Goal: Task Accomplishment & Management: Complete application form

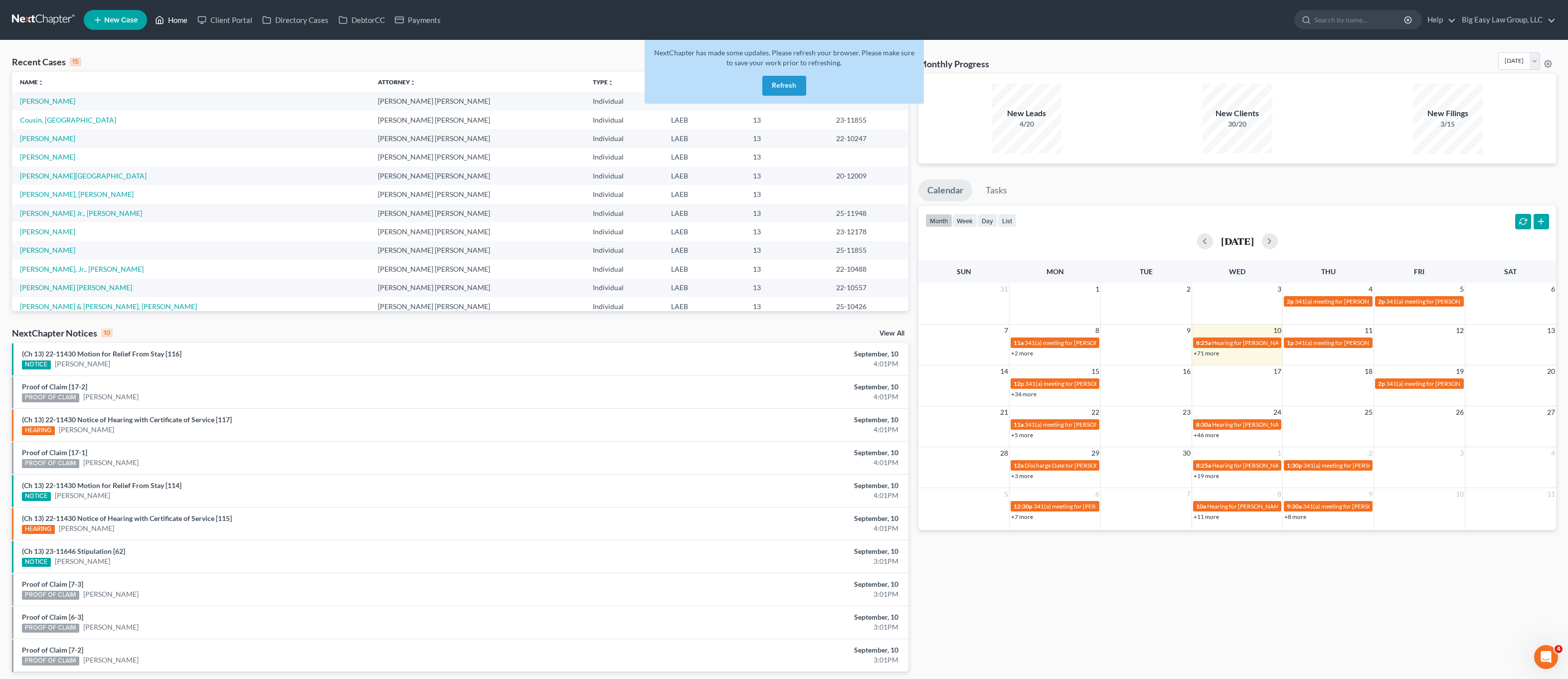
click at [180, 19] on link "Home" at bounding box center [171, 20] width 42 height 18
click at [800, 88] on button "Refresh" at bounding box center [784, 86] width 44 height 20
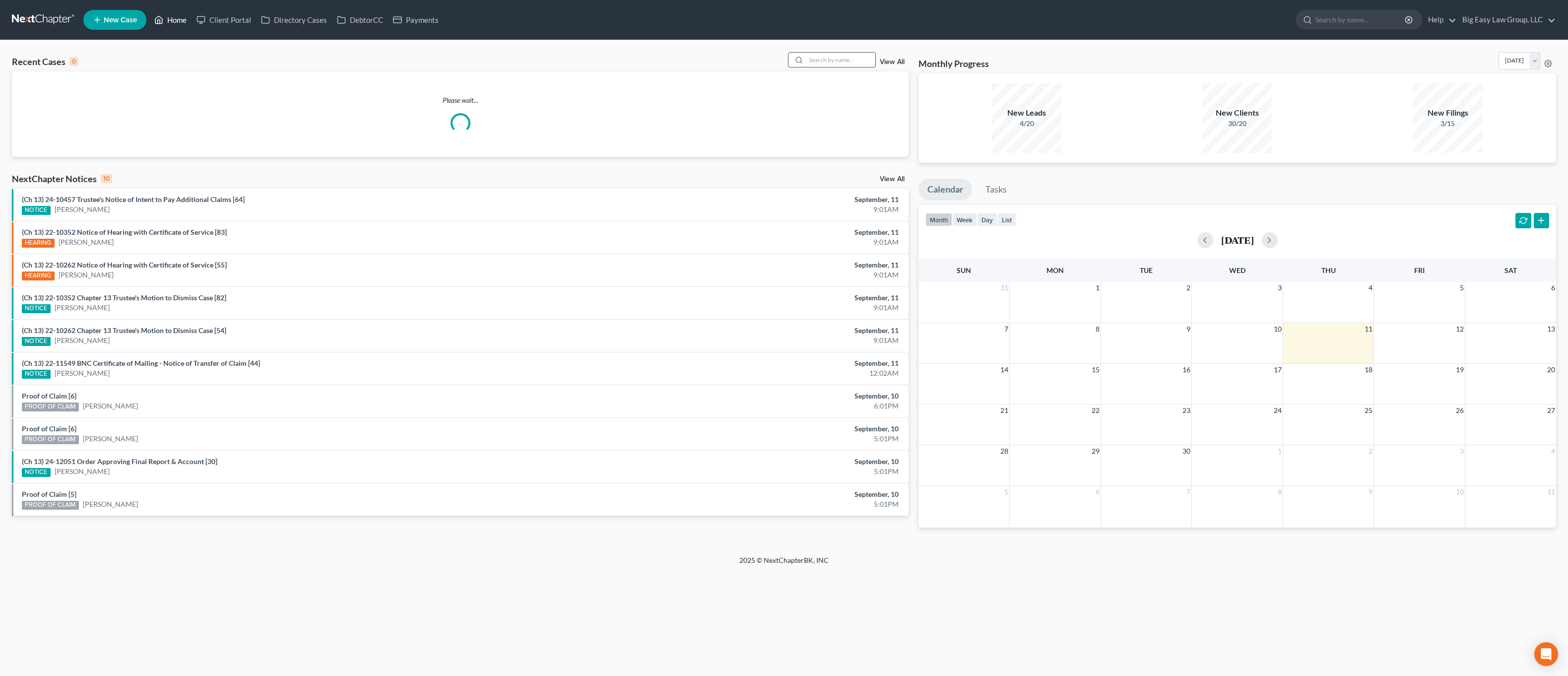
drag, startPoint x: 178, startPoint y: 18, endPoint x: 846, endPoint y: 63, distance: 669.5
click at [178, 18] on link "Home" at bounding box center [170, 20] width 42 height 18
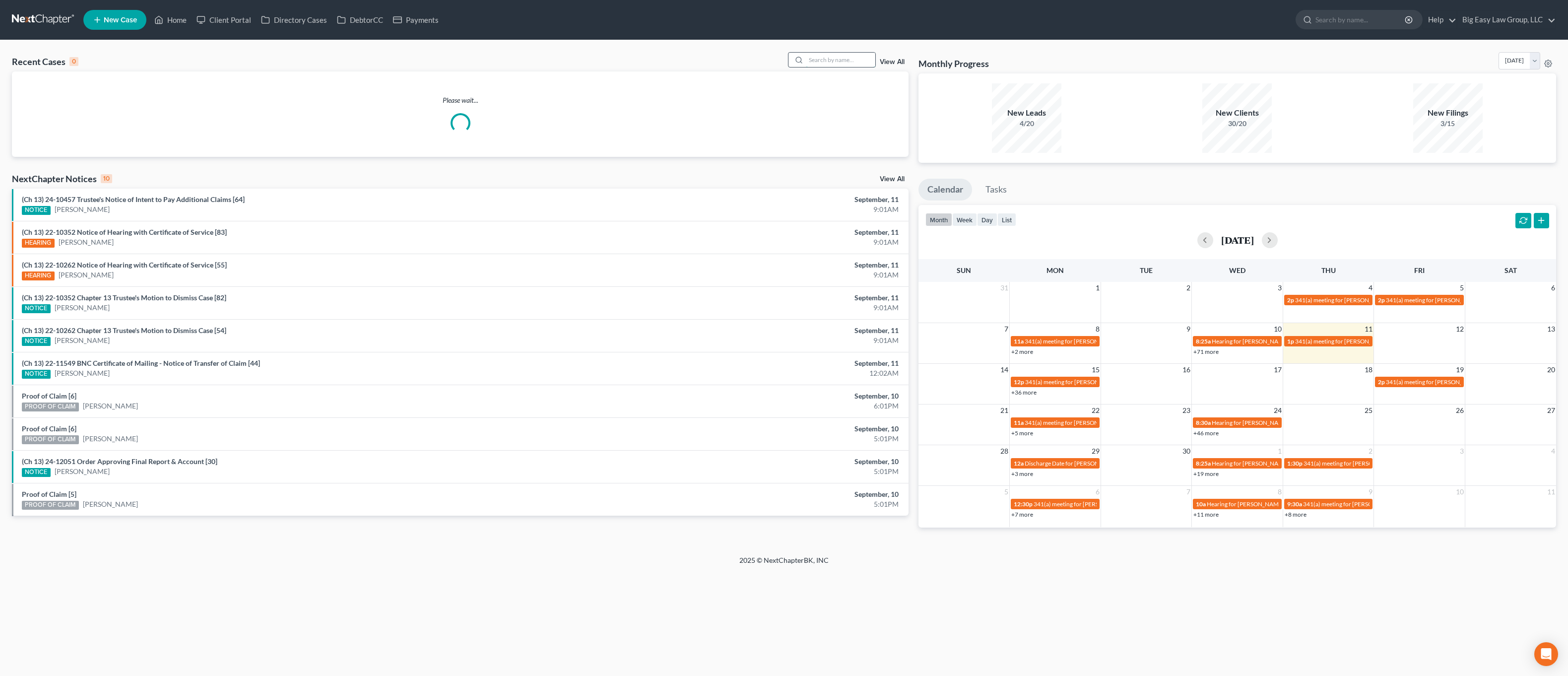
click at [846, 63] on input "search" at bounding box center [841, 59] width 70 height 14
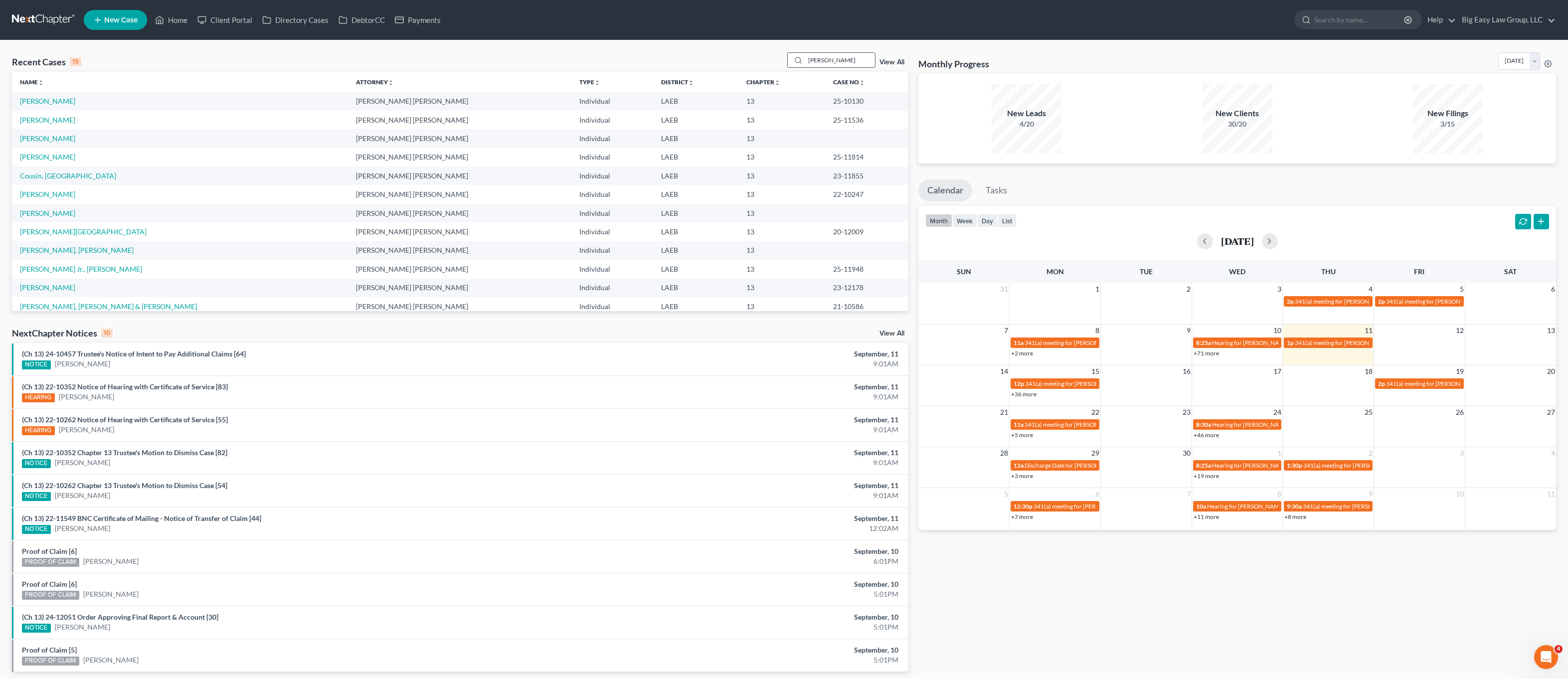
type input "[PERSON_NAME]"
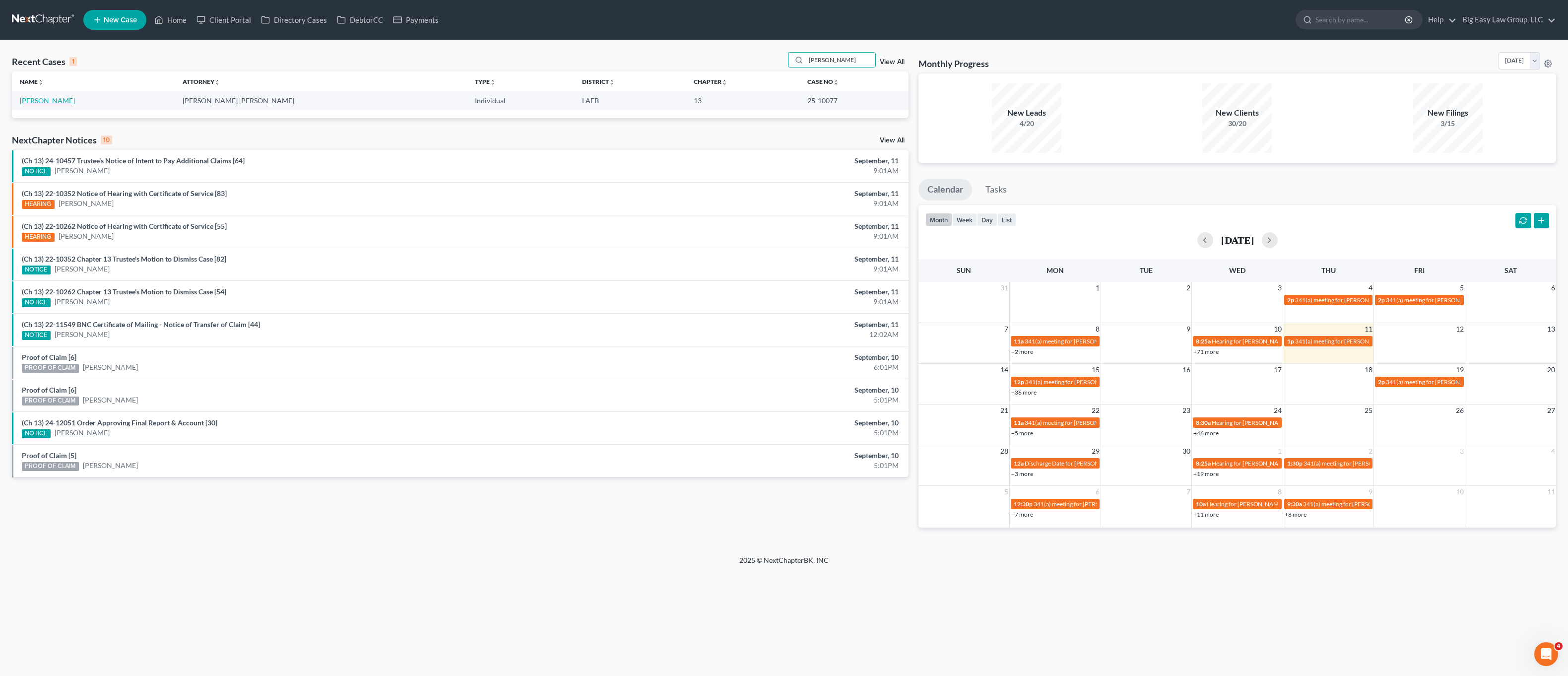
click at [59, 100] on link "[PERSON_NAME]" at bounding box center [47, 100] width 55 height 8
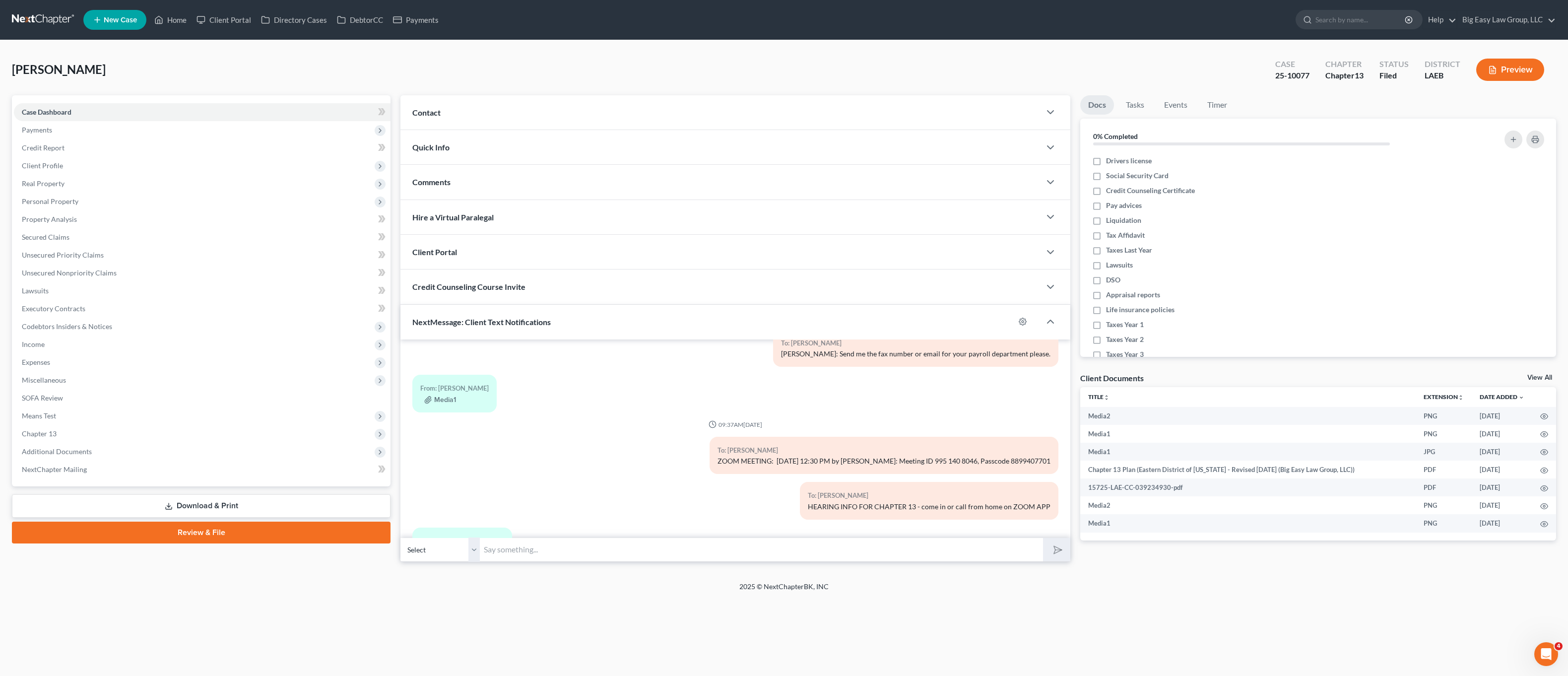
scroll to position [1402, 0]
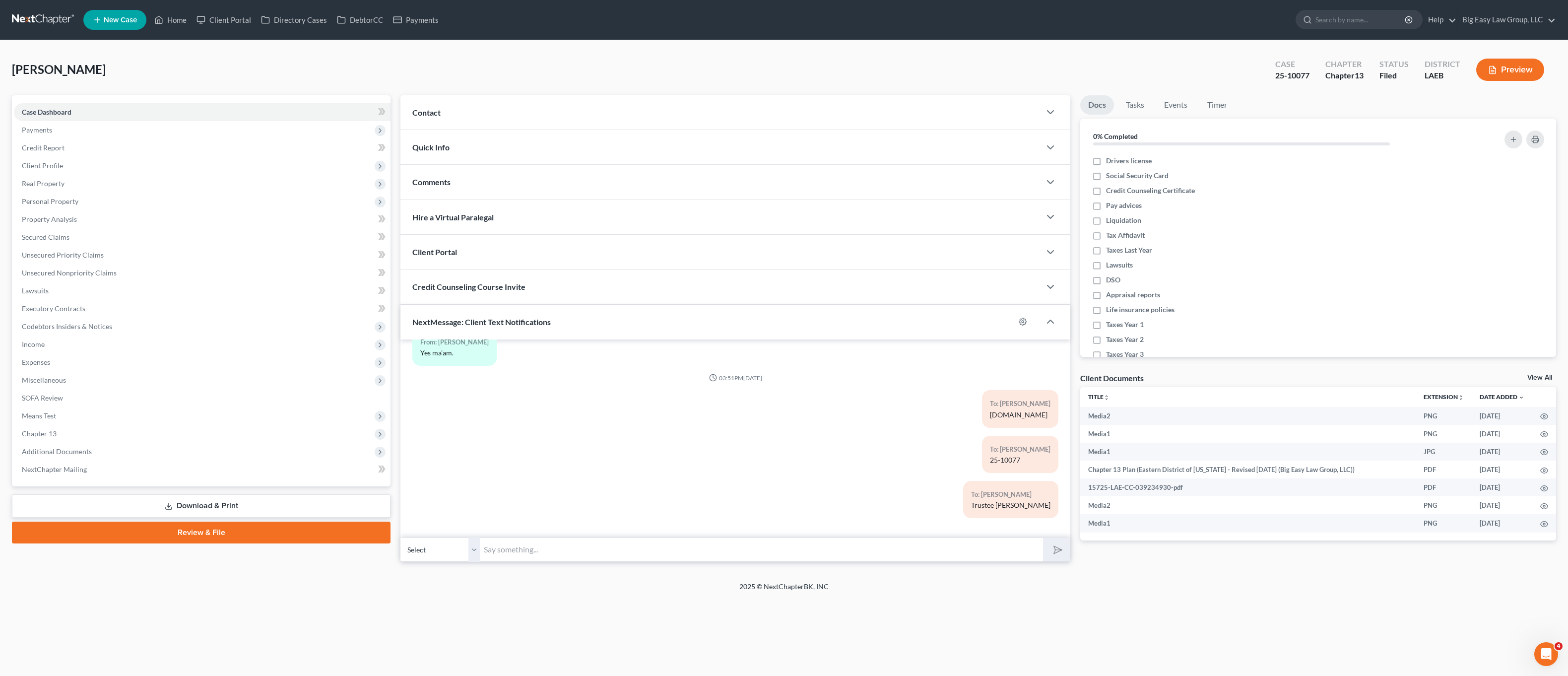
click at [600, 540] on input "text" at bounding box center [762, 550] width 563 height 25
type input "send me proof of termination"
click at [1043, 538] on button "submit" at bounding box center [1056, 550] width 27 height 23
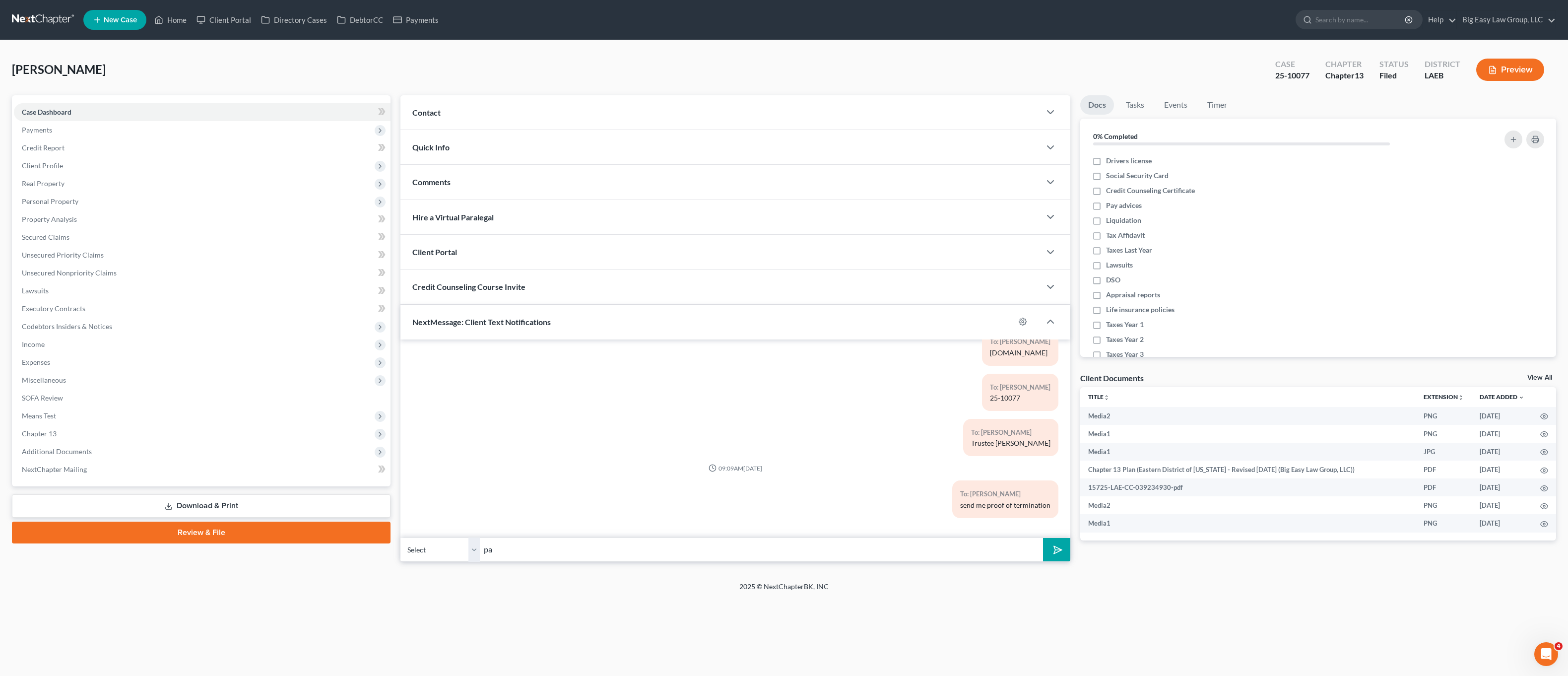
type input "p"
click at [174, 16] on link "Home" at bounding box center [170, 20] width 42 height 18
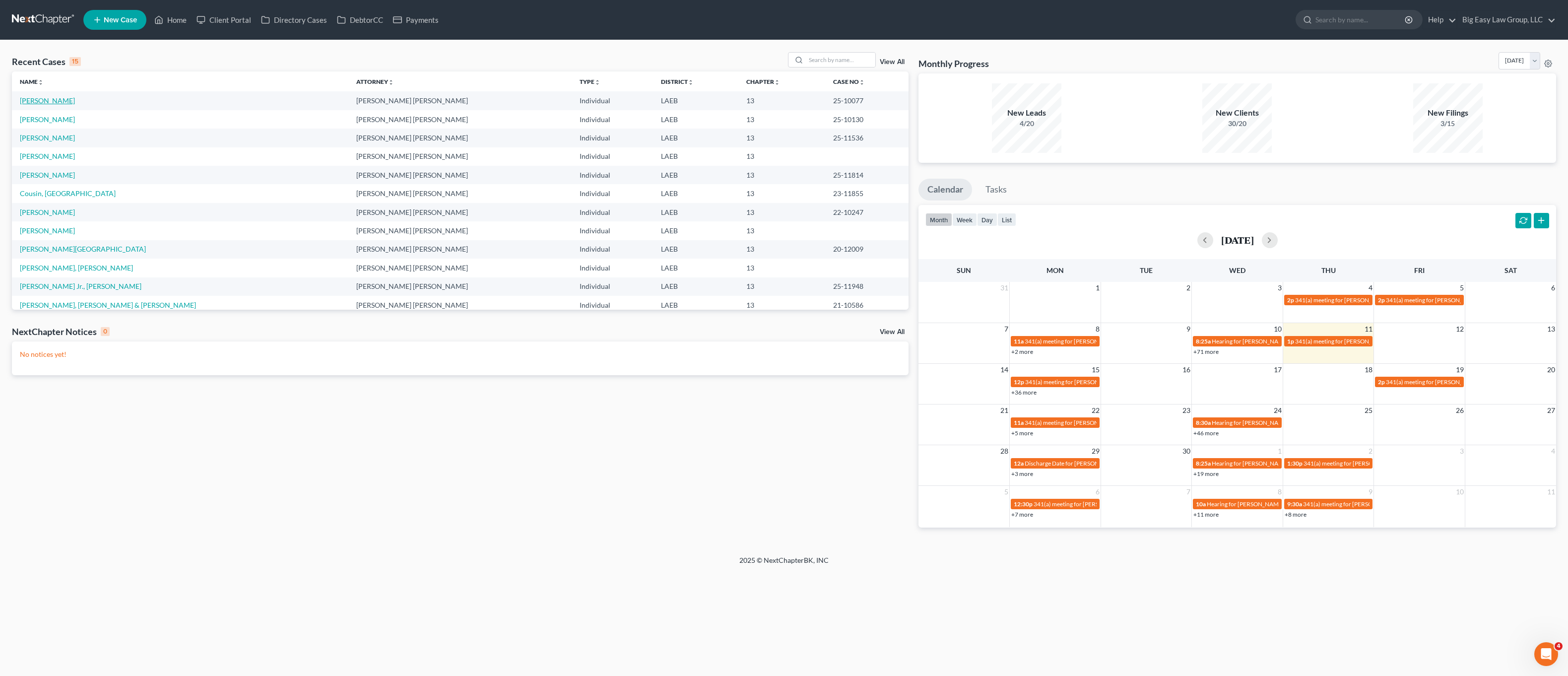
click at [44, 101] on link "[PERSON_NAME]" at bounding box center [47, 100] width 55 height 8
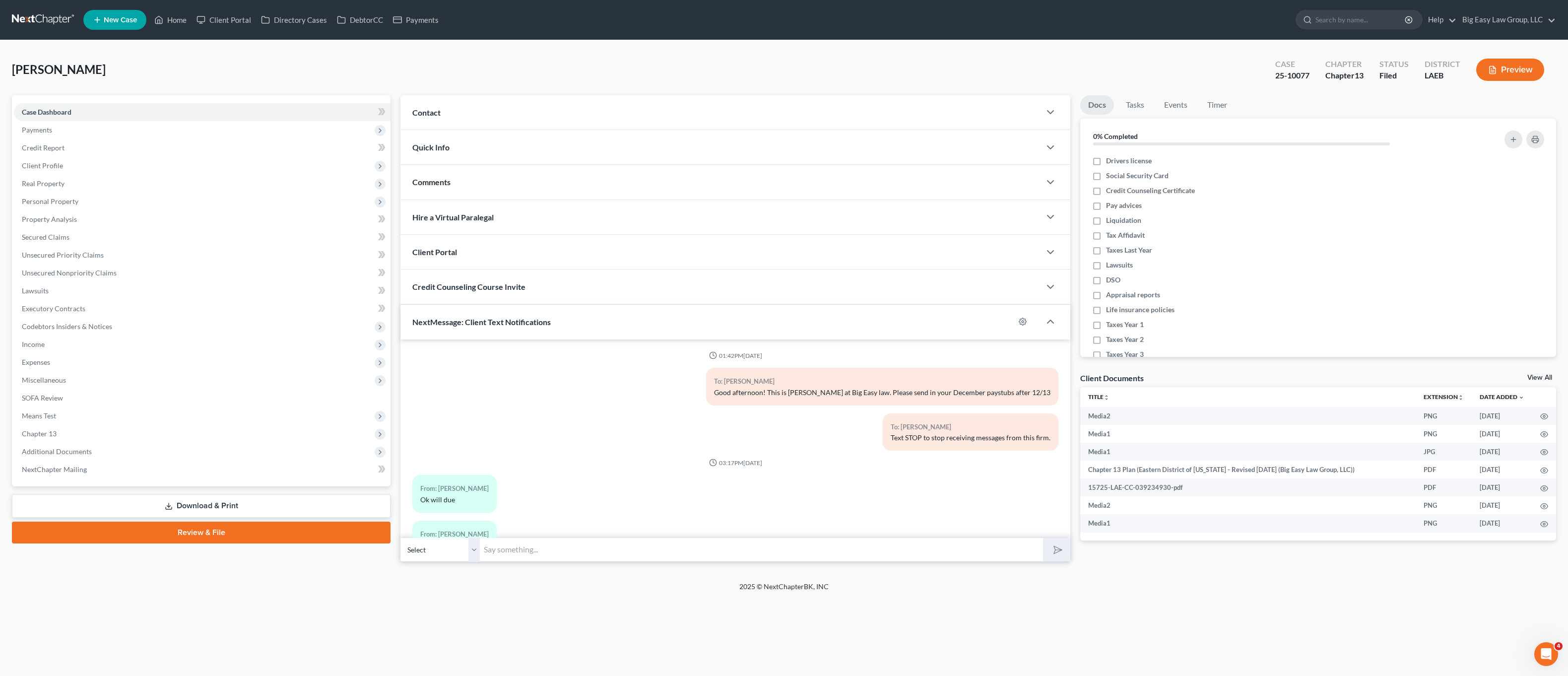
scroll to position [1464, 0]
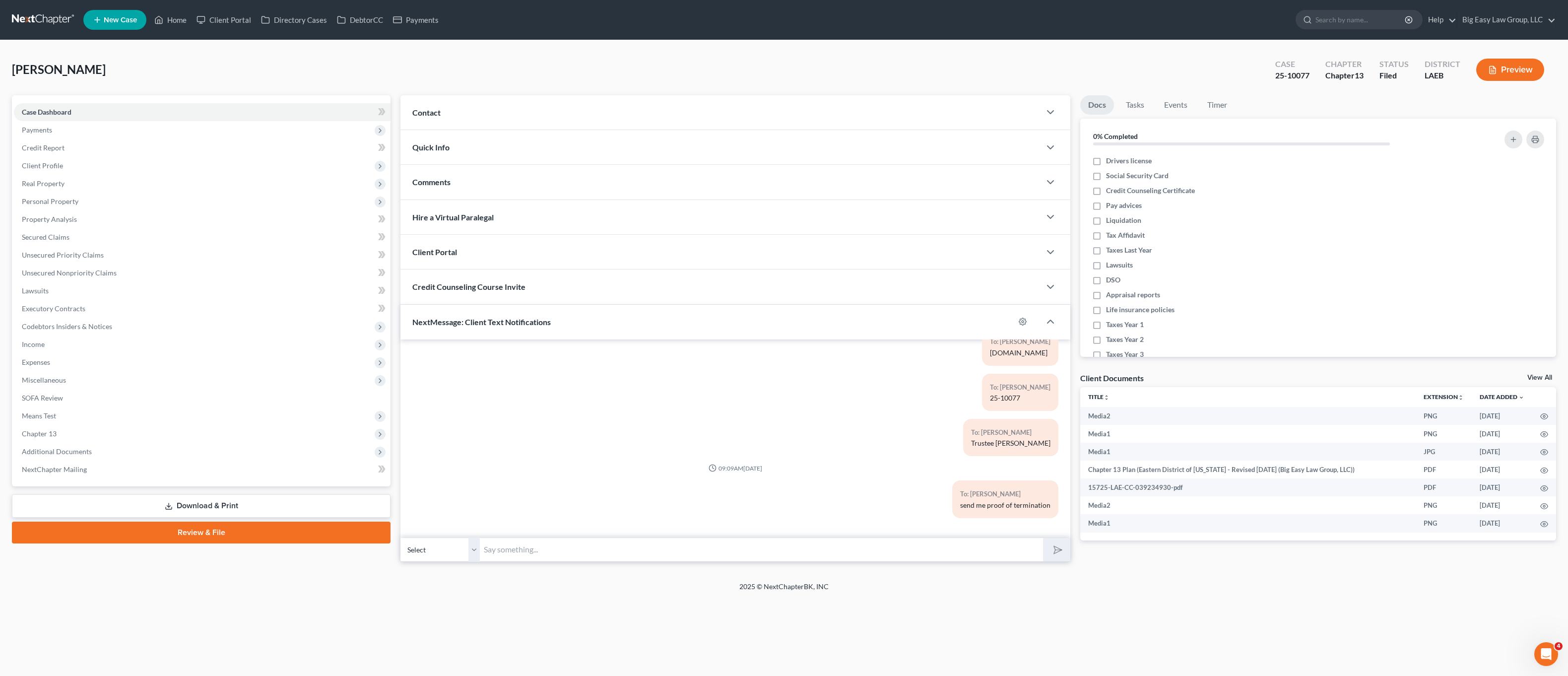
click at [523, 321] on span "NextMessage: Client Text Notifications" at bounding box center [481, 322] width 138 height 10
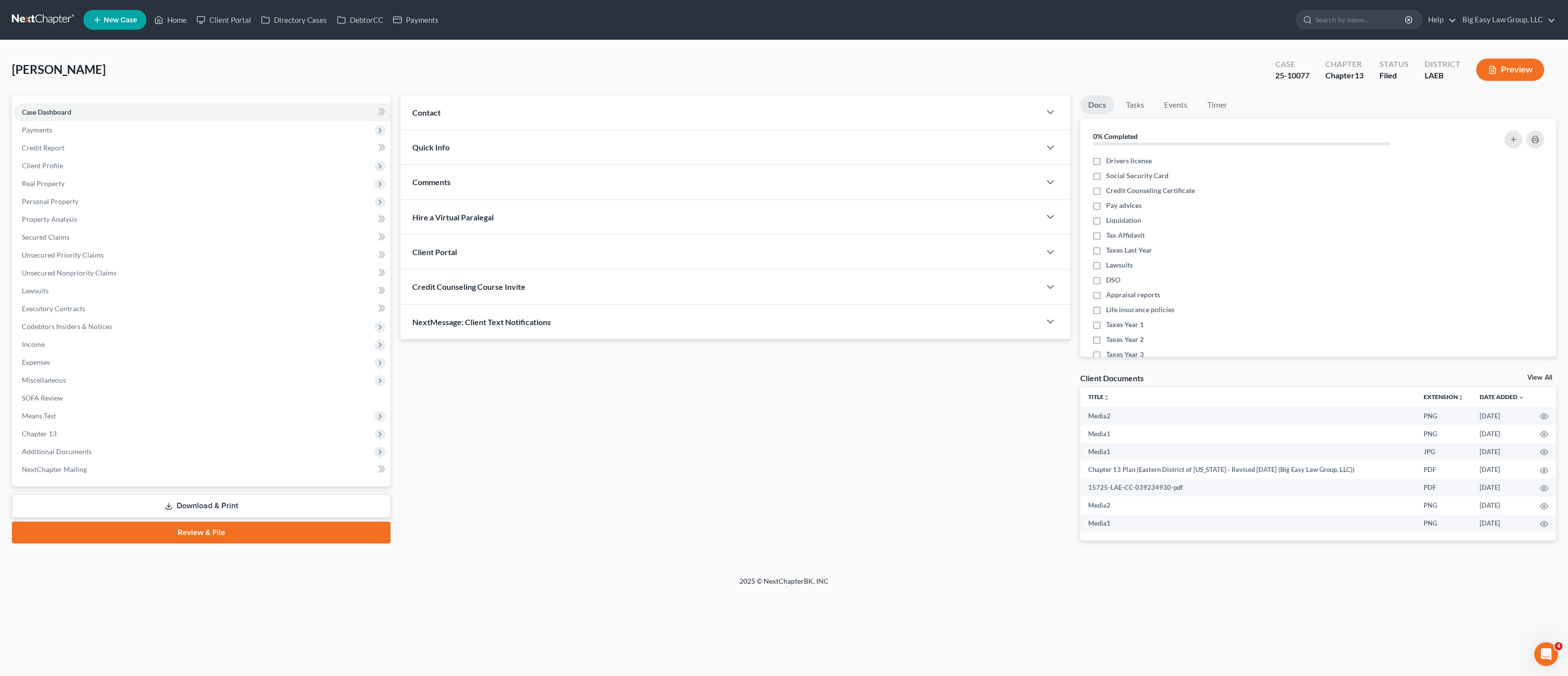
click at [500, 320] on span "NextMessage: Client Text Notifications" at bounding box center [481, 322] width 138 height 10
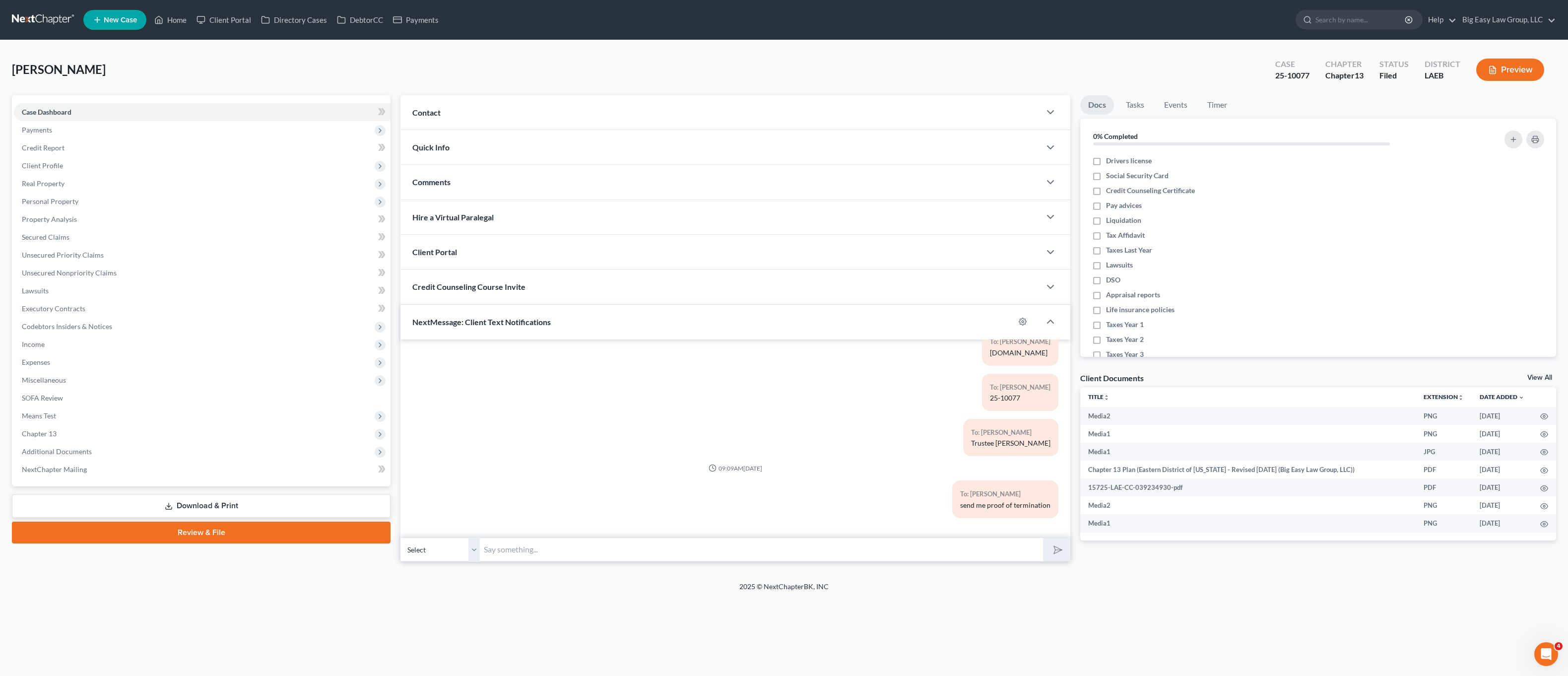
click at [489, 326] on span "NextMessage: Client Text Notifications" at bounding box center [481, 322] width 138 height 10
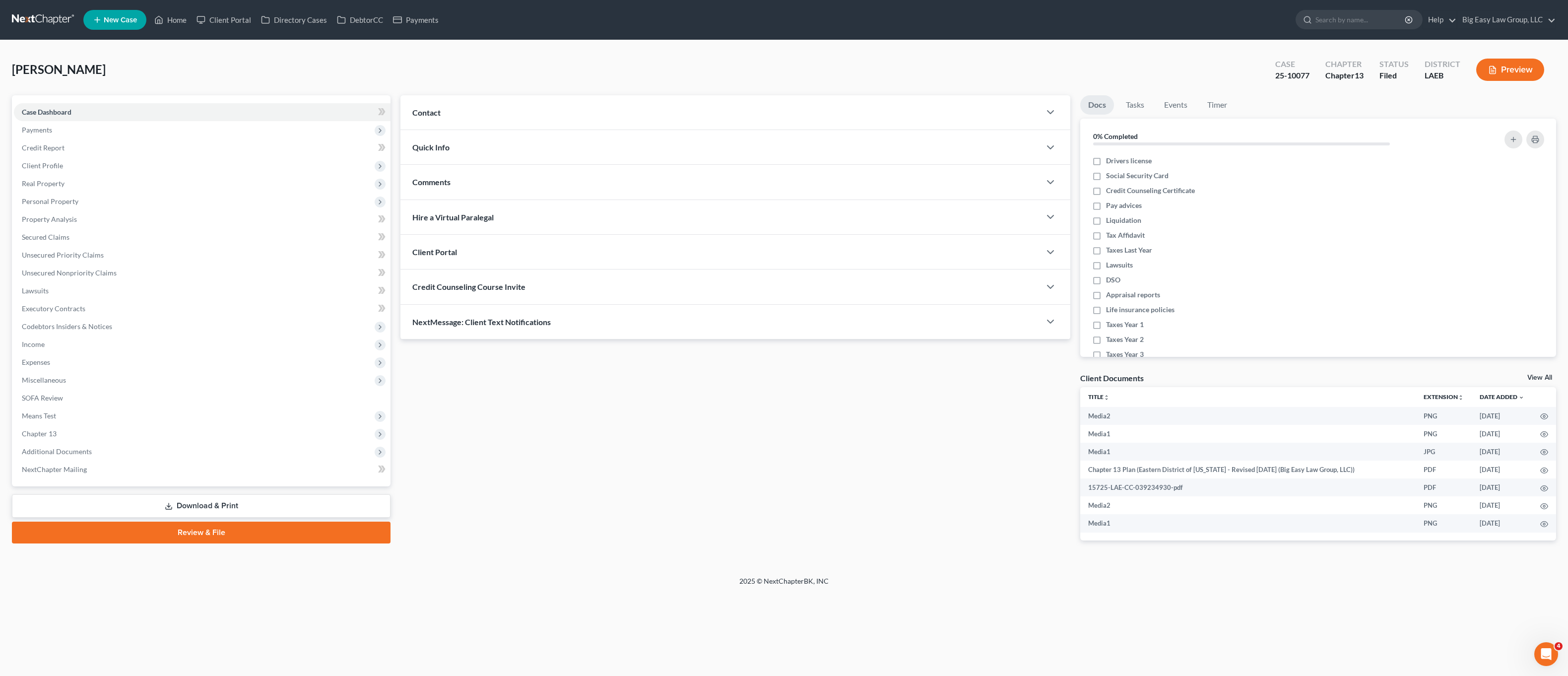
click at [493, 324] on span "NextMessage: Client Text Notifications" at bounding box center [481, 322] width 138 height 10
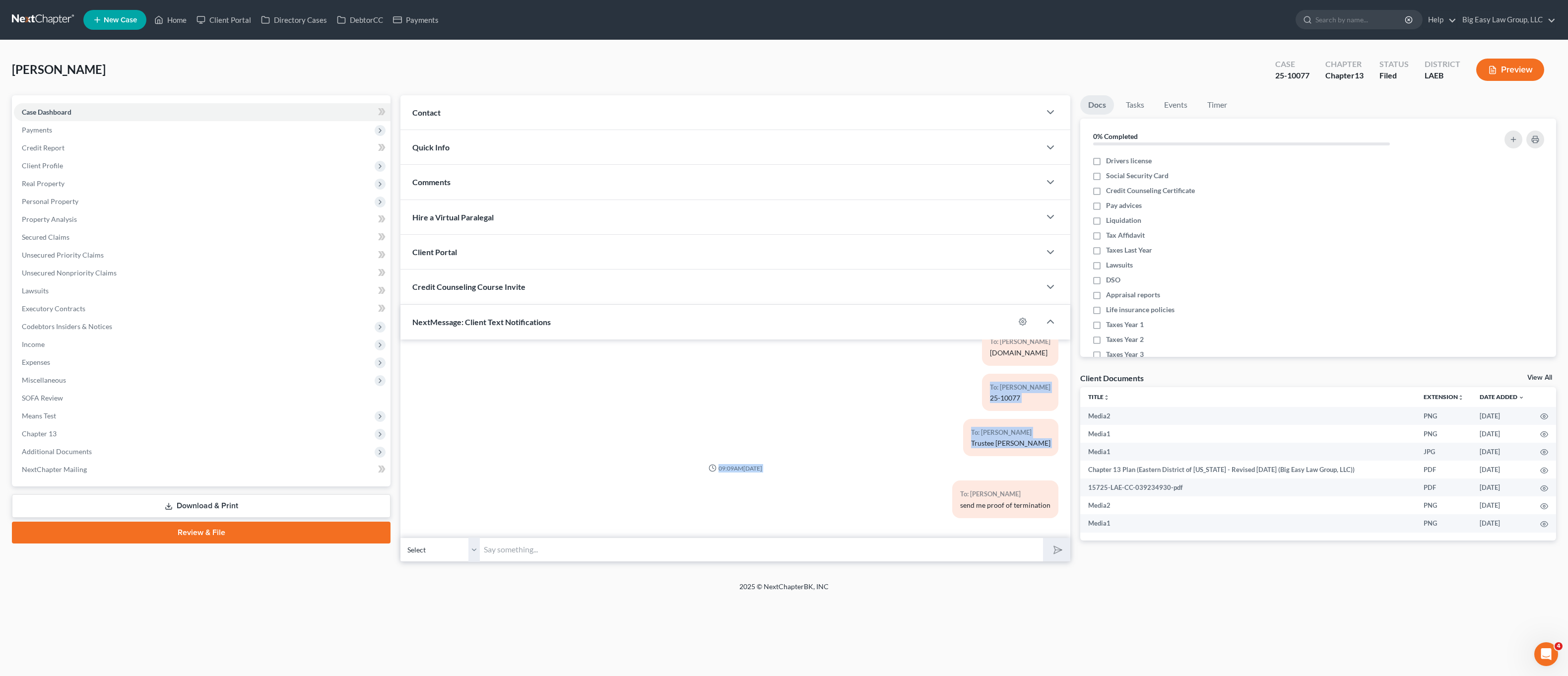
drag, startPoint x: 955, startPoint y: 388, endPoint x: 994, endPoint y: 487, distance: 106.4
click at [1007, 480] on div "To: Darryle Johnson Jr. send me proof of termination" at bounding box center [1005, 499] width 106 height 37
drag, startPoint x: 977, startPoint y: 482, endPoint x: 943, endPoint y: 463, distance: 38.9
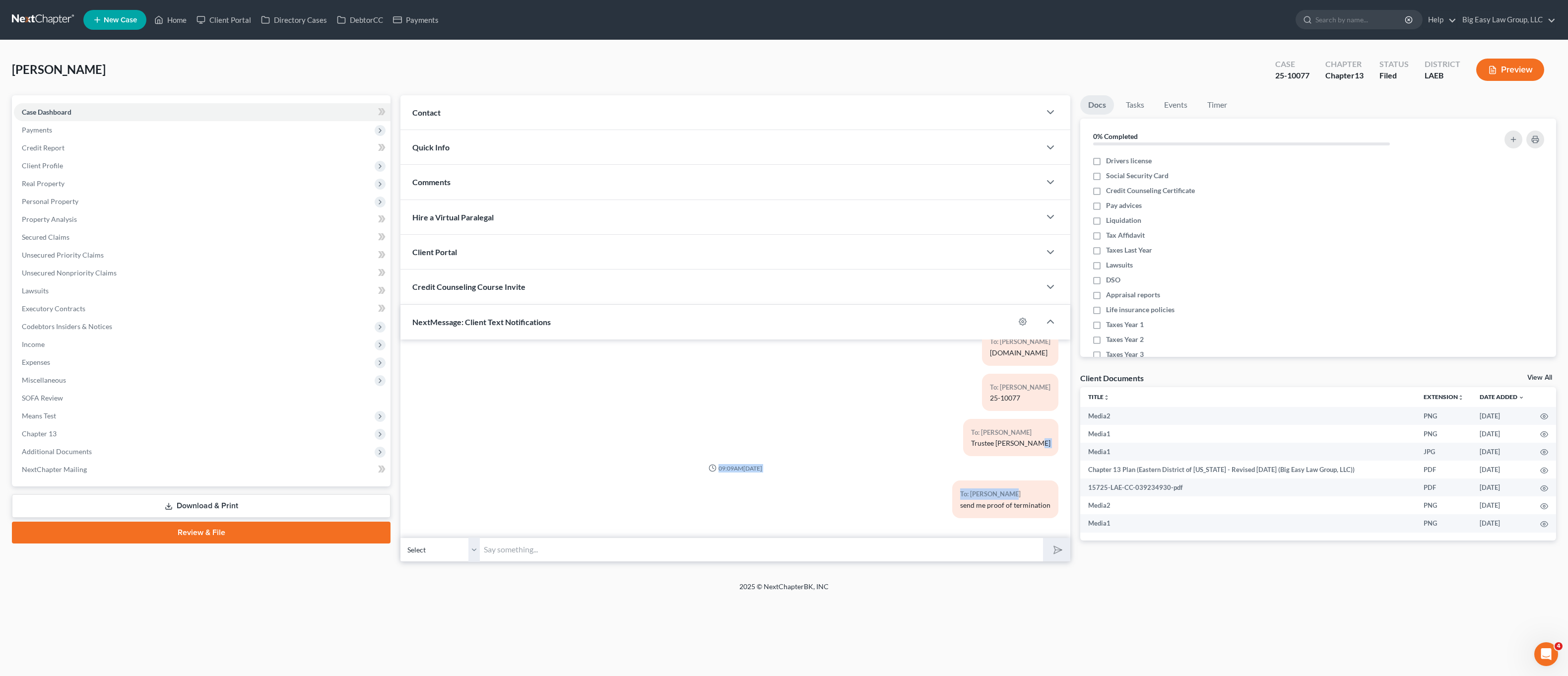
click at [943, 463] on div "To: Darryle Johnson Jr. Trustee SJ Beaulieu" at bounding box center [844, 441] width 437 height 45
drag, startPoint x: 954, startPoint y: 478, endPoint x: 1001, endPoint y: 513, distance: 58.6
click at [1018, 504] on div "send me proof of termination" at bounding box center [1005, 505] width 90 height 10
drag, startPoint x: 682, startPoint y: 465, endPoint x: 788, endPoint y: 487, distance: 108.3
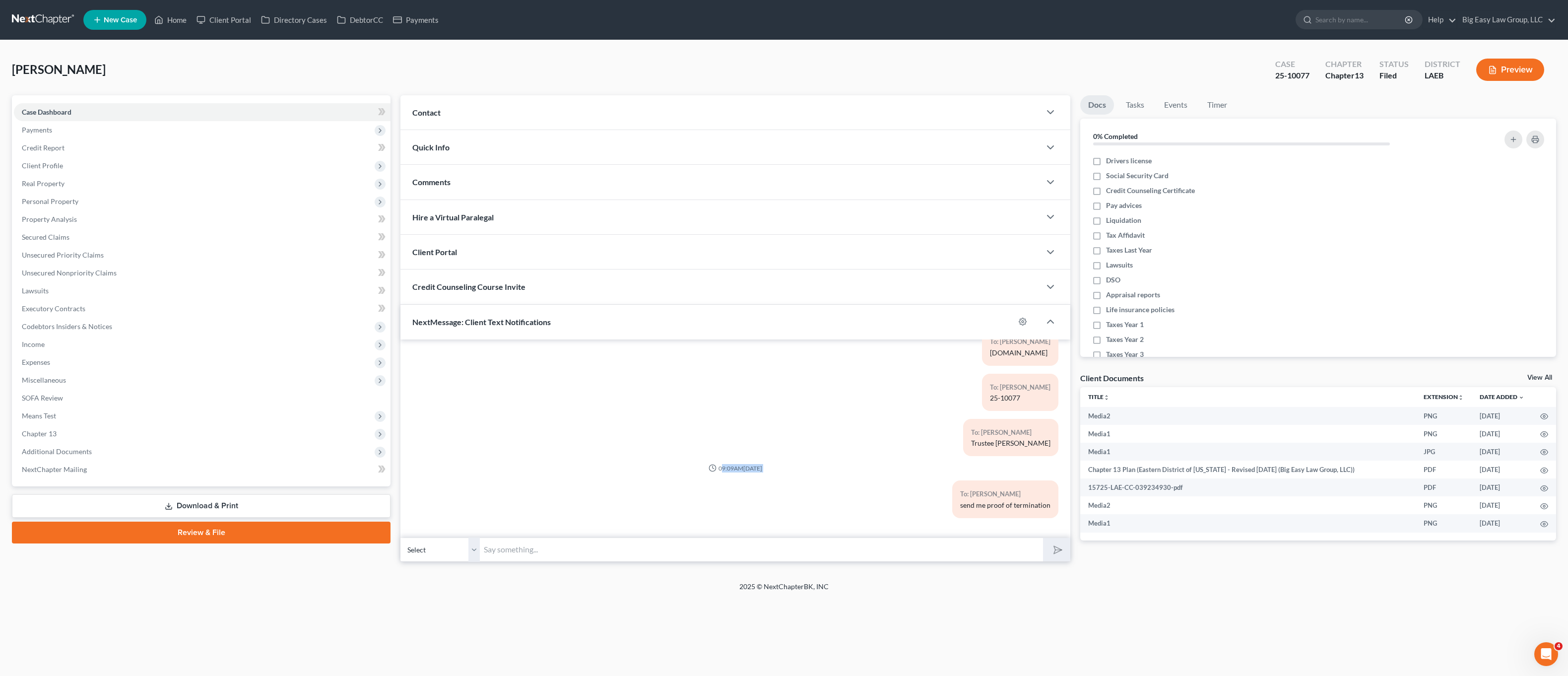
drag, startPoint x: 788, startPoint y: 487, endPoint x: 795, endPoint y: 503, distance: 17.5
click at [788, 487] on div "To: Darryle Johnson Jr. send me proof of termination" at bounding box center [844, 503] width 437 height 45
click at [70, 458] on span "Additional Documents" at bounding box center [202, 452] width 377 height 18
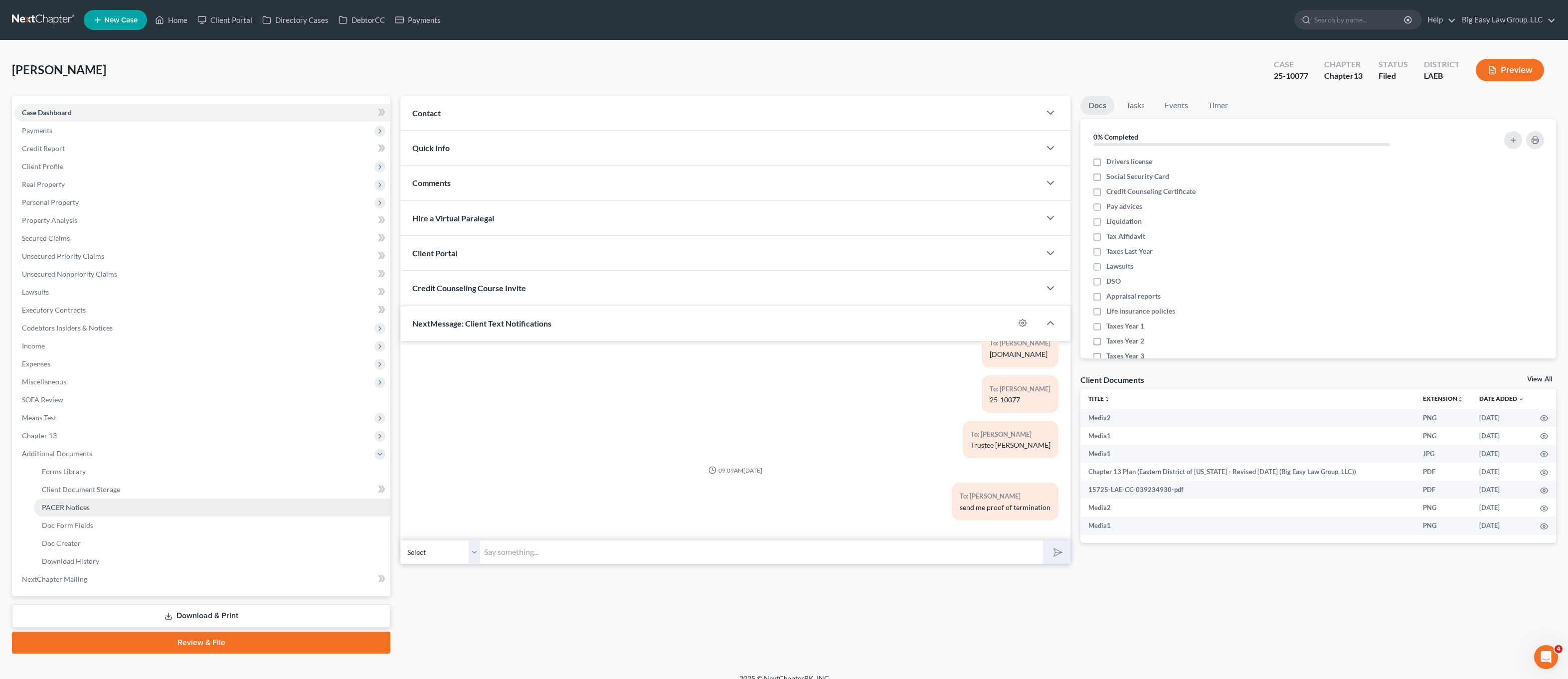
click at [82, 499] on link "PACER Notices" at bounding box center [212, 508] width 356 height 18
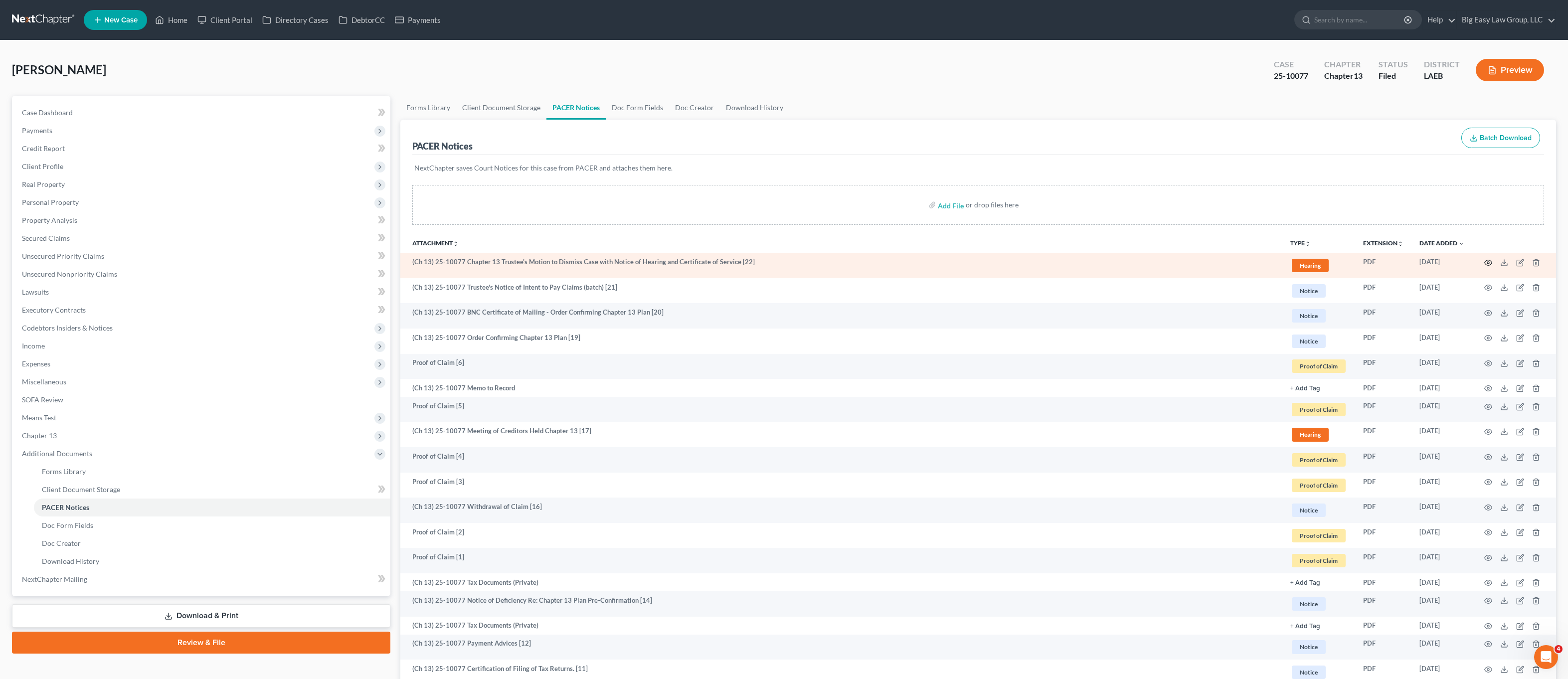
click at [1488, 262] on icon "button" at bounding box center [1488, 263] width 8 height 8
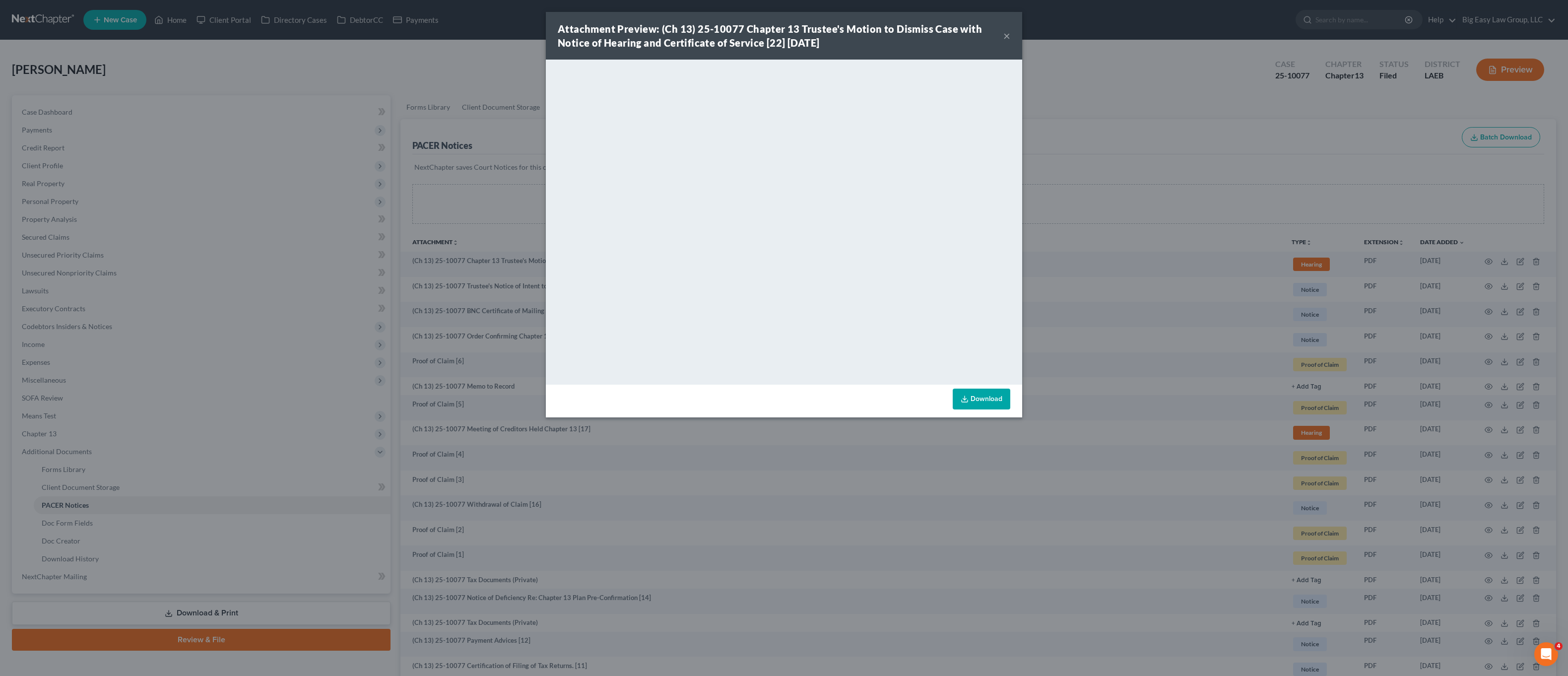
click at [1005, 34] on button "×" at bounding box center [1007, 36] width 7 height 12
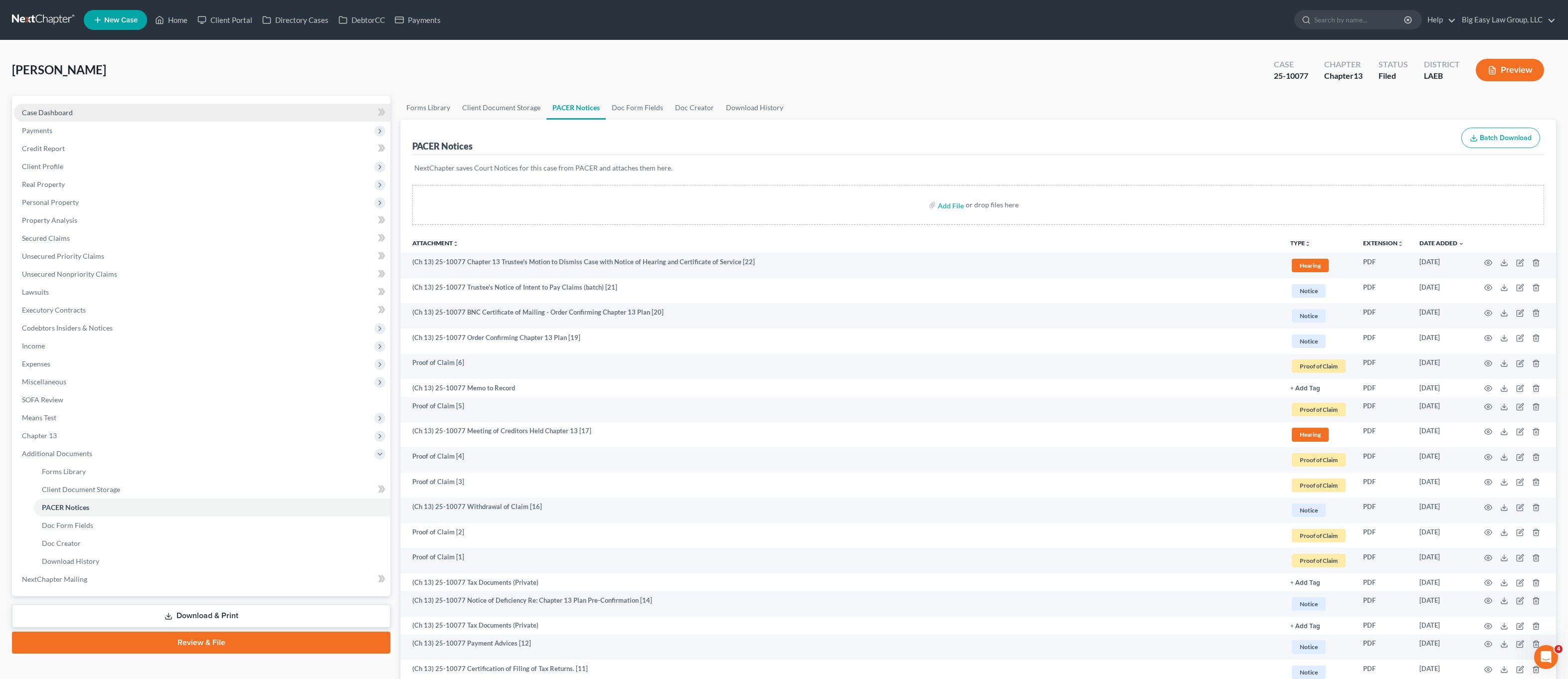
click at [290, 105] on link "Case Dashboard" at bounding box center [203, 113] width 377 height 18
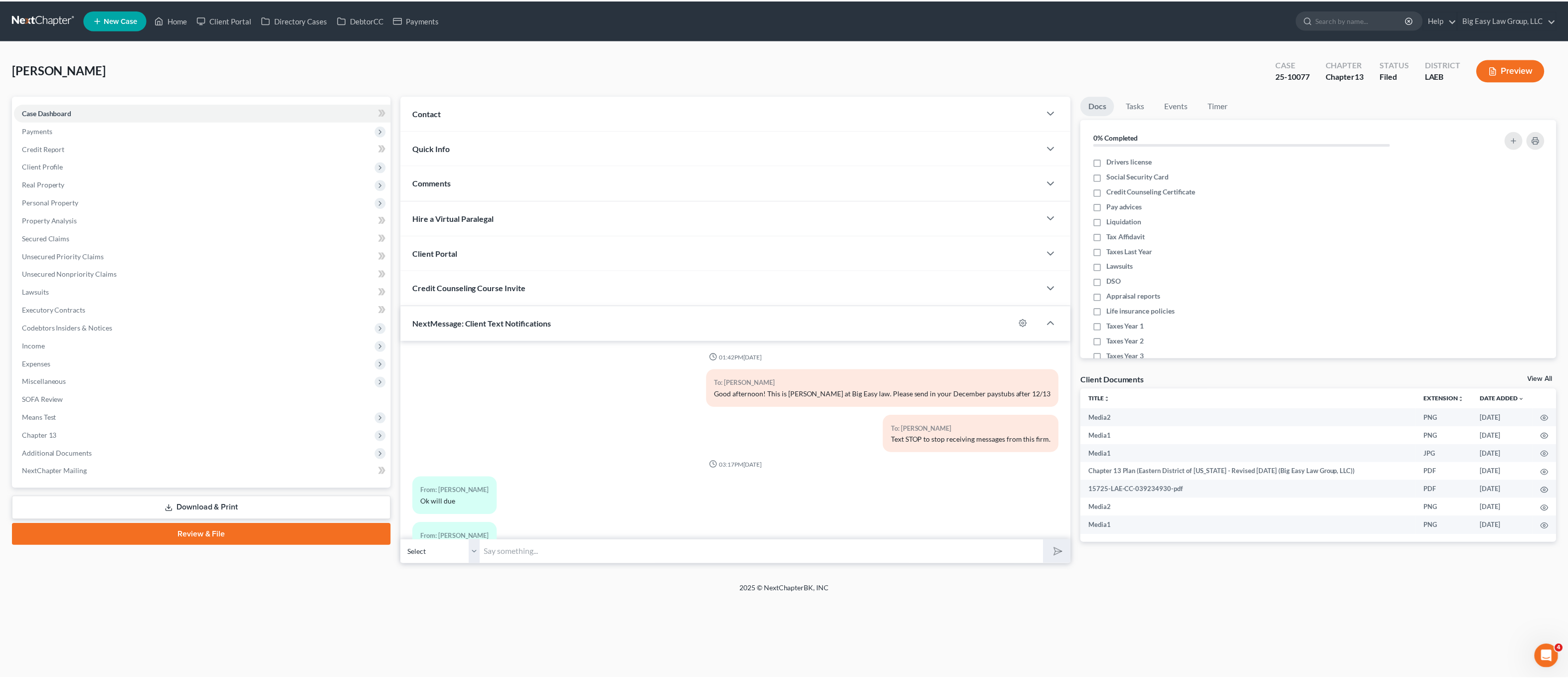
scroll to position [1471, 0]
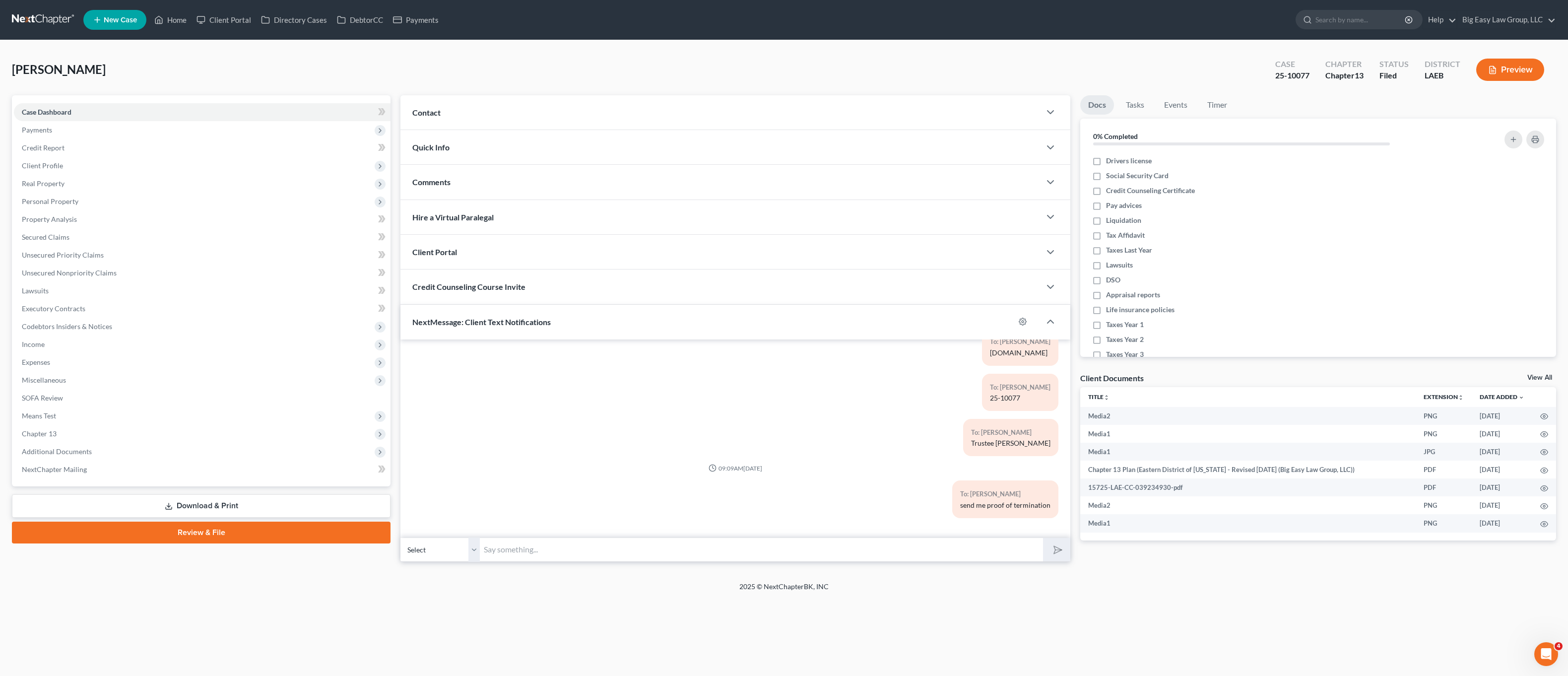
click at [501, 322] on span "NextMessage: Client Text Notifications" at bounding box center [481, 322] width 138 height 10
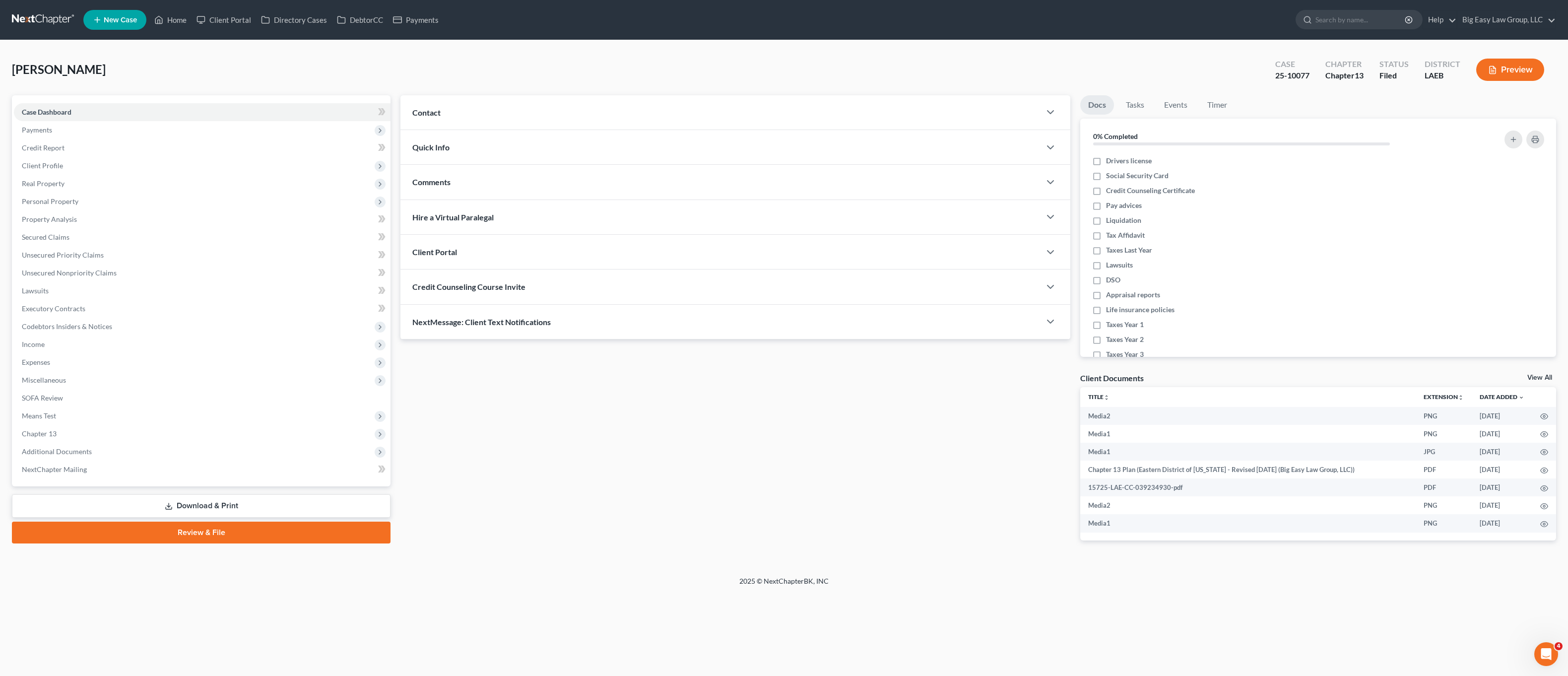
click at [501, 322] on span "NextMessage: Client Text Notifications" at bounding box center [481, 322] width 138 height 10
drag, startPoint x: 737, startPoint y: 482, endPoint x: 924, endPoint y: 503, distance: 188.2
click at [952, 491] on div "To: Darryle Johnson Jr. send me proof of termination" at bounding box center [1005, 499] width 106 height 37
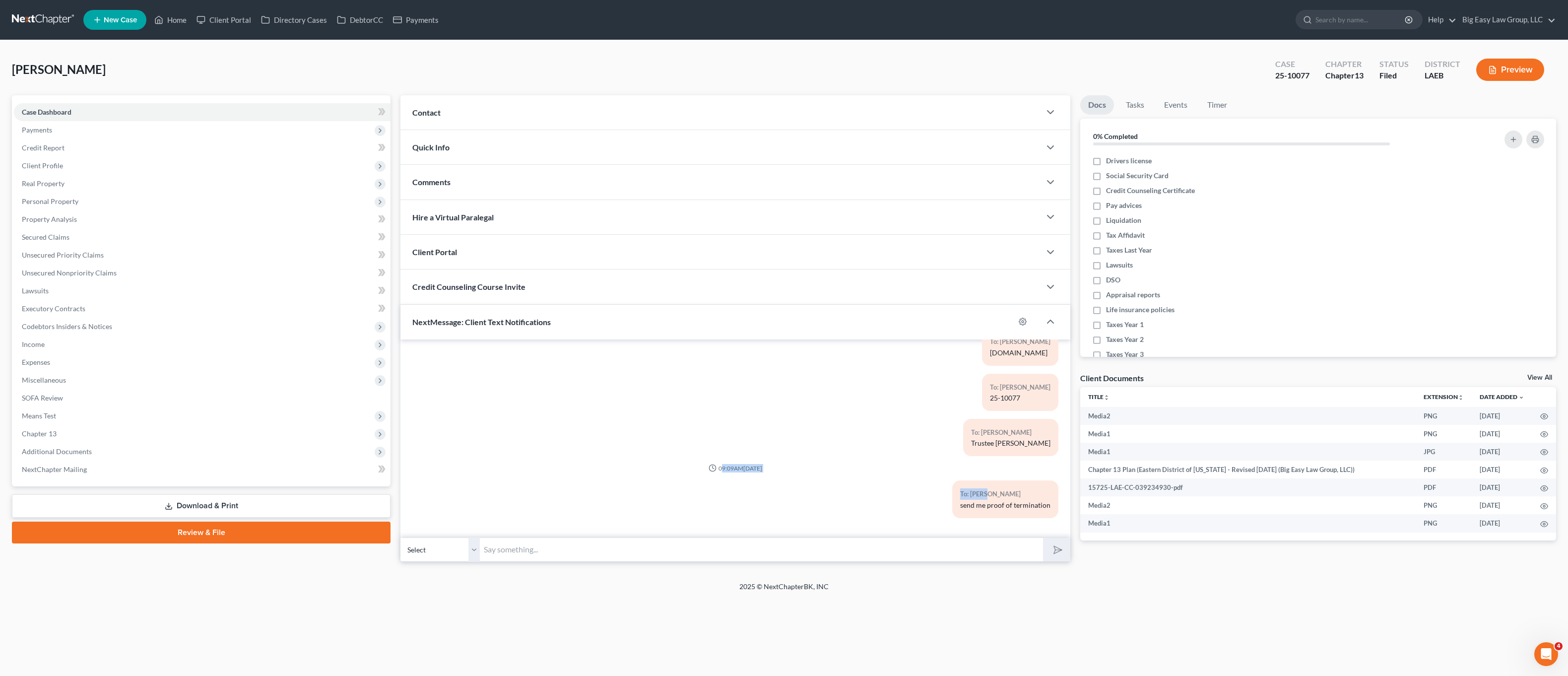
drag, startPoint x: 981, startPoint y: 492, endPoint x: 857, endPoint y: 464, distance: 127.1
click at [953, 491] on div "To: Darryle Johnson Jr. send me proof of termination" at bounding box center [1005, 499] width 106 height 37
click at [662, 556] on input "text" at bounding box center [762, 550] width 563 height 25
click at [724, 487] on div "To: Darryle Johnson Jr. send me proof of termination" at bounding box center [844, 503] width 437 height 45
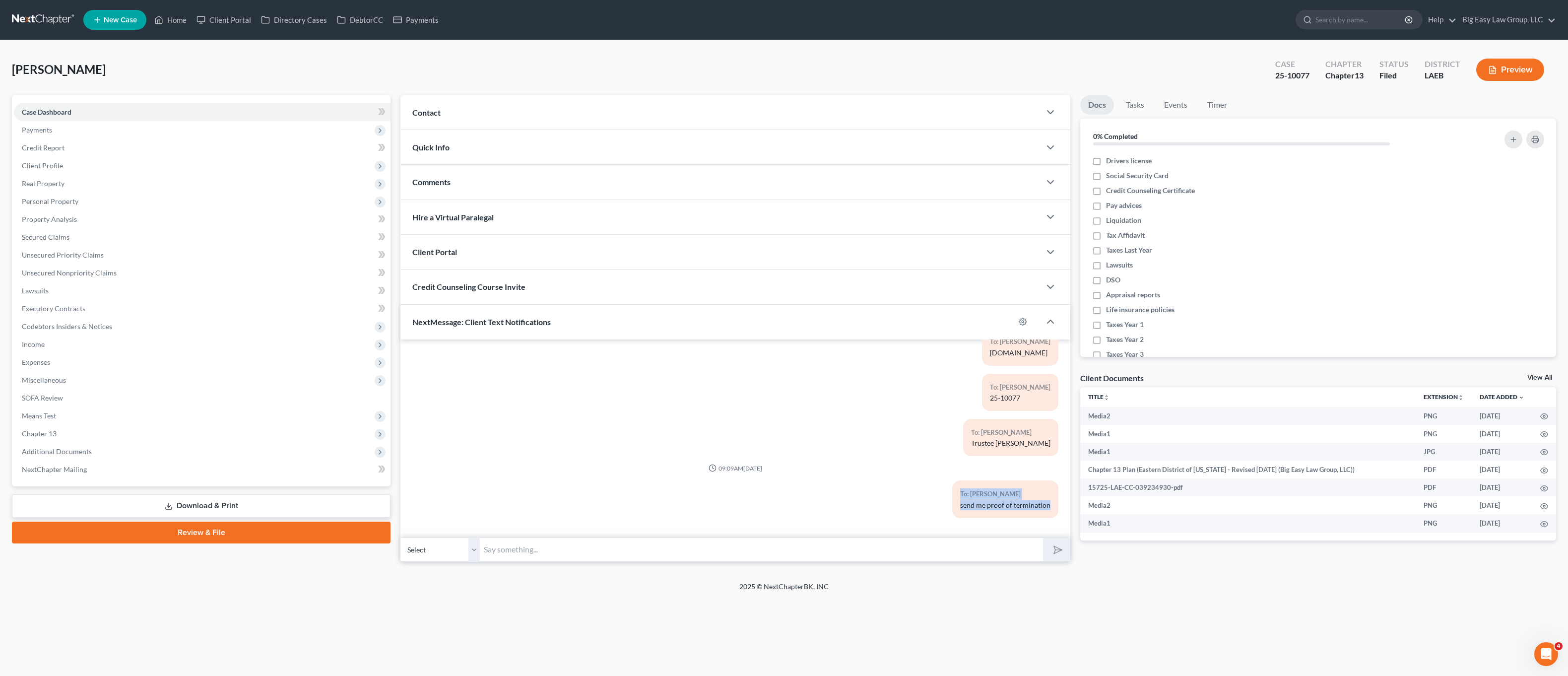
drag, startPoint x: 715, startPoint y: 472, endPoint x: 994, endPoint y: 510, distance: 281.6
click at [1028, 503] on div "send me proof of termination" at bounding box center [1005, 505] width 90 height 10
drag, startPoint x: 1042, startPoint y: 505, endPoint x: 955, endPoint y: 487, distance: 88.8
click at [955, 486] on div "To: Darryle Johnson Jr. send me proof of termination" at bounding box center [1005, 499] width 106 height 37
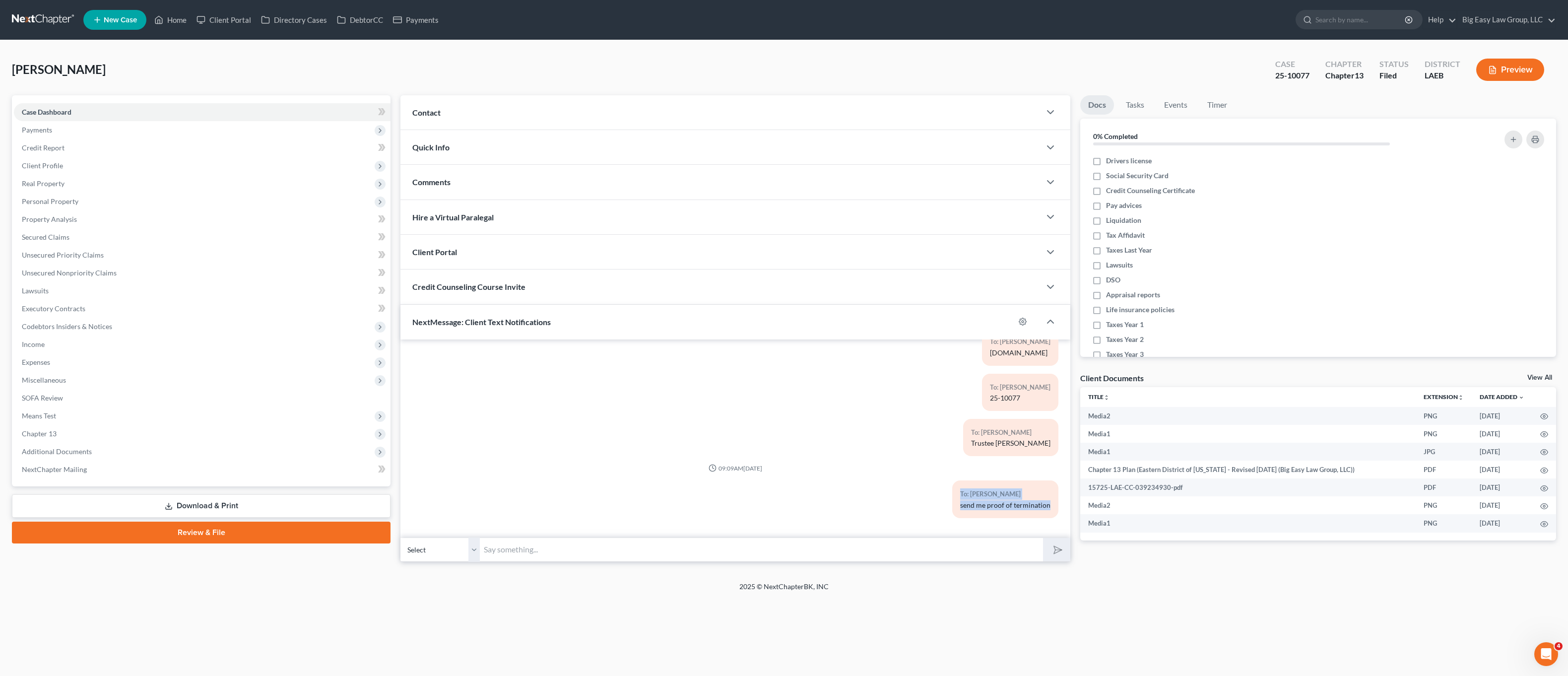
click at [955, 487] on div "To: Darryle Johnson Jr. send me proof of termination" at bounding box center [1005, 499] width 106 height 37
click at [527, 321] on span "NextMessage: Client Text Notifications" at bounding box center [481, 322] width 138 height 10
click at [527, 321] on span "NextMessage: Client Text Notifications" at bounding box center [481, 322] width 138 height 10
click at [501, 320] on span "NextMessage: Client Text Notifications" at bounding box center [481, 322] width 138 height 10
click at [502, 319] on span "NextMessage: Client Text Notifications" at bounding box center [481, 322] width 138 height 10
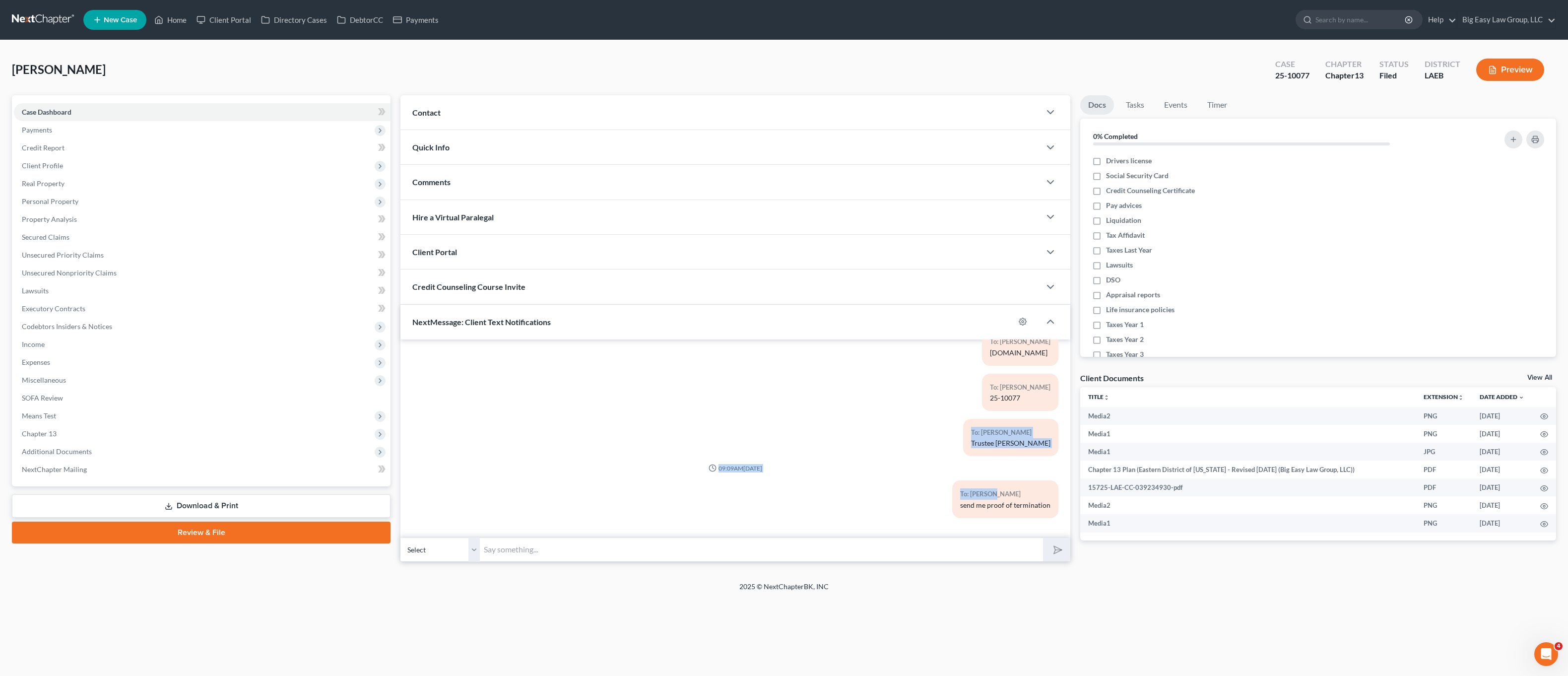
drag, startPoint x: 983, startPoint y: 431, endPoint x: 988, endPoint y: 497, distance: 66.2
click at [1008, 463] on div "To: Darryle Johnson Jr. Trustee SJ Beaulieu" at bounding box center [844, 441] width 437 height 45
drag, startPoint x: 1010, startPoint y: 498, endPoint x: 987, endPoint y: 525, distance: 35.5
click at [985, 527] on div "01:42PM, 01/09/2025 To: Darryle Johnson Jr. Good afternoon! This is Lauren at B…" at bounding box center [735, 438] width 670 height 198
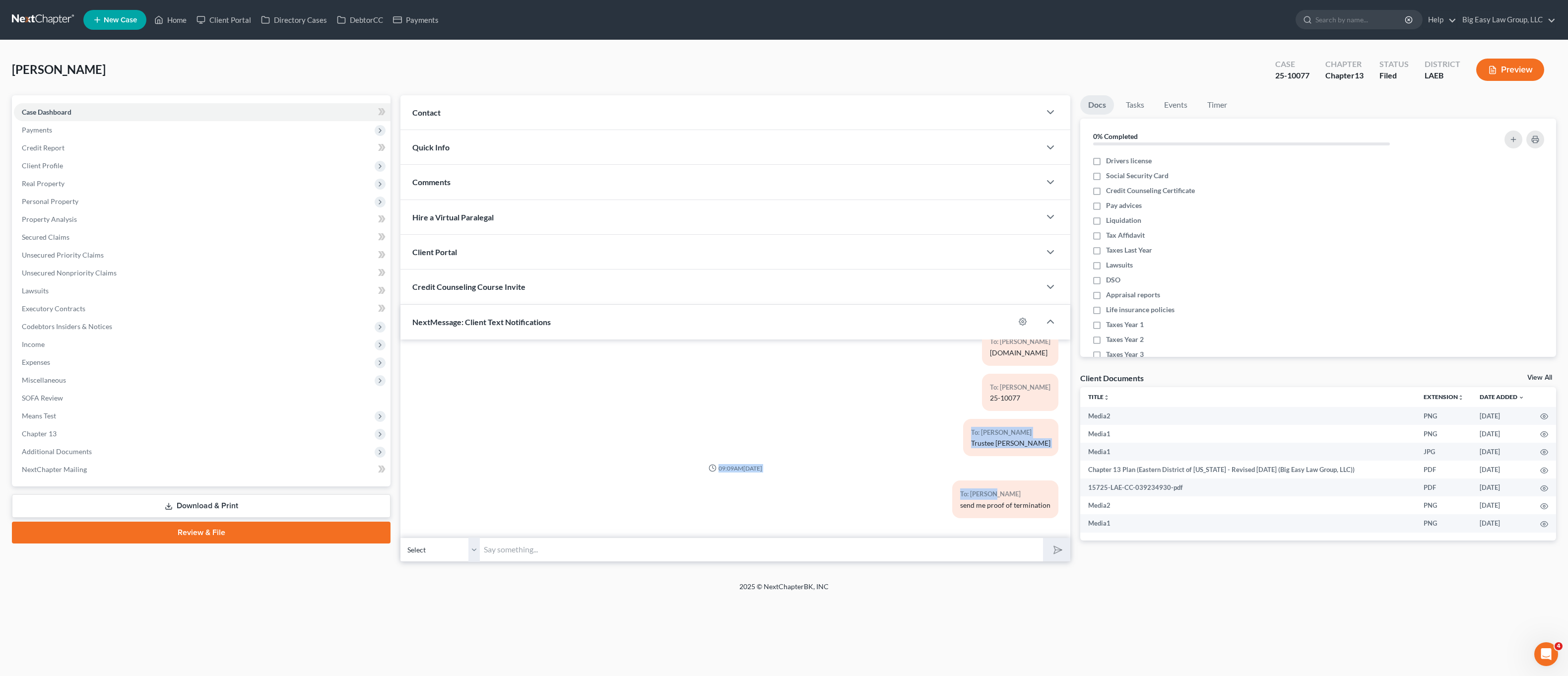
click at [995, 508] on div "send me proof of termination" at bounding box center [1005, 505] width 90 height 10
click at [514, 317] on span "NextMessage: Client Text Notifications" at bounding box center [481, 322] width 138 height 10
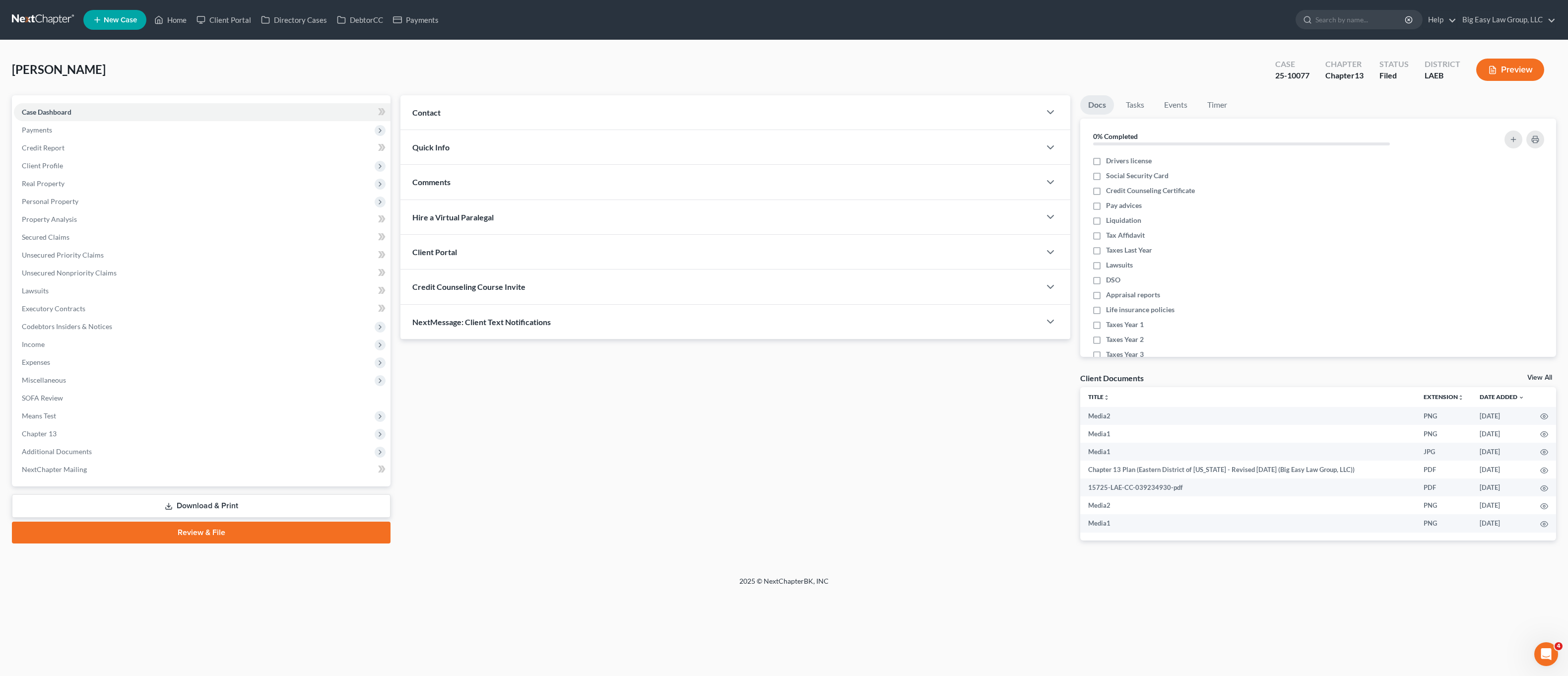
click at [521, 114] on div "Contact" at bounding box center [720, 112] width 640 height 34
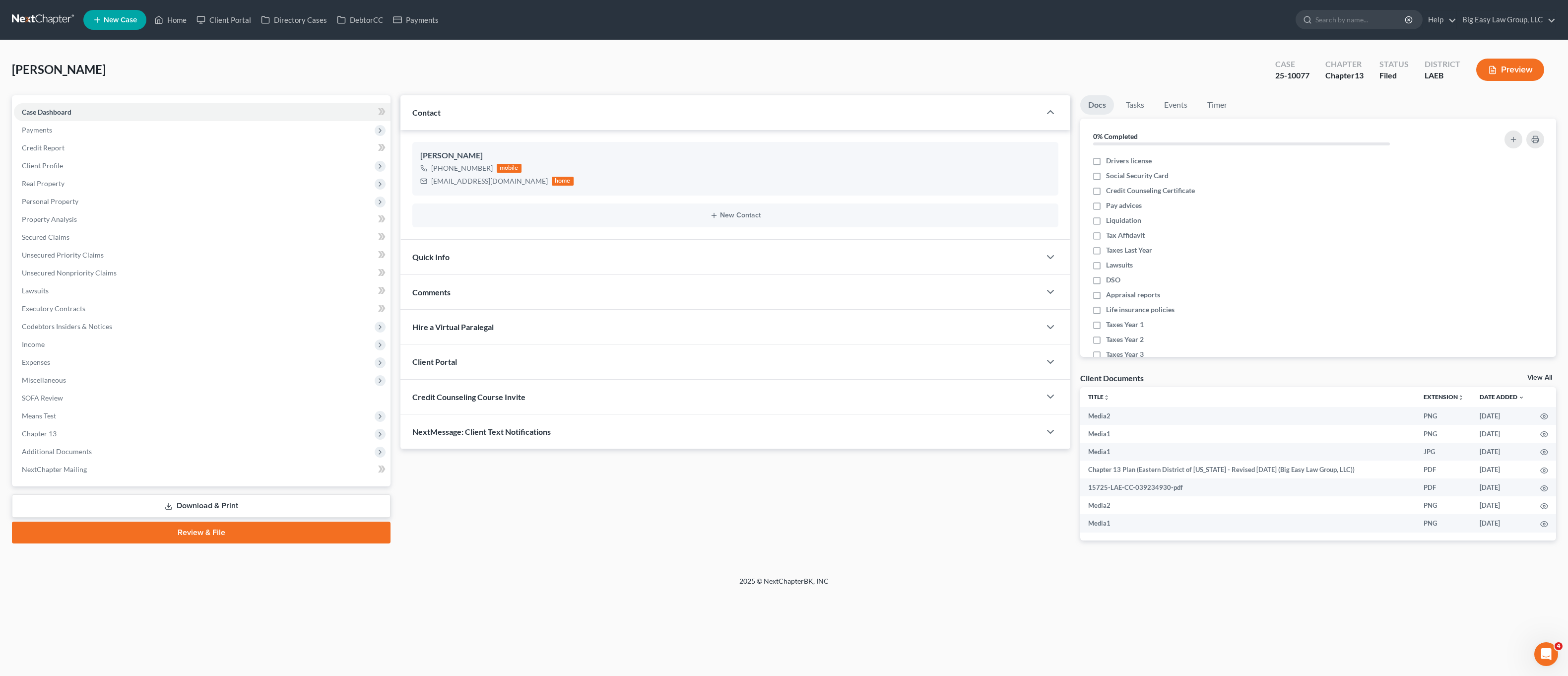
click at [521, 114] on div "Contact" at bounding box center [720, 112] width 640 height 34
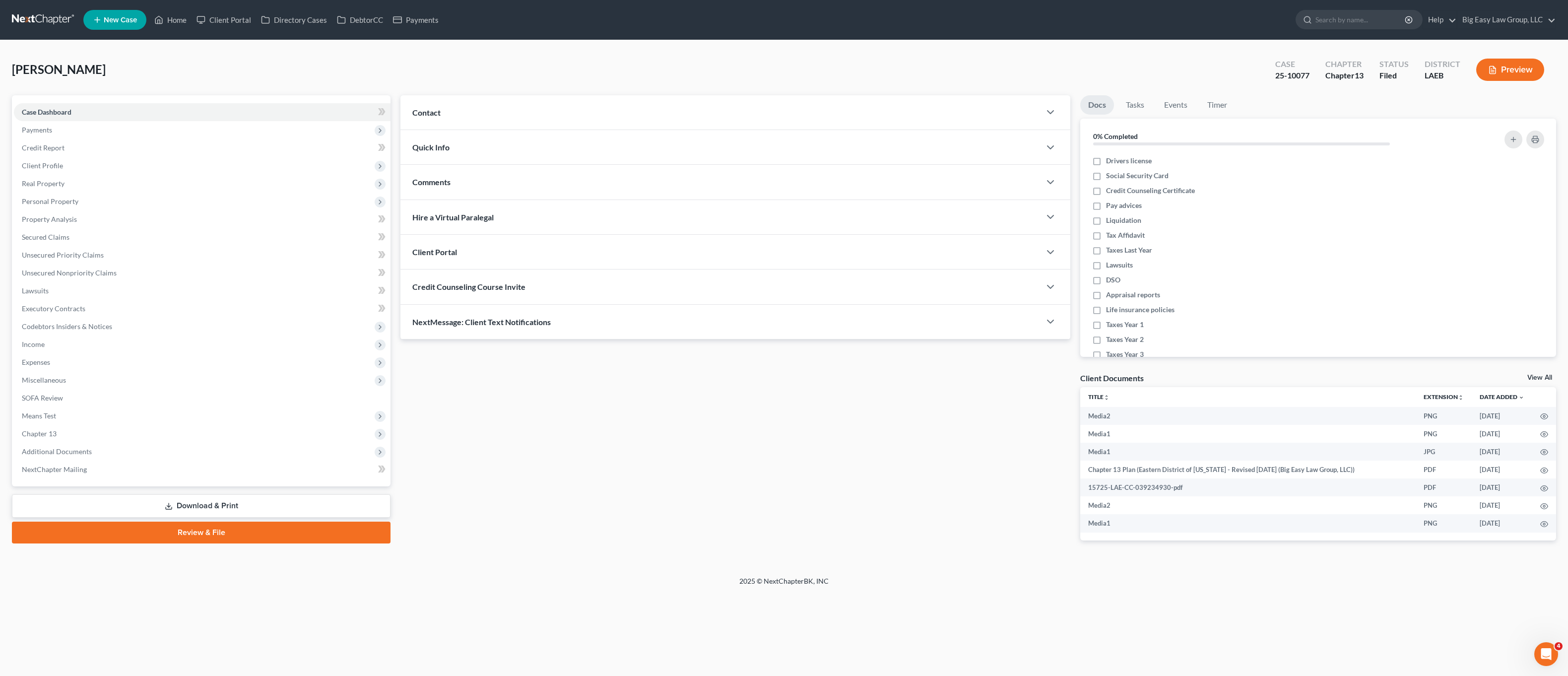
click at [486, 145] on div "Quick Info" at bounding box center [720, 147] width 640 height 34
click at [494, 146] on div "Quick Info" at bounding box center [720, 147] width 640 height 34
click at [468, 174] on div "Comments" at bounding box center [720, 182] width 640 height 34
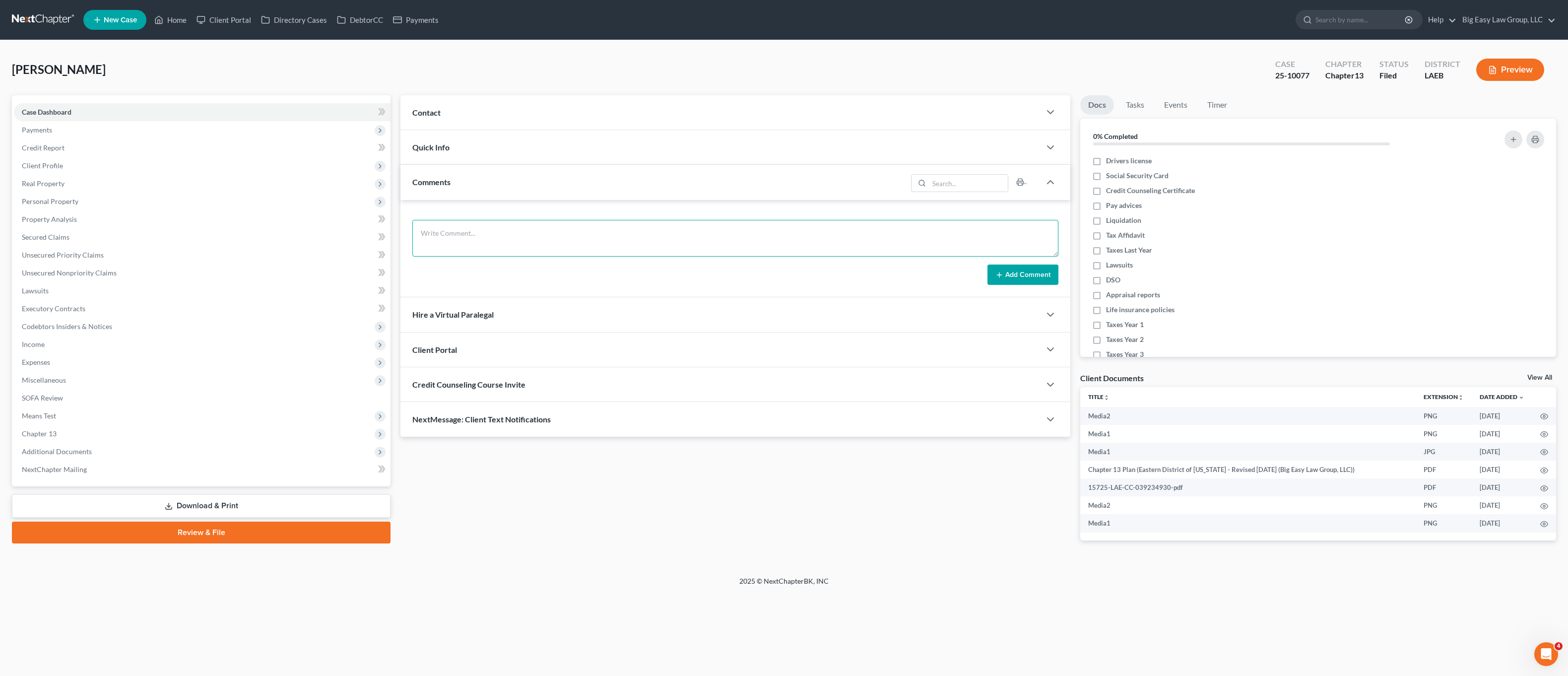
click at [505, 255] on textarea at bounding box center [735, 238] width 646 height 37
type textarea "J"
type textarea "Mr. Johnson said he was let go of work"
click at [1007, 277] on button "Add Comment" at bounding box center [1023, 275] width 71 height 21
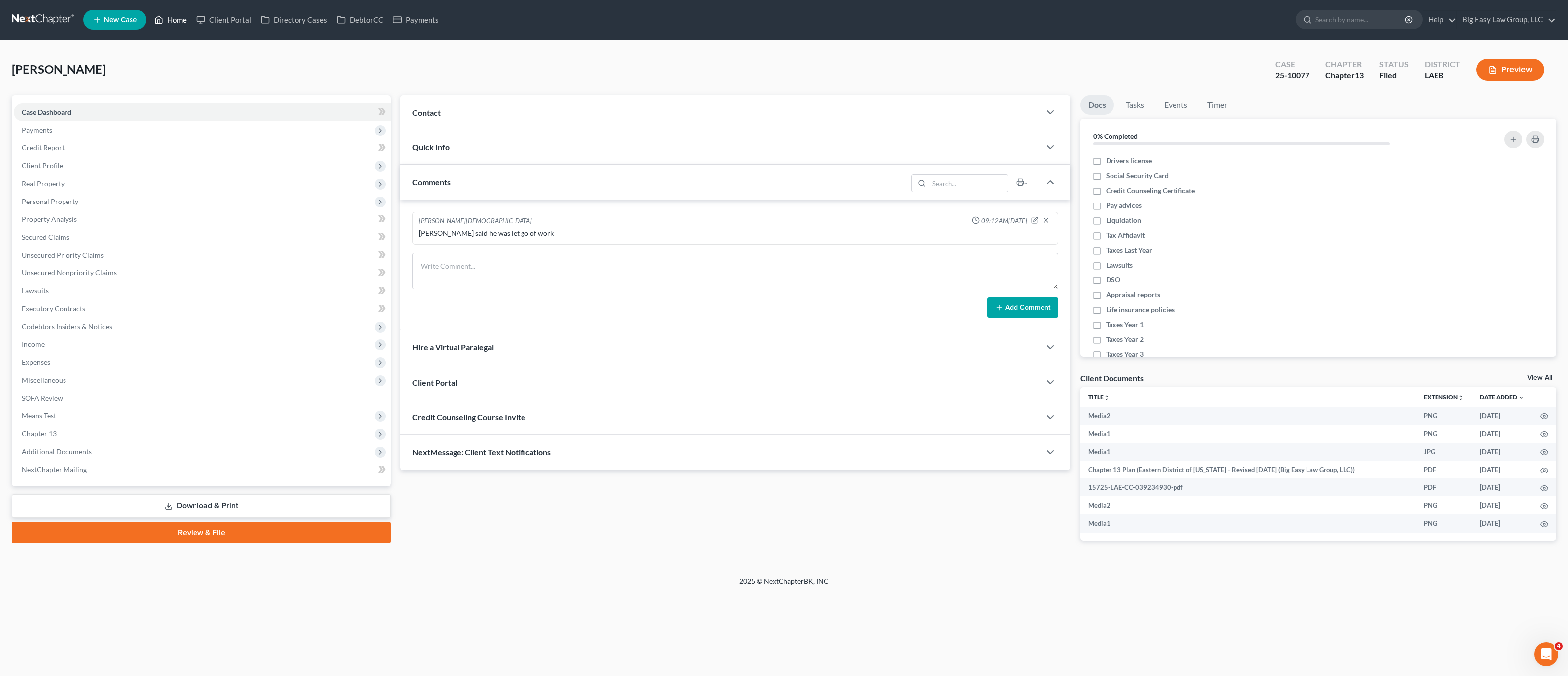
click at [178, 25] on link "Home" at bounding box center [170, 20] width 42 height 18
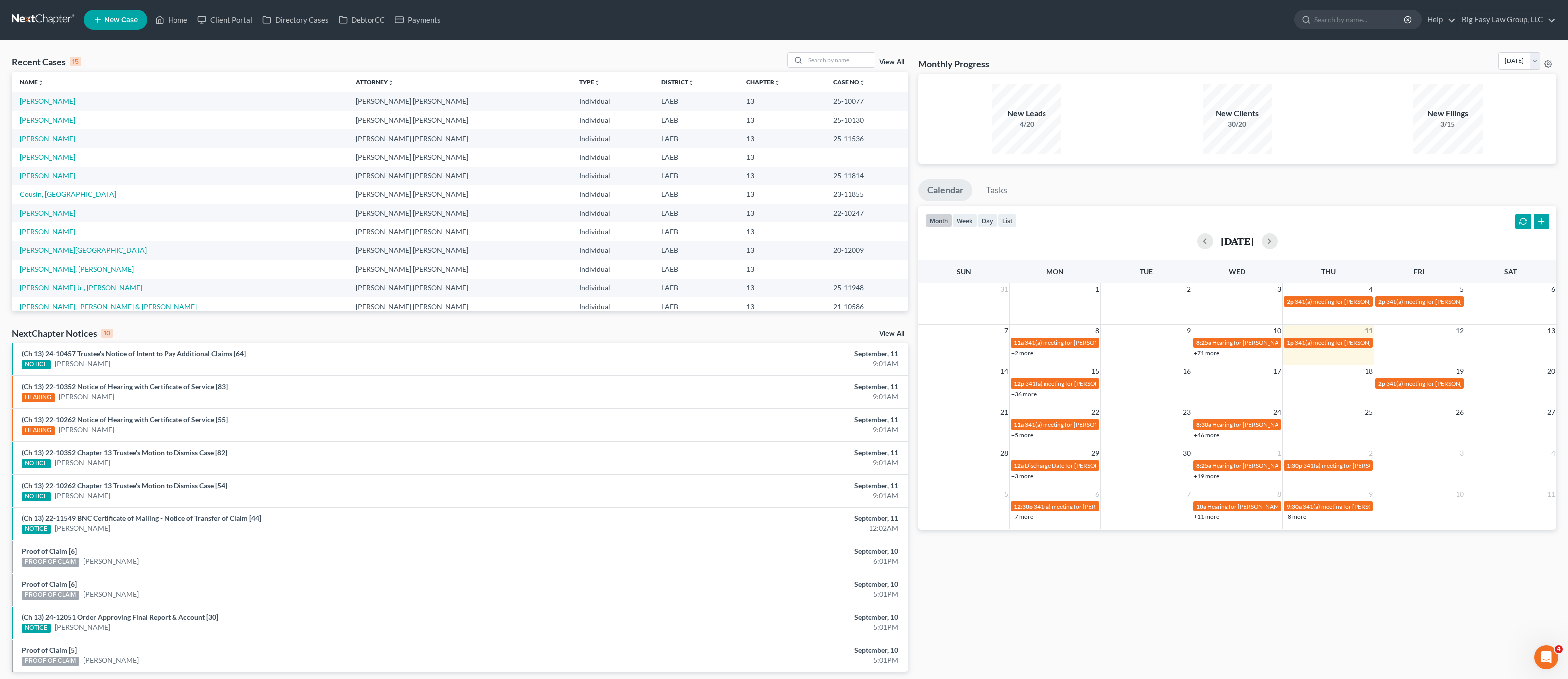
drag, startPoint x: 58, startPoint y: 51, endPoint x: 714, endPoint y: 64, distance: 656.1
click at [59, 50] on div "Recent Cases 15 View All Name unfold_more expand_more expand_less Attorney unfo…" at bounding box center [784, 369] width 1568 height 659
click at [864, 62] on input "search" at bounding box center [840, 60] width 70 height 14
type input "laquanda"
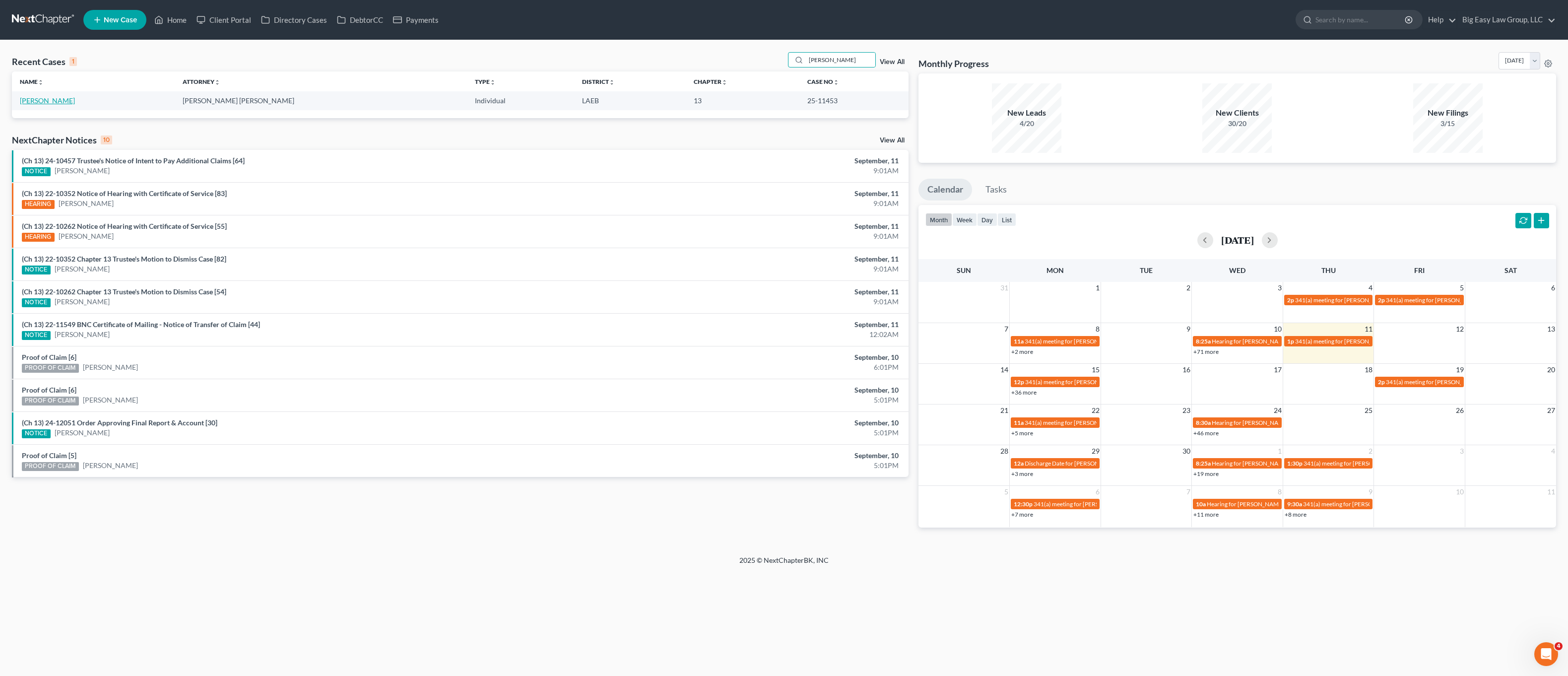
drag, startPoint x: 65, startPoint y: 104, endPoint x: 160, endPoint y: 116, distance: 95.8
click at [65, 104] on link "[PERSON_NAME]" at bounding box center [47, 100] width 55 height 8
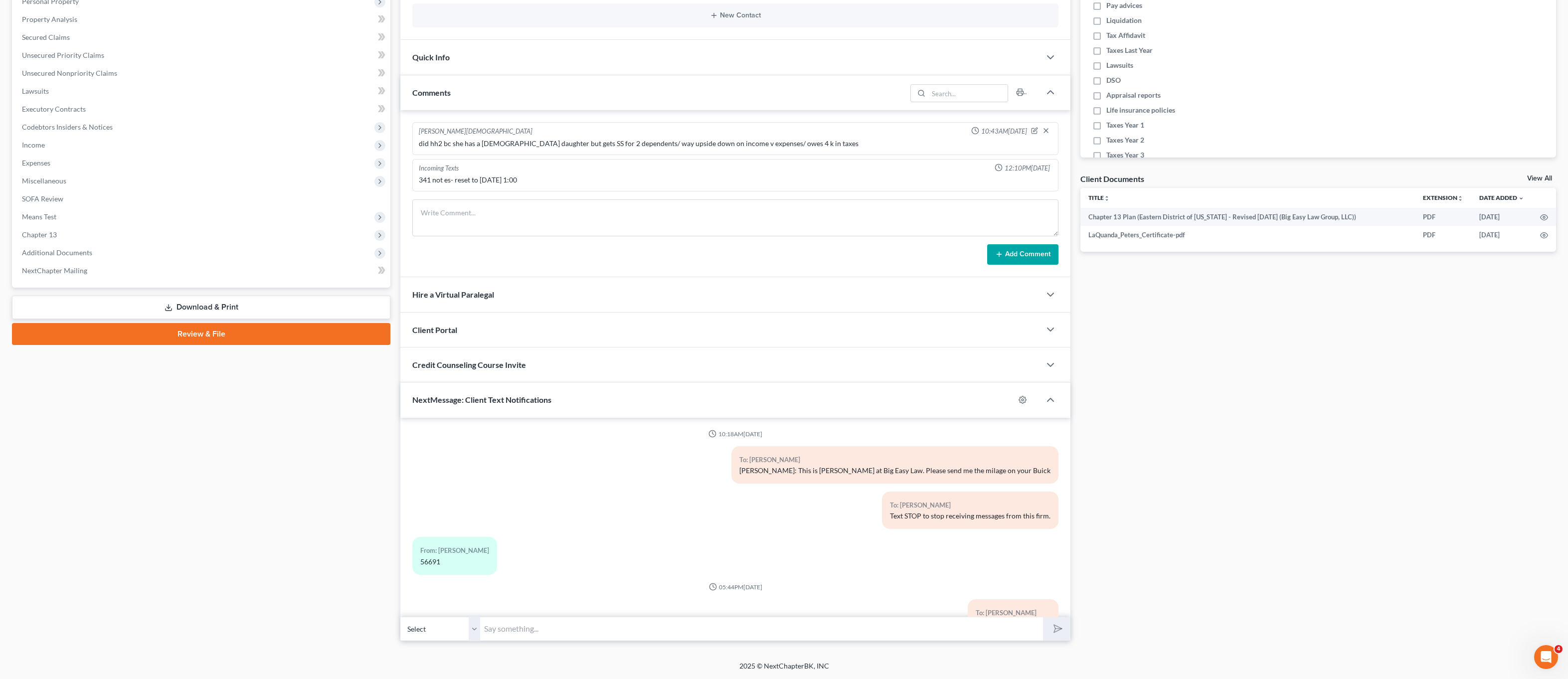
scroll to position [2099, 0]
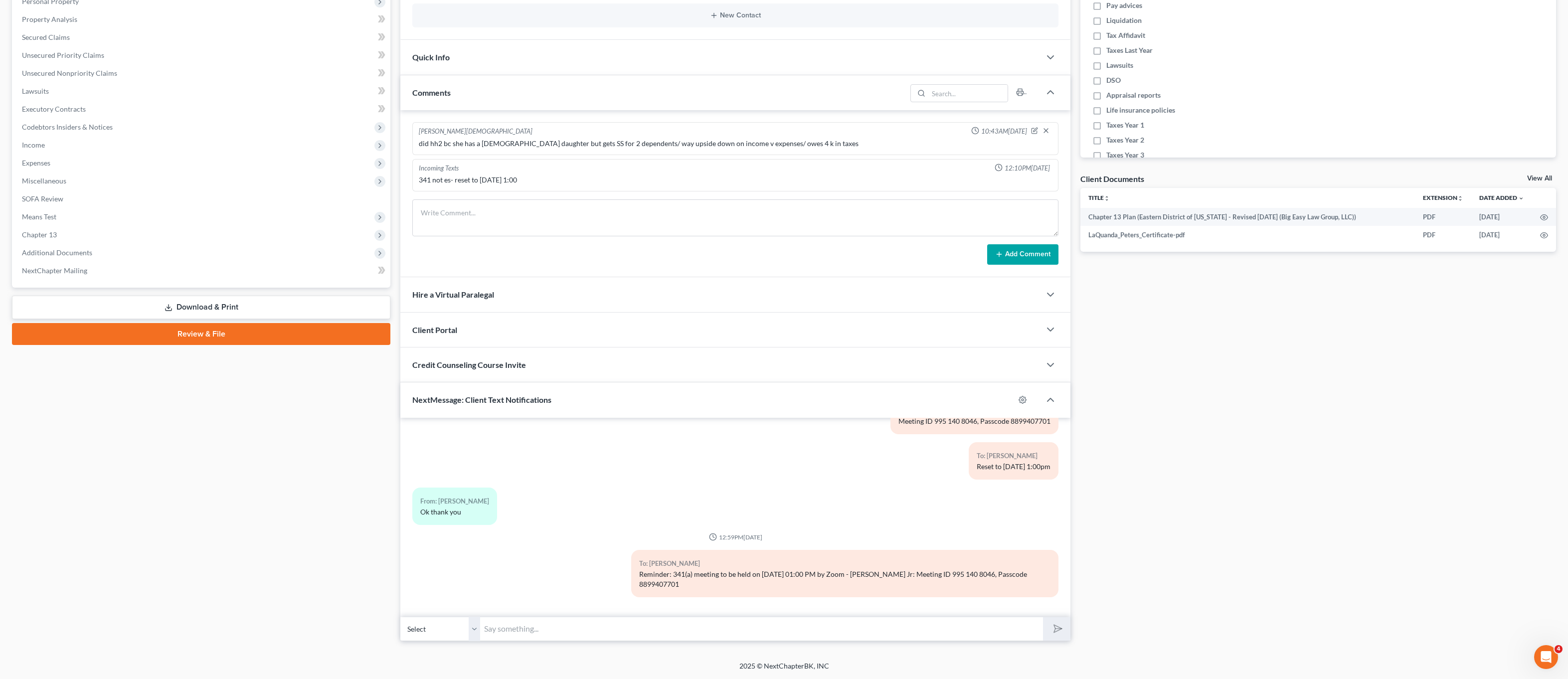
click at [755, 628] on input "text" at bounding box center [762, 629] width 563 height 25
paste input "341(a) meeting to be held on [DATE] 01:00 PM by [PERSON_NAME]: Meeting ID 995 1…"
type input "341(a) meeting to be held on [DATE] 01:00 PM by [PERSON_NAME]: Meeting ID 995 1…"
click at [943, 641] on div "Petition Navigation Case Dashboard Payments Invoices Payments Payments Credit R…" at bounding box center [784, 272] width 1545 height 754
click at [1062, 636] on button "submit" at bounding box center [1057, 629] width 27 height 23
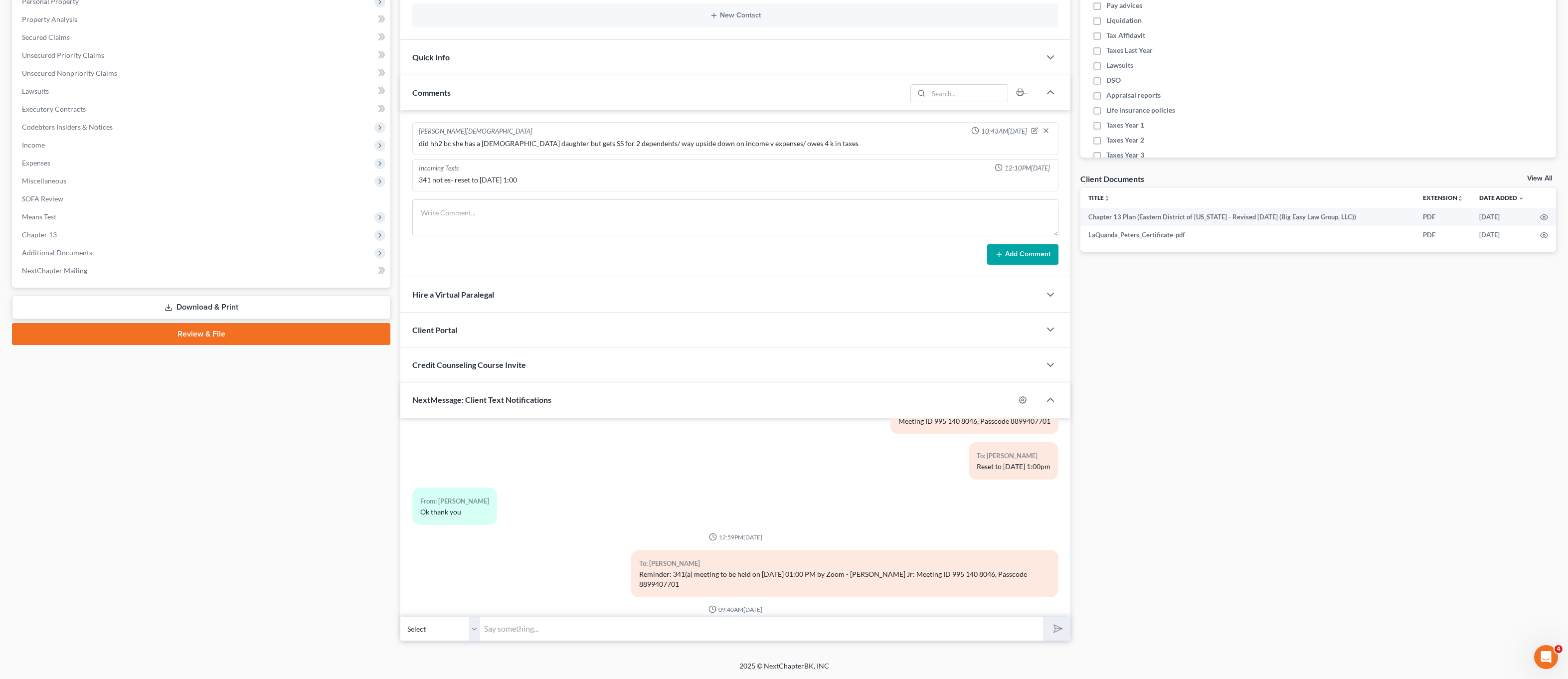
scroll to position [2162, 0]
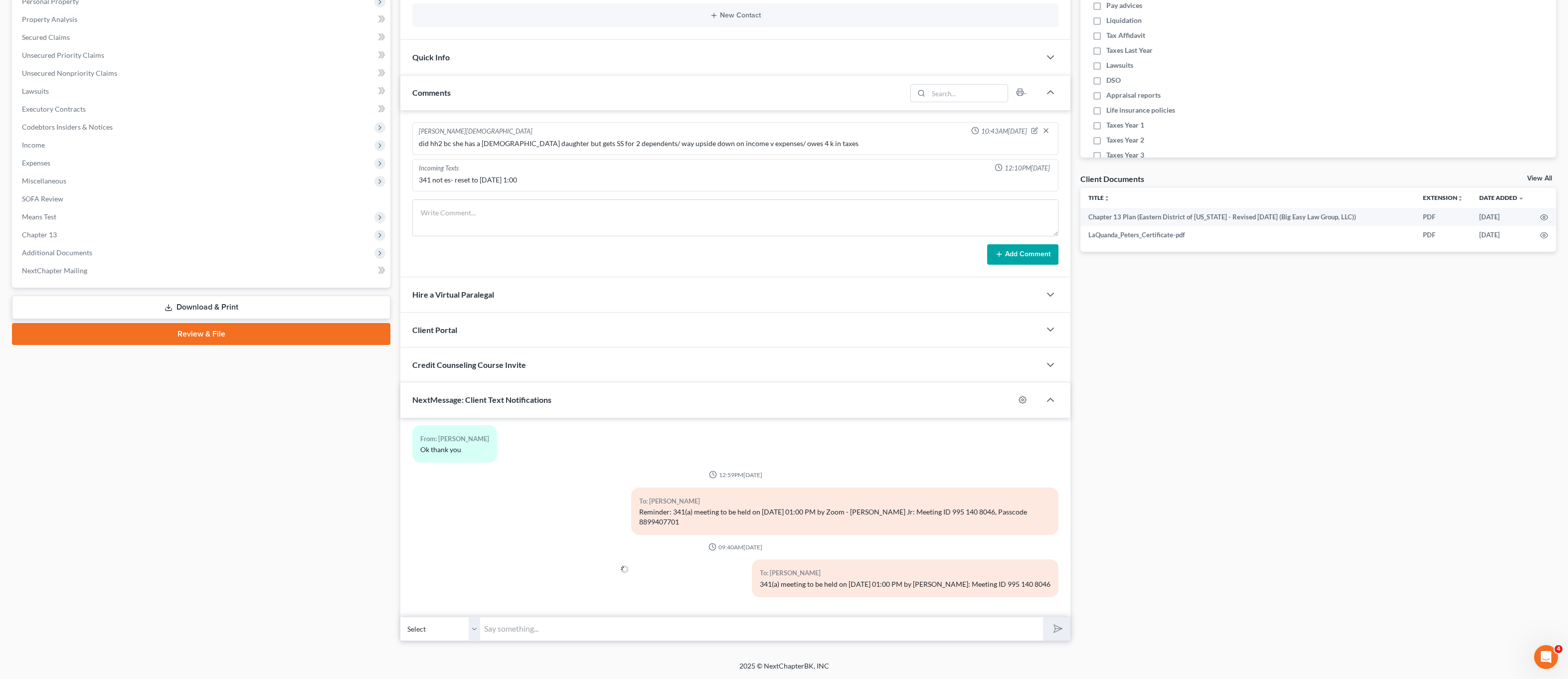
drag, startPoint x: 983, startPoint y: 512, endPoint x: 1004, endPoint y: 528, distance: 26.4
click at [1004, 528] on div "To: LaQuanda Peters Reminder: 341(a) meeting to be held on 9/11/2025 at 01:00 P…" at bounding box center [845, 511] width 427 height 47
copy div "Passcode 8899407701"
click at [836, 623] on input "text" at bounding box center [762, 629] width 563 height 25
paste input "Passcode 8899407701"
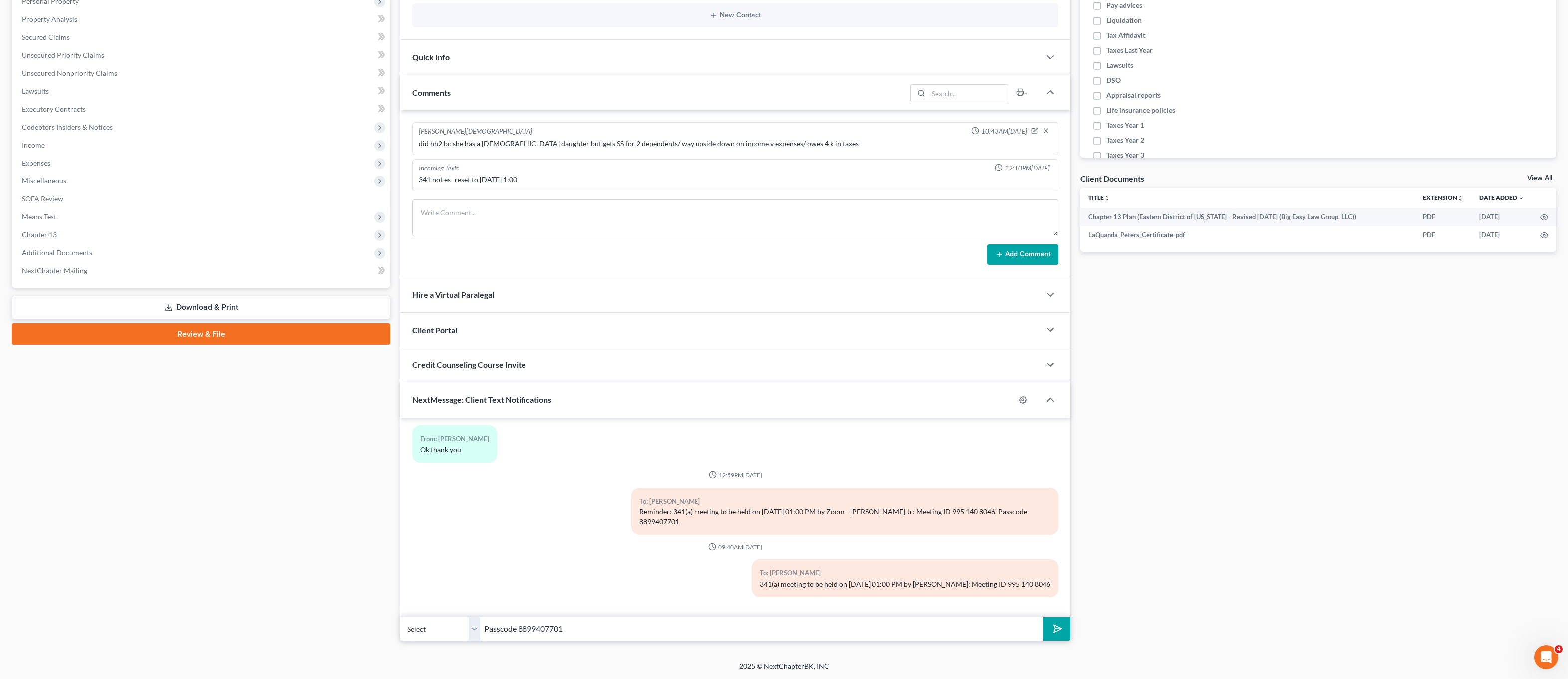
type input "Passcode 8899407701"
click at [1055, 628] on polygon "submit" at bounding box center [1056, 628] width 12 height 12
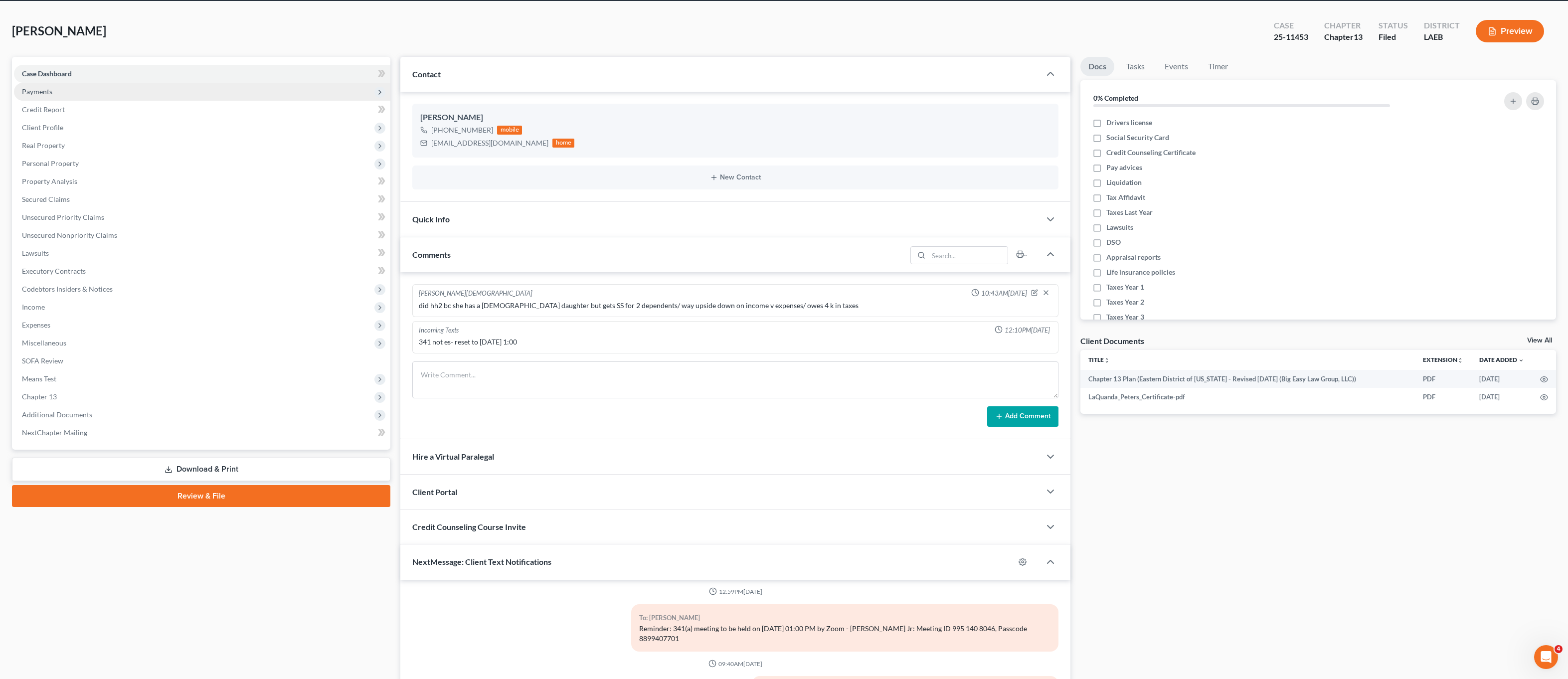
scroll to position [0, 0]
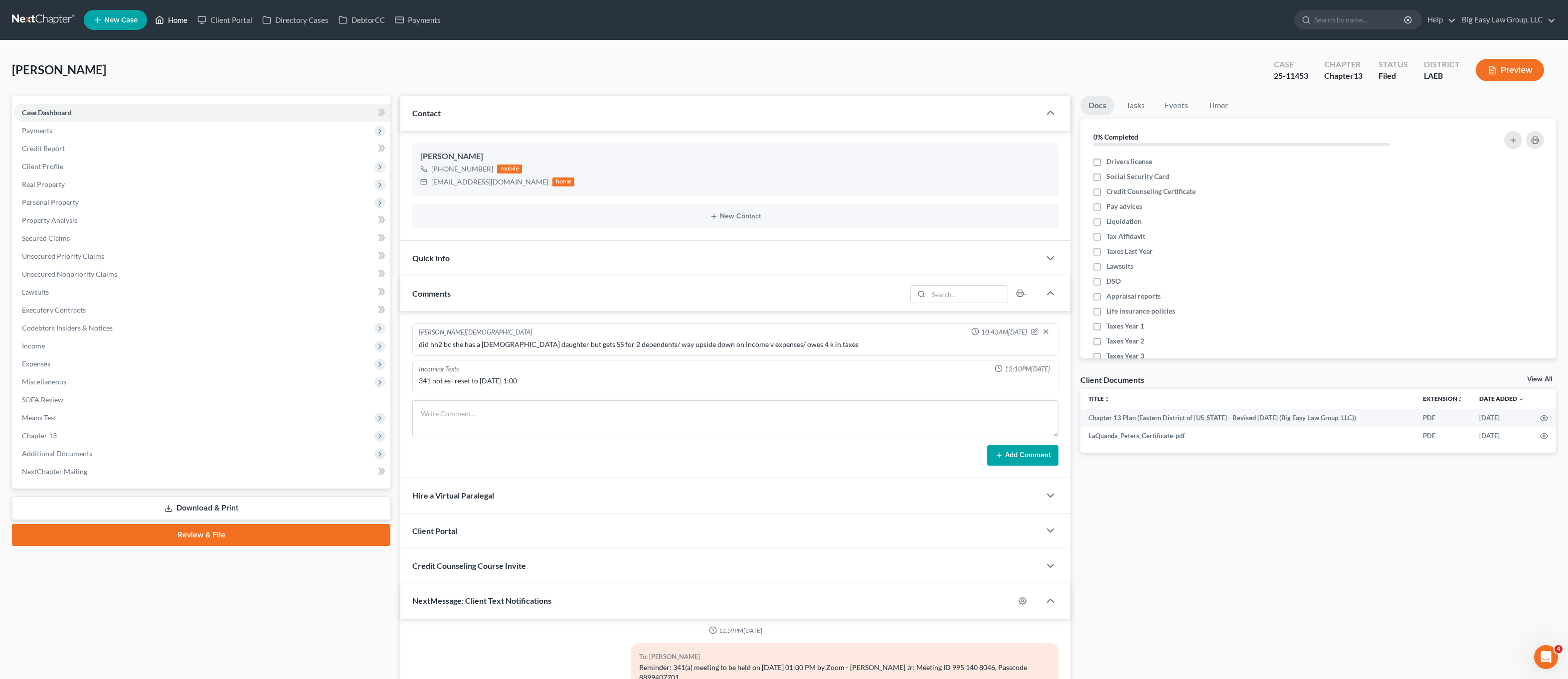
click at [164, 16] on icon at bounding box center [160, 20] width 9 height 12
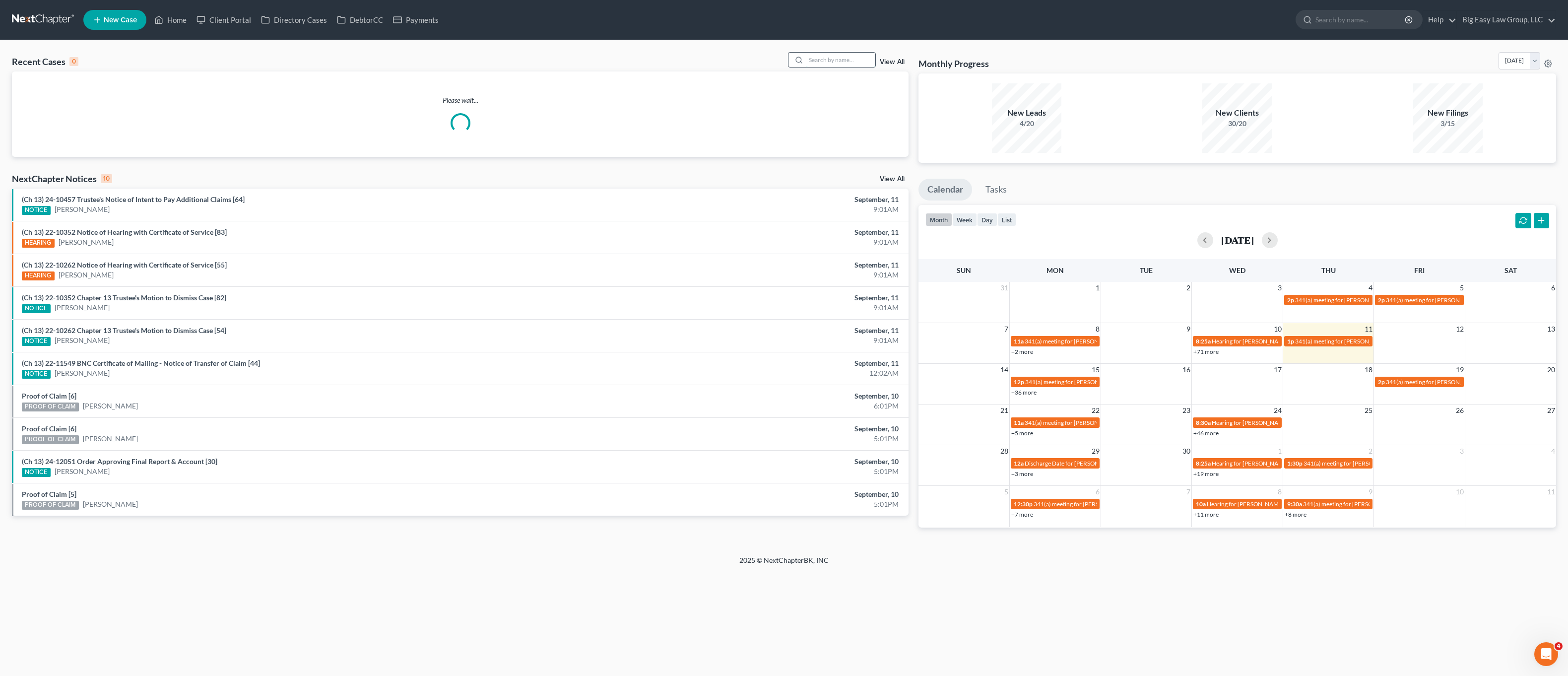
click at [816, 57] on input "search" at bounding box center [841, 59] width 70 height 14
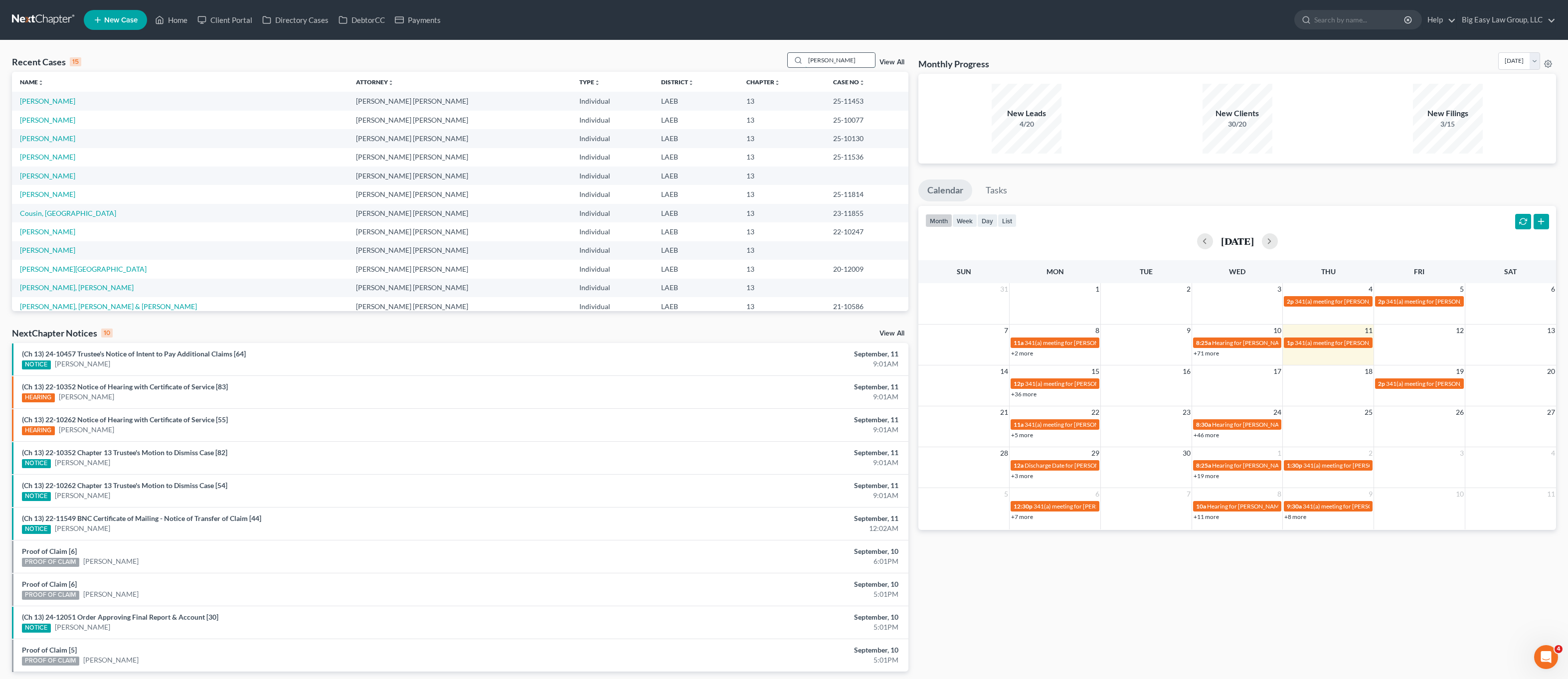
type input "sarmiento"
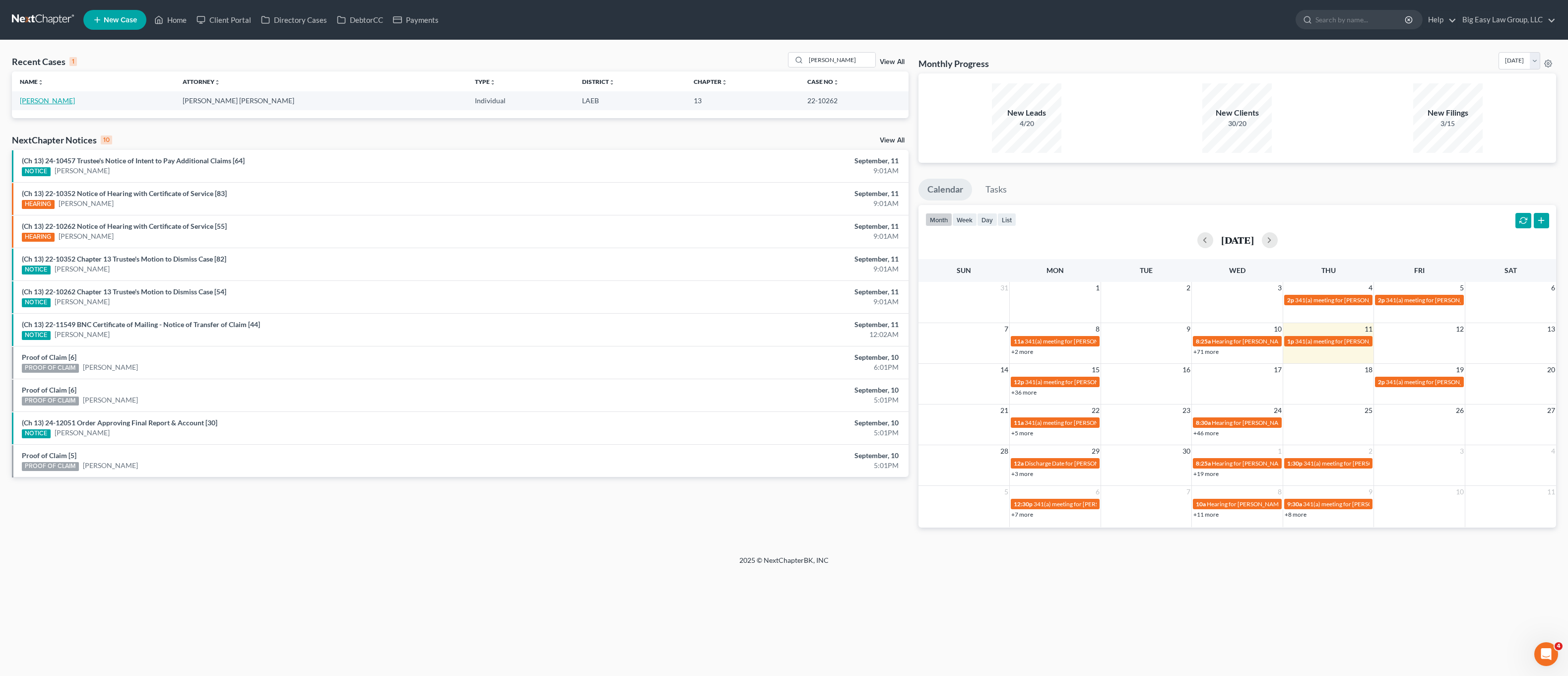
click at [37, 98] on link "[PERSON_NAME]" at bounding box center [47, 100] width 55 height 8
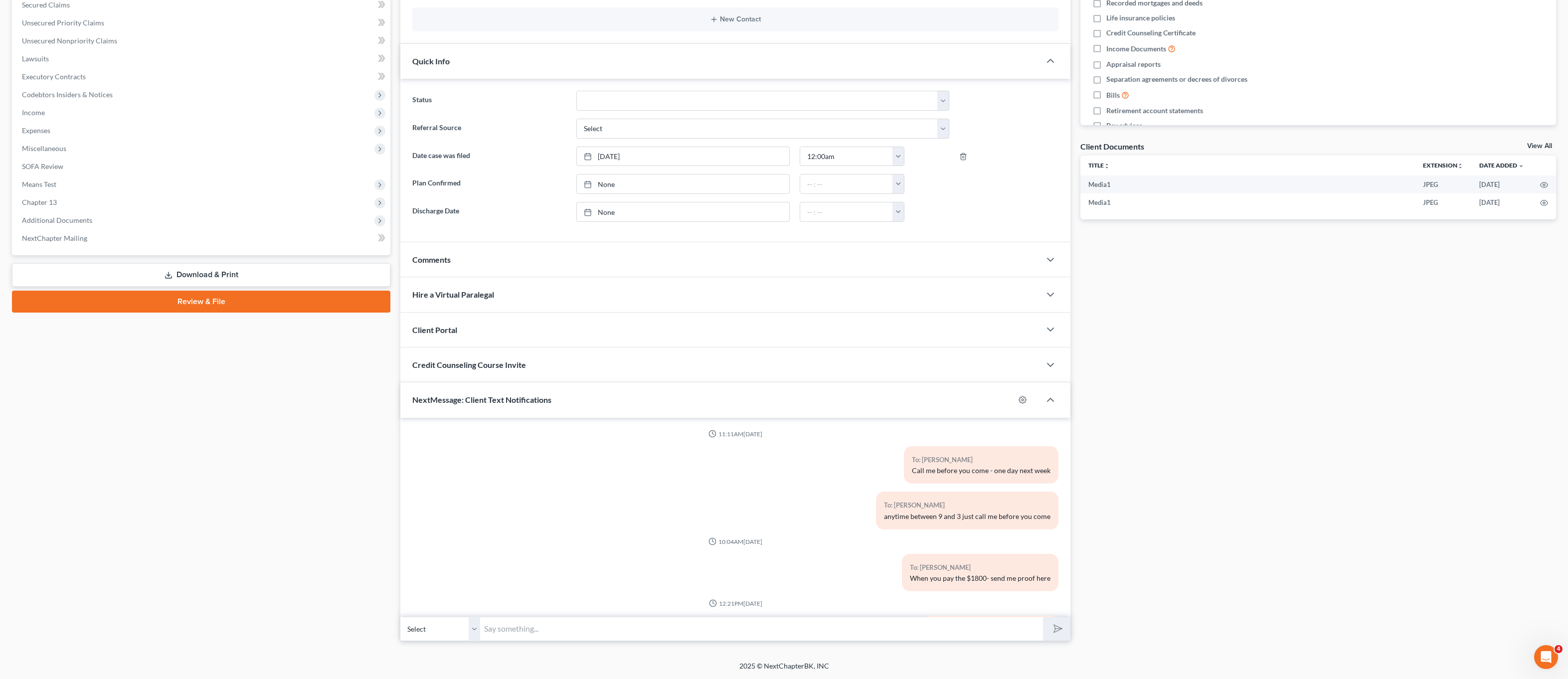
scroll to position [578, 0]
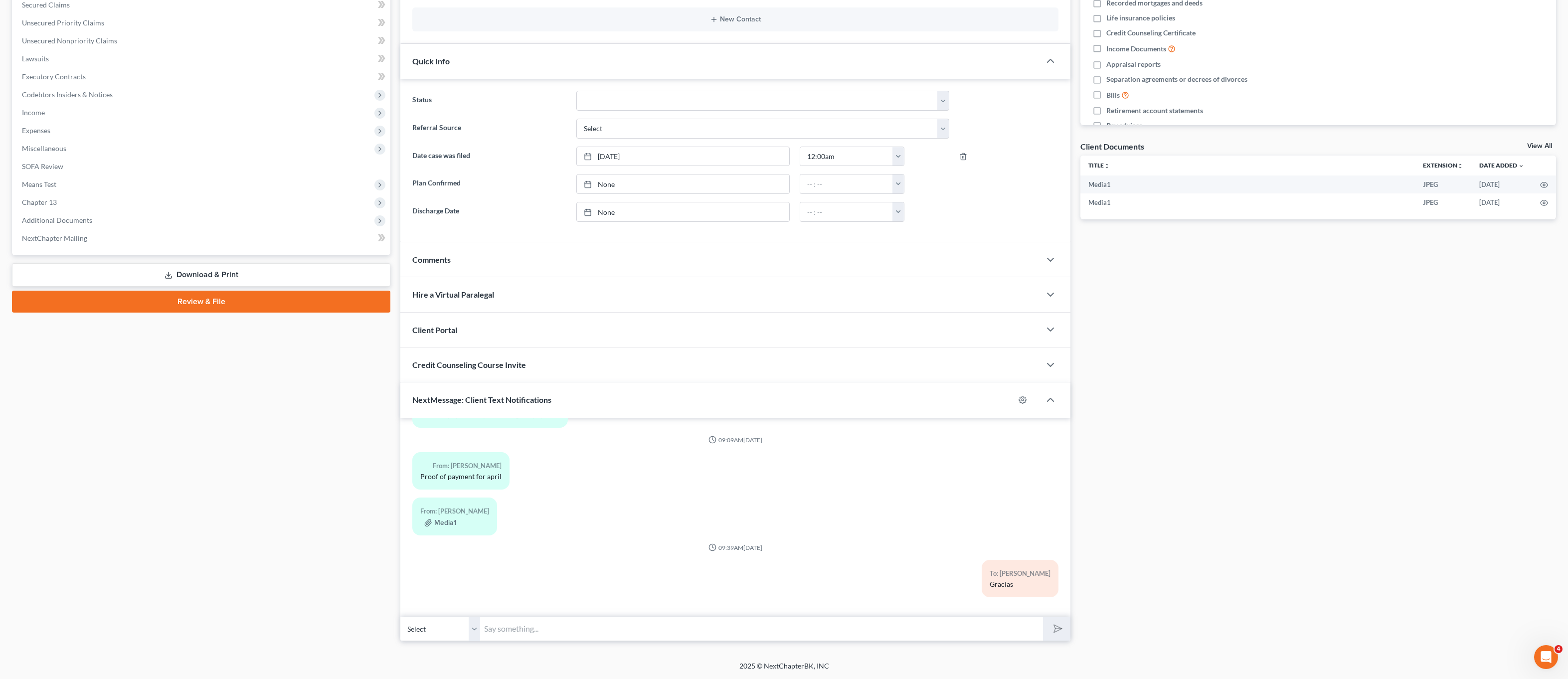
click at [920, 628] on input "text" at bounding box center [762, 629] width 563 height 25
type input "Please send me copies of your 2024 taxes"
click at [1043, 617] on button "submit" at bounding box center [1057, 629] width 27 height 23
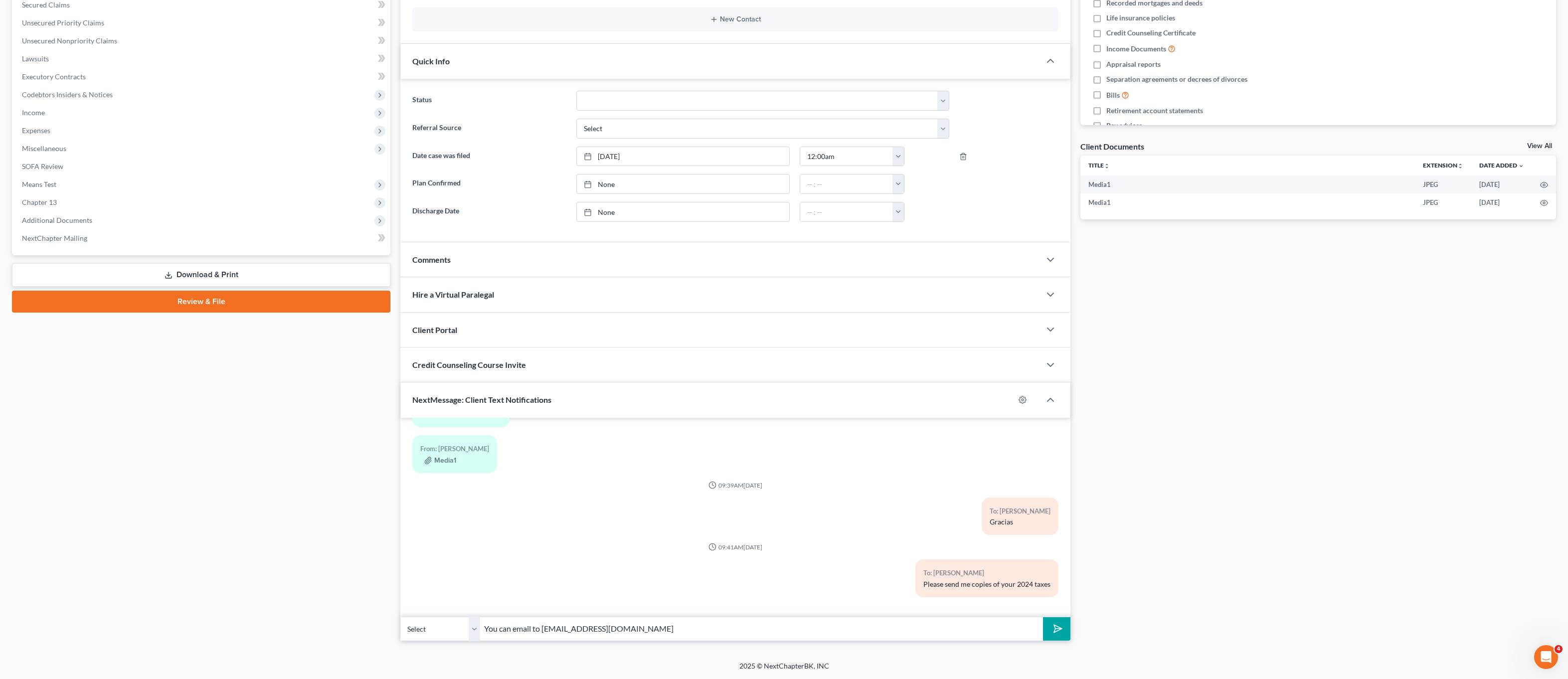
type input "You can email to office@bigeasybk.com"
click at [1043, 617] on button "submit" at bounding box center [1057, 629] width 27 height 23
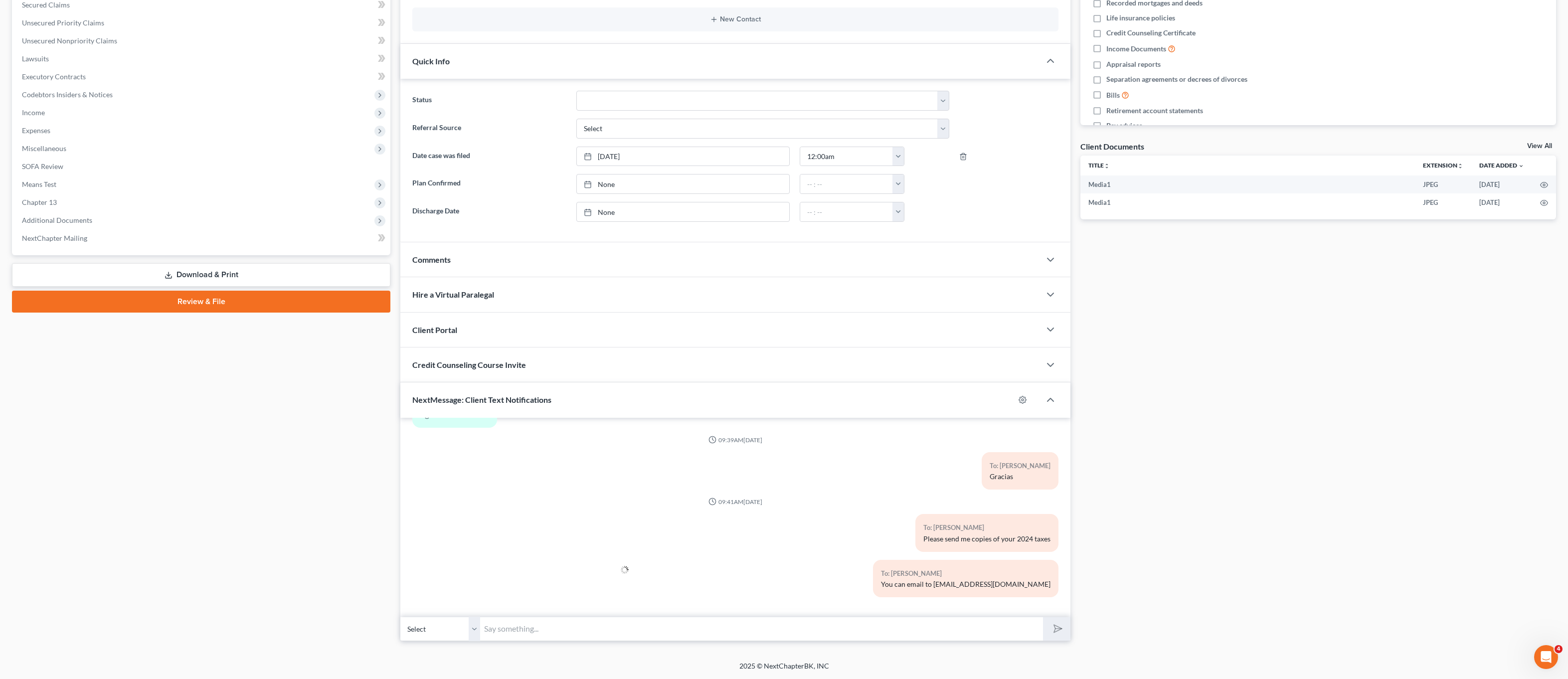
click at [841, 608] on div "11:11AM, 03/21/2025 To: Jorge Sarmiento-Mendoza Call me before you come - one d…" at bounding box center [736, 517] width 670 height 199
click at [847, 633] on input "text" at bounding box center [762, 629] width 563 height 25
type input "- Lauren at Big Easy Law"
click at [1071, 635] on div "Updates & News × Louisiana Eastern District Notes: Take a look at NextChapter's…" at bounding box center [736, 252] width 680 height 779
click at [1062, 630] on icon "submit" at bounding box center [1056, 629] width 14 height 14
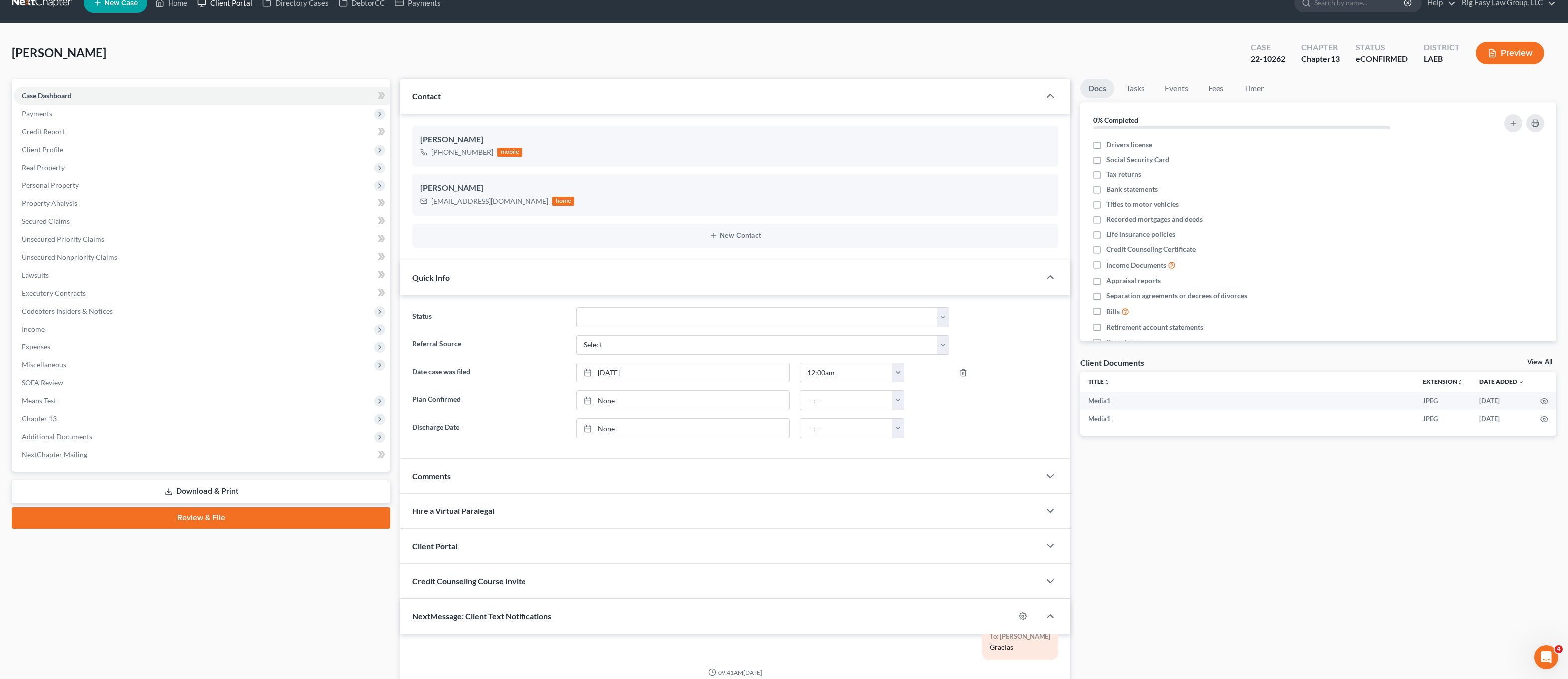
scroll to position [0, 0]
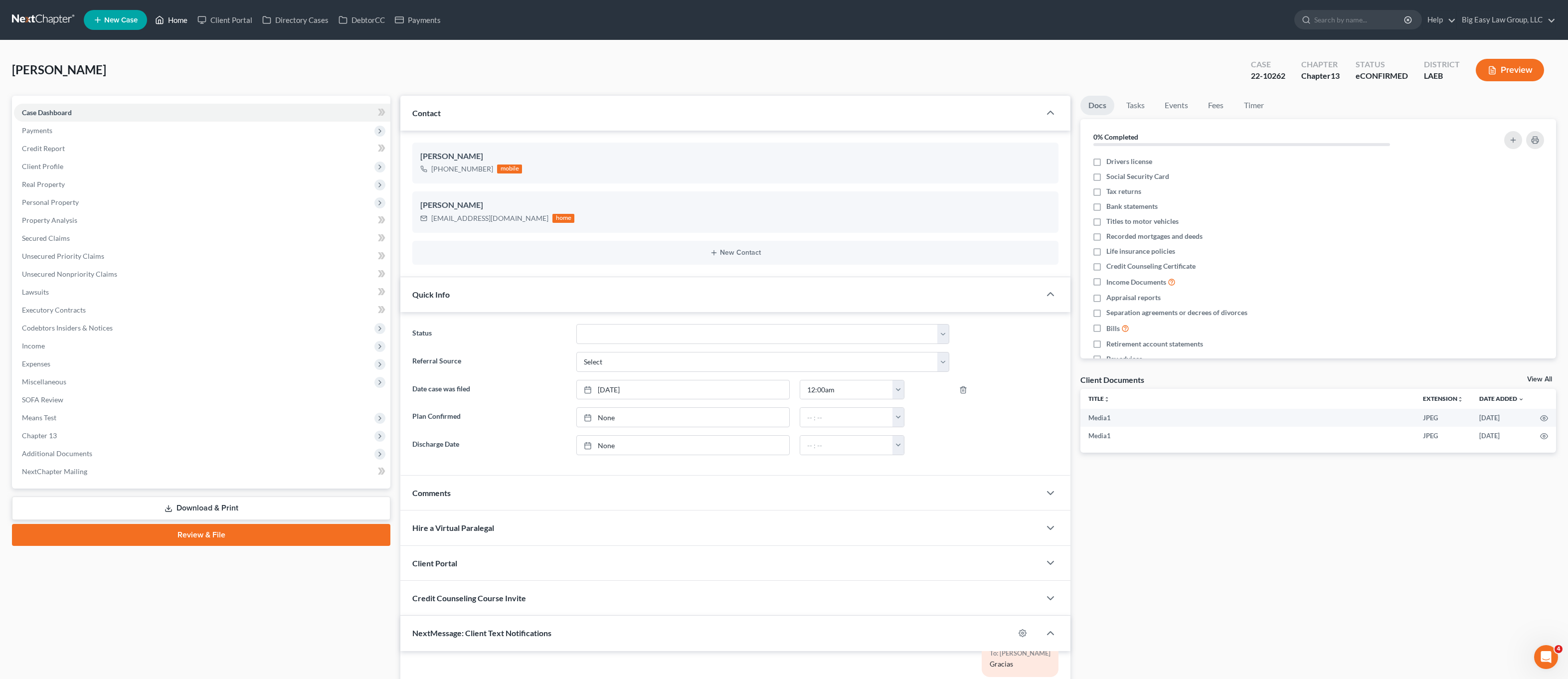
click at [177, 21] on link "Home" at bounding box center [171, 20] width 42 height 18
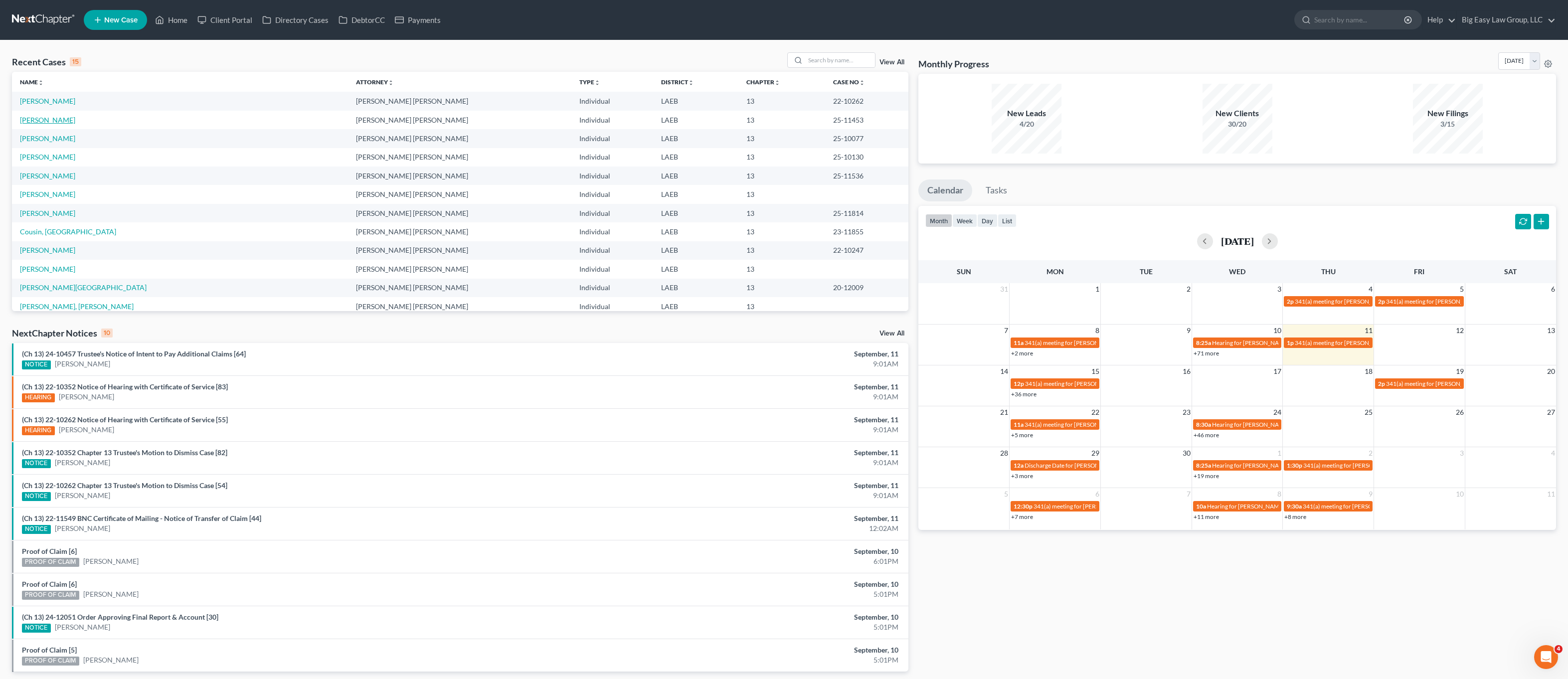
click at [37, 120] on link "[PERSON_NAME]" at bounding box center [47, 119] width 55 height 8
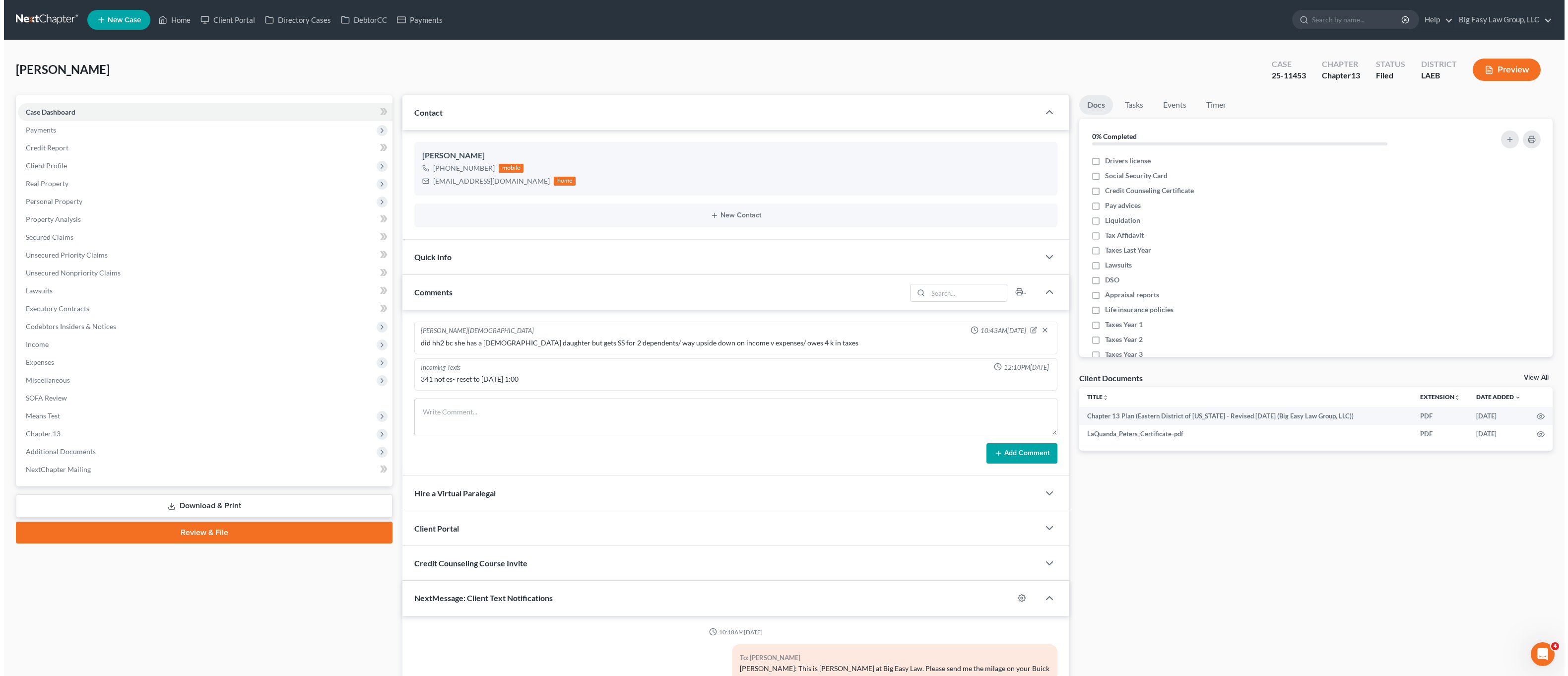
scroll to position [2334, 0]
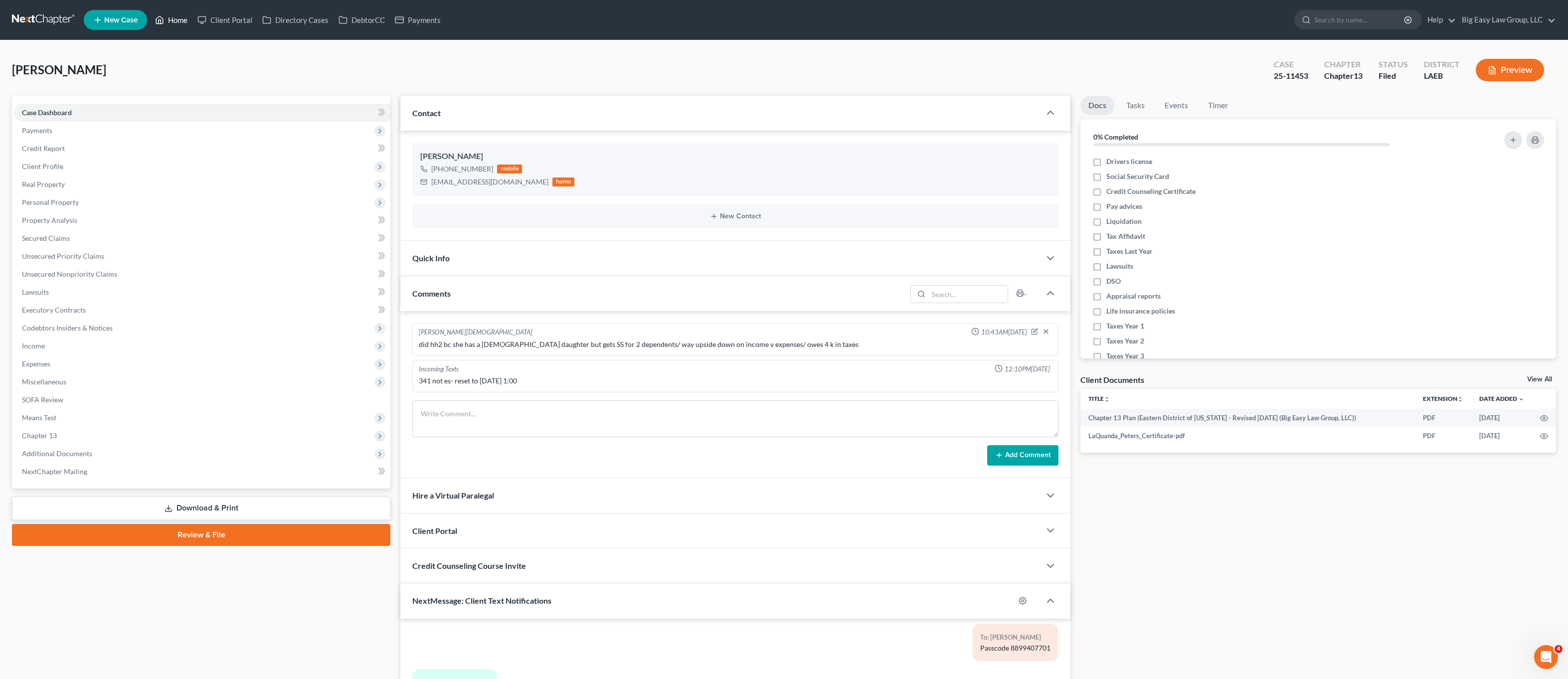
click at [184, 17] on link "Home" at bounding box center [171, 20] width 42 height 18
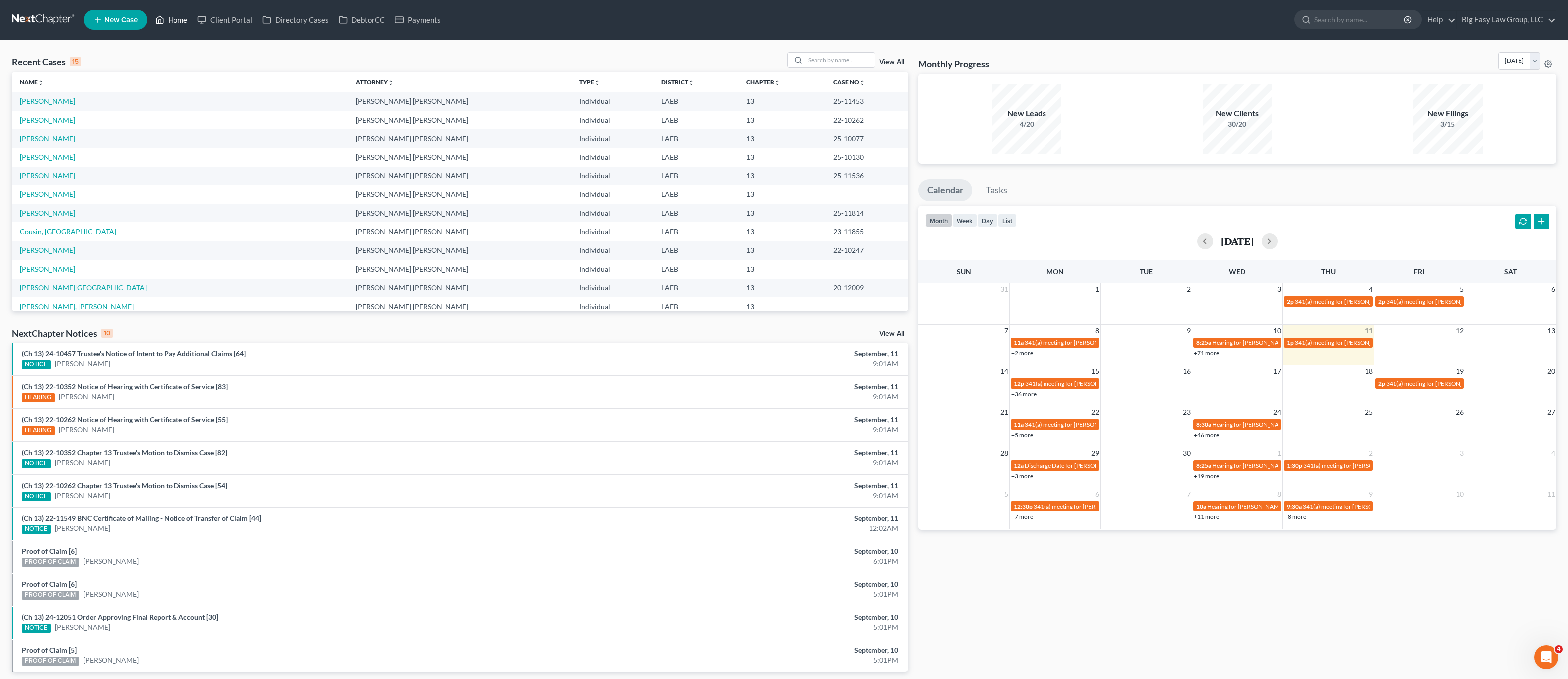
click at [178, 29] on link "Home" at bounding box center [171, 20] width 42 height 18
drag, startPoint x: 887, startPoint y: 53, endPoint x: 886, endPoint y: 59, distance: 6.1
click at [887, 53] on div "View All" at bounding box center [848, 60] width 121 height 16
click at [886, 61] on link "View All" at bounding box center [892, 62] width 25 height 7
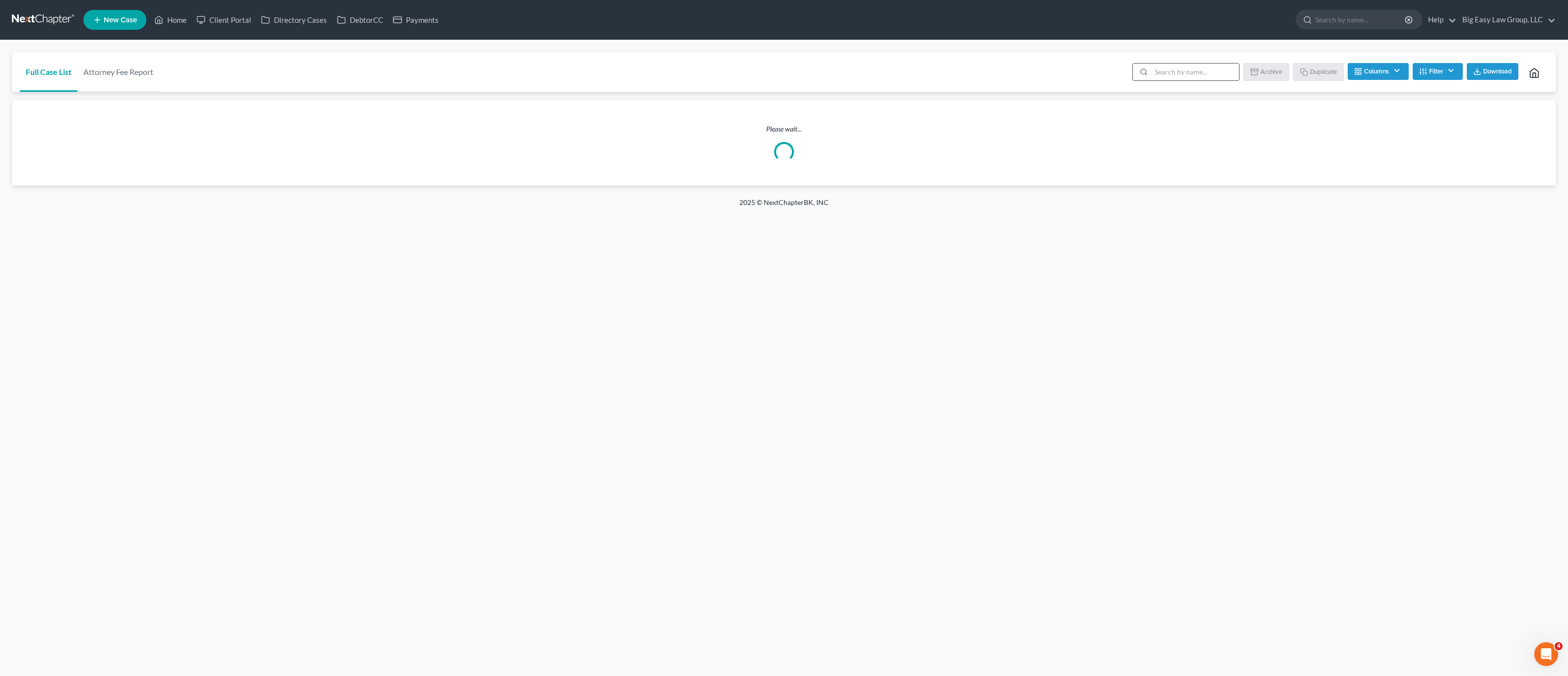
click at [1191, 72] on input "search" at bounding box center [1195, 72] width 88 height 17
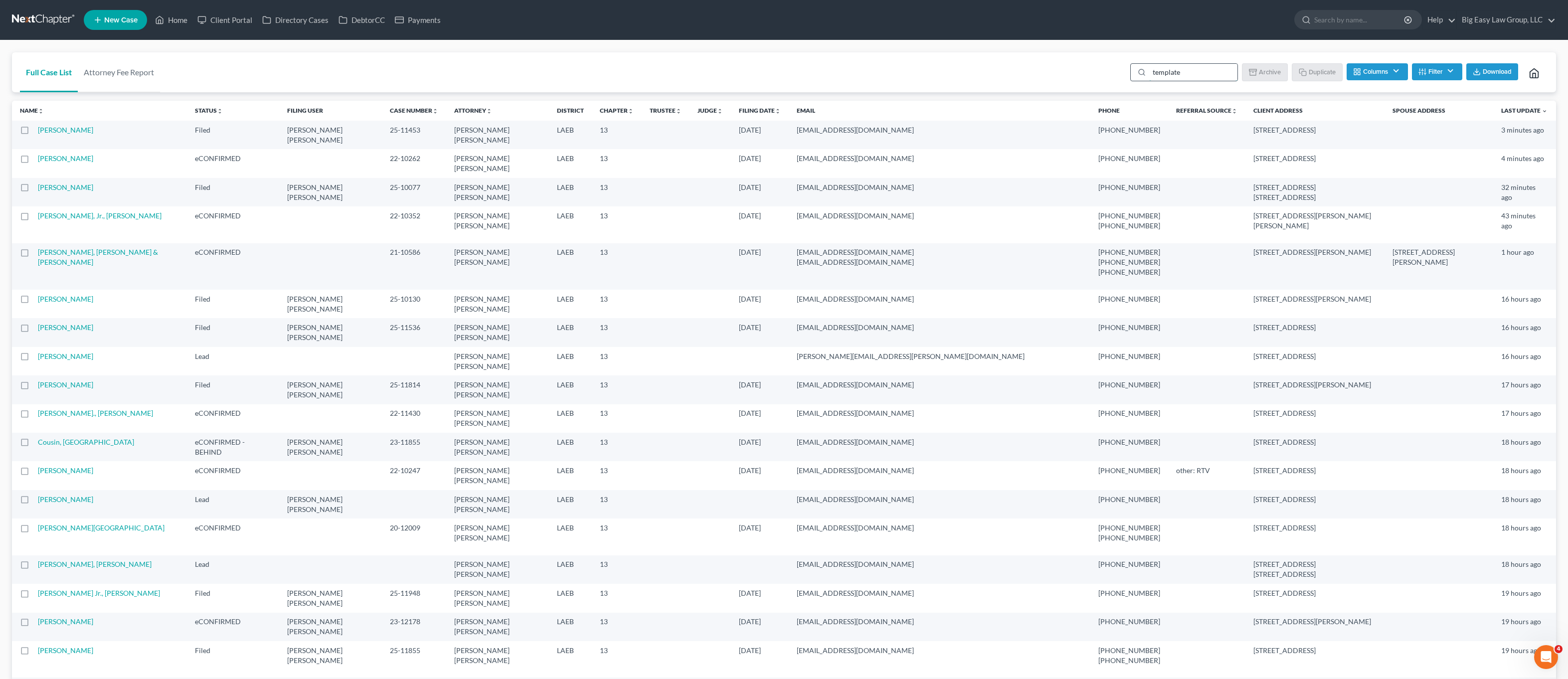
type input "template"
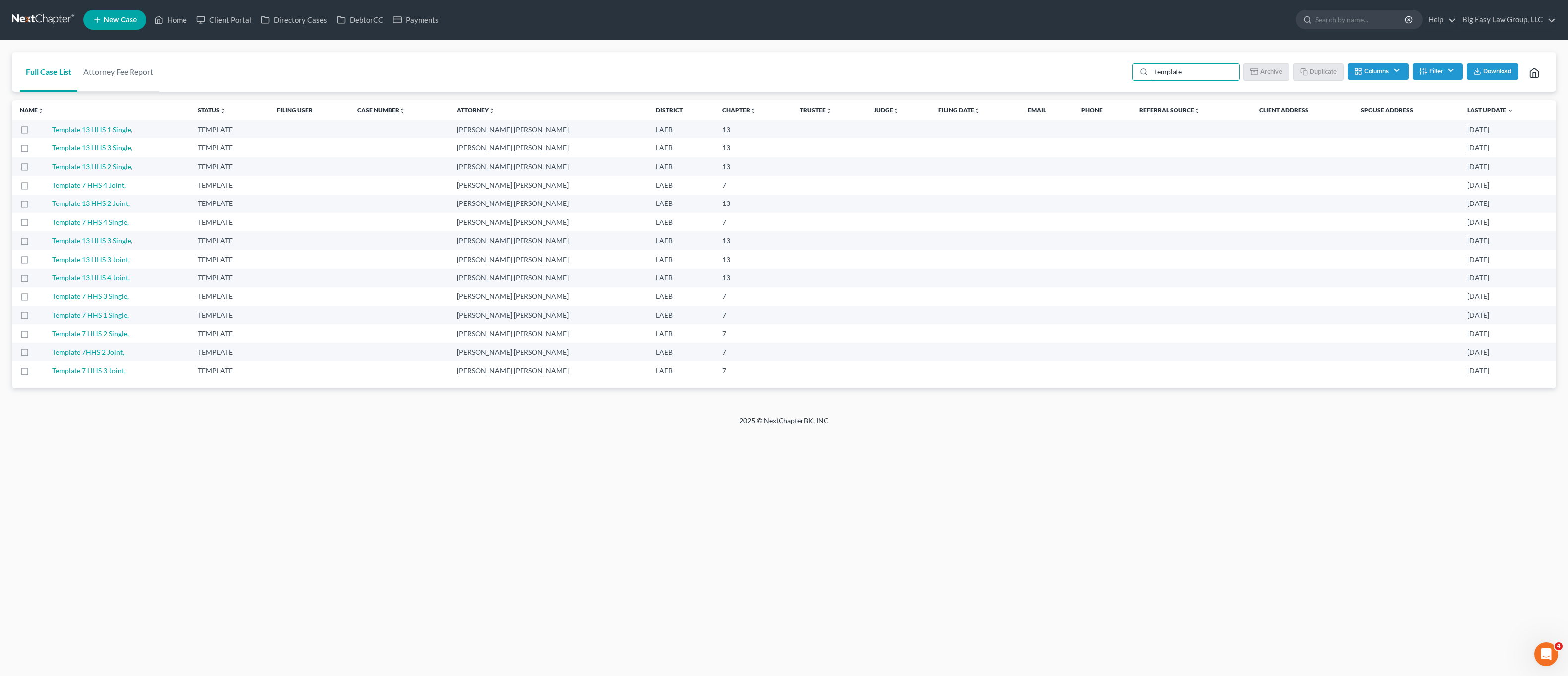
click at [34, 132] on label at bounding box center [34, 132] width 0 height 0
click at [37, 129] on input "checkbox" at bounding box center [41, 128] width 6 height 6
click at [1304, 65] on button "Duplicate" at bounding box center [1319, 72] width 50 height 17
checkbox input "false"
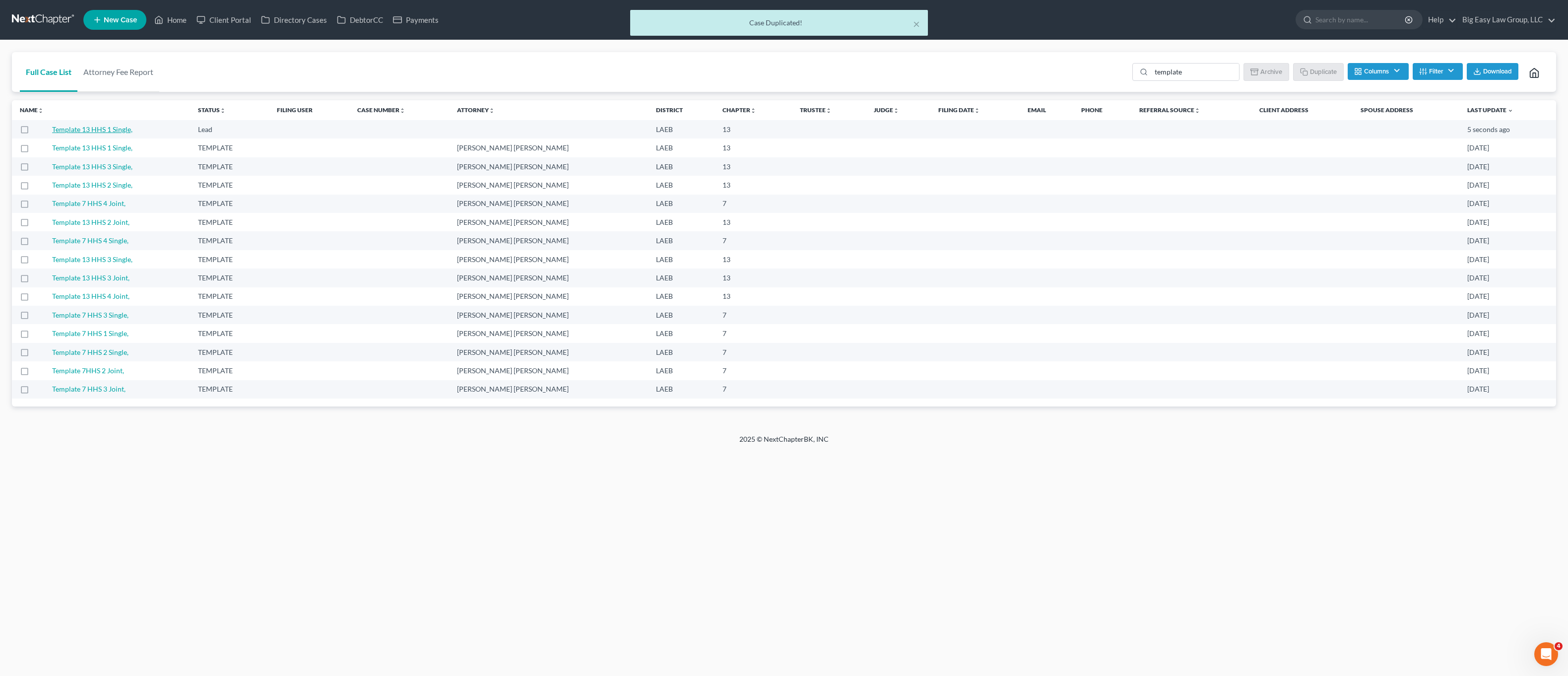
click at [99, 129] on link "Template 13 HHS 1 Single," at bounding box center [92, 129] width 80 height 8
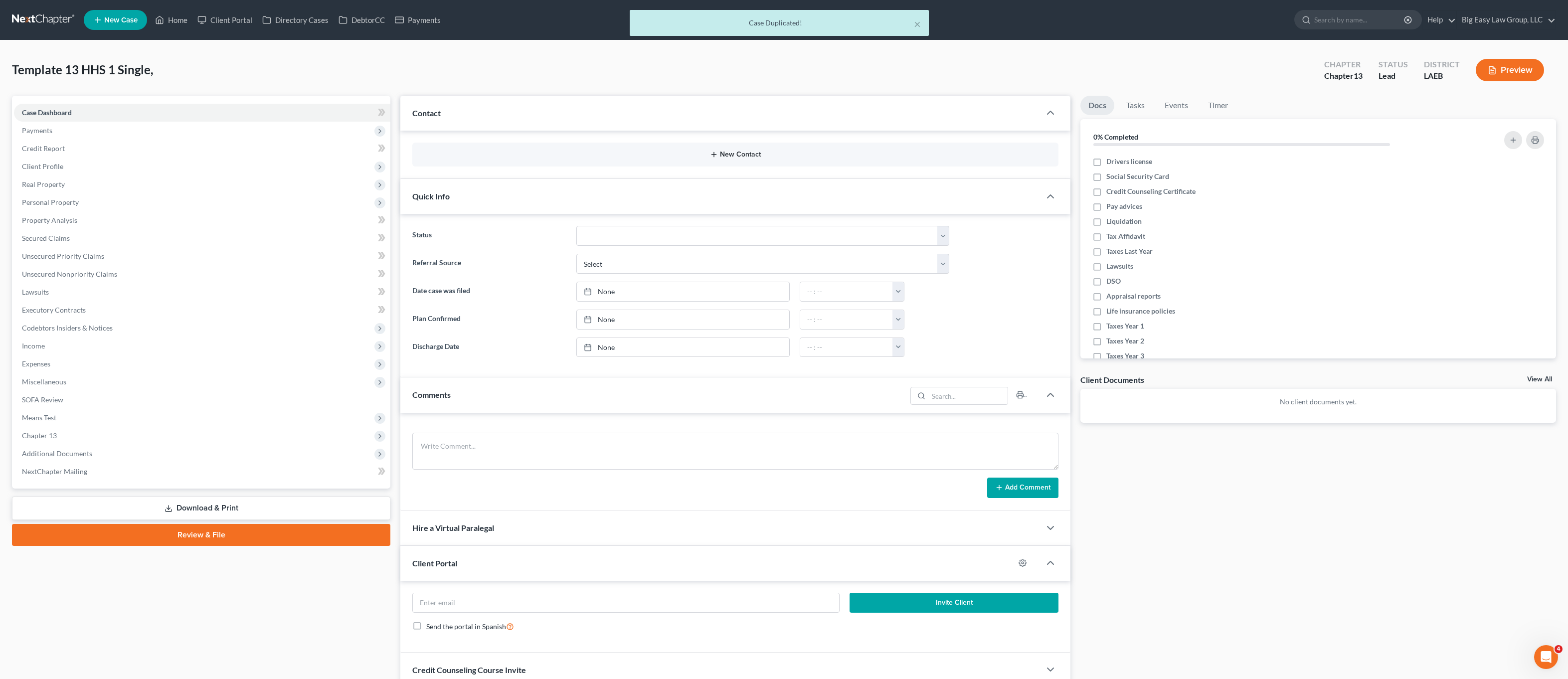
click at [735, 151] on button "New Contact" at bounding box center [735, 154] width 630 height 8
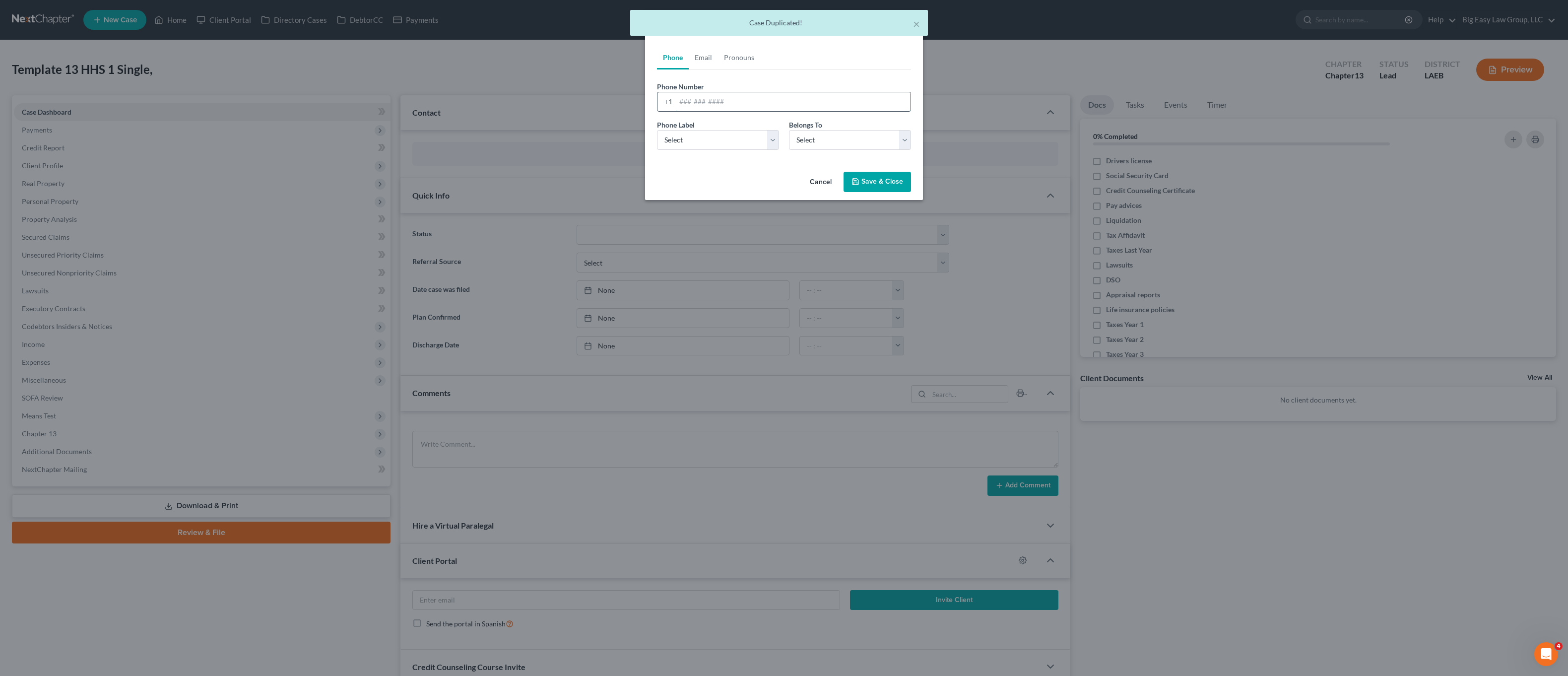
click at [739, 100] on input "tel" at bounding box center [793, 101] width 235 height 19
click at [720, 104] on input "985-377-8815" at bounding box center [793, 101] width 235 height 19
type input "985-377-8815"
drag, startPoint x: 716, startPoint y: 129, endPoint x: 716, endPoint y: 135, distance: 6.0
click at [716, 129] on div "Phone Label * Select Mobile Home Work Other" at bounding box center [718, 134] width 132 height 30
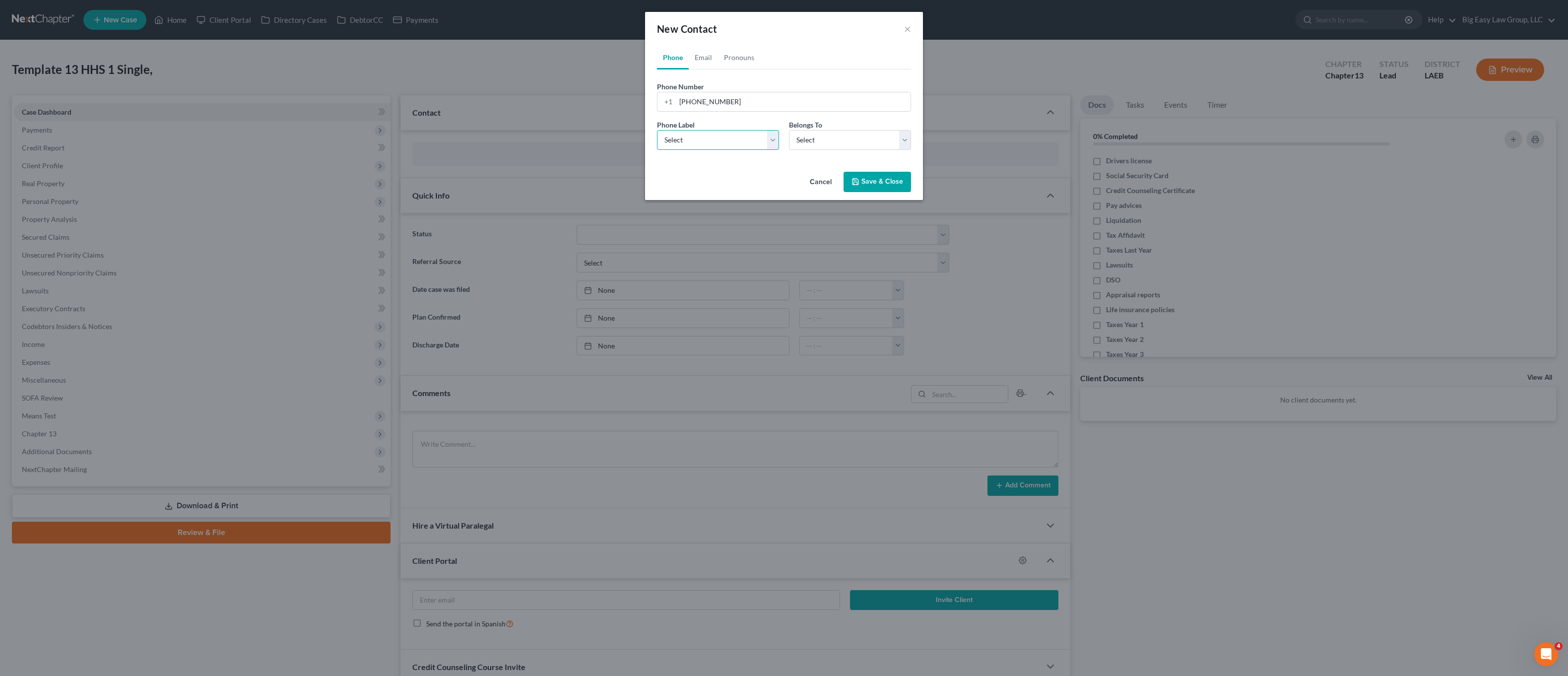
click at [716, 136] on select "Select Mobile Home Work Other" at bounding box center [718, 140] width 122 height 20
select select "0"
click at [657, 130] on select "Select Mobile Home Work Other" at bounding box center [718, 140] width 122 height 20
click at [811, 136] on select "Select Client Other" at bounding box center [850, 140] width 122 height 20
select select "0"
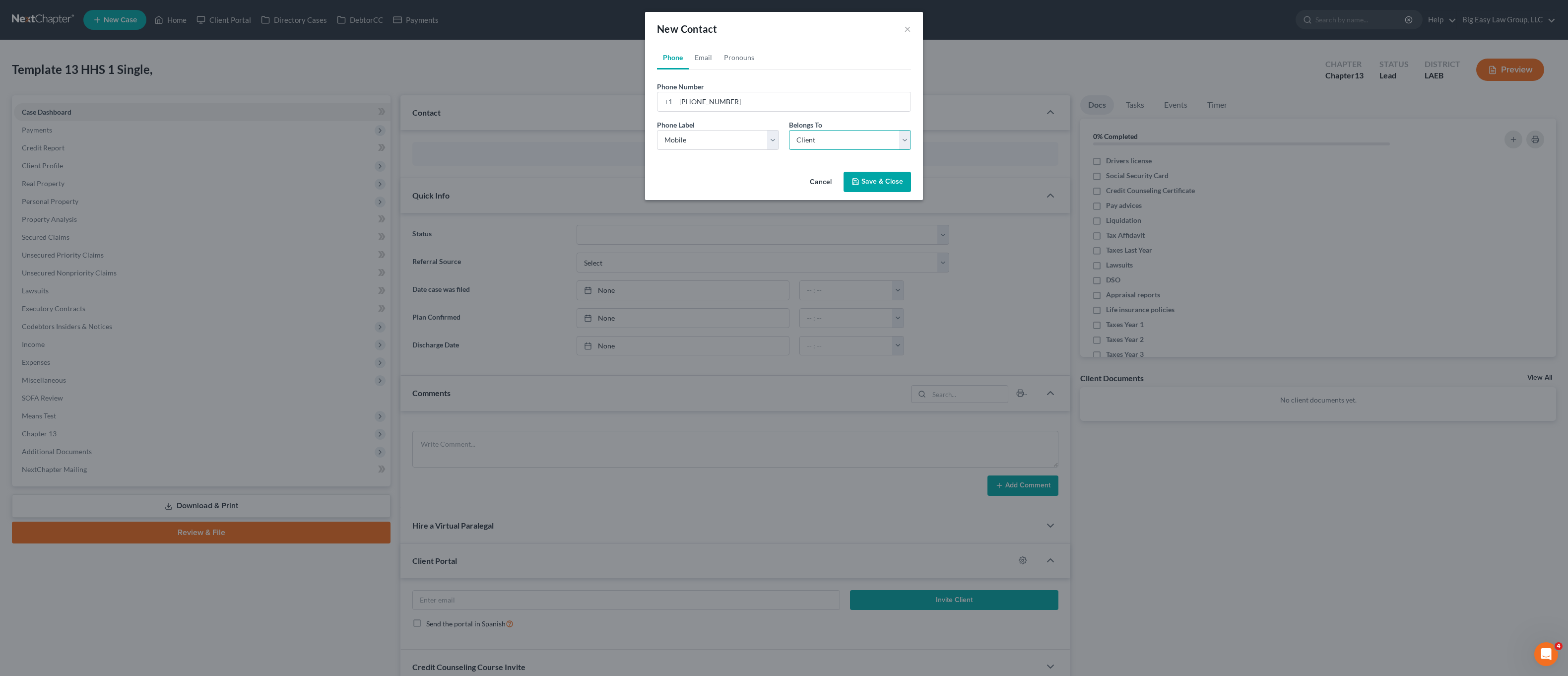
click at [789, 130] on select "Select Client Other" at bounding box center [850, 140] width 122 height 20
click at [872, 184] on button "Save & Close" at bounding box center [877, 182] width 67 height 21
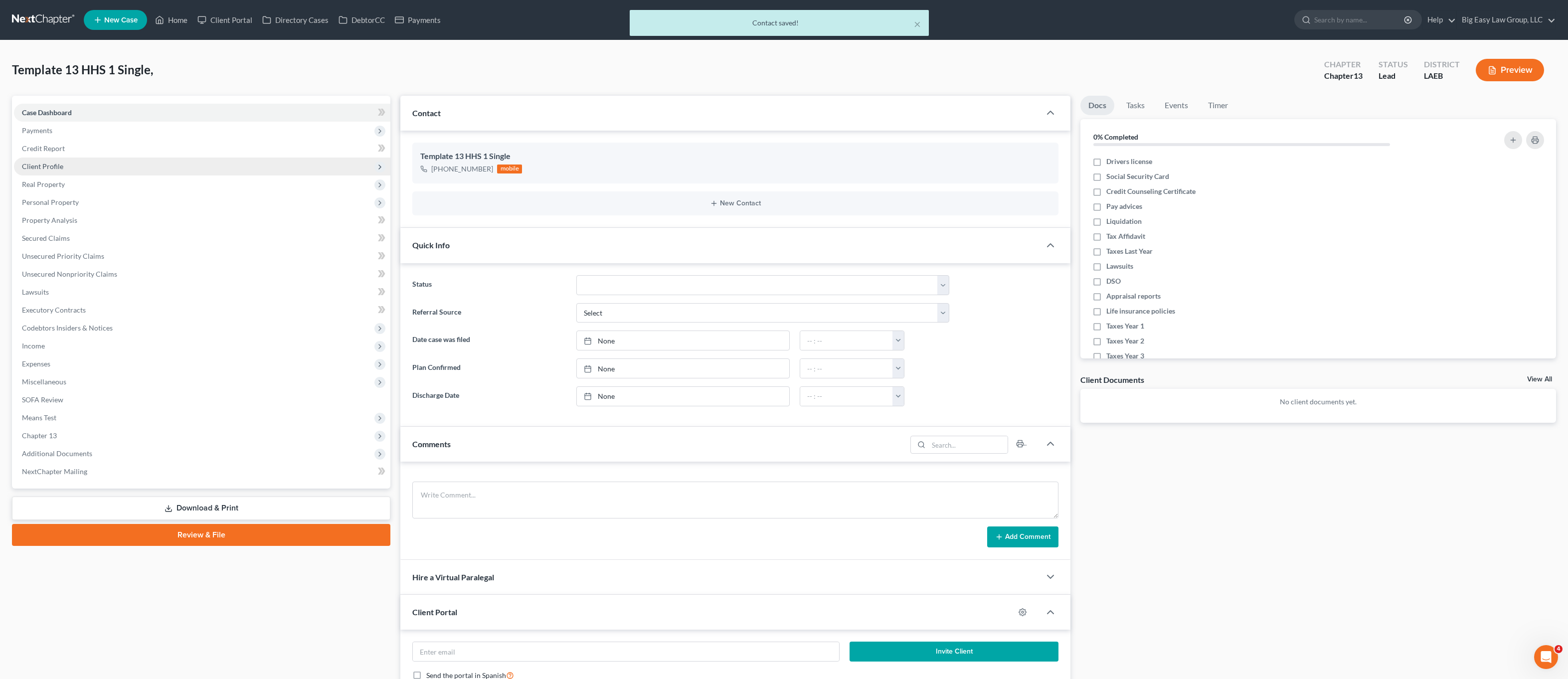
drag, startPoint x: 64, startPoint y: 173, endPoint x: 68, endPoint y: 169, distance: 5.7
click at [64, 173] on span "Client Profile" at bounding box center [203, 167] width 377 height 18
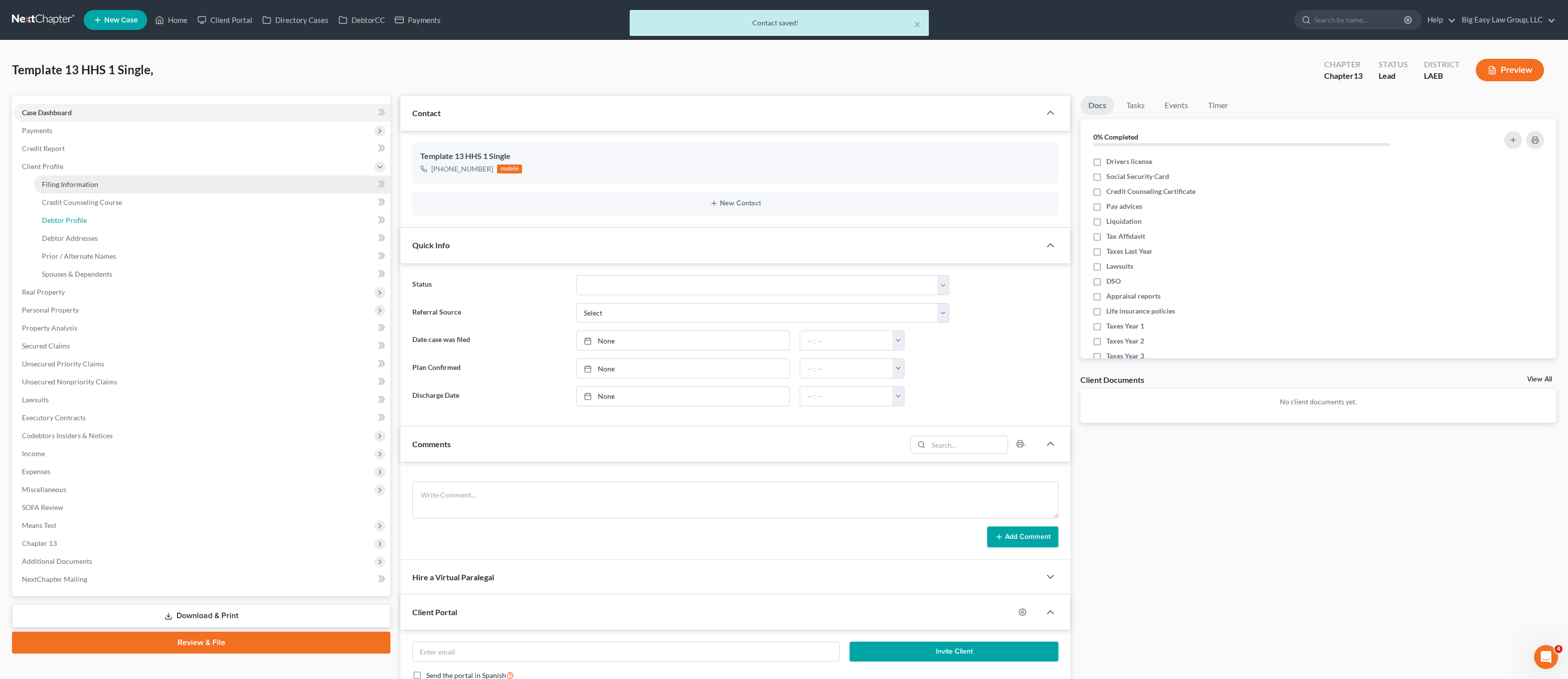
drag, startPoint x: 94, startPoint y: 220, endPoint x: 264, endPoint y: 192, distance: 172.3
click at [94, 220] on link "Debtor Profile" at bounding box center [212, 221] width 356 height 18
select select "0"
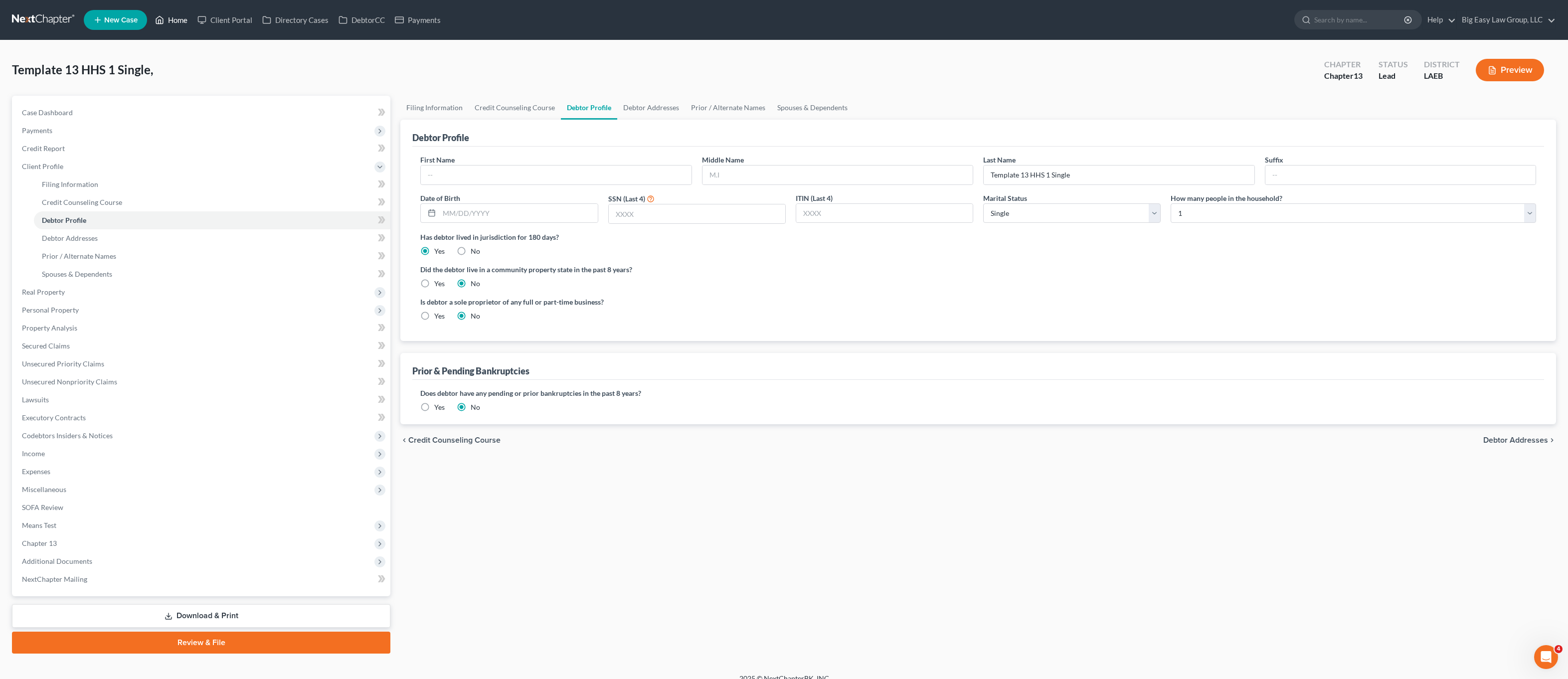
click at [166, 23] on link "Home" at bounding box center [171, 20] width 42 height 18
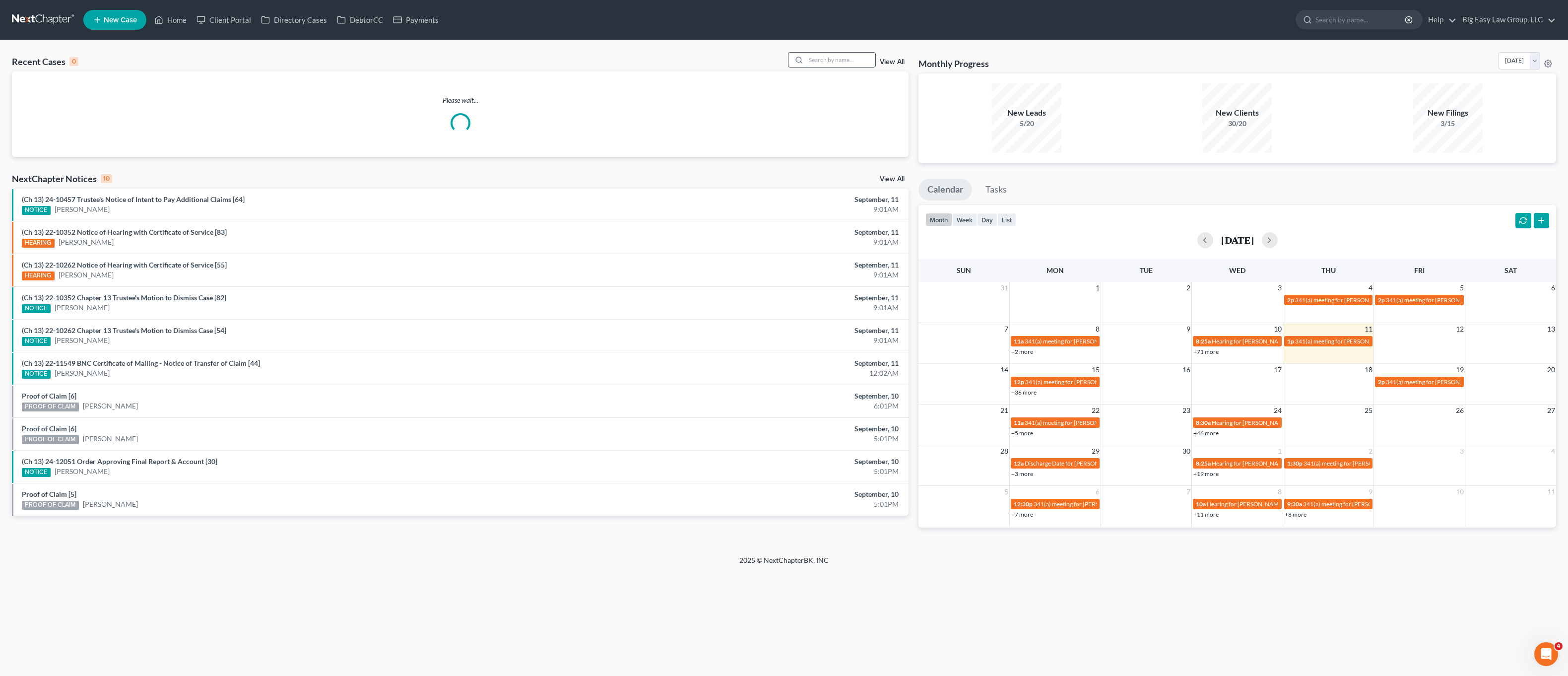
click at [855, 67] on input "search" at bounding box center [841, 59] width 70 height 14
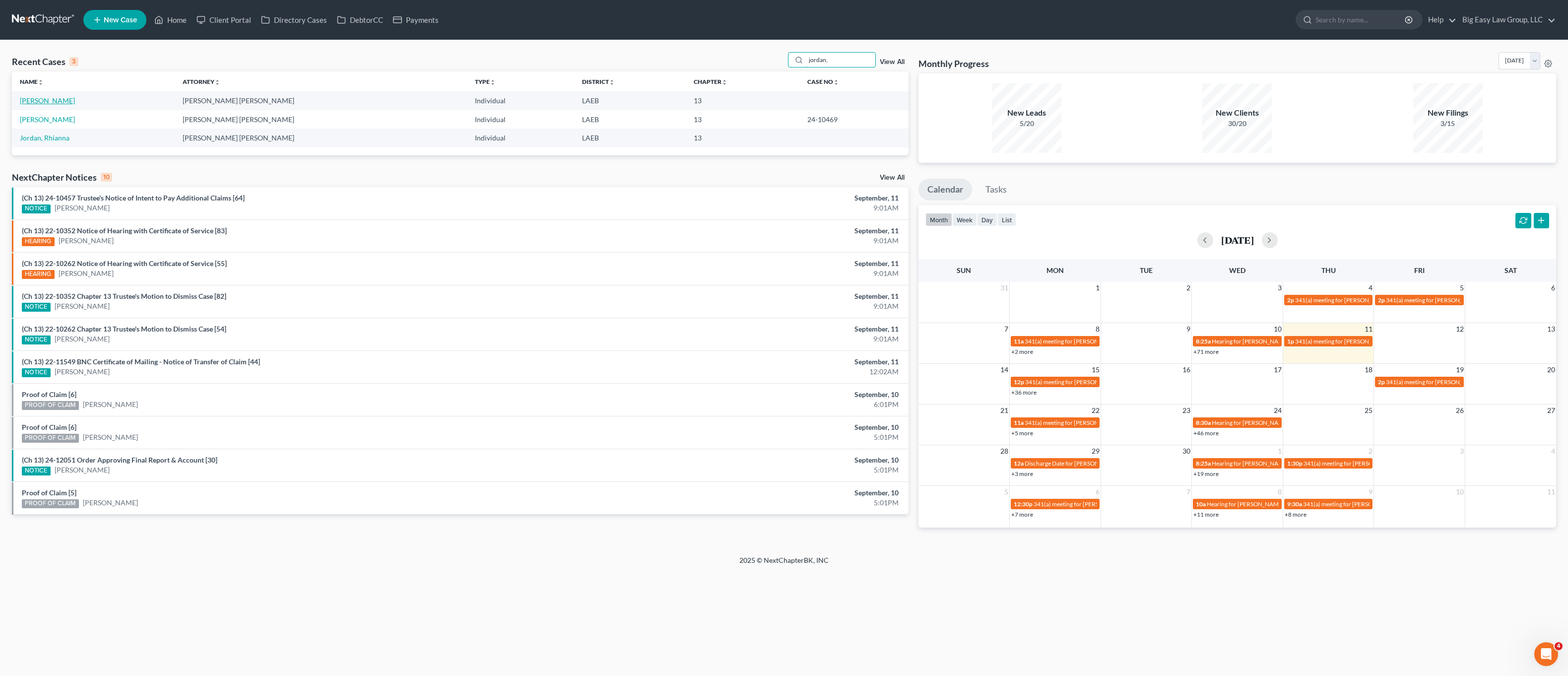
type input "jordan,"
click at [56, 98] on link "Jordan, Ashley" at bounding box center [47, 100] width 55 height 8
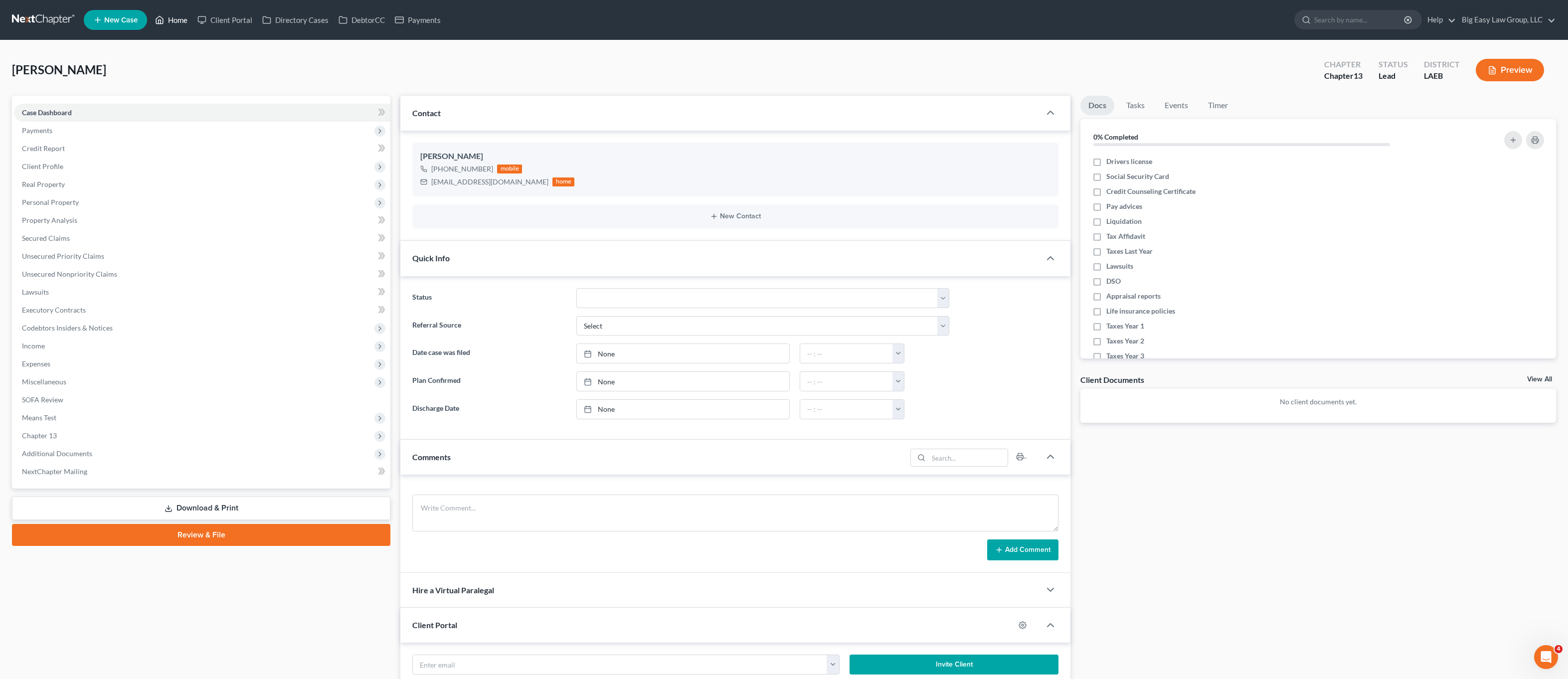
click at [173, 25] on link "Home" at bounding box center [171, 20] width 42 height 18
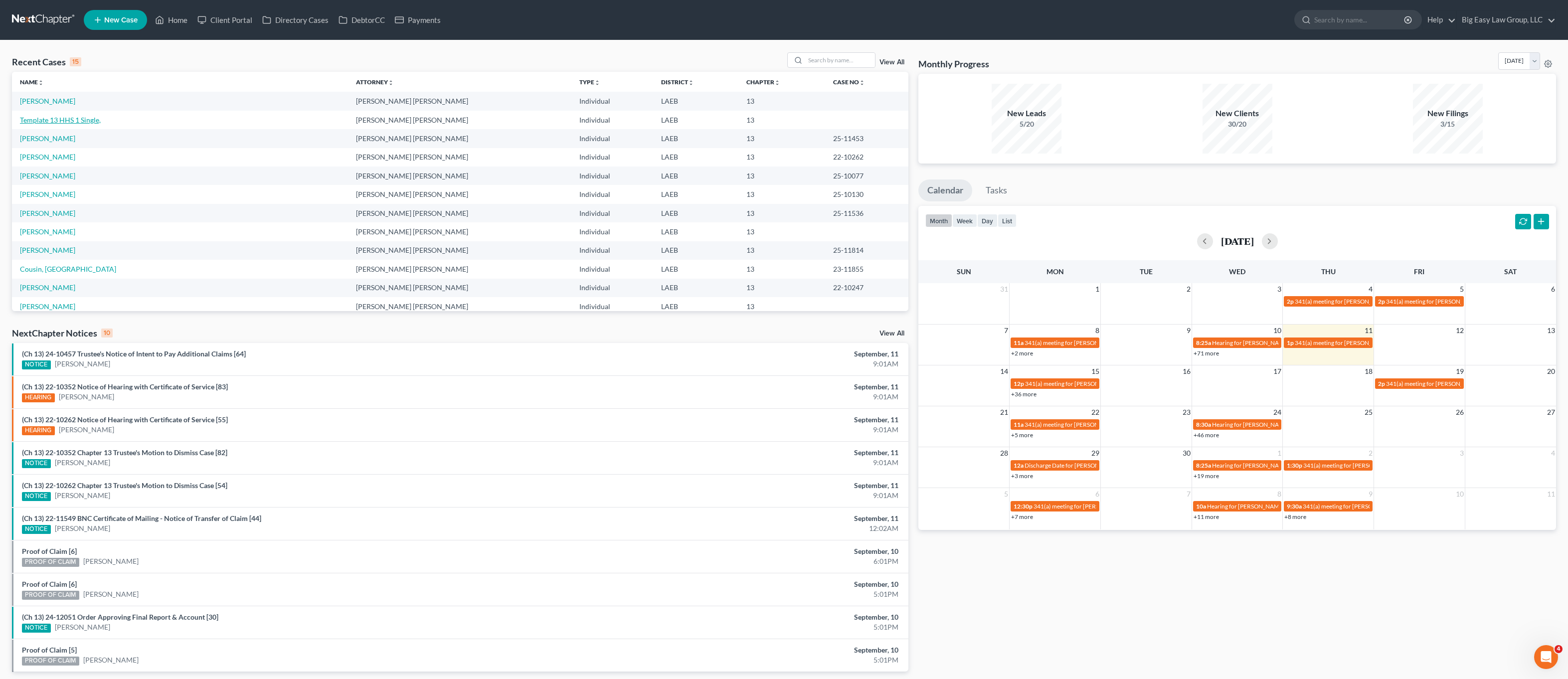
click at [57, 120] on link "Template 13 HHS 1 Single," at bounding box center [60, 119] width 81 height 8
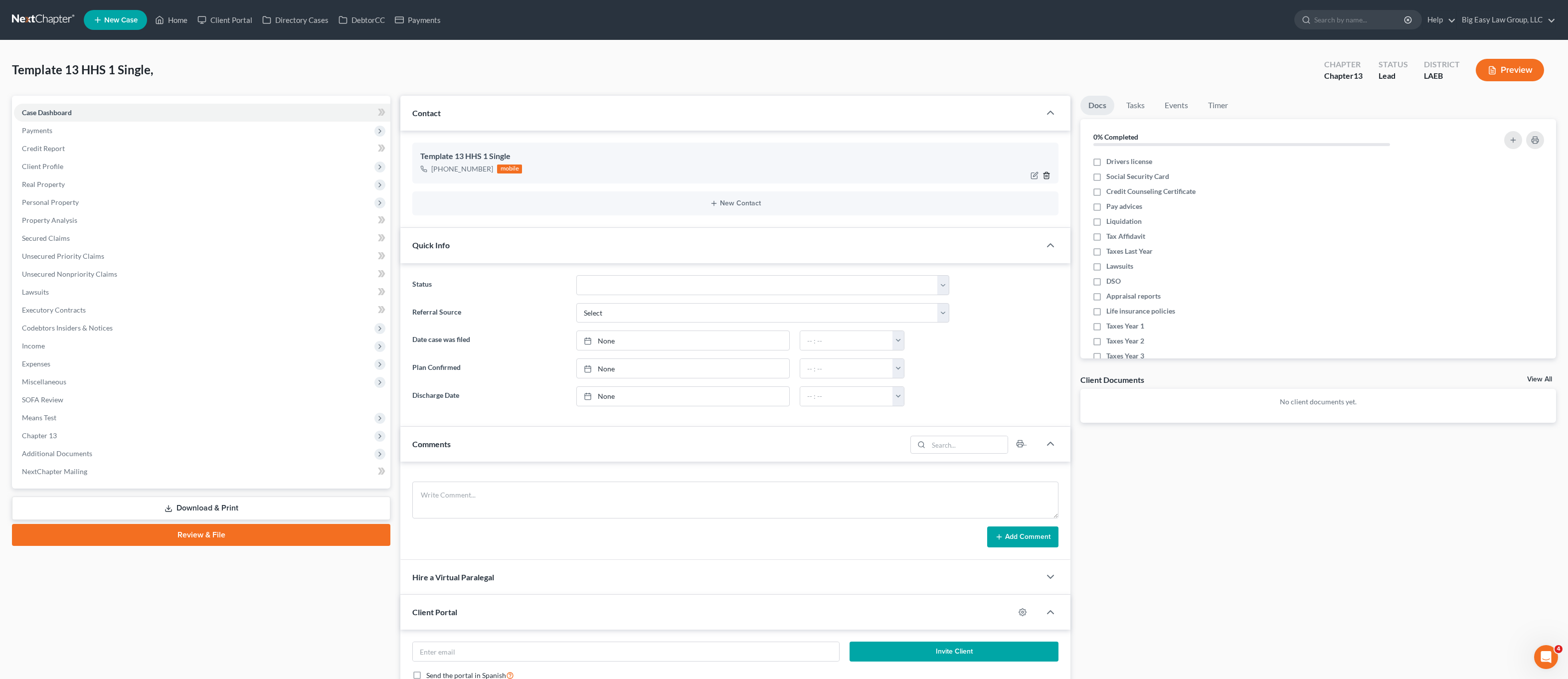
click at [1049, 173] on icon "button" at bounding box center [1046, 176] width 5 height 6
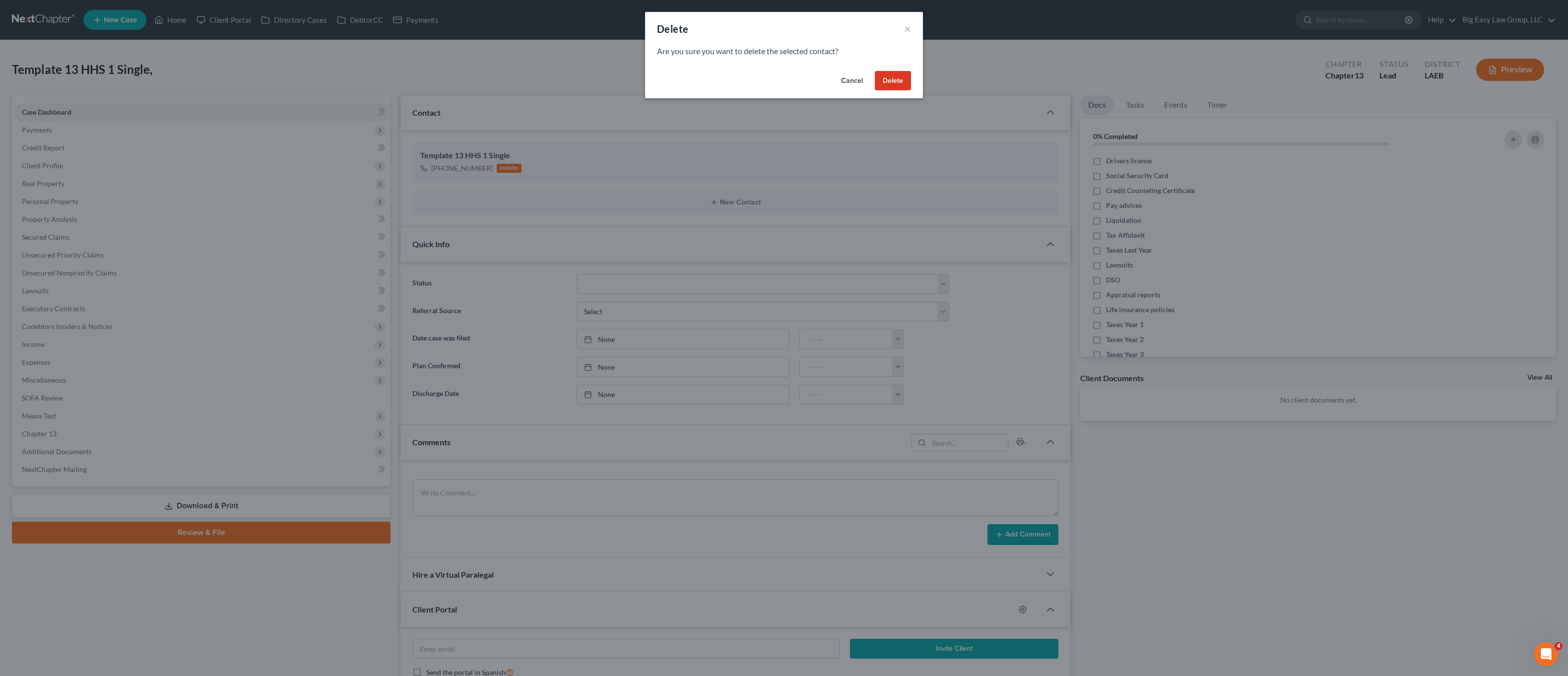
click at [891, 85] on button "Delete" at bounding box center [893, 81] width 36 height 20
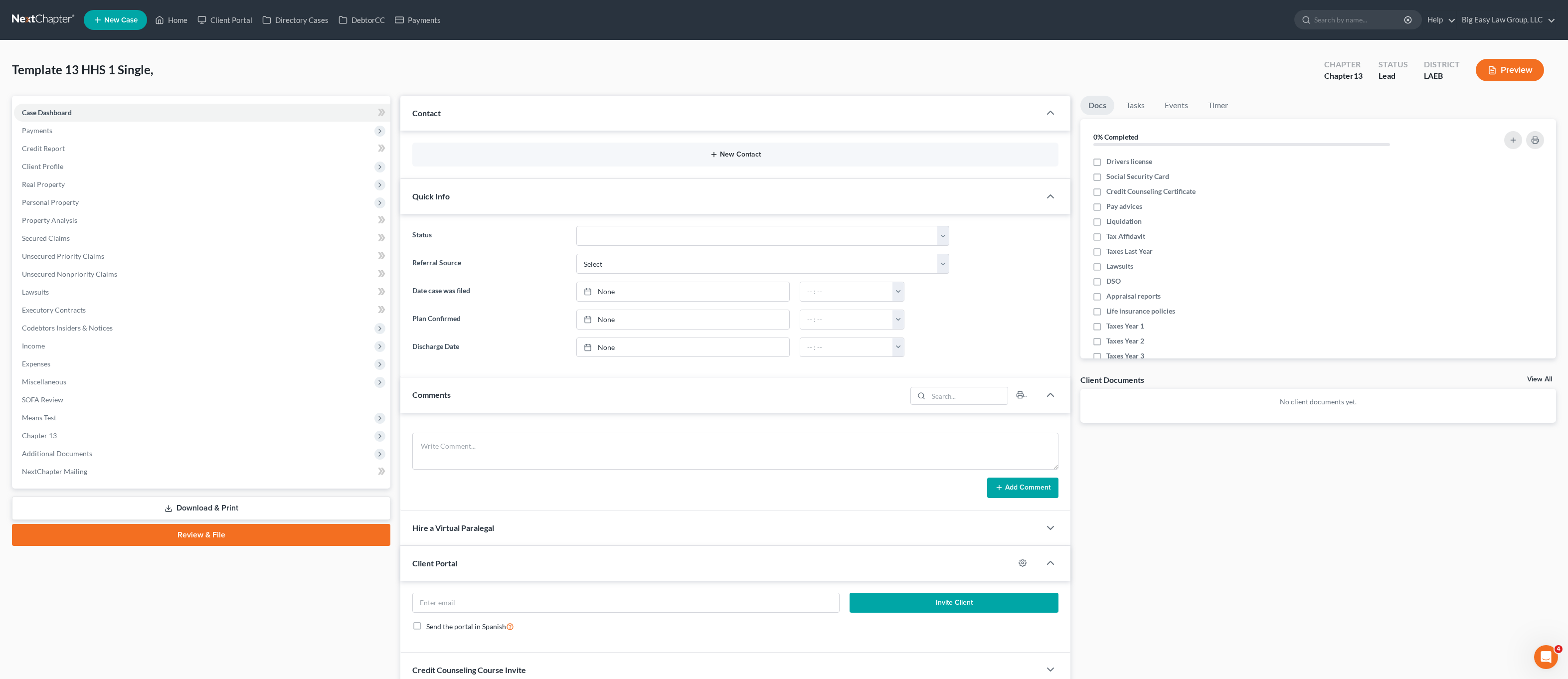
click at [732, 155] on button "New Contact" at bounding box center [735, 154] width 630 height 8
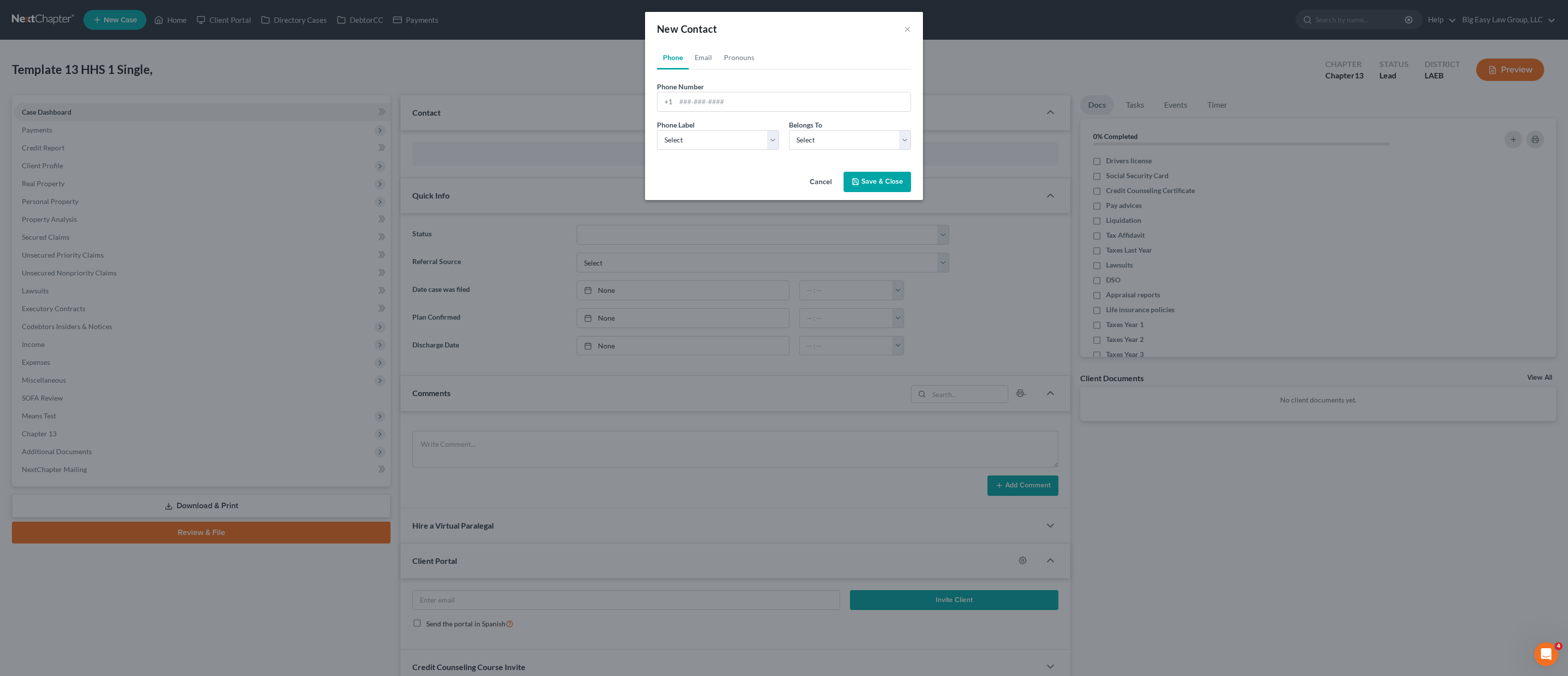
drag, startPoint x: 559, startPoint y: 358, endPoint x: 572, endPoint y: 193, distance: 165.5
click at [558, 356] on div "New Contact × Phone Email Pronouns Phone Number * +1 Ext. Phone Label * Select …" at bounding box center [784, 338] width 1568 height 676
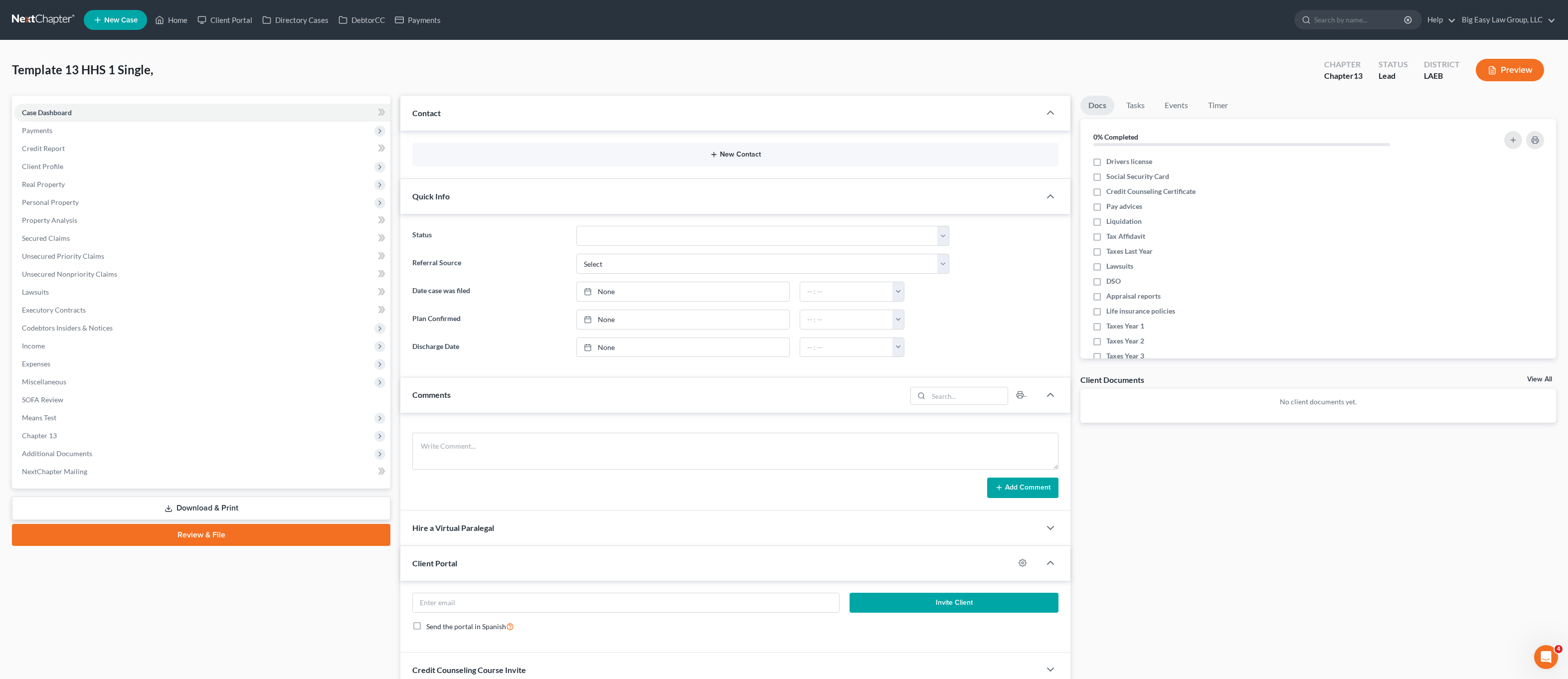
click at [745, 149] on div "New Contact" at bounding box center [735, 154] width 646 height 24
click at [749, 155] on button "New Contact" at bounding box center [735, 154] width 630 height 8
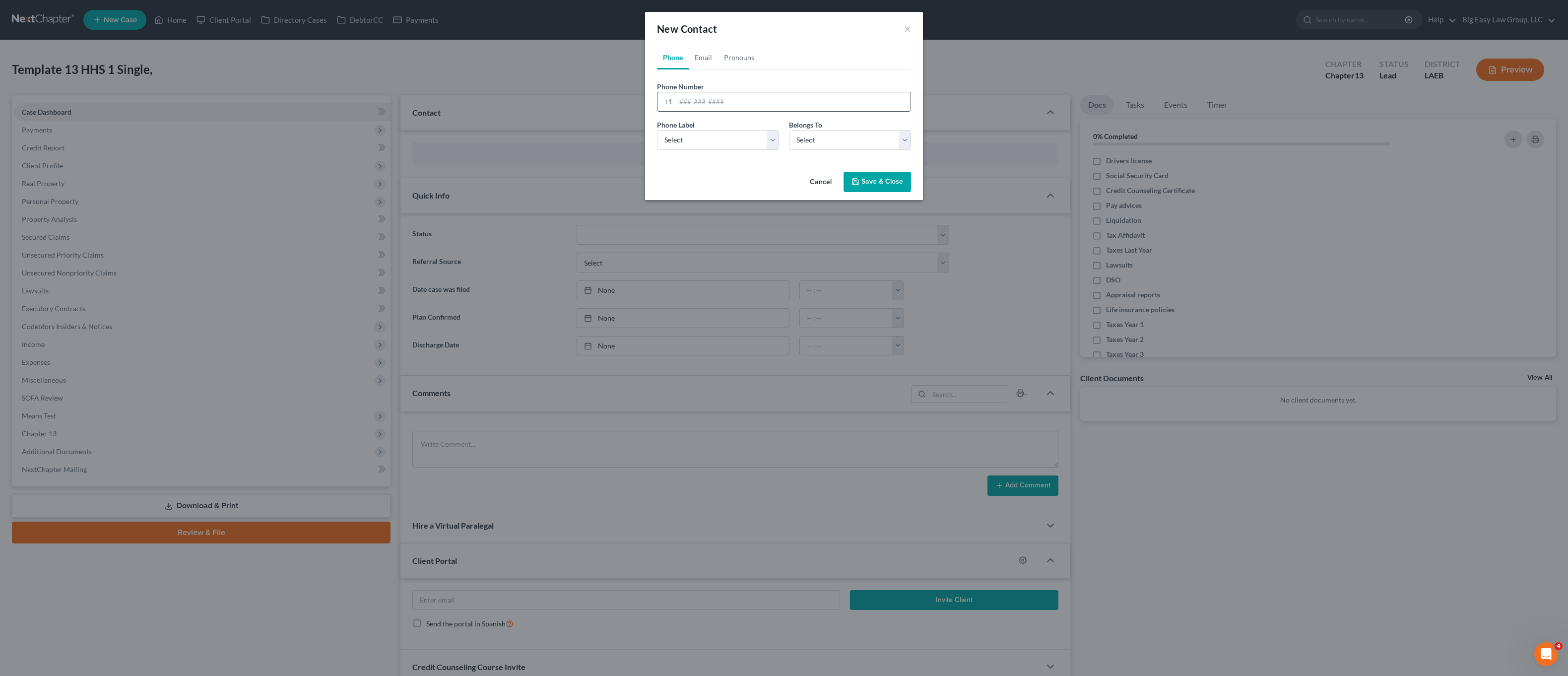
click at [728, 101] on input "tel" at bounding box center [793, 101] width 235 height 19
type input "9852909805"
click at [724, 136] on select "Select Mobile Home Work Other" at bounding box center [718, 140] width 122 height 20
select select "0"
click at [657, 130] on select "Select Mobile Home Work Other" at bounding box center [718, 140] width 122 height 20
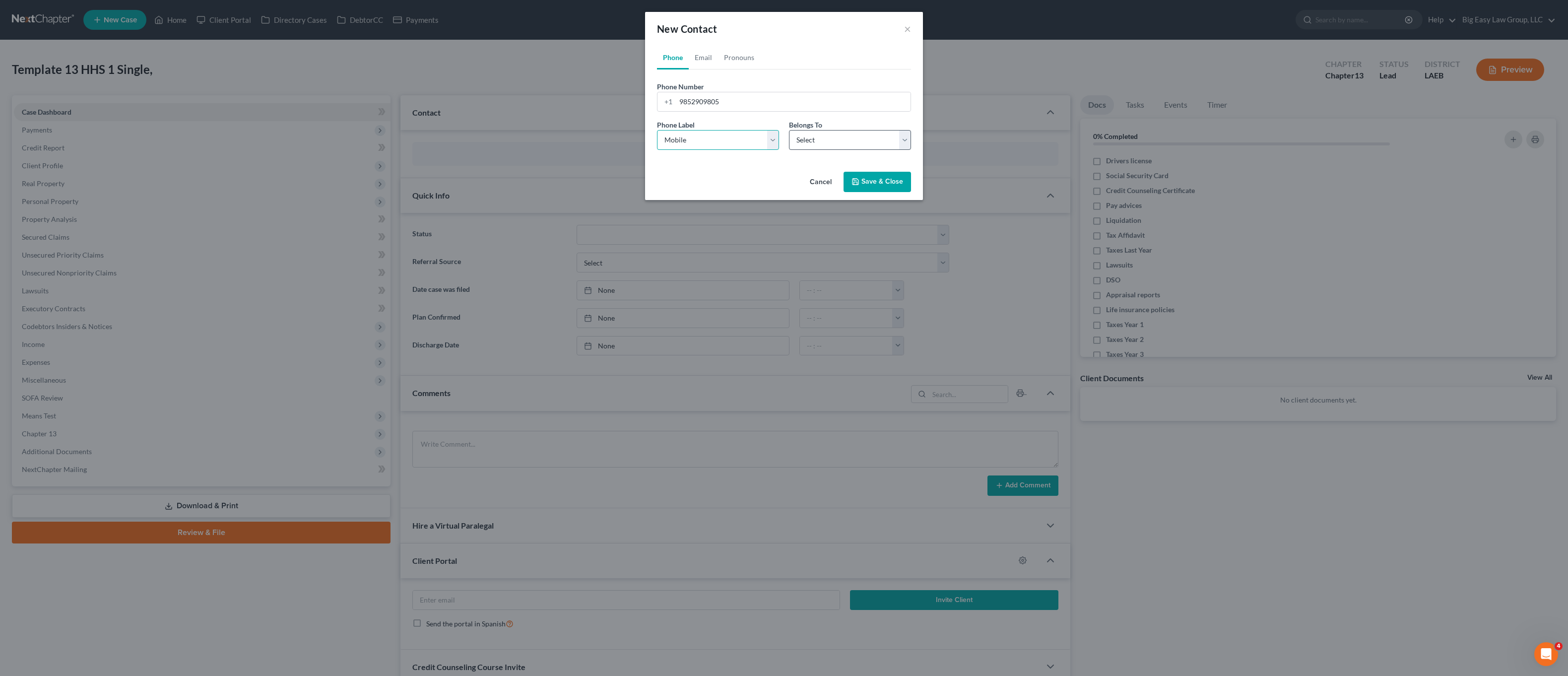
click at [811, 157] on div "Phone Label * Select Mobile Home Work Other Belongs To * Select Client Other" at bounding box center [784, 138] width 264 height 38
click at [818, 143] on select "Select Client Other" at bounding box center [850, 140] width 122 height 20
select select "0"
click at [789, 130] on select "Select Client Other" at bounding box center [850, 140] width 122 height 20
select select "0"
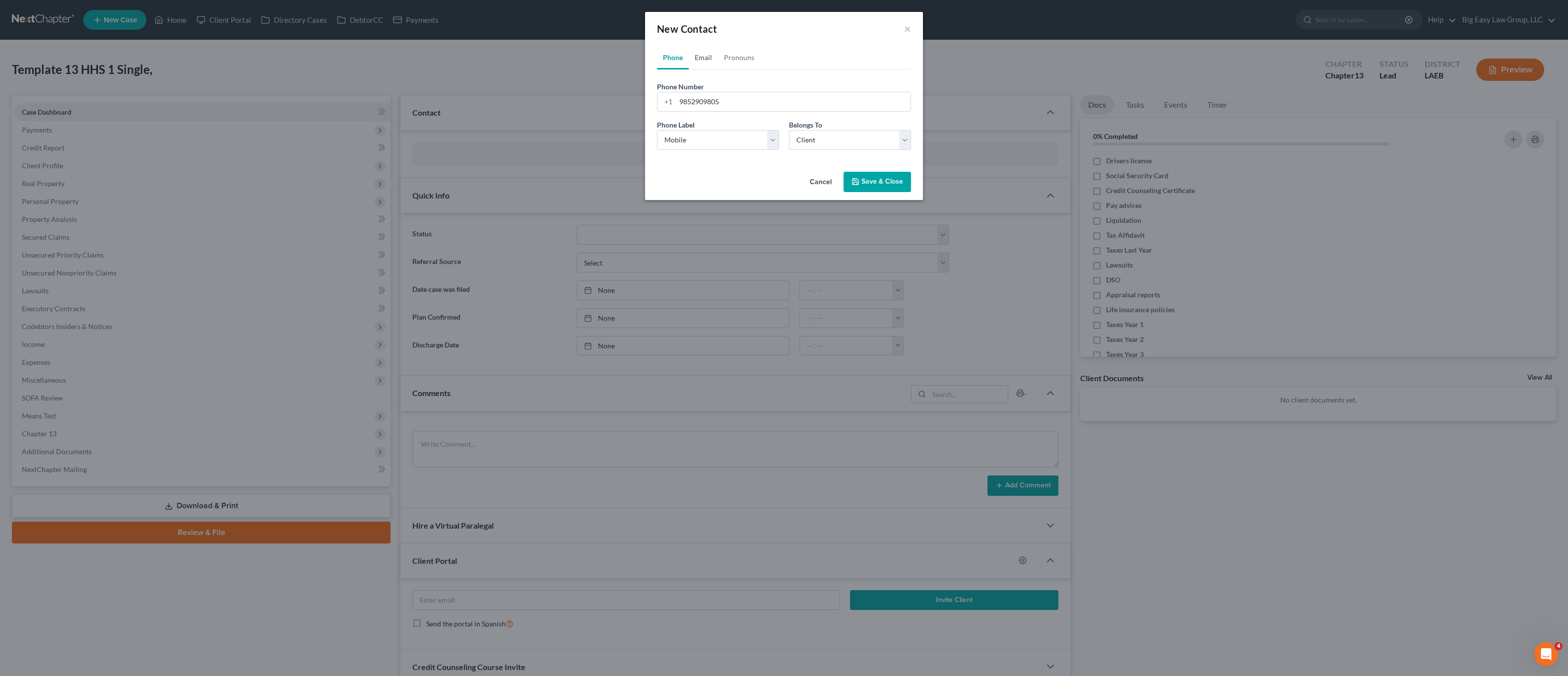
click at [703, 57] on link "Email" at bounding box center [703, 58] width 29 height 24
click at [719, 100] on input "email" at bounding box center [793, 101] width 235 height 19
type input "rkahrs3@att.net"
drag, startPoint x: 747, startPoint y: 152, endPoint x: 750, endPoint y: 146, distance: 6.7
click at [747, 152] on div "Email Label Select Home Work Other Belongs To * Select Client Other" at bounding box center [784, 138] width 264 height 38
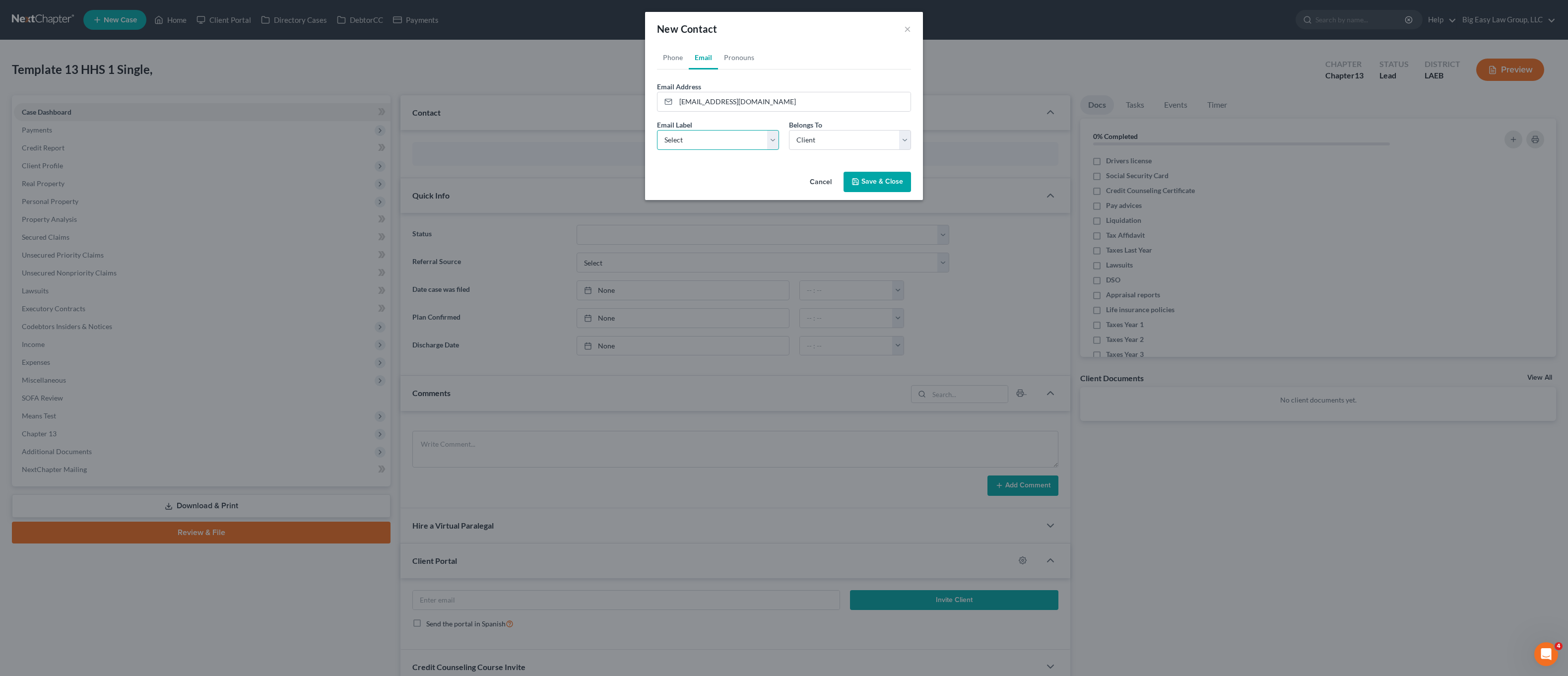
click at [750, 146] on select "Select Home Work Other" at bounding box center [718, 140] width 122 height 20
select select "0"
click at [657, 130] on select "Select Home Work Other" at bounding box center [718, 140] width 122 height 20
click at [795, 70] on div "Phone Number * +1 9852909805 Ext. Phone Label * Select Mobile Home Work Other B…" at bounding box center [784, 114] width 254 height 89
click at [885, 176] on button "Save & Close" at bounding box center [877, 182] width 67 height 21
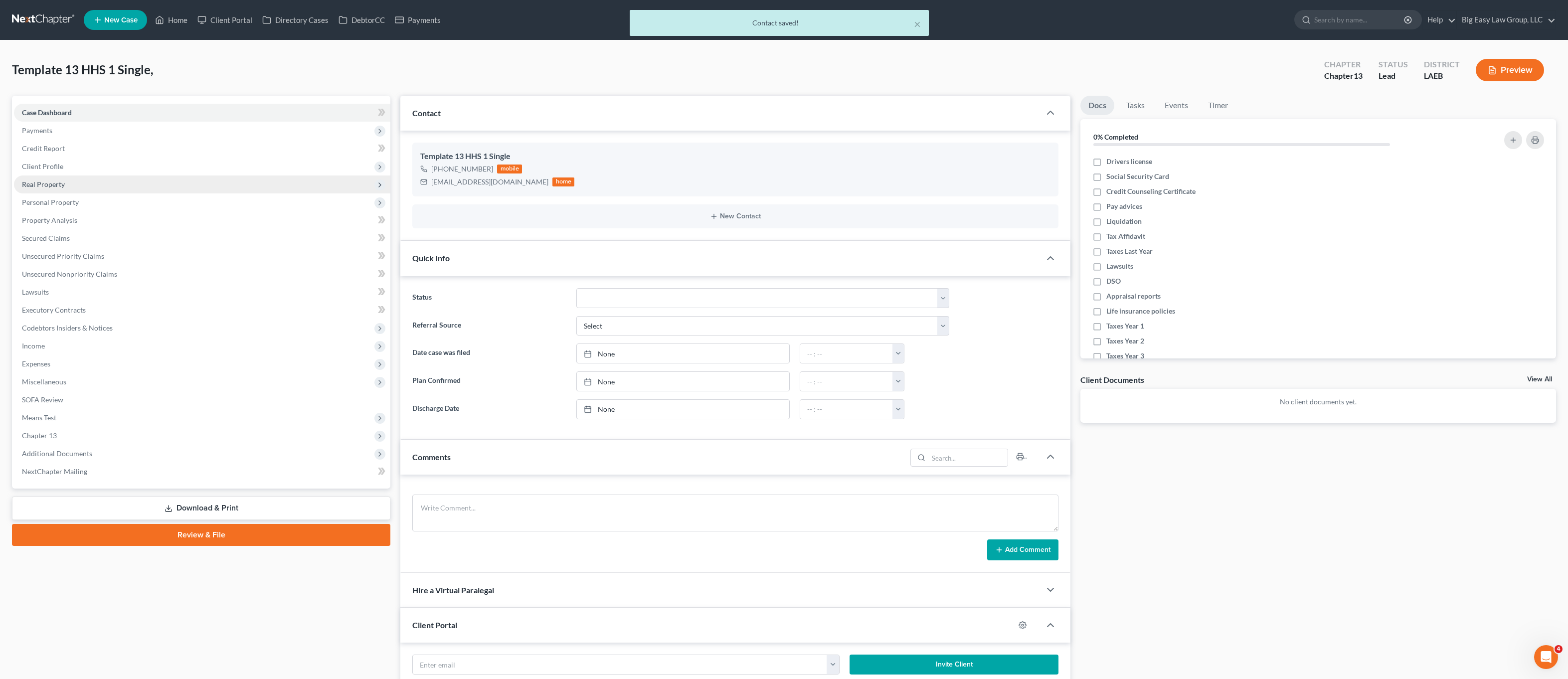
click at [114, 179] on span "Real Property" at bounding box center [203, 184] width 377 height 18
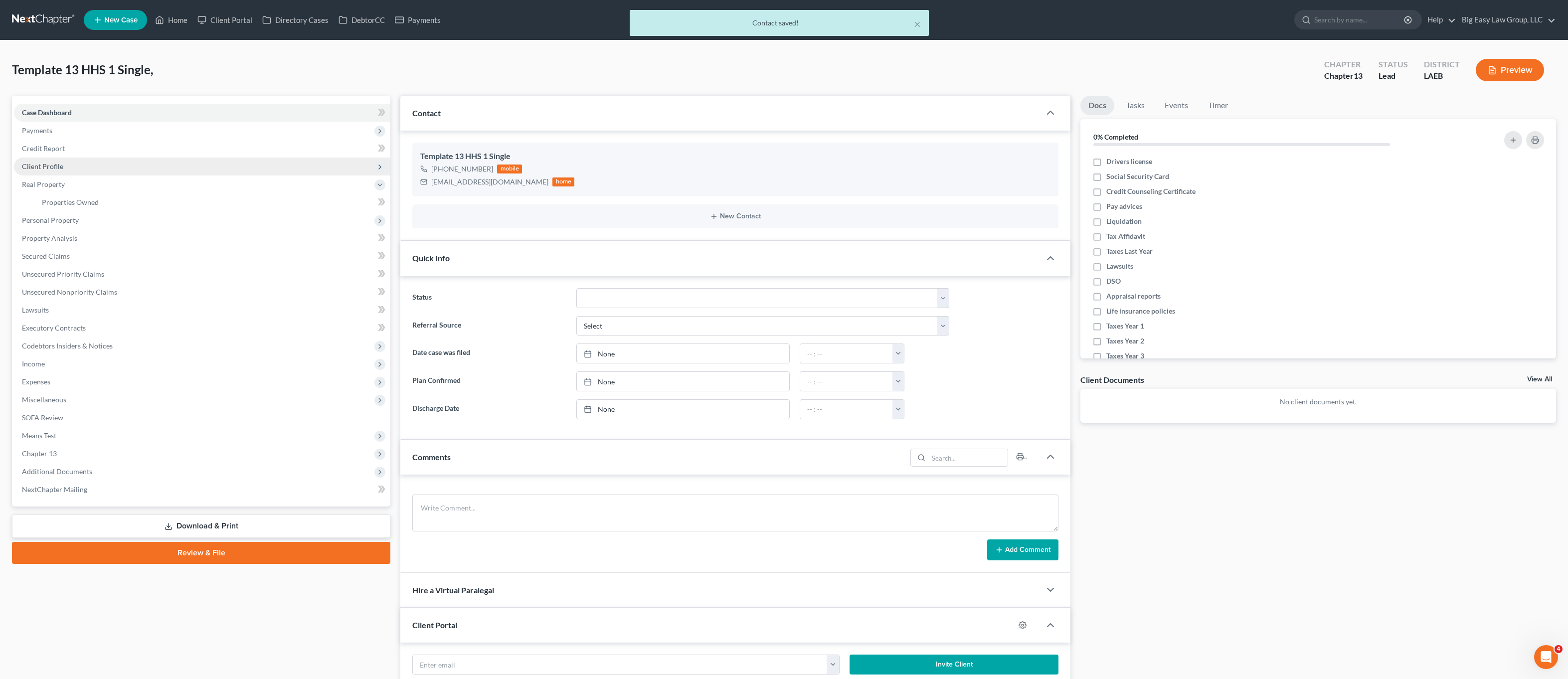
drag, startPoint x: 118, startPoint y: 169, endPoint x: 132, endPoint y: 179, distance: 17.2
click at [118, 169] on span "Client Profile" at bounding box center [203, 167] width 377 height 18
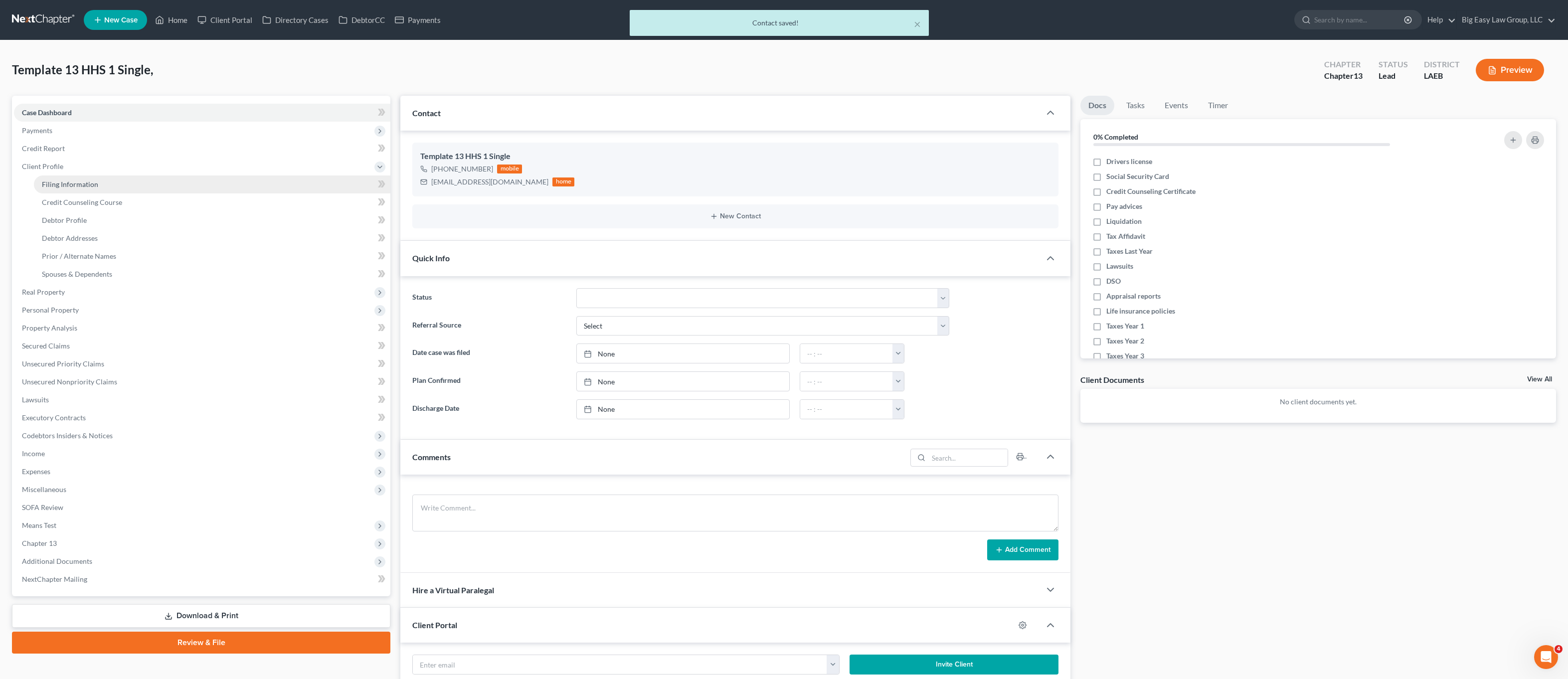
click at [140, 186] on link "Filing Information" at bounding box center [212, 184] width 356 height 18
select select "1"
select select "0"
select select "3"
select select "34"
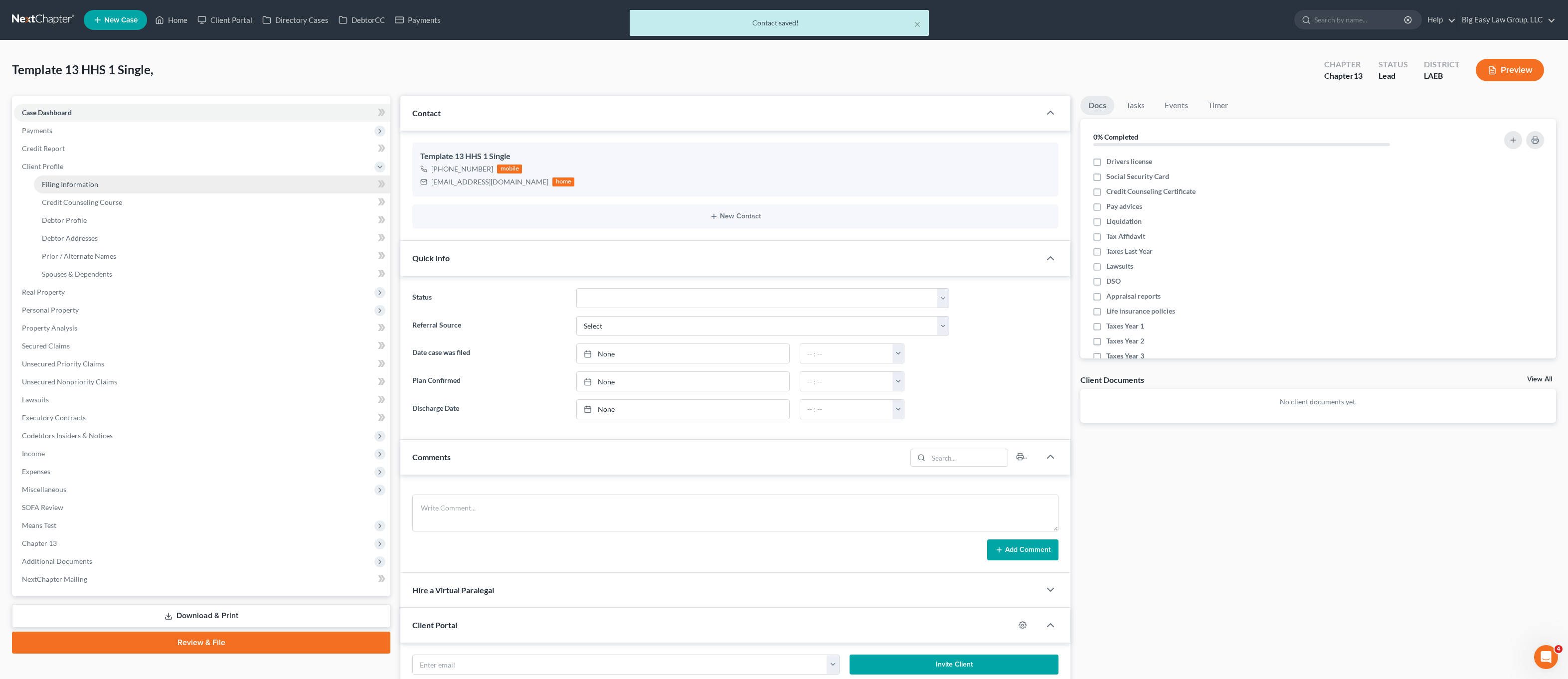
select select "0"
select select "19"
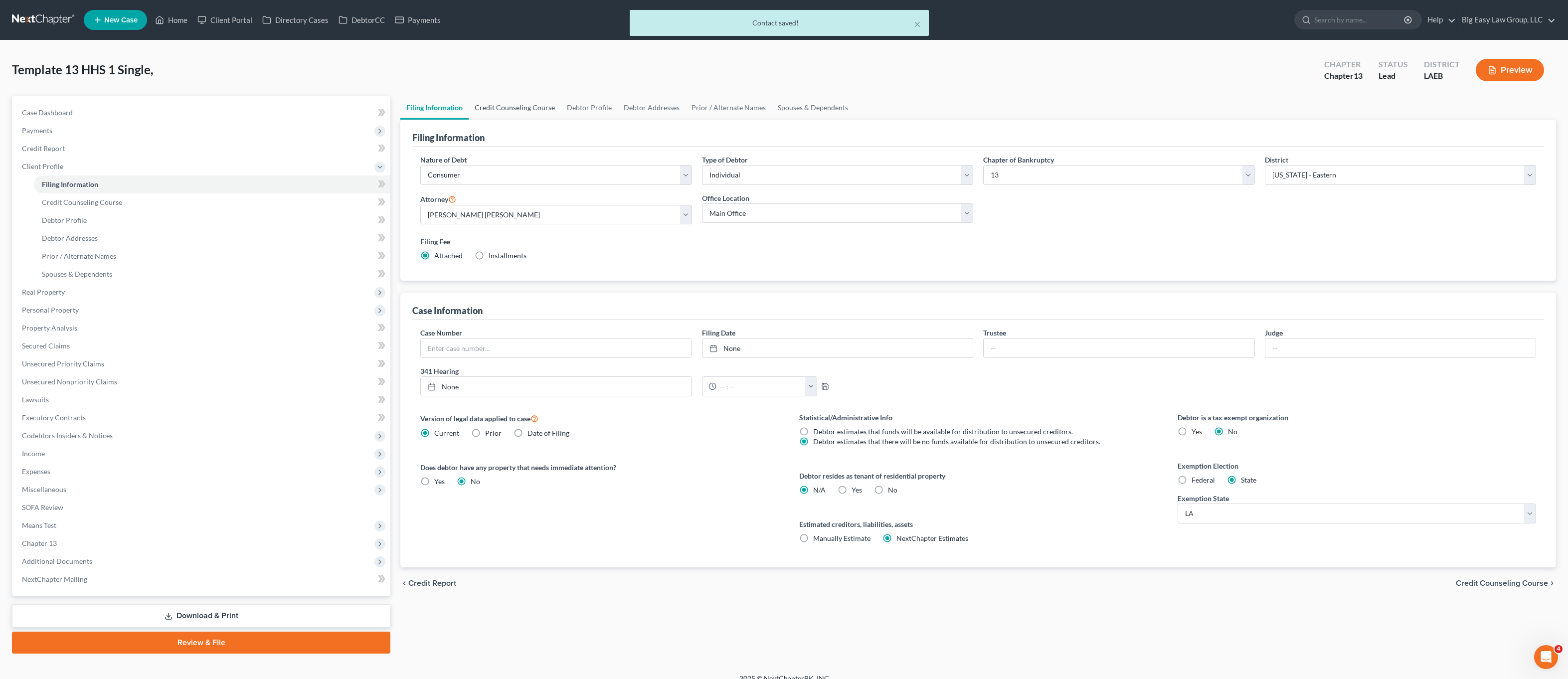
click at [531, 112] on link "Credit Counseling Course" at bounding box center [515, 107] width 92 height 24
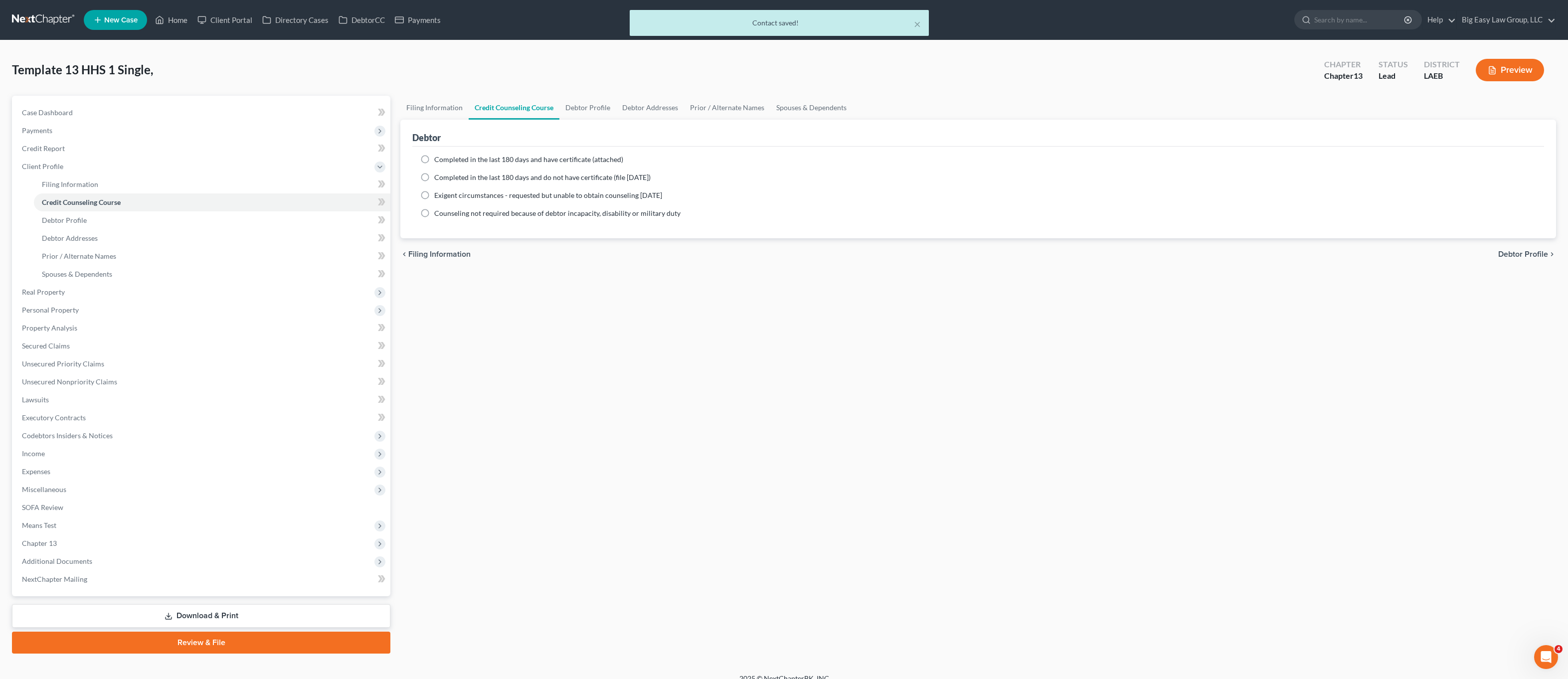
click at [490, 180] on span "Completed in the last 180 days and do not have certificate (file within 14 days)" at bounding box center [542, 177] width 216 height 8
click at [445, 179] on input "Completed in the last 180 days and do not have certificate (file within 14 days)" at bounding box center [442, 176] width 6 height 6
radio input "true"
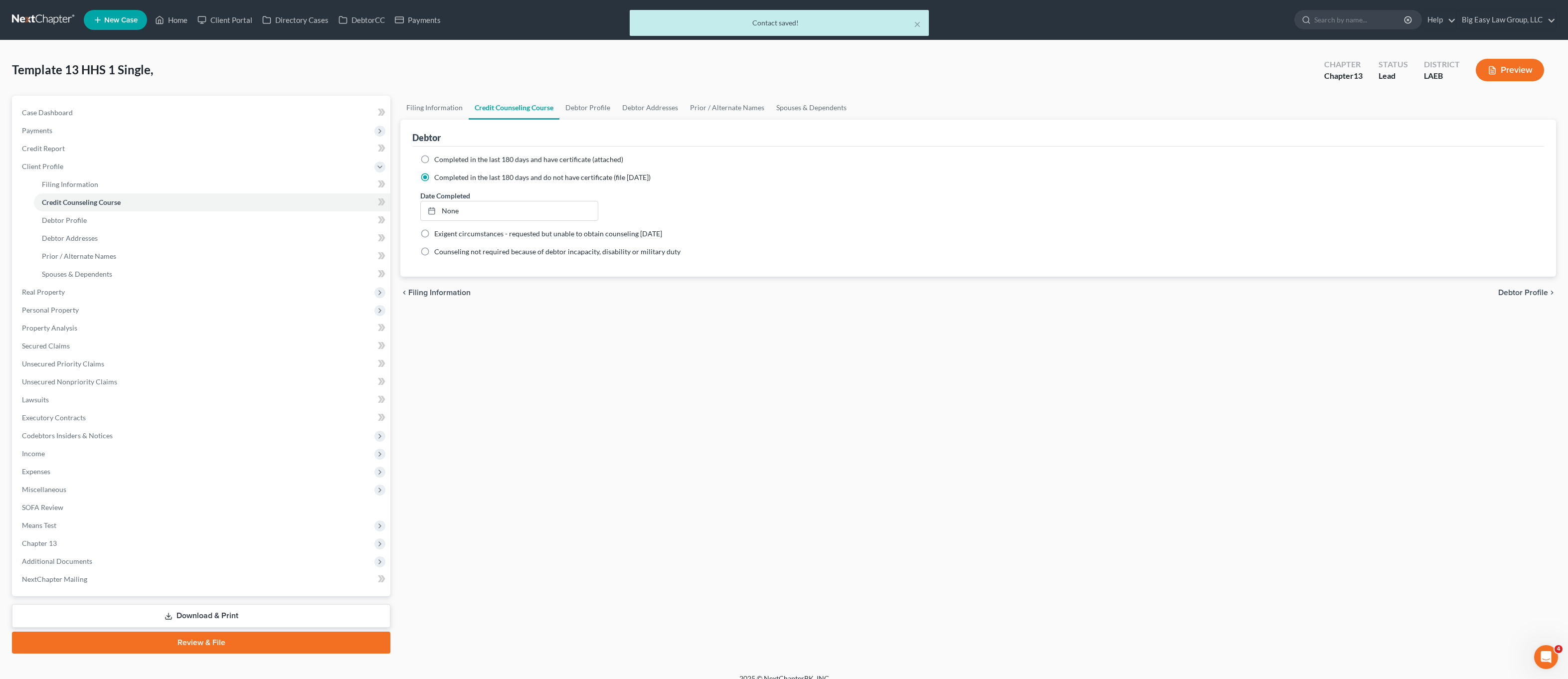
click at [605, 121] on div "Debtor" at bounding box center [978, 132] width 1132 height 27
click at [603, 106] on link "Debtor Profile" at bounding box center [588, 107] width 57 height 24
select select "0"
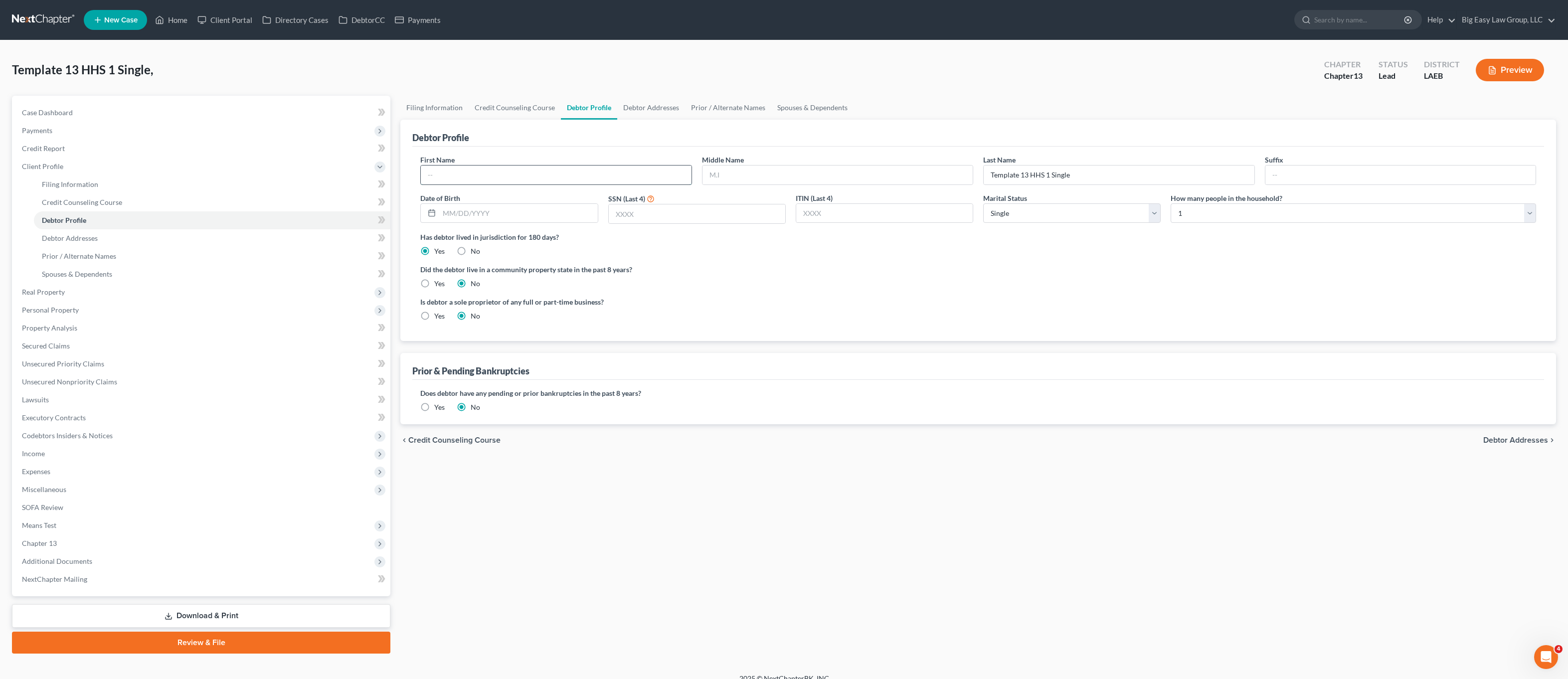
click at [491, 178] on input "text" at bounding box center [556, 175] width 270 height 19
type input "Raymond"
type input "Kahrs"
type input "K"
type input "Jr."
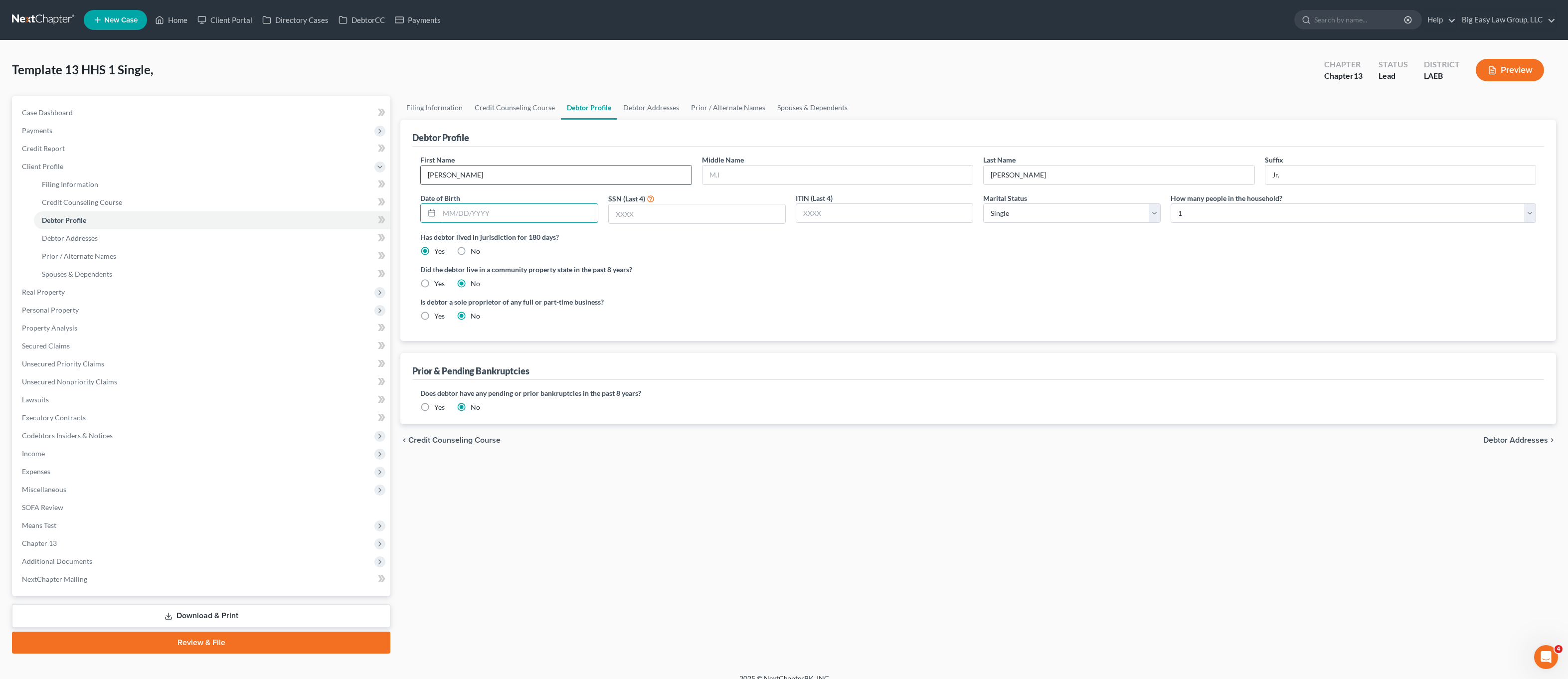
type input "0"
type input "11/07/1944"
click at [684, 223] on input "text" at bounding box center [697, 214] width 177 height 19
click at [686, 218] on input "text" at bounding box center [697, 214] width 177 height 19
type input "3411"
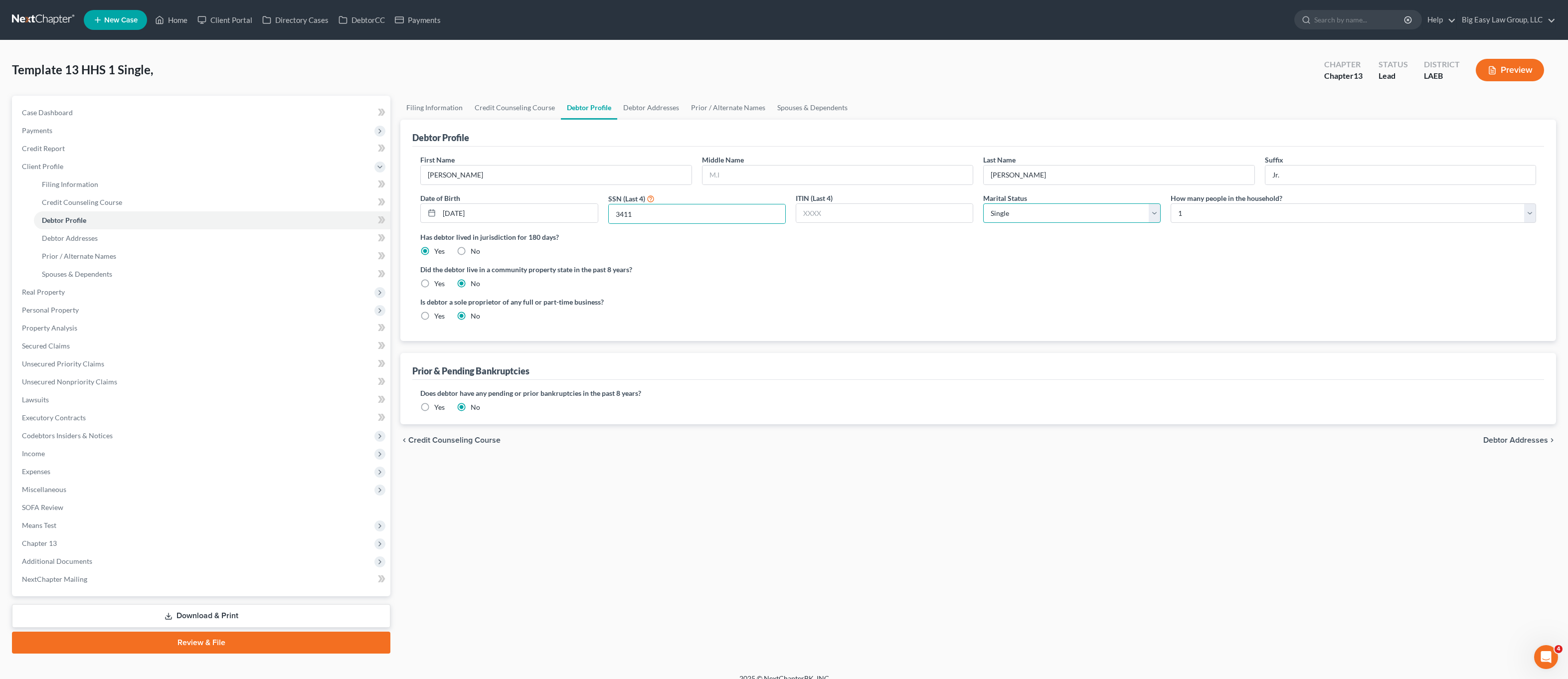
click at [1097, 214] on select "Select Single Married Separated Divorced Widowed" at bounding box center [1072, 213] width 177 height 20
select select "4"
click at [984, 203] on select "Select Single Married Separated Divorced Widowed" at bounding box center [1072, 213] width 177 height 20
click at [625, 113] on link "Debtor Addresses" at bounding box center [651, 107] width 68 height 24
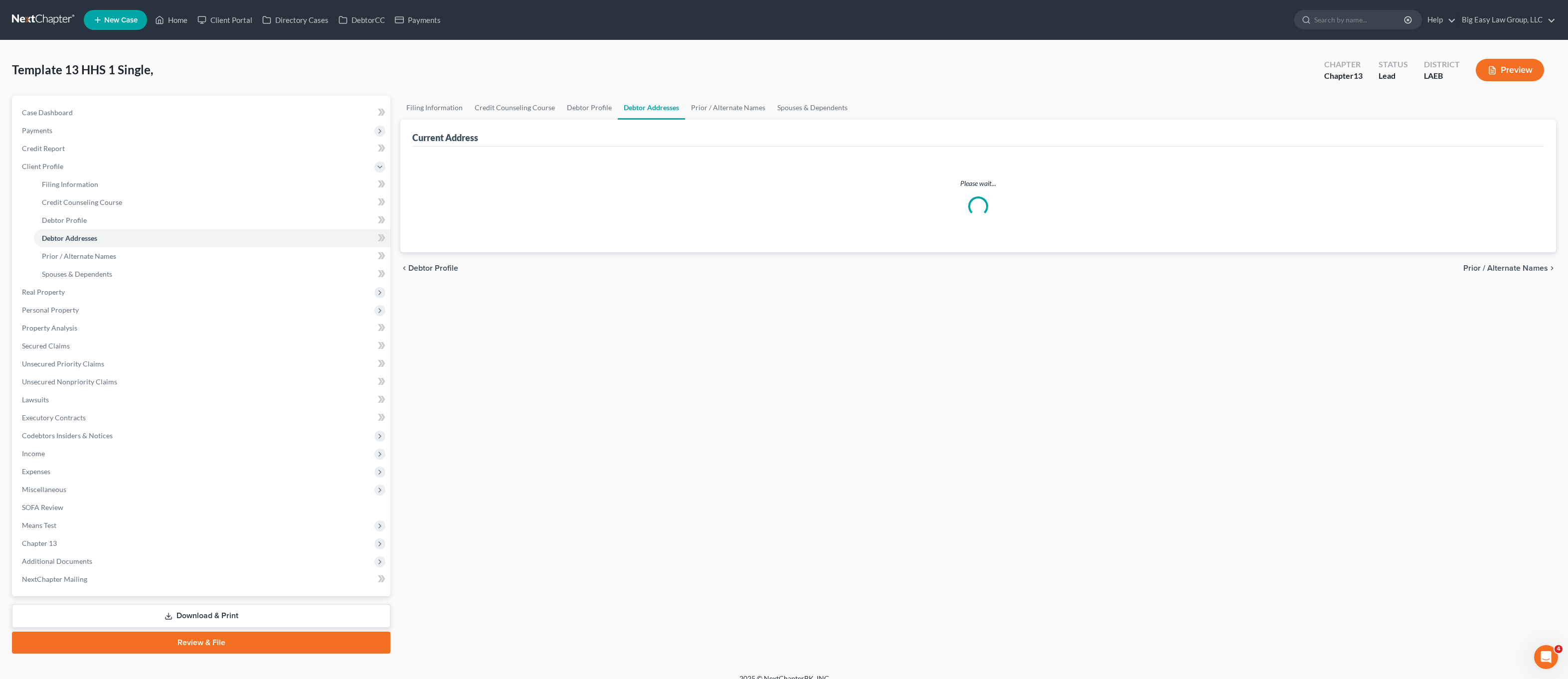
select select "0"
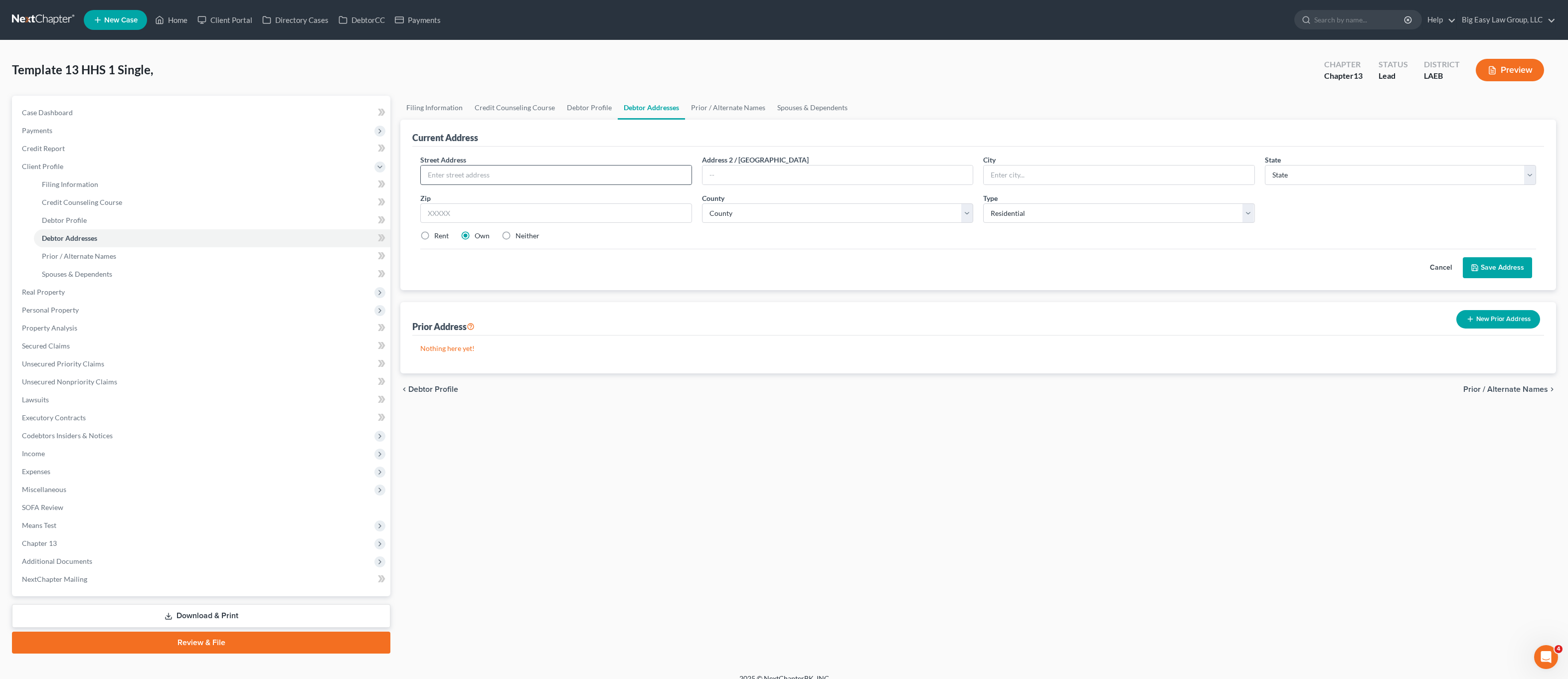
click at [595, 184] on div at bounding box center [556, 175] width 271 height 20
click at [595, 177] on input "text" at bounding box center [556, 175] width 270 height 19
type input "107 Coin Du Lestin Dr."
type input "Slidell"
select select "19"
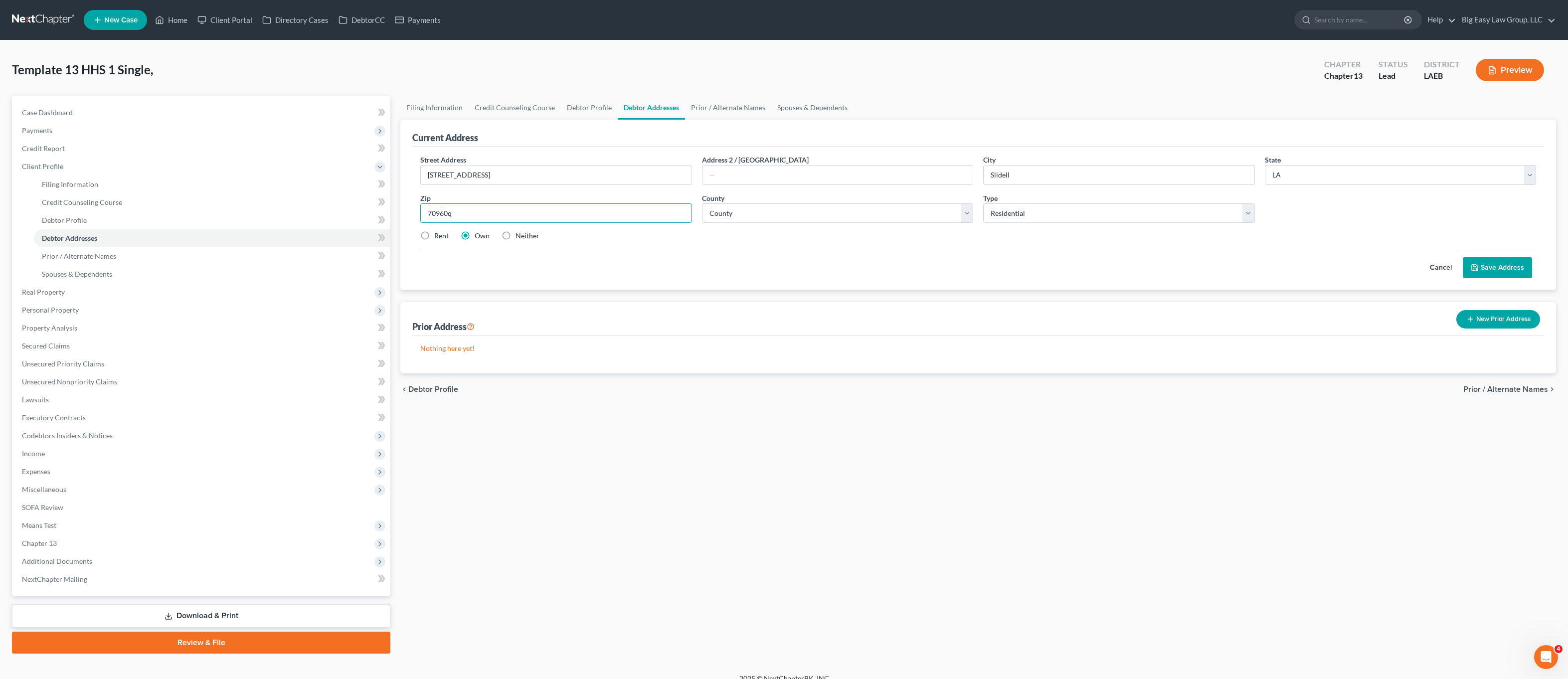
click at [495, 209] on input "70960q" at bounding box center [556, 213] width 271 height 20
type input "70960"
click at [760, 219] on select "County Acadia Allen Ascension Assumption Avoyelles Beauregard Bienville Bossier…" at bounding box center [838, 213] width 271 height 20
select select "51"
click at [702, 203] on select "County Acadia Allen Ascension Assumption Avoyelles Beauregard Bienville Bossier…" at bounding box center [838, 213] width 271 height 20
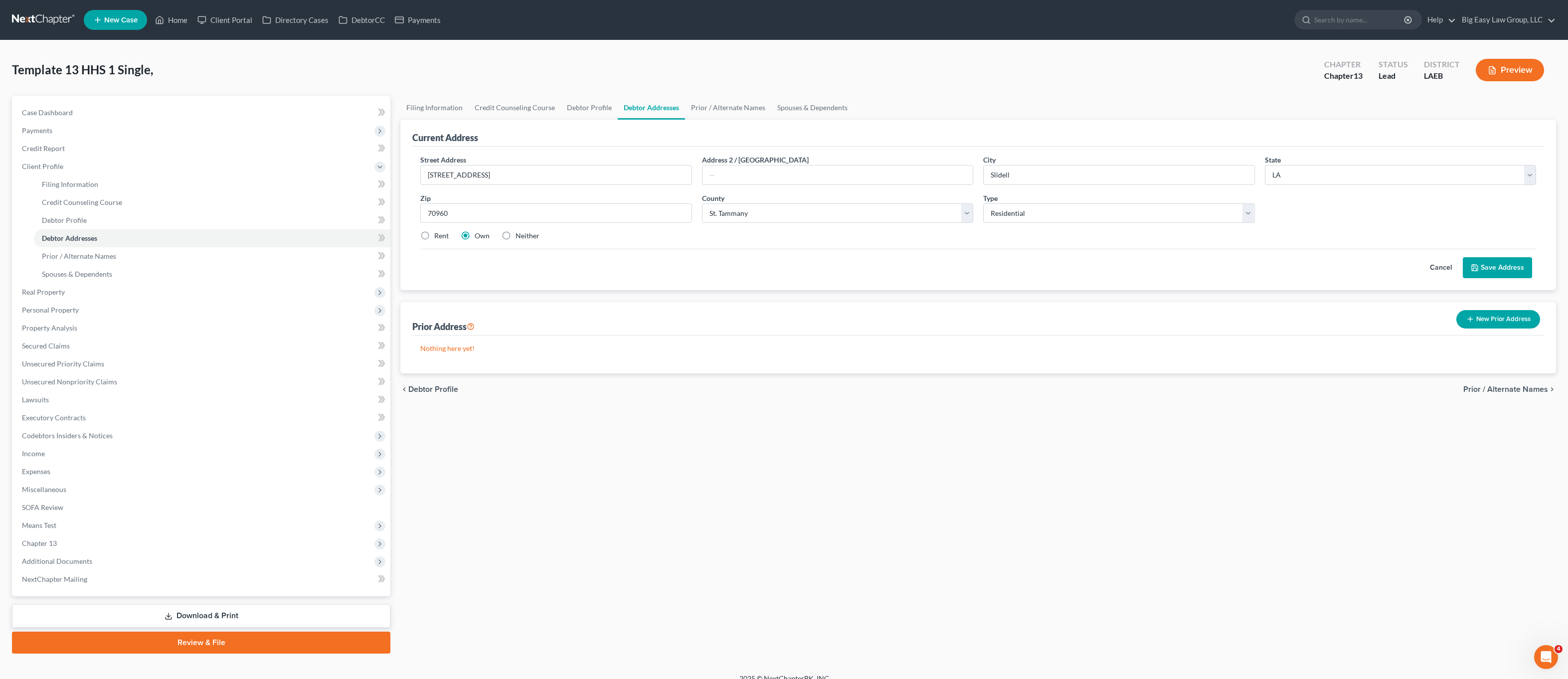
click at [1488, 267] on button "Save Address" at bounding box center [1497, 267] width 69 height 21
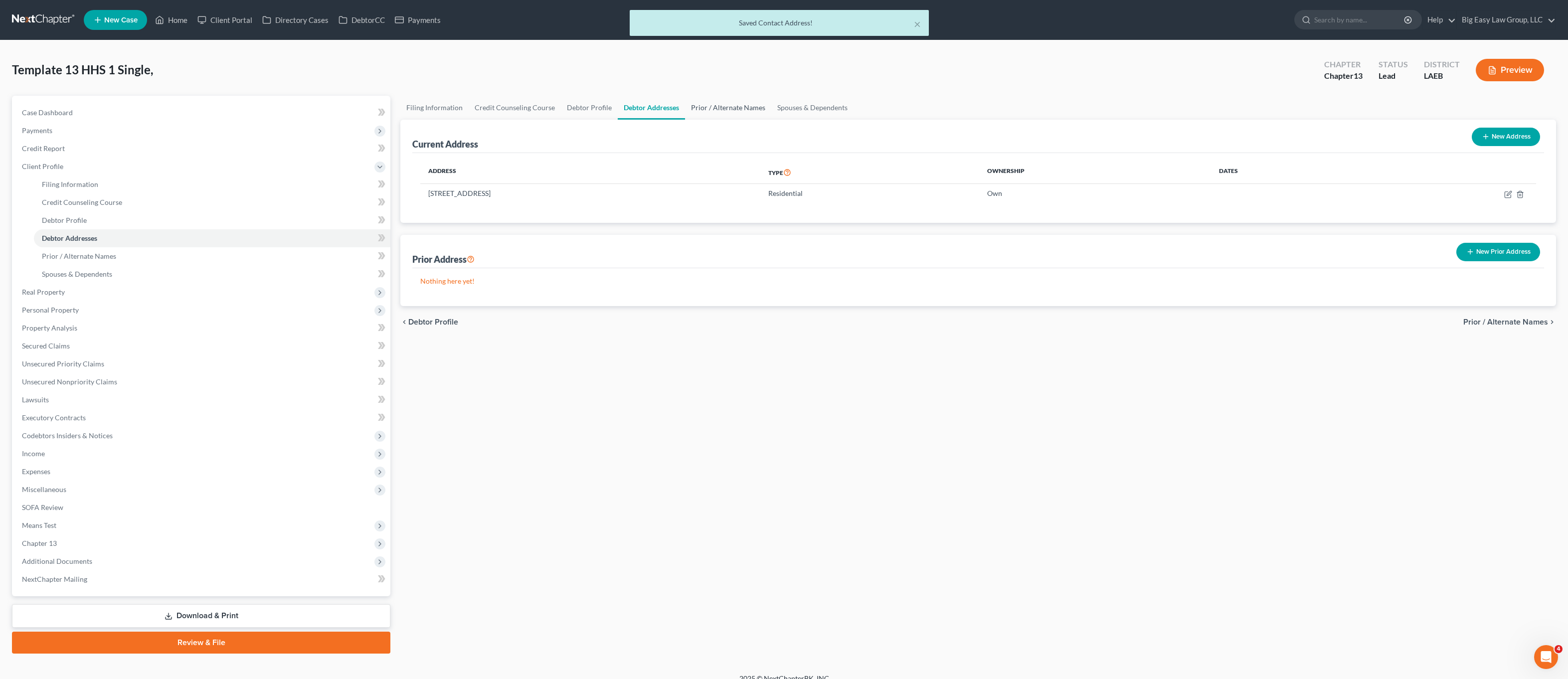
click at [727, 102] on link "Prior / Alternate Names" at bounding box center [728, 107] width 86 height 24
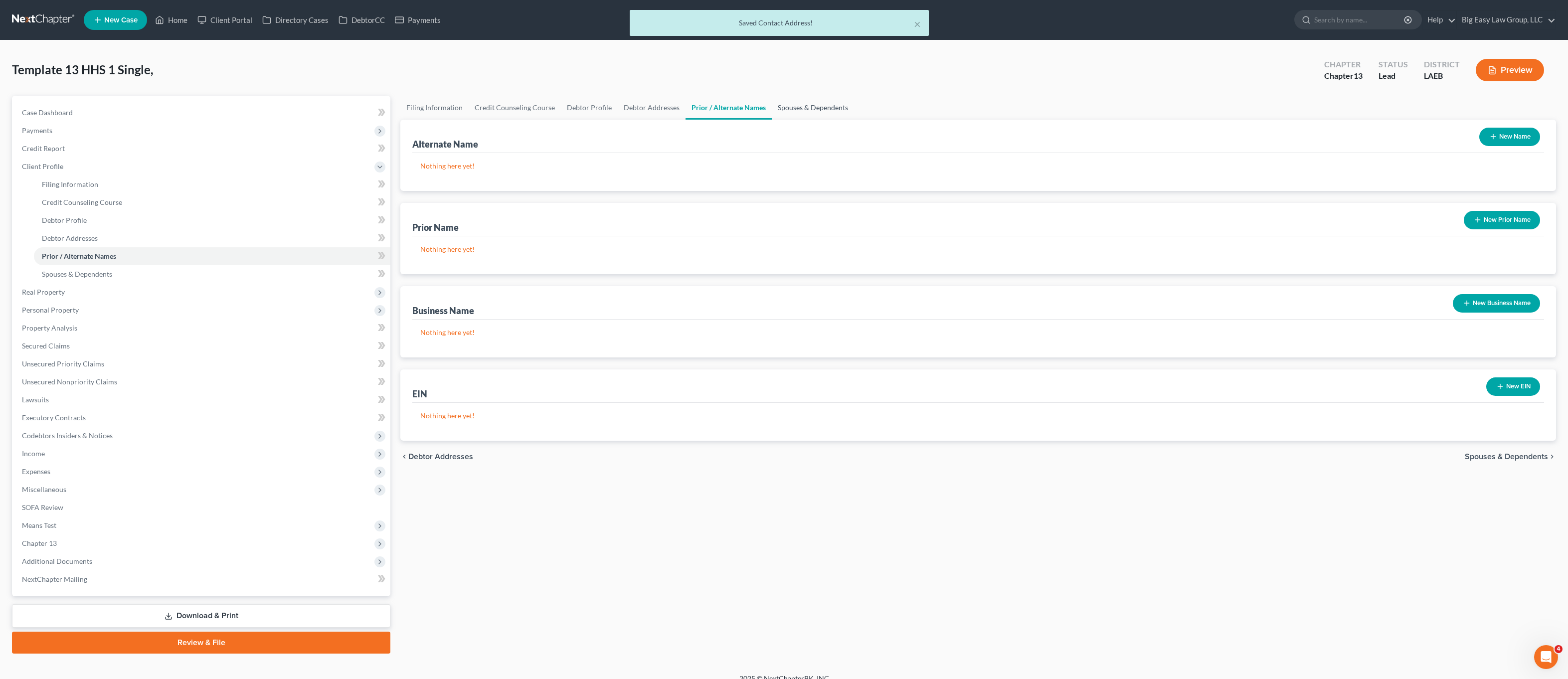
click at [821, 111] on link "Spouses & Dependents" at bounding box center [813, 107] width 82 height 24
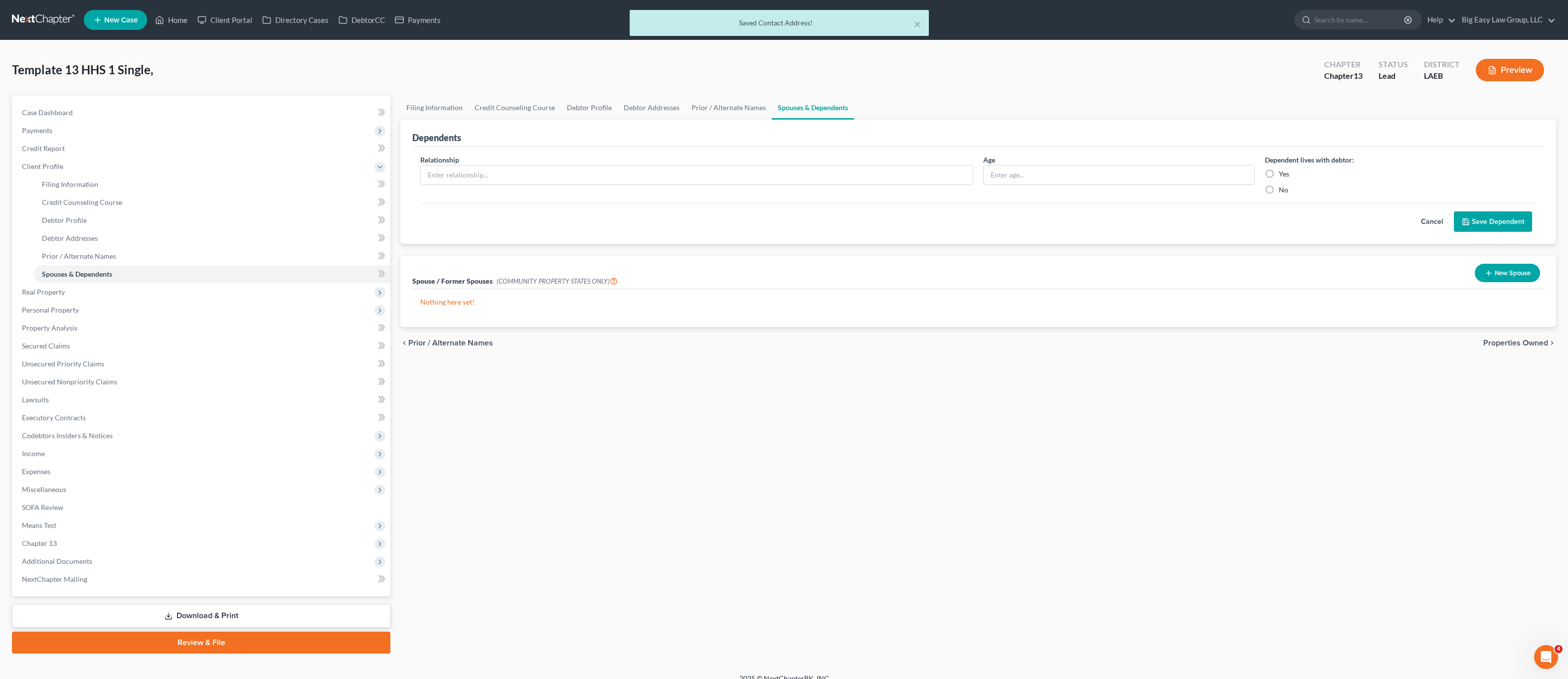
drag, startPoint x: 1487, startPoint y: 281, endPoint x: 1469, endPoint y: 273, distance: 19.7
click at [1487, 281] on button "New Spouse" at bounding box center [1508, 273] width 66 height 18
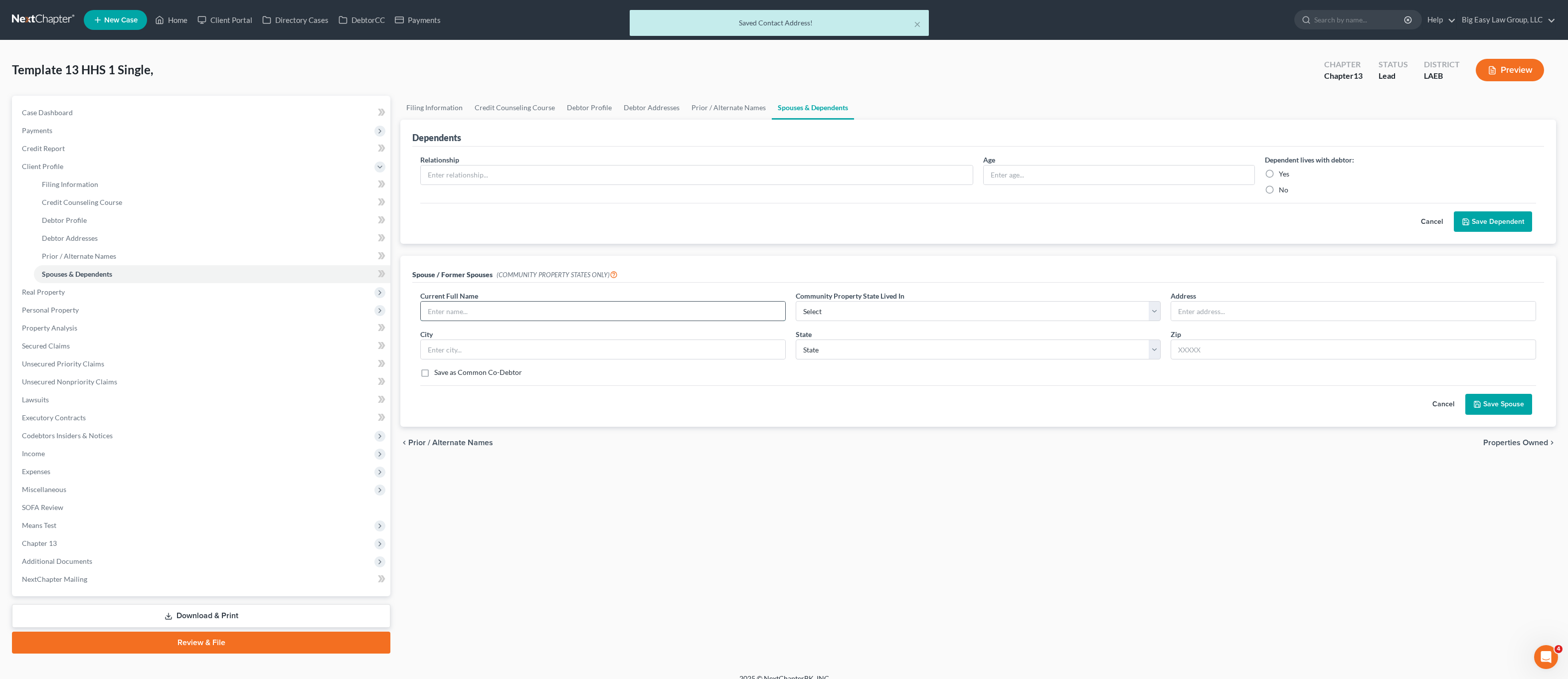
click at [573, 308] on input "text" at bounding box center [603, 311] width 364 height 19
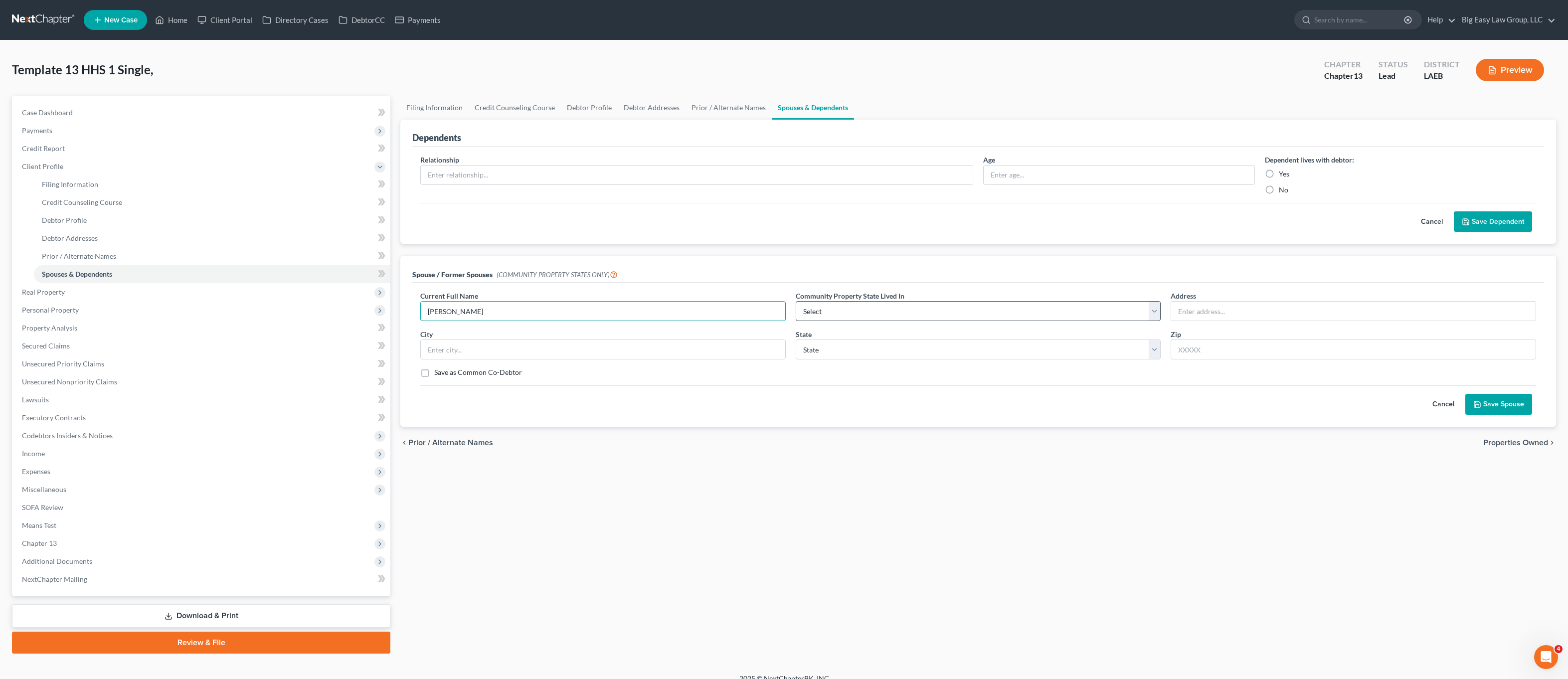
type input "Carolyn Kahrs"
click at [1020, 306] on select "Select AZ CA GU ID LA NV NM PR [GEOGRAPHIC_DATA] [GEOGRAPHIC_DATA] [GEOGRAPHIC_…" at bounding box center [978, 311] width 366 height 20
select select "4"
click at [796, 301] on select "Select AZ CA GU ID LA NV NM PR [GEOGRAPHIC_DATA] [GEOGRAPHIC_DATA] [GEOGRAPHIC_…" at bounding box center [978, 311] width 366 height 20
click at [654, 316] on input "Carolyn Kahrs" at bounding box center [603, 311] width 364 height 19
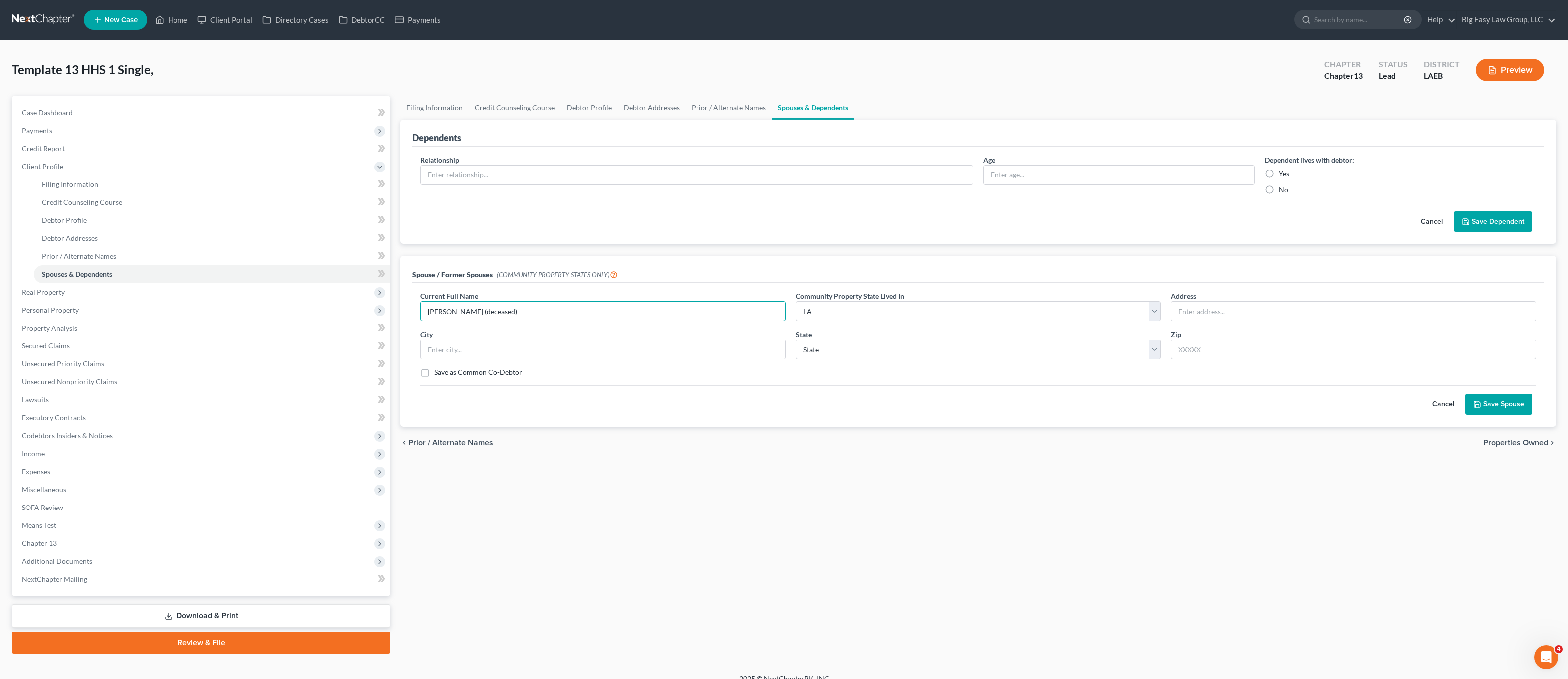
type input "Carolyn Kahrs (deceased)"
click at [1502, 401] on button "Save Spouse" at bounding box center [1499, 404] width 67 height 21
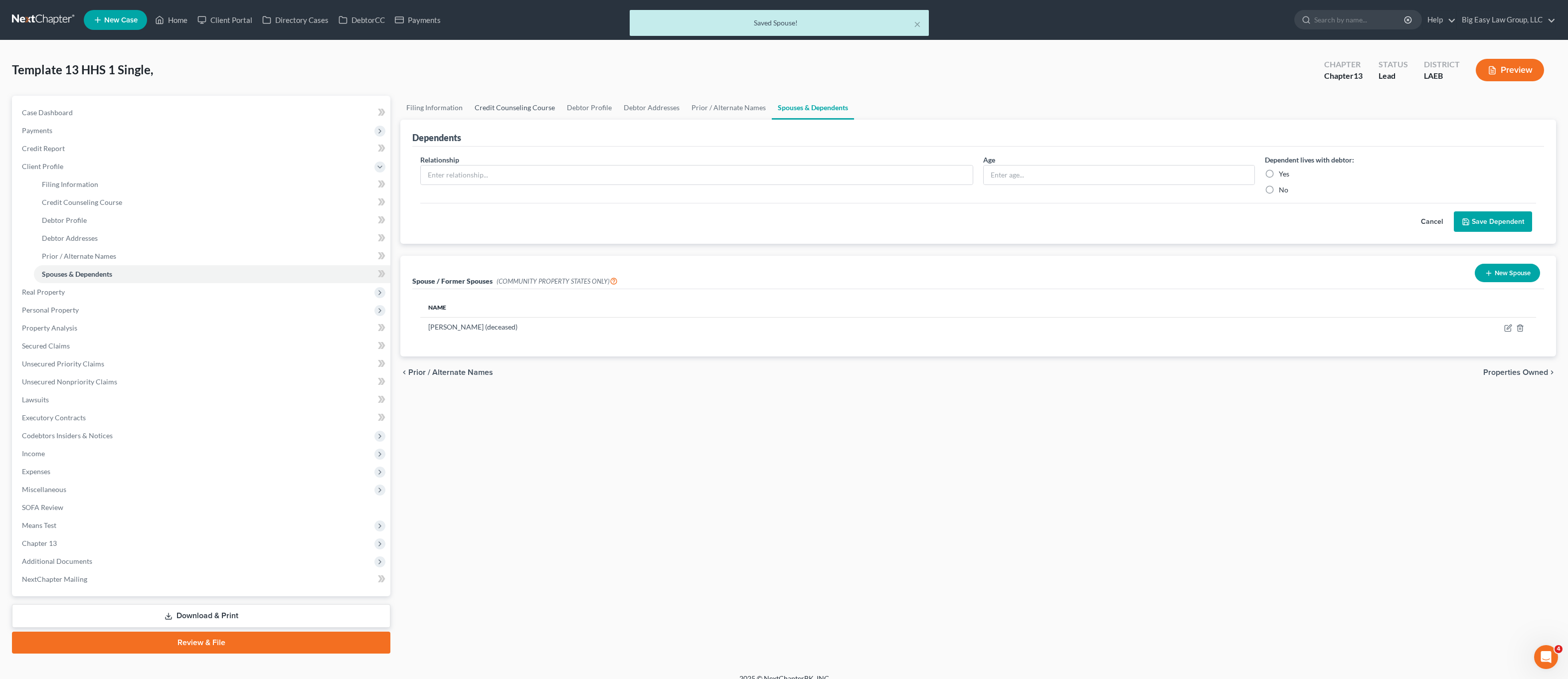
click at [500, 106] on link "Credit Counseling Course" at bounding box center [515, 107] width 92 height 24
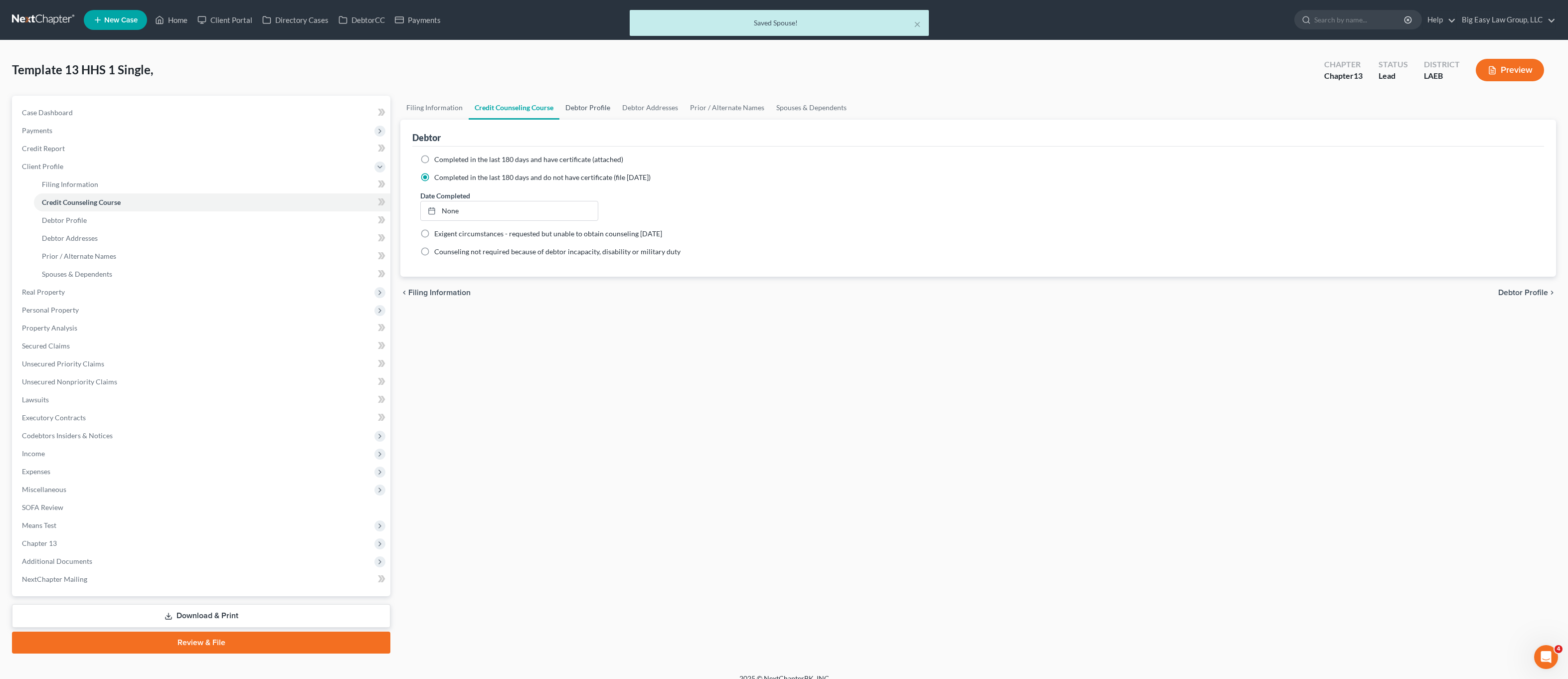
drag, startPoint x: 593, startPoint y: 110, endPoint x: 665, endPoint y: 118, distance: 72.4
click at [593, 110] on link "Debtor Profile" at bounding box center [588, 107] width 57 height 24
select select "4"
select select "0"
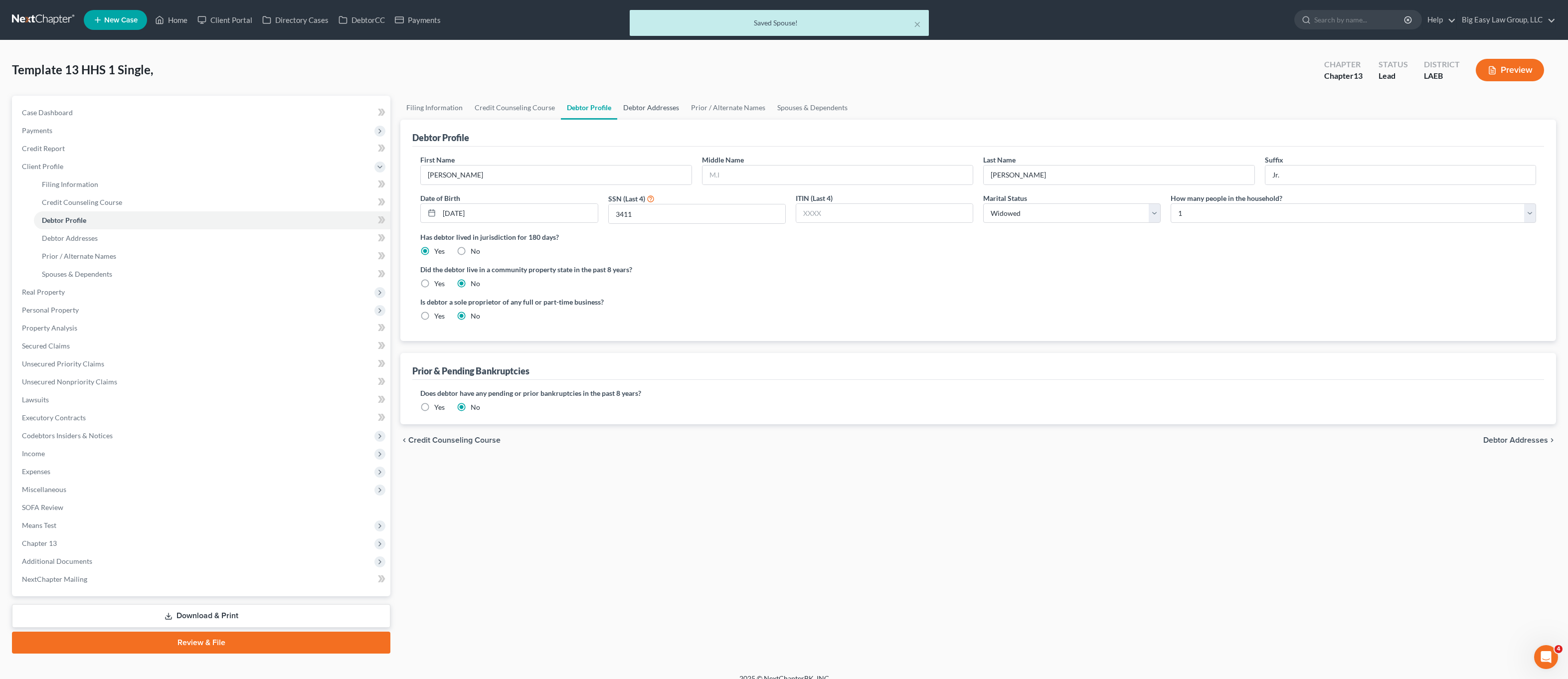
drag, startPoint x: 665, startPoint y: 117, endPoint x: 679, endPoint y: 112, distance: 14.9
click at [666, 117] on link "Debtor Addresses" at bounding box center [651, 107] width 68 height 24
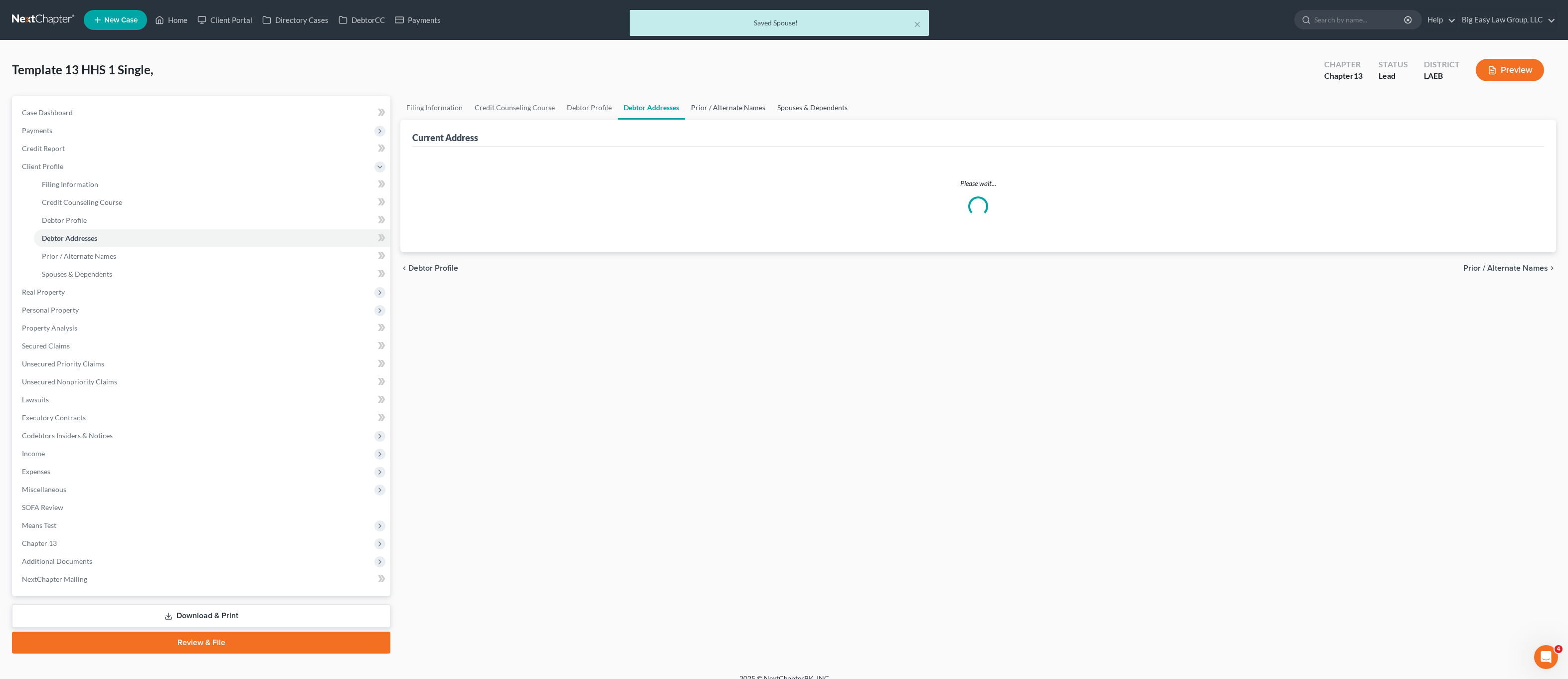
click at [703, 105] on link "Prior / Alternate Names" at bounding box center [728, 107] width 86 height 24
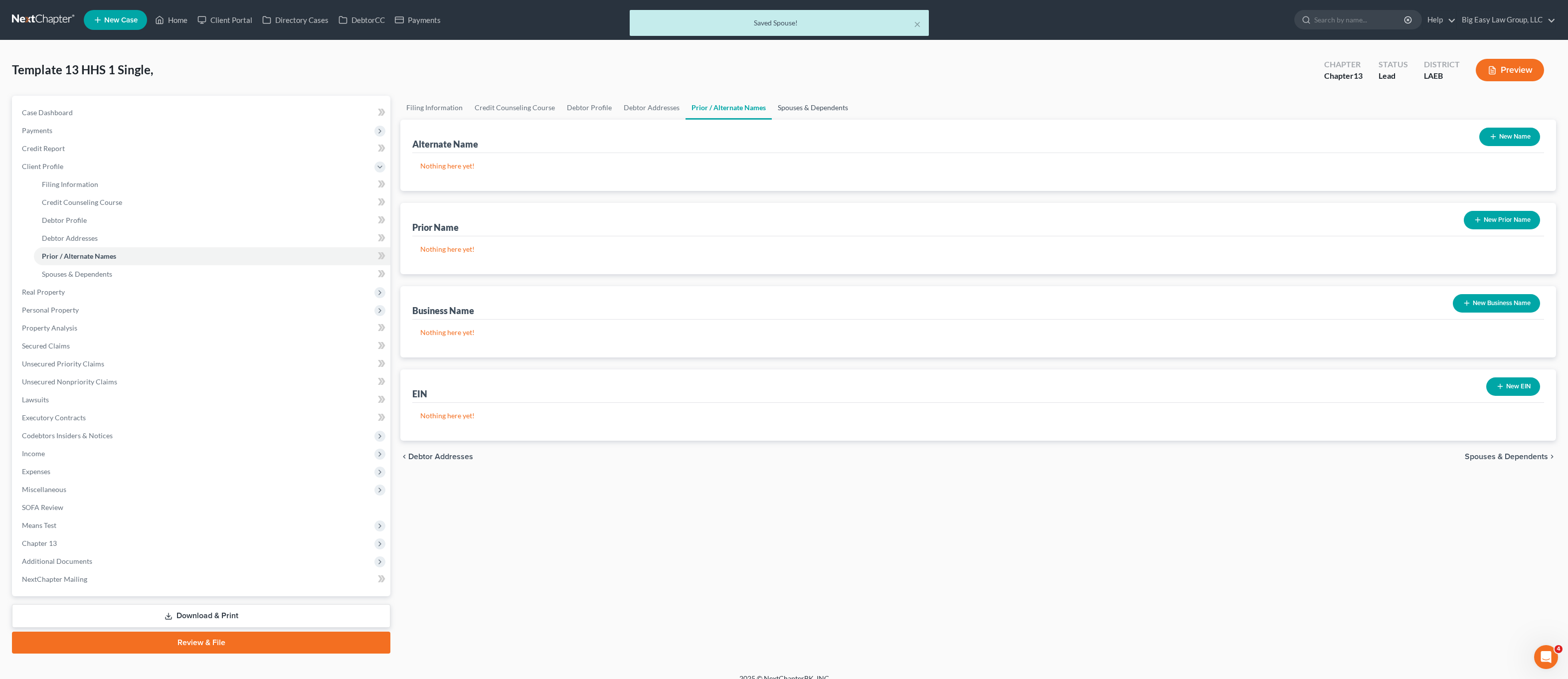
drag, startPoint x: 801, startPoint y: 119, endPoint x: 732, endPoint y: 115, distance: 69.1
click at [801, 119] on link "Spouses & Dependents" at bounding box center [813, 107] width 82 height 24
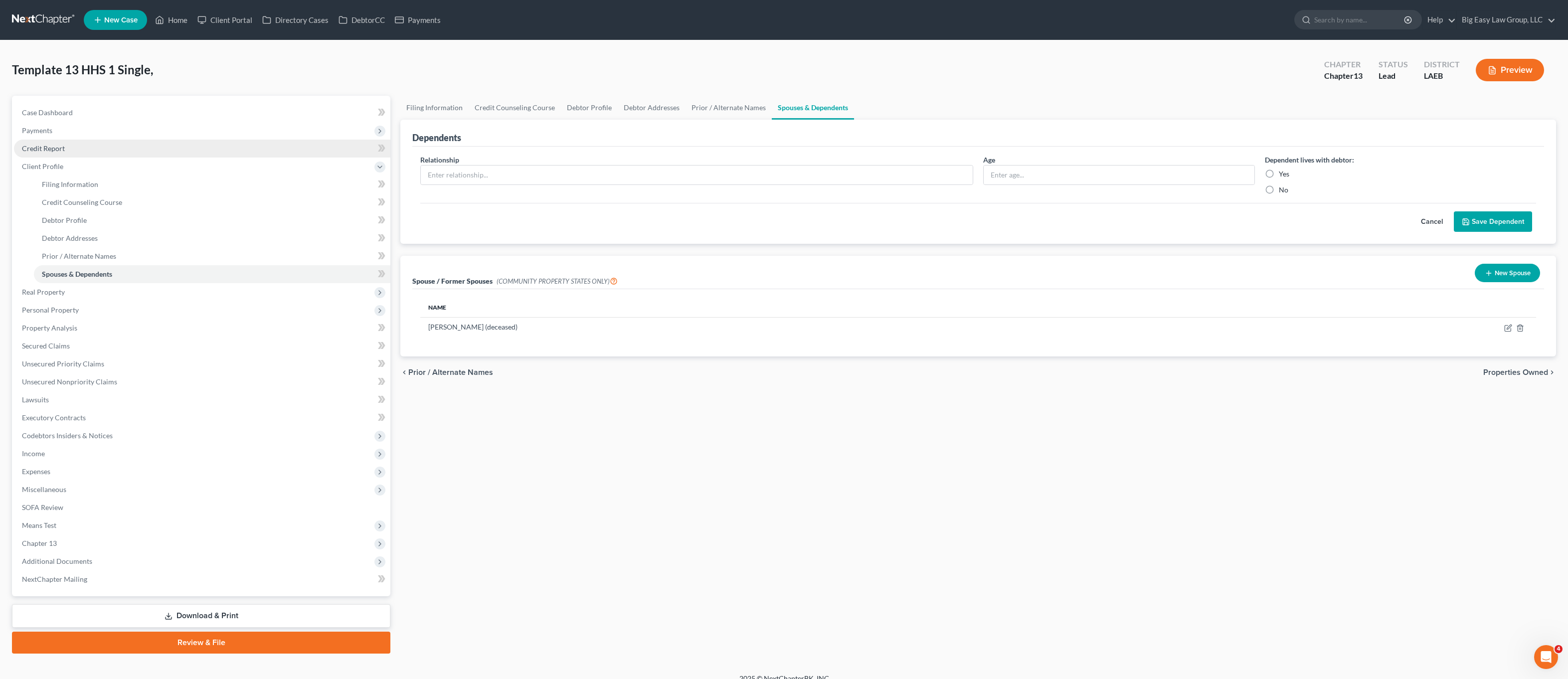
click at [57, 147] on span "Credit Report" at bounding box center [44, 148] width 43 height 8
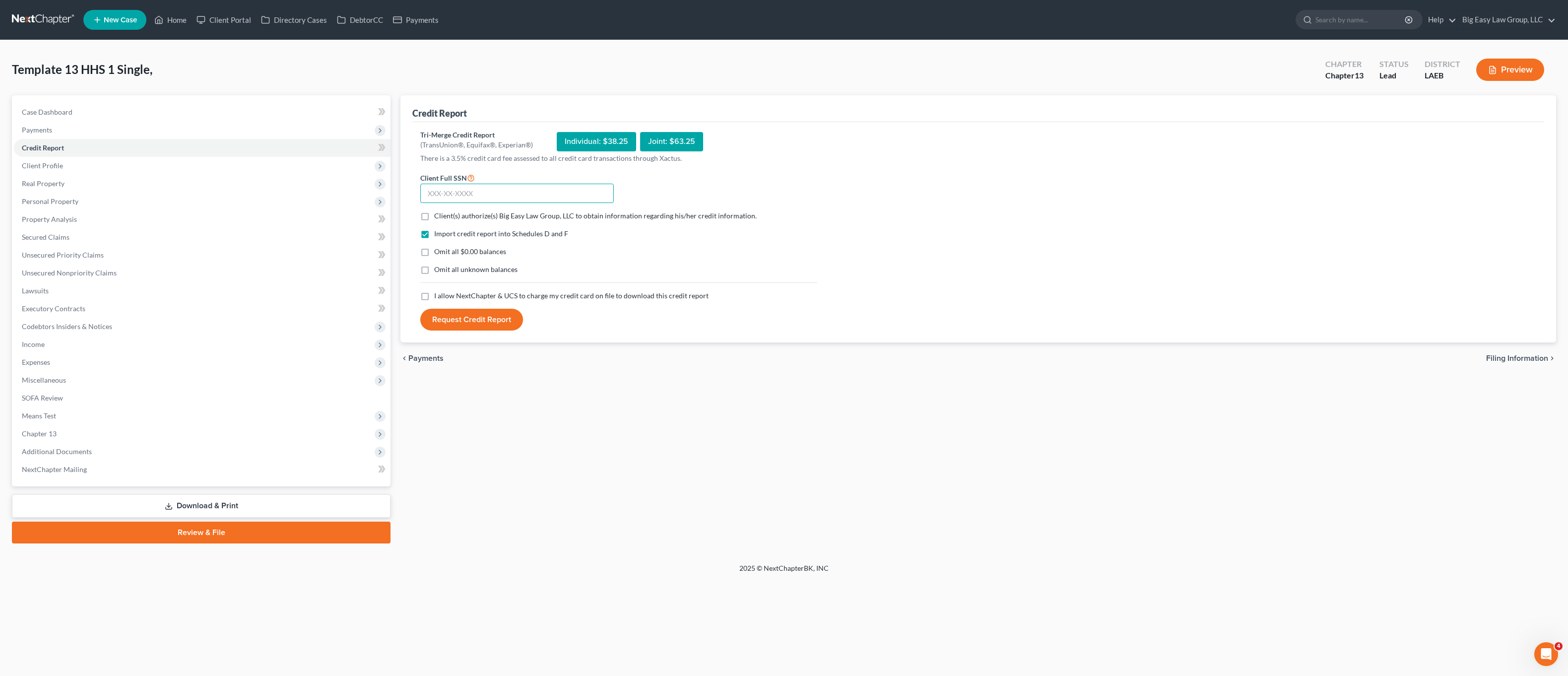
click at [518, 191] on input "text" at bounding box center [517, 193] width 194 height 20
type input "435-64-3411"
click at [434, 295] on label "I allow NextChapter & UCS to charge my credit card on file to download this cre…" at bounding box center [571, 295] width 275 height 10
click at [438, 295] on input "I allow NextChapter & UCS to charge my credit card on file to download this cre…" at bounding box center [441, 294] width 6 height 6
checkbox input "true"
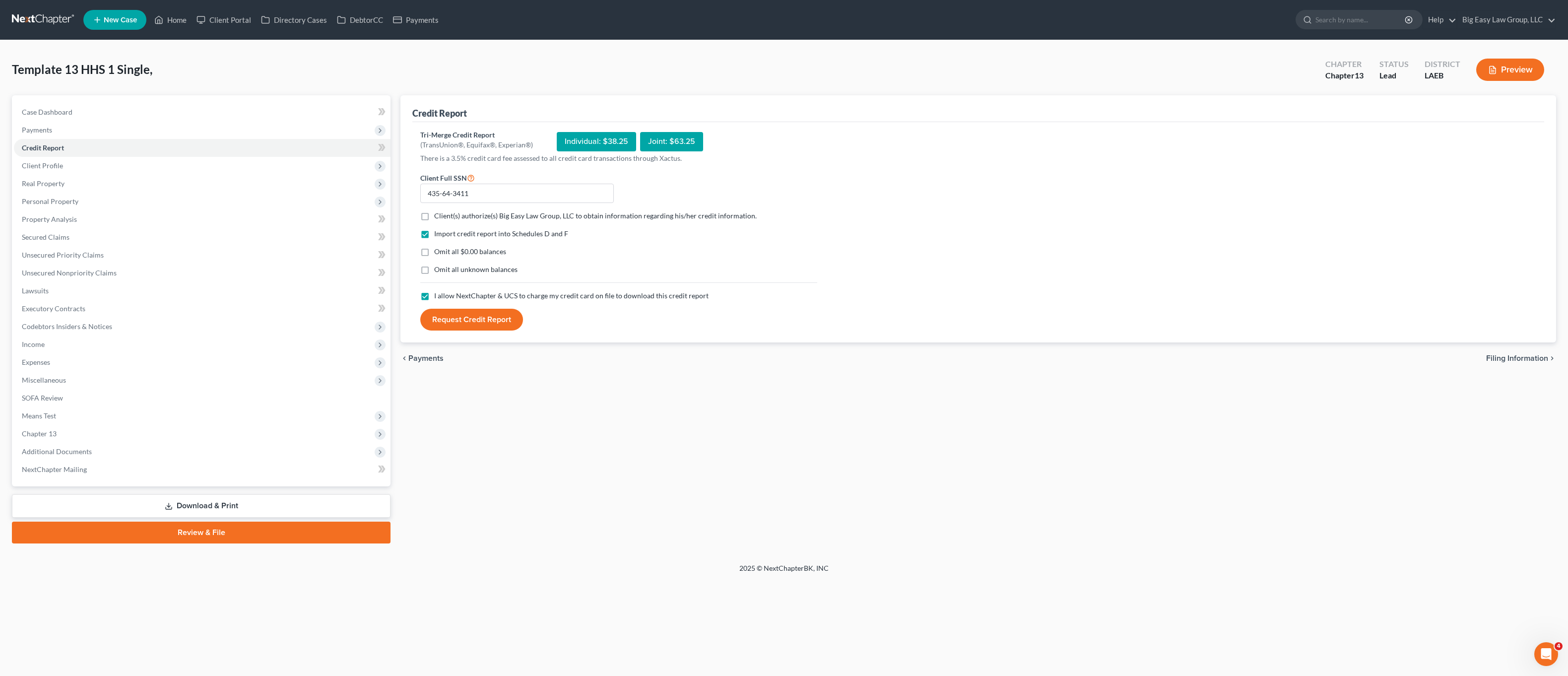
click at [434, 253] on label "Omit all $0.00 balances" at bounding box center [470, 251] width 72 height 10
click at [438, 253] on input "Omit all $0.00 balances" at bounding box center [441, 250] width 6 height 6
checkbox input "true"
click at [434, 215] on label "Client(s) authorize(s) Big Easy Law Group, LLC to obtain information regarding …" at bounding box center [595, 215] width 322 height 10
click at [438, 215] on input "Client(s) authorize(s) Big Easy Law Group, LLC to obtain information regarding …" at bounding box center [441, 214] width 6 height 6
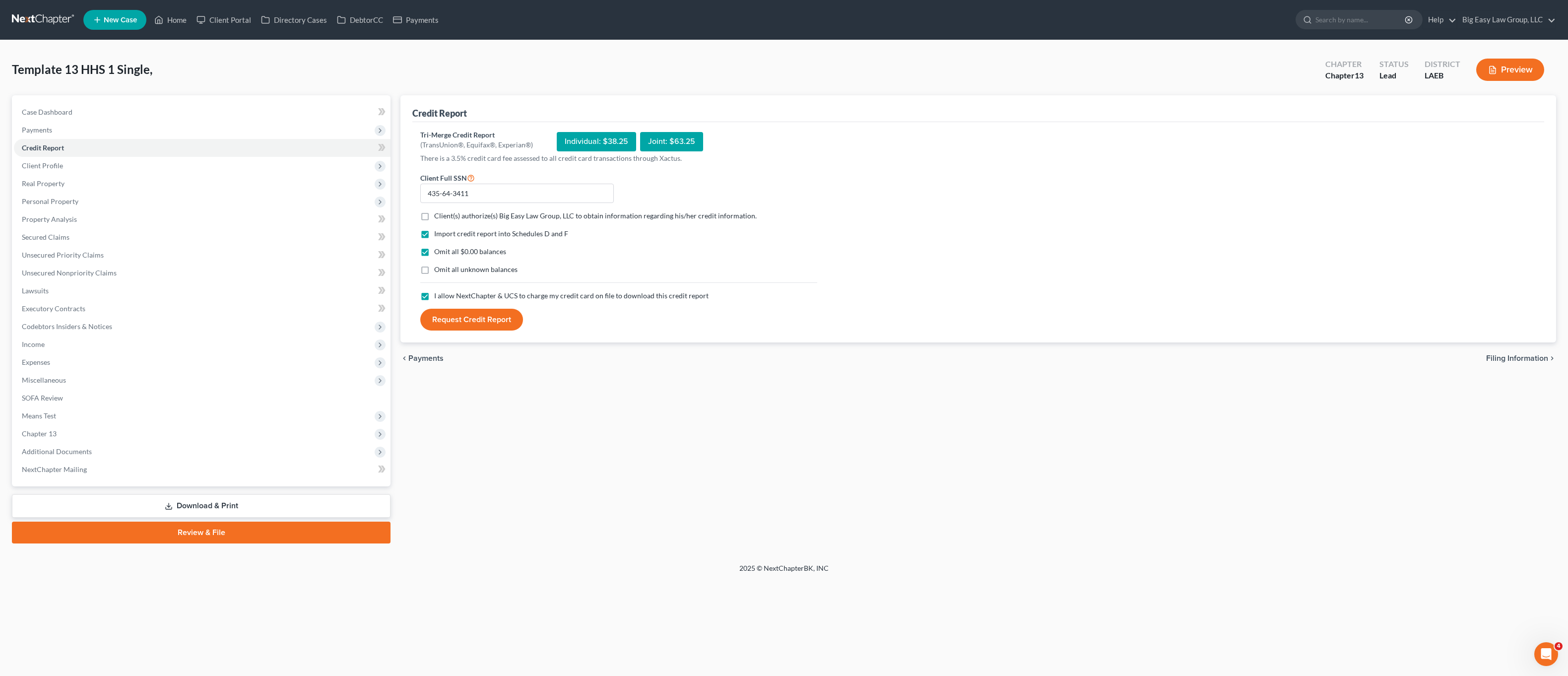
checkbox input "true"
click at [476, 315] on button "Request Credit Report" at bounding box center [472, 320] width 103 height 22
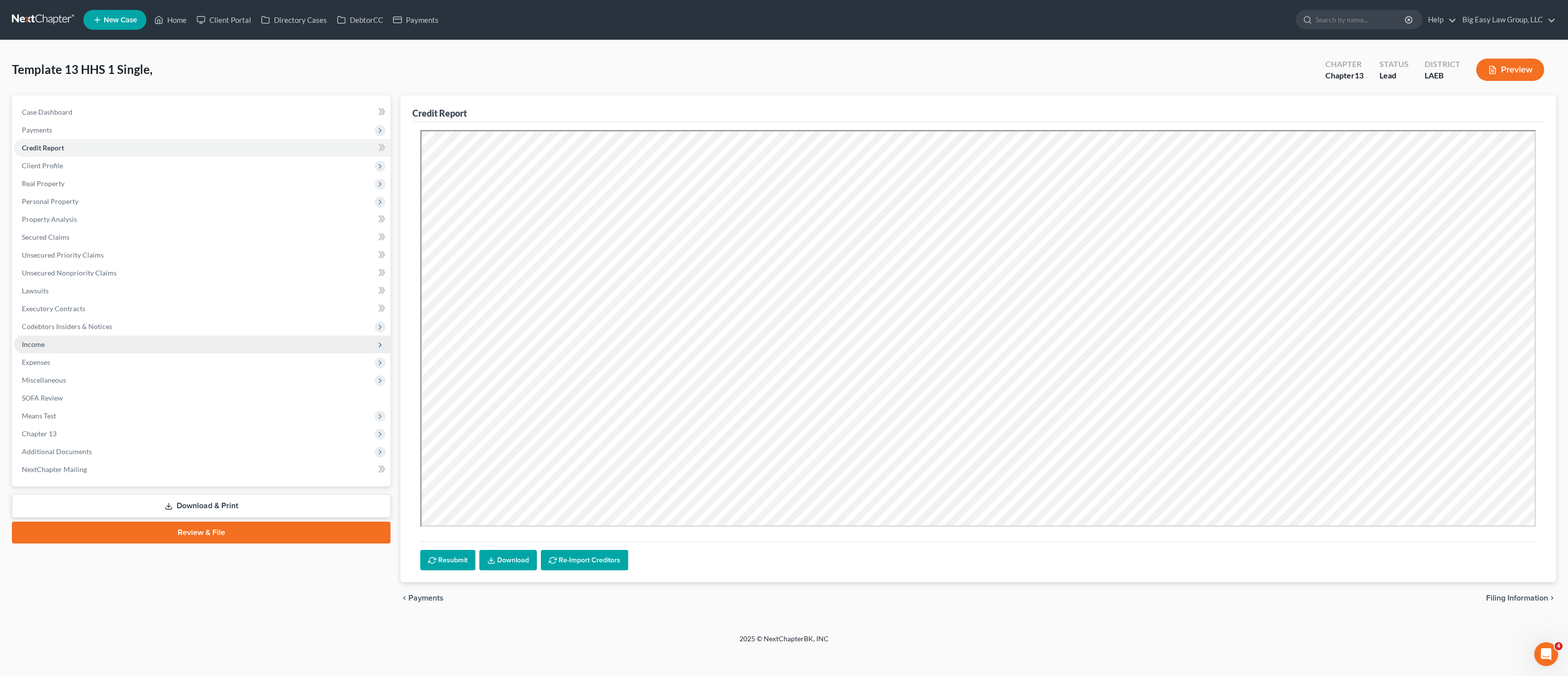
click at [76, 335] on span "Income" at bounding box center [202, 344] width 377 height 18
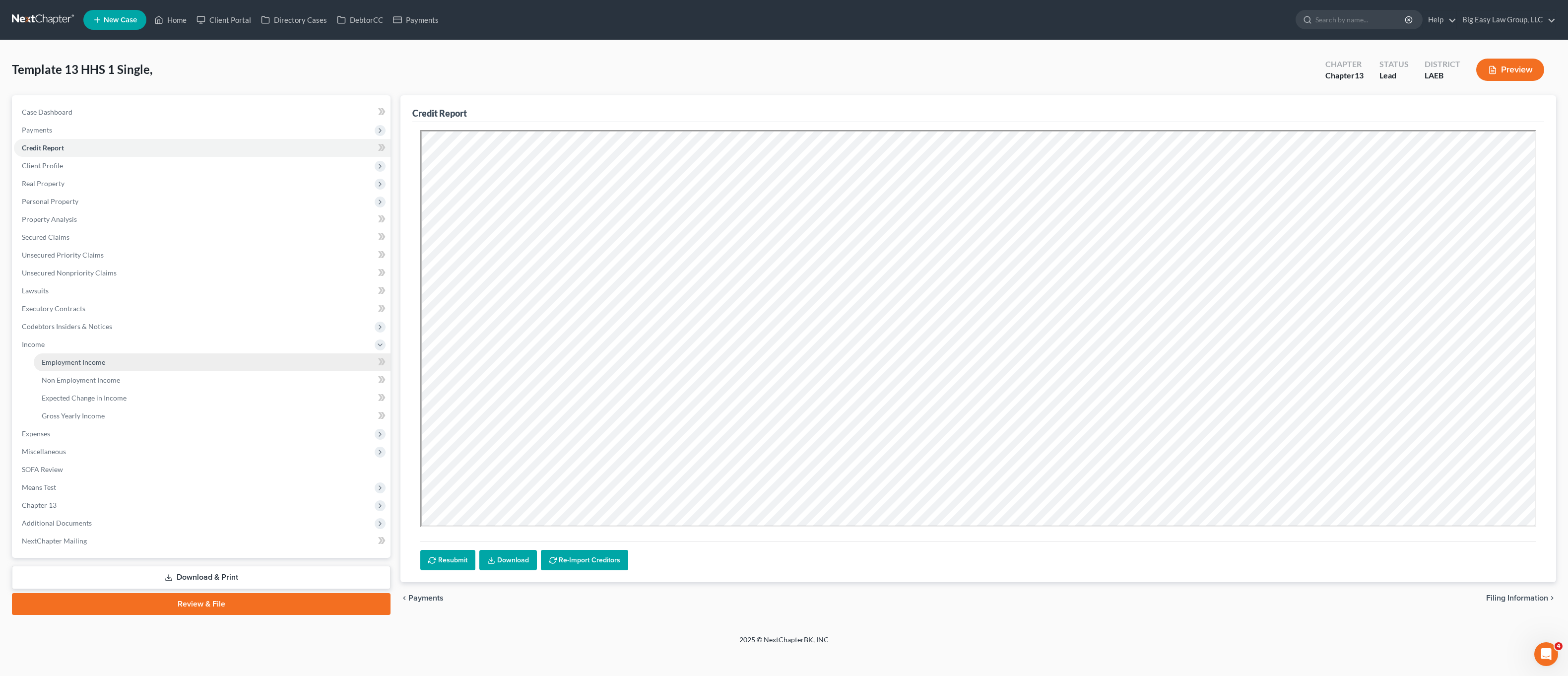
click at [90, 354] on link "Employment Income" at bounding box center [212, 363] width 357 height 18
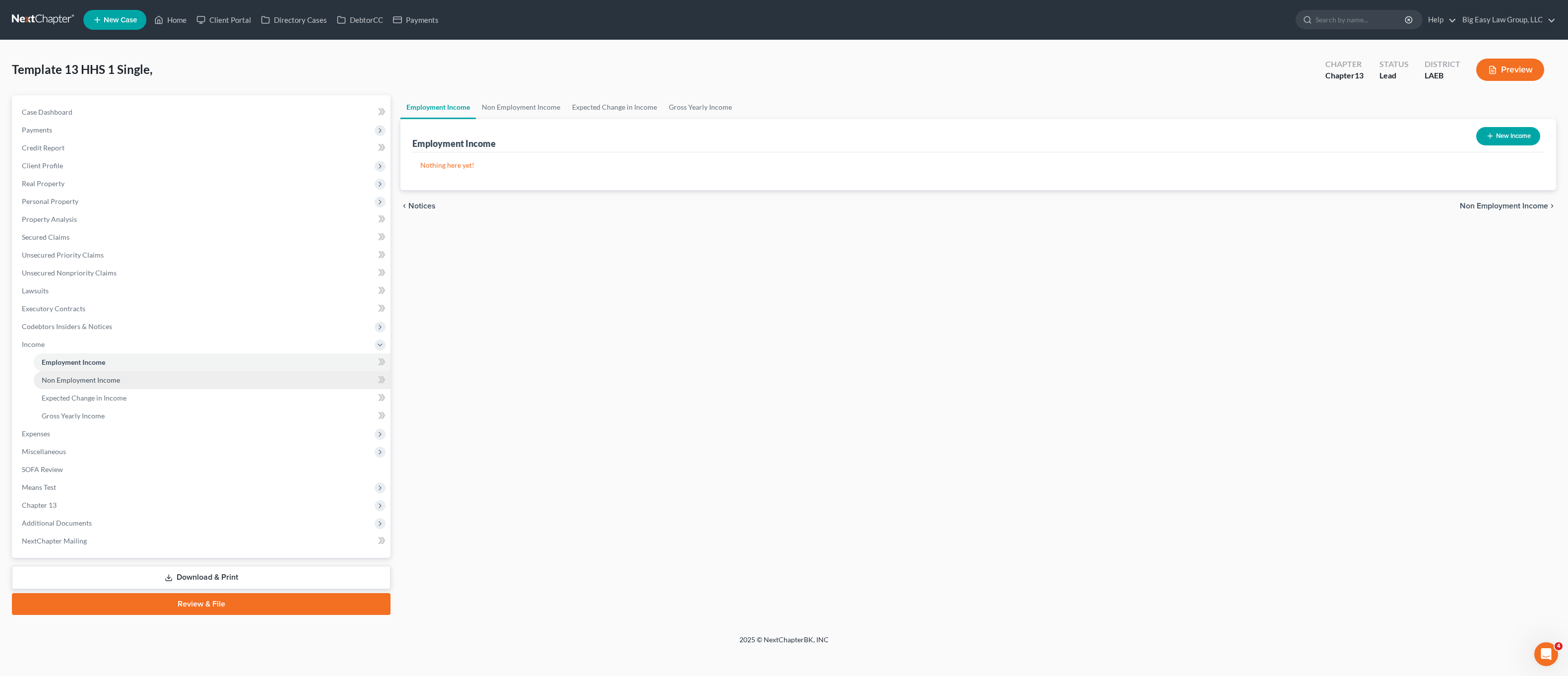
click at [104, 381] on span "Non Employment Income" at bounding box center [81, 379] width 78 height 8
click at [1490, 134] on icon "button" at bounding box center [1490, 136] width 8 height 8
select select "0"
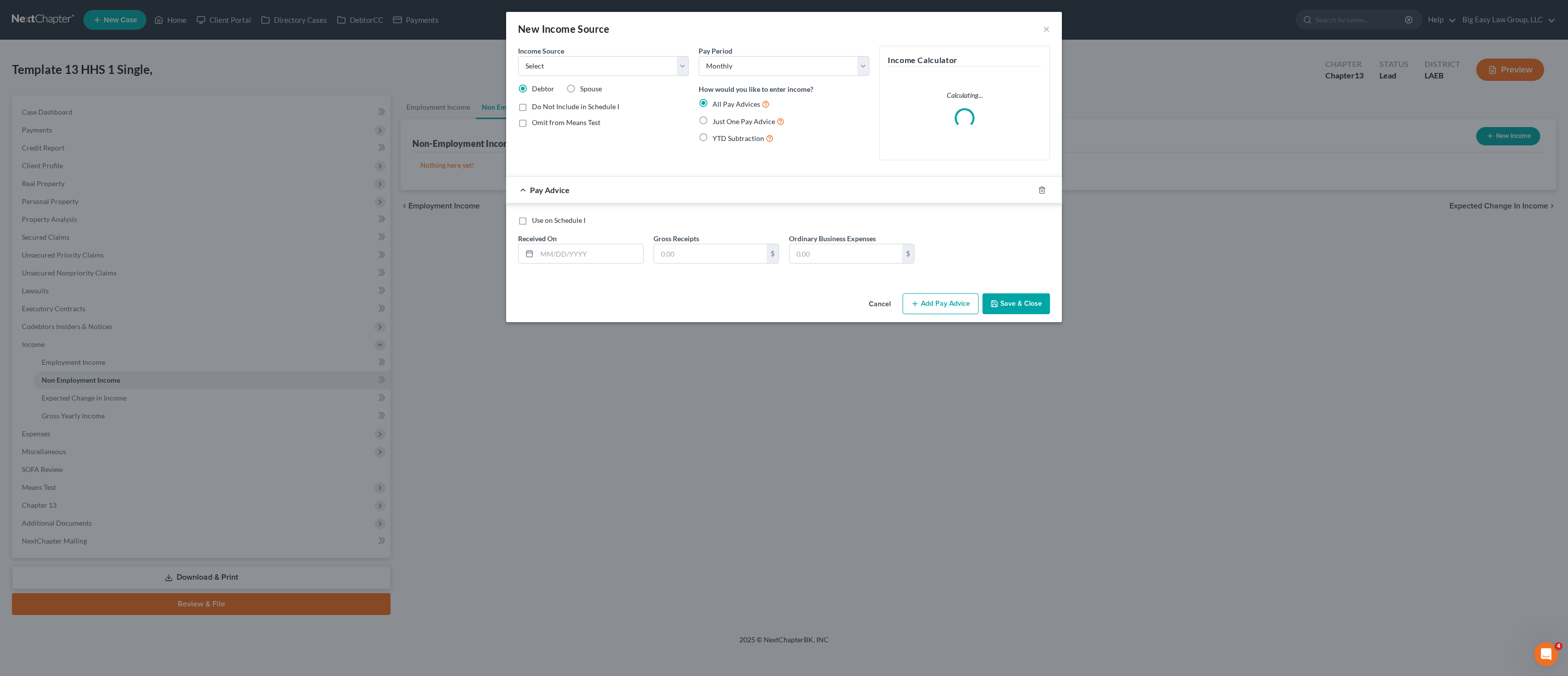
click at [593, 47] on div "Income Source * Select Unemployment Disability (from employer) Pension Retireme…" at bounding box center [603, 61] width 171 height 30
click at [594, 61] on select "Select Unemployment Disability (from employer) Pension Retirement Social Securi…" at bounding box center [603, 66] width 171 height 20
select select "4"
click at [518, 56] on select "Select Unemployment Disability (from employer) Pension Retirement Social Securi…" at bounding box center [603, 66] width 171 height 20
drag, startPoint x: 707, startPoint y: 121, endPoint x: 692, endPoint y: 129, distance: 17.0
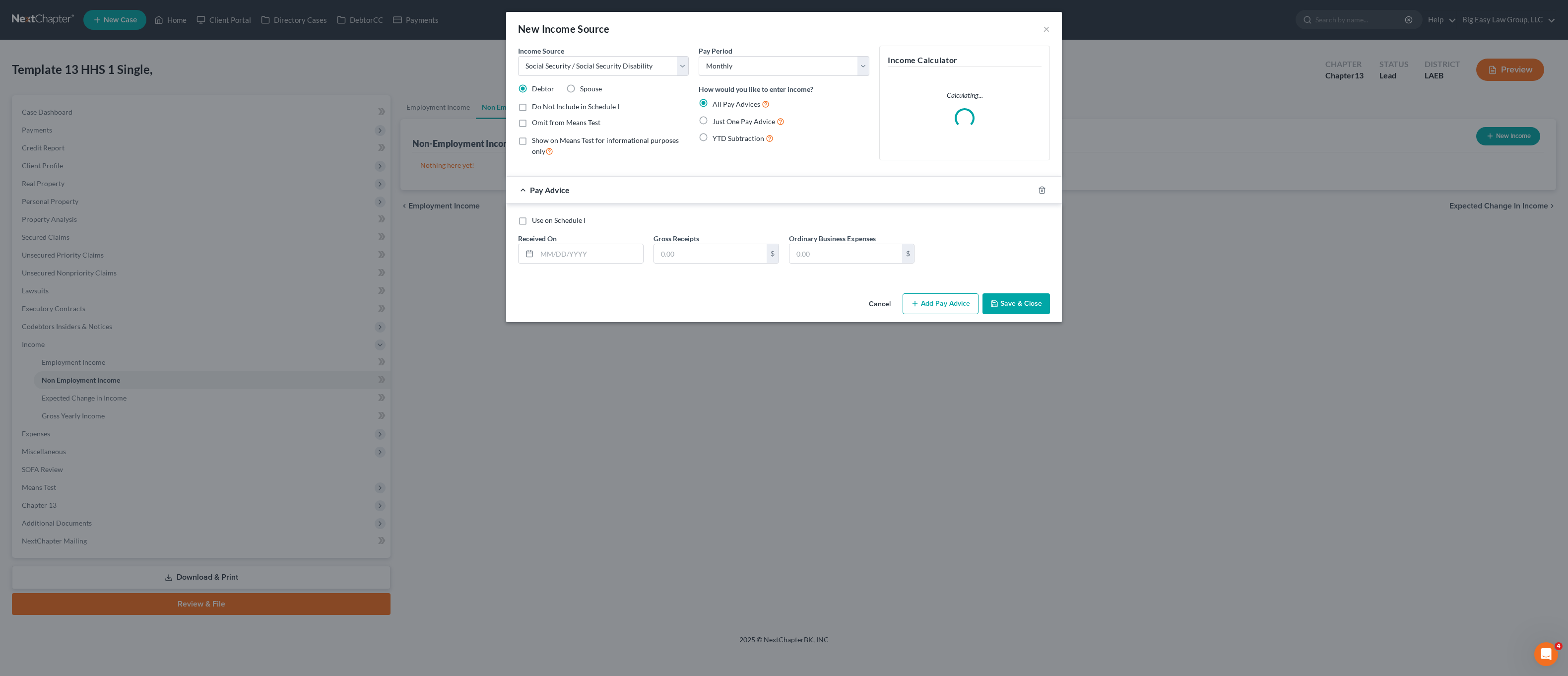
click at [713, 121] on label "Just One Pay Advice" at bounding box center [748, 121] width 72 height 12
click at [716, 121] on input "Just One Pay Advice" at bounding box center [720, 119] width 6 height 6
radio input "true"
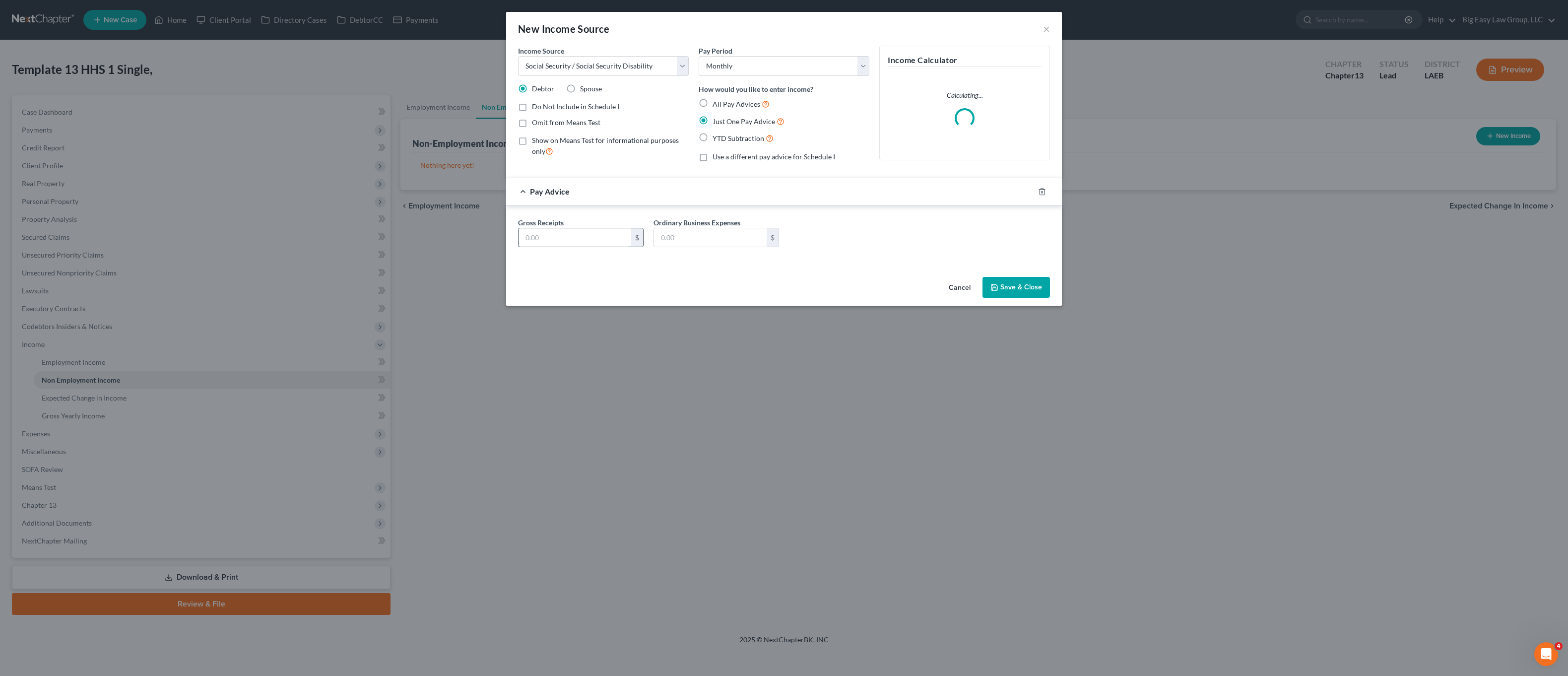
click at [572, 230] on input "text" at bounding box center [575, 237] width 112 height 19
type input "2,746.00"
click at [1023, 291] on button "Save & Close" at bounding box center [1016, 288] width 67 height 21
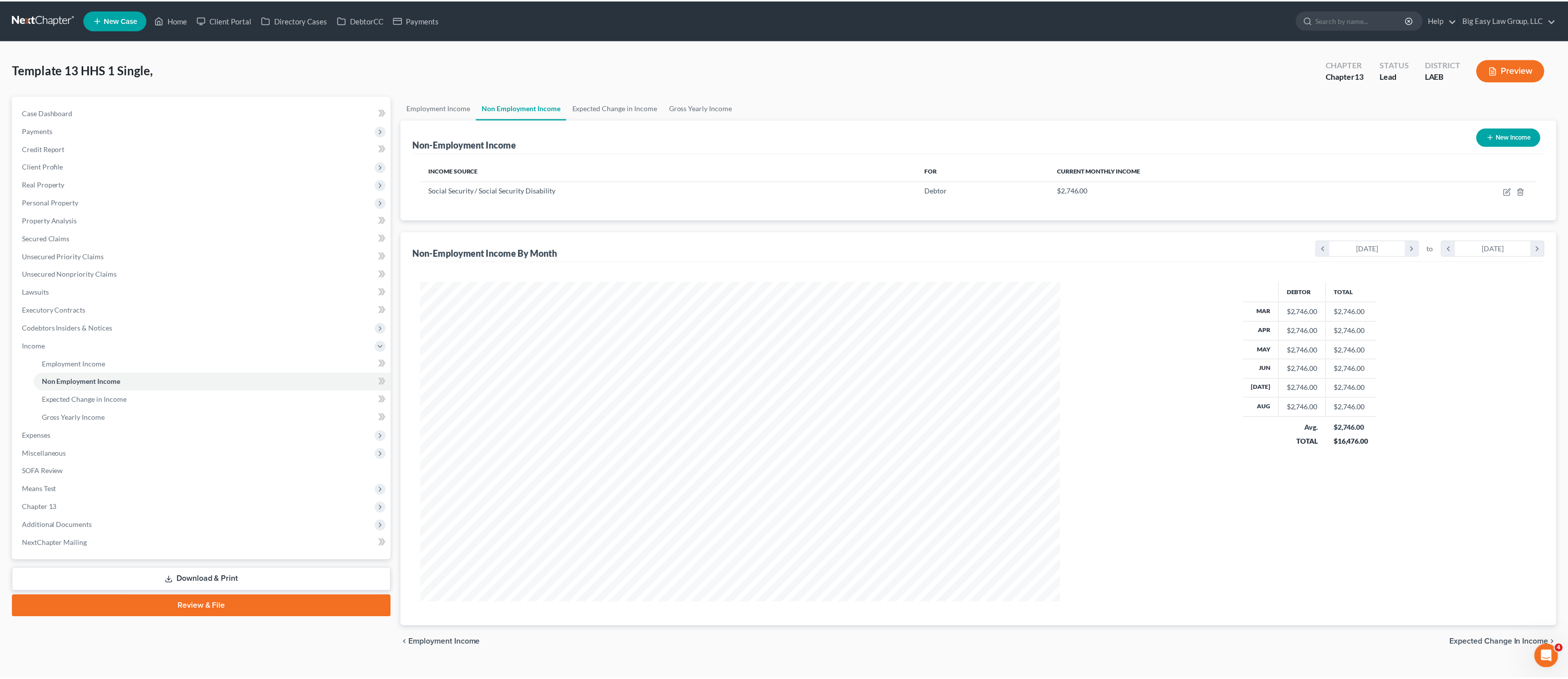
scroll to position [321, 662]
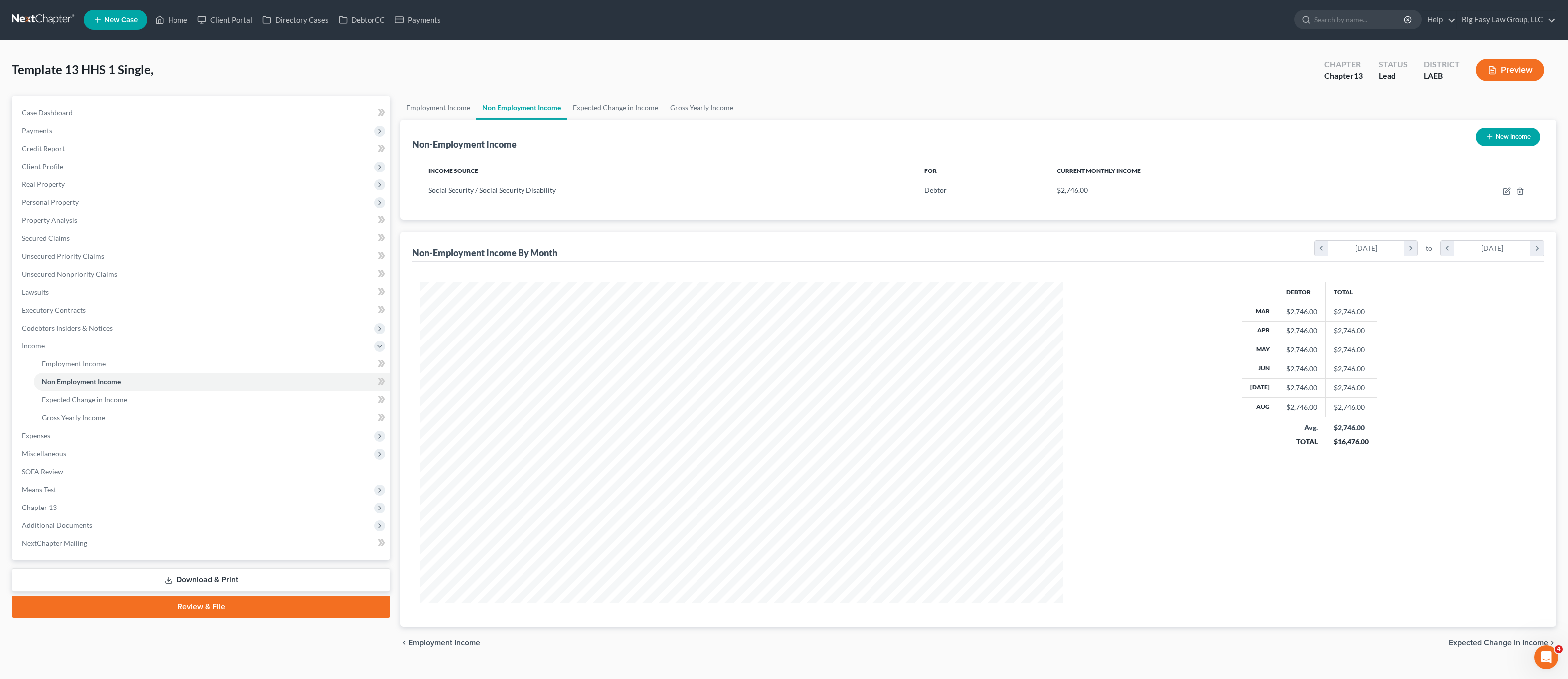
click at [1497, 139] on button "New Income" at bounding box center [1508, 137] width 64 height 18
select select "0"
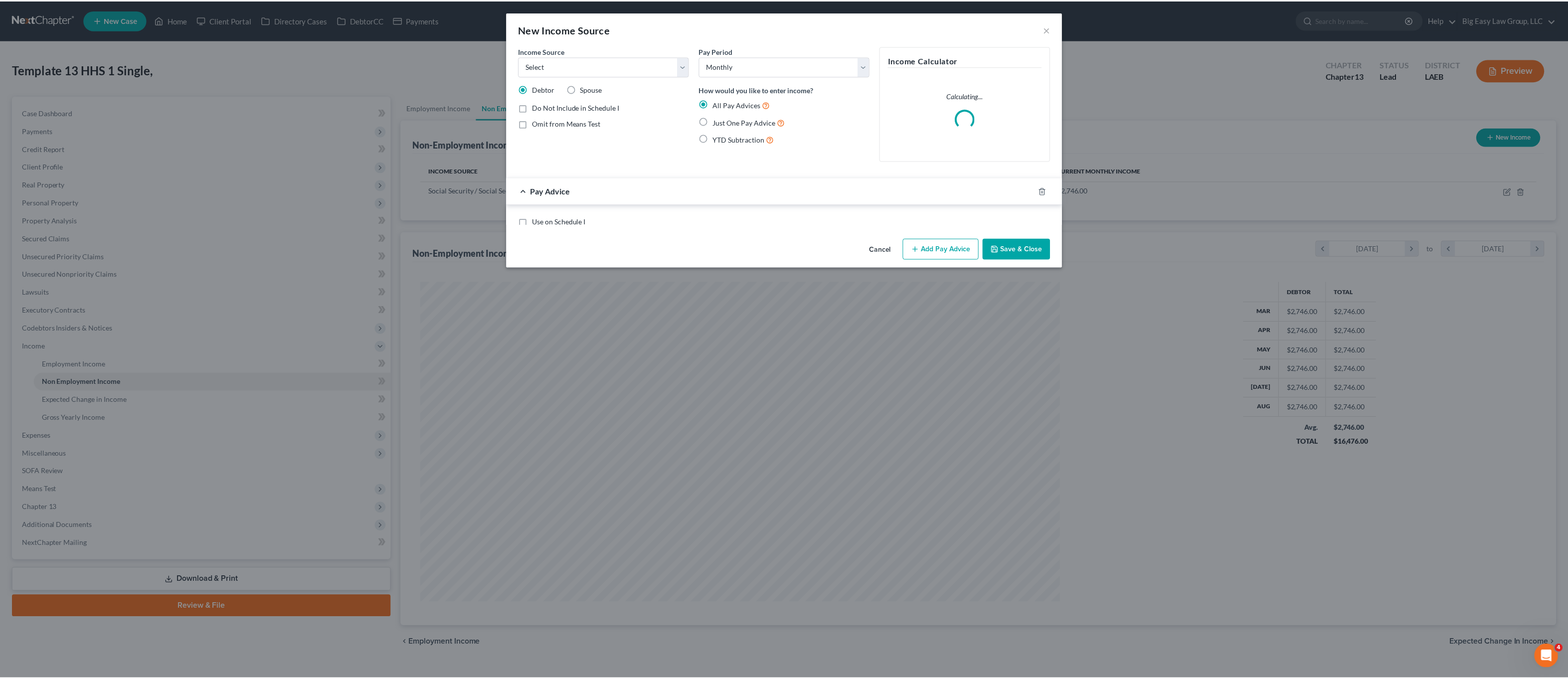
scroll to position [323, 666]
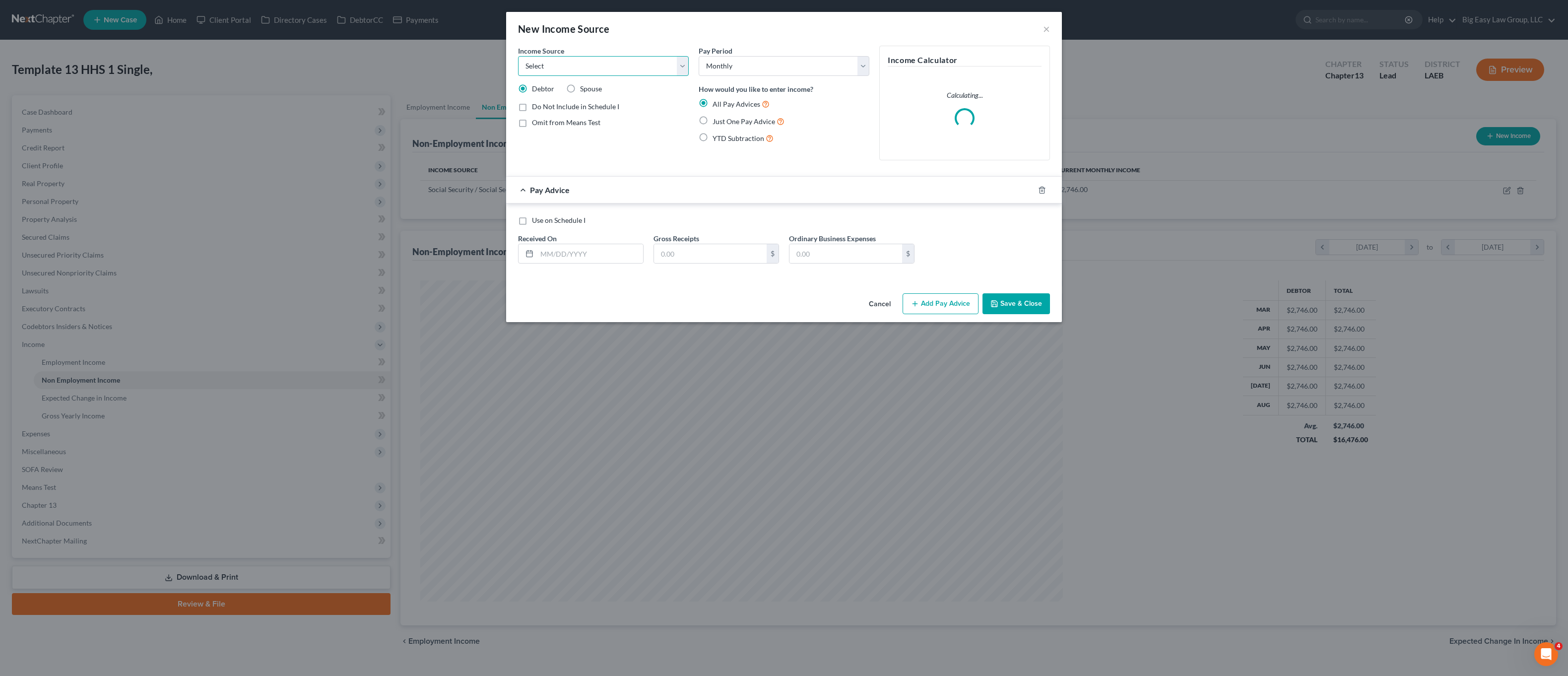
click at [558, 66] on select "Select Unemployment Disability (from employer) Pension Retirement Social Securi…" at bounding box center [603, 66] width 171 height 20
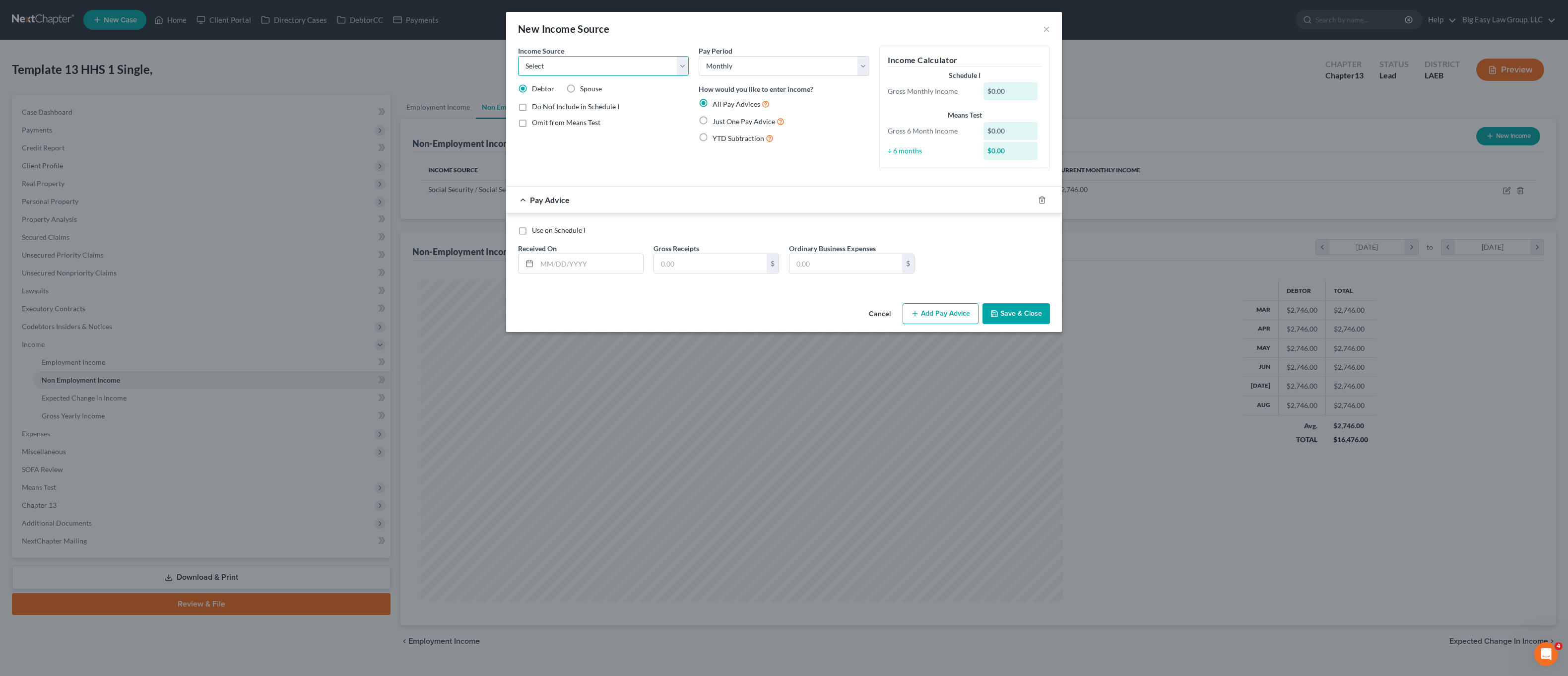
select select "12"
click at [518, 56] on select "Select Unemployment Disability (from employer) Pension Retirement Social Securi…" at bounding box center [603, 66] width 171 height 20
click at [713, 121] on span "Just One Pay Advice" at bounding box center [744, 121] width 63 height 8
click at [716, 121] on input "Just One Pay Advice" at bounding box center [720, 119] width 6 height 6
radio input "true"
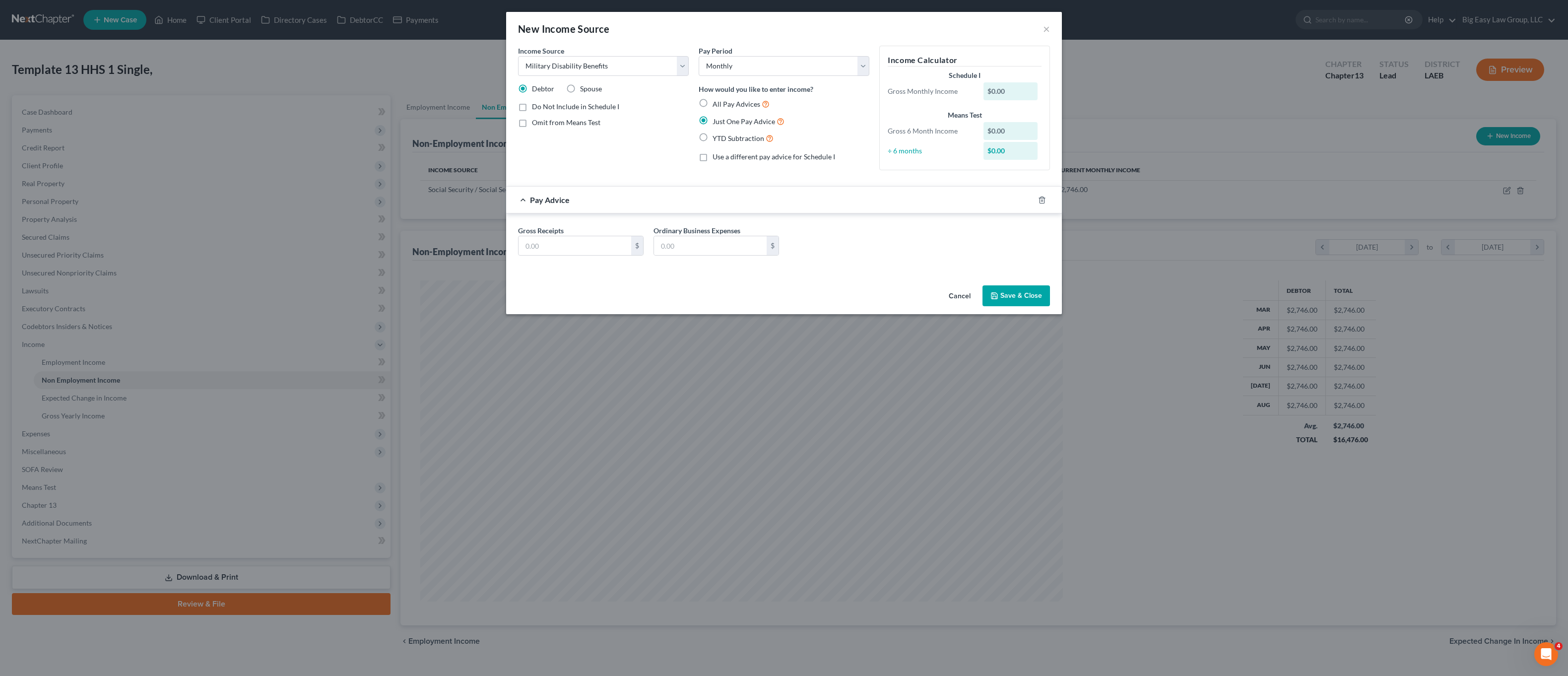
click at [579, 235] on div "Gross Receipts $" at bounding box center [581, 240] width 136 height 30
click at [580, 241] on input "text" at bounding box center [575, 246] width 112 height 19
type input "175.00"
click at [1029, 293] on button "Save & Close" at bounding box center [1016, 296] width 67 height 21
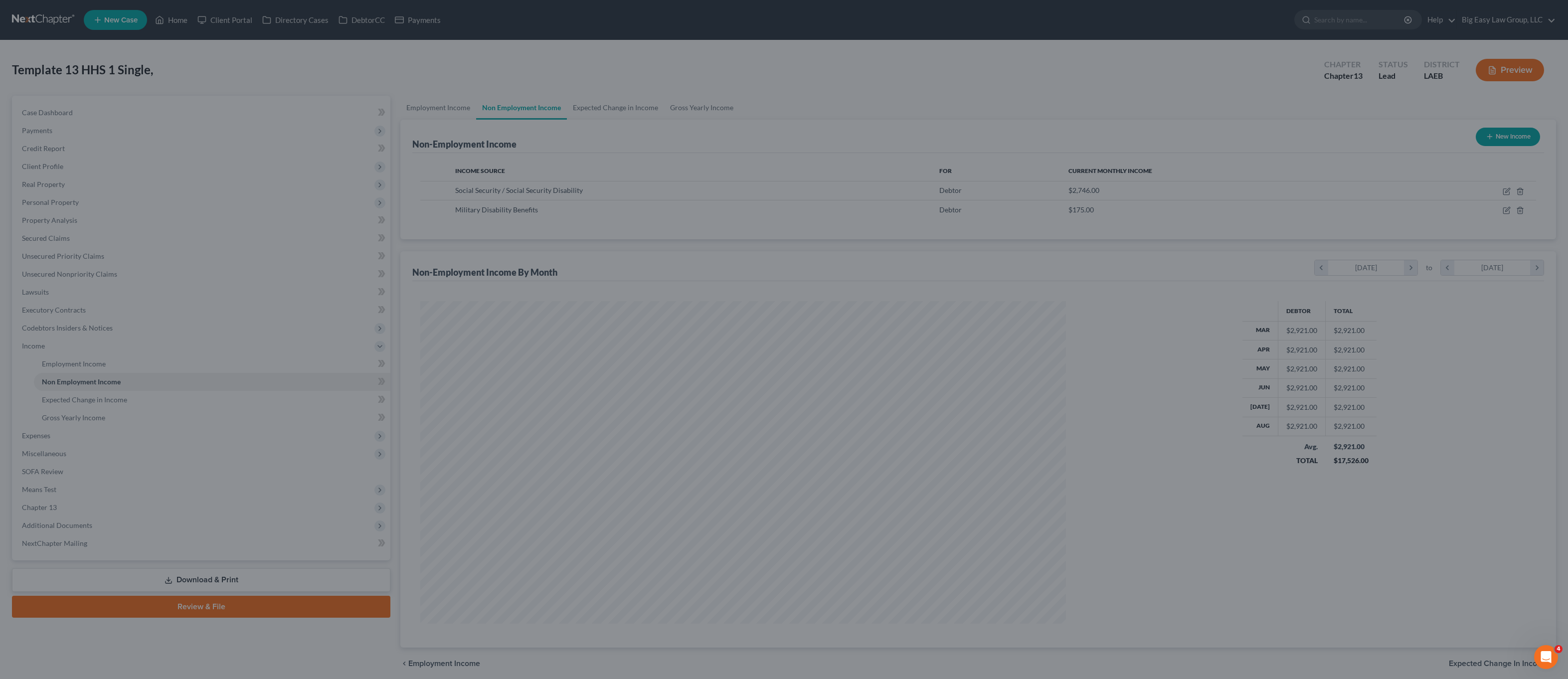
scroll to position [498243, 498005]
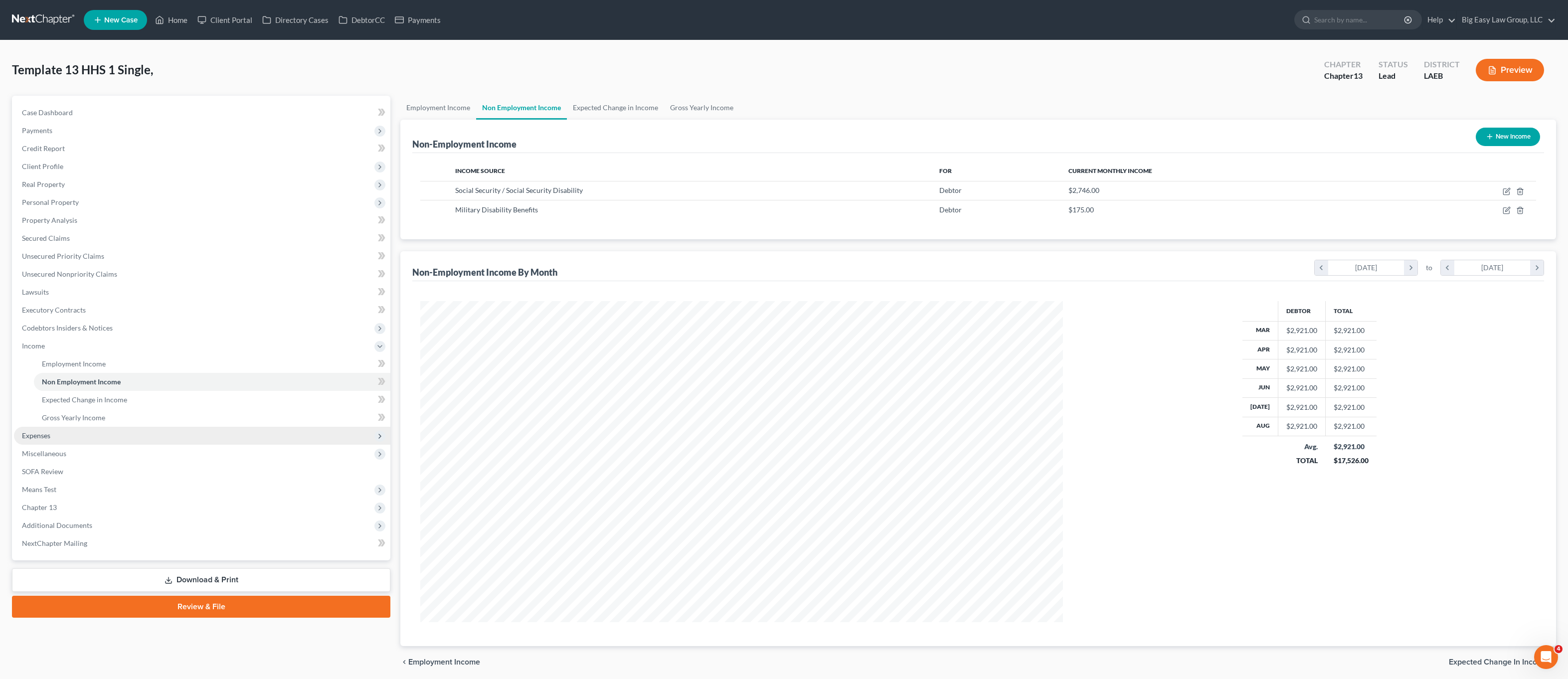
click at [118, 432] on span "Expenses" at bounding box center [203, 436] width 377 height 18
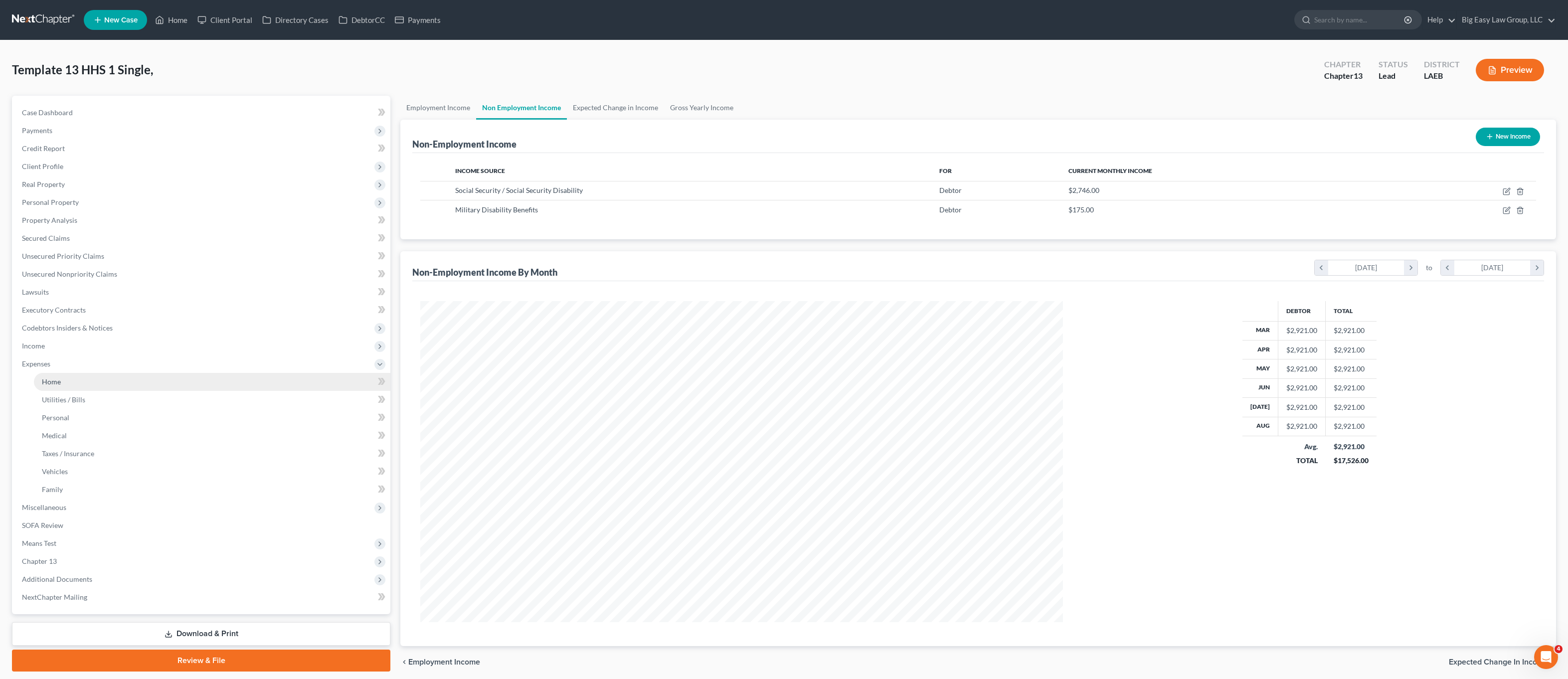
click at [93, 379] on link "Home" at bounding box center [212, 382] width 356 height 18
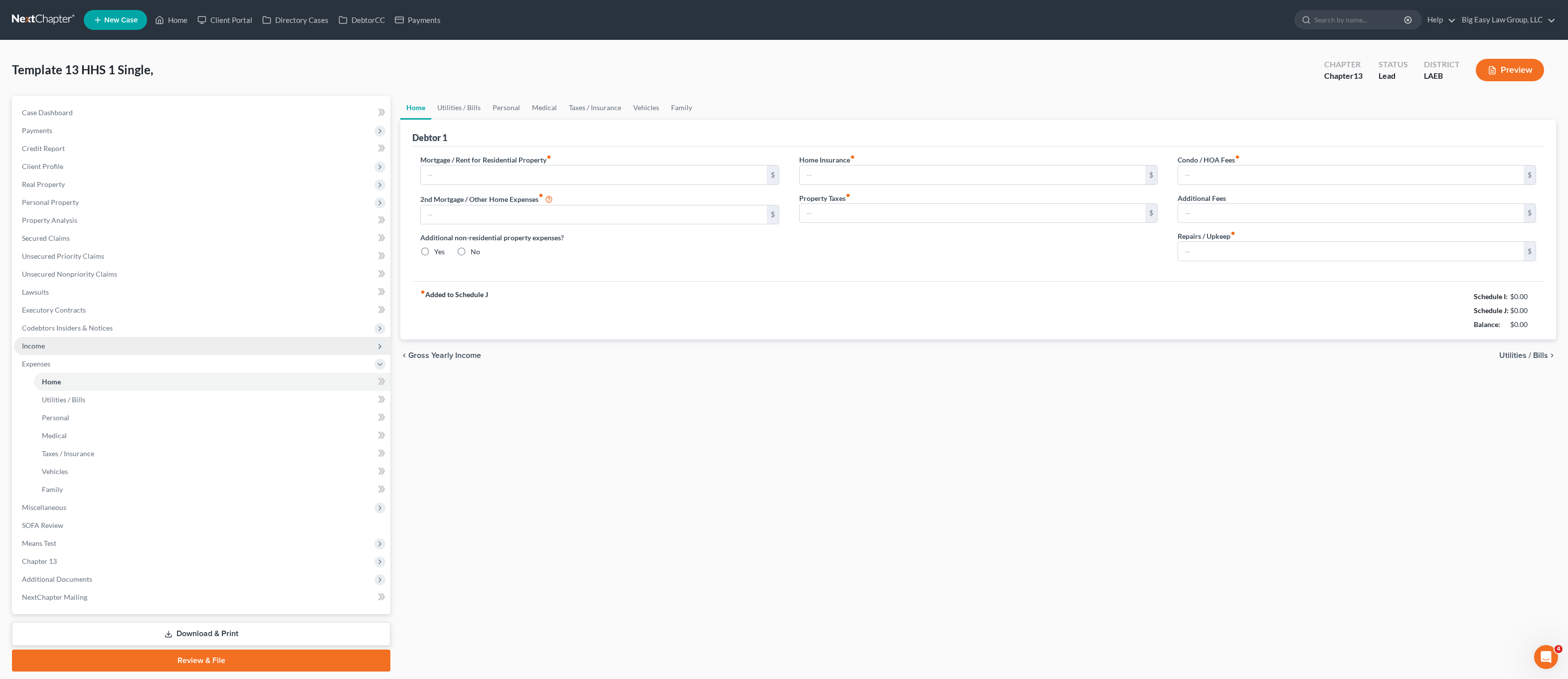
type input "0.00"
radio input "true"
type input "0.00"
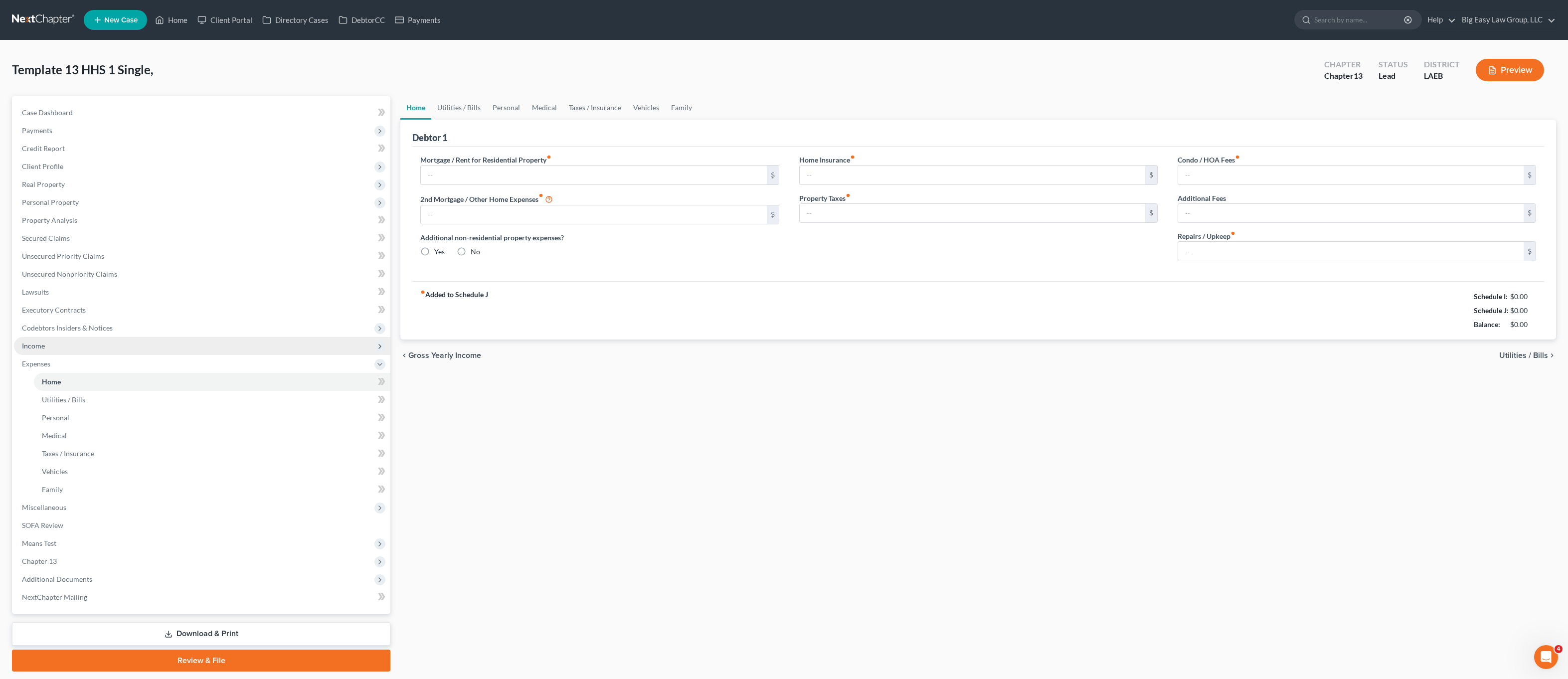
type input "0.00"
click at [460, 171] on input "text" at bounding box center [593, 175] width 345 height 19
click at [882, 214] on input "0.00" at bounding box center [973, 213] width 345 height 19
type input "25.00"
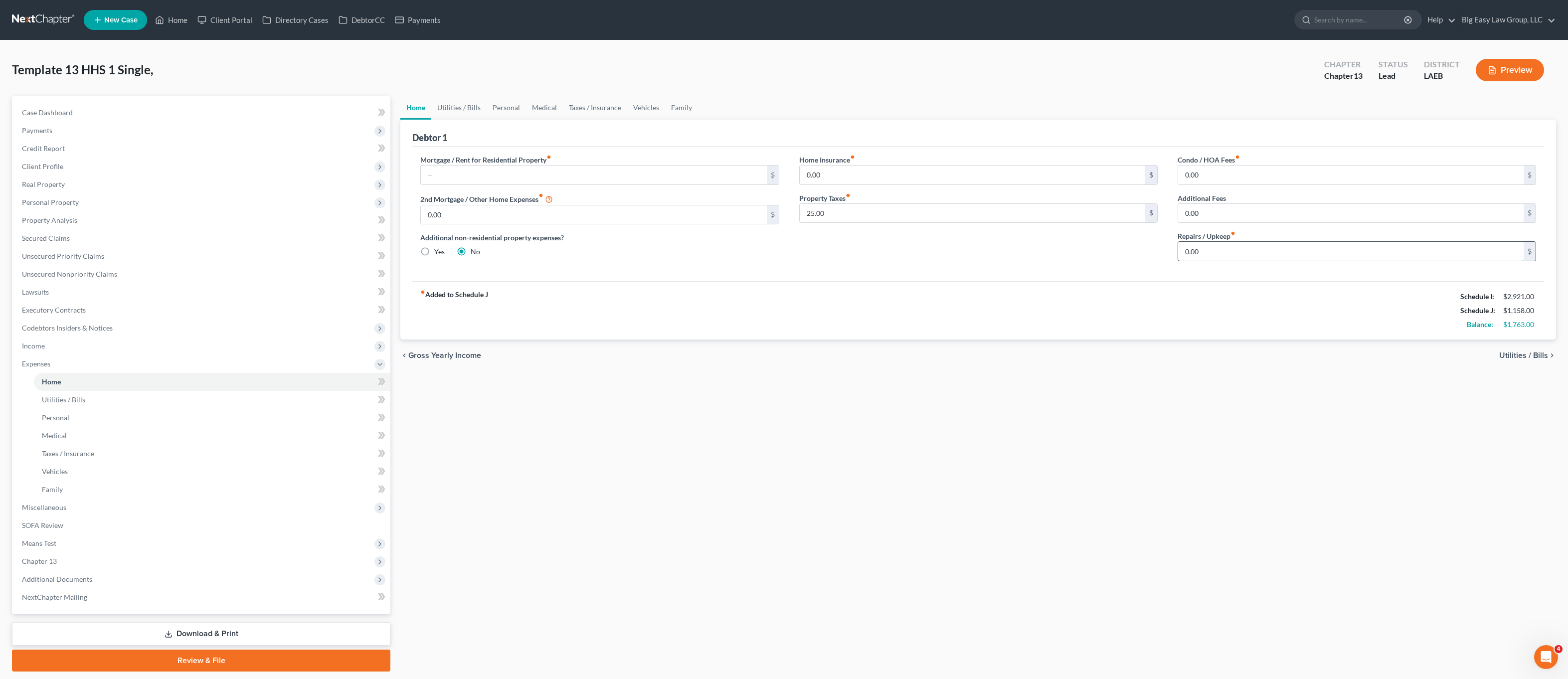
drag, startPoint x: 1251, startPoint y: 251, endPoint x: 1271, endPoint y: 257, distance: 20.9
click at [1269, 257] on input "0.00" at bounding box center [1351, 251] width 345 height 19
type input "100.00"
click at [469, 105] on link "Utilities / Bills" at bounding box center [458, 107] width 55 height 24
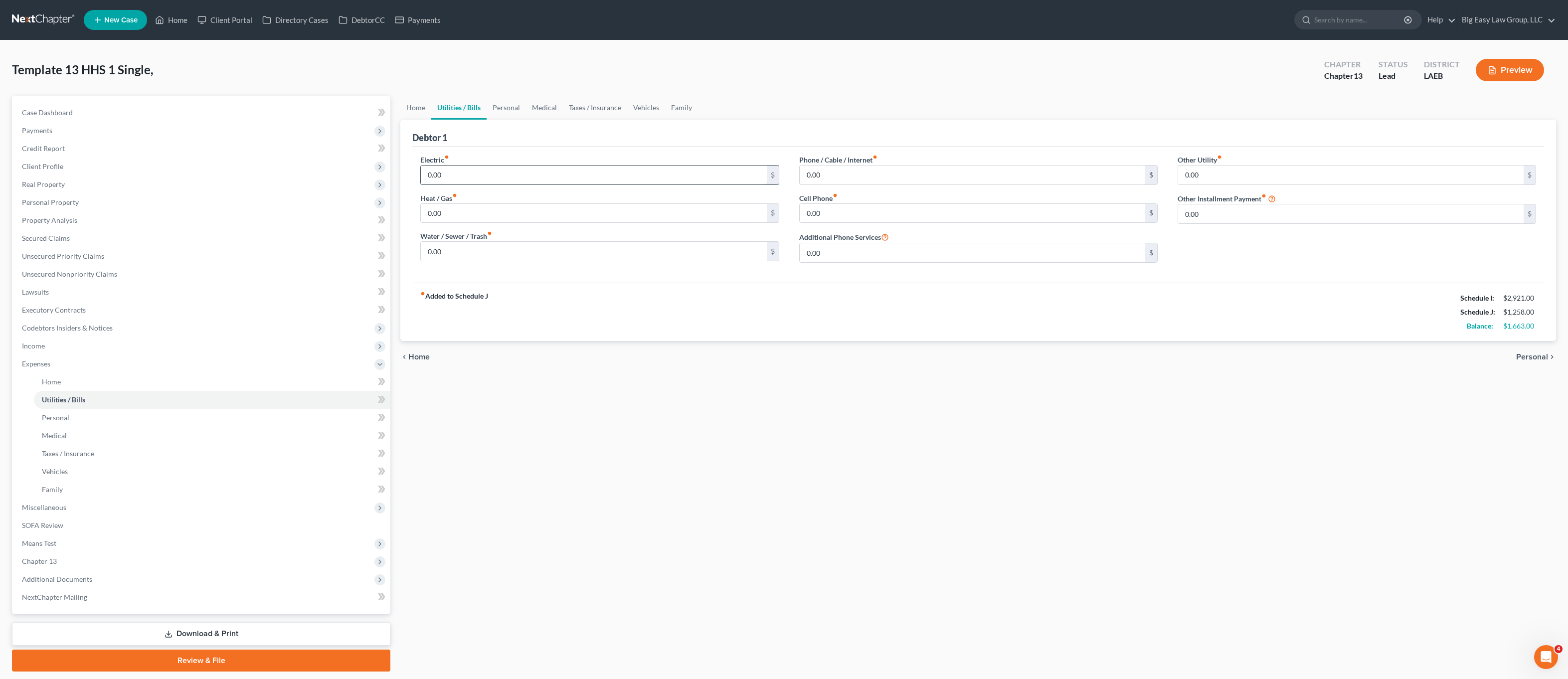
click at [501, 179] on input "0.00" at bounding box center [593, 175] width 345 height 19
click at [475, 248] on input "0.00" at bounding box center [593, 251] width 345 height 19
click at [847, 188] on div "Phone / Cable / Internet fiber_manual_record 0.00 $ Cell Phone fiber_manual_rec…" at bounding box center [978, 212] width 379 height 116
drag, startPoint x: 851, startPoint y: 176, endPoint x: 895, endPoint y: 182, distance: 44.4
click at [895, 182] on input "0.00" at bounding box center [973, 175] width 345 height 19
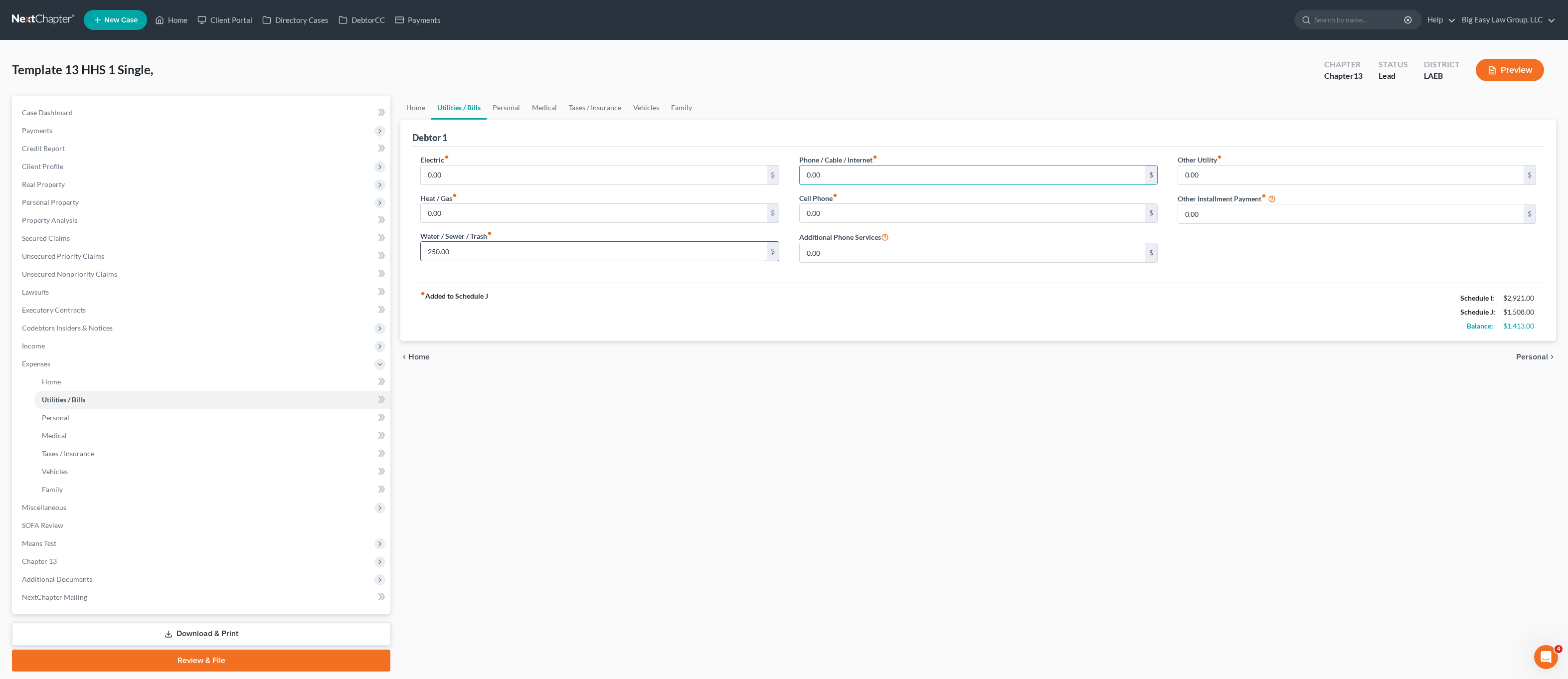
click at [510, 253] on input "250.00" at bounding box center [593, 251] width 345 height 19
drag, startPoint x: 503, startPoint y: 254, endPoint x: 403, endPoint y: 243, distance: 100.6
click at [403, 243] on div "Debtor 1 Electric fiber_manual_record 0.00 $ Heat / Gas fiber_manual_record 0.0…" at bounding box center [978, 230] width 1156 height 221
type input "75.00"
drag, startPoint x: 444, startPoint y: 170, endPoint x: 407, endPoint y: 160, distance: 38.3
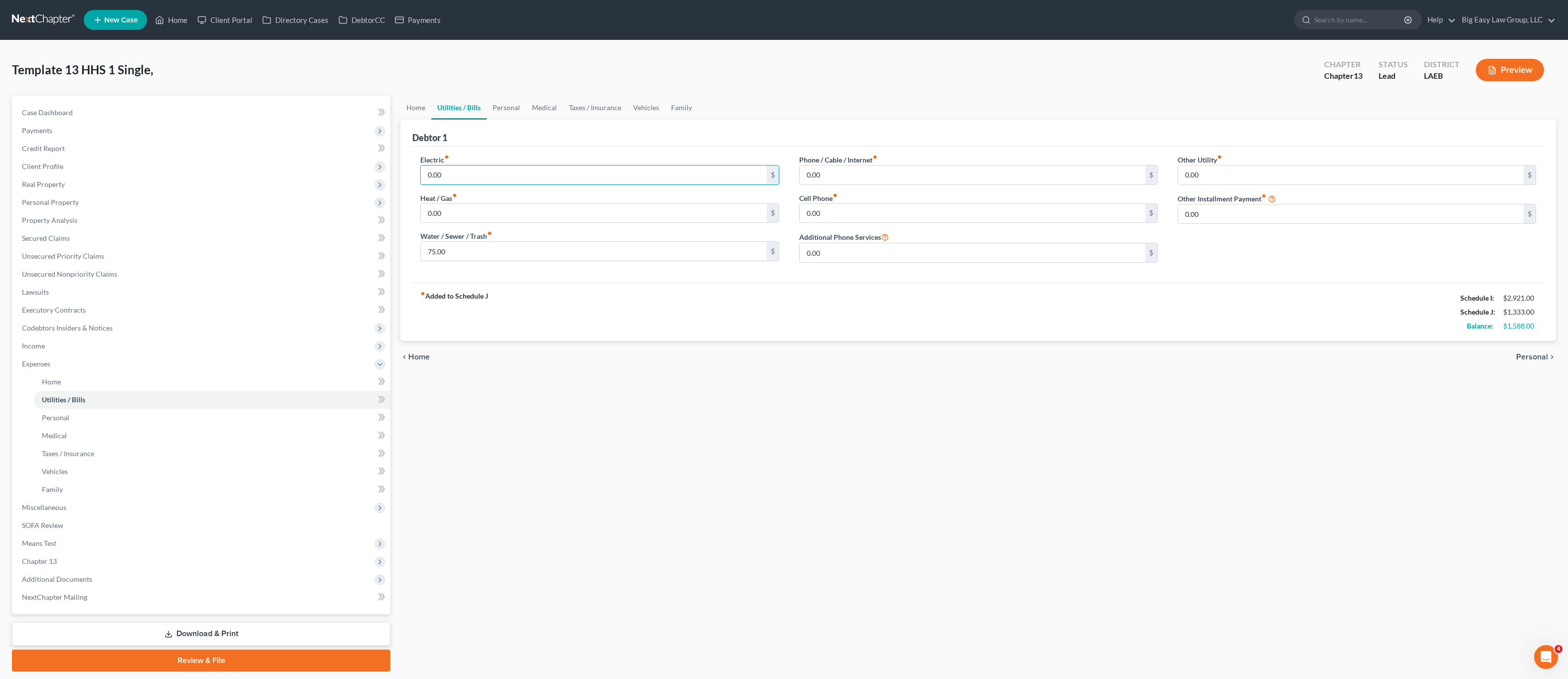
click at [407, 160] on div "Debtor 1 Electric fiber_manual_record 0.00 $ Heat / Gas fiber_manual_record 0.0…" at bounding box center [978, 230] width 1156 height 221
click at [408, 160] on div "Debtor 1 Electric fiber_manual_record 0.00 $ Heat / Gas fiber_manual_record 0.0…" at bounding box center [978, 230] width 1156 height 221
drag, startPoint x: 499, startPoint y: 175, endPoint x: 443, endPoint y: 166, distance: 56.7
click at [446, 166] on input "0.00" at bounding box center [593, 175] width 345 height 19
type input "250.00"
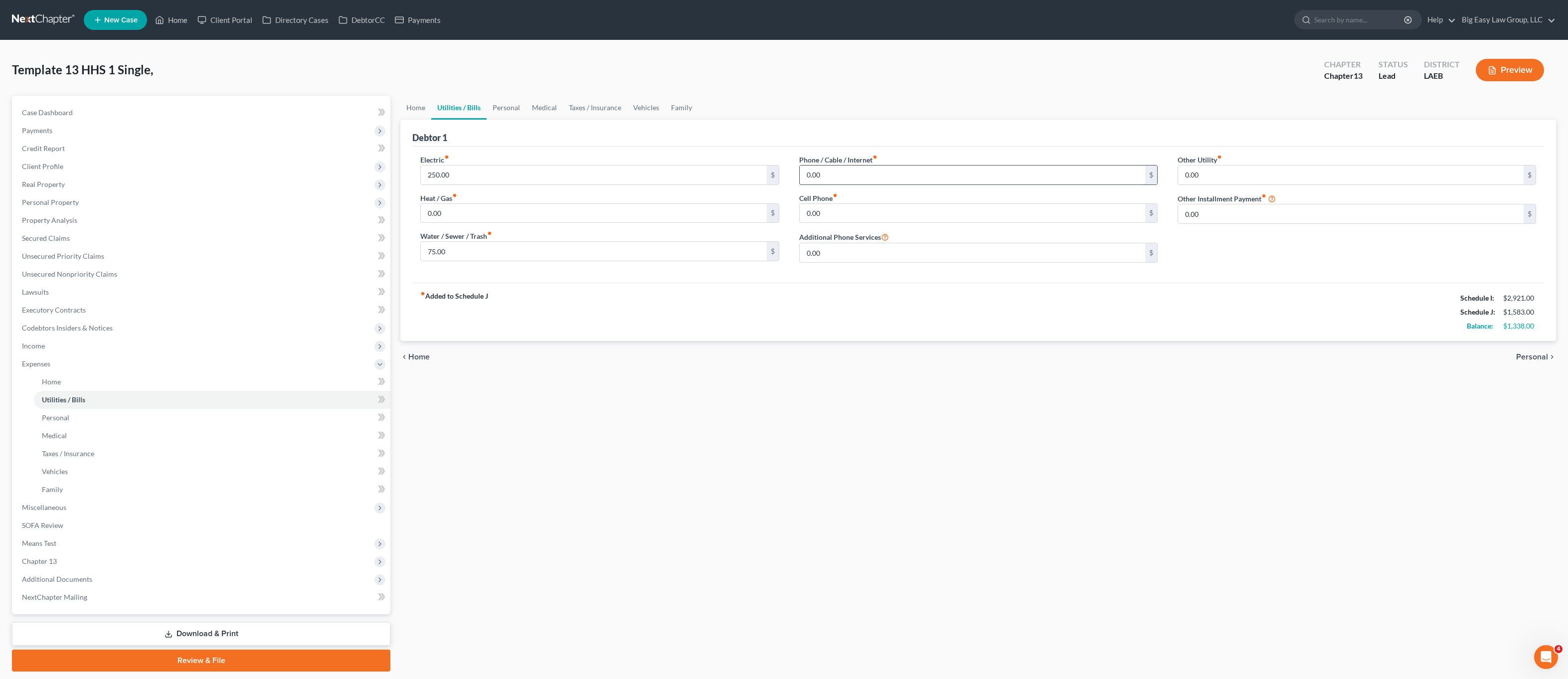
click at [856, 173] on input "0.00" at bounding box center [973, 175] width 345 height 19
type input "7"
type input "25.00"
click at [510, 106] on link "Personal" at bounding box center [506, 107] width 40 height 24
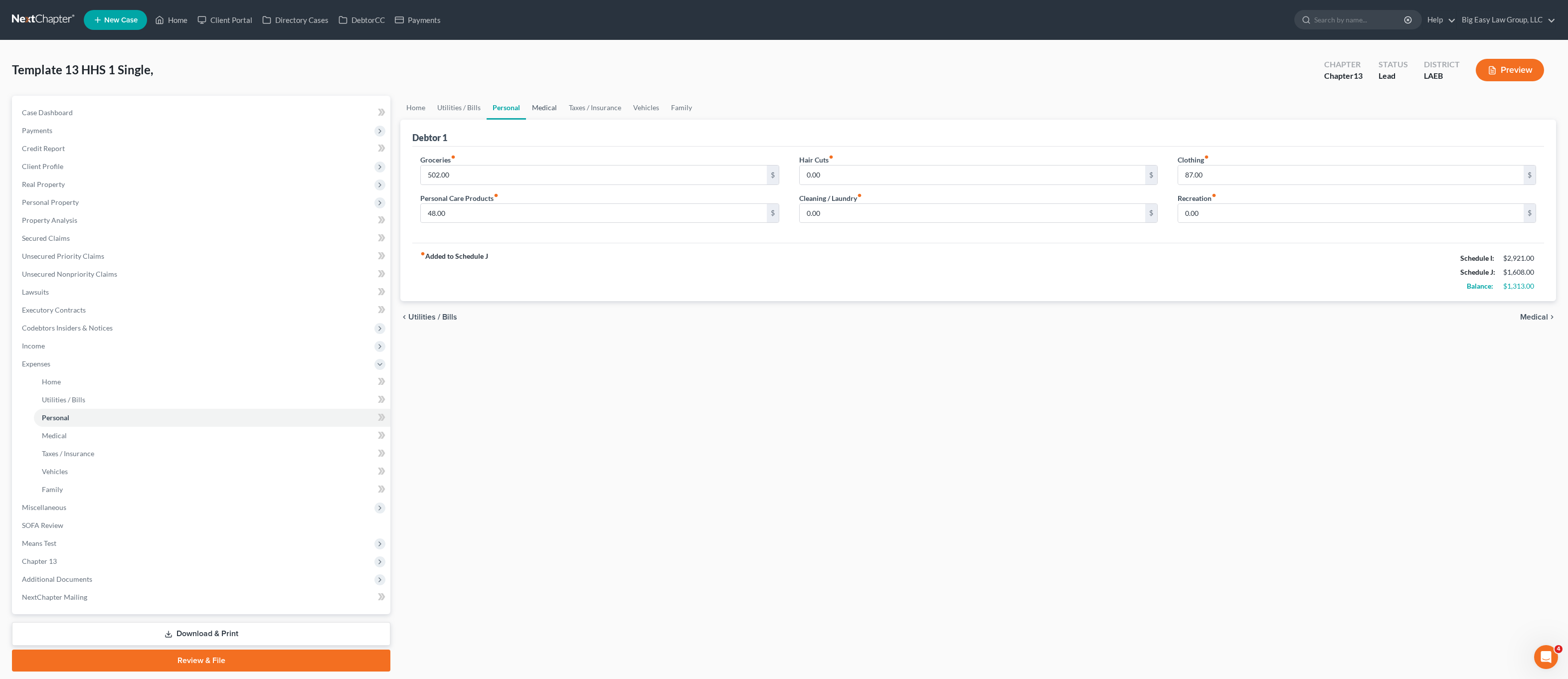
click at [539, 102] on link "Medical" at bounding box center [544, 107] width 37 height 24
click at [599, 110] on link "Taxes / Insurance" at bounding box center [595, 107] width 64 height 24
click at [594, 179] on input "0.00" at bounding box center [593, 175] width 345 height 19
click at [894, 176] on input "0.00" at bounding box center [973, 175] width 345 height 19
type input "257.00"
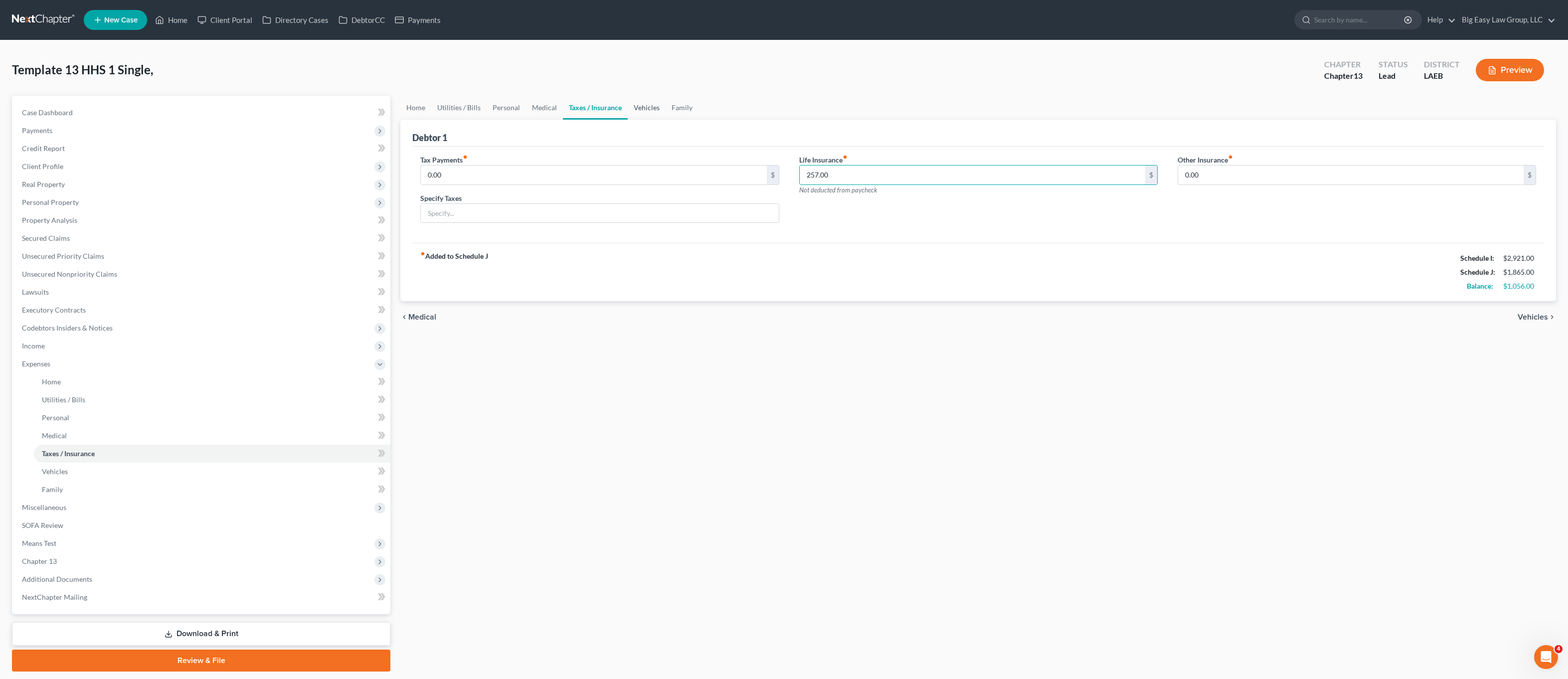
click at [641, 105] on link "Vehicles" at bounding box center [647, 107] width 38 height 24
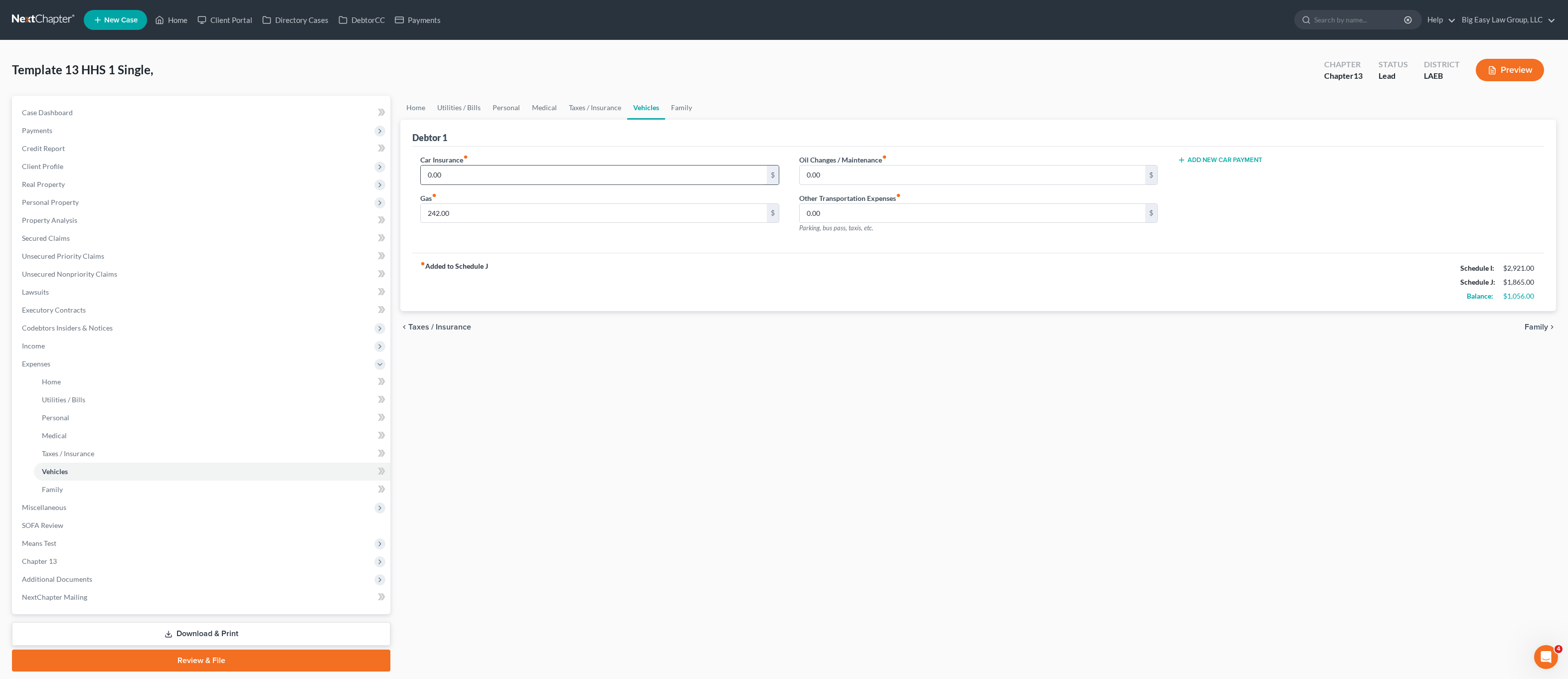
click at [556, 166] on input "0.00" at bounding box center [593, 175] width 345 height 19
type input "250.00"
drag, startPoint x: 407, startPoint y: 105, endPoint x: 412, endPoint y: 106, distance: 5.1
click at [408, 105] on link "Home" at bounding box center [416, 107] width 31 height 24
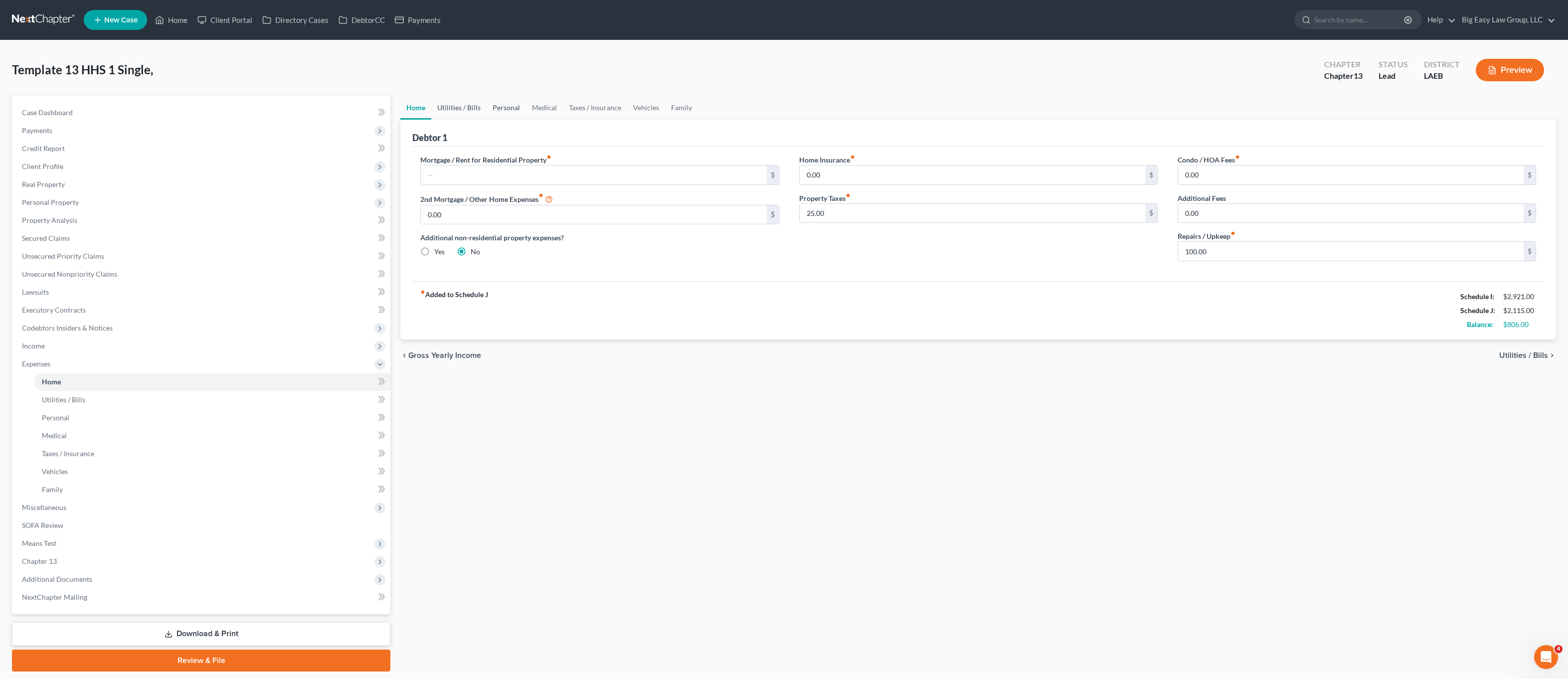
drag, startPoint x: 469, startPoint y: 105, endPoint x: 492, endPoint y: 108, distance: 23.2
click at [469, 105] on link "Utilities / Bills" at bounding box center [458, 107] width 55 height 24
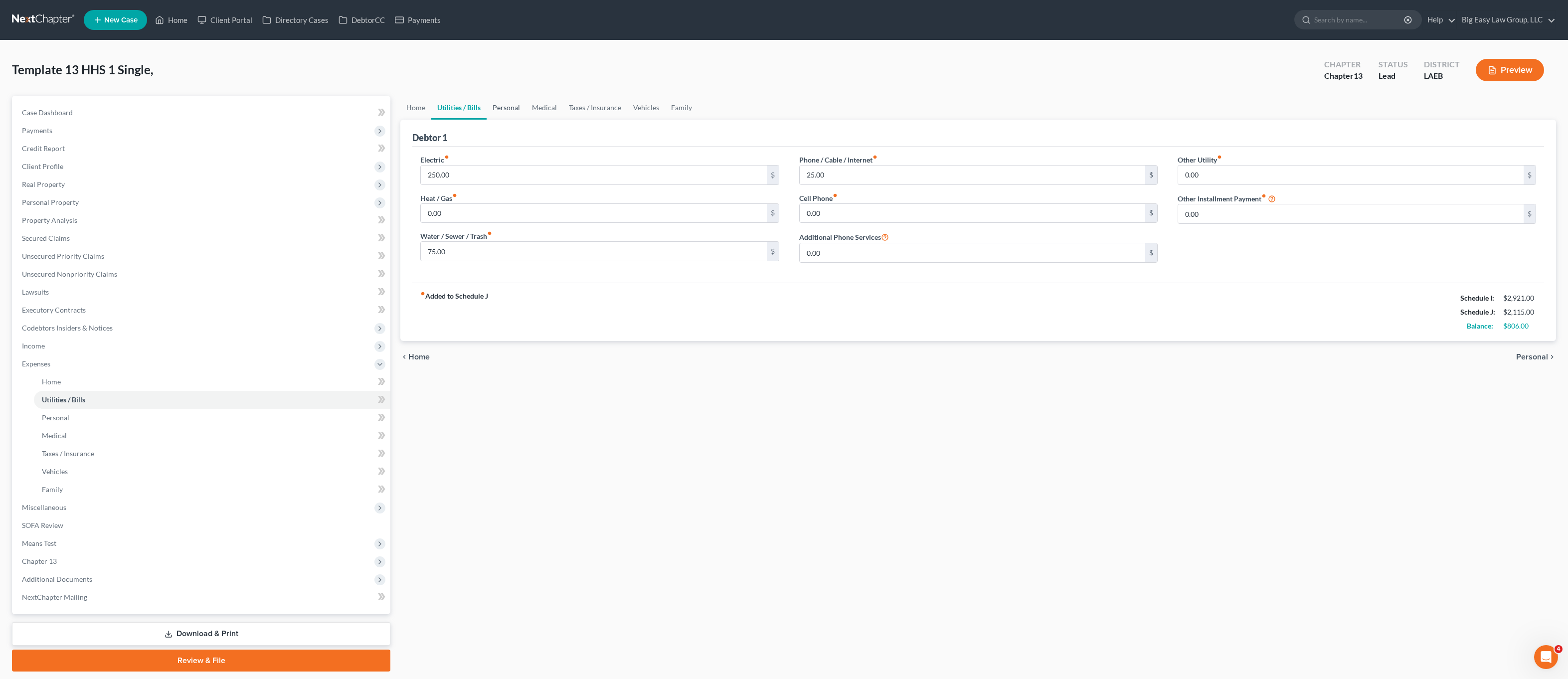
click at [493, 108] on link "Personal" at bounding box center [506, 107] width 40 height 24
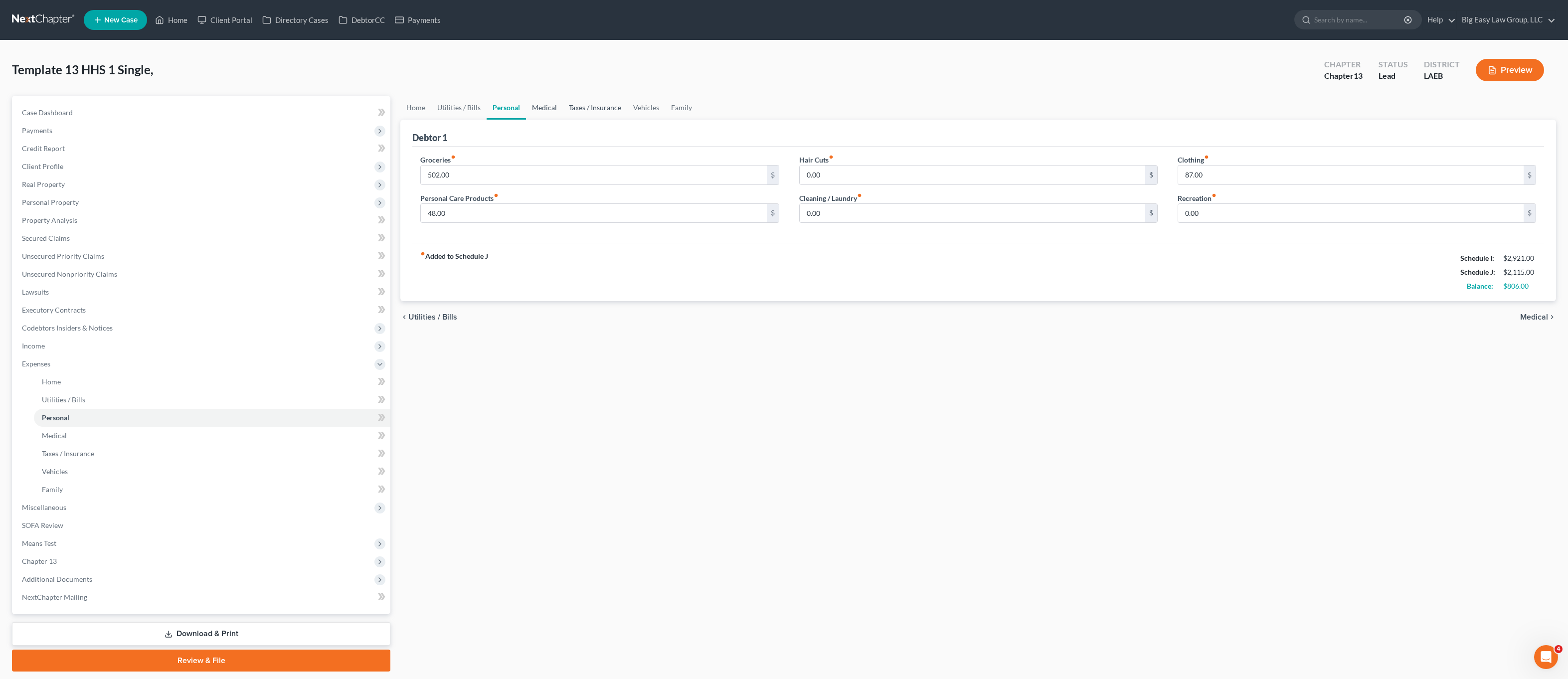
click at [575, 108] on link "Taxes / Insurance" at bounding box center [595, 107] width 64 height 24
click at [539, 105] on link "Medical" at bounding box center [544, 107] width 37 height 24
click at [579, 108] on link "Taxes / Insurance" at bounding box center [595, 107] width 64 height 24
click at [503, 106] on link "Personal" at bounding box center [506, 107] width 40 height 24
click at [473, 111] on link "Utilities / Bills" at bounding box center [458, 107] width 55 height 24
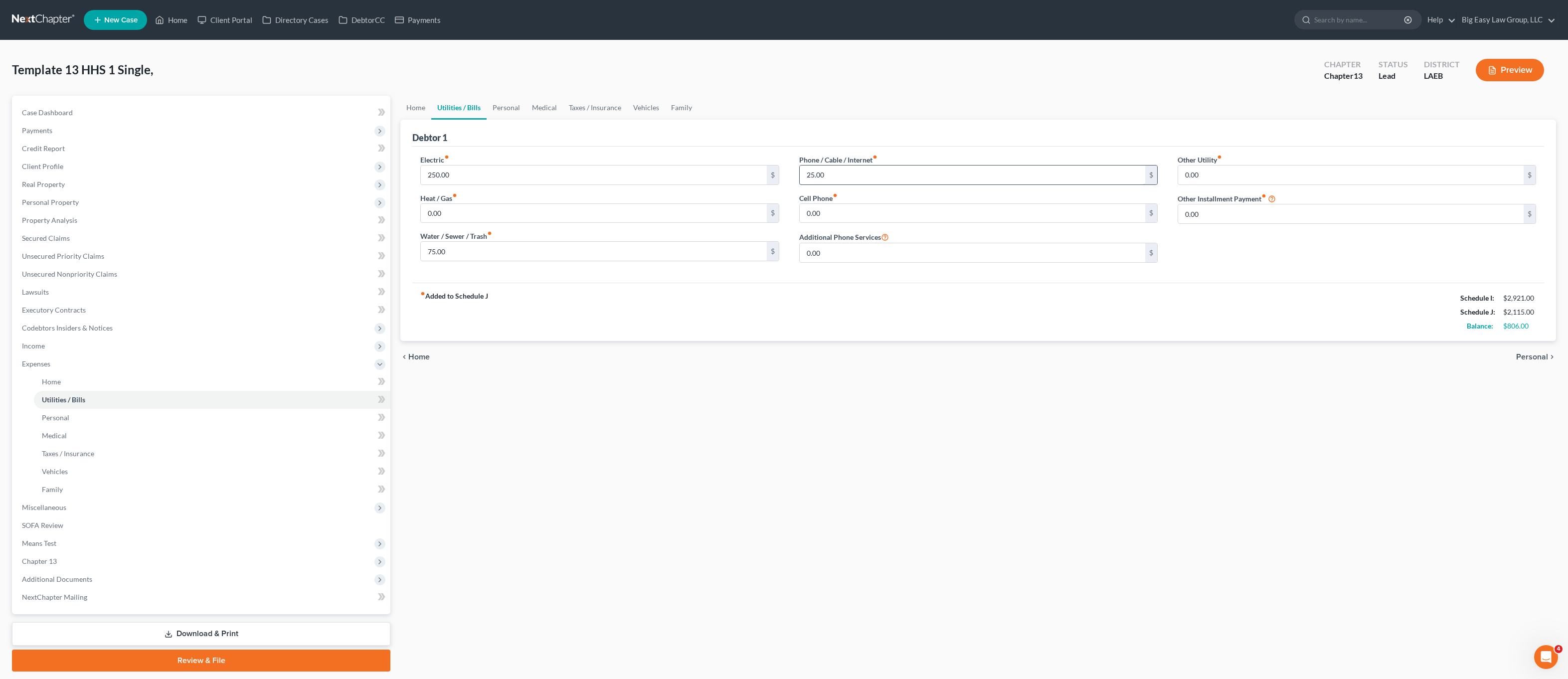
click at [814, 177] on input "25.00" at bounding box center [973, 175] width 345 height 19
type input "250.00"
drag, startPoint x: 871, startPoint y: 193, endPoint x: 889, endPoint y: 259, distance: 68.4
click at [872, 193] on div "Cell Phone fiber_manual_record 0.00 $" at bounding box center [978, 208] width 358 height 31
drag, startPoint x: 495, startPoint y: 108, endPoint x: 425, endPoint y: 104, distance: 70.1
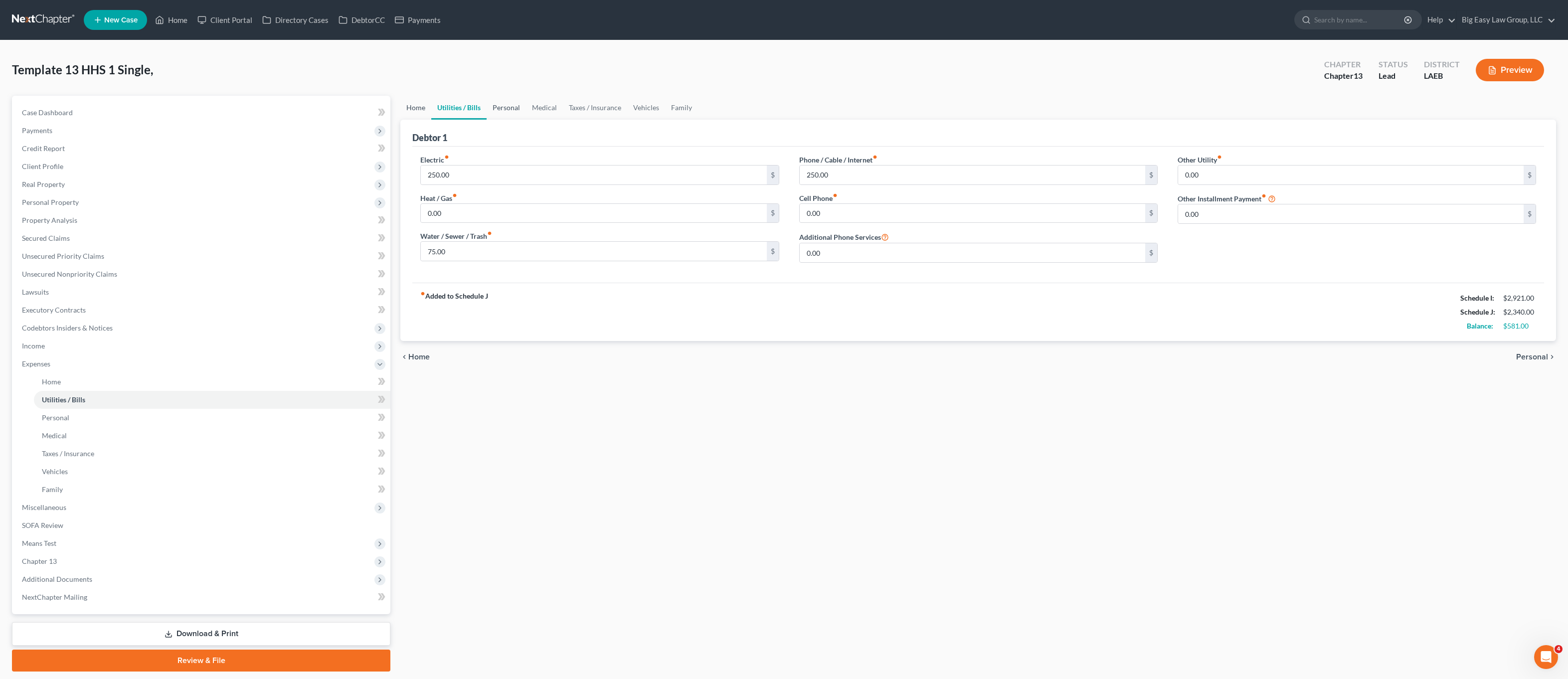
click at [495, 108] on link "Personal" at bounding box center [506, 107] width 40 height 24
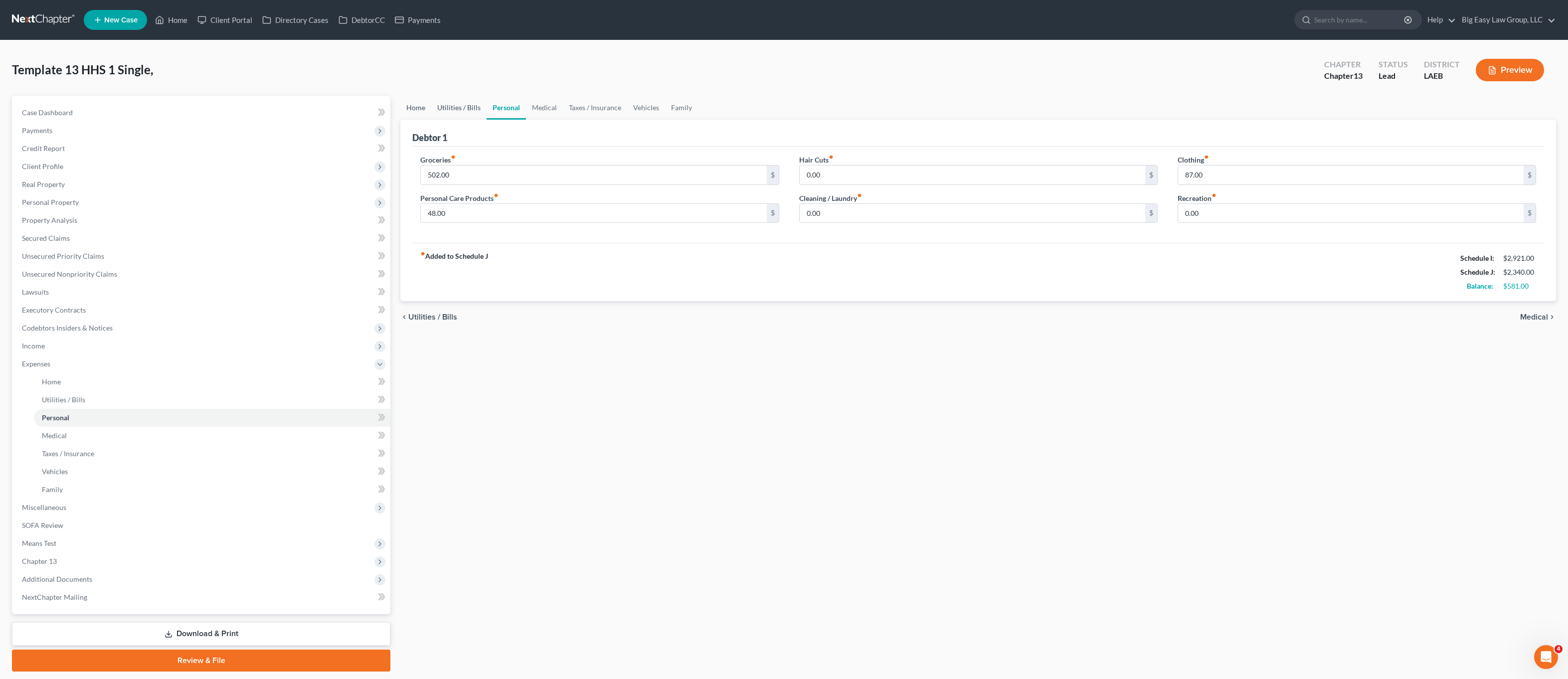
click at [425, 103] on link "Home" at bounding box center [416, 107] width 31 height 24
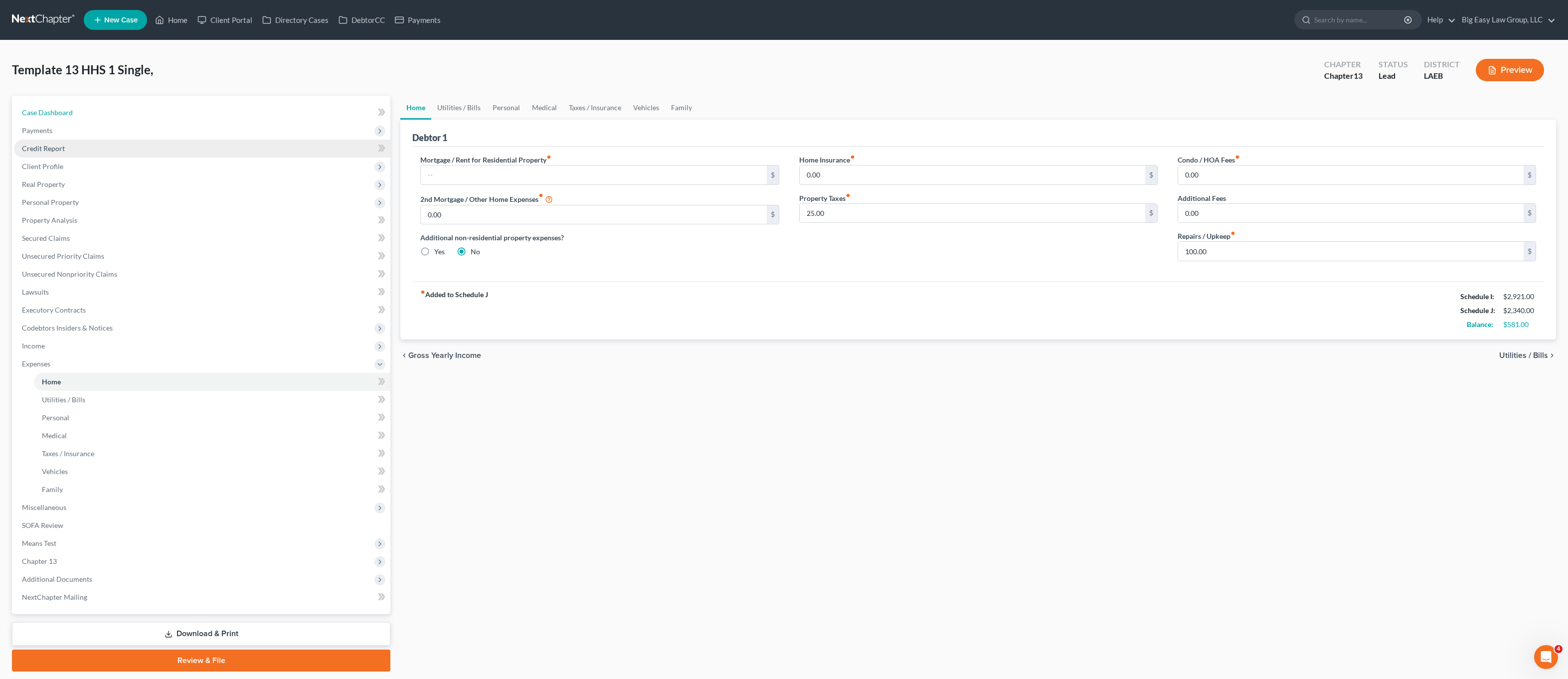
drag, startPoint x: 87, startPoint y: 111, endPoint x: 269, endPoint y: 140, distance: 184.3
click at [87, 111] on link "Case Dashboard" at bounding box center [203, 113] width 377 height 18
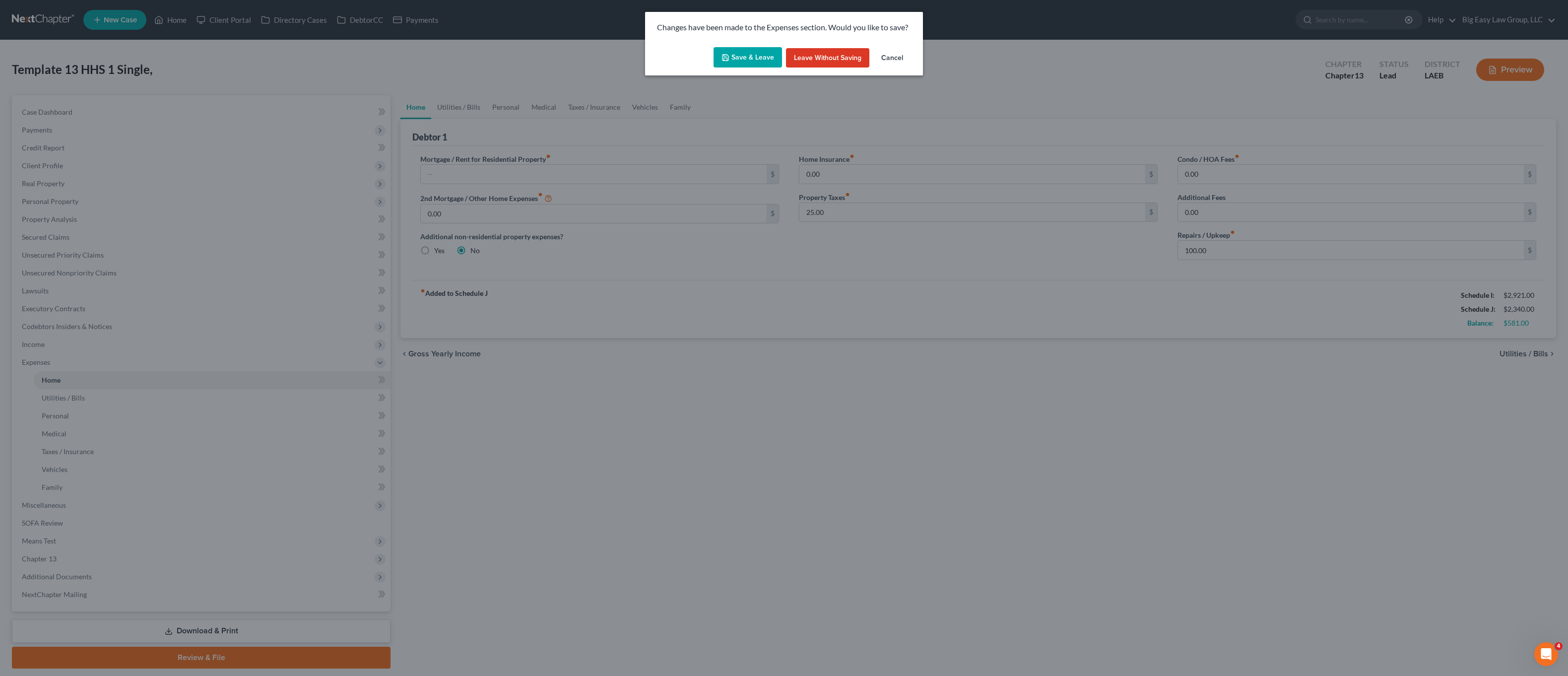
click at [750, 50] on button "Save & Leave" at bounding box center [747, 58] width 68 height 21
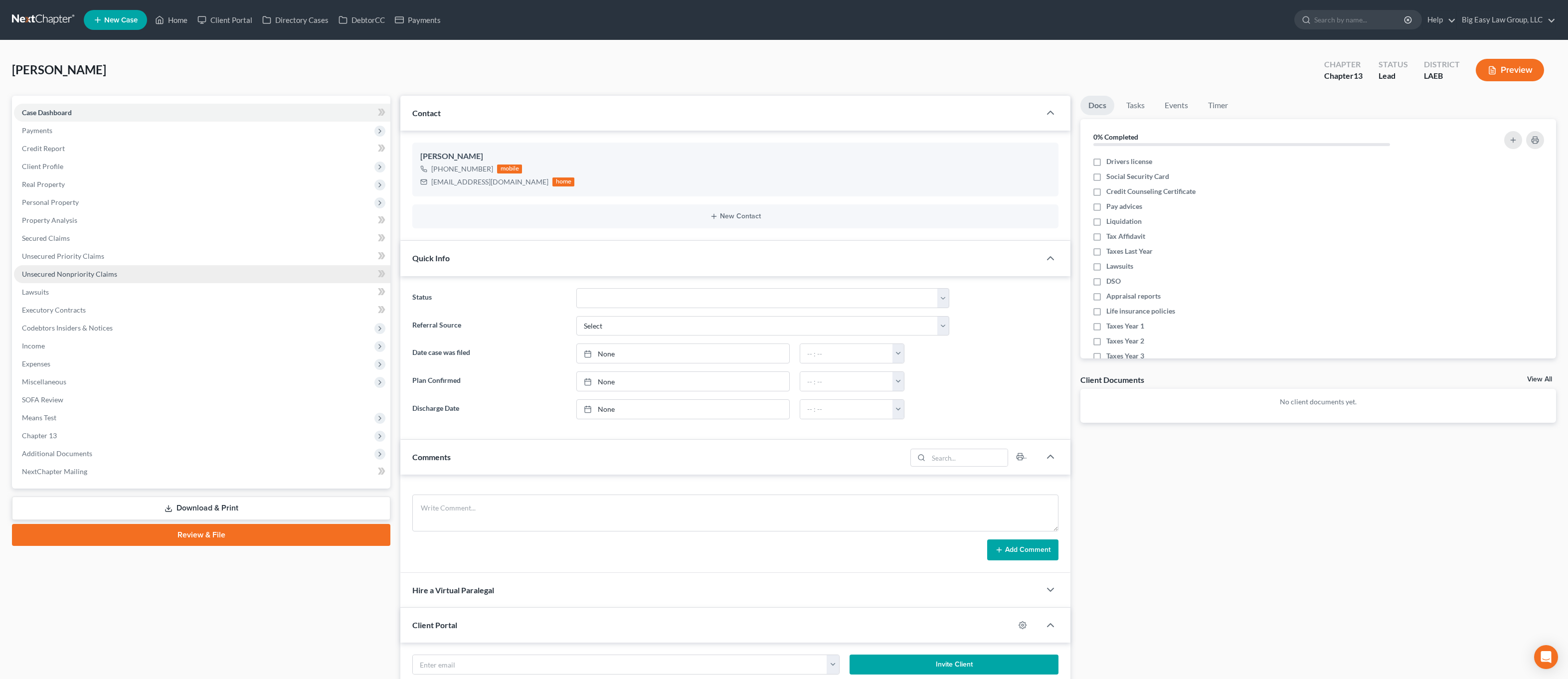
drag, startPoint x: 85, startPoint y: 274, endPoint x: 132, endPoint y: 271, distance: 47.1
click at [85, 274] on span "Unsecured Nonpriority Claims" at bounding box center [69, 274] width 95 height 8
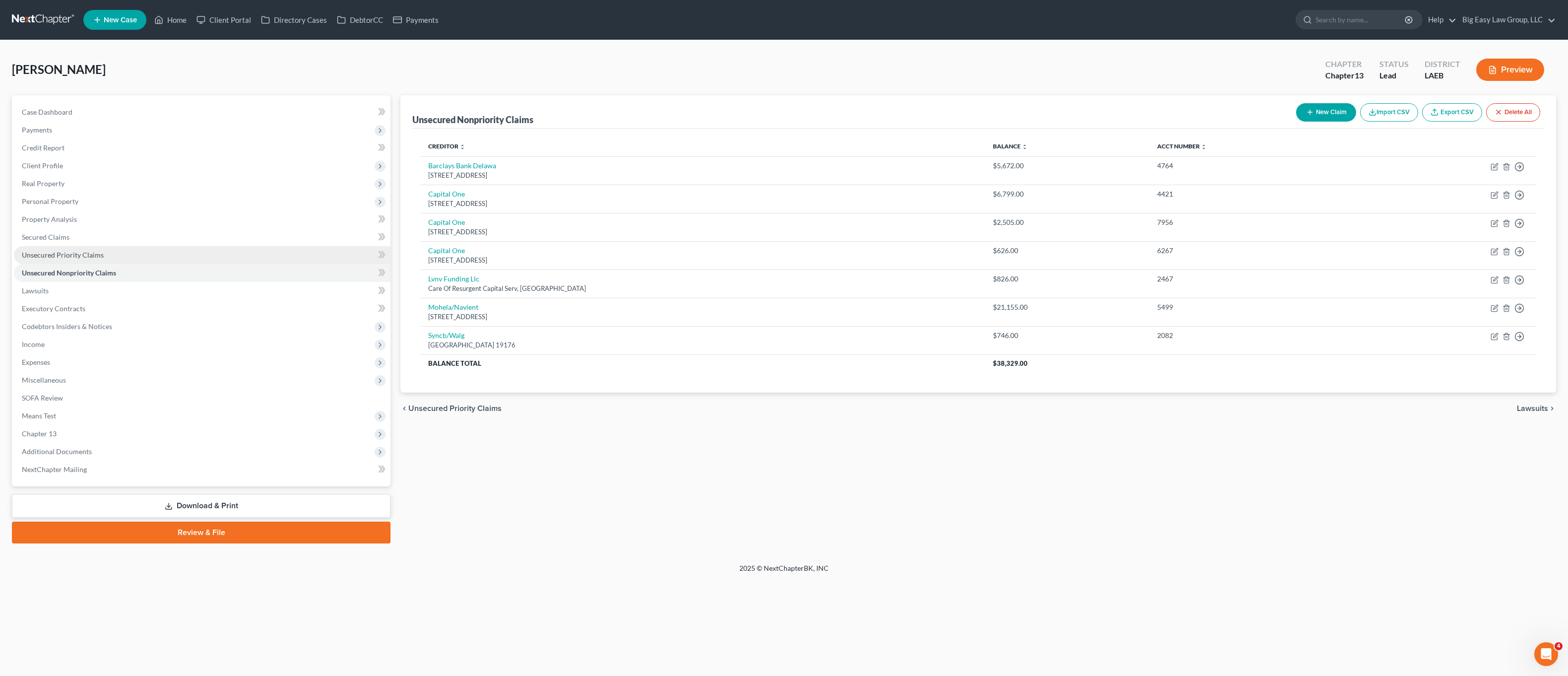
click at [95, 260] on link "Unsecured Priority Claims" at bounding box center [202, 255] width 377 height 18
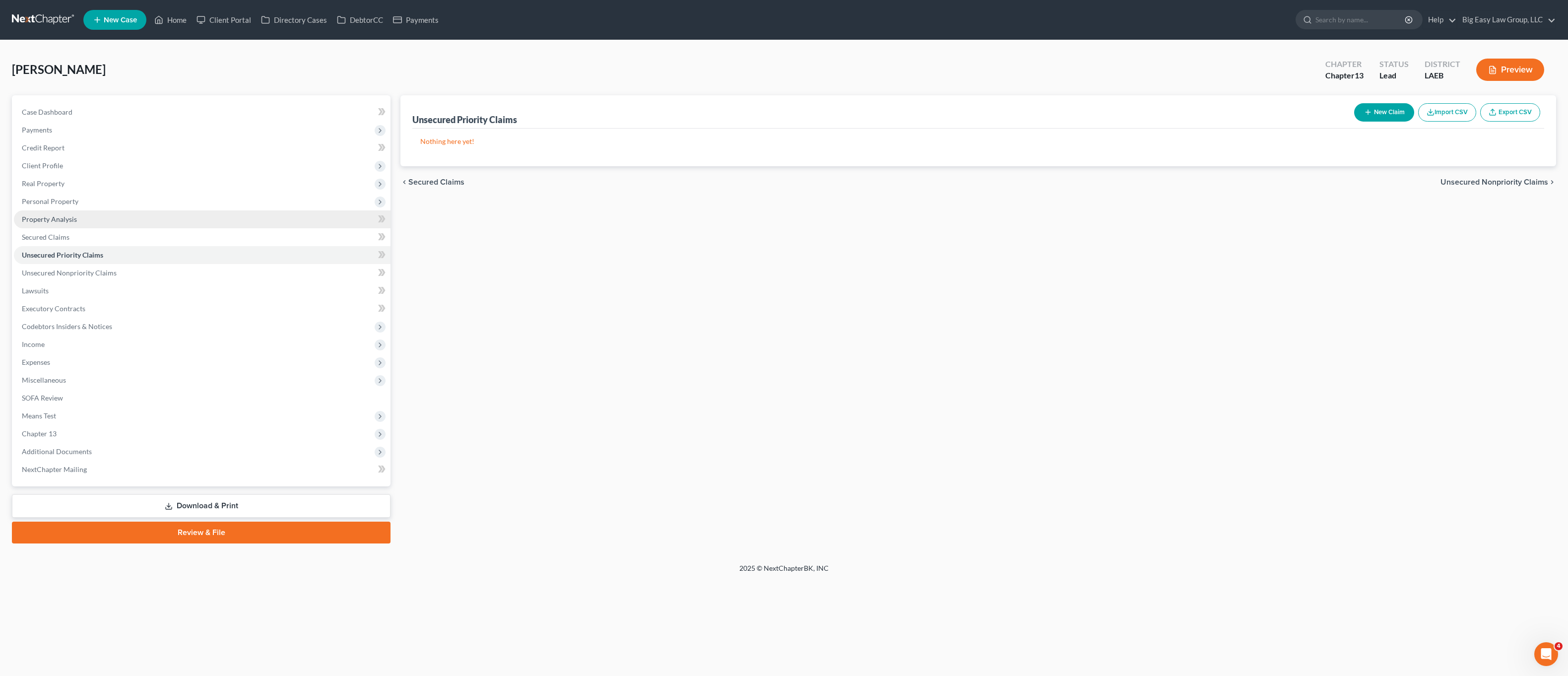
click at [88, 226] on link "Property Analysis" at bounding box center [202, 220] width 377 height 18
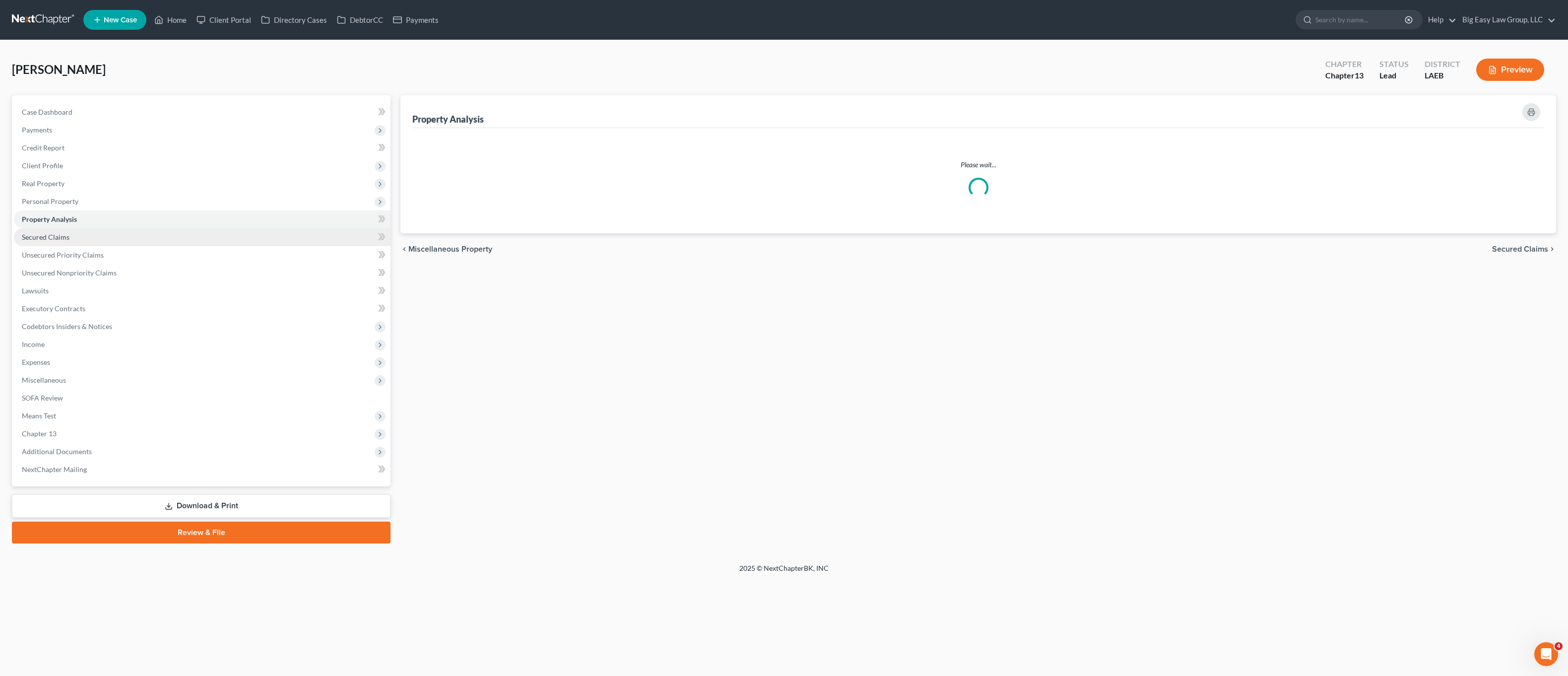
click at [88, 232] on link "Secured Claims" at bounding box center [202, 237] width 377 height 18
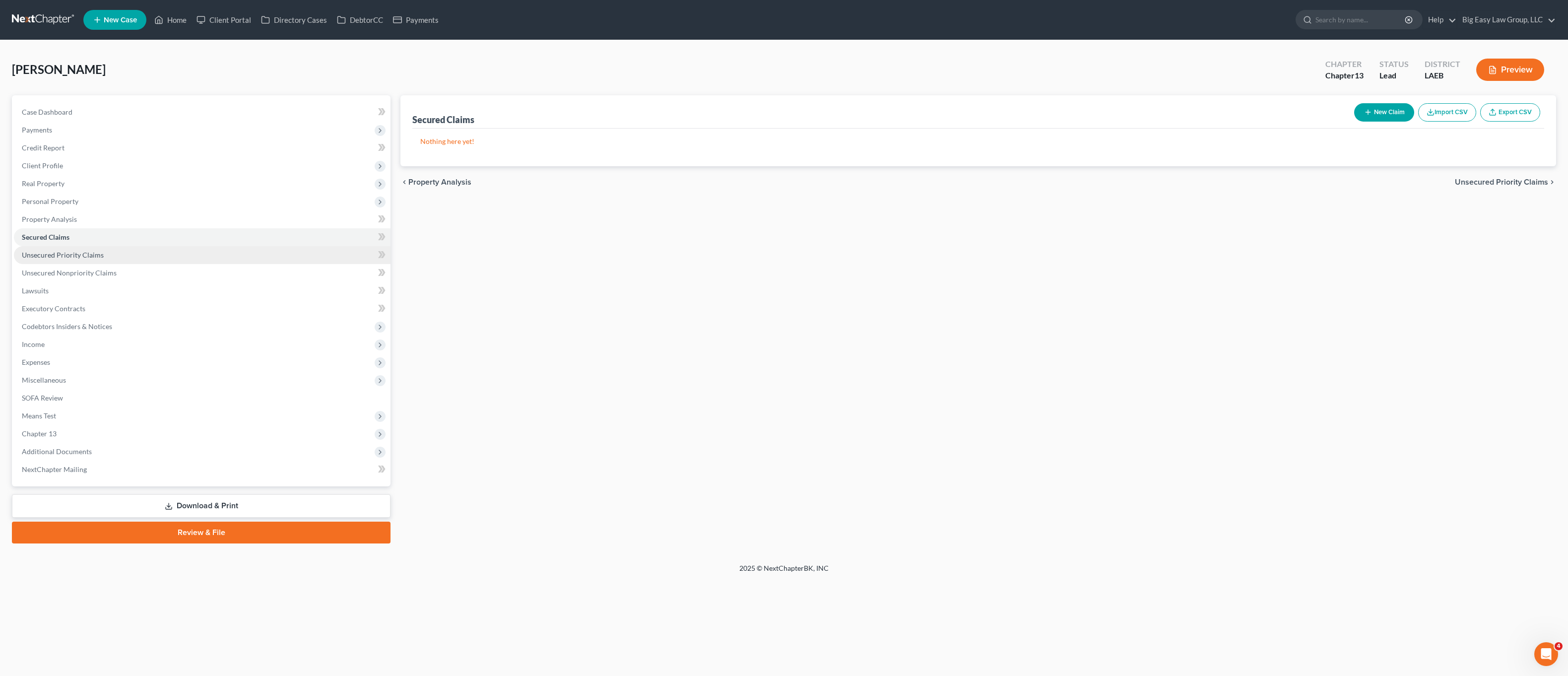
click at [40, 263] on ul "Case Dashboard Payments Invoices Payments Payments Credit Report Client Profile" at bounding box center [202, 291] width 377 height 375
click at [49, 271] on span "Unsecured Nonpriority Claims" at bounding box center [69, 273] width 95 height 8
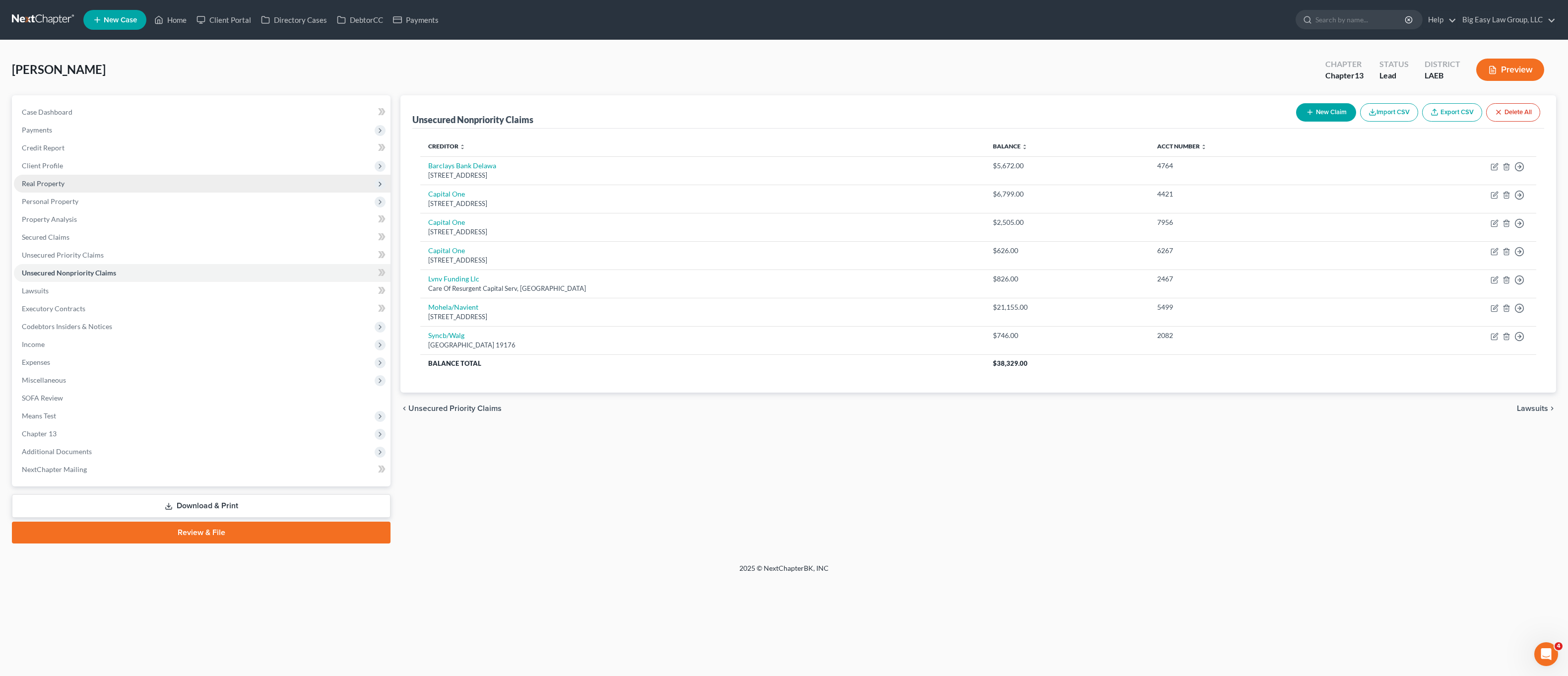
click at [64, 187] on span "Real Property" at bounding box center [202, 184] width 377 height 18
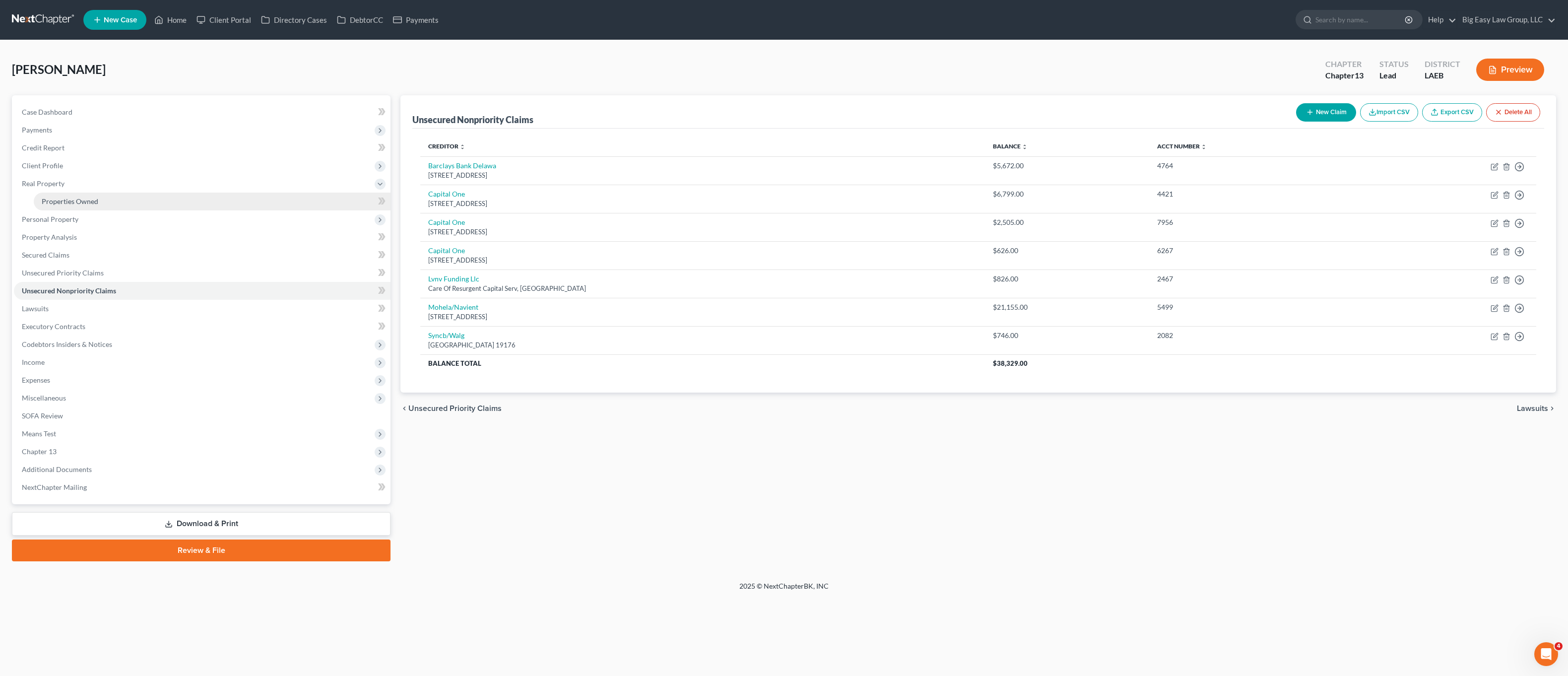
click at [87, 193] on link "Properties Owned" at bounding box center [212, 202] width 357 height 18
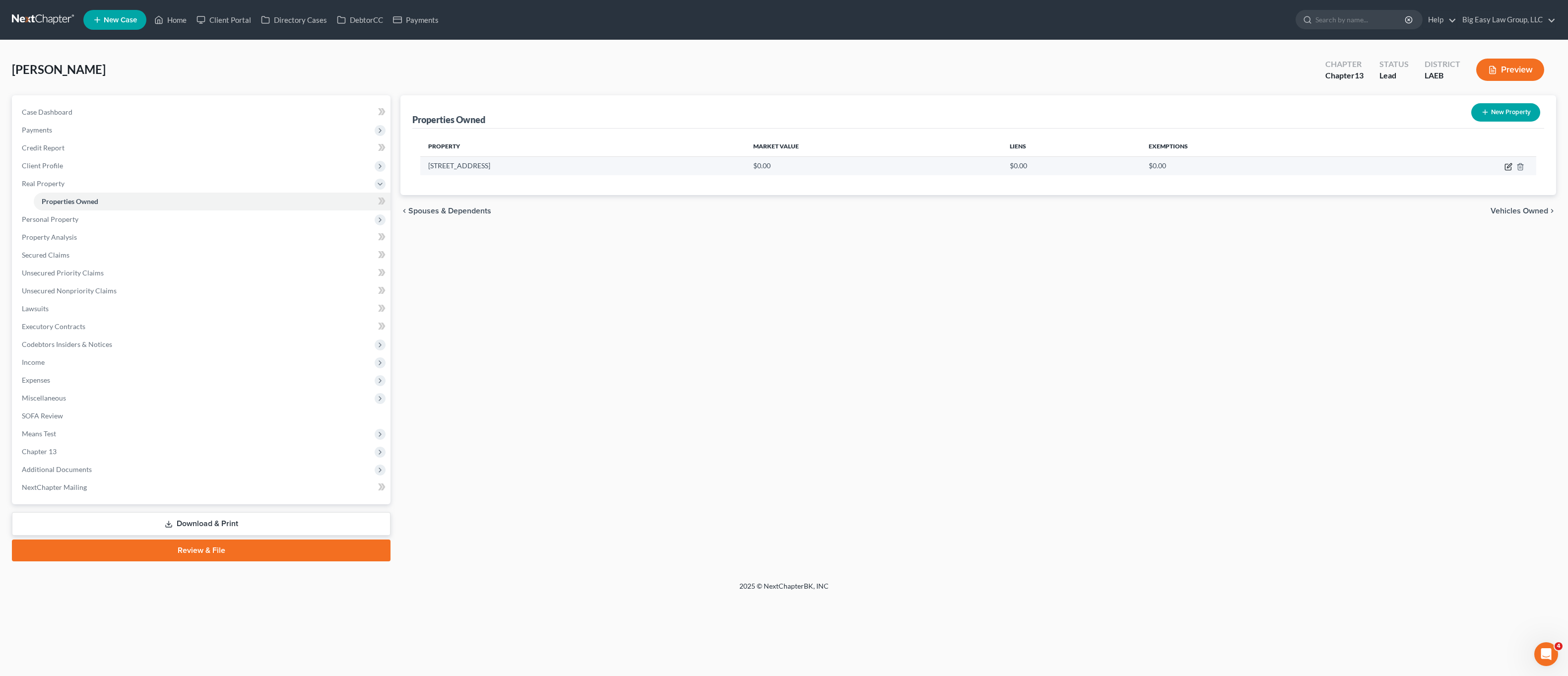
click at [1507, 169] on icon "button" at bounding box center [1509, 167] width 8 height 8
select select "19"
select select "51"
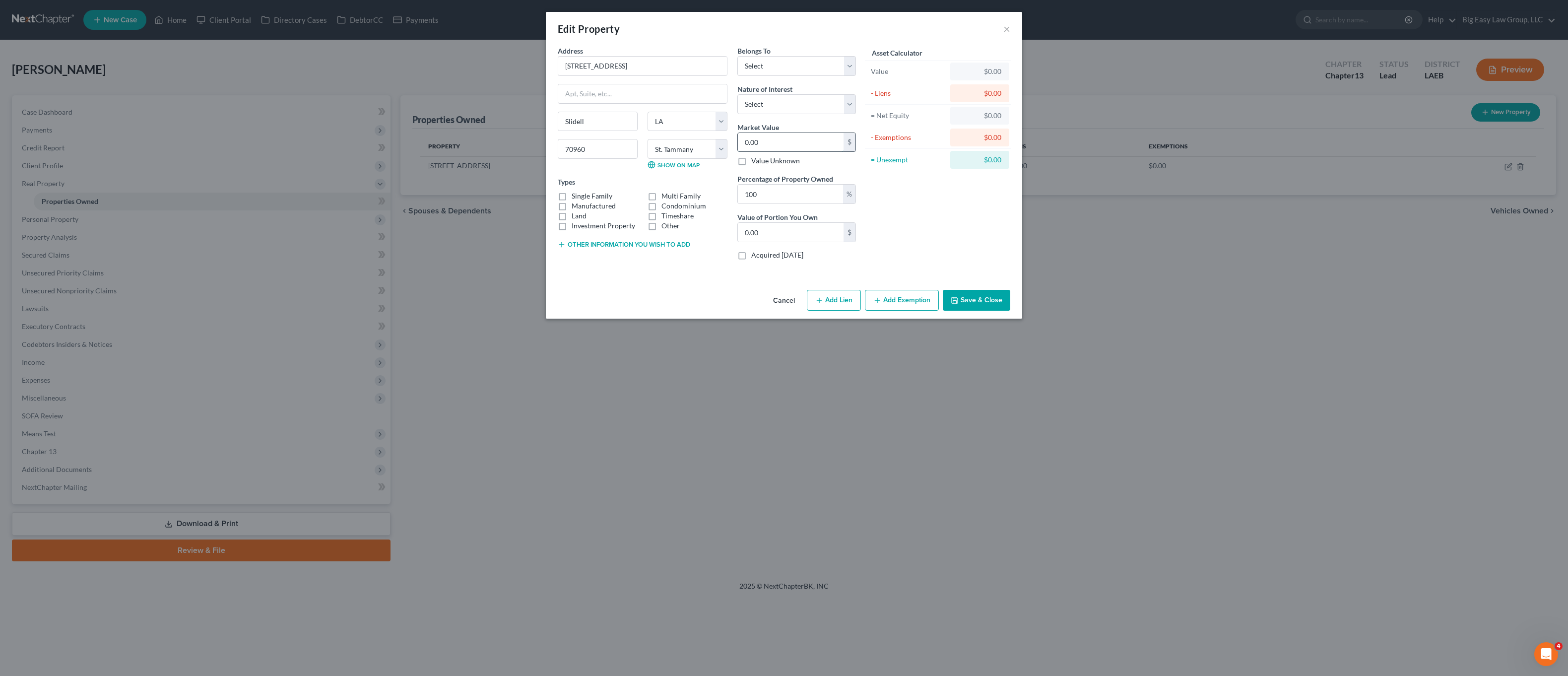
click at [795, 147] on input "0.00" at bounding box center [791, 142] width 106 height 19
click at [816, 138] on input "0.00" at bounding box center [791, 142] width 106 height 19
drag, startPoint x: 800, startPoint y: 138, endPoint x: 722, endPoint y: 134, distance: 78.1
click at [745, 134] on input "0.00" at bounding box center [791, 142] width 106 height 19
type input "2"
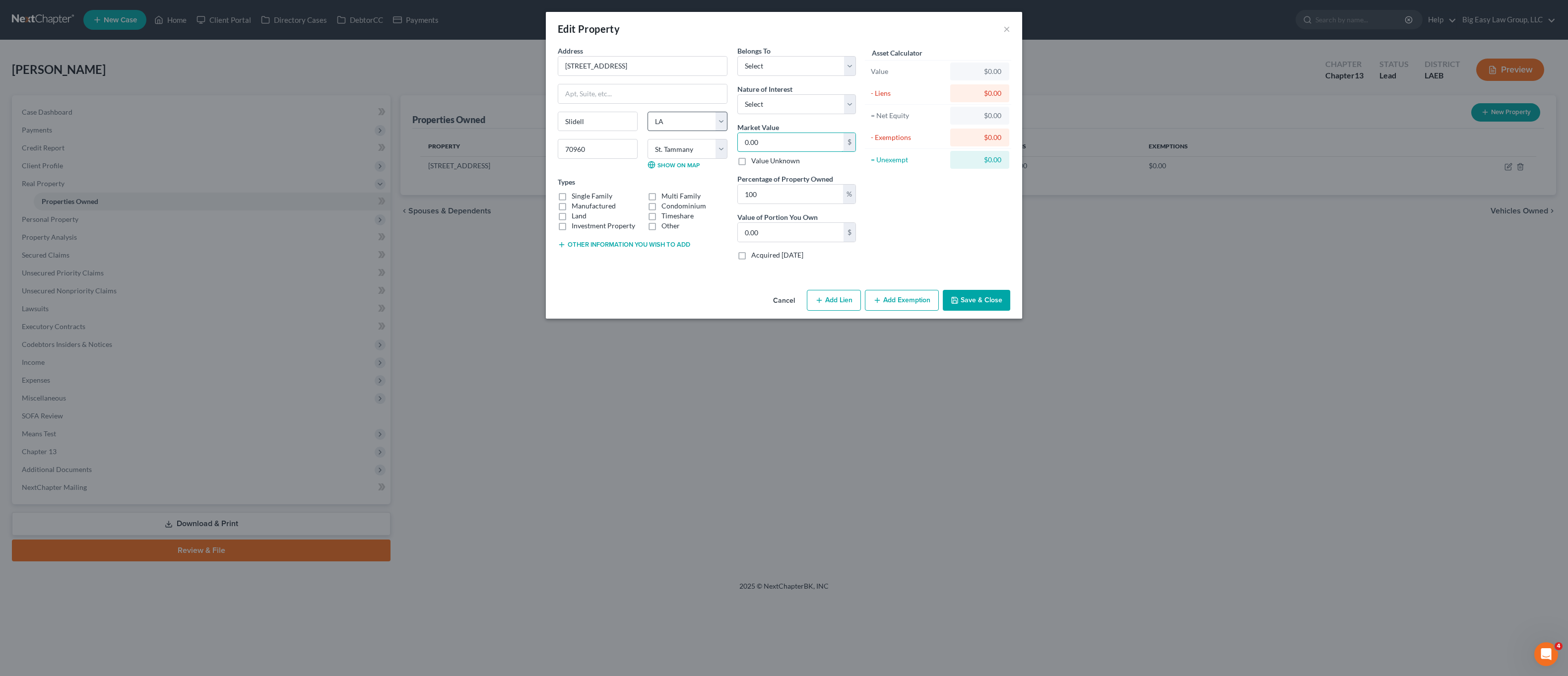
type input "2.00"
type input "20"
type input "20.00"
type input "200"
type input "200.00"
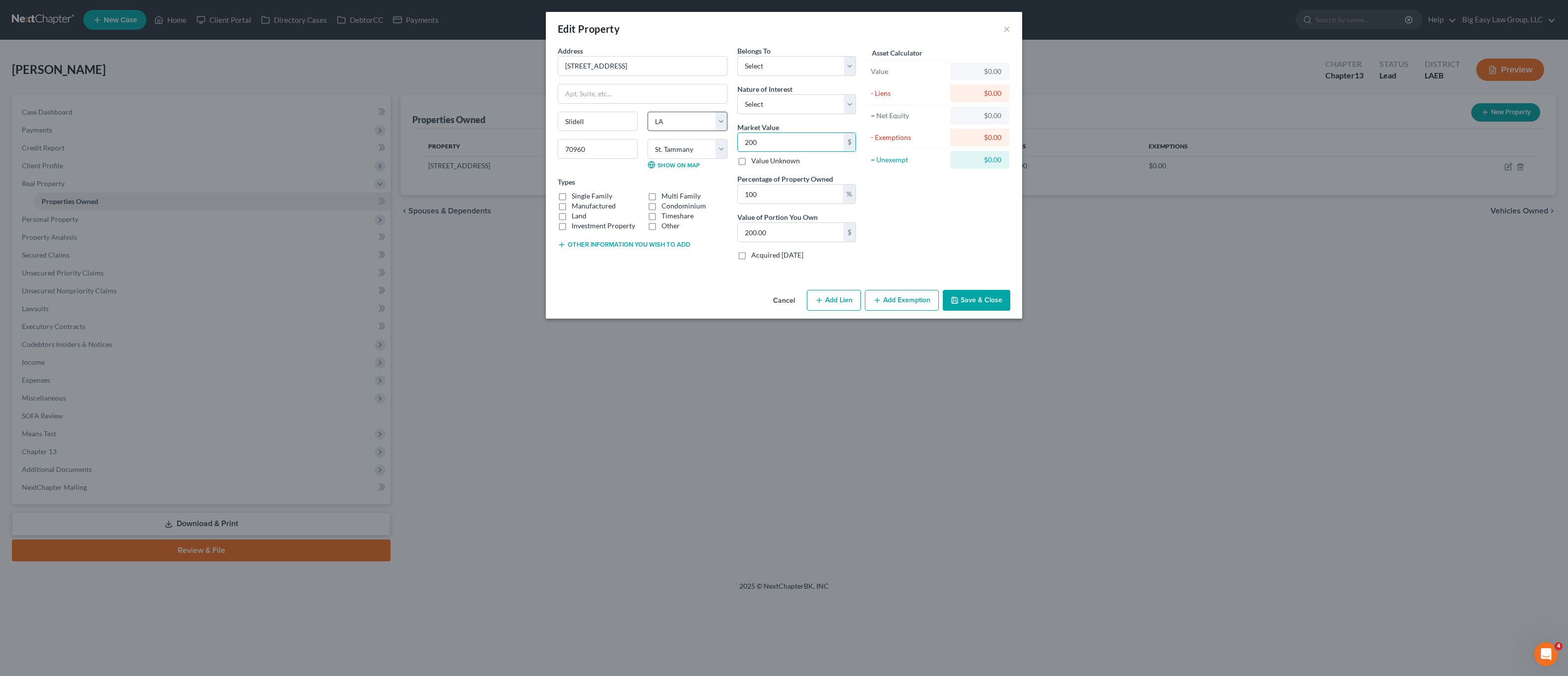
type input "2000"
type input "2,000.00"
type input "2,0000"
type input "20,000.00"
type input "20,0000"
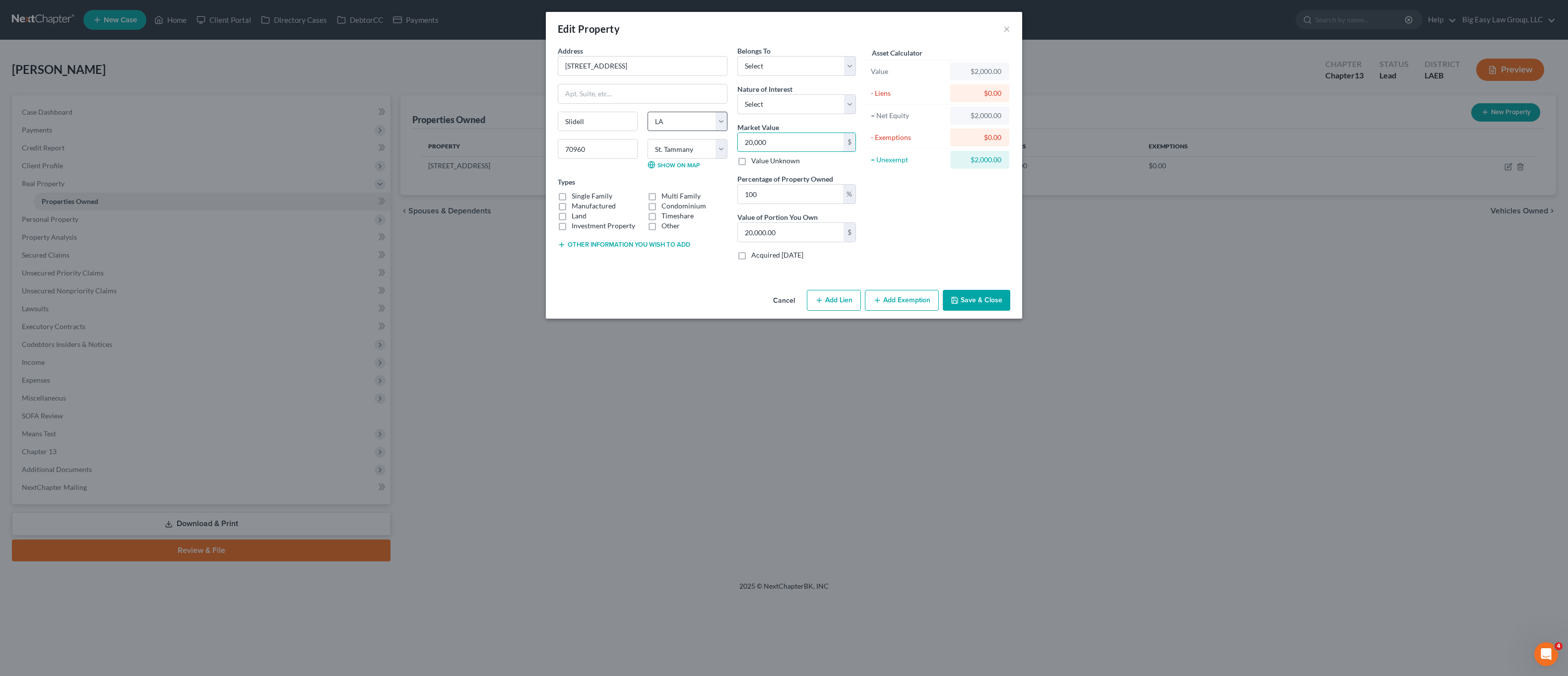
type input "200,000.00"
drag, startPoint x: 896, startPoint y: 315, endPoint x: 902, endPoint y: 308, distance: 9.2
click at [896, 315] on div "Cancel Add Lien Add Lease Add Exemption Save & Close" at bounding box center [784, 302] width 476 height 33
click at [903, 307] on button "Add Exemption" at bounding box center [902, 301] width 74 height 21
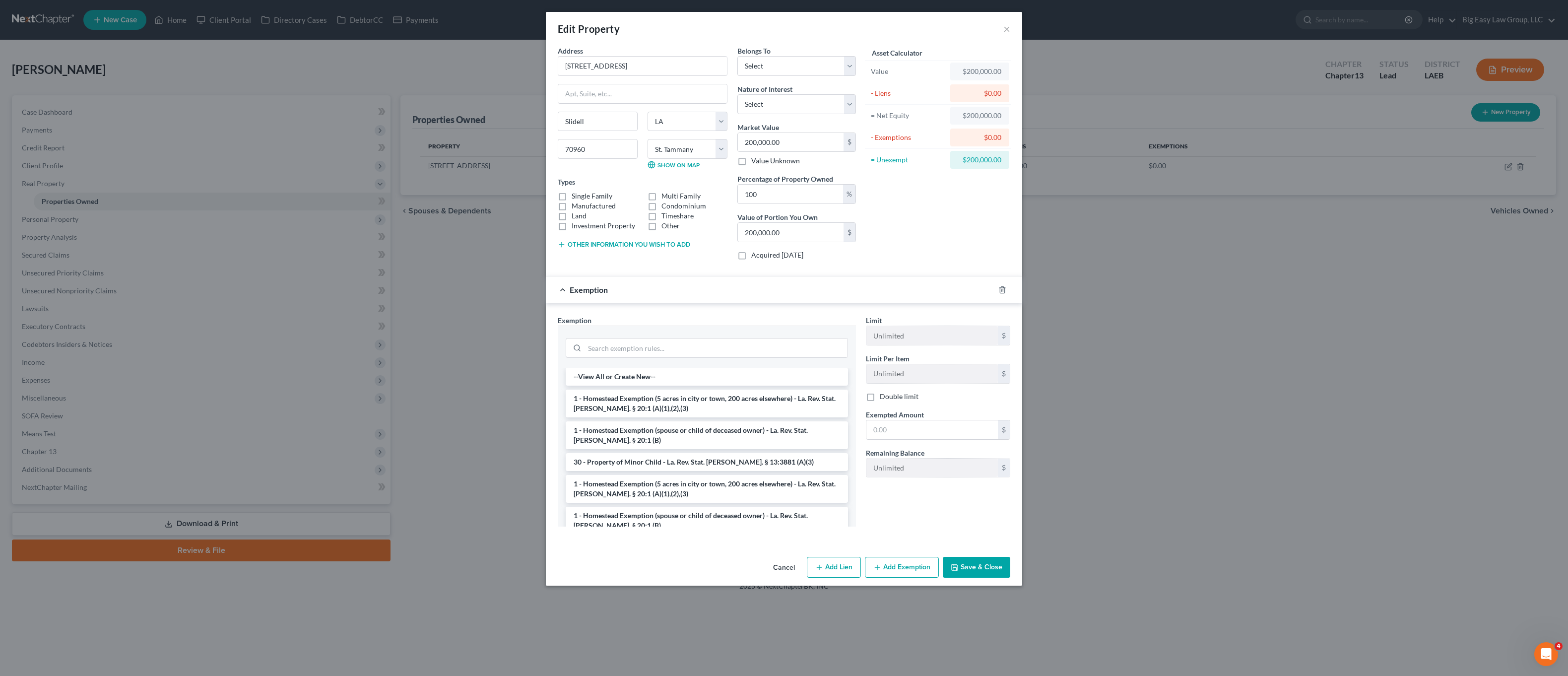
drag, startPoint x: 700, startPoint y: 405, endPoint x: 706, endPoint y: 405, distance: 6.0
click at [700, 405] on li "1 - Homestead Exemption (5 acres in city or town, 200 acres elsewhere) - La. Re…" at bounding box center [707, 403] width 282 height 28
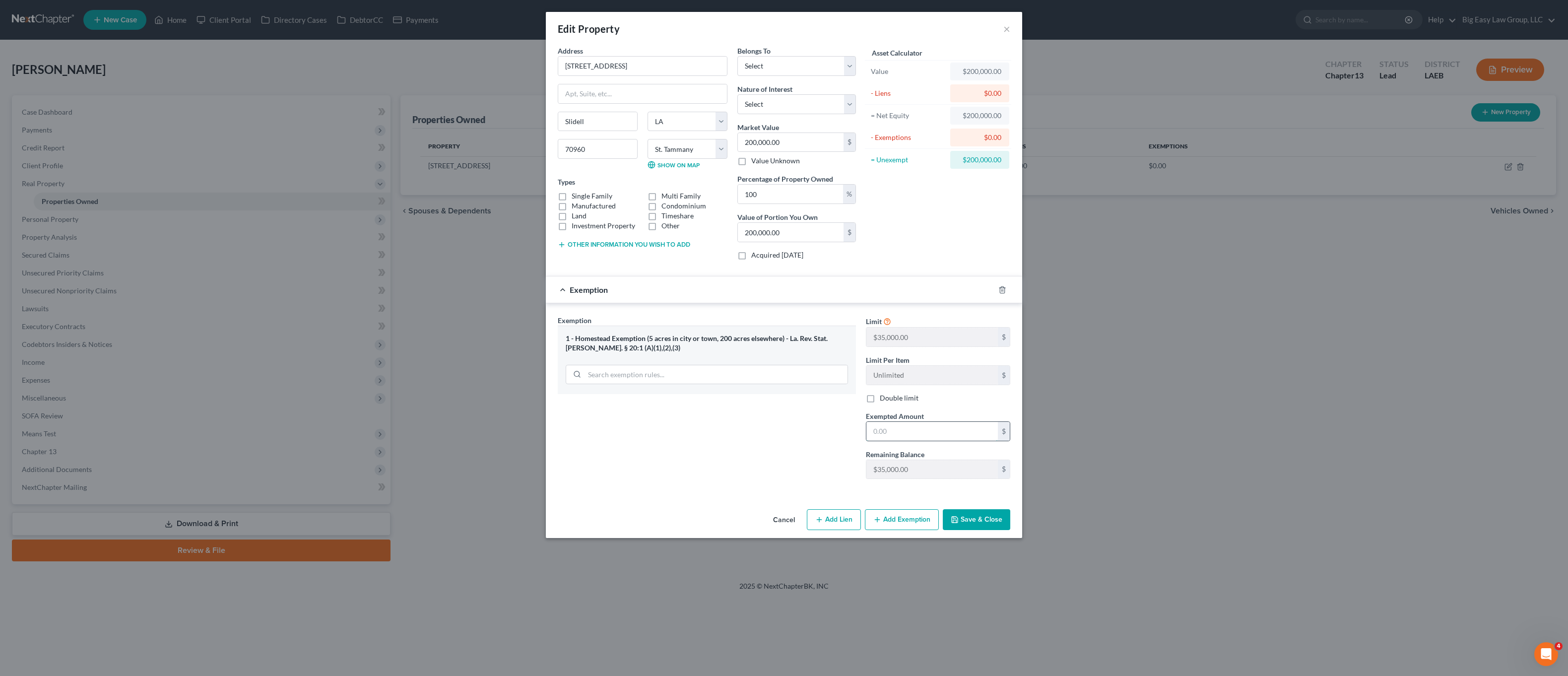
click at [904, 431] on input "text" at bounding box center [932, 431] width 132 height 19
type input "35,000.00"
click at [983, 518] on button "Save & Close" at bounding box center [976, 520] width 67 height 21
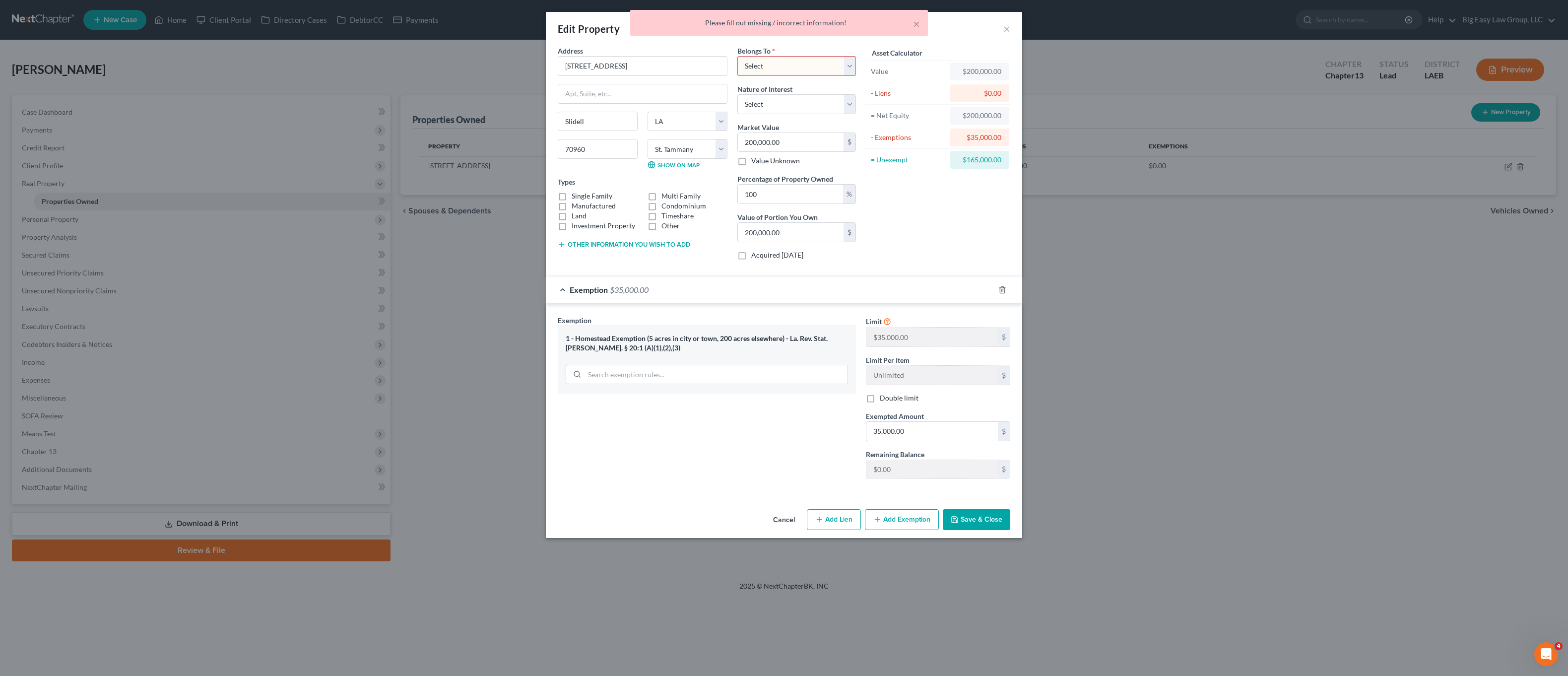
click at [826, 72] on select "Select Debtor 1 Only Debtor 2 Only Debtor 1 And Debtor 2 Only At Least One Of T…" at bounding box center [797, 66] width 119 height 20
select select "0"
click at [737, 56] on select "Select Debtor 1 Only Debtor 2 Only Debtor 1 And Debtor 2 Only At Least One Of T…" at bounding box center [797, 66] width 119 height 20
click at [970, 525] on button "Save & Close" at bounding box center [976, 520] width 67 height 21
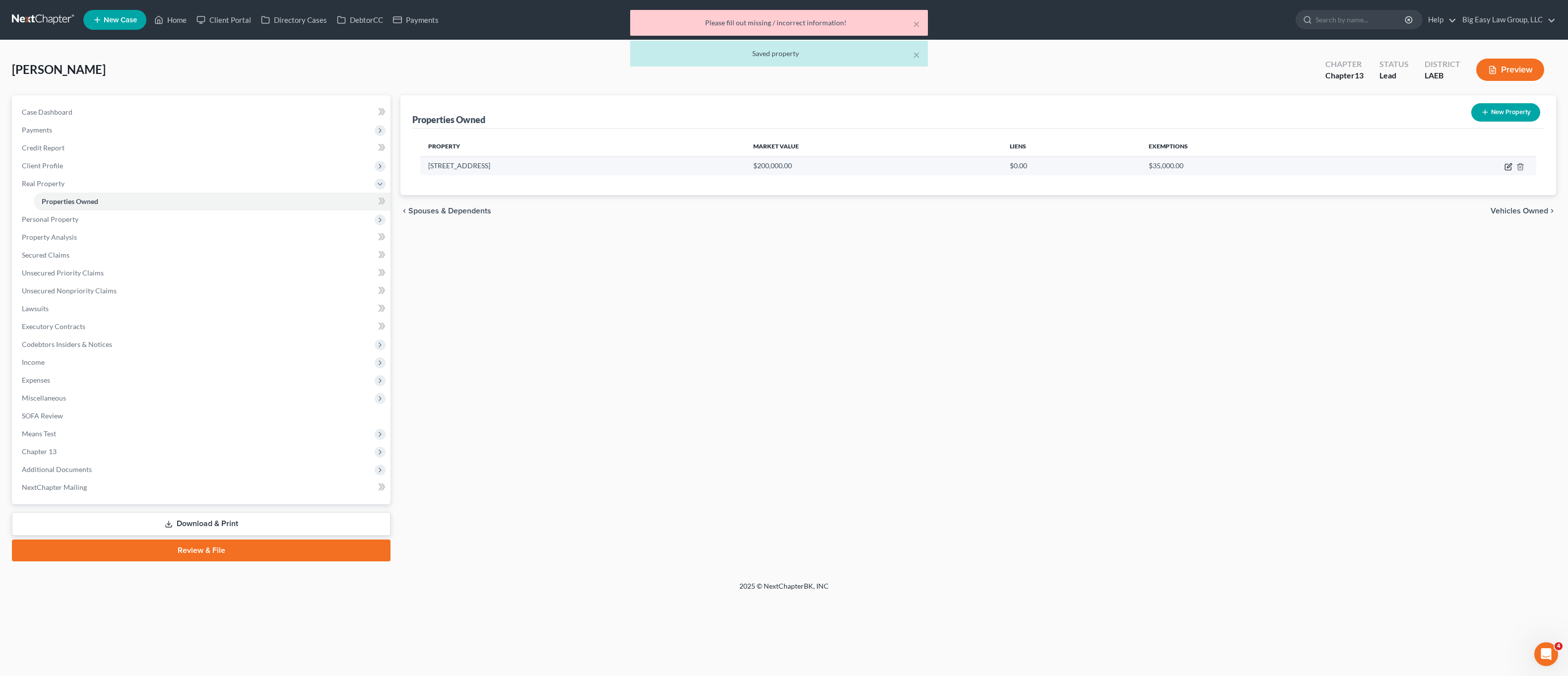
click at [1511, 167] on icon "button" at bounding box center [1509, 167] width 8 height 8
select select "19"
select select "51"
select select "0"
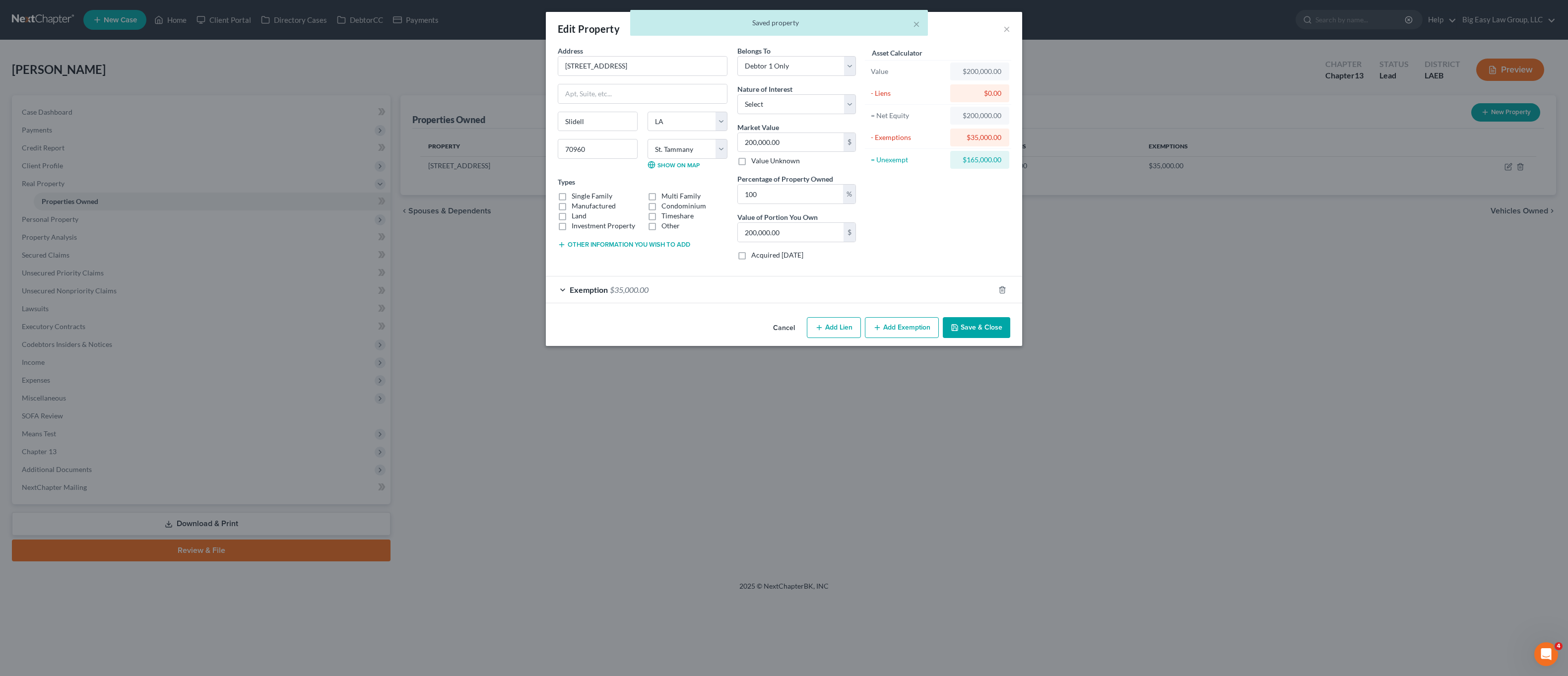
click at [848, 328] on button "Add Lien" at bounding box center [834, 328] width 54 height 21
select select "0"
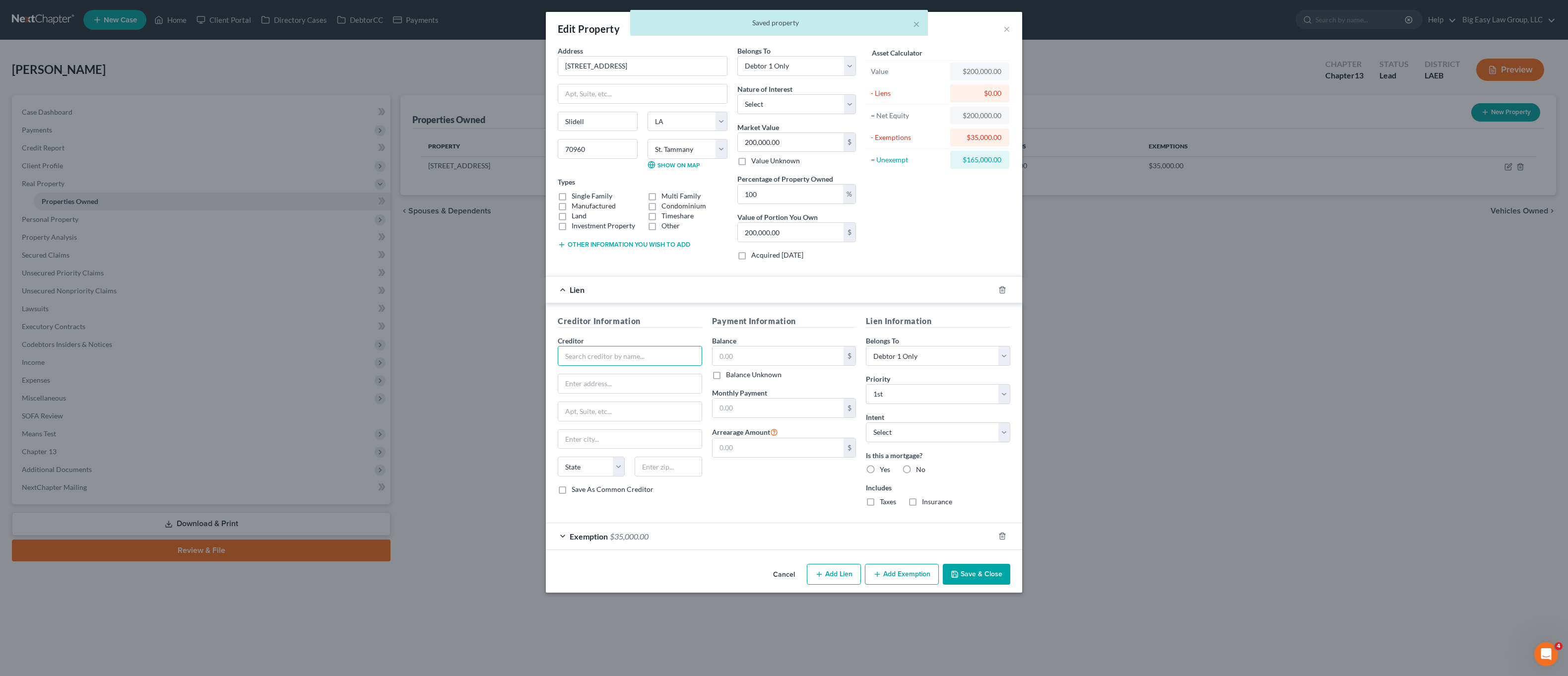
click at [646, 356] on input "text" at bounding box center [629, 355] width 144 height 20
click at [781, 354] on input "text" at bounding box center [779, 355] width 132 height 19
drag, startPoint x: 641, startPoint y: 354, endPoint x: 716, endPoint y: 370, distance: 76.7
click at [641, 354] on input "text" at bounding box center [629, 355] width 144 height 20
click at [774, 356] on input "text" at bounding box center [779, 355] width 132 height 19
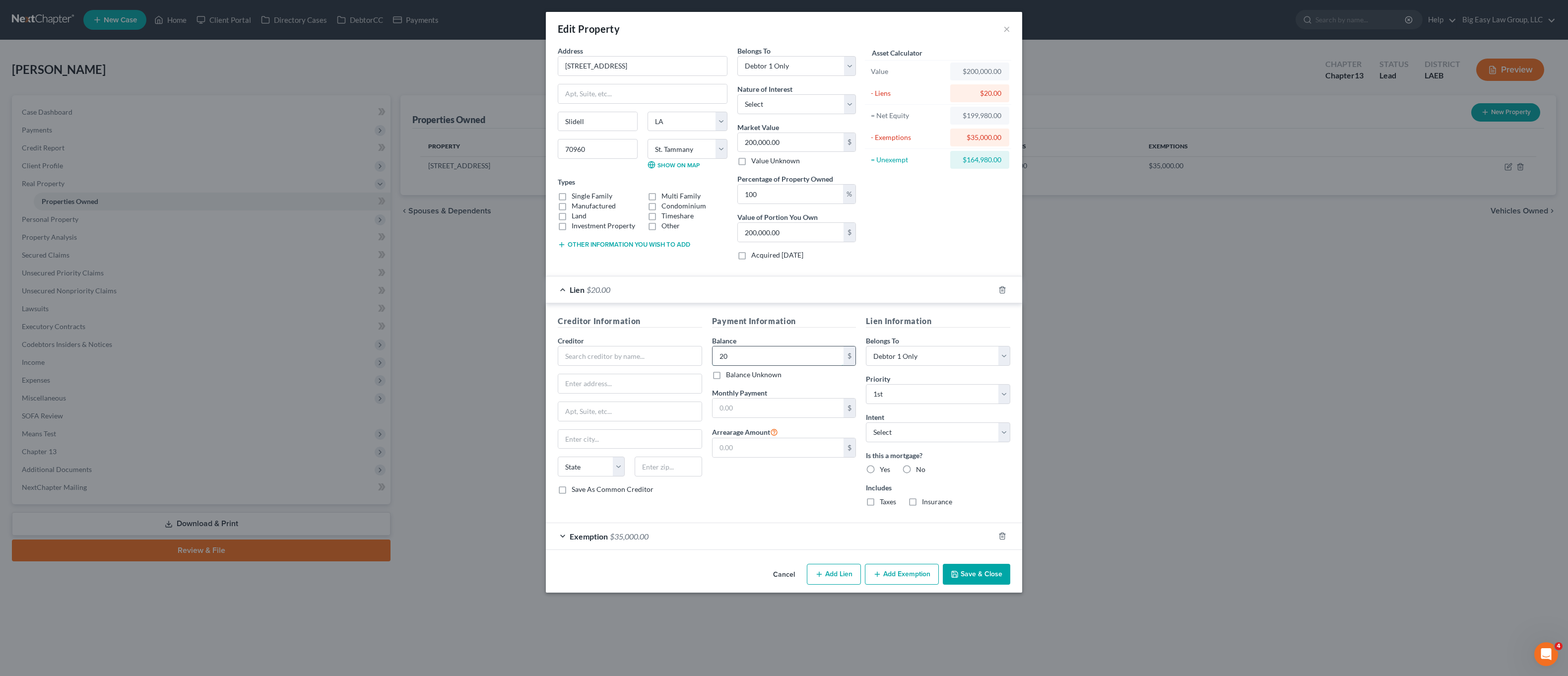
click at [786, 352] on input "20" at bounding box center [779, 355] width 132 height 19
type input "205,893.51"
click at [607, 352] on input "text" at bounding box center [629, 355] width 144 height 20
type input "Compulink Corp Reverse Mortgage"
click at [671, 383] on input "text" at bounding box center [630, 383] width 143 height 19
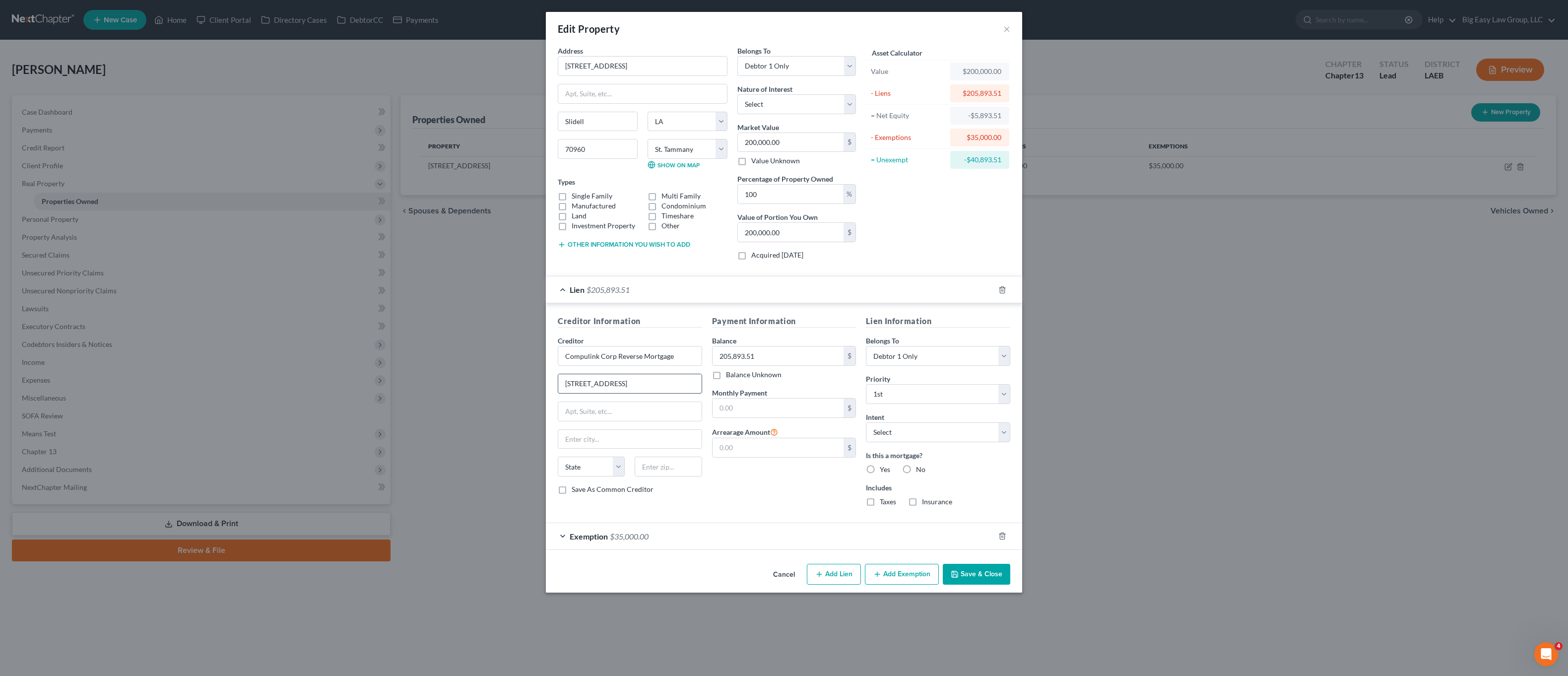
type input "14002 East 21st St. Ste 300"
type input "74134"
type input "Tulsa"
select select "37"
click at [811, 398] on div "$" at bounding box center [784, 408] width 144 height 20
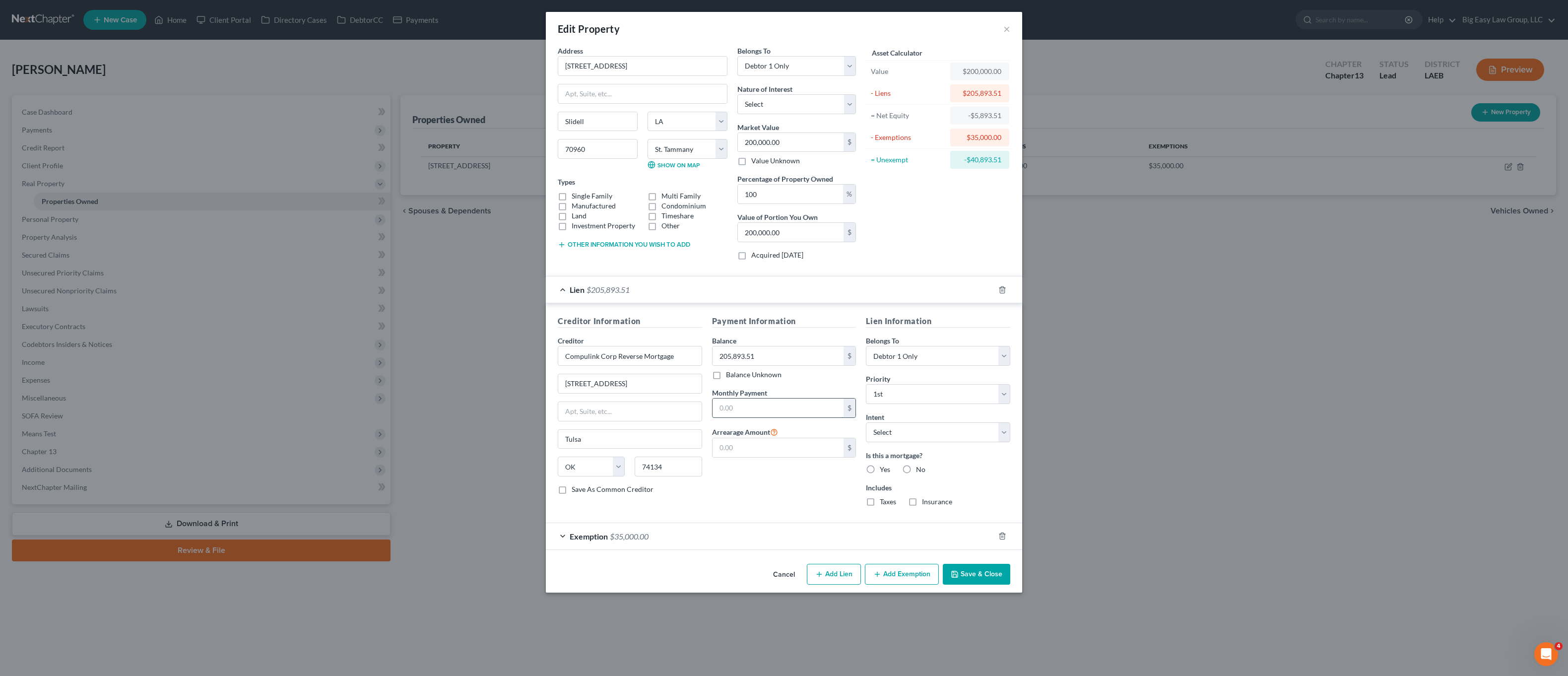
click at [771, 416] on input "text" at bounding box center [779, 408] width 132 height 19
type input "0.00"
click at [916, 469] on label "No" at bounding box center [921, 469] width 10 height 10
click at [920, 469] on input "No" at bounding box center [923, 468] width 6 height 6
radio input "true"
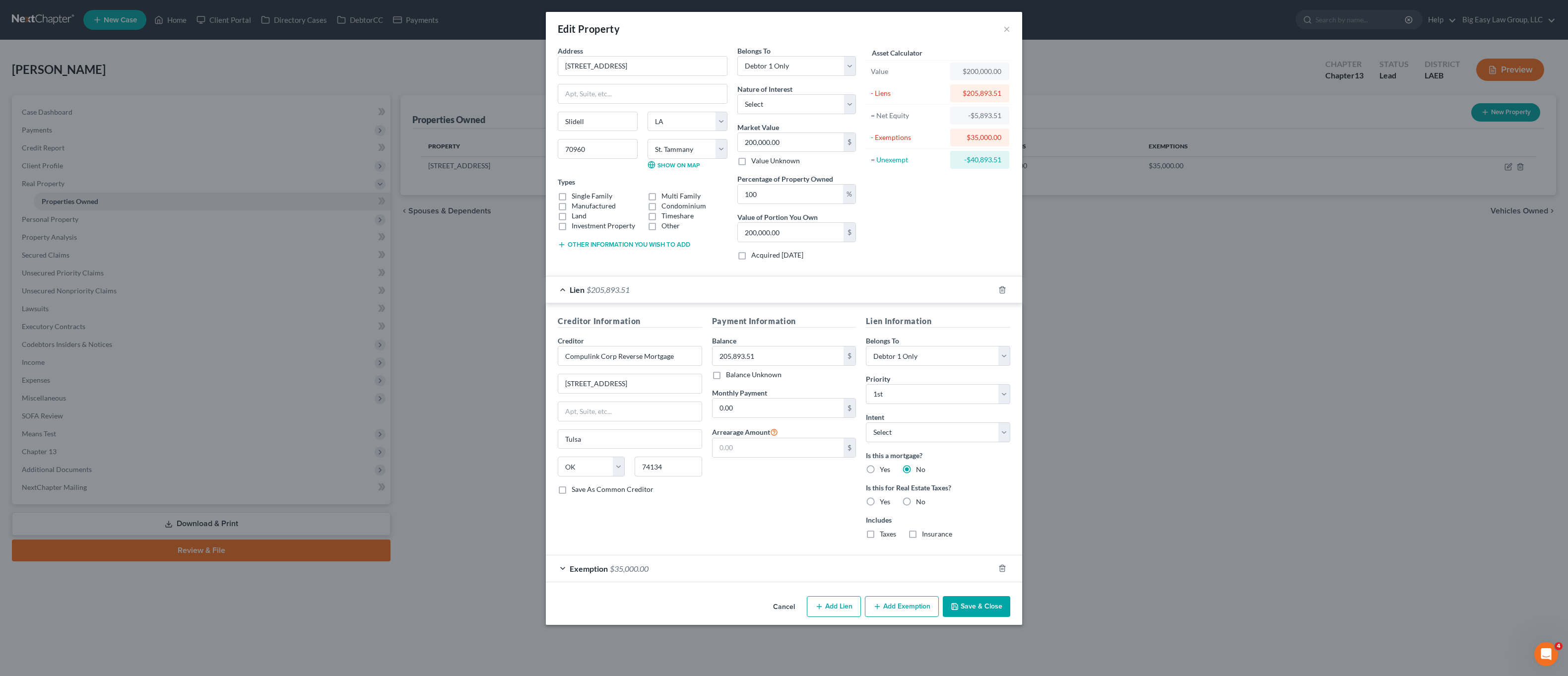
click at [963, 605] on button "Save & Close" at bounding box center [976, 606] width 67 height 21
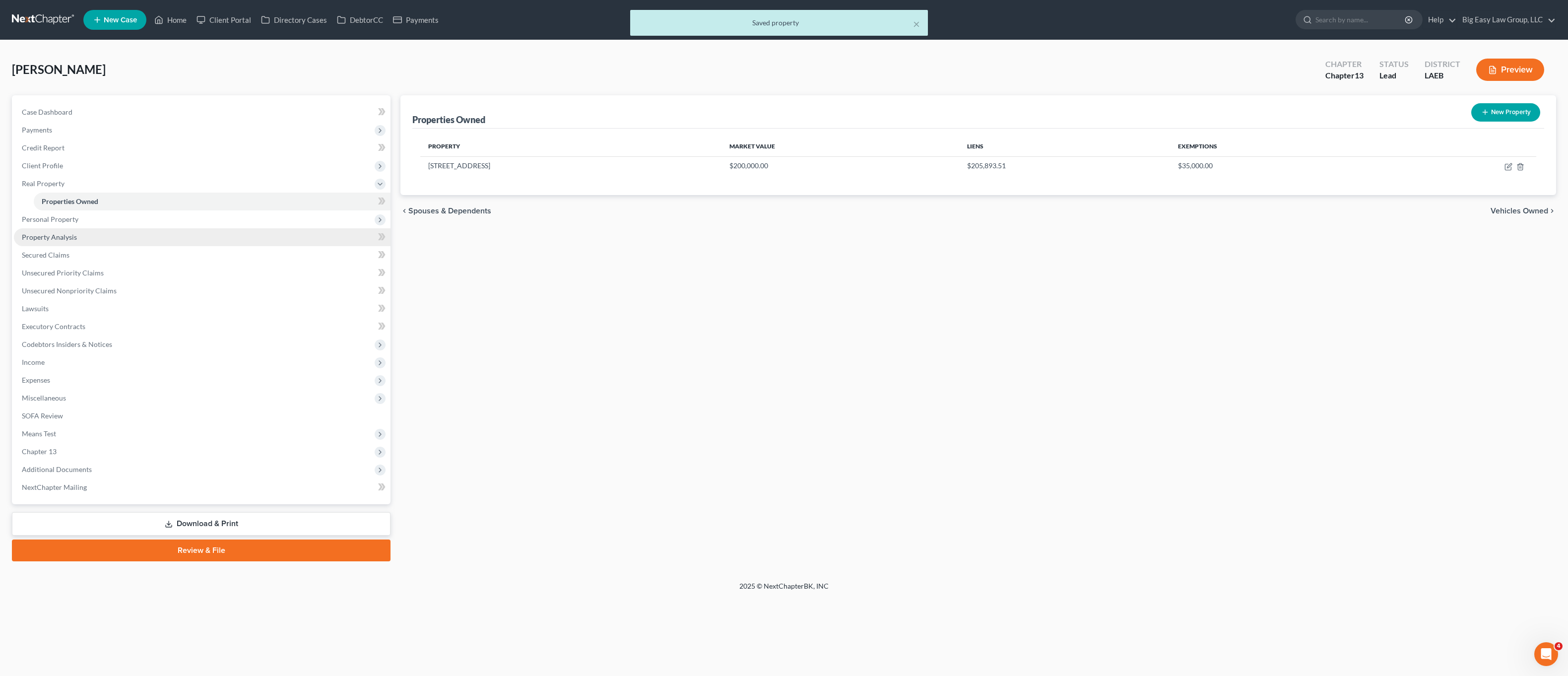
click at [97, 228] on link "Property Analysis" at bounding box center [202, 237] width 377 height 18
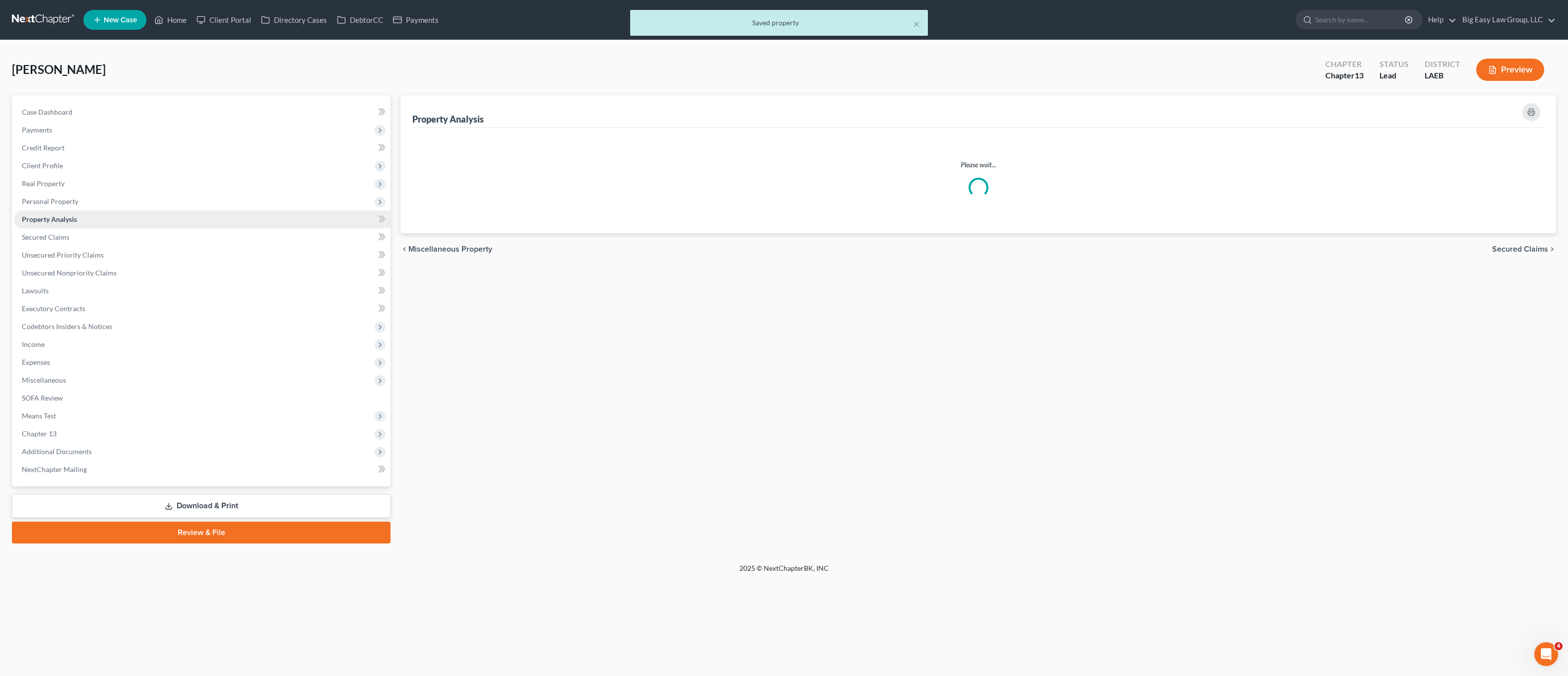
click at [101, 224] on link "Property Analysis" at bounding box center [202, 220] width 377 height 18
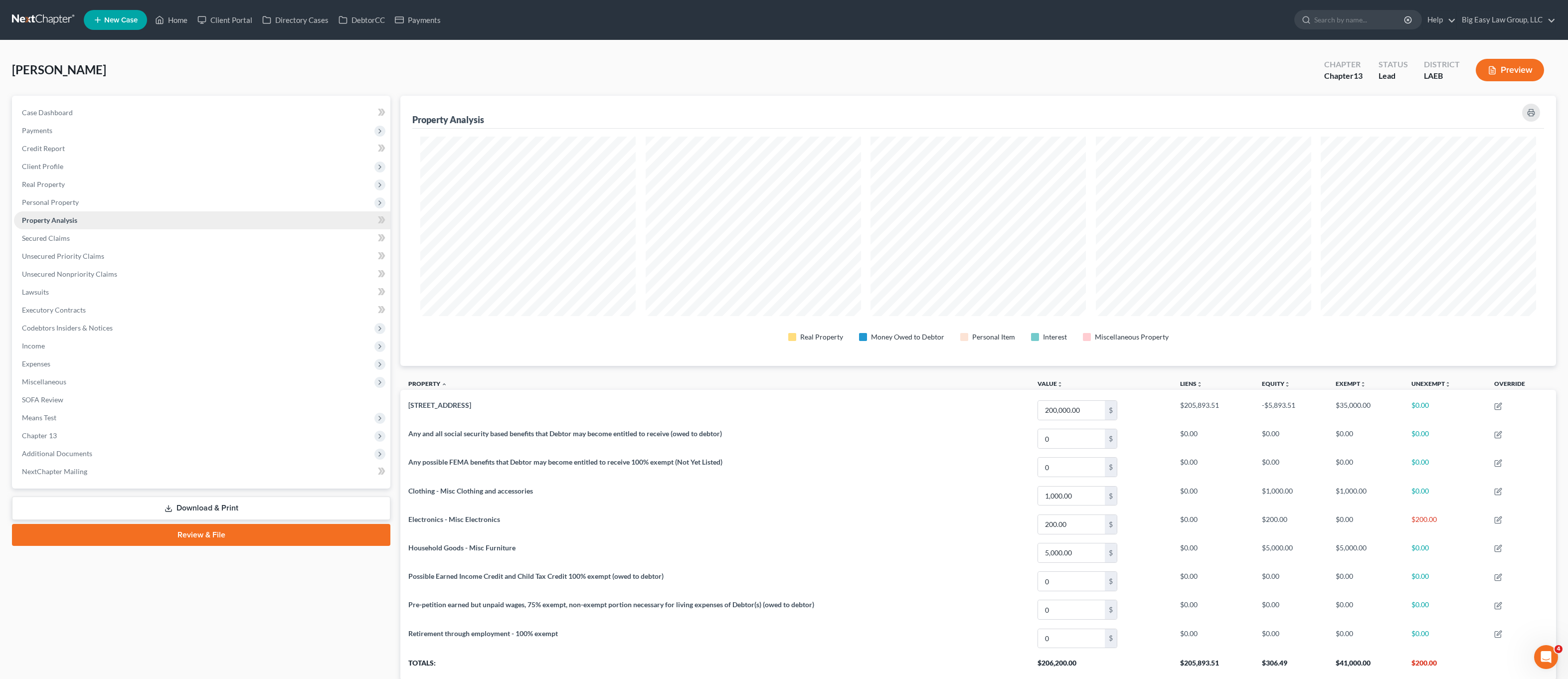
scroll to position [270, 1156]
click at [137, 207] on span "Personal Property" at bounding box center [203, 203] width 377 height 18
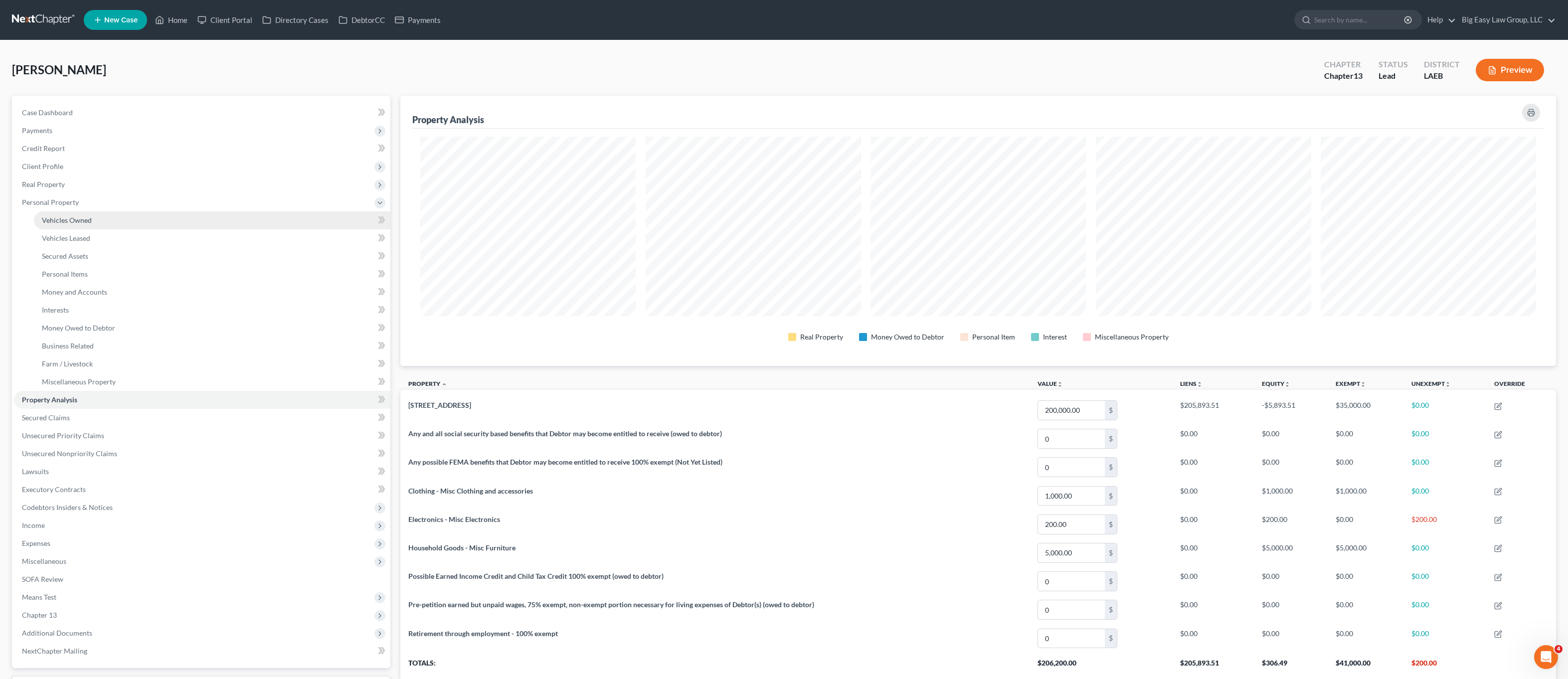
click at [159, 217] on link "Vehicles Owned" at bounding box center [212, 221] width 356 height 18
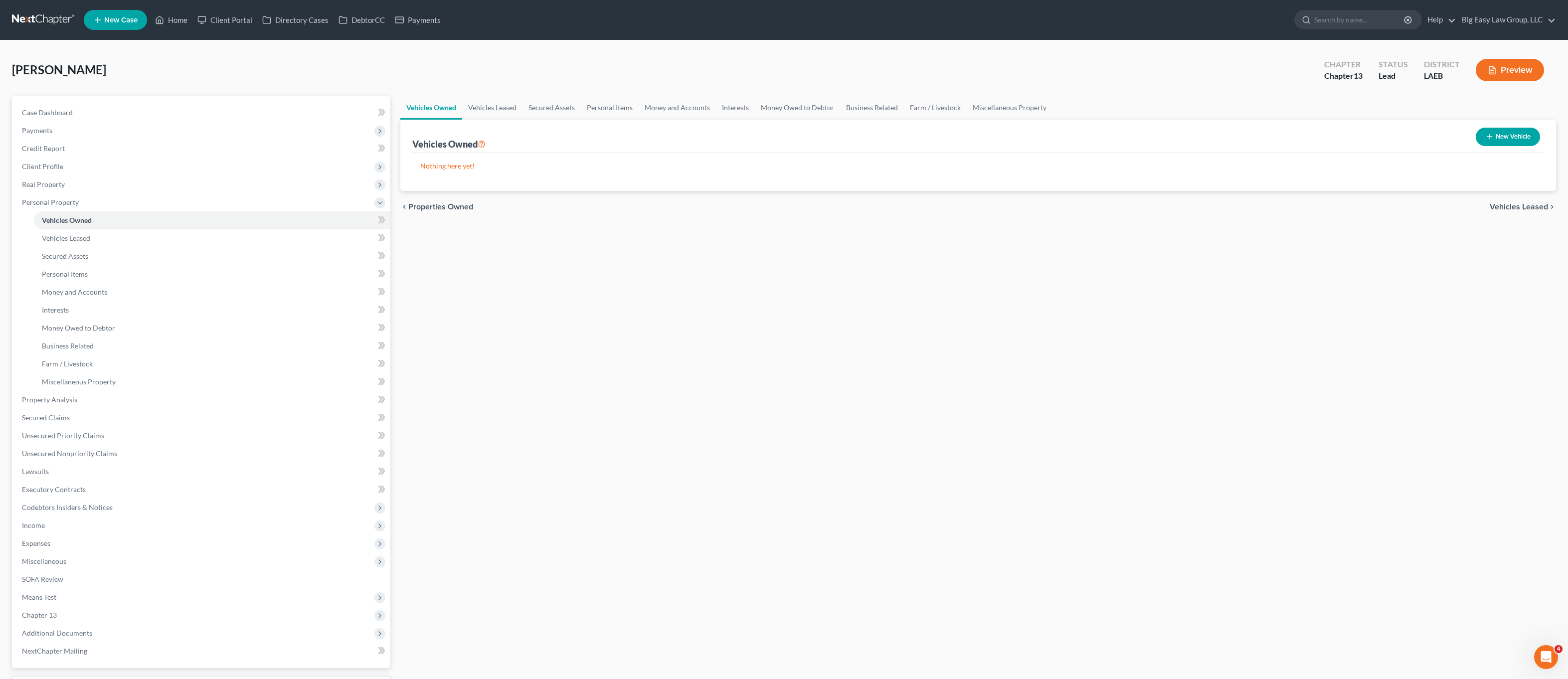
click at [1482, 144] on button "New Vehicle" at bounding box center [1508, 137] width 64 height 18
select select "0"
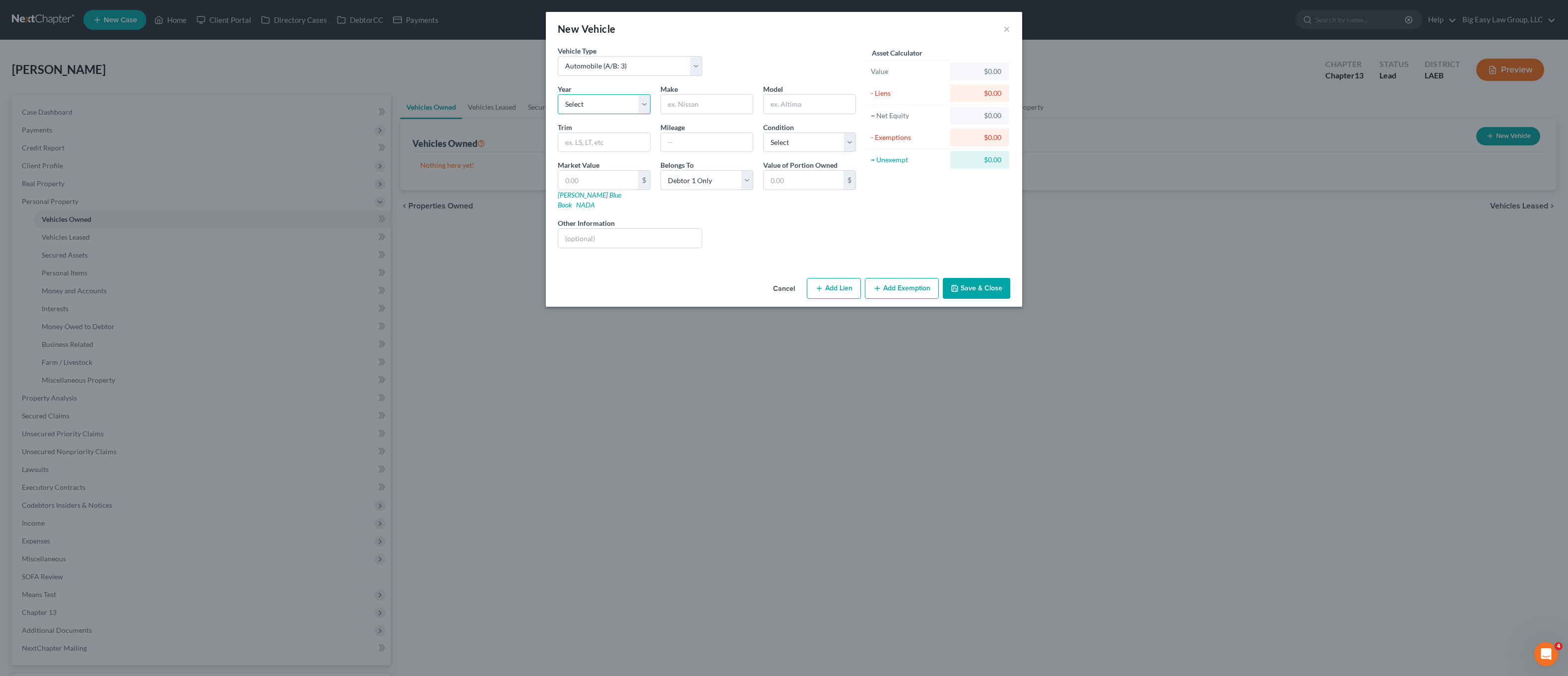
click at [619, 105] on select "Select 2026 2025 2024 2023 2022 2021 2020 2019 2018 2017 2016 2015 2014 2013 20…" at bounding box center [604, 104] width 93 height 20
select select "8"
click at [558, 94] on select "Select 2026 2025 2024 2023 2022 2021 2020 2019 2018 2017 2016 2015 2014 2013 20…" at bounding box center [604, 104] width 93 height 20
drag, startPoint x: 699, startPoint y: 110, endPoint x: 942, endPoint y: 268, distance: 289.8
click at [699, 111] on input "text" at bounding box center [707, 104] width 92 height 19
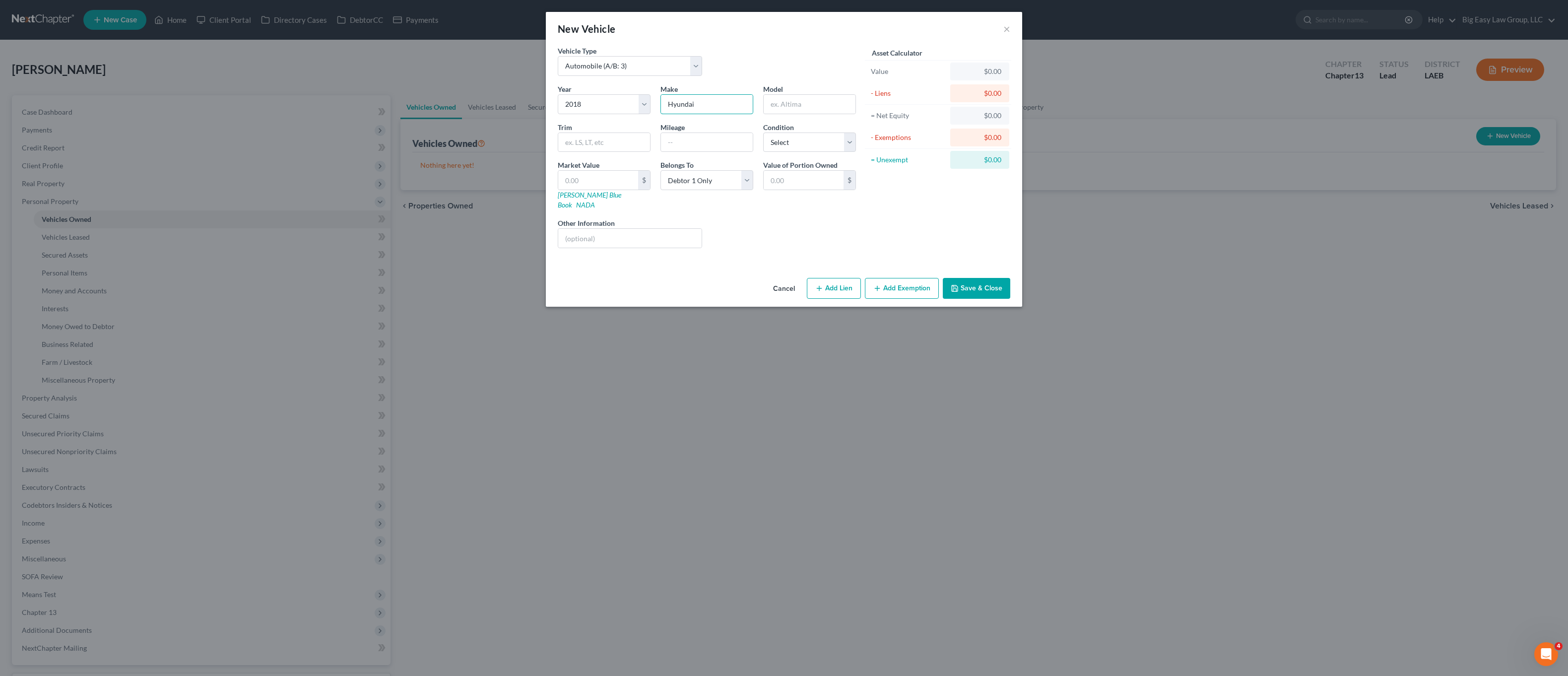
type input "Hyundai"
type input "Elantra"
type input "SEL"
type input "107295"
click at [836, 278] on button "Add Lien" at bounding box center [834, 288] width 54 height 21
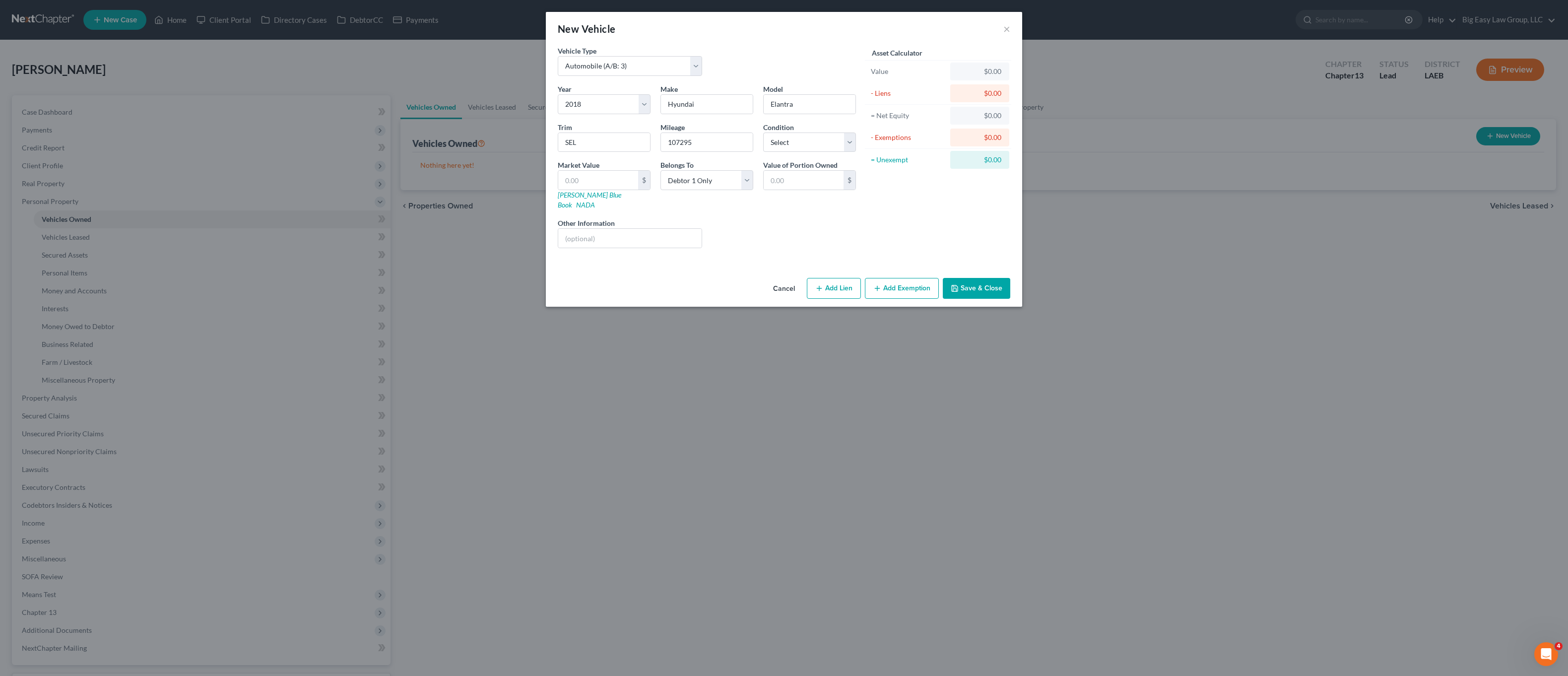
select select "0"
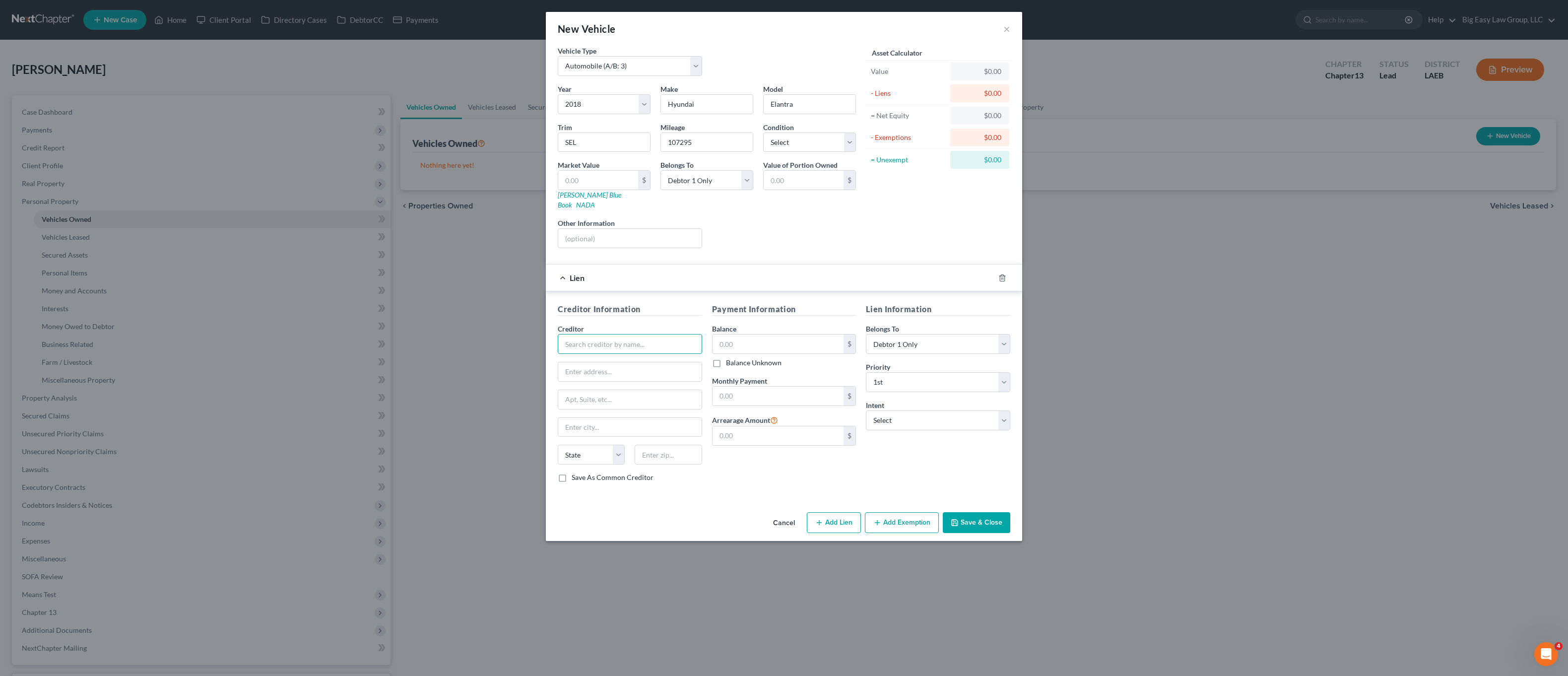
click at [618, 334] on input "text" at bounding box center [629, 344] width 144 height 20
type input "Hyundai Finance"
click at [641, 334] on input "Hyundai Finance" at bounding box center [629, 344] width 144 height 20
click at [642, 363] on input "text" at bounding box center [630, 372] width 143 height 19
type input "2975 Breckenridge Blvd."
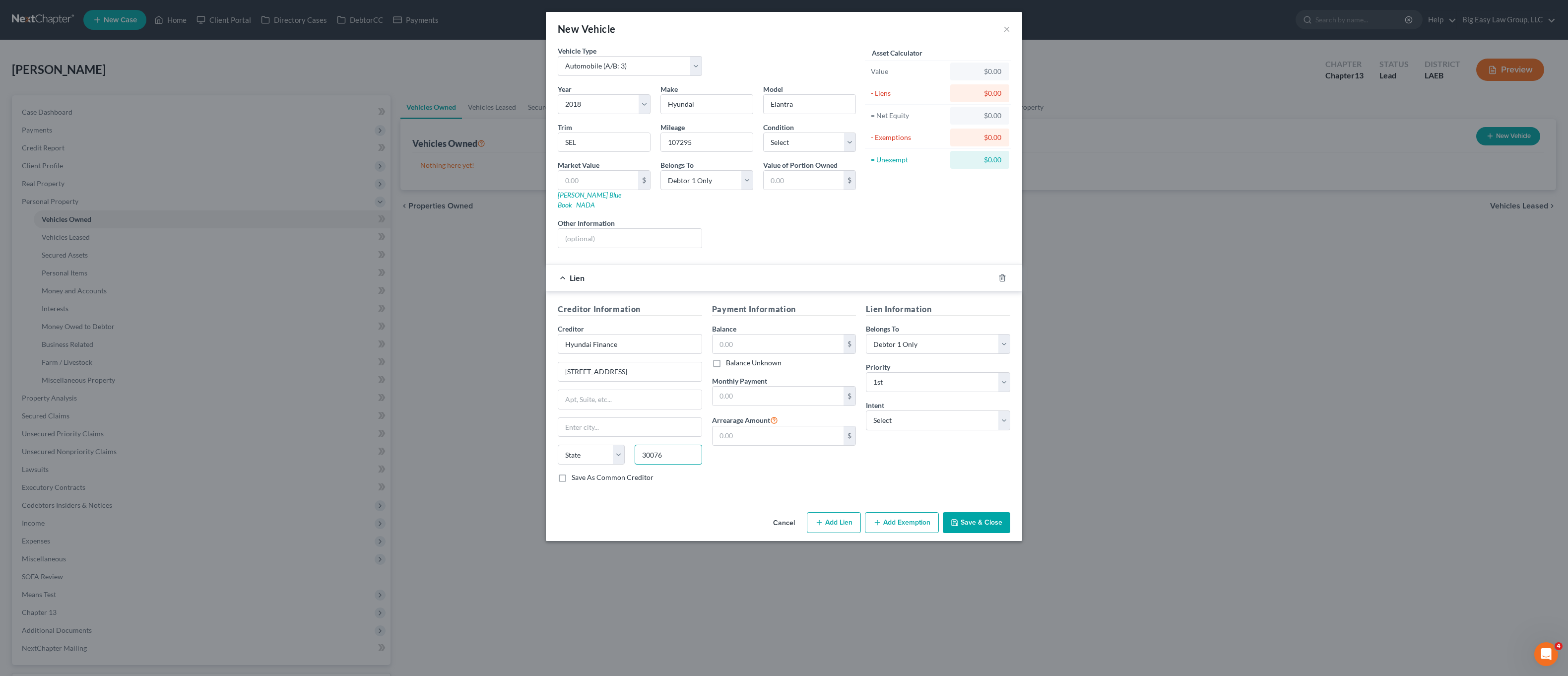
type input "30076"
type input "Roswell"
select select "10"
click at [780, 335] on input "text" at bounding box center [779, 344] width 132 height 19
drag, startPoint x: 657, startPoint y: 364, endPoint x: 600, endPoint y: 361, distance: 57.1
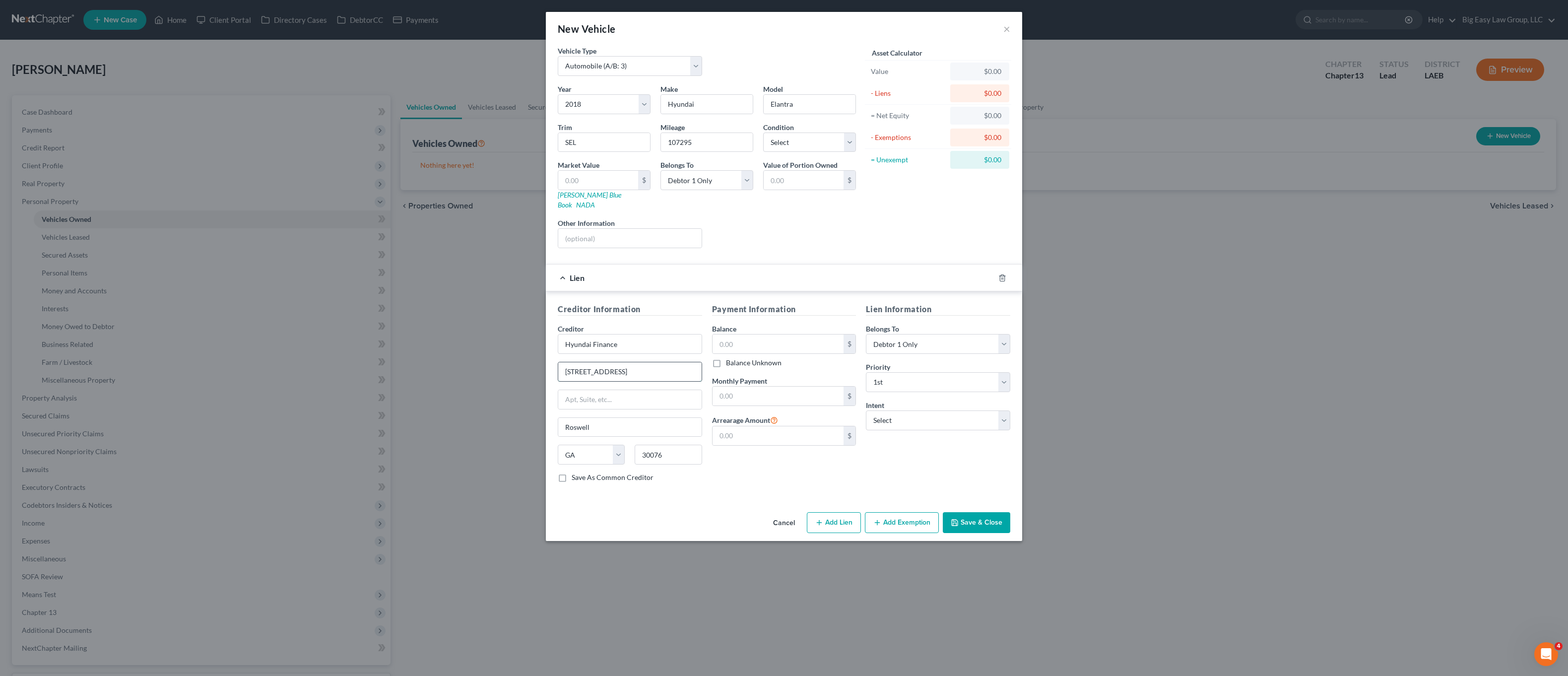
click at [563, 347] on div "Creditor * Hyundai Finance 2975 Breckenridge Blvd. Roswell State AL AK AR AZ CA…" at bounding box center [629, 398] width 144 height 149
drag, startPoint x: 651, startPoint y: 357, endPoint x: 614, endPoint y: 366, distance: 38.1
click at [546, 349] on div "Creditor Information Creditor * Hyundai Finance 2975 Breckenridge Blvd. Roswell…" at bounding box center [784, 395] width 476 height 207
paste input "P.O. Box 650805"
type input "P.O. Box 650805"
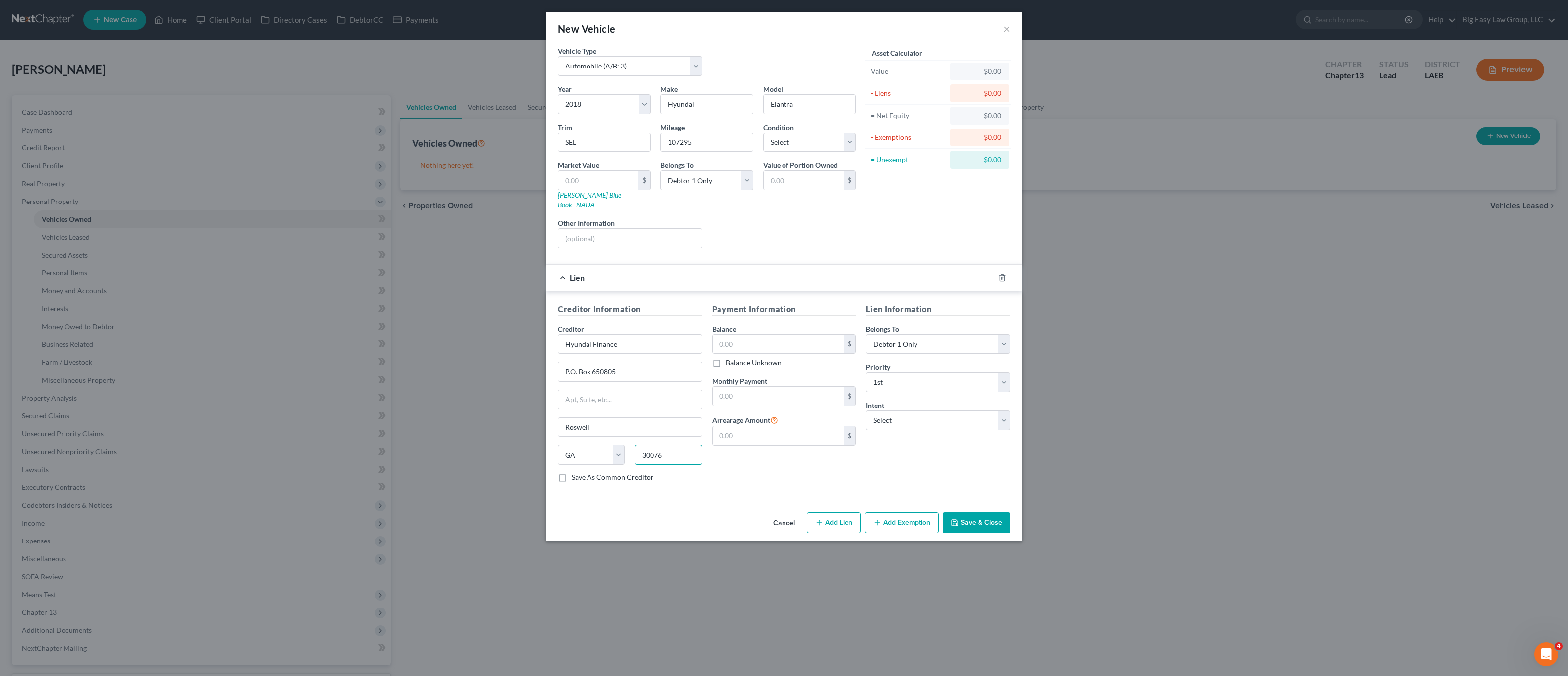
click at [681, 445] on input "30076" at bounding box center [668, 454] width 67 height 20
drag, startPoint x: 673, startPoint y: 447, endPoint x: 632, endPoint y: 439, distance: 41.8
click at [632, 445] on div "30076" at bounding box center [668, 454] width 77 height 20
paste input "75265"
type input "75265"
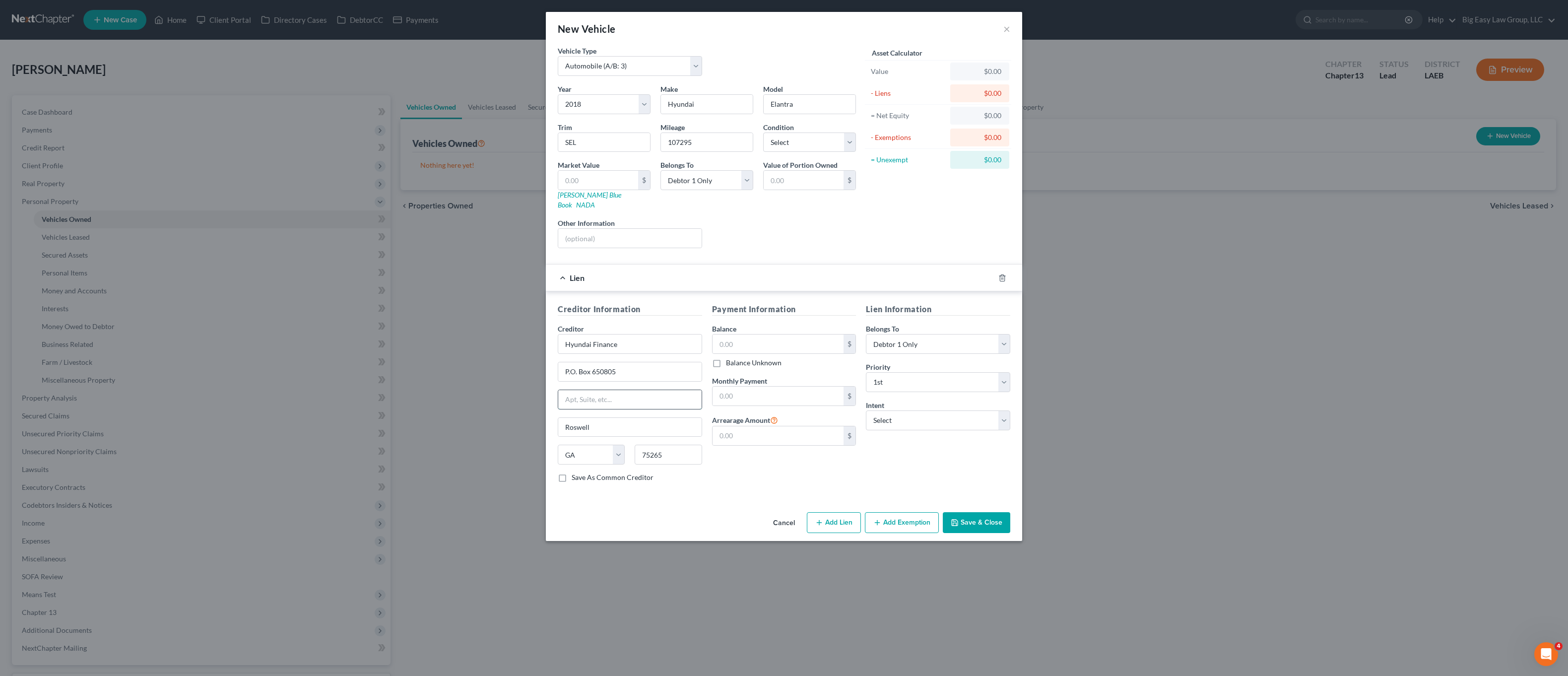
click at [651, 394] on input "text" at bounding box center [630, 399] width 143 height 19
type input "Dallas"
select select "45"
click at [649, 350] on div "Creditor * Hyundai Finance P.O. Box 650805 Dallas State AL AK AR AZ CA CO CT DE…" at bounding box center [629, 398] width 144 height 149
click at [648, 367] on input "P.O. Box 650805" at bounding box center [630, 372] width 143 height 19
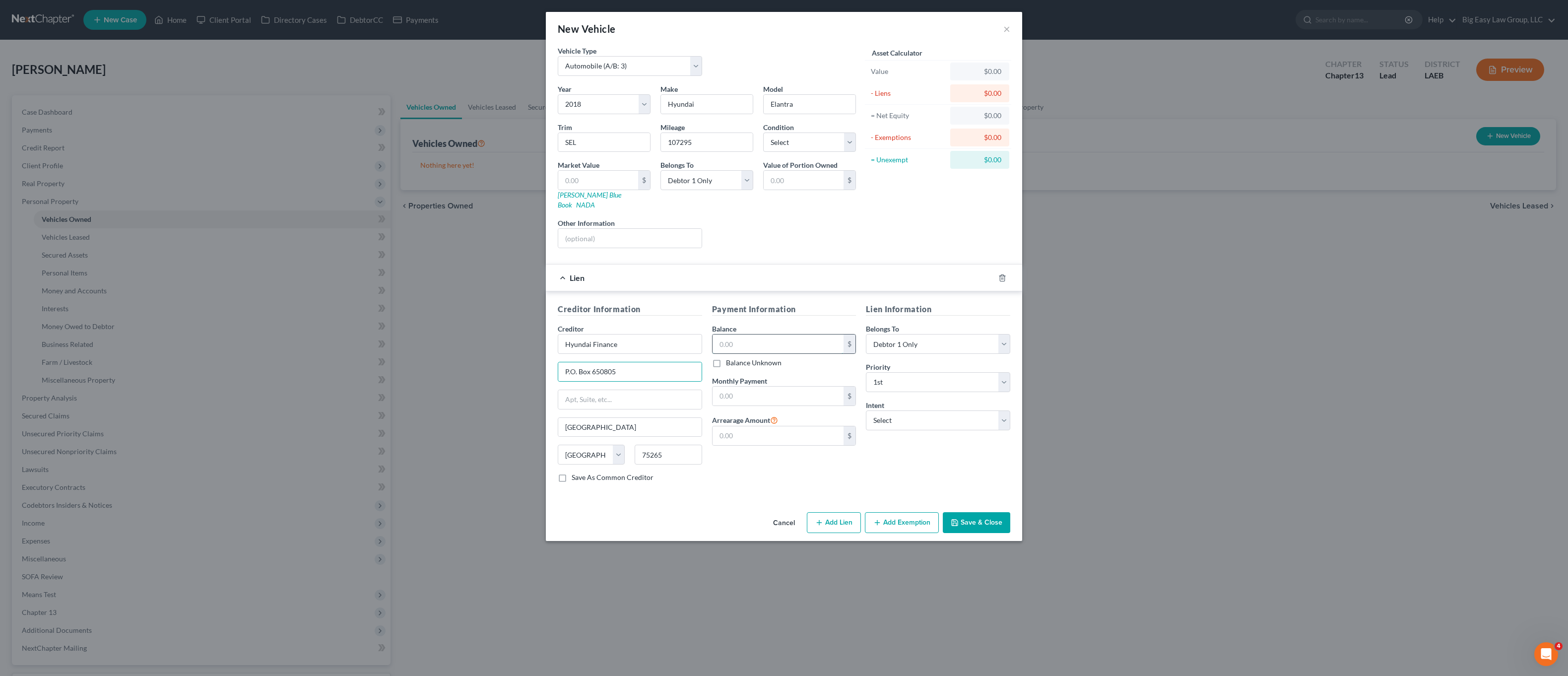
click at [799, 335] on input "text" at bounding box center [779, 344] width 132 height 19
click at [354, 93] on div "New Vehicle × Vehicle Type Select Automobile (A/B: 3) Truck (A/B: 3) Trailer (A…" at bounding box center [784, 338] width 1568 height 676
click at [983, 513] on button "Save & Close" at bounding box center [976, 523] width 67 height 21
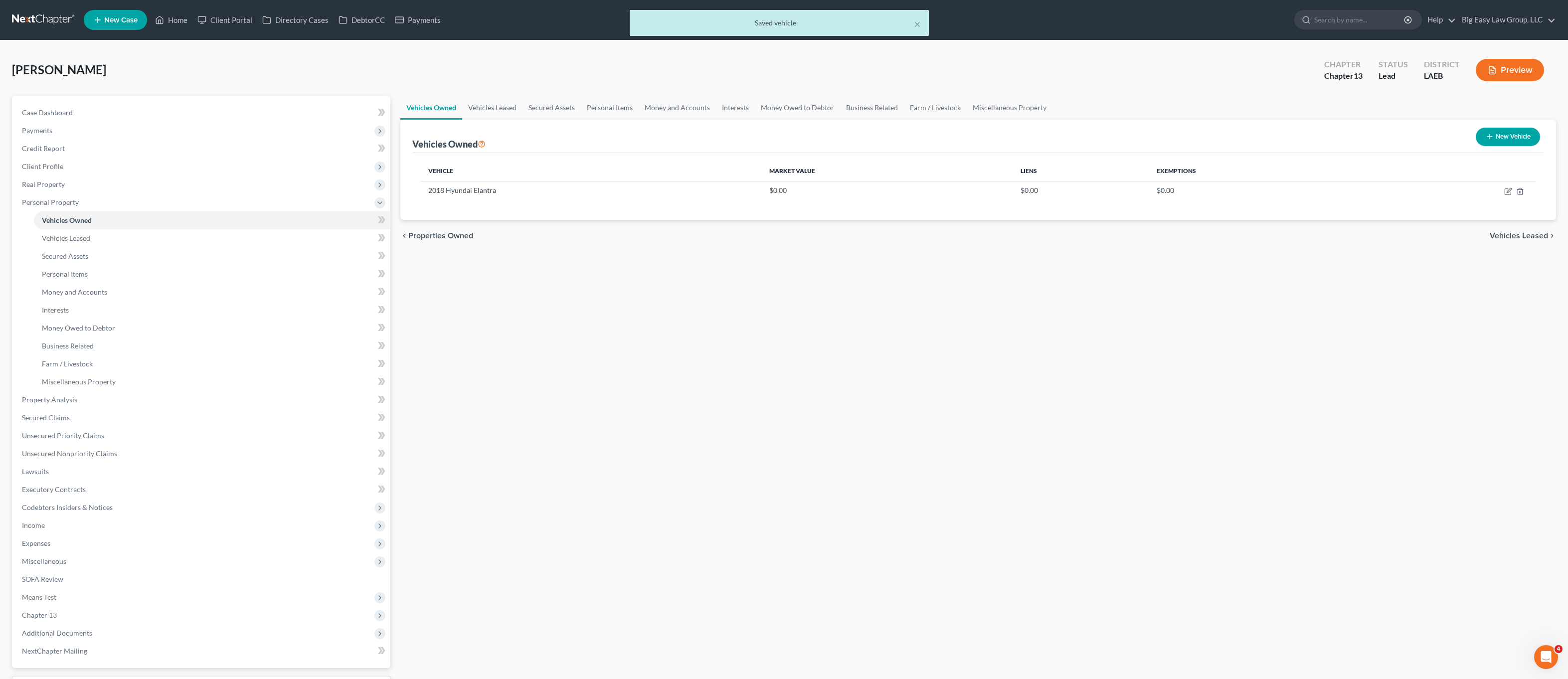
drag, startPoint x: 190, startPoint y: 17, endPoint x: 184, endPoint y: 19, distance: 6.3
click at [190, 17] on div "× Saved vehicle" at bounding box center [778, 25] width 1568 height 31
click at [179, 20] on div "× Saved vehicle" at bounding box center [778, 25] width 1568 height 31
click at [178, 21] on div "× Saved vehicle" at bounding box center [778, 25] width 1568 height 31
click at [177, 21] on div "× Saved vehicle" at bounding box center [778, 25] width 1568 height 31
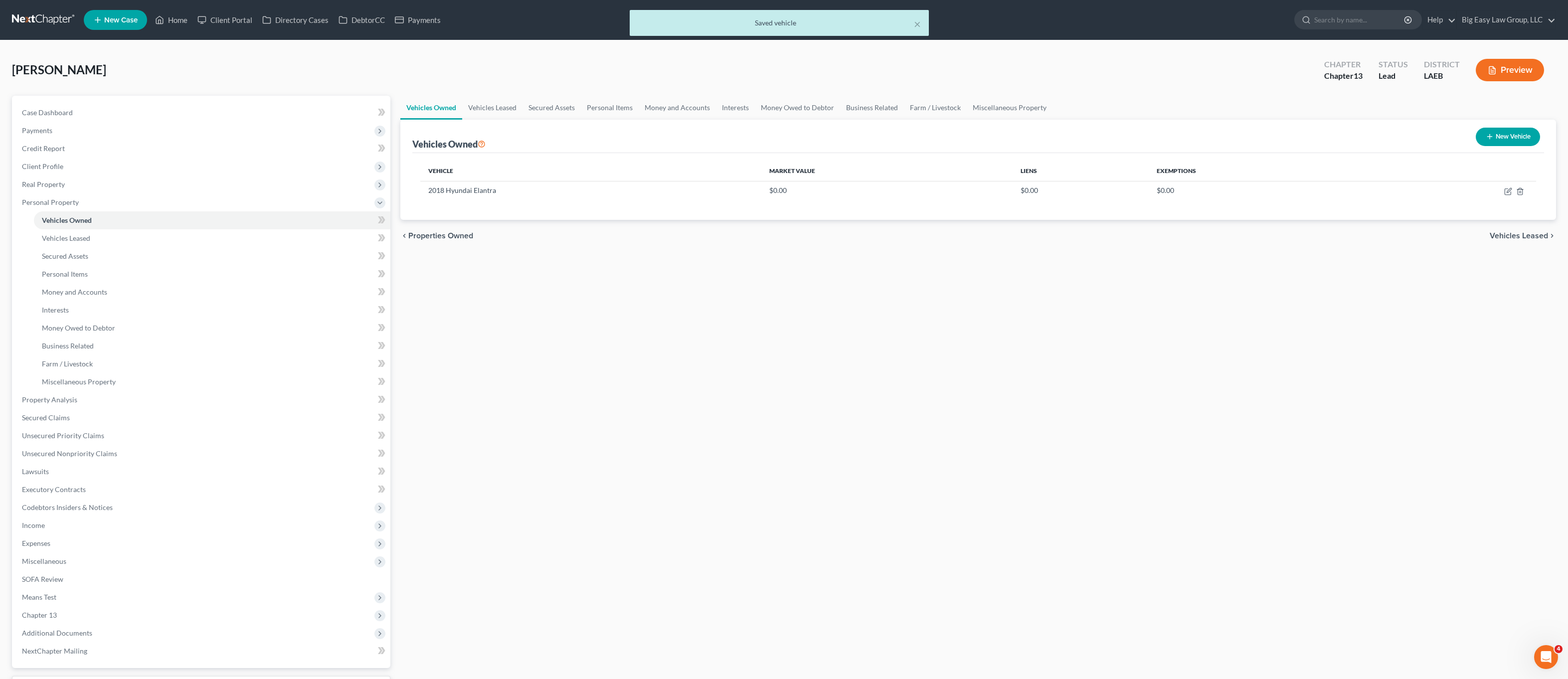
click at [175, 16] on div "× Saved vehicle" at bounding box center [778, 25] width 1568 height 31
click at [184, 18] on link "Home" at bounding box center [171, 20] width 42 height 18
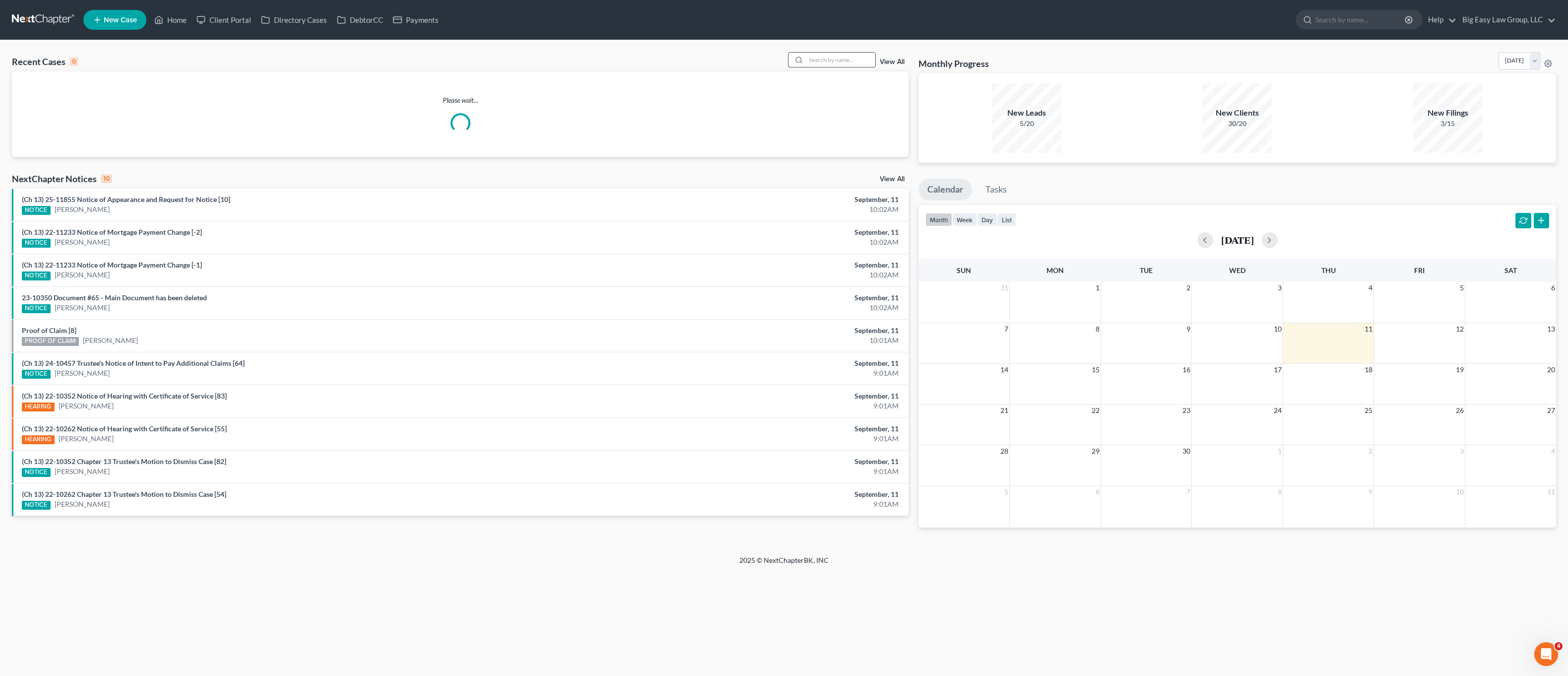
click at [861, 65] on input "search" at bounding box center [841, 59] width 70 height 14
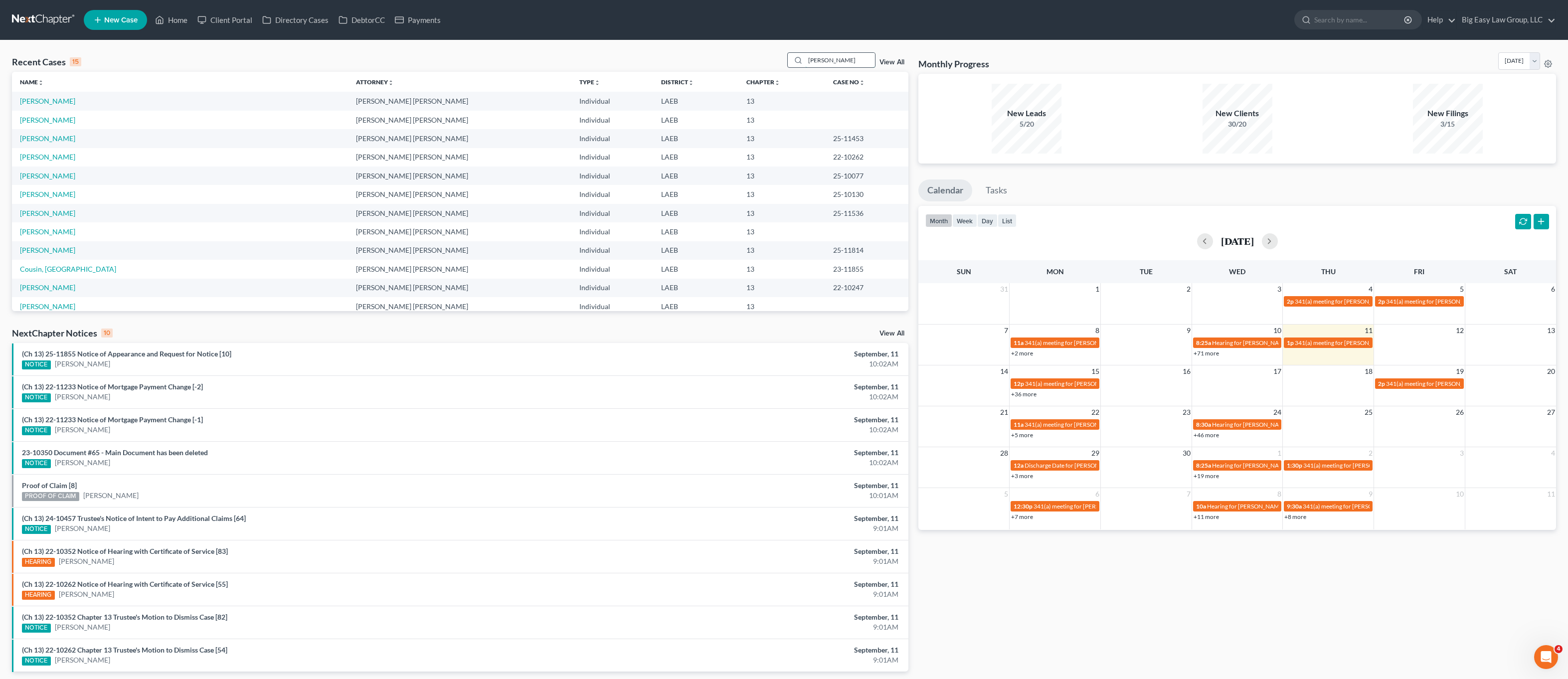
type input "henderson"
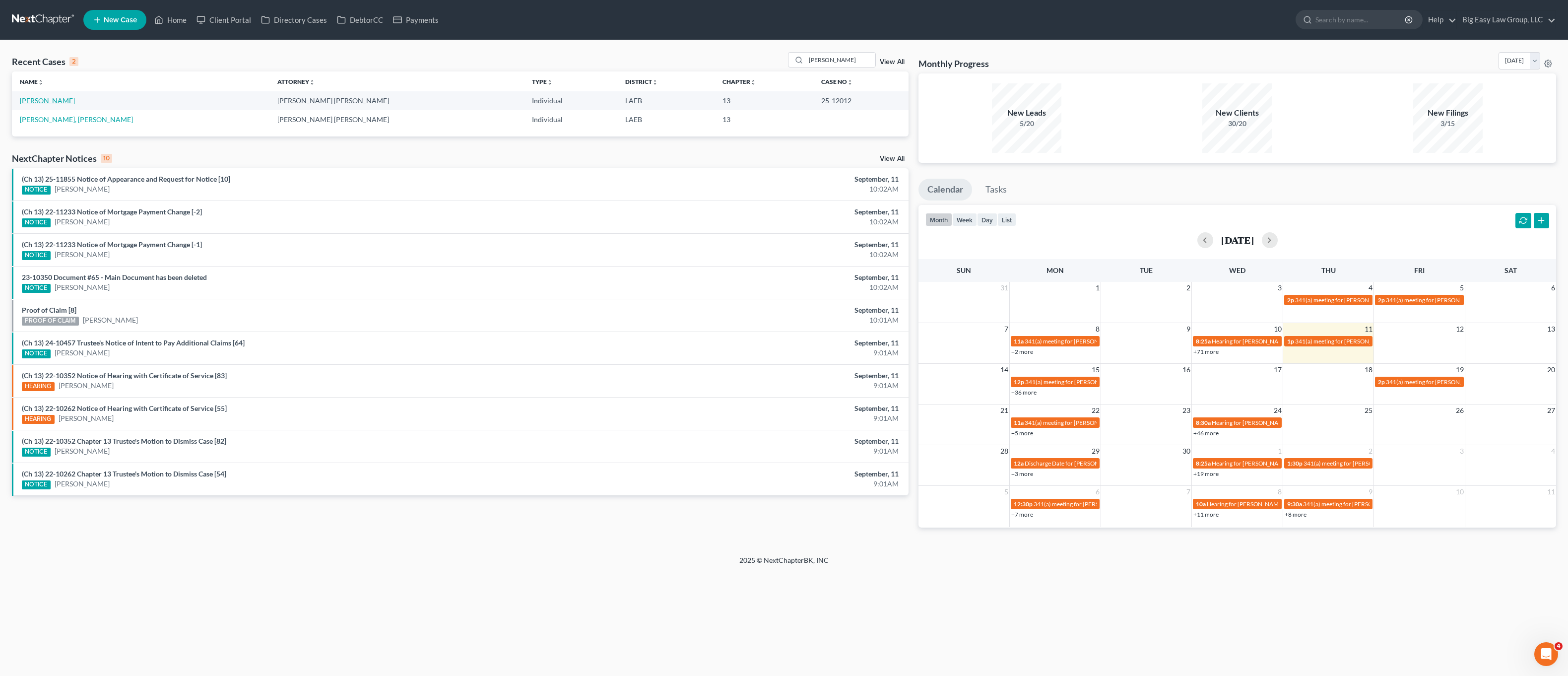
click at [46, 100] on link "[PERSON_NAME]" at bounding box center [47, 100] width 55 height 8
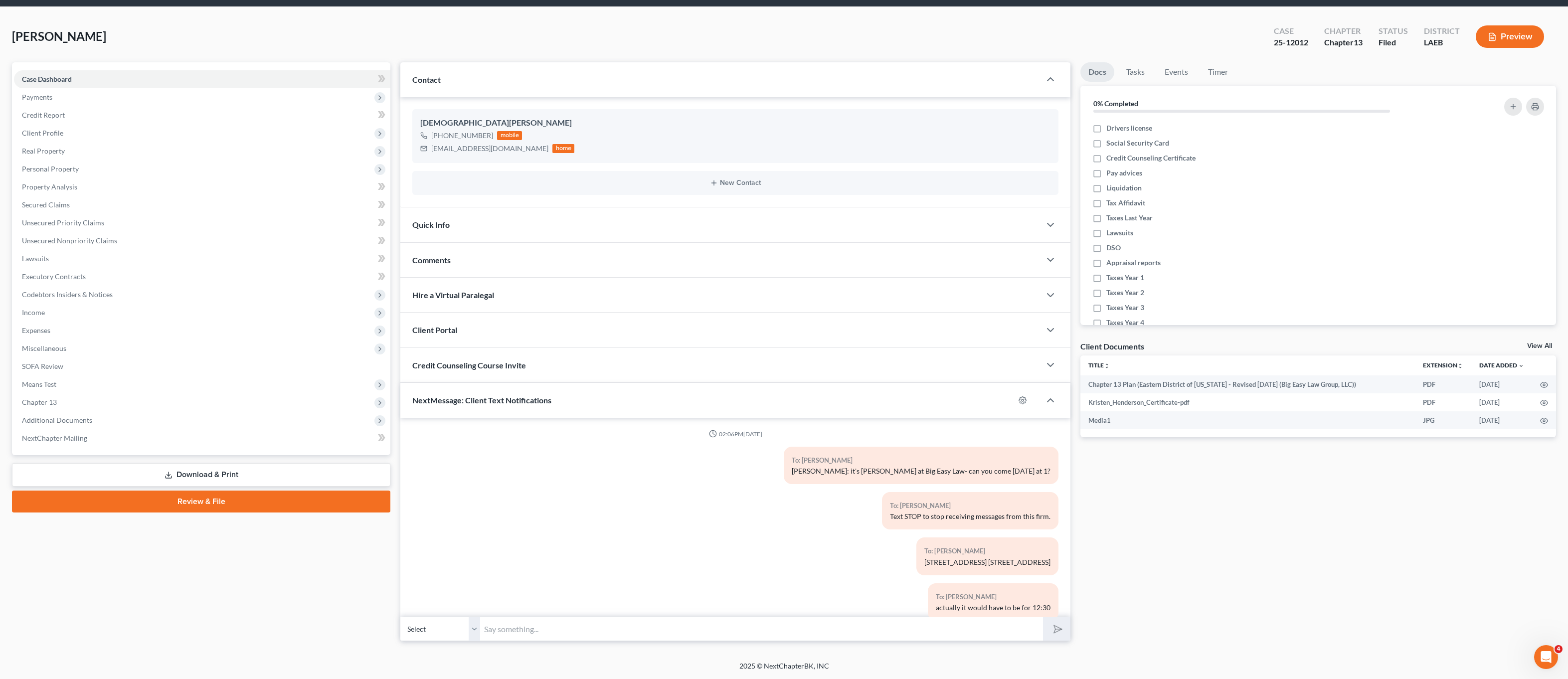
scroll to position [1561, 0]
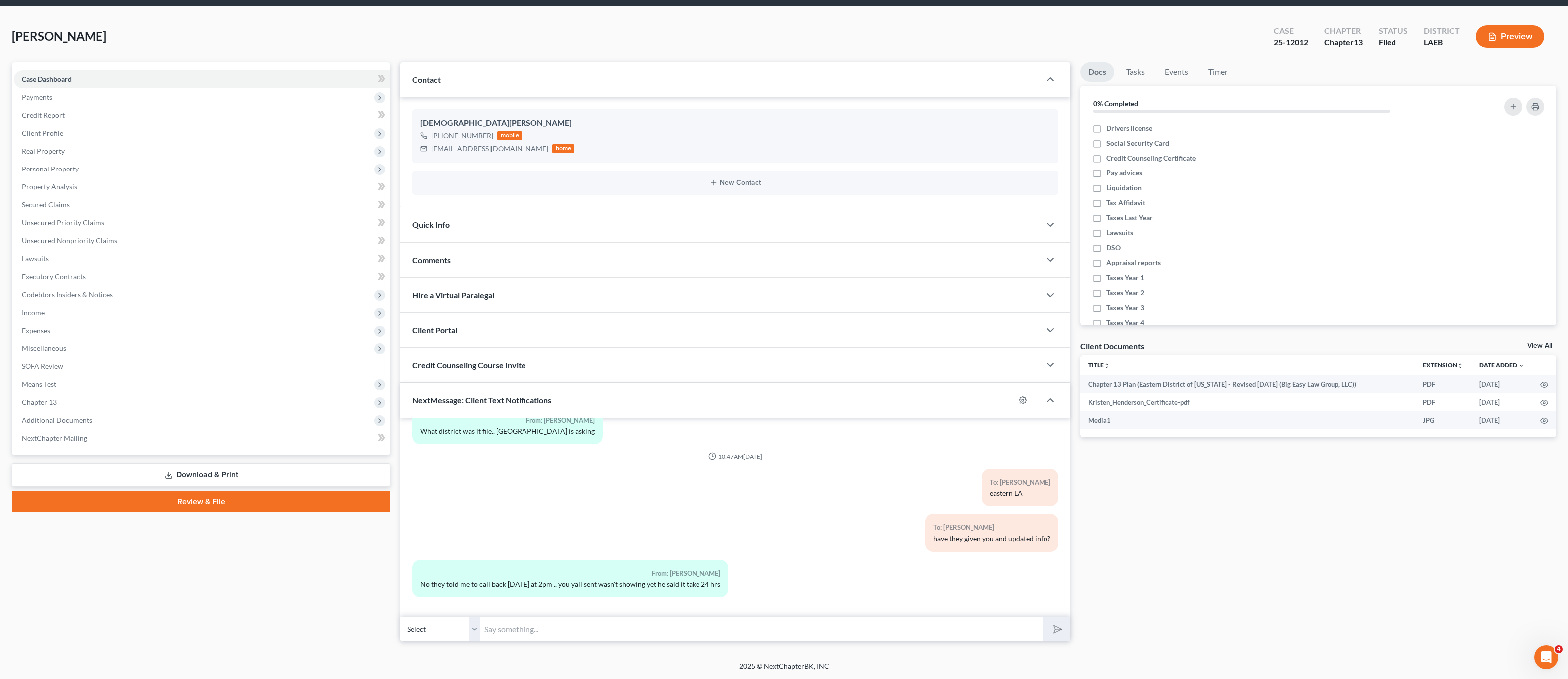
click at [827, 638] on input "text" at bounding box center [762, 629] width 563 height 25
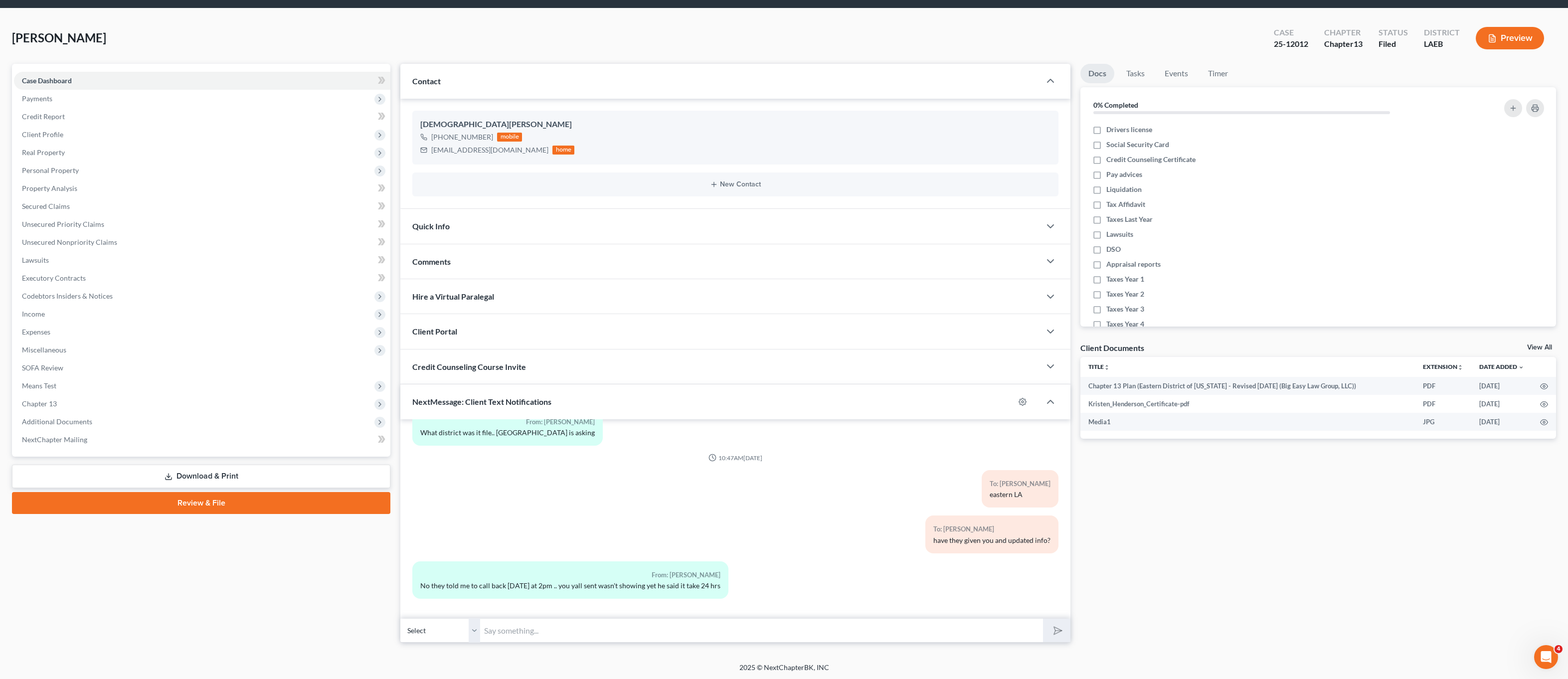
scroll to position [31, 0]
type input "Did they give you the instructions to pick it up yet?"
click at [1043, 619] on button "submit" at bounding box center [1057, 631] width 27 height 23
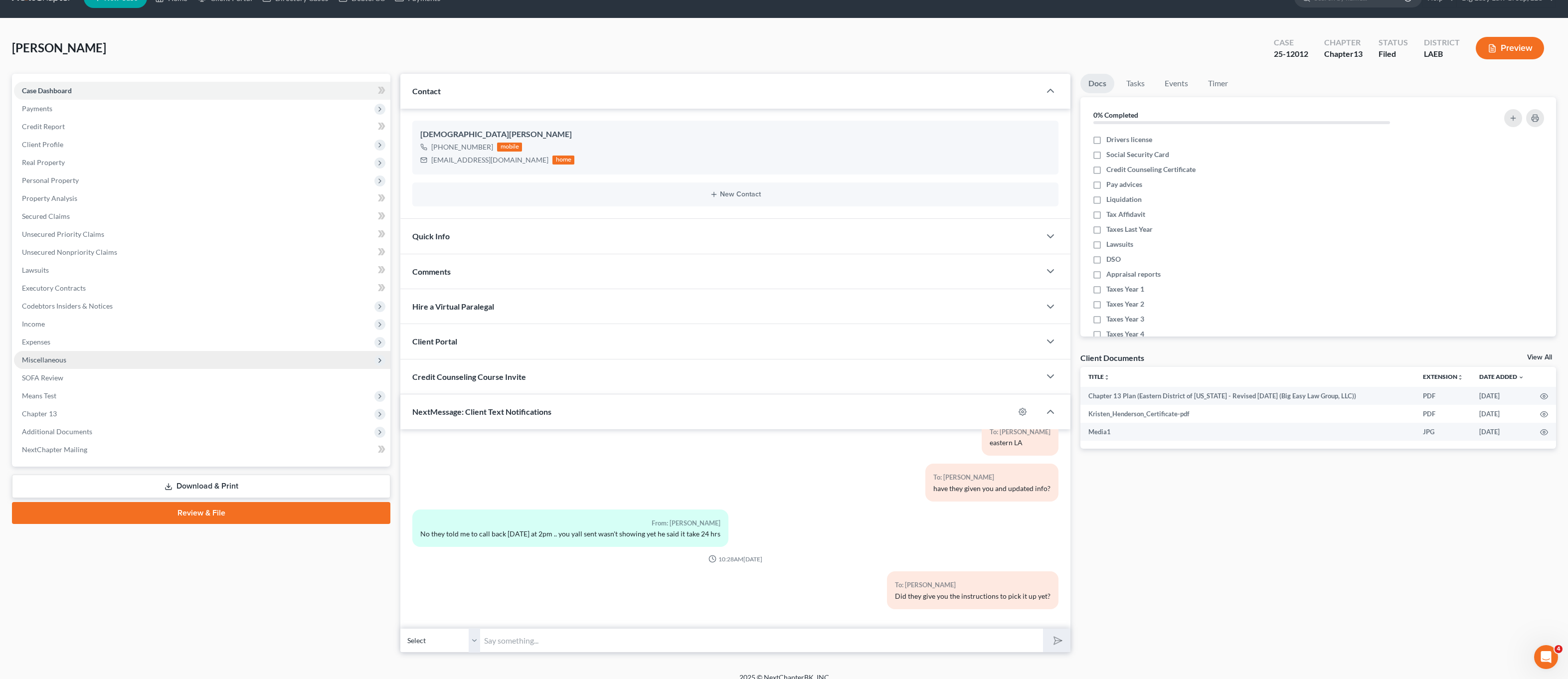
scroll to position [0, 0]
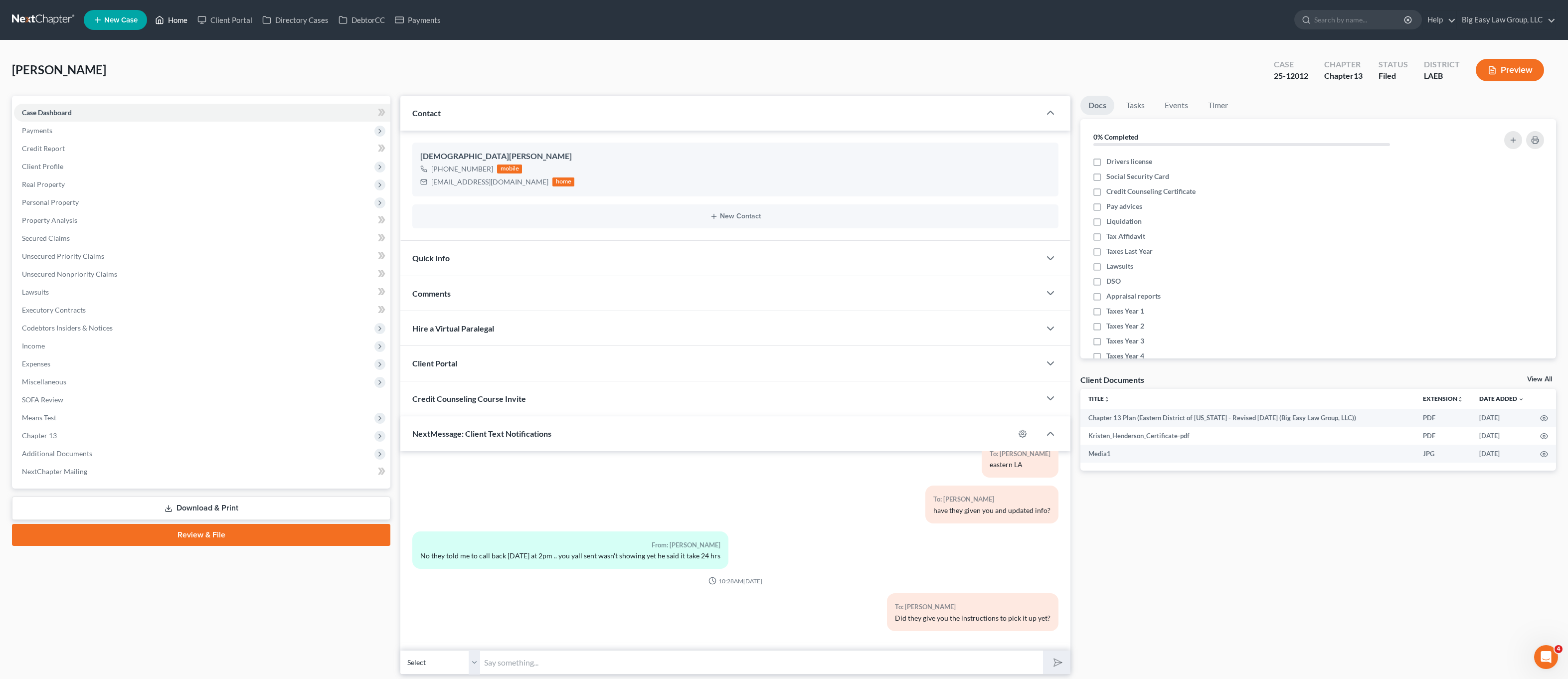
click at [158, 12] on link "Home" at bounding box center [171, 20] width 42 height 18
click at [160, 12] on link "Home" at bounding box center [171, 20] width 42 height 18
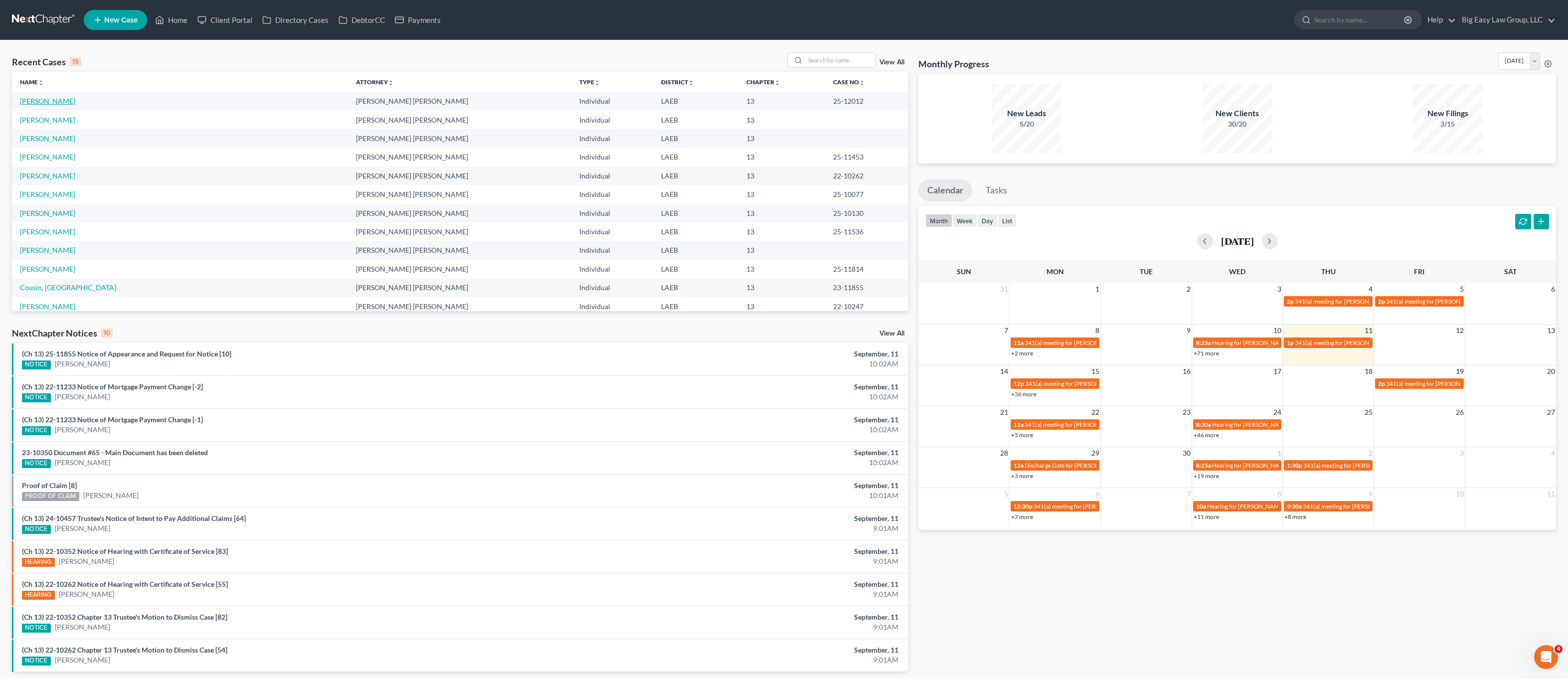
click at [46, 102] on link "[PERSON_NAME]" at bounding box center [47, 101] width 55 height 8
click at [48, 99] on link "[PERSON_NAME]" at bounding box center [47, 101] width 55 height 8
click at [67, 101] on link "[PERSON_NAME]" at bounding box center [47, 101] width 55 height 8
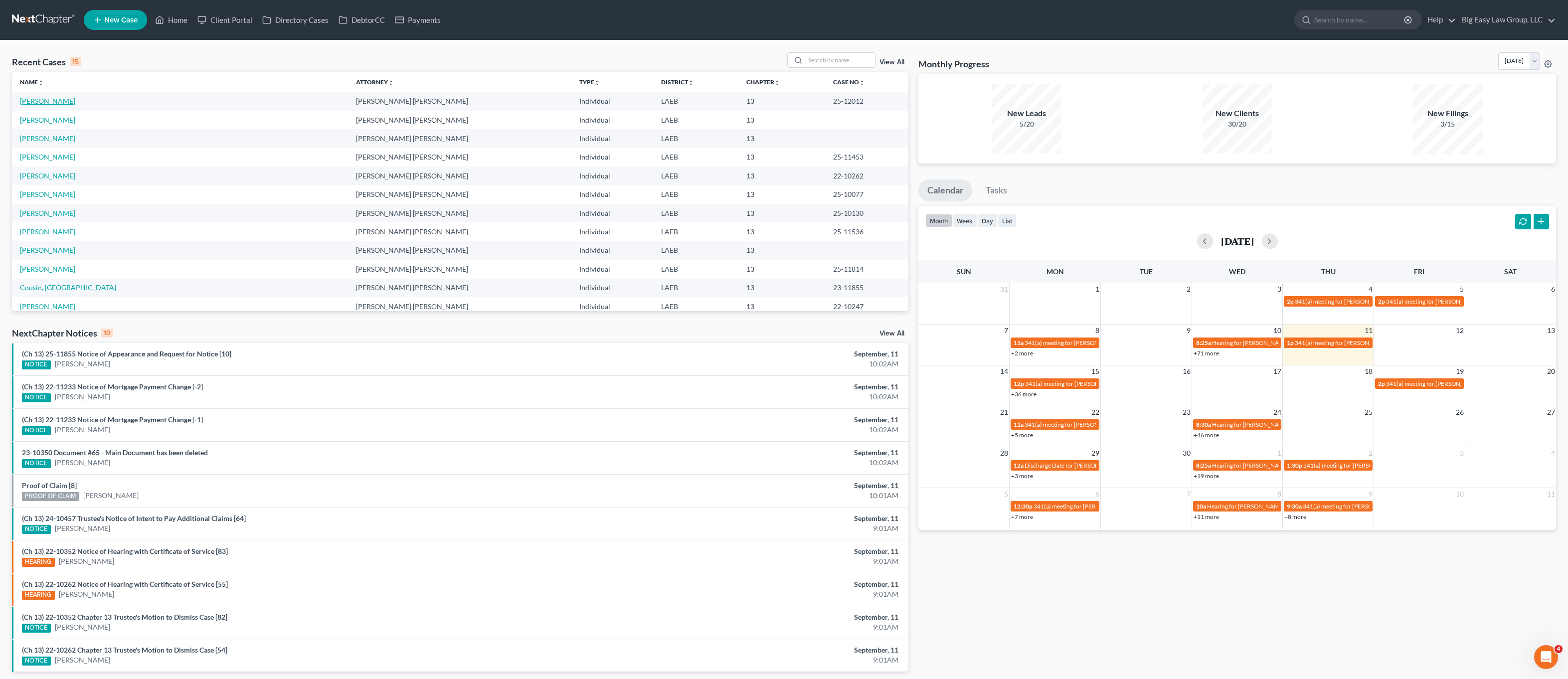
click at [67, 101] on link "[PERSON_NAME]" at bounding box center [47, 101] width 55 height 8
drag, startPoint x: 151, startPoint y: 127, endPoint x: 167, endPoint y: 44, distance: 84.5
click at [152, 126] on td "[PERSON_NAME]" at bounding box center [180, 120] width 336 height 18
click at [171, 15] on link "Home" at bounding box center [171, 20] width 42 height 18
click at [61, 108] on td "[PERSON_NAME]" at bounding box center [180, 101] width 336 height 18
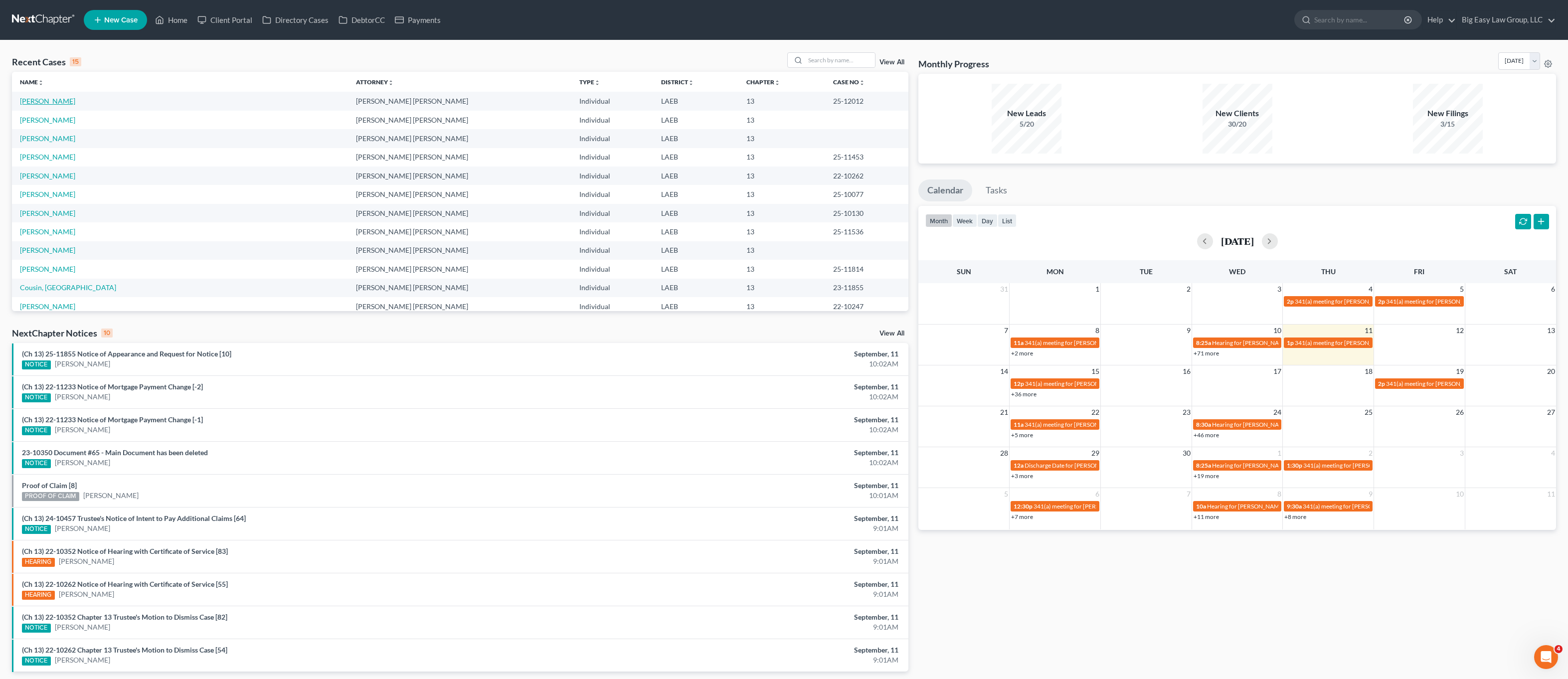
click at [65, 100] on link "[PERSON_NAME]" at bounding box center [47, 101] width 55 height 8
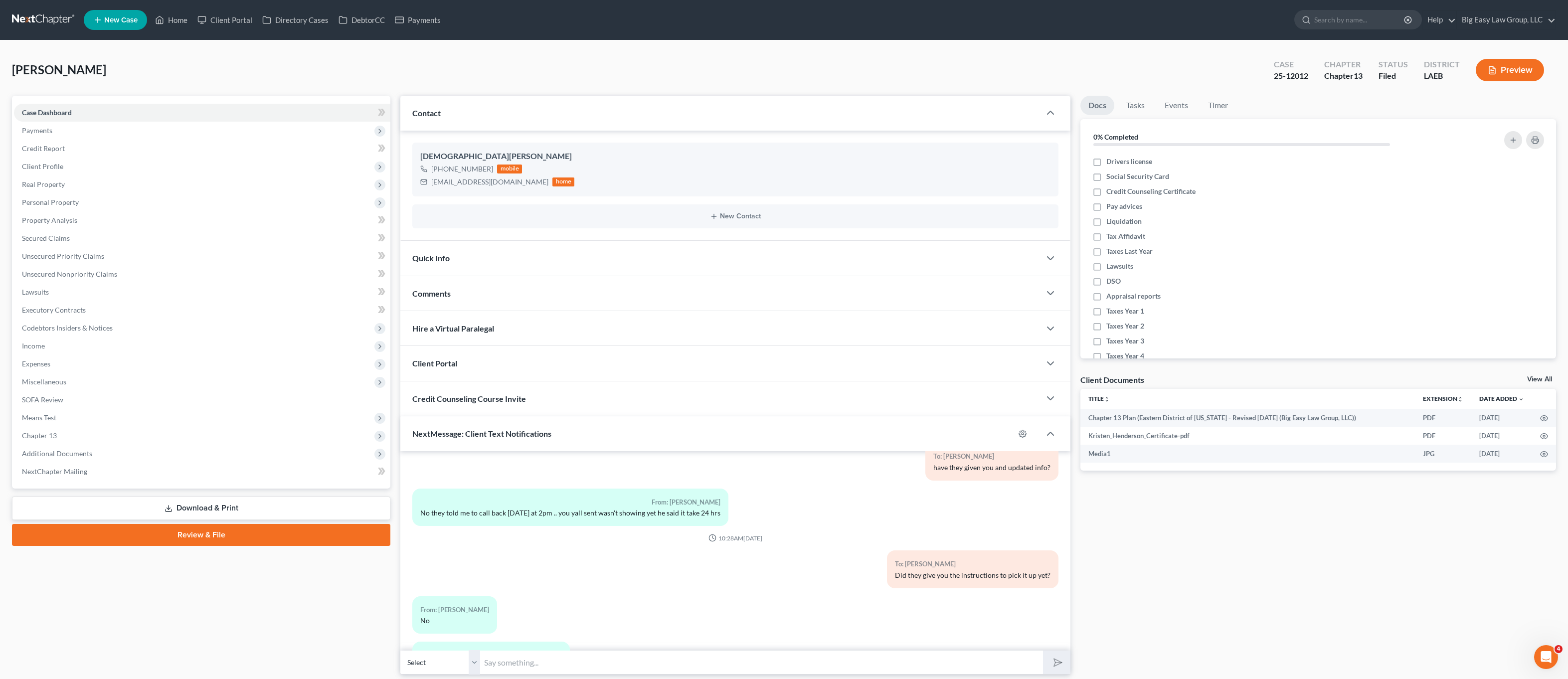
scroll to position [1714, 0]
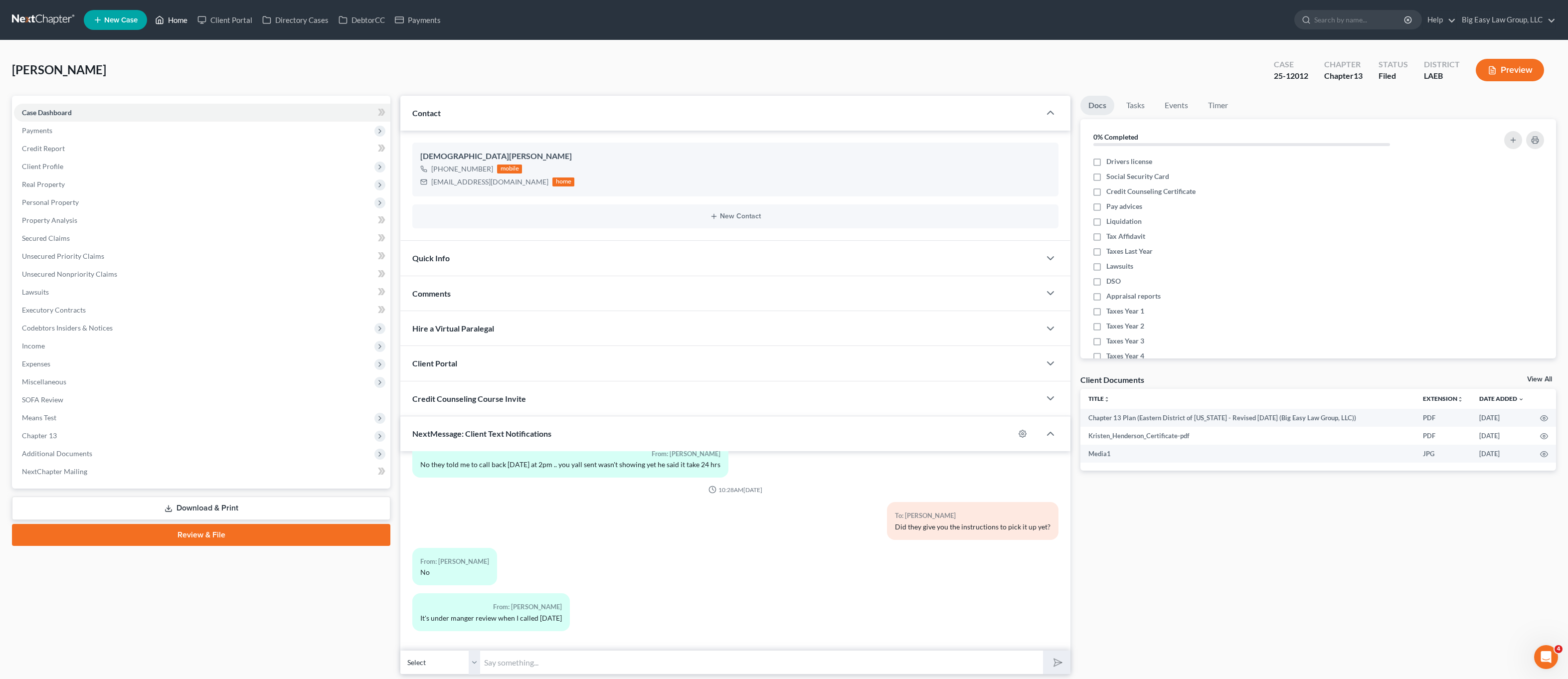
drag, startPoint x: 171, startPoint y: 21, endPoint x: 176, endPoint y: 25, distance: 6.4
click at [171, 21] on link "Home" at bounding box center [171, 20] width 42 height 18
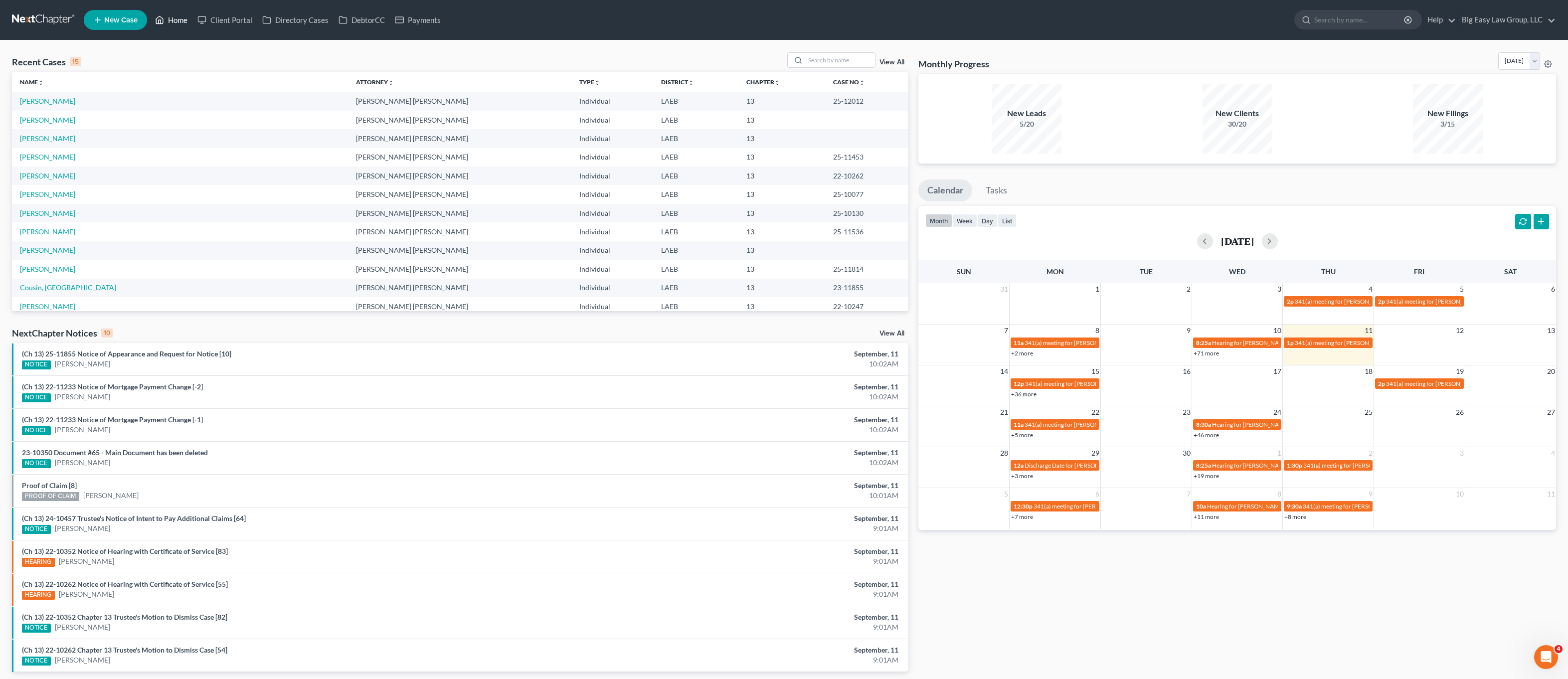
click at [168, 12] on link "Home" at bounding box center [171, 20] width 42 height 18
click at [49, 100] on link "[PERSON_NAME]" at bounding box center [47, 101] width 55 height 8
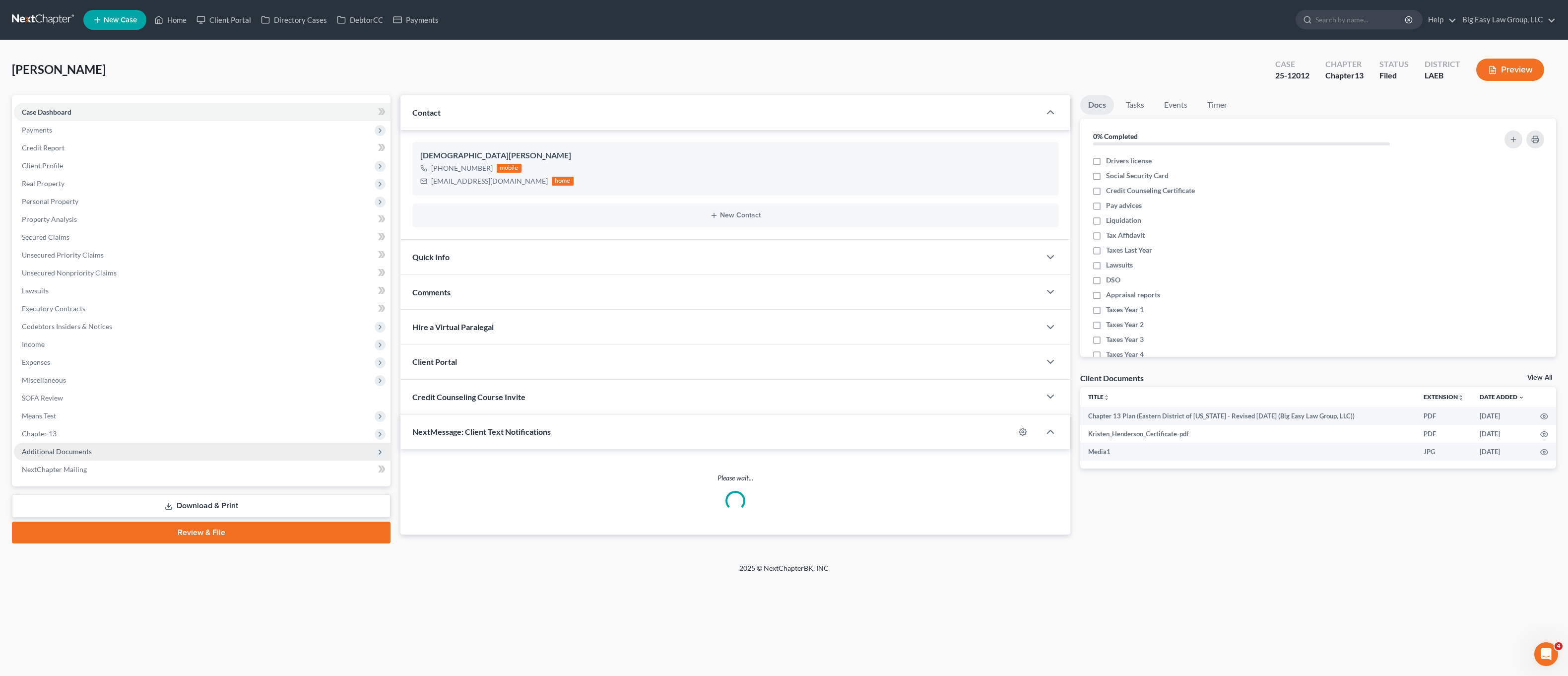
click at [85, 454] on span "Additional Documents" at bounding box center [57, 451] width 70 height 8
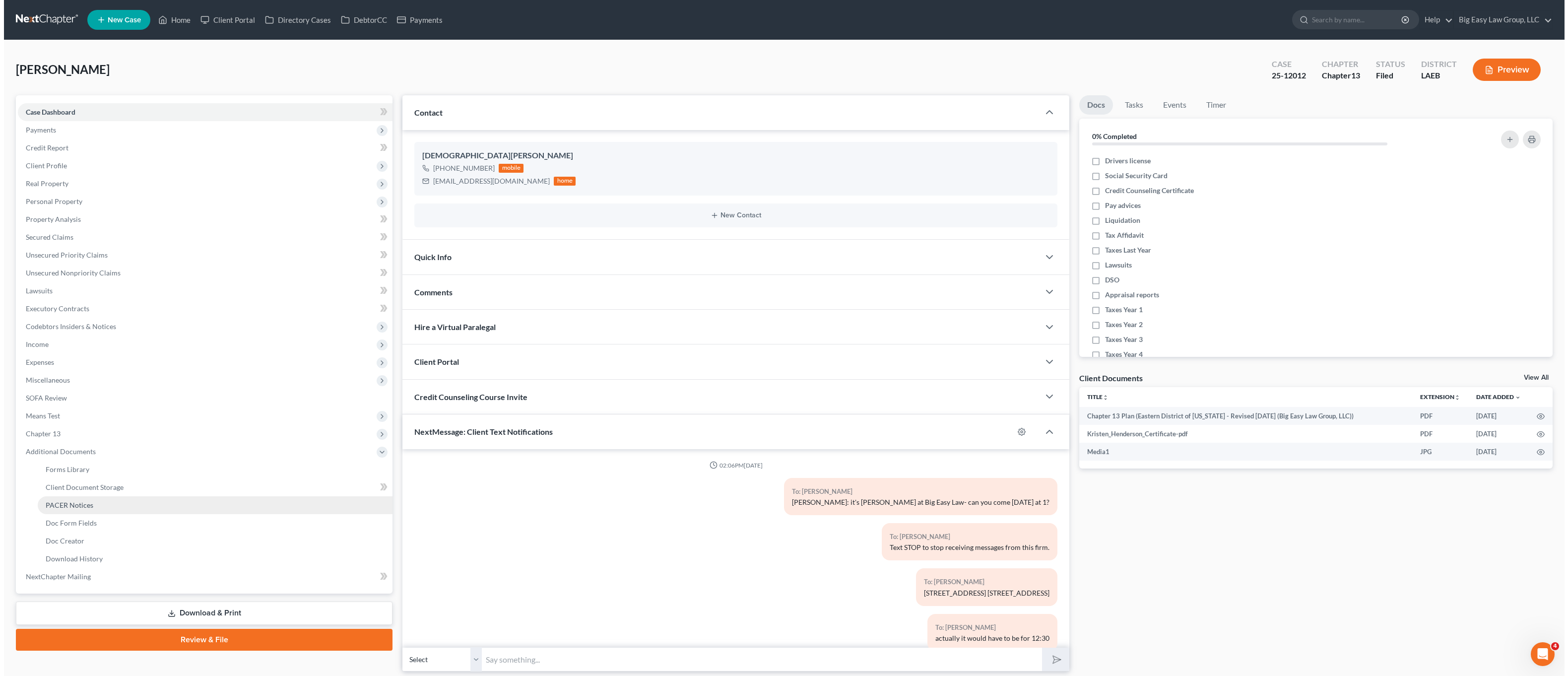
scroll to position [1707, 0]
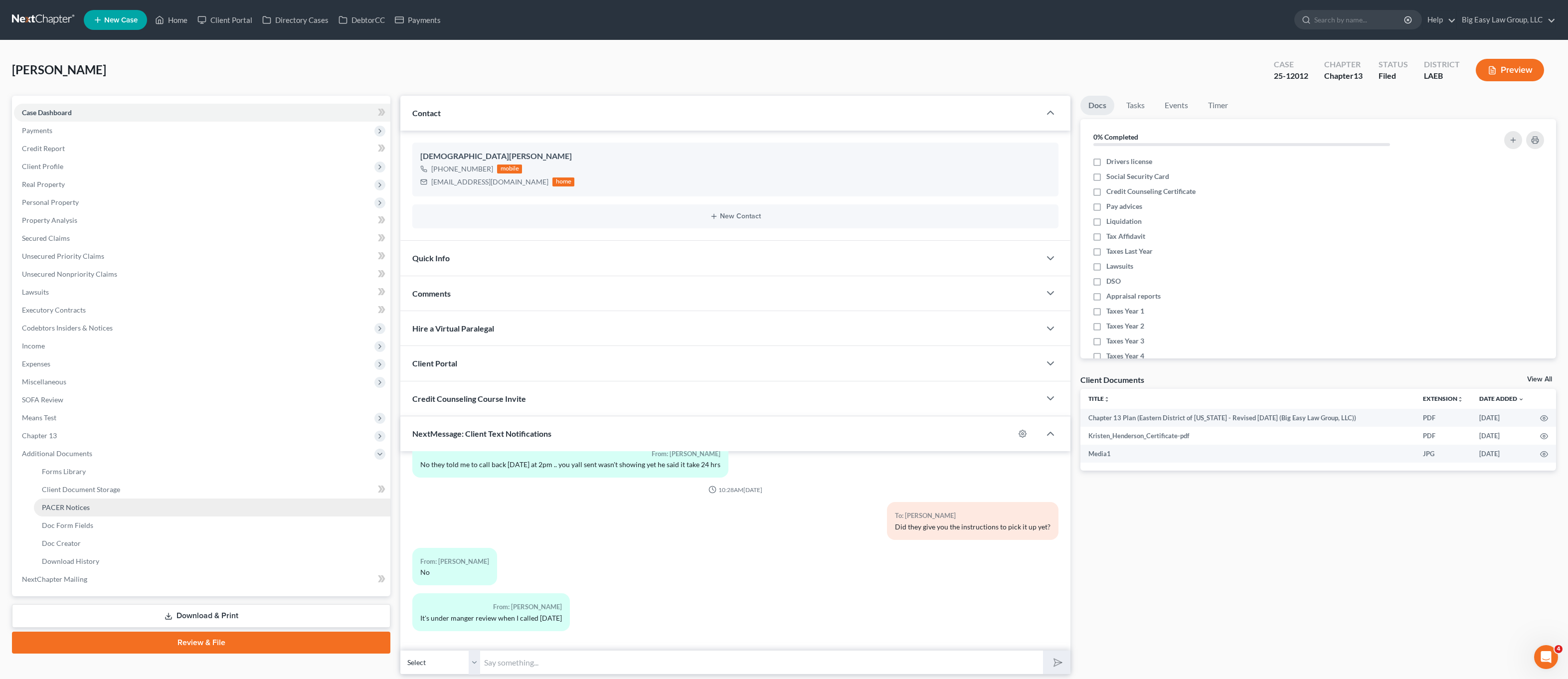
click at [110, 507] on link "PACER Notices" at bounding box center [212, 508] width 356 height 18
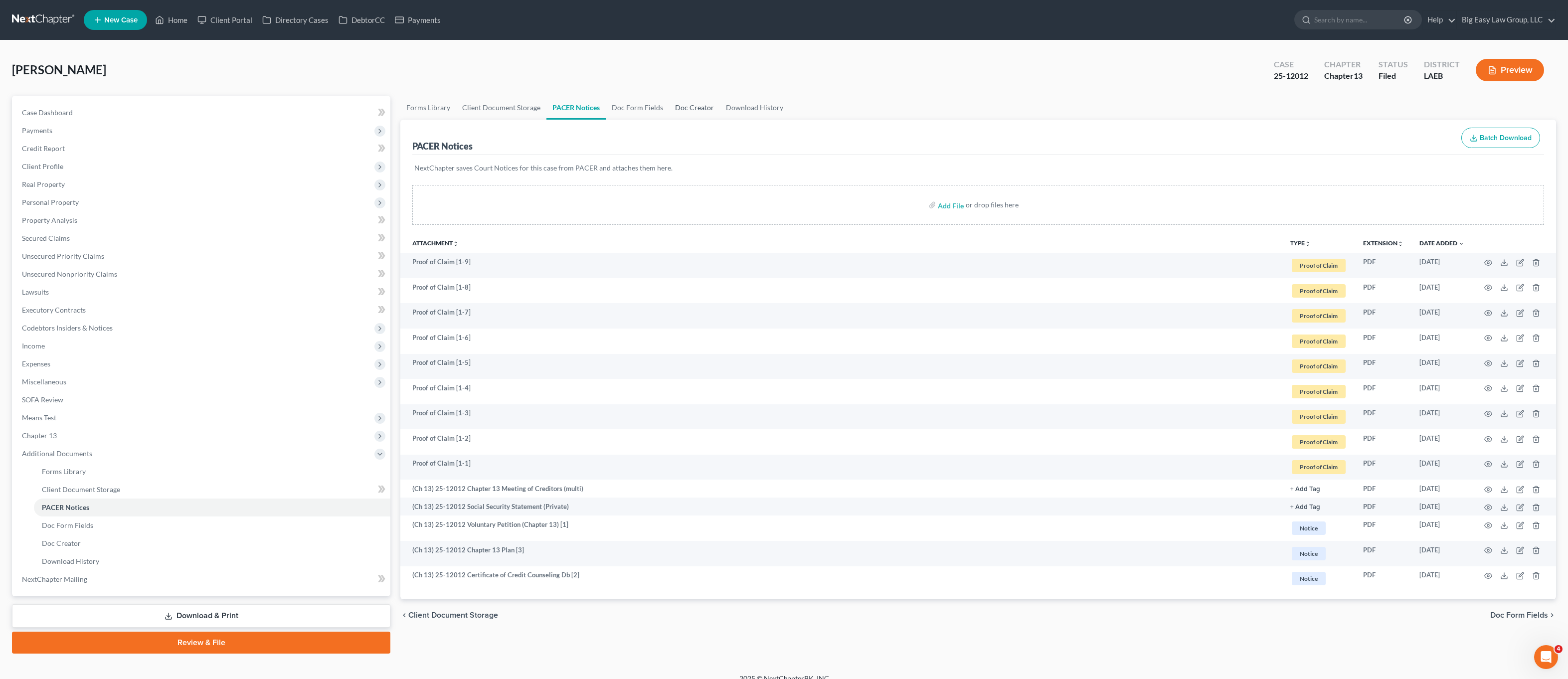
click at [684, 117] on link "Doc Creator" at bounding box center [695, 107] width 51 height 24
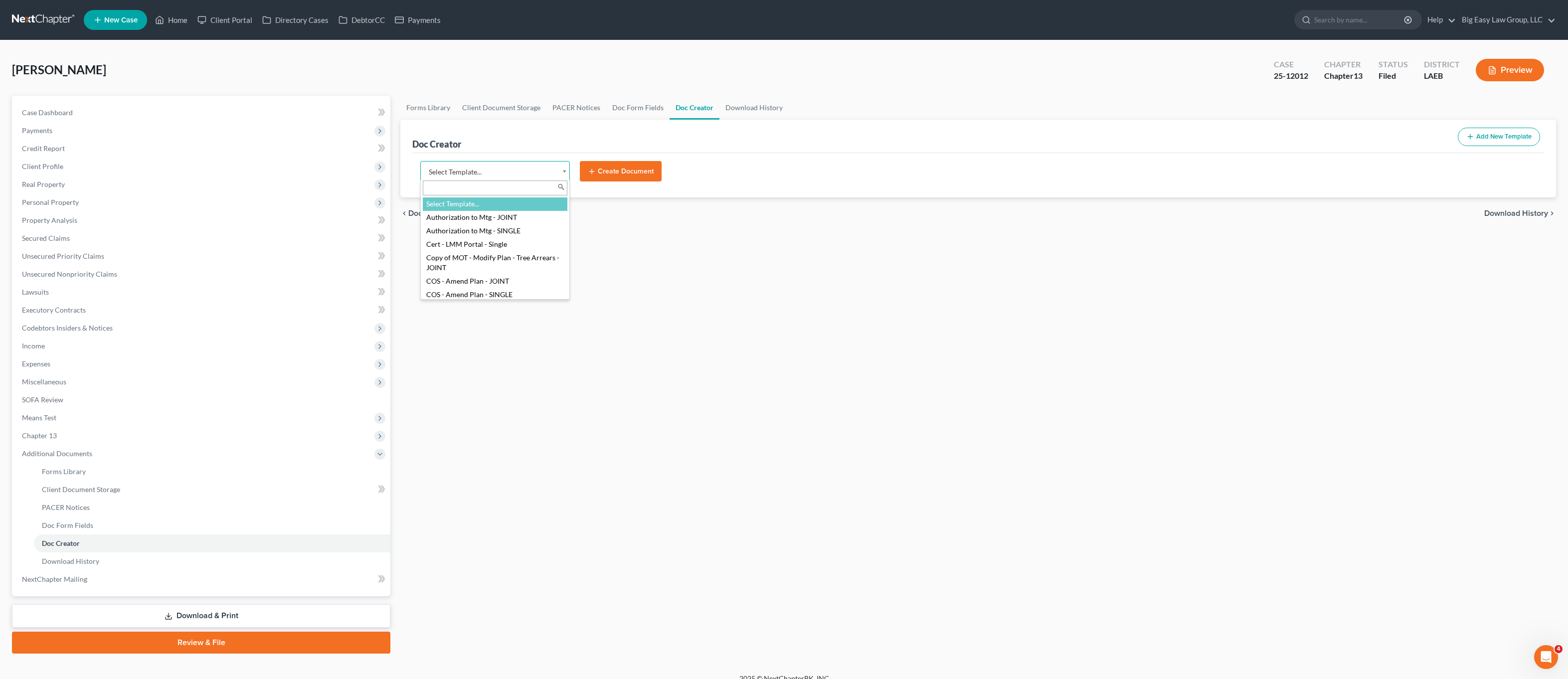
click at [449, 177] on body "Home New Case Client Portal Directory Cases DebtorCC Payments Big Easy Law Grou…" at bounding box center [784, 345] width 1568 height 691
type input "aff"
select select "97403"
click at [603, 164] on button "Create Document" at bounding box center [621, 171] width 82 height 21
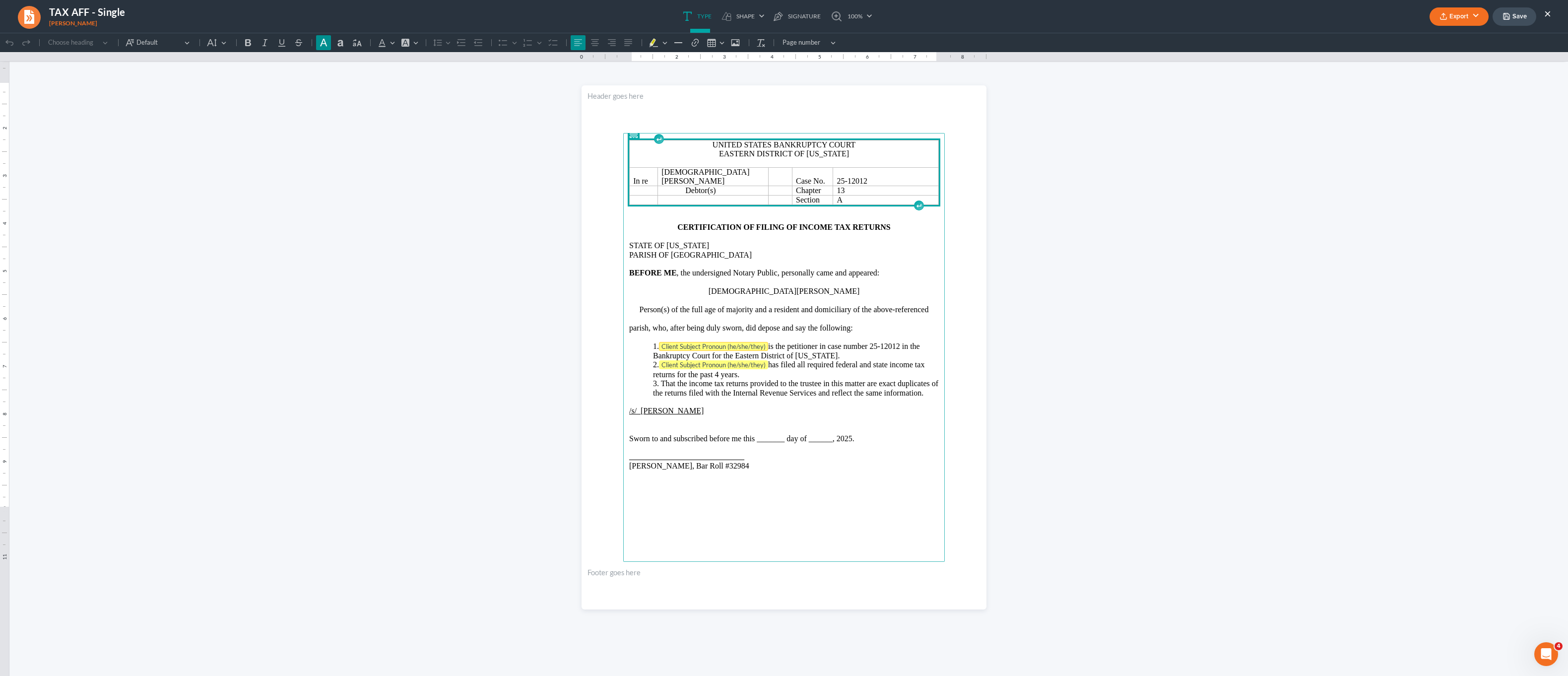
click at [755, 342] on tag "Client Subject Pronoun (he/she/they)" at bounding box center [713, 346] width 109 height 9
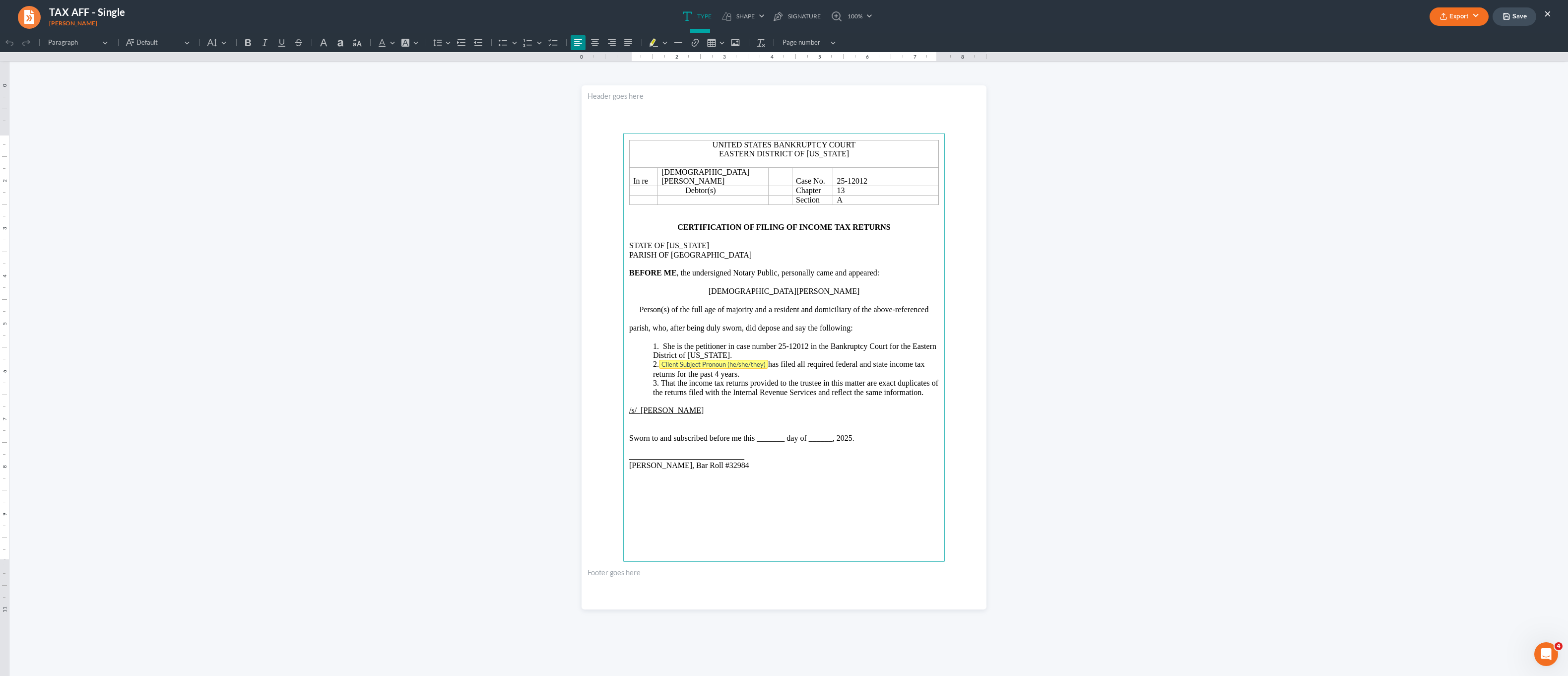
click at [704, 360] on tag "Client Subject Pronoun (he/she/they)" at bounding box center [713, 364] width 109 height 9
drag, startPoint x: 750, startPoint y: 420, endPoint x: 778, endPoint y: 423, distance: 28.2
click at [750, 424] on p "Sworn to and subscribed before me this _______ day of ______, 2025." at bounding box center [784, 428] width 309 height 9
drag, startPoint x: 810, startPoint y: 419, endPoint x: 788, endPoint y: 421, distance: 22.1
click at [788, 424] on p "Sworn to and subscribed before me this 5th day of ______, 2025." at bounding box center [784, 428] width 309 height 9
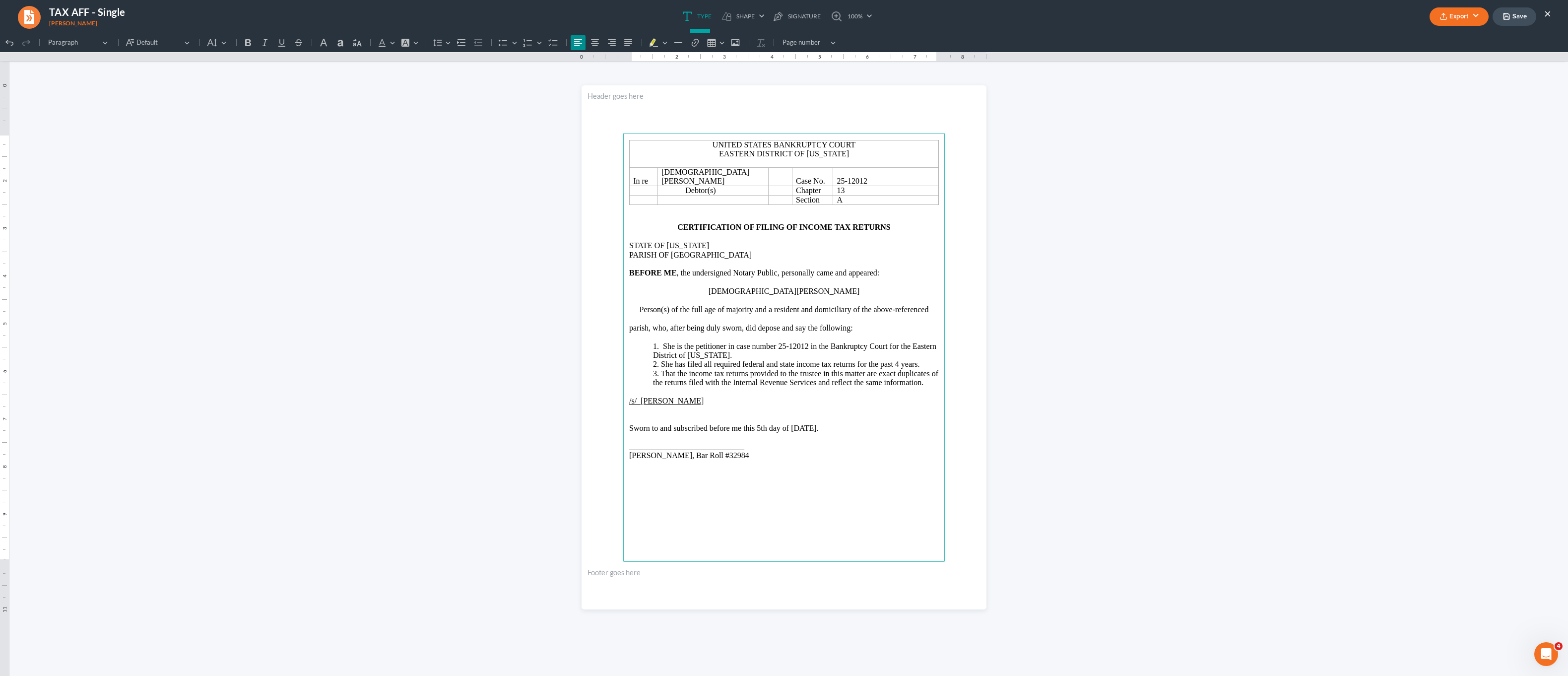
click at [643, 442] on u "_____________________________" at bounding box center [687, 446] width 115 height 8
click at [795, 488] on main "United States Bankruptcy Court Eastern District of Louisiana In re Kristen Hend…" at bounding box center [784, 348] width 322 height 429
drag, startPoint x: 1478, startPoint y: 18, endPoint x: 1470, endPoint y: 20, distance: 8.2
click at [1478, 18] on button "Export" at bounding box center [1459, 17] width 59 height 18
click at [1436, 37] on link "PDF" at bounding box center [1458, 39] width 77 height 17
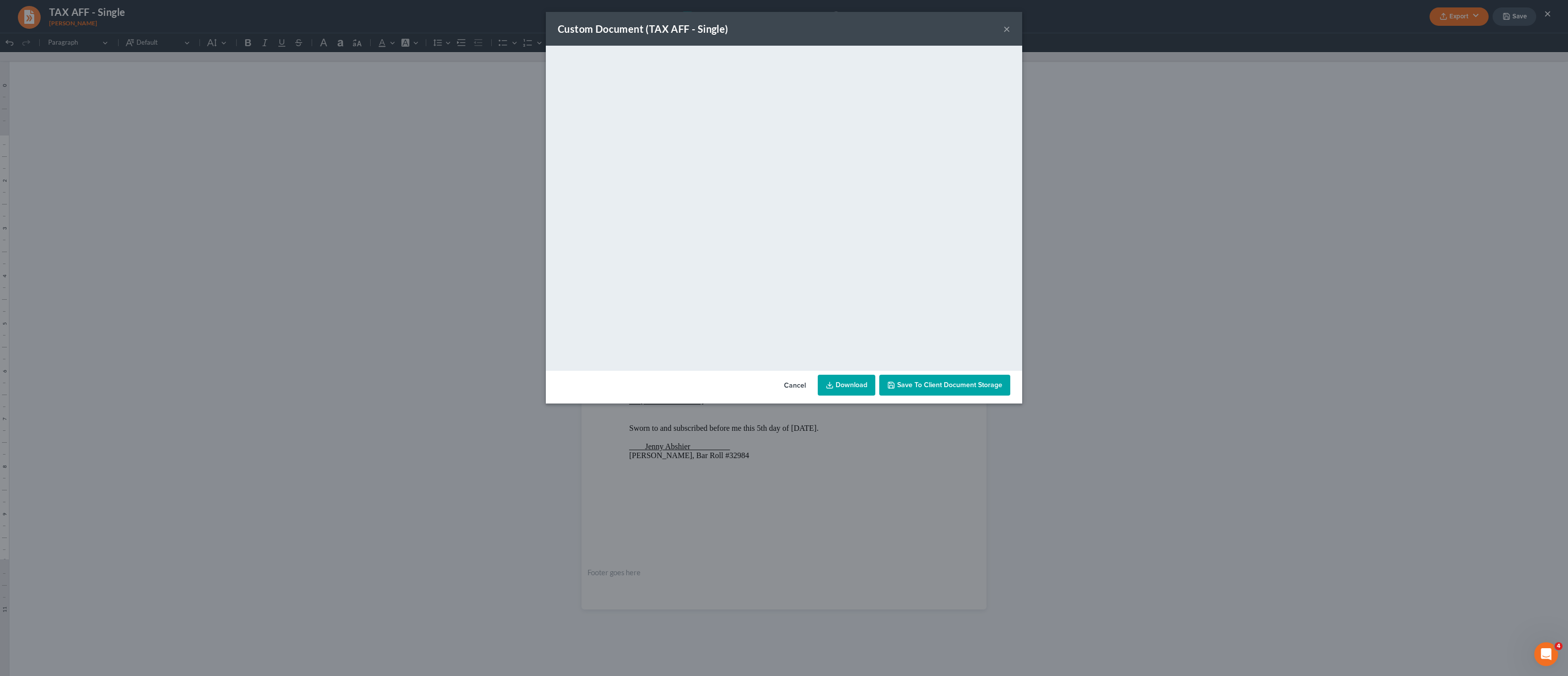
click at [833, 380] on link "Download" at bounding box center [846, 385] width 57 height 21
click at [1009, 31] on button "×" at bounding box center [1007, 28] width 7 height 12
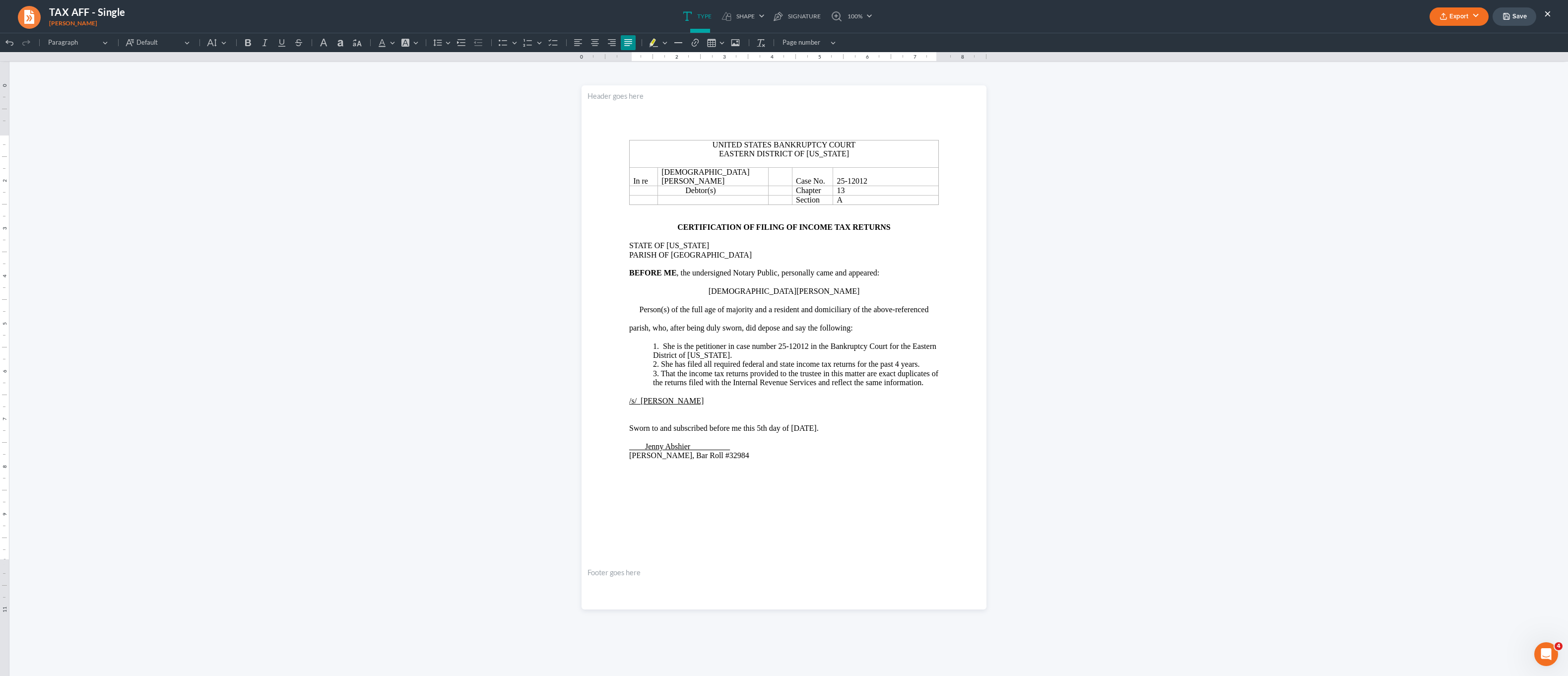
click at [27, 20] on link at bounding box center [29, 16] width 25 height 24
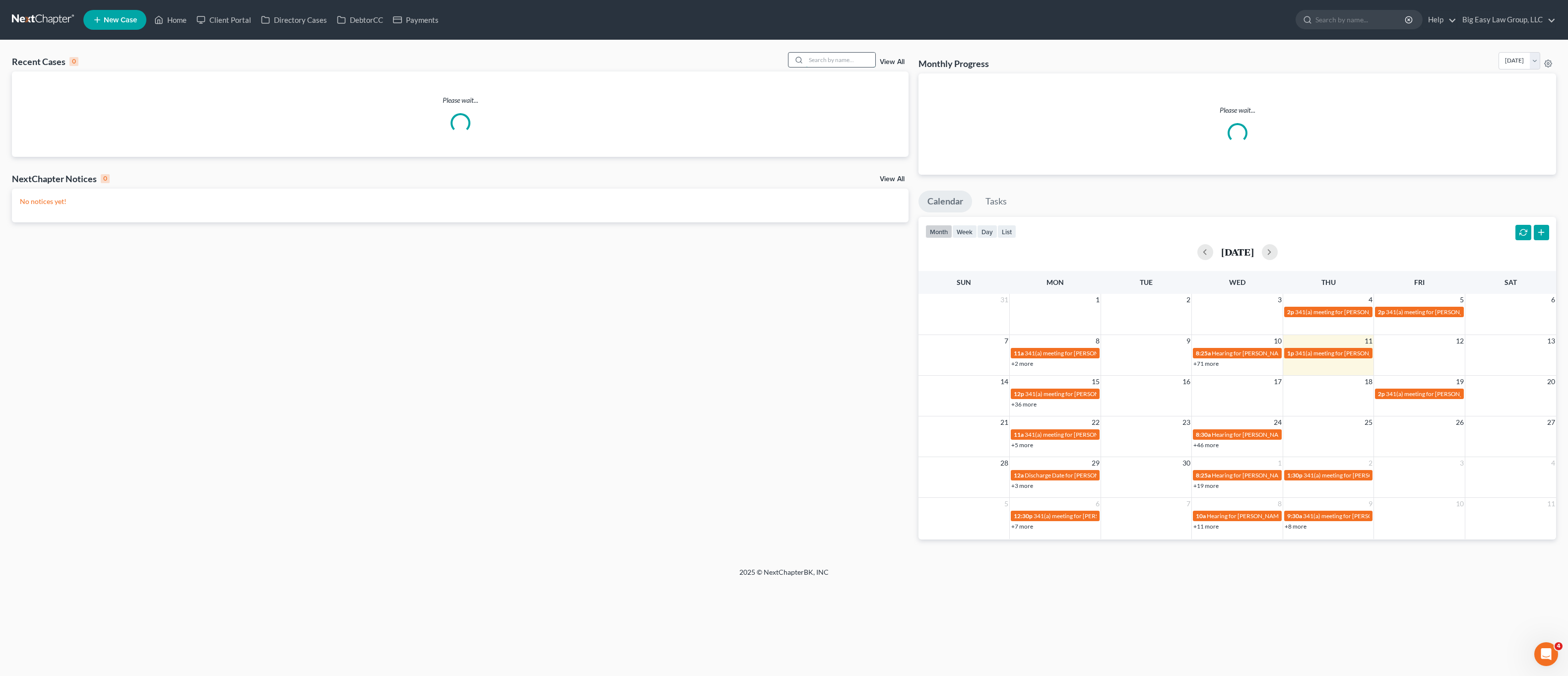
click at [845, 61] on input "search" at bounding box center [841, 59] width 70 height 14
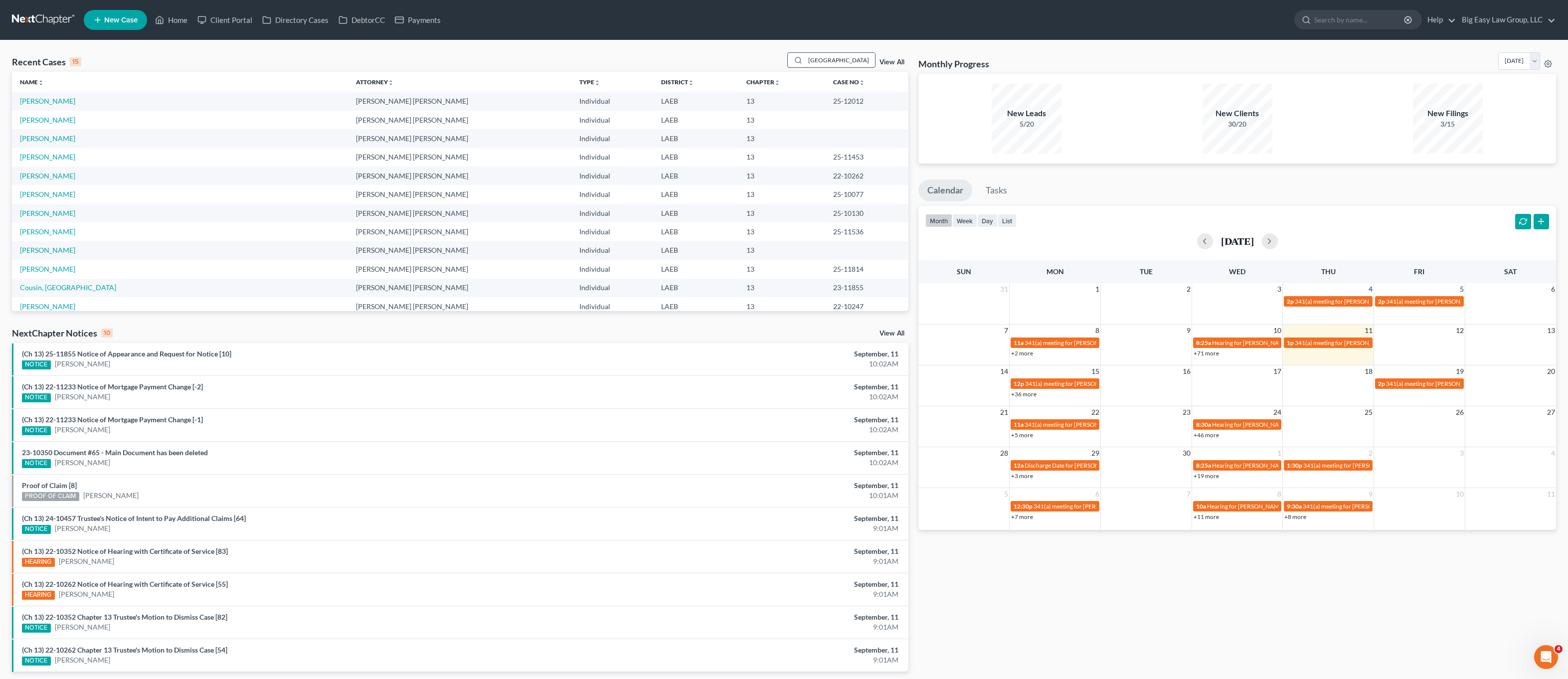
type input "wellington"
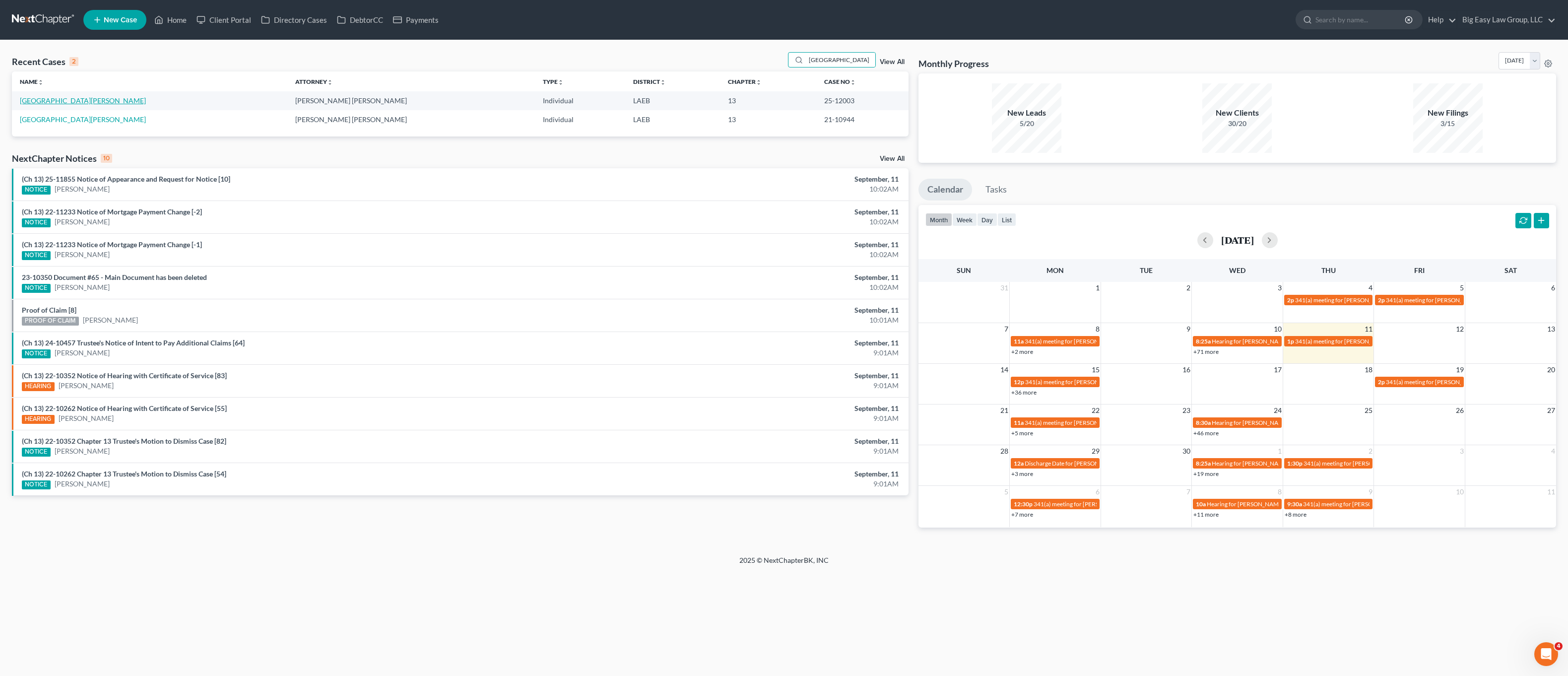
click at [62, 98] on link "[GEOGRAPHIC_DATA][PERSON_NAME]" at bounding box center [83, 100] width 126 height 8
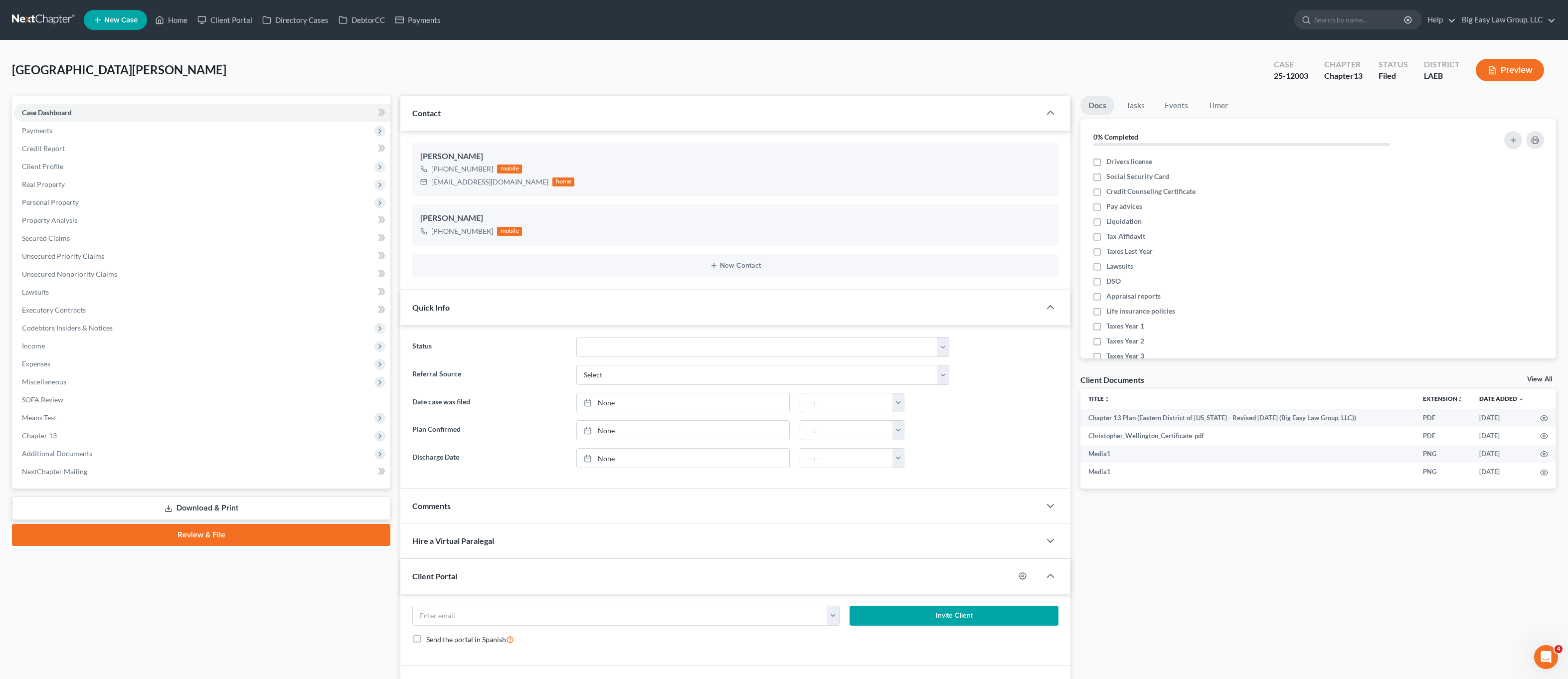
scroll to position [2269, 0]
click at [176, 14] on link "Home" at bounding box center [171, 20] width 42 height 18
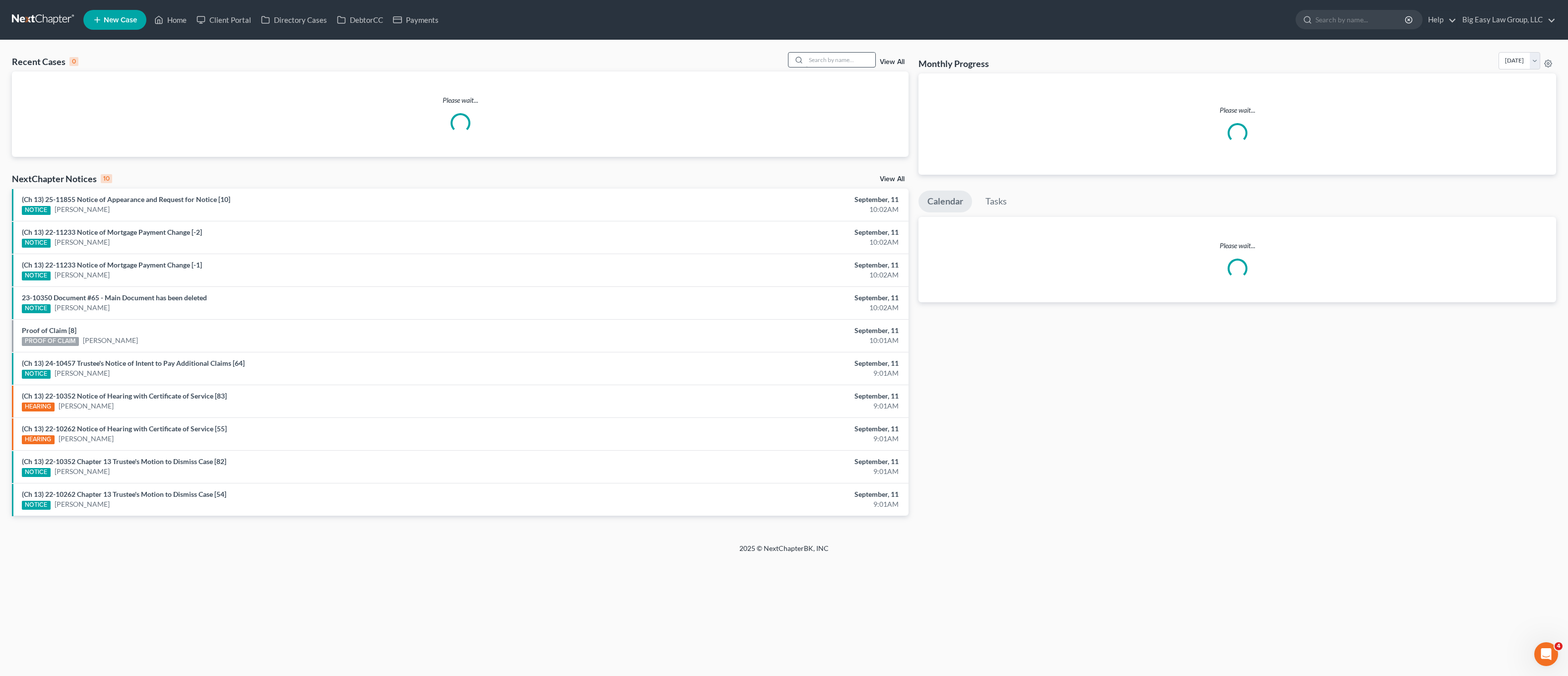
click at [851, 68] on div "Recent Cases 0 View All" at bounding box center [460, 62] width 897 height 19
click at [855, 61] on input "search" at bounding box center [841, 59] width 70 height 14
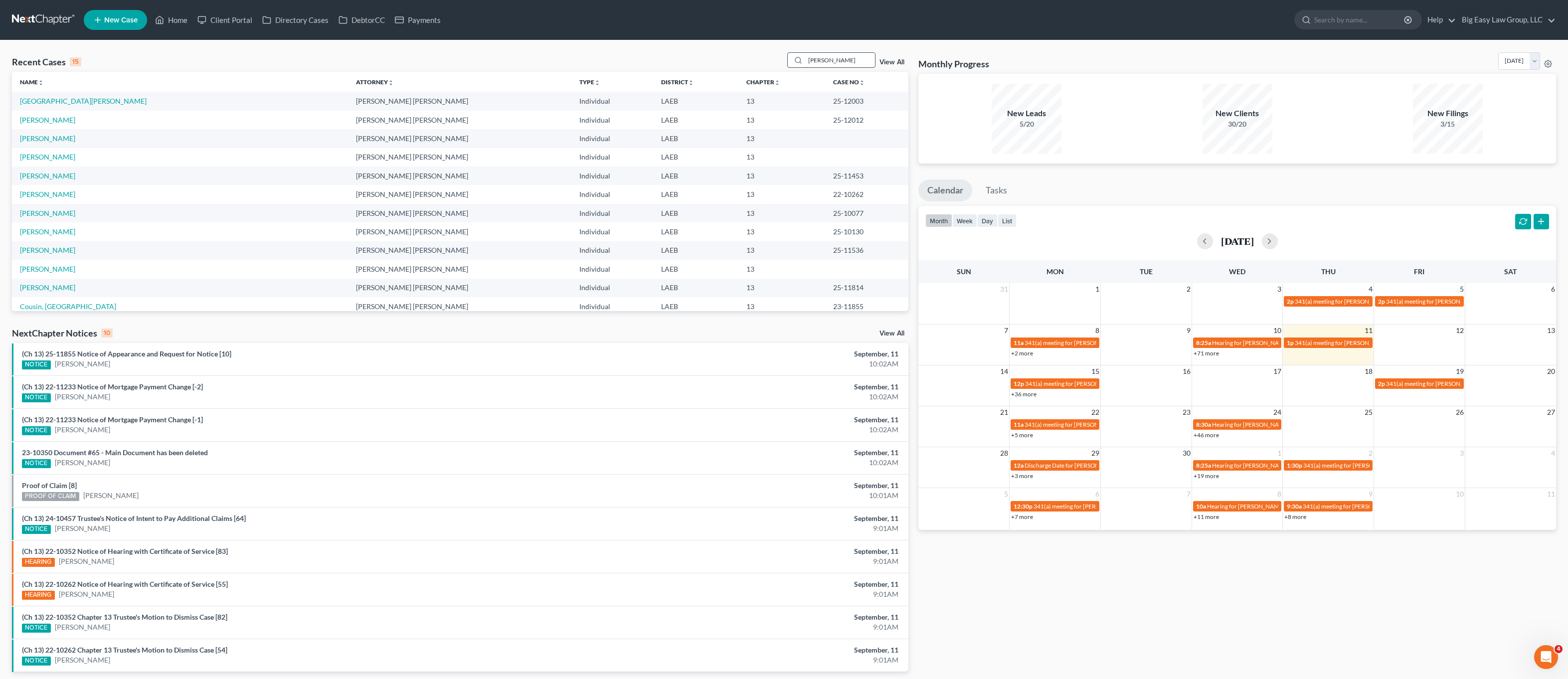
type input "roberts"
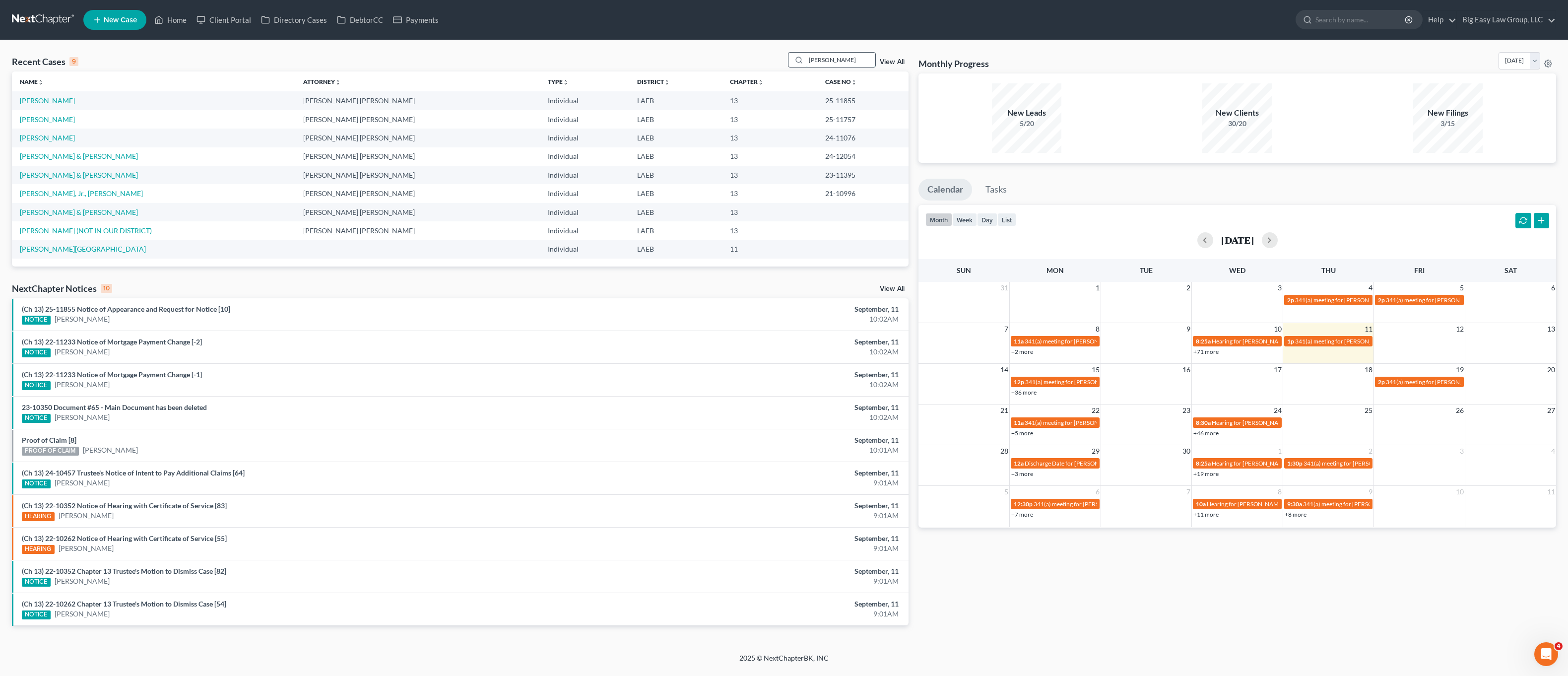
click at [860, 61] on input "roberts" at bounding box center [841, 59] width 70 height 14
click at [50, 93] on td "[PERSON_NAME]" at bounding box center [153, 100] width 284 height 18
click at [48, 102] on link "[PERSON_NAME]" at bounding box center [47, 100] width 55 height 8
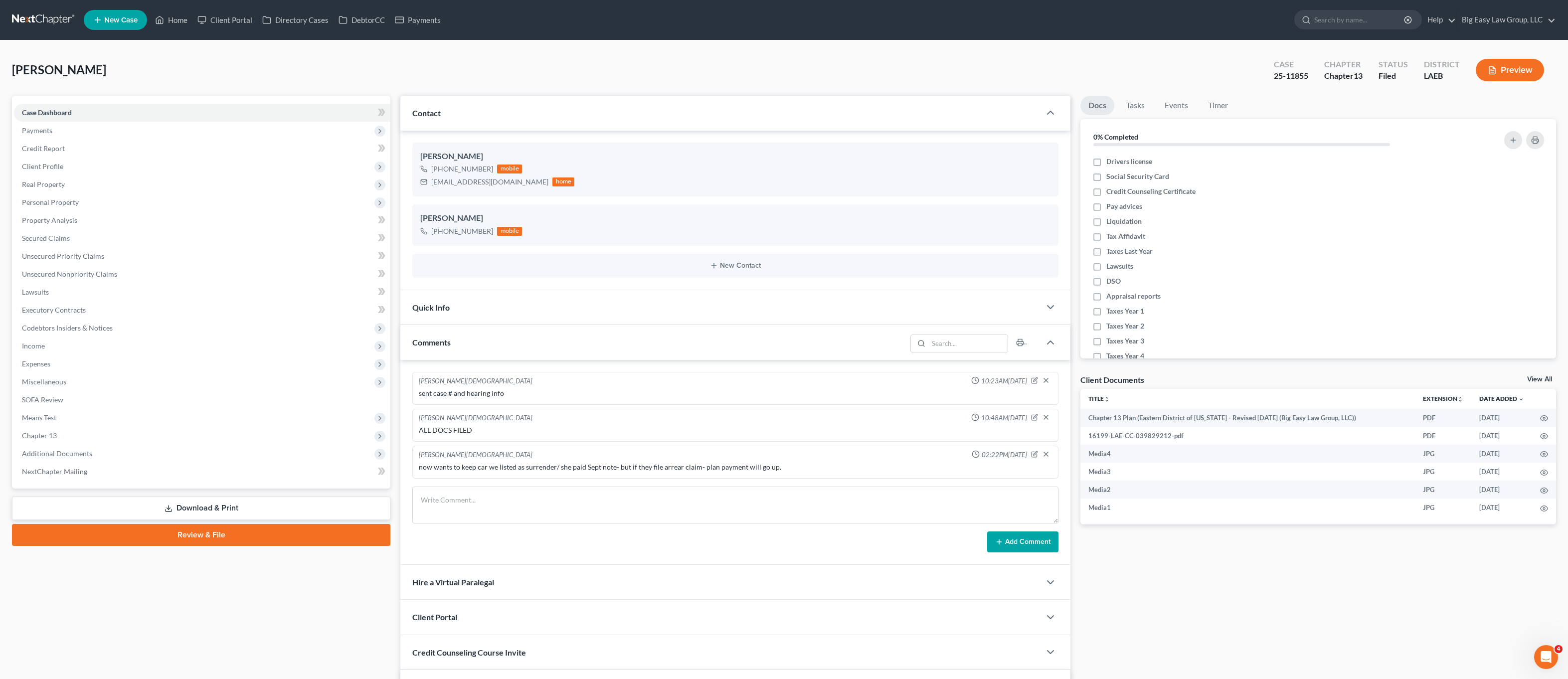
click at [485, 351] on div "Comments" at bounding box center [654, 342] width 506 height 34
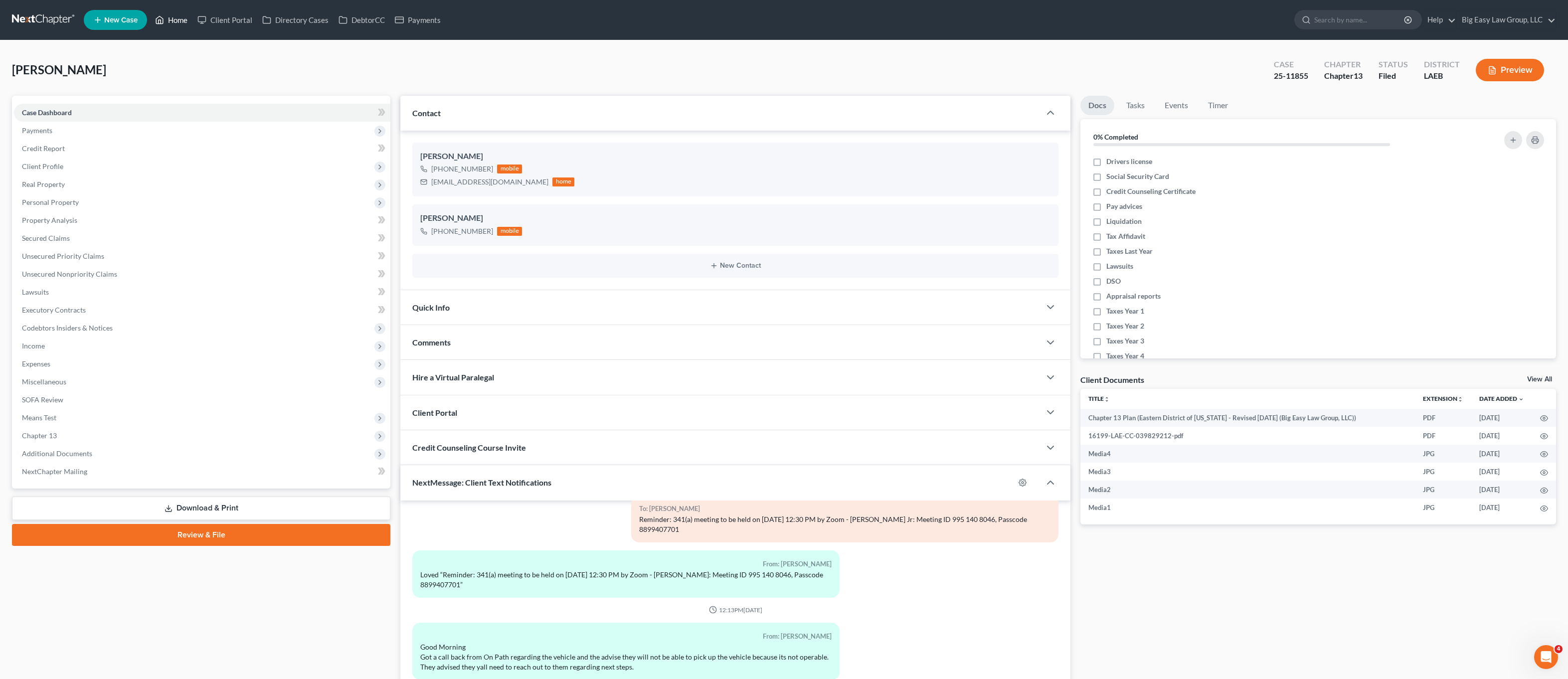
click at [187, 25] on link "Home" at bounding box center [171, 20] width 42 height 18
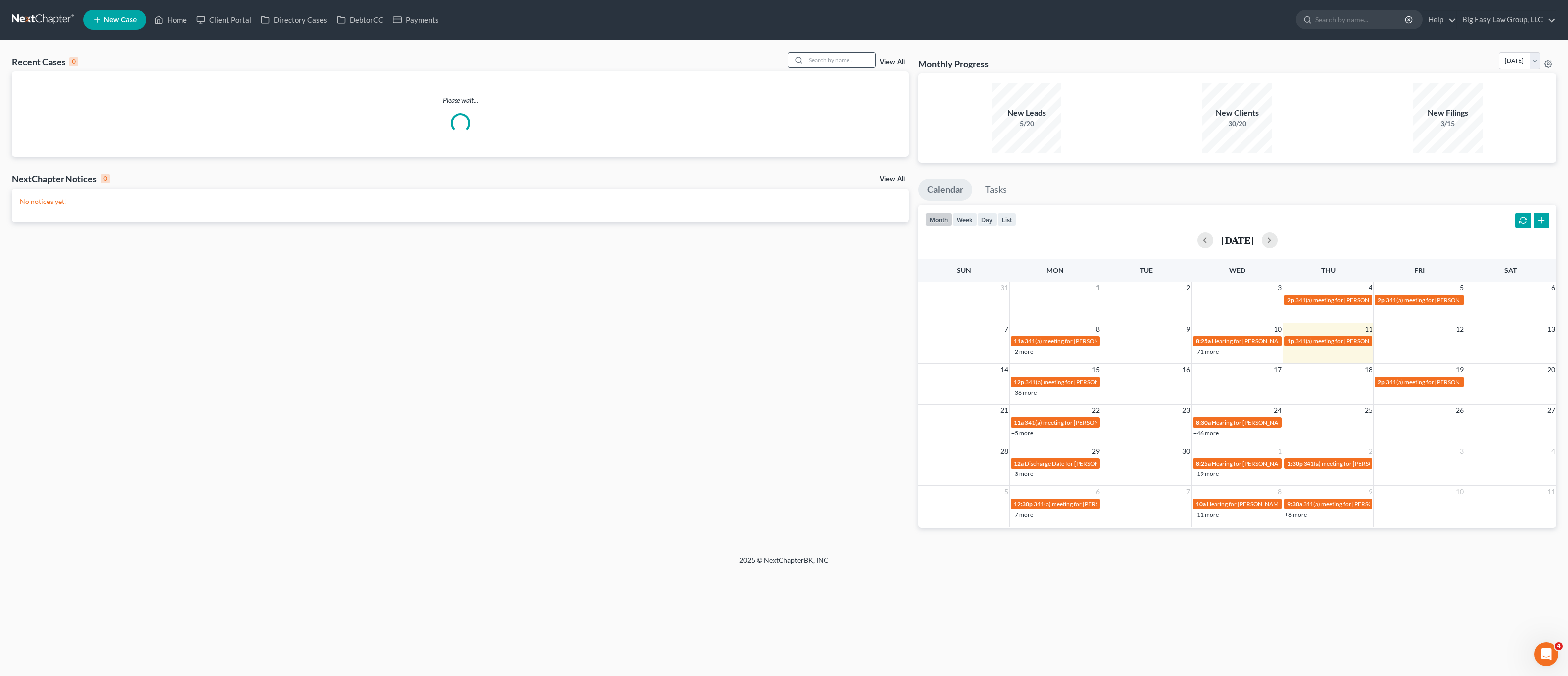
click at [870, 58] on input "search" at bounding box center [841, 59] width 70 height 14
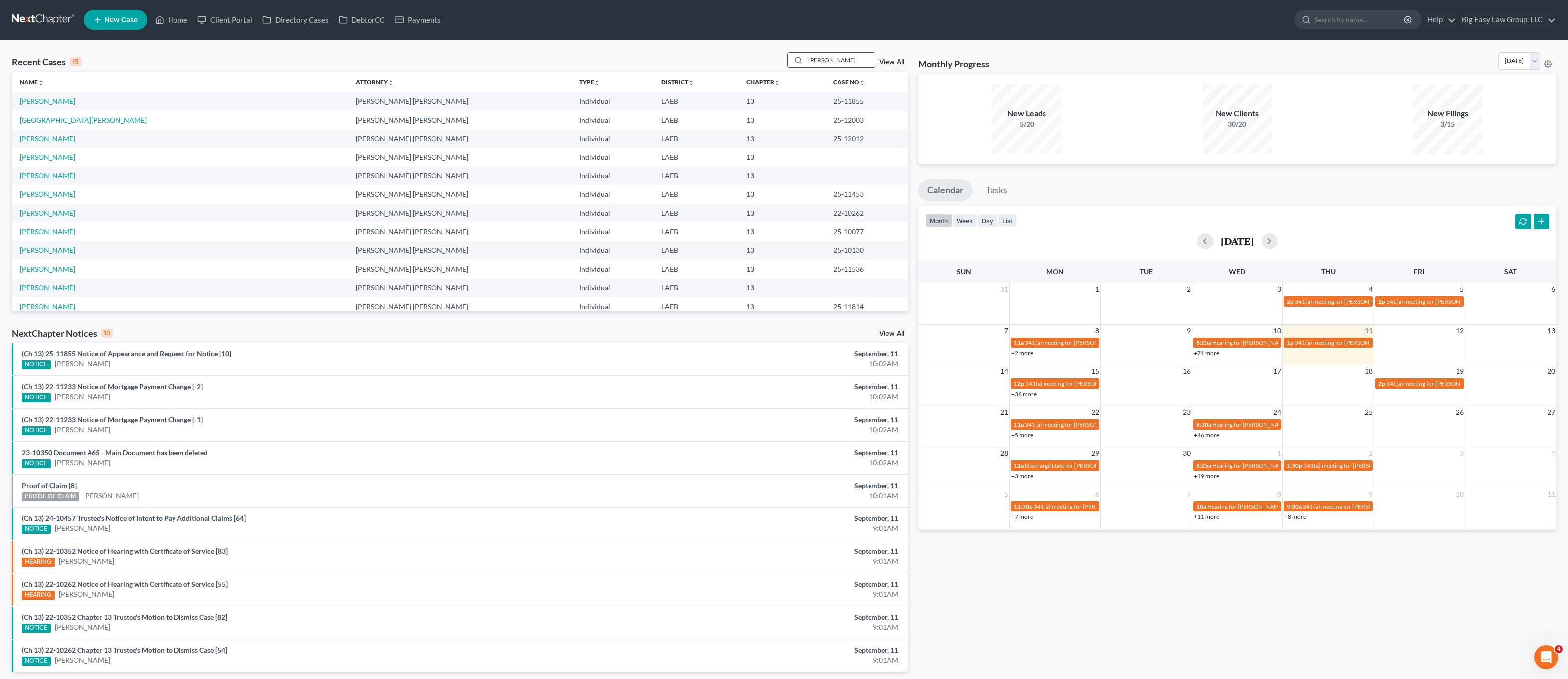
type input "[PERSON_NAME]"
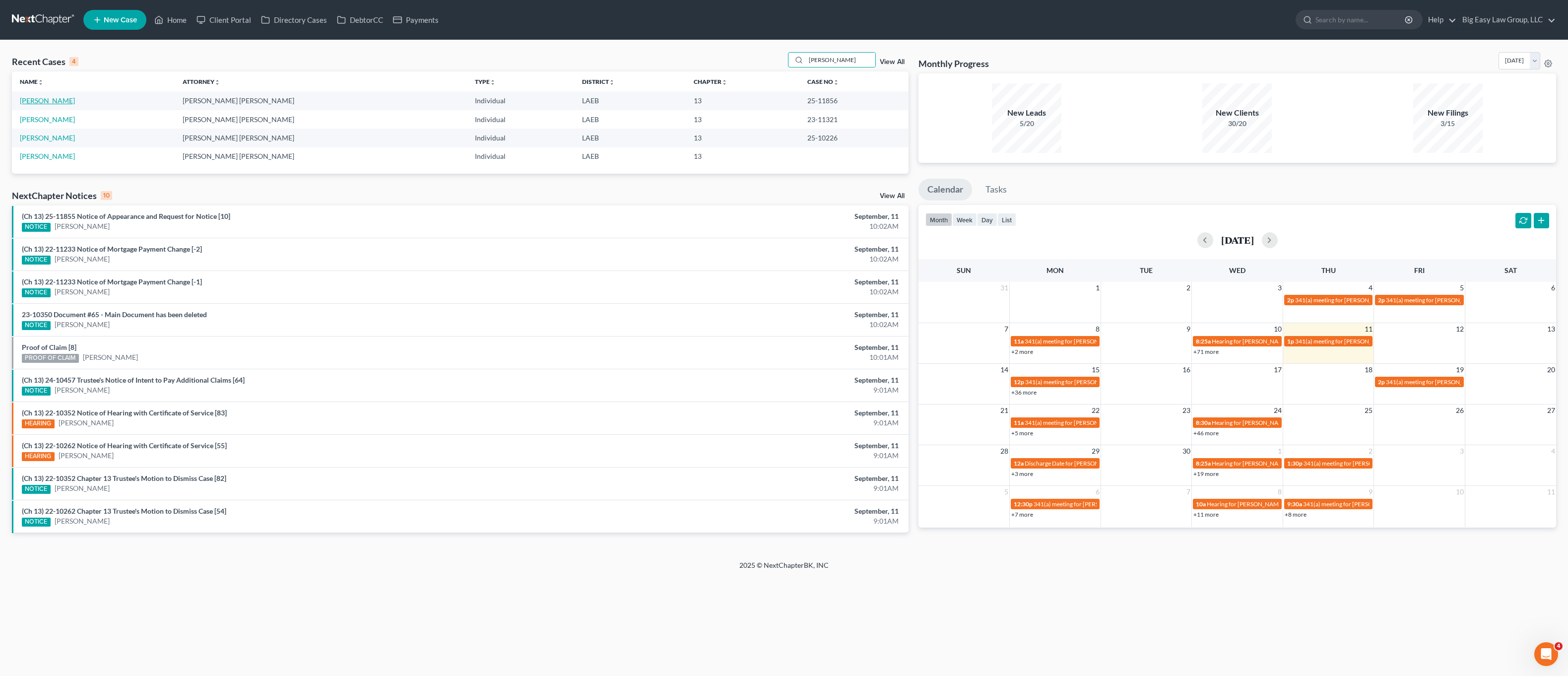
click at [55, 102] on link "[PERSON_NAME]" at bounding box center [47, 100] width 55 height 8
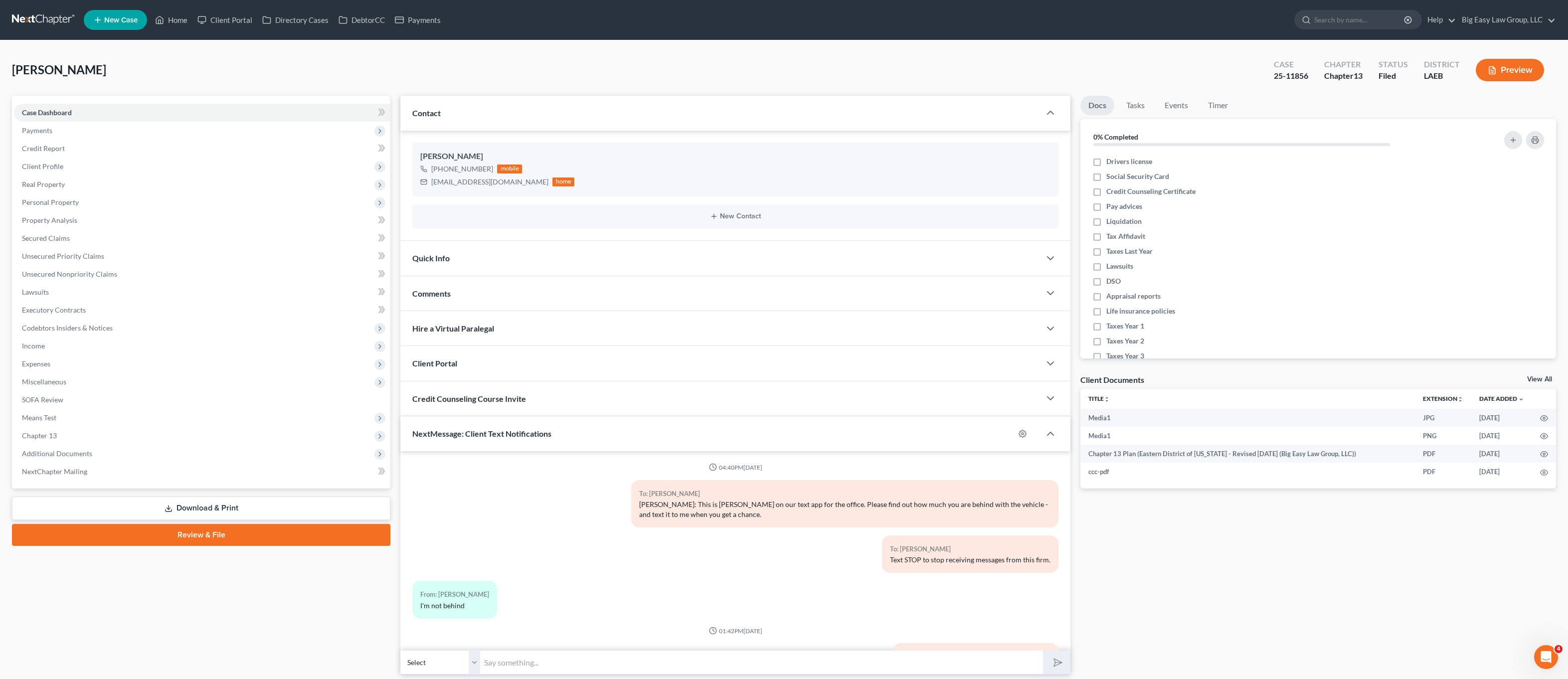
scroll to position [582, 0]
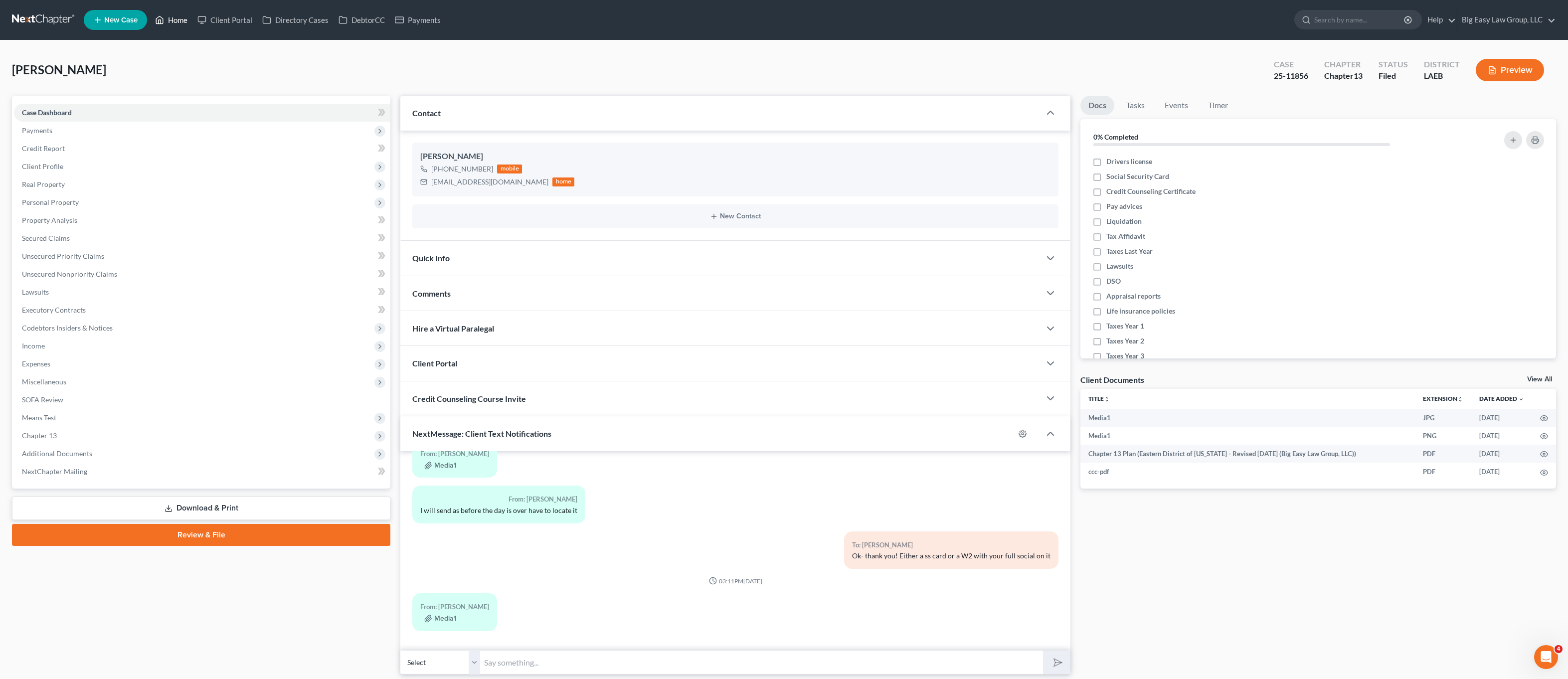
click at [190, 17] on link "Home" at bounding box center [171, 20] width 42 height 18
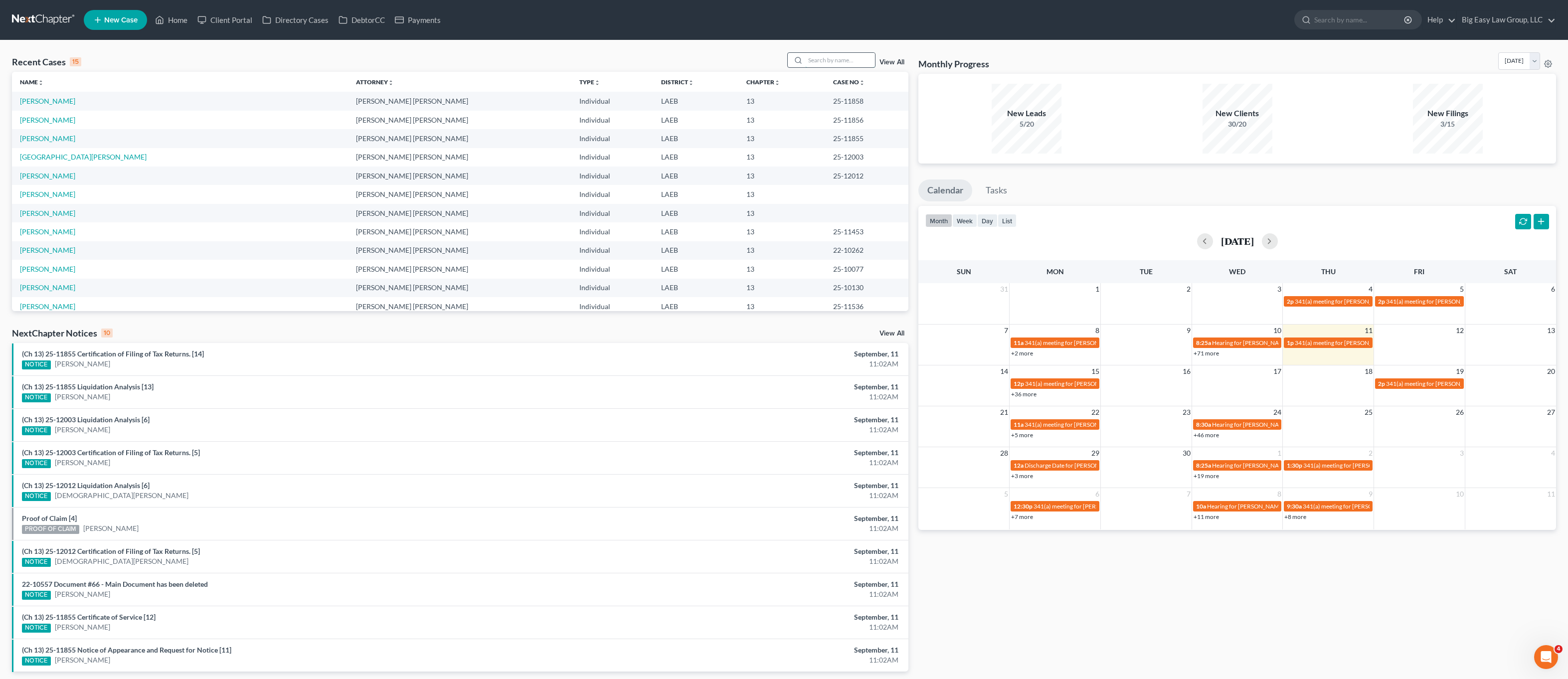
click at [821, 66] on input "search" at bounding box center [840, 60] width 70 height 14
type input "domonique"
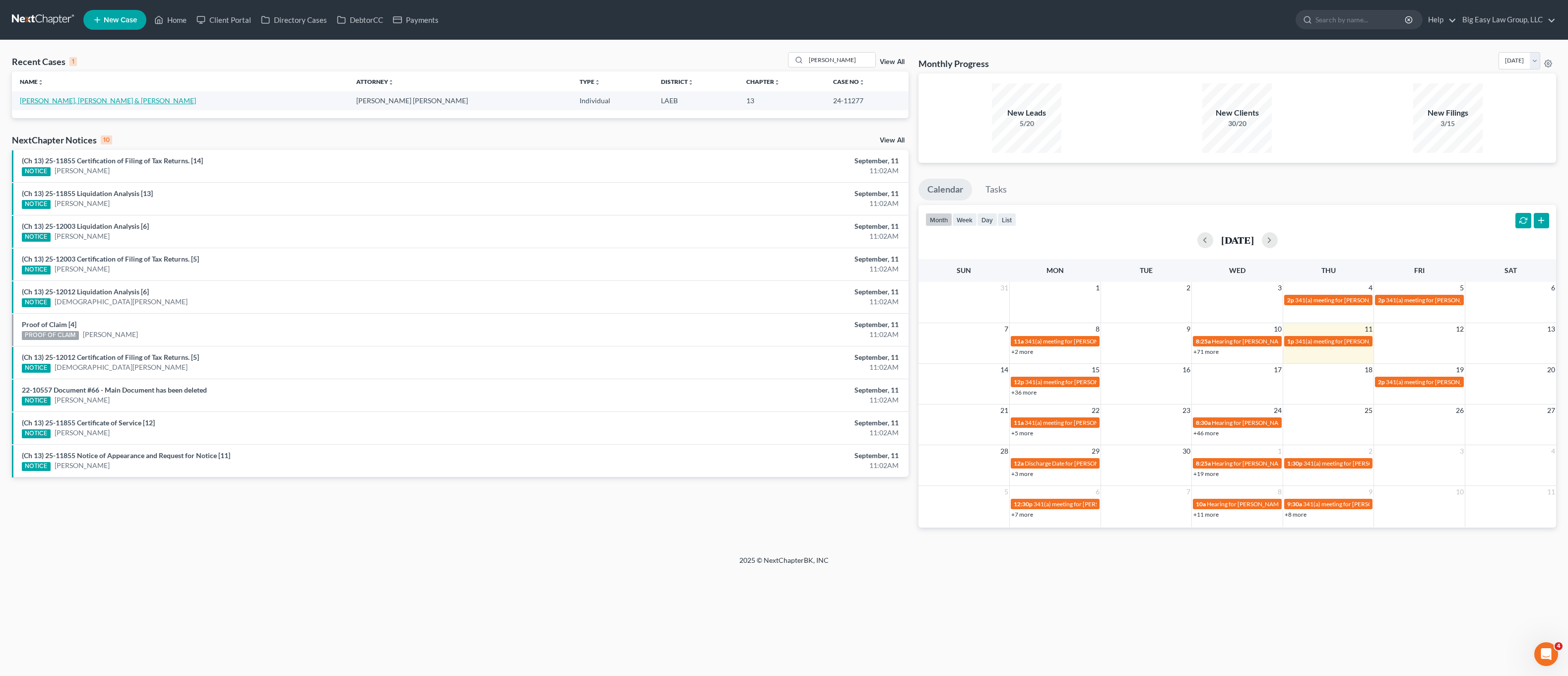
click at [73, 104] on link "Jackson Sr., Damion & Tyson, Domonique" at bounding box center [108, 100] width 176 height 8
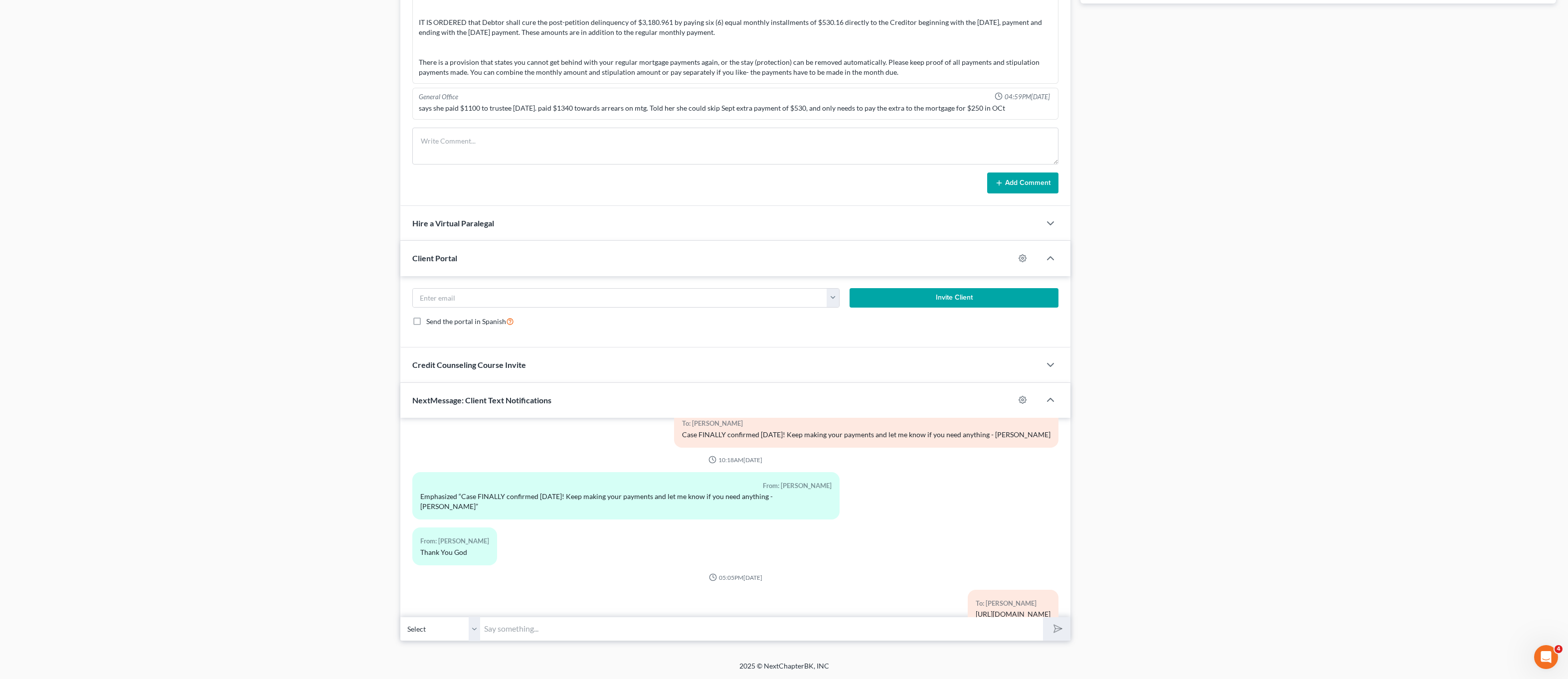
scroll to position [87, 0]
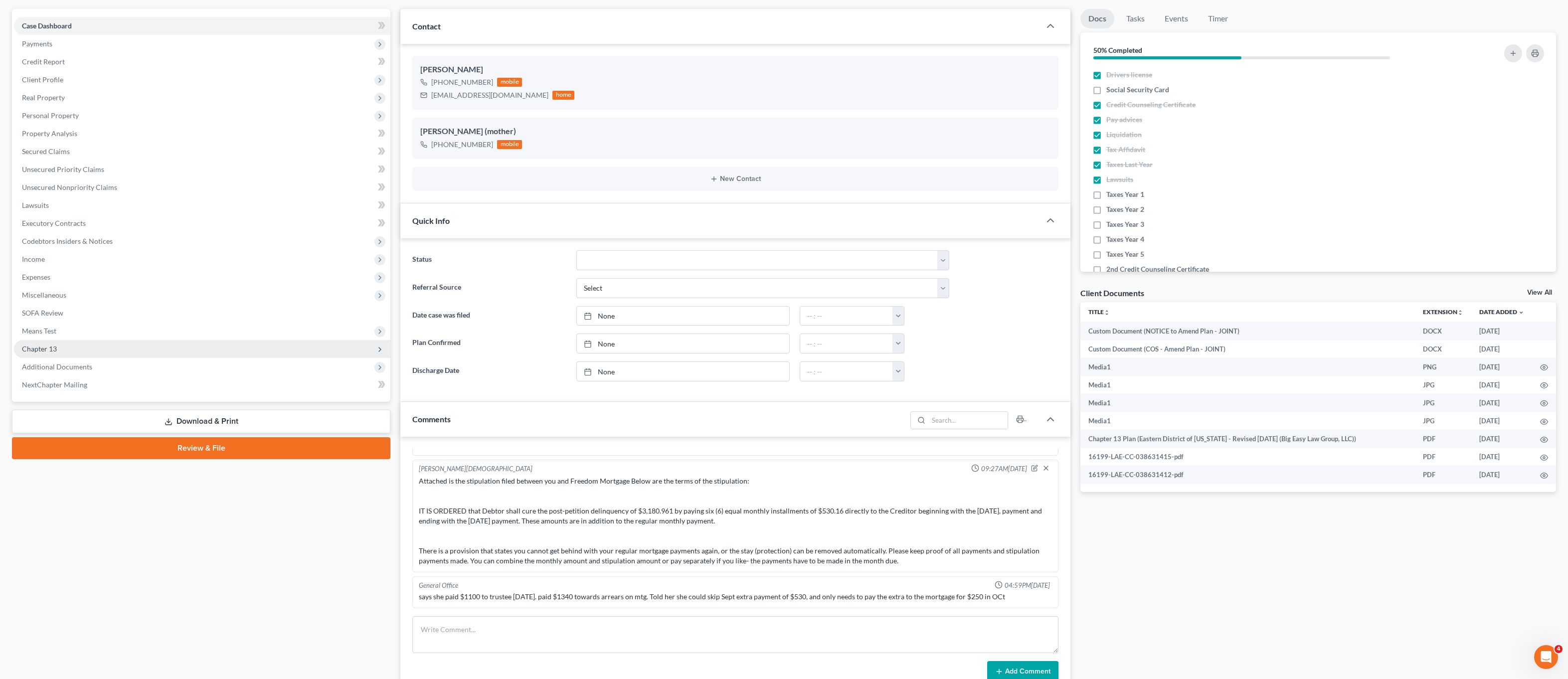
click at [119, 353] on span "Chapter 13" at bounding box center [203, 349] width 377 height 18
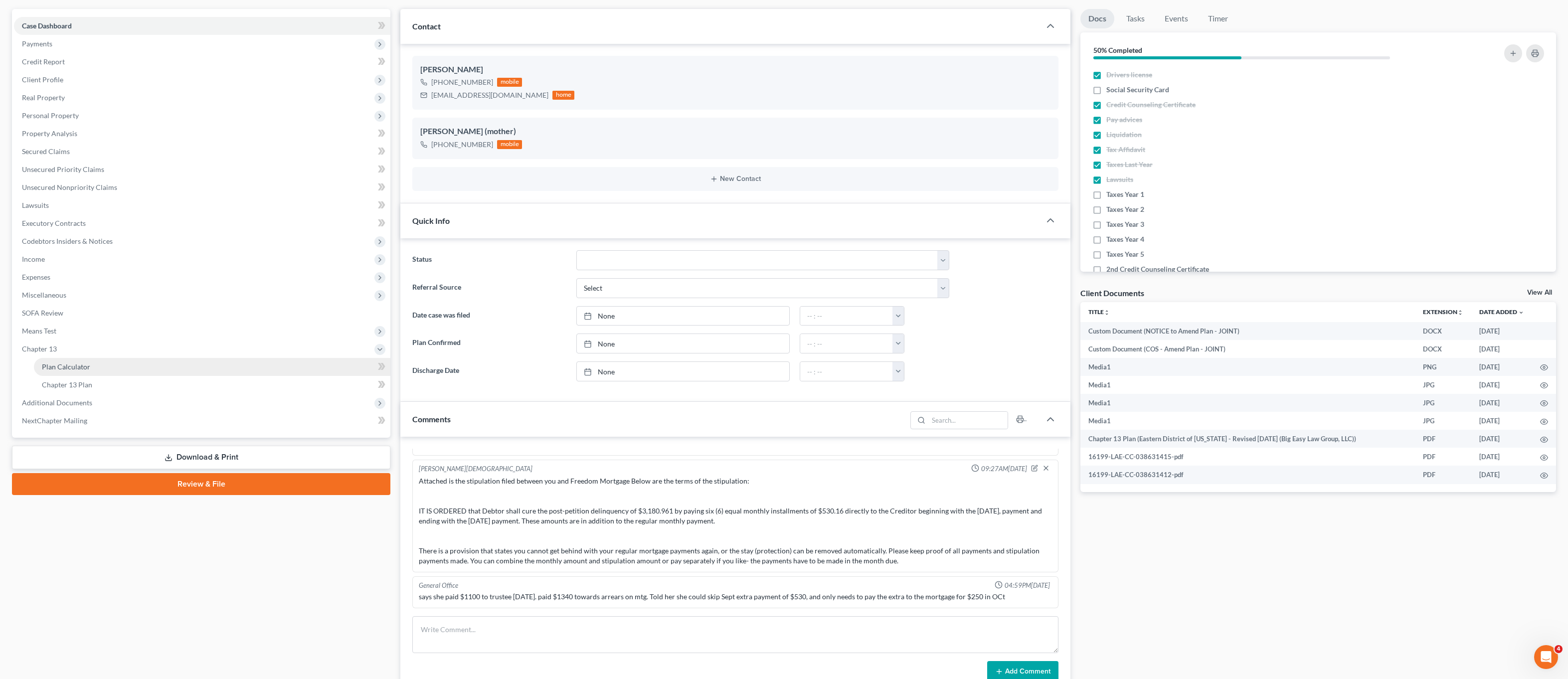
click at [115, 371] on link "Plan Calculator" at bounding box center [212, 367] width 356 height 18
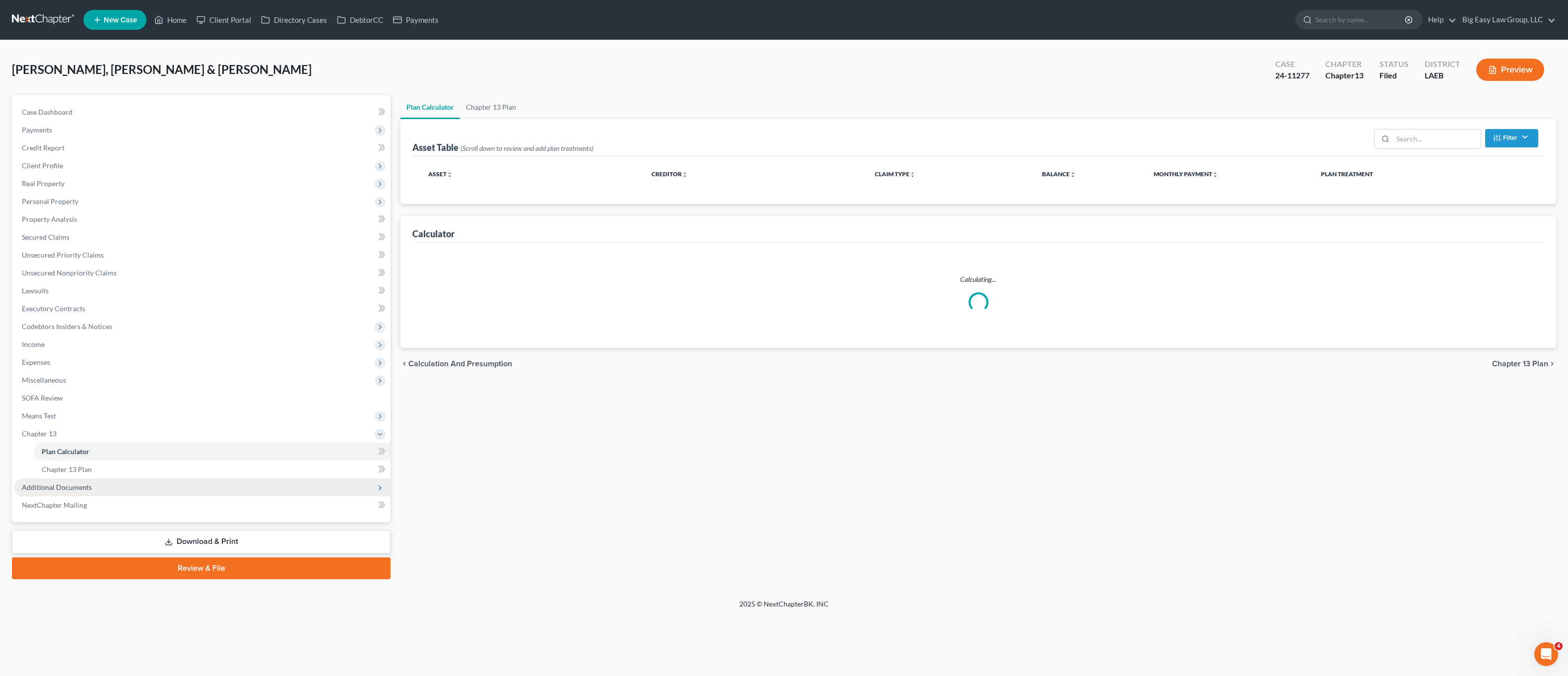
click at [117, 491] on span "Additional Documents" at bounding box center [202, 487] width 377 height 18
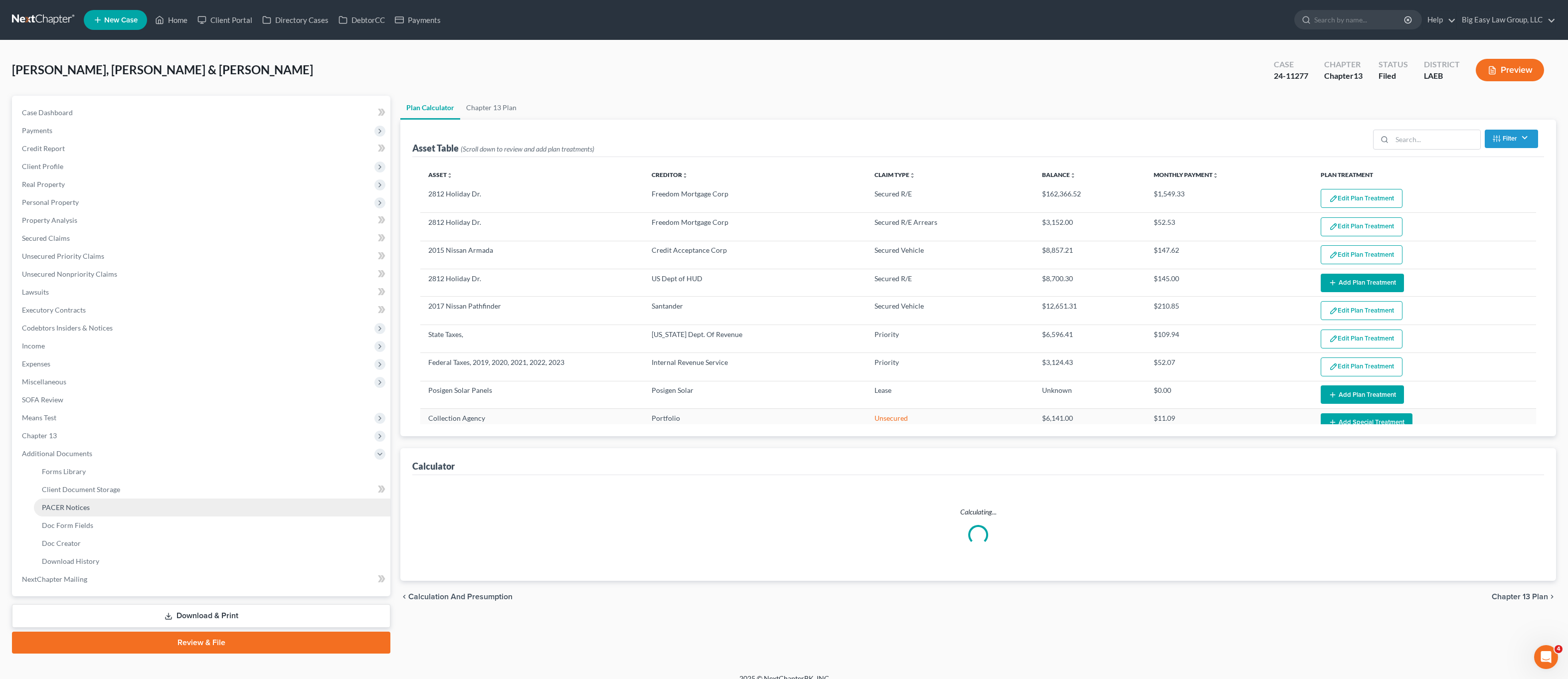
select select "59"
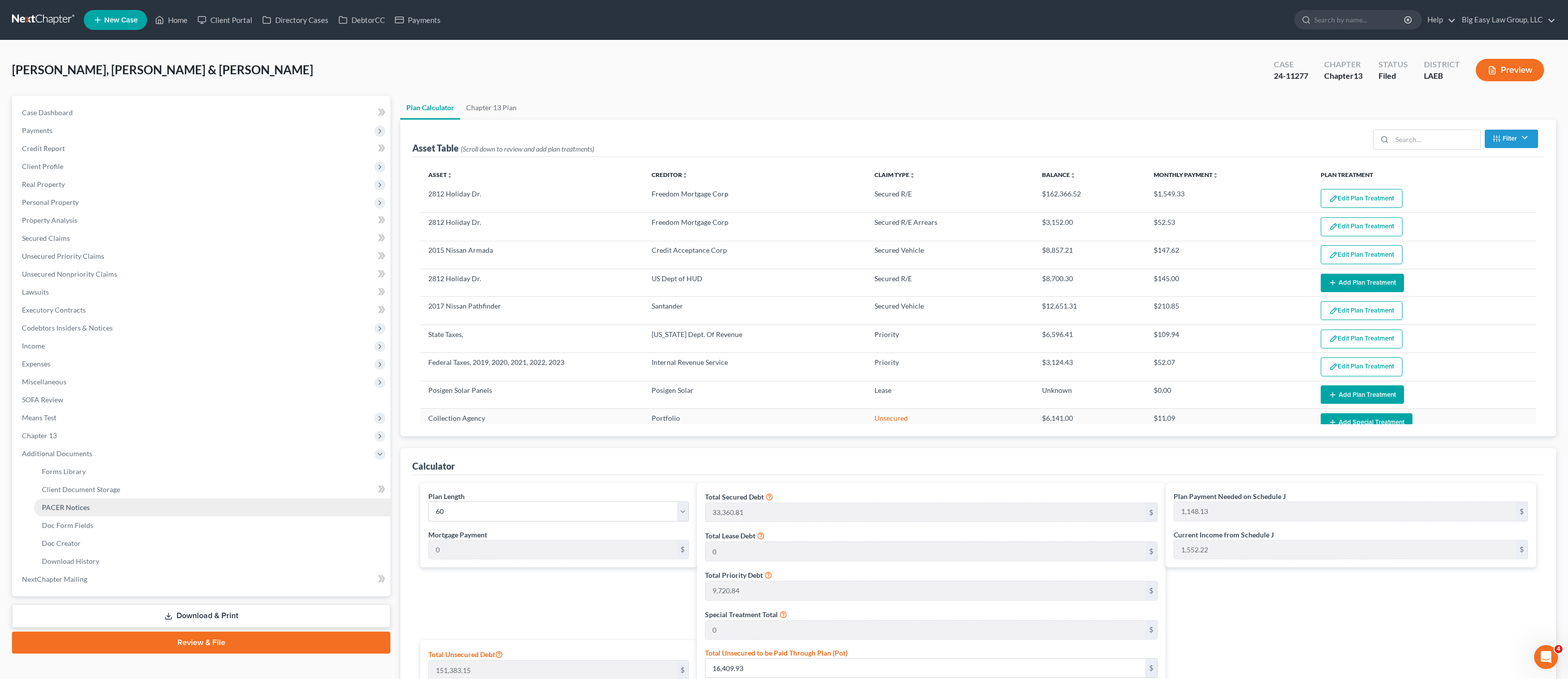
click at [132, 514] on link "PACER Notices" at bounding box center [212, 508] width 356 height 18
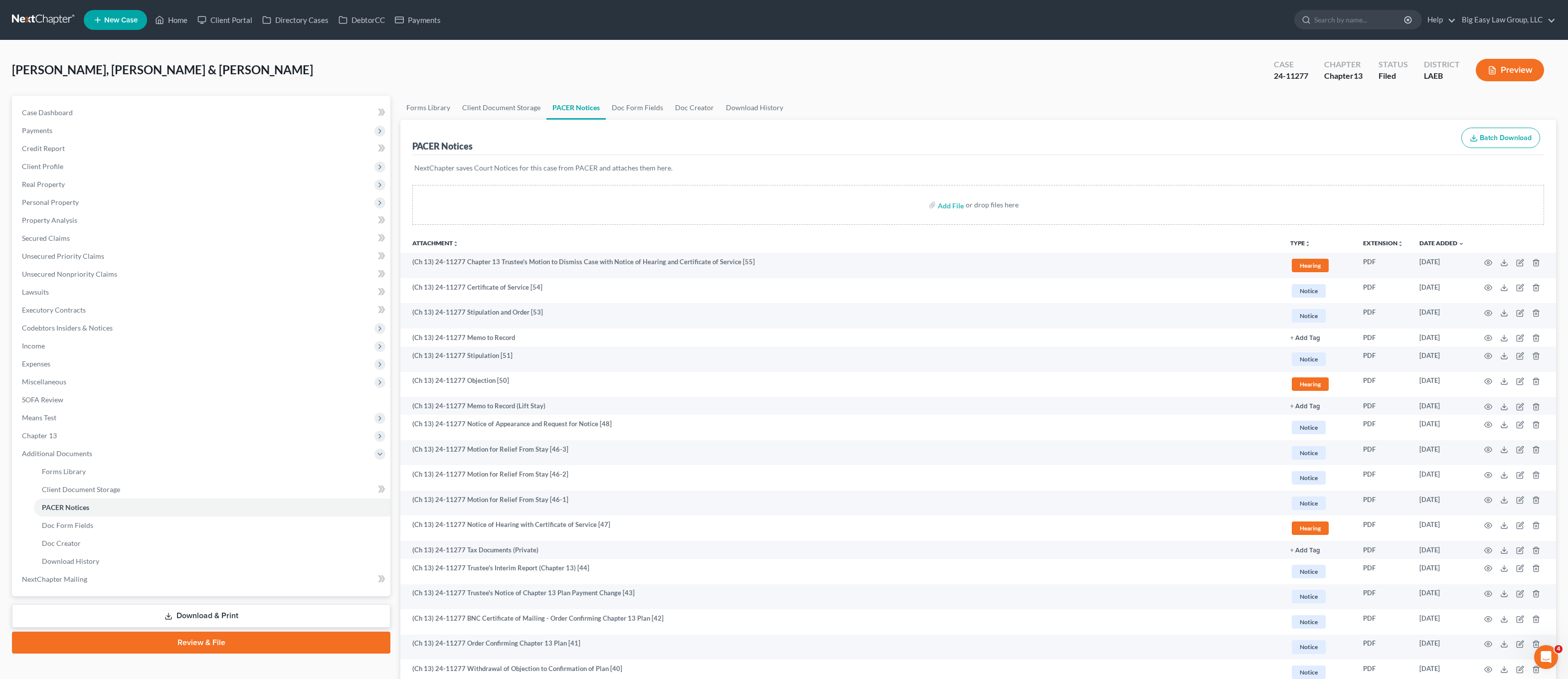
drag, startPoint x: 240, startPoint y: 81, endPoint x: 480, endPoint y: 65, distance: 240.5
click at [243, 79] on div "Jackson Sr., Damion & Tyson, Domonique Upgraded Case 24-11277 Chapter Chapter 1…" at bounding box center [784, 74] width 1545 height 43
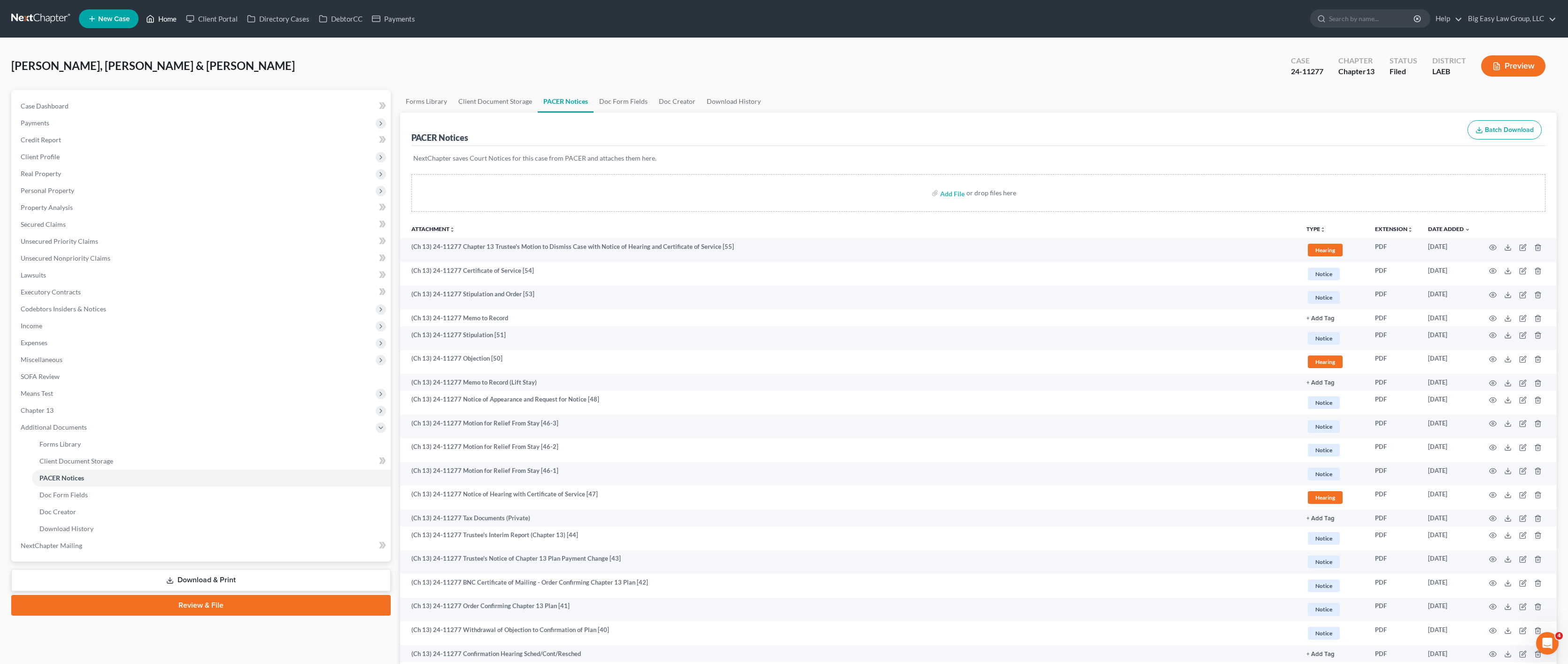
click at [169, 11] on link "Home" at bounding box center [161, 19] width 40 height 17
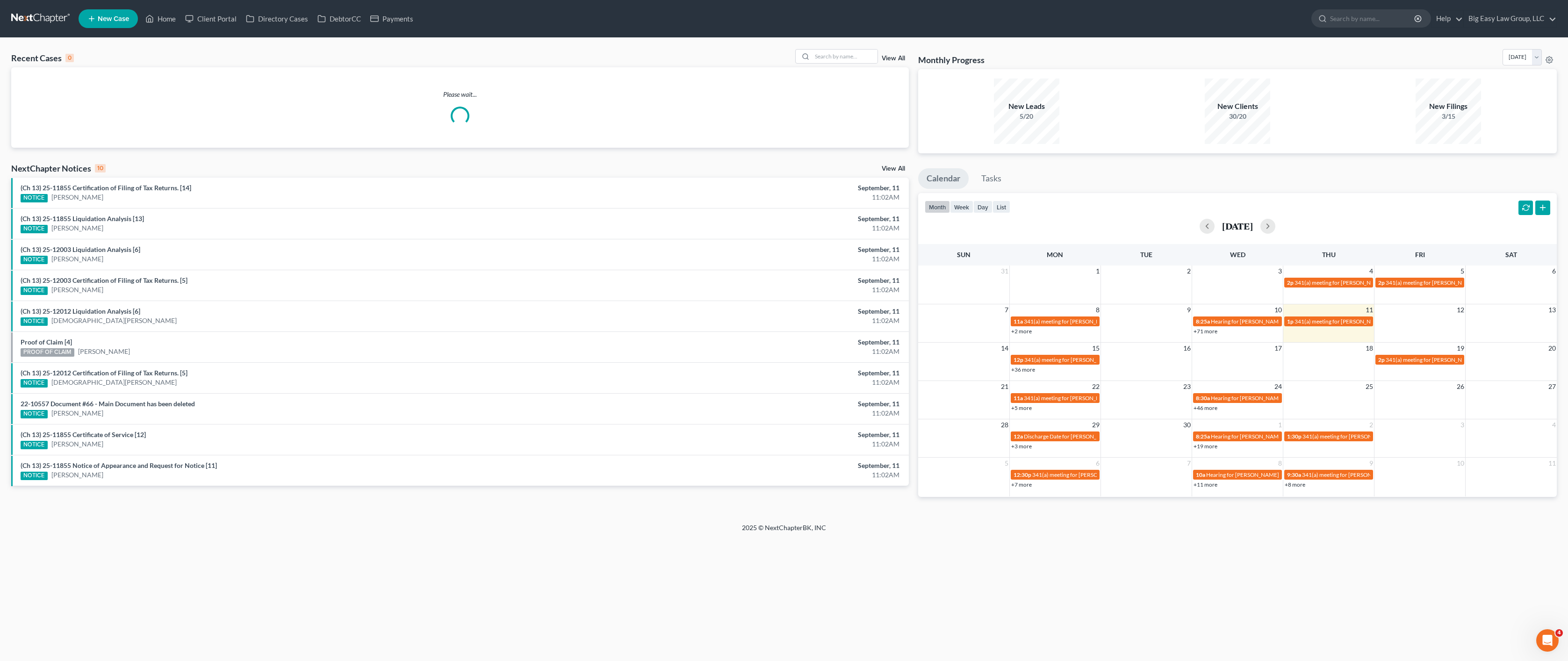
click at [850, 66] on div "Recent Cases 0 View All" at bounding box center [460, 58] width 898 height 18
click at [852, 61] on input "search" at bounding box center [845, 56] width 66 height 13
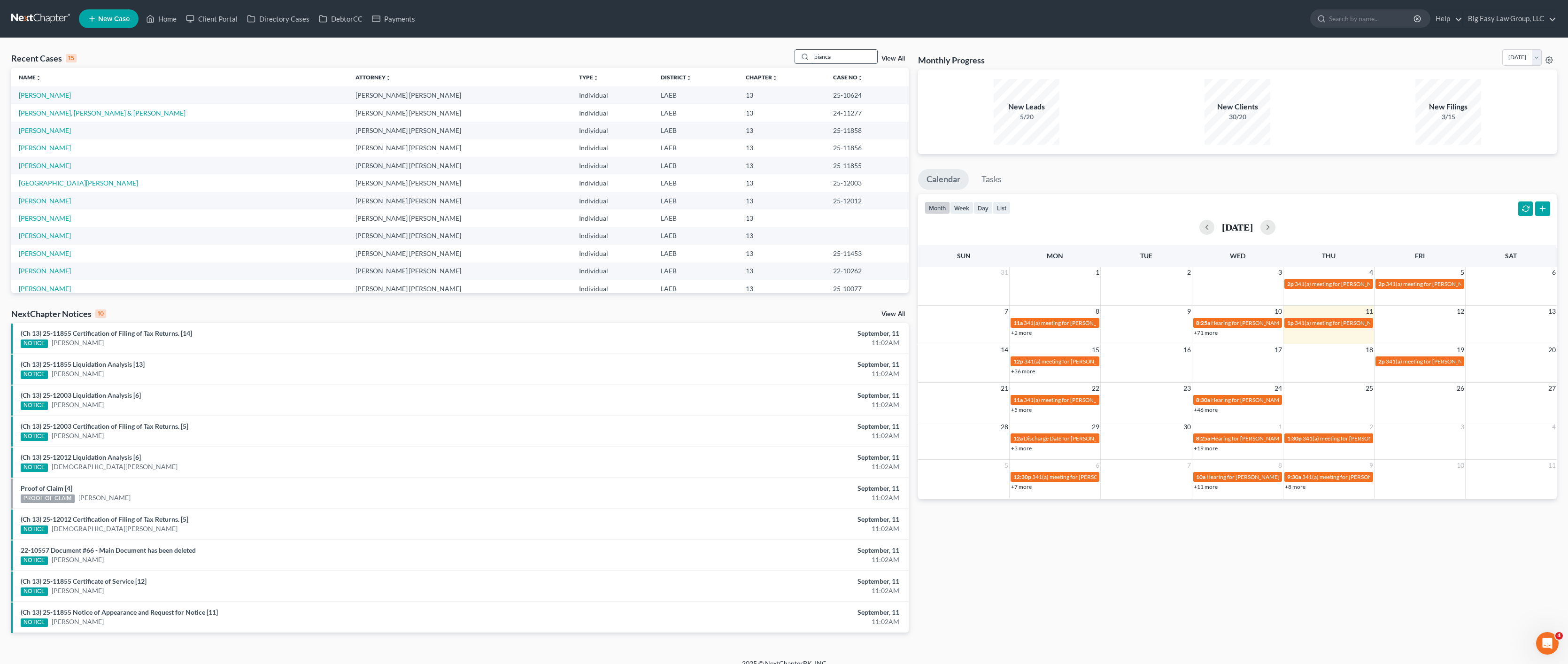
type input "bianca"
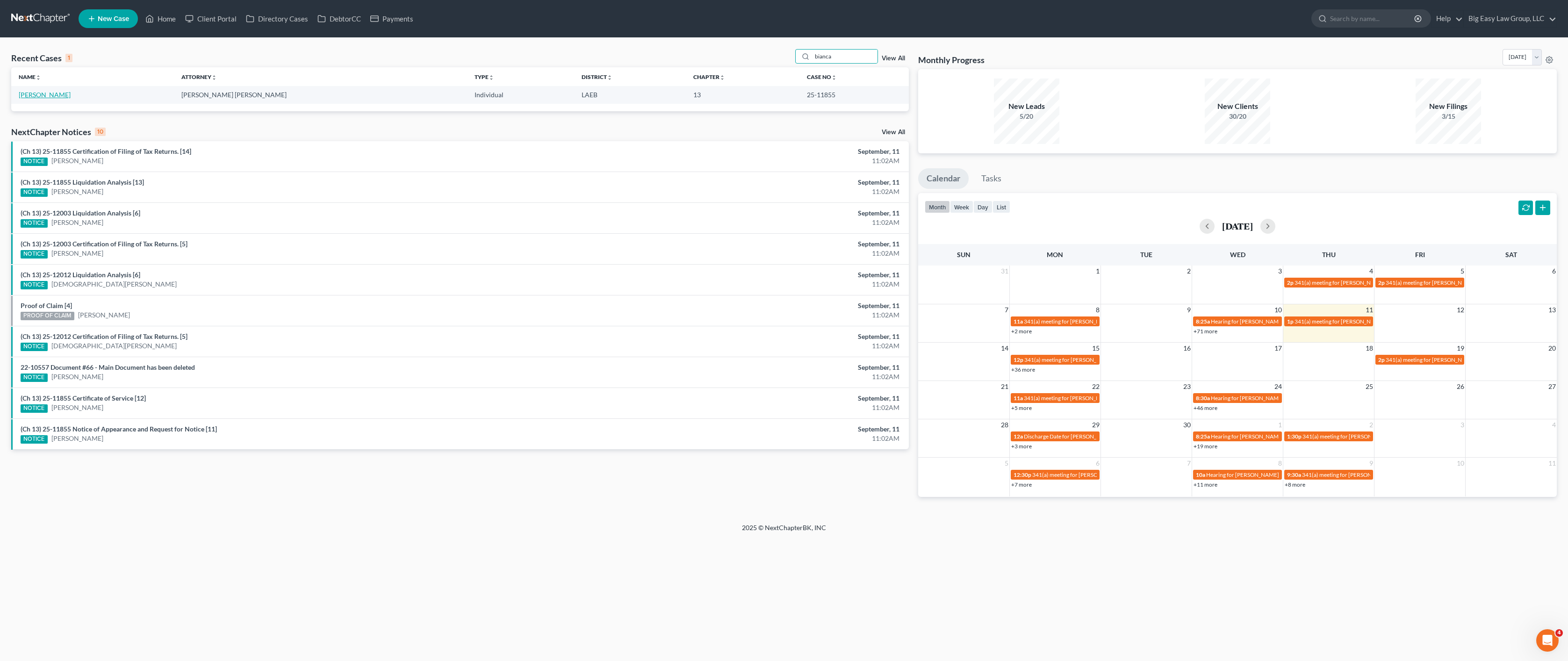
click at [42, 99] on td "[PERSON_NAME]" at bounding box center [92, 94] width 163 height 17
click at [41, 96] on link "[PERSON_NAME]" at bounding box center [44, 94] width 52 height 8
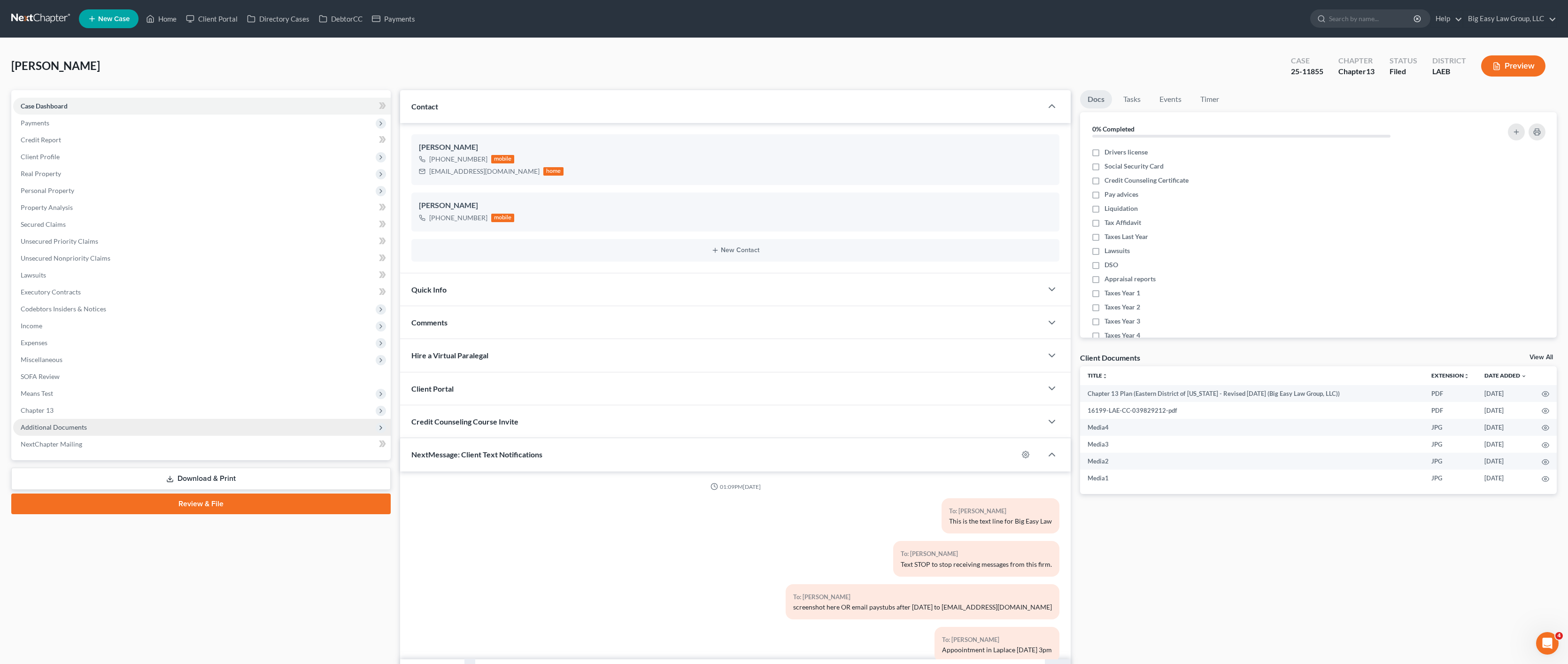
click at [63, 425] on span "Additional Documents" at bounding box center [54, 427] width 66 height 8
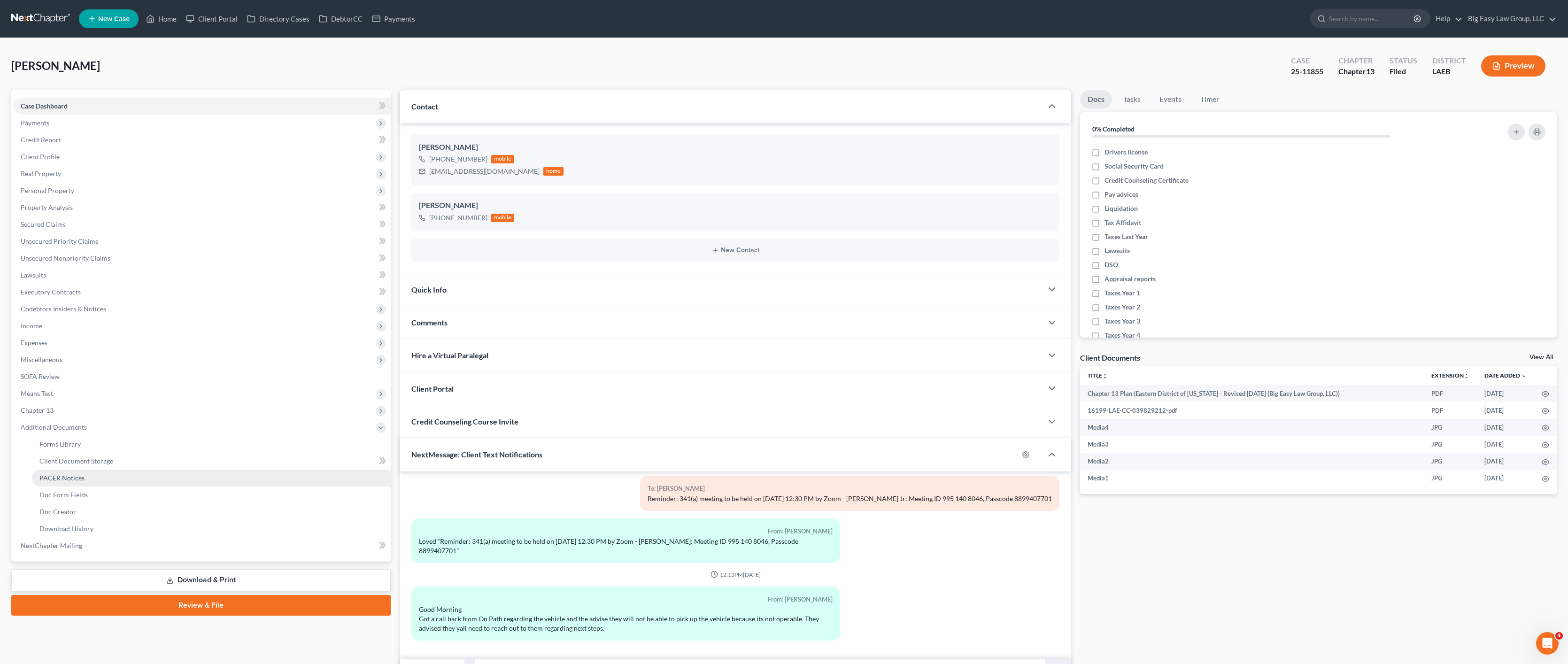
drag, startPoint x: 113, startPoint y: 481, endPoint x: 127, endPoint y: 476, distance: 14.9
click at [113, 481] on link "PACER Notices" at bounding box center [211, 478] width 359 height 17
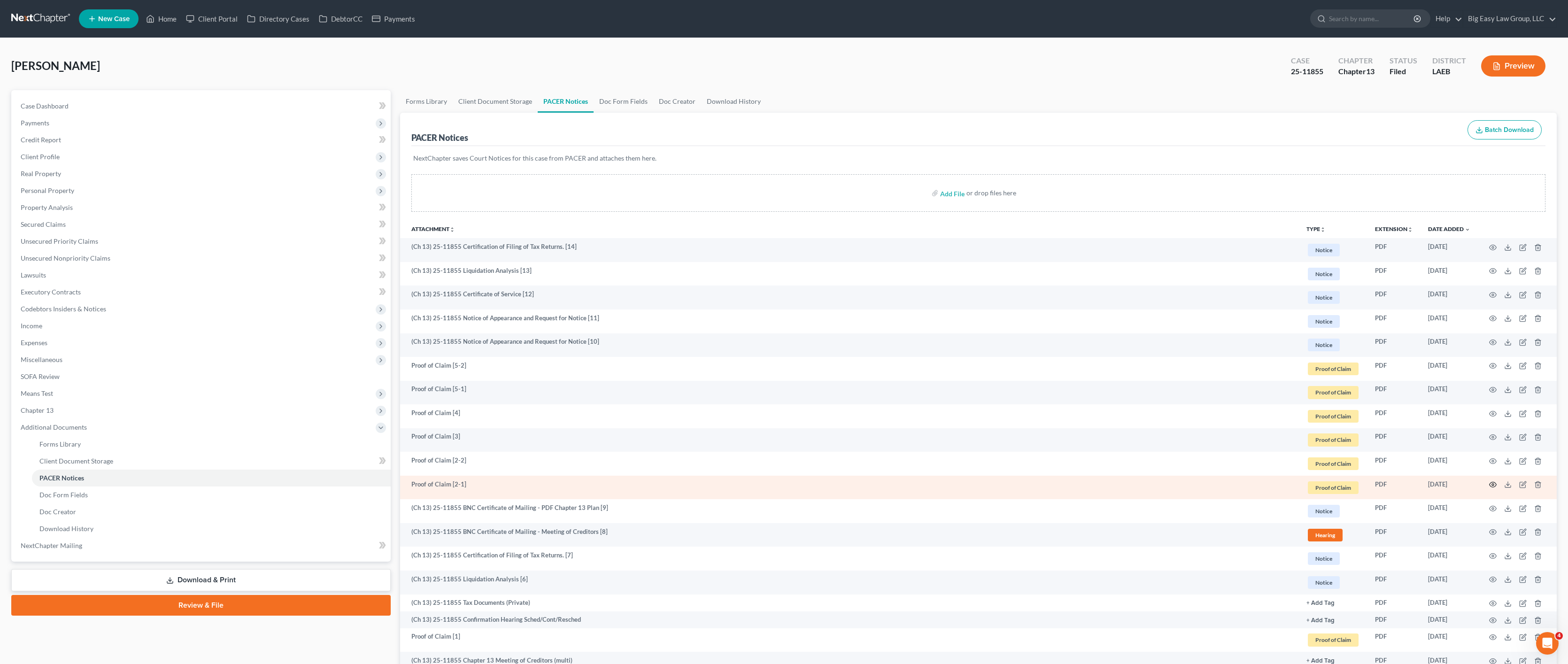
click at [1484, 486] on icon "button" at bounding box center [1493, 484] width 7 height 7
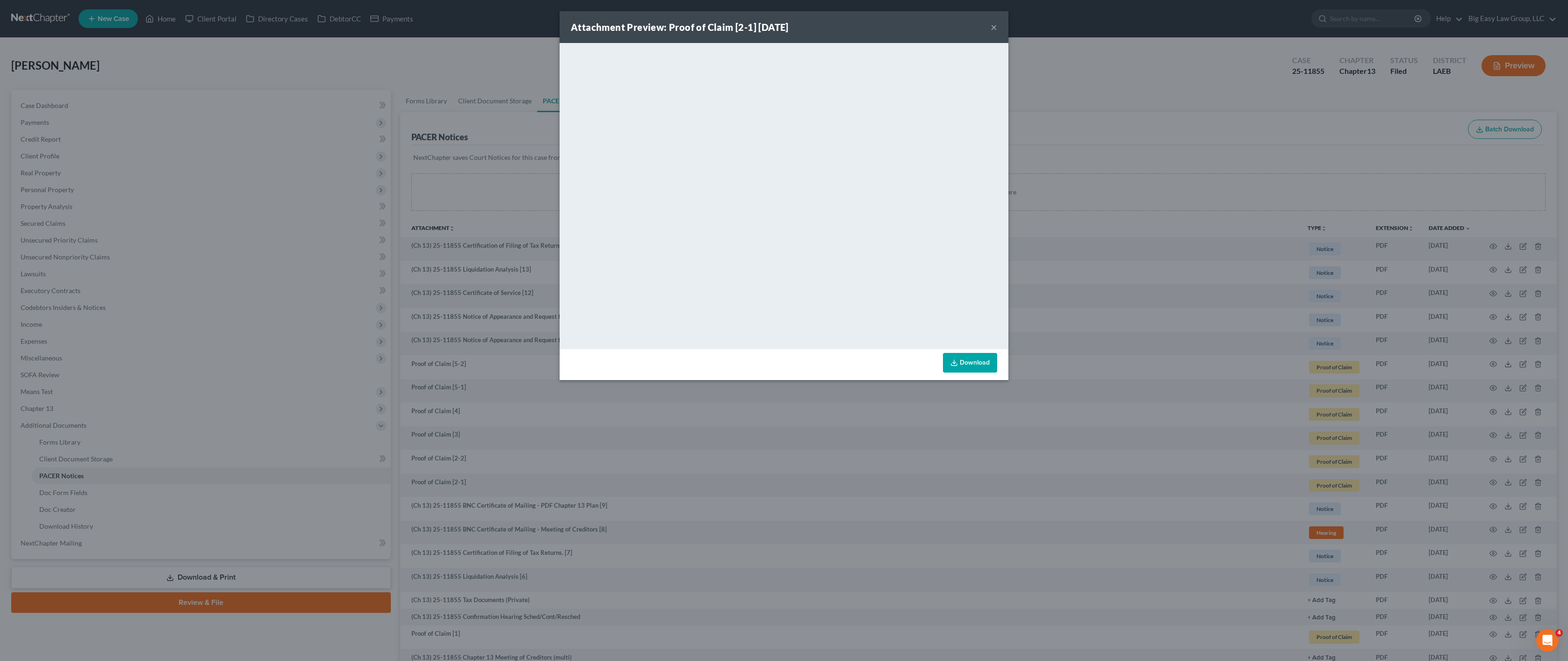
drag, startPoint x: 1244, startPoint y: 412, endPoint x: 1207, endPoint y: 410, distance: 37.1
click at [1244, 412] on div "Attachment Preview: Proof of Claim [2-1] 08/29/2025 × <object ng-attr-data='htt…" at bounding box center [784, 330] width 1568 height 661
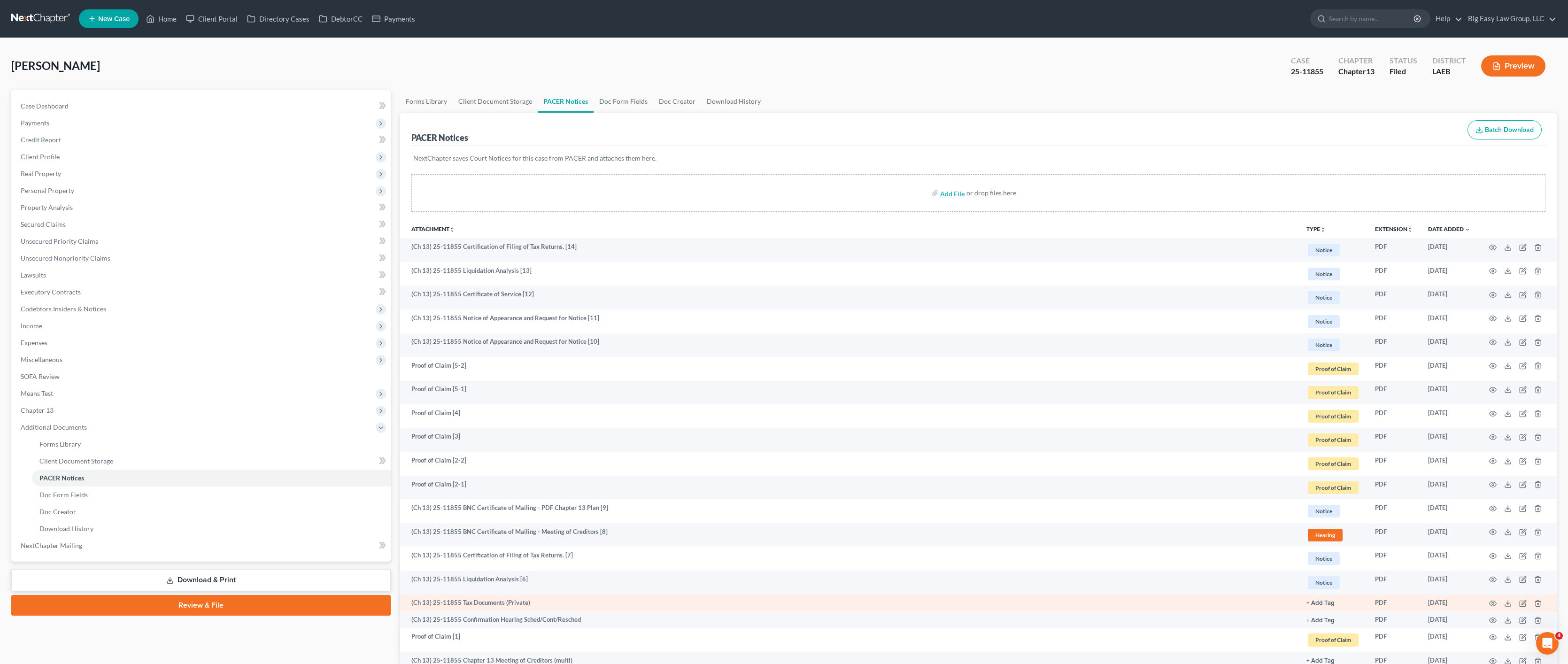
scroll to position [2, 0]
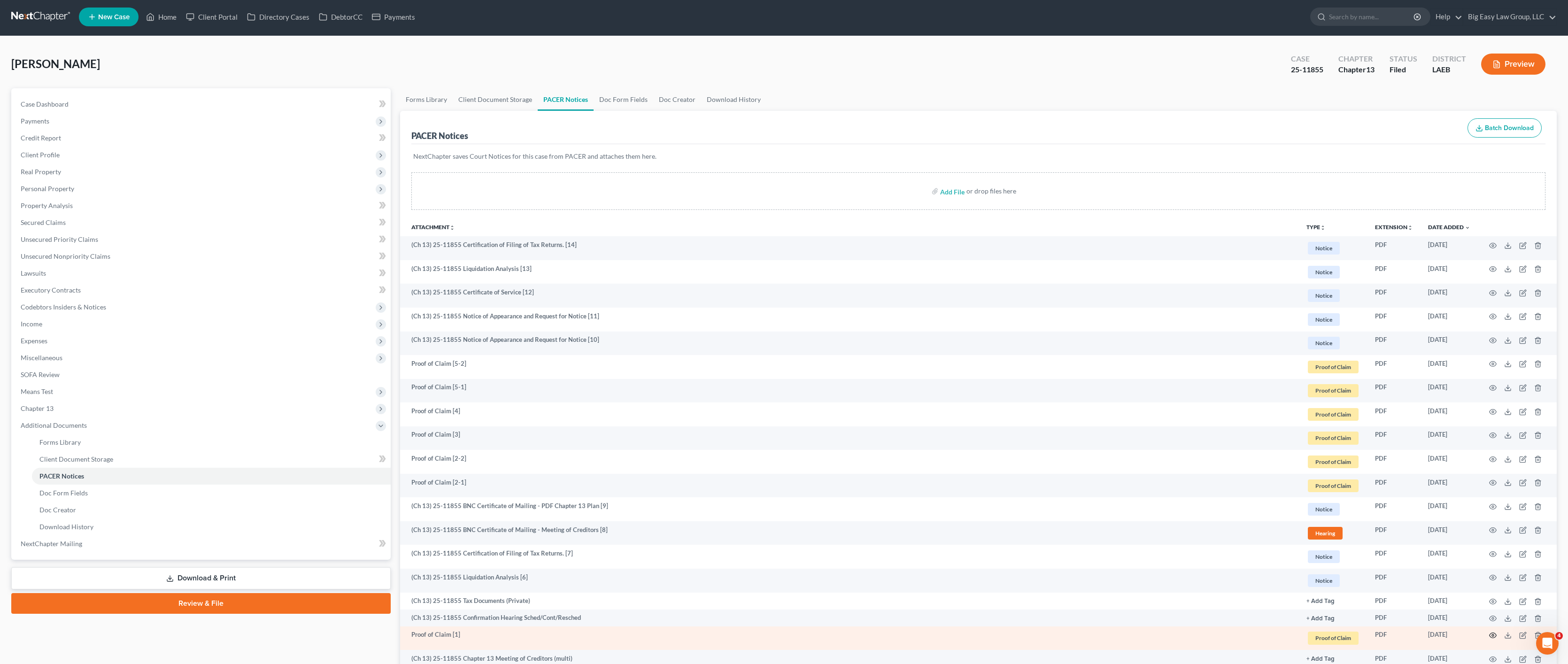
click at [1484, 634] on icon "button" at bounding box center [1493, 635] width 7 height 7
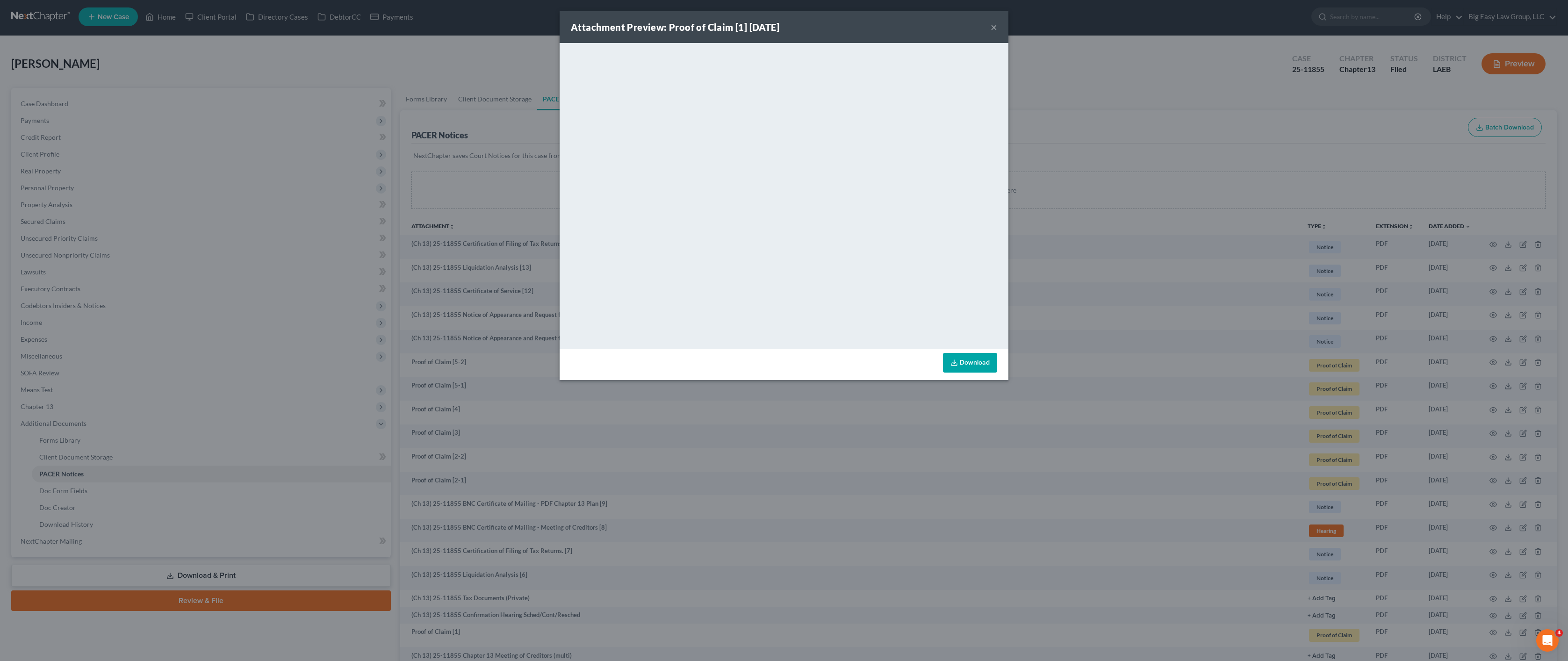
click at [714, 454] on div "Attachment Preview: Proof of Claim [1] 08/25/2025 × <object ng-attr-data='https…" at bounding box center [784, 330] width 1568 height 661
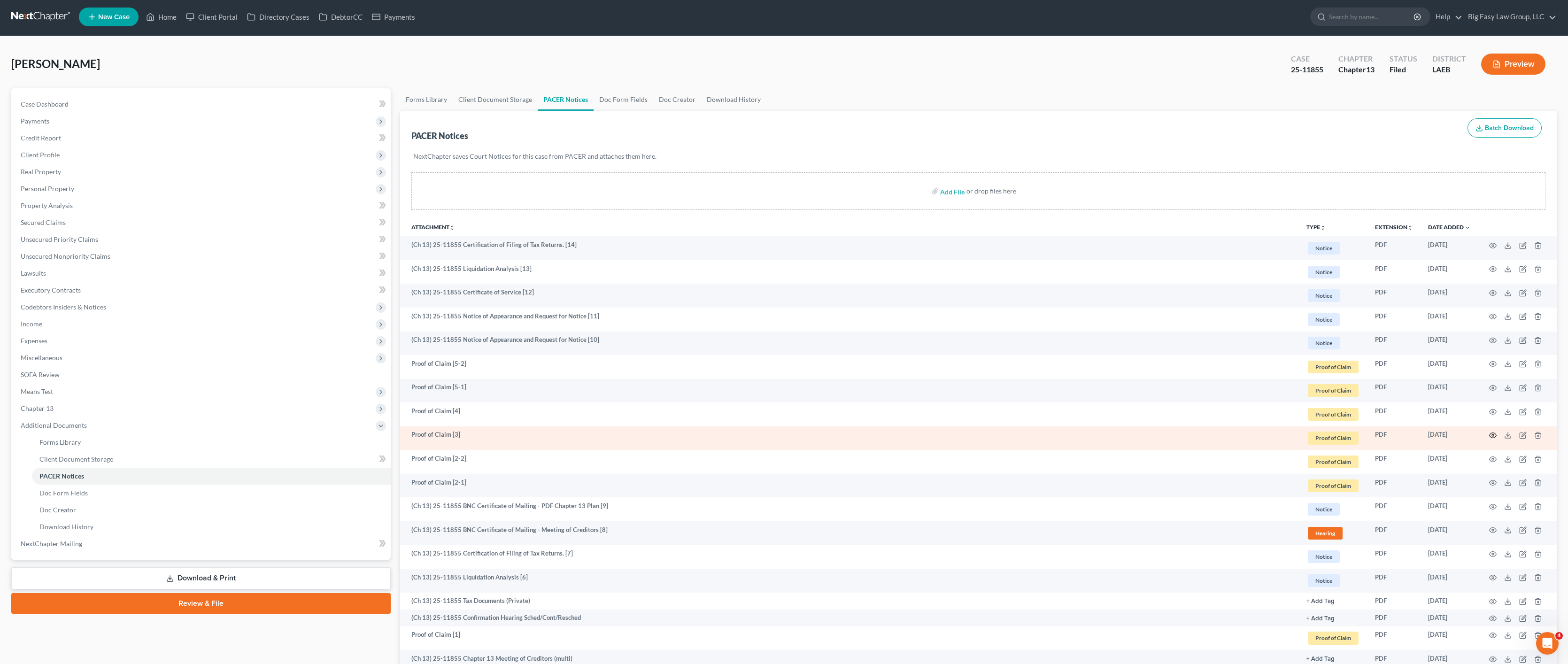
click at [1484, 434] on icon "button" at bounding box center [1493, 435] width 7 height 7
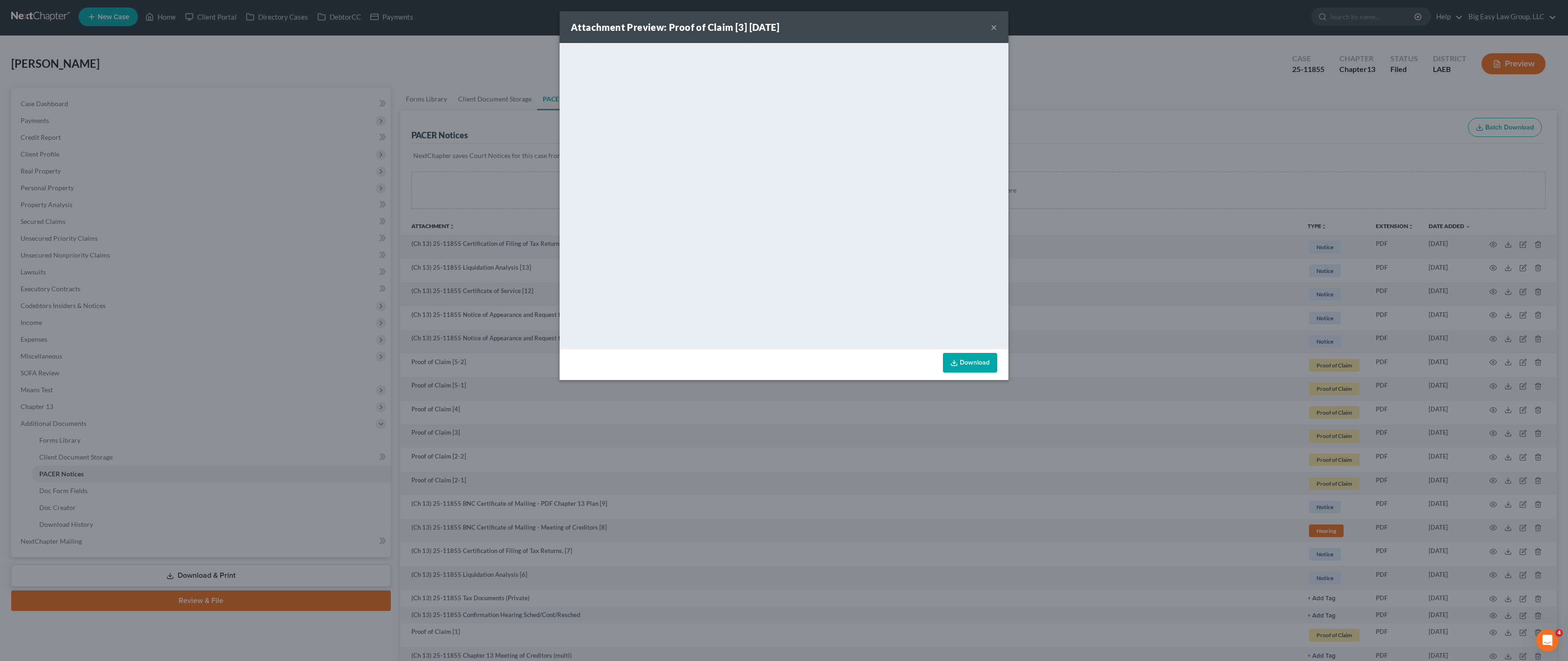
click at [1101, 313] on div "Attachment Preview: Proof of Claim [3] 09/04/2025 × <object ng-attr-data='https…" at bounding box center [784, 330] width 1568 height 661
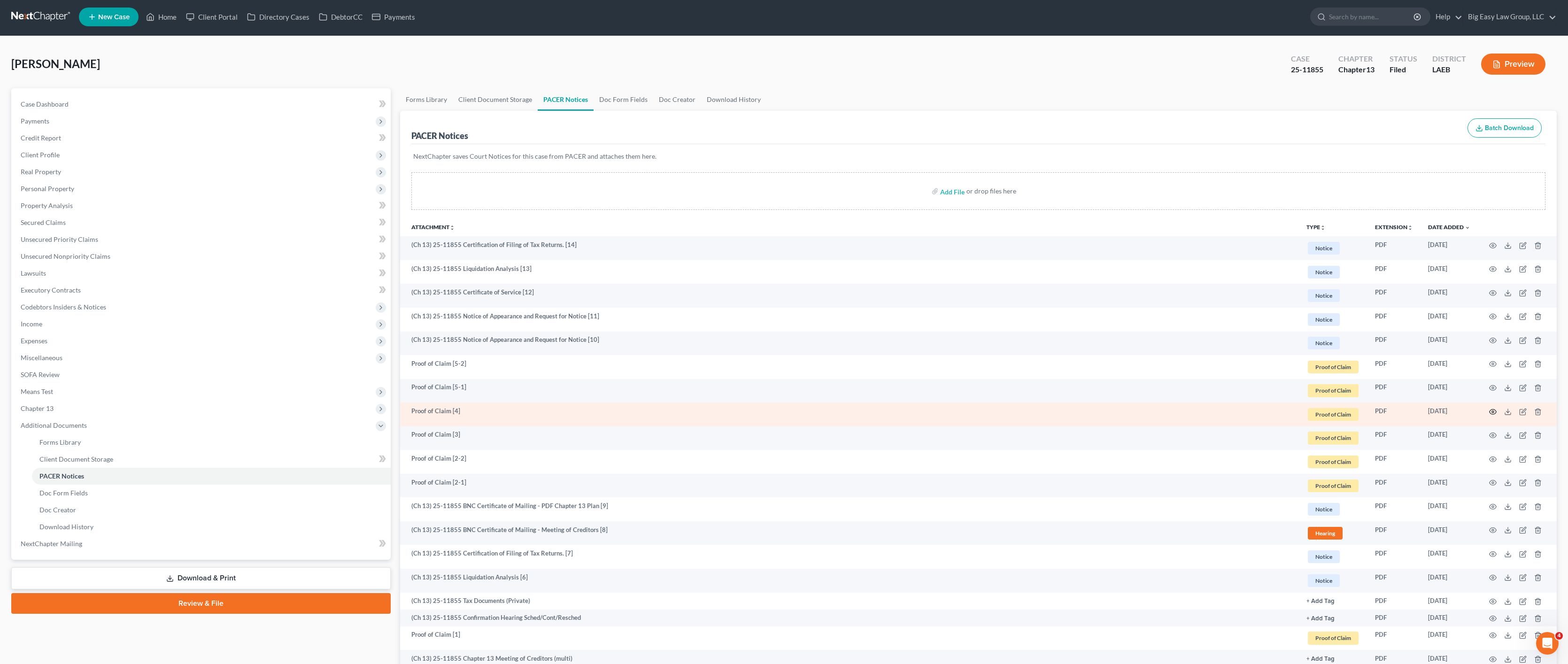
click at [1484, 412] on circle "button" at bounding box center [1493, 411] width 2 height 2
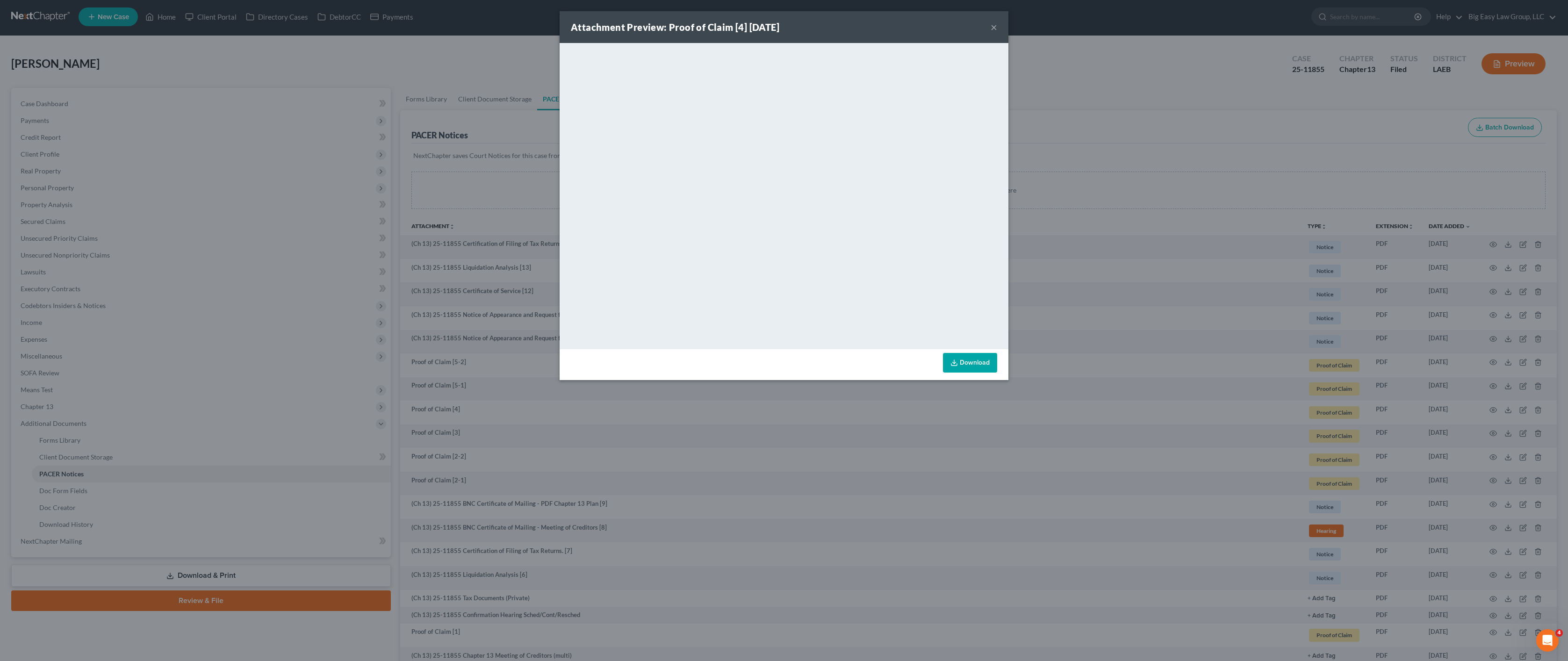
click at [518, 427] on div "Attachment Preview: Proof of Claim [4] 09/08/2025 × <object ng-attr-data='https…" at bounding box center [784, 330] width 1568 height 661
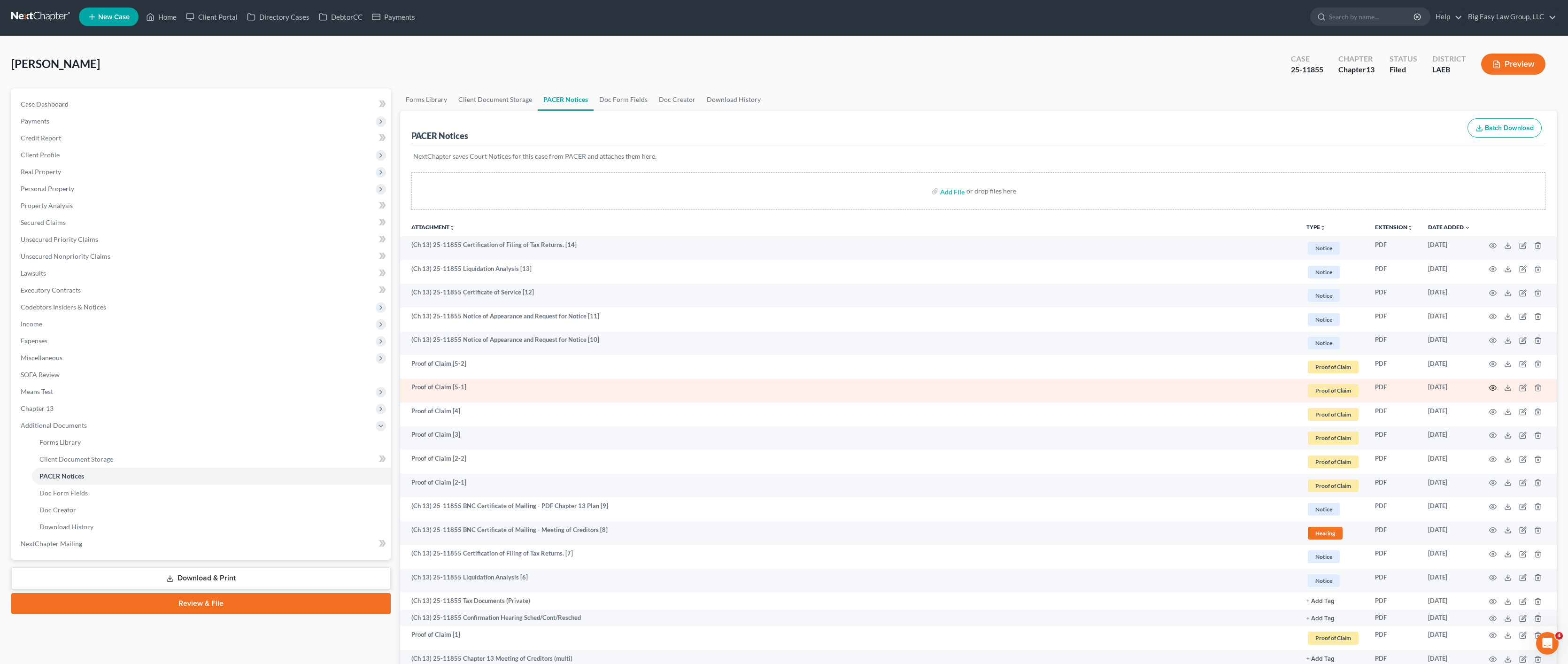
click at [1484, 388] on icon "button" at bounding box center [1493, 388] width 7 height 7
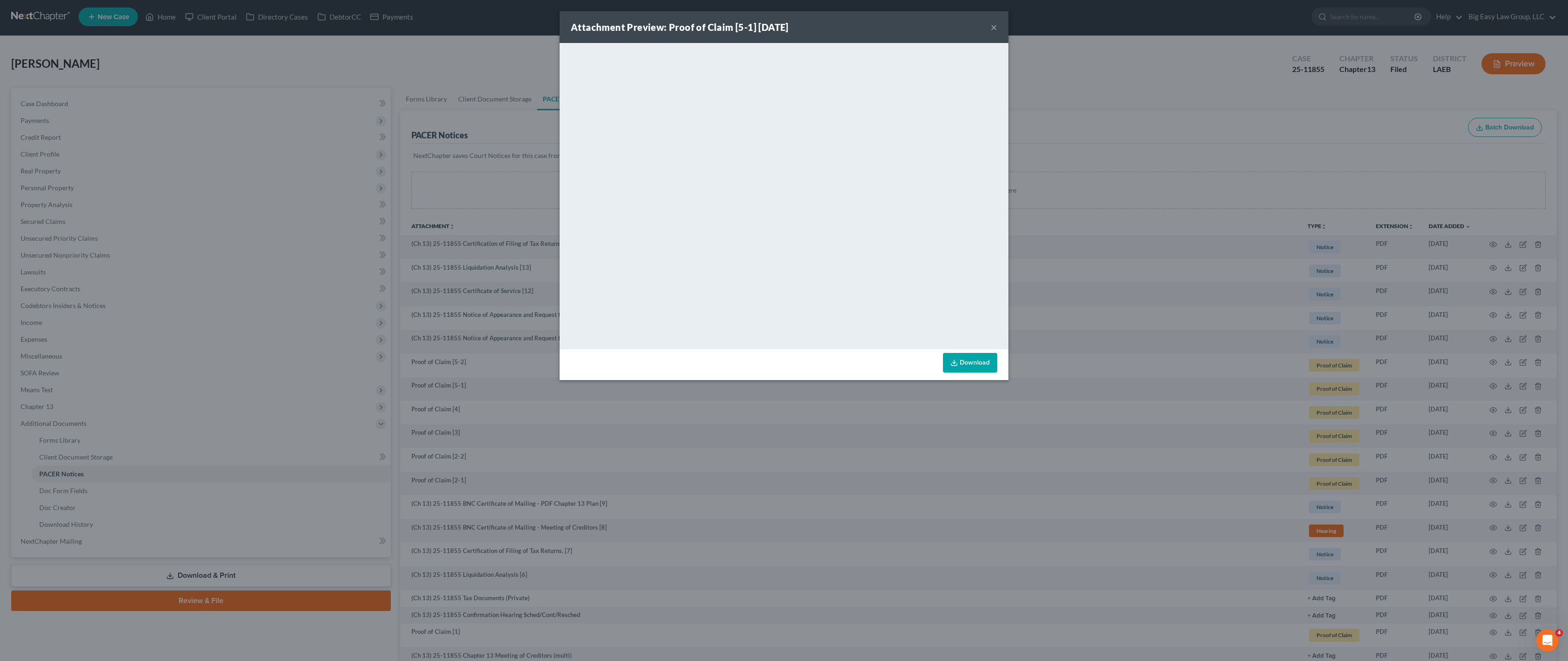
click at [481, 400] on div "Attachment Preview: Proof of Claim [5-1] 09/10/2025 × <object ng-attr-data='htt…" at bounding box center [784, 330] width 1568 height 661
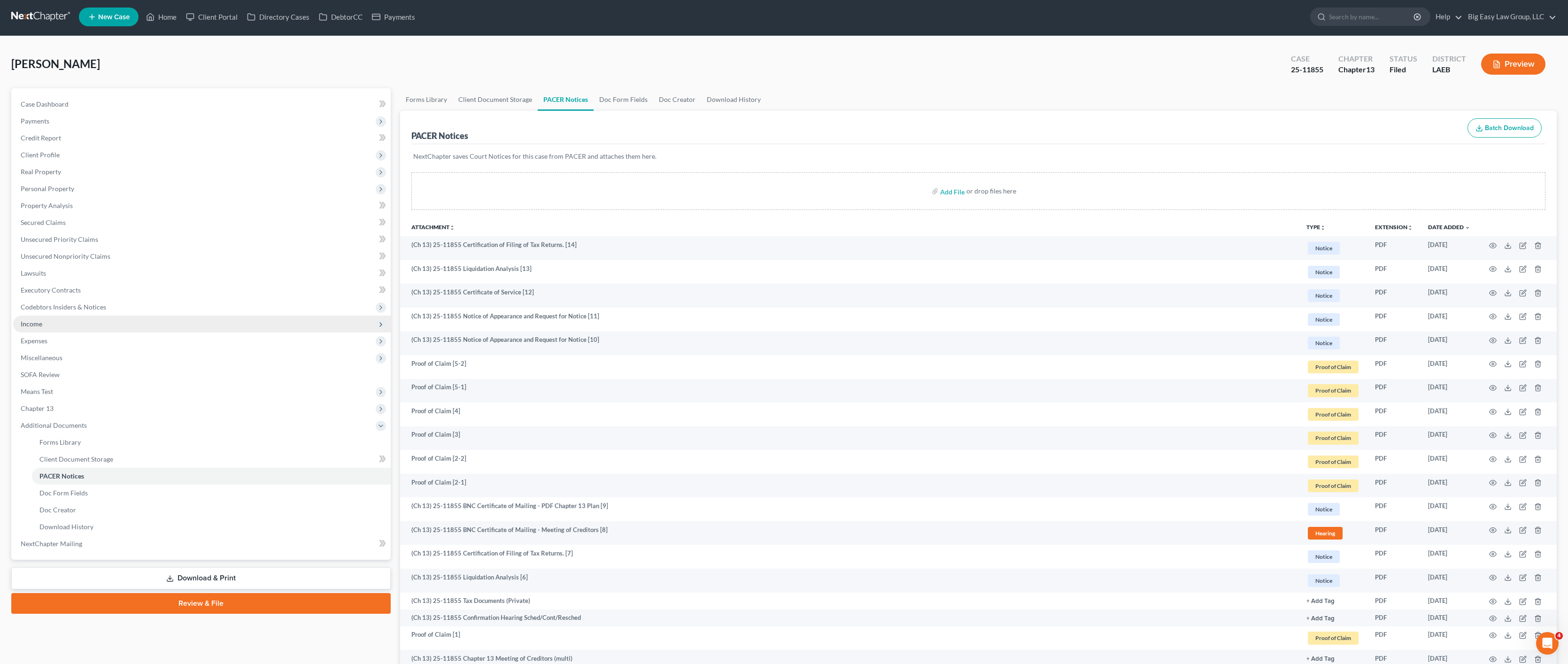
scroll to position [0, 0]
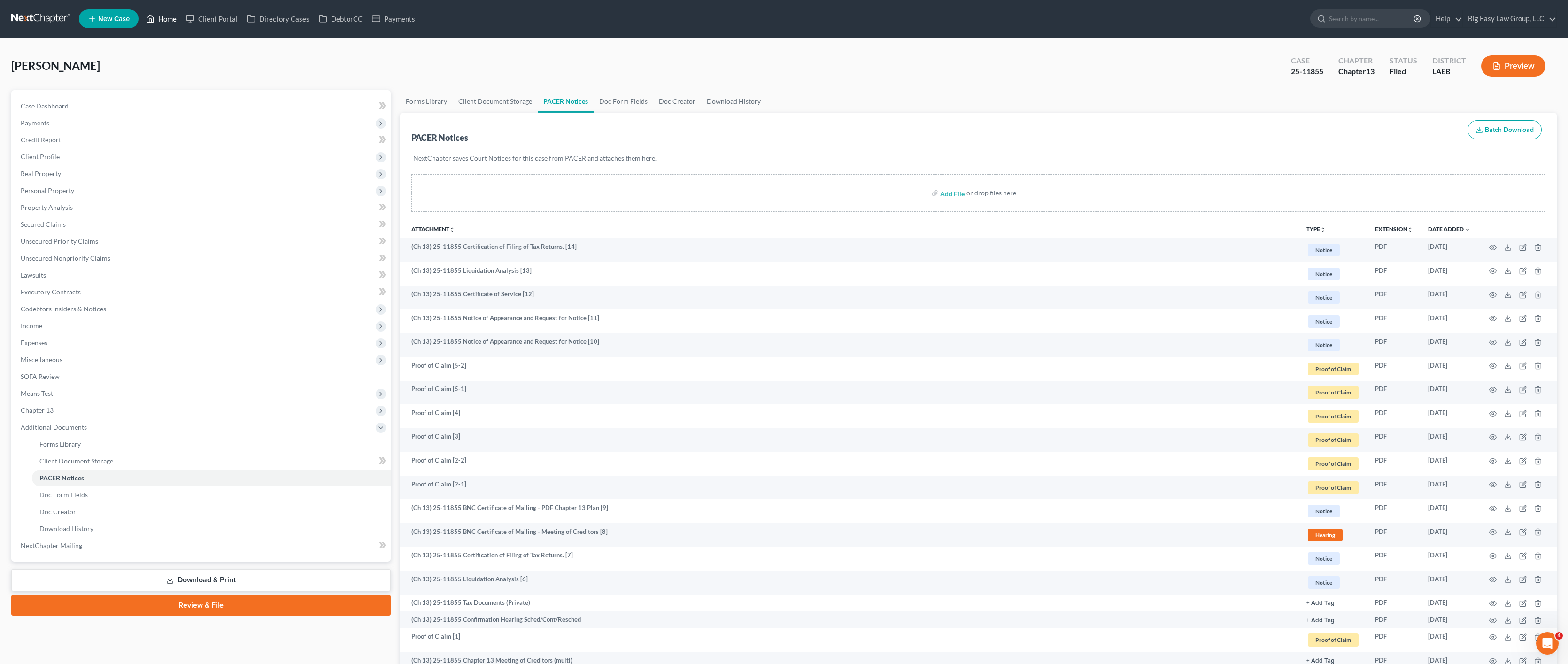
click at [179, 15] on link "Home" at bounding box center [161, 19] width 40 height 17
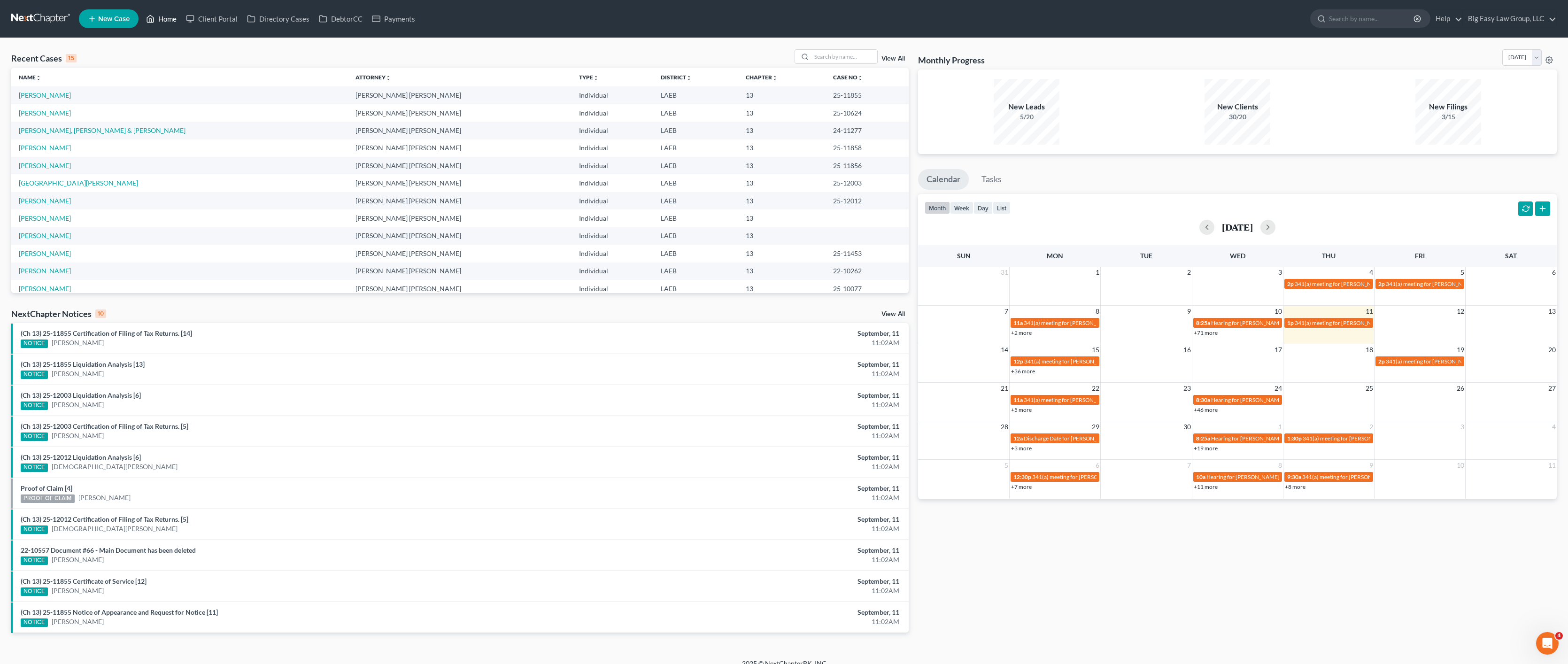
click at [165, 13] on link "Home" at bounding box center [161, 19] width 40 height 17
click at [173, 22] on link "Home" at bounding box center [161, 19] width 40 height 17
click at [157, 25] on link "Home" at bounding box center [161, 19] width 40 height 17
click at [142, 21] on link "Home" at bounding box center [161, 19] width 40 height 17
click at [165, 13] on link "Home" at bounding box center [161, 19] width 40 height 17
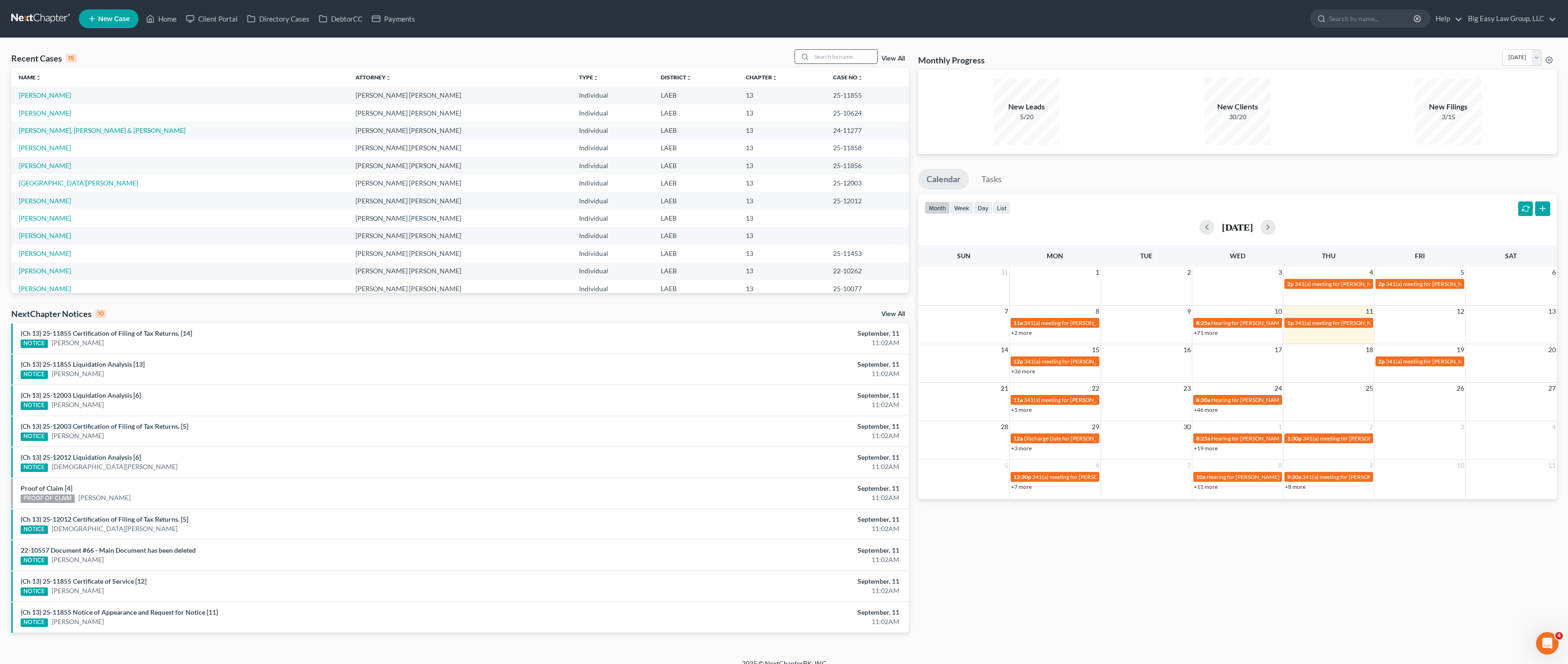
click at [839, 54] on input "search" at bounding box center [845, 56] width 66 height 13
type input "melancon"
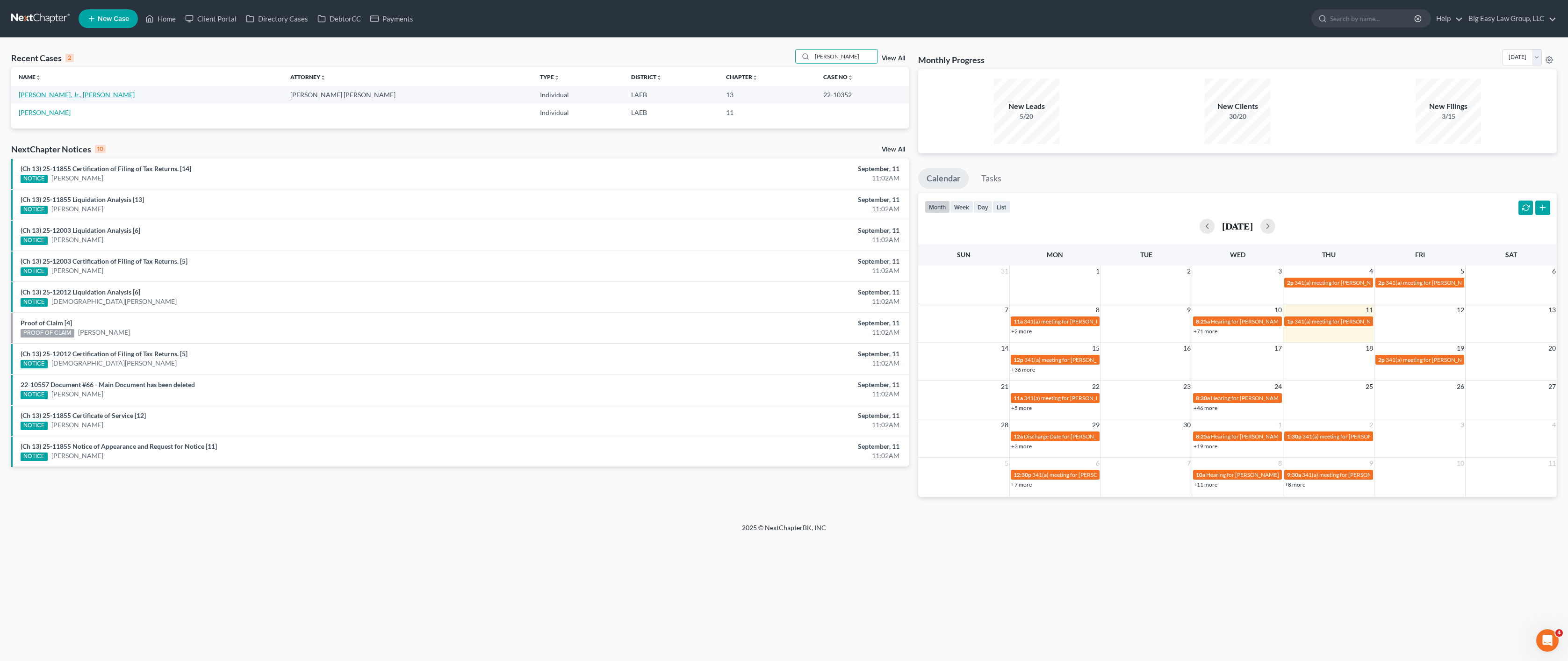
click at [61, 92] on link "[PERSON_NAME], Jr., [PERSON_NAME]" at bounding box center [77, 94] width 116 height 8
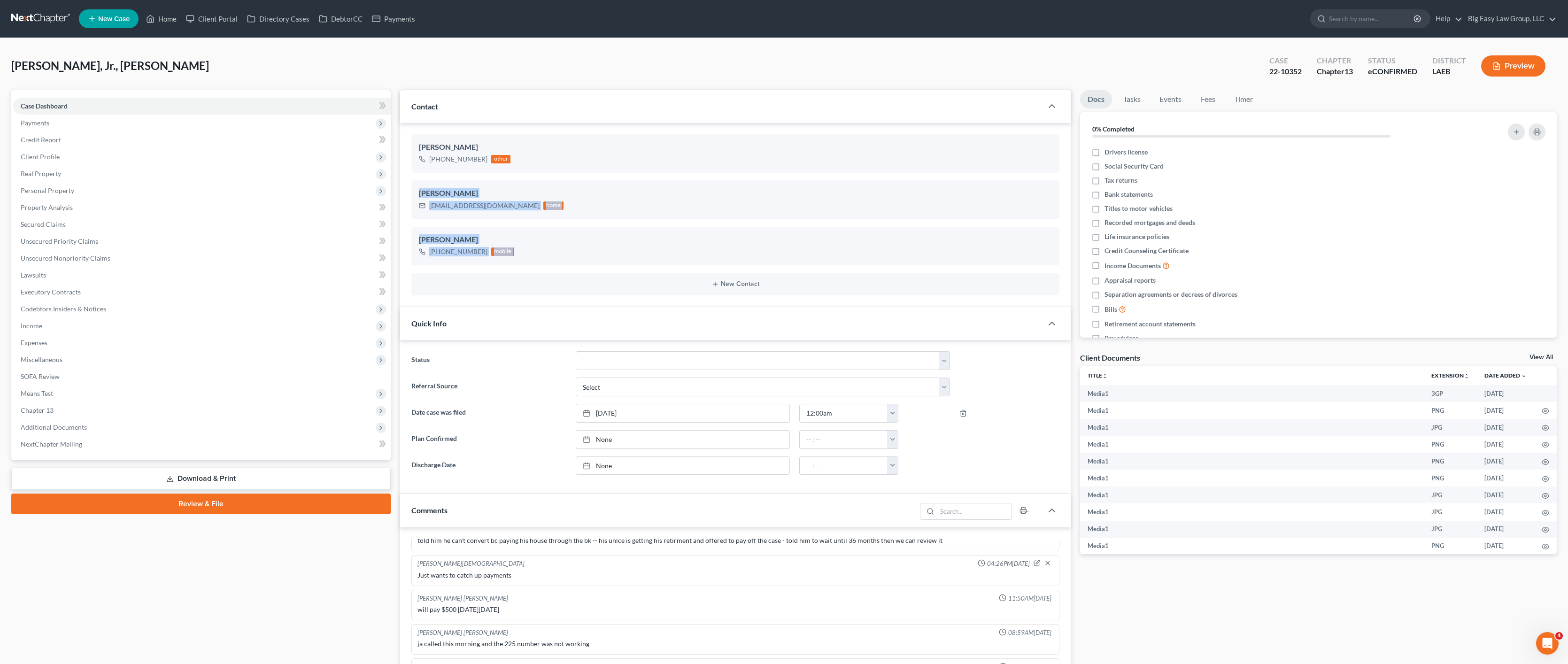
drag, startPoint x: 455, startPoint y: 196, endPoint x: 544, endPoint y: 279, distance: 121.7
click at [541, 287] on ng-include "Raymond Melancon, Jr. +1 (985) 713-2964 other Raymond Melancon, Jr. melanconray…" at bounding box center [736, 215] width 649 height 161
click at [544, 277] on div "New Contact" at bounding box center [736, 284] width 649 height 23
click at [563, 249] on div "+1 (225) 398-6242 mobile" at bounding box center [736, 252] width 634 height 12
click at [457, 311] on div "Quick Info" at bounding box center [721, 323] width 643 height 32
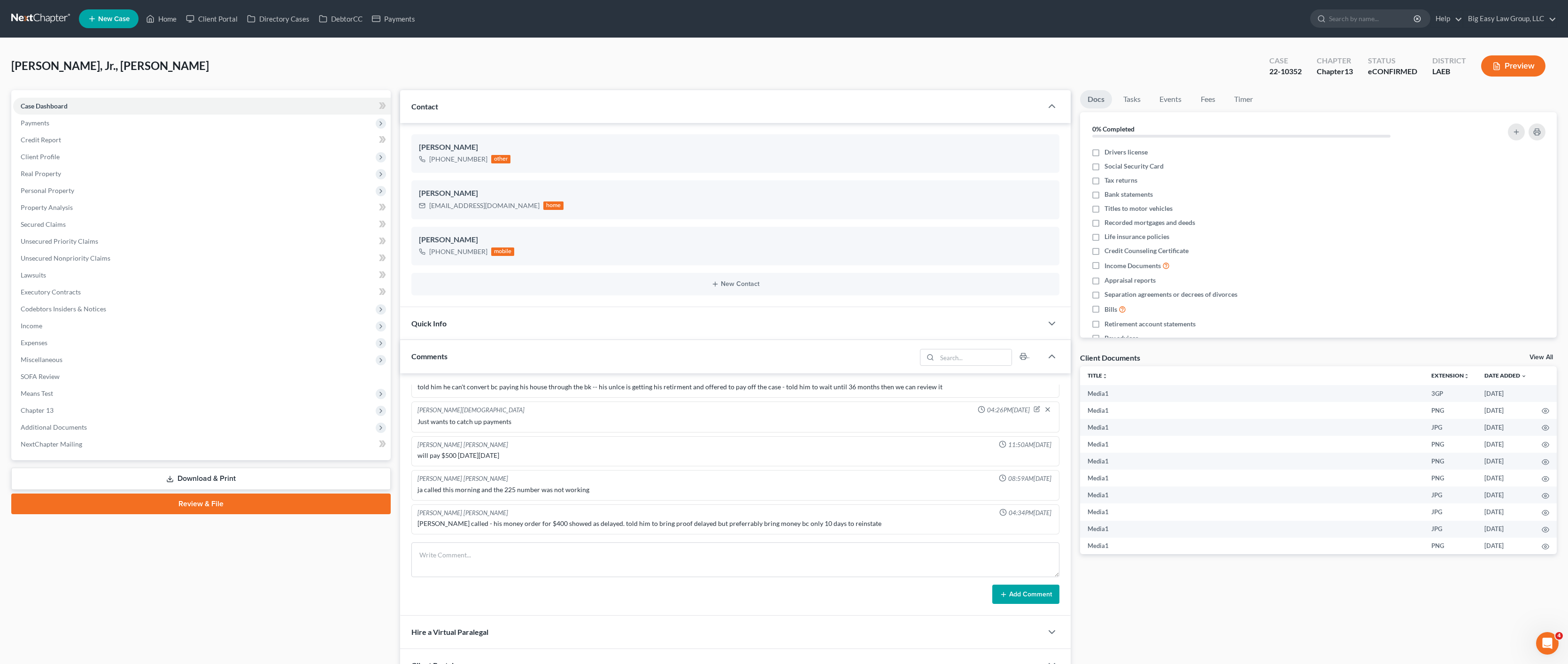
click at [478, 349] on div "Comments" at bounding box center [658, 356] width 517 height 32
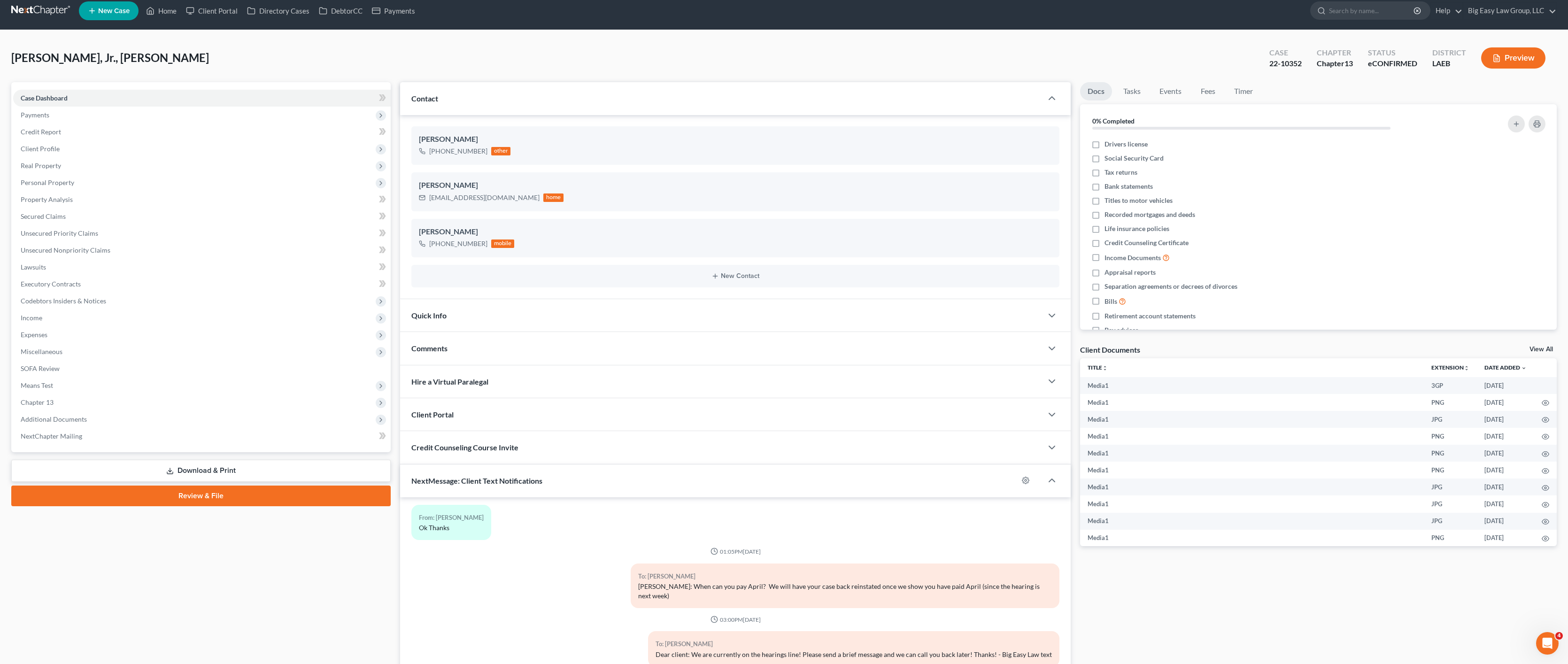
scroll to position [87, 0]
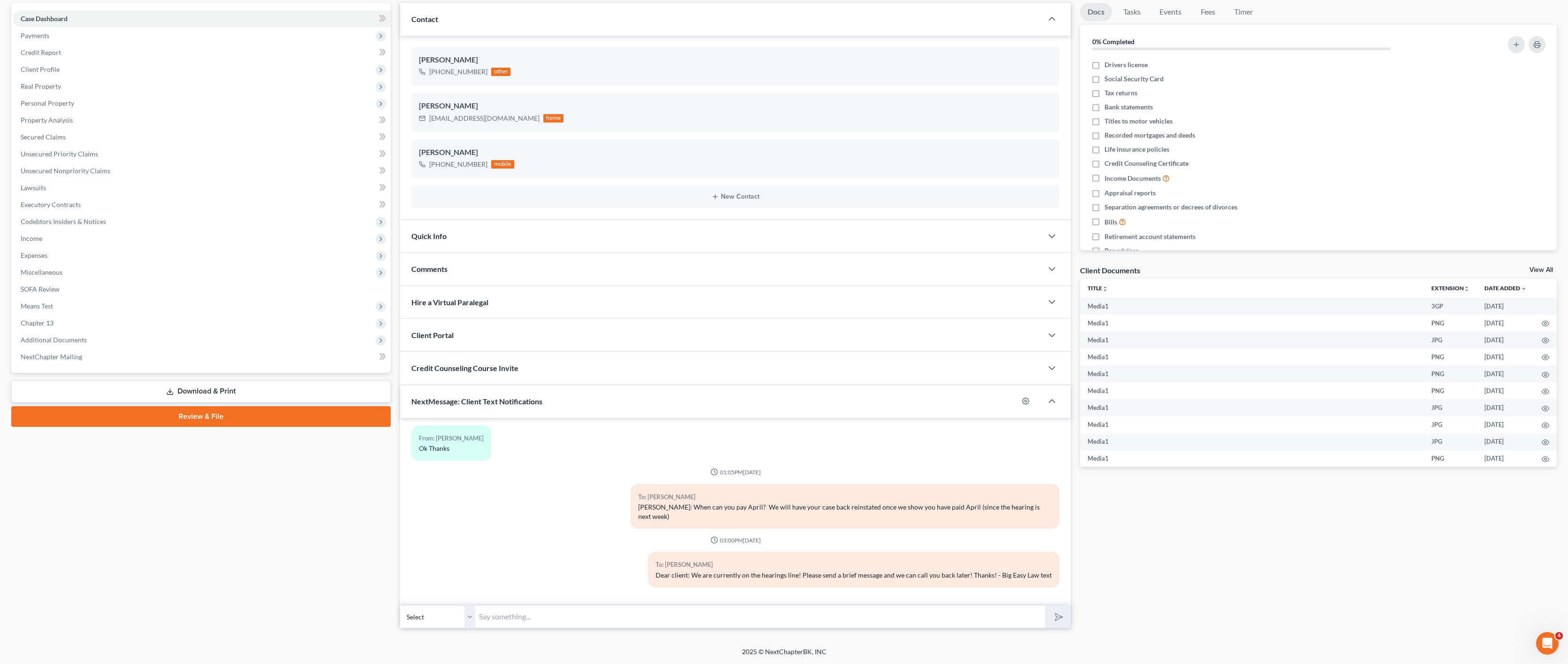
click at [700, 572] on div "To: Raymond Melancon, Jr. Dear client: We are currently on the hearings line! P…" at bounding box center [854, 569] width 412 height 35
click at [724, 560] on div "12:56PM, 12/11/2023 To: +1 (985) 713-2964 Mr. Melancon: Are your dependents sti…" at bounding box center [736, 512] width 671 height 188
click at [709, 515] on div "Mr. Melancon: When can you pay April? We will have your case back reinstated on…" at bounding box center [845, 512] width 414 height 19
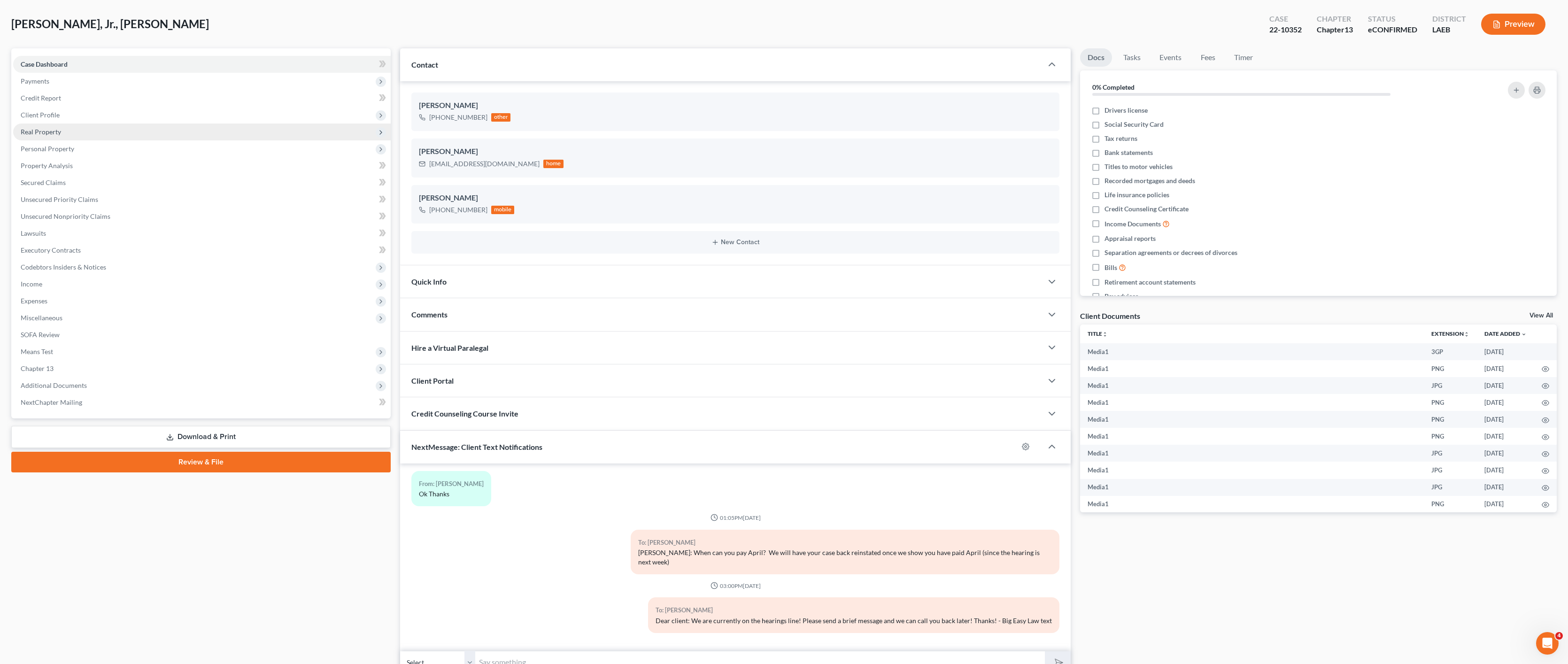
scroll to position [0, 0]
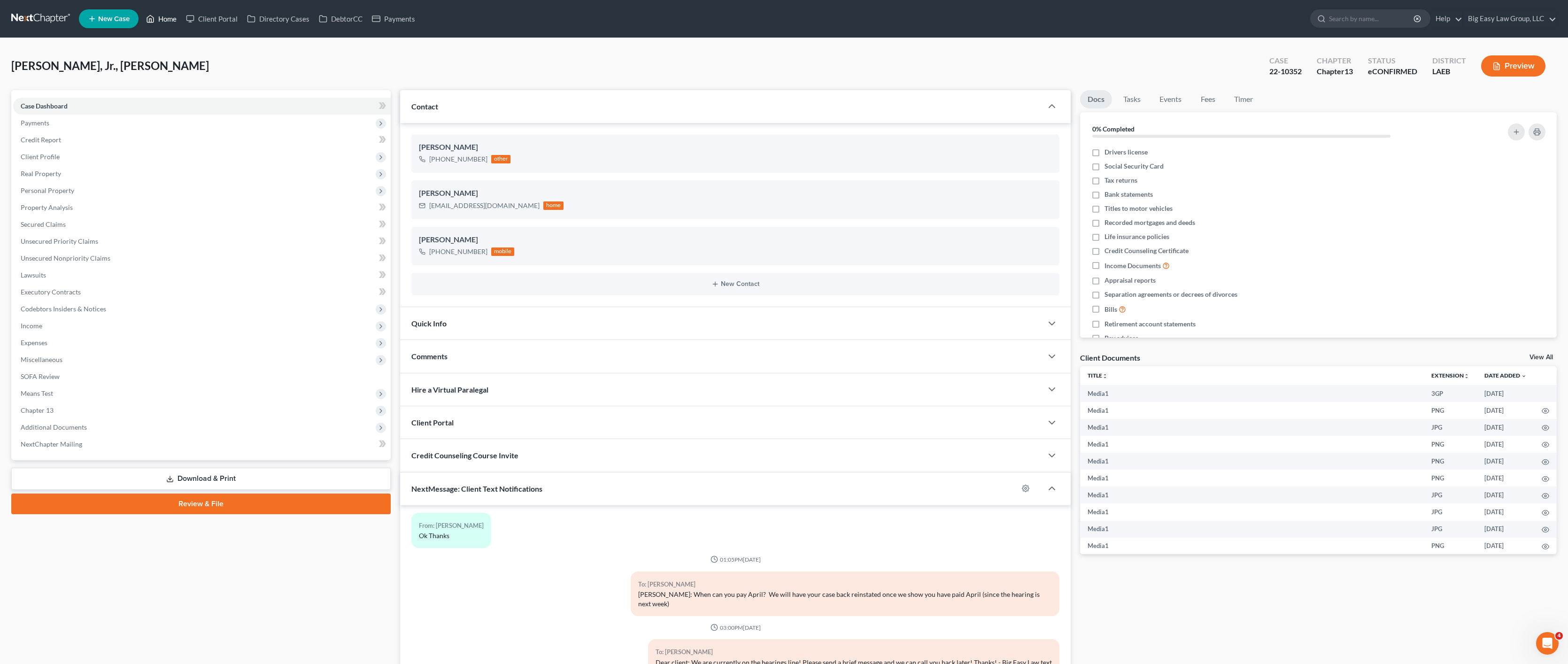
click at [164, 19] on link "Home" at bounding box center [161, 19] width 40 height 17
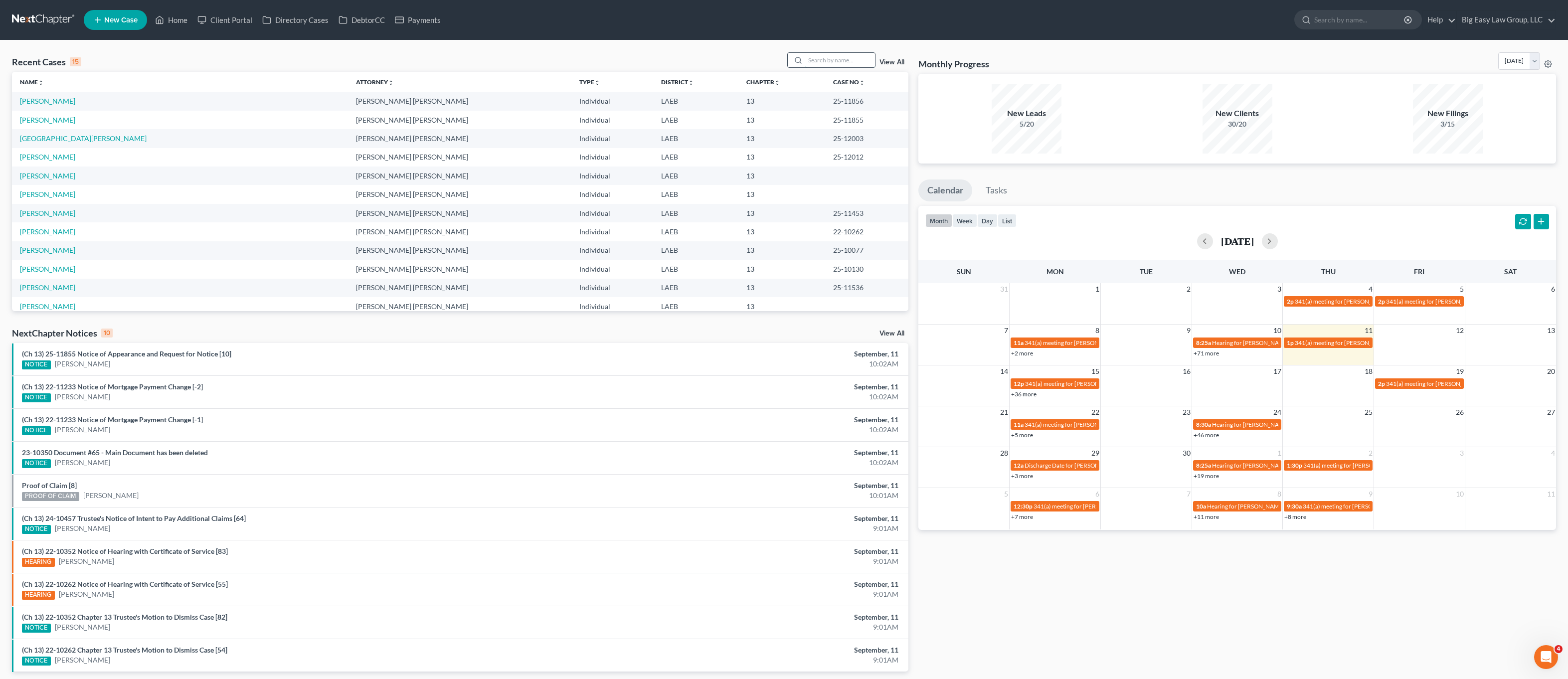
click at [847, 57] on input "search" at bounding box center [840, 60] width 70 height 14
type input "[PERSON_NAME]"
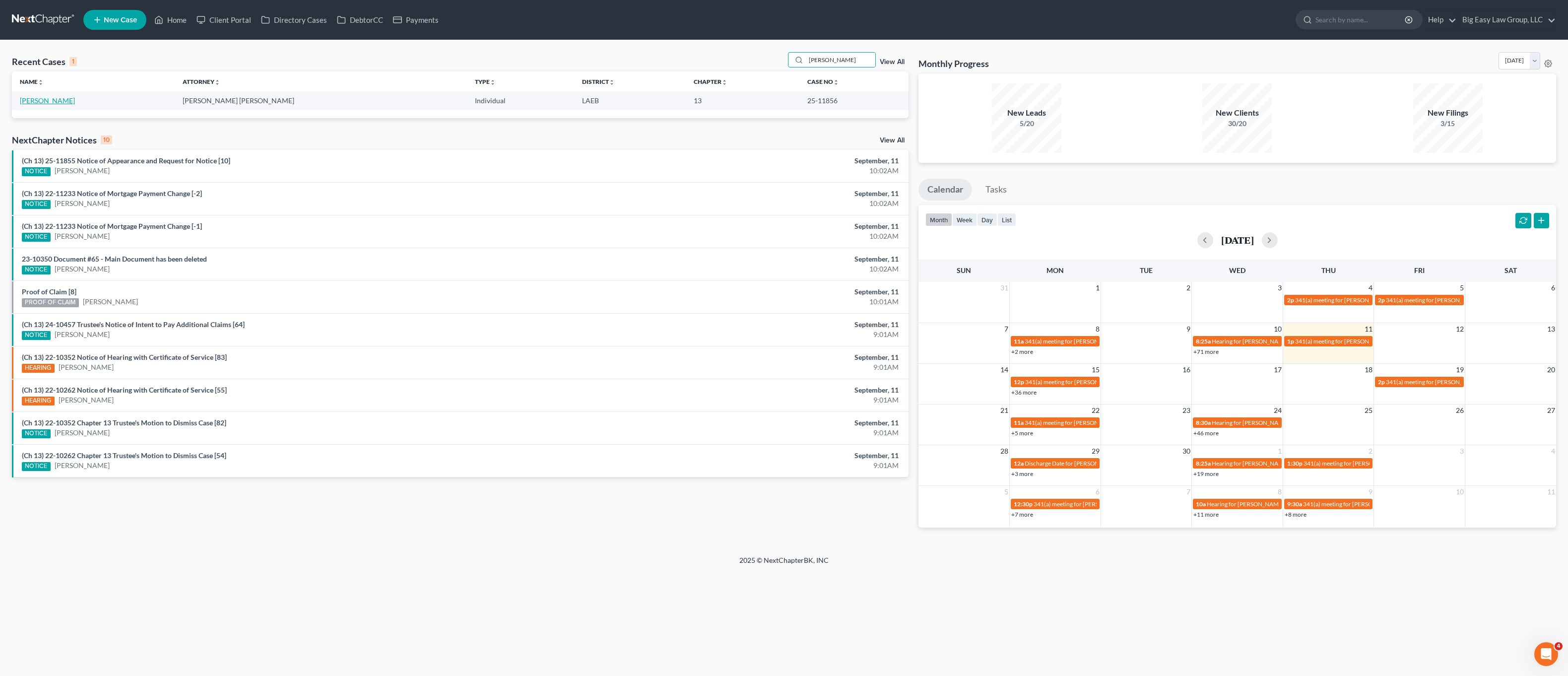
click at [35, 101] on link "[PERSON_NAME]" at bounding box center [47, 100] width 55 height 8
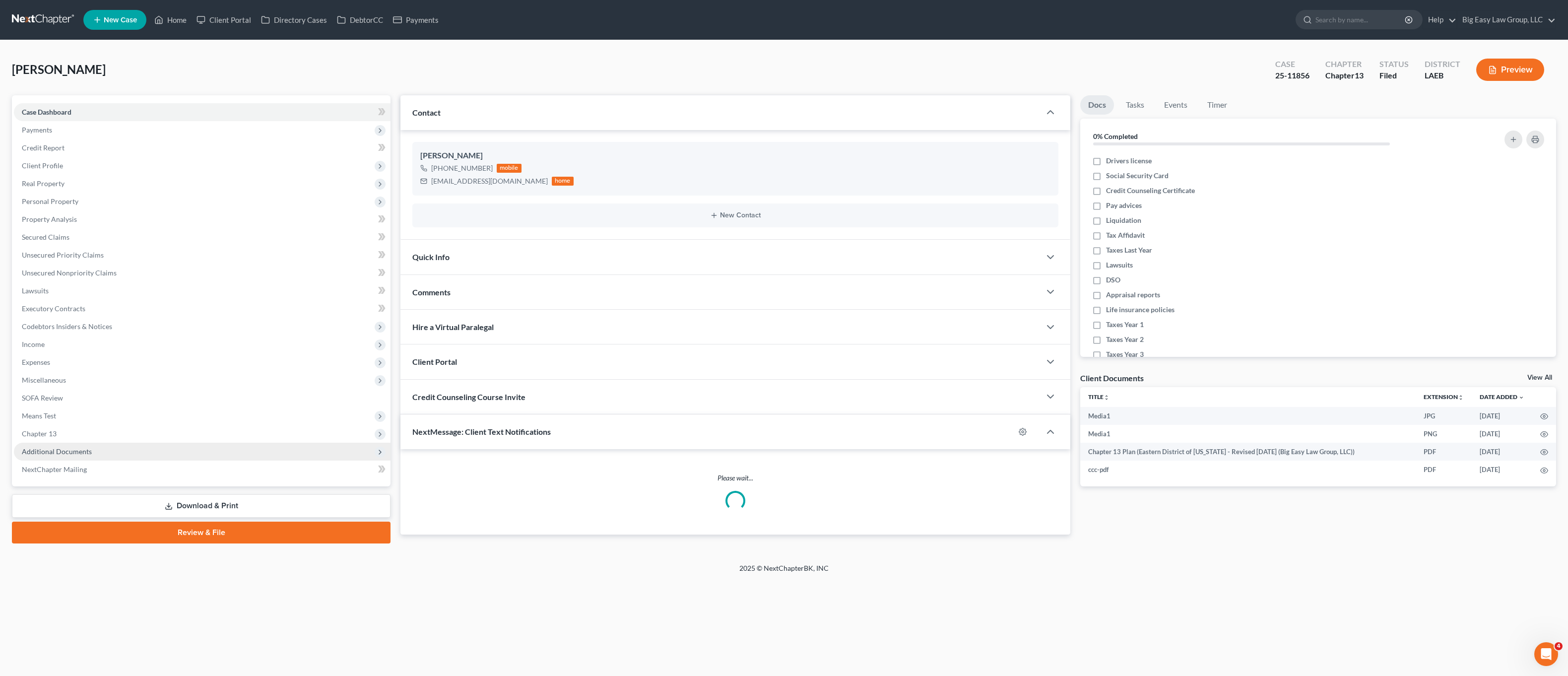
click at [57, 445] on span "Additional Documents" at bounding box center [202, 452] width 377 height 18
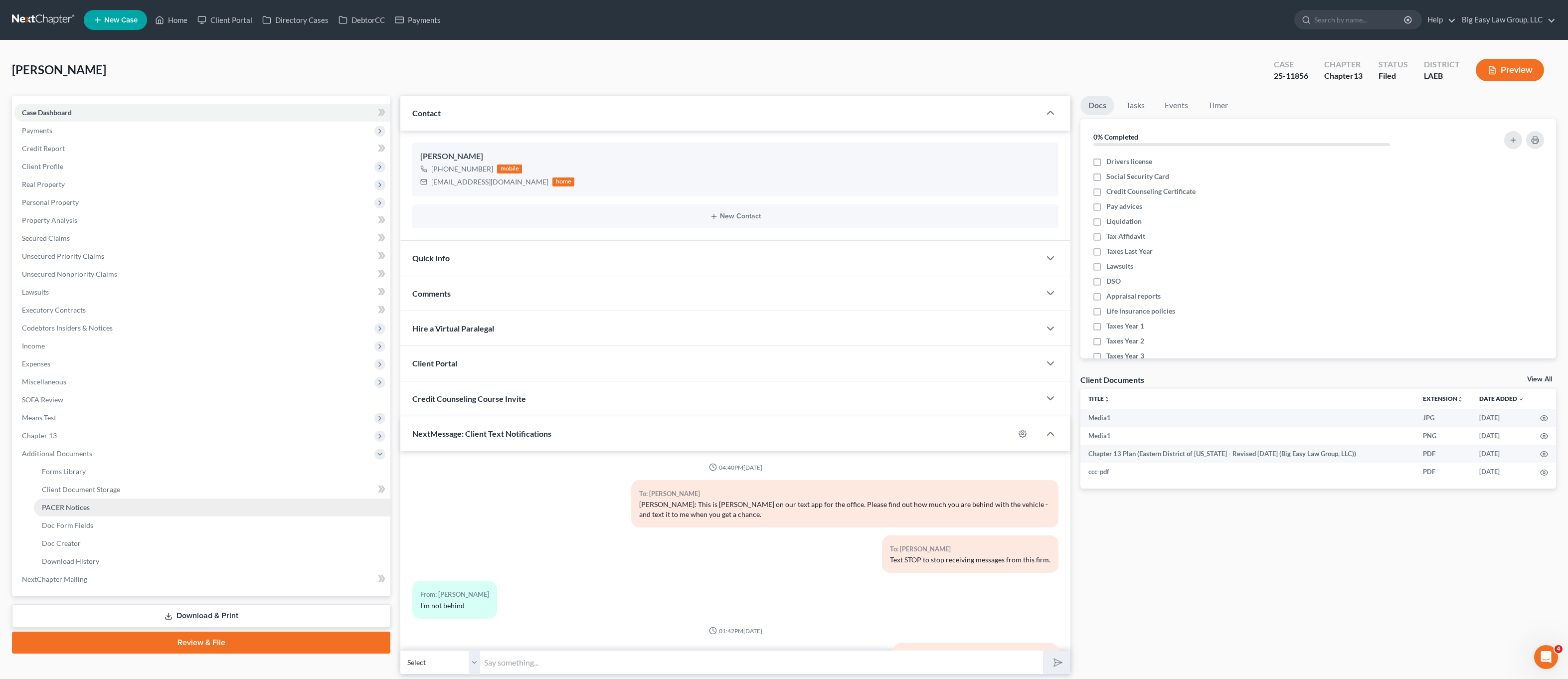
scroll to position [582, 0]
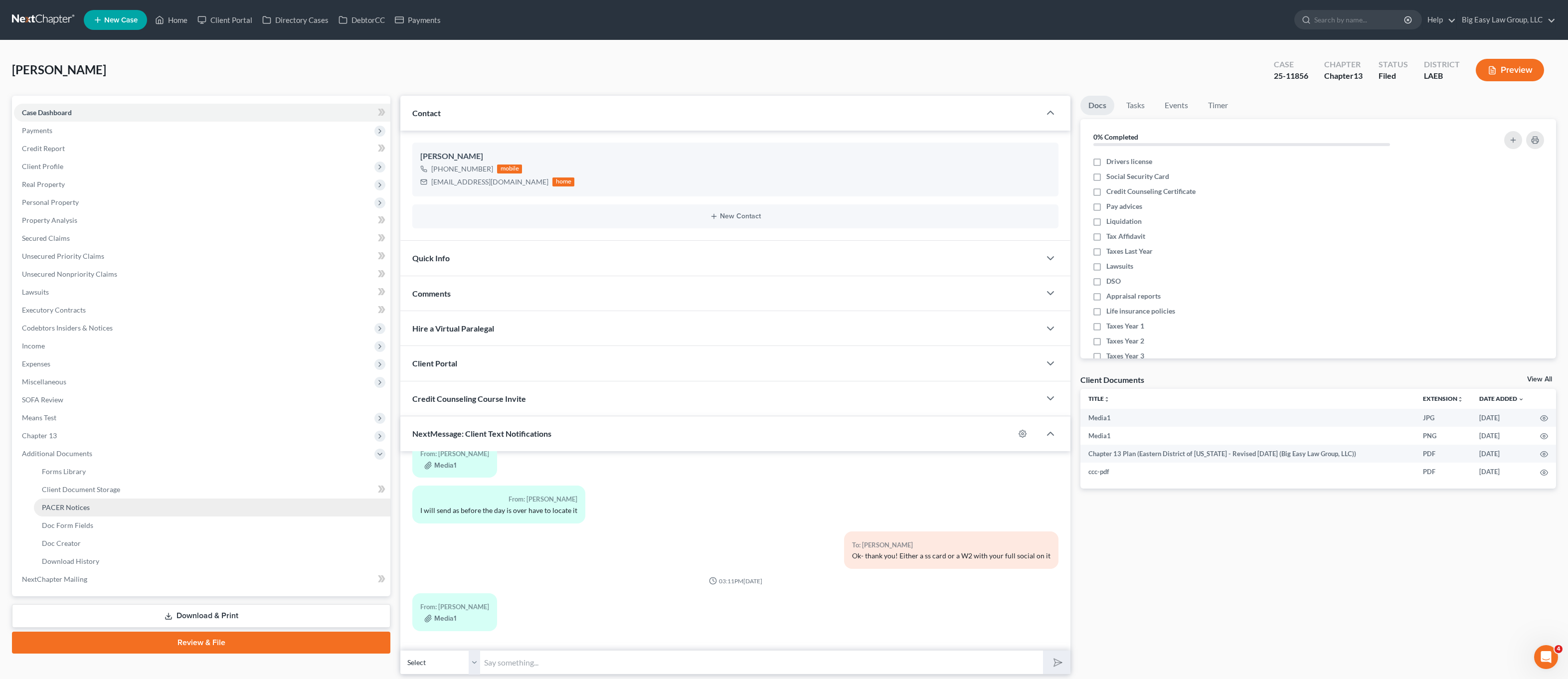
click at [60, 500] on link "PACER Notices" at bounding box center [212, 508] width 356 height 18
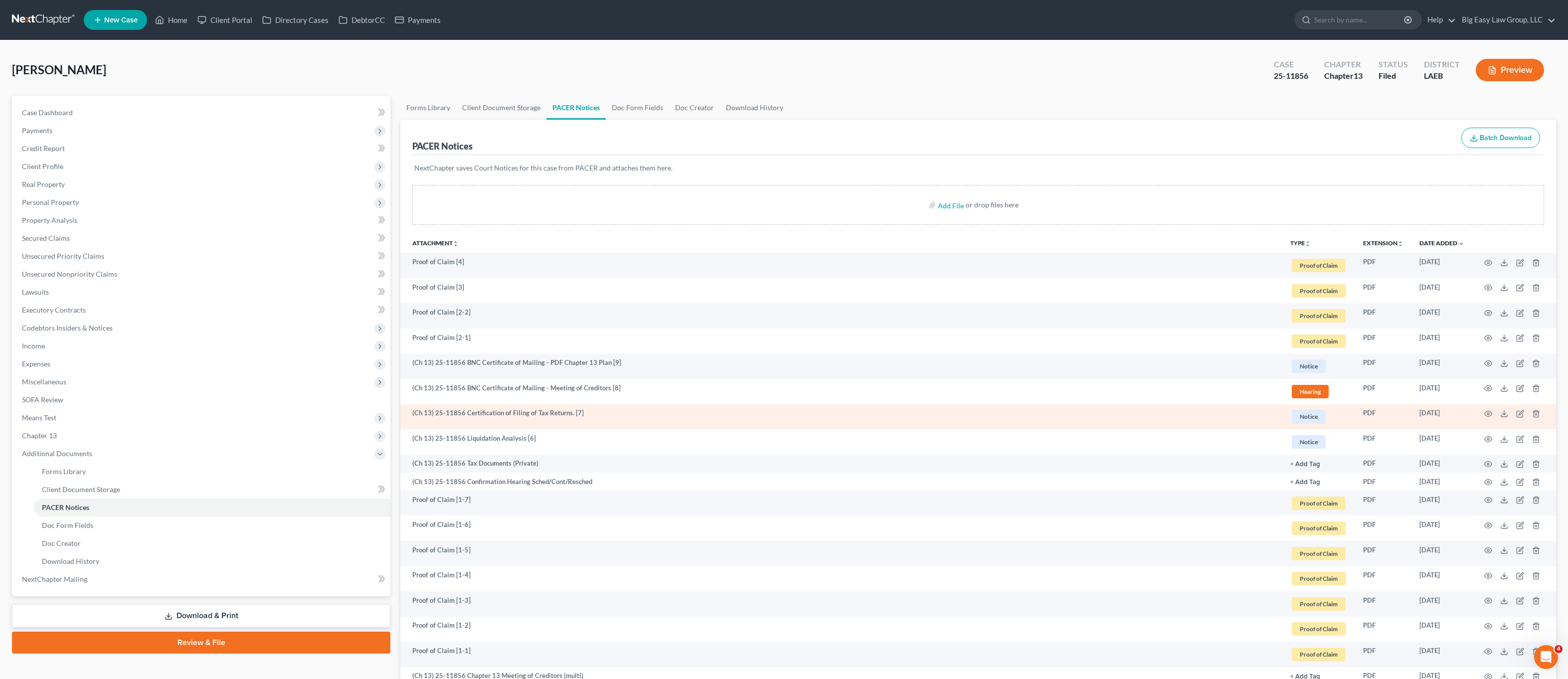
click at [1488, 420] on td at bounding box center [1514, 417] width 84 height 25
click at [1489, 417] on icon "button" at bounding box center [1488, 414] width 8 height 8
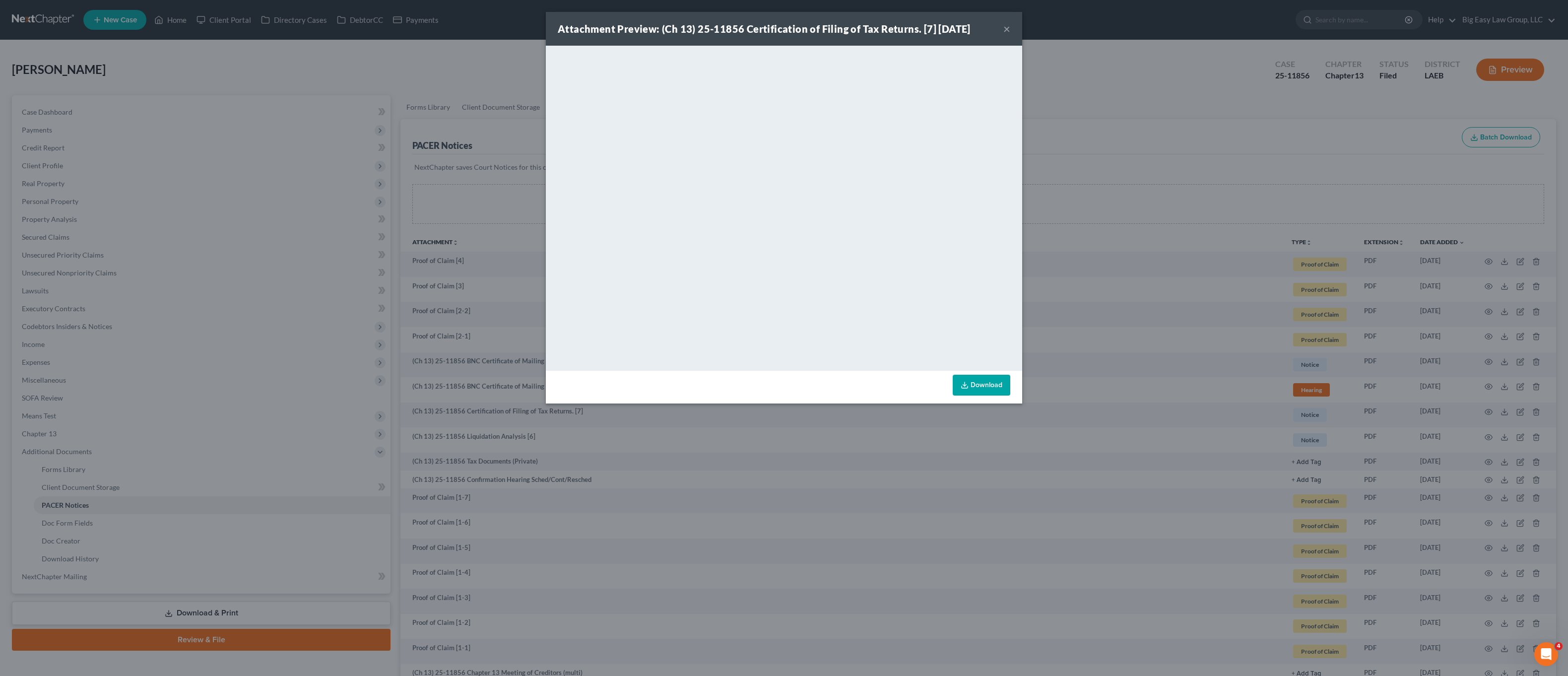
click at [274, 74] on div "Attachment Preview: (Ch 13) 25-11856 Certification of Filing of Tax Returns. [7…" at bounding box center [784, 338] width 1568 height 676
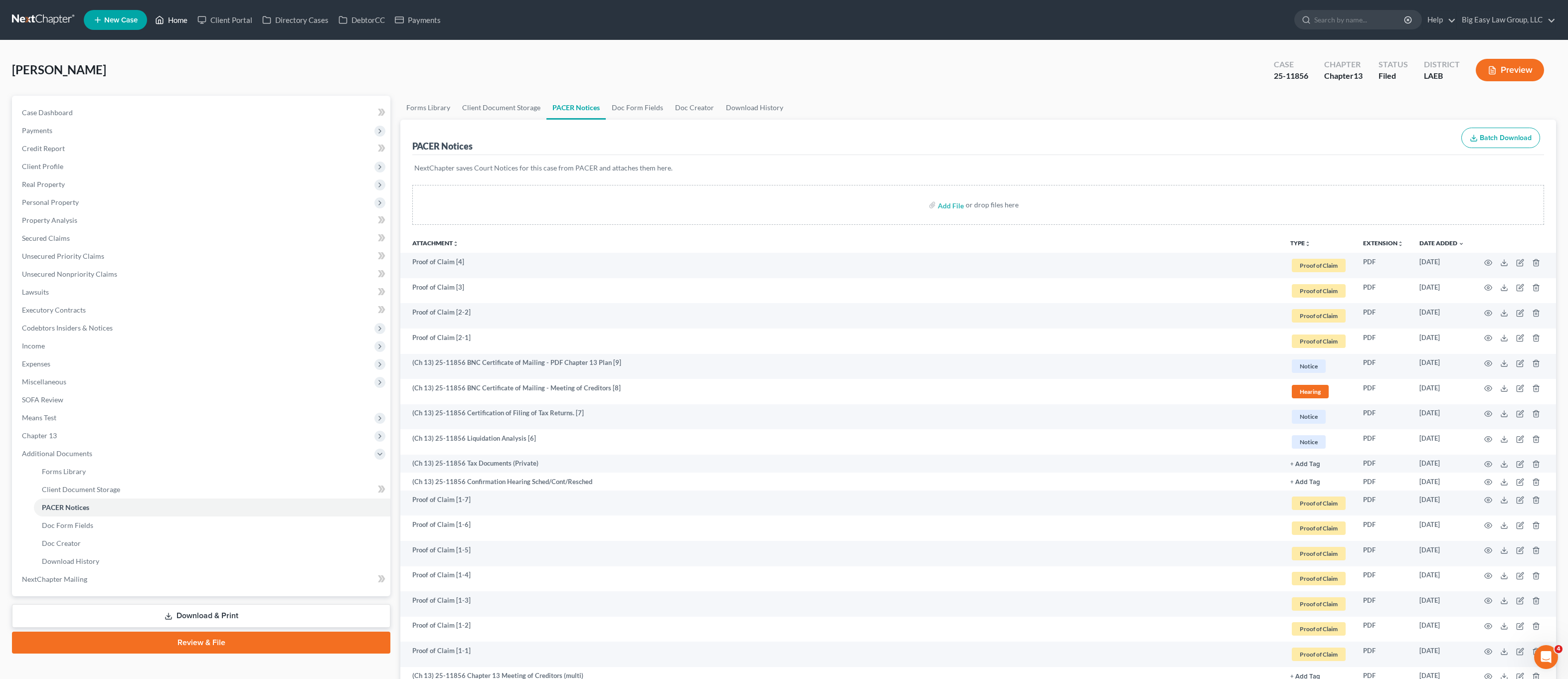
click at [183, 24] on link "Home" at bounding box center [171, 20] width 42 height 18
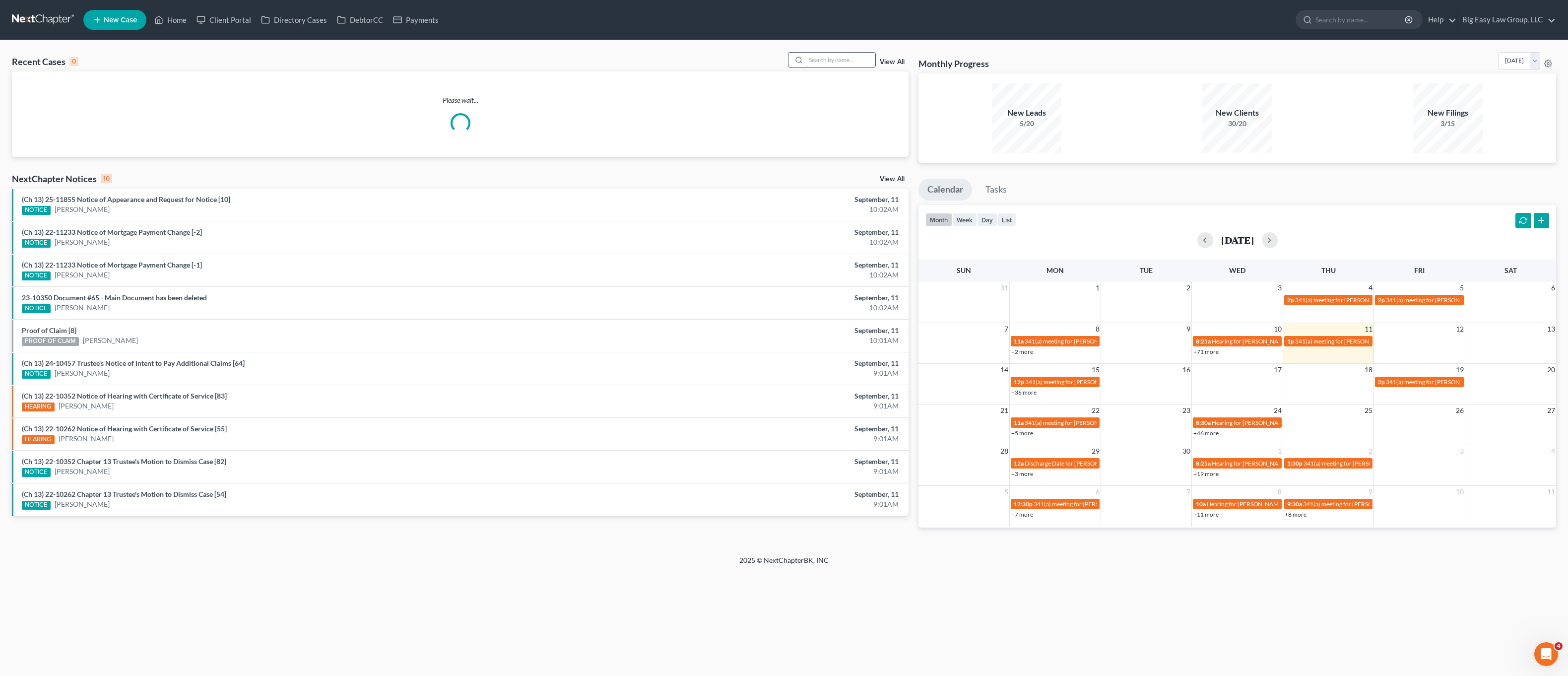
click at [842, 59] on input "search" at bounding box center [841, 59] width 70 height 14
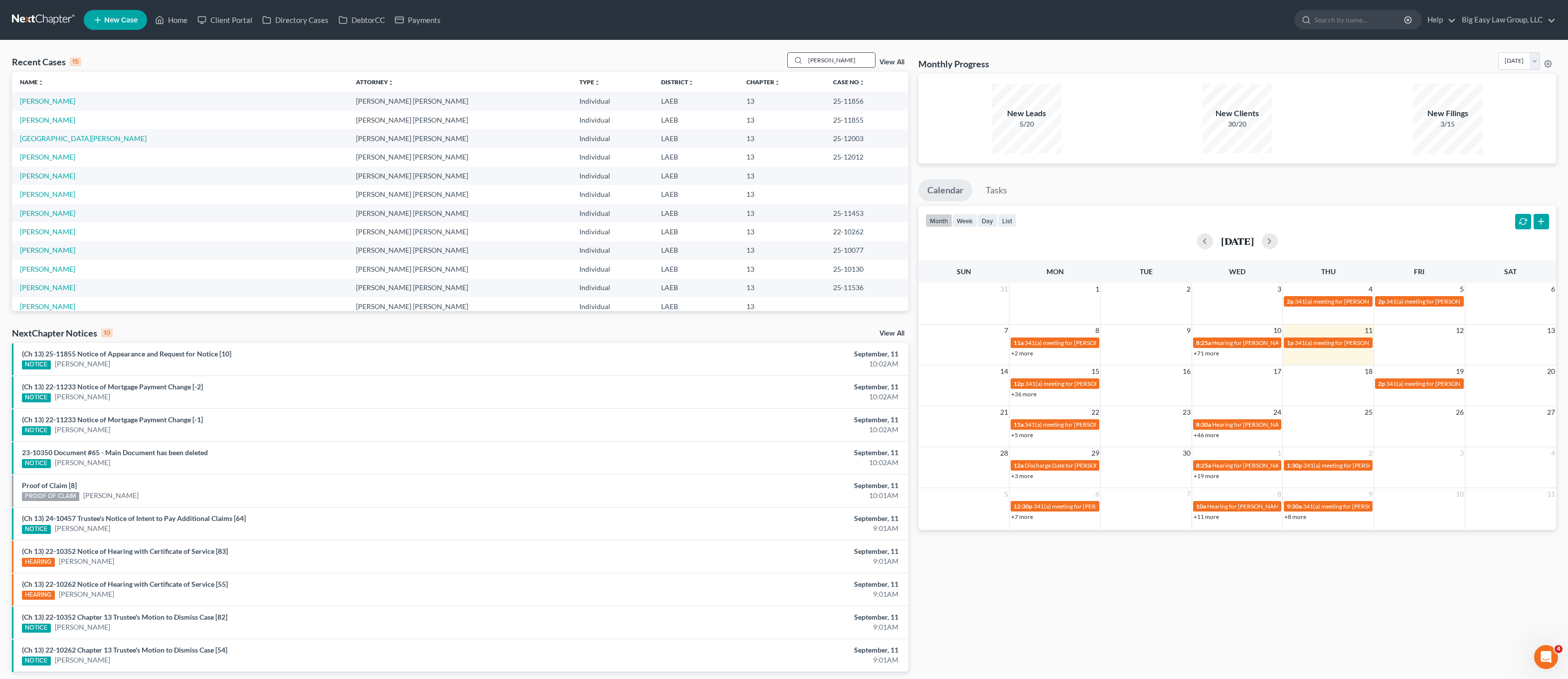
type input "[PERSON_NAME]"
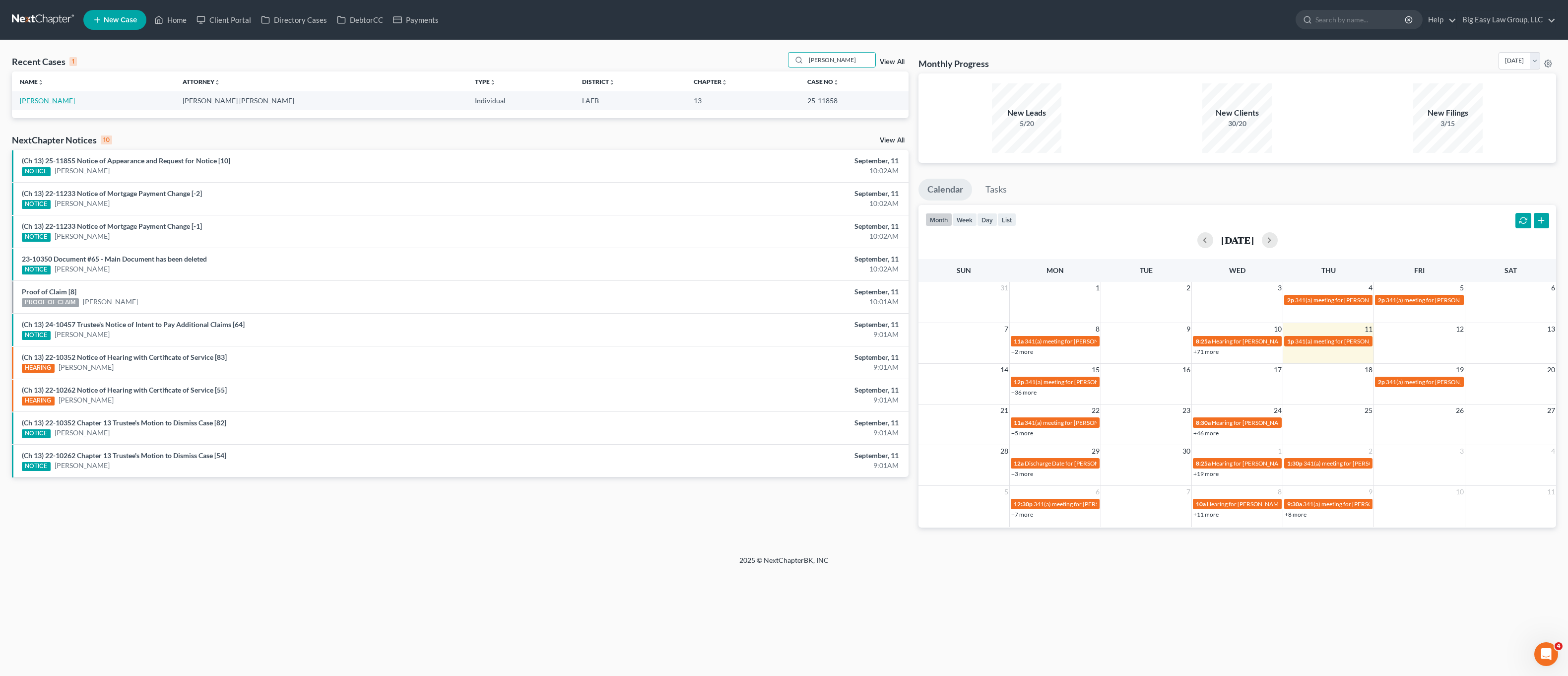
click at [41, 100] on link "[PERSON_NAME]" at bounding box center [47, 100] width 55 height 8
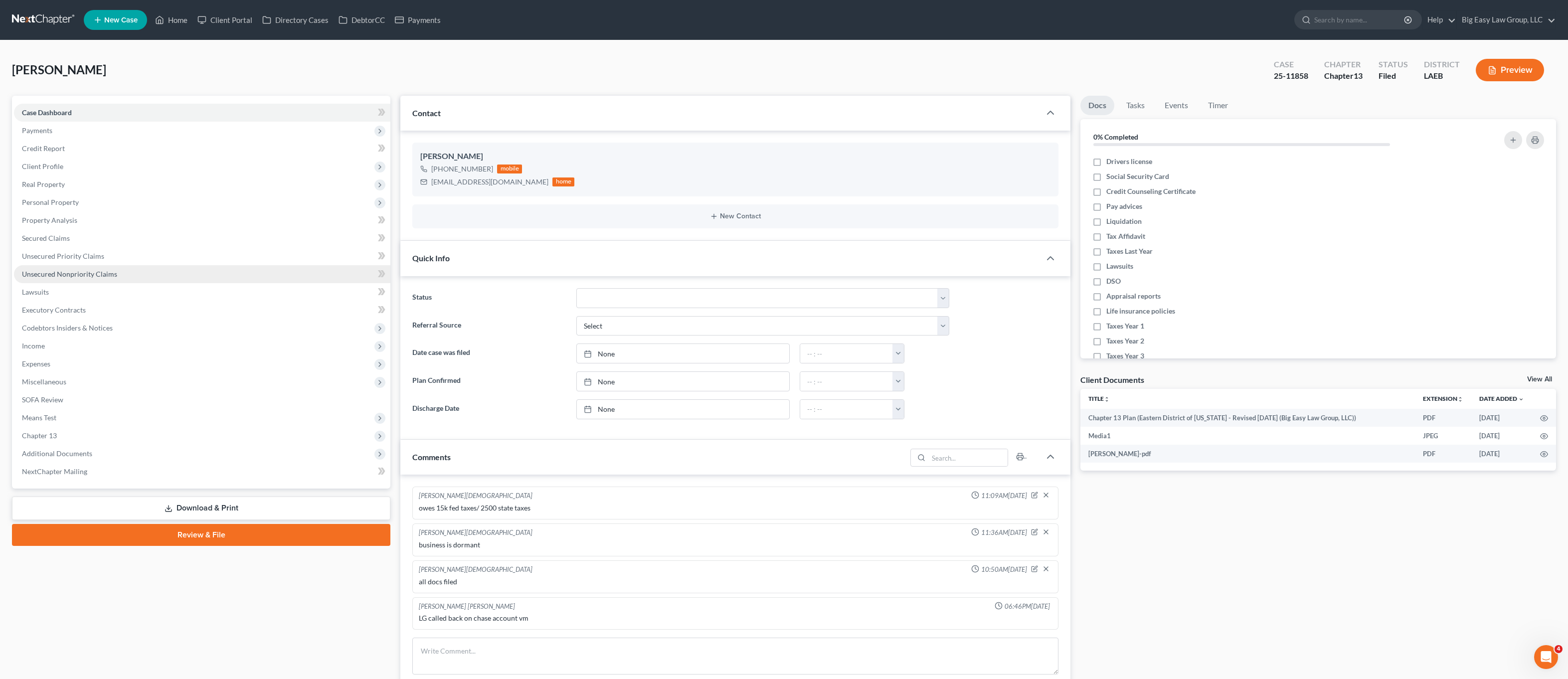
click at [88, 271] on span "Unsecured Nonpriority Claims" at bounding box center [69, 274] width 95 height 8
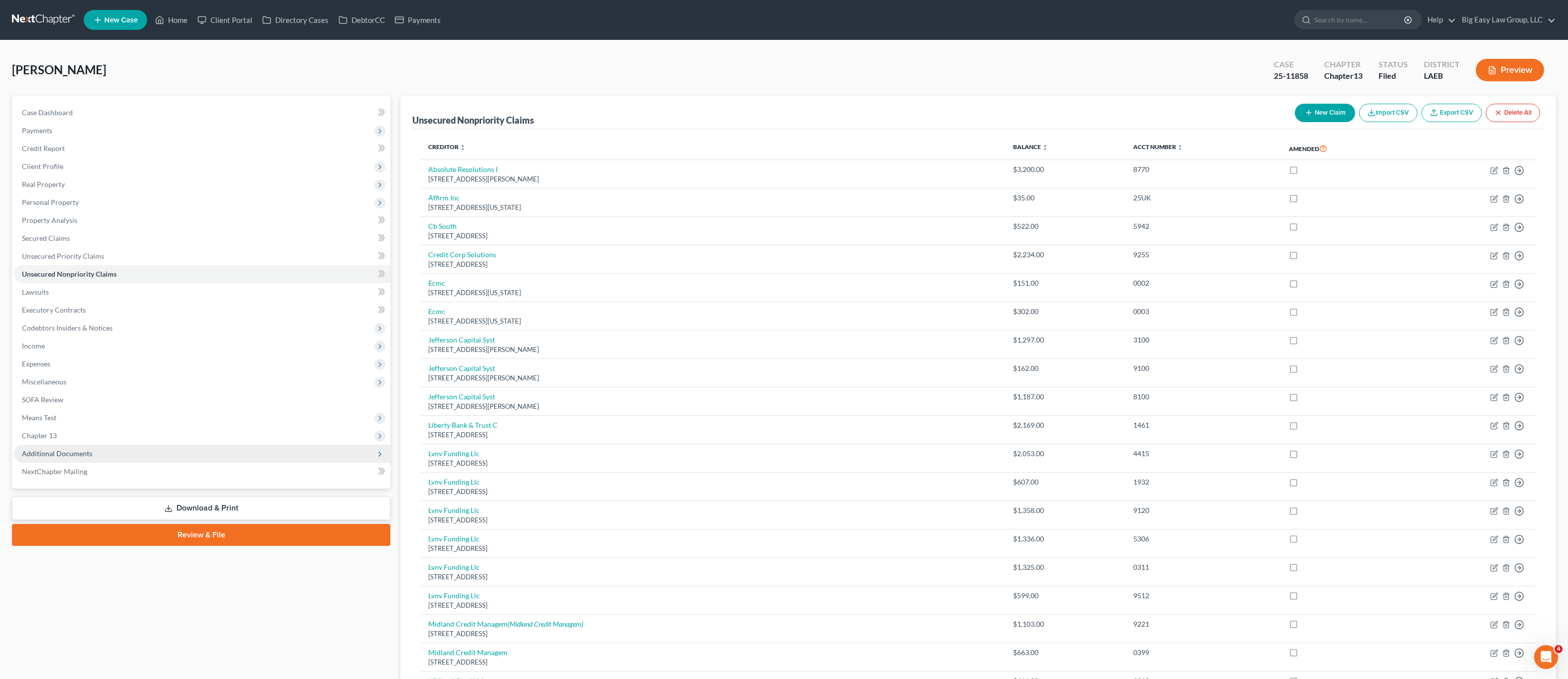
click at [112, 449] on span "Additional Documents" at bounding box center [203, 454] width 377 height 18
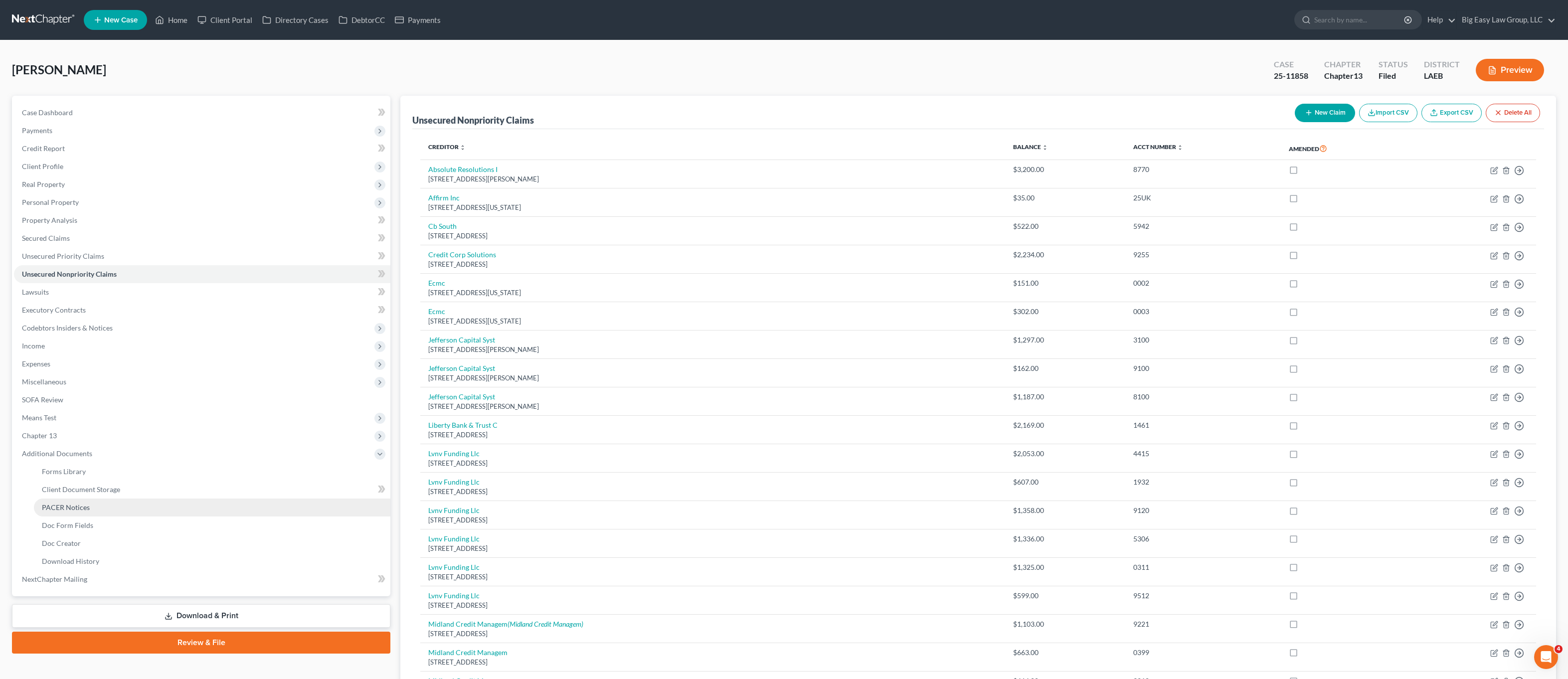
click at [108, 502] on link "PACER Notices" at bounding box center [212, 508] width 356 height 18
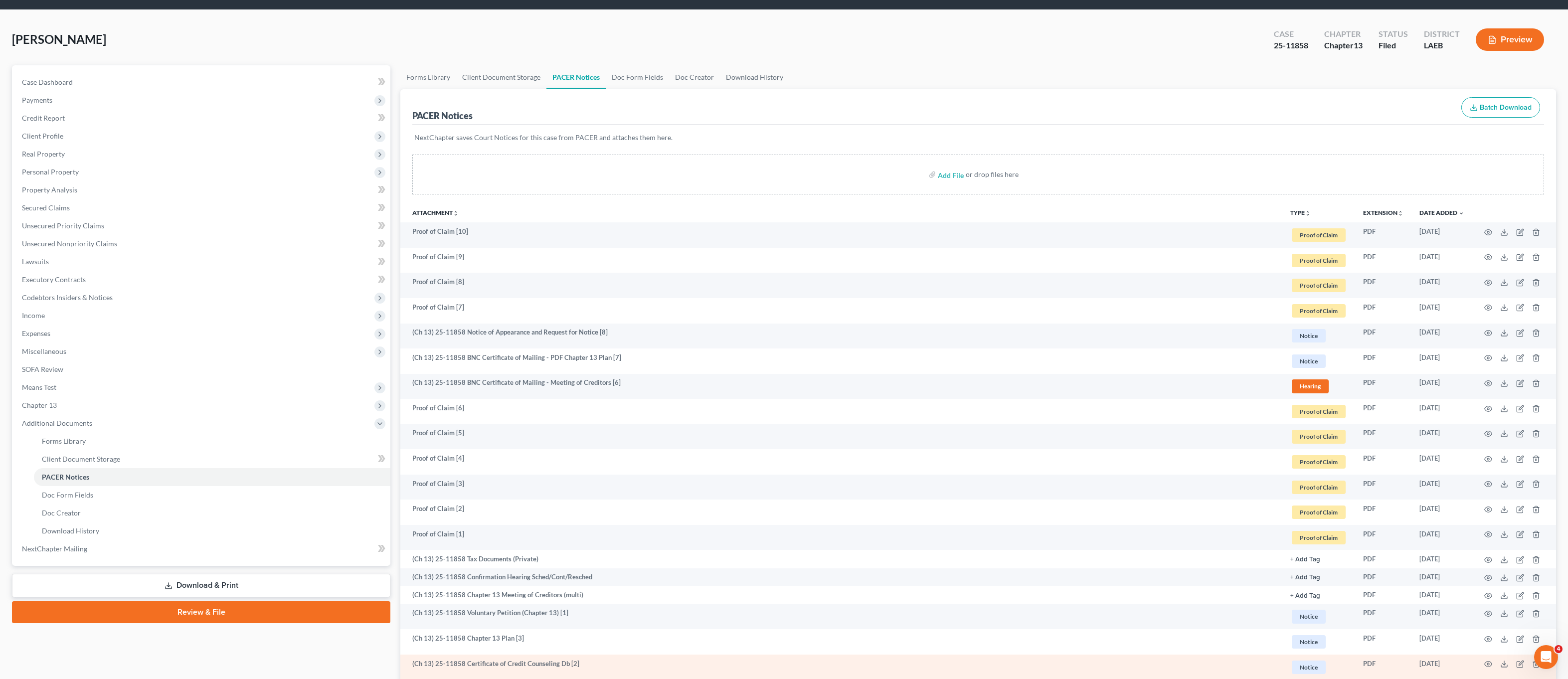
scroll to position [87, 0]
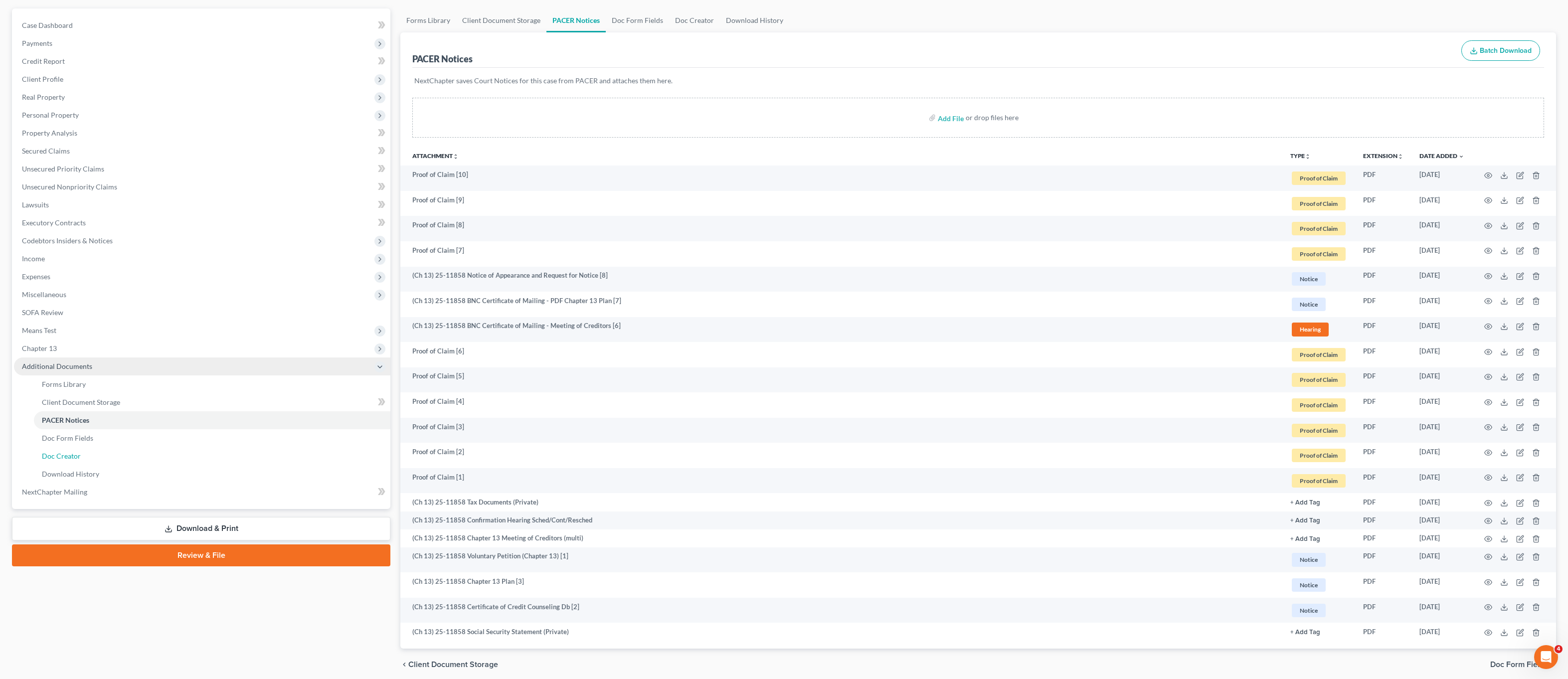
click at [104, 462] on link "Doc Creator" at bounding box center [212, 456] width 356 height 18
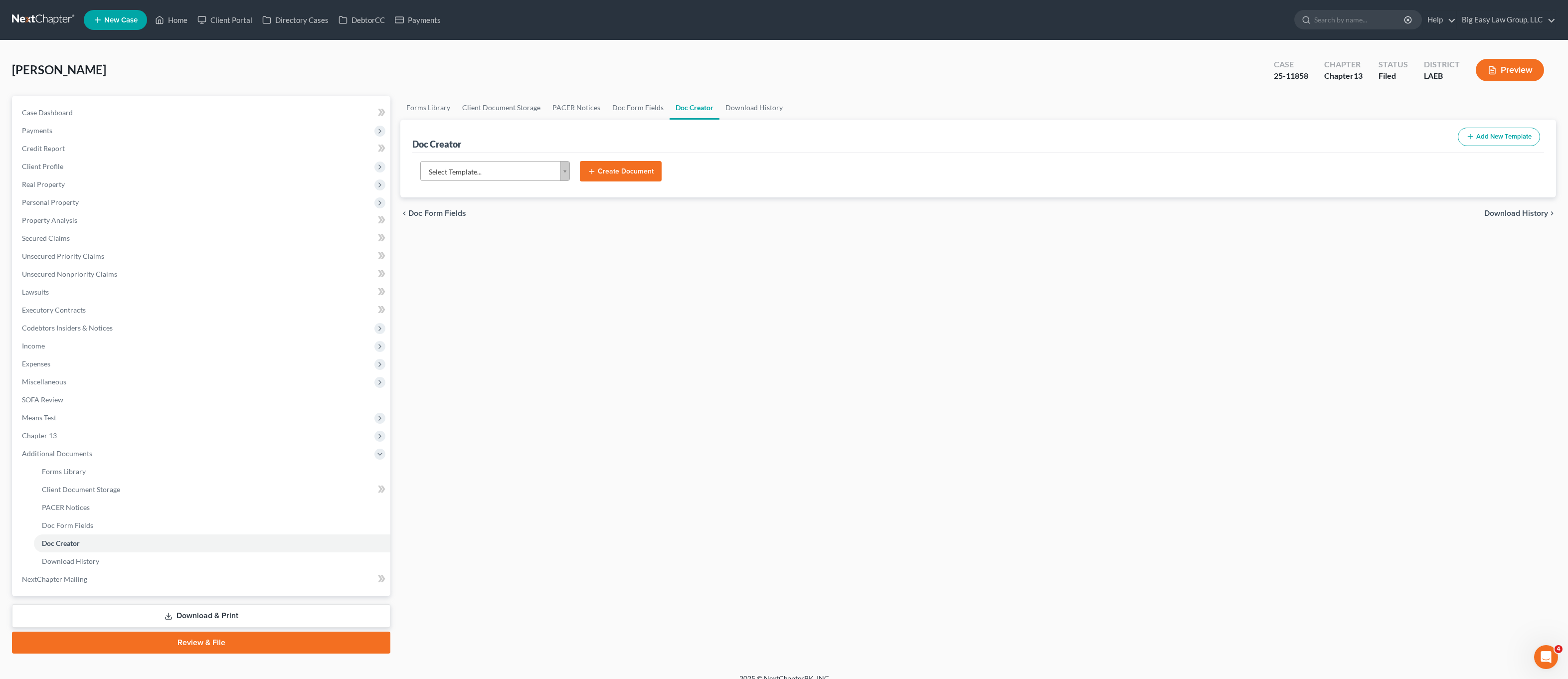
click at [472, 169] on body "Home New Case Client Portal Directory Cases DebtorCC Payments Big Easy Law Grou…" at bounding box center [784, 345] width 1568 height 691
type input "aff"
select select "97403"
click at [613, 170] on button "Create Document" at bounding box center [621, 171] width 82 height 21
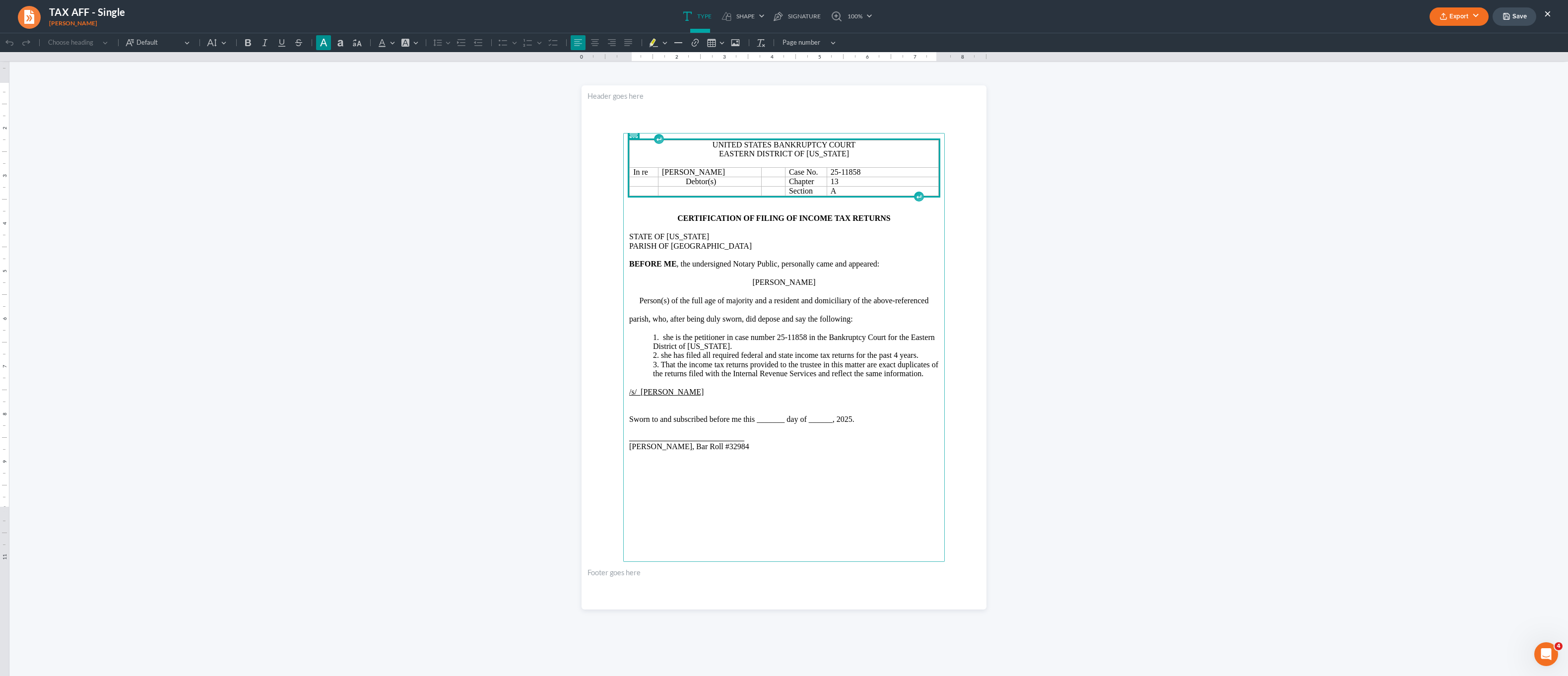
click at [661, 337] on p "1. she is the petitioner in case number 25-11858 in the Bankruptcy Court for th…" at bounding box center [796, 342] width 286 height 18
click at [659, 355] on p "2. she has filed all required federal and state income tax returns for the past…" at bounding box center [796, 355] width 286 height 9
drag, startPoint x: 754, startPoint y: 418, endPoint x: 790, endPoint y: 435, distance: 39.8
click at [754, 418] on p "Sworn to and subscribed before me this _______ day of ______, 2025." at bounding box center [784, 419] width 309 height 9
drag, startPoint x: 813, startPoint y: 424, endPoint x: 792, endPoint y: 419, distance: 21.6
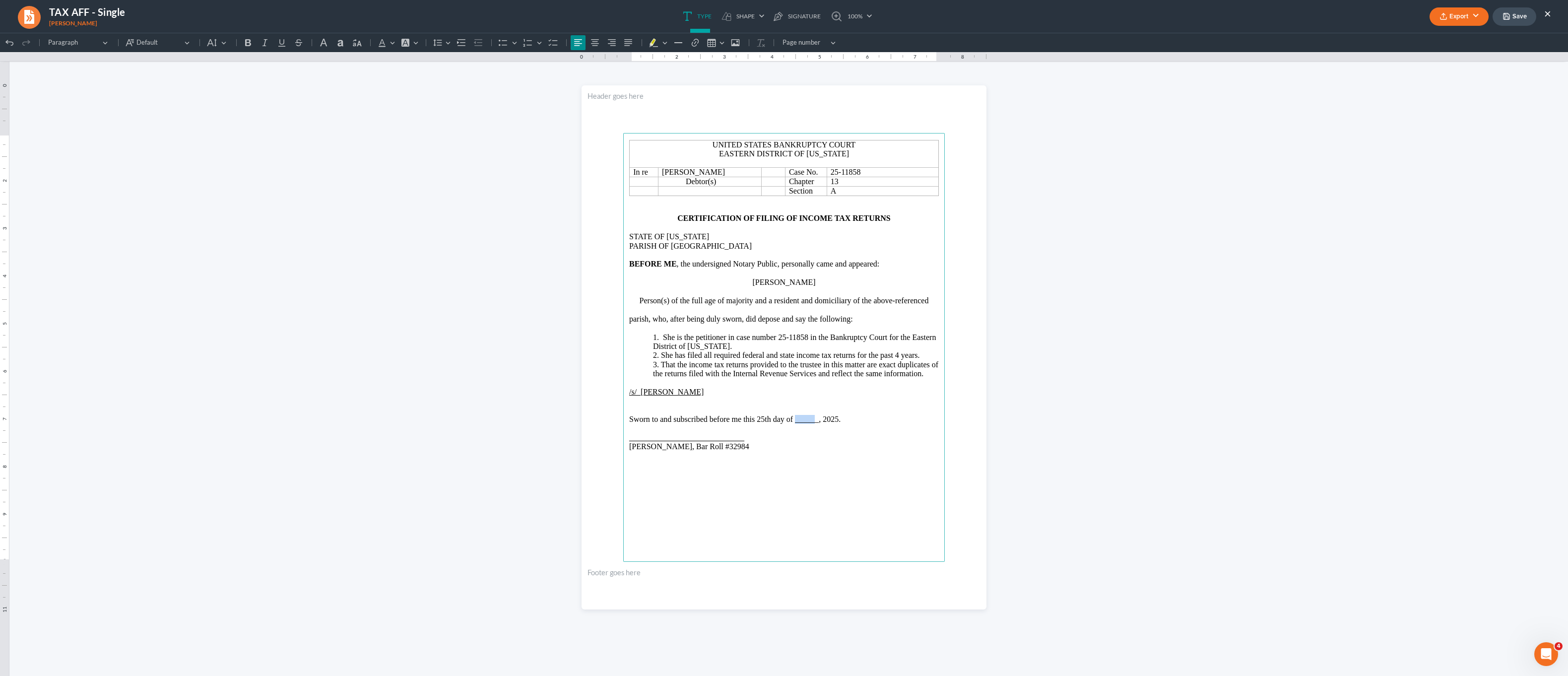
click at [792, 419] on main "United States Bankruptcy Court Eastern District of [US_STATE] In re [PERSON_NAM…" at bounding box center [784, 348] width 322 height 429
click at [632, 436] on u "_____________________________" at bounding box center [687, 437] width 115 height 8
click at [892, 498] on main "United States Bankruptcy Court Eastern District of [US_STATE] In re [PERSON_NAM…" at bounding box center [784, 348] width 322 height 429
drag, startPoint x: 1443, startPoint y: 23, endPoint x: 1412, endPoint y: 32, distance: 32.3
click at [1443, 23] on button "Export" at bounding box center [1459, 17] width 59 height 18
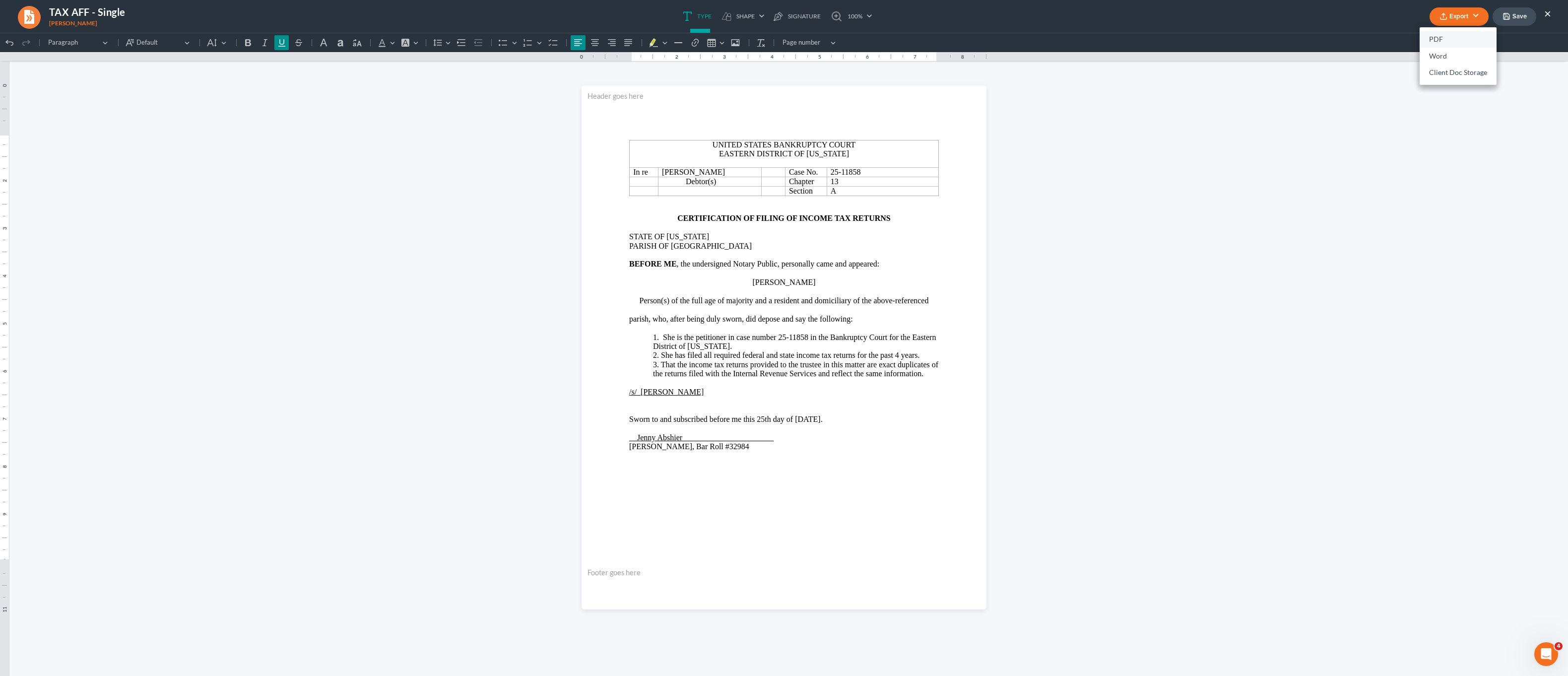
click at [1451, 37] on link "PDF" at bounding box center [1458, 39] width 77 height 17
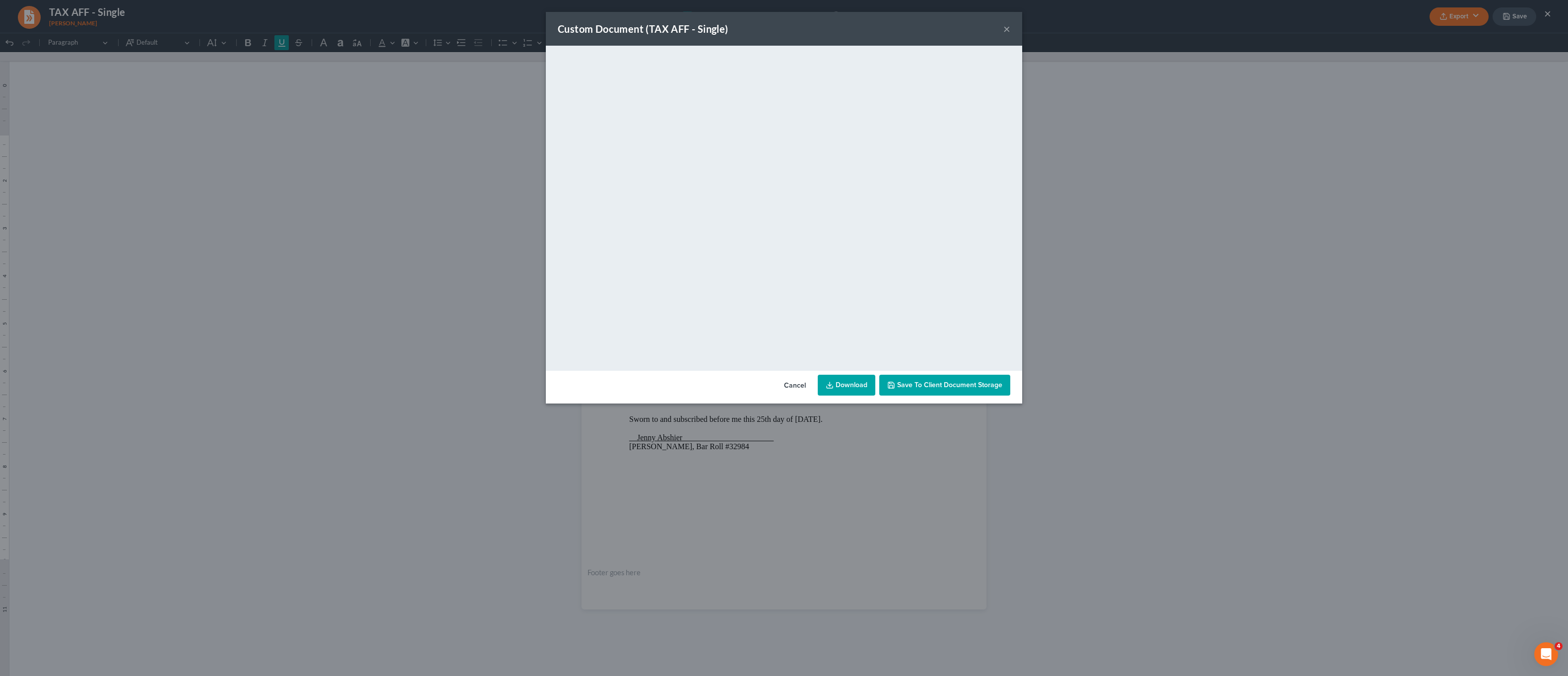
click at [970, 44] on div "Custom Document (TAX AFF - Single) ×" at bounding box center [784, 28] width 476 height 34
click at [1291, 392] on div "Custom Document (TAX AFF - Single) × <object ng-attr-data='[URL][DOMAIN_NAME]' …" at bounding box center [784, 338] width 1568 height 676
click at [853, 386] on link "Download" at bounding box center [846, 385] width 57 height 21
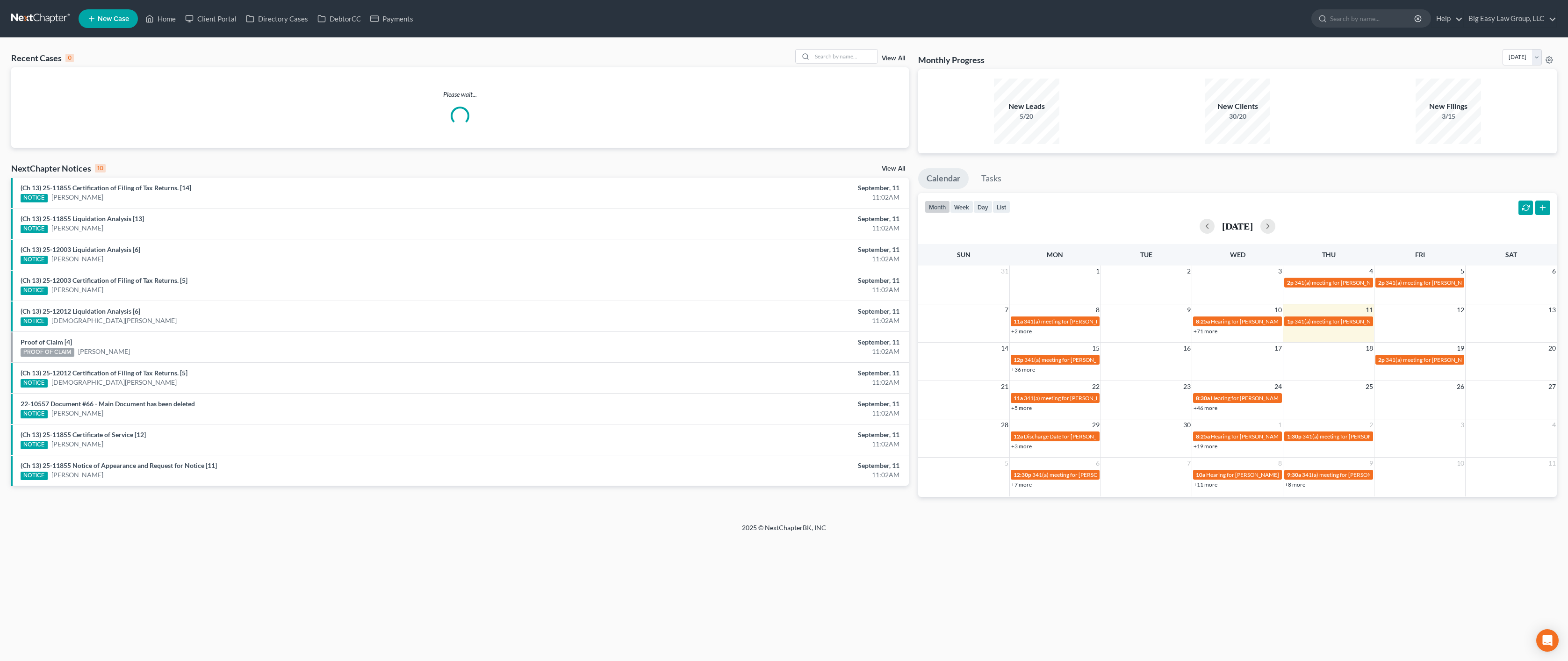
click at [831, 44] on div "Recent Cases 0 View All Please wait... NextChapter Notices 10 View All (Ch 13) …" at bounding box center [784, 280] width 1568 height 485
click at [831, 49] on input "search" at bounding box center [845, 56] width 66 height 13
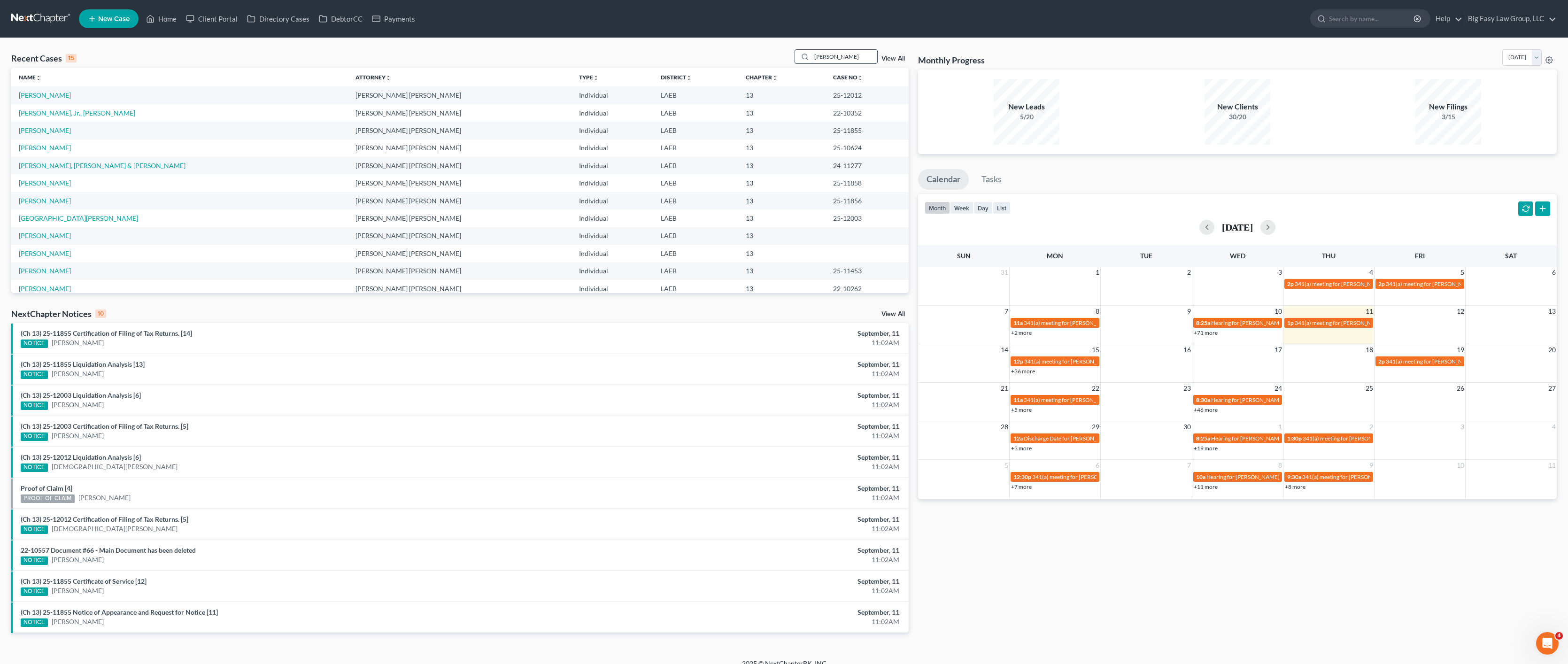
type input "[PERSON_NAME]"
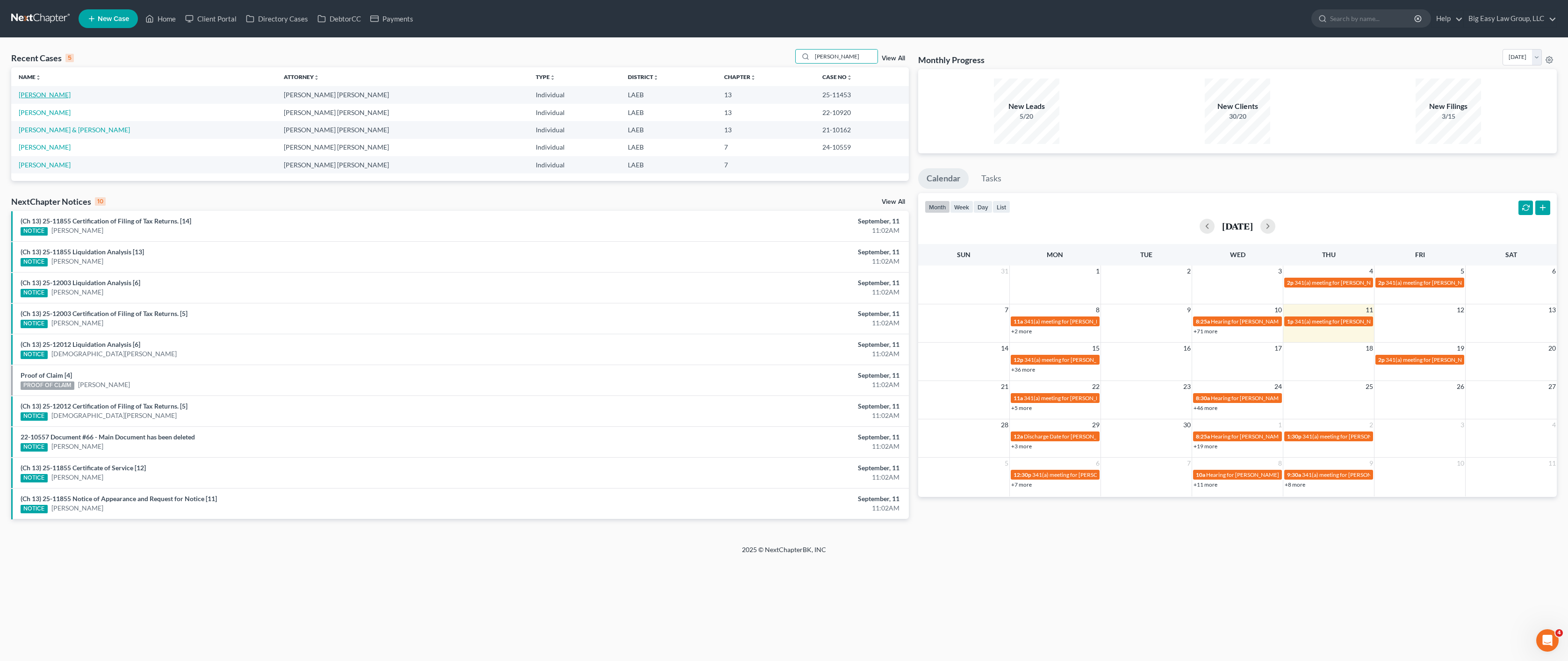
click at [57, 95] on link "[PERSON_NAME]" at bounding box center [44, 94] width 52 height 8
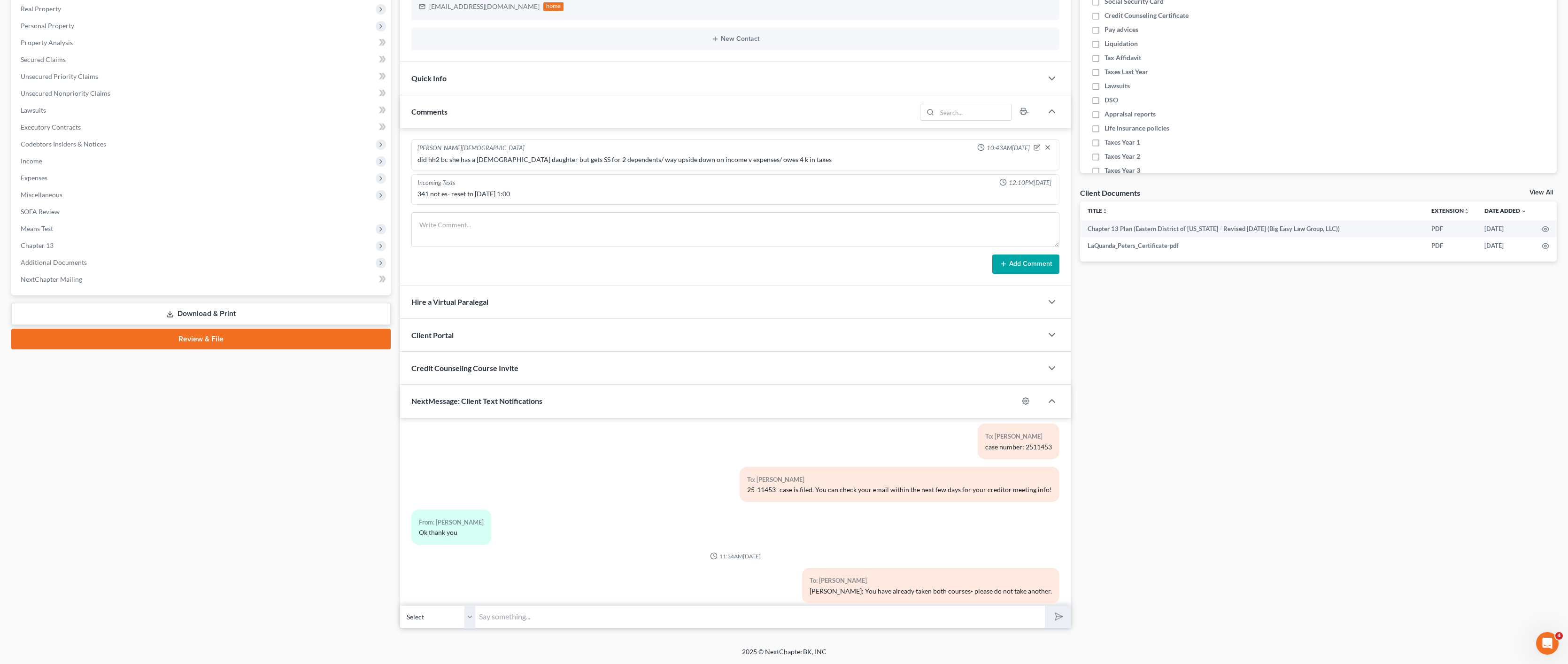
scroll to position [2199, 0]
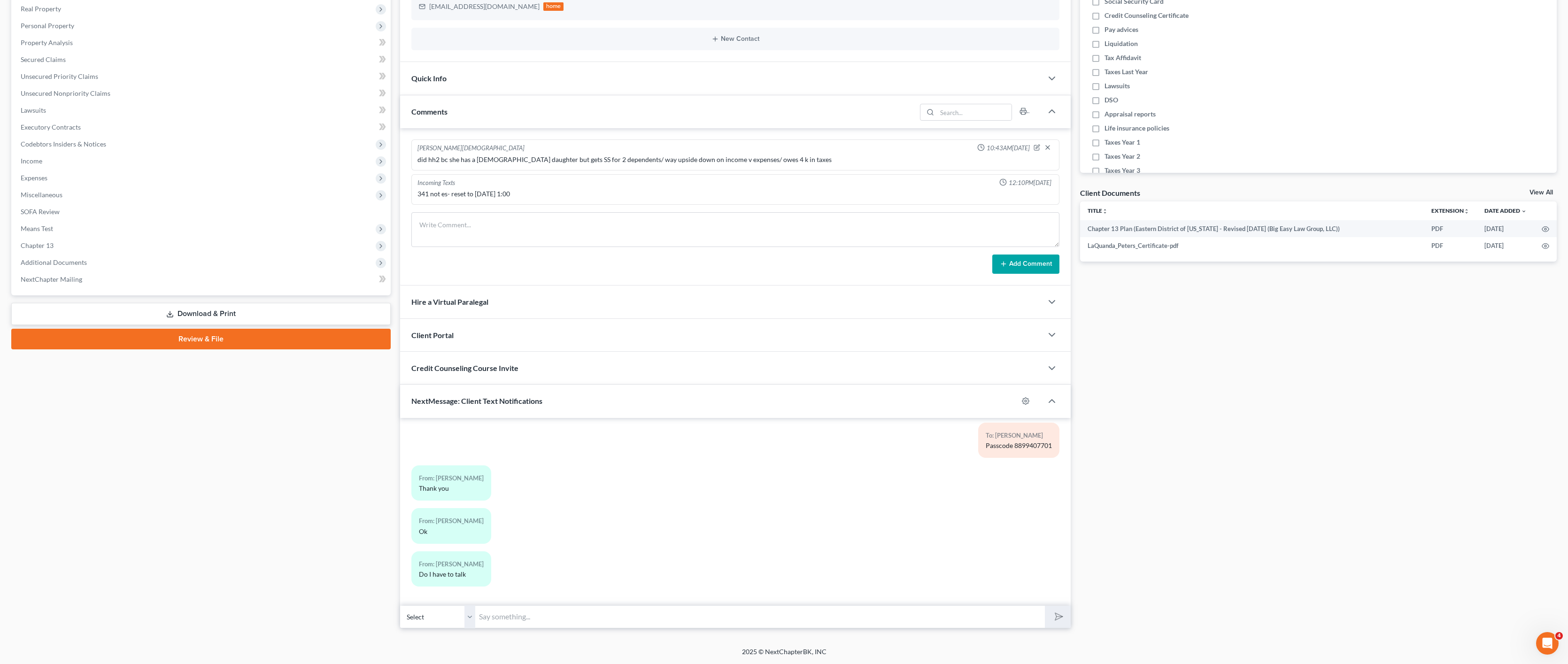
click at [687, 622] on input "text" at bounding box center [760, 617] width 570 height 23
type input "Yes- it is fast- but you will need sound and video when he asks [PERSON_NAME] t…"
click at [1045, 606] on button "submit" at bounding box center [1058, 617] width 26 height 22
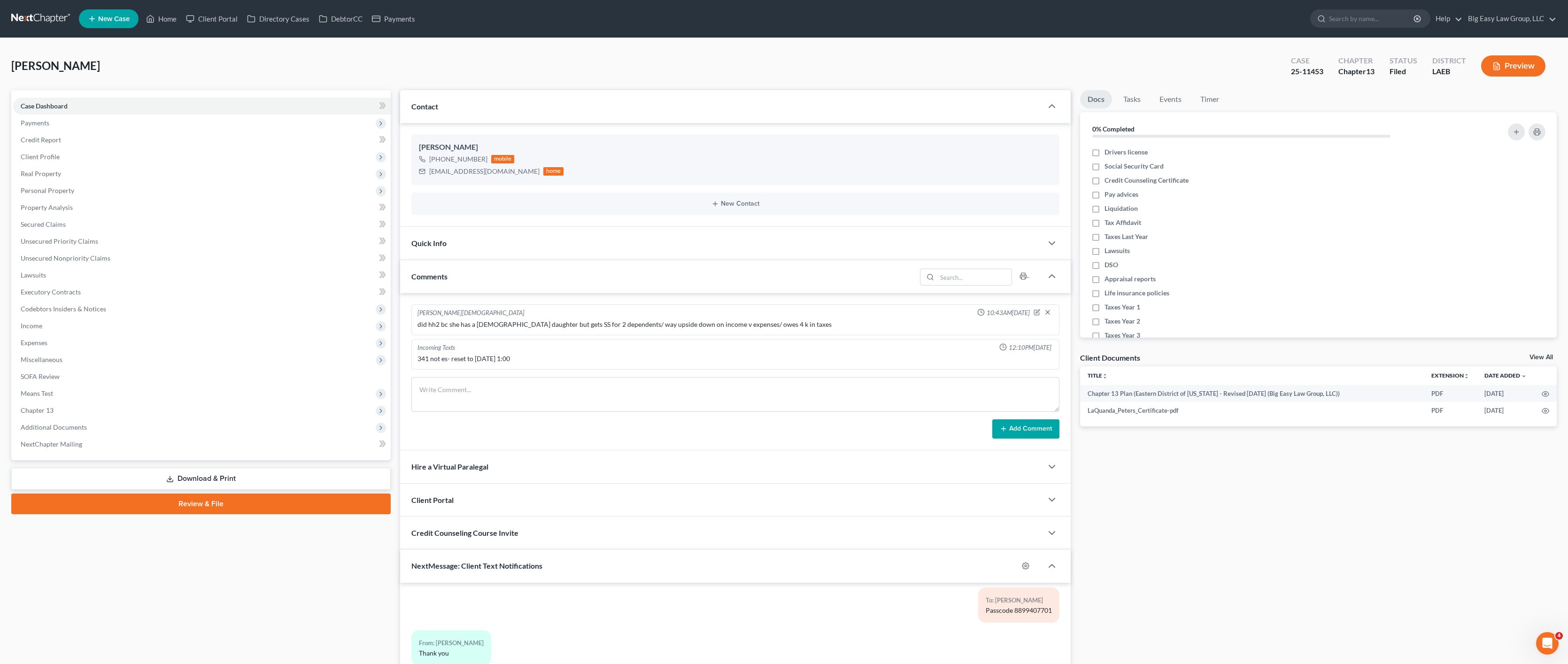
scroll to position [2257, 0]
click at [181, 34] on nav "Home New Case Client Portal Directory Cases DebtorCC Payments Big Easy Law Grou…" at bounding box center [784, 18] width 1568 height 37
click at [180, 23] on link "Home" at bounding box center [161, 19] width 40 height 17
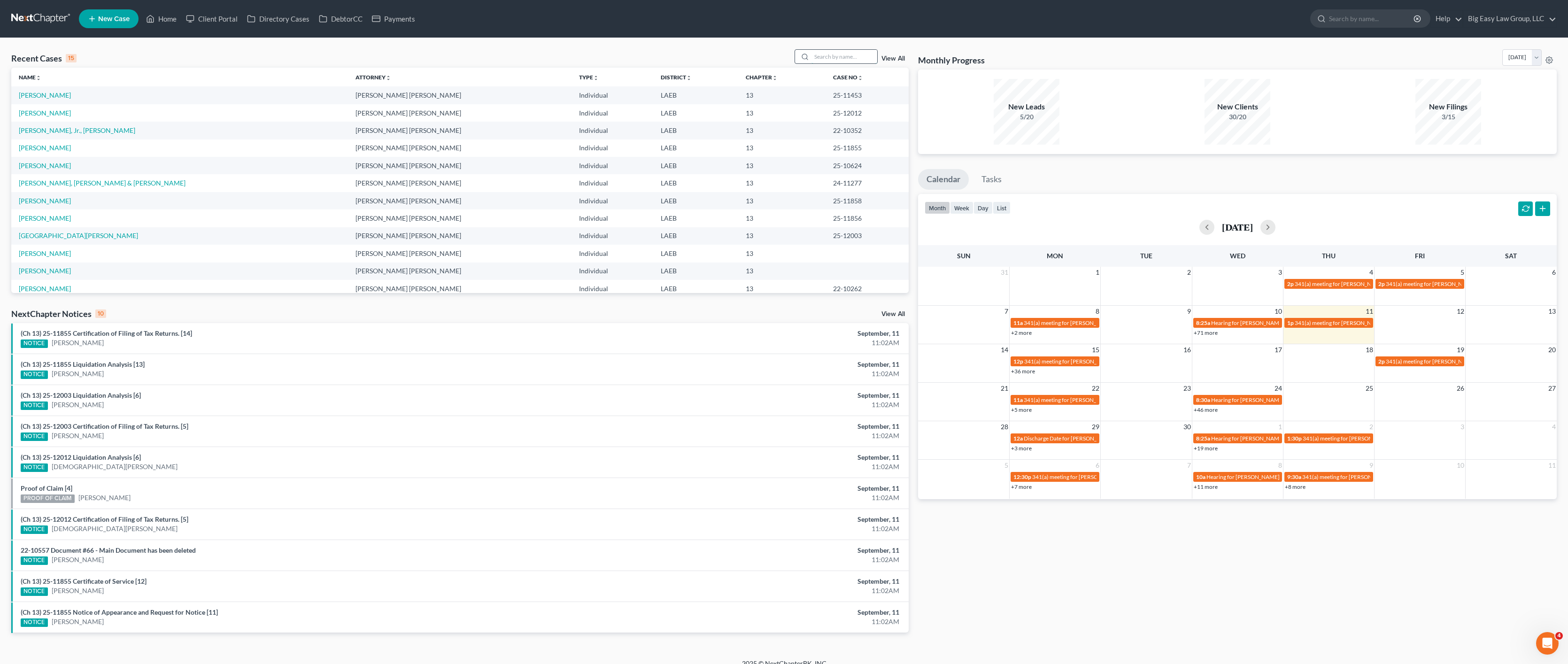
click at [843, 60] on input "search" at bounding box center [845, 56] width 66 height 13
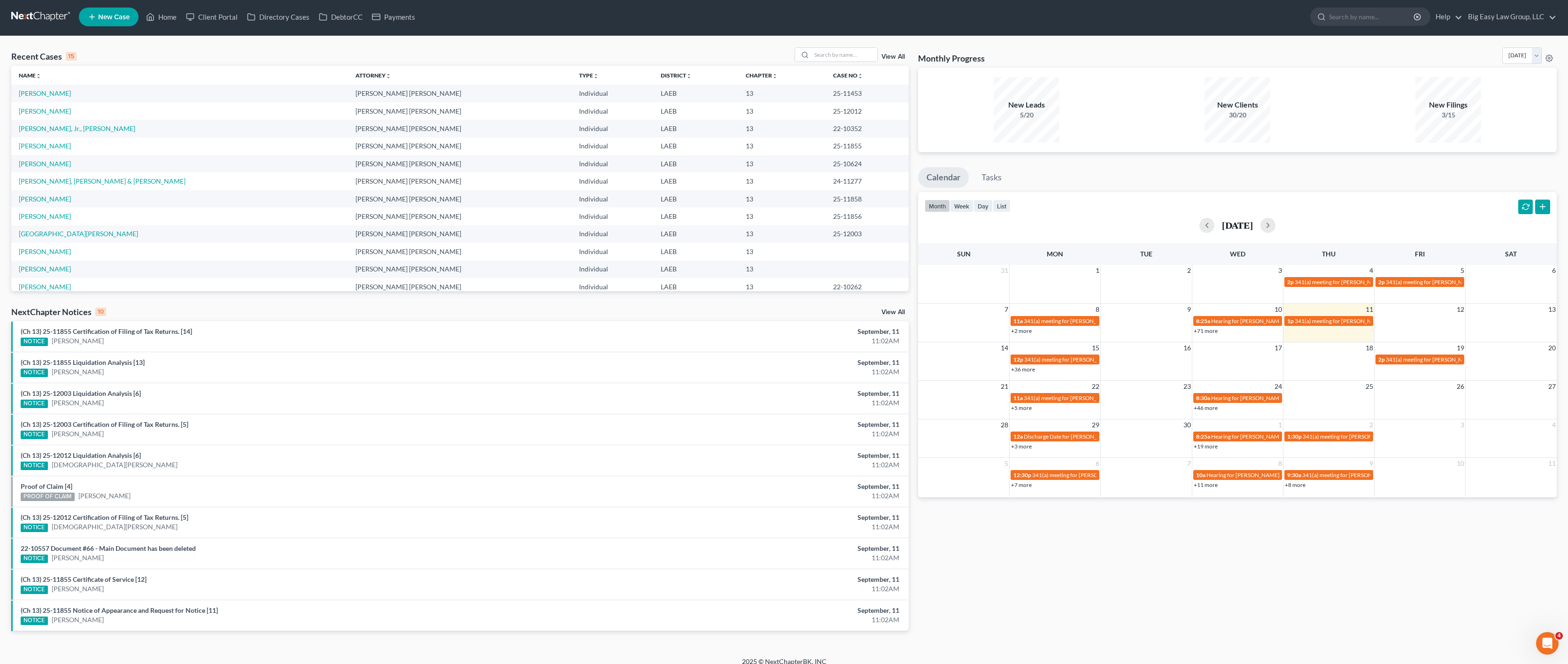
scroll to position [12, 0]
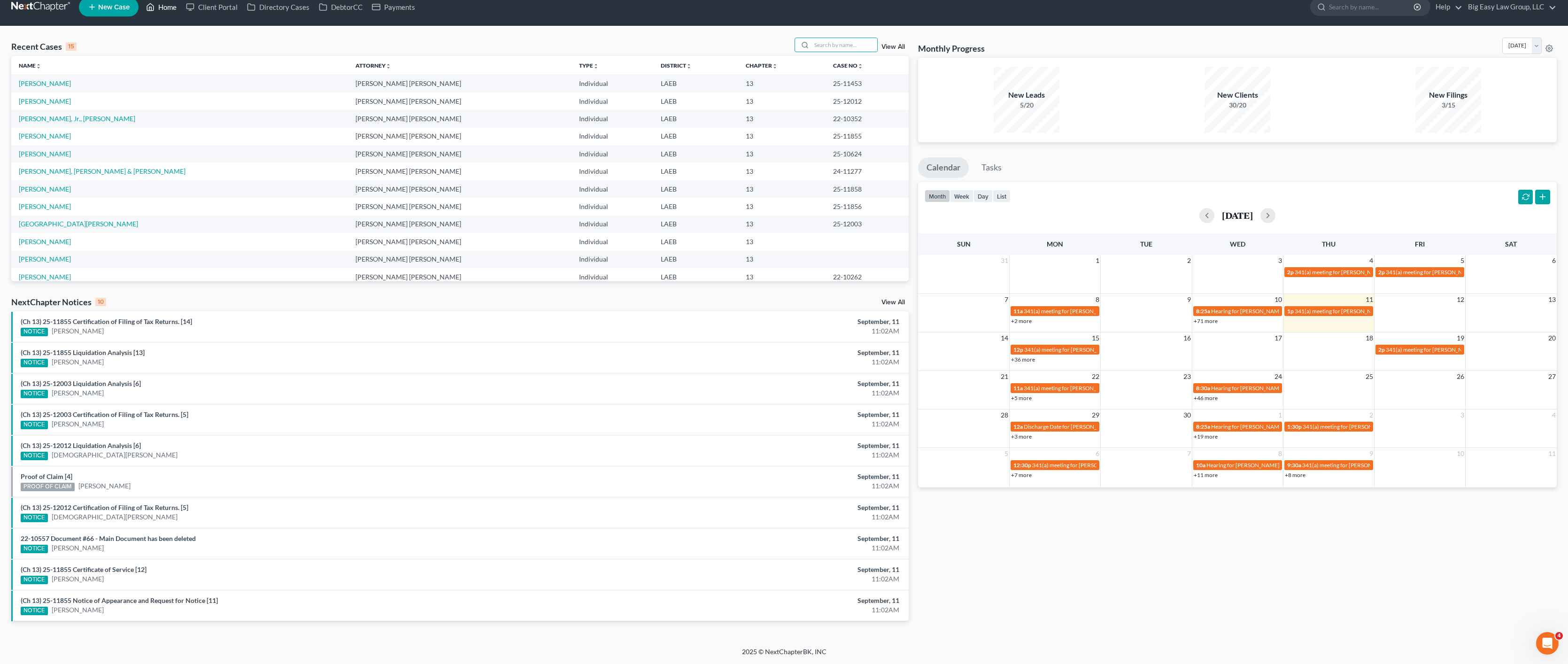
click at [155, 1] on link "Home" at bounding box center [161, 7] width 40 height 17
click at [157, 8] on link "Home" at bounding box center [161, 7] width 40 height 17
drag, startPoint x: 173, startPoint y: 13, endPoint x: 182, endPoint y: 17, distance: 9.8
click at [173, 13] on link "Home" at bounding box center [161, 7] width 40 height 17
click at [173, 7] on link "Home" at bounding box center [161, 7] width 40 height 17
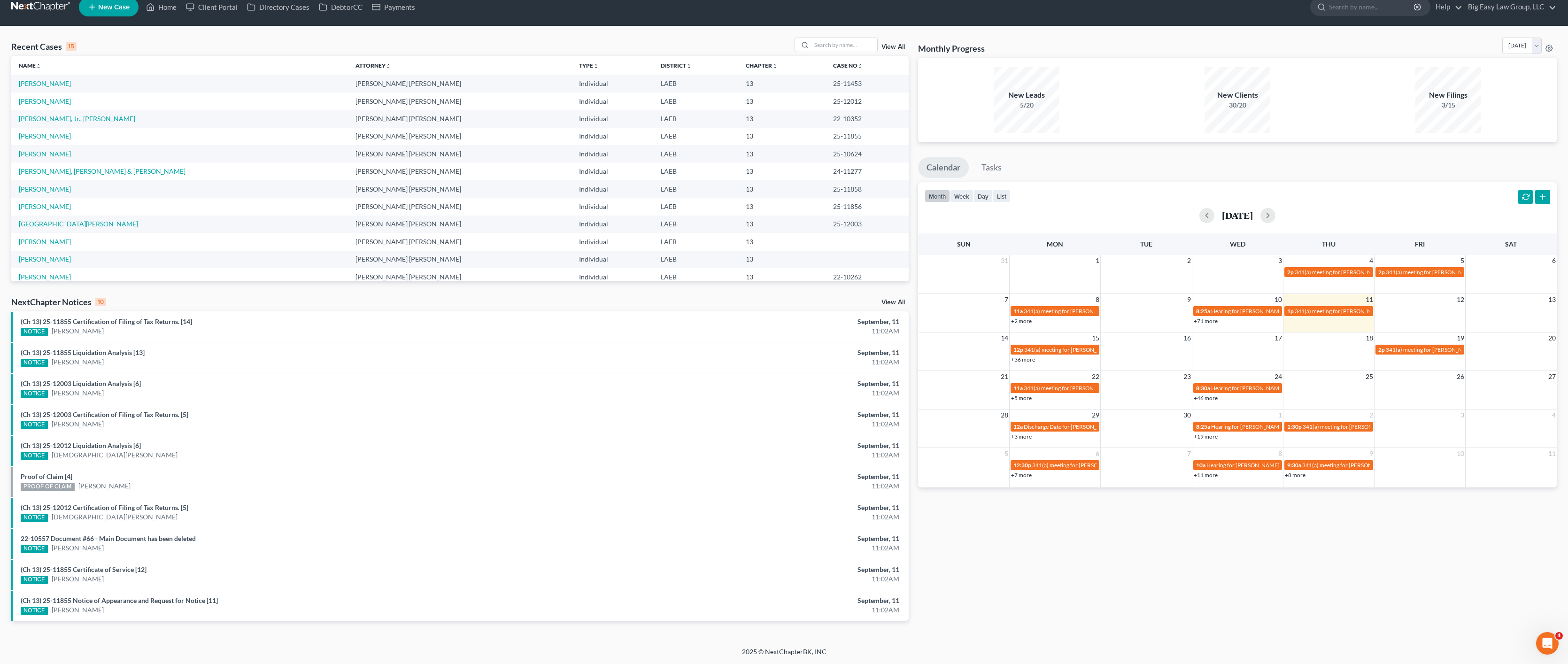
click at [56, 12] on link at bounding box center [41, 7] width 60 height 17
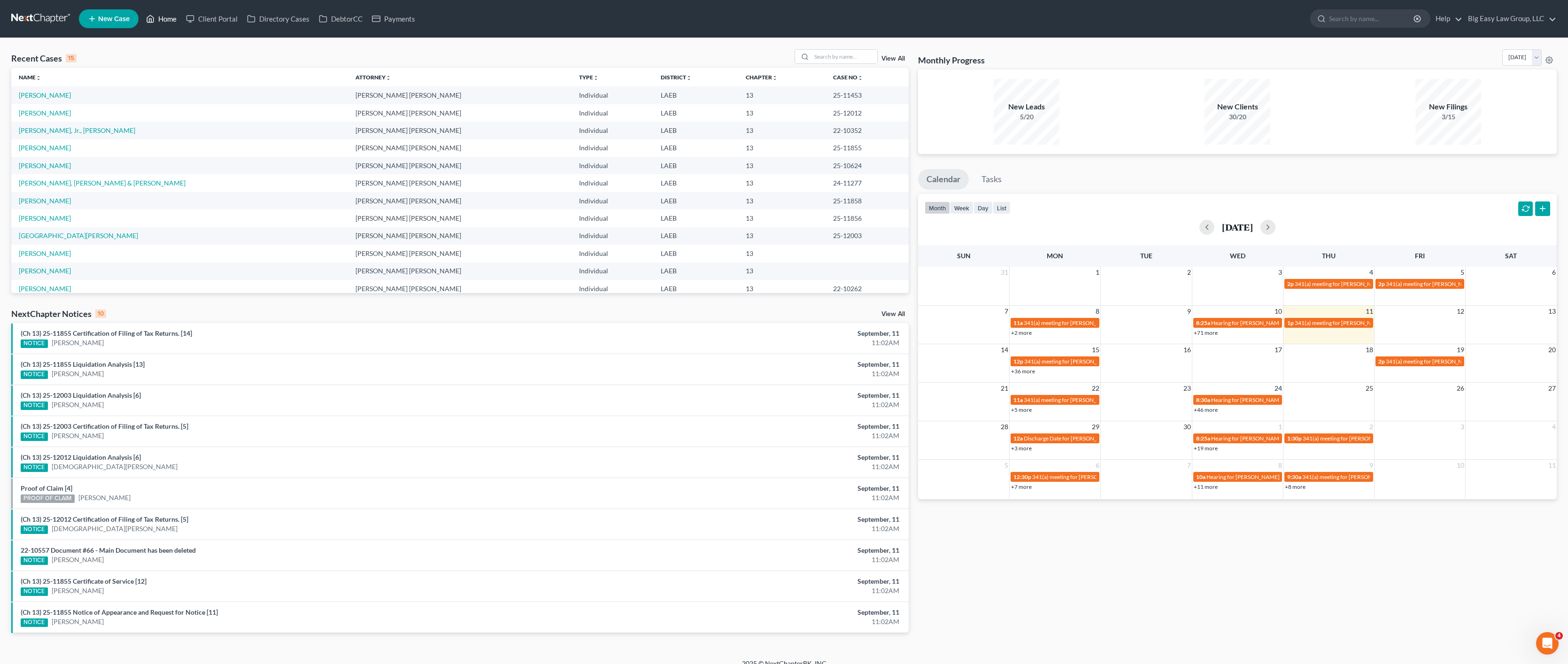
click at [154, 21] on icon at bounding box center [150, 19] width 7 height 7
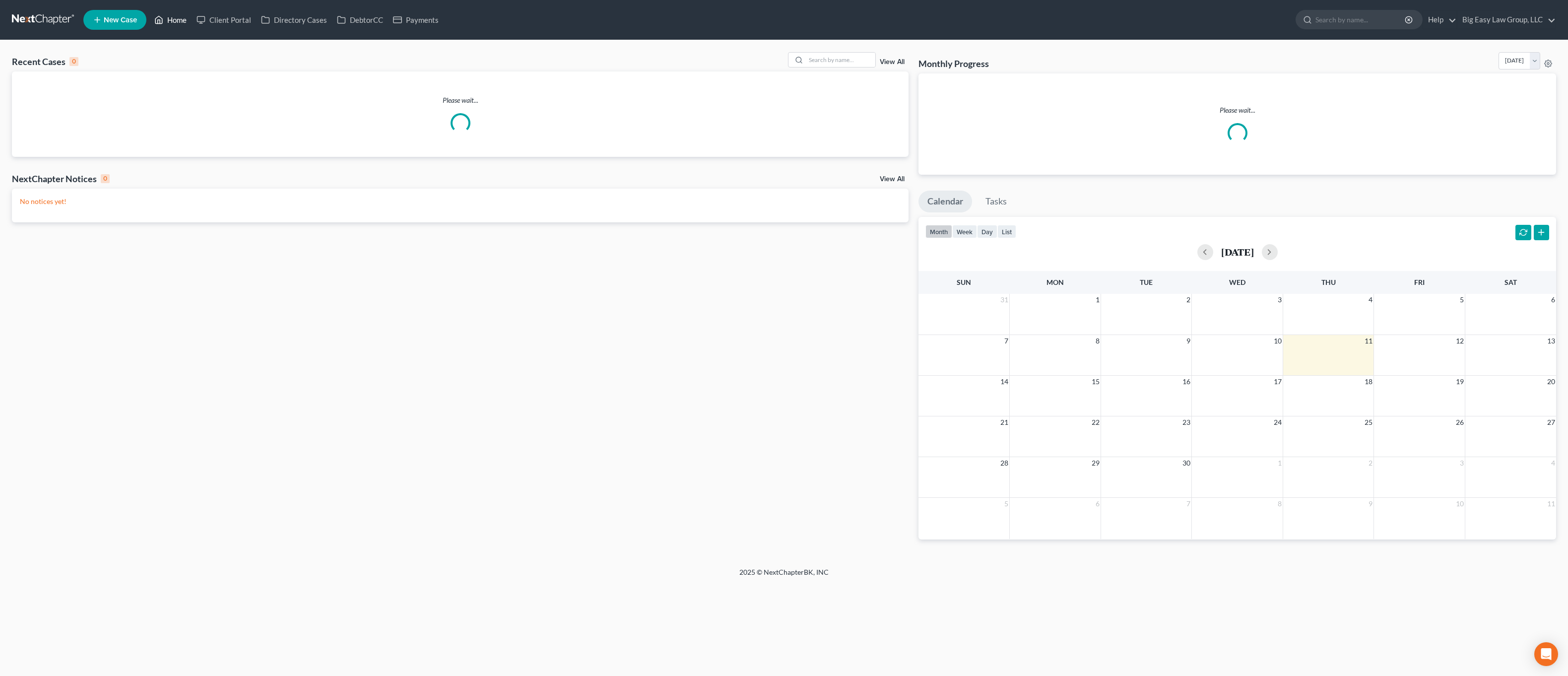
click at [172, 14] on link "Home" at bounding box center [170, 20] width 42 height 18
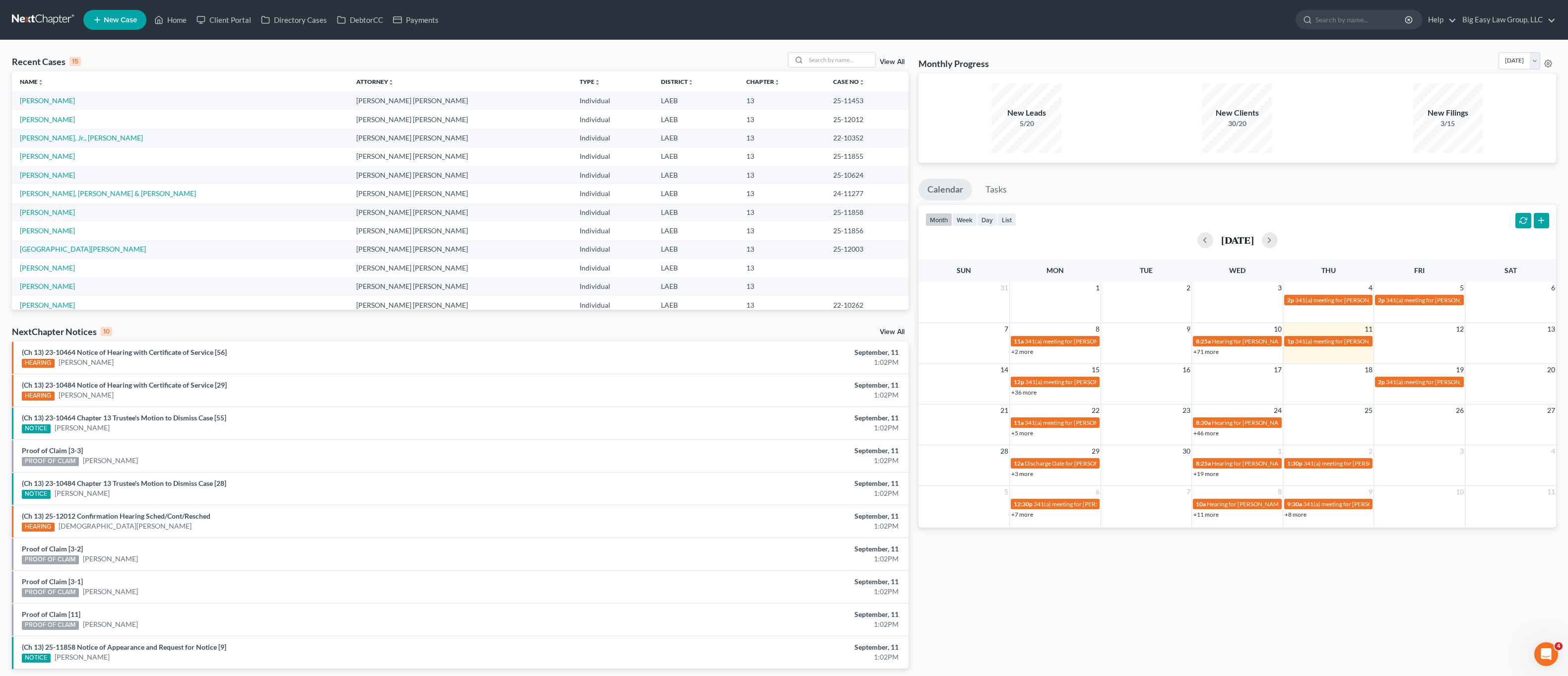
click at [835, 68] on div "Recent Cases 15 View All" at bounding box center [460, 62] width 897 height 19
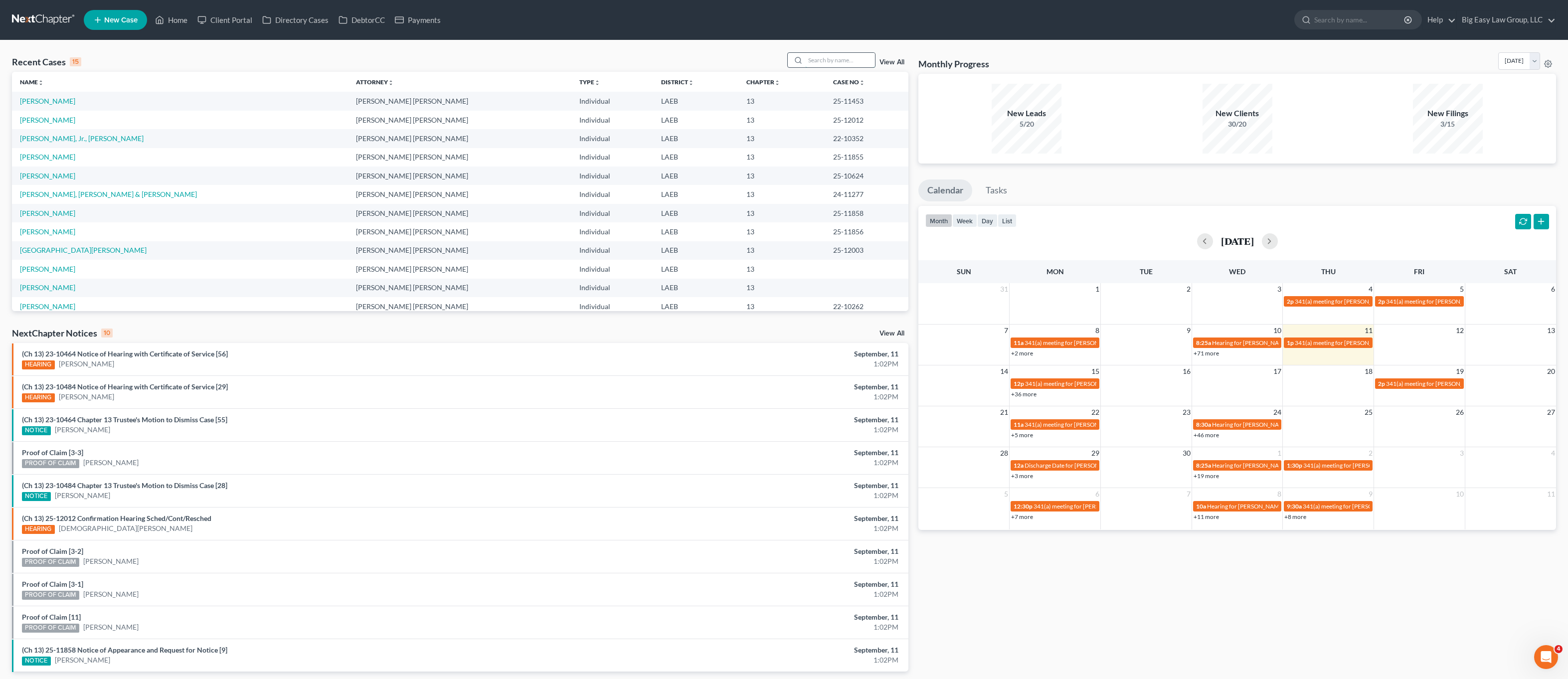
click at [844, 61] on input "search" at bounding box center [840, 60] width 70 height 14
type input "brown"
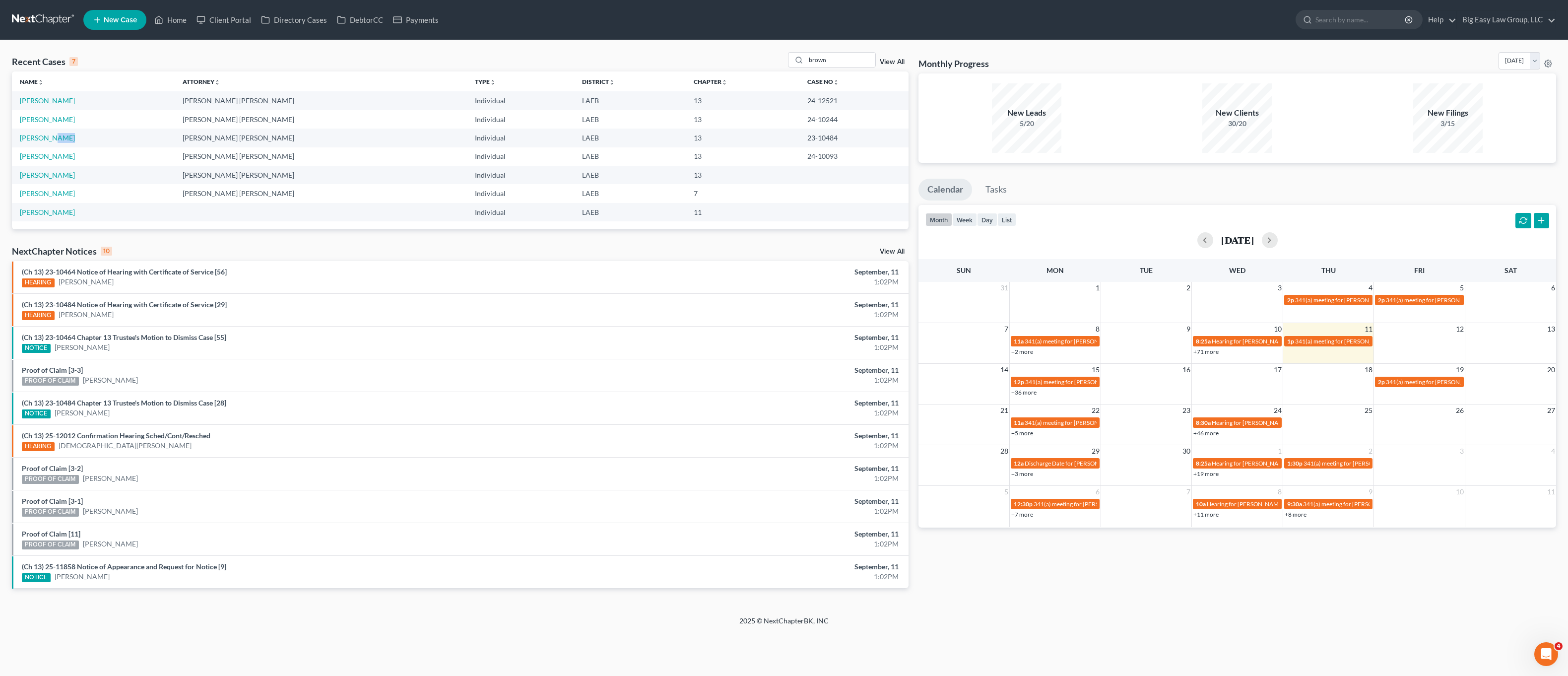
click at [50, 142] on td "[PERSON_NAME]" at bounding box center [93, 138] width 163 height 18
click at [47, 134] on link "[PERSON_NAME]" at bounding box center [47, 138] width 55 height 8
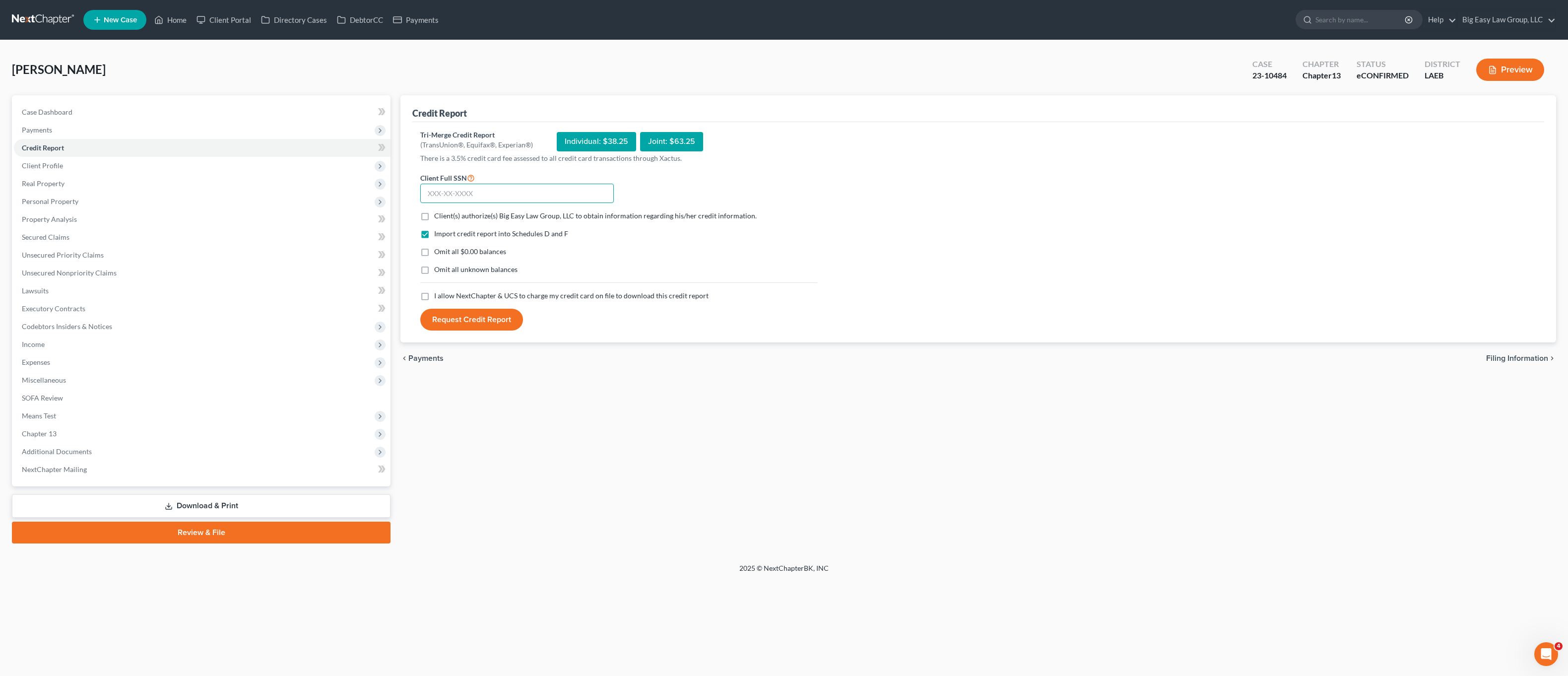
click at [485, 195] on input "text" at bounding box center [517, 193] width 194 height 20
click at [51, 112] on span "Case Dashboard" at bounding box center [47, 112] width 50 height 8
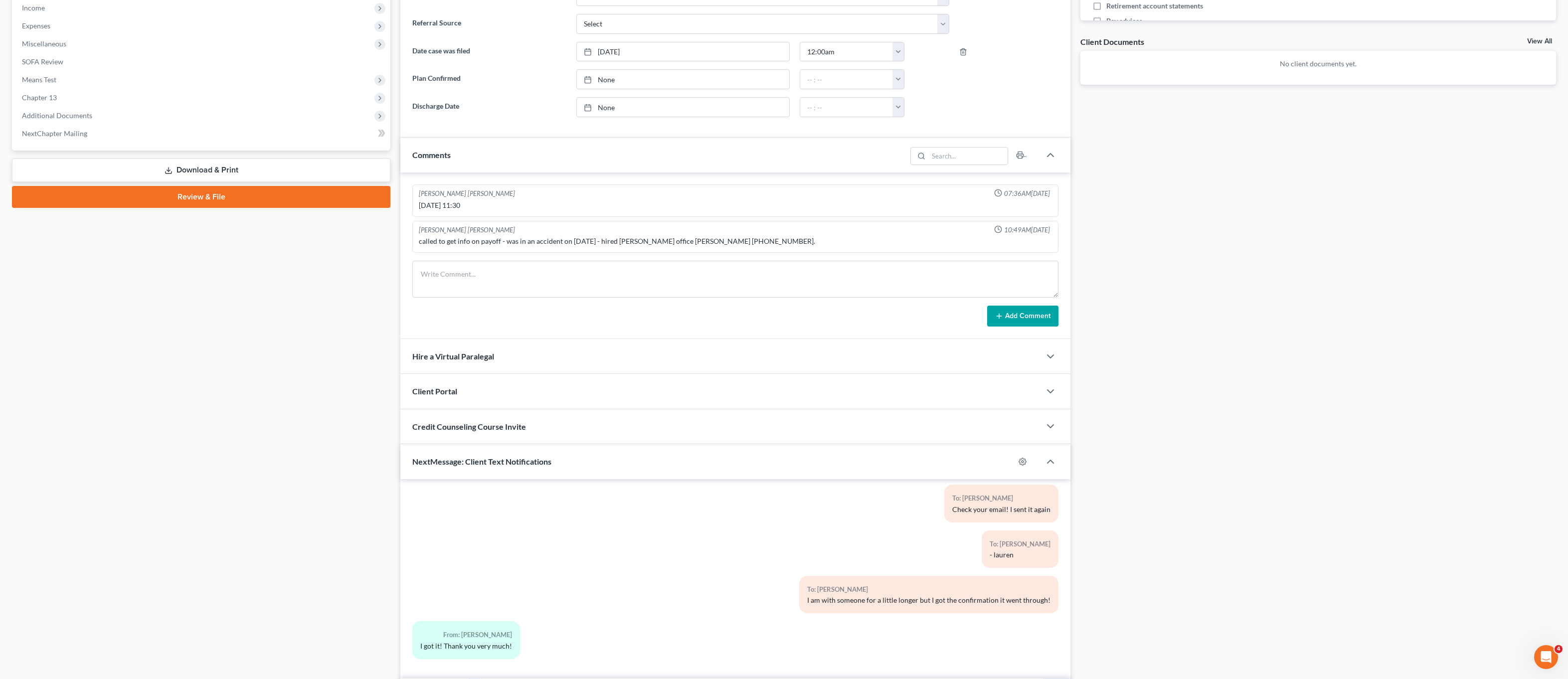
scroll to position [399, 0]
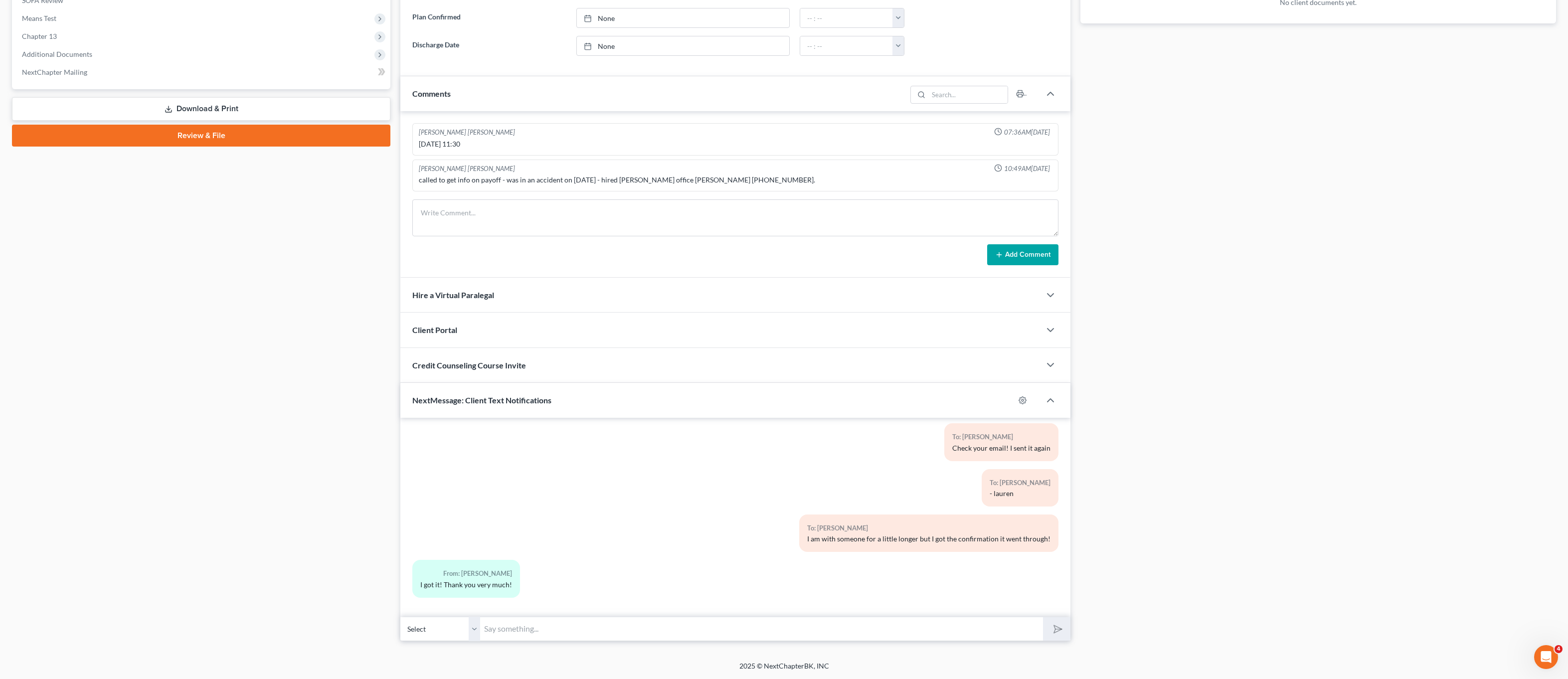
click at [605, 617] on input "text" at bounding box center [762, 629] width 563 height 25
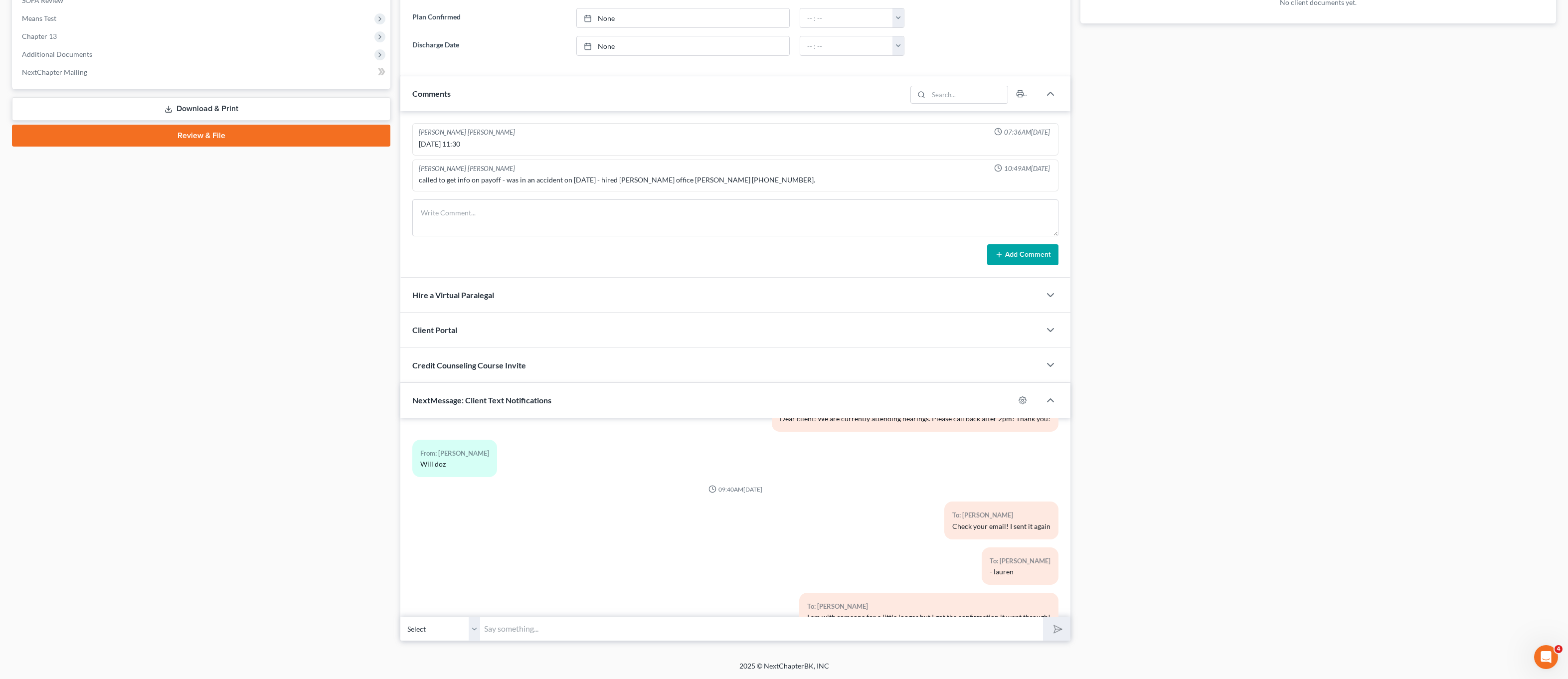
scroll to position [396, 0]
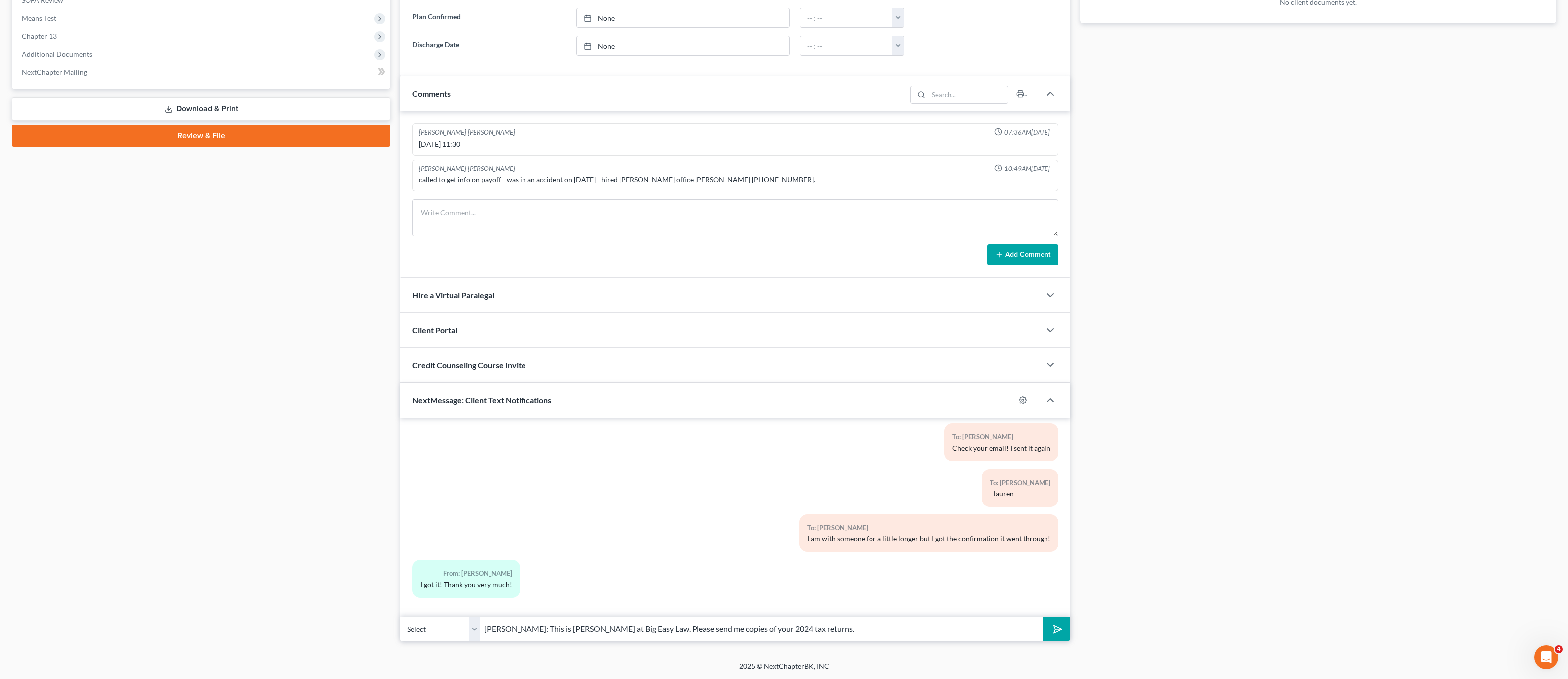
type input "Ms. Brown: This is Lauren at Big Easy Law. Please send me copies of your 2024 t…"
click at [1043, 617] on button "submit" at bounding box center [1057, 629] width 27 height 23
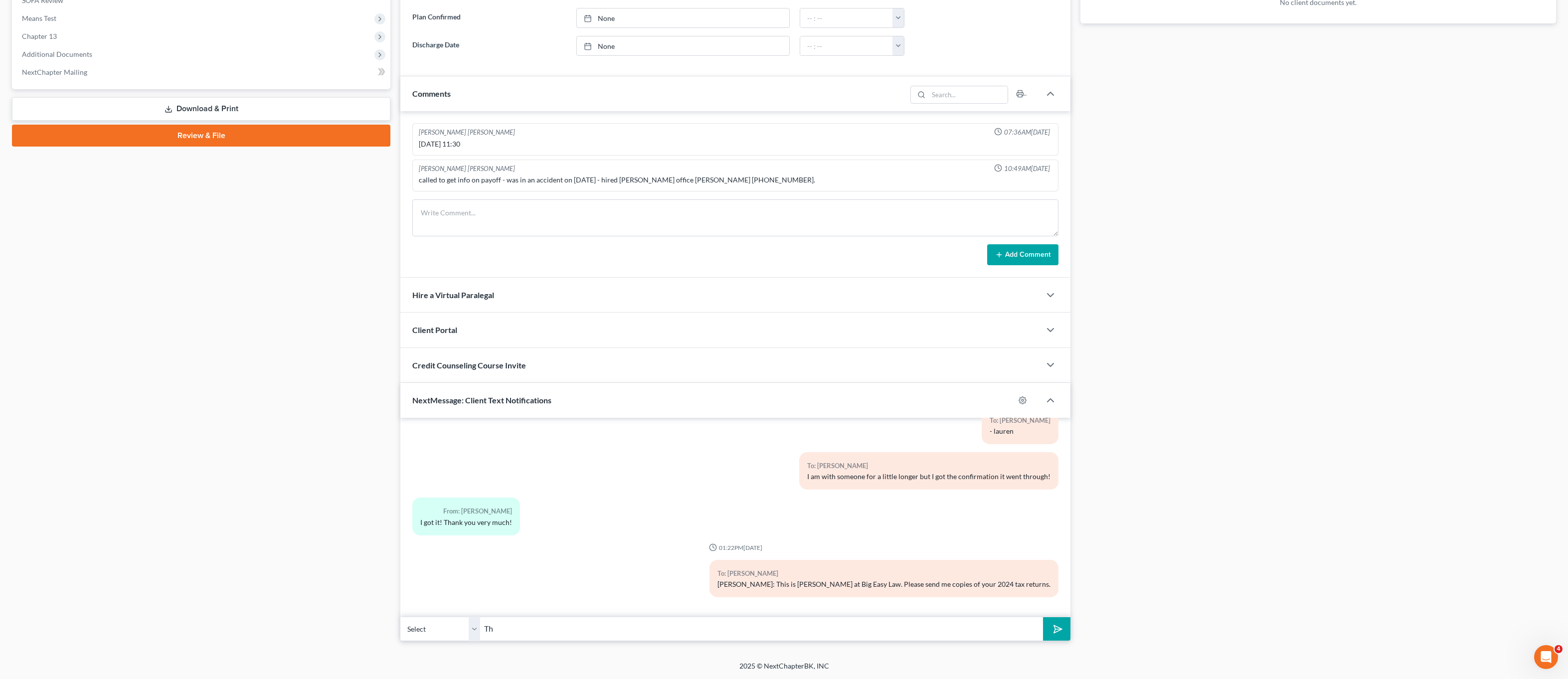
type input "T"
type input "email to: office@bigeasybk.com"
click at [1043, 617] on button "submit" at bounding box center [1057, 629] width 27 height 23
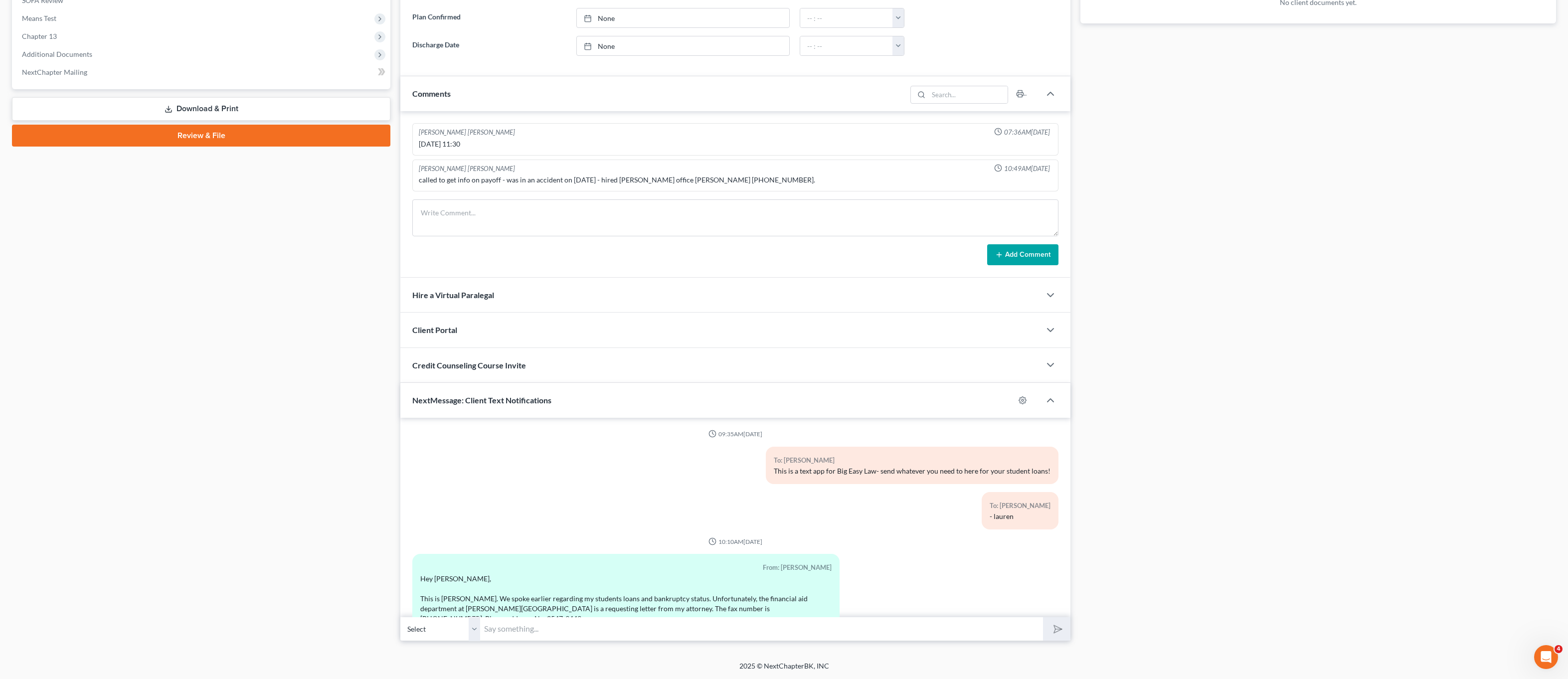
scroll to position [0, 0]
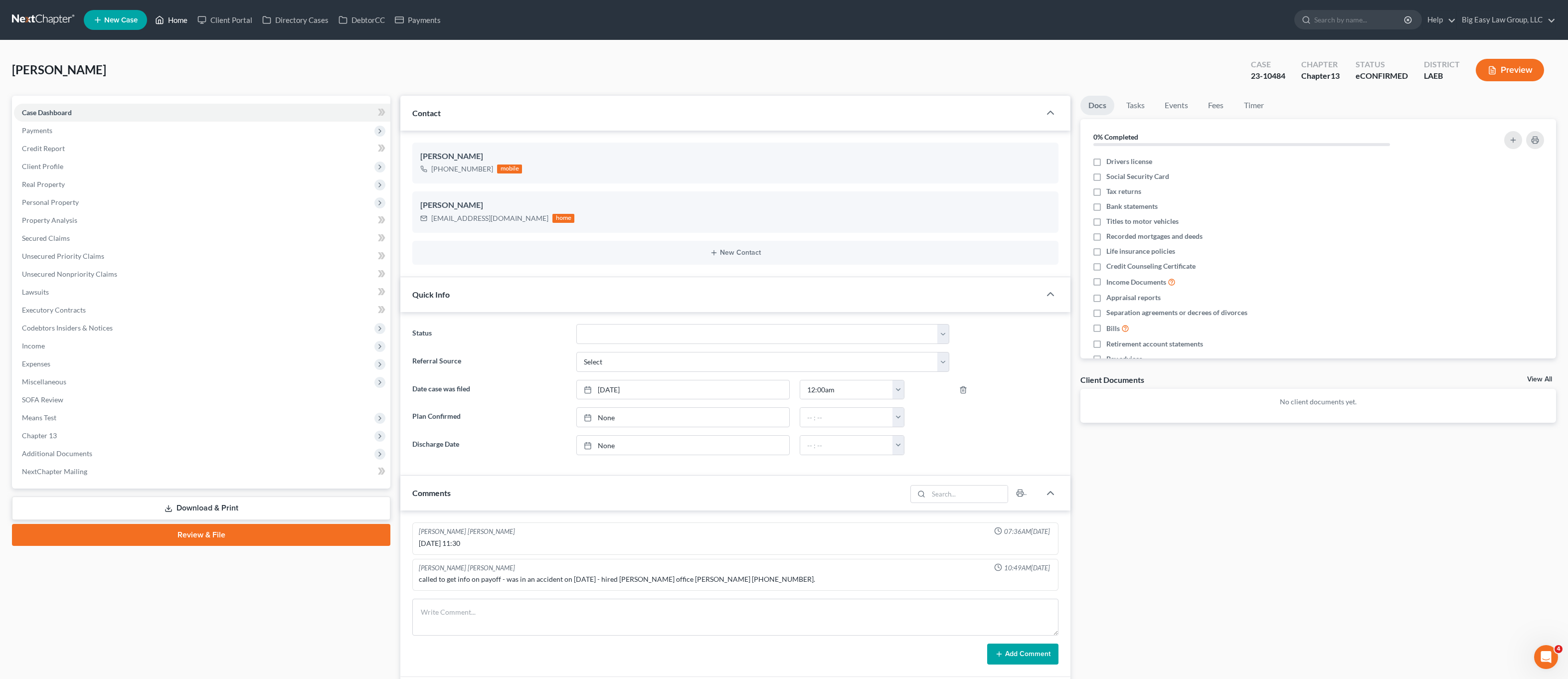
click at [180, 23] on link "Home" at bounding box center [171, 20] width 42 height 18
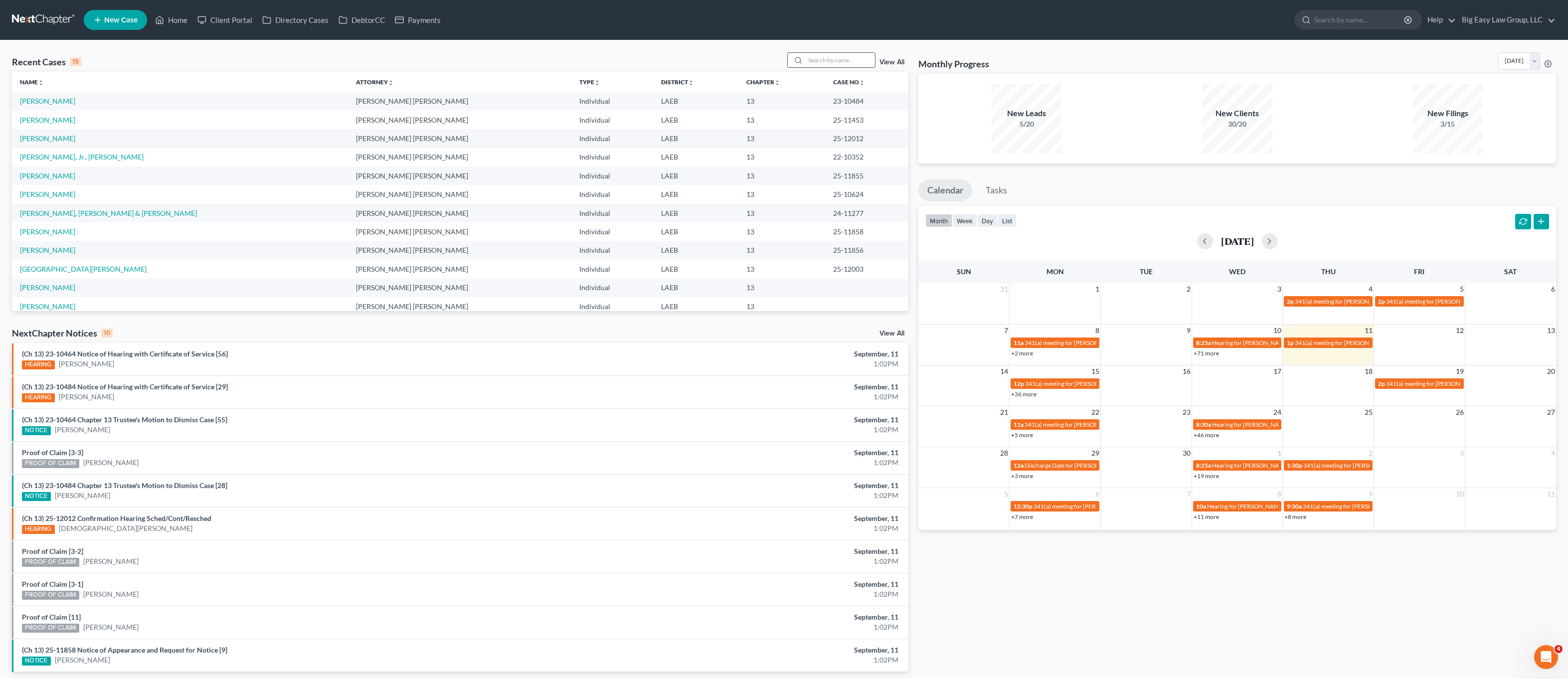
click at [858, 64] on input "search" at bounding box center [840, 60] width 70 height 14
type input "Boudreaux"
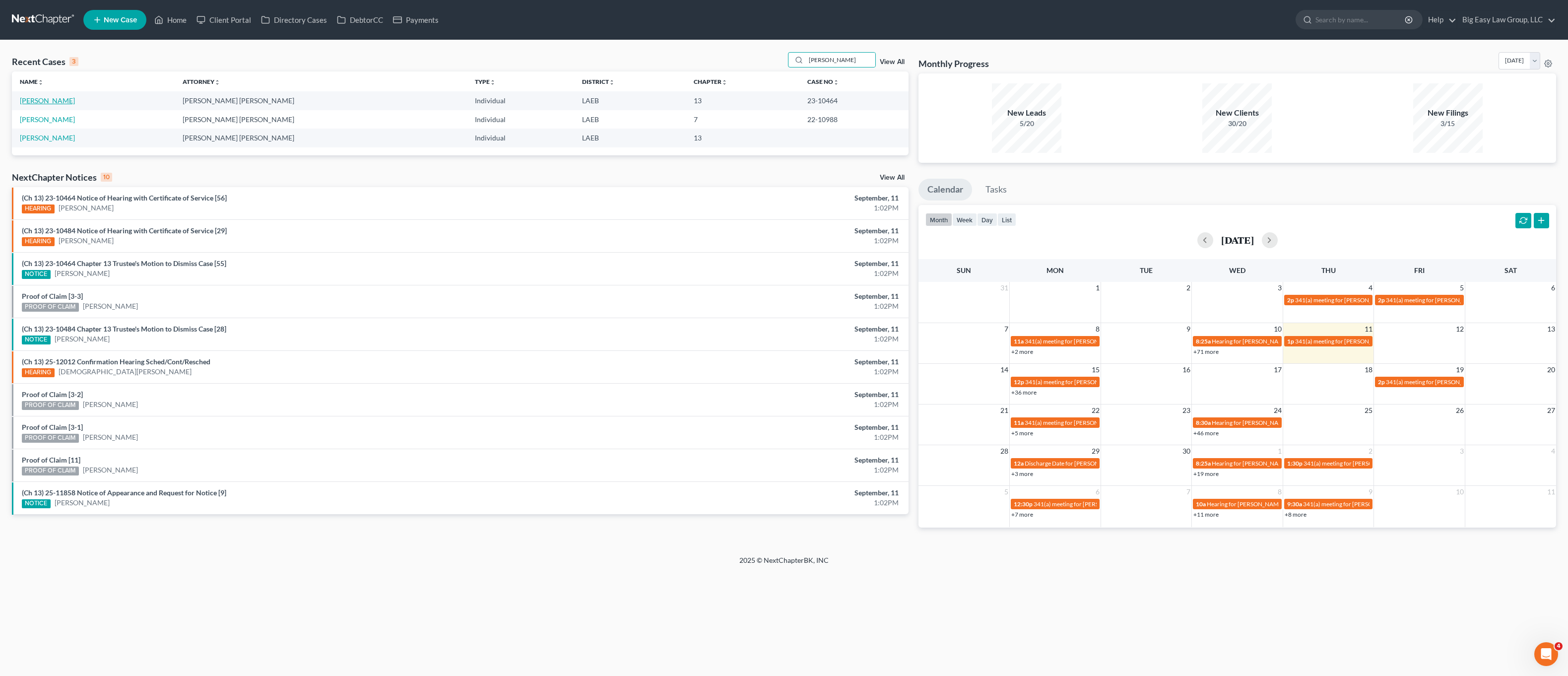
click at [40, 100] on link "Boudreaux, Rodney" at bounding box center [47, 100] width 55 height 8
select select "6"
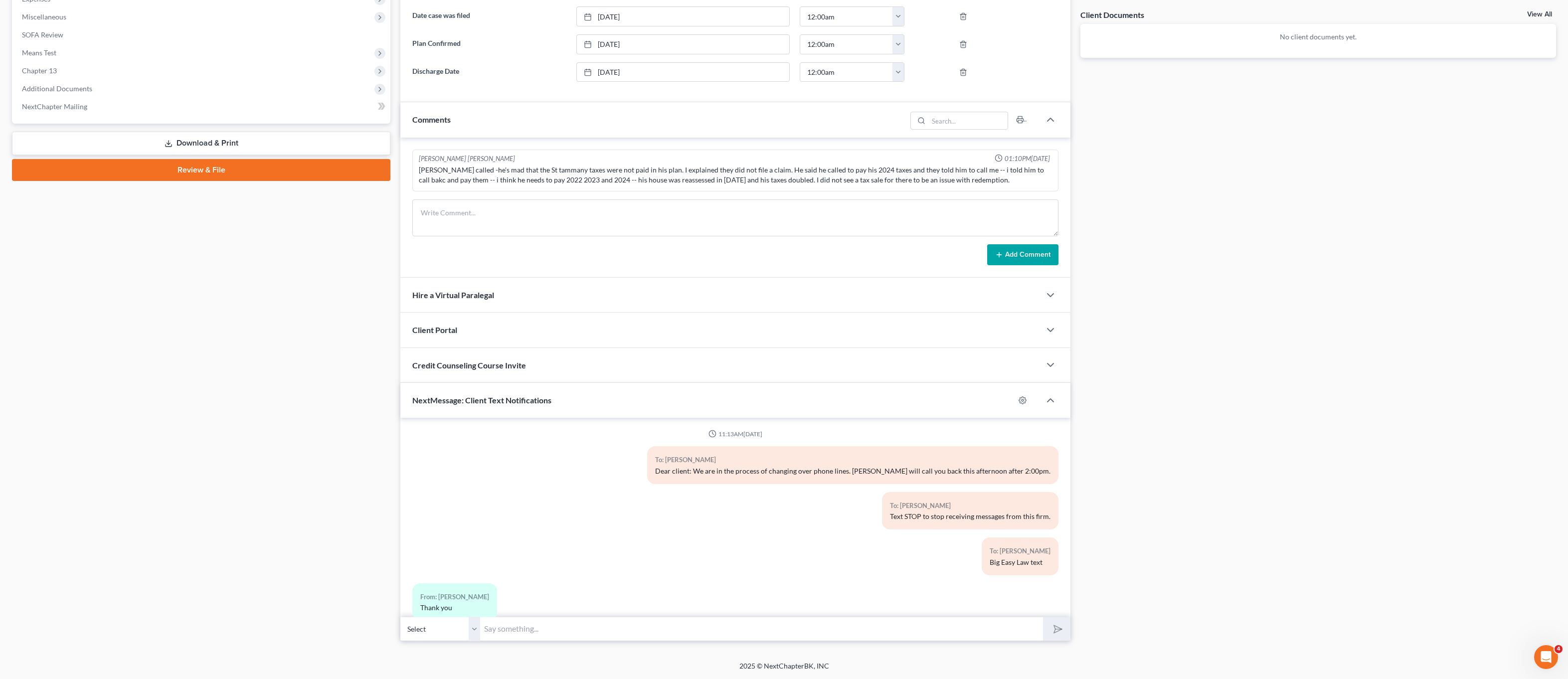
scroll to position [23, 0]
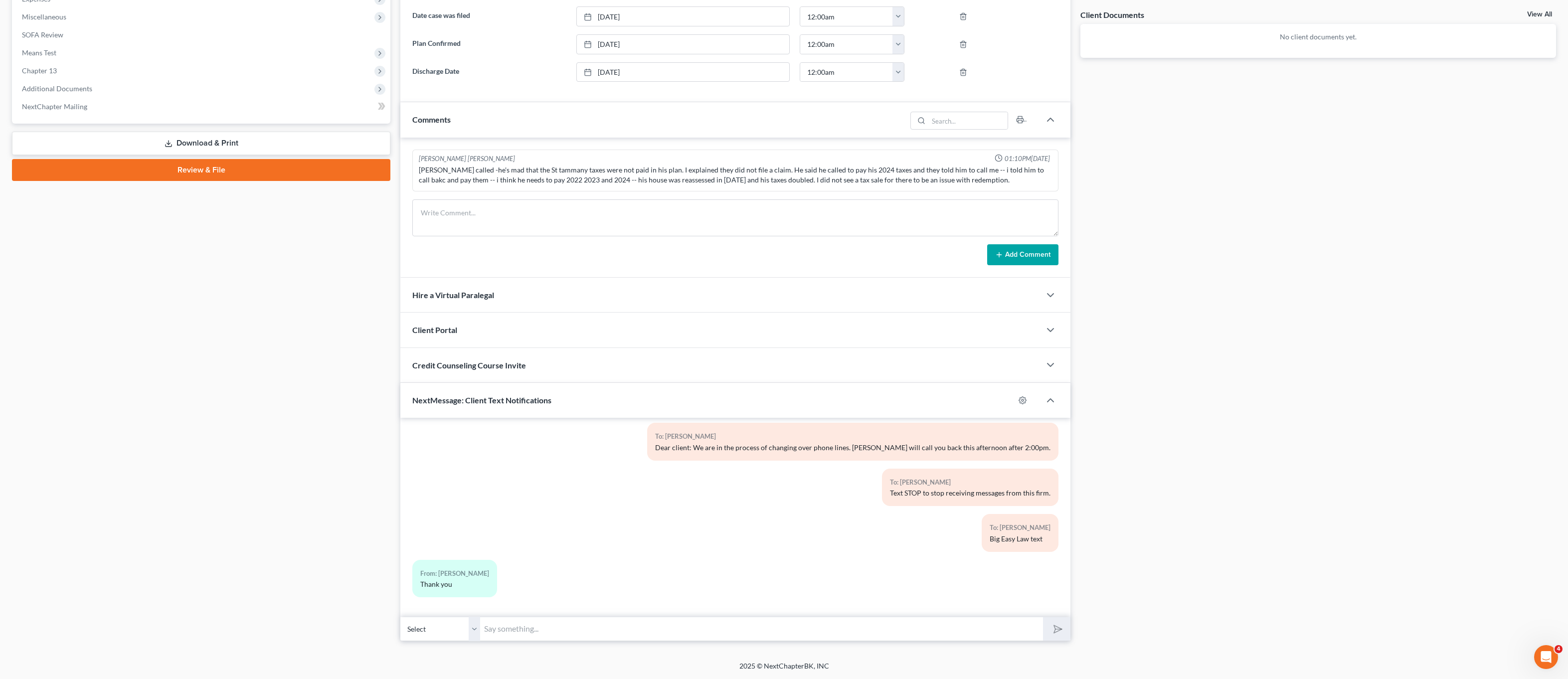
click at [658, 643] on div "Petition Navigation Case Dashboard Payments Invoices Payments Payments Credit R…" at bounding box center [784, 190] width 1545 height 919
click at [657, 636] on input "text" at bounding box center [762, 629] width 563 height 25
click at [643, 629] on input "Please send me copies of your 2024 tax retunr to office@bigeasybk.com" at bounding box center [762, 629] width 563 height 25
click at [486, 629] on input "Please send me copies of your 2024 tax returns to office@bigeasybk.com" at bounding box center [762, 629] width 563 height 25
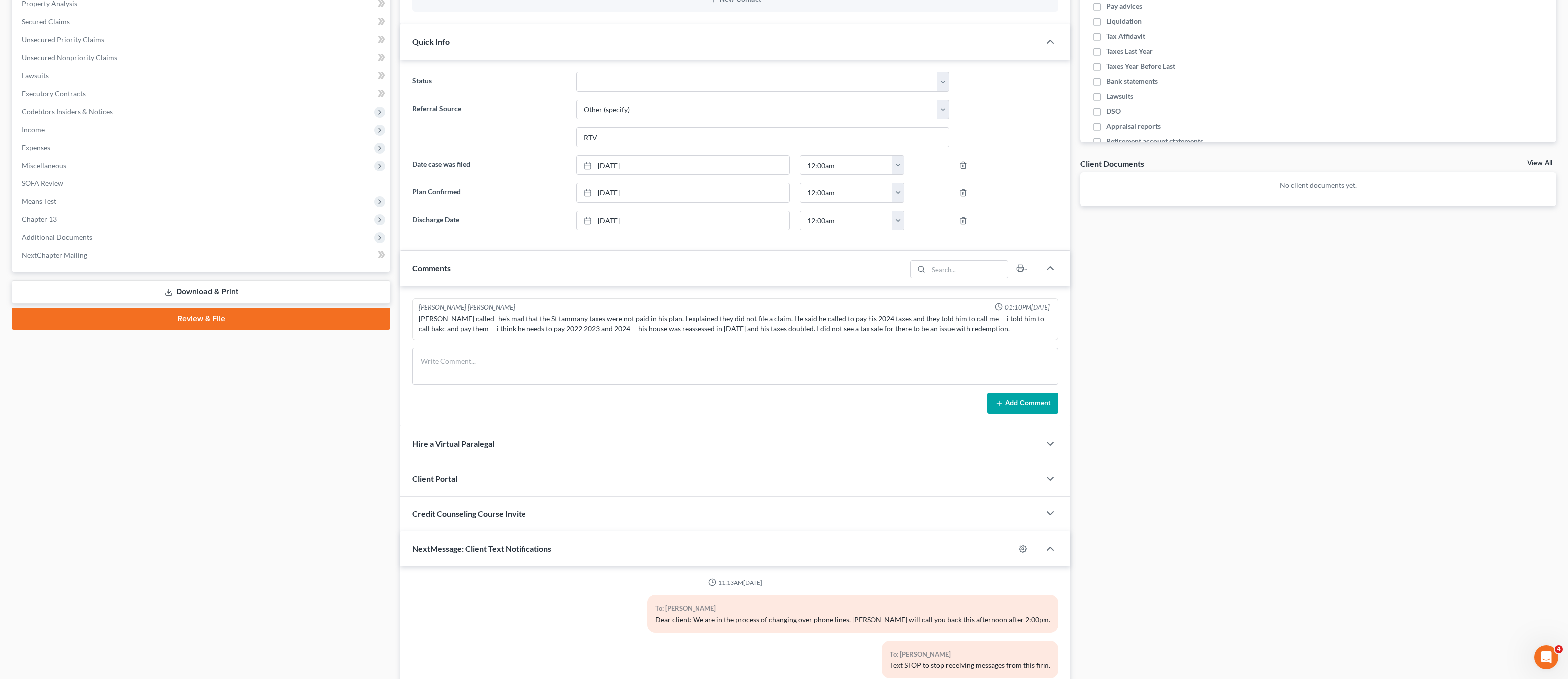
scroll to position [365, 0]
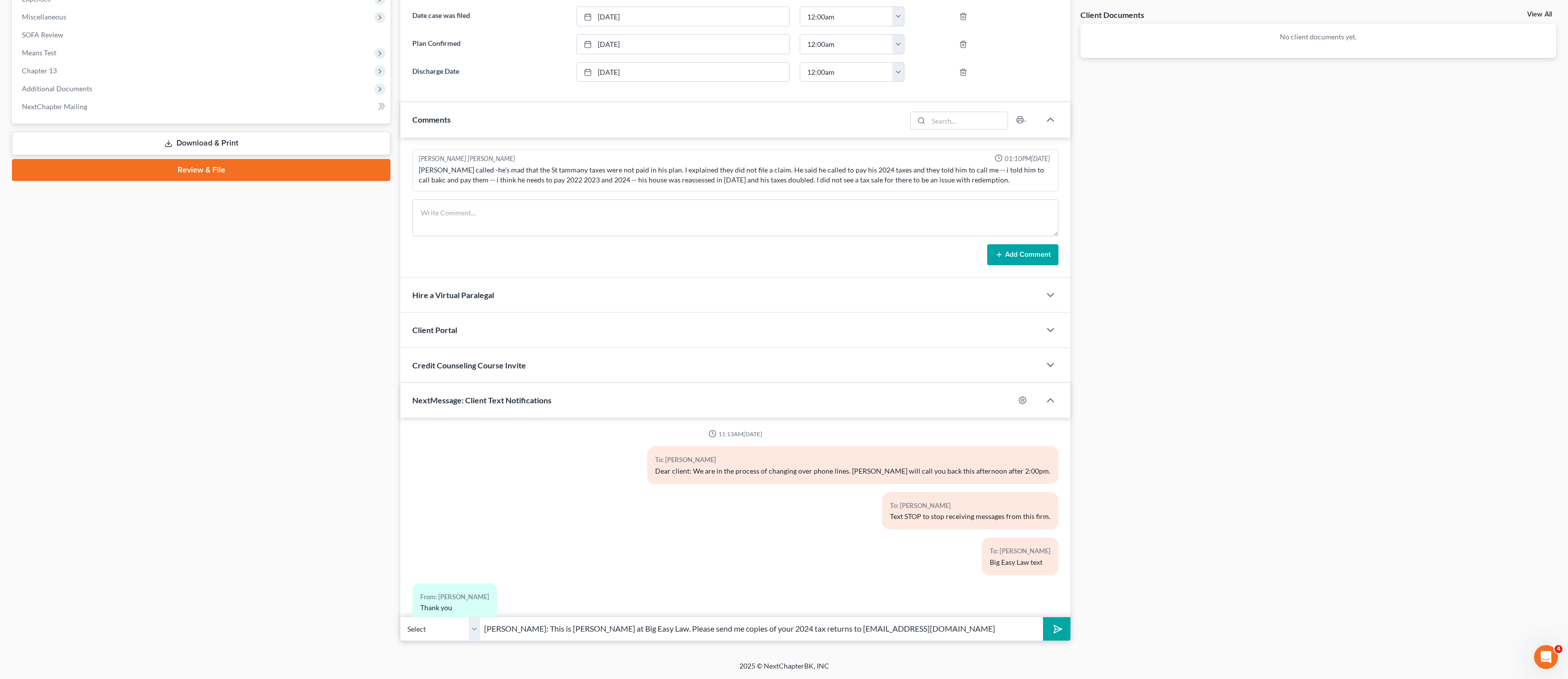
drag, startPoint x: 530, startPoint y: 627, endPoint x: 536, endPoint y: 626, distance: 6.1
click at [531, 627] on input "Mr. Boudreaus: This is Lauren at Big Easy Law. Please send me copies of your 20…" at bounding box center [762, 629] width 563 height 25
type input "Mr. Boudreaux: This is Lauren at Big Easy Law. Please send me copies of your 20…"
click at [1043, 617] on button "submit" at bounding box center [1057, 629] width 27 height 23
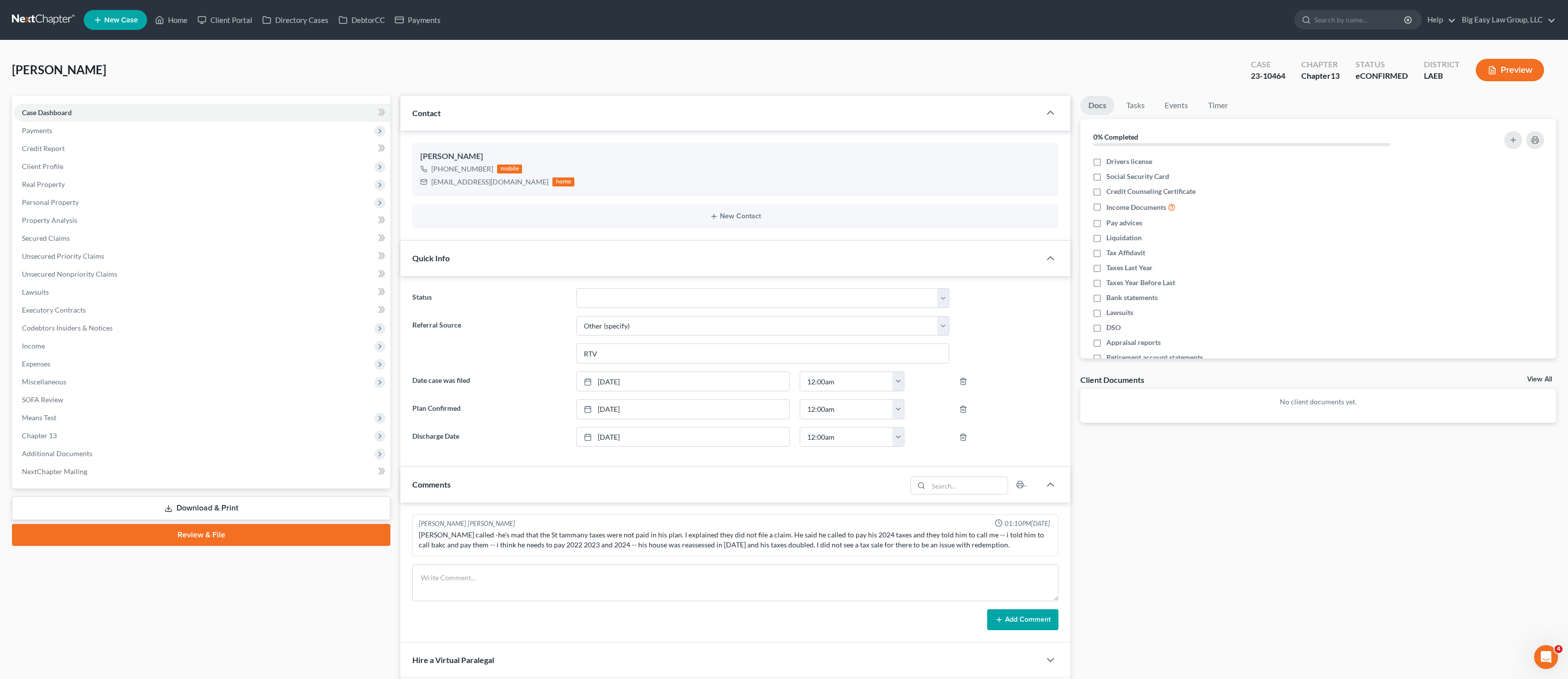
scroll to position [85, 0]
click at [162, 16] on icon at bounding box center [160, 20] width 9 height 12
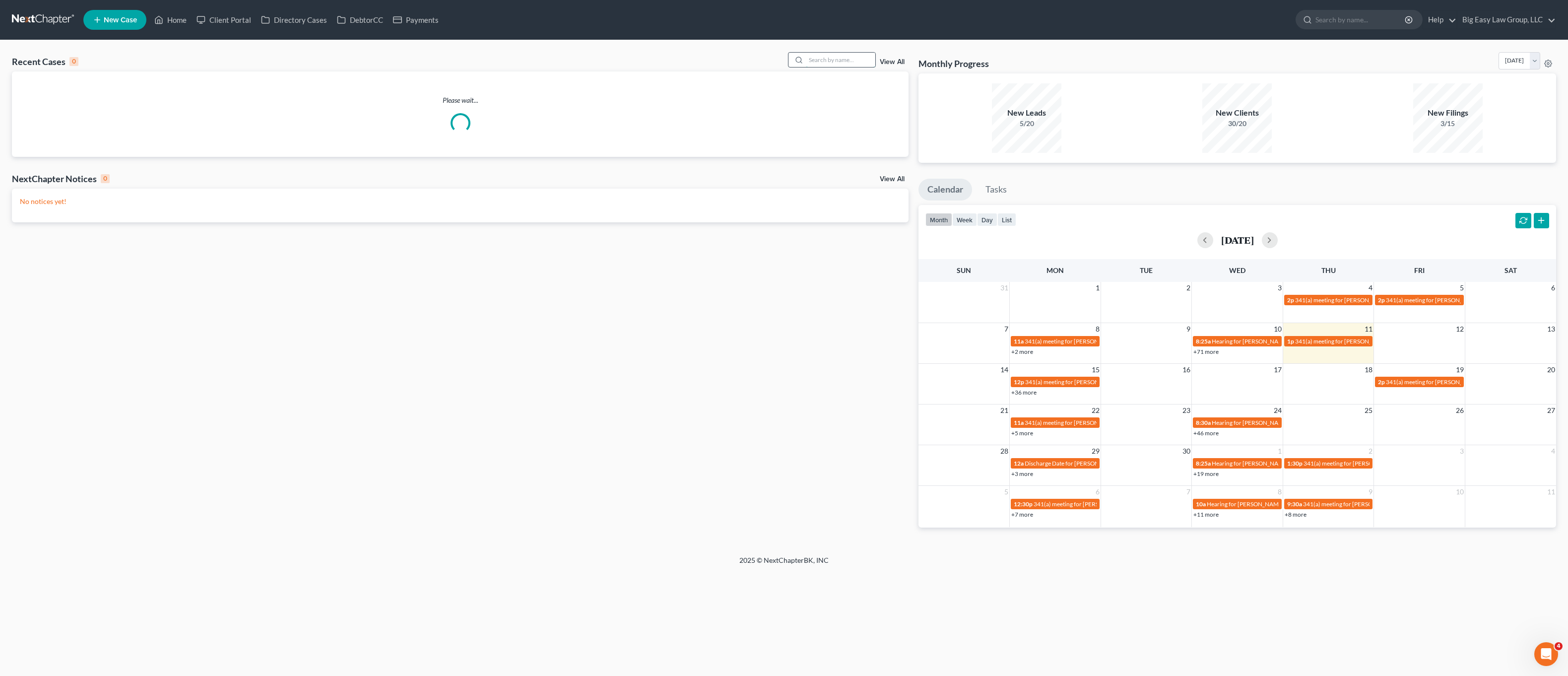
click at [848, 64] on input "search" at bounding box center [841, 59] width 70 height 14
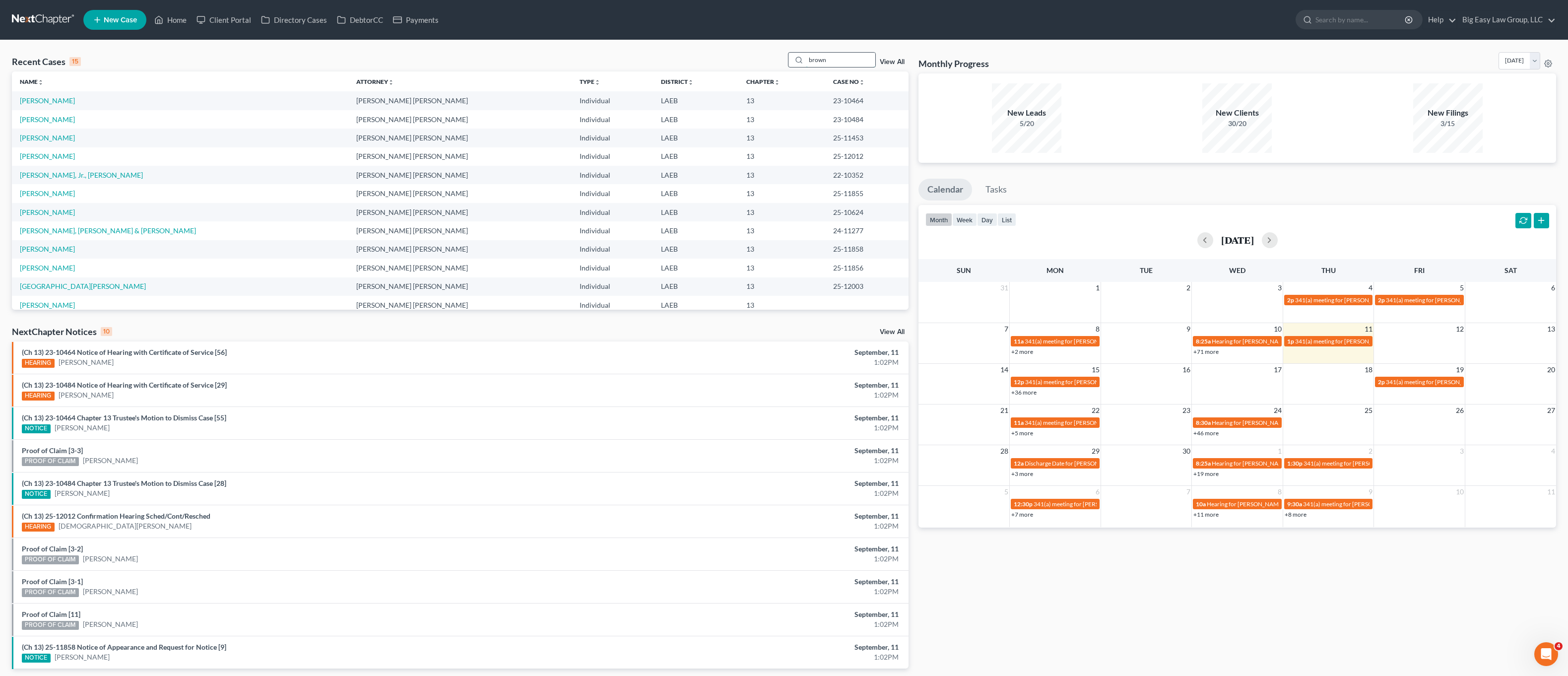
type input "brown"
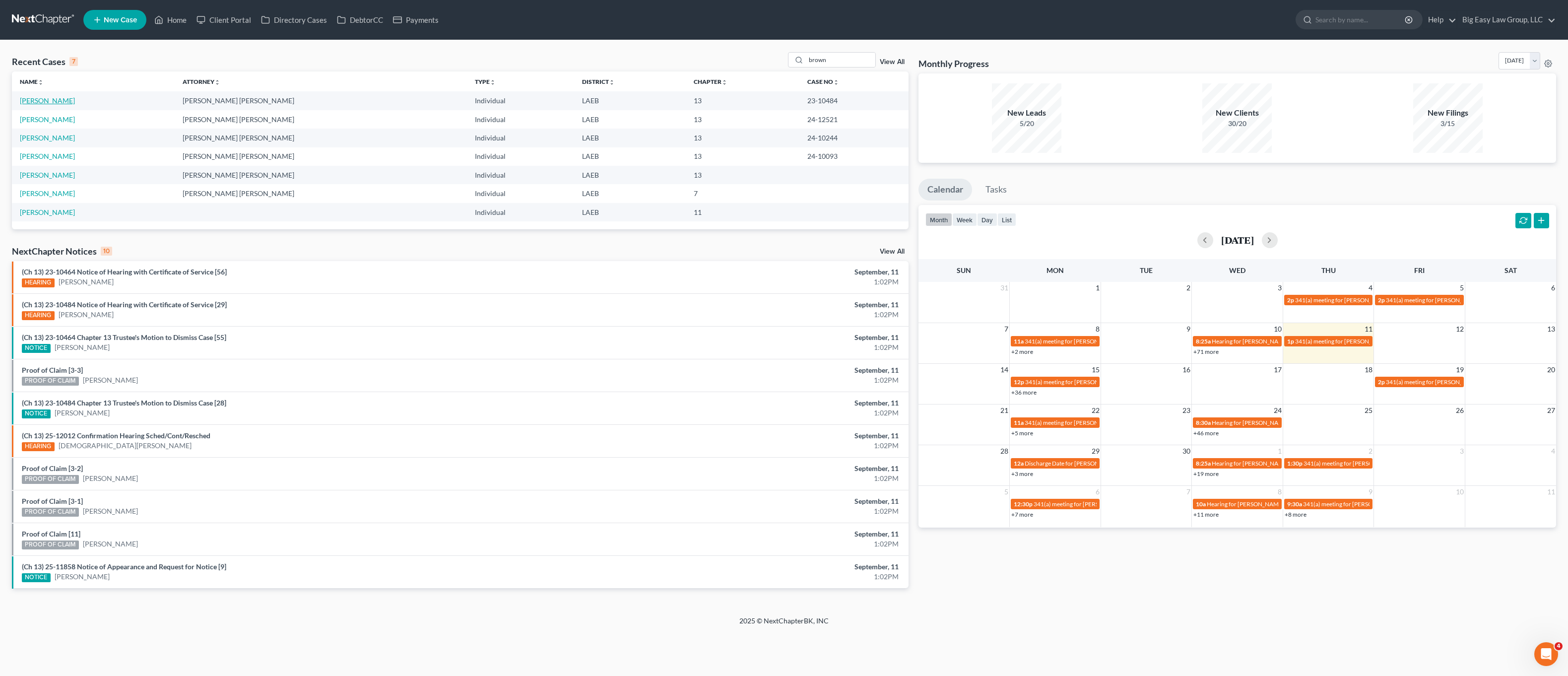
click at [45, 100] on link "Brown, Janaea" at bounding box center [47, 100] width 55 height 8
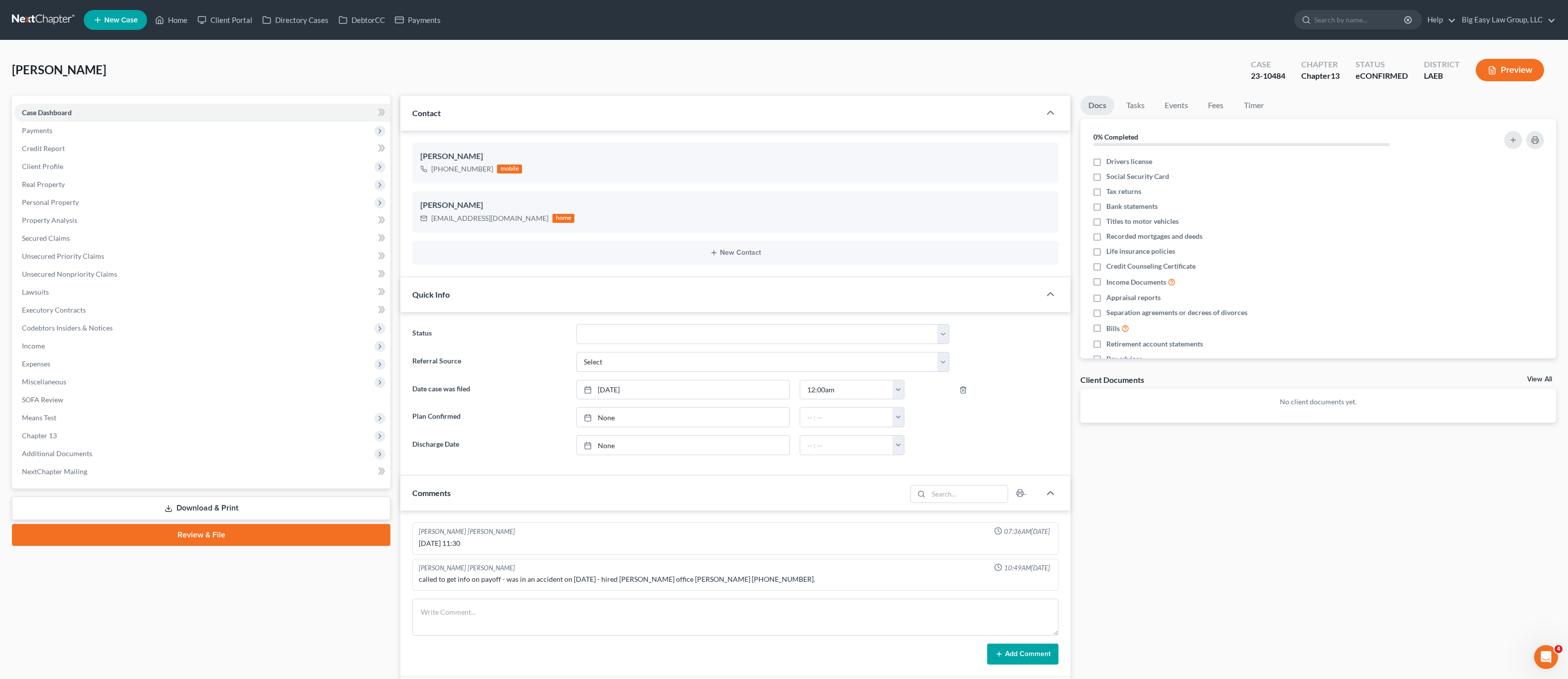
click at [472, 296] on div "Quick Info" at bounding box center [721, 294] width 640 height 34
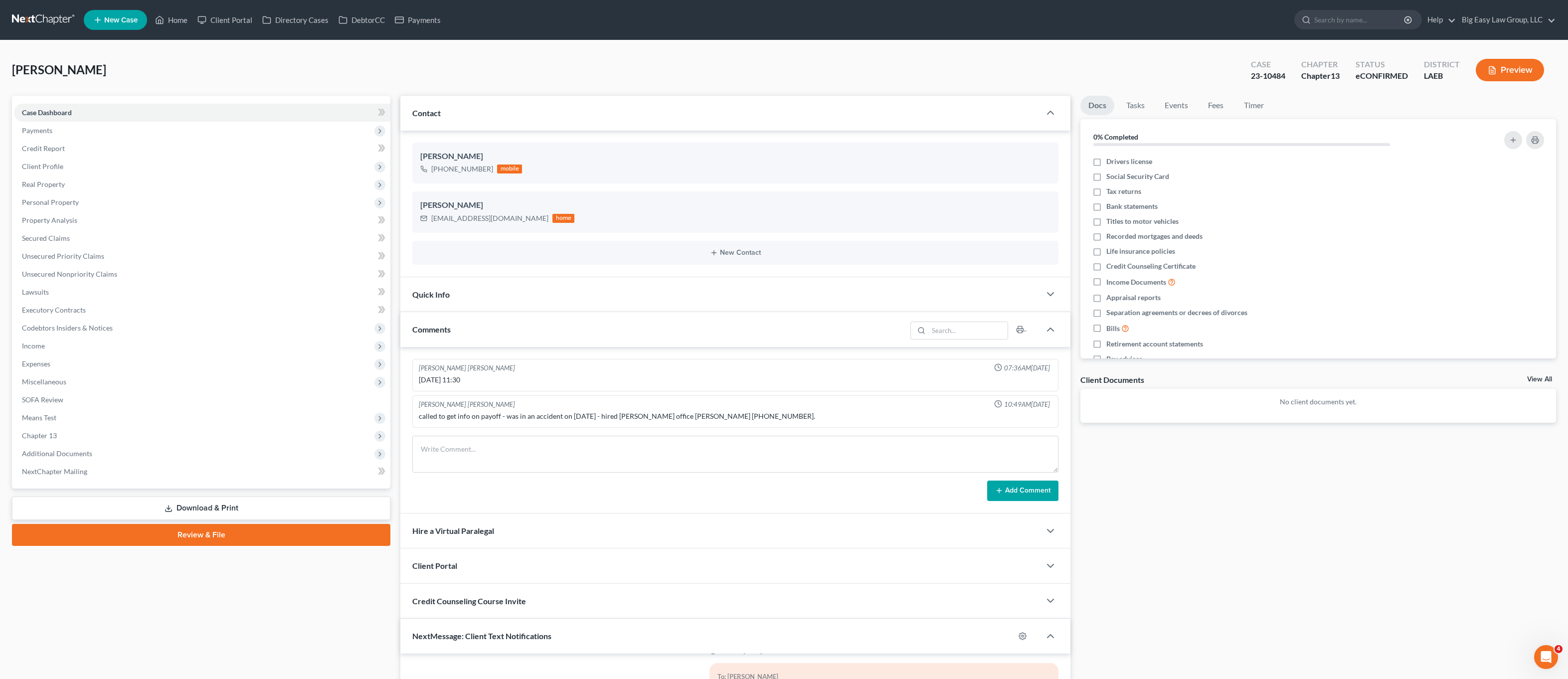
click at [465, 326] on div "Comments" at bounding box center [654, 329] width 506 height 34
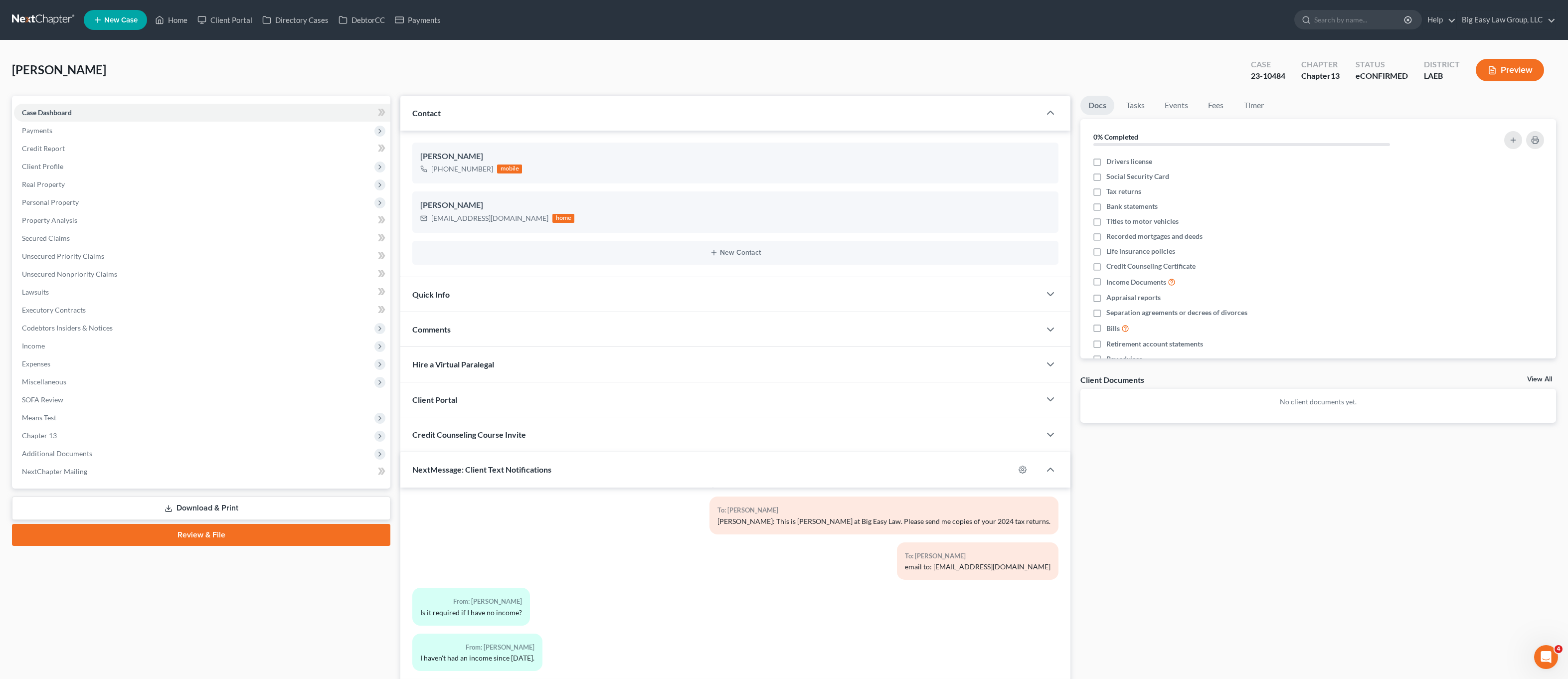
click at [469, 358] on div "Hire a Virtual Paralegal" at bounding box center [721, 364] width 640 height 34
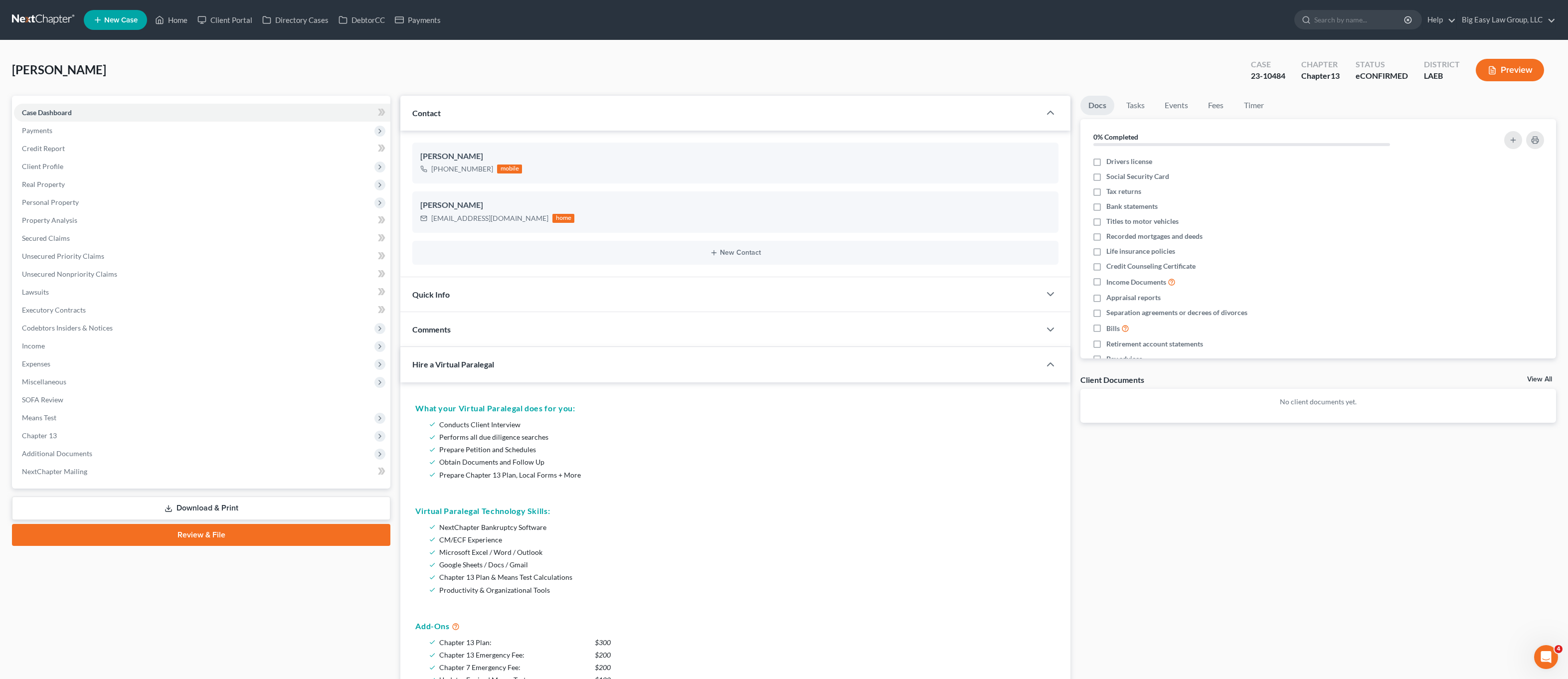
click at [446, 388] on div "What your Virtual Paralegal does for you: Conducts Client Interview Performs al…" at bounding box center [736, 605] width 670 height 446
click at [470, 372] on div "Hire a Virtual Paralegal" at bounding box center [714, 364] width 627 height 34
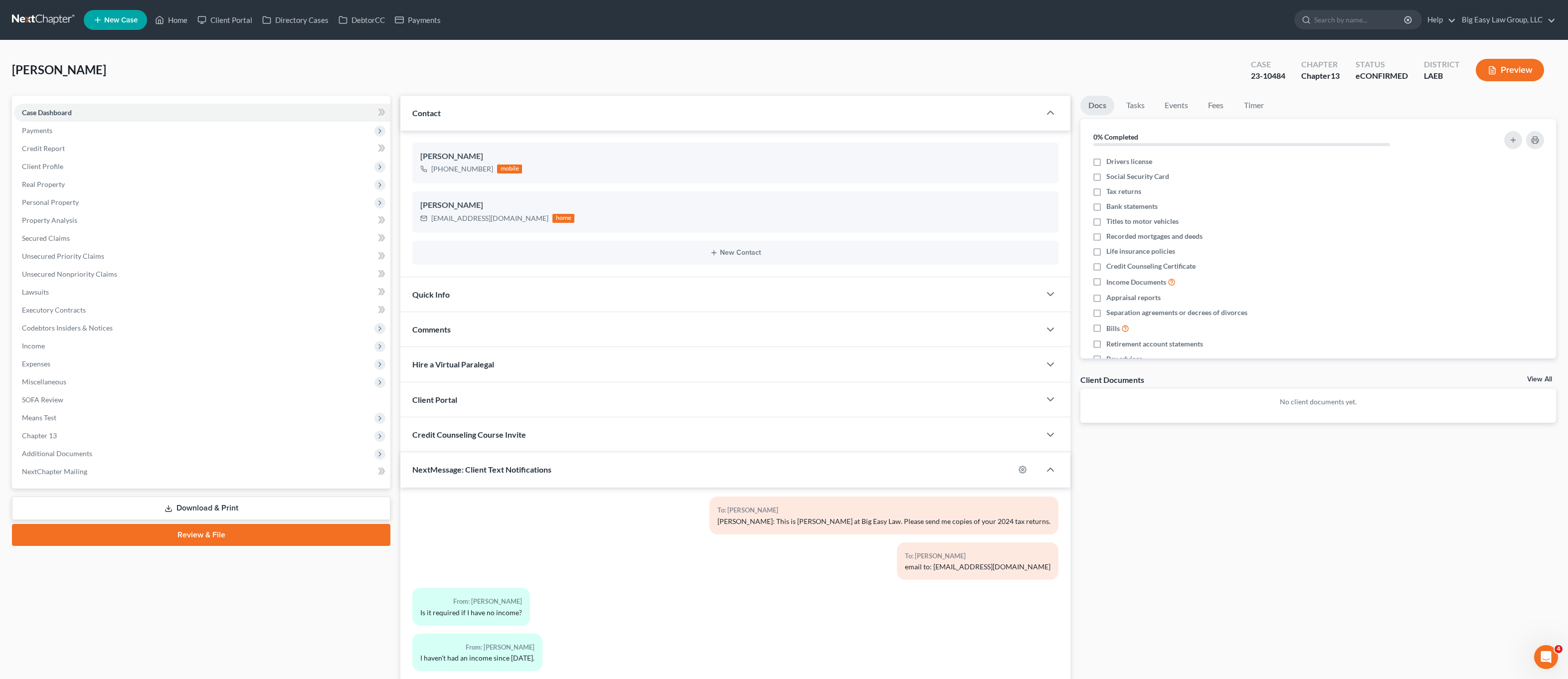
click at [538, 467] on span "NextMessage: Client Text Notifications" at bounding box center [482, 469] width 139 height 10
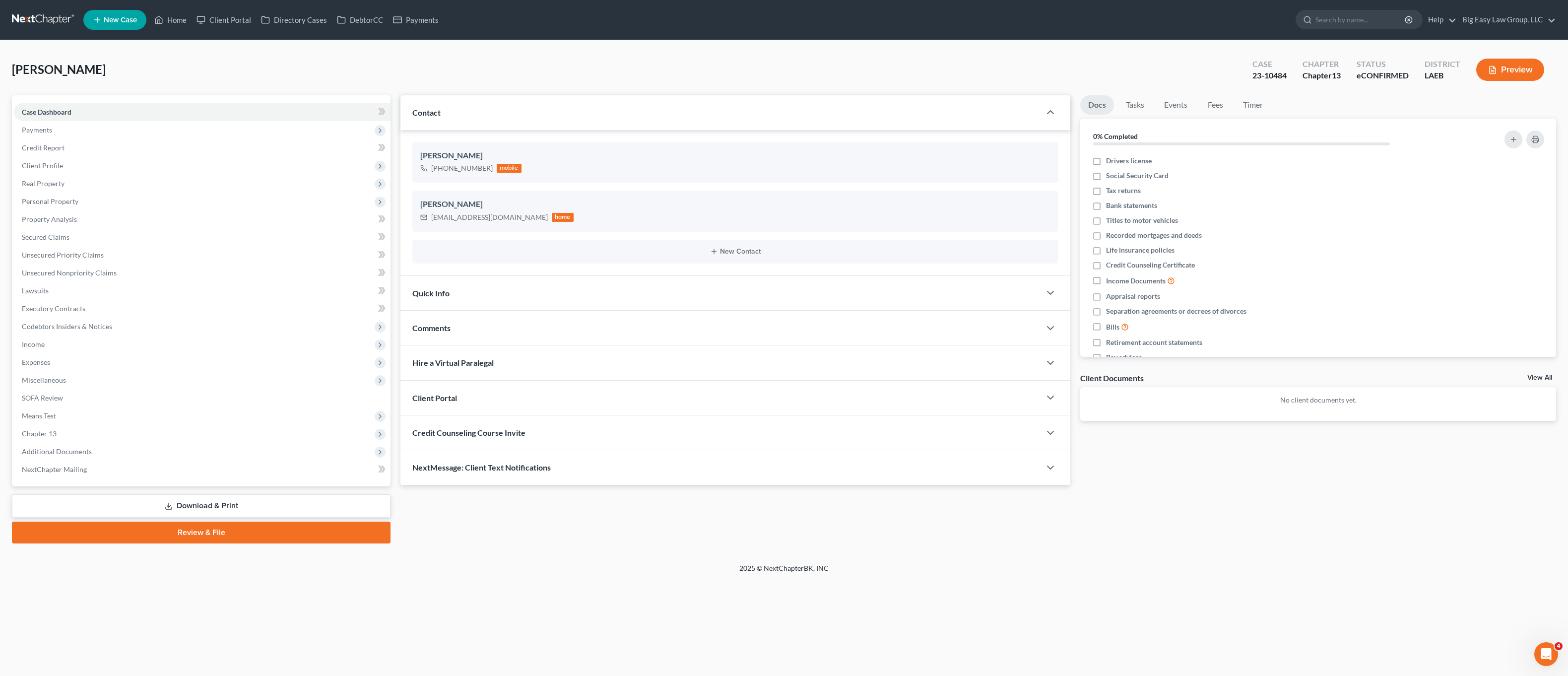
click at [540, 467] on span "NextMessage: Client Text Notifications" at bounding box center [481, 467] width 138 height 10
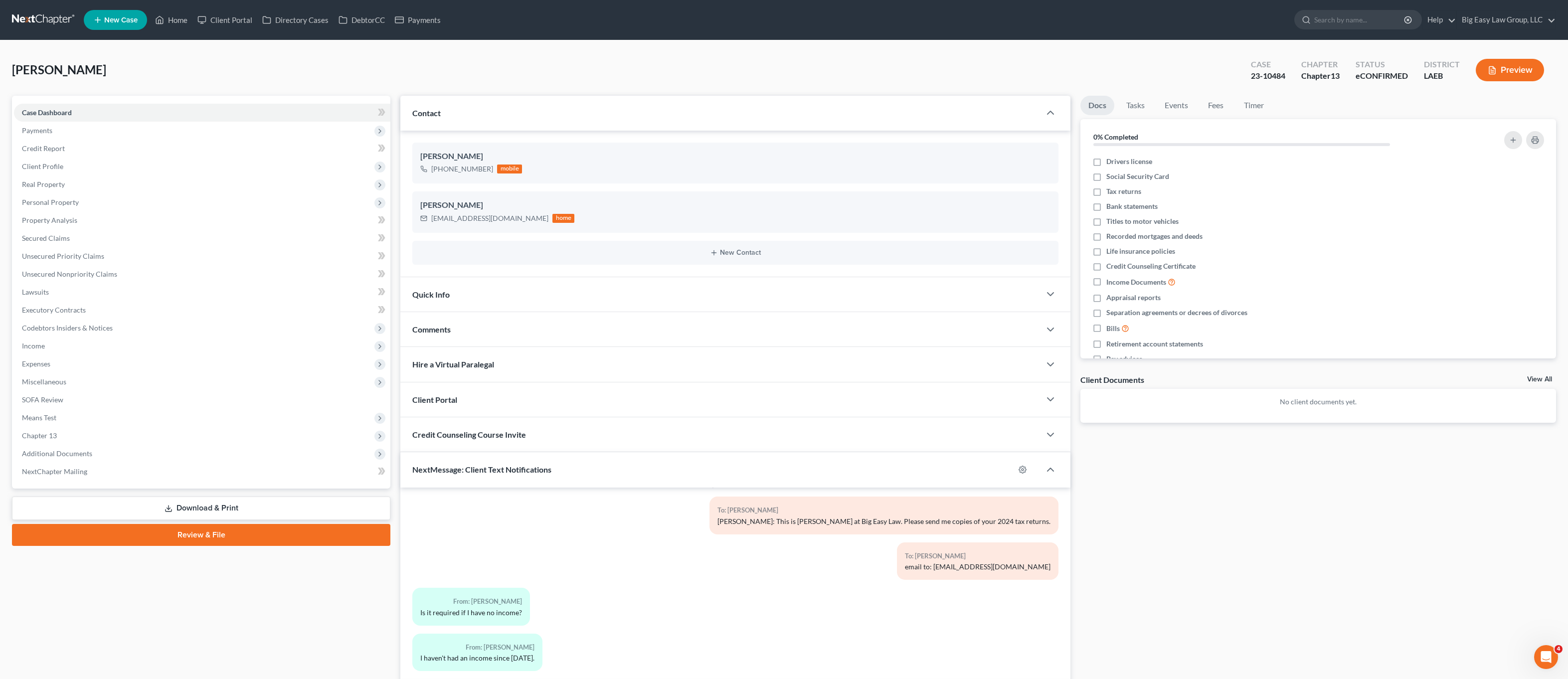
click at [478, 119] on div "Contact" at bounding box center [721, 112] width 640 height 34
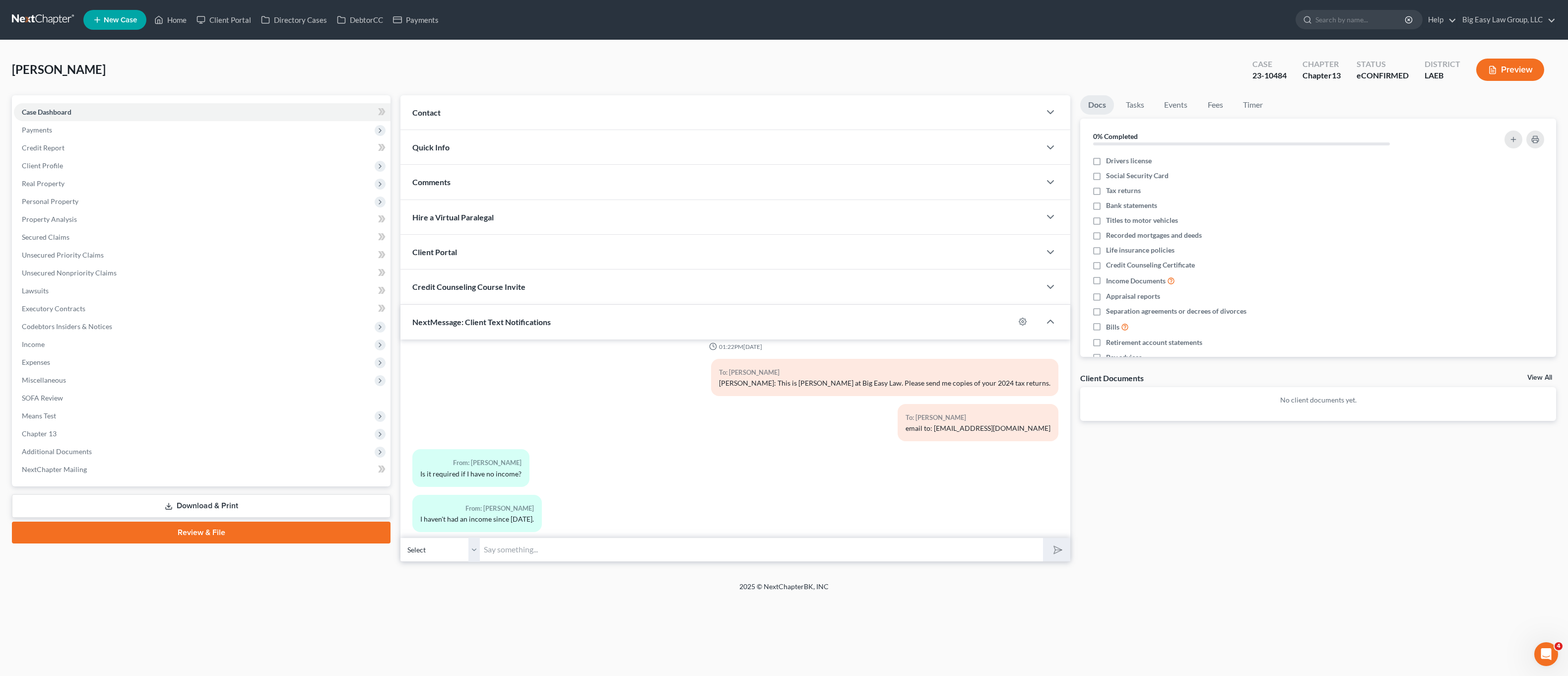
scroll to position [582, 0]
click at [559, 573] on div "Brown, Janaea Upgraded Case 23-10484 Chapter Chapter 13 Status eCONFIRMED Distr…" at bounding box center [784, 311] width 1568 height 542
click at [567, 555] on input "text" at bounding box center [762, 550] width 563 height 25
click at [791, 491] on div "From: Janaea Brown I haven't had an income since October 2023." at bounding box center [626, 514] width 437 height 45
click at [696, 549] on input "text" at bounding box center [762, 550] width 563 height 25
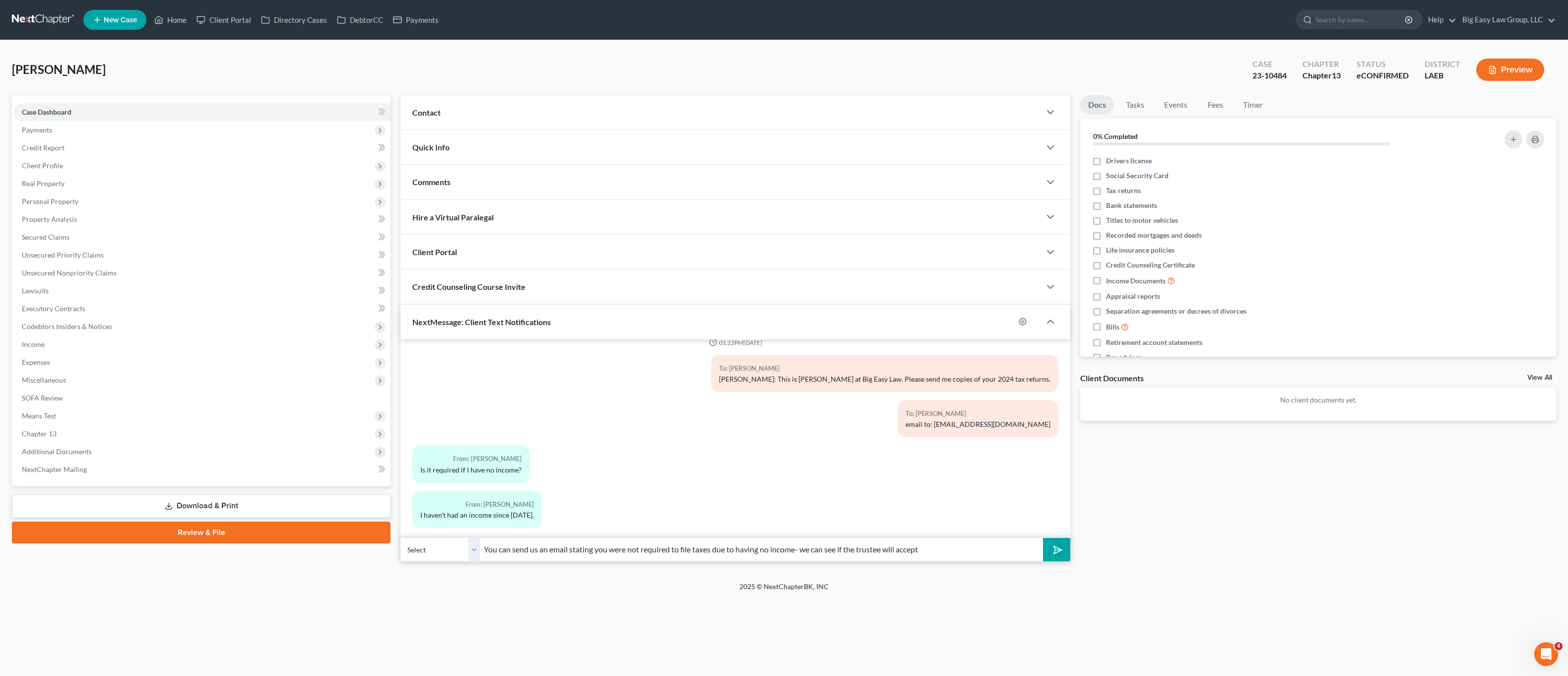
type input "You can send us an email stating you were not required to file taxes due to hav…"
click at [1043, 538] on button "submit" at bounding box center [1056, 550] width 27 height 23
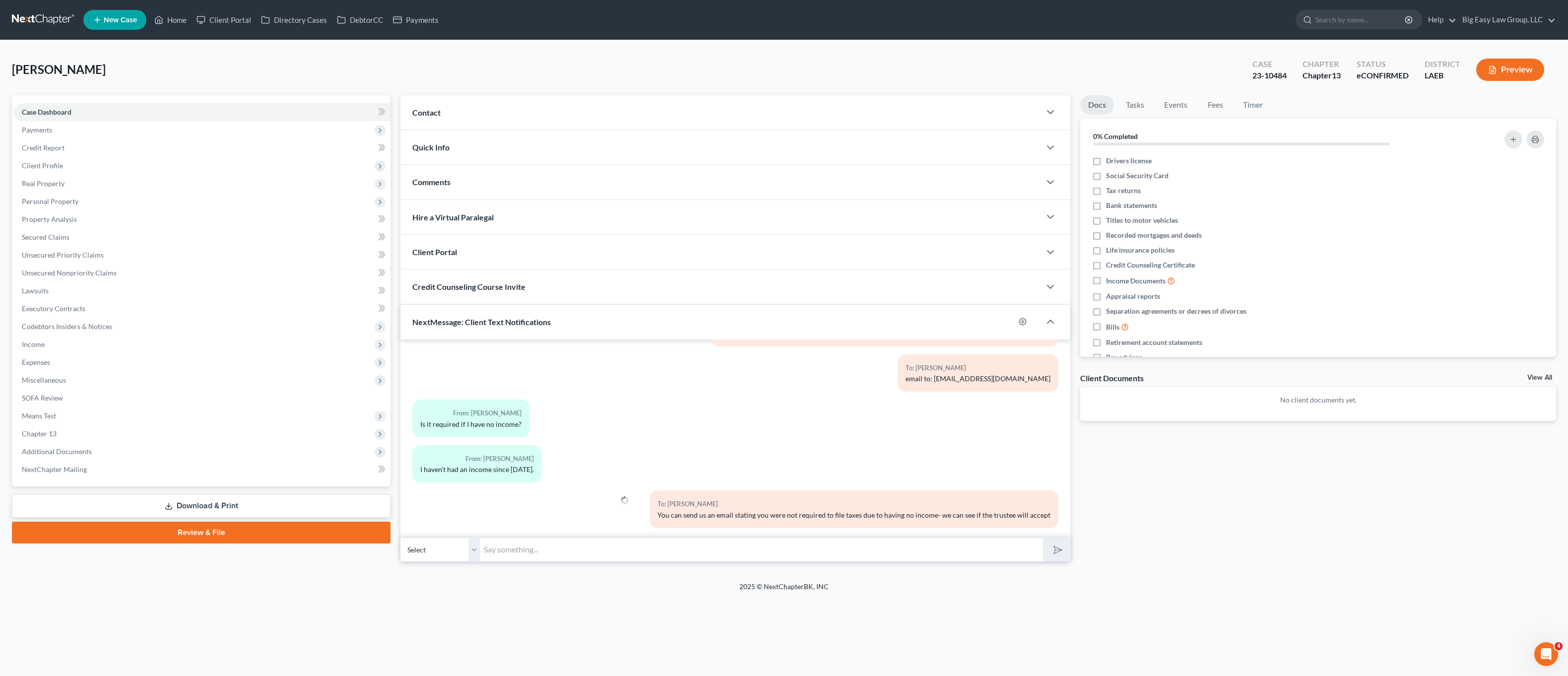
click at [166, 32] on ul "New Case Home Client Portal Directory Cases DebtorCC Payments - No Result - See…" at bounding box center [820, 20] width 1473 height 26
click at [606, 551] on input "text" at bounding box center [762, 550] width 563 height 25
drag, startPoint x: 948, startPoint y: 370, endPoint x: 1017, endPoint y: 367, distance: 69.1
click at [1062, 370] on div "09:35AM, 08/09/2024 To: Janaea Brown This is a text app for Big Easy Law- send …" at bounding box center [735, 438] width 670 height 198
copy div "email to: office@bigeasybk.com"
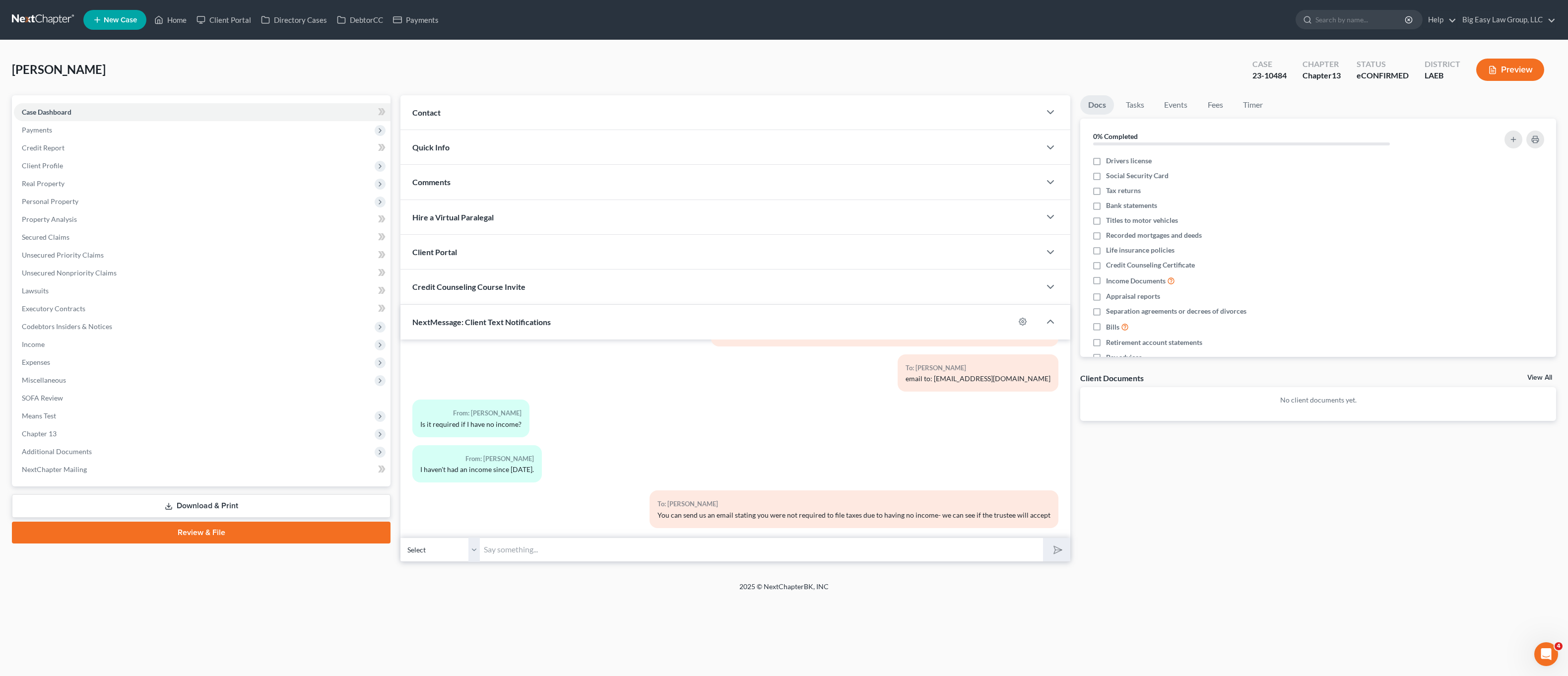
click at [915, 555] on input "text" at bounding box center [762, 550] width 563 height 25
paste input "email to: office@bigeasybk.com"
type input "email to: office@bigeasybk.com"
click at [1054, 553] on icon "submit" at bounding box center [1056, 549] width 14 height 14
click at [163, 14] on icon at bounding box center [159, 20] width 9 height 12
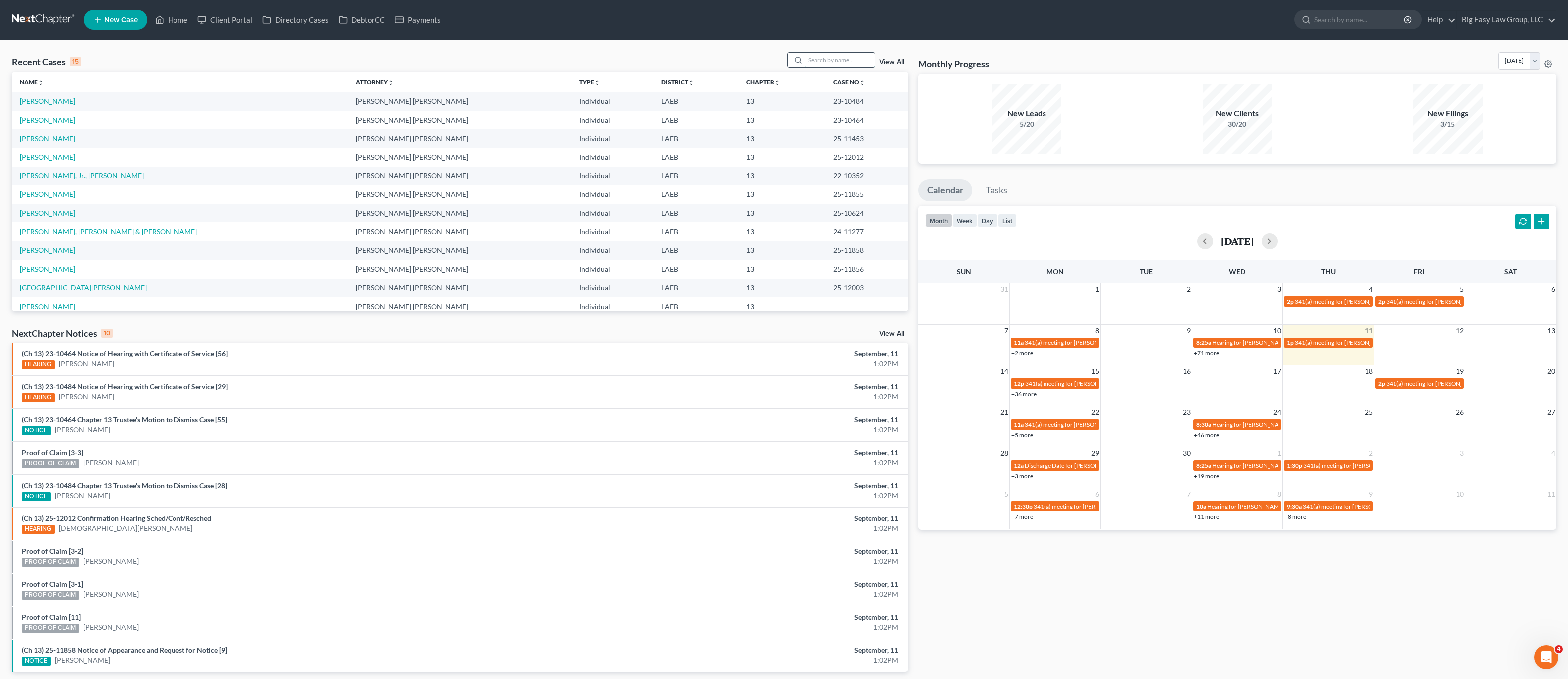
click at [843, 55] on input "search" at bounding box center [840, 60] width 70 height 14
type input "blackwell"
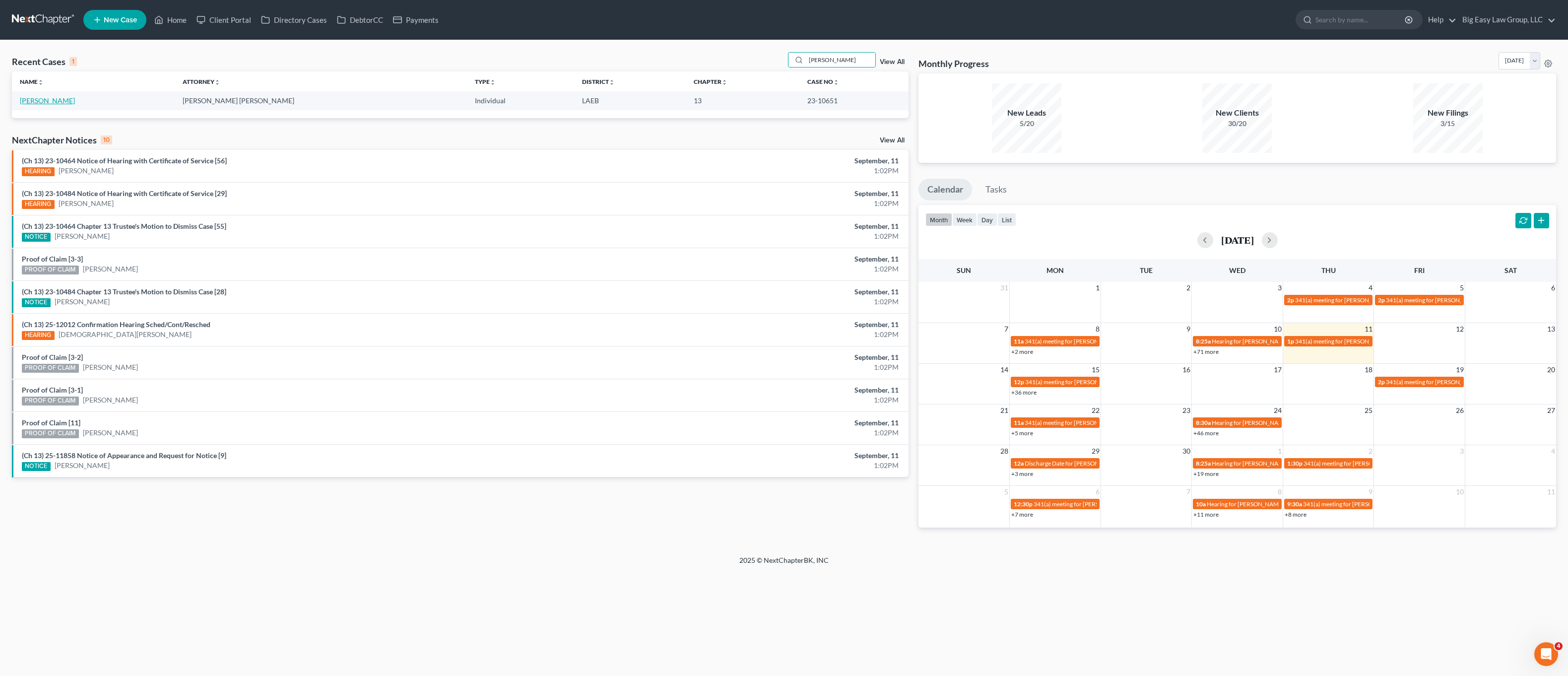
click at [39, 99] on link "[PERSON_NAME]" at bounding box center [47, 100] width 55 height 8
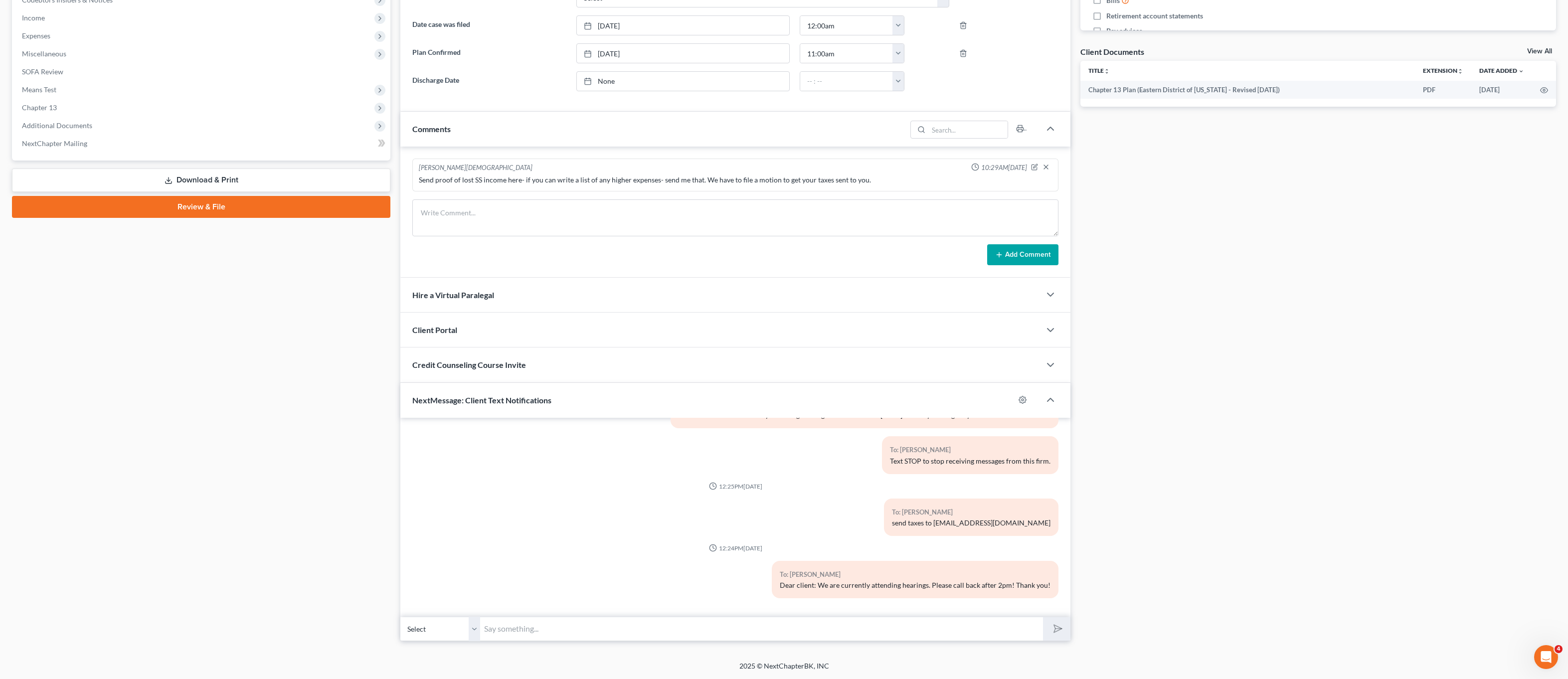
scroll to position [56, 0]
click at [776, 619] on input "text" at bounding box center [762, 629] width 563 height 25
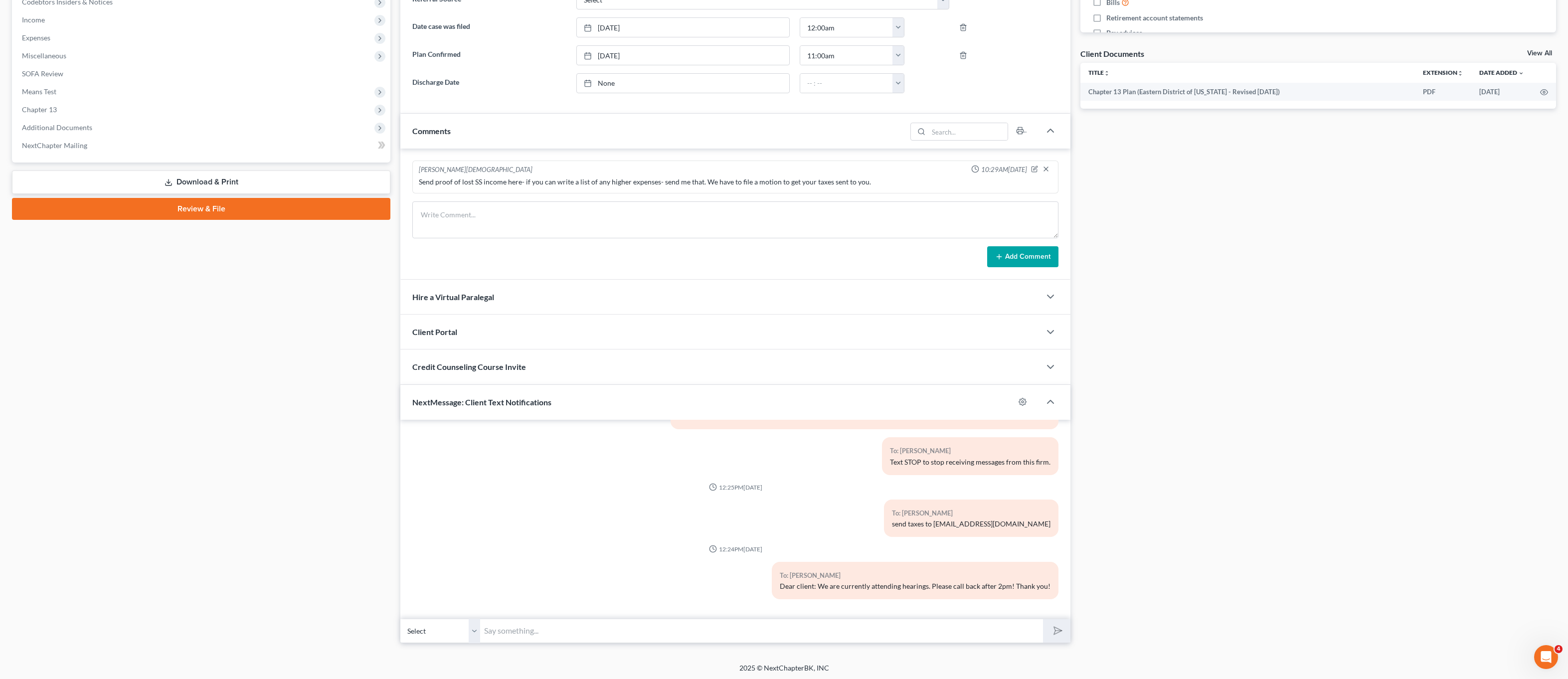
click at [783, 628] on input "text" at bounding box center [762, 631] width 563 height 25
click at [1043, 619] on button "submit" at bounding box center [1057, 631] width 27 height 23
type input "Ms. Blackwell: Please send us copies of your 2024 tax returns. Ple"
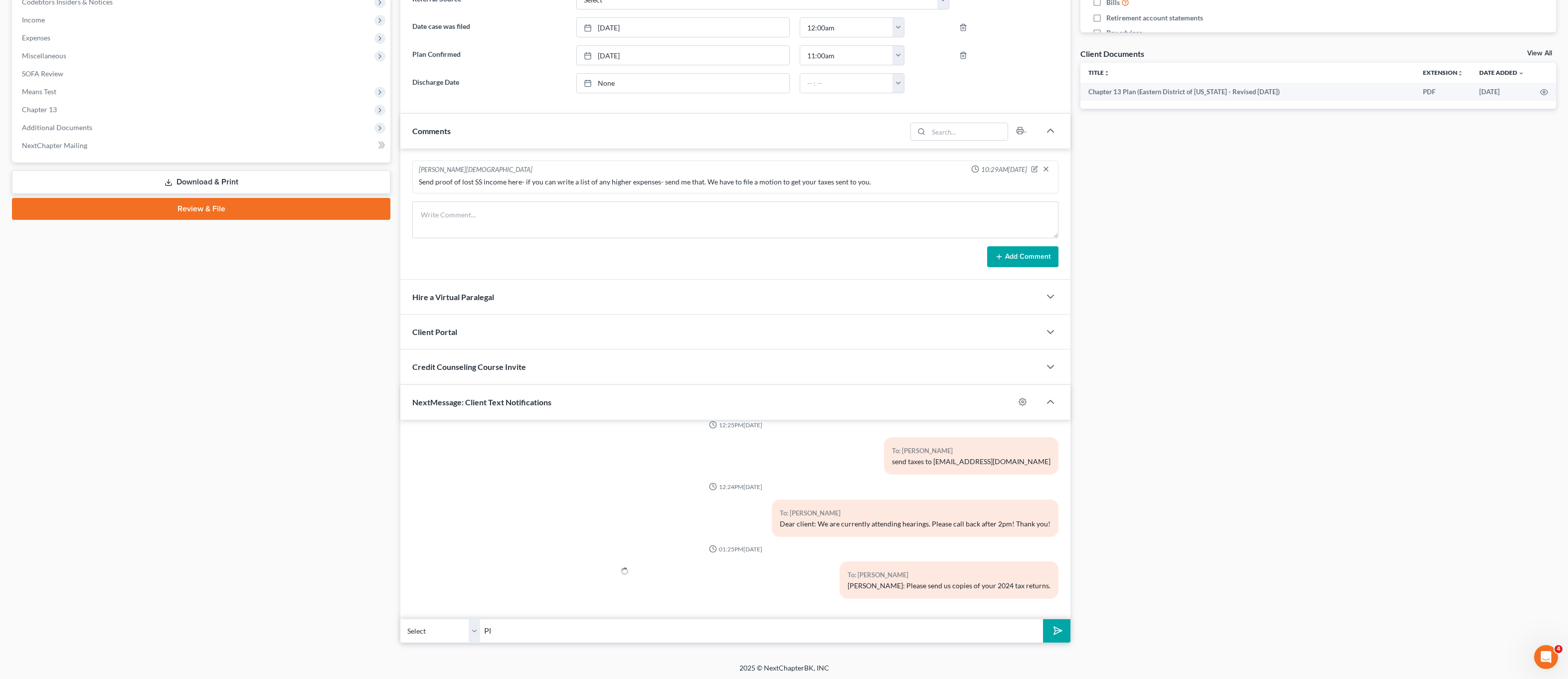
type input "P"
click at [555, 632] on input "The trustee is settign dismissals for people who did not turn in copies of the …" at bounding box center [762, 631] width 563 height 25
drag, startPoint x: 930, startPoint y: 625, endPoint x: 931, endPoint y: 639, distance: 14.0
click at [930, 625] on input "The trustee is setting dismissals for people who did not turn in copies of the …" at bounding box center [762, 631] width 563 height 25
click at [931, 639] on input "The trustee is setting dismissals for people who did not turn in copies of the …" at bounding box center [762, 631] width 563 height 25
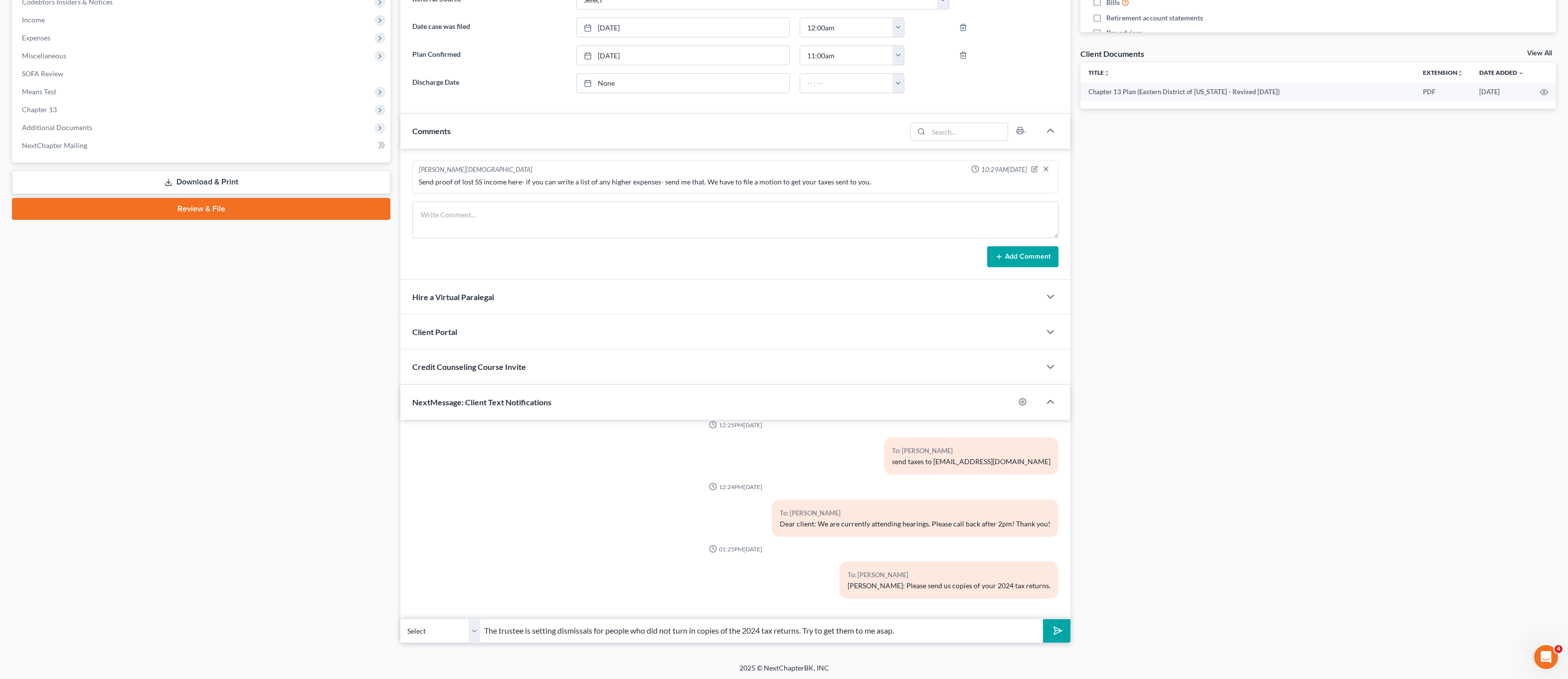
type input "The trustee is setting dismissals for people who did not turn in copies of the …"
click at [1056, 635] on icon "submit" at bounding box center [1056, 631] width 14 height 14
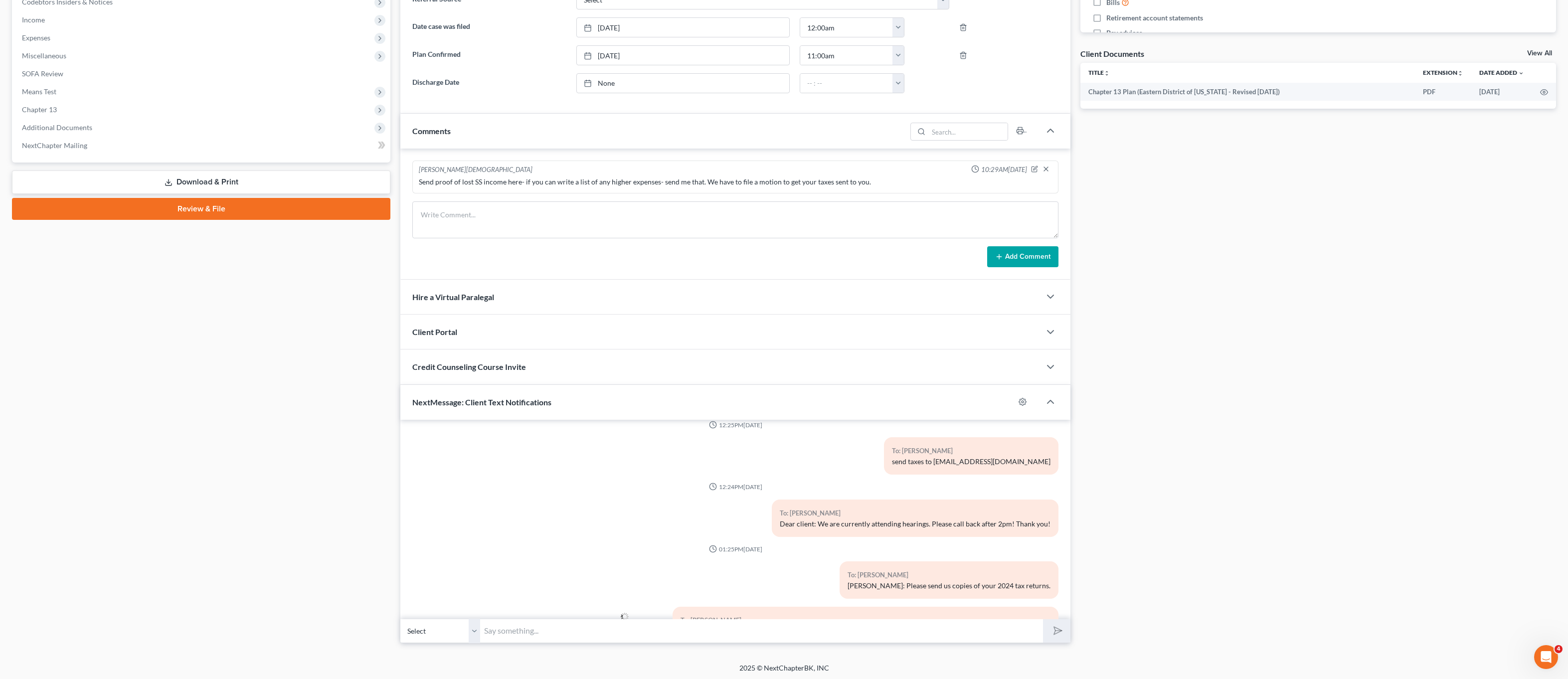
click at [1003, 632] on input "text" at bounding box center [762, 631] width 563 height 25
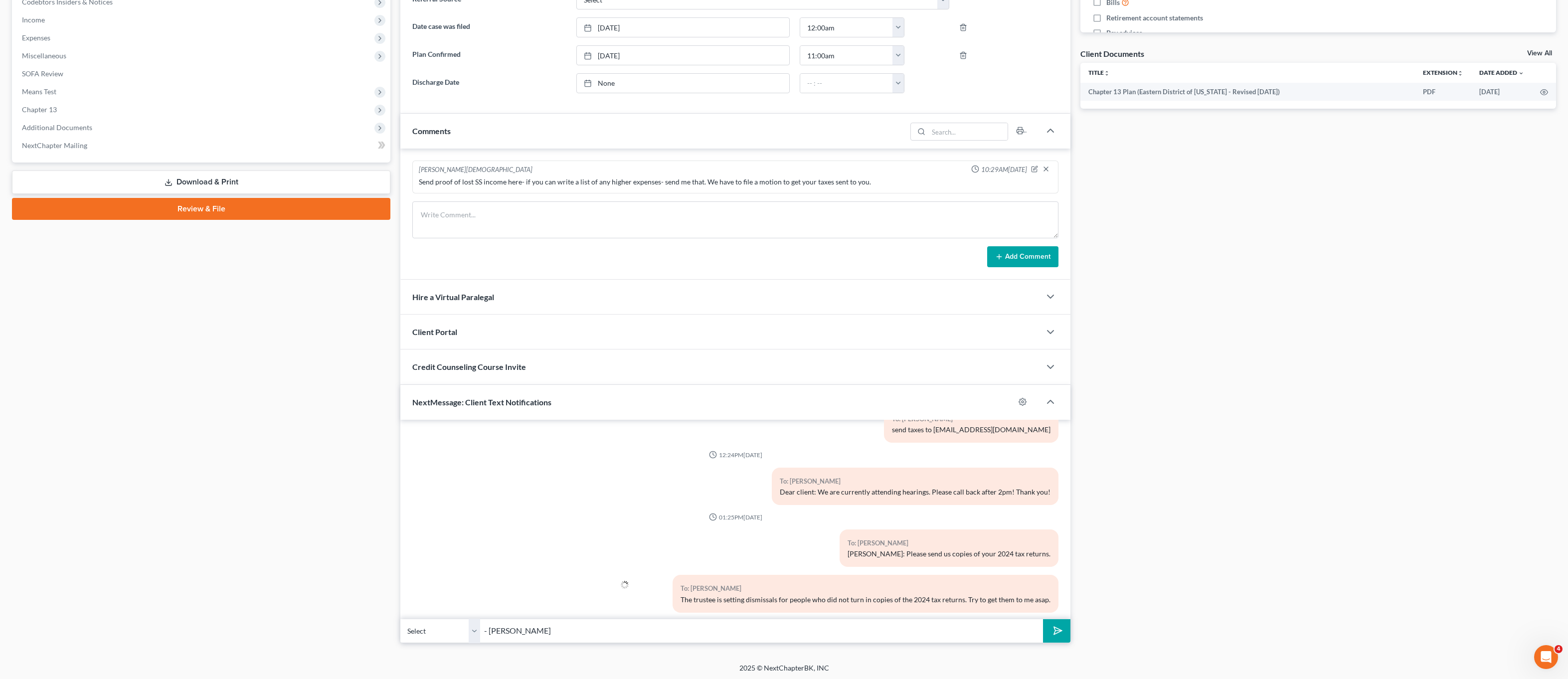
scroll to position [132, 0]
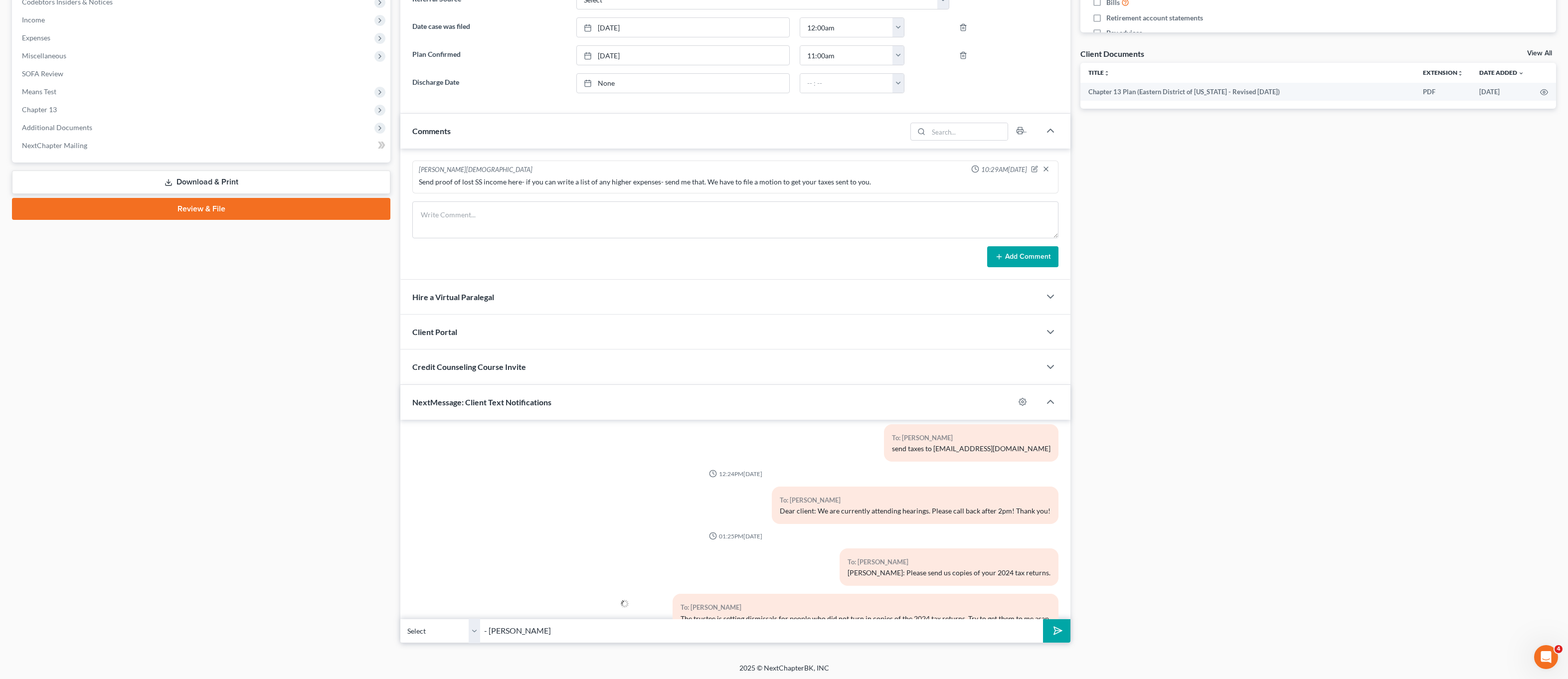
type input "- Lauren at Big Easy Law"
click at [1055, 634] on polygon "submit" at bounding box center [1056, 631] width 12 height 12
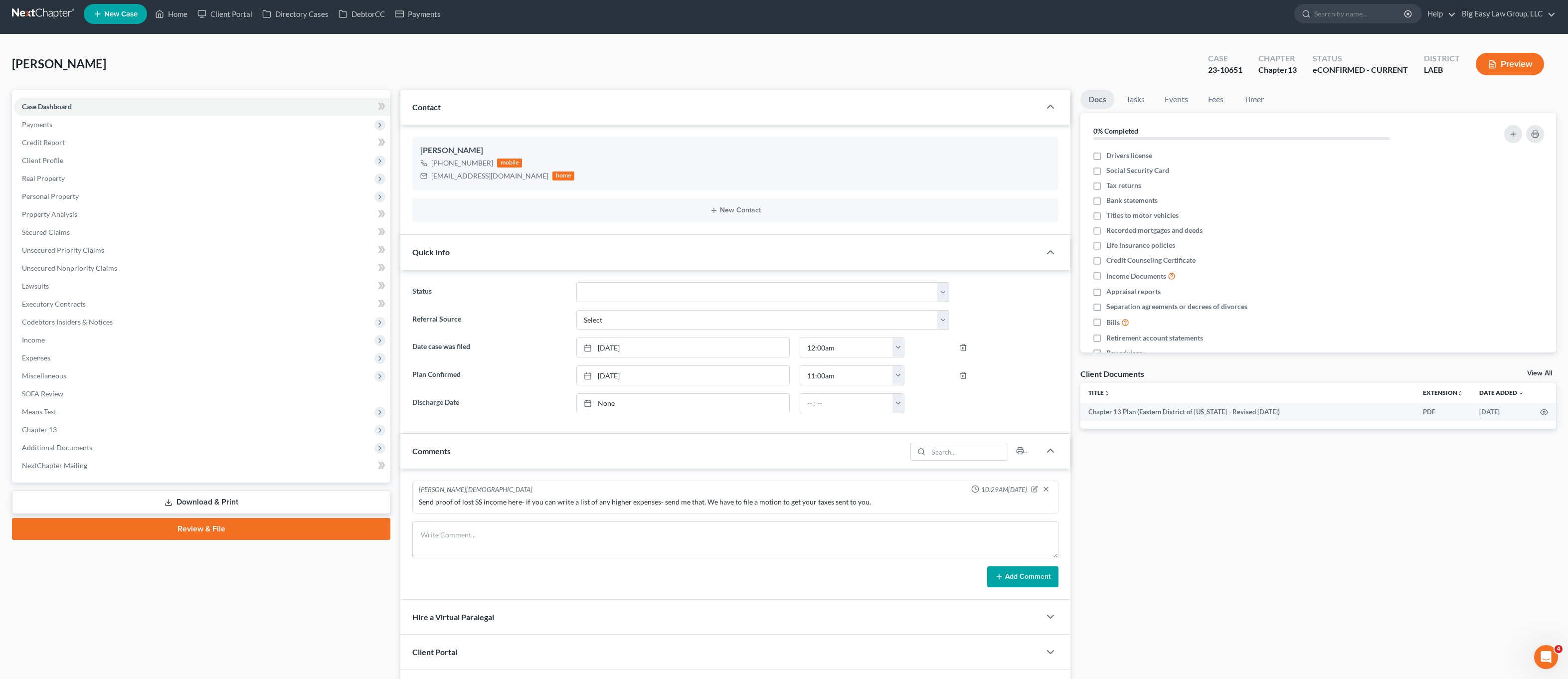
scroll to position [0, 0]
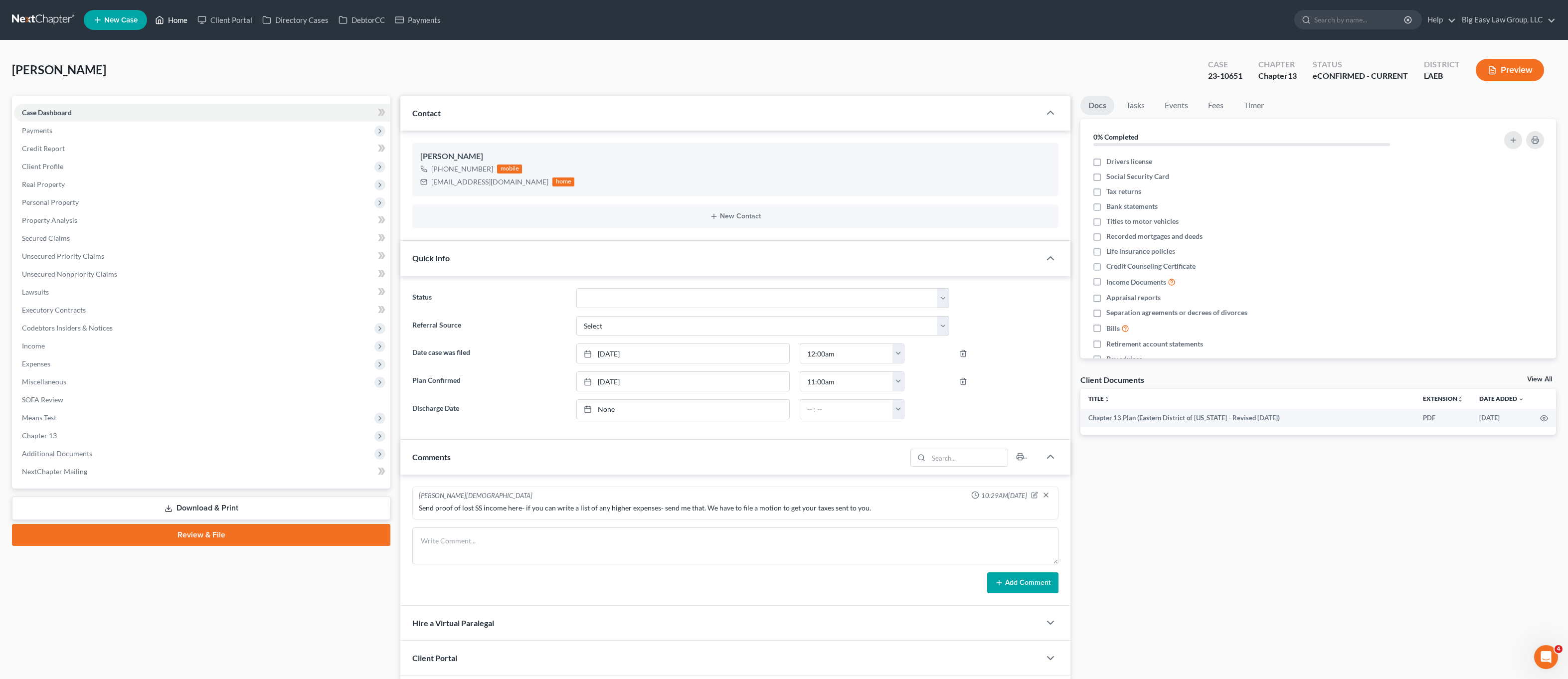
click at [173, 18] on link "Home" at bounding box center [171, 20] width 42 height 18
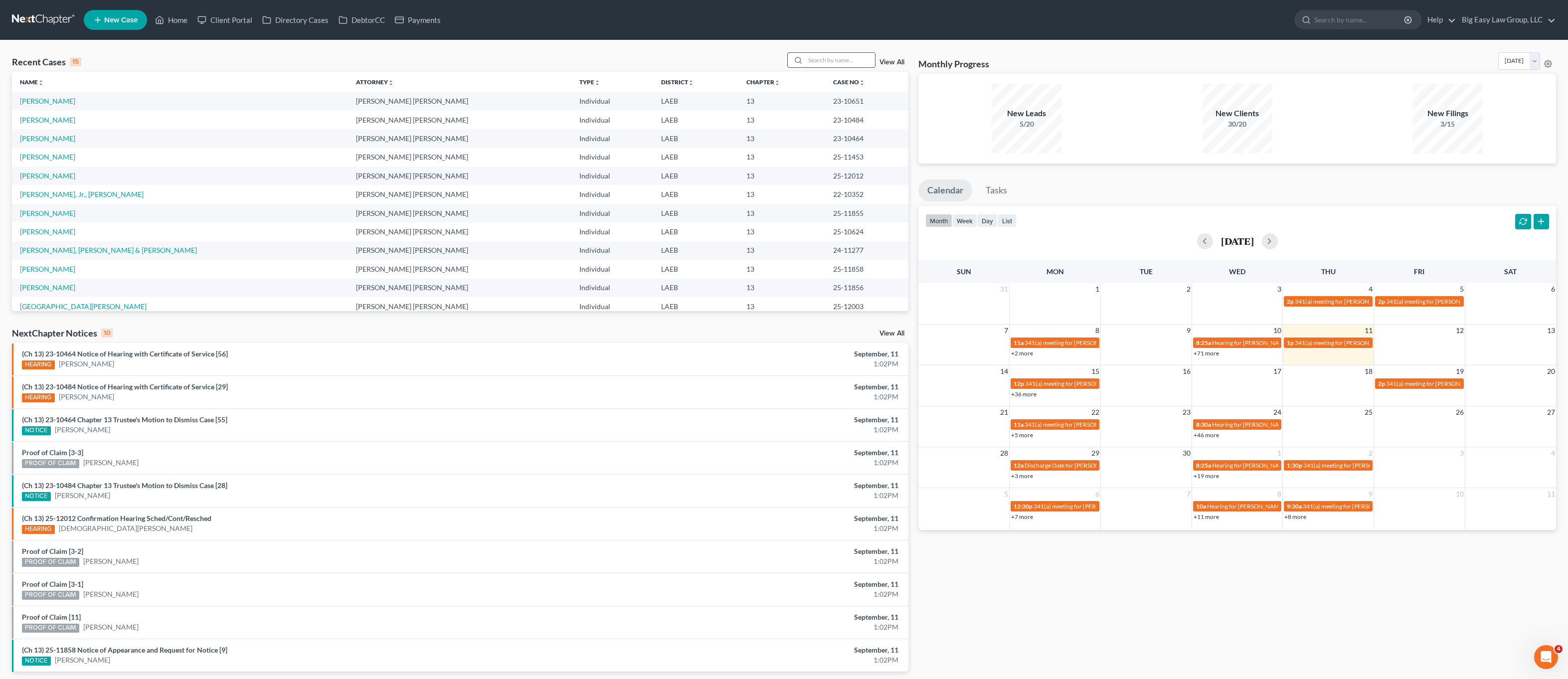
click at [825, 58] on input "search" at bounding box center [840, 60] width 70 height 14
type input "payne"
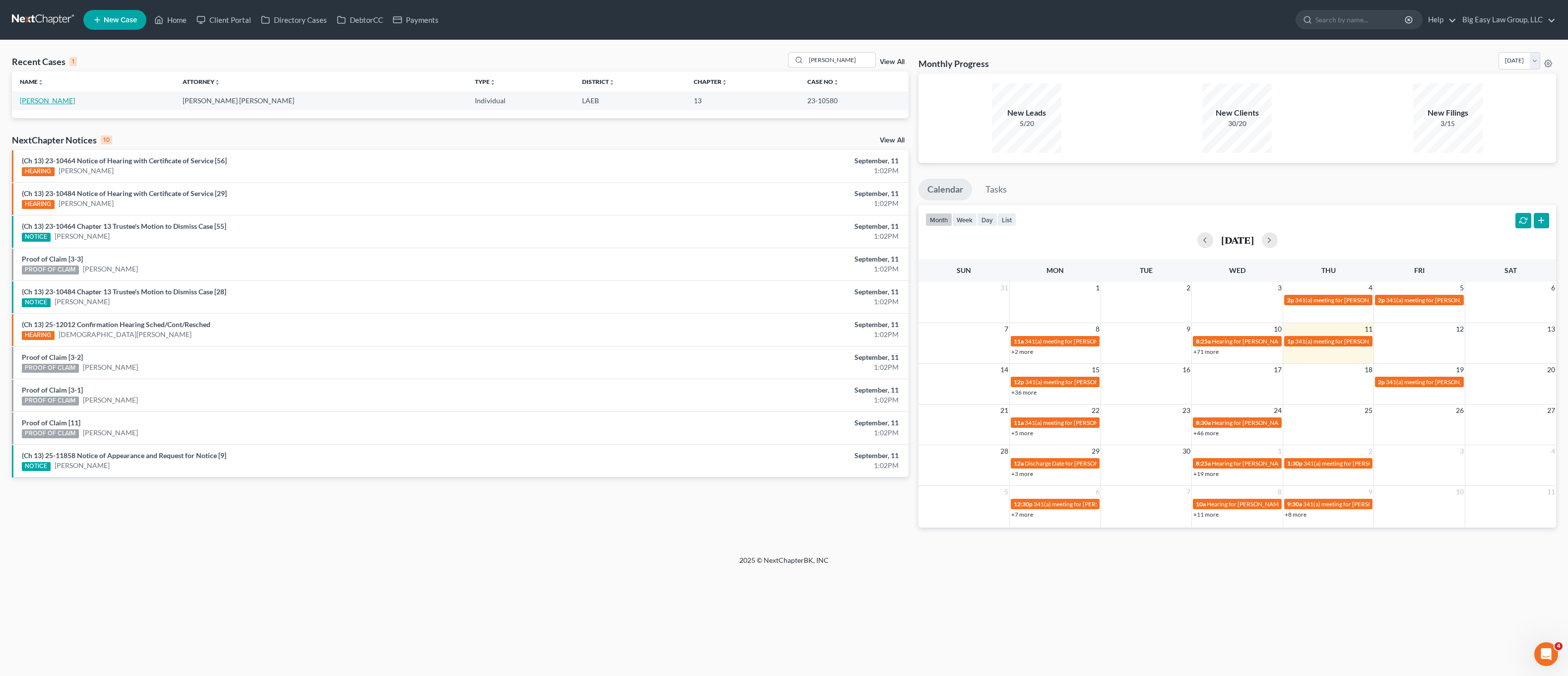
click at [42, 98] on link "Payne, Damon" at bounding box center [47, 100] width 55 height 8
select select "3"
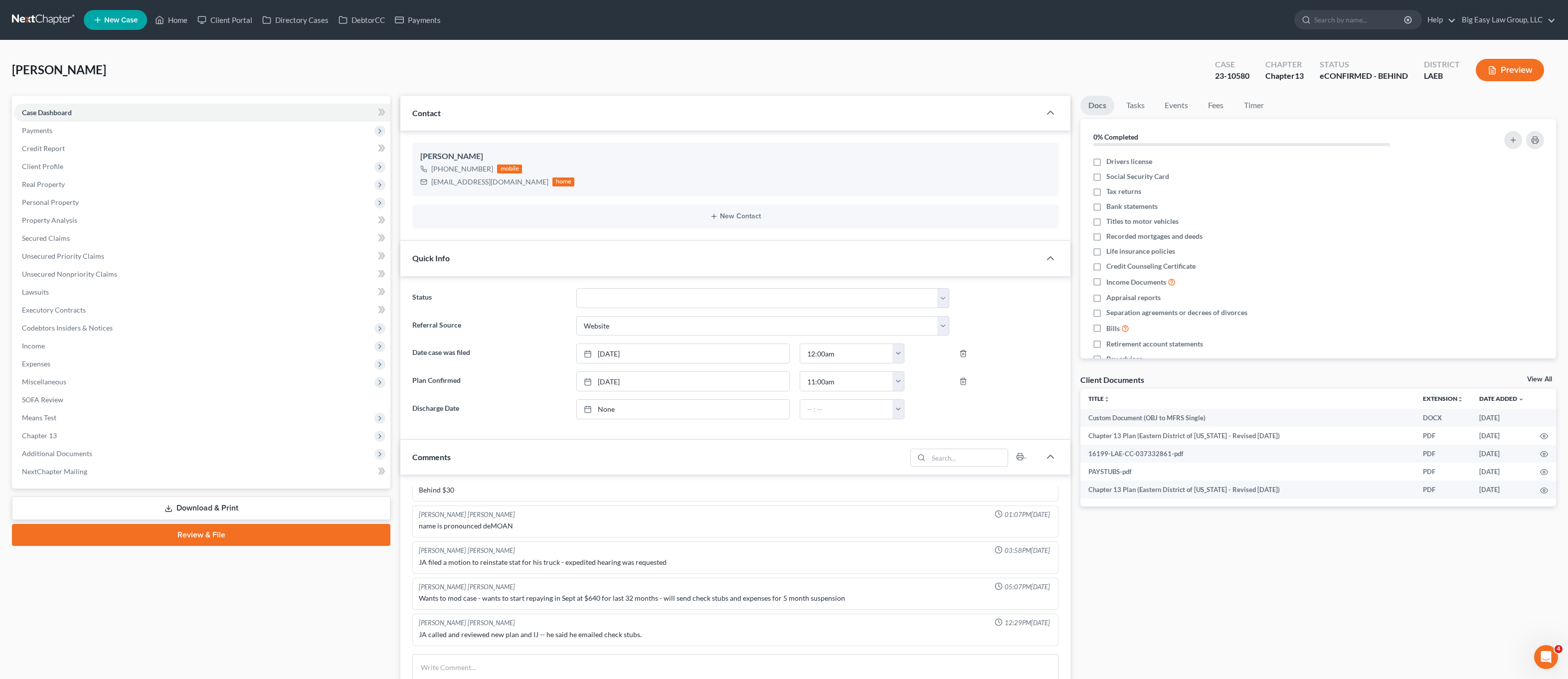
scroll to position [454, 0]
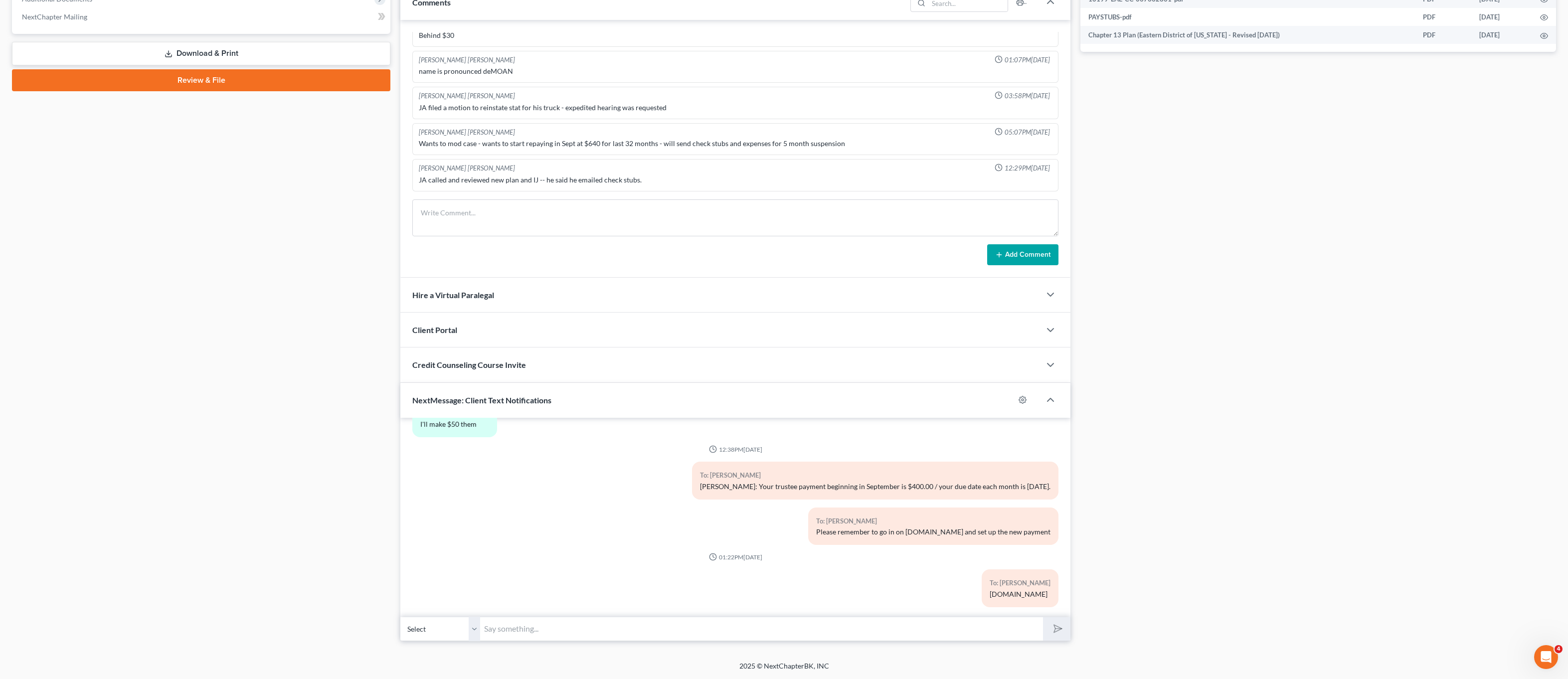
click at [553, 637] on input "text" at bounding box center [762, 629] width 563 height 25
type input "M"
type input "r"
type input "Mr. Payne: Please send me copies of your 2024 tax returns-you can send to offic…"
click at [1043, 617] on button "submit" at bounding box center [1057, 629] width 27 height 23
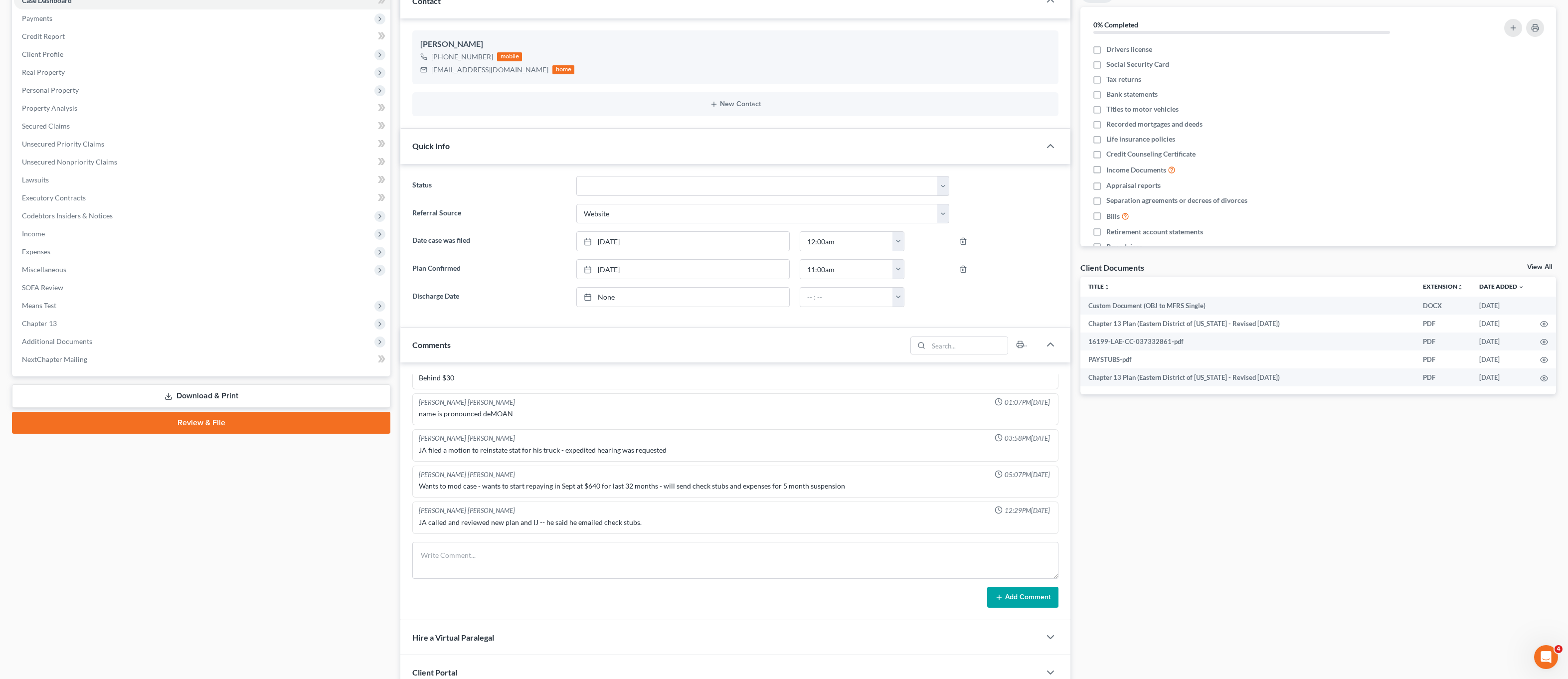
scroll to position [5623, 0]
click at [212, 610] on div "Case Dashboard Payments Invoices Payments Payments Credit Report Client Profile" at bounding box center [201, 484] width 388 height 1000
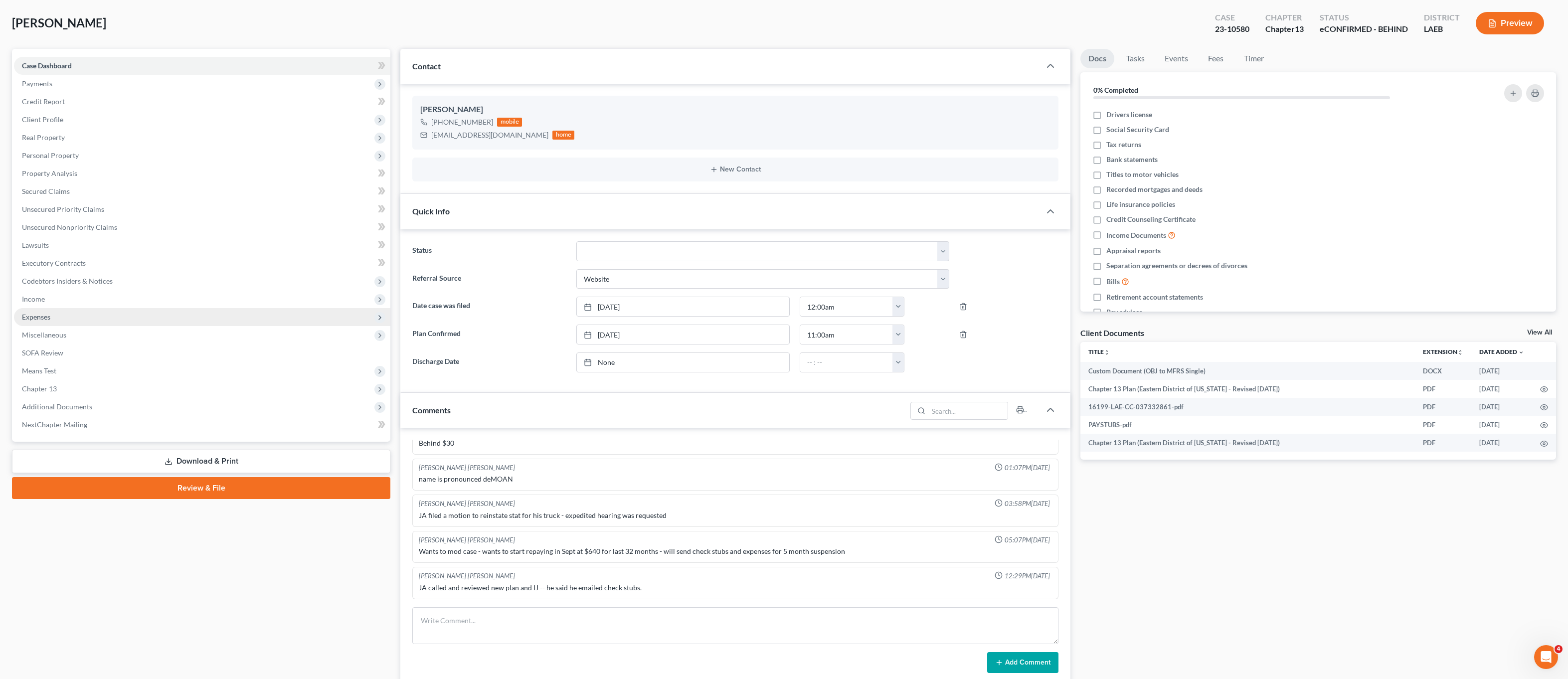
scroll to position [0, 0]
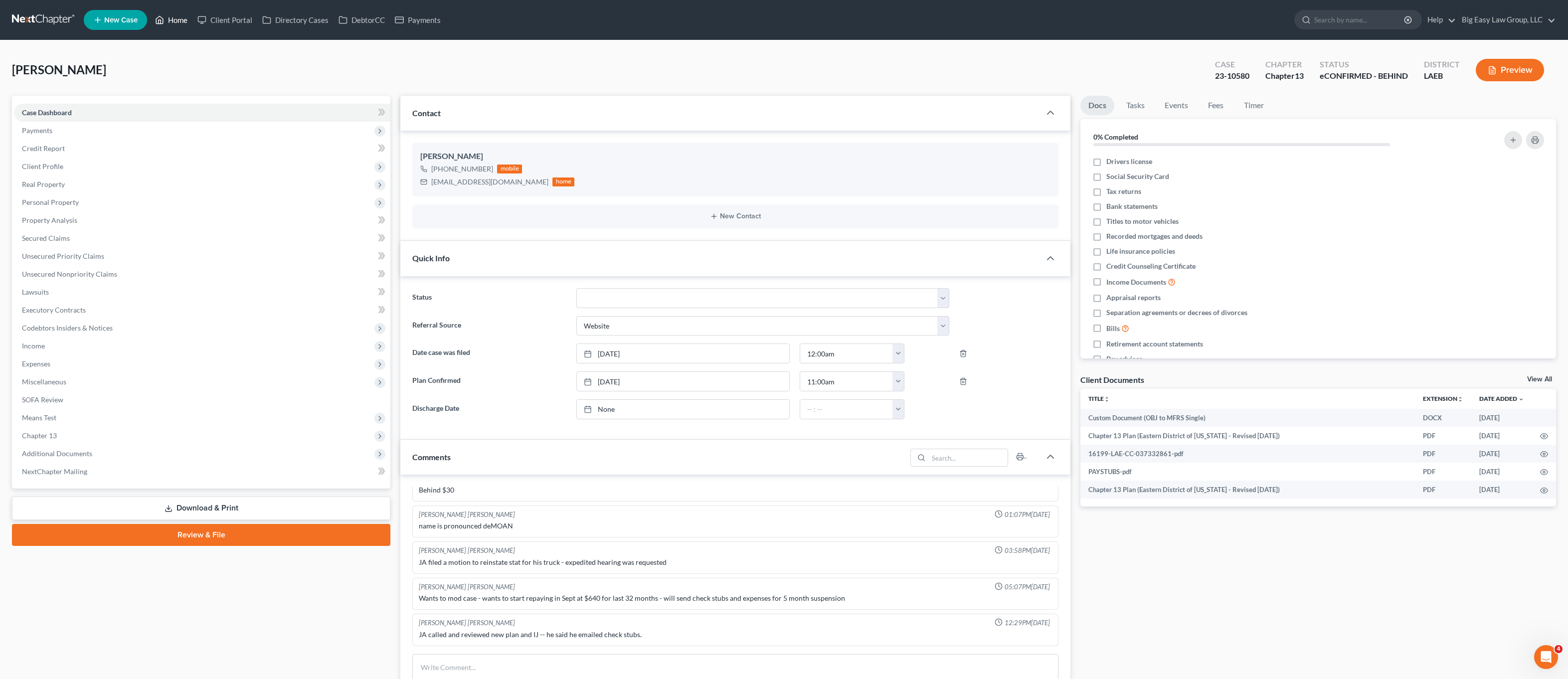
click at [180, 18] on link "Home" at bounding box center [171, 20] width 42 height 18
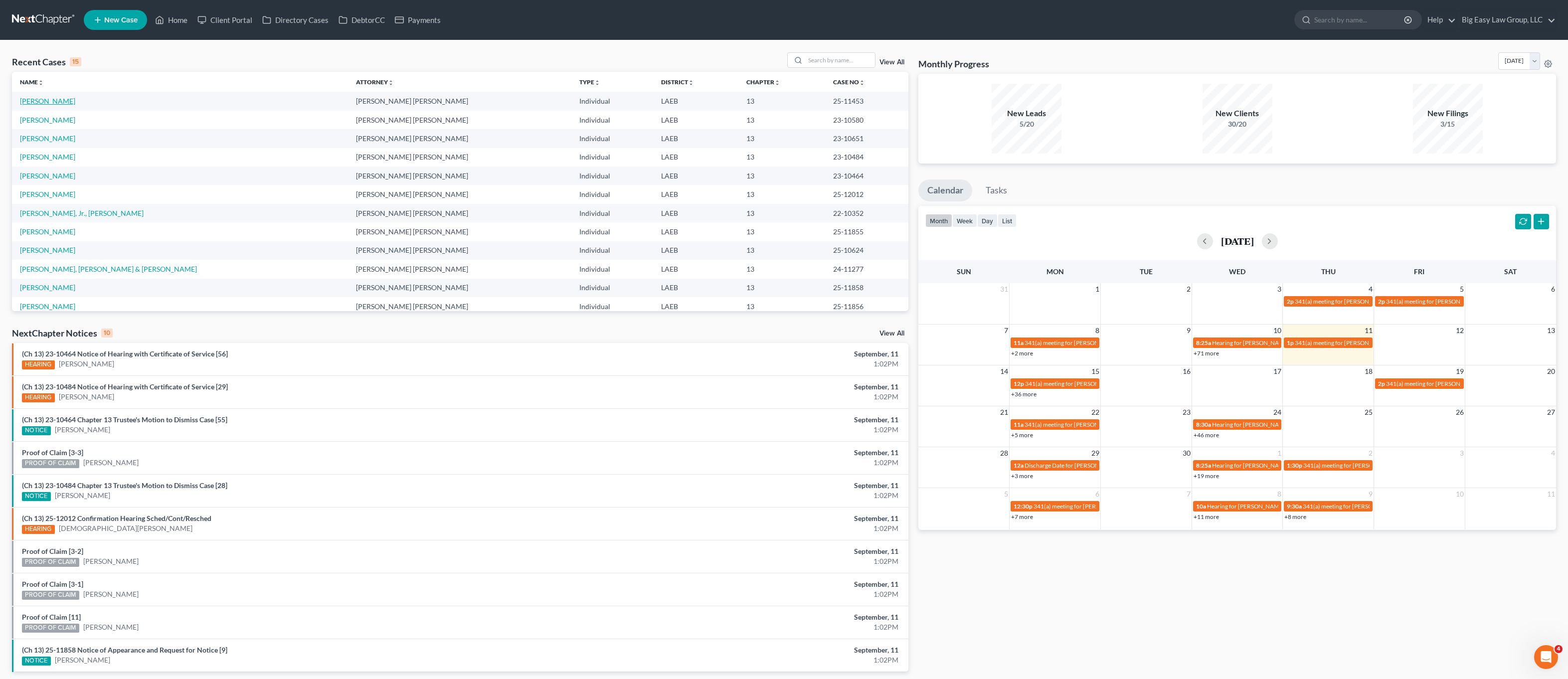
drag, startPoint x: 61, startPoint y: 99, endPoint x: 81, endPoint y: 98, distance: 20.0
click at [61, 99] on link "Peters, LaQuanda" at bounding box center [47, 101] width 55 height 8
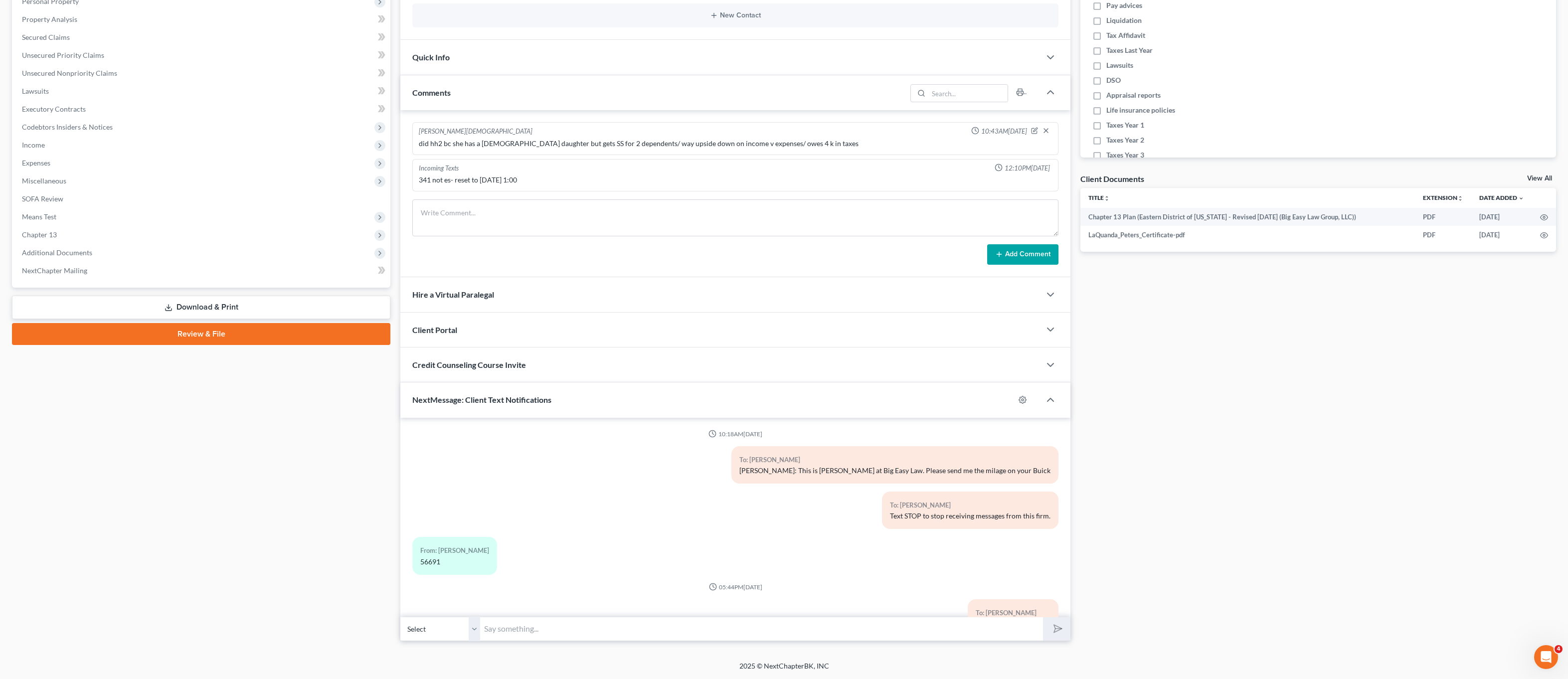
scroll to position [3061, 0]
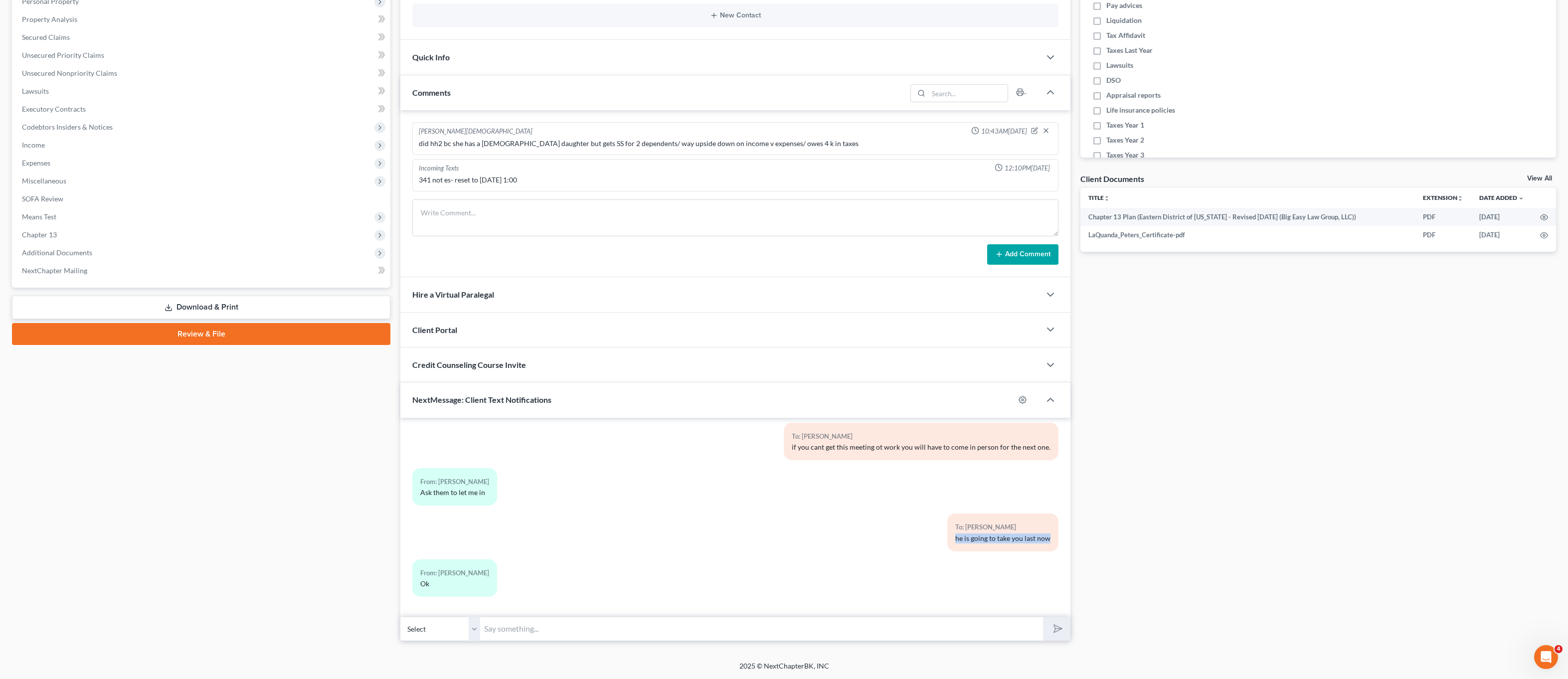
click at [949, 543] on div "To: LaQuanda Peters he is going to take you last now" at bounding box center [1002, 532] width 111 height 38
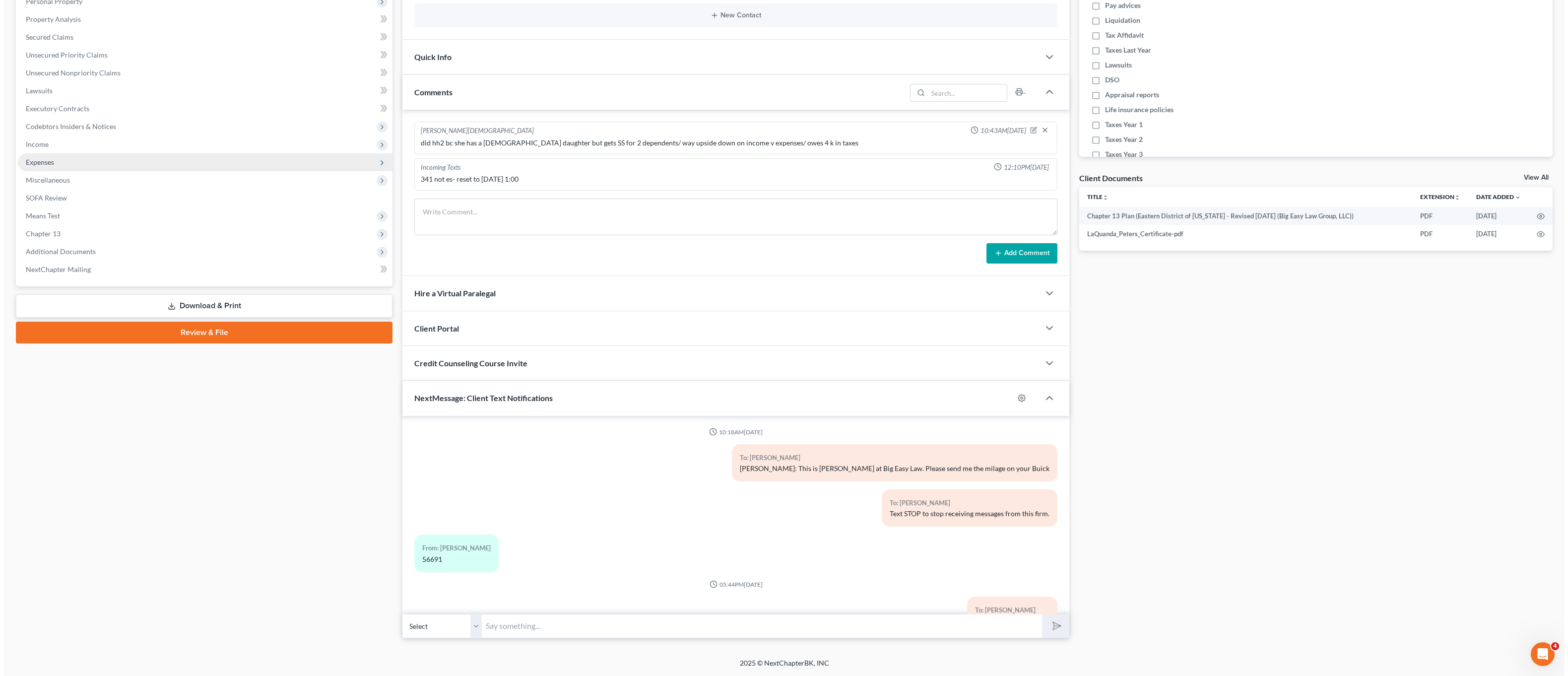
scroll to position [0, 0]
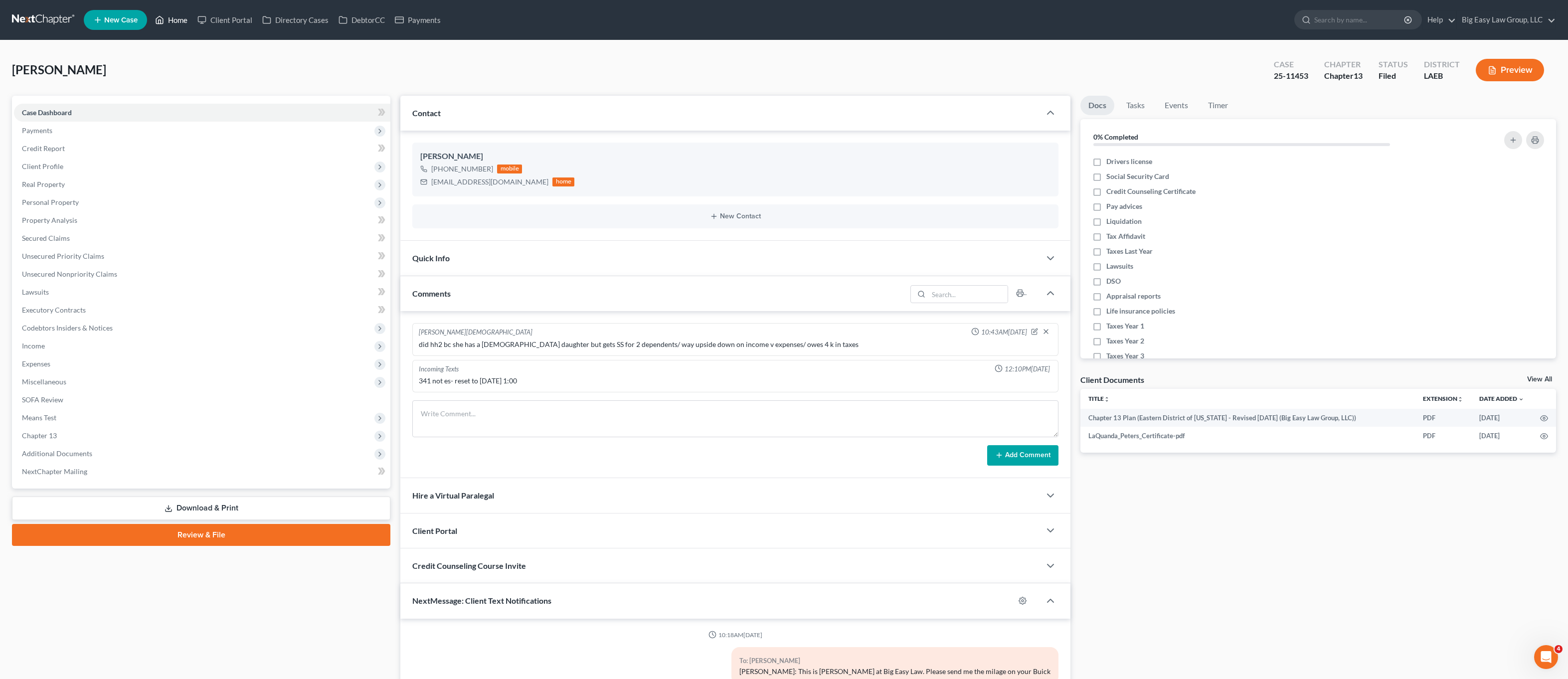
click at [172, 12] on link "Home" at bounding box center [171, 20] width 42 height 18
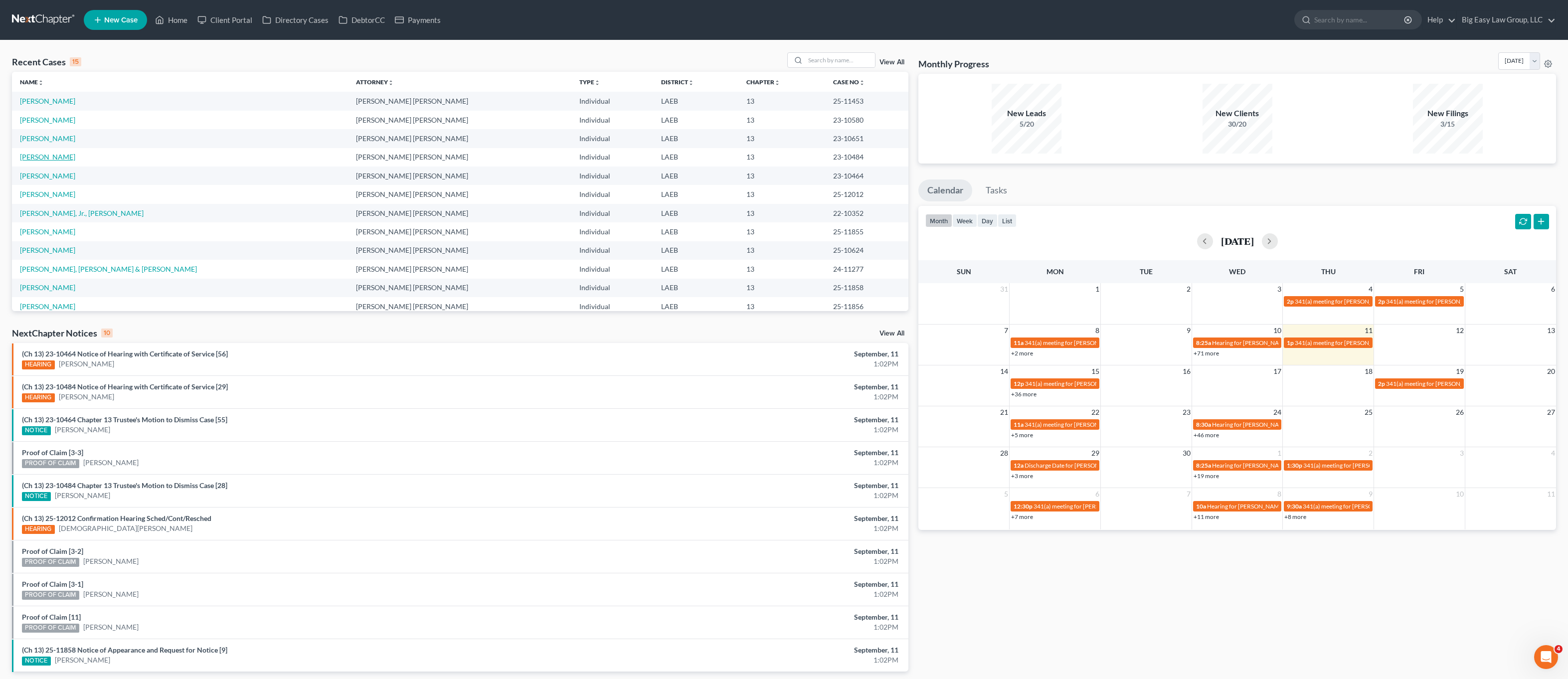
click at [61, 158] on link "Brown, Janaea" at bounding box center [47, 156] width 55 height 8
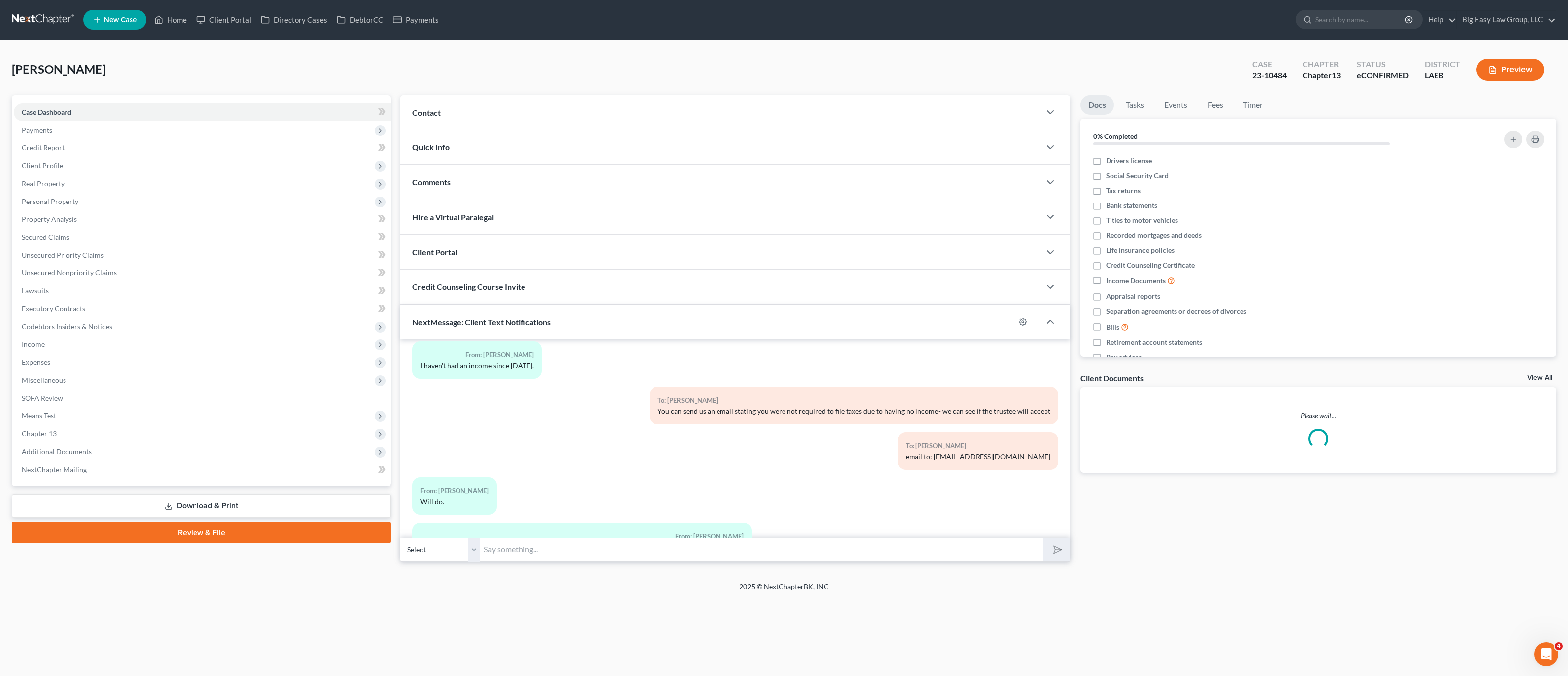
scroll to position [764, 0]
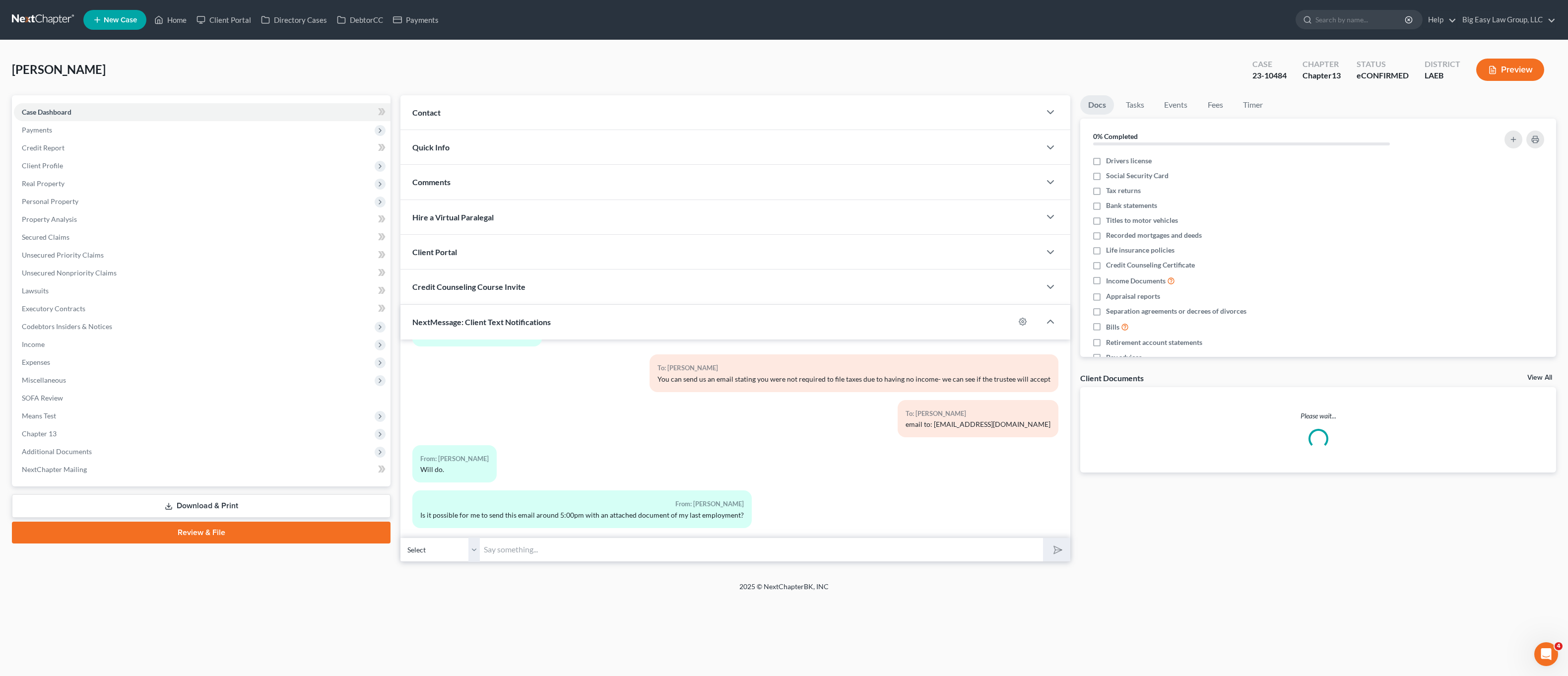
click at [722, 546] on input "text" at bounding box center [762, 550] width 563 height 25
click at [1043, 538] on button "submit" at bounding box center [1056, 550] width 27 height 23
type input "yes thats fine!TY"
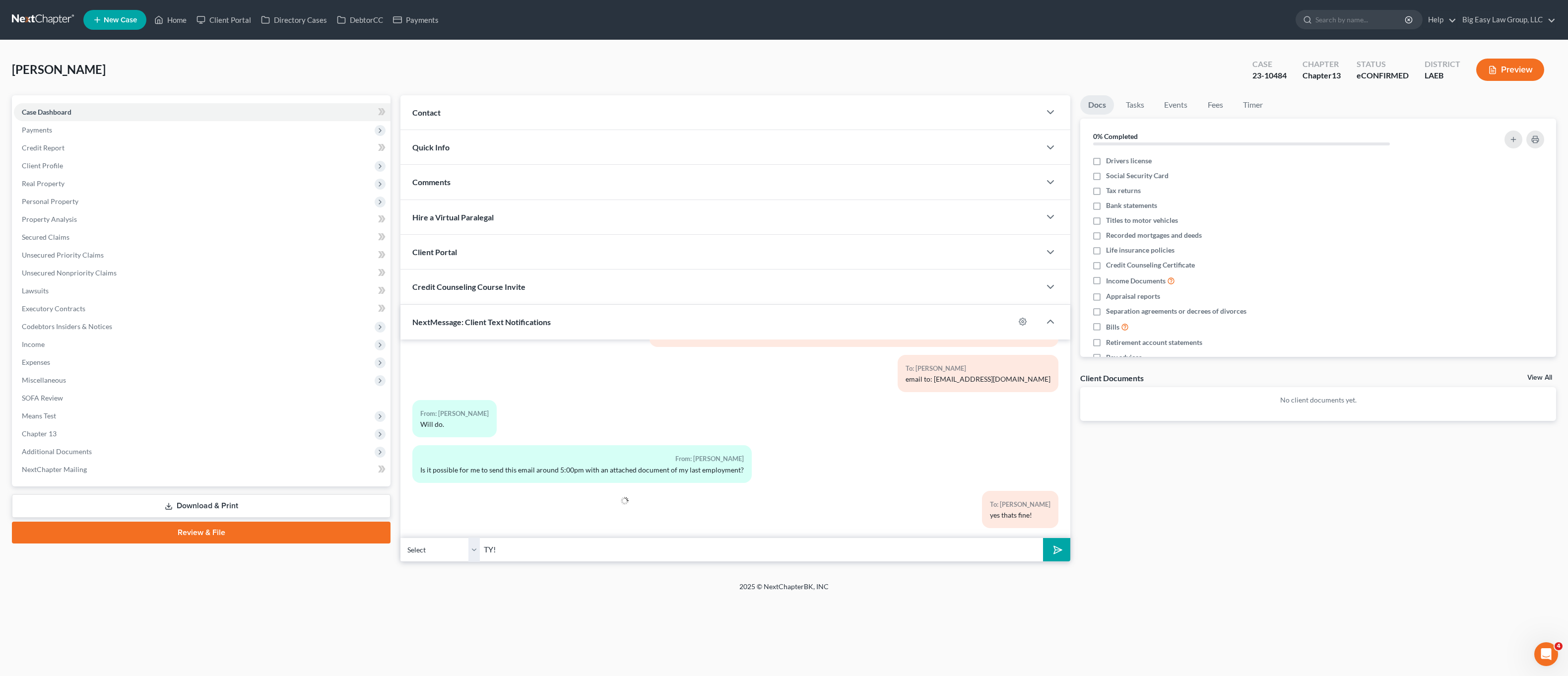
type input "TY!"
click at [1043, 538] on button "submit" at bounding box center [1056, 550] width 27 height 23
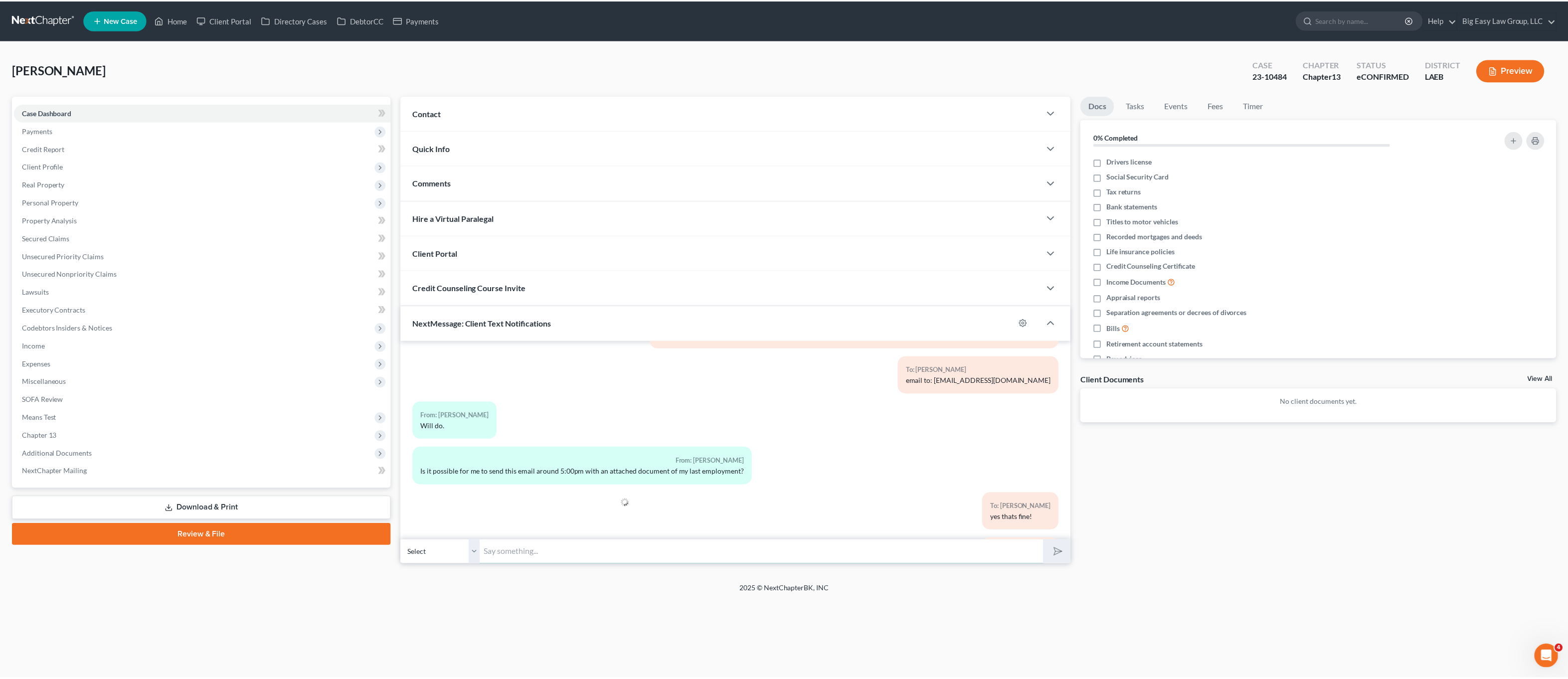
scroll to position [859, 0]
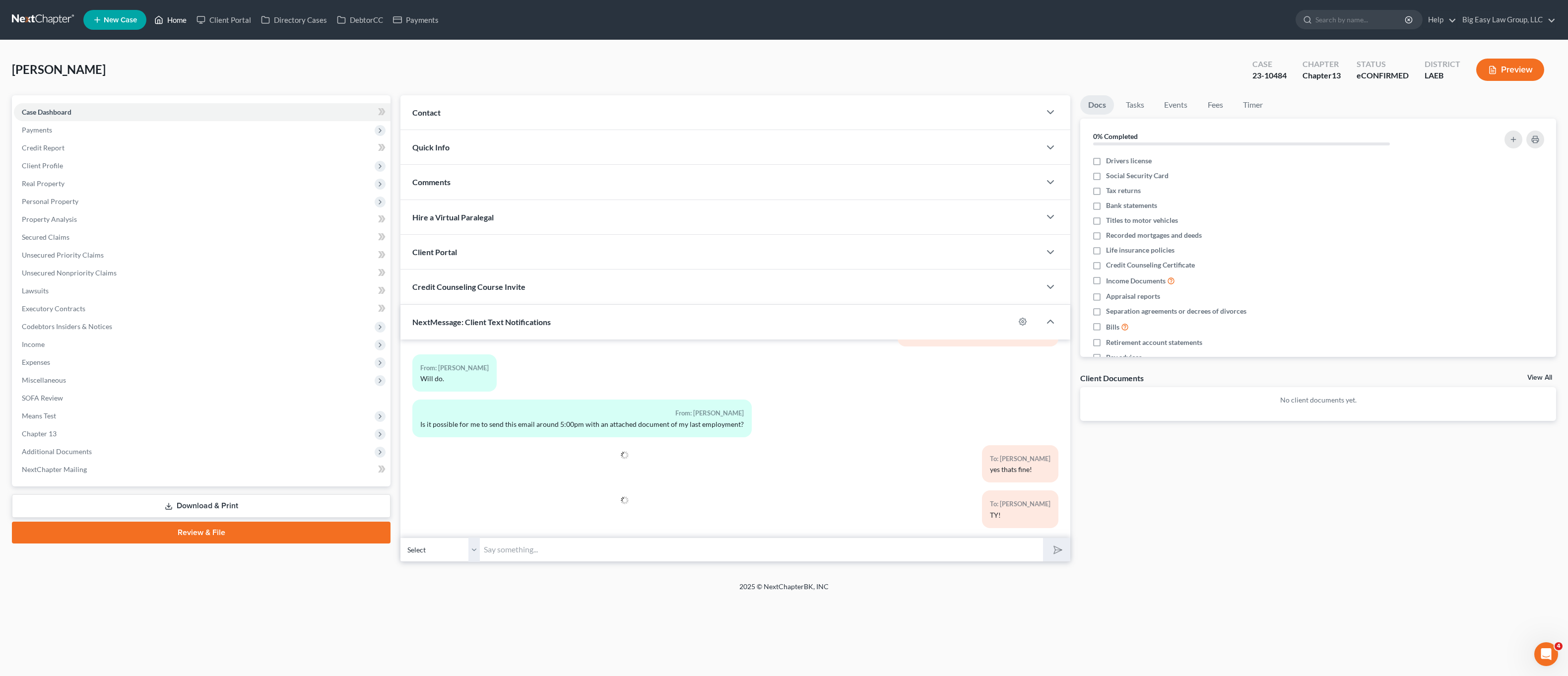
click at [167, 23] on link "Home" at bounding box center [170, 20] width 42 height 18
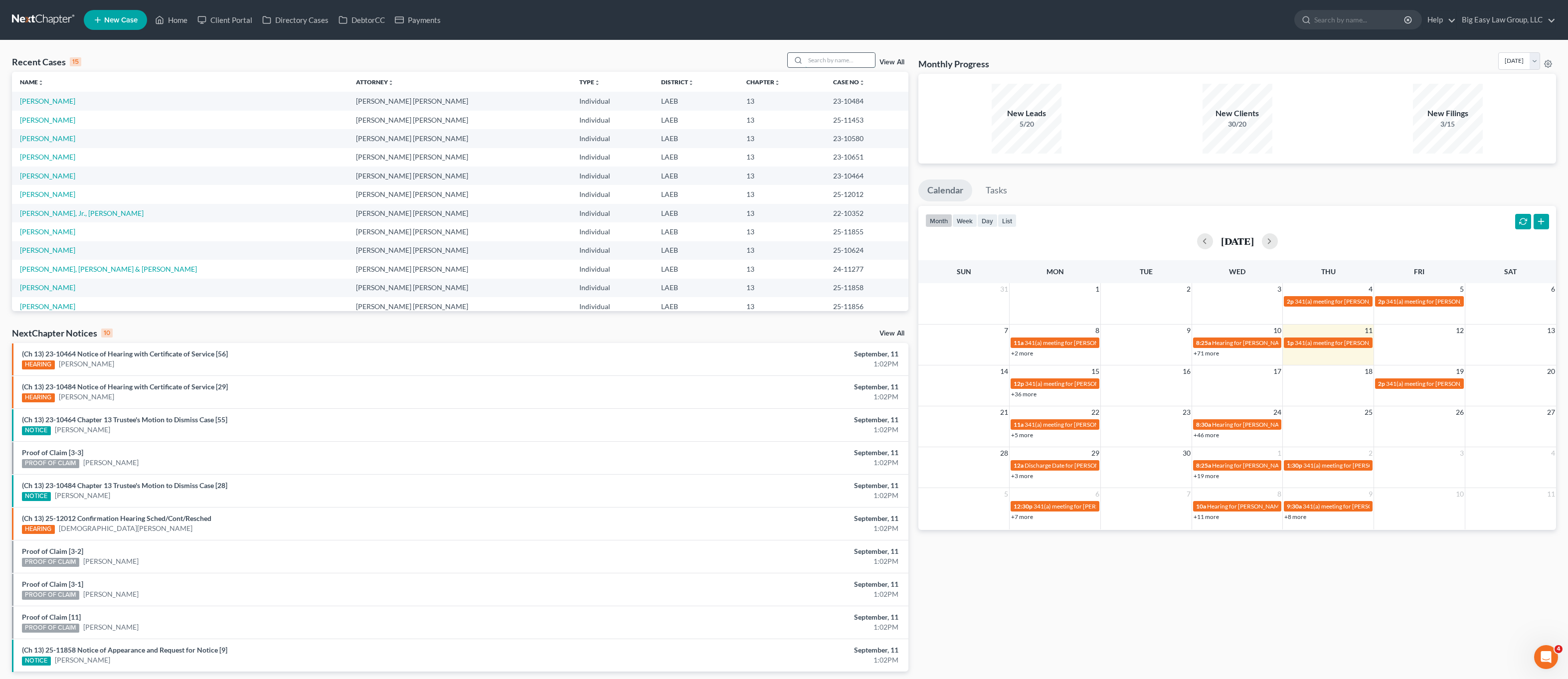
click at [842, 58] on input "search" at bounding box center [840, 60] width 70 height 14
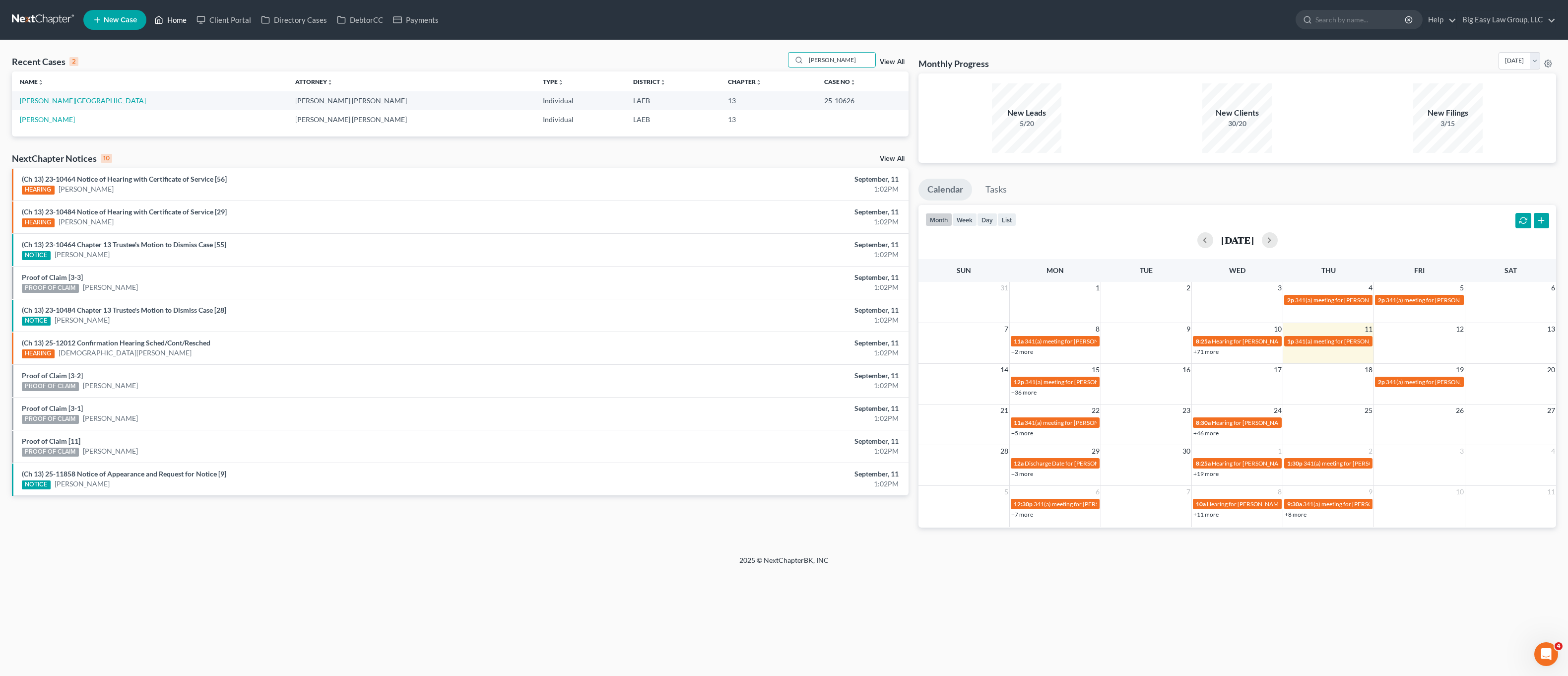
click at [166, 26] on link "Home" at bounding box center [170, 20] width 42 height 18
click at [172, 23] on link "Home" at bounding box center [170, 20] width 42 height 18
click at [810, 61] on input "morris" at bounding box center [841, 59] width 70 height 14
click at [831, 56] on input "morris" at bounding box center [841, 59] width 70 height 14
click at [184, 13] on link "Home" at bounding box center [170, 20] width 42 height 18
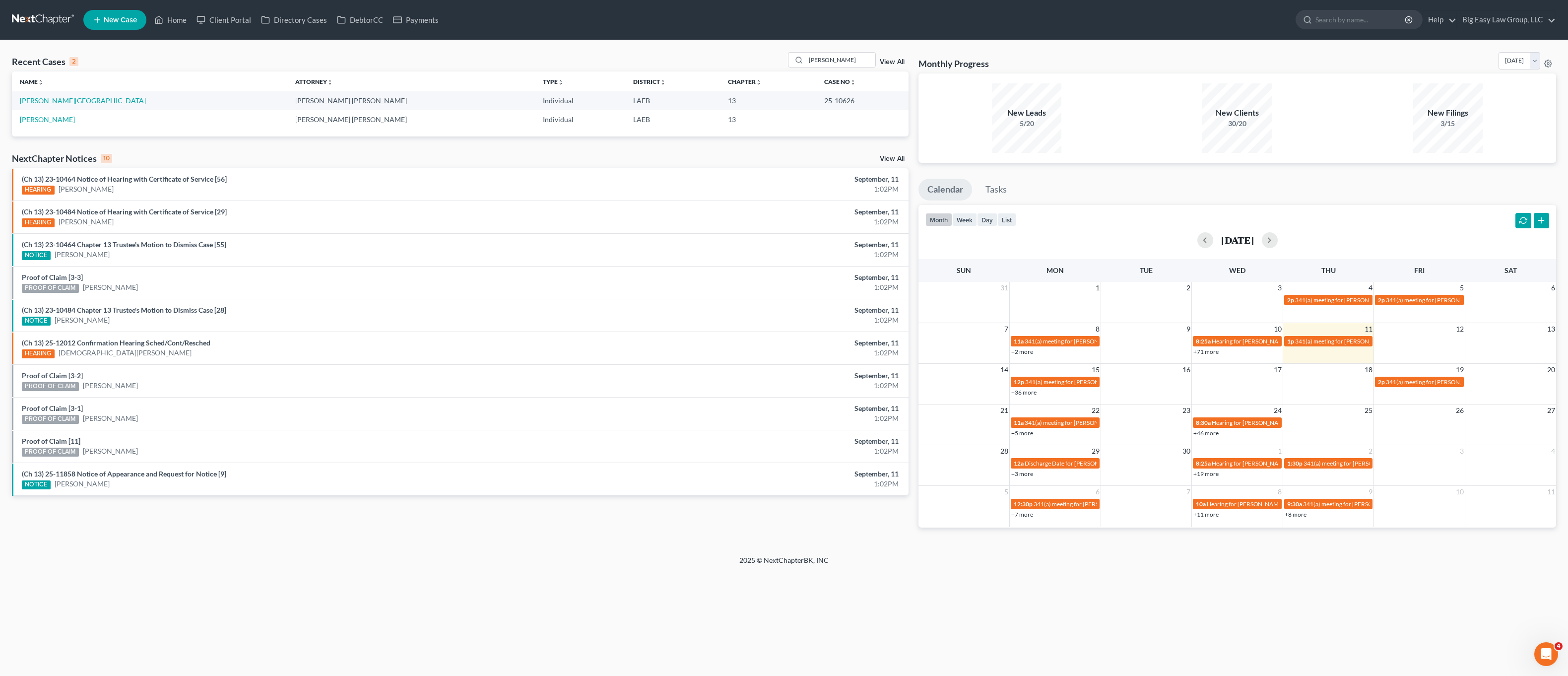
click at [65, 53] on div "Recent Cases 2 morris View All" at bounding box center [460, 62] width 897 height 19
click at [790, 57] on div "morris" at bounding box center [832, 60] width 89 height 16
type input "bianca"
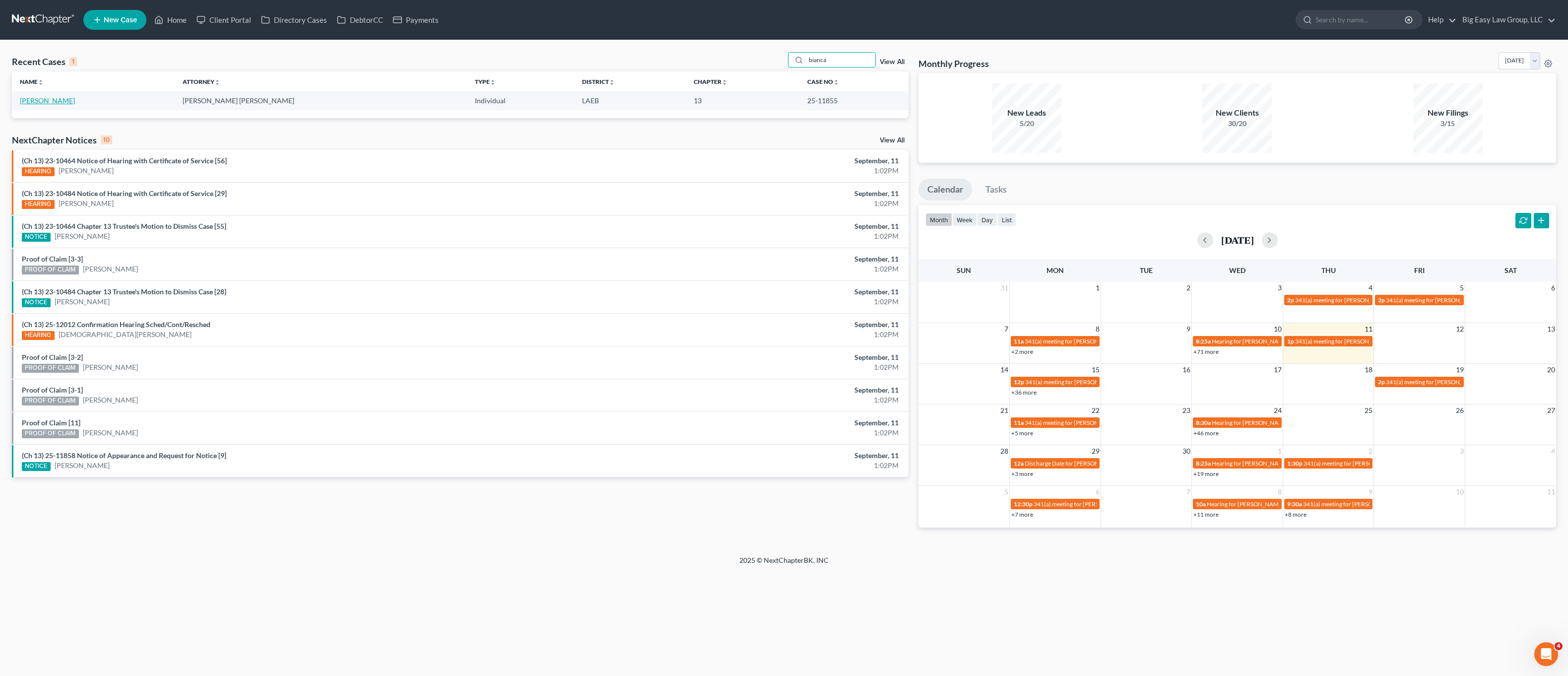
click at [23, 100] on link "Roberts, Bianca" at bounding box center [47, 100] width 55 height 8
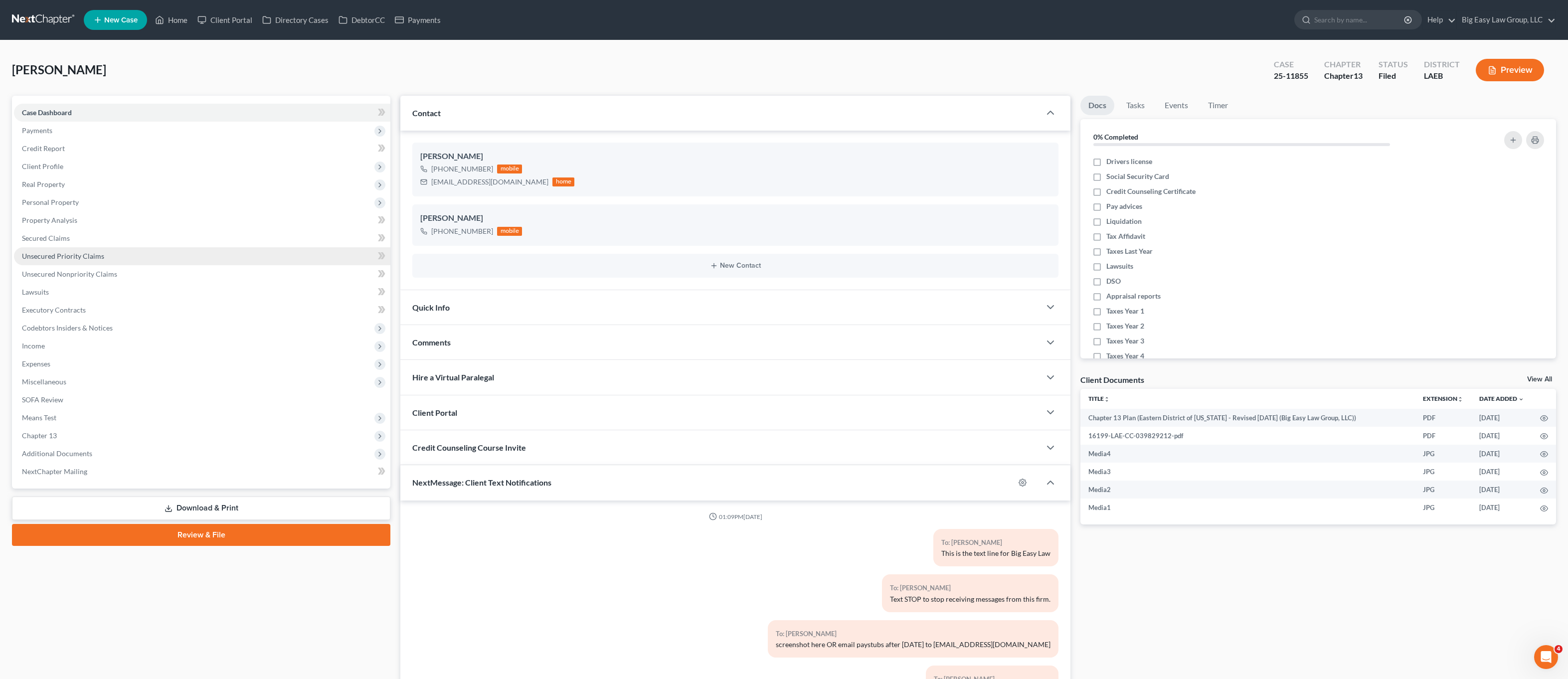
click at [98, 261] on link "Unsecured Priority Claims" at bounding box center [203, 256] width 377 height 18
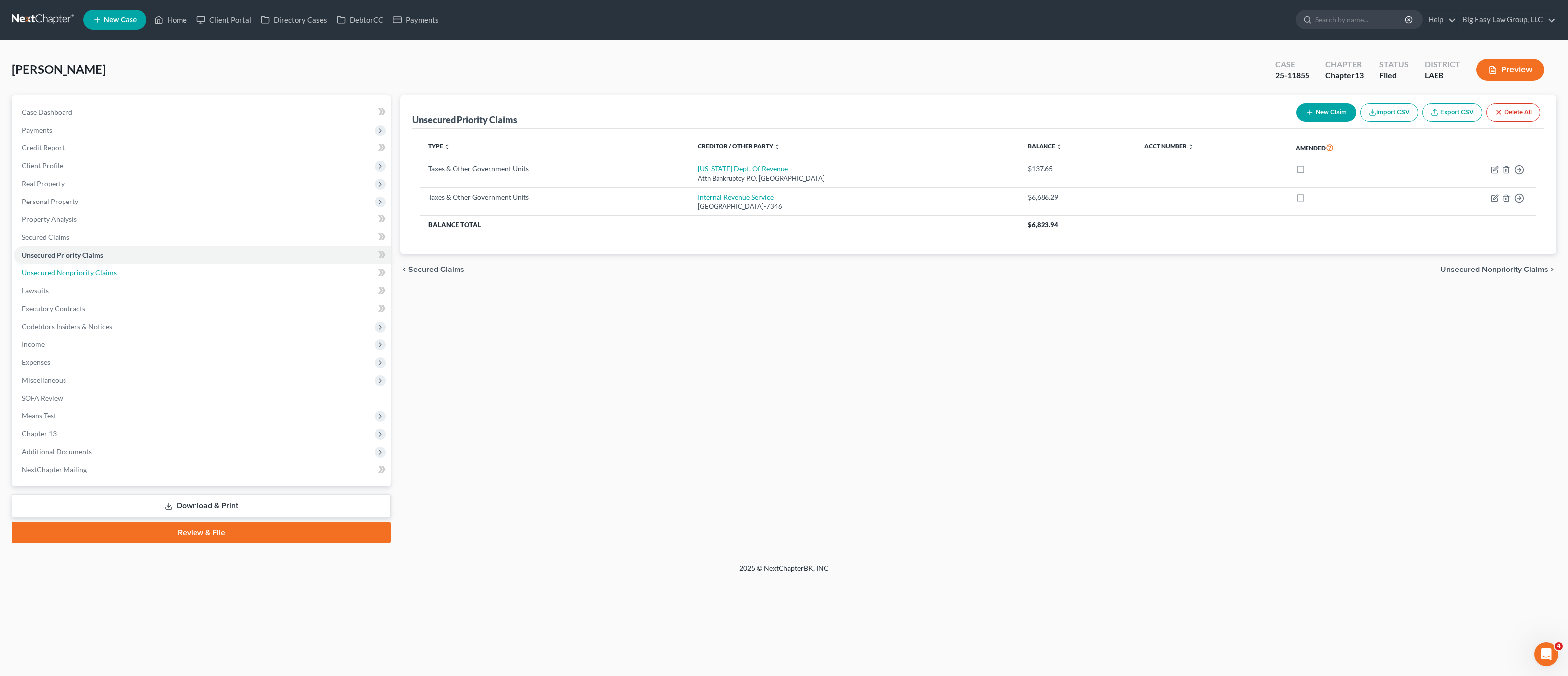
click at [92, 264] on li "Unsecured Nonpriority Claims" at bounding box center [202, 273] width 377 height 18
click at [105, 277] on span "Unsecured Nonpriority Claims" at bounding box center [69, 273] width 95 height 8
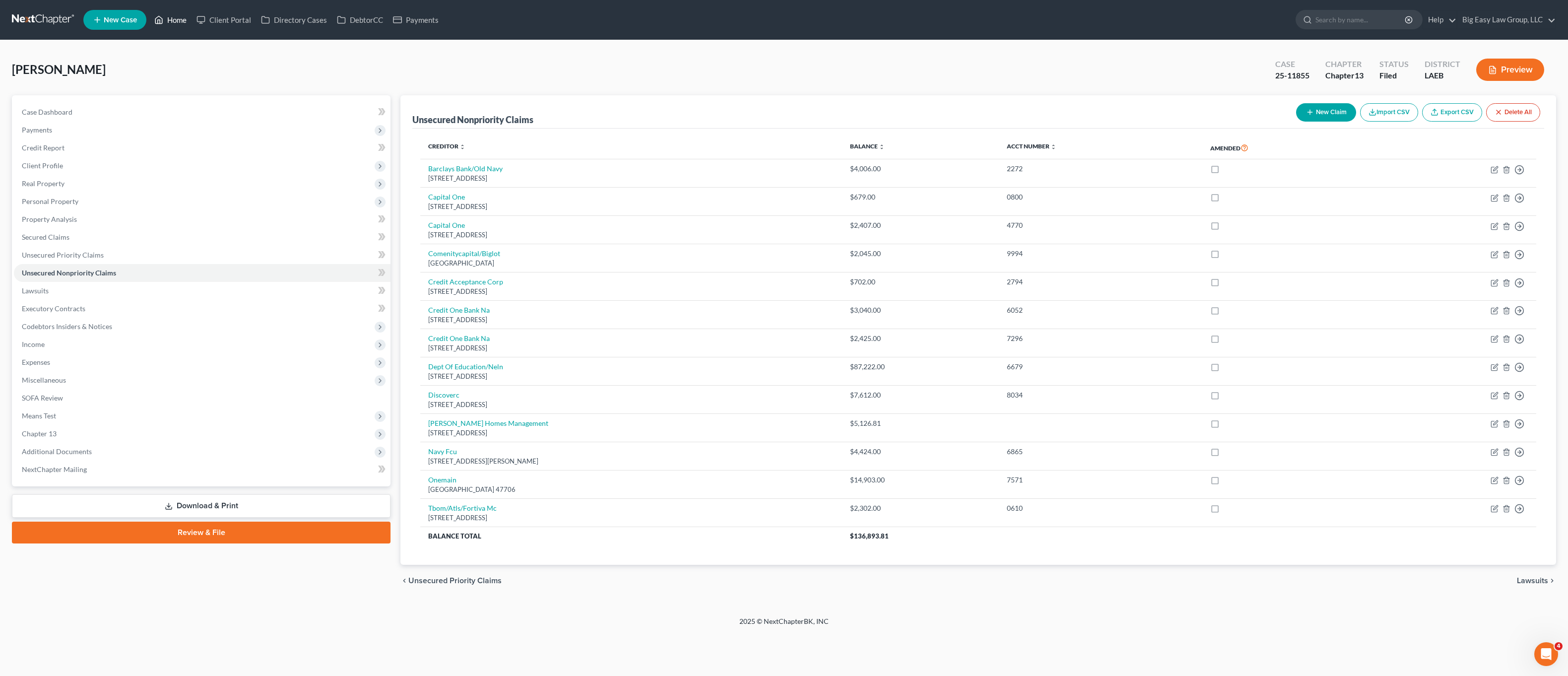
click at [187, 17] on link "Home" at bounding box center [170, 20] width 42 height 18
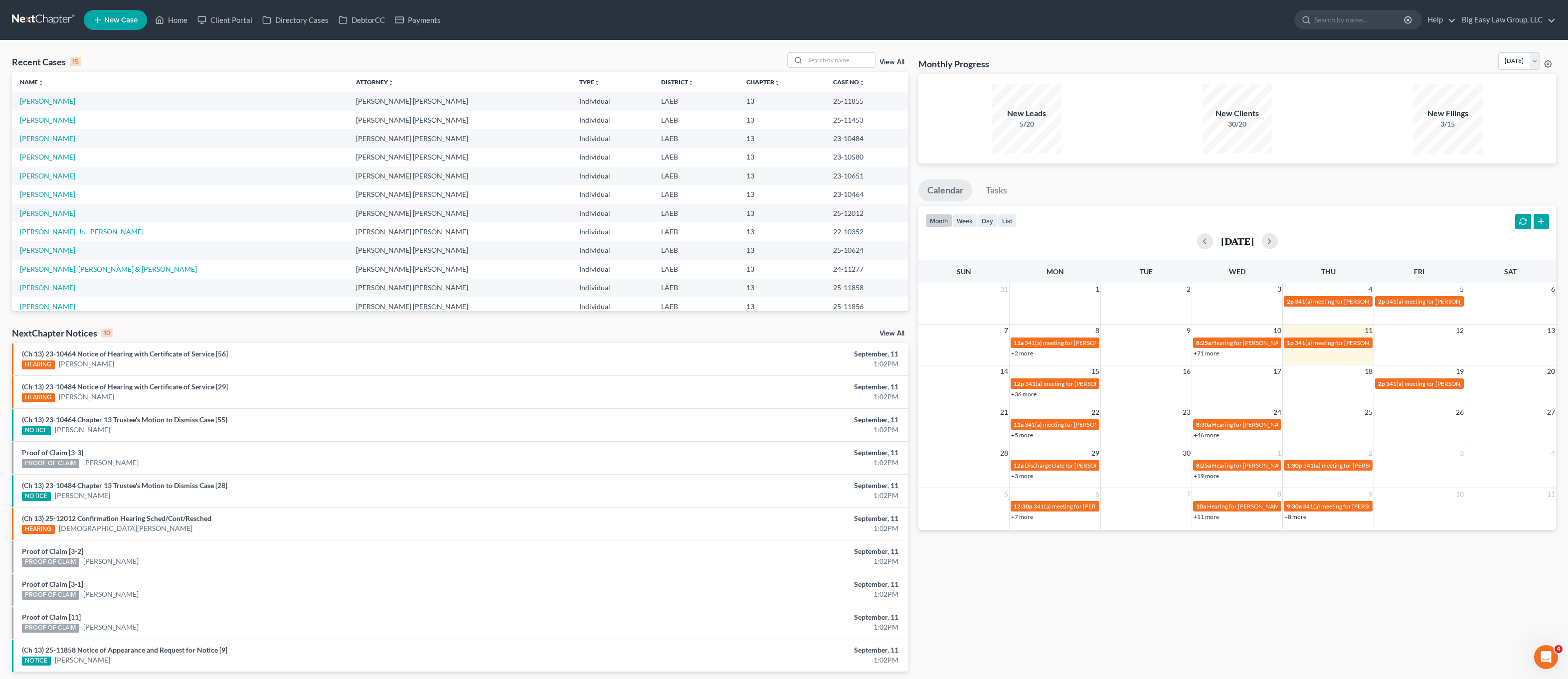
drag, startPoint x: 388, startPoint y: 66, endPoint x: 382, endPoint y: 60, distance: 8.5
click at [388, 65] on div "Recent Cases 15 View All" at bounding box center [460, 62] width 897 height 19
click at [171, 23] on link "Home" at bounding box center [171, 20] width 42 height 18
click at [828, 53] on div at bounding box center [832, 60] width 89 height 16
click at [829, 57] on input "search" at bounding box center [840, 60] width 70 height 14
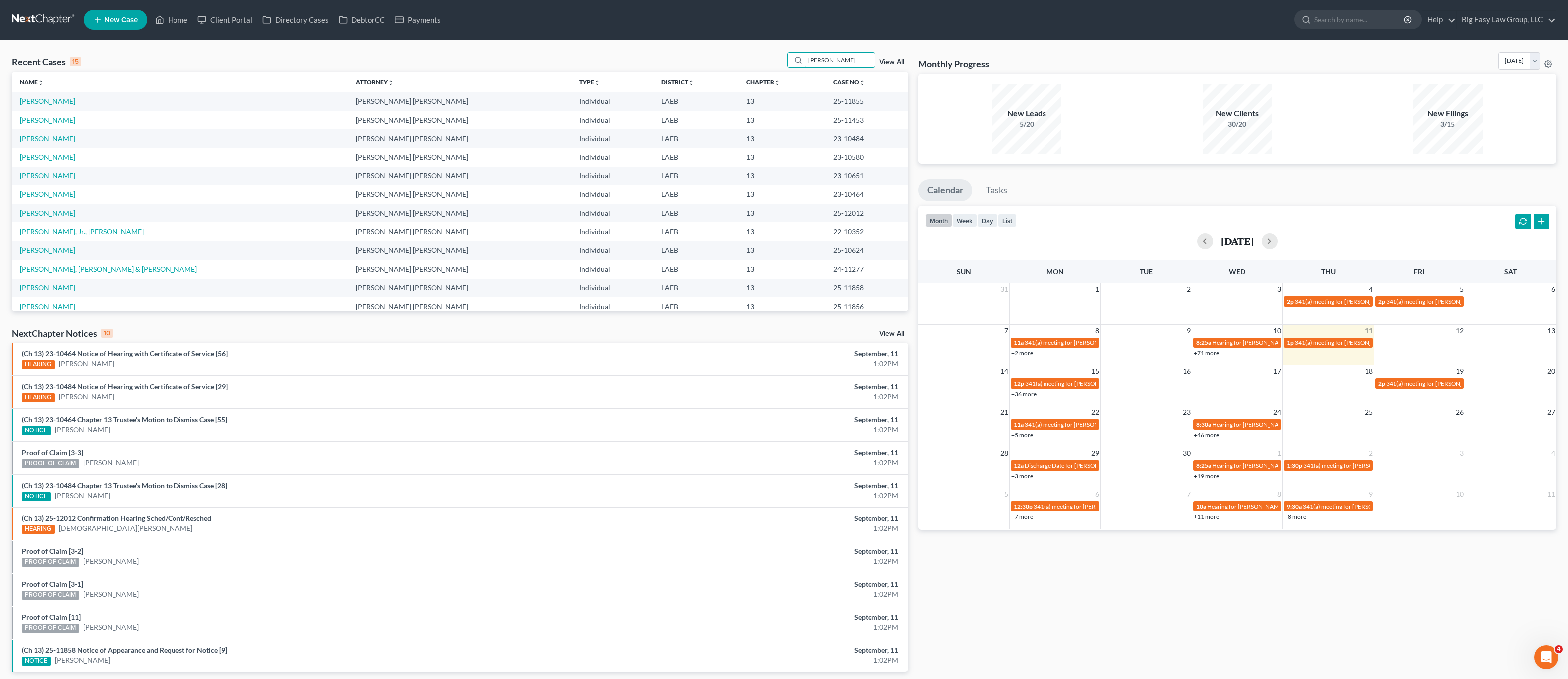
type input "kahrs"
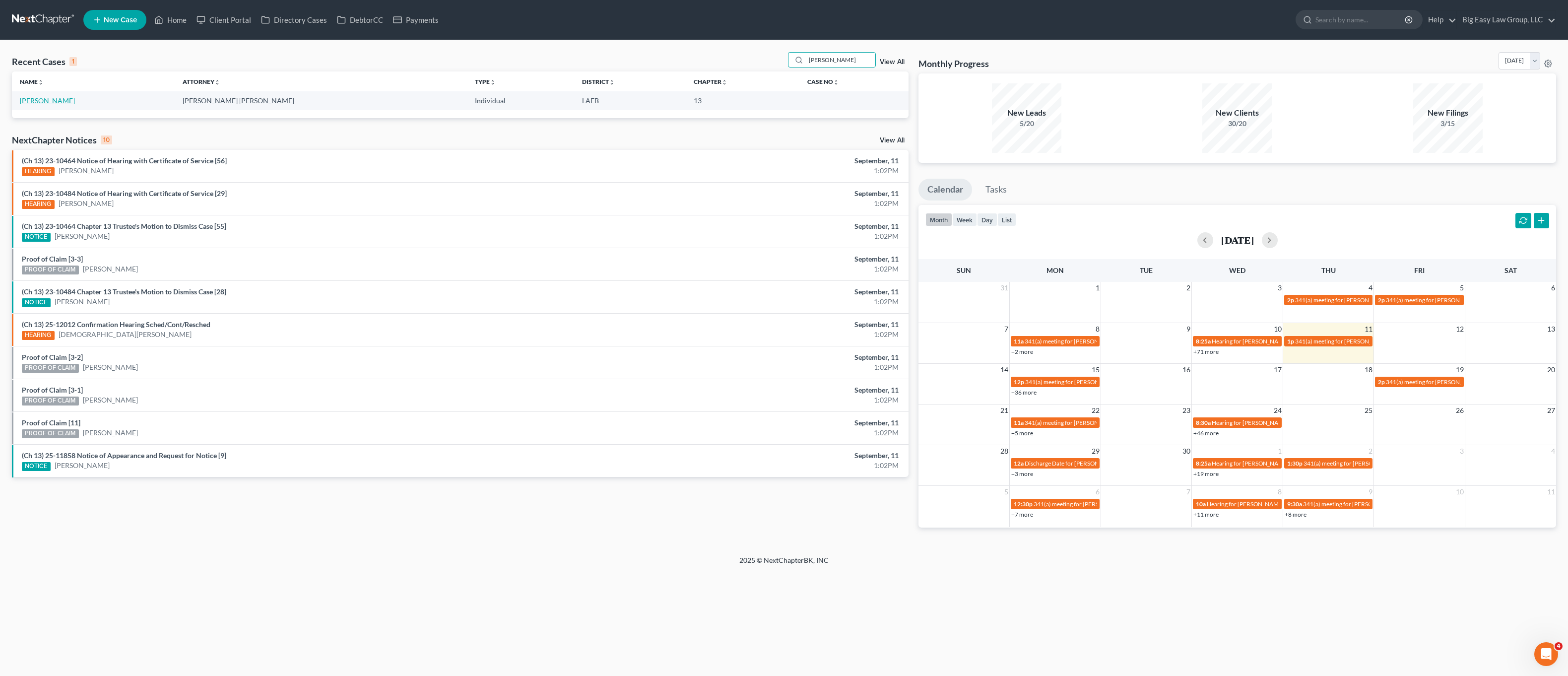
click at [39, 100] on link "Kahrs, Raymond" at bounding box center [47, 100] width 55 height 8
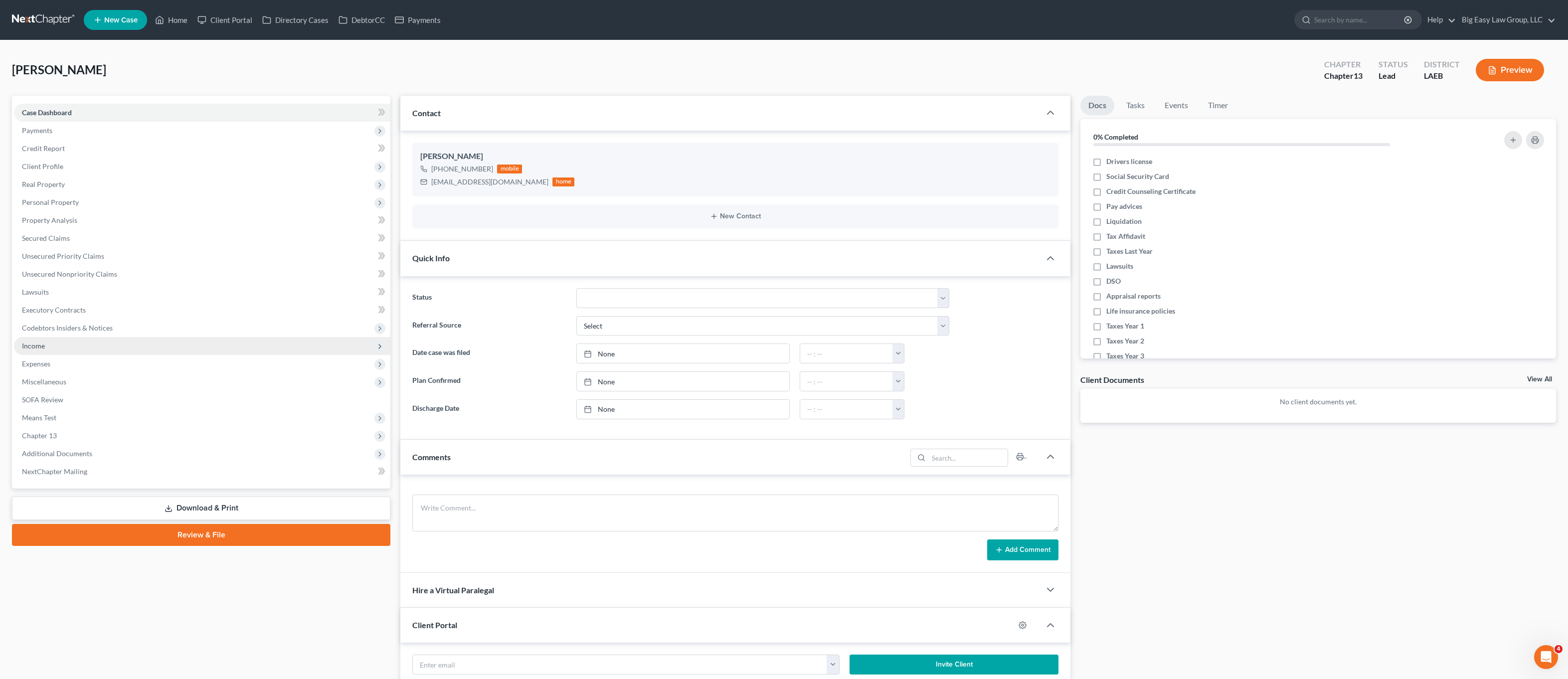
click at [151, 349] on span "Income" at bounding box center [203, 346] width 377 height 18
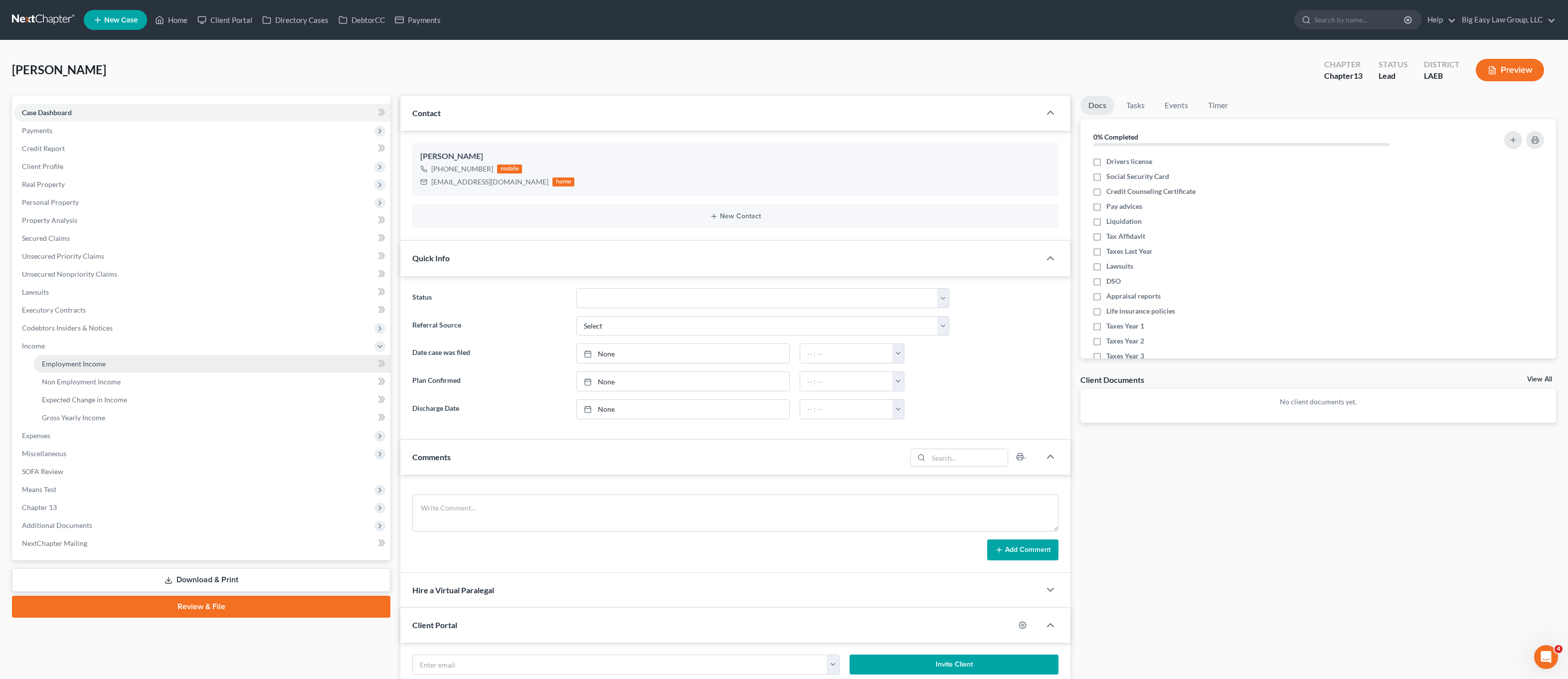
click at [197, 365] on link "Employment Income" at bounding box center [212, 364] width 356 height 18
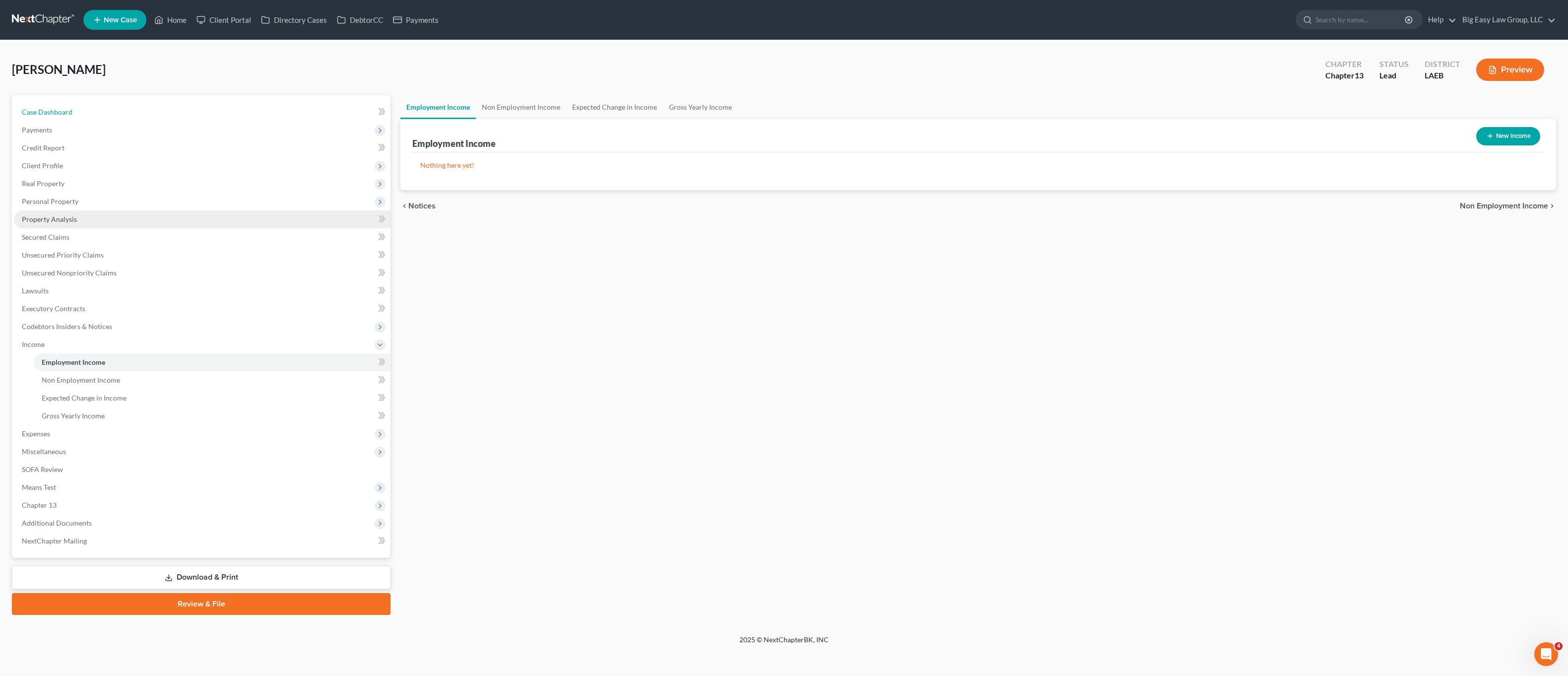
click at [37, 105] on link "Case Dashboard" at bounding box center [202, 112] width 377 height 18
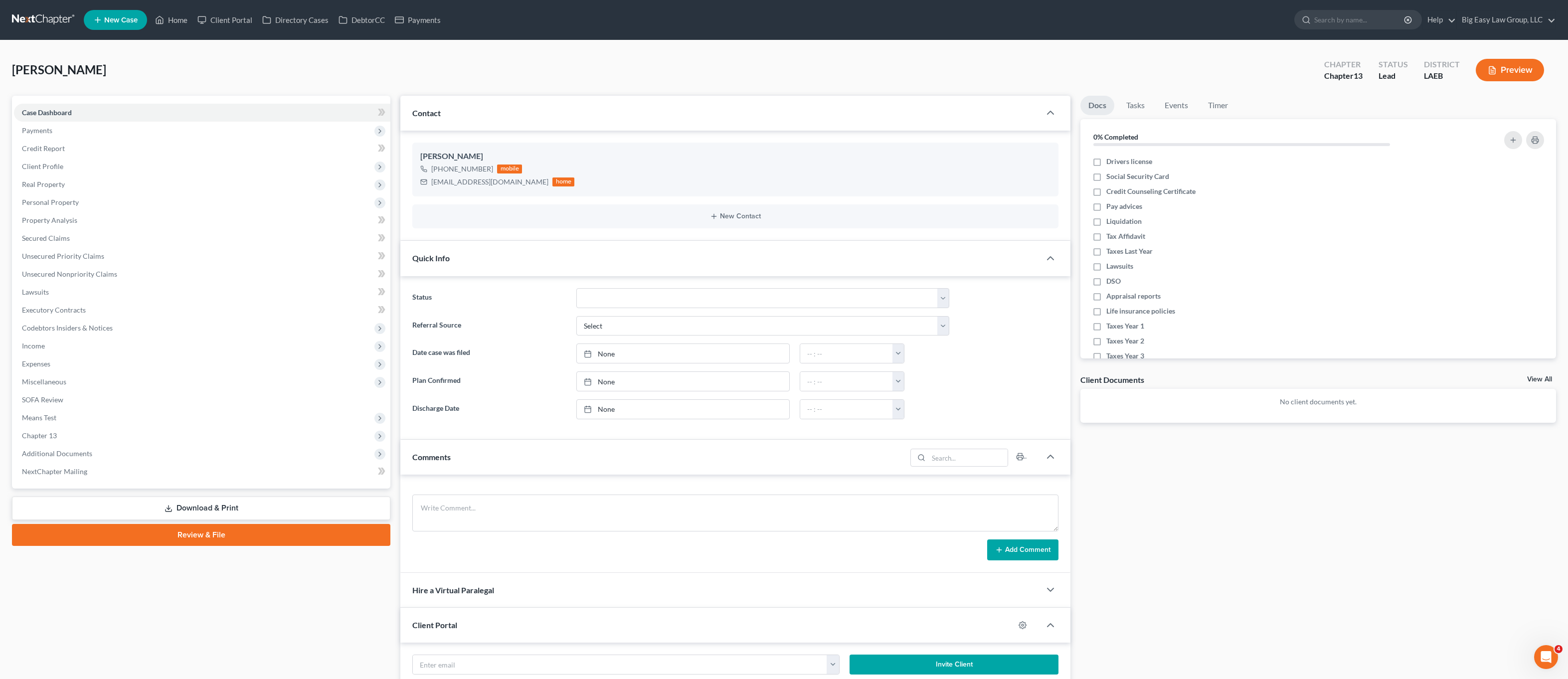
click at [442, 260] on span "Quick Info" at bounding box center [431, 258] width 38 height 10
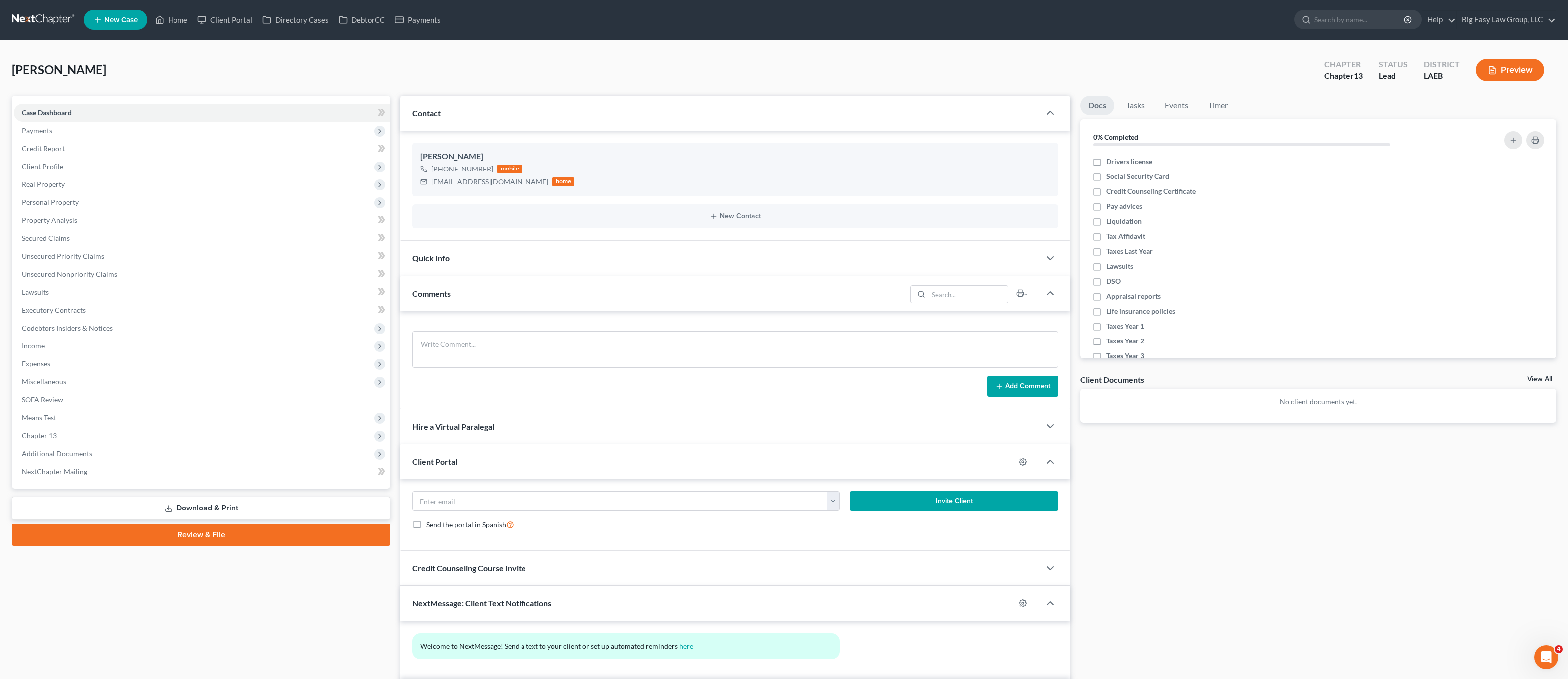
click at [453, 301] on div "Comments" at bounding box center [654, 293] width 506 height 34
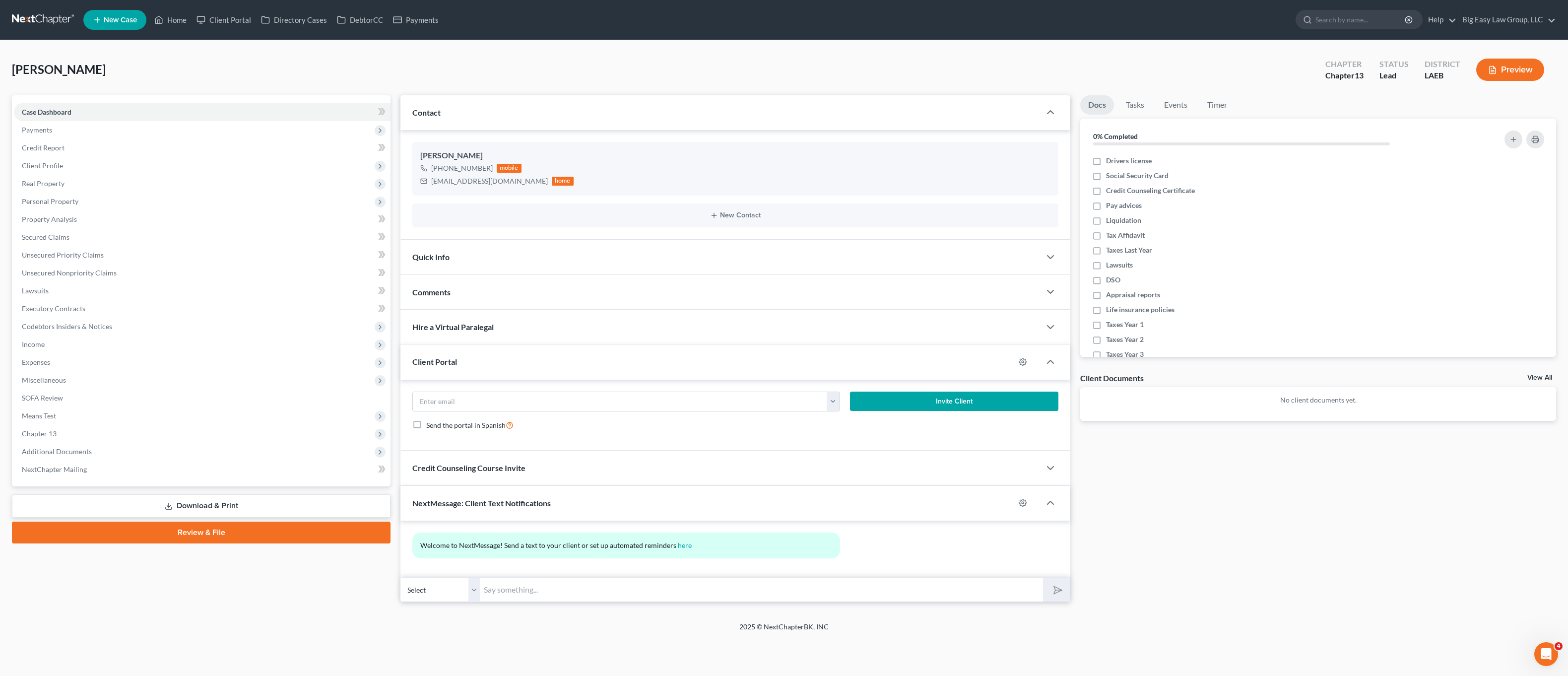
click at [450, 355] on div "Client Portal" at bounding box center [707, 361] width 614 height 34
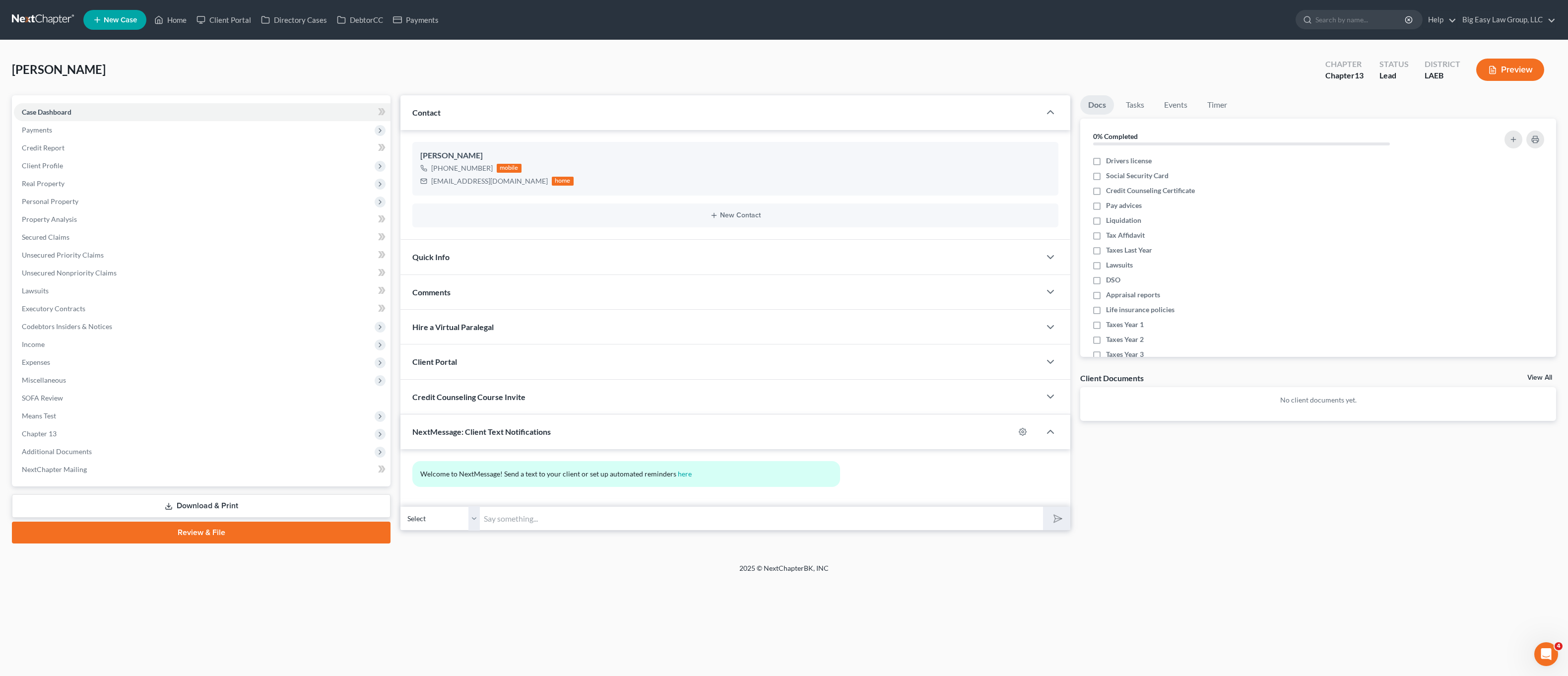
click at [209, 78] on div "Kahrs, Raymond Upgraded Chapter Chapter 13 Status Lead District LAEB Preview" at bounding box center [784, 74] width 1544 height 43
click at [174, 25] on link "Home" at bounding box center [170, 20] width 42 height 18
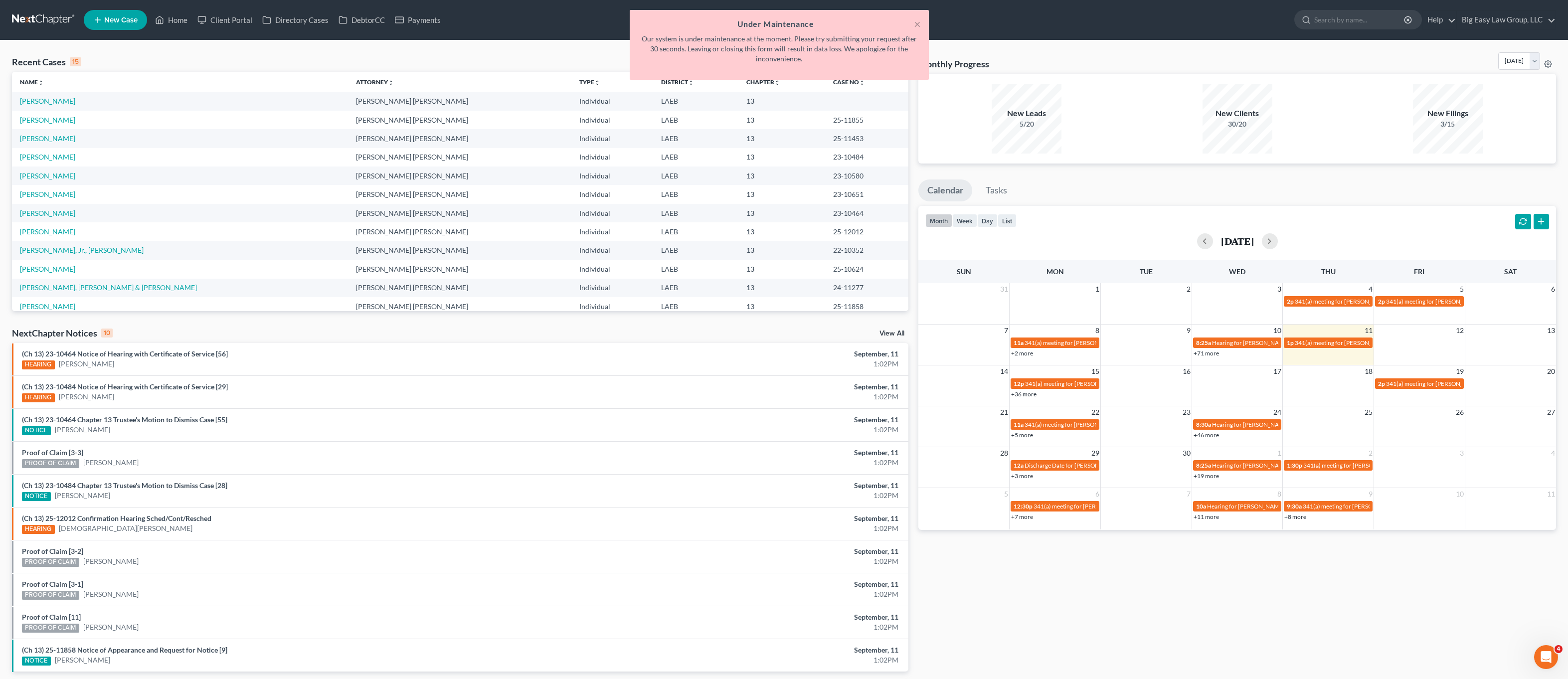
click at [181, 14] on div "× Under Maintenance Our system is under maintenance at the moment. Please try s…" at bounding box center [778, 47] width 1568 height 75
click at [179, 18] on div "× Under Maintenance Our system is under maintenance at the moment. Please try s…" at bounding box center [778, 47] width 1568 height 75
drag, startPoint x: 239, startPoint y: 73, endPoint x: 23, endPoint y: 33, distance: 219.7
click at [238, 72] on div "× Under Maintenance Our system is under maintenance at the moment. Please try s…" at bounding box center [778, 47] width 1568 height 75
drag, startPoint x: 173, startPoint y: 19, endPoint x: 8, endPoint y: 70, distance: 172.7
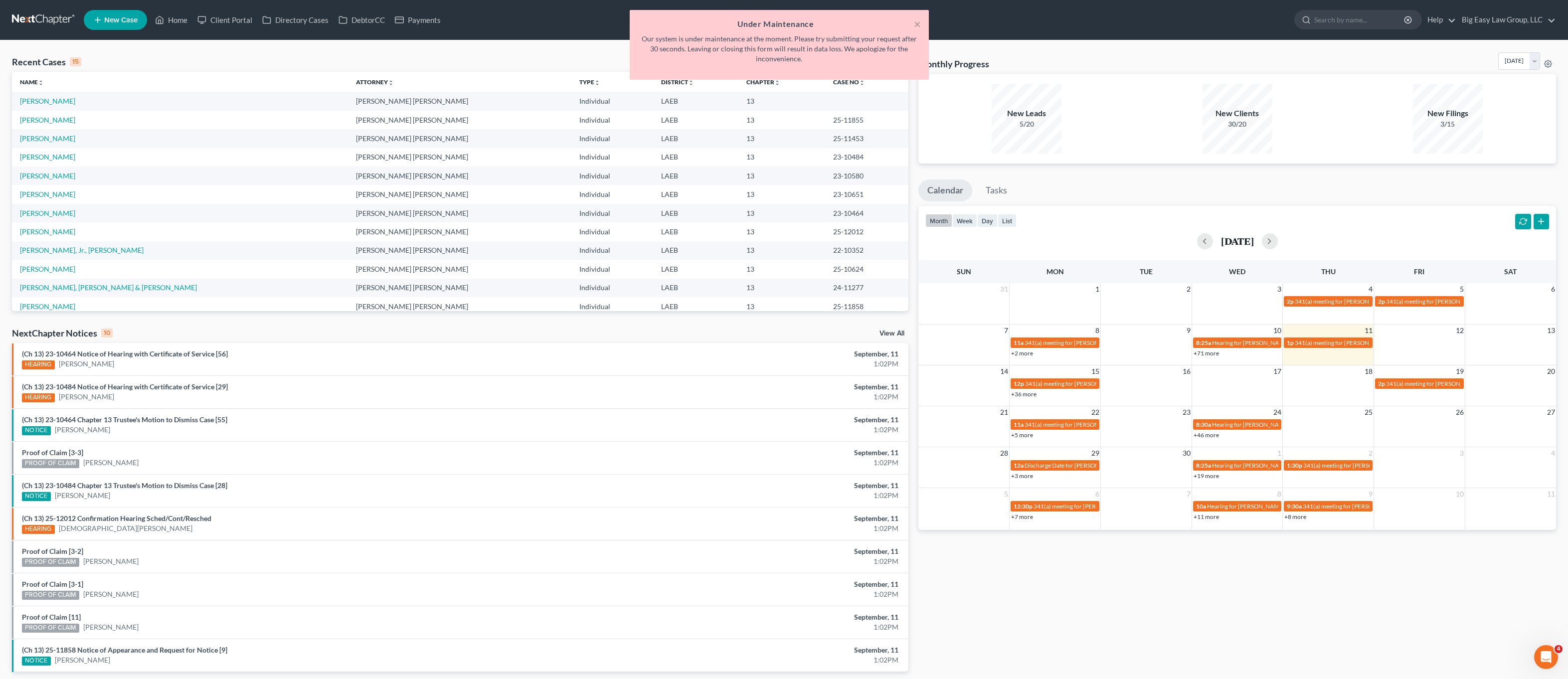
click at [173, 19] on div "× Under Maintenance Our system is under maintenance at the moment. Please try s…" at bounding box center [778, 47] width 1568 height 75
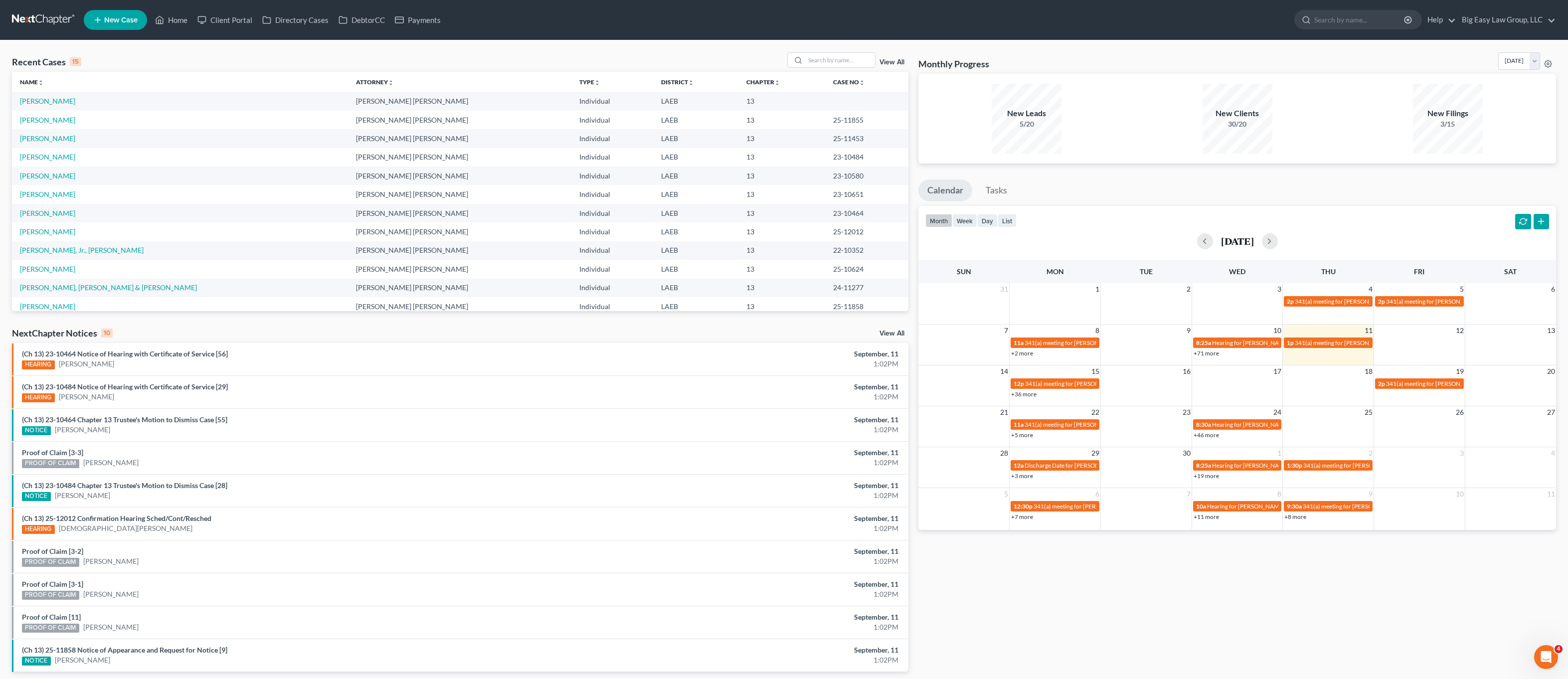
click at [830, 51] on div "Recent Cases 15 View All Name unfold_more expand_more expand_less Attorney unfo…" at bounding box center [784, 369] width 1568 height 659
click at [834, 59] on input "search" at bounding box center [840, 60] width 70 height 14
type input "rolando"
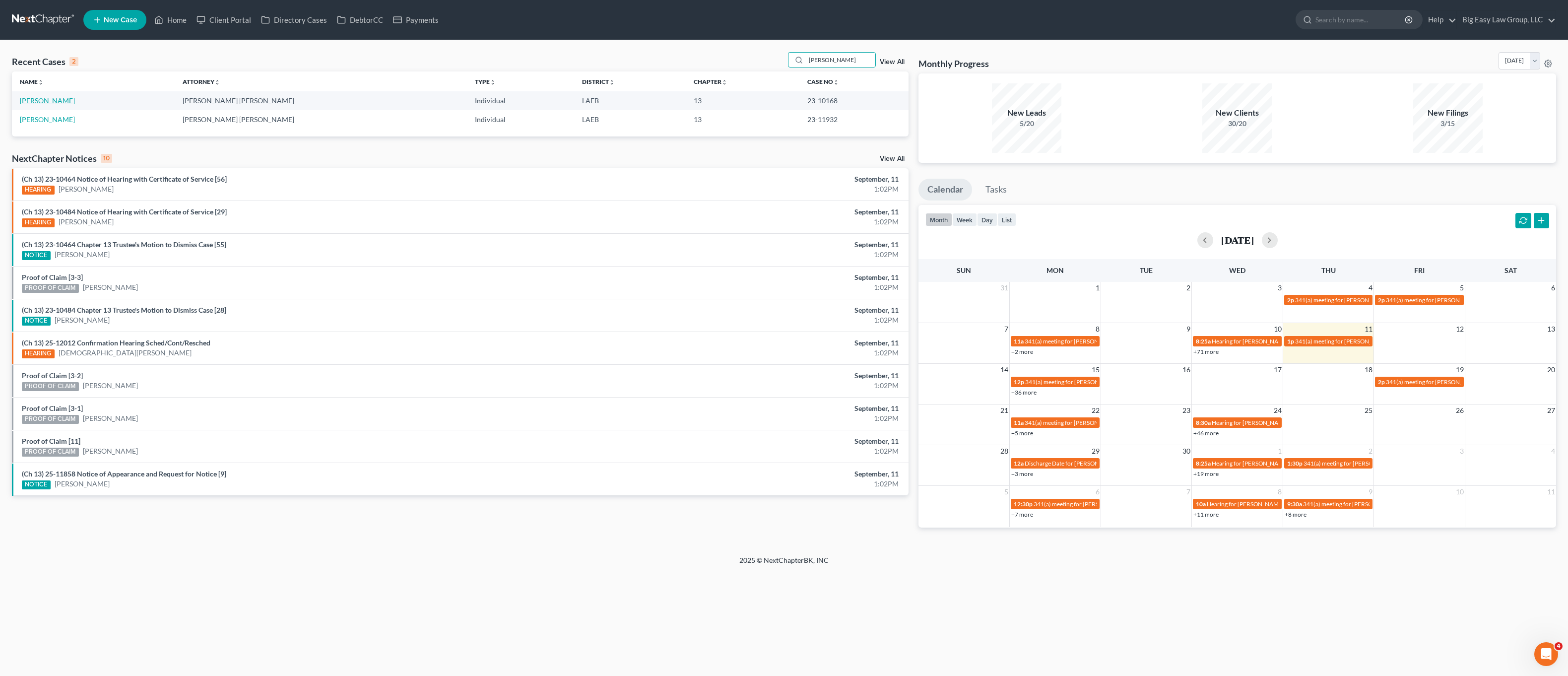
click at [63, 101] on link "[PERSON_NAME]" at bounding box center [47, 100] width 55 height 8
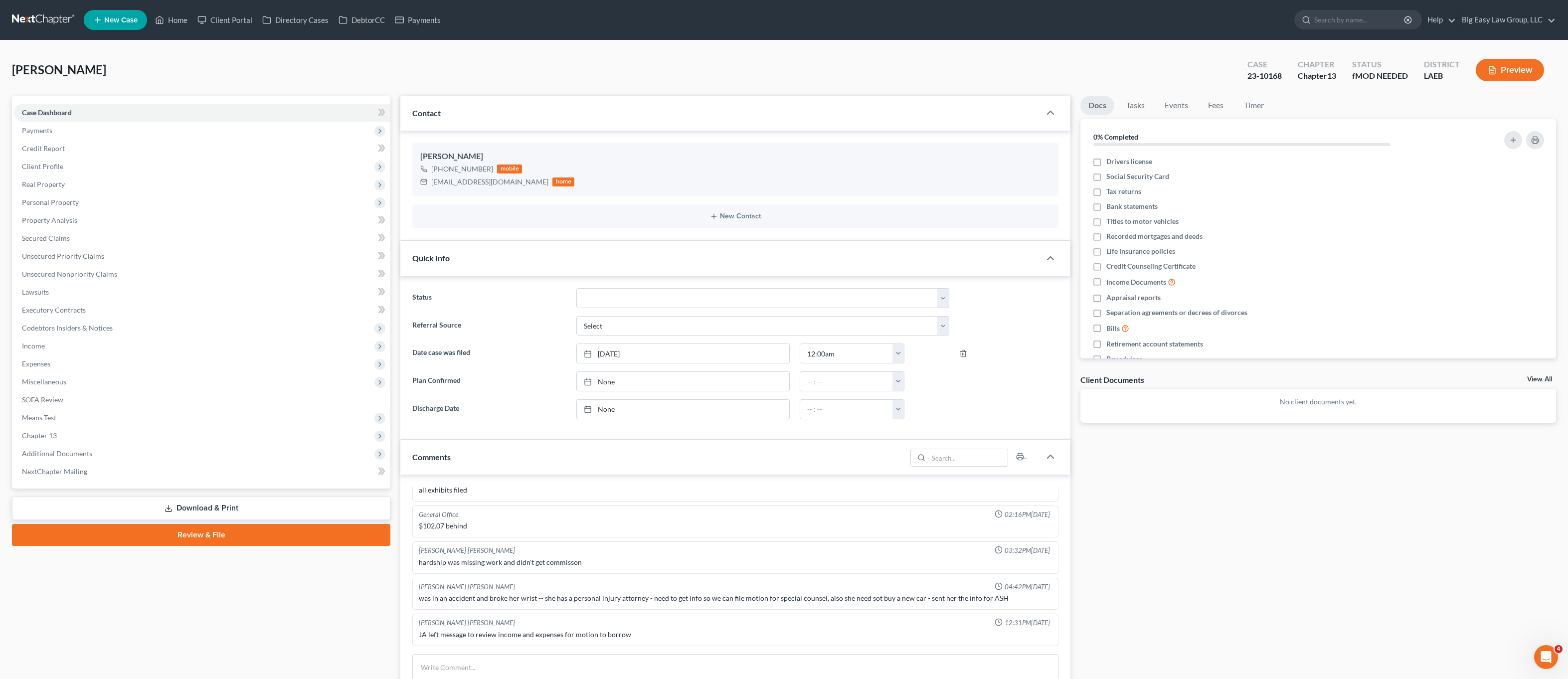
scroll to position [454, 0]
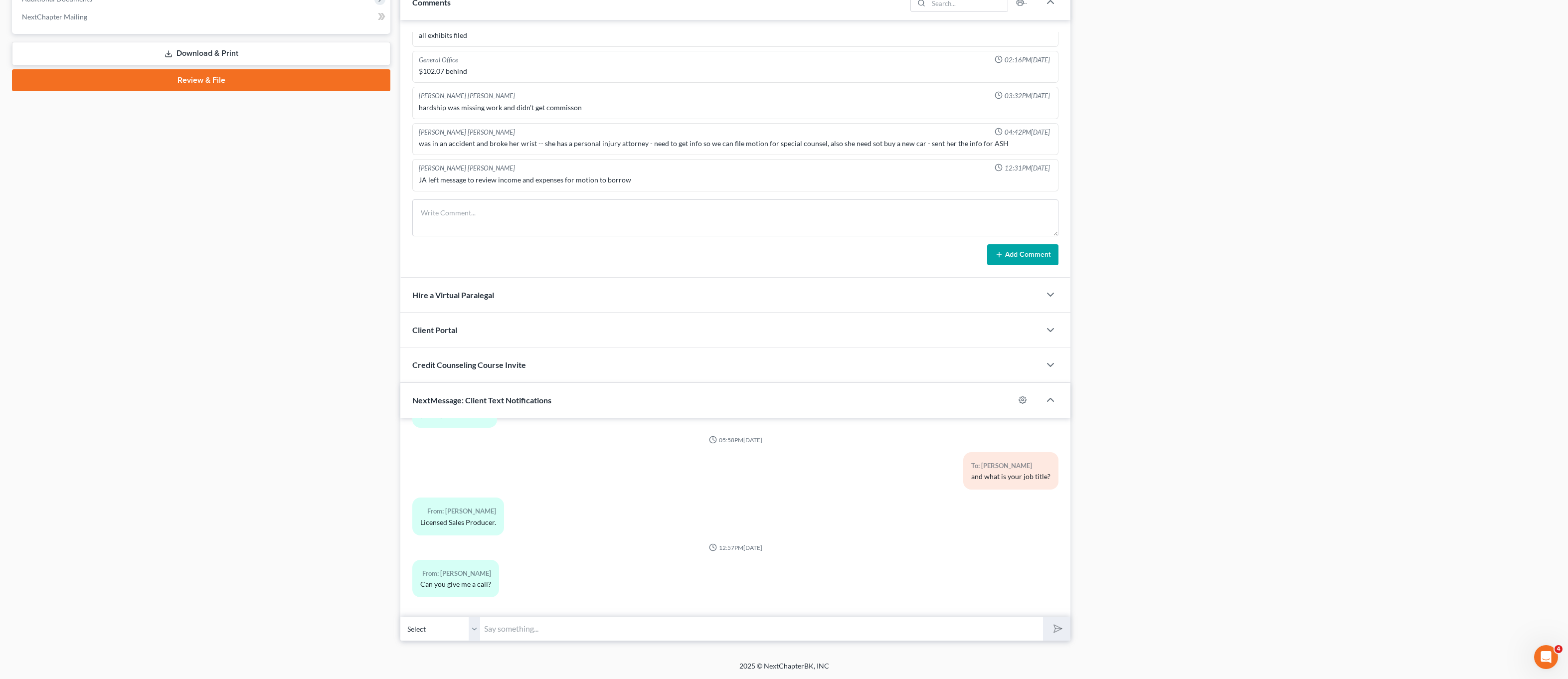
click at [584, 623] on input "text" at bounding box center [762, 629] width 563 height 25
type input "Hearing was continued to 9/24"
click at [1043, 617] on button "submit" at bounding box center [1057, 629] width 27 height 23
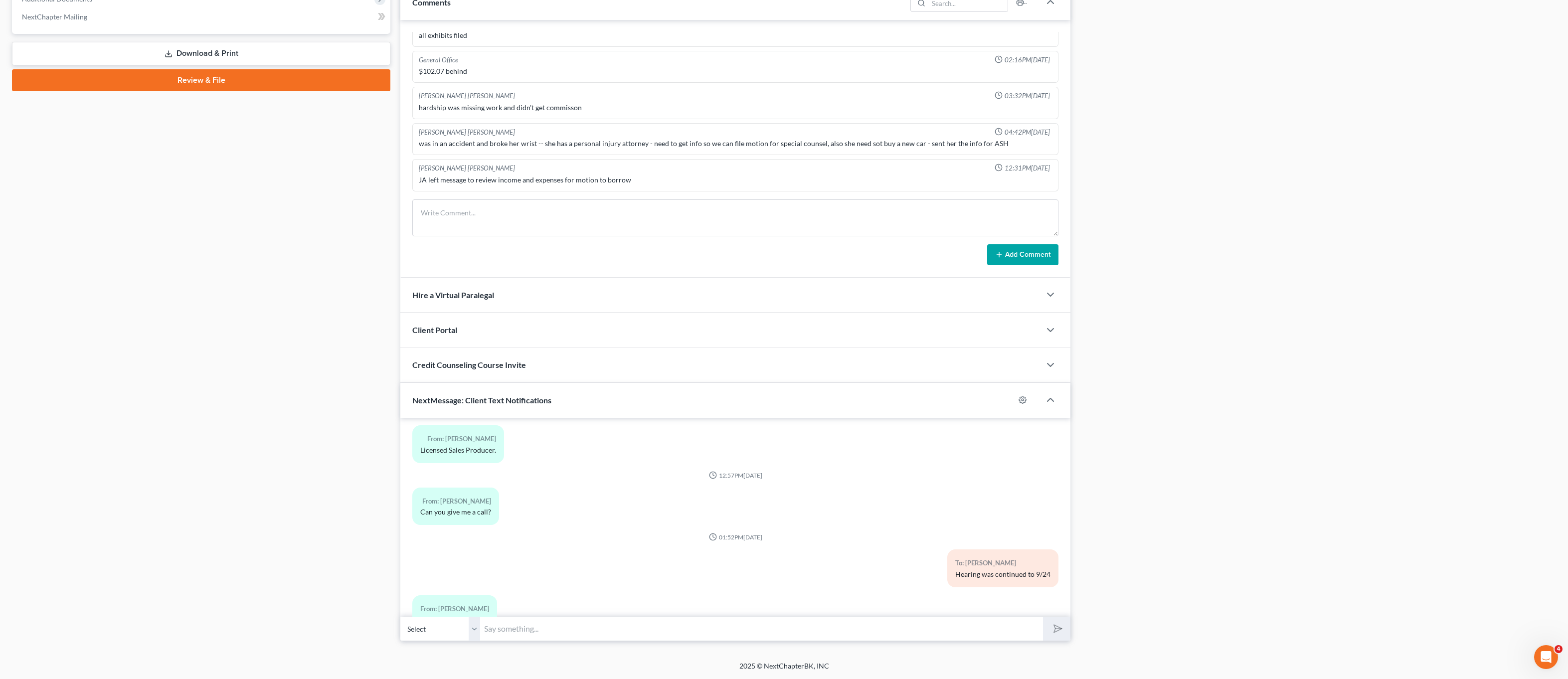
scroll to position [2352, 0]
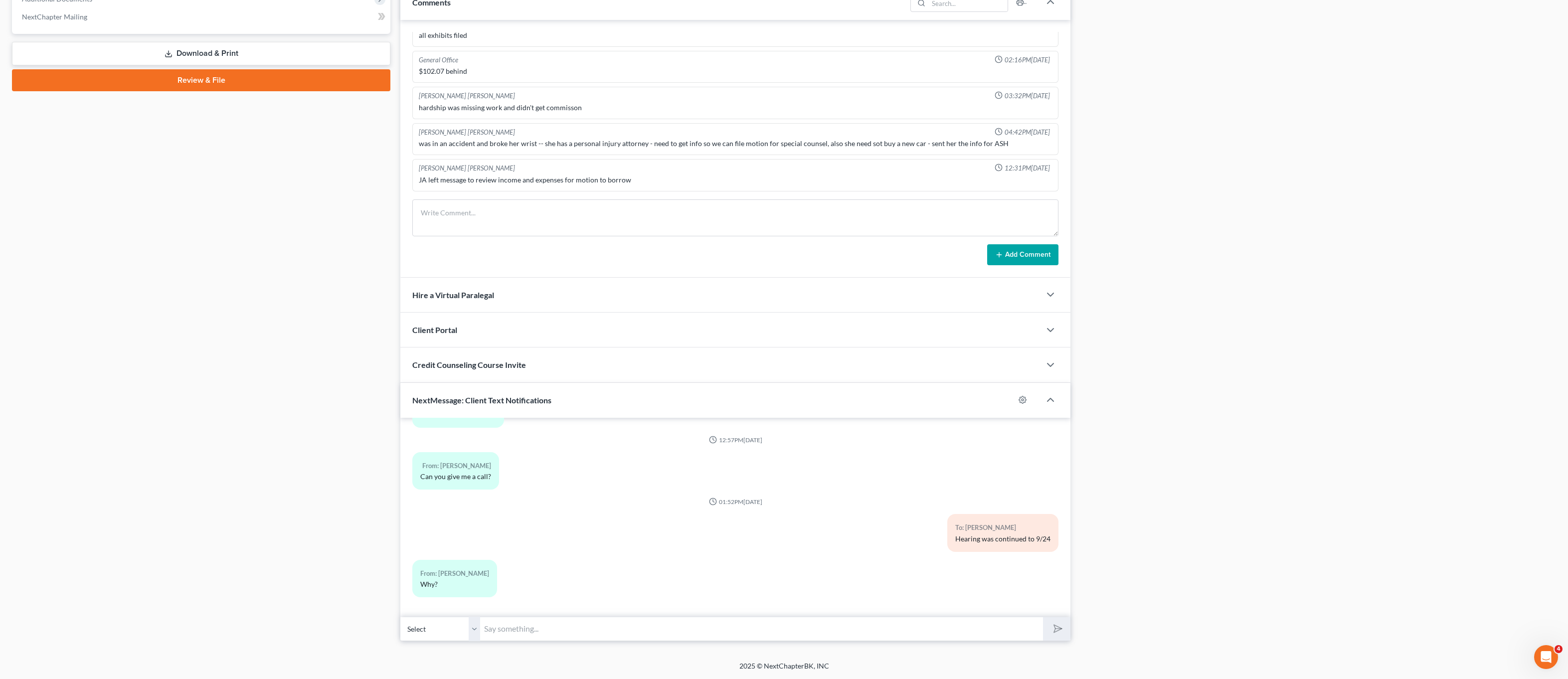
click at [551, 616] on div "10:47AM, 12/27/2023 To: Debby Rolando ms. Rolando: Not back til tomorrow-call u…" at bounding box center [736, 517] width 670 height 199
click at [542, 635] on input "text" at bounding box center [762, 629] width 563 height 25
type input "c"
type input "C"
drag, startPoint x: 647, startPoint y: 632, endPoint x: 647, endPoint y: 626, distance: 6.0
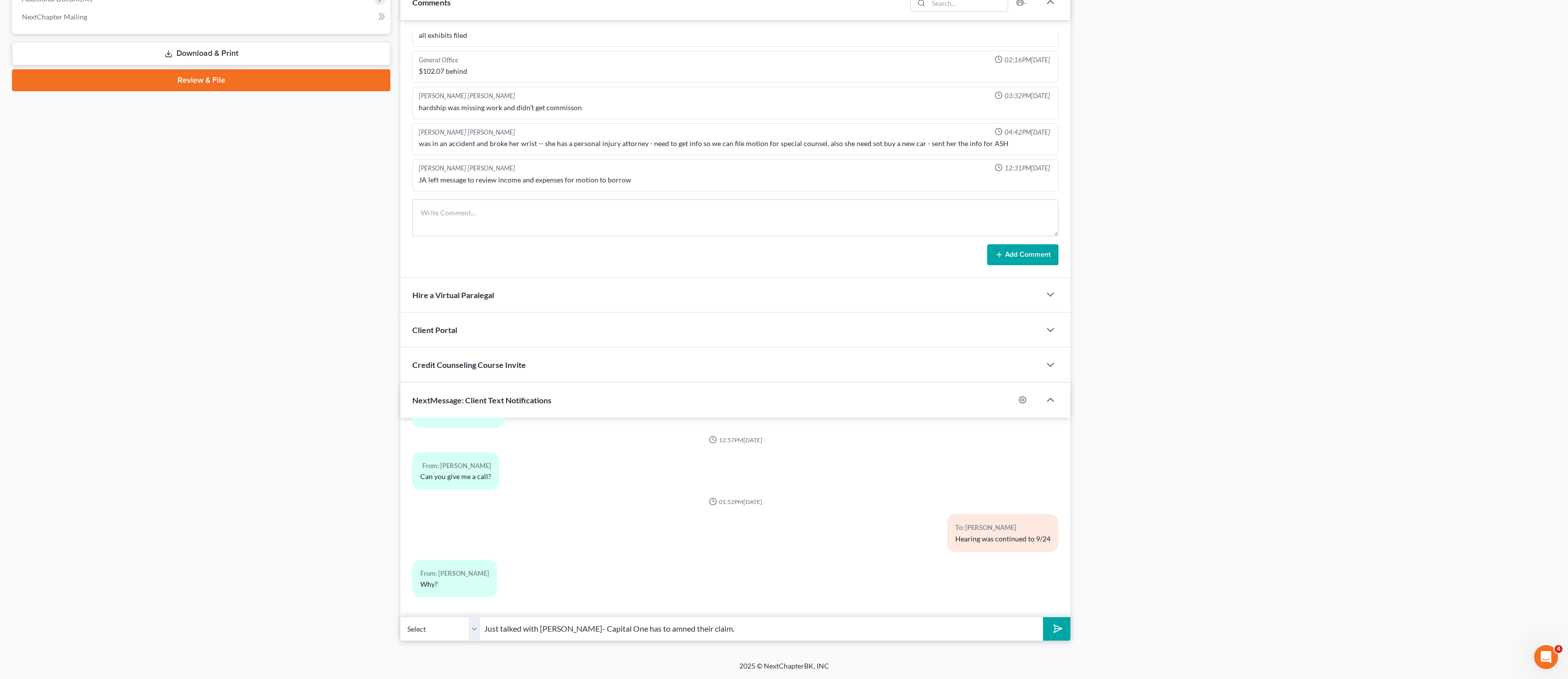
click at [647, 632] on input "Just talked with Jenny- Capital One has to amned their claim." at bounding box center [762, 629] width 563 height 25
click at [714, 628] on input "Just talked with Jenny- Capital One has to amend their claim." at bounding box center [762, 629] width 563 height 25
type input "Just talked with Jenny- Capital One has to amend their claim. We have emailed t…"
click at [1043, 617] on button "submit" at bounding box center [1057, 629] width 27 height 23
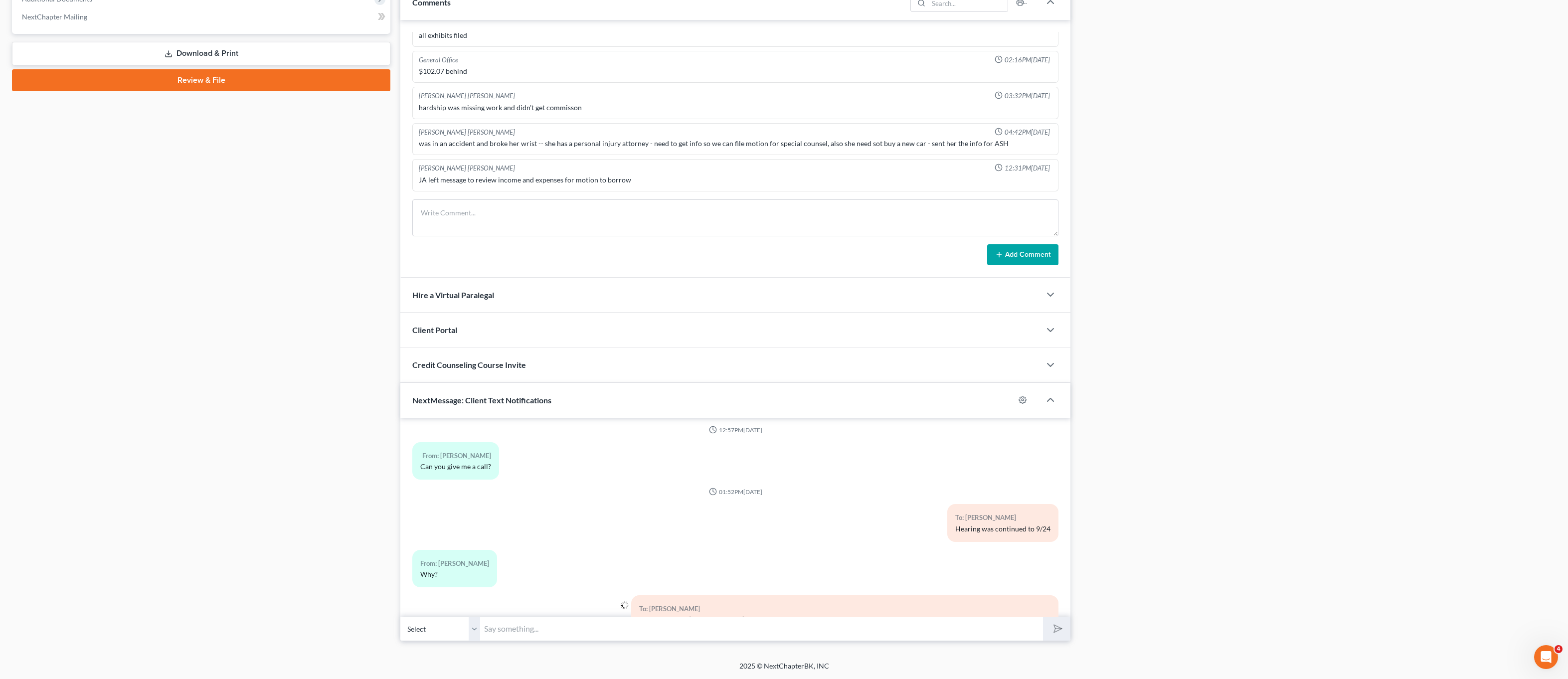
scroll to position [2398, 0]
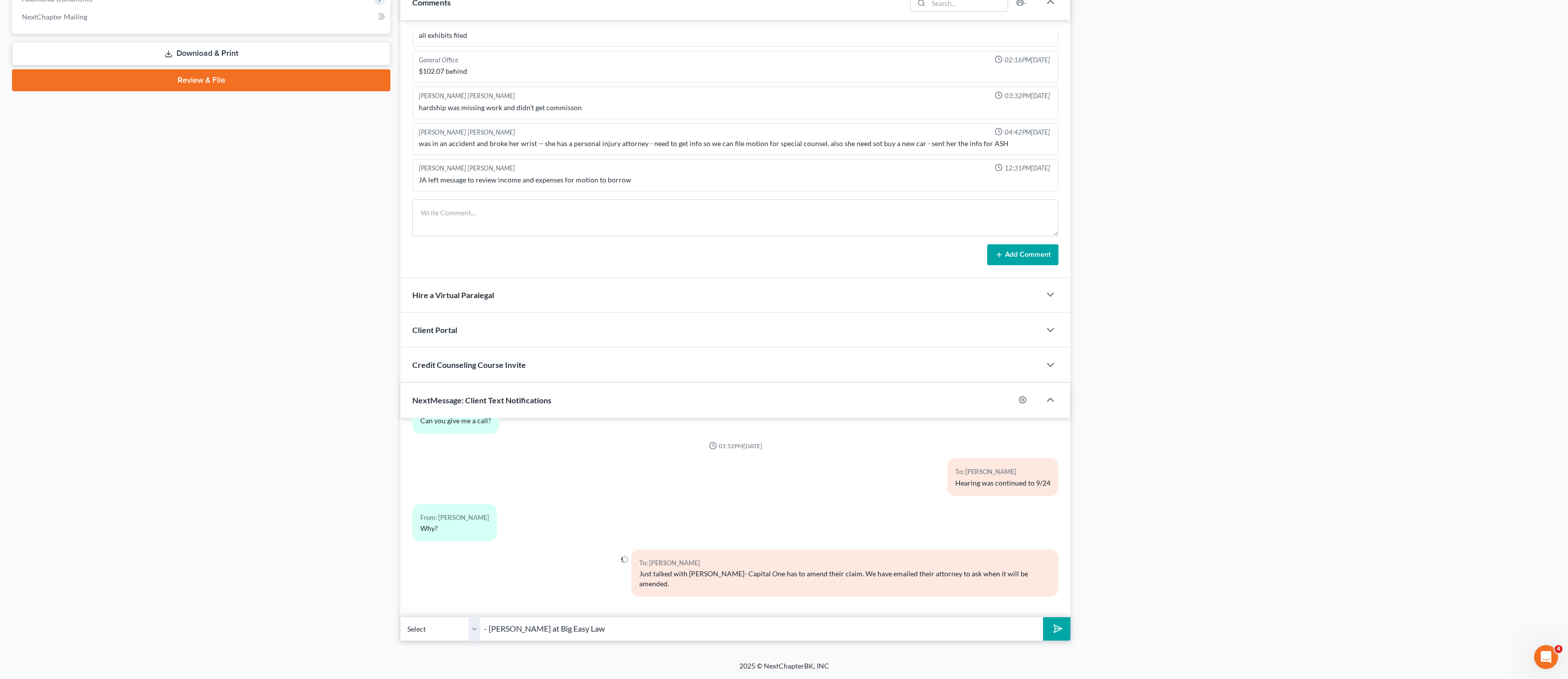
click at [486, 628] on input "- Lauren at Big Easy Law" at bounding box center [762, 629] width 563 height 25
type input "will let you know when amended- Lauren at Big Easy Law"
click at [1043, 617] on button "submit" at bounding box center [1057, 629] width 27 height 23
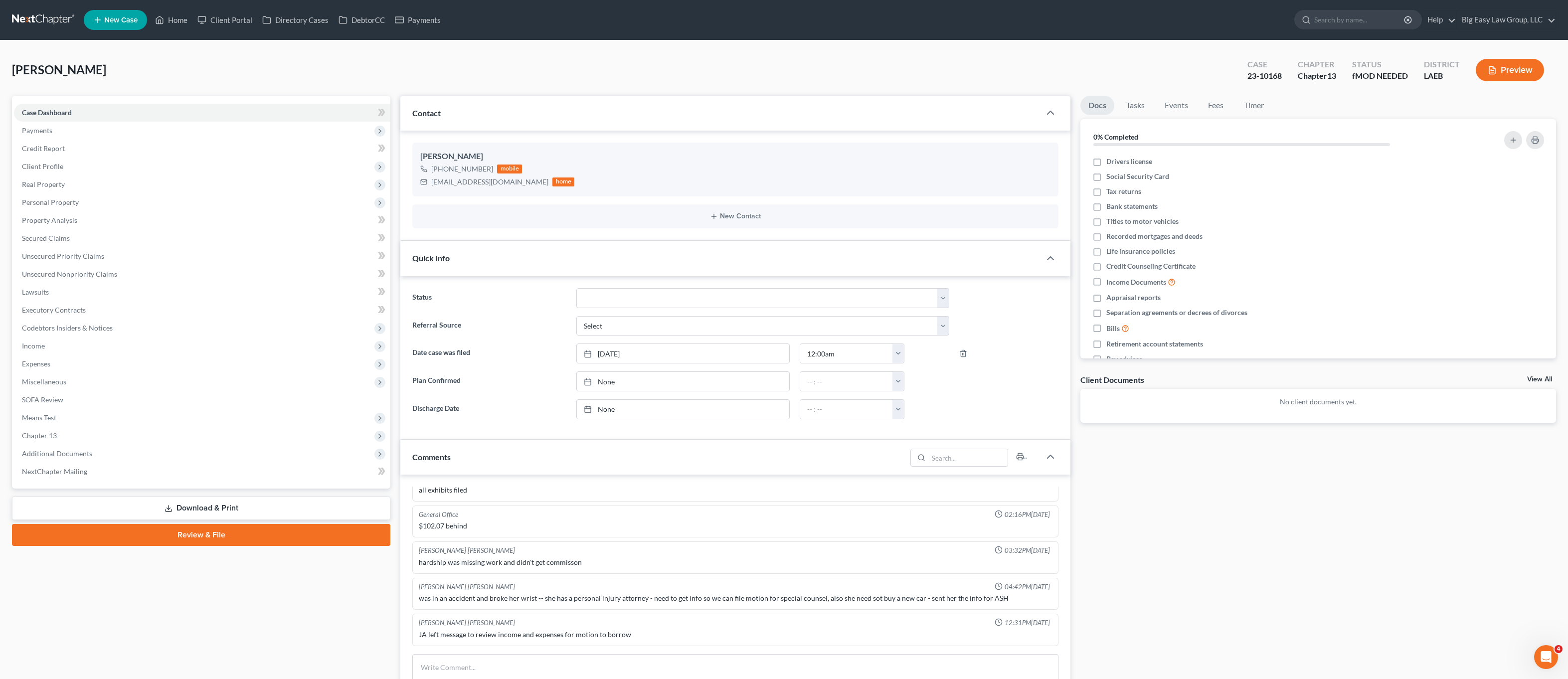
scroll to position [2443, 0]
click at [177, 31] on ul "New Case Home Client Portal Directory Cases DebtorCC Payments - No Result - See…" at bounding box center [820, 20] width 1473 height 26
click at [173, 21] on link "Home" at bounding box center [171, 20] width 42 height 18
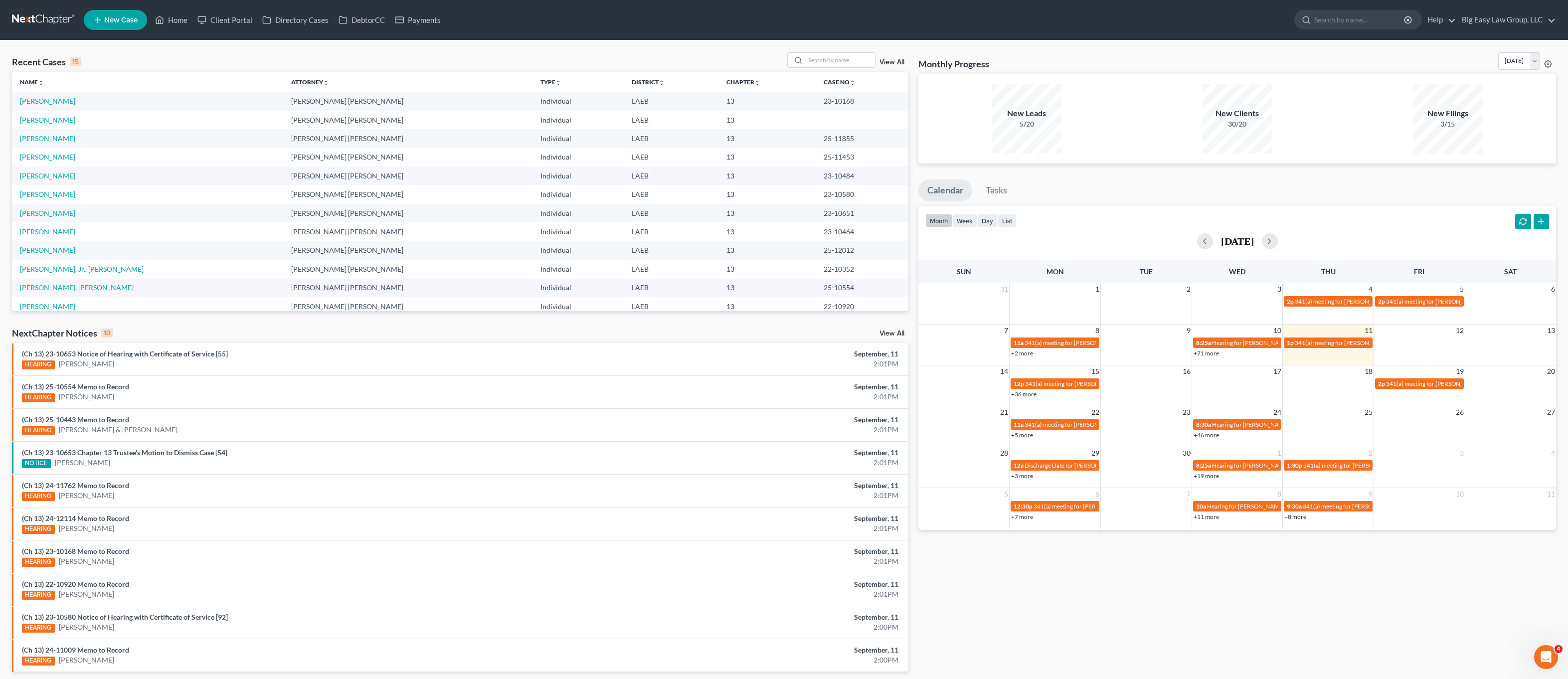
click at [888, 63] on link "View All" at bounding box center [892, 62] width 25 height 7
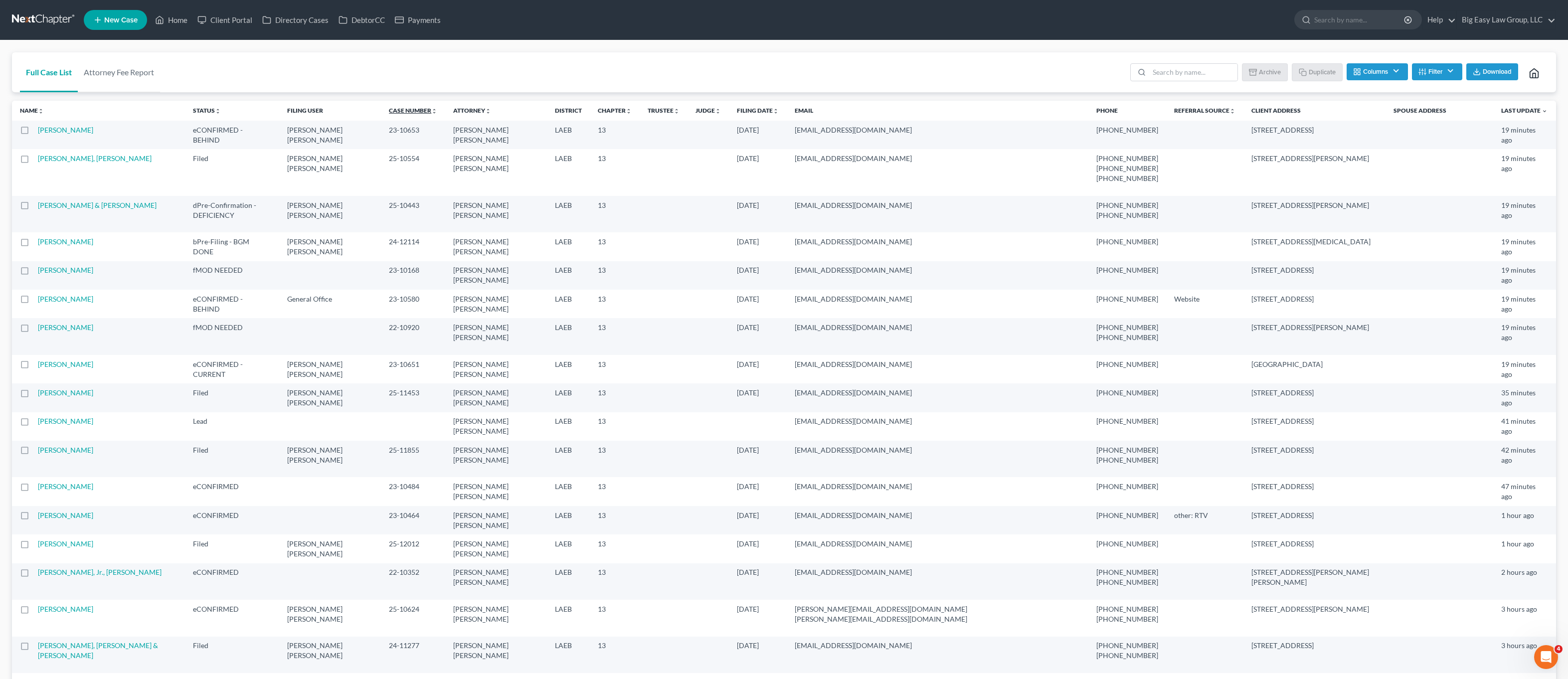
click at [438, 108] on link "Case Number unfold_more expand_more expand_less" at bounding box center [413, 110] width 48 height 8
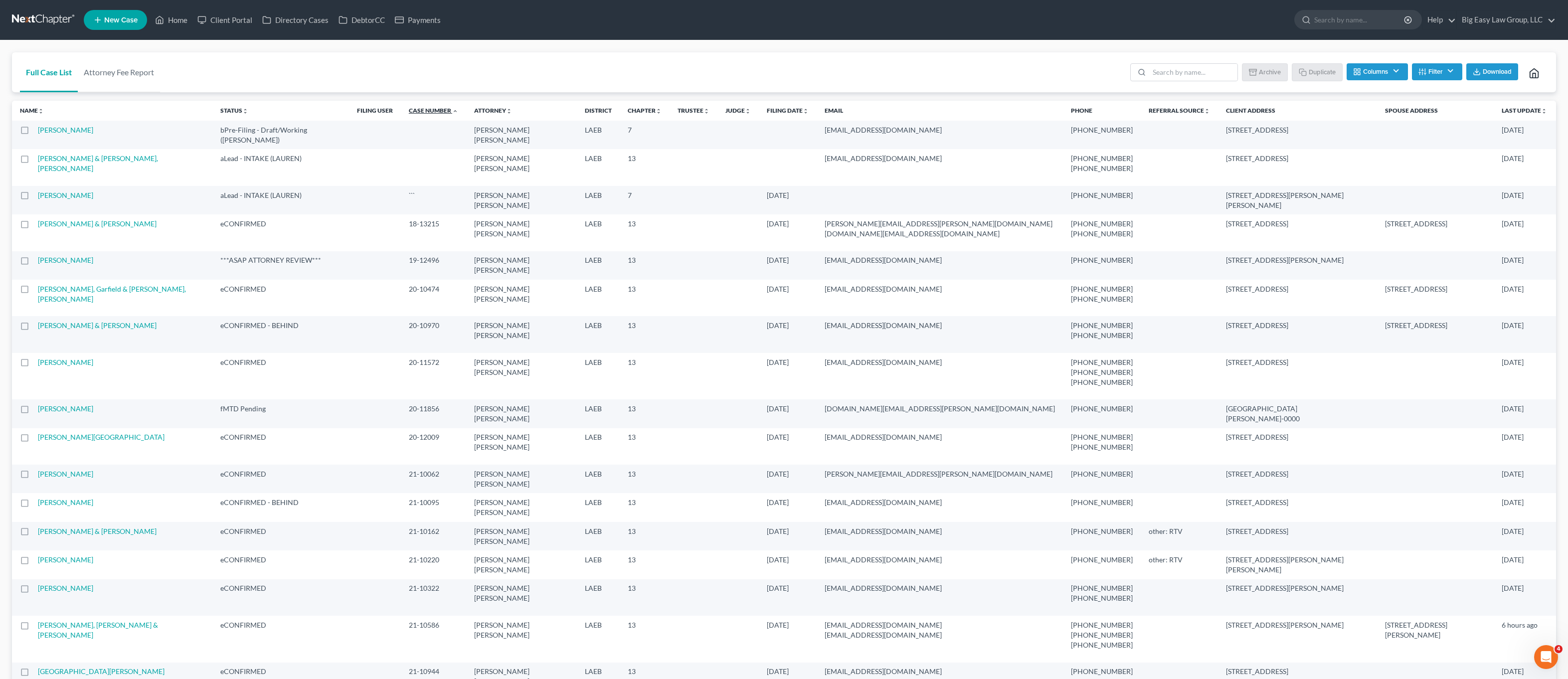
click at [409, 111] on link "Case Number unfold_more expand_more expand_less" at bounding box center [434, 110] width 49 height 8
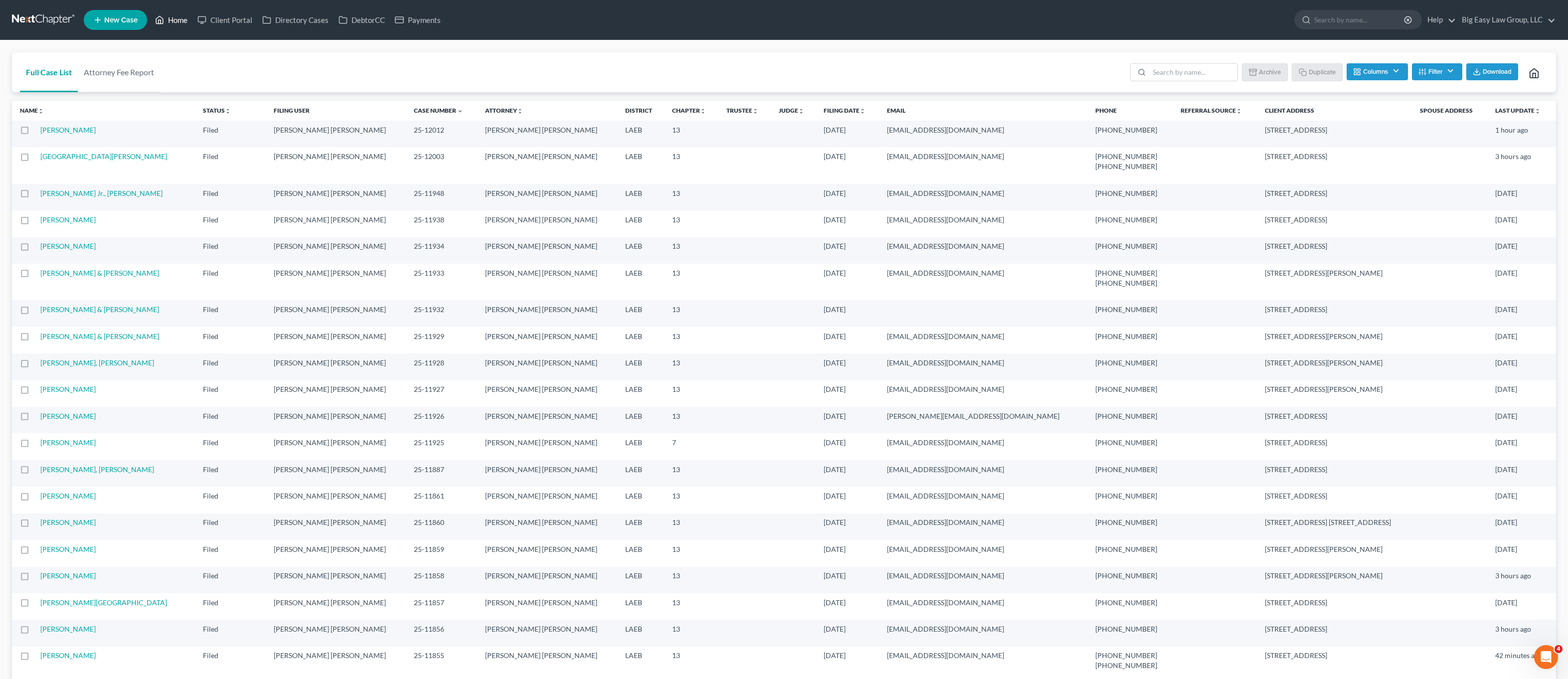
click at [174, 16] on link "Home" at bounding box center [171, 20] width 42 height 18
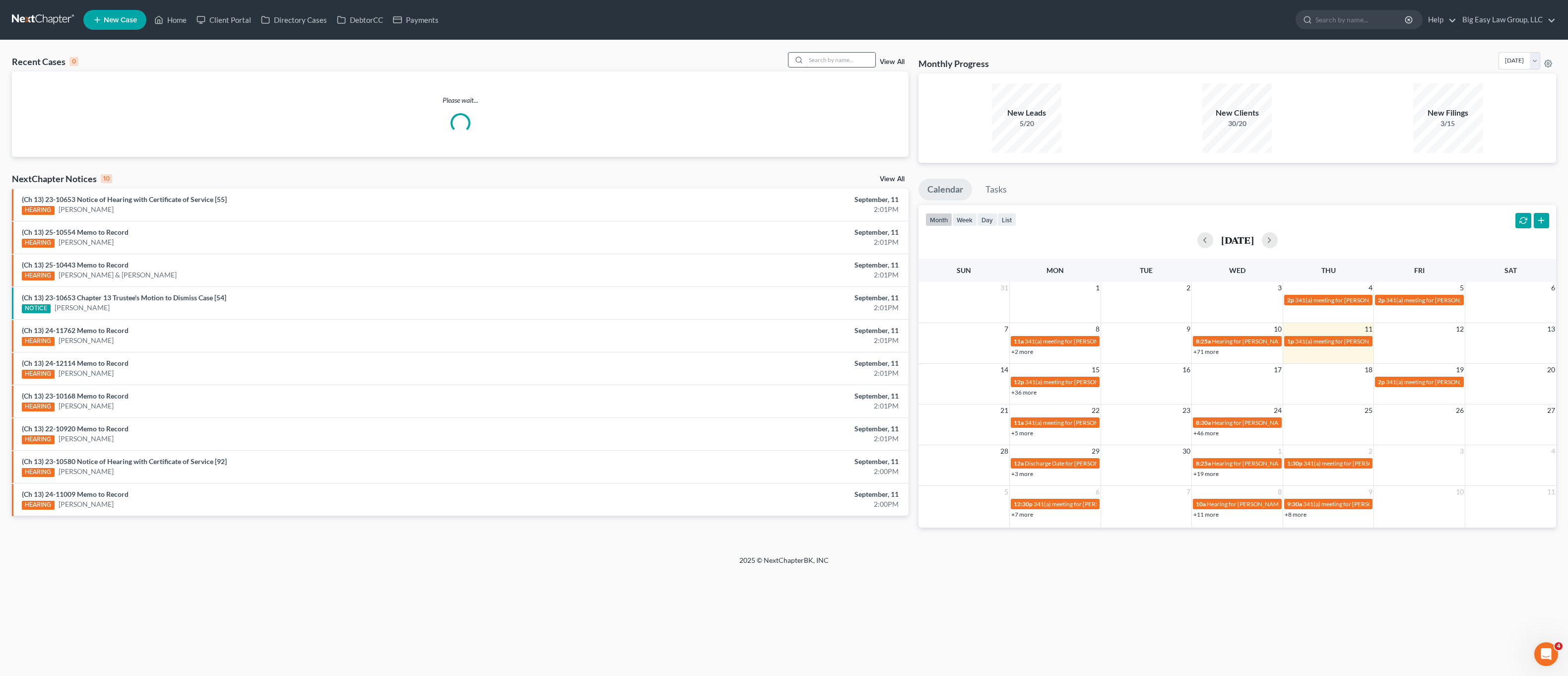
click at [817, 64] on input "search" at bounding box center [841, 59] width 70 height 14
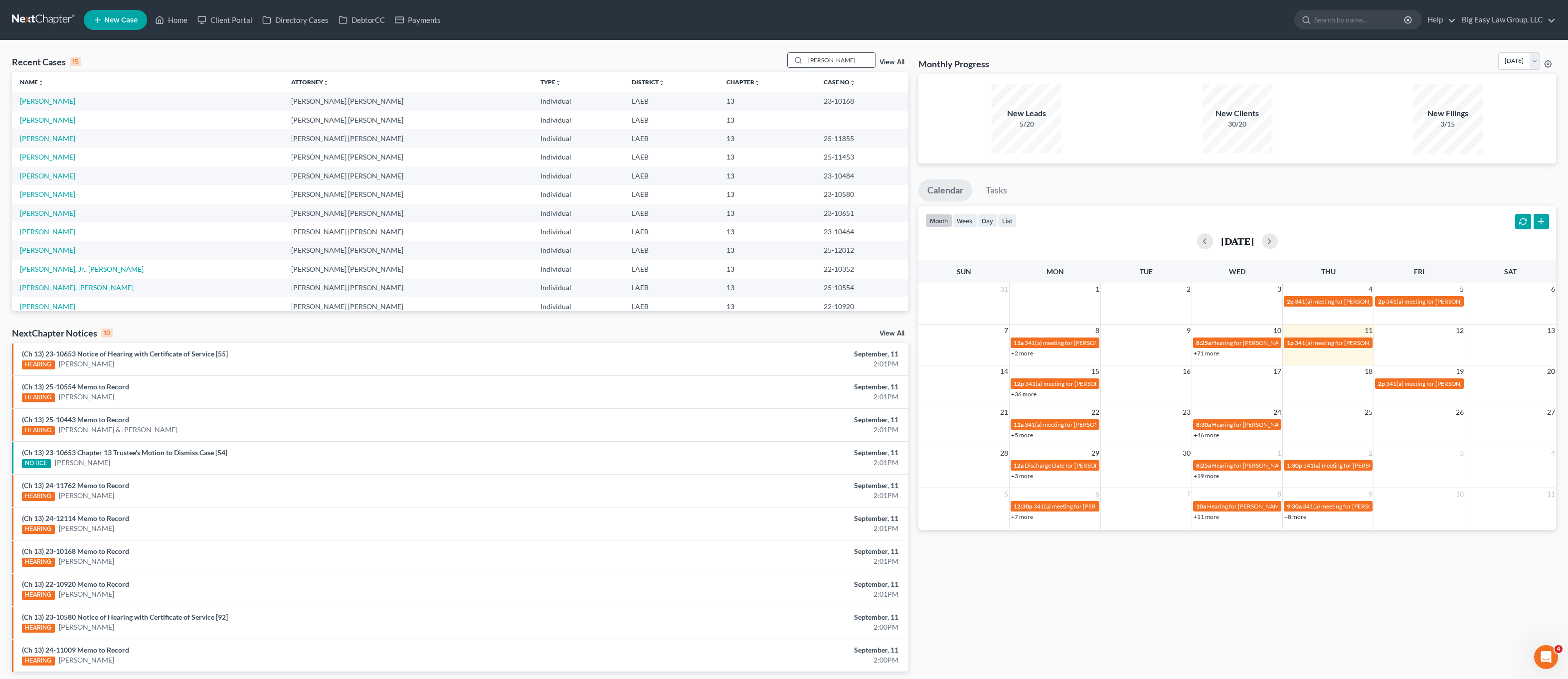
type input "sharmain"
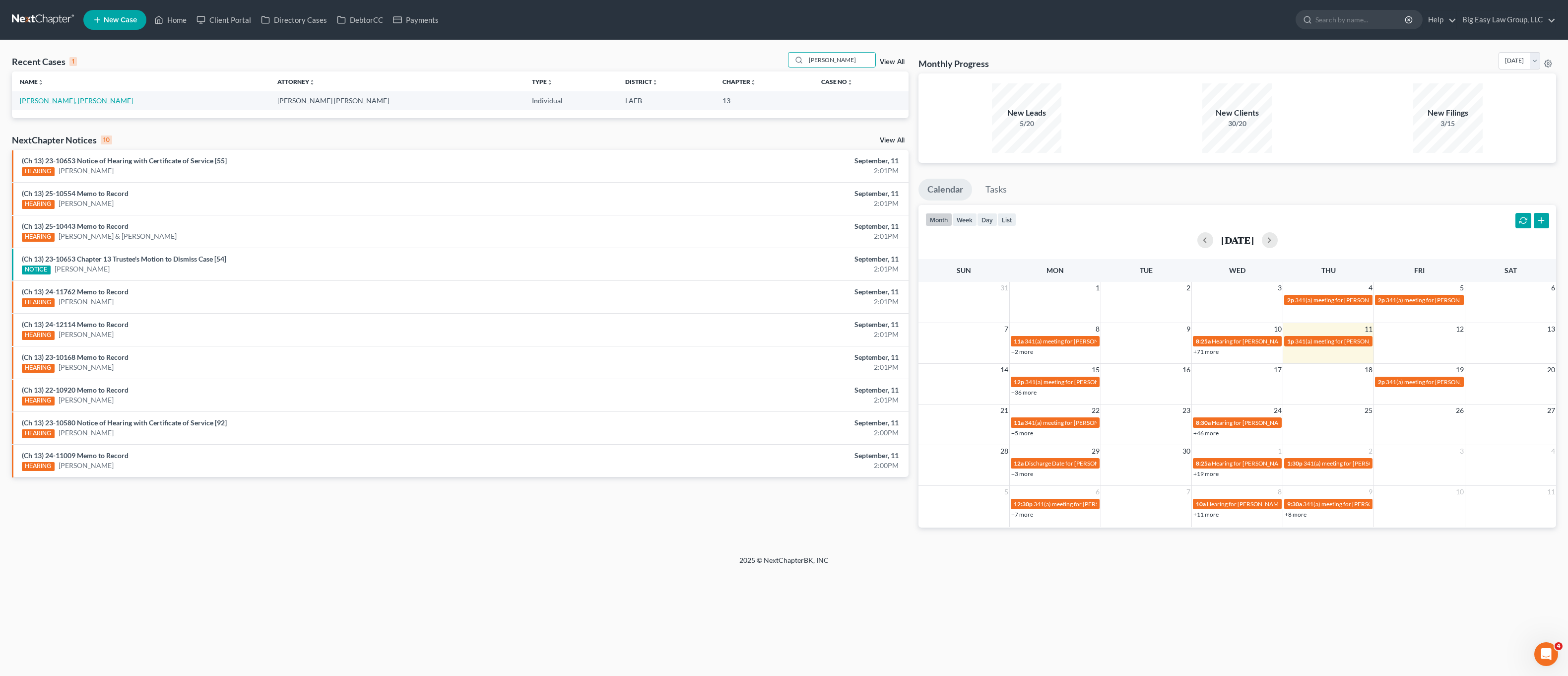
click at [60, 96] on link "[PERSON_NAME], [PERSON_NAME]" at bounding box center [76, 100] width 113 height 8
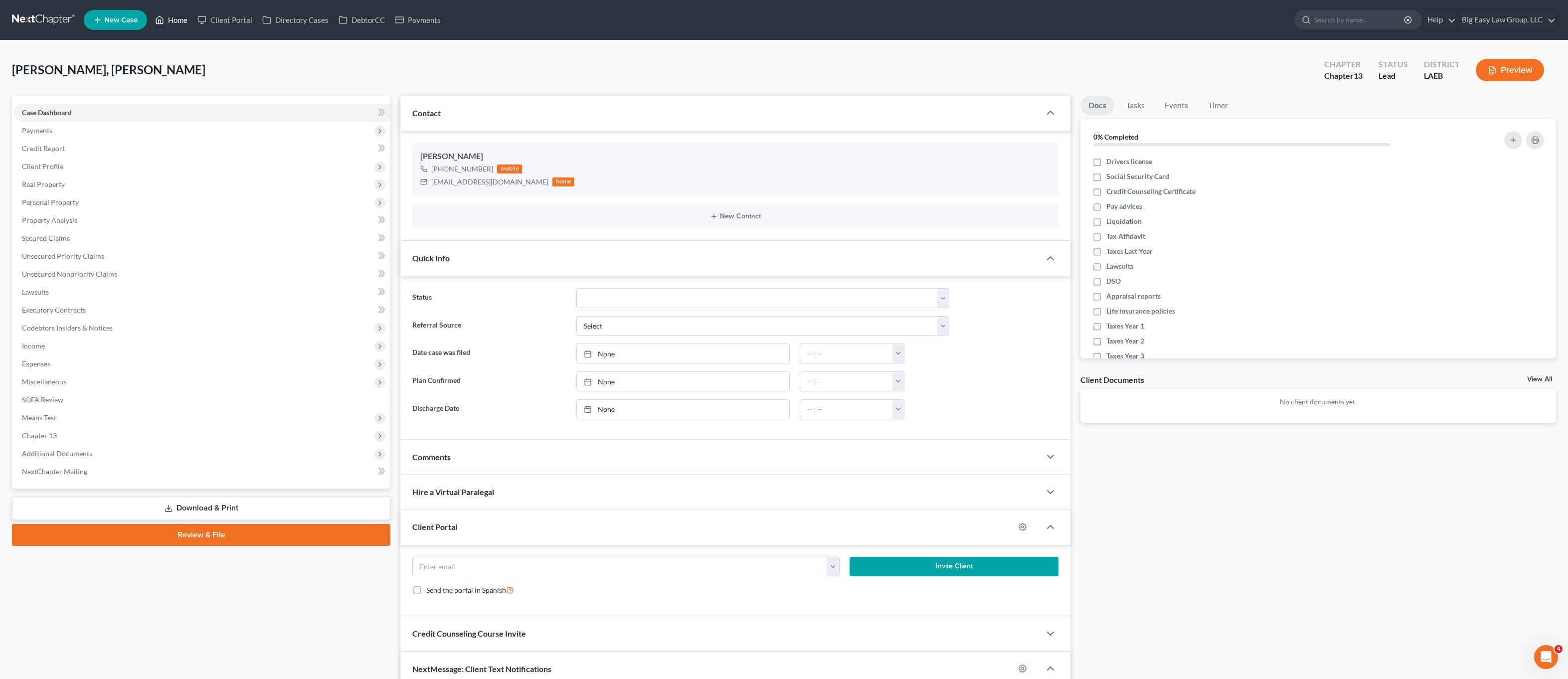
click at [175, 23] on link "Home" at bounding box center [171, 20] width 42 height 18
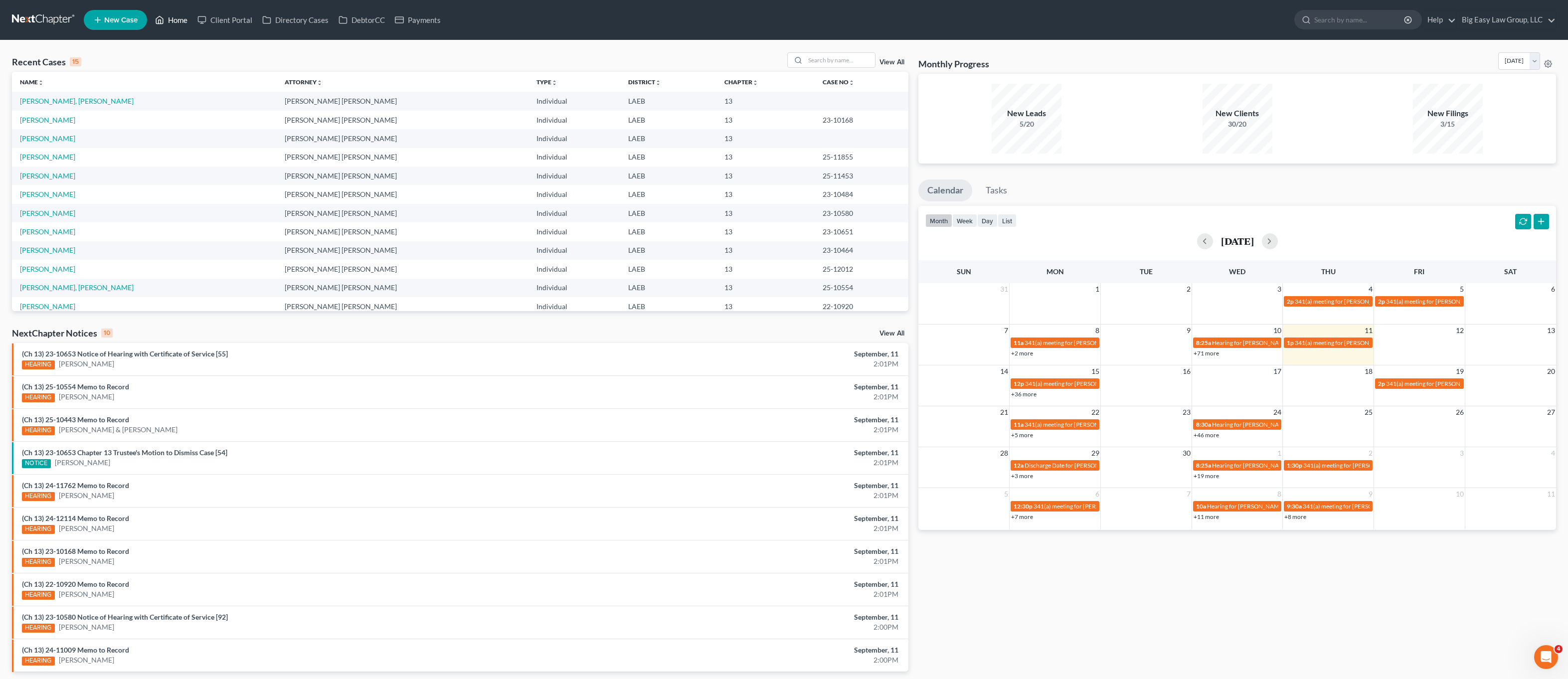
click at [175, 24] on link "Home" at bounding box center [171, 20] width 42 height 18
click at [170, 21] on link "Home" at bounding box center [171, 20] width 42 height 18
click at [53, 129] on td "Kahrs, Raymond" at bounding box center [144, 138] width 265 height 18
click at [55, 117] on link "[PERSON_NAME]" at bounding box center [47, 119] width 55 height 8
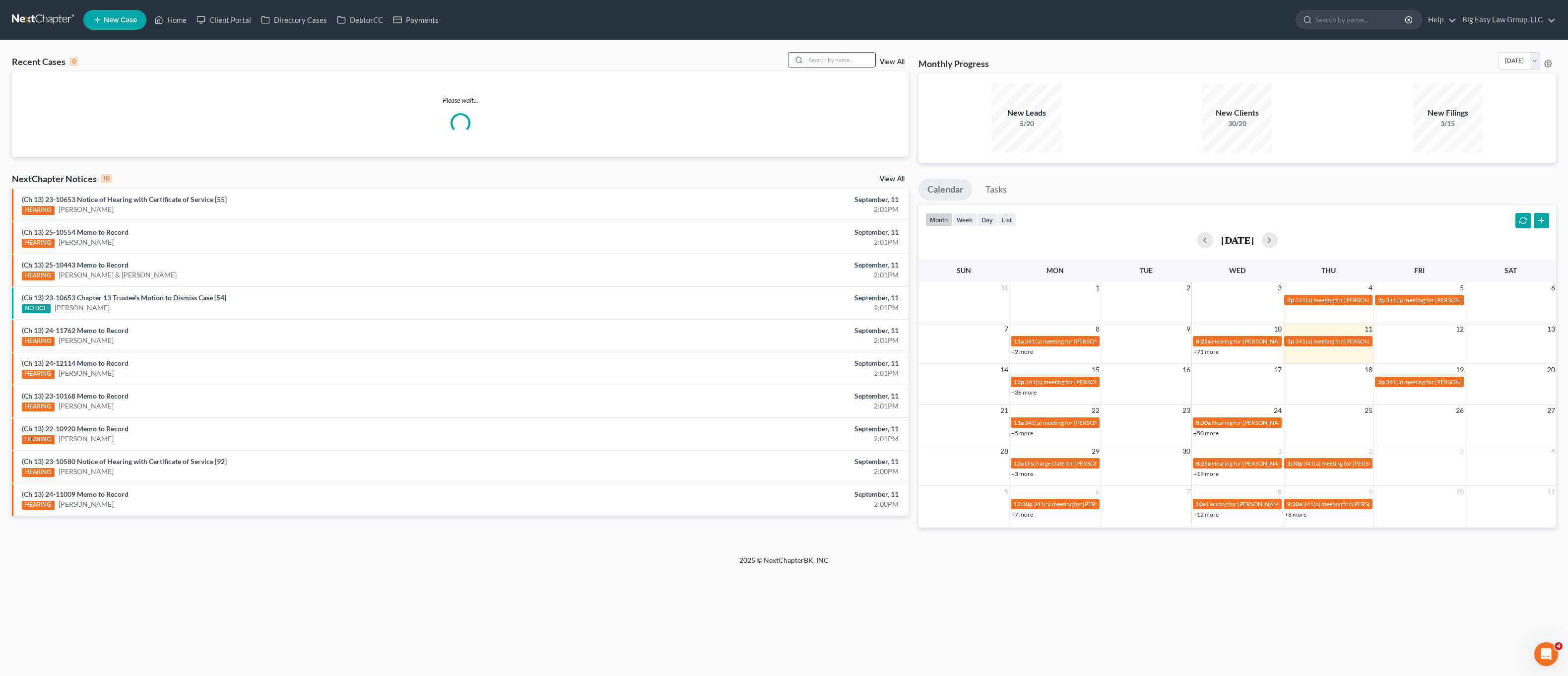
click at [837, 58] on input "search" at bounding box center [841, 59] width 70 height 14
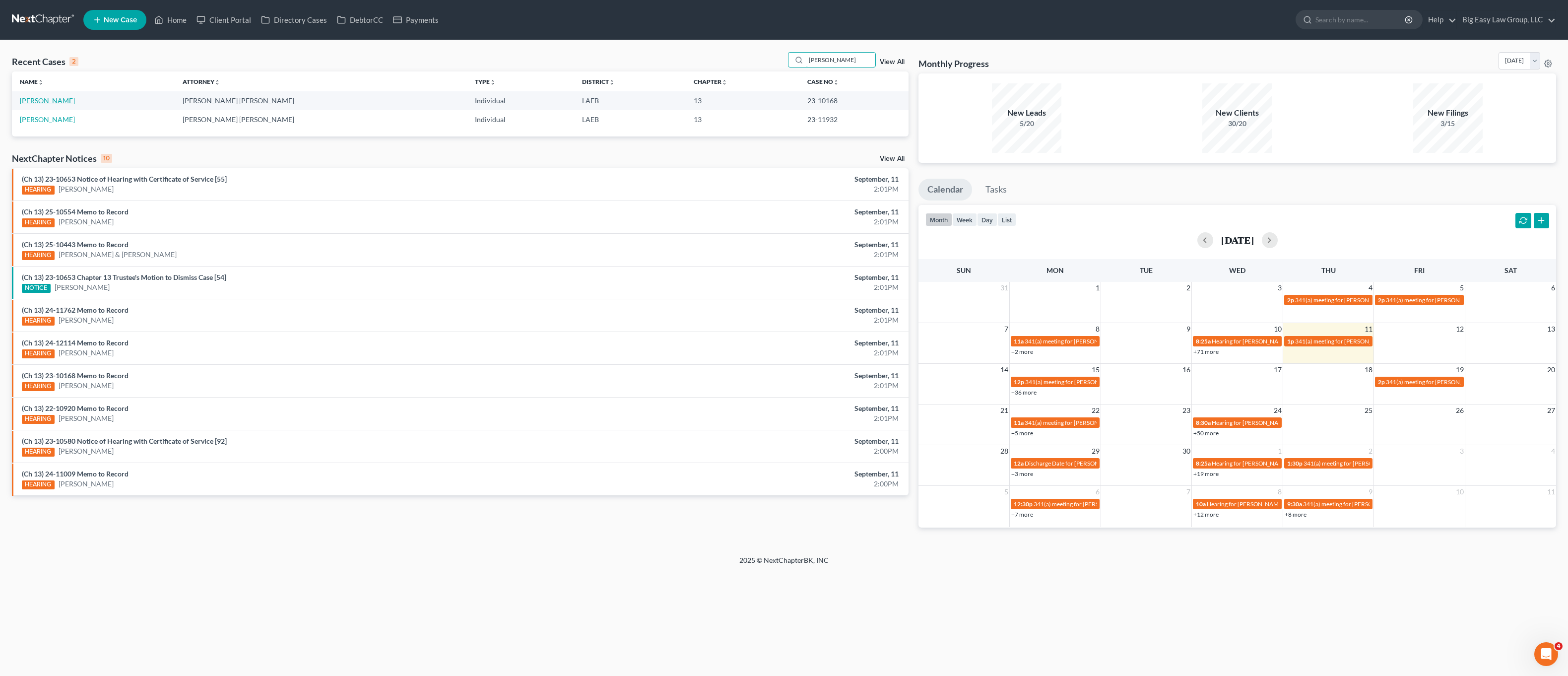
type input "[PERSON_NAME]"
click at [34, 103] on link "[PERSON_NAME]" at bounding box center [47, 100] width 55 height 8
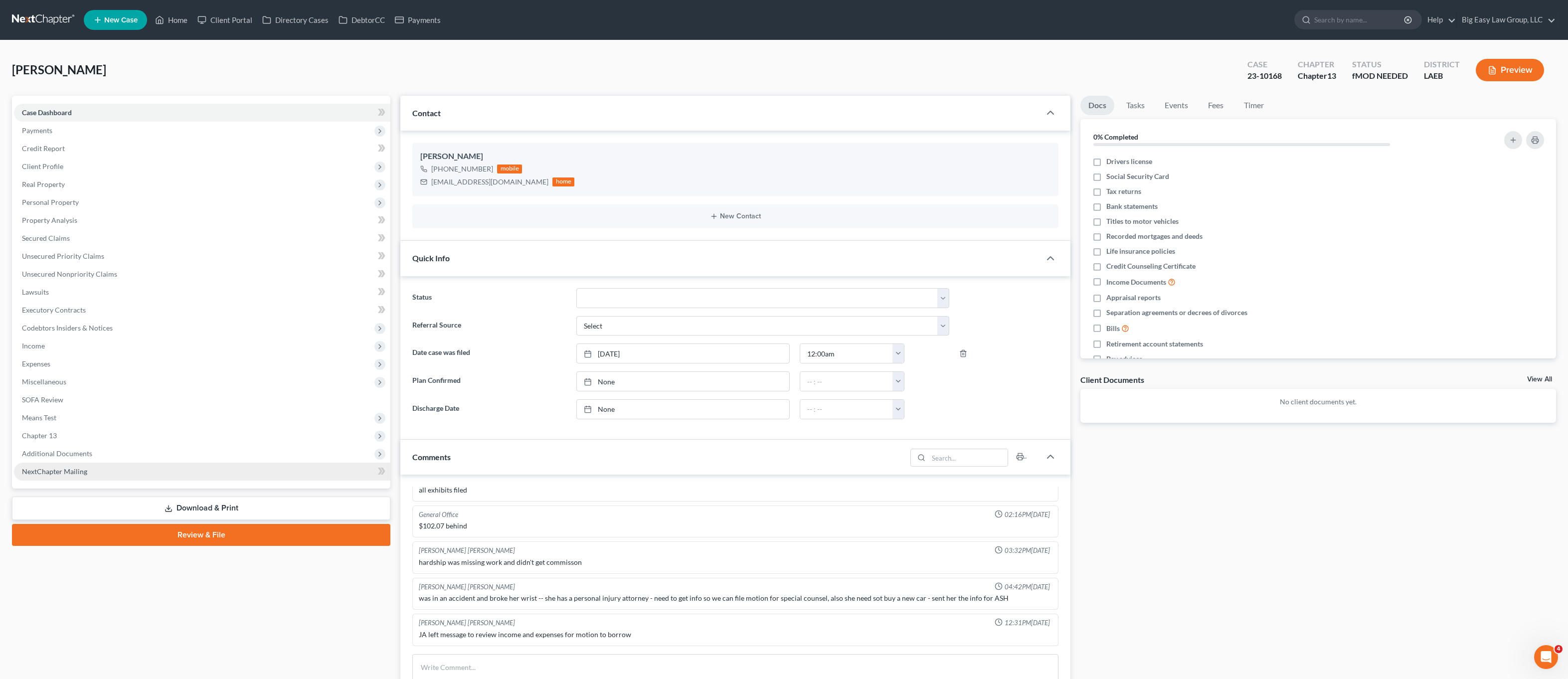
scroll to position [2580, 0]
click at [125, 338] on span "Income" at bounding box center [203, 346] width 377 height 18
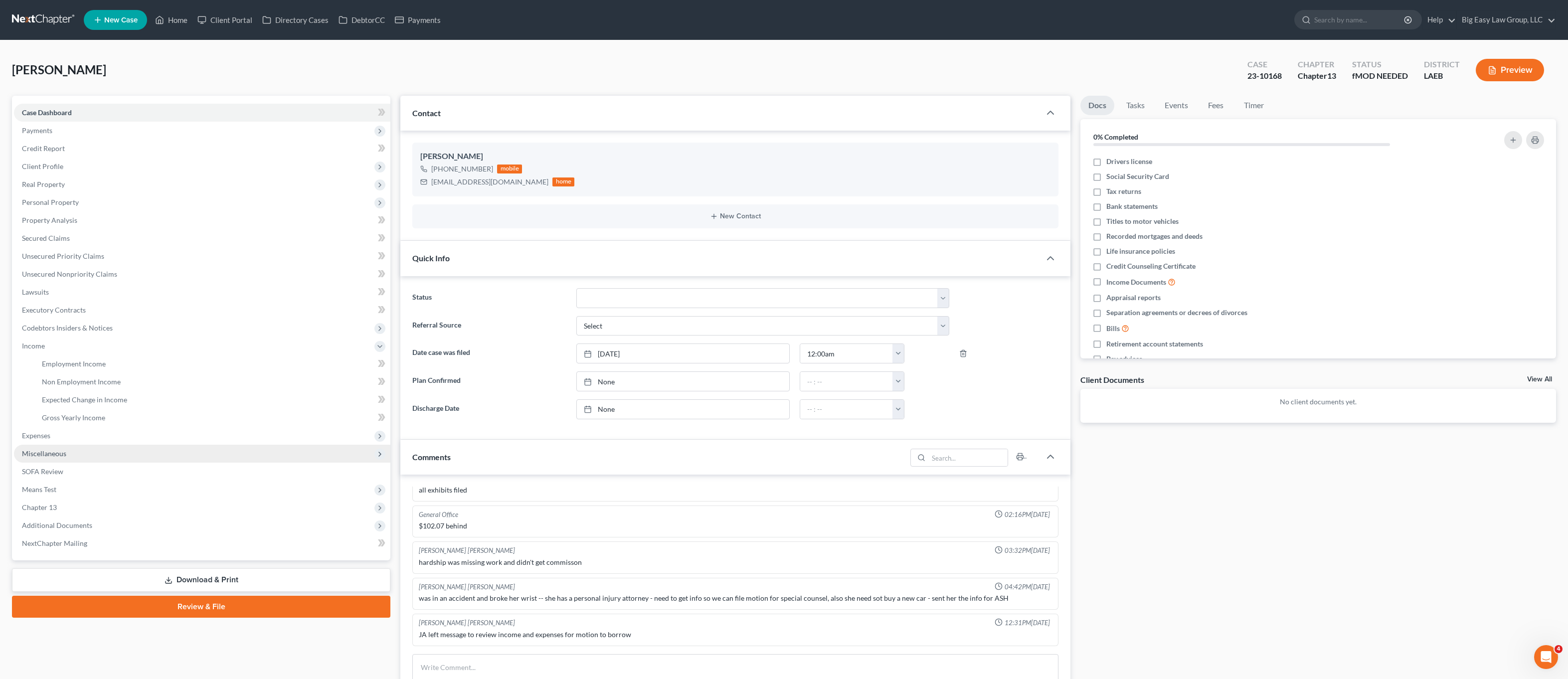
click at [161, 450] on span "Miscellaneous" at bounding box center [203, 454] width 377 height 18
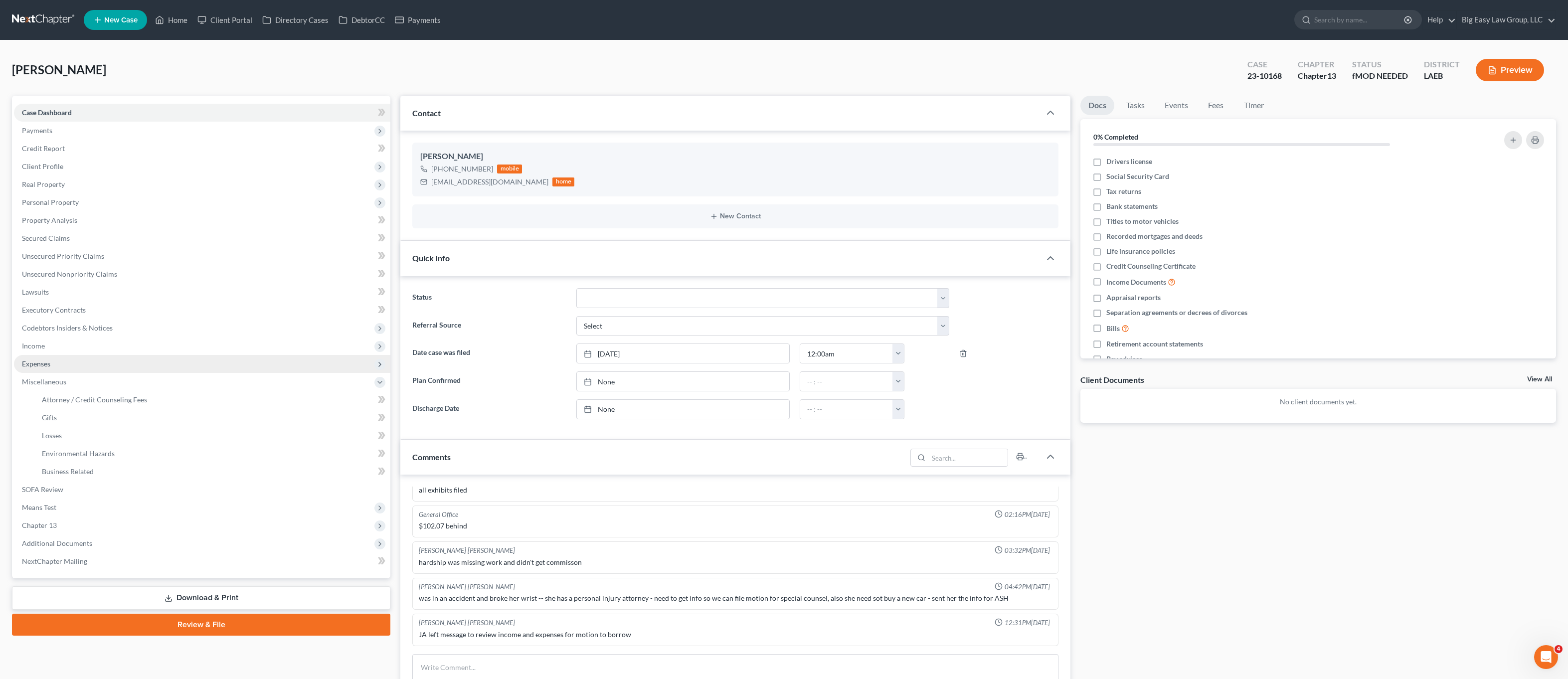
click at [122, 360] on span "Expenses" at bounding box center [203, 364] width 377 height 18
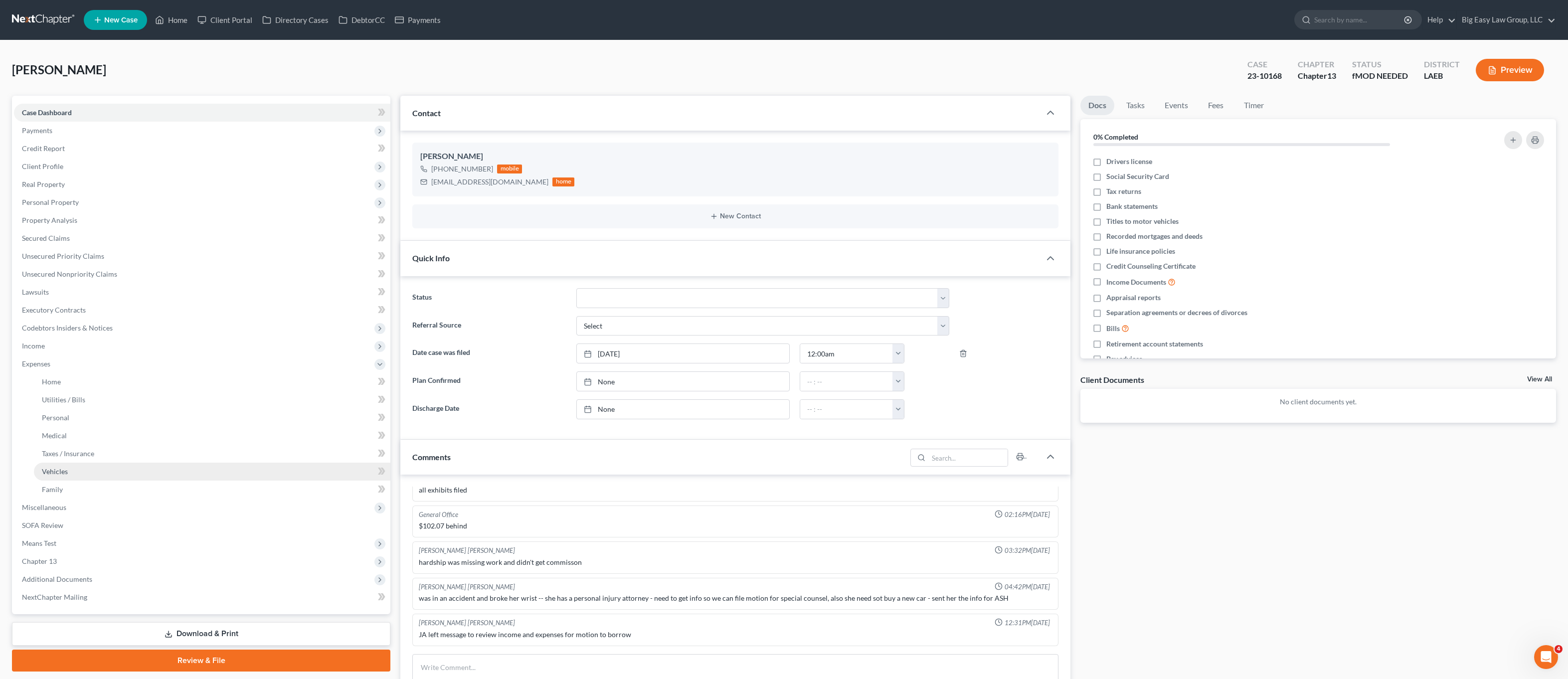
click at [182, 476] on link "Vehicles" at bounding box center [212, 472] width 356 height 18
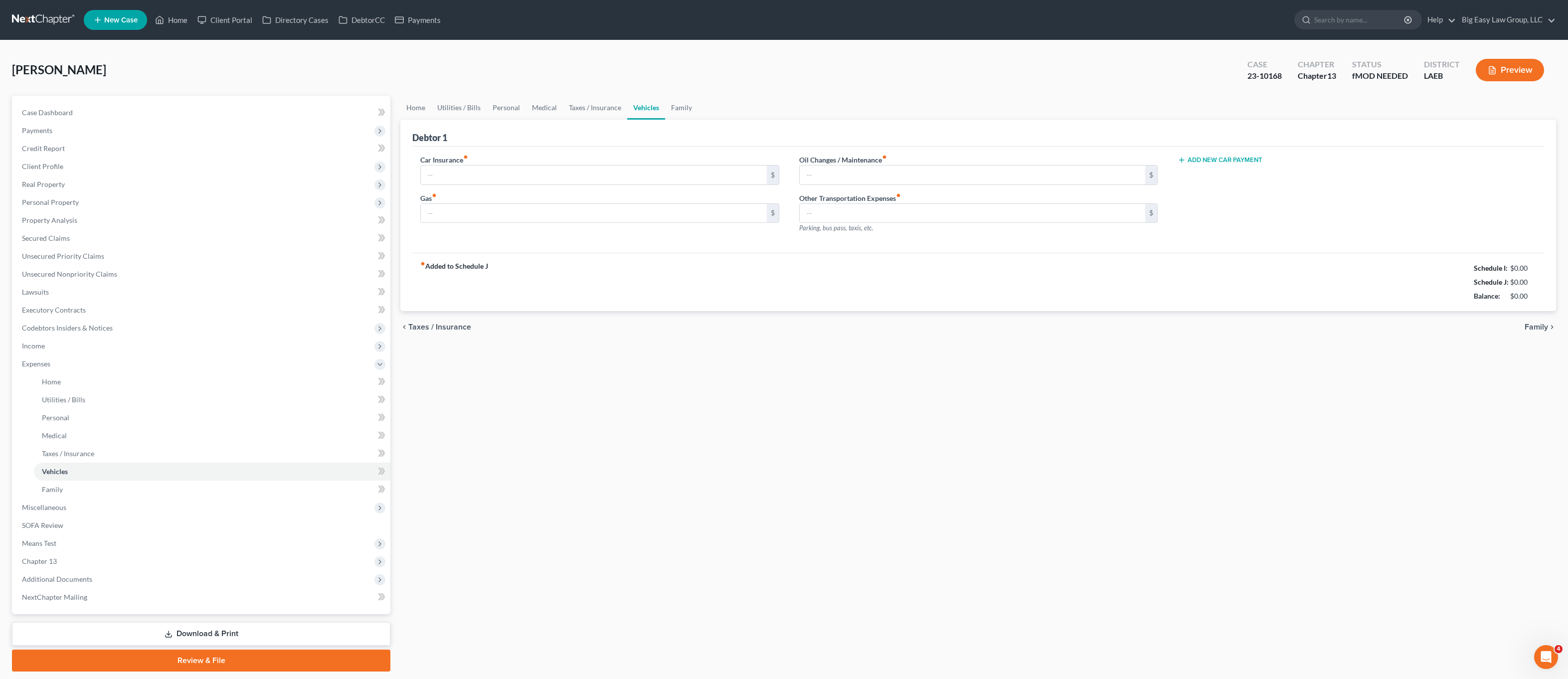
type input "208.60"
type input "242.00"
type input "0.00"
click at [180, 577] on span "Additional Documents" at bounding box center [203, 580] width 377 height 18
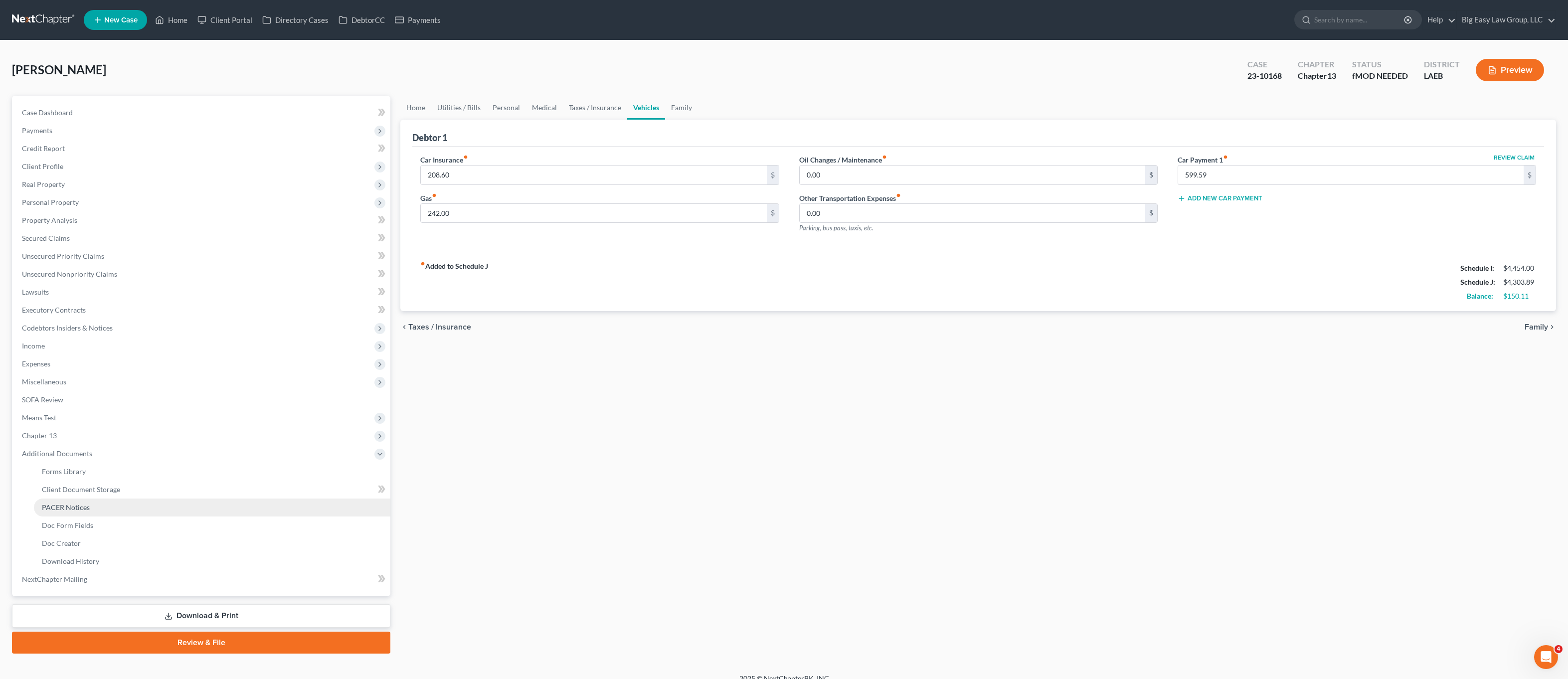
click at [84, 506] on span "PACER Notices" at bounding box center [66, 507] width 48 height 8
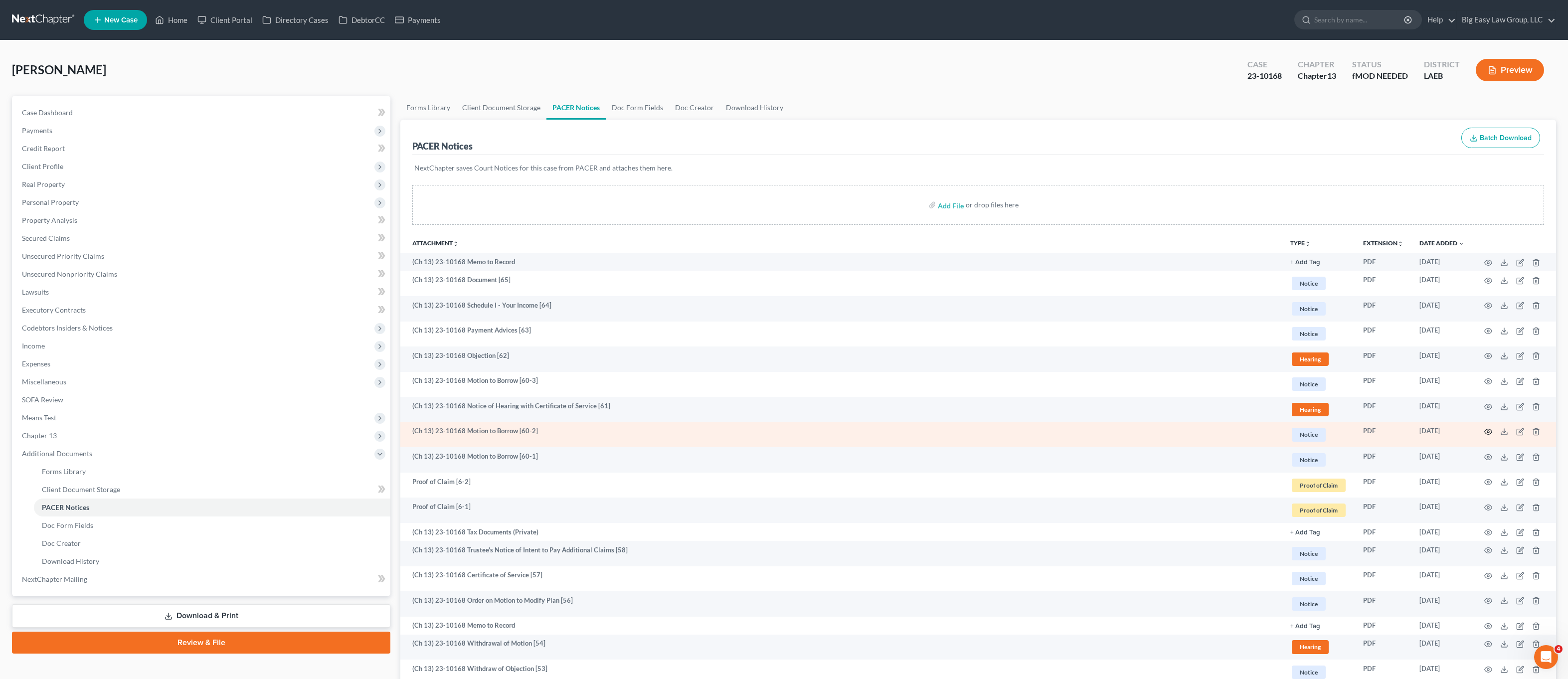
click at [1484, 430] on icon "button" at bounding box center [1488, 432] width 8 height 8
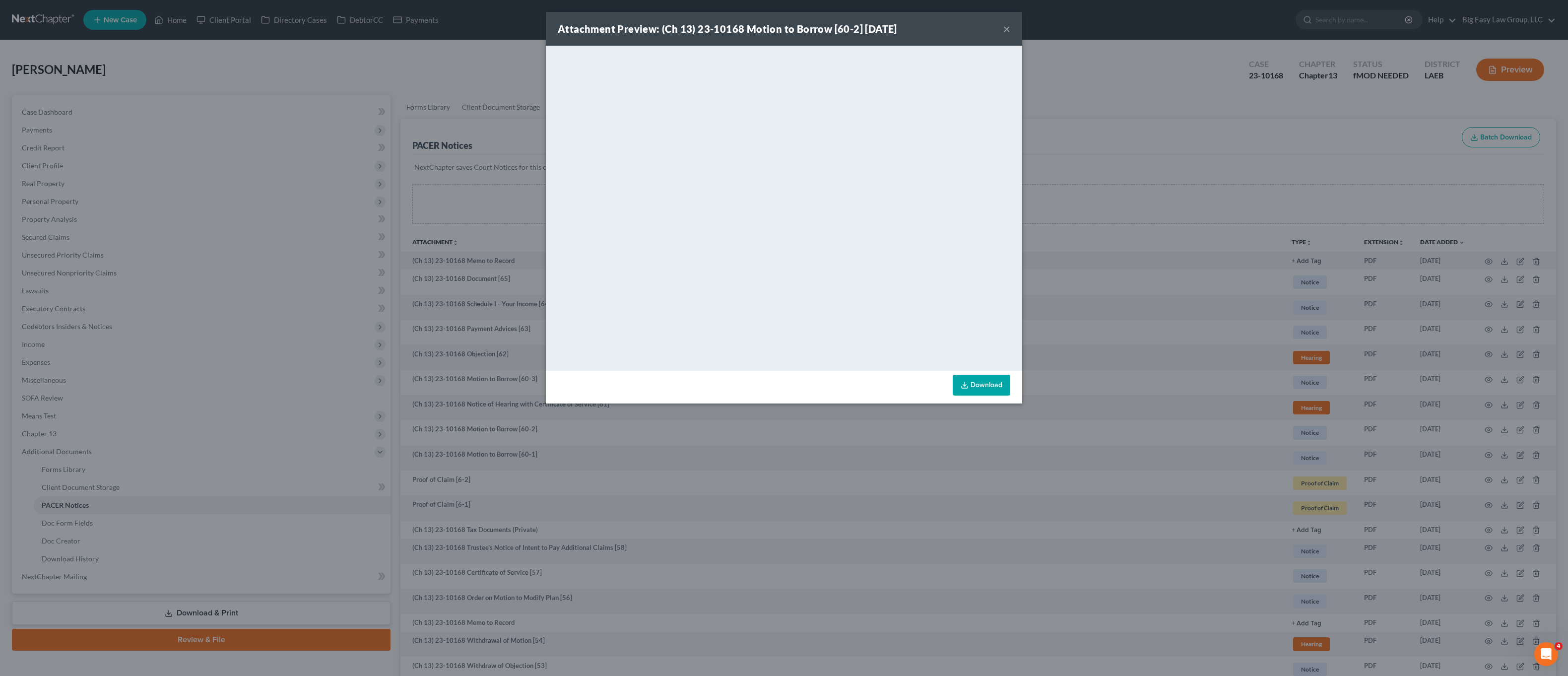
click at [1005, 29] on button "×" at bounding box center [1007, 28] width 7 height 12
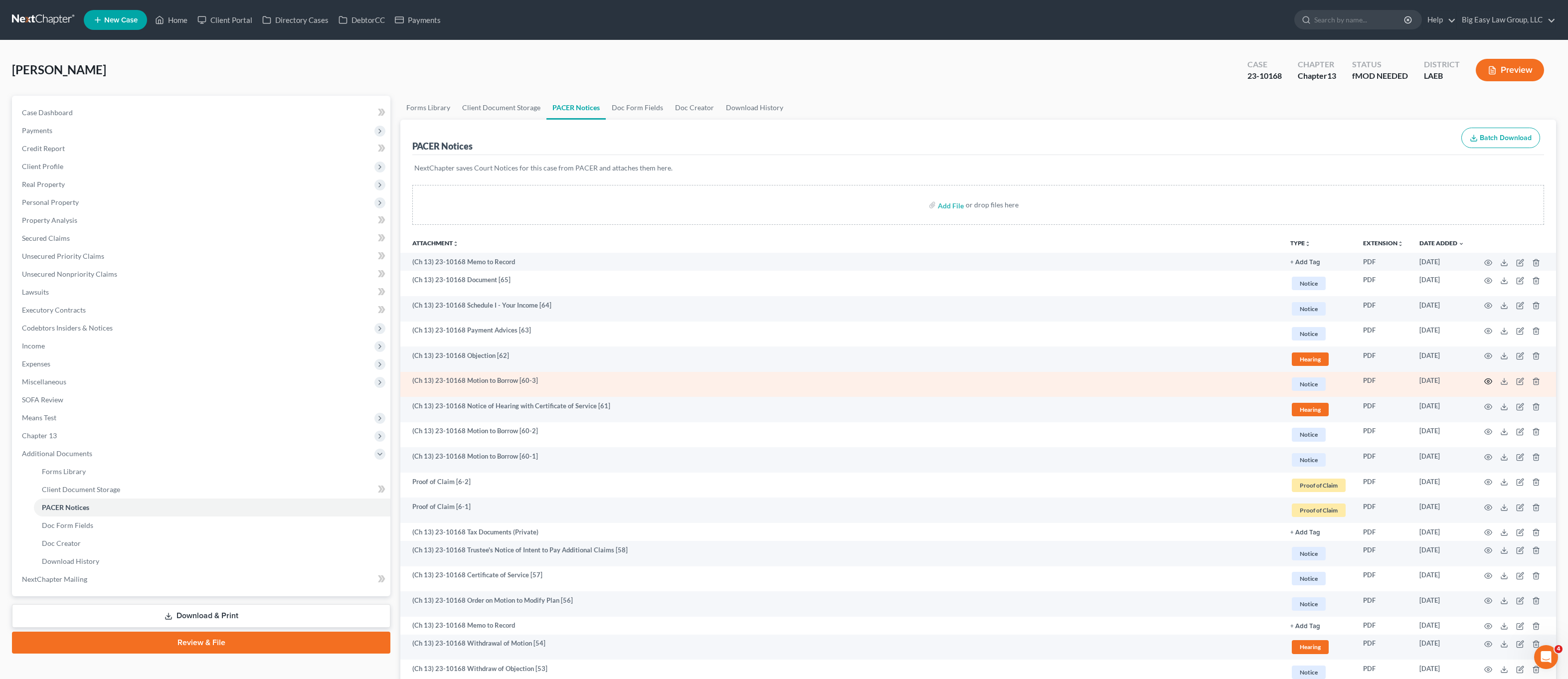
click at [1489, 379] on icon "button" at bounding box center [1488, 381] width 8 height 8
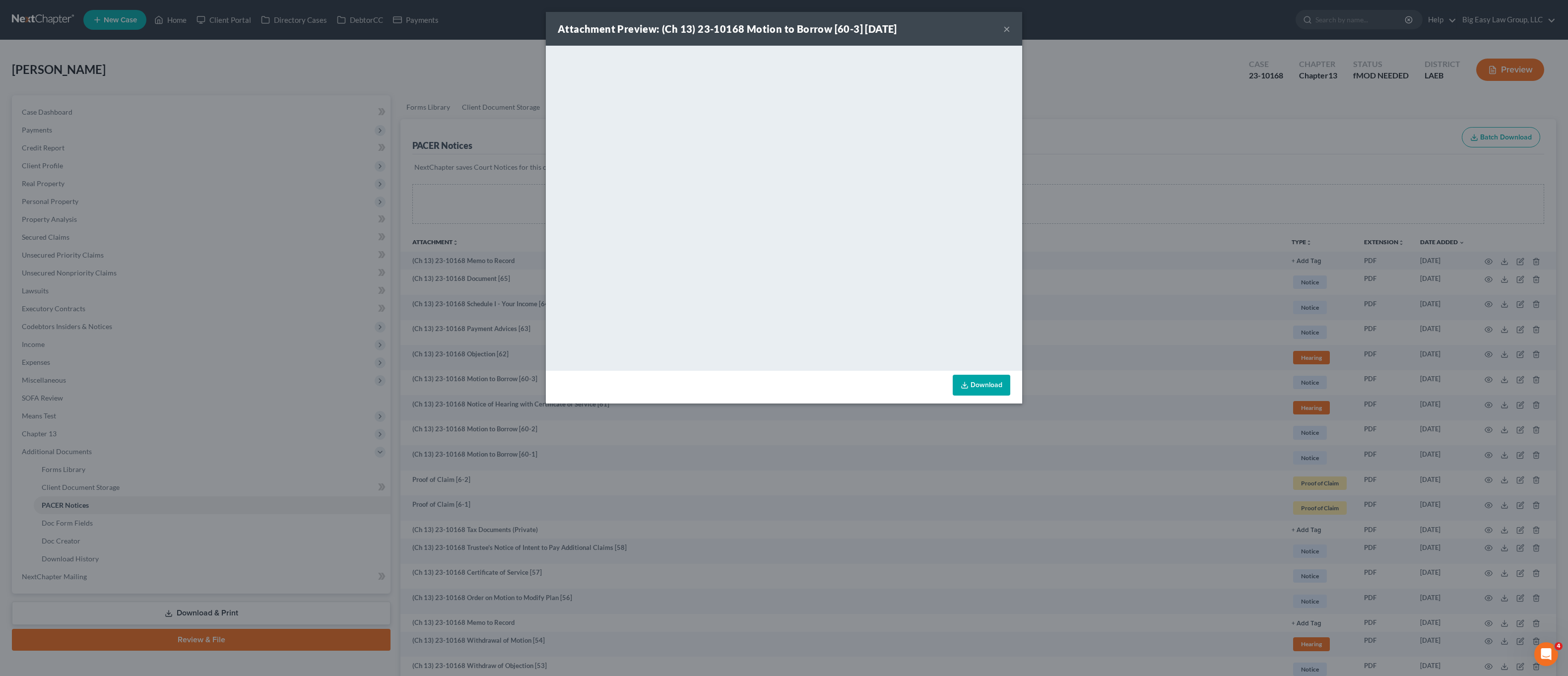
click at [1007, 25] on button "×" at bounding box center [1007, 28] width 7 height 12
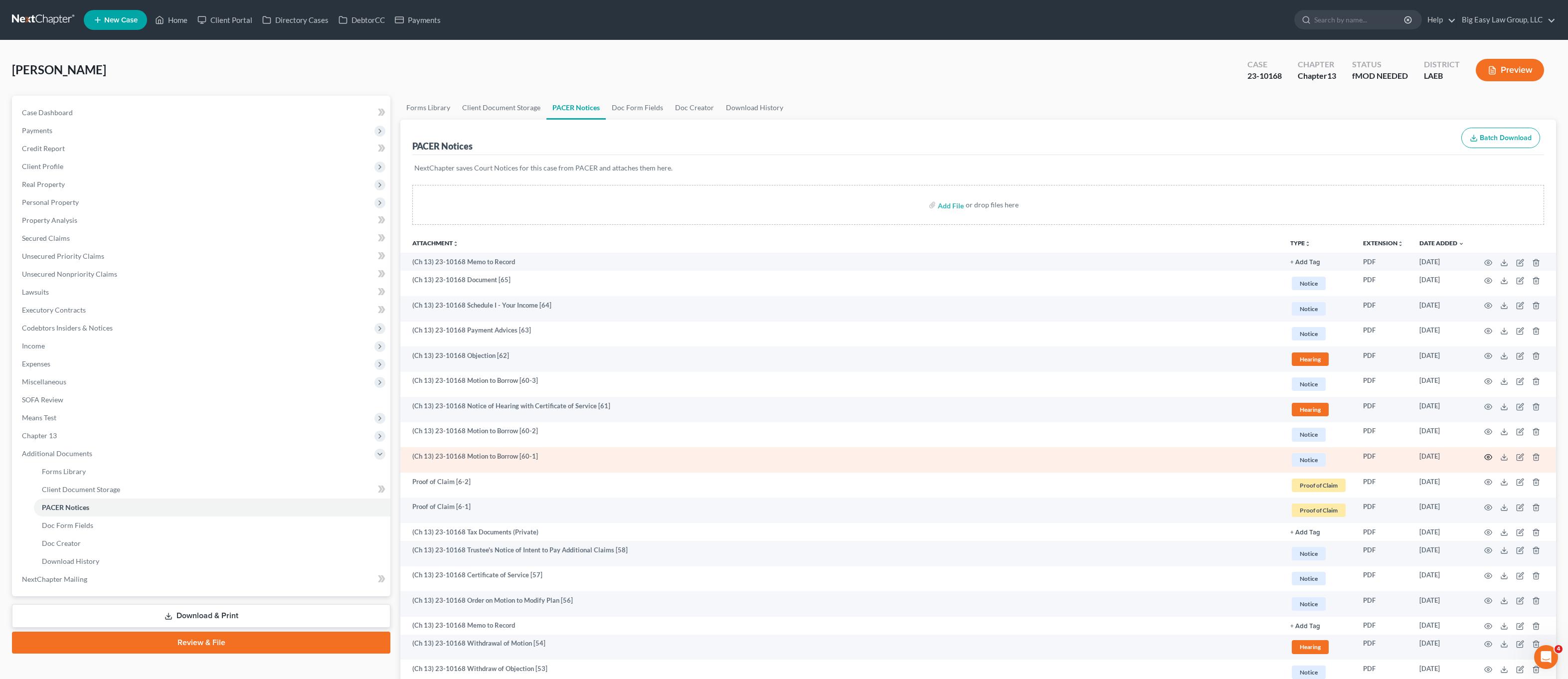
click at [1491, 457] on icon "button" at bounding box center [1488, 457] width 8 height 8
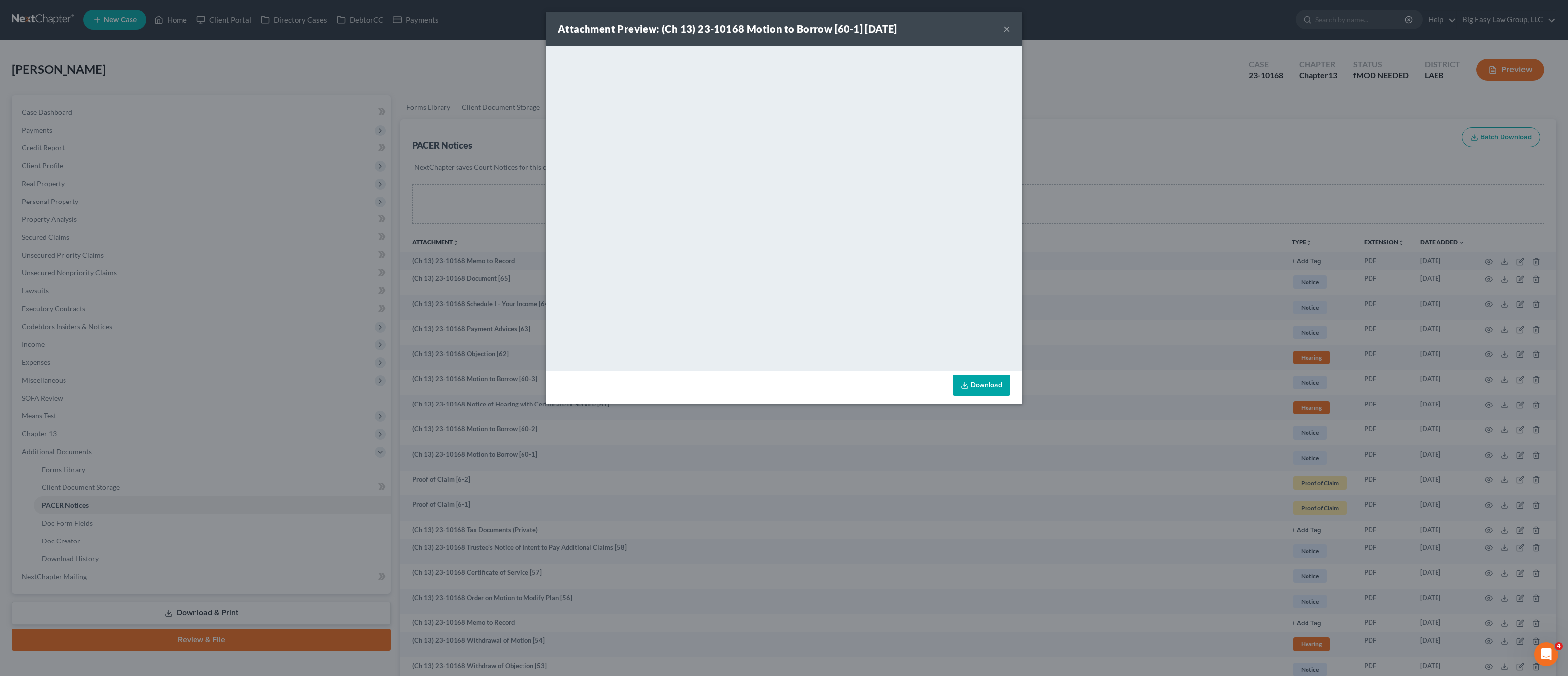
click at [1009, 34] on button "×" at bounding box center [1007, 28] width 7 height 12
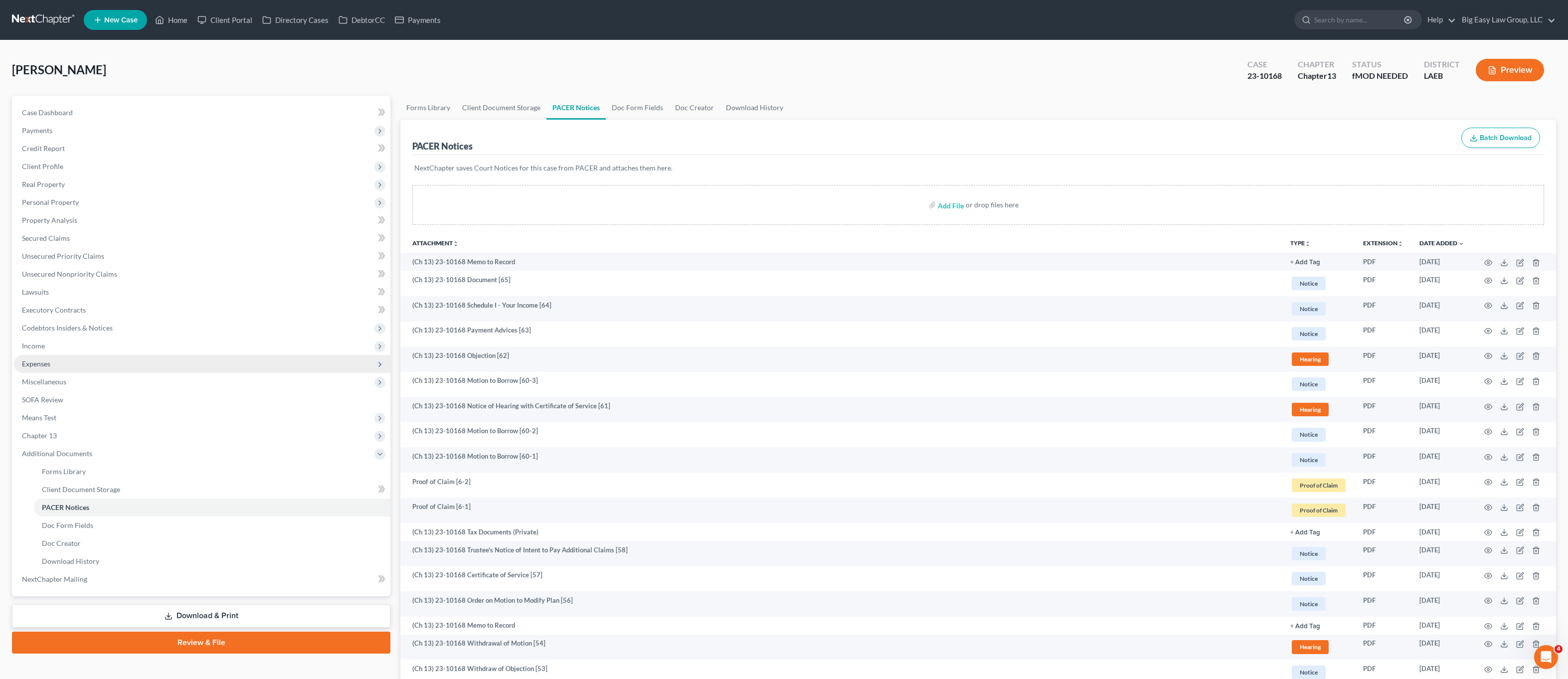
click at [66, 362] on span "Expenses" at bounding box center [203, 364] width 377 height 18
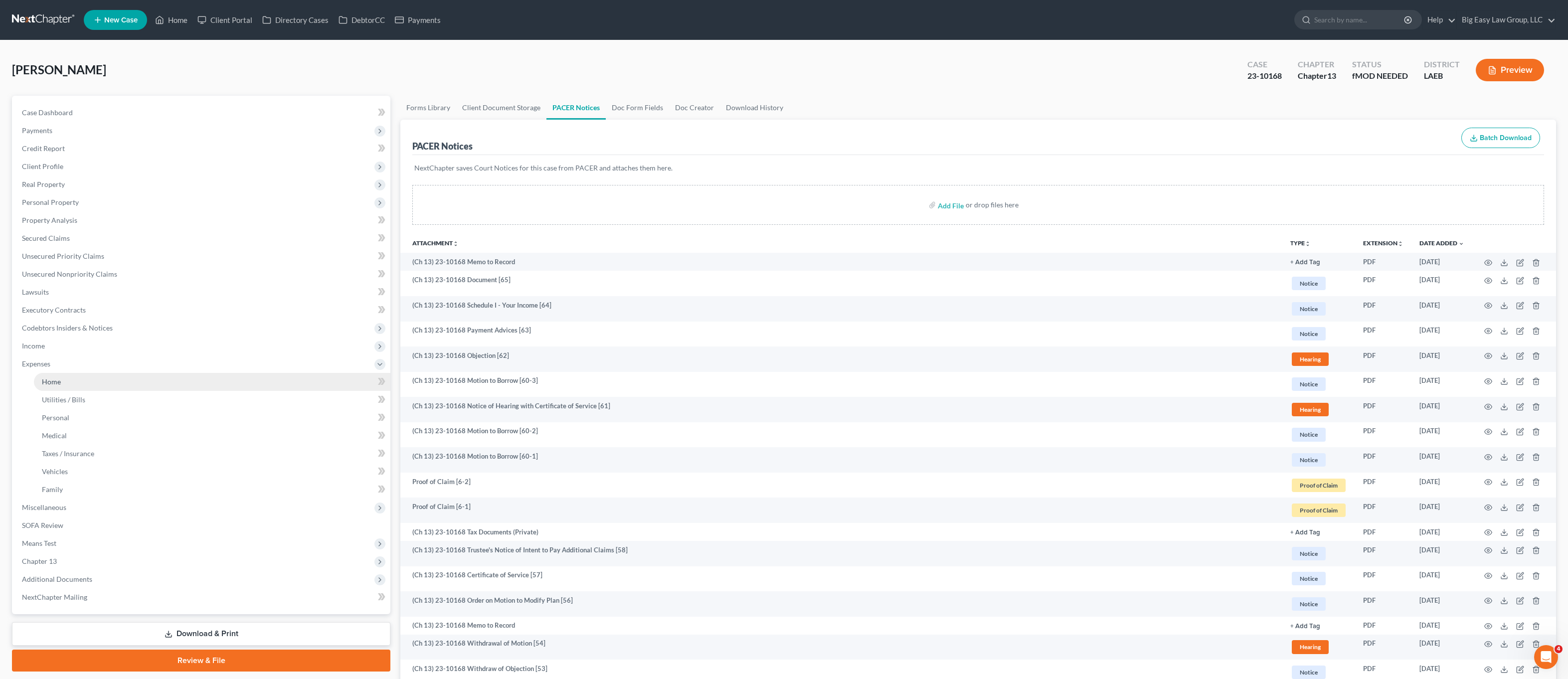
click at [108, 389] on link "Home" at bounding box center [212, 382] width 356 height 18
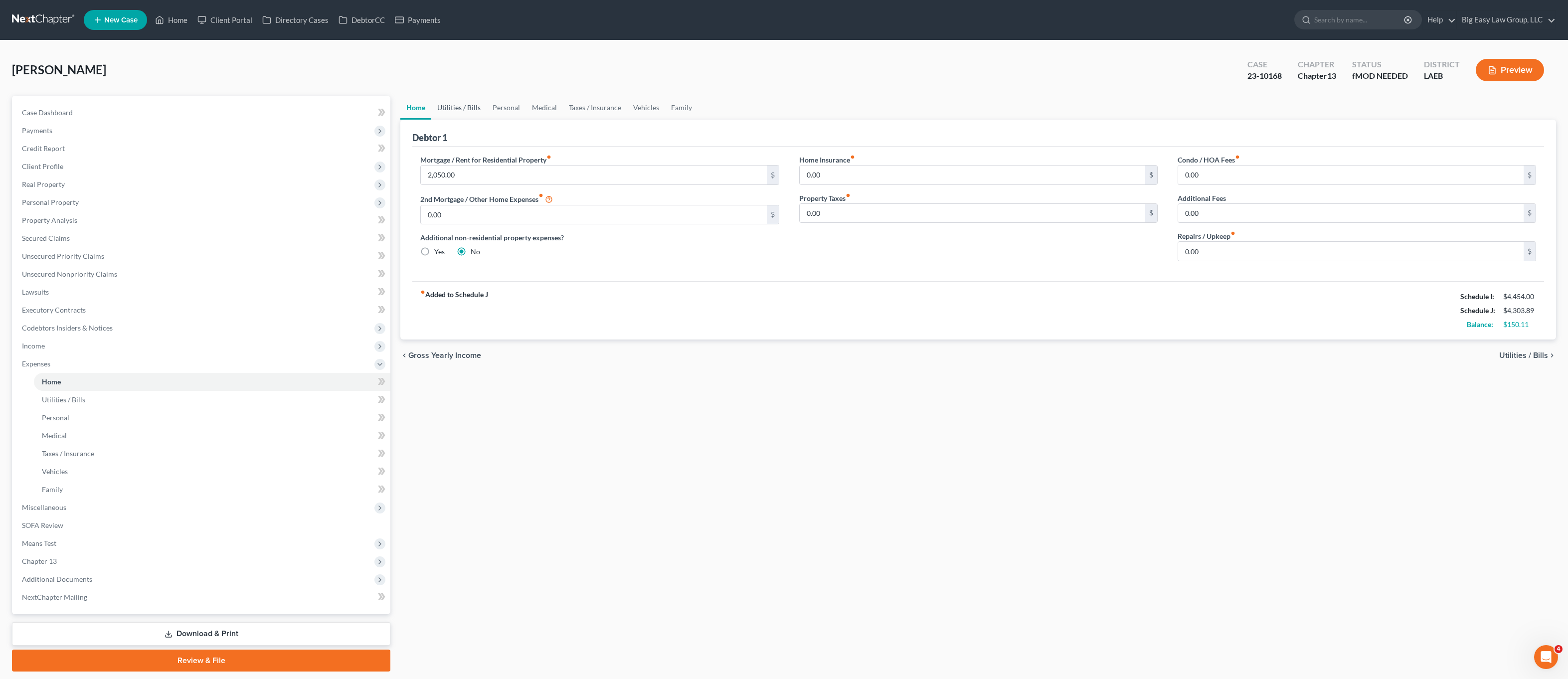
click at [451, 108] on link "Utilities / Bills" at bounding box center [458, 107] width 55 height 24
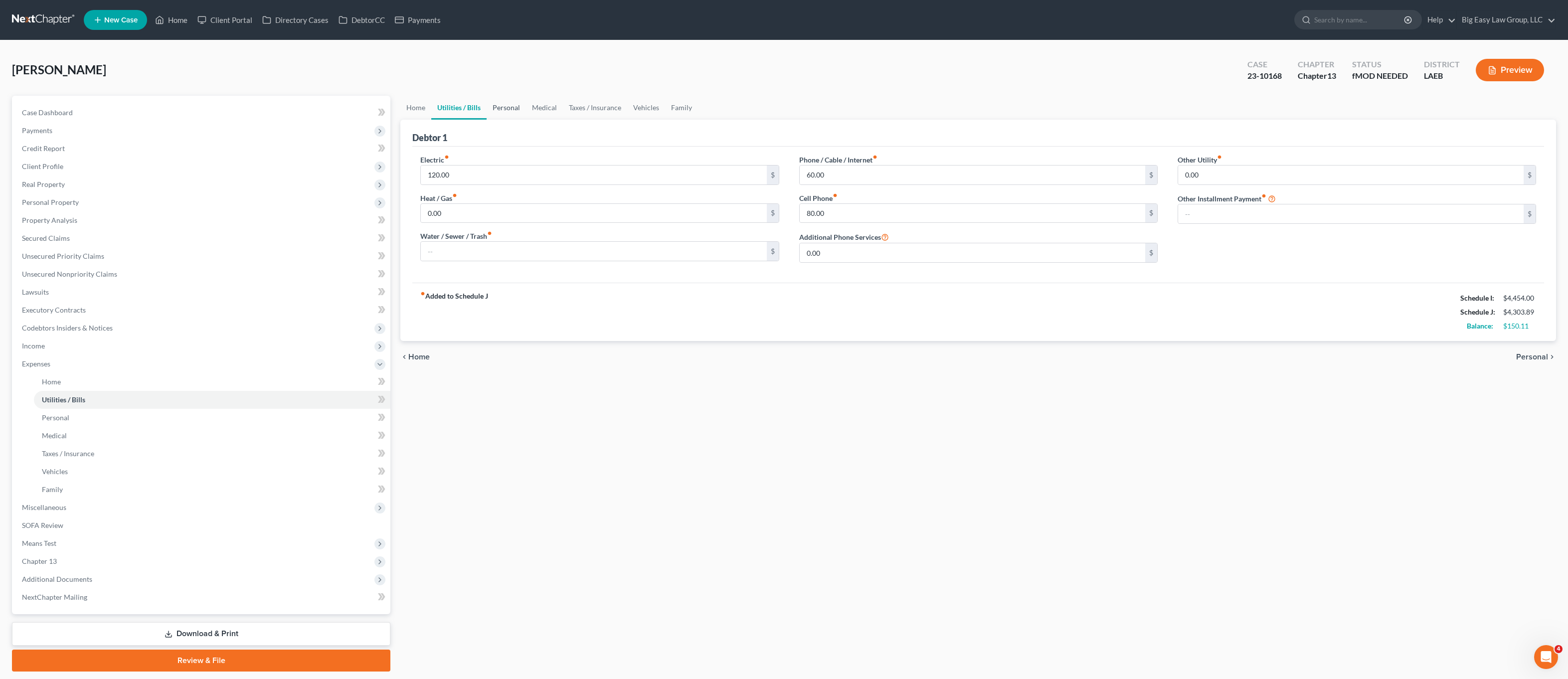
click at [497, 113] on link "Personal" at bounding box center [506, 107] width 40 height 24
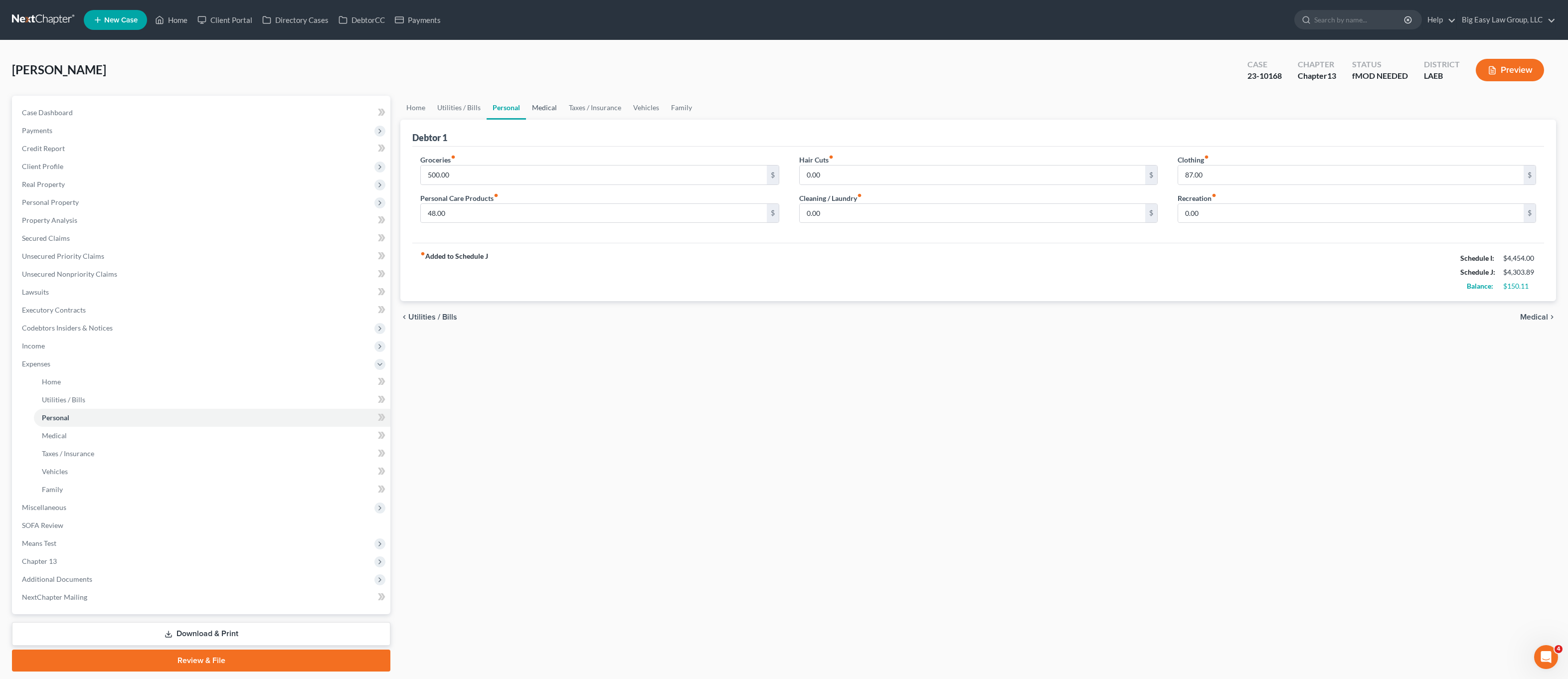
click at [544, 106] on link "Medical" at bounding box center [544, 107] width 37 height 24
click at [595, 108] on link "Taxes / Insurance" at bounding box center [595, 107] width 64 height 24
click at [636, 111] on link "Vehicles" at bounding box center [647, 107] width 38 height 24
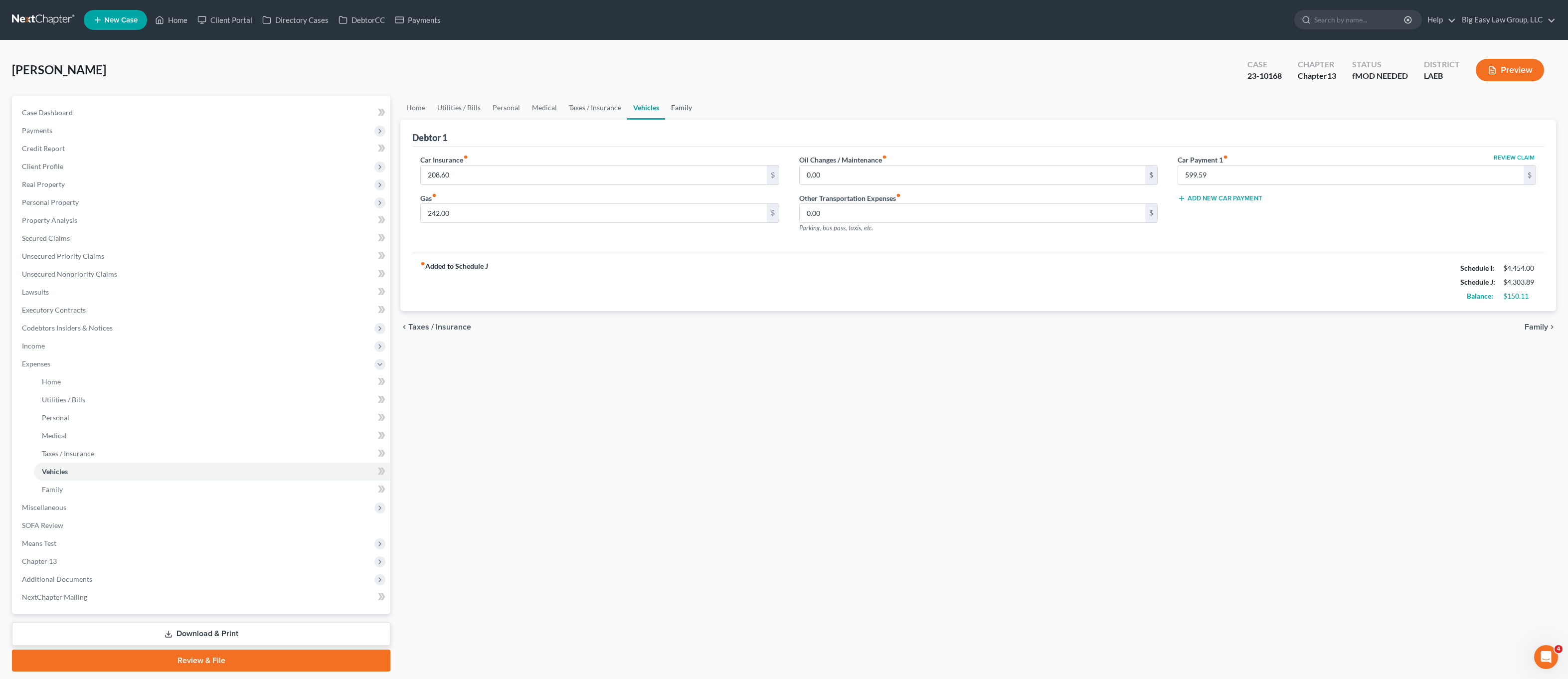
click at [678, 106] on link "Family" at bounding box center [682, 107] width 33 height 24
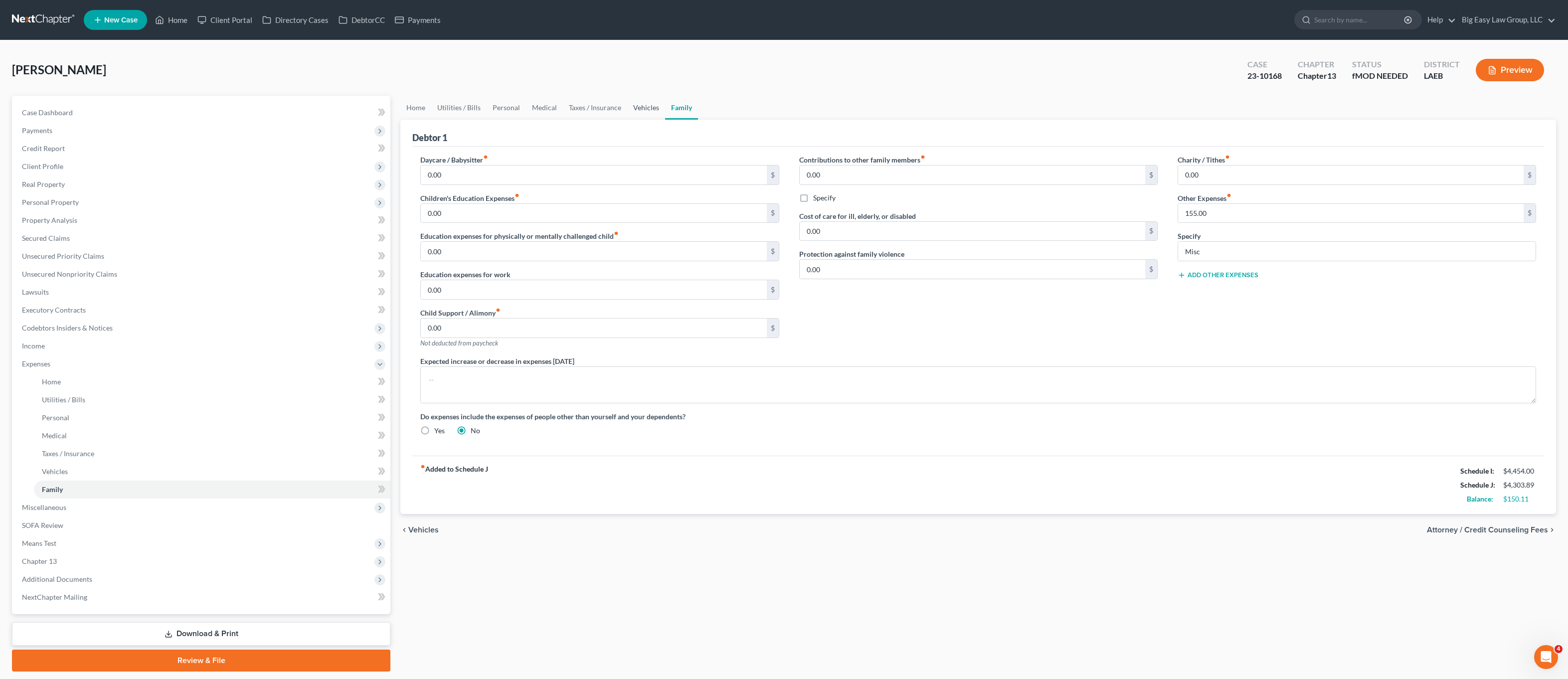
click at [647, 105] on link "Vehicles" at bounding box center [646, 107] width 38 height 24
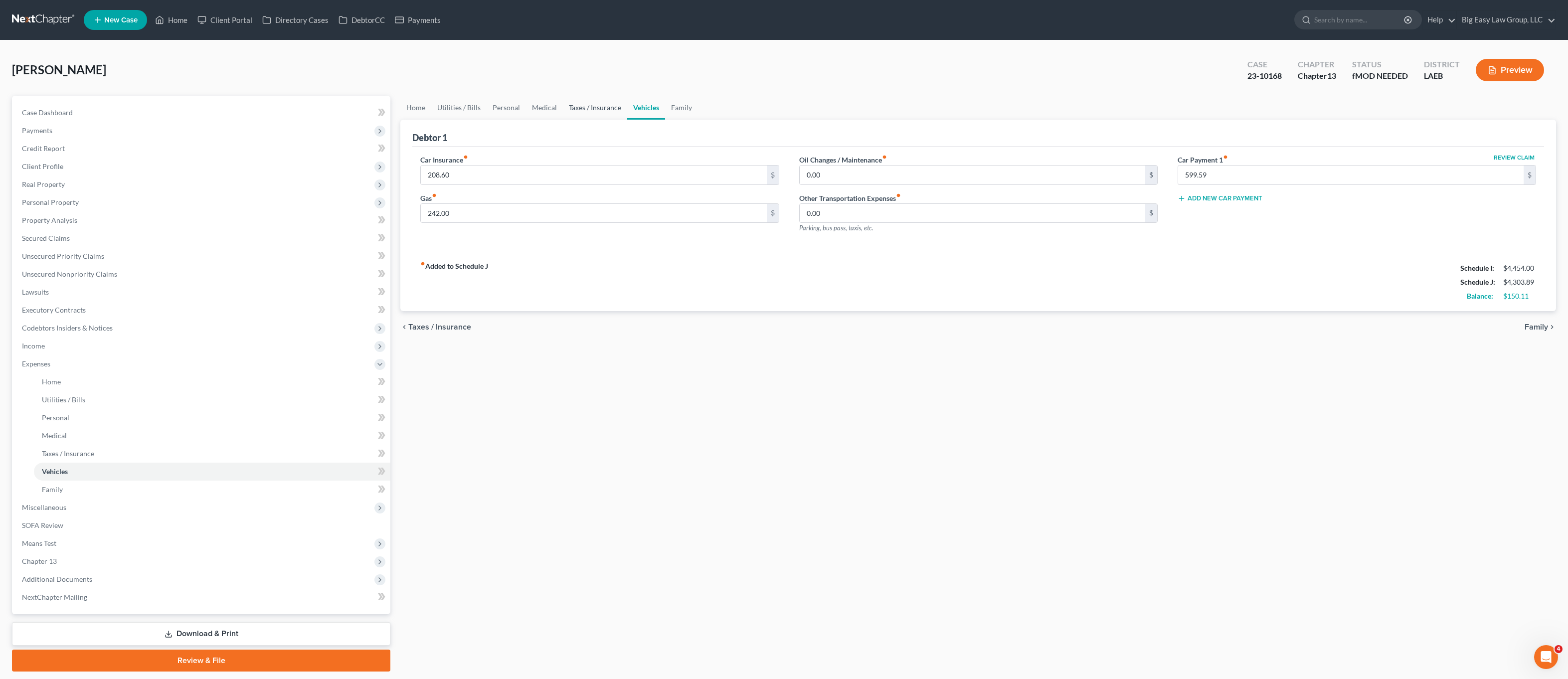
click at [595, 106] on link "Taxes / Insurance" at bounding box center [595, 107] width 64 height 24
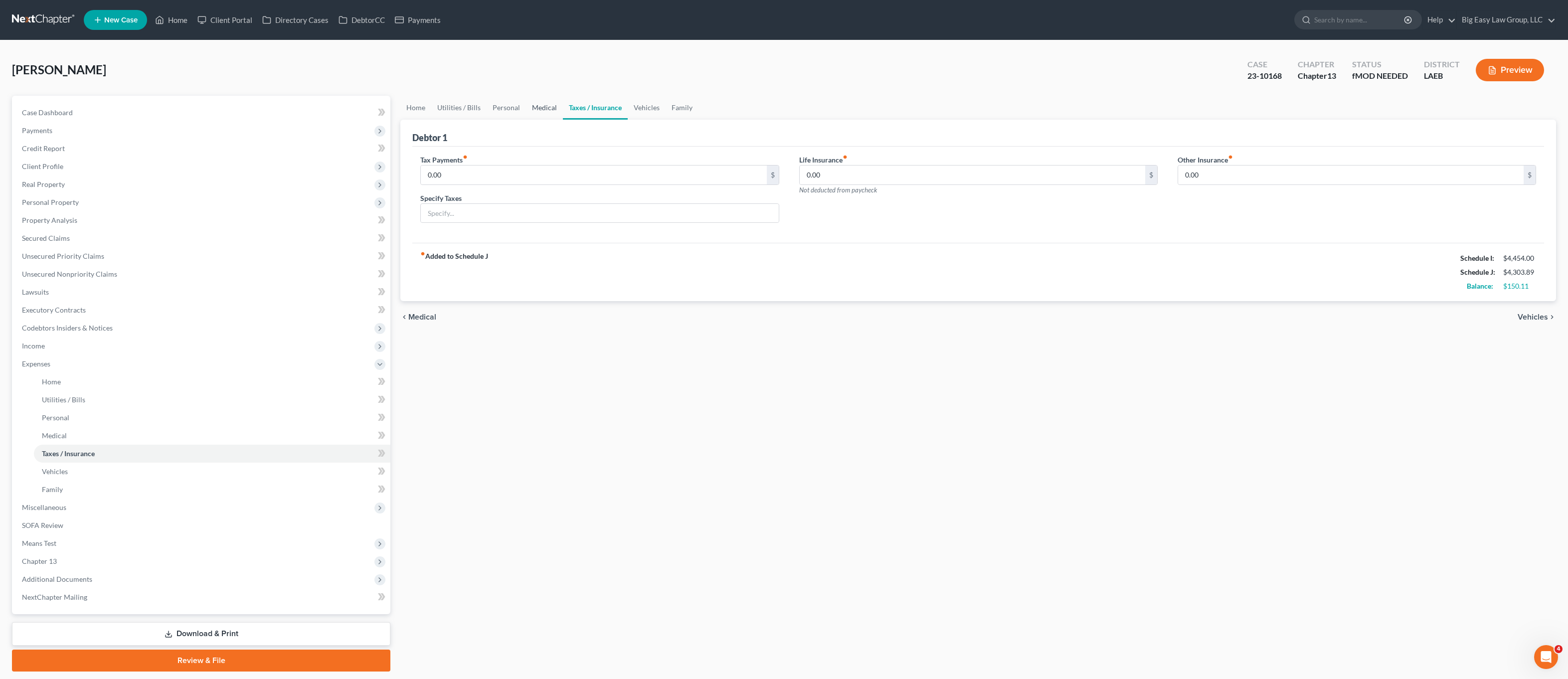
click at [538, 106] on link "Medical" at bounding box center [544, 107] width 37 height 24
click at [498, 103] on link "Personal" at bounding box center [506, 107] width 40 height 24
click at [458, 106] on link "Utilities / Bills" at bounding box center [458, 107] width 55 height 24
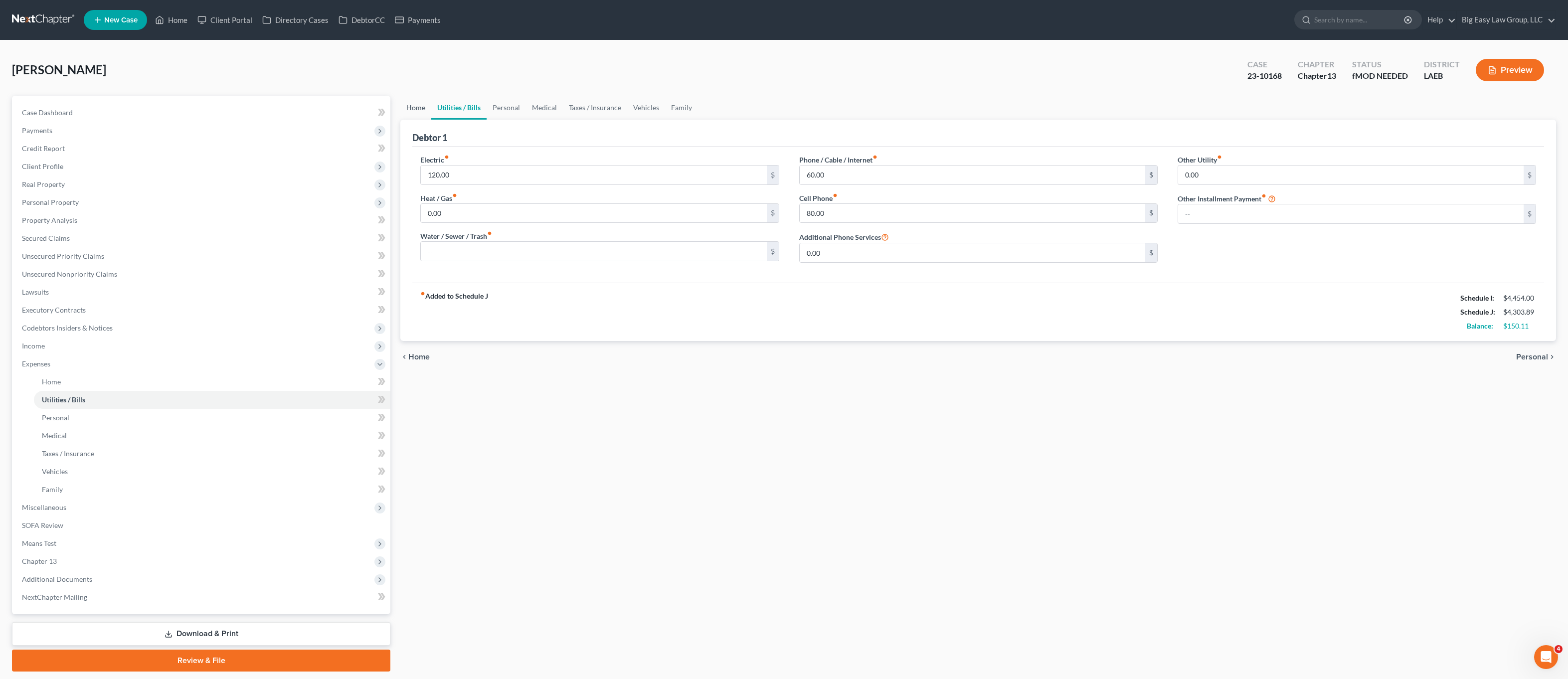
click at [419, 104] on link "Home" at bounding box center [416, 107] width 31 height 24
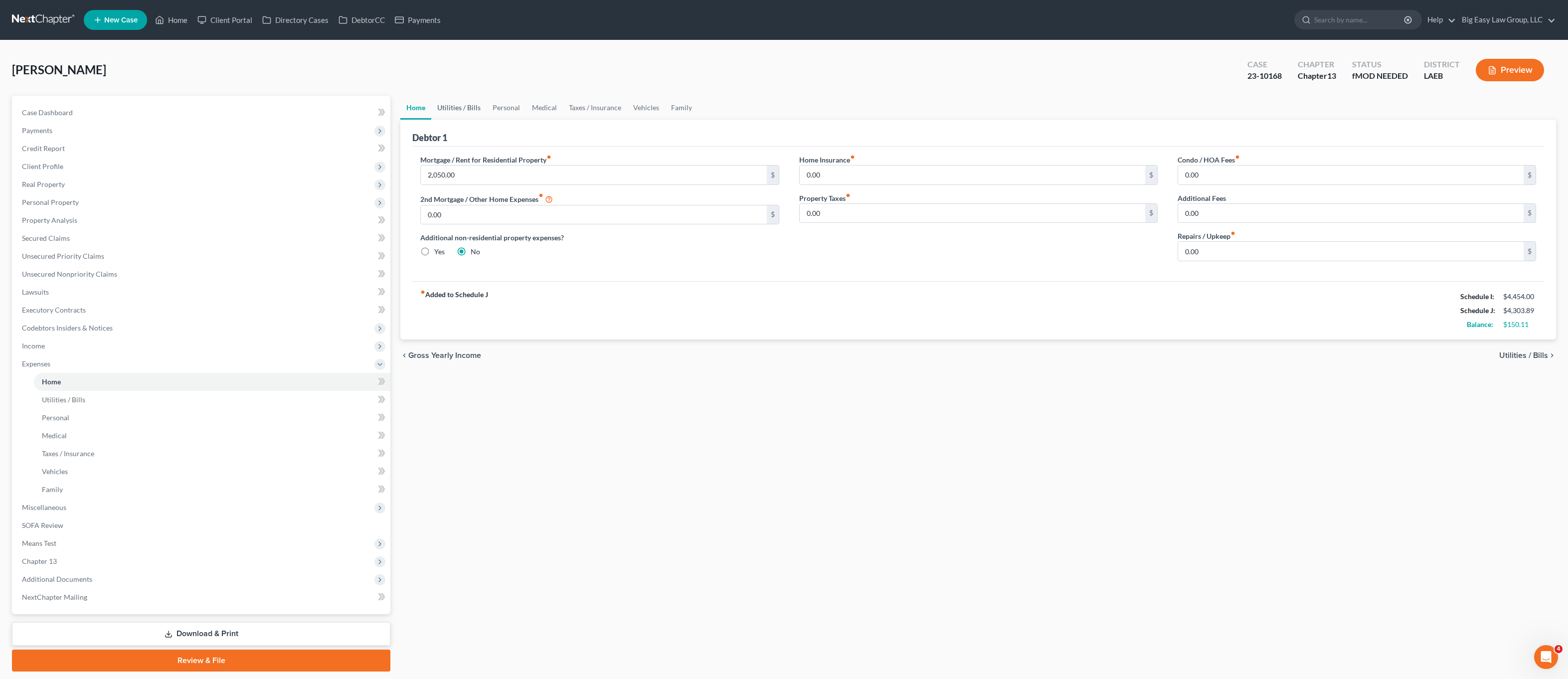
click at [451, 114] on link "Utilities / Bills" at bounding box center [458, 107] width 55 height 24
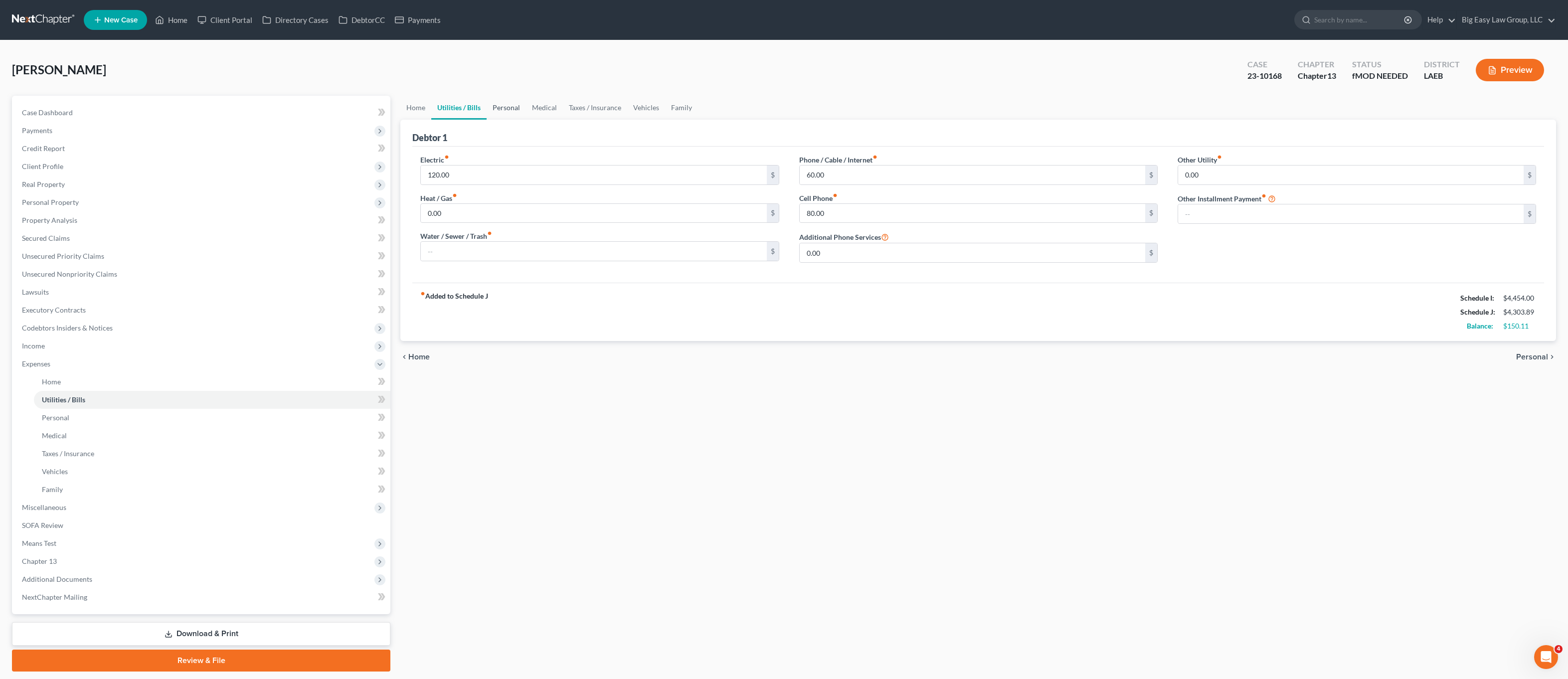
click at [501, 108] on link "Personal" at bounding box center [506, 107] width 40 height 24
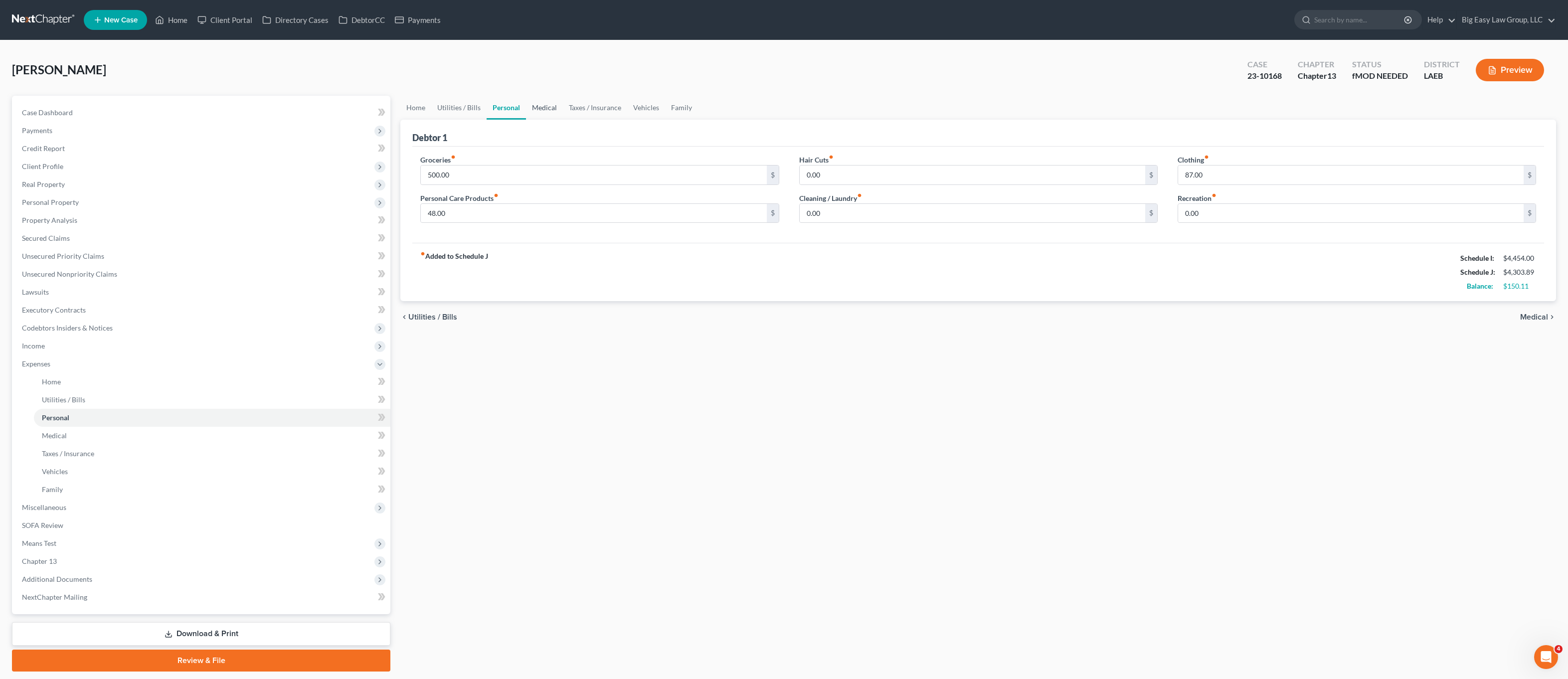
click at [551, 106] on link "Medical" at bounding box center [544, 107] width 37 height 24
drag, startPoint x: 573, startPoint y: 110, endPoint x: 599, endPoint y: 111, distance: 26.0
click at [573, 110] on link "Taxes / Insurance" at bounding box center [595, 107] width 64 height 24
click at [643, 110] on link "Vehicles" at bounding box center [647, 107] width 38 height 24
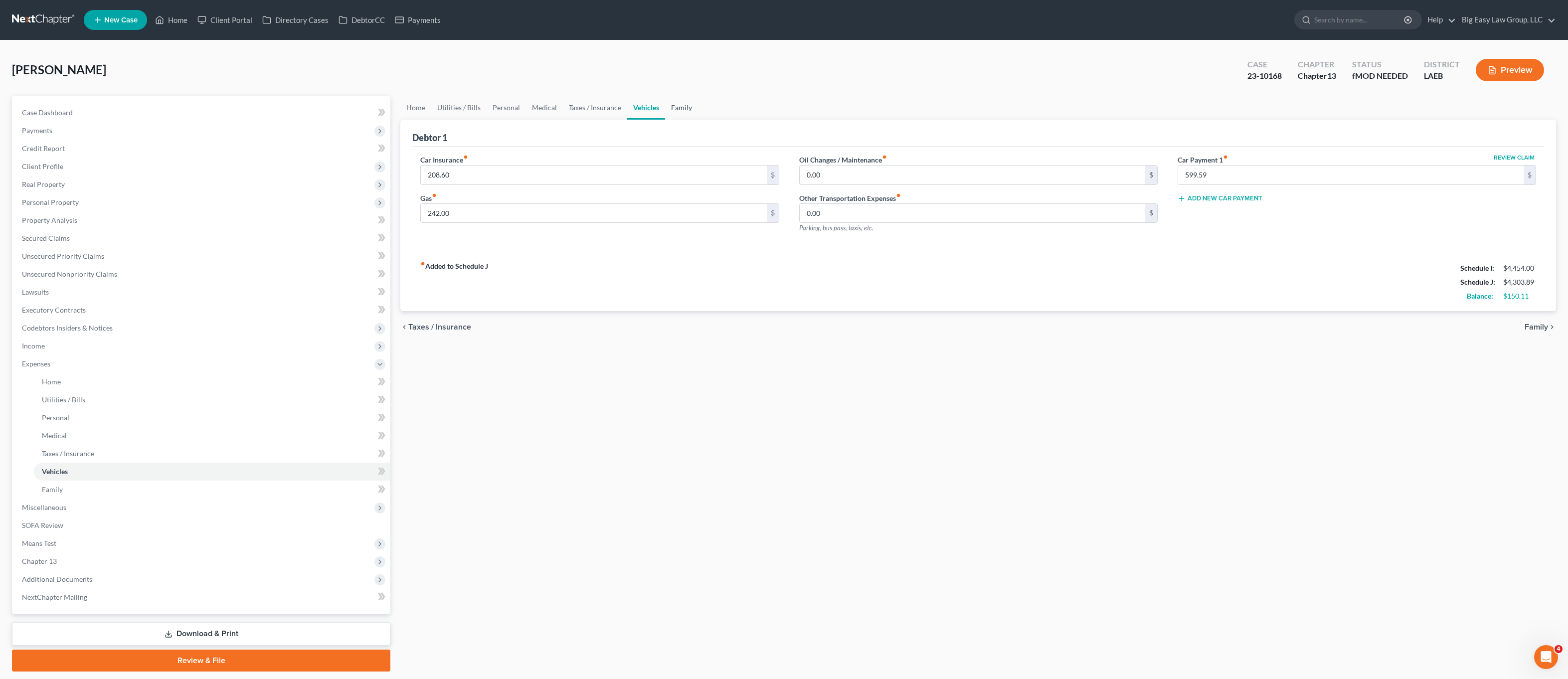
click at [692, 103] on link "Family" at bounding box center [682, 107] width 33 height 24
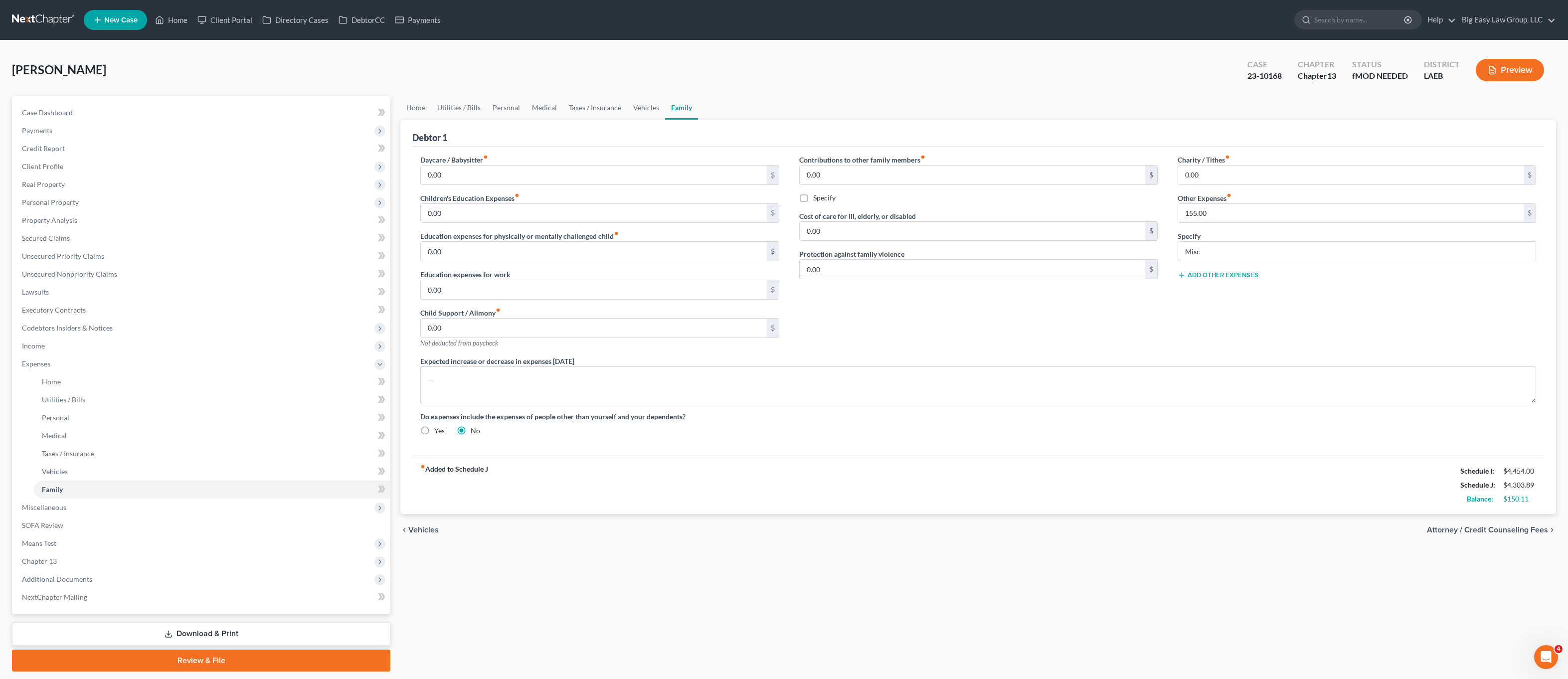
click at [747, 114] on ul "Home Utilities / Bills Personal Medical Taxes / Insurance Vehicles Family" at bounding box center [978, 107] width 1156 height 24
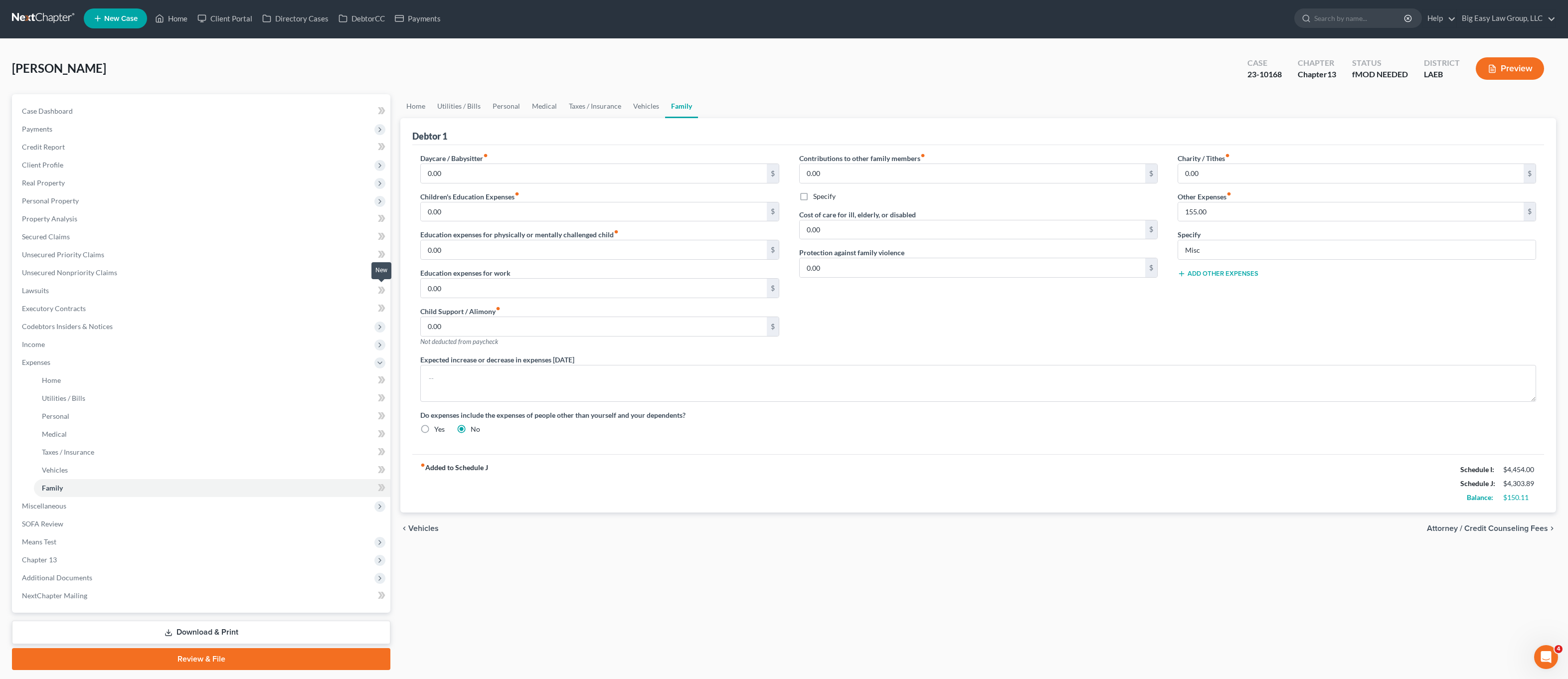
scroll to position [31, 0]
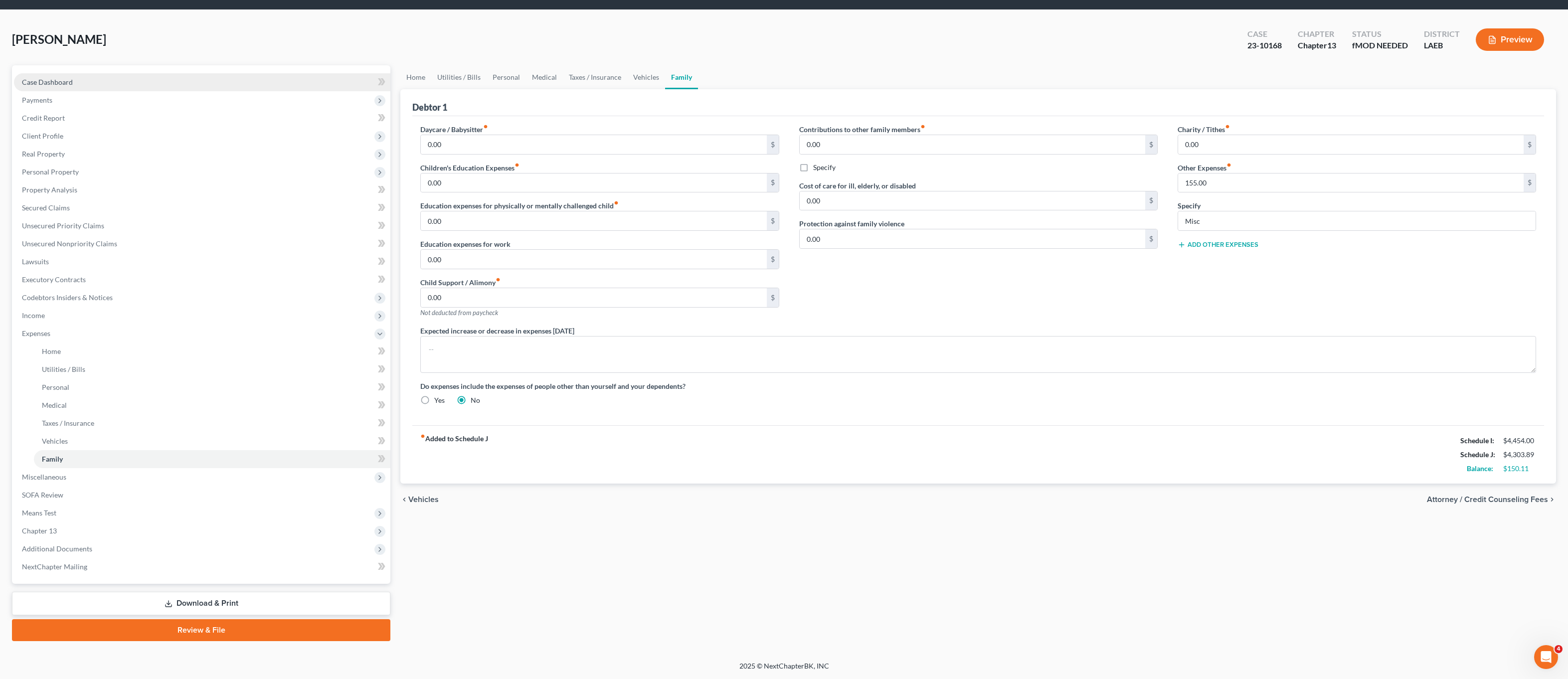
click at [61, 74] on link "Case Dashboard" at bounding box center [203, 82] width 377 height 18
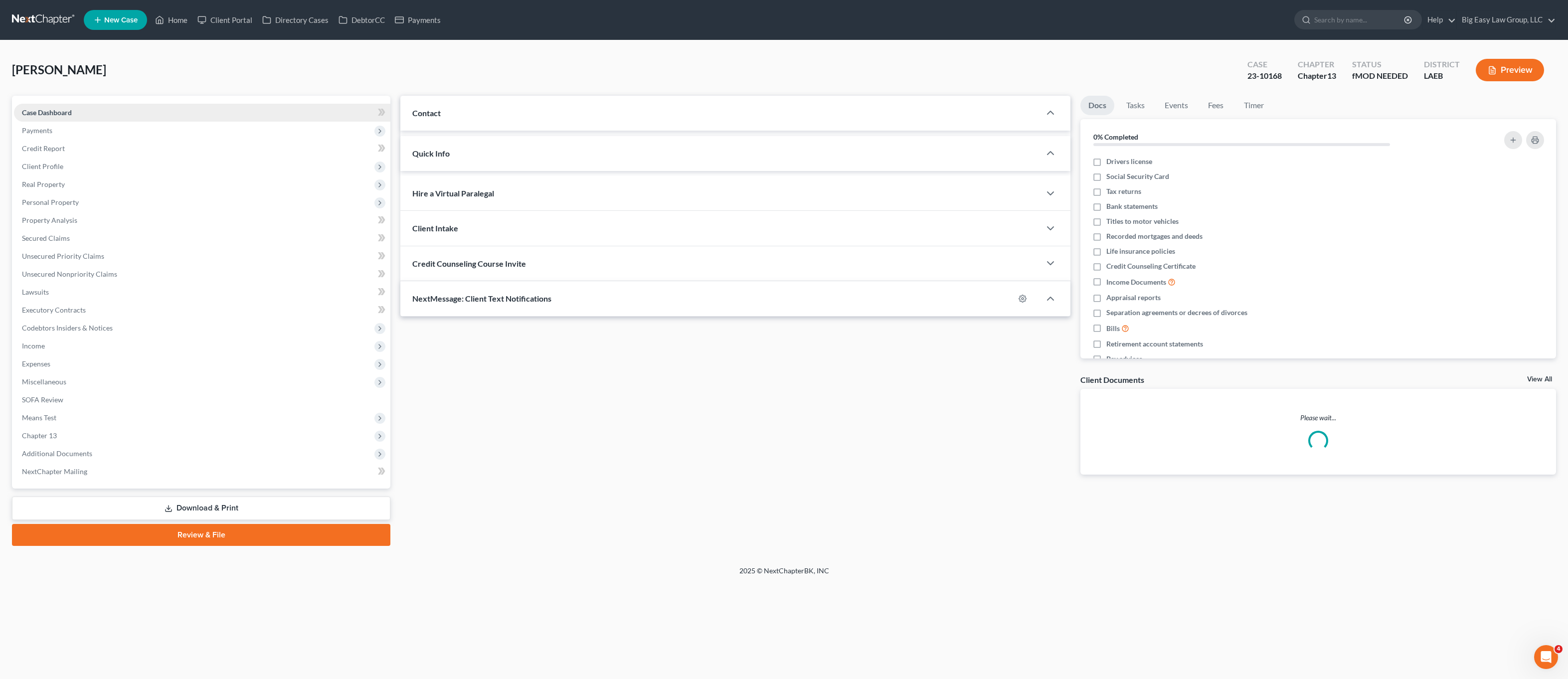
click at [60, 108] on span "Case Dashboard" at bounding box center [47, 112] width 50 height 8
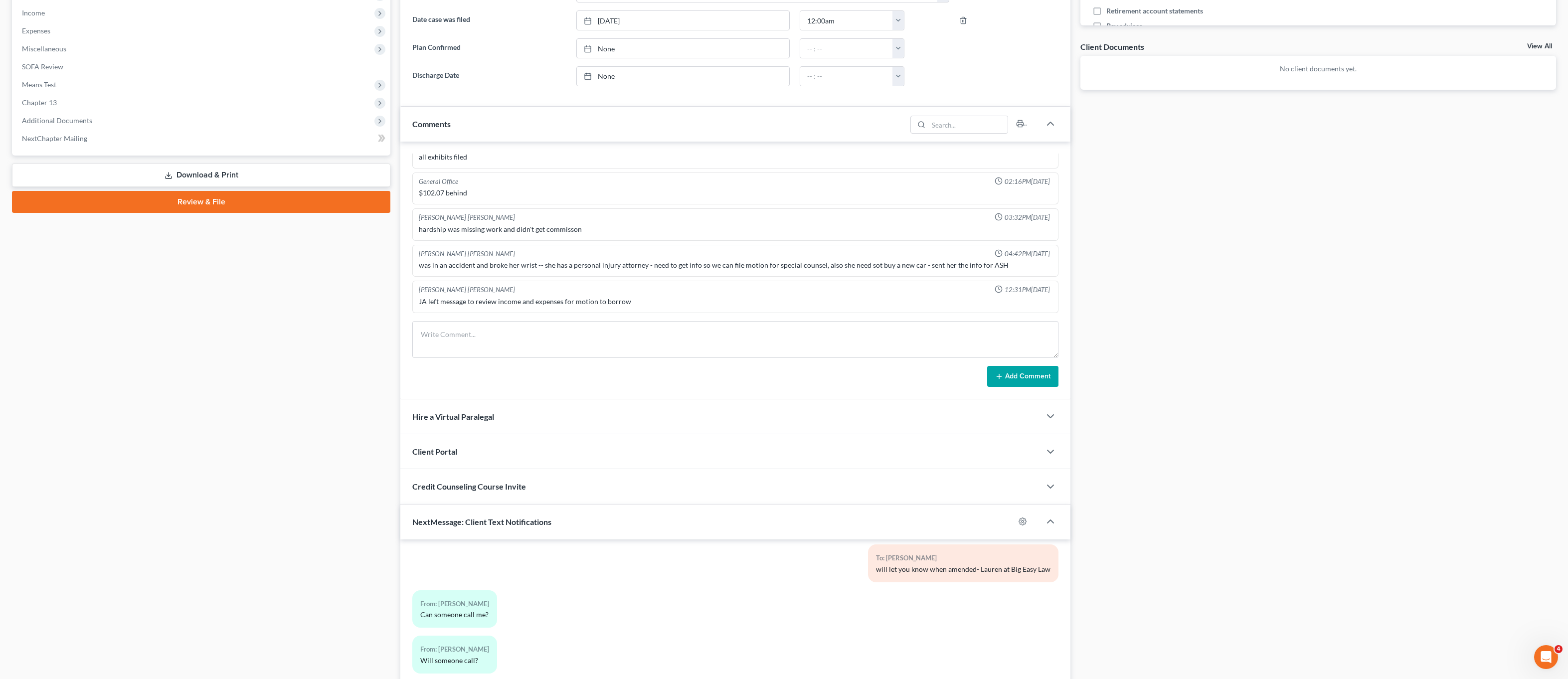
scroll to position [454, 0]
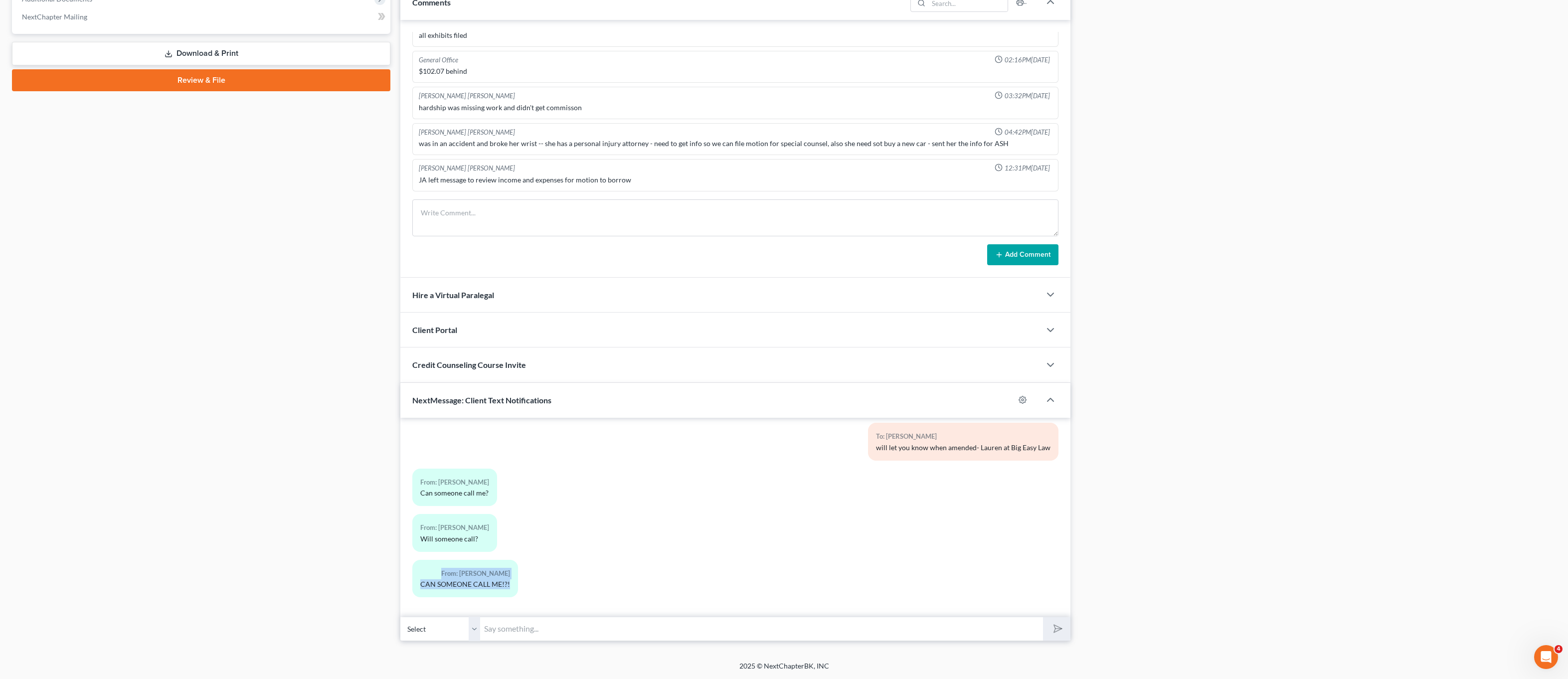
drag, startPoint x: 464, startPoint y: 584, endPoint x: 601, endPoint y: 595, distance: 137.4
click at [602, 595] on div "From: Debby Rolando CAN SOMEONE CALL ME!?!" at bounding box center [626, 583] width 438 height 45
drag, startPoint x: 442, startPoint y: 582, endPoint x: 522, endPoint y: 576, distance: 80.2
click at [551, 631] on div "10:47AM, 12/27/2023 To: Debby Rolando ms. Rolando: Not back til tomorrow-call u…" at bounding box center [736, 529] width 670 height 223
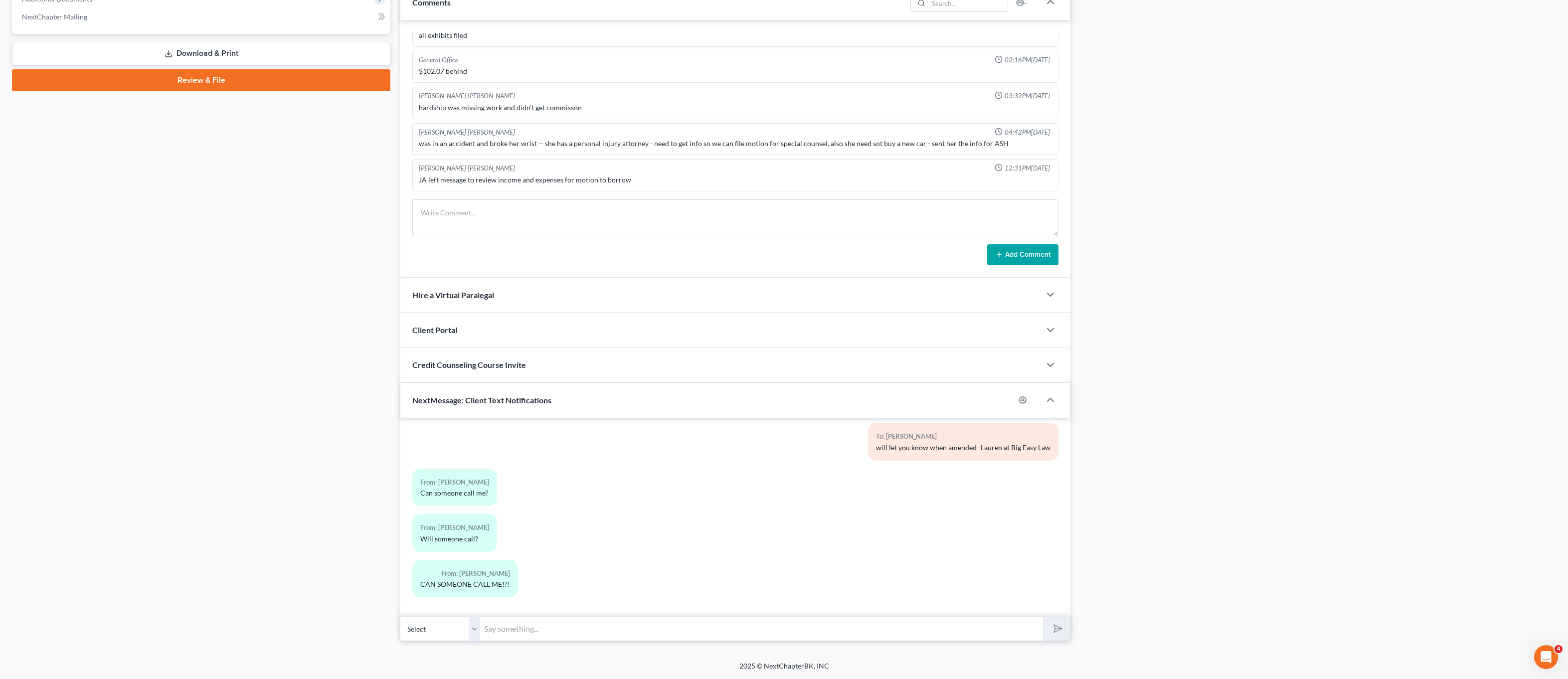
click at [521, 573] on div "From: Debby Rolando CAN SOMEONE CALL ME!?!" at bounding box center [626, 583] width 438 height 45
drag, startPoint x: 480, startPoint y: 527, endPoint x: 570, endPoint y: 582, distance: 105.5
click at [570, 582] on div "From: Debby Rolando CAN SOMEONE CALL ME!?!" at bounding box center [626, 583] width 438 height 45
drag, startPoint x: 558, startPoint y: 567, endPoint x: 510, endPoint y: 515, distance: 70.8
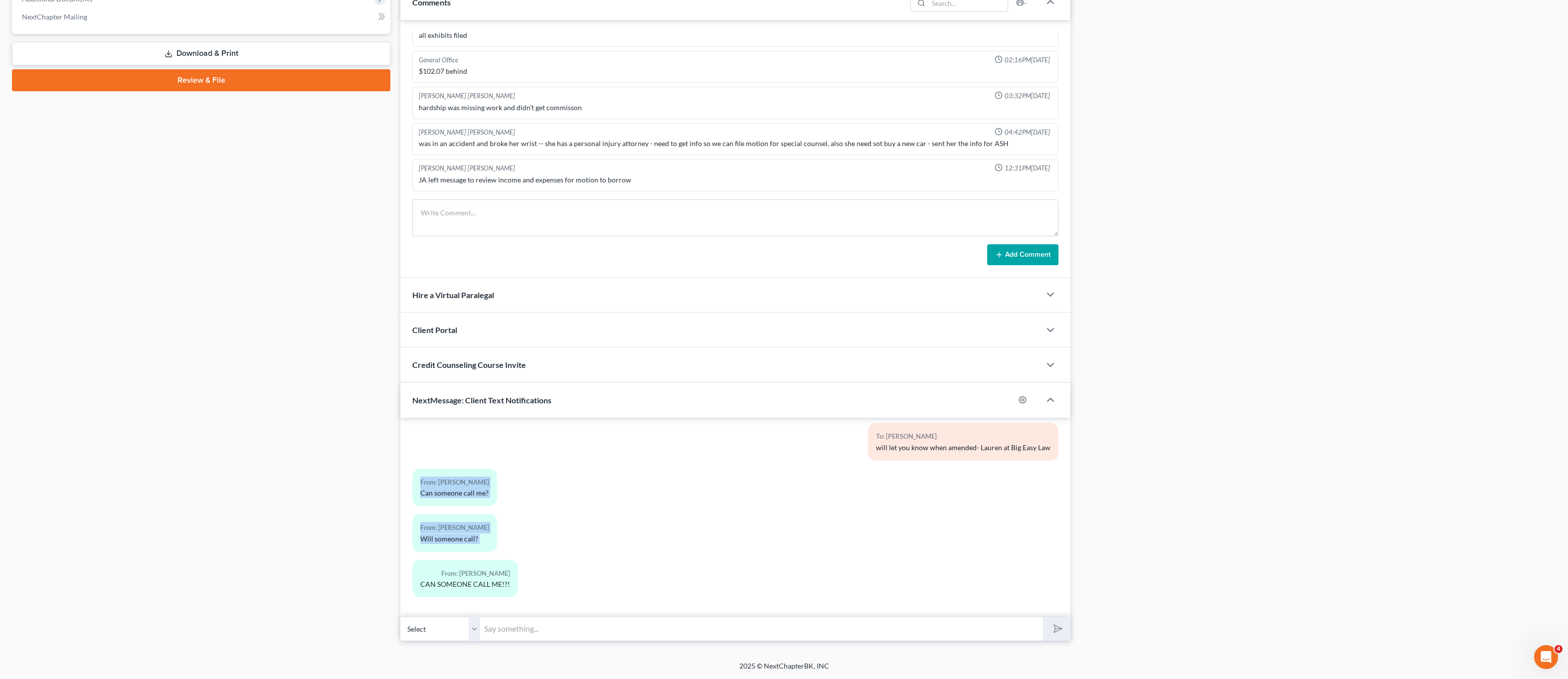
drag, startPoint x: 515, startPoint y: 515, endPoint x: 518, endPoint y: 519, distance: 5.0
click at [514, 515] on div "From: Debby Rolando Will someone call?" at bounding box center [626, 537] width 438 height 45
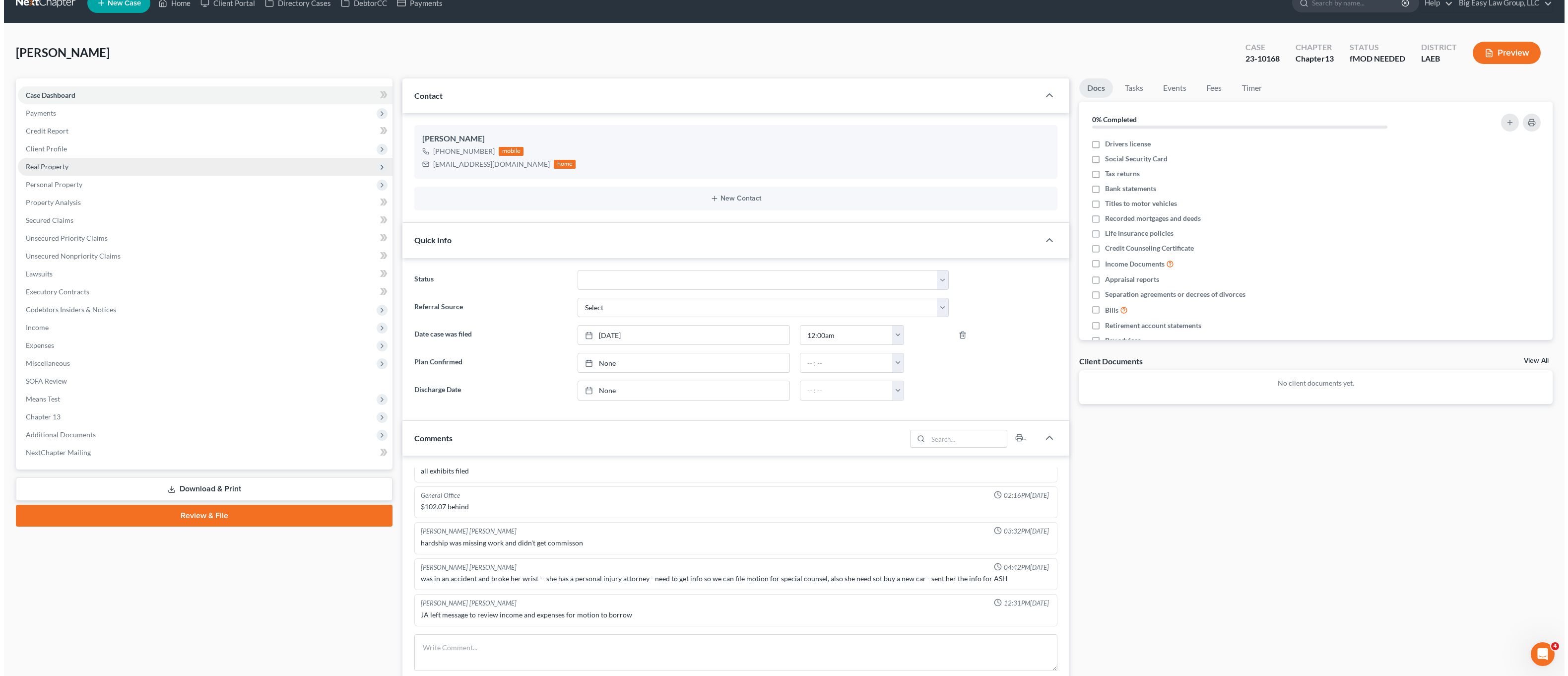
scroll to position [0, 0]
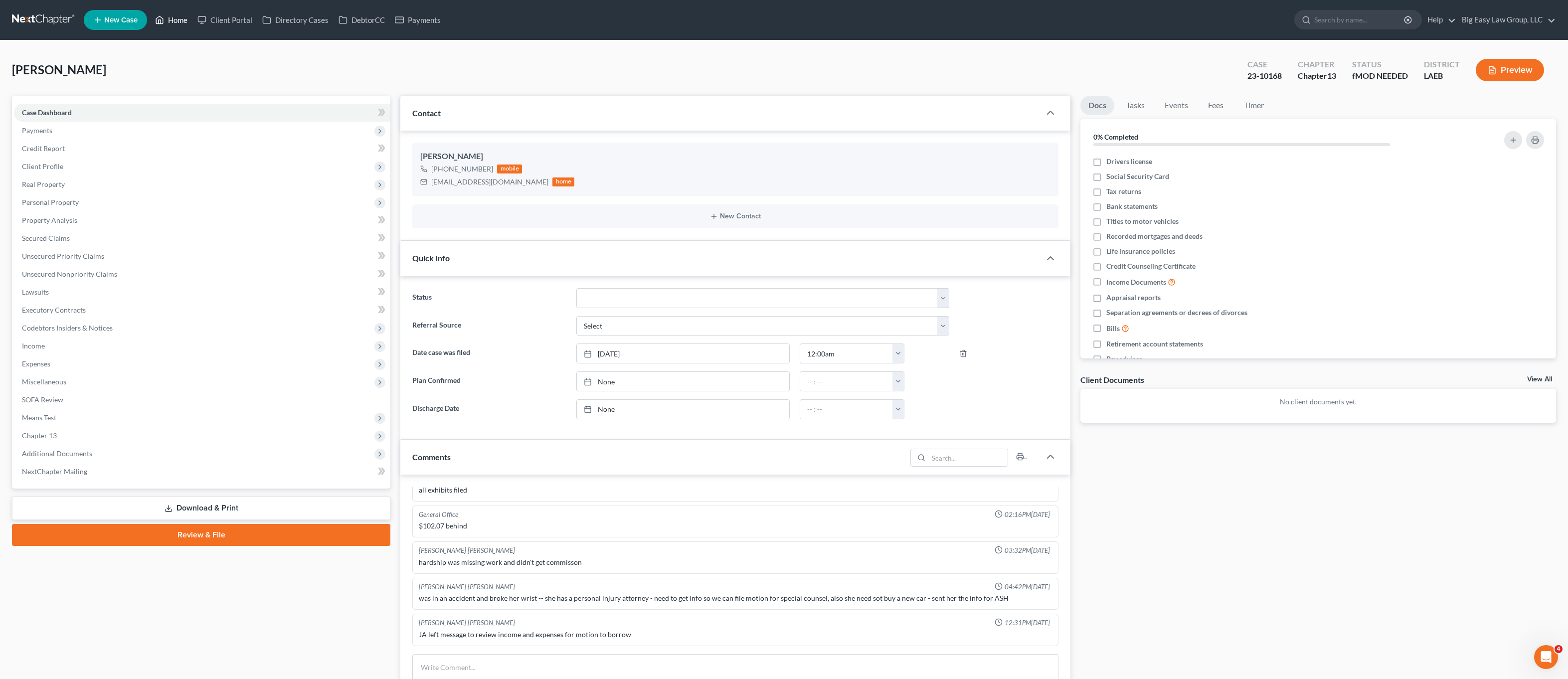
click at [177, 20] on link "Home" at bounding box center [171, 20] width 42 height 18
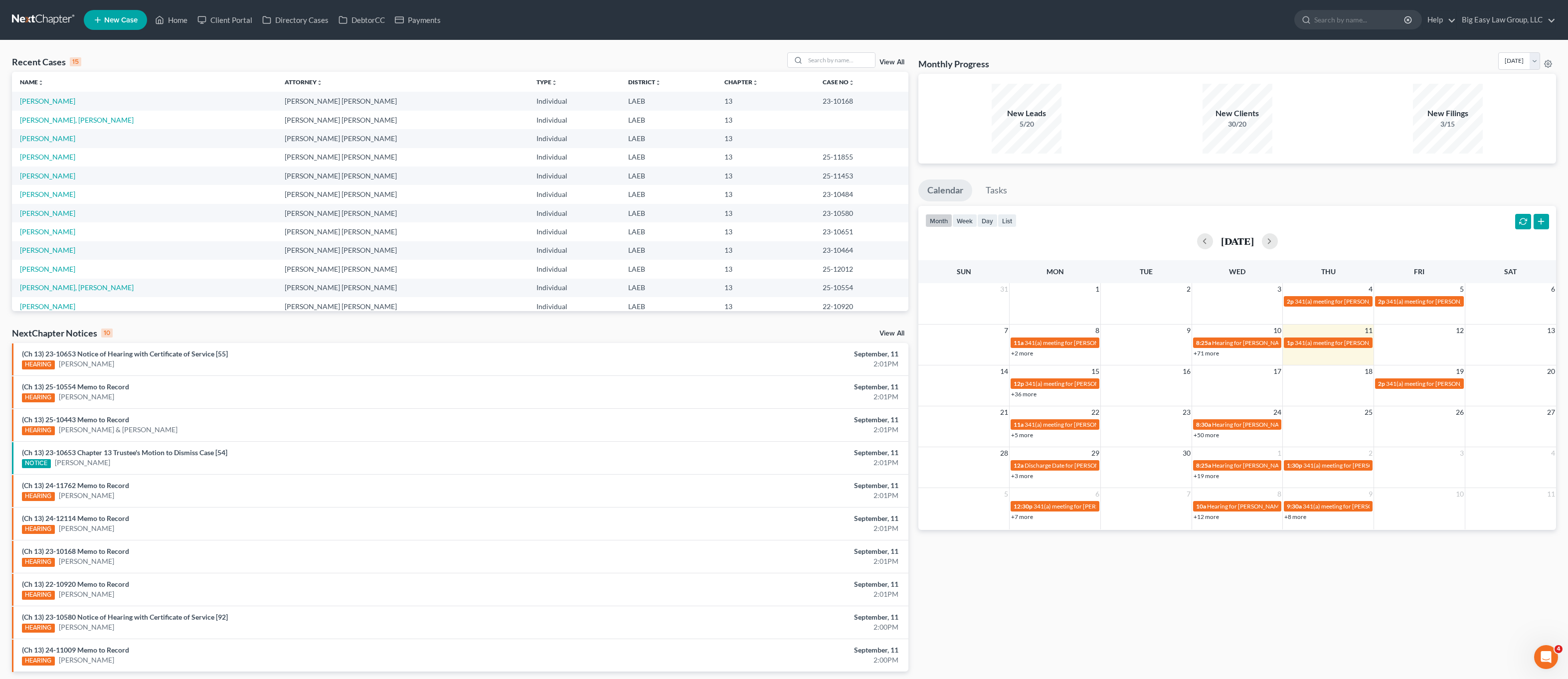
click at [167, 29] on ul "New Case Home Client Portal Directory Cases DebtorCC Payments - No Result - See…" at bounding box center [820, 20] width 1473 height 26
click at [180, 21] on link "Home" at bounding box center [171, 20] width 42 height 18
drag, startPoint x: 172, startPoint y: 20, endPoint x: 734, endPoint y: 608, distance: 813.4
click at [172, 20] on link "Home" at bounding box center [171, 20] width 42 height 18
click at [842, 58] on input "search" at bounding box center [840, 60] width 70 height 14
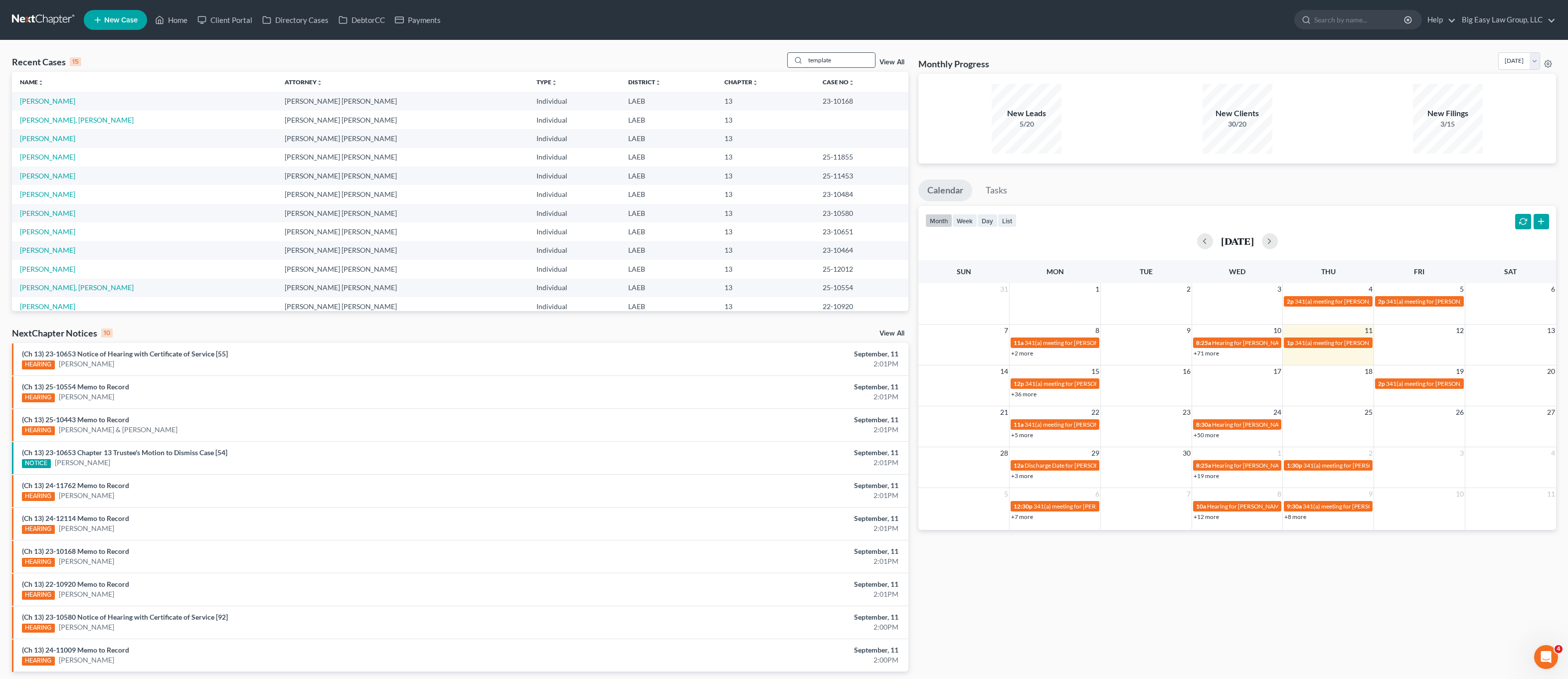
type input "template"
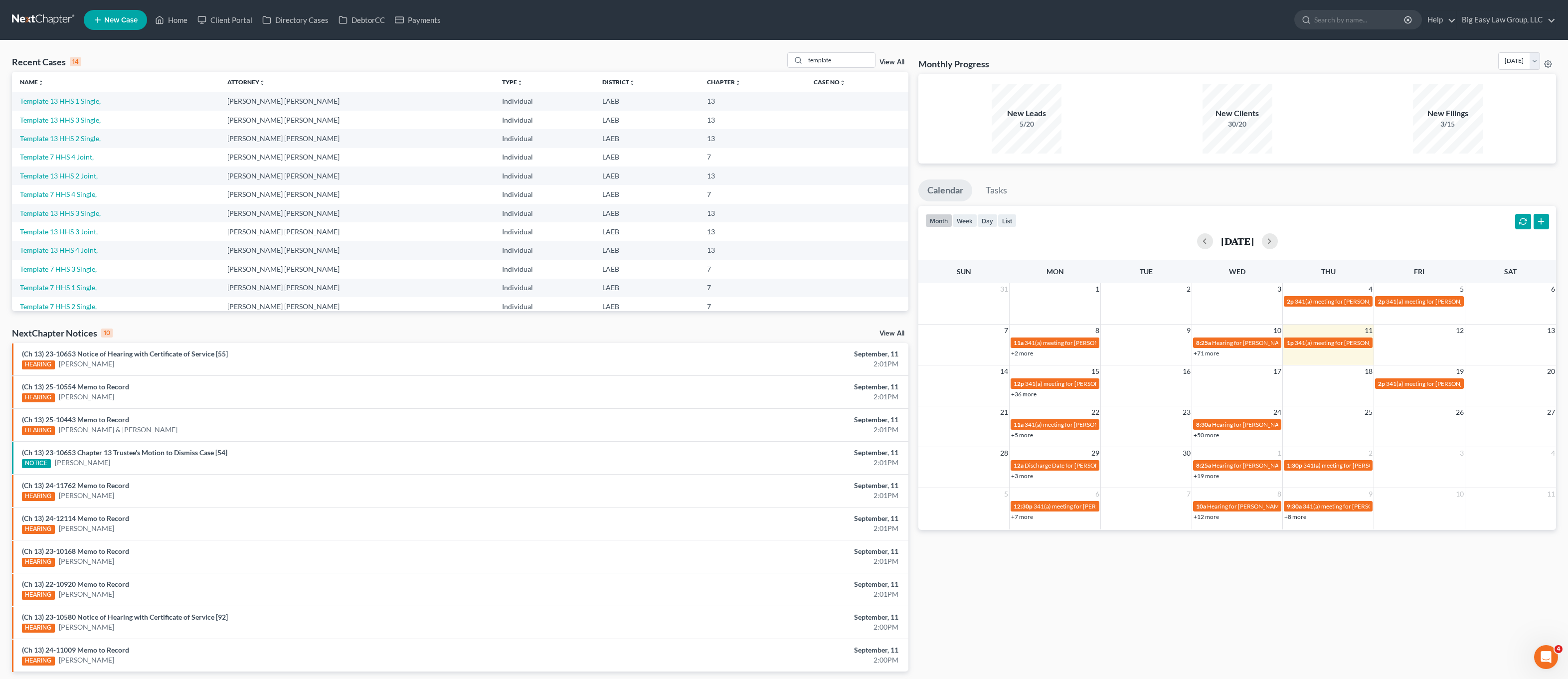
click at [892, 61] on link "View All" at bounding box center [892, 62] width 25 height 7
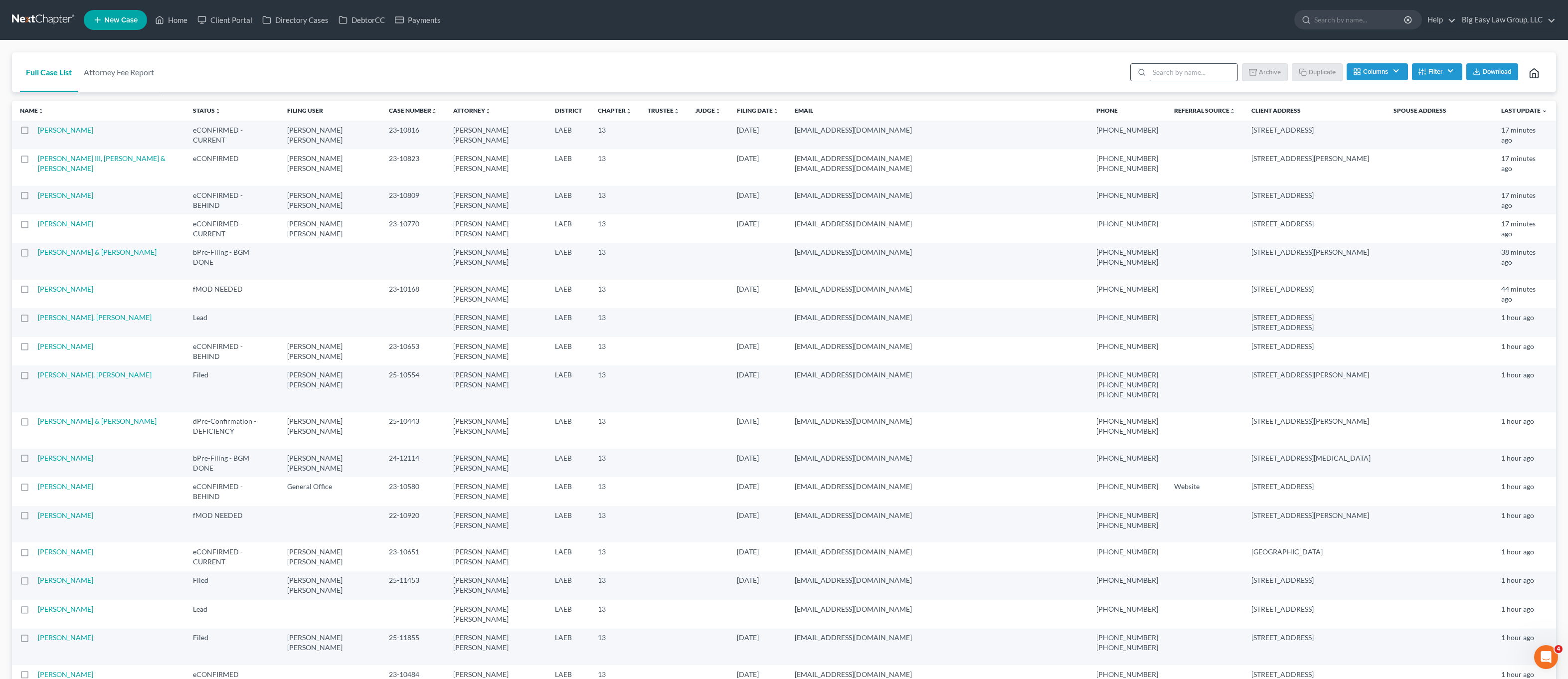
click at [1171, 82] on li at bounding box center [1184, 73] width 108 height 20
click at [1176, 72] on input "search" at bounding box center [1193, 72] width 88 height 17
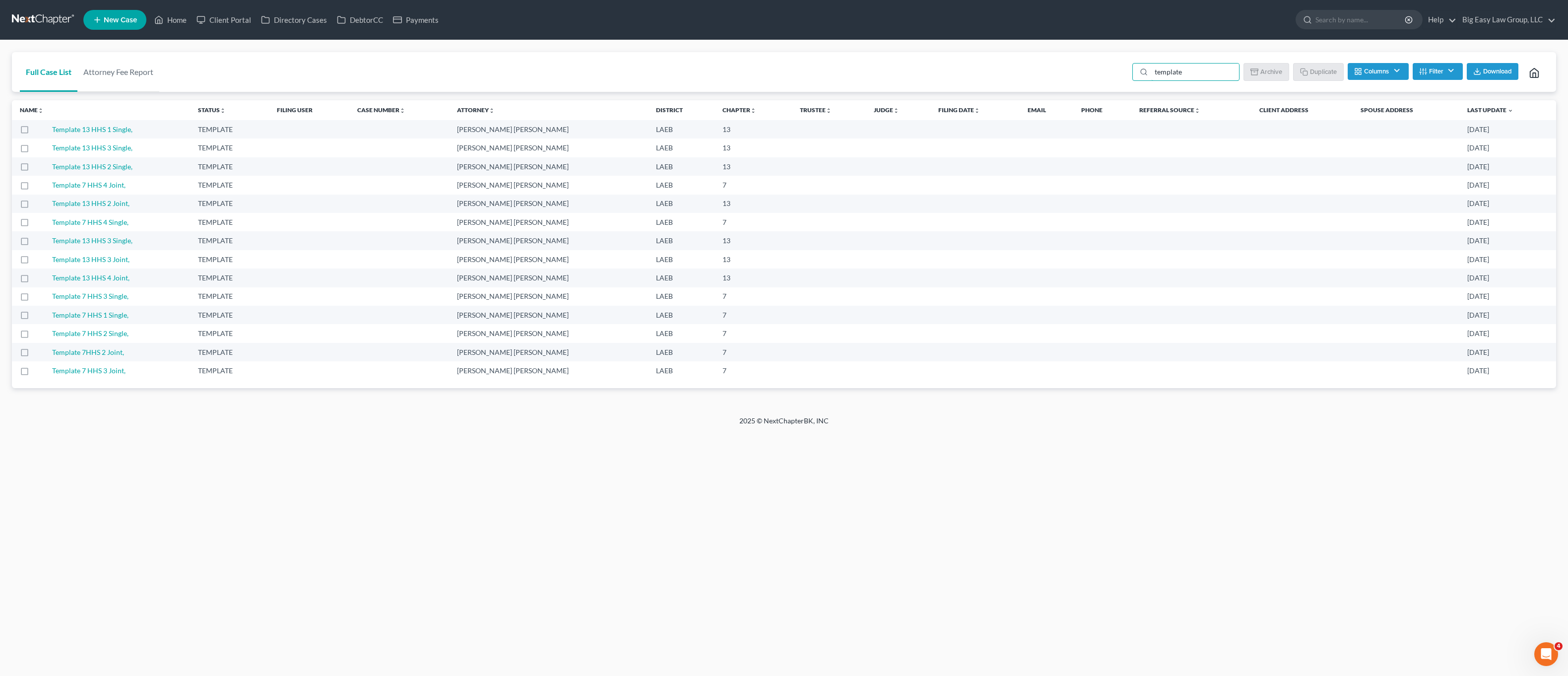
click at [34, 132] on label at bounding box center [34, 132] width 0 height 0
type input "template"
click at [37, 131] on input "checkbox" at bounding box center [41, 128] width 6 height 6
checkbox input "true"
click at [1195, 65] on input "template" at bounding box center [1197, 72] width 88 height 17
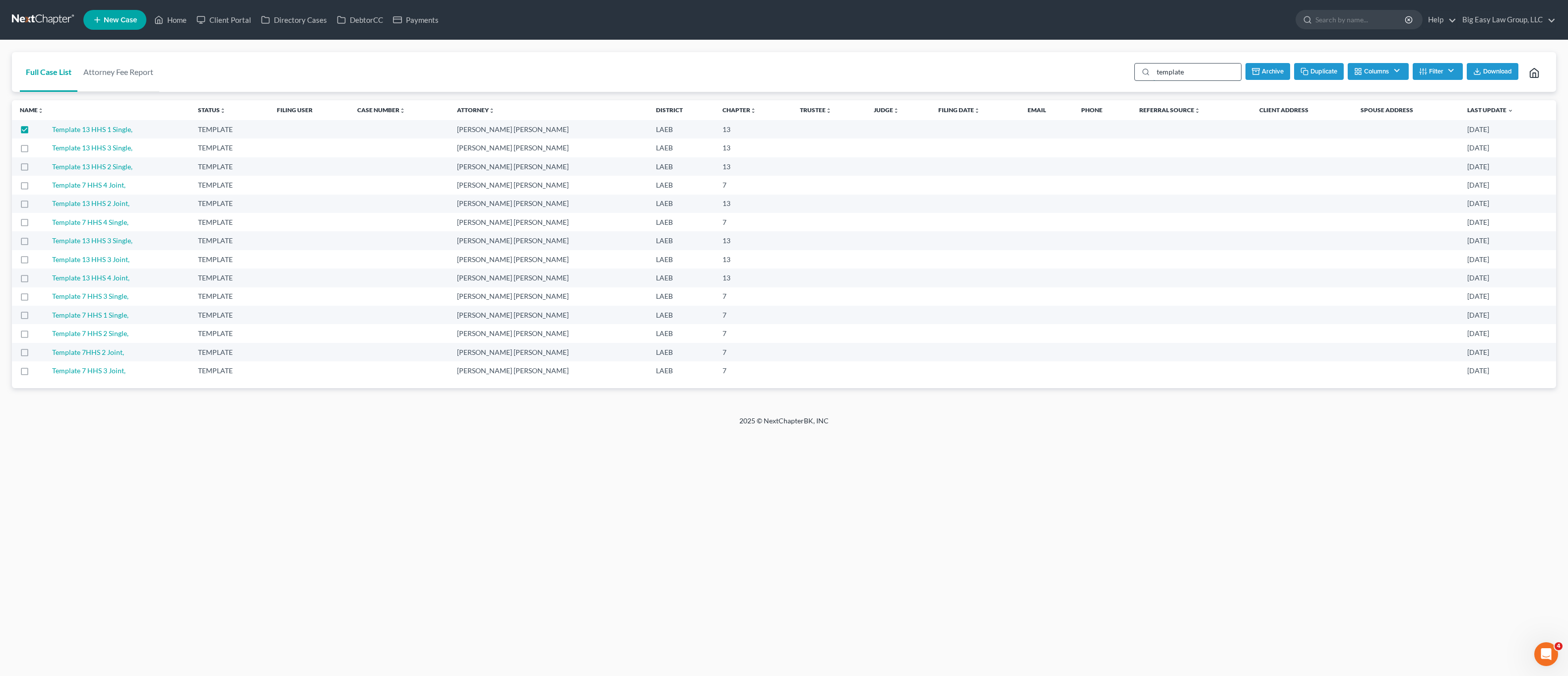
click at [1202, 71] on input "template" at bounding box center [1197, 72] width 88 height 17
click at [34, 151] on label at bounding box center [34, 151] width 0 height 0
click at [37, 147] on input "checkbox" at bounding box center [41, 146] width 6 height 6
checkbox input "true"
click at [34, 132] on label at bounding box center [34, 132] width 0 height 0
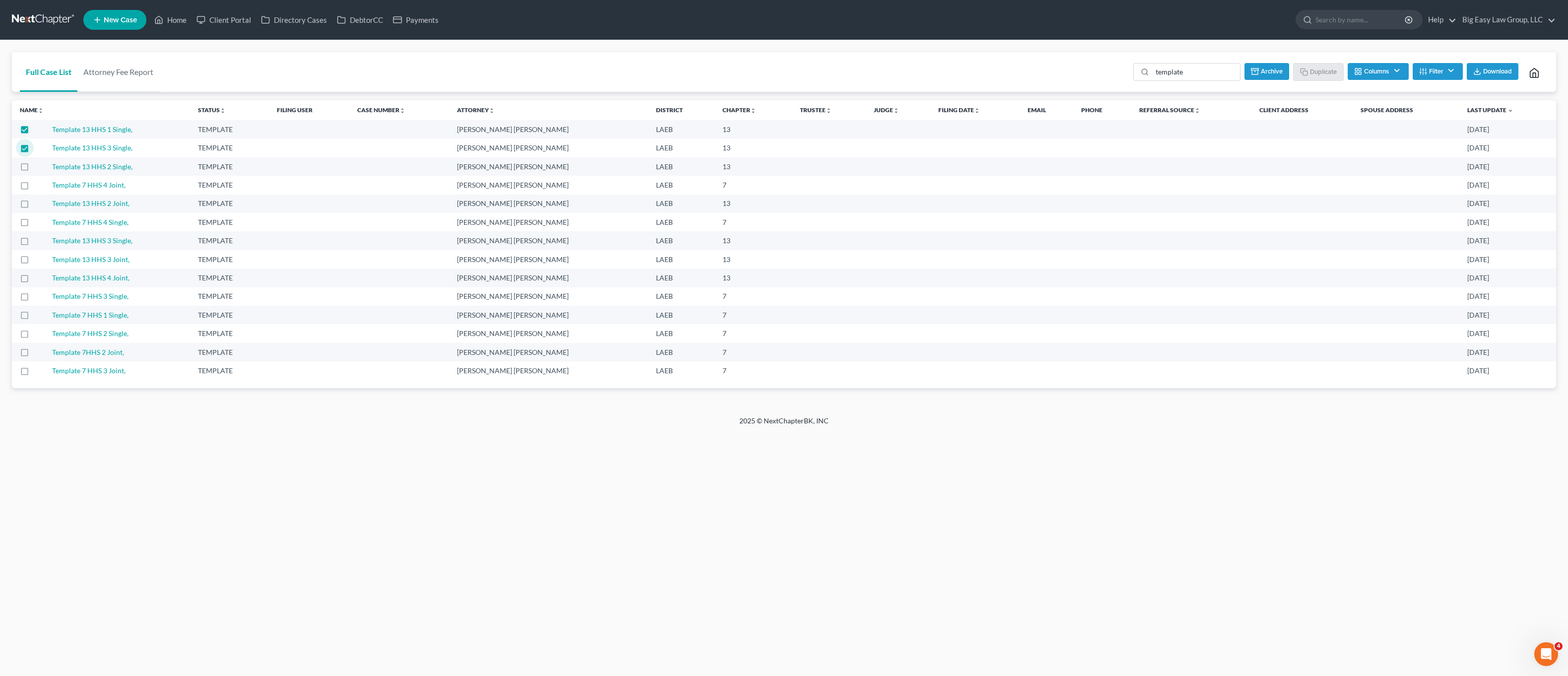
click at [37, 131] on input "checkbox" at bounding box center [41, 128] width 6 height 6
checkbox input "false"
click at [1312, 77] on button "Duplicate" at bounding box center [1319, 72] width 50 height 17
checkbox input "false"
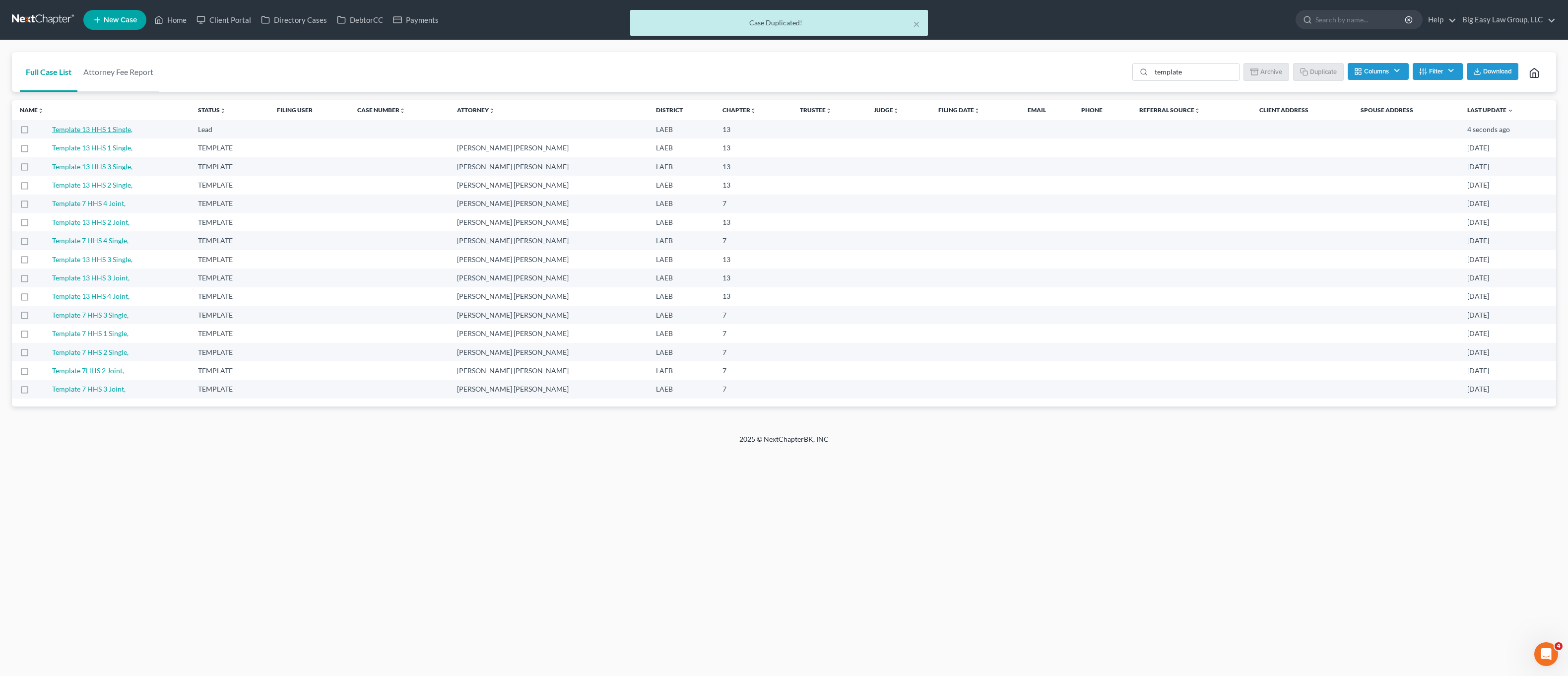
click at [101, 129] on link "Template 13 HHS 1 Single," at bounding box center [92, 129] width 80 height 8
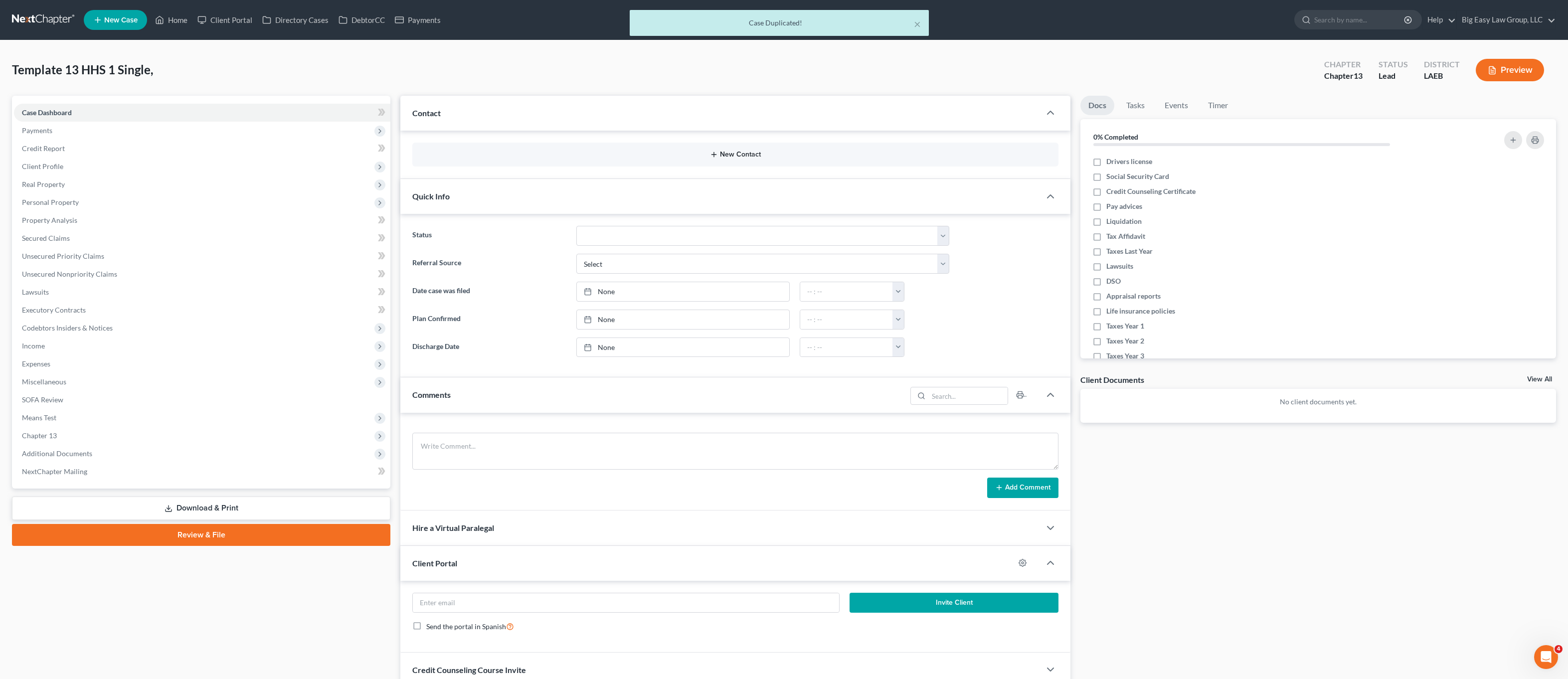
click at [748, 153] on button "New Contact" at bounding box center [735, 154] width 630 height 8
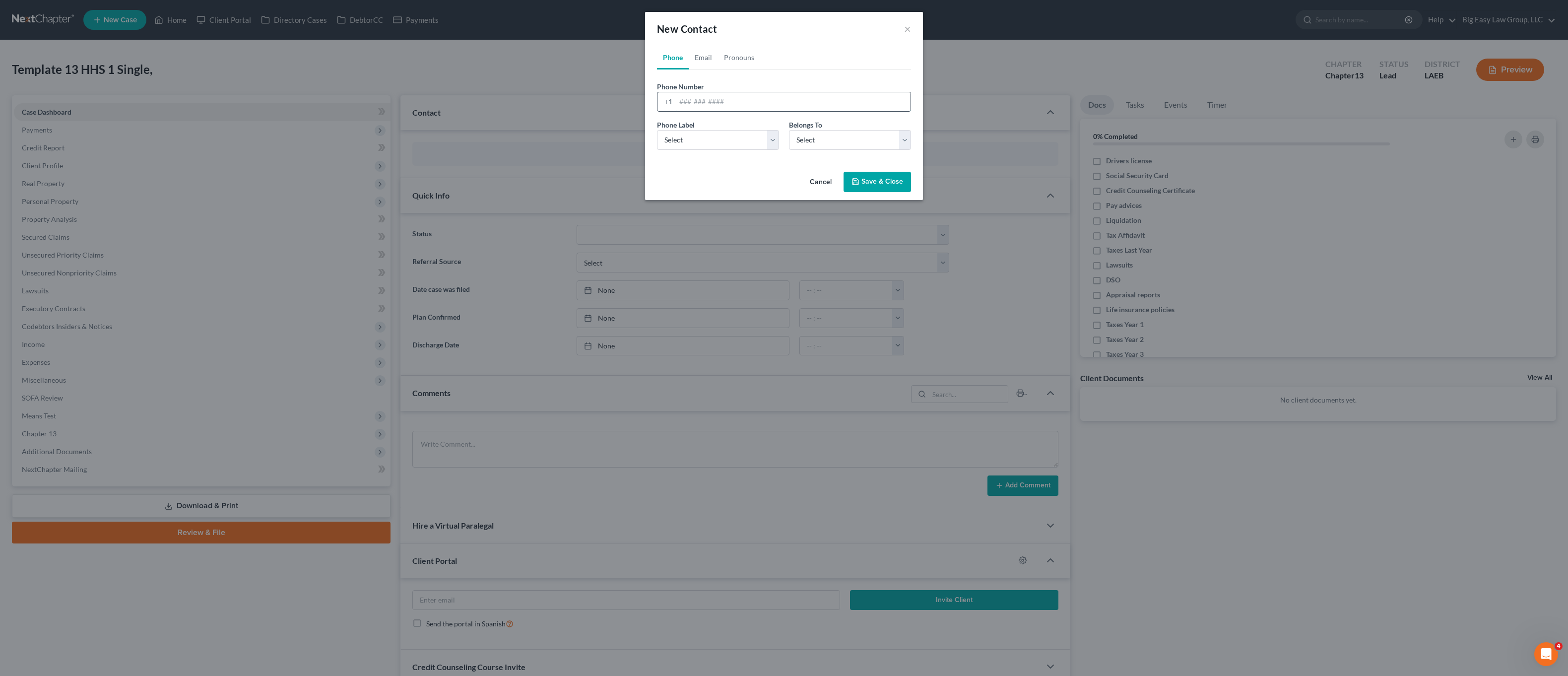
click at [784, 104] on input "tel" at bounding box center [793, 101] width 235 height 19
type input "504-373-0084"
click at [711, 150] on div "Phone Label * Select Mobile Home Work Other Belongs To * Select Client Other" at bounding box center [784, 138] width 264 height 38
click at [713, 142] on select "Select Mobile Home Work Other" at bounding box center [718, 140] width 122 height 20
select select "0"
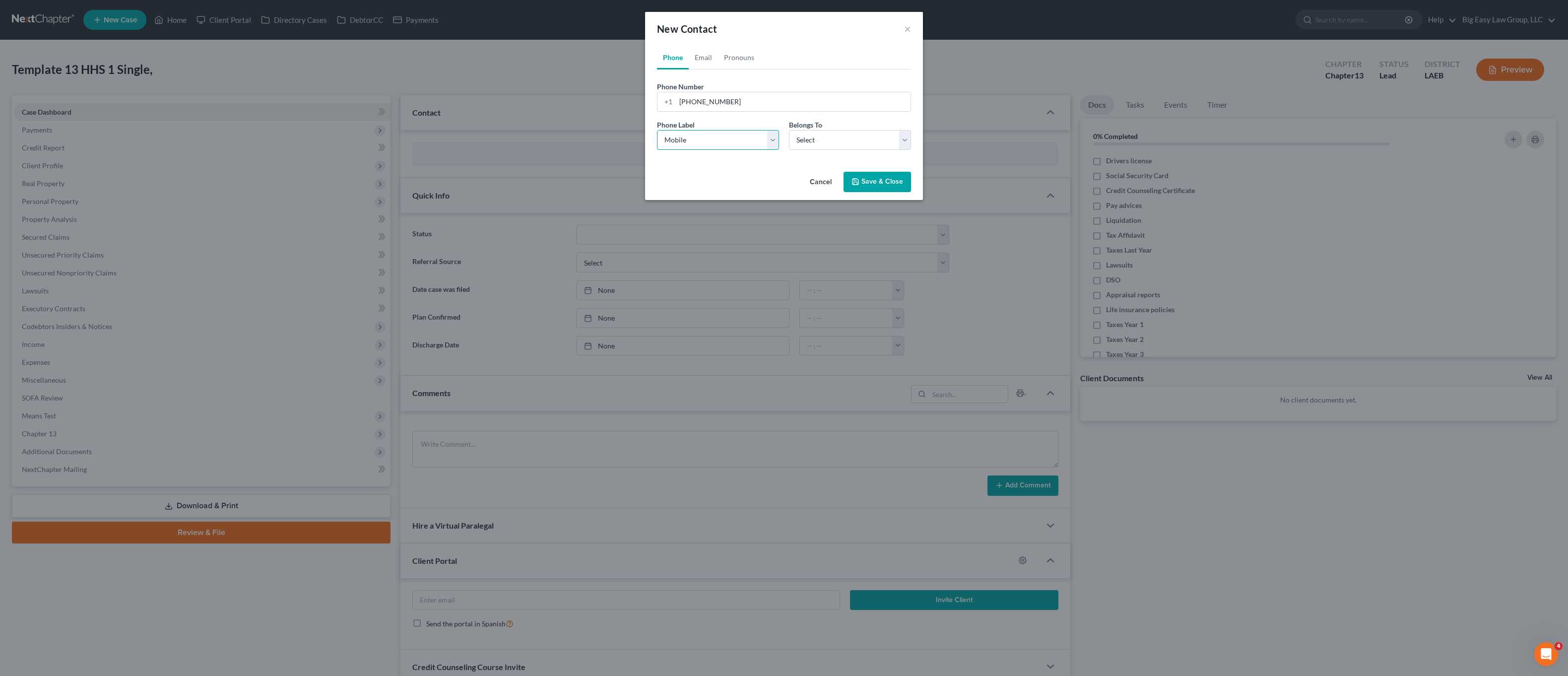
click at [657, 130] on select "Select Mobile Home Work Other" at bounding box center [718, 140] width 122 height 20
click at [846, 139] on select "Select Client Other" at bounding box center [850, 140] width 122 height 20
select select "0"
click at [789, 130] on select "Select Client Other" at bounding box center [850, 140] width 122 height 20
select select "0"
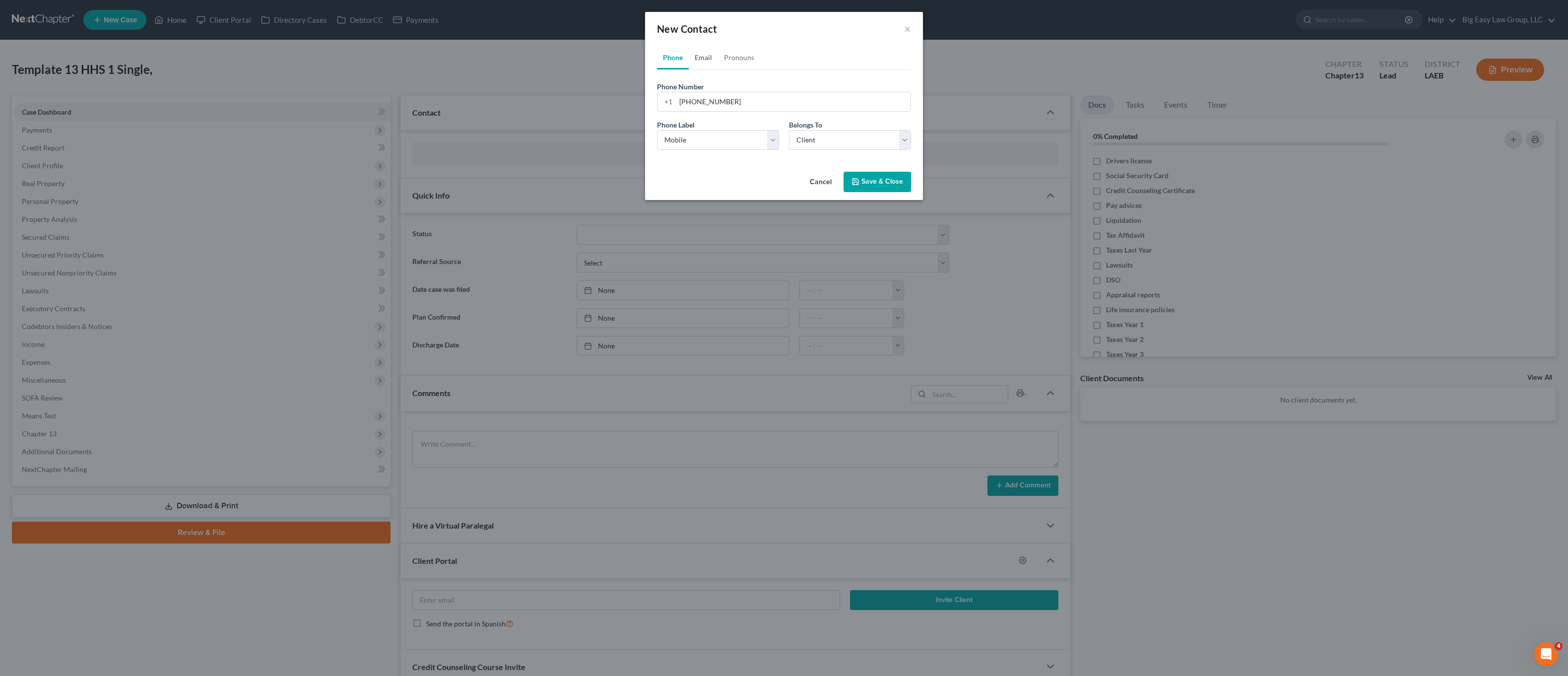
click at [711, 62] on link "Email" at bounding box center [703, 58] width 29 height 24
click at [706, 106] on input "email" at bounding box center [793, 101] width 235 height 19
type input "biancabelle1983@yahoo.com"
click at [726, 134] on select "Select Home Work Other" at bounding box center [718, 140] width 122 height 20
select select "0"
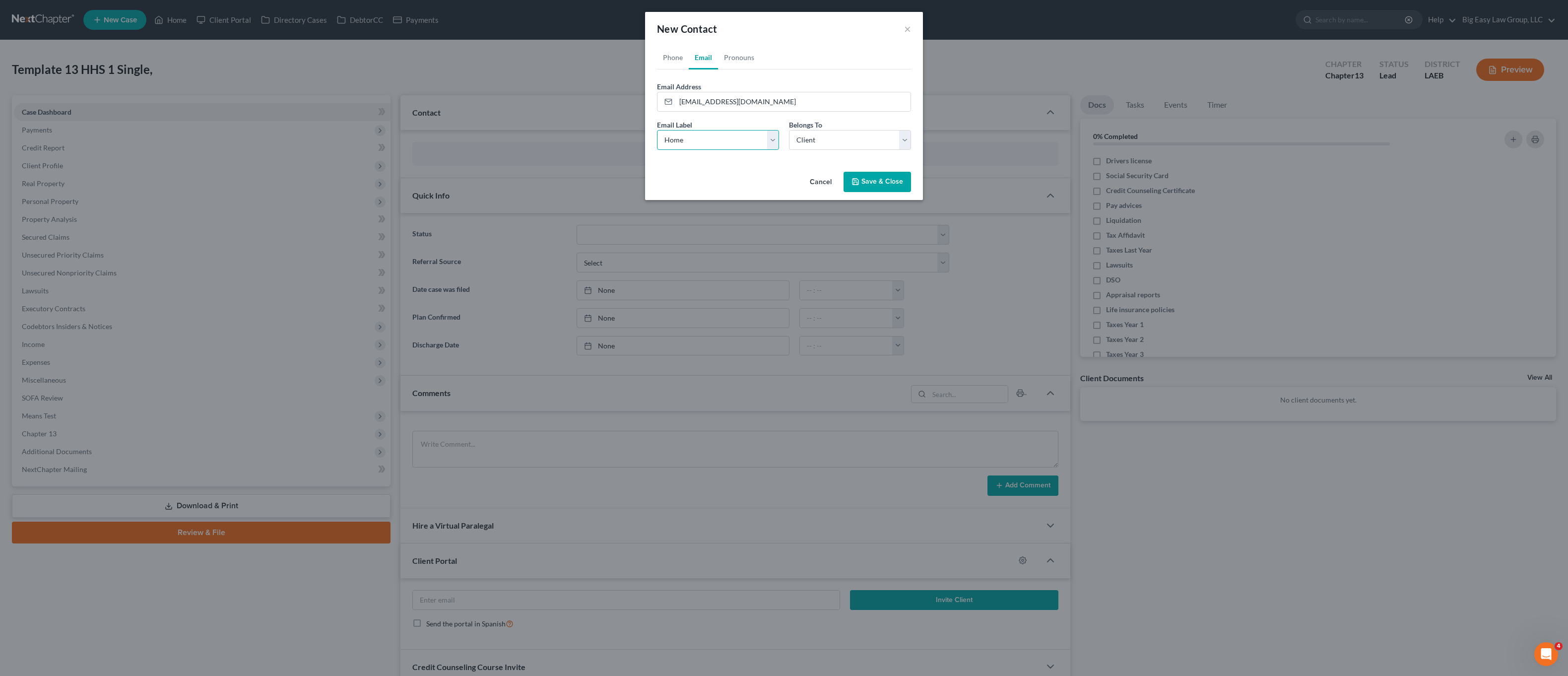
click at [657, 130] on select "Select Home Work Other" at bounding box center [718, 140] width 122 height 20
click at [821, 127] on span "Belongs To" at bounding box center [805, 125] width 33 height 8
click at [819, 136] on select "Select Client Other" at bounding box center [850, 140] width 122 height 20
click at [789, 130] on select "Select Client Other" at bounding box center [850, 140] width 122 height 20
click at [676, 64] on link "Phone" at bounding box center [673, 58] width 32 height 24
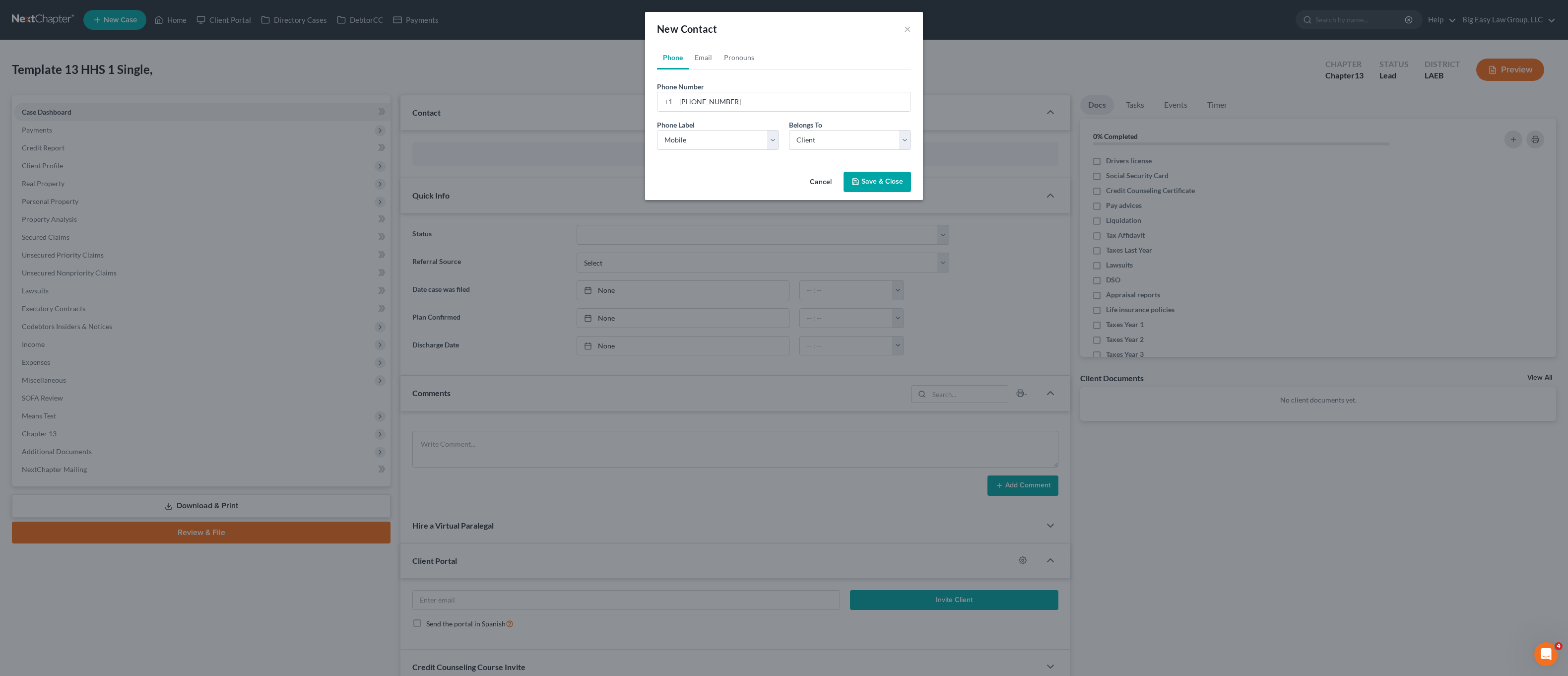
drag, startPoint x: 847, startPoint y: 166, endPoint x: 874, endPoint y: 181, distance: 30.9
click at [847, 167] on div "Phone Email Pronouns Phone Number * +1 504-373-0084 Ext. Phone Label * Select M…" at bounding box center [784, 107] width 278 height 122
click at [875, 181] on button "Save & Close" at bounding box center [877, 182] width 67 height 21
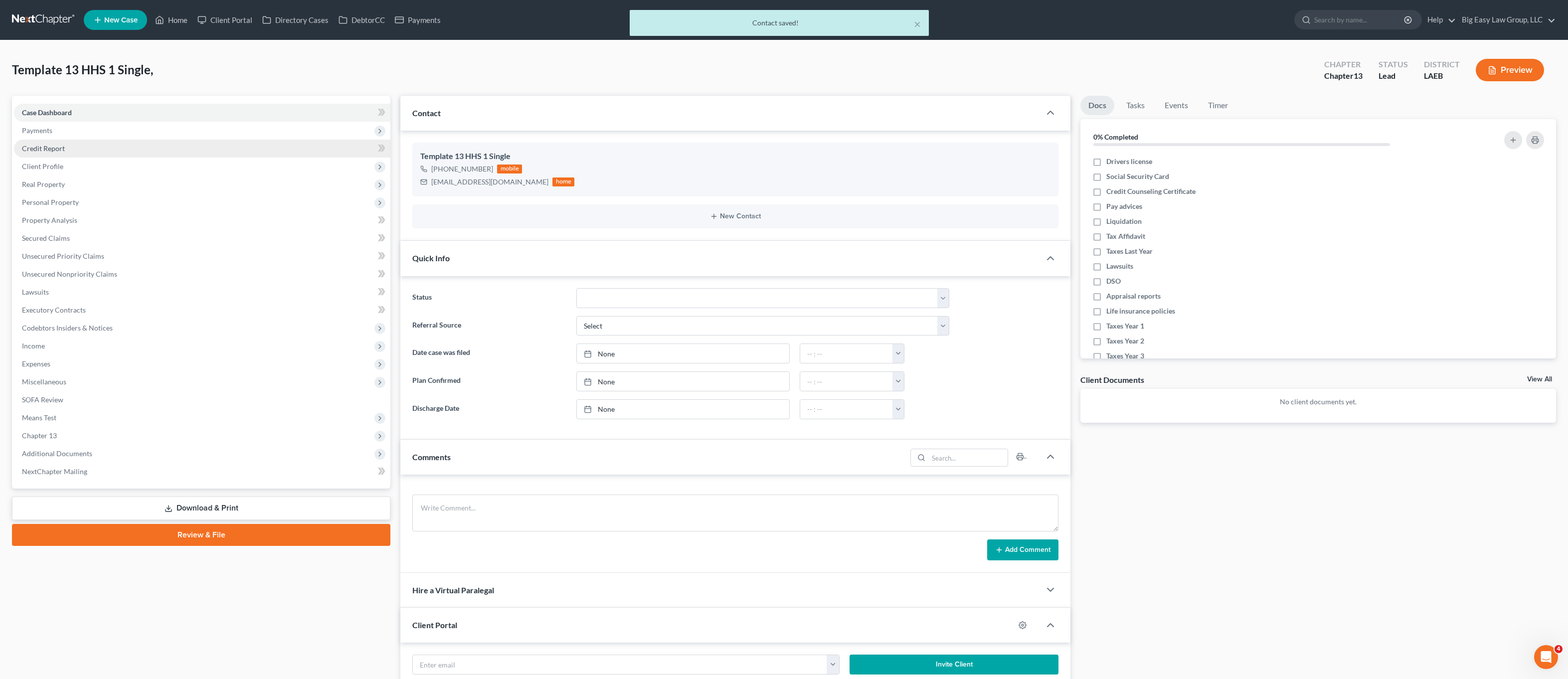
click at [93, 149] on link "Credit Report" at bounding box center [203, 149] width 377 height 18
click at [93, 138] on span "Payments" at bounding box center [203, 130] width 377 height 18
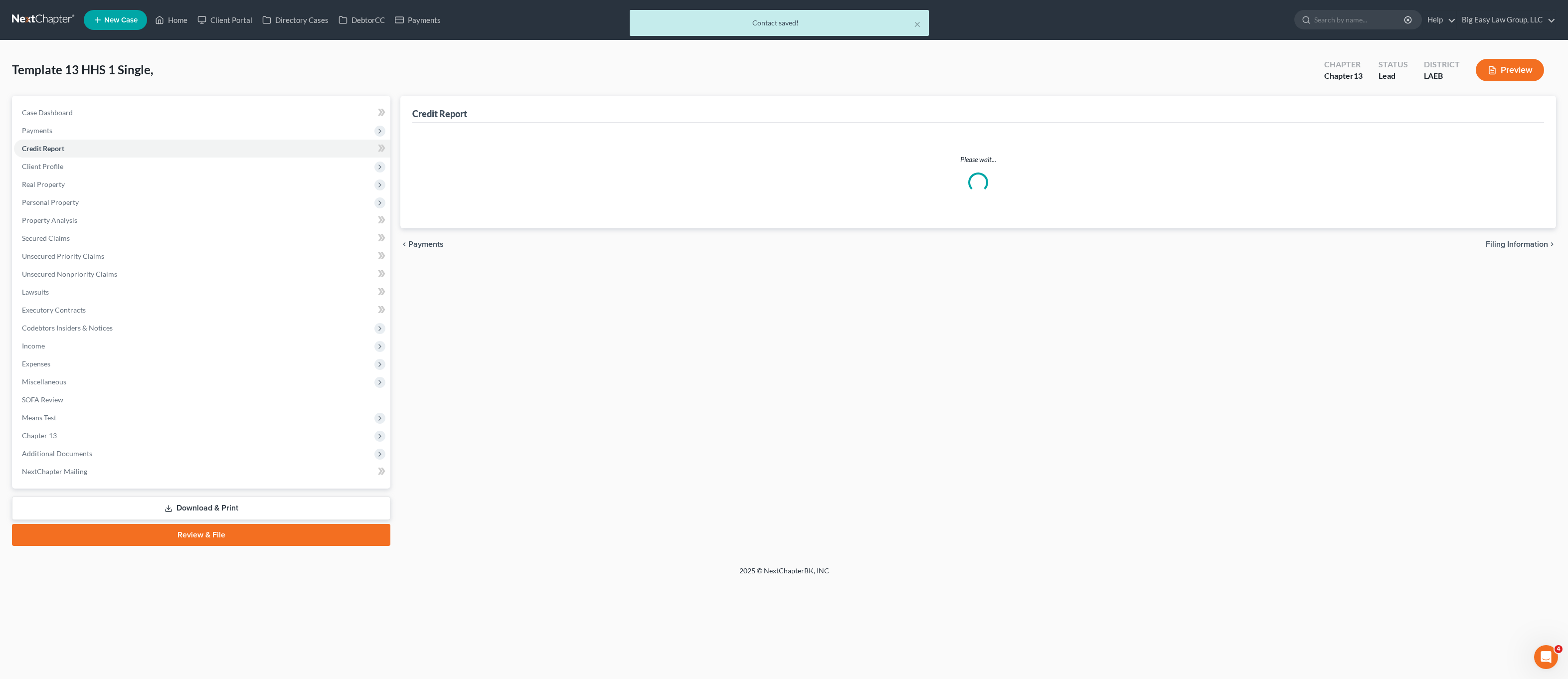
click at [93, 146] on link "Invoices" at bounding box center [212, 149] width 356 height 18
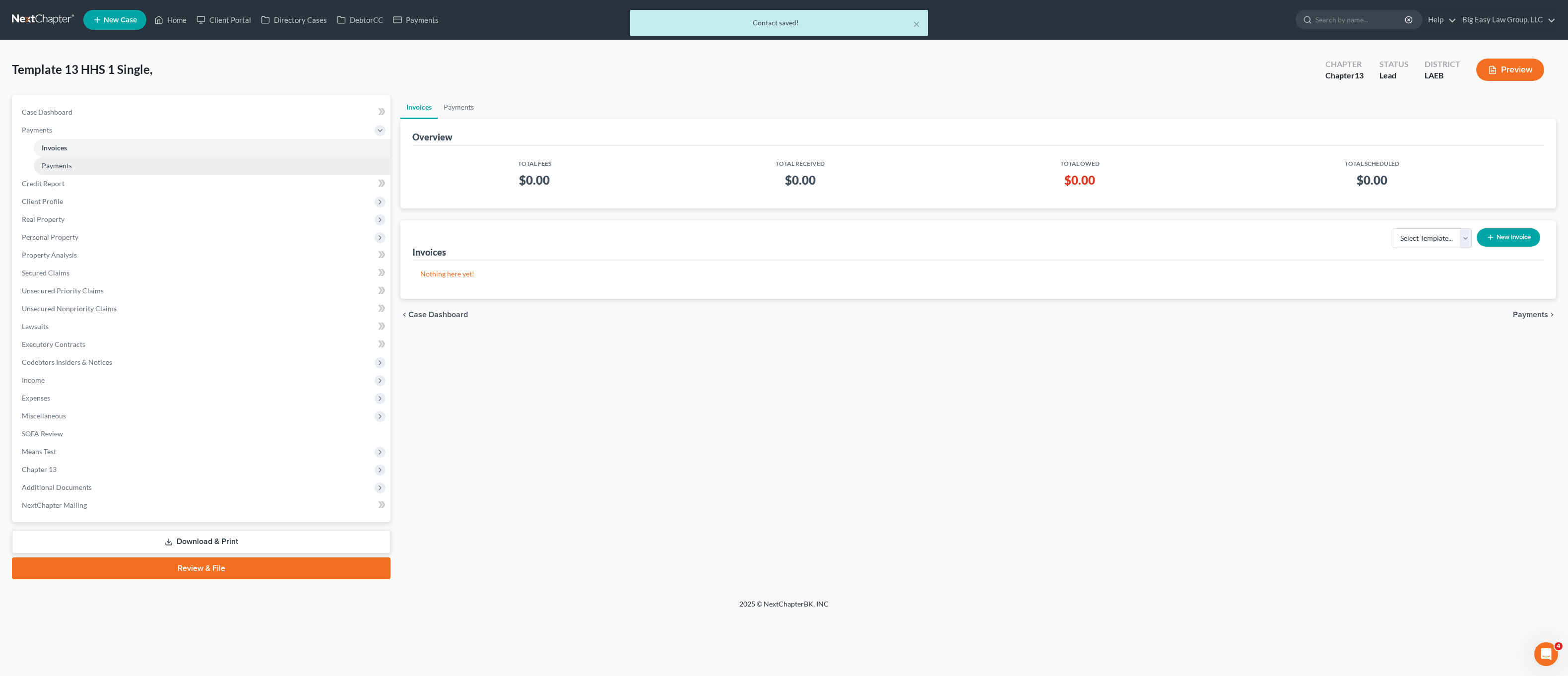
click at [94, 173] on link "Payments" at bounding box center [212, 166] width 357 height 18
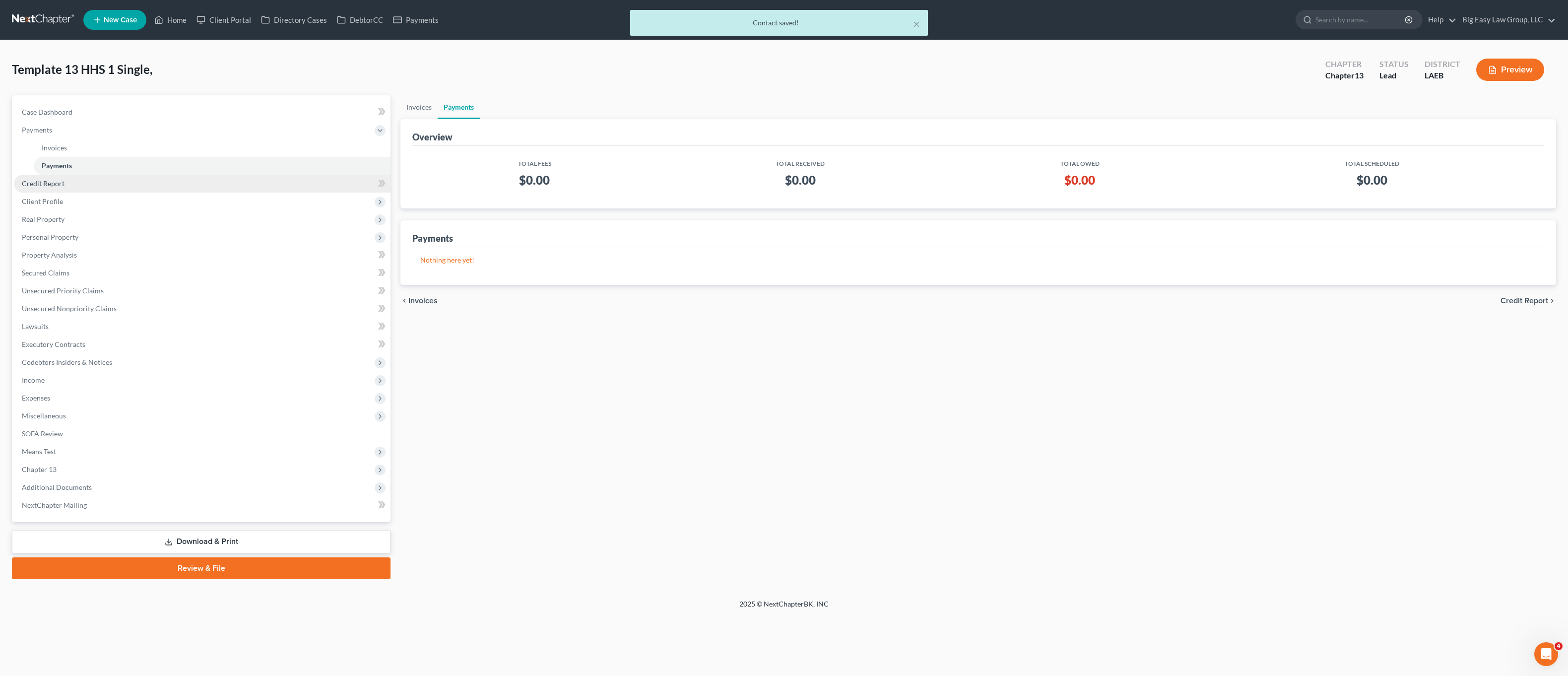
click at [95, 189] on link "Credit Report" at bounding box center [202, 184] width 377 height 18
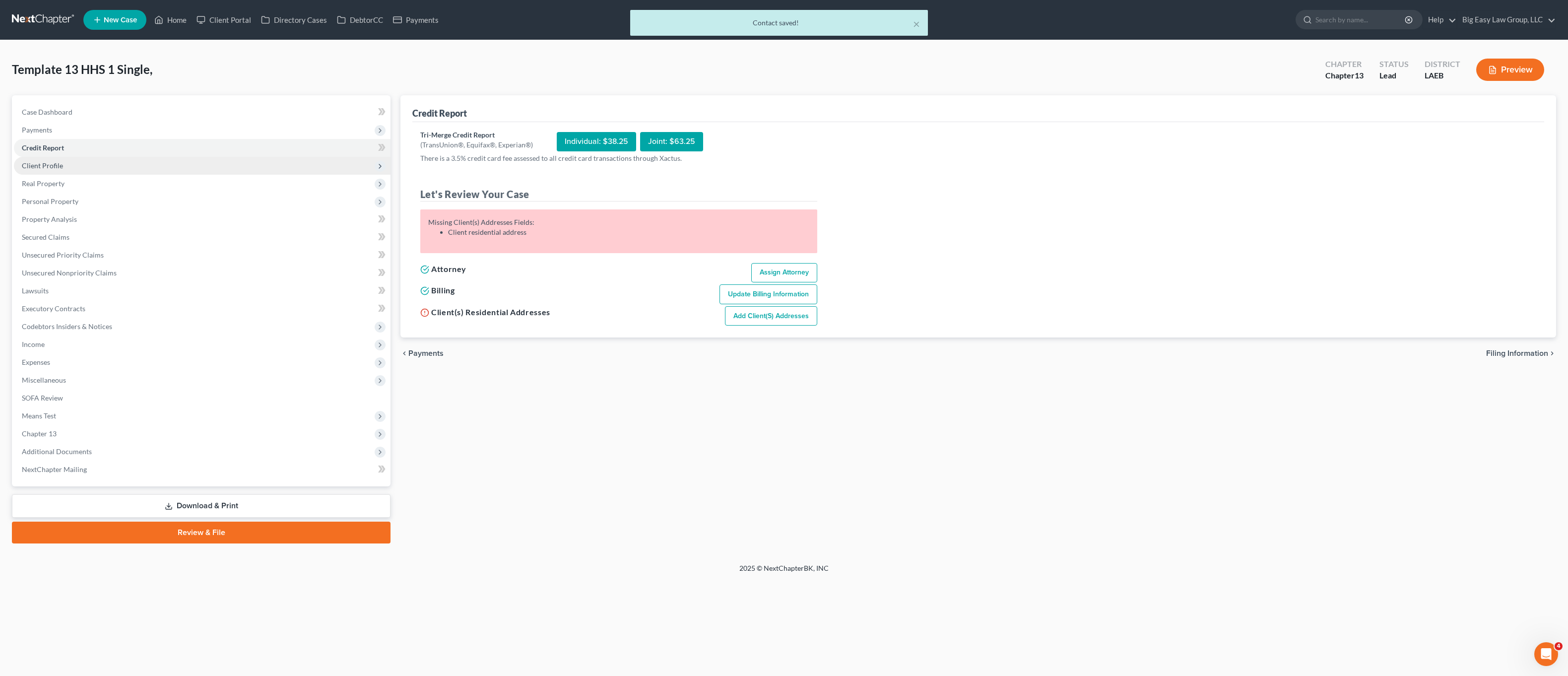
click at [83, 168] on span "Client Profile" at bounding box center [202, 166] width 377 height 18
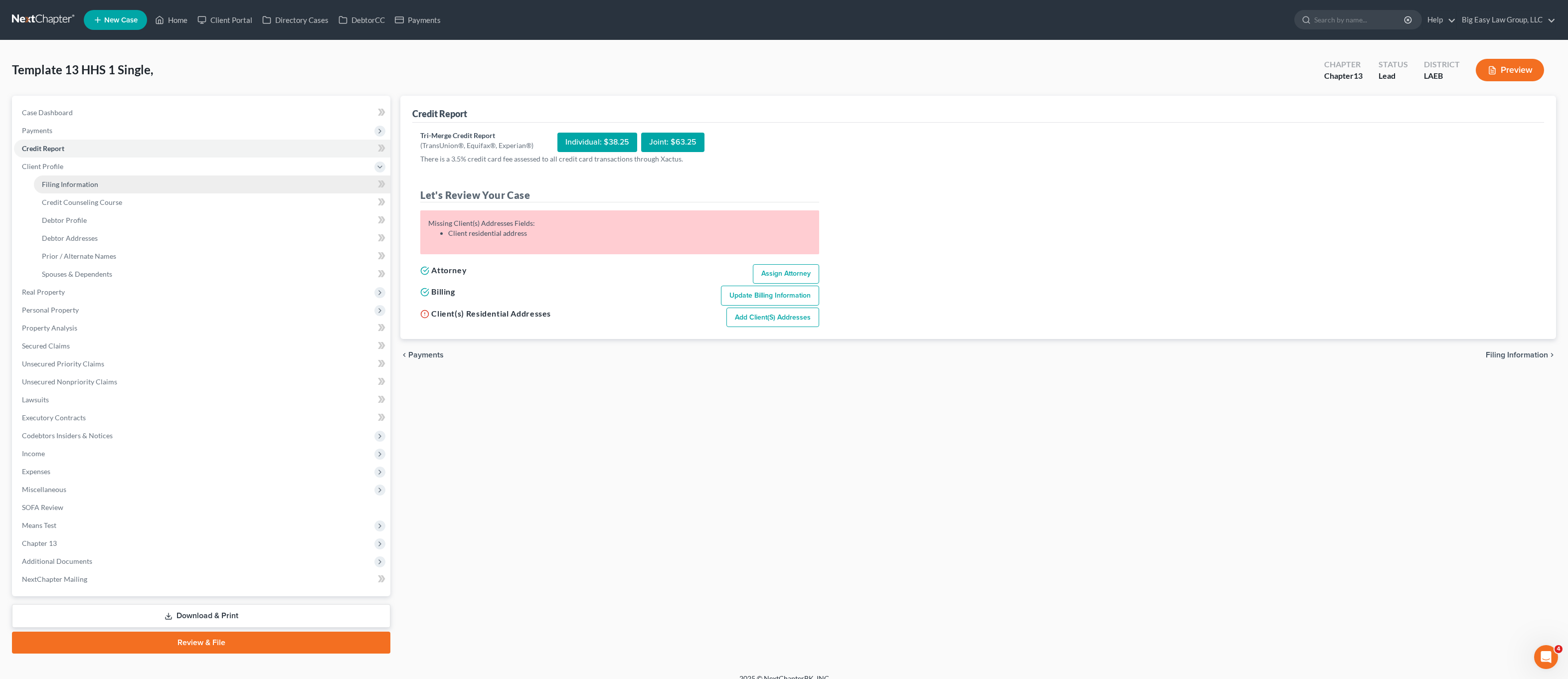
click at [143, 182] on link "Filing Information" at bounding box center [212, 184] width 356 height 18
select select "1"
select select "0"
select select "3"
select select "34"
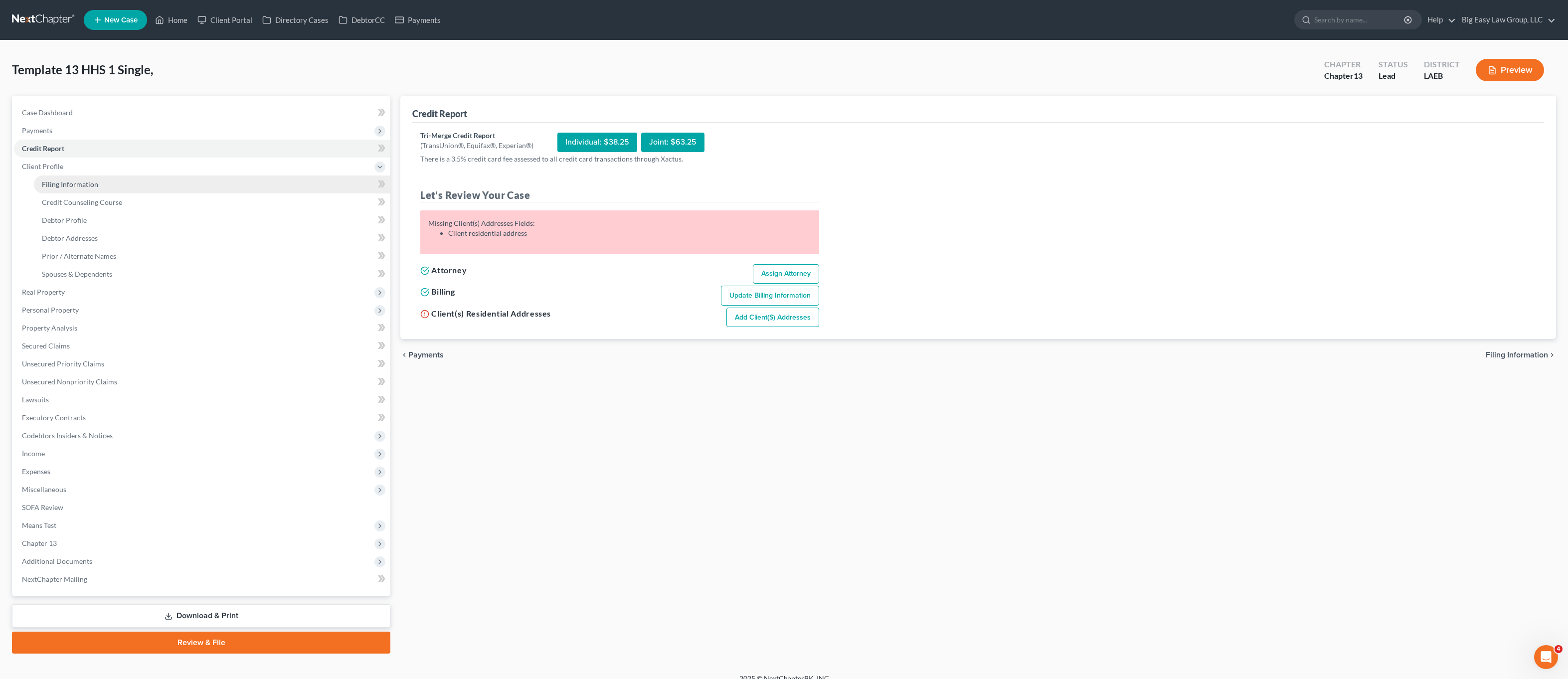
select select "0"
select select "19"
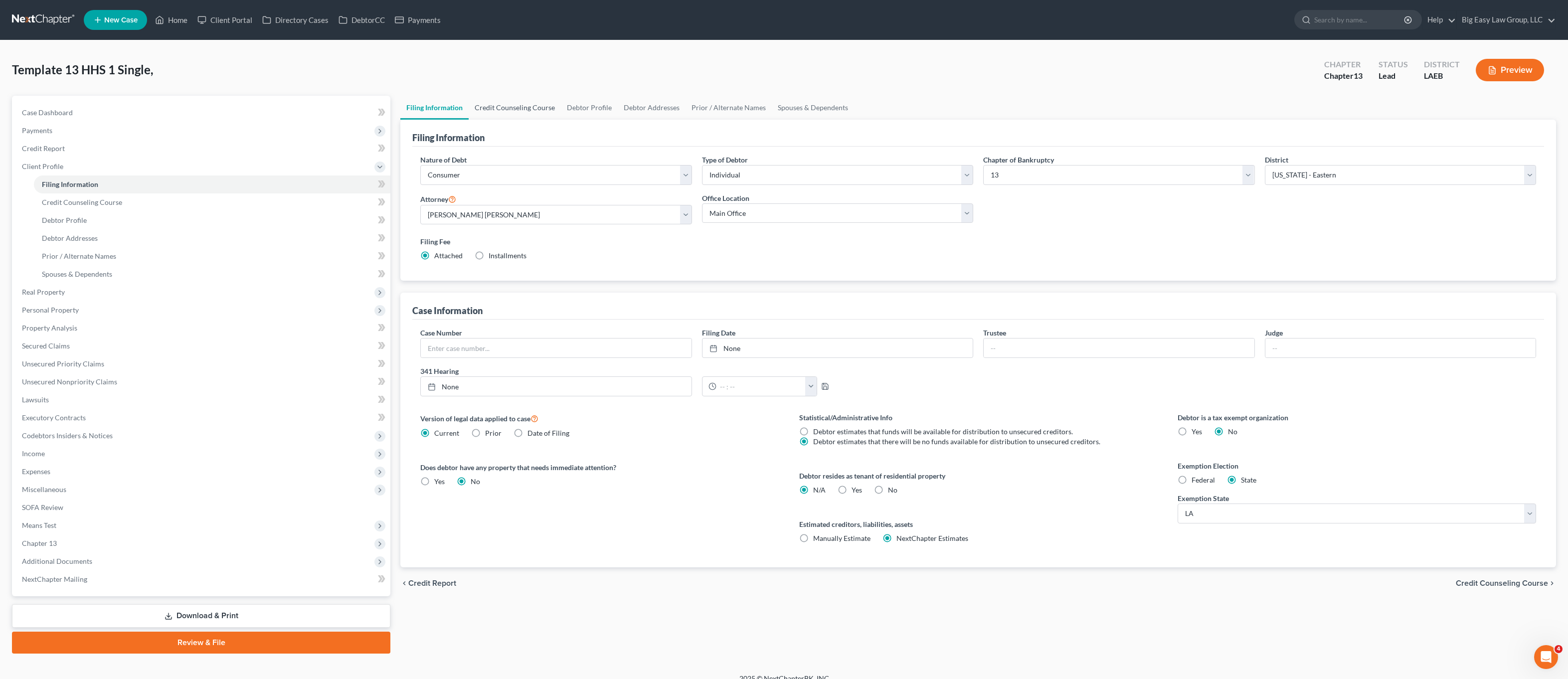
drag, startPoint x: 520, startPoint y: 108, endPoint x: 590, endPoint y: 110, distance: 70.0
click at [520, 109] on link "Credit Counseling Course" at bounding box center [515, 107] width 92 height 24
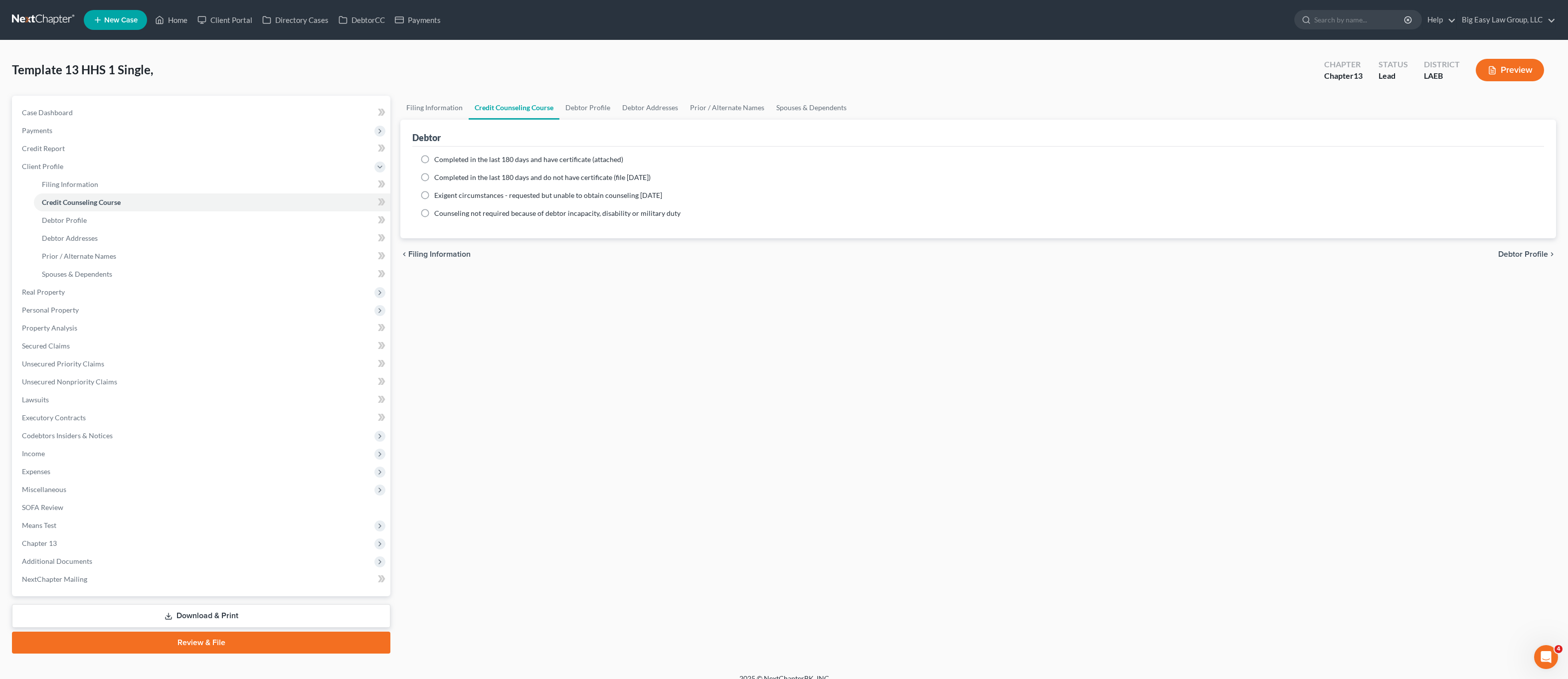
click at [479, 180] on span "Completed in the last 180 days and do not have certificate (file within 14 days)" at bounding box center [542, 177] width 216 height 8
click at [445, 179] on input "Completed in the last 180 days and do not have certificate (file within 14 days)" at bounding box center [442, 176] width 6 height 6
radio input "true"
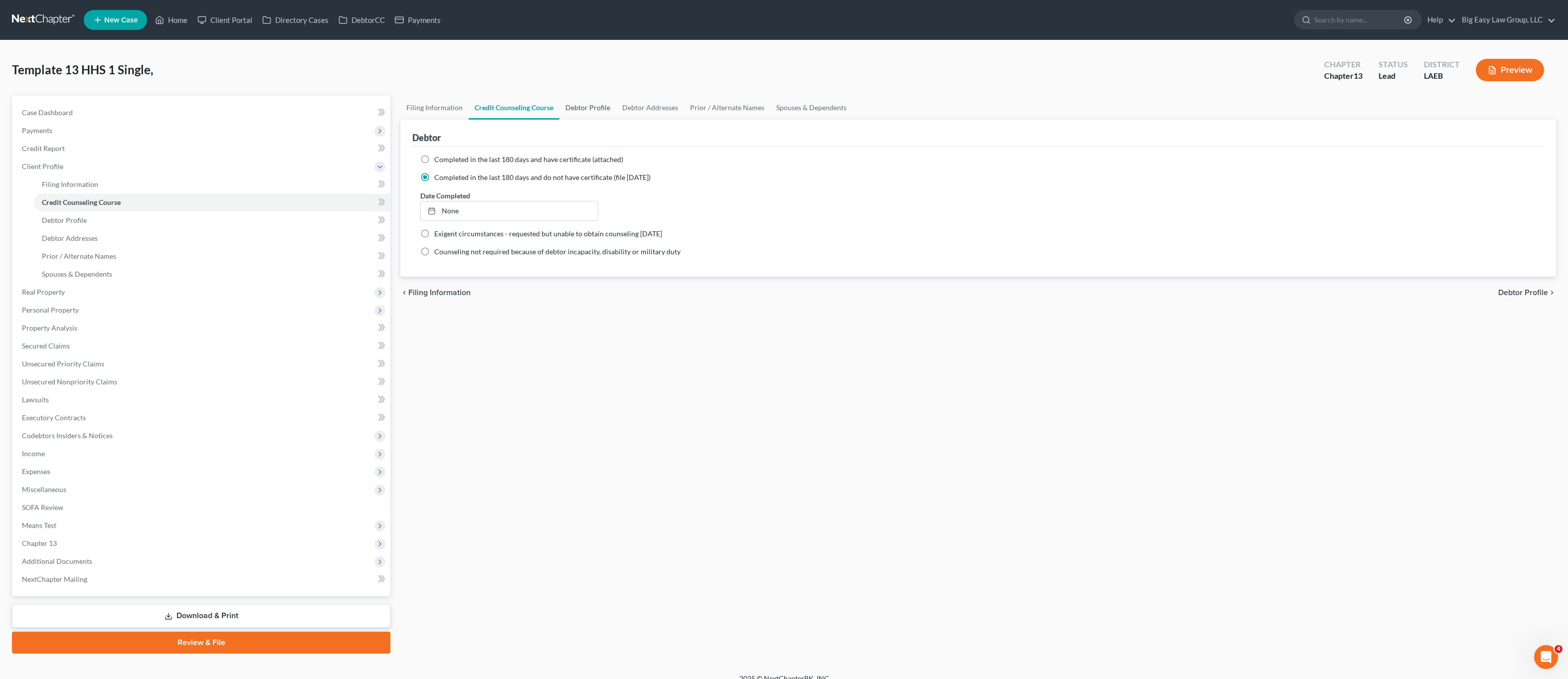
click at [612, 104] on link "Debtor Profile" at bounding box center [588, 107] width 57 height 24
select select "0"
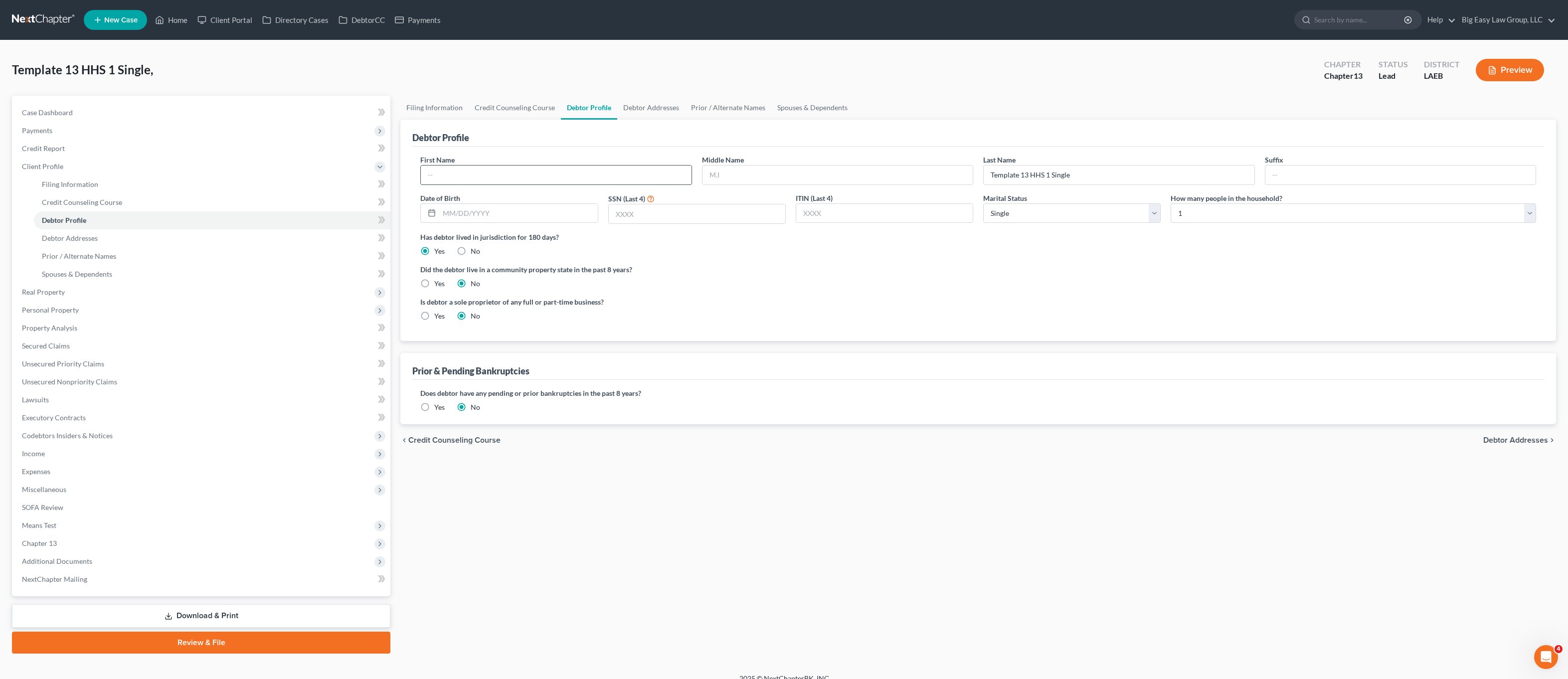
click at [448, 179] on input "text" at bounding box center [556, 175] width 270 height 19
type input "Bianca"
type input "Morris"
type input "11/14/1983"
type input "0281"
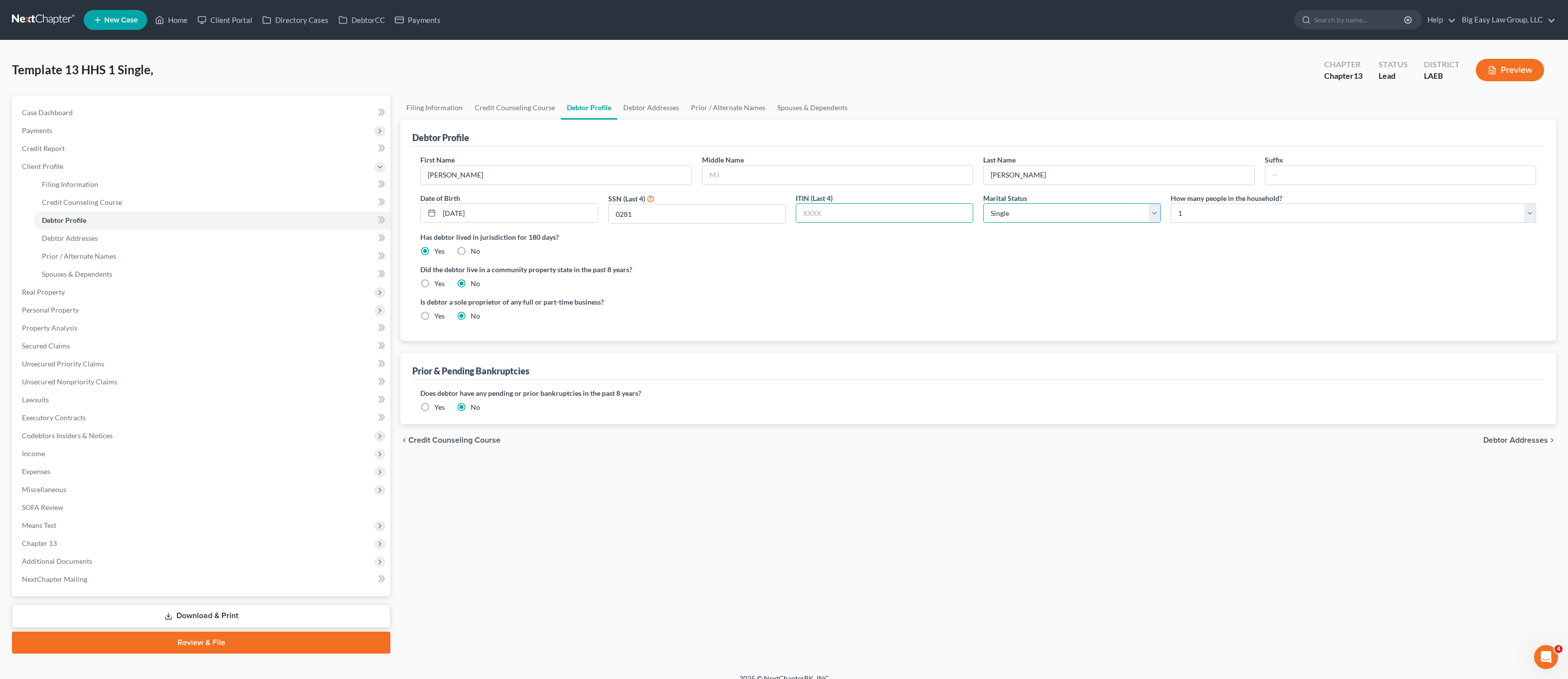
click at [1024, 208] on select "Select Single Married Separated Divorced Widowed" at bounding box center [1072, 213] width 177 height 20
select select "1"
click at [984, 203] on select "Select Single Married Separated Divorced Widowed" at bounding box center [1072, 213] width 177 height 20
click at [1237, 213] on select "Select 1 2 3 4 5 6 7 8 9 10 11 12 13 14 15 16 17 18 19 20" at bounding box center [1353, 213] width 366 height 20
select select "4"
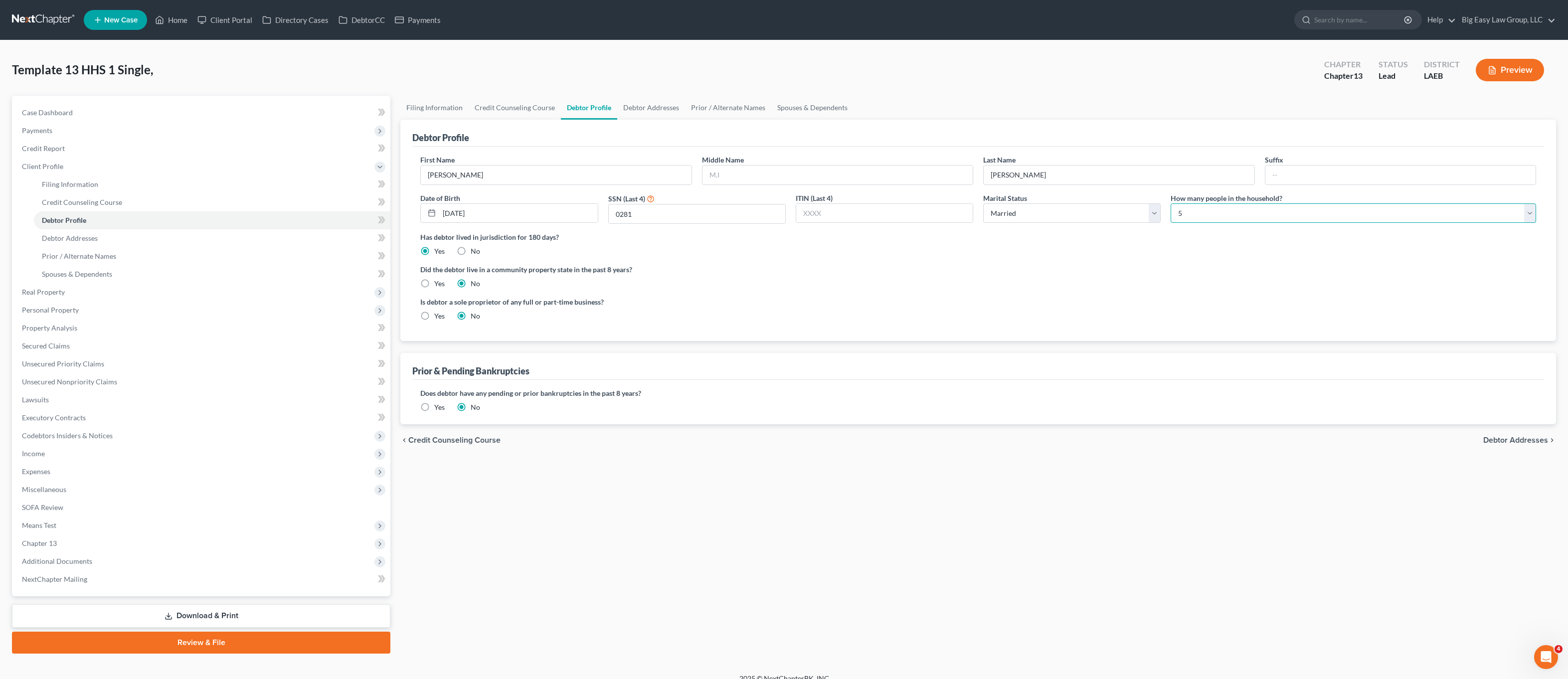
click at [1171, 203] on select "Select 1 2 3 4 5 6 7 8 9 10 11 12 13 14 15 16 17 18 19 20" at bounding box center [1353, 213] width 366 height 20
click at [661, 108] on link "Debtor Addresses" at bounding box center [651, 107] width 68 height 24
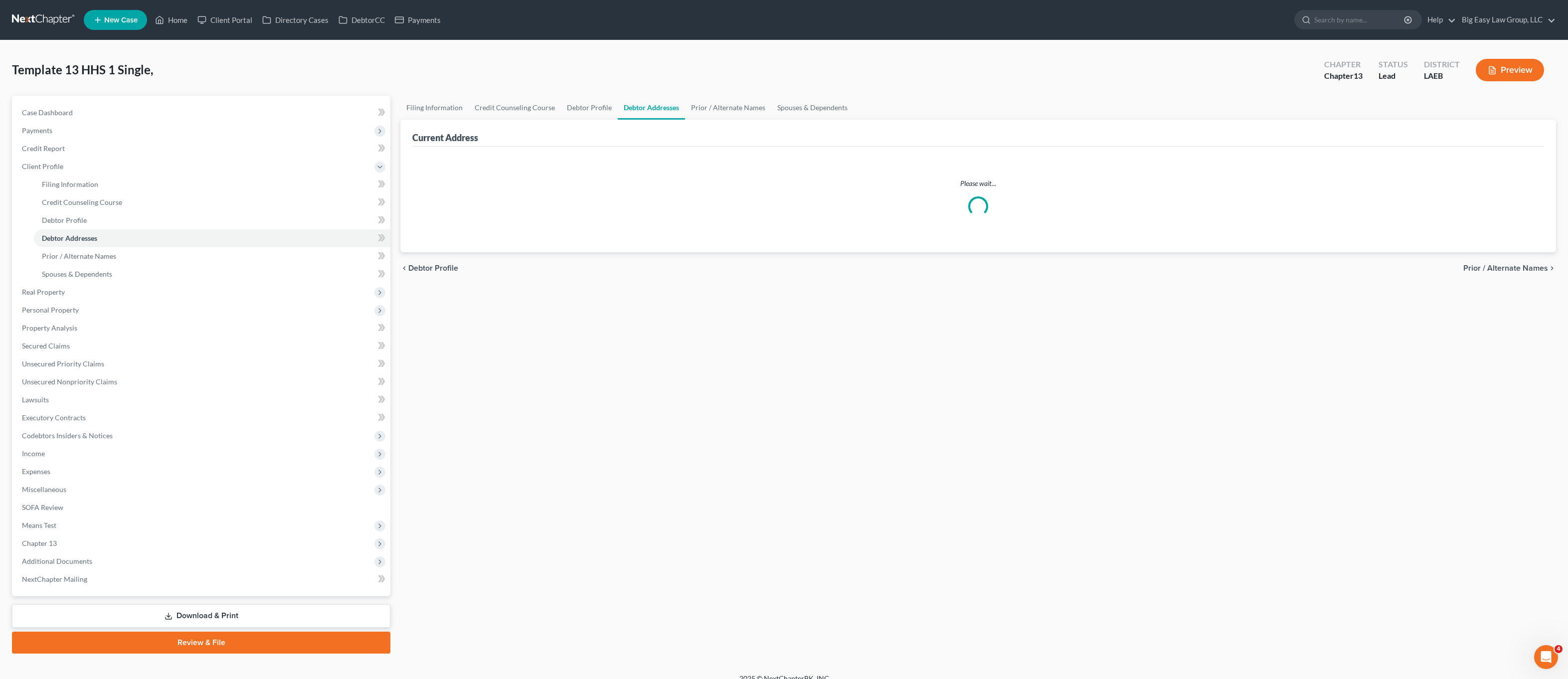
select select "0"
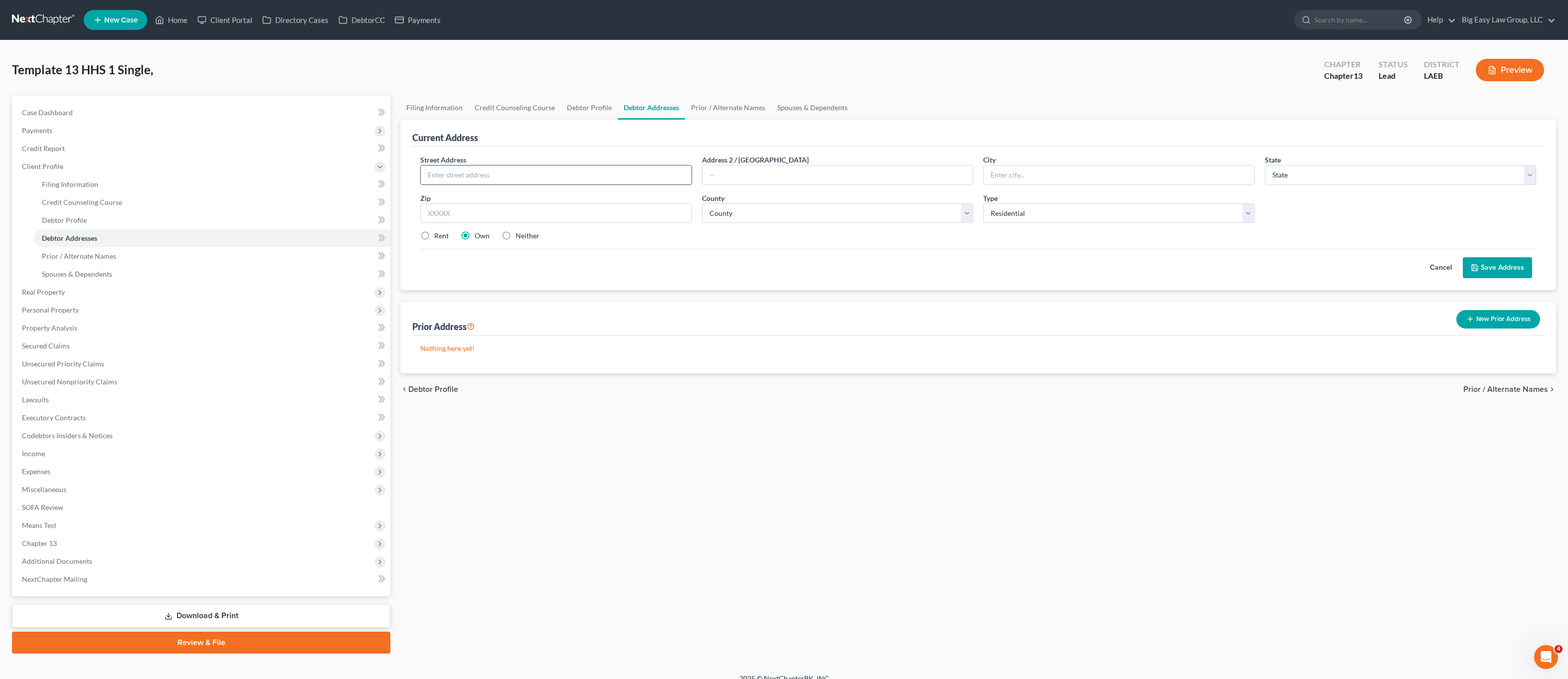
click at [620, 171] on input "text" at bounding box center [556, 175] width 270 height 19
type input "100 E. Lake Ct."
type input "Slidell"
select select "19"
type input "70461"
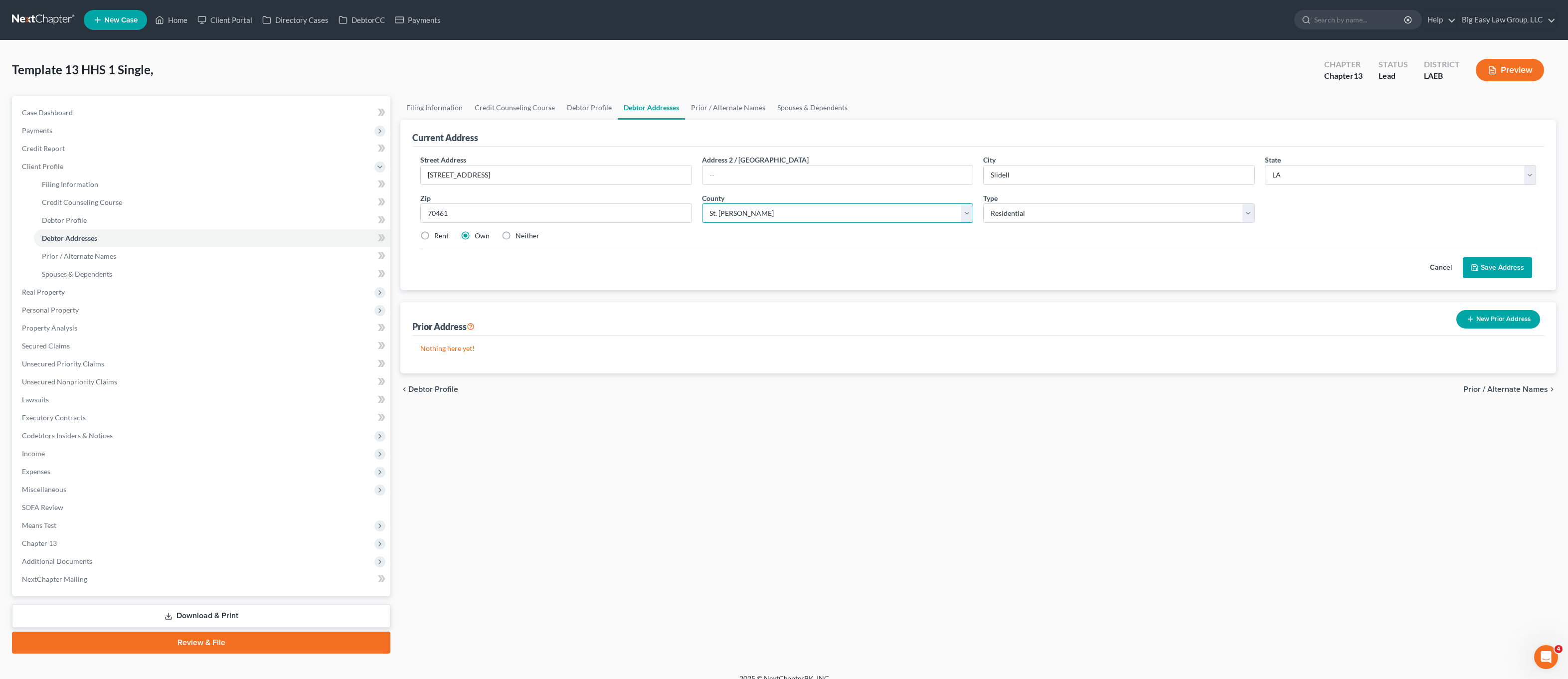
click at [726, 216] on select "County Acadia Allen Ascension Assumption Avoyelles Beauregard Bienville Bossier…" at bounding box center [838, 213] width 271 height 20
select select "51"
click at [702, 203] on select "County Acadia Allen Ascension Assumption Avoyelles Beauregard Bienville Bossier…" at bounding box center [838, 213] width 271 height 20
click at [1480, 264] on button "Save Address" at bounding box center [1497, 267] width 69 height 21
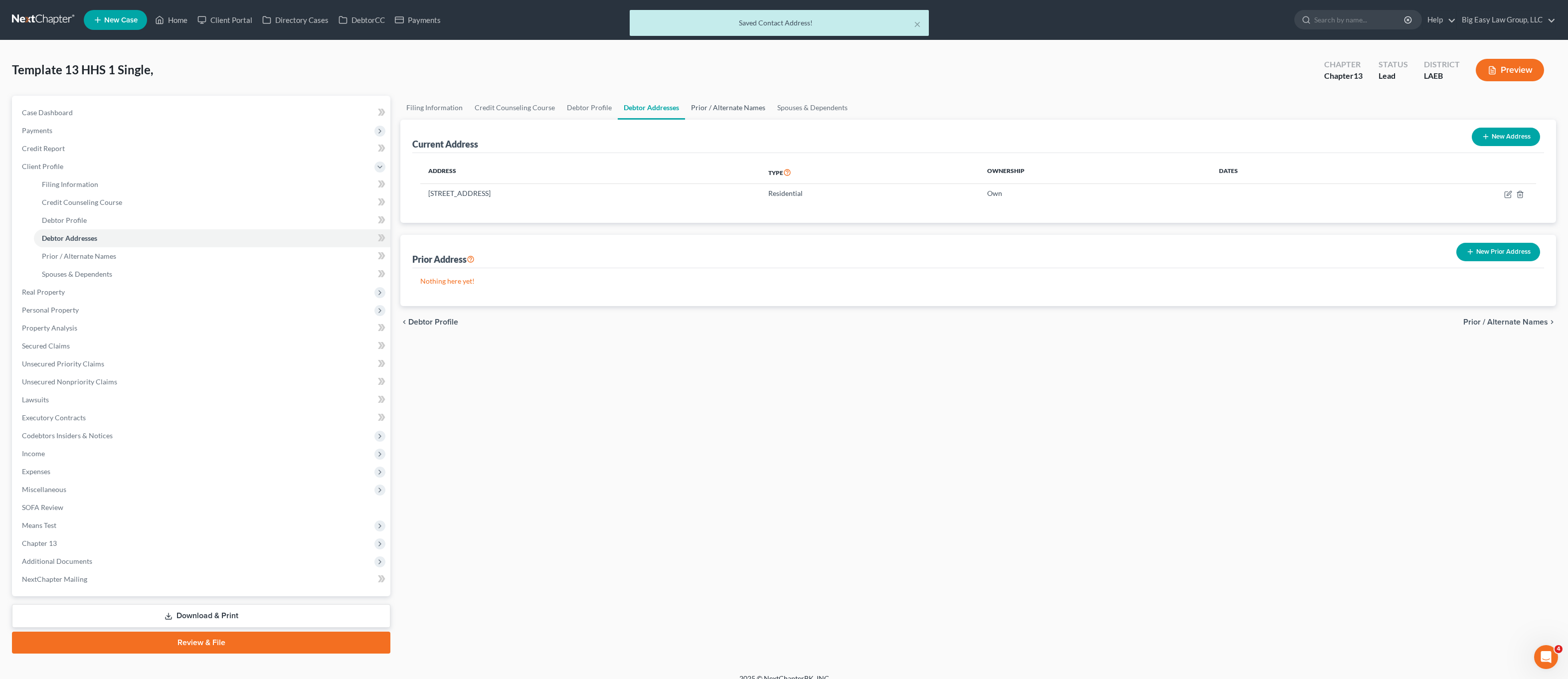
click at [734, 105] on link "Prior / Alternate Names" at bounding box center [728, 107] width 86 height 24
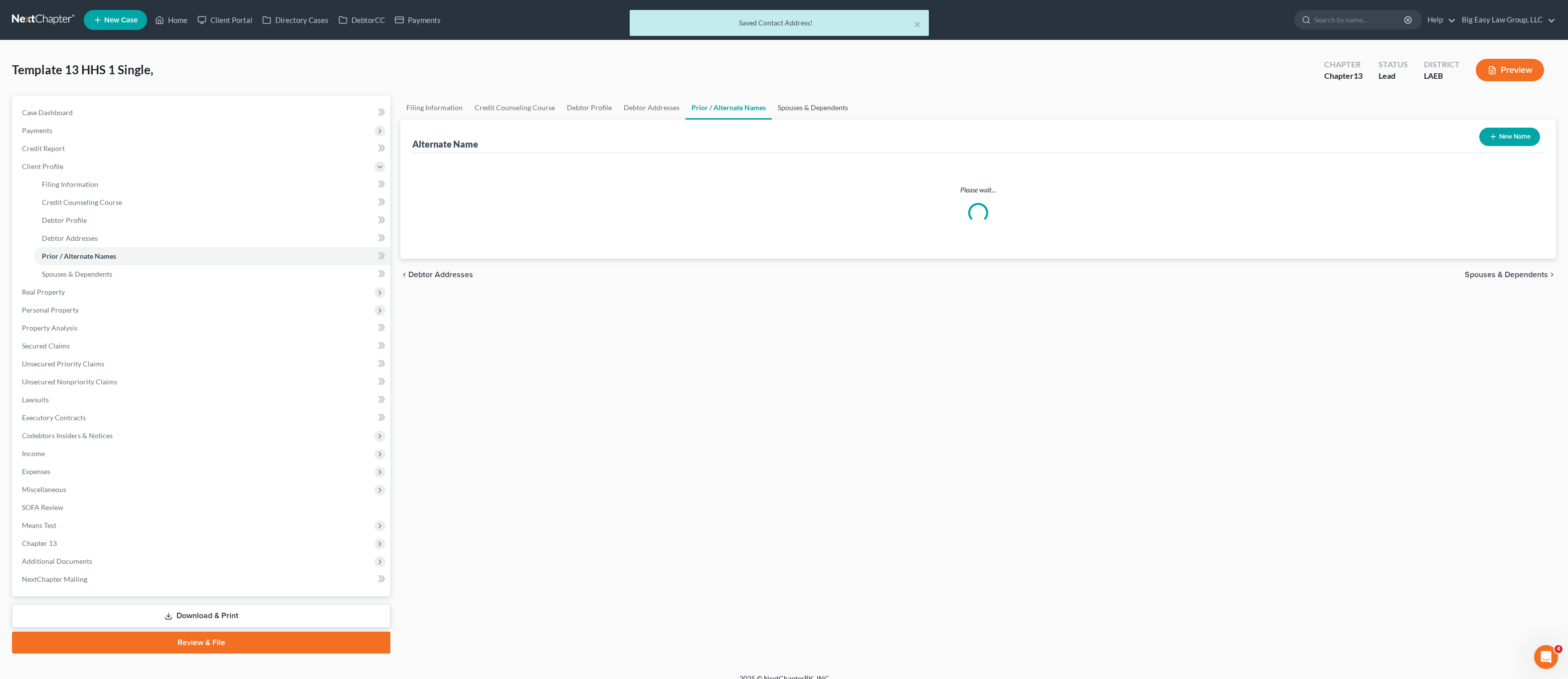
drag, startPoint x: 793, startPoint y: 102, endPoint x: 781, endPoint y: 106, distance: 12.6
click at [792, 102] on link "Spouses & Dependents" at bounding box center [813, 107] width 82 height 24
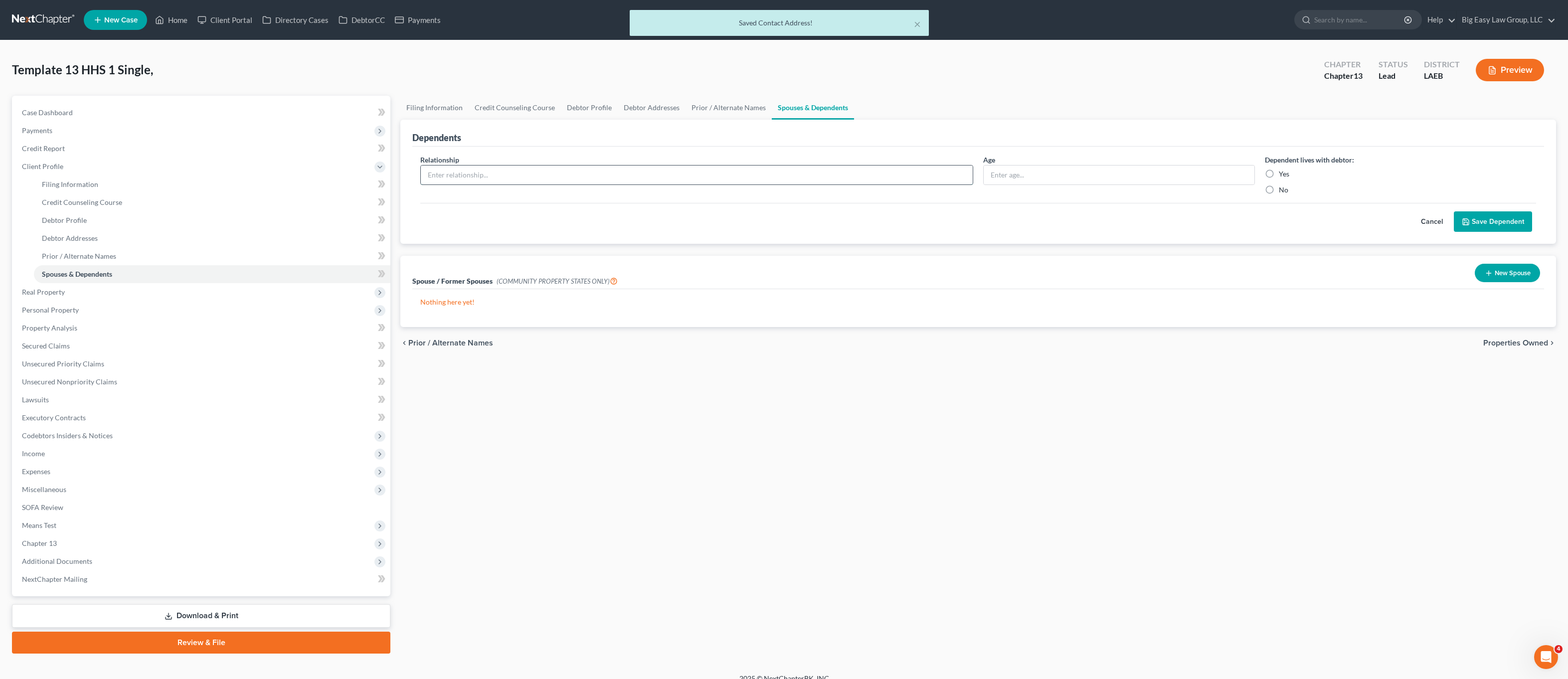
click at [560, 166] on input "text" at bounding box center [697, 175] width 552 height 19
type input "son"
type input "15"
click at [1279, 176] on label "Yes" at bounding box center [1284, 173] width 10 height 10
click at [1283, 175] on input "Yes" at bounding box center [1286, 172] width 6 height 6
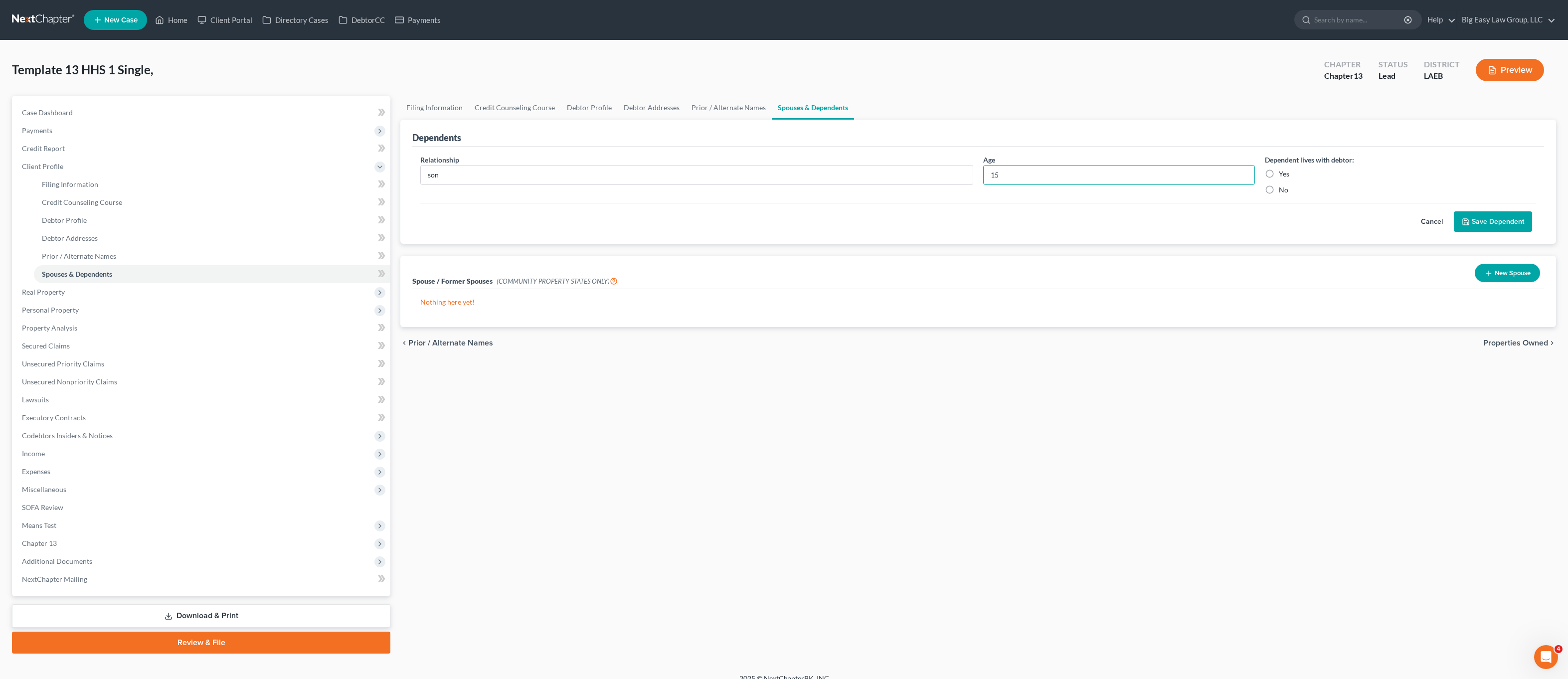
radio input "true"
click at [1488, 210] on div "Cancel Save Dependent" at bounding box center [978, 217] width 1116 height 29
click at [1488, 214] on button "Save Dependent" at bounding box center [1493, 222] width 79 height 21
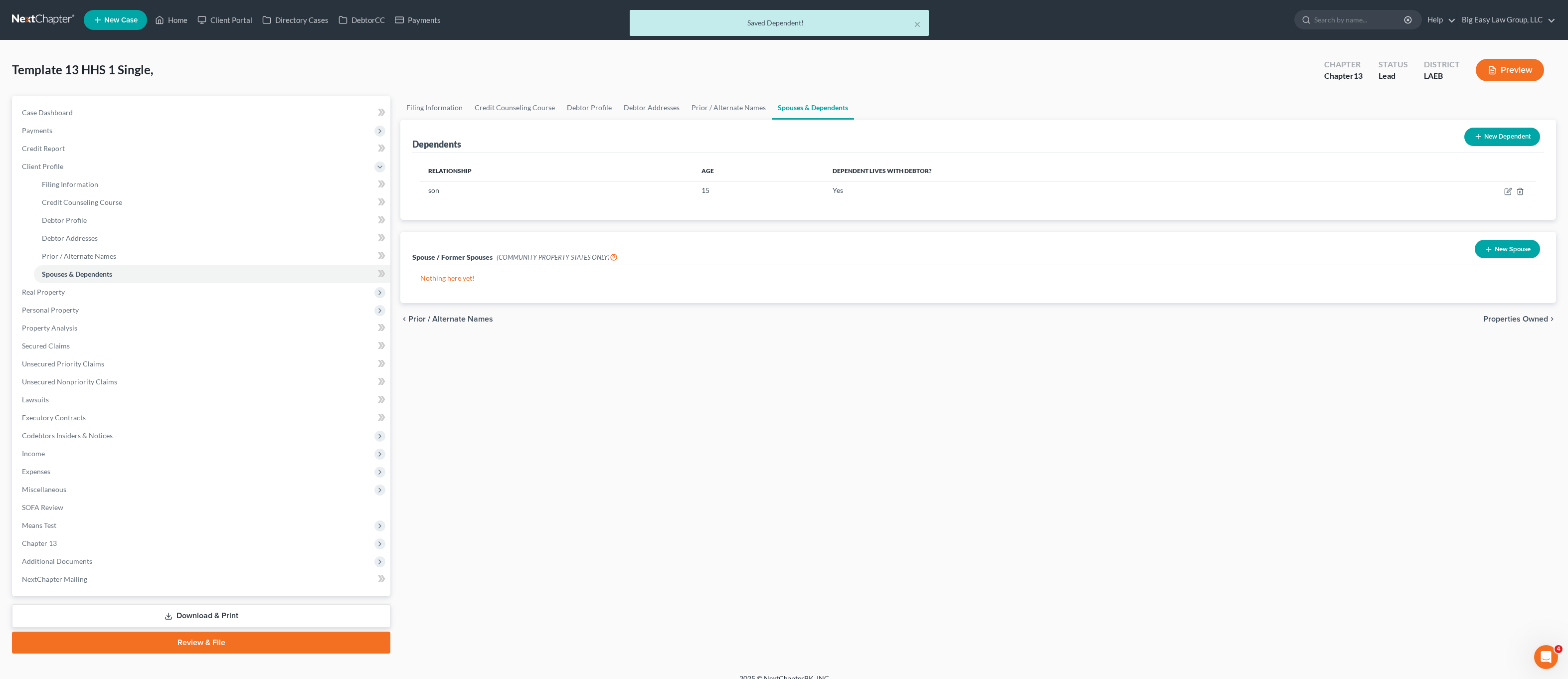
click at [1530, 144] on button "New Dependent" at bounding box center [1502, 137] width 76 height 18
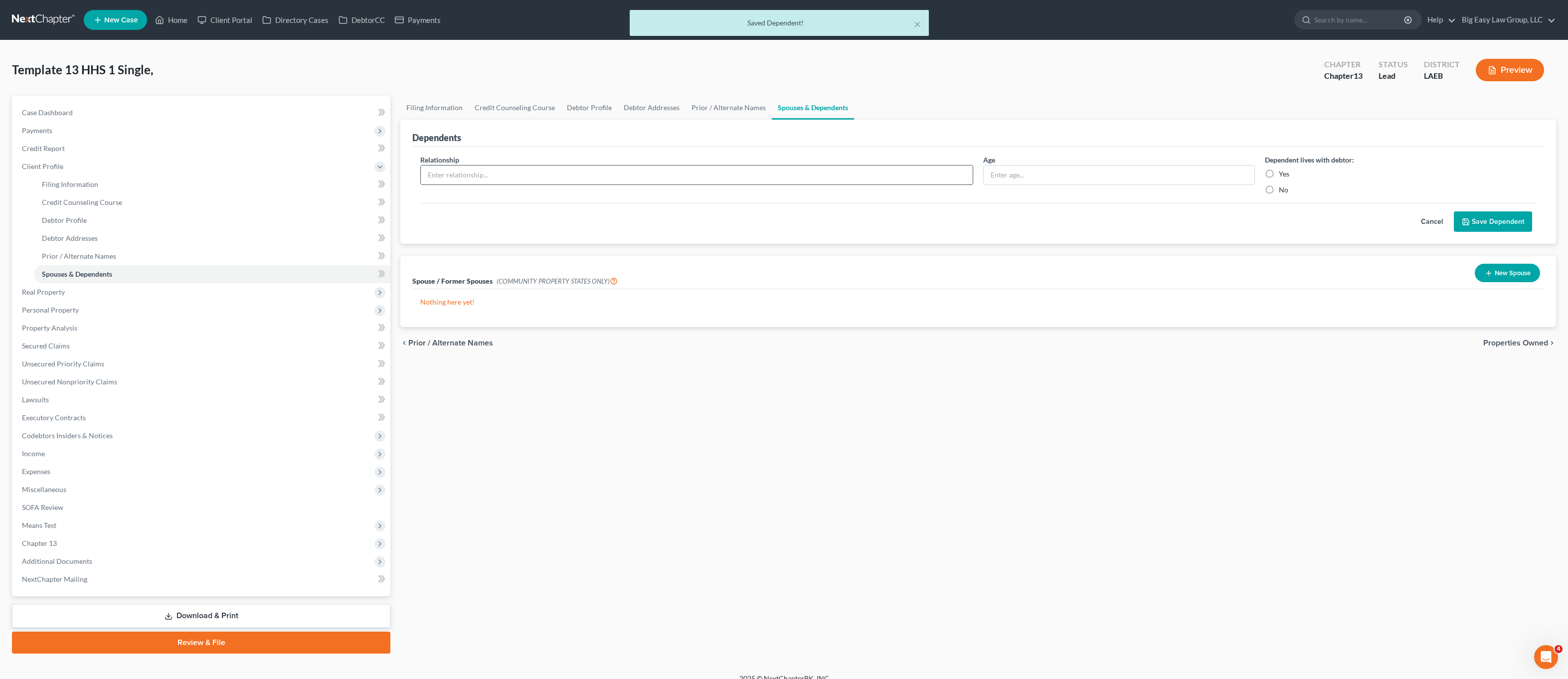
click at [480, 171] on input "text" at bounding box center [697, 175] width 552 height 19
type input "daughter"
type input "18"
click at [1279, 175] on label "Yes" at bounding box center [1284, 173] width 10 height 10
click at [1283, 175] on input "Yes" at bounding box center [1286, 172] width 6 height 6
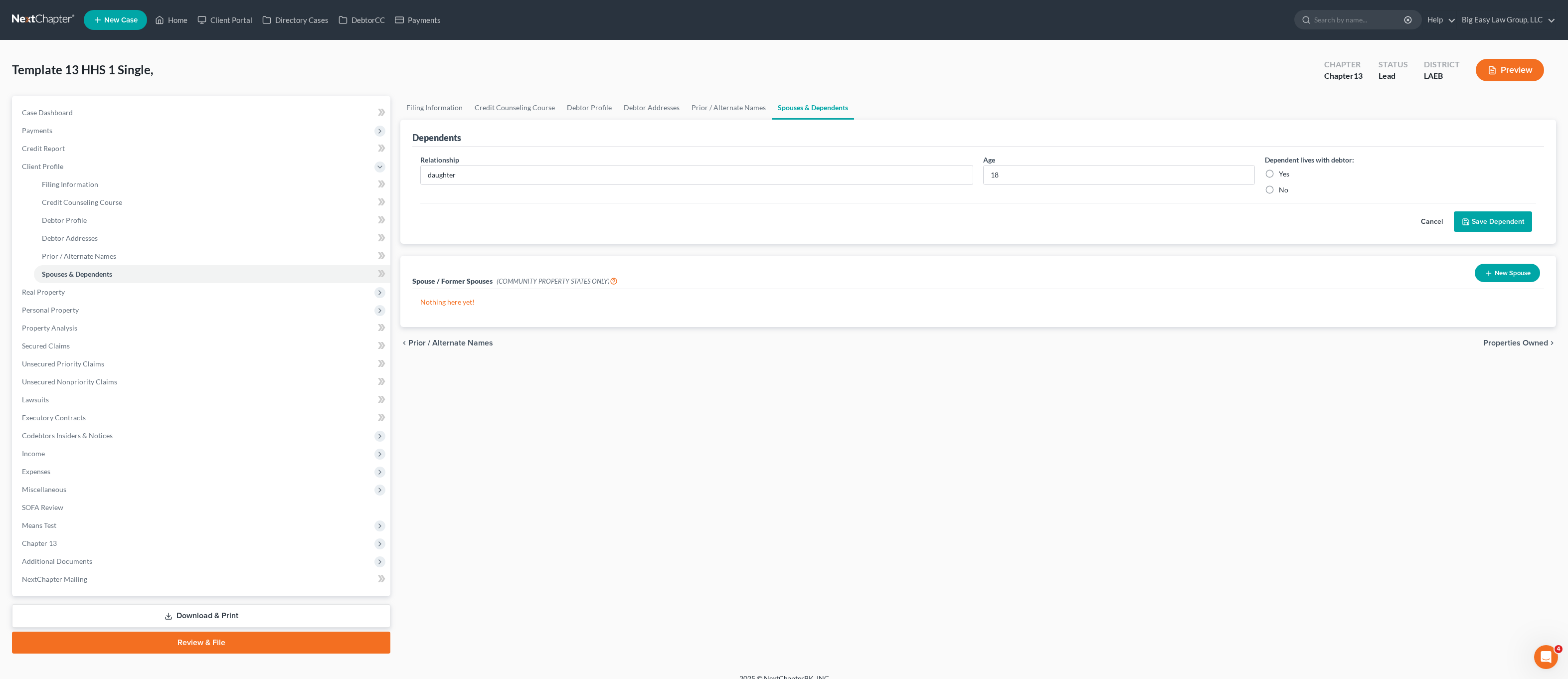
radio input "true"
drag, startPoint x: 1486, startPoint y: 212, endPoint x: 1487, endPoint y: 218, distance: 6.1
click at [1486, 212] on button "Save Dependent" at bounding box center [1493, 222] width 79 height 21
click at [1487, 218] on button "Save Dependent" at bounding box center [1493, 222] width 79 height 21
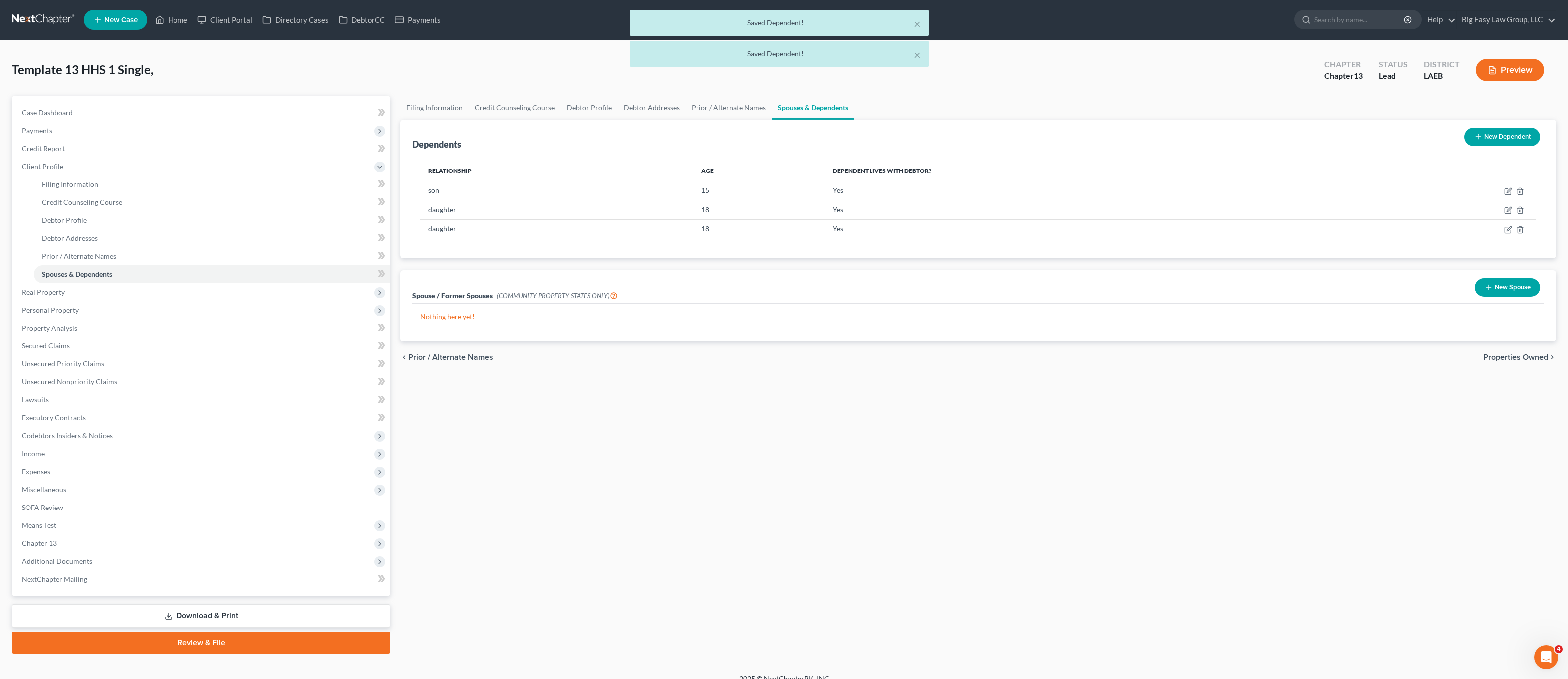
click at [1513, 131] on button "New Dependent" at bounding box center [1502, 137] width 76 height 18
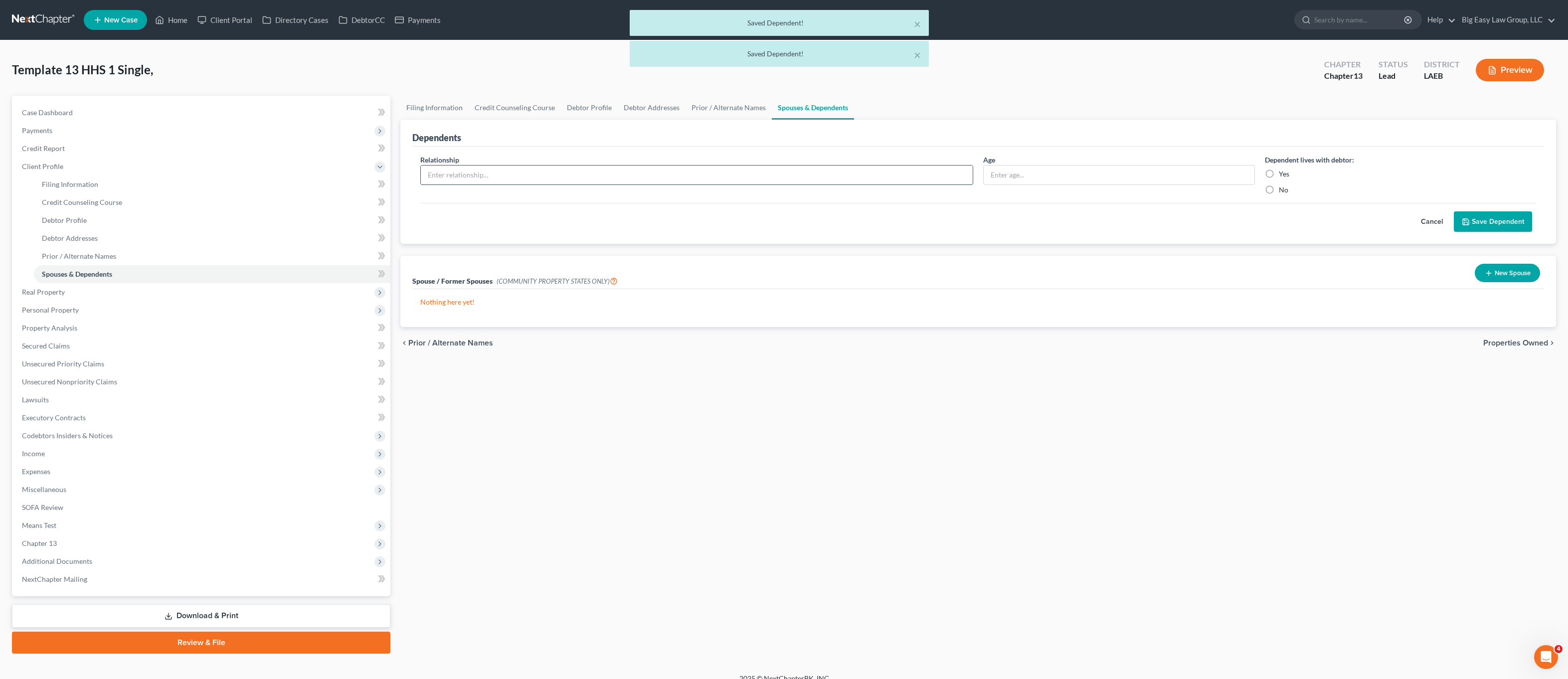
click at [508, 173] on input "text" at bounding box center [697, 175] width 552 height 19
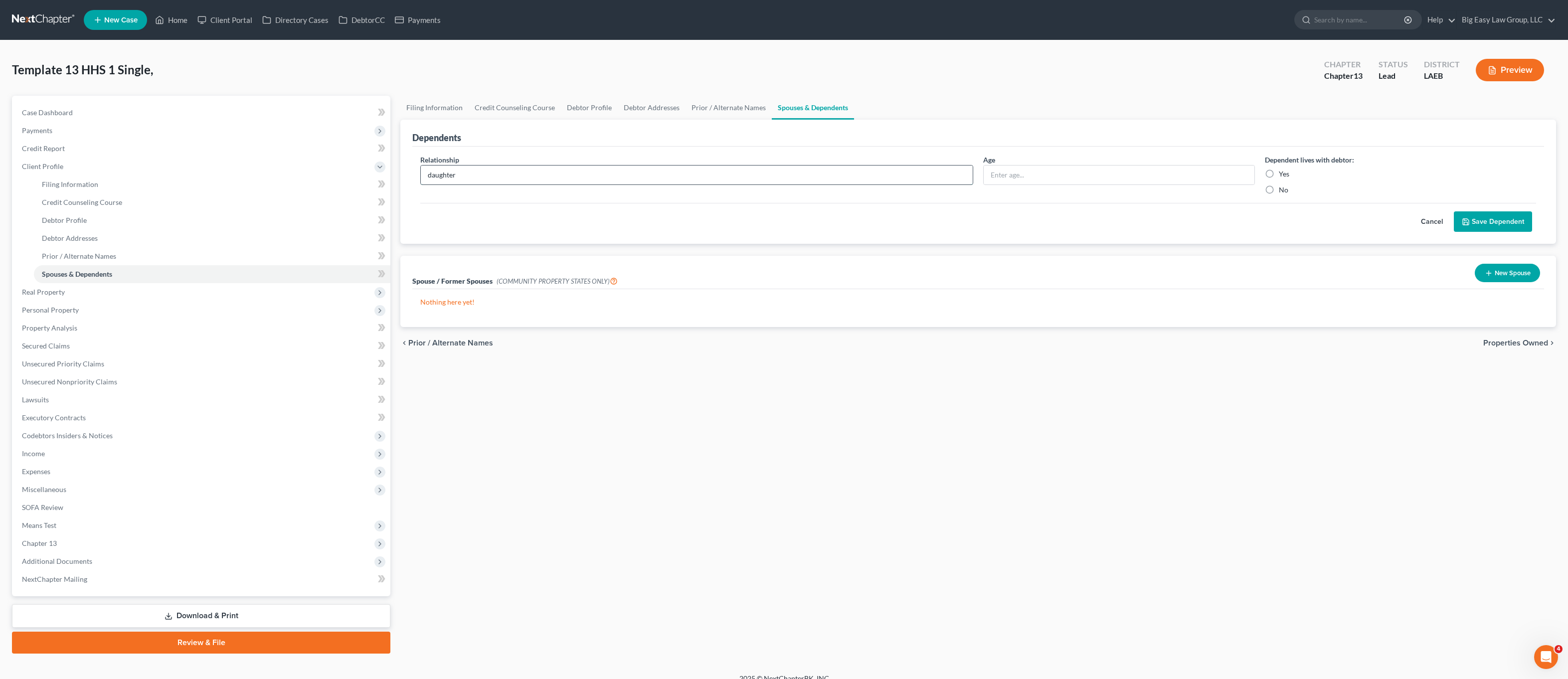
type input "daughter"
type input "13"
click at [1279, 175] on label "Yes" at bounding box center [1284, 173] width 10 height 10
click at [1283, 175] on input "Yes" at bounding box center [1286, 172] width 6 height 6
radio input "true"
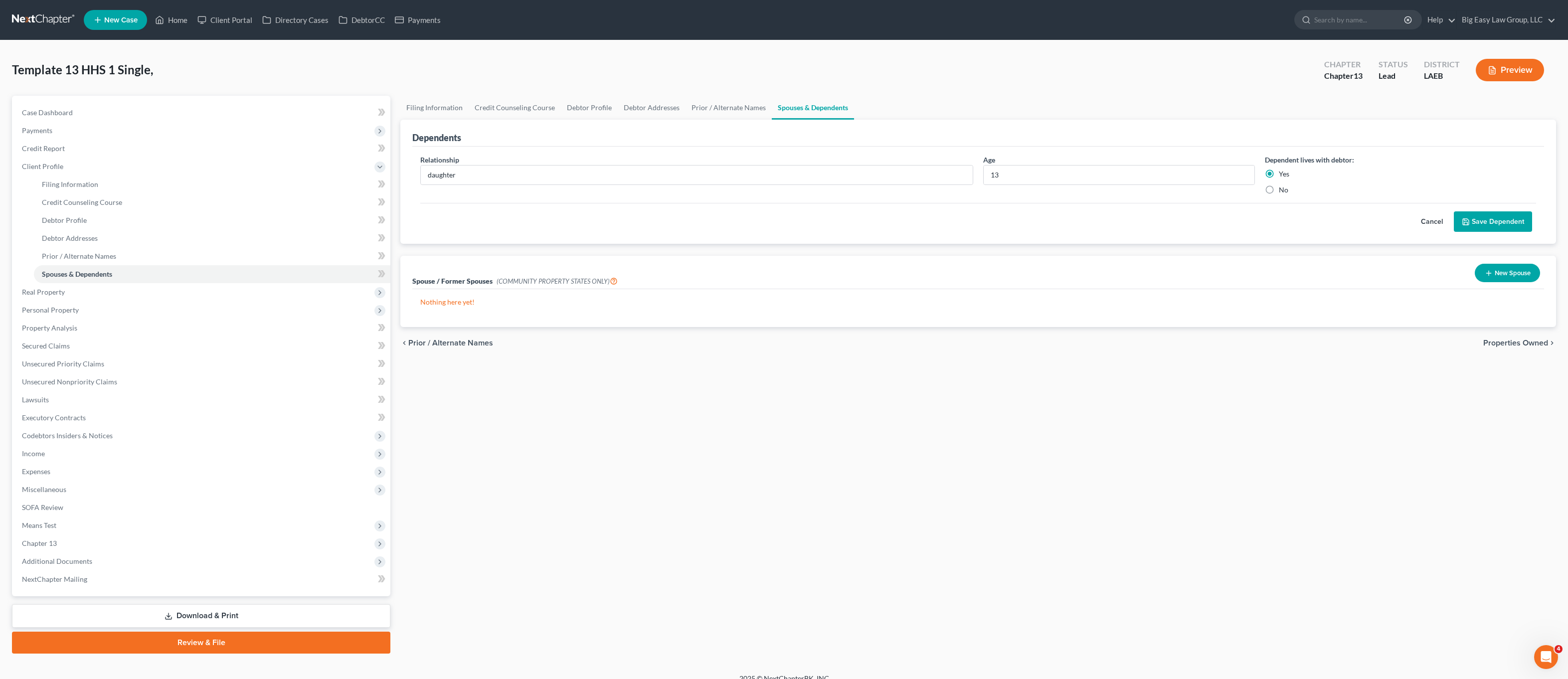
click at [1495, 218] on button "Save Dependent" at bounding box center [1493, 222] width 79 height 21
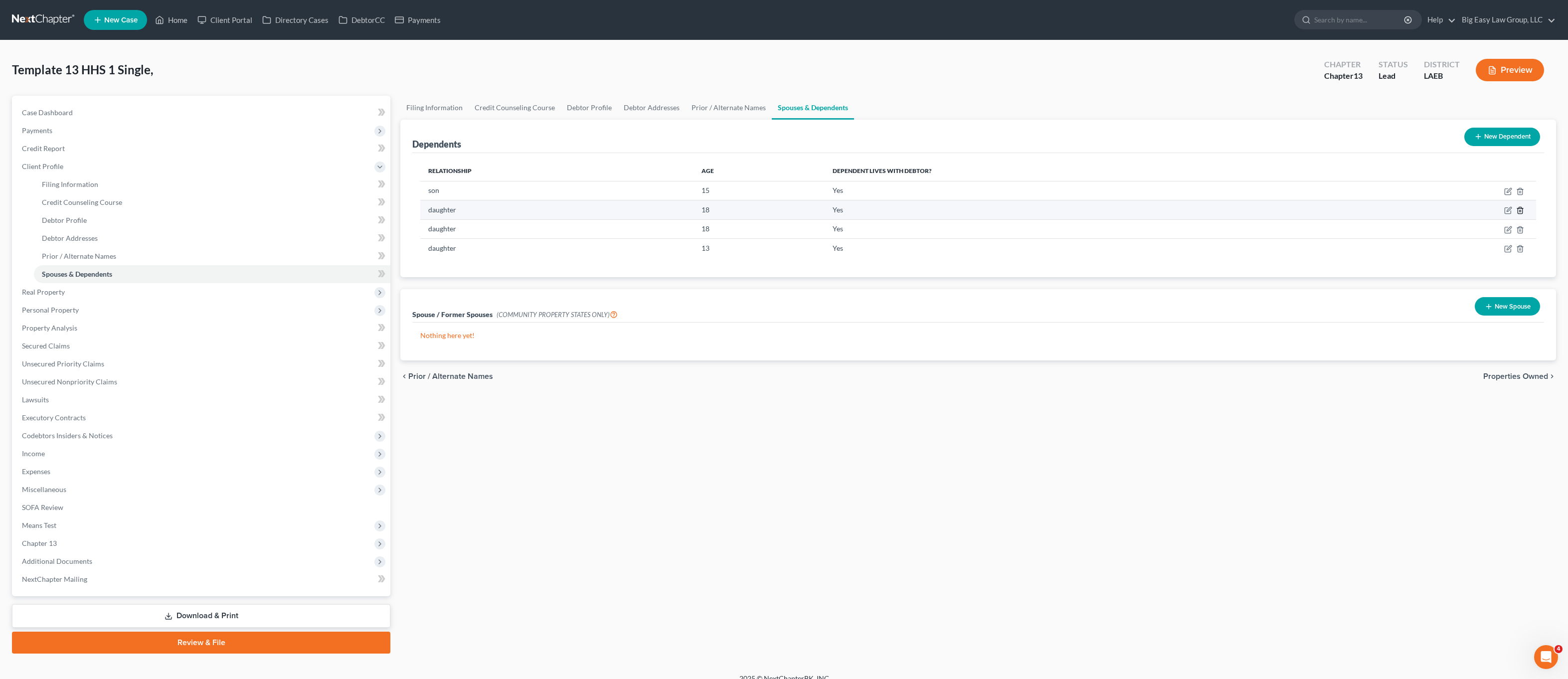
click at [1520, 212] on icon "button" at bounding box center [1521, 210] width 8 height 8
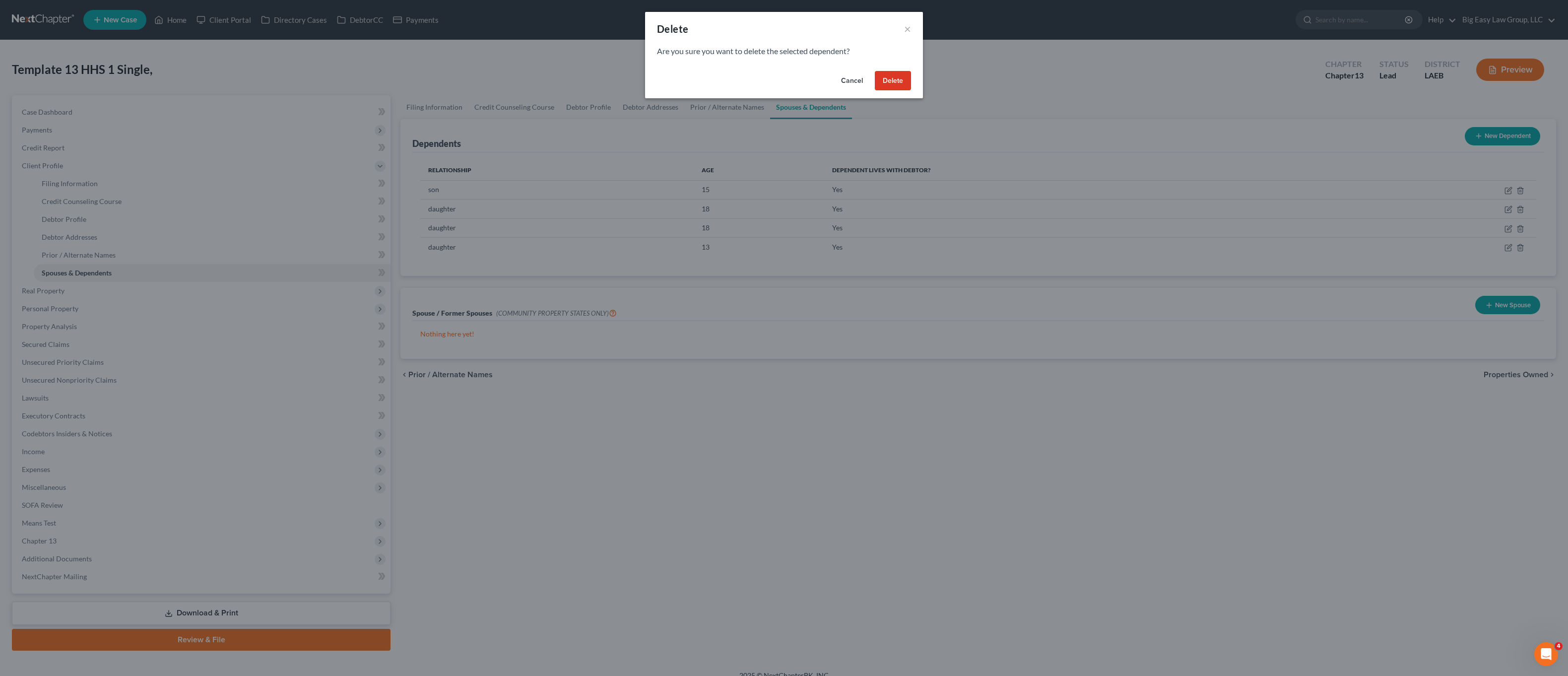
click at [883, 74] on button "Delete" at bounding box center [893, 81] width 36 height 20
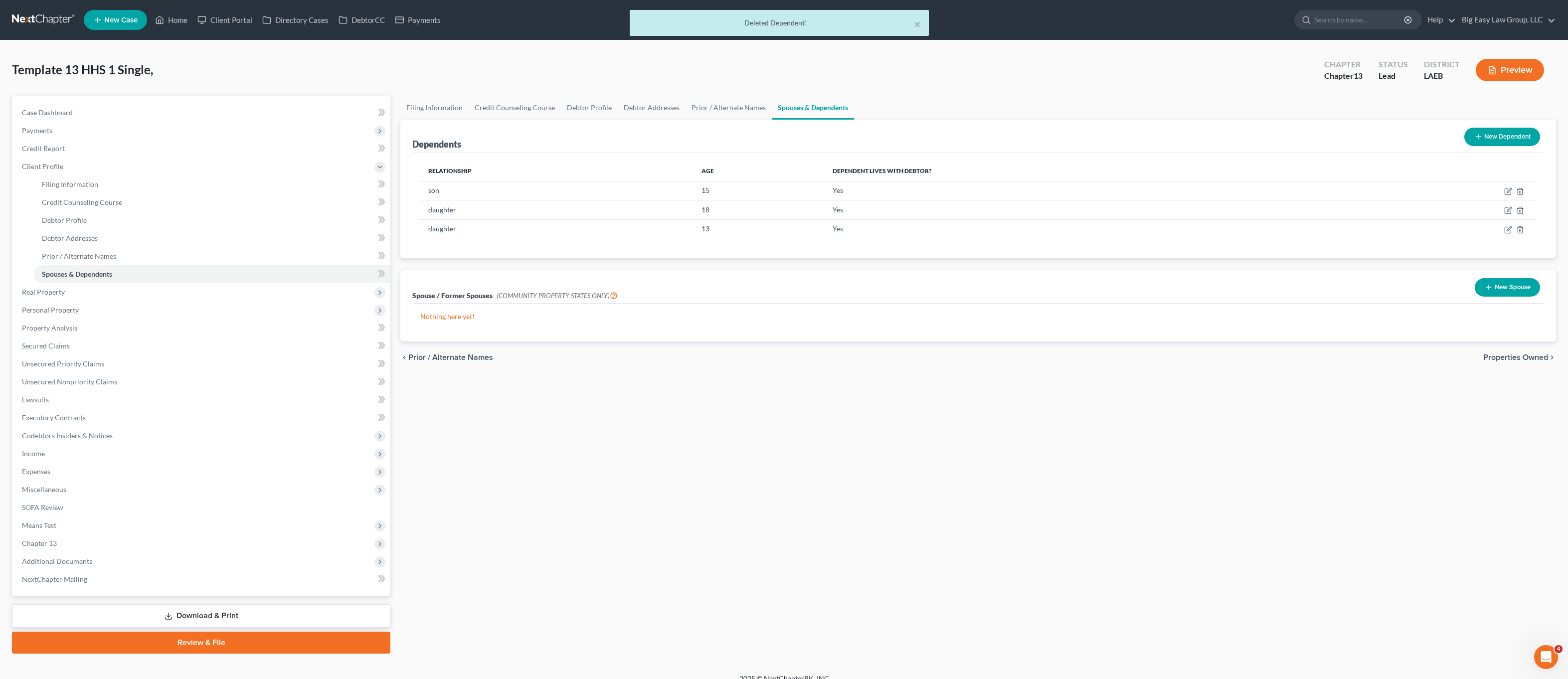
click at [1502, 138] on button "New Dependent" at bounding box center [1502, 137] width 76 height 18
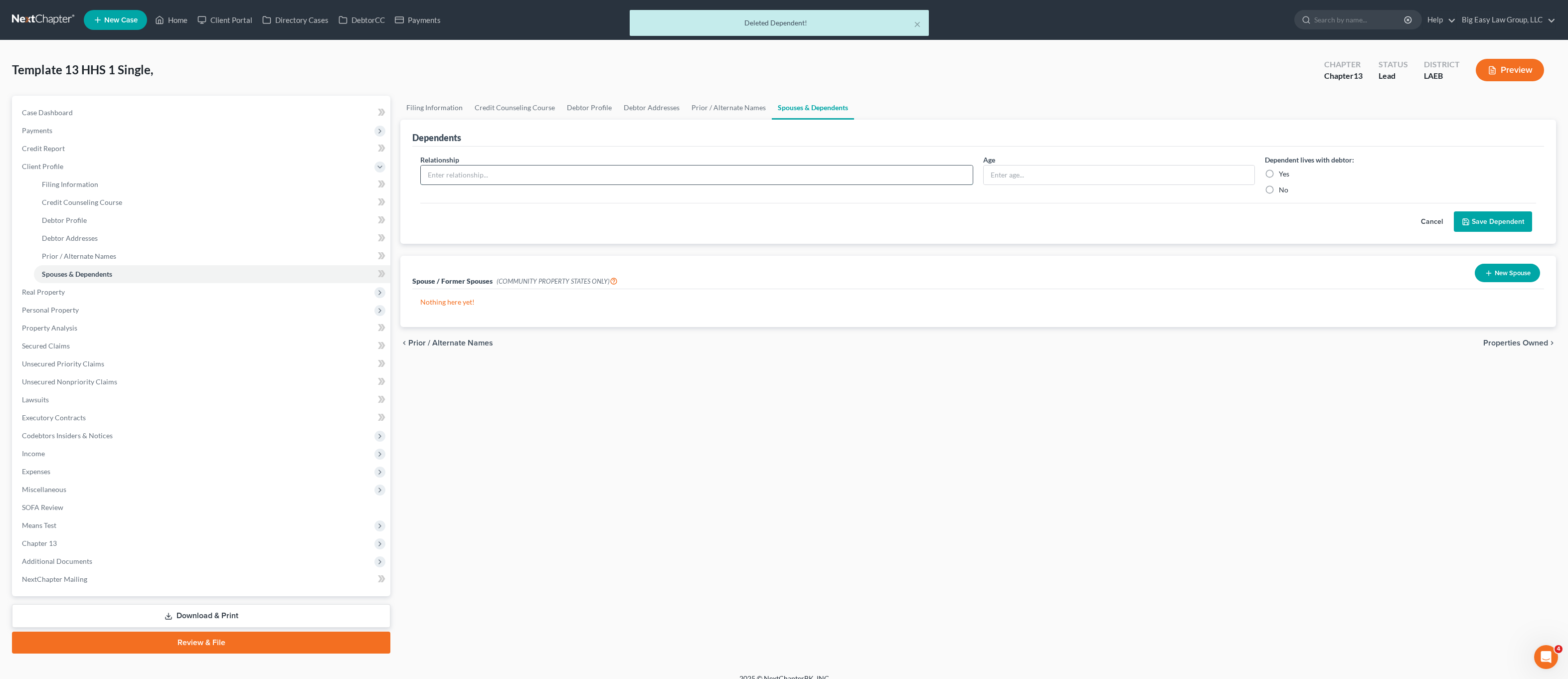
click at [510, 176] on input "text" at bounding box center [697, 175] width 552 height 19
type input "daughter"
type input "15"
click at [1279, 175] on label "Yes" at bounding box center [1284, 173] width 10 height 10
click at [1283, 175] on input "Yes" at bounding box center [1286, 172] width 6 height 6
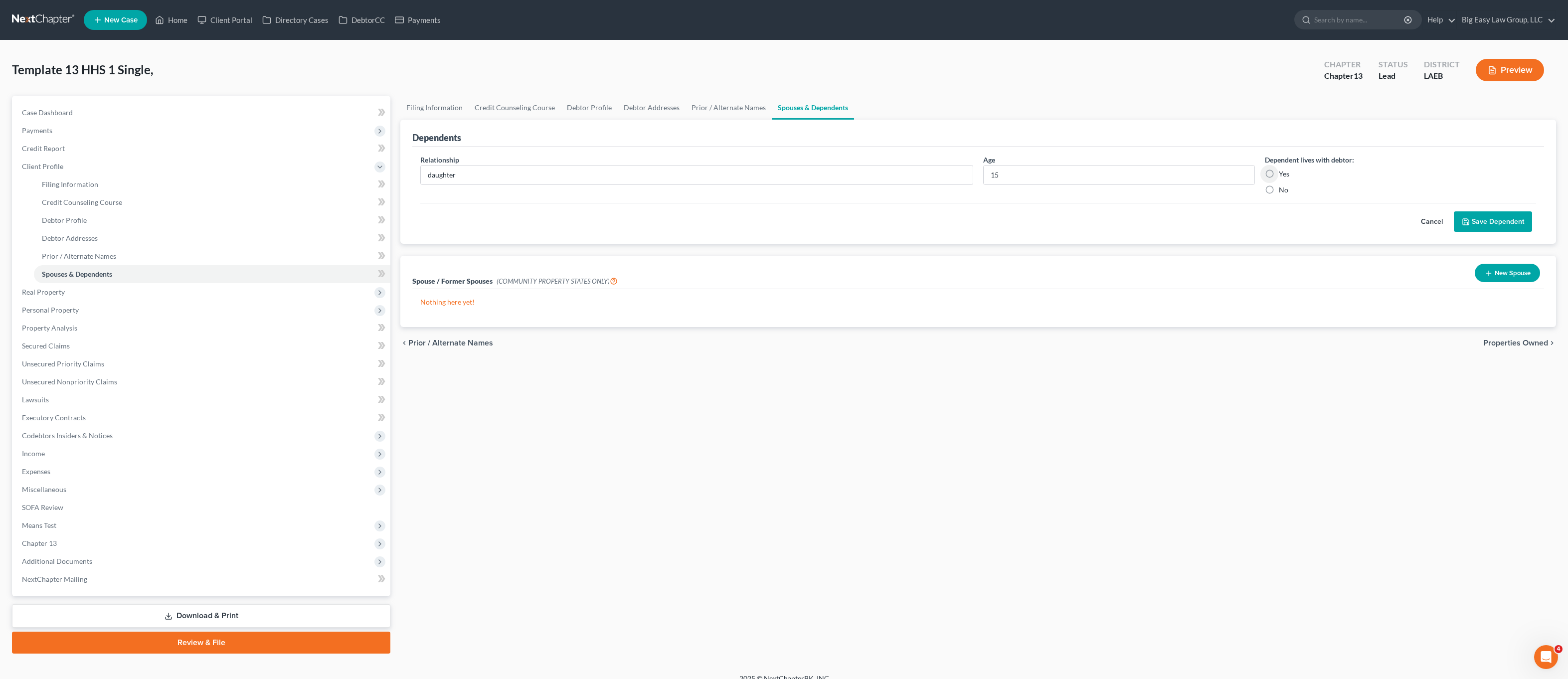
radio input "true"
click at [1484, 219] on button "Save Dependent" at bounding box center [1493, 222] width 79 height 21
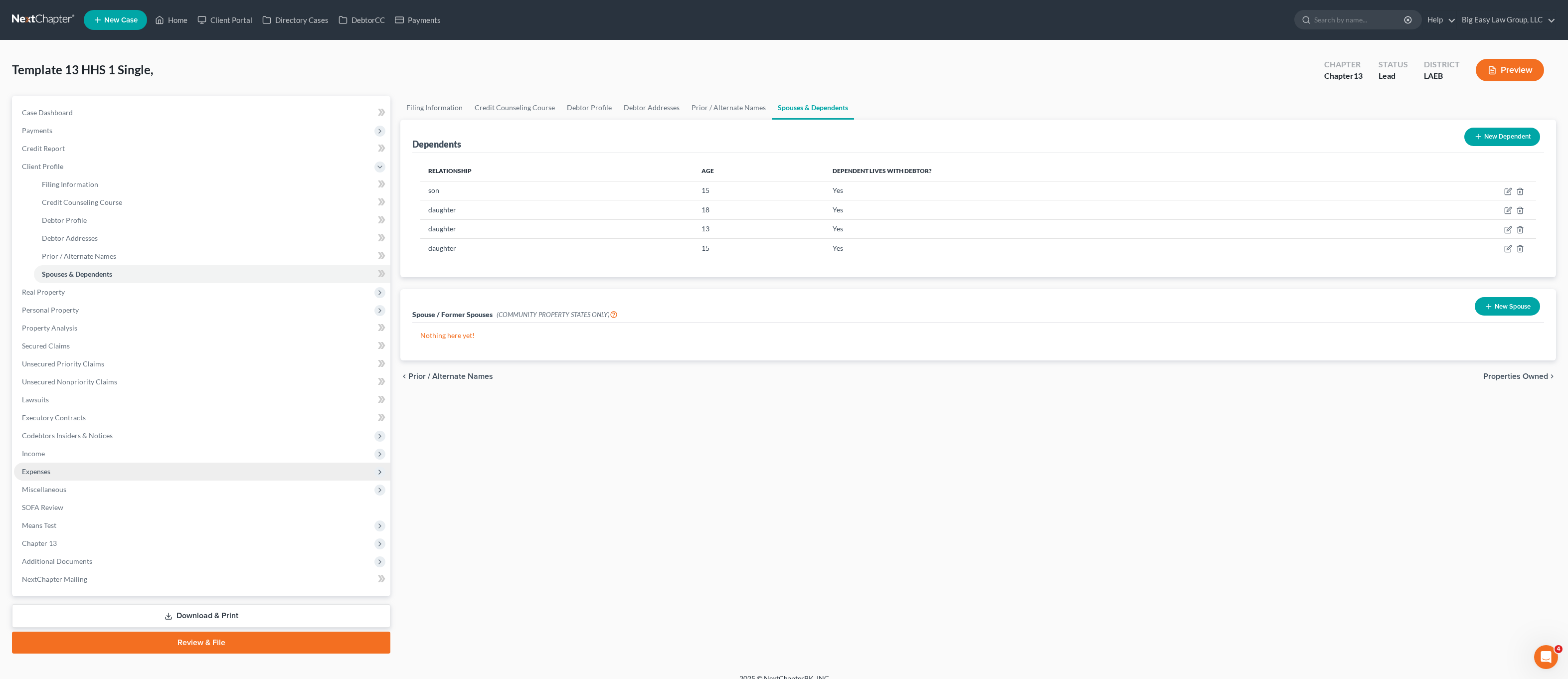
click at [57, 463] on span "Expenses" at bounding box center [203, 472] width 377 height 18
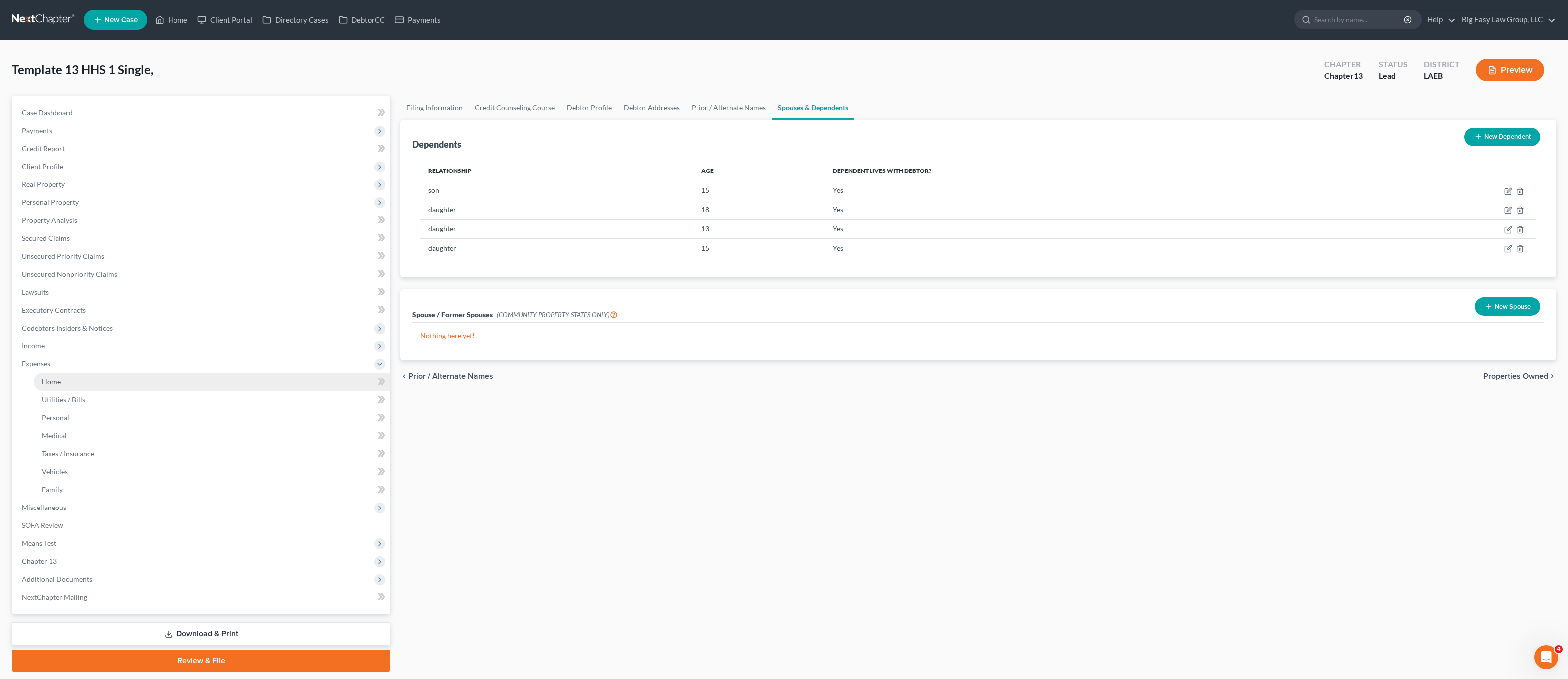
click at [105, 386] on link "Home" at bounding box center [212, 382] width 356 height 18
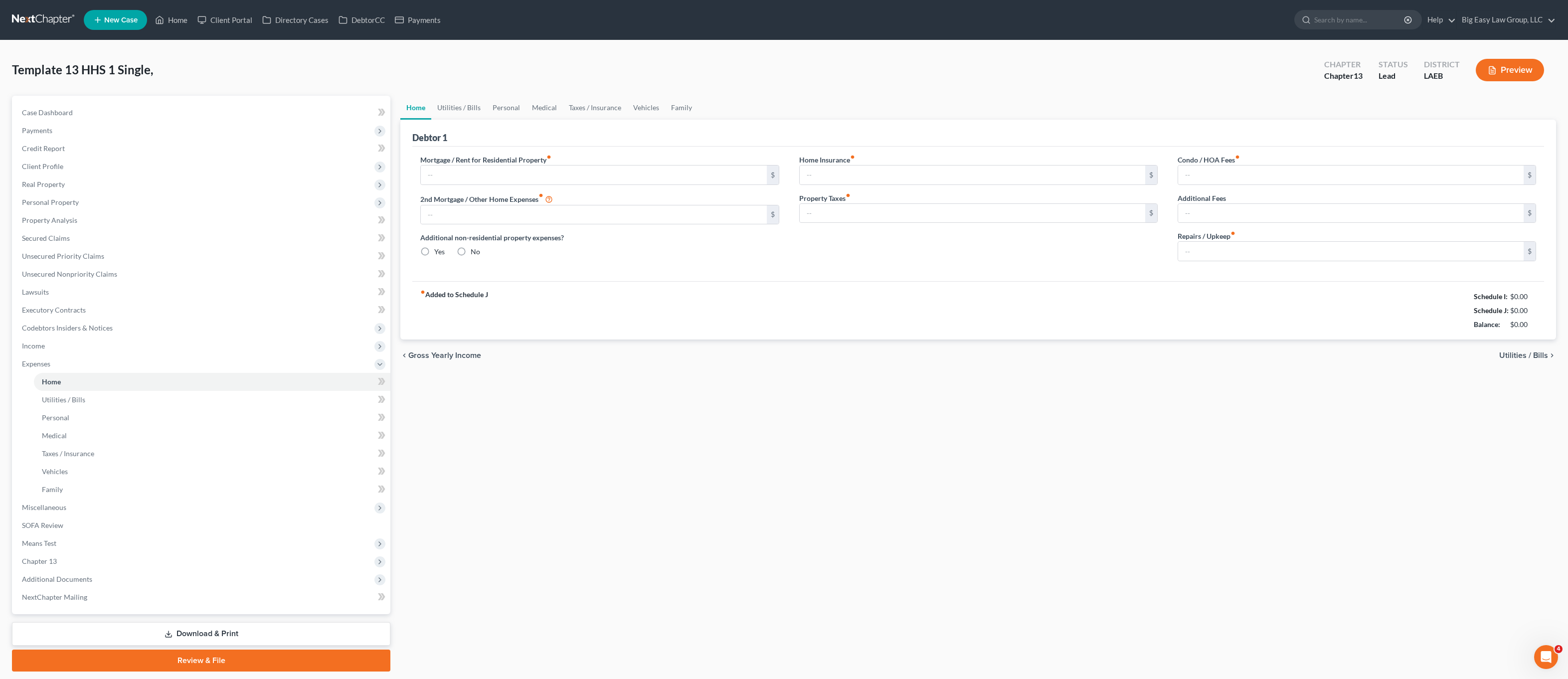
type input "0.00"
radio input "true"
type input "0.00"
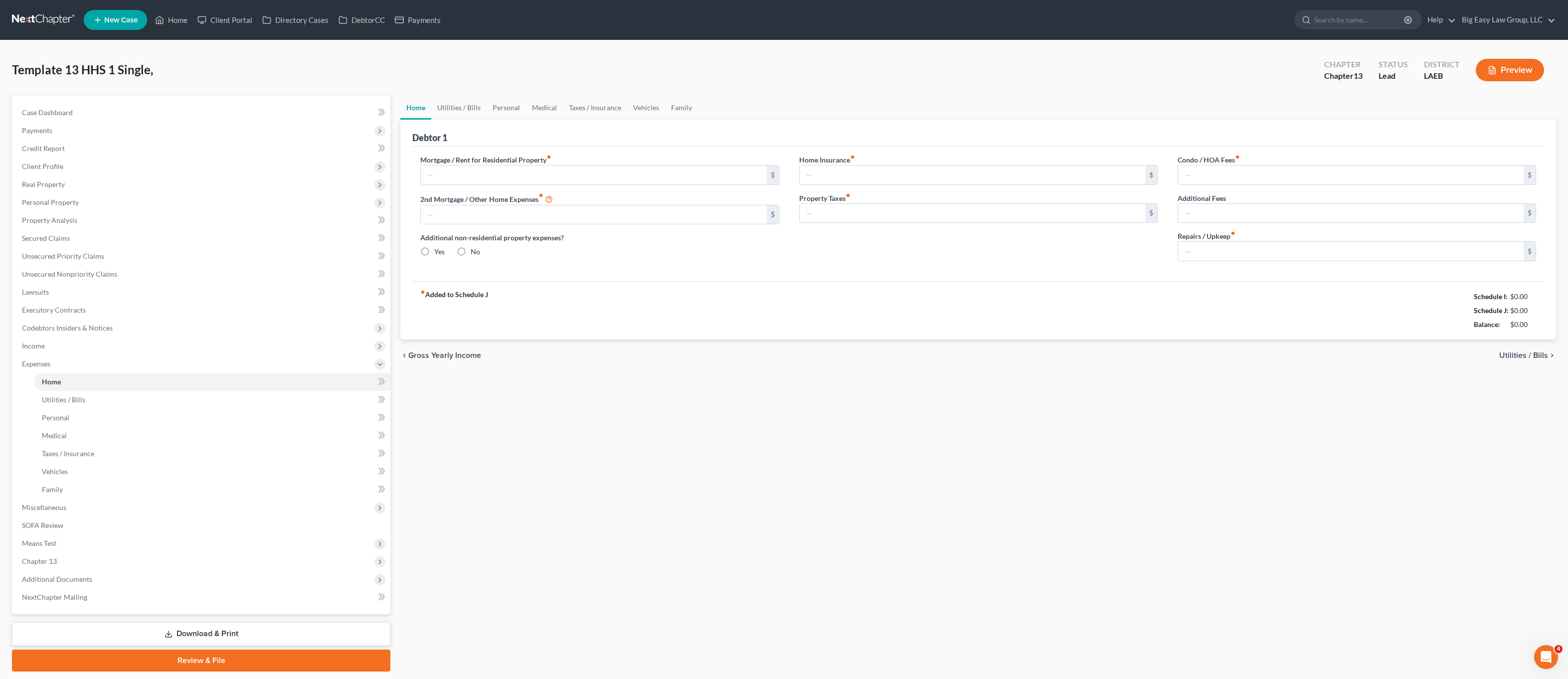
type input "0.00"
click at [496, 175] on input "text" at bounding box center [593, 175] width 345 height 19
type input "1,600.00"
drag, startPoint x: 469, startPoint y: 108, endPoint x: 347, endPoint y: 129, distance: 123.8
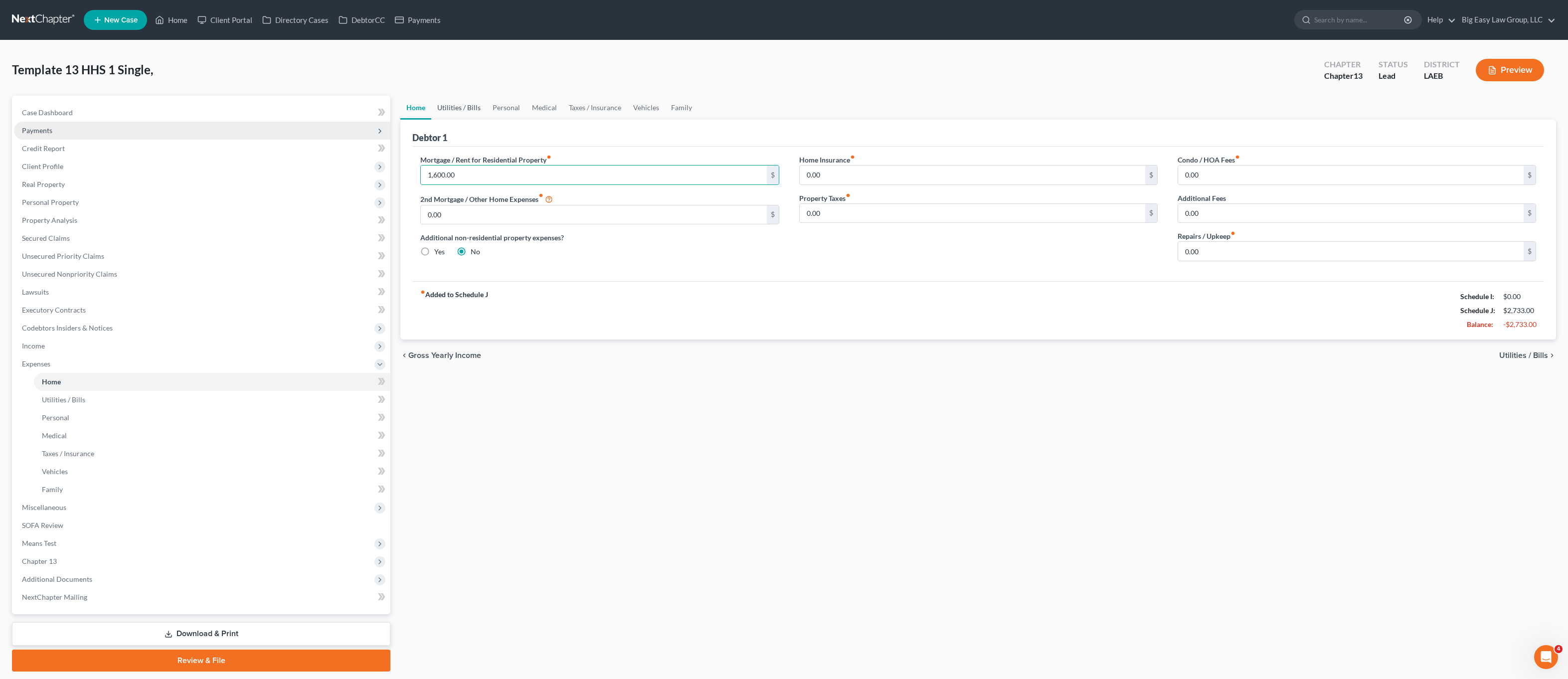
click at [469, 108] on link "Utilities / Bills" at bounding box center [458, 107] width 55 height 24
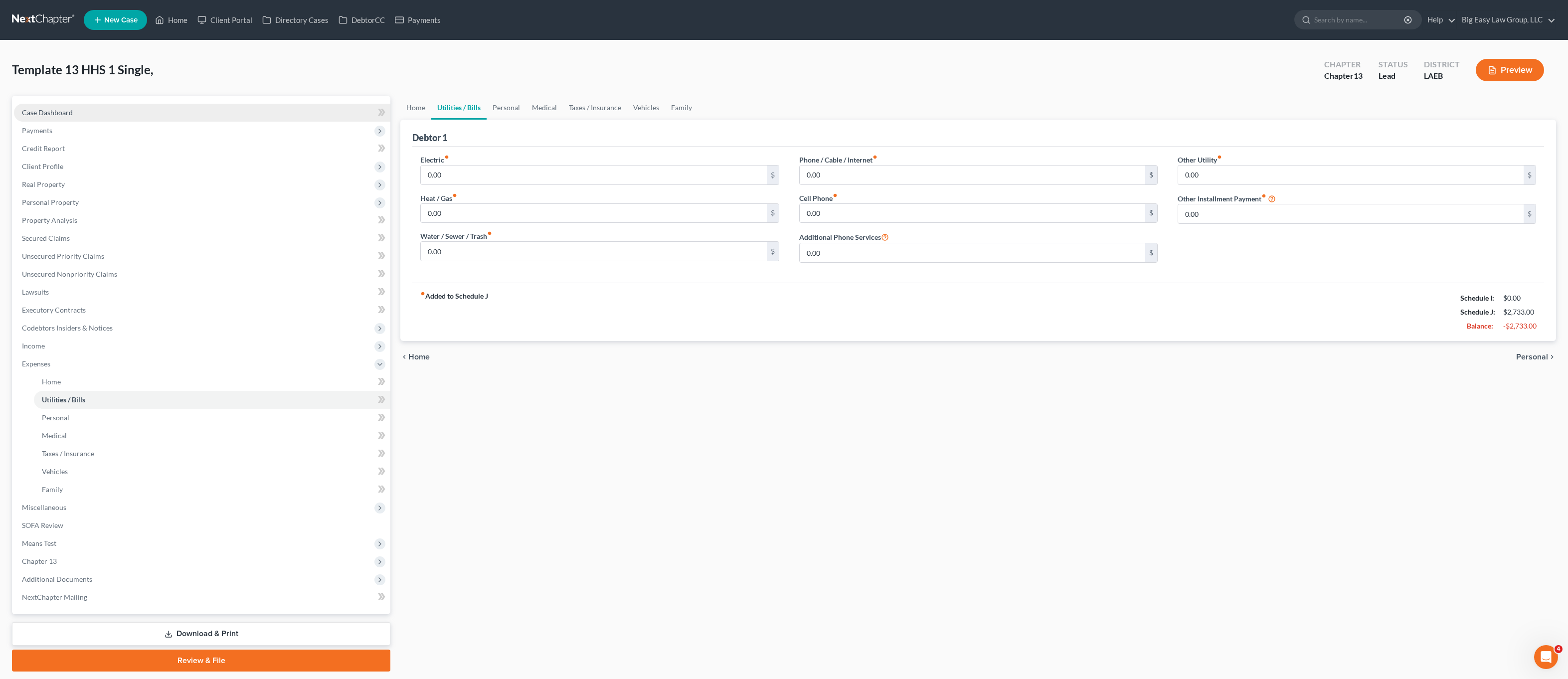
drag, startPoint x: 89, startPoint y: 114, endPoint x: 104, endPoint y: 108, distance: 16.2
click at [89, 114] on link "Case Dashboard" at bounding box center [203, 113] width 377 height 18
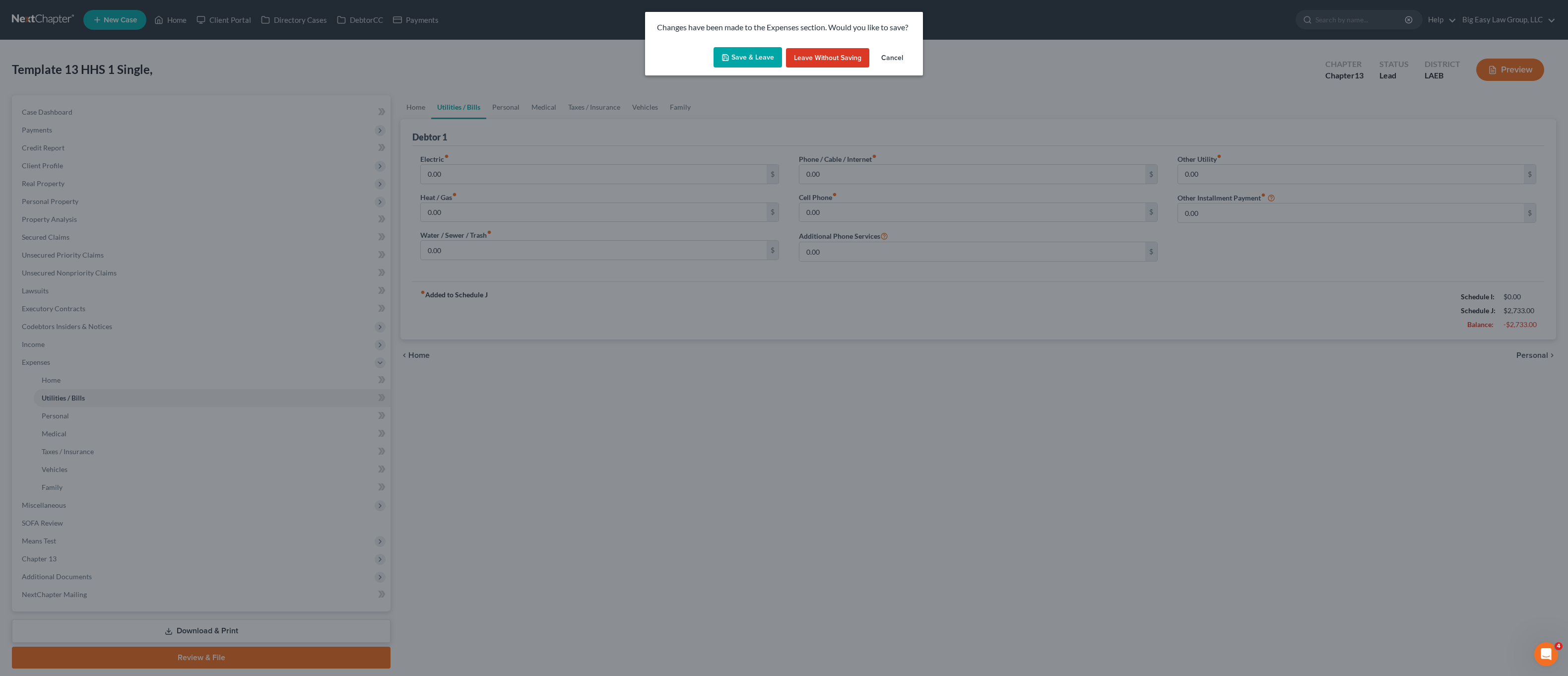
click at [767, 52] on button "Save & Leave" at bounding box center [747, 58] width 68 height 21
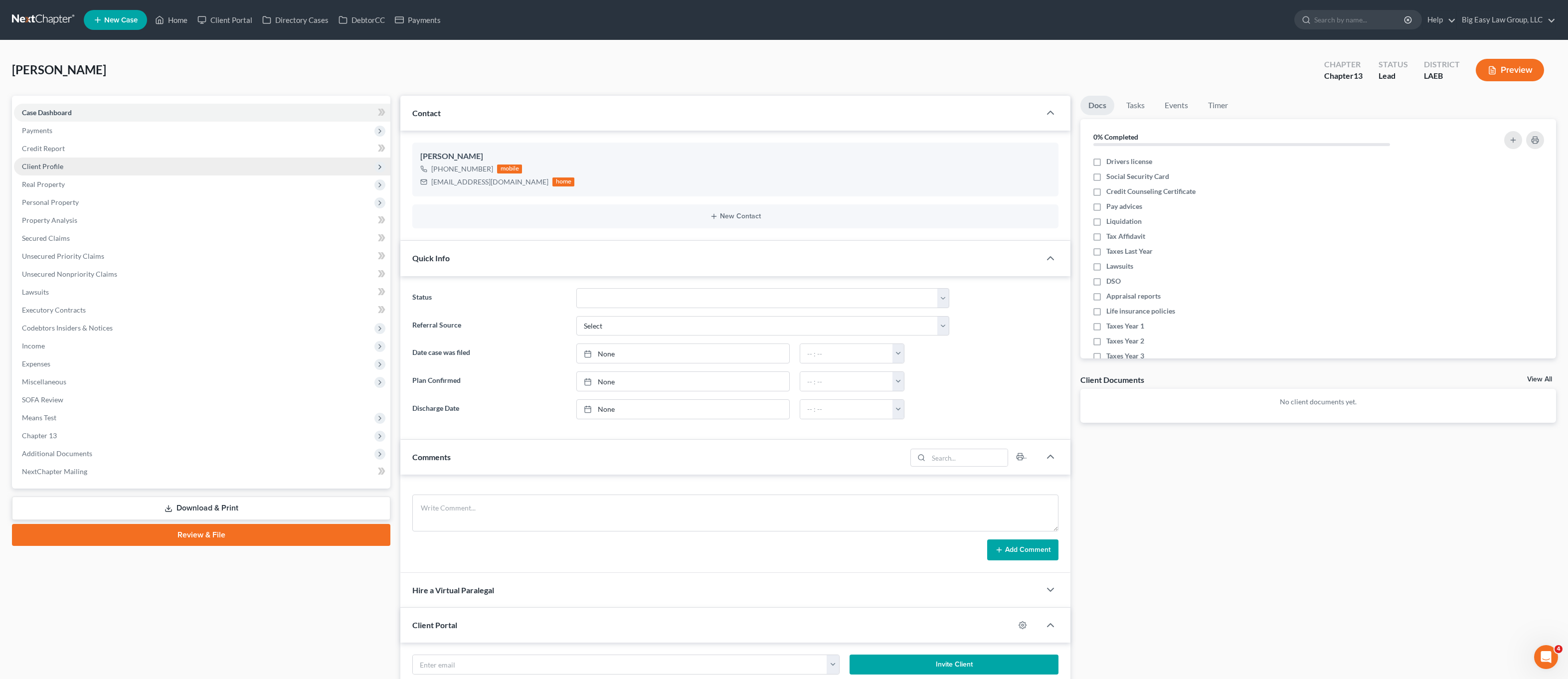
click at [95, 164] on span "Client Profile" at bounding box center [203, 167] width 377 height 18
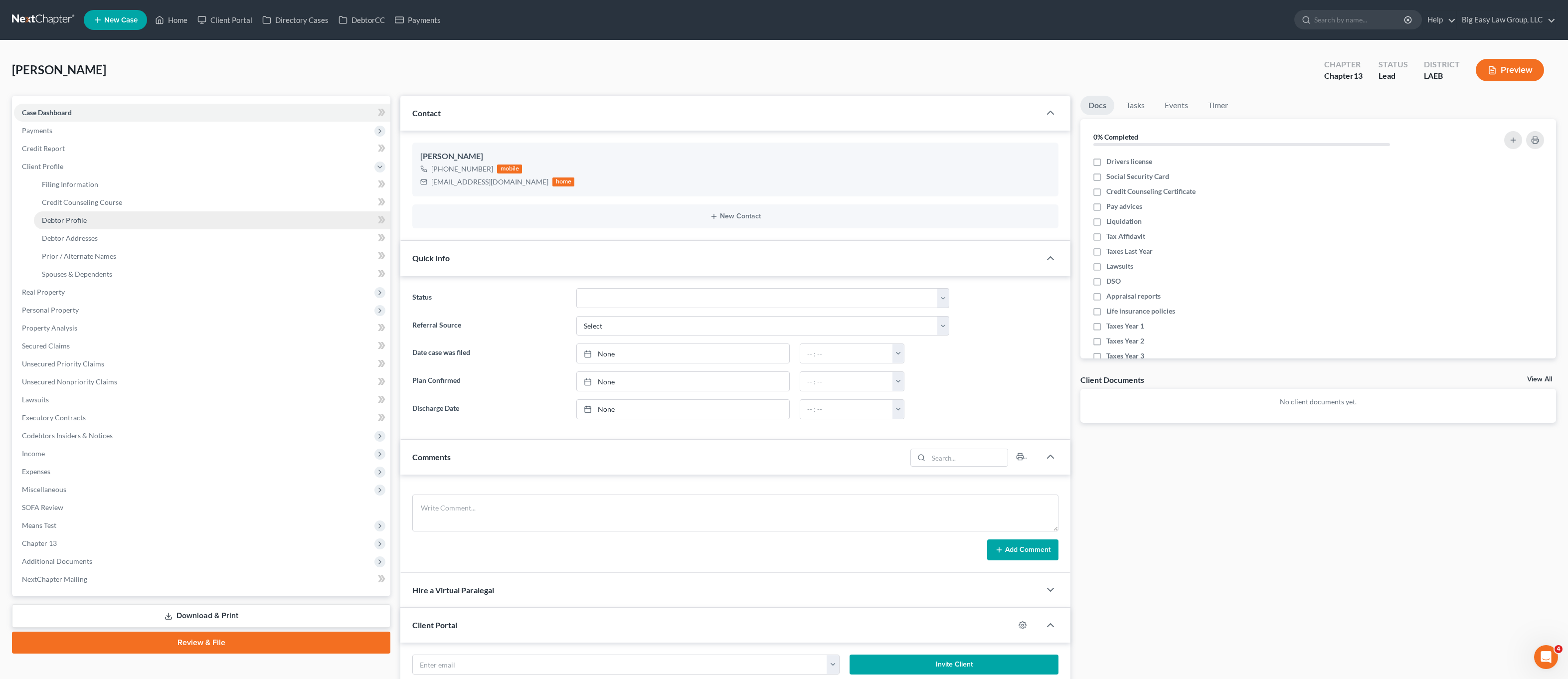
click at [106, 219] on link "Debtor Profile" at bounding box center [212, 221] width 356 height 18
select select "1"
select select "4"
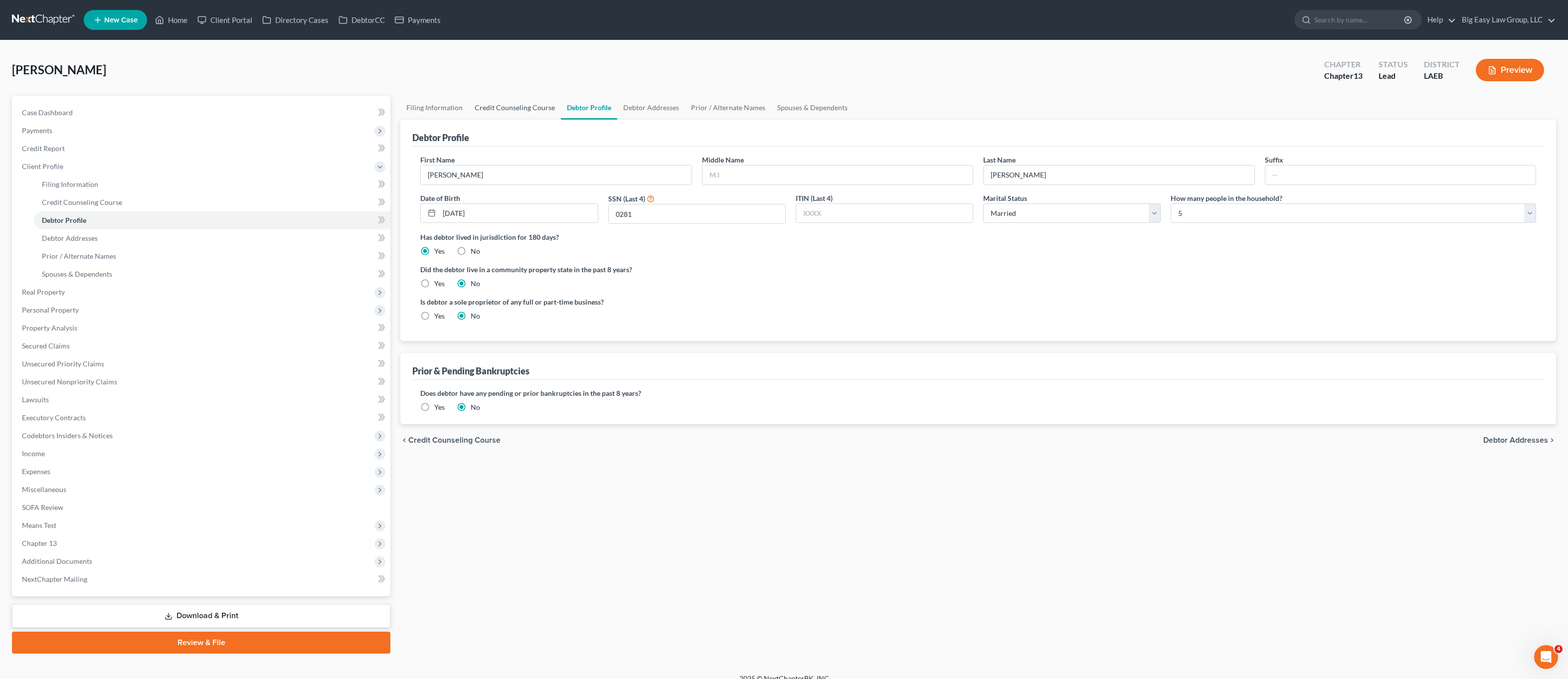
click at [519, 108] on link "Credit Counseling Course" at bounding box center [515, 107] width 92 height 24
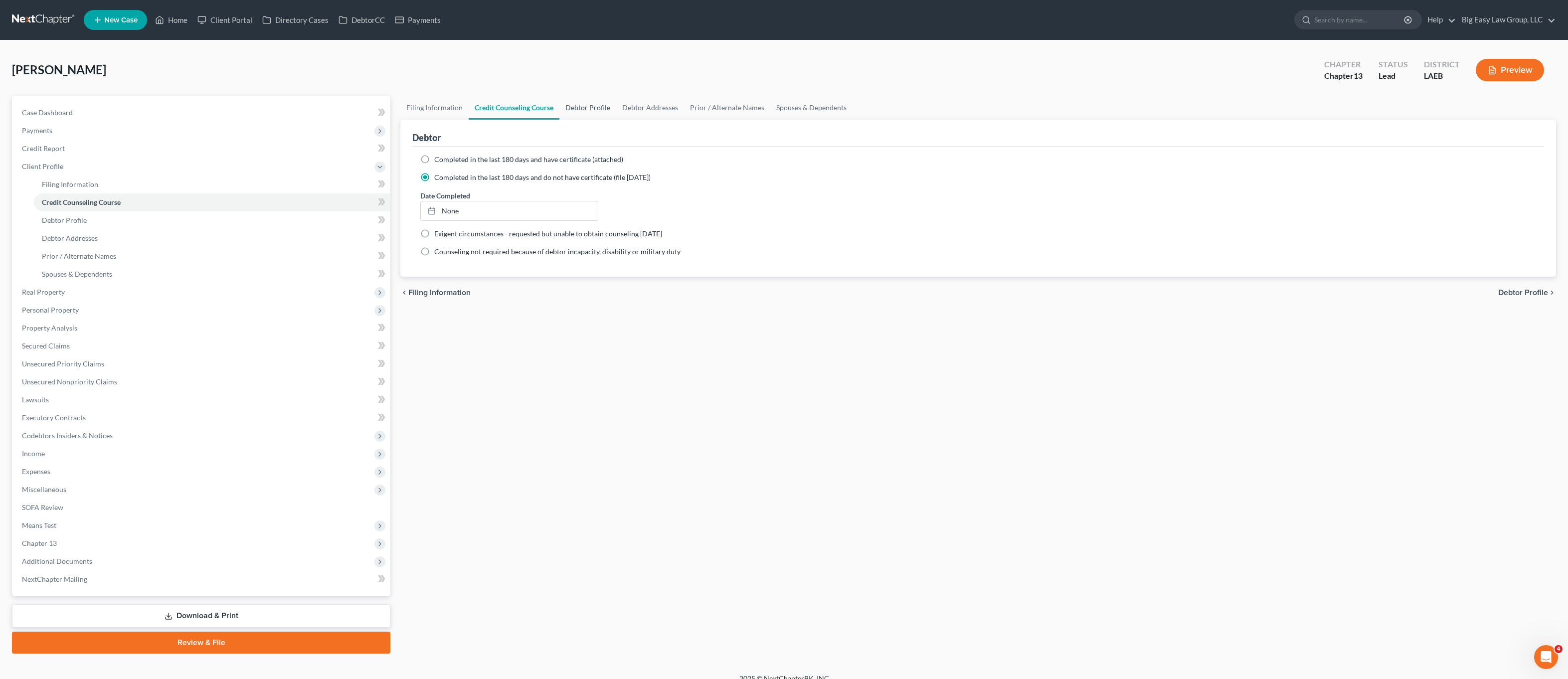
click at [596, 105] on link "Debtor Profile" at bounding box center [588, 107] width 57 height 24
select select "1"
select select "4"
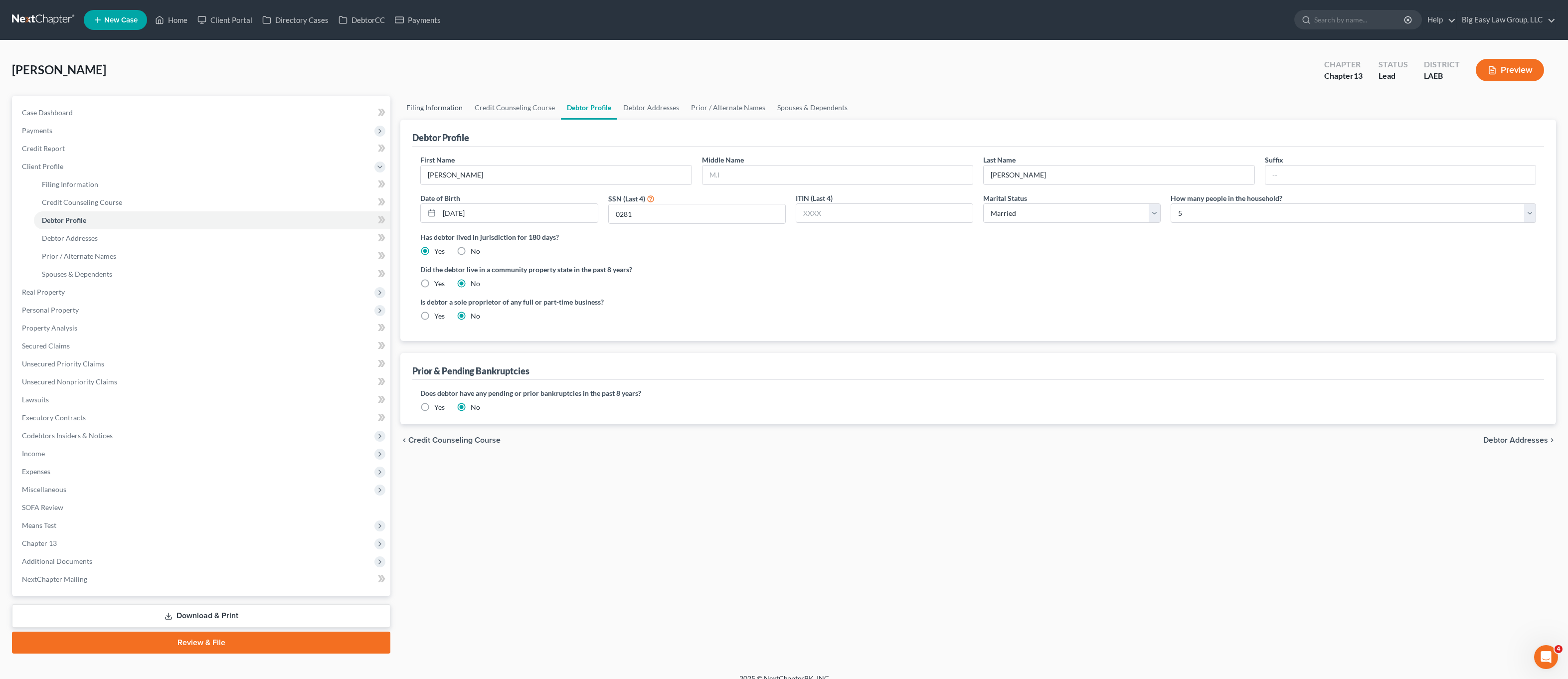
click at [442, 114] on link "Filing Information" at bounding box center [434, 107] width 68 height 24
select select "1"
select select "0"
select select "3"
select select "34"
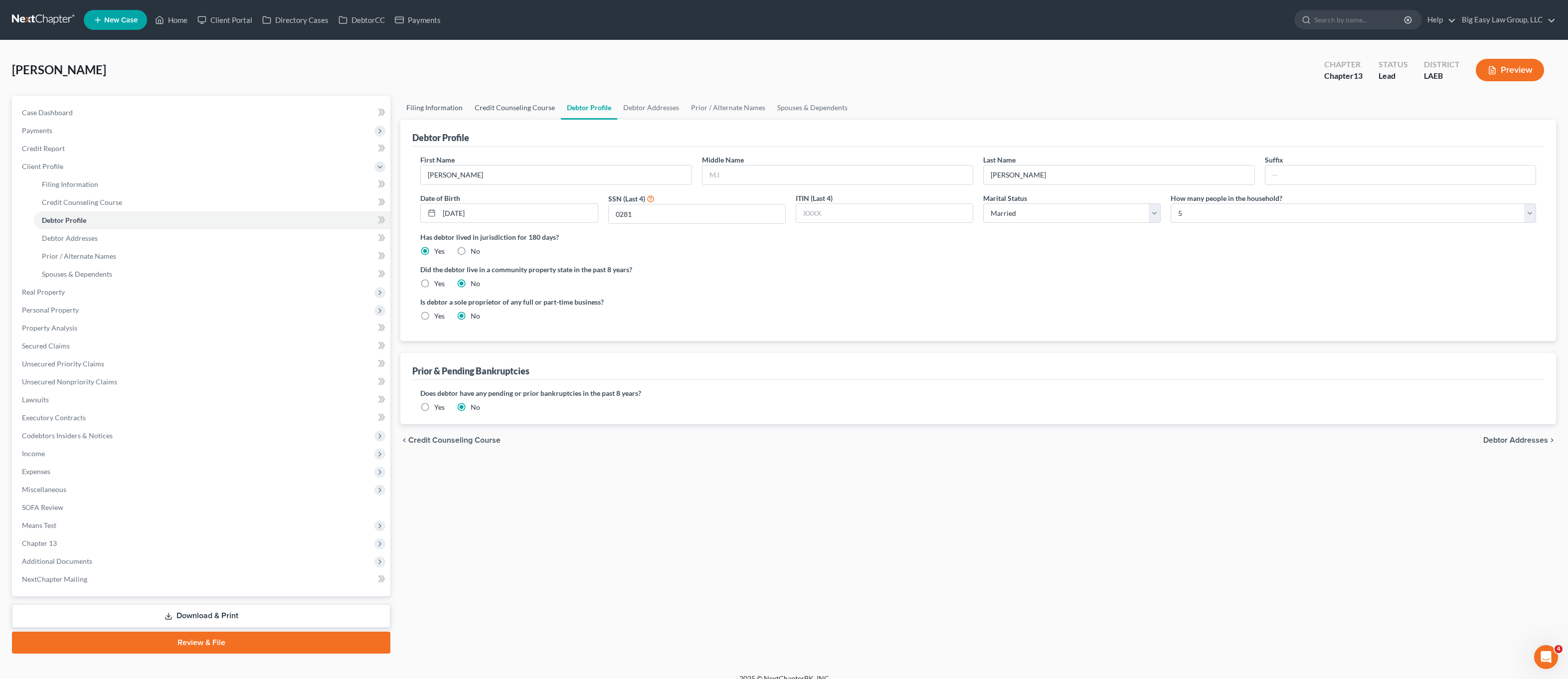
select select "0"
select select "19"
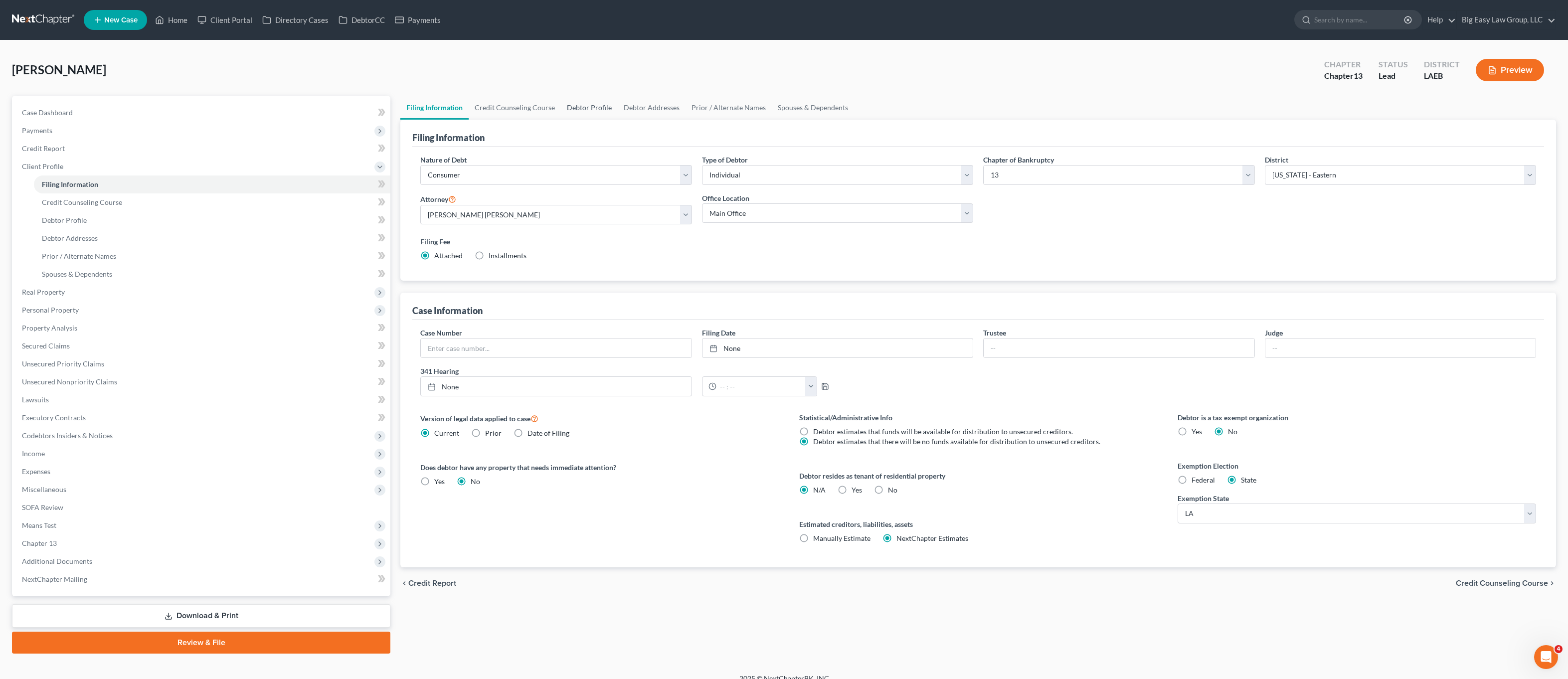
click at [566, 102] on link "Debtor Profile" at bounding box center [590, 107] width 57 height 24
select select "1"
select select "4"
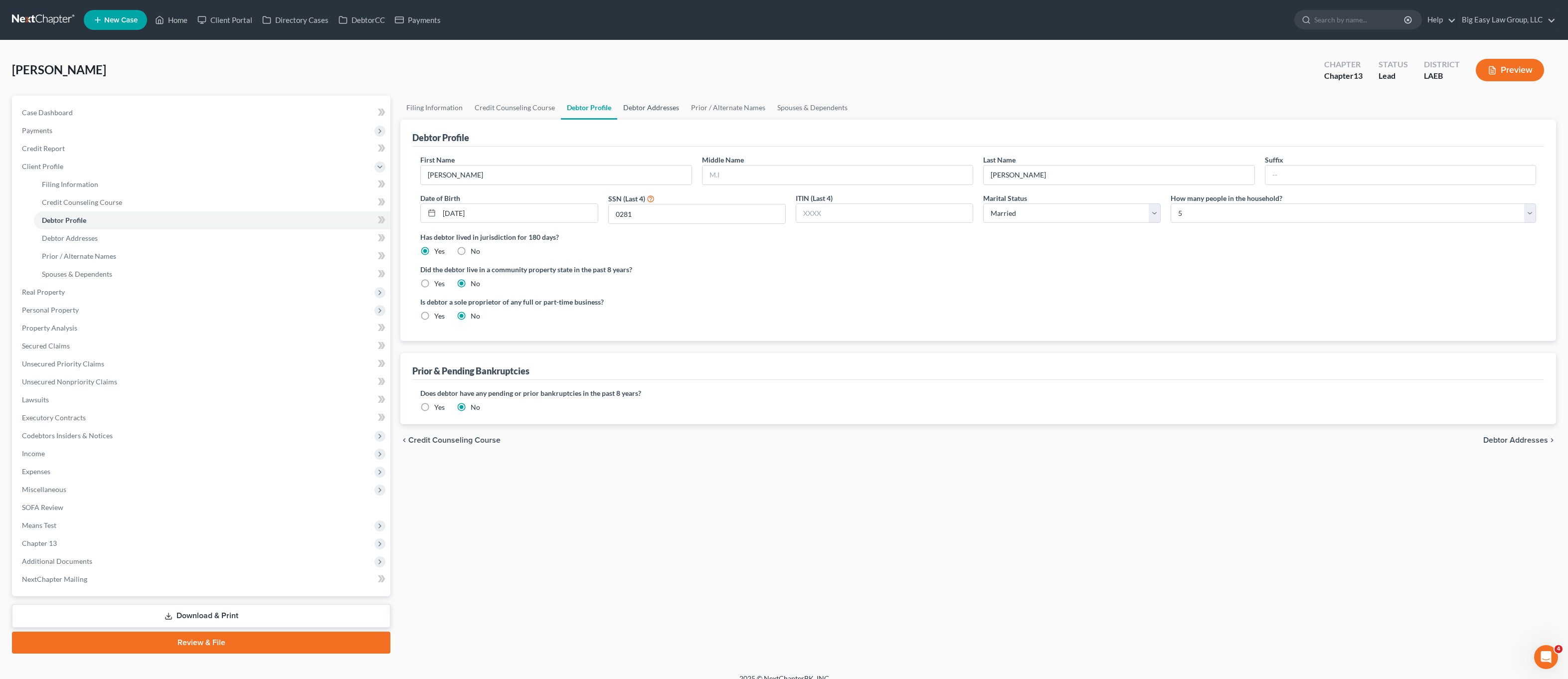
click at [644, 102] on link "Debtor Addresses" at bounding box center [651, 107] width 68 height 24
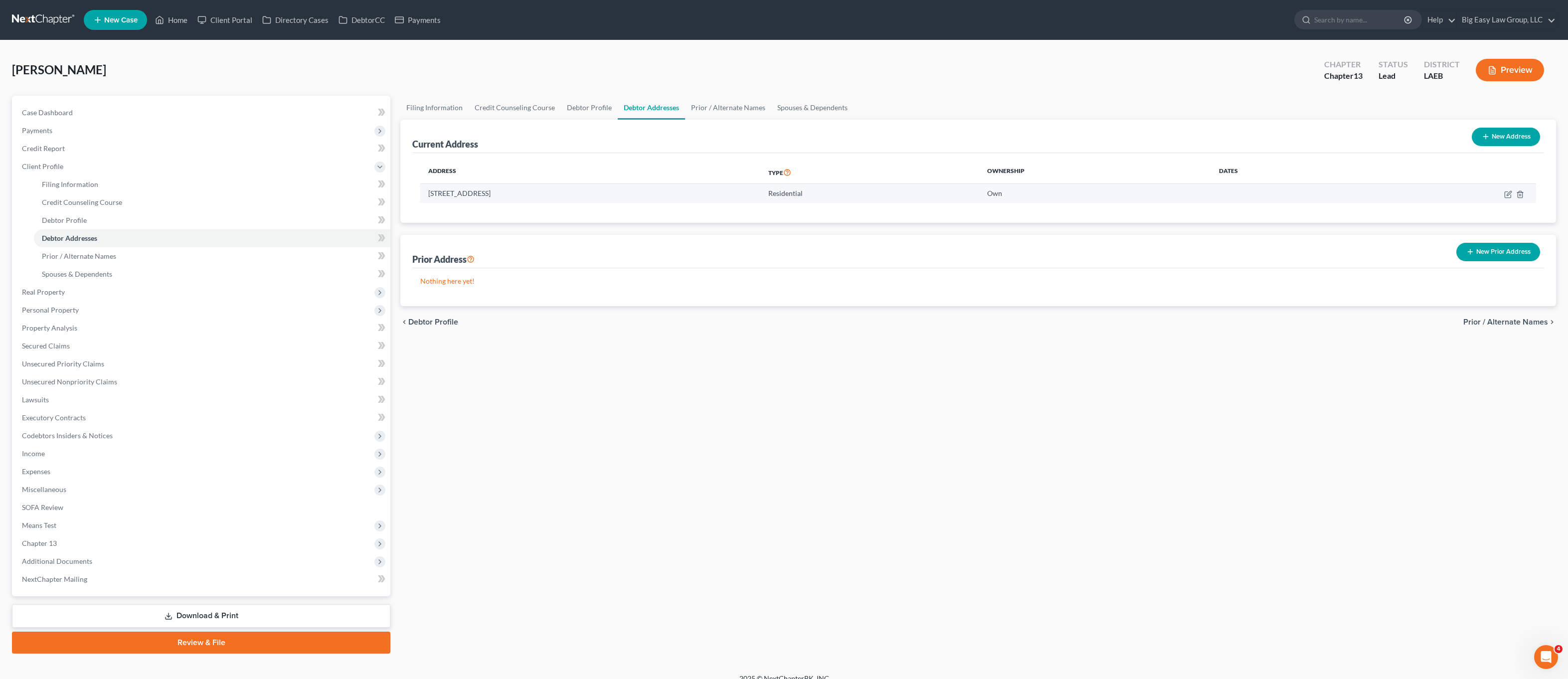
drag, startPoint x: 538, startPoint y: 189, endPoint x: 433, endPoint y: 192, distance: 105.0
click at [427, 193] on td "100 E. Lake Ct., Slidell, LA 70461" at bounding box center [590, 193] width 340 height 19
copy td "100 E. Lake Ct., Slidell, LA 70461"
click at [1510, 194] on icon "button" at bounding box center [1509, 193] width 5 height 5
select select "19"
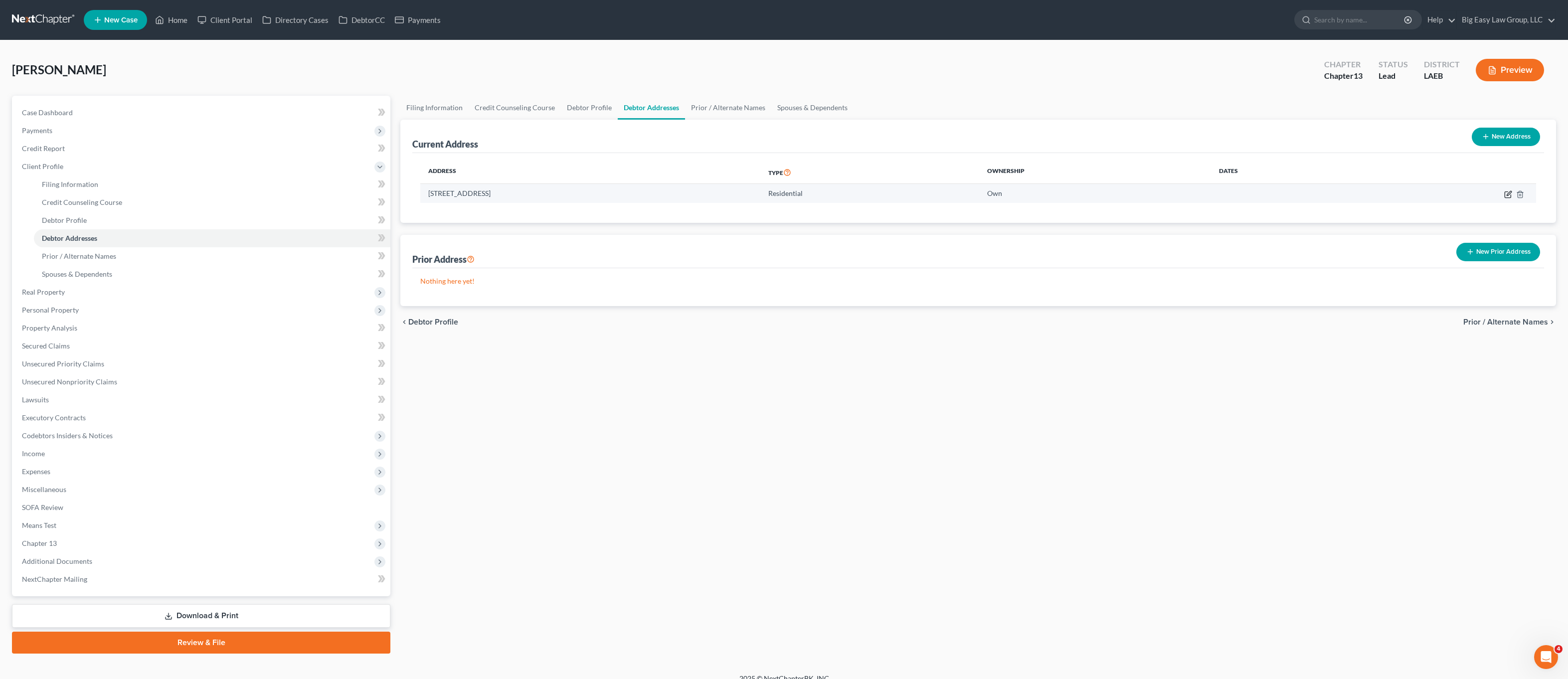
select select "51"
select select "0"
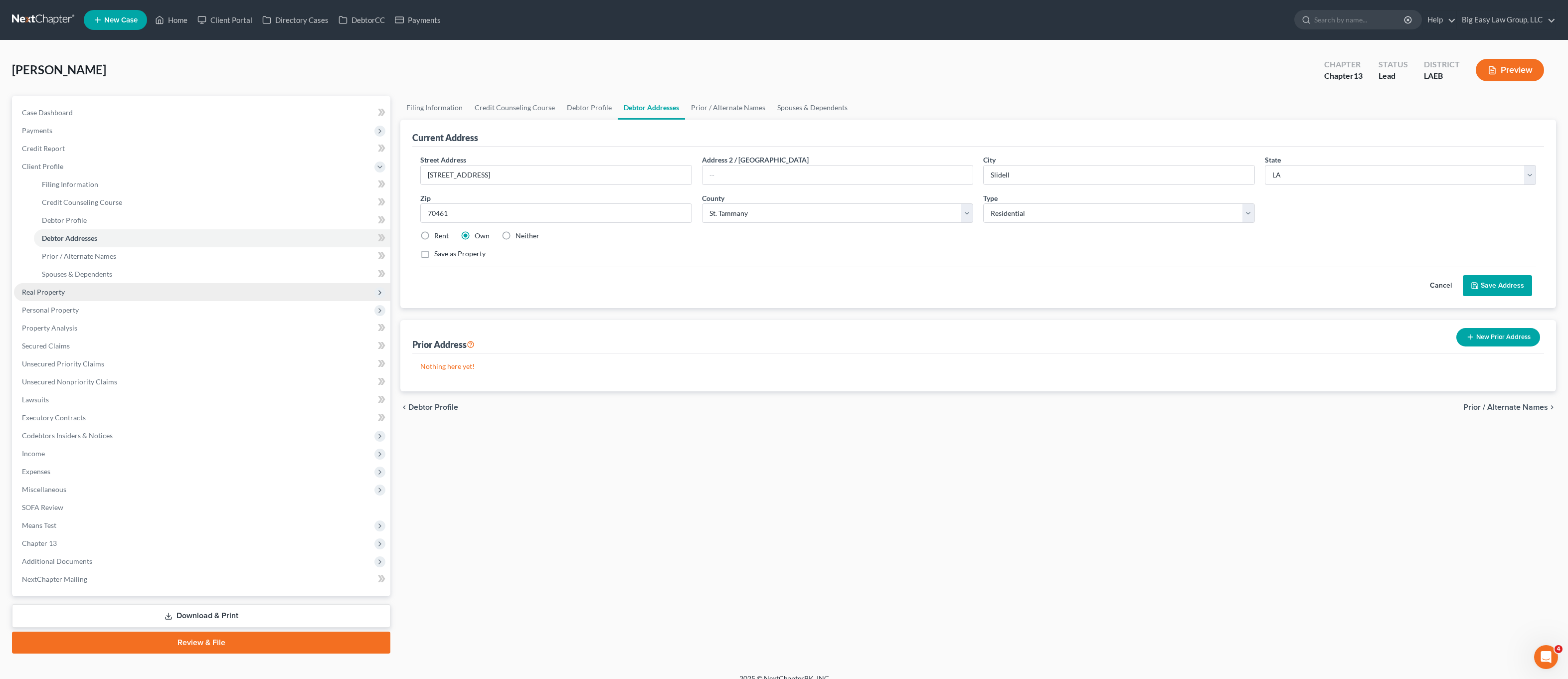
click at [166, 288] on span "Real Property" at bounding box center [203, 292] width 377 height 18
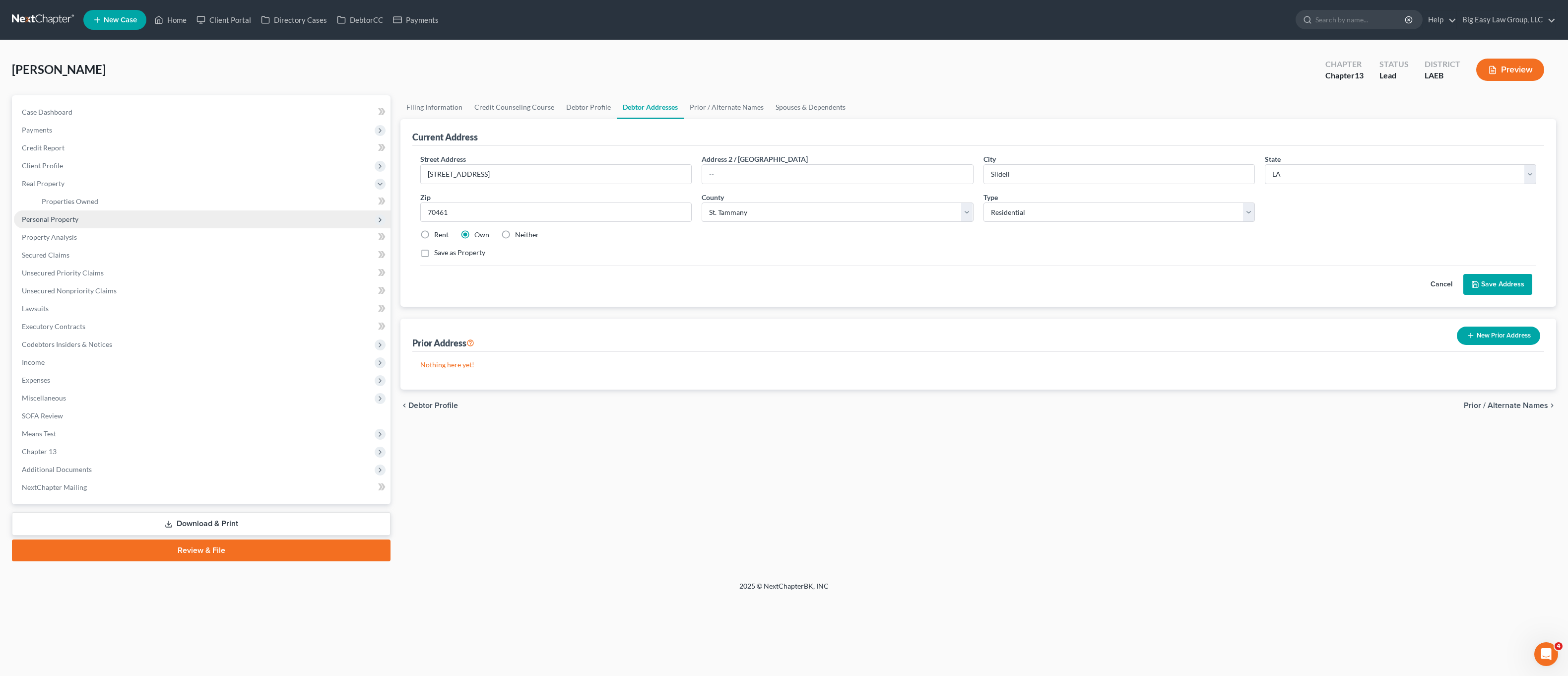
click at [125, 211] on span "Personal Property" at bounding box center [202, 220] width 377 height 18
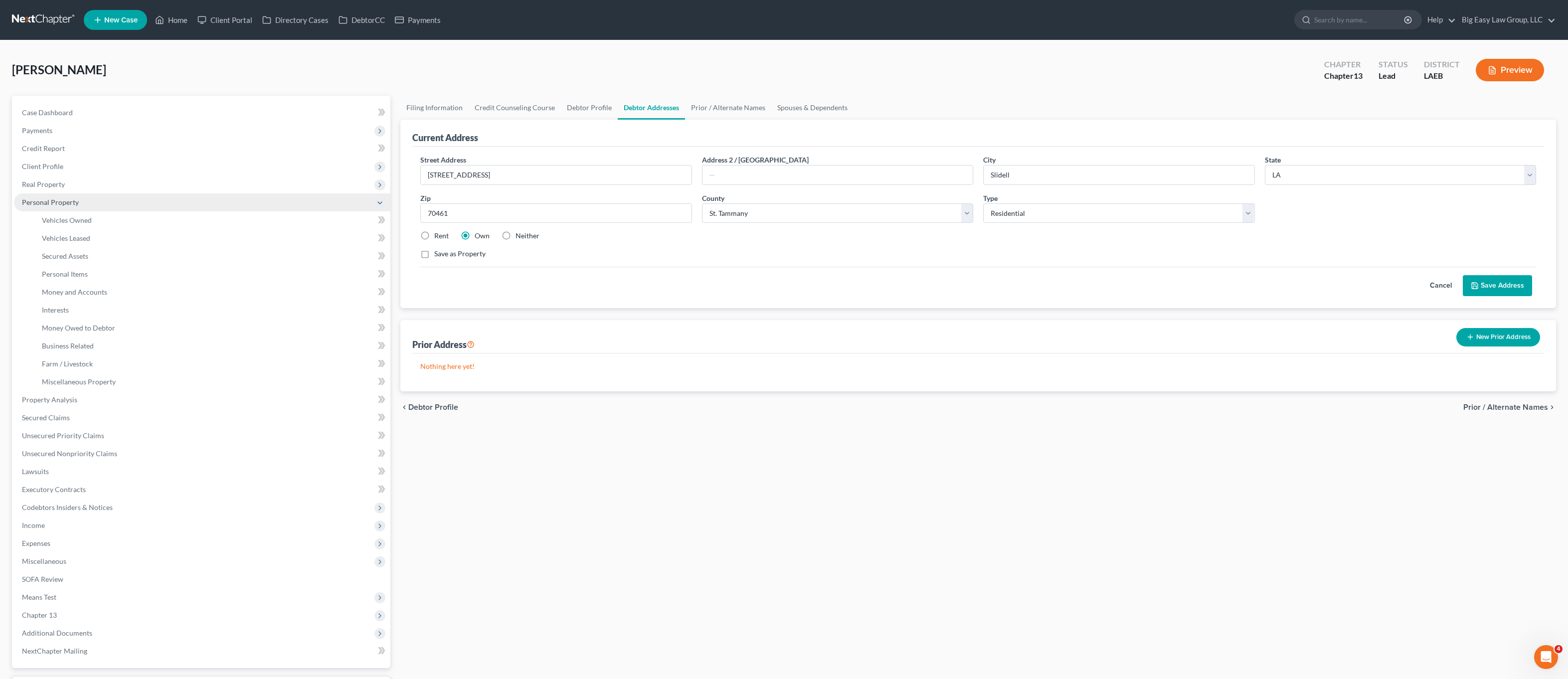
click at [128, 201] on span "Personal Property" at bounding box center [203, 203] width 377 height 18
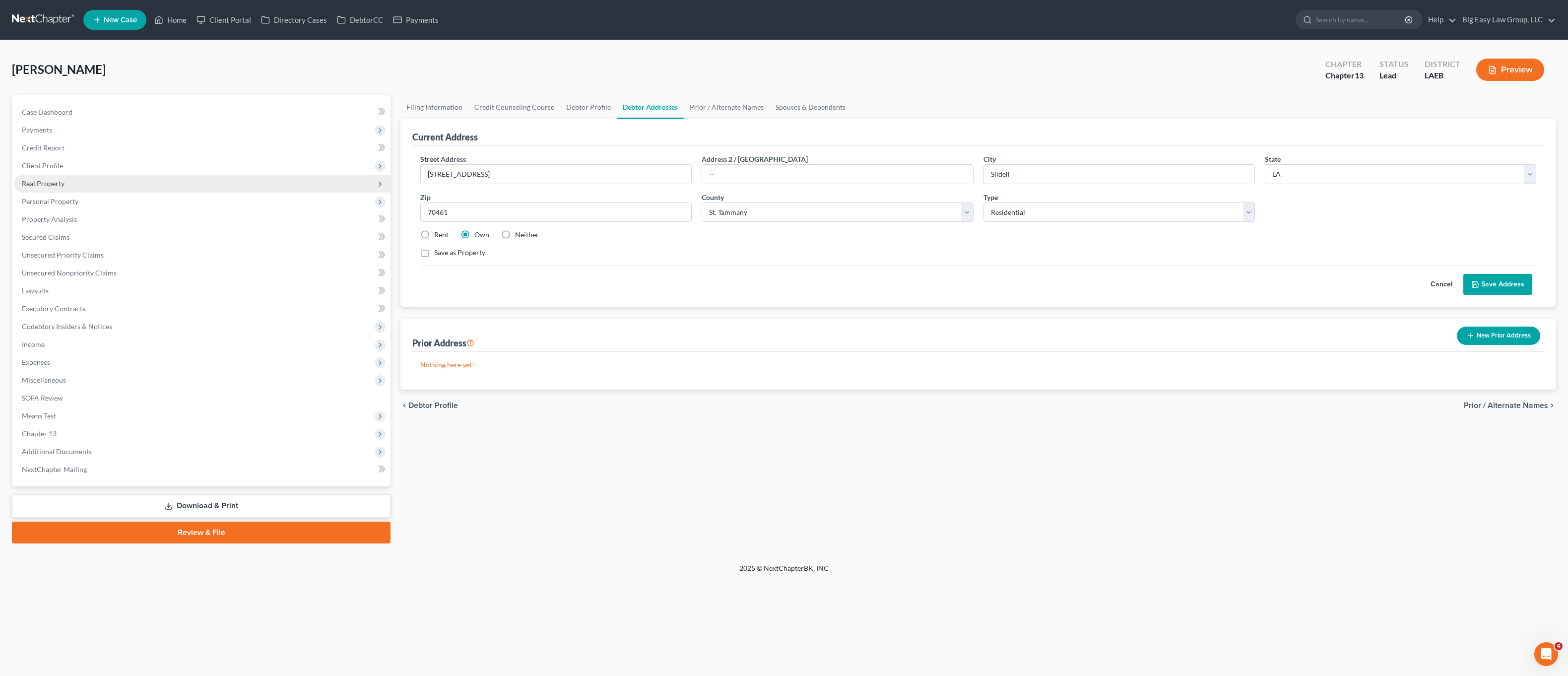
click at [127, 181] on span "Real Property" at bounding box center [202, 184] width 377 height 18
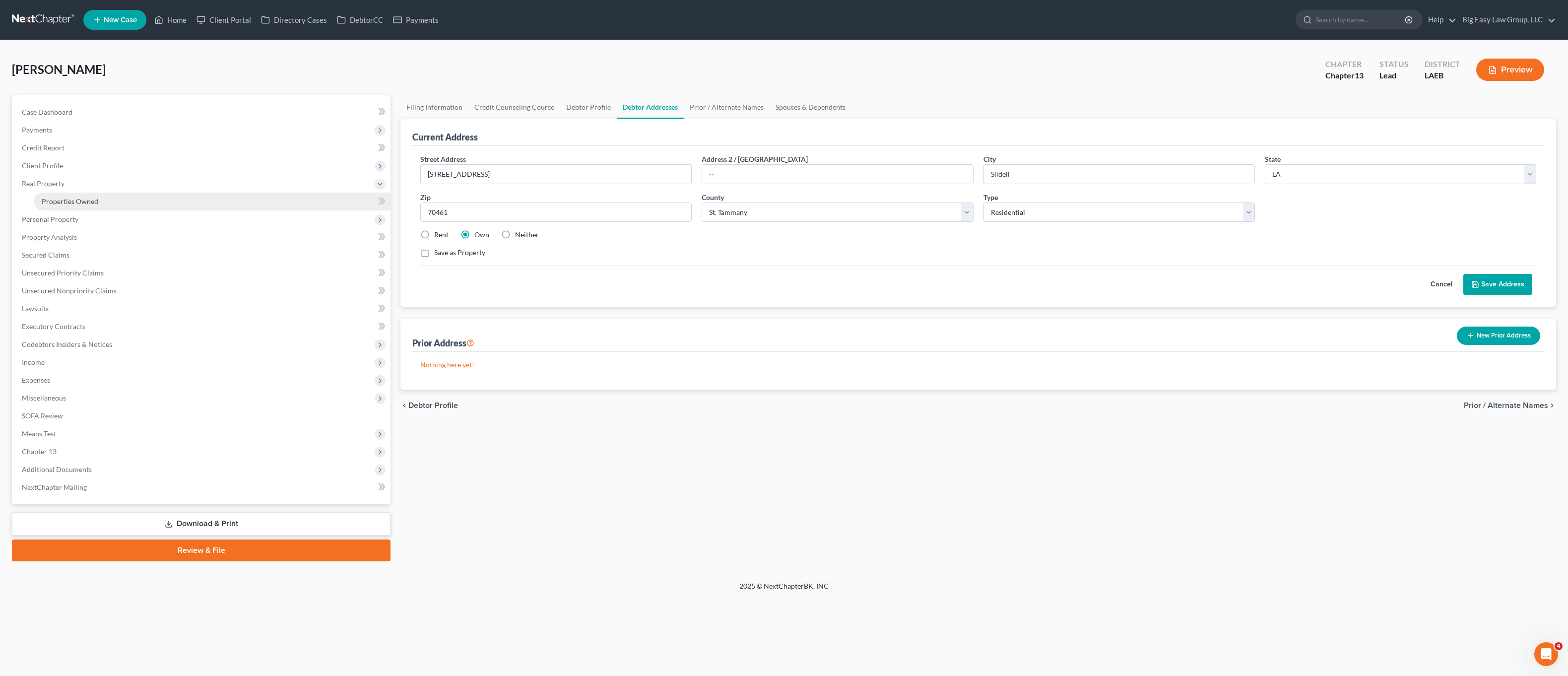
drag, startPoint x: 123, startPoint y: 194, endPoint x: 127, endPoint y: 200, distance: 7.2
click at [123, 194] on link "Properties Owned" at bounding box center [212, 202] width 357 height 18
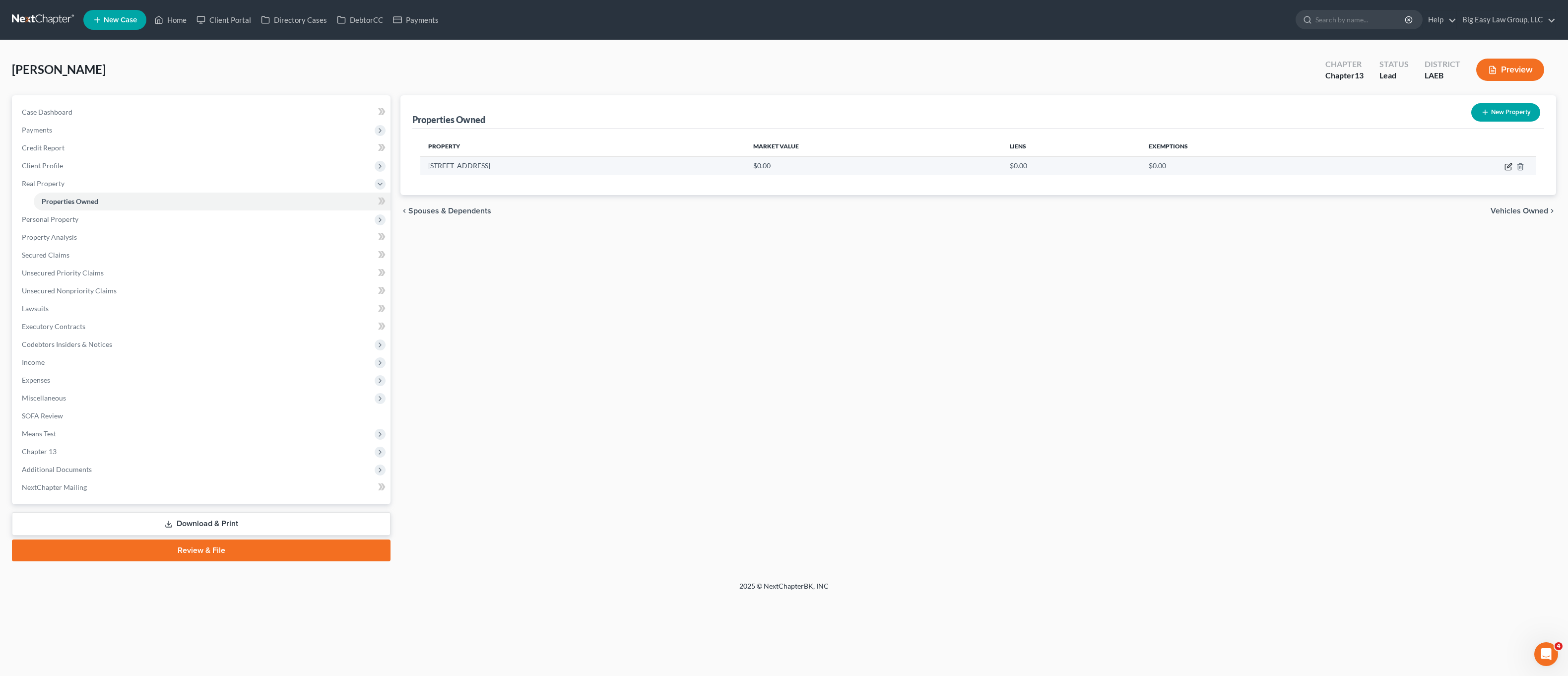
click at [1508, 168] on icon "button" at bounding box center [1509, 165] width 5 height 5
select select "19"
select select "51"
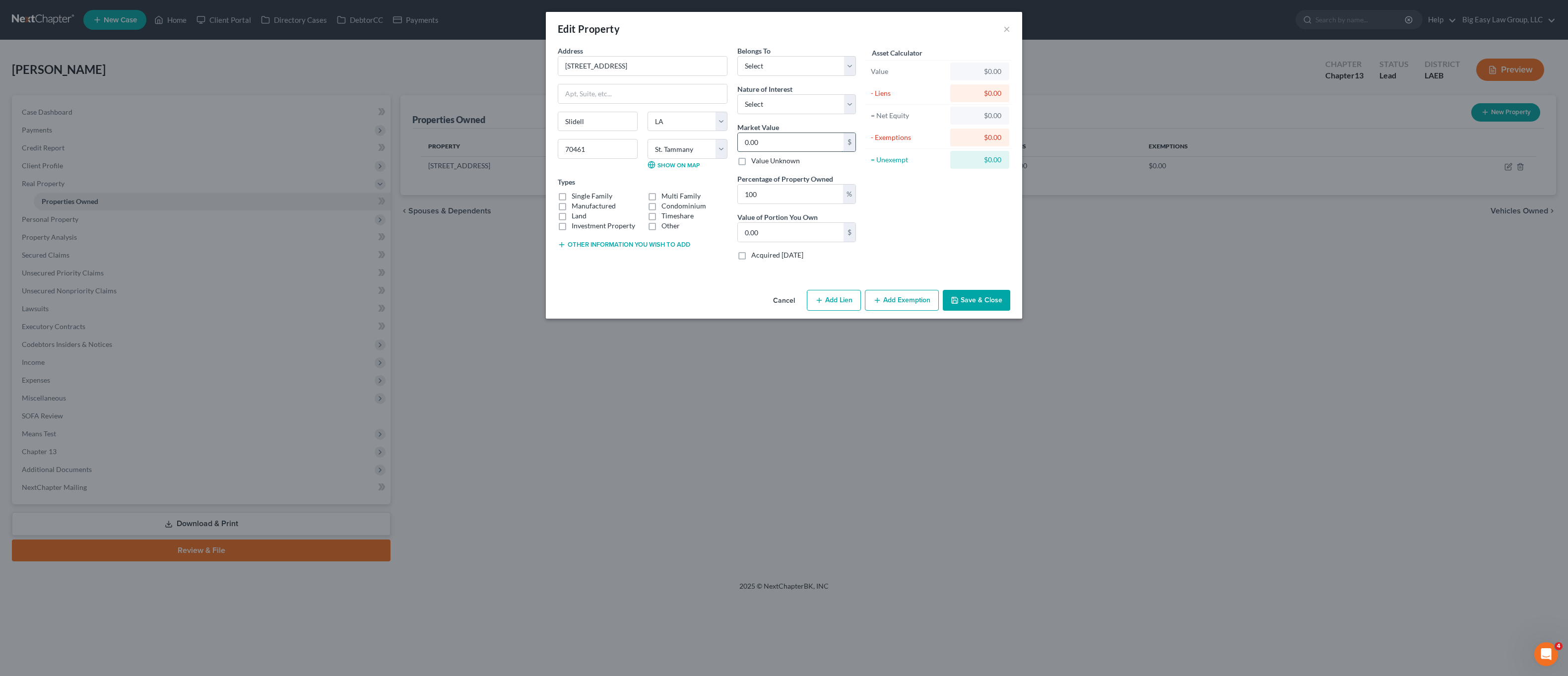
click at [799, 142] on input "0.00" at bounding box center [791, 142] width 106 height 19
drag, startPoint x: 762, startPoint y: 142, endPoint x: 733, endPoint y: 136, distance: 29.6
click at [733, 136] on div "Belongs To * Select Debtor 1 Only Debtor 2 Only Debtor 1 And Debtor 2 Only At L…" at bounding box center [797, 157] width 129 height 222
type input "2"
type input "2.00"
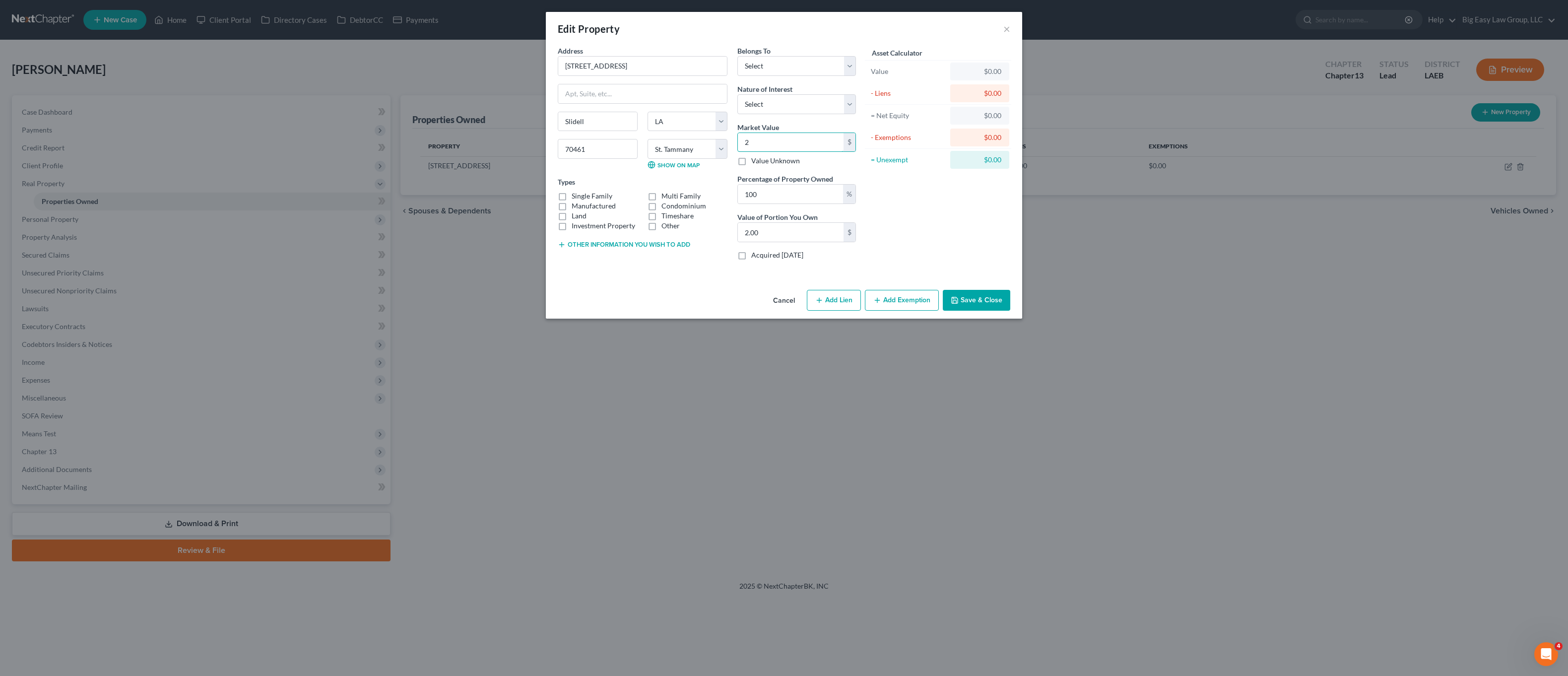
type input "27"
type input "27.00"
type input "273"
type input "273.00"
type input "2739"
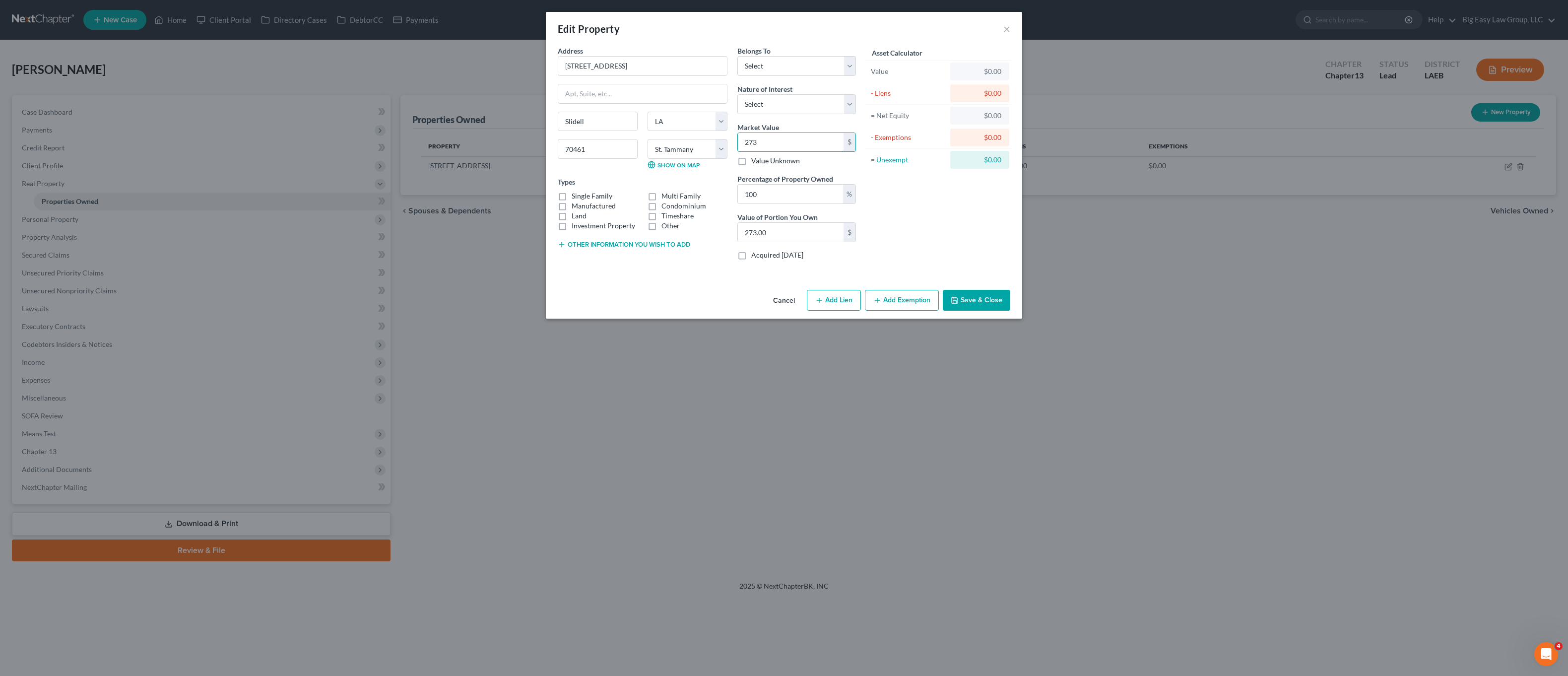
type input "2,739.00"
type input "2,7390"
type input "27,390.00"
type input "27,3900"
type input "273,900.00"
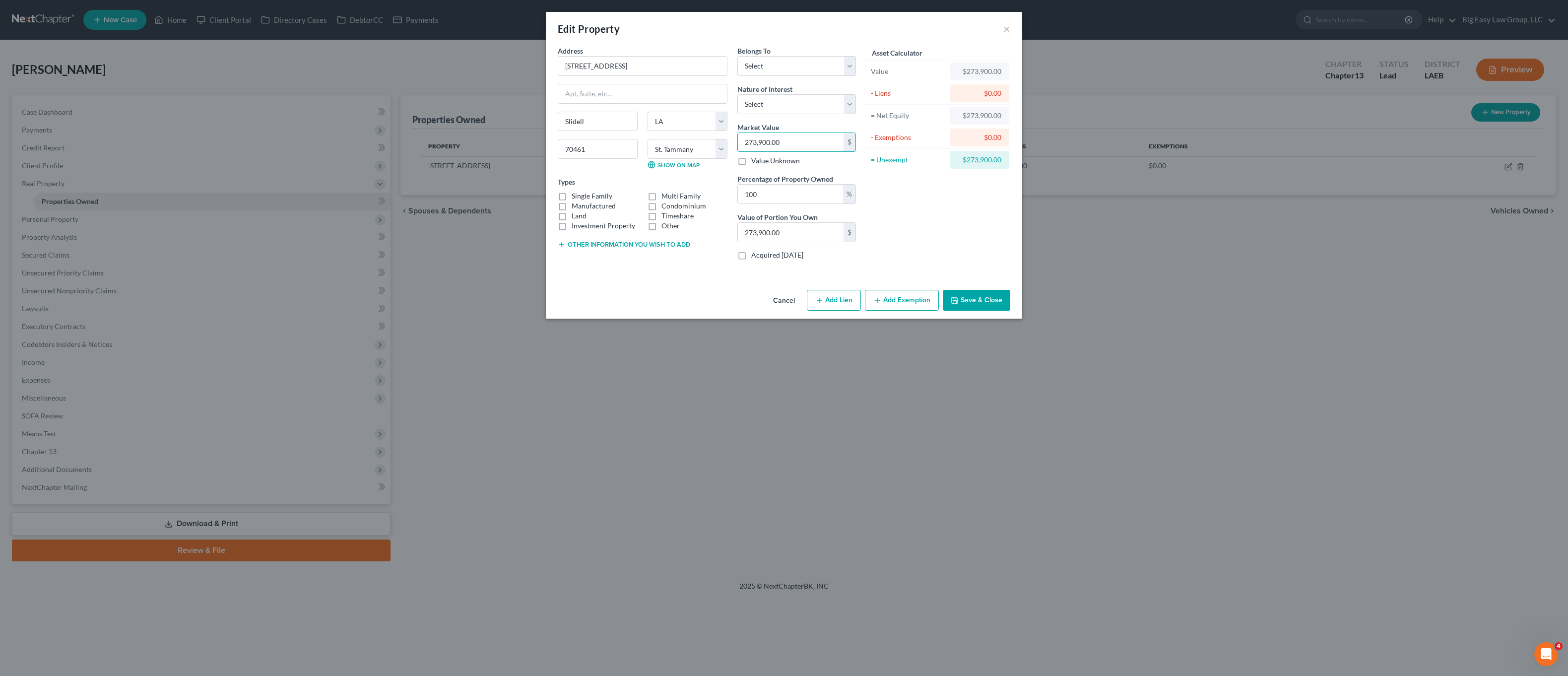
type input "273,900.00"
click at [892, 226] on div "Asset Calculator Value $273,900.00 - Liens $0.00 = Net Equity $273,900.00 - Exe…" at bounding box center [938, 157] width 154 height 222
click at [914, 292] on button "Add Exemption" at bounding box center [902, 301] width 74 height 21
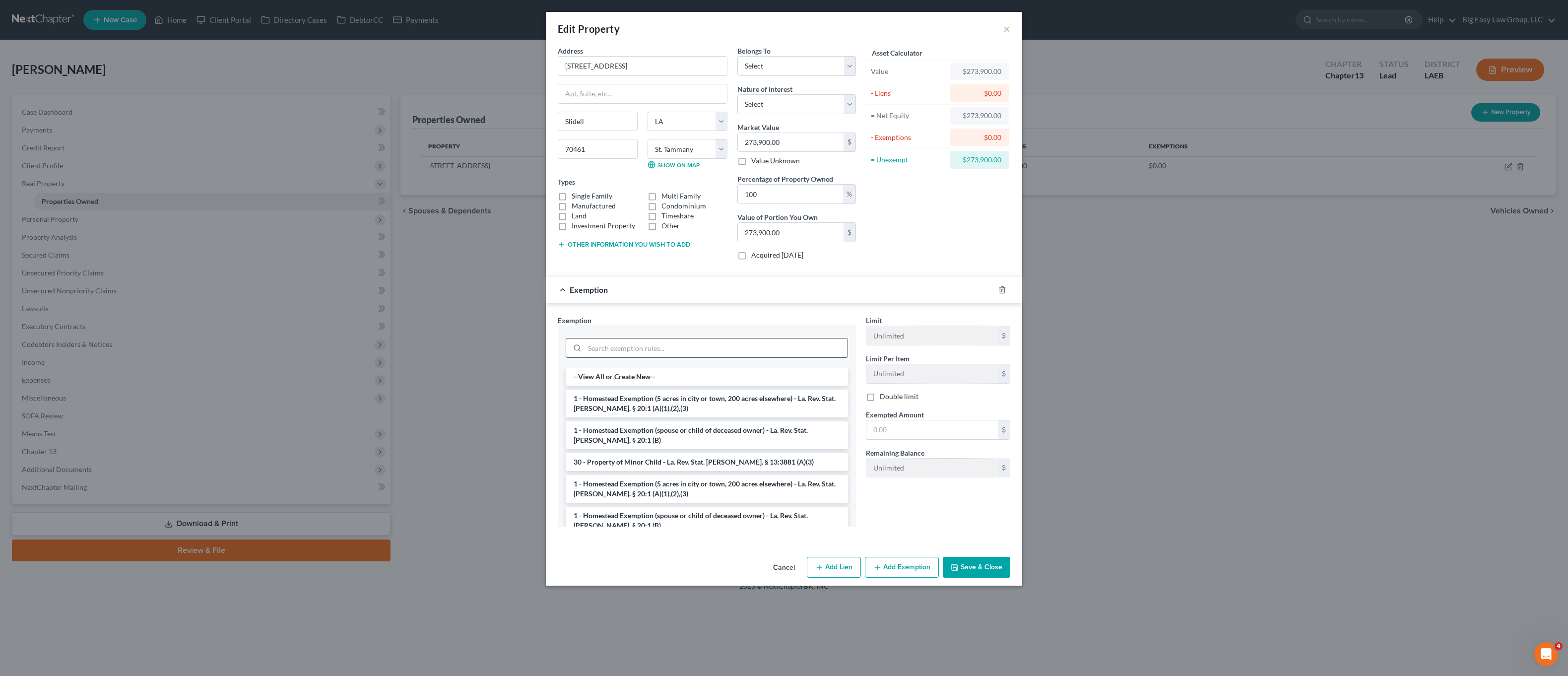
drag, startPoint x: 645, startPoint y: 401, endPoint x: 818, endPoint y: 376, distance: 174.8
click at [645, 401] on li "1 - Homestead Exemption (5 acres in city or town, 200 acres elsewhere) - La. Re…" at bounding box center [707, 403] width 282 height 28
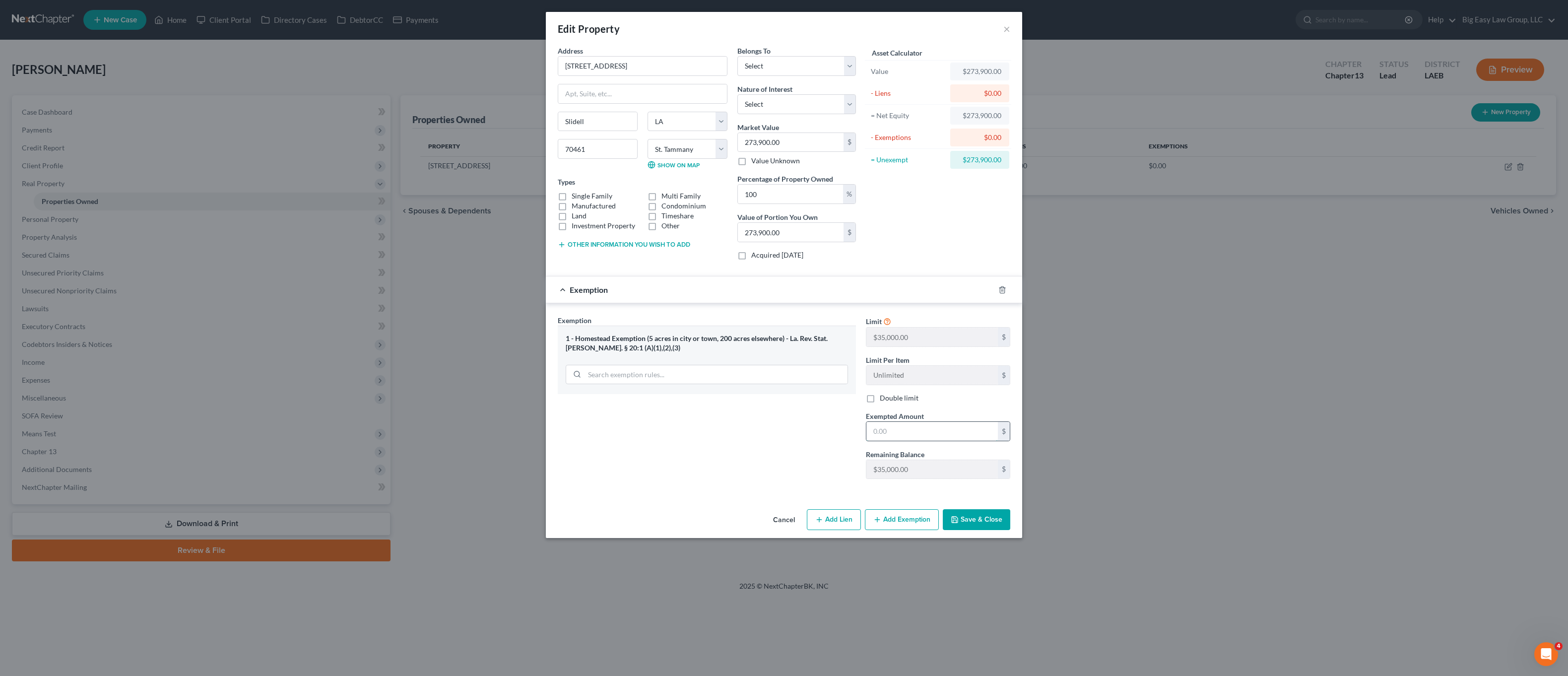
click at [903, 438] on input "text" at bounding box center [932, 431] width 132 height 19
type input "35,000.00"
click at [985, 521] on button "Save & Close" at bounding box center [976, 520] width 67 height 21
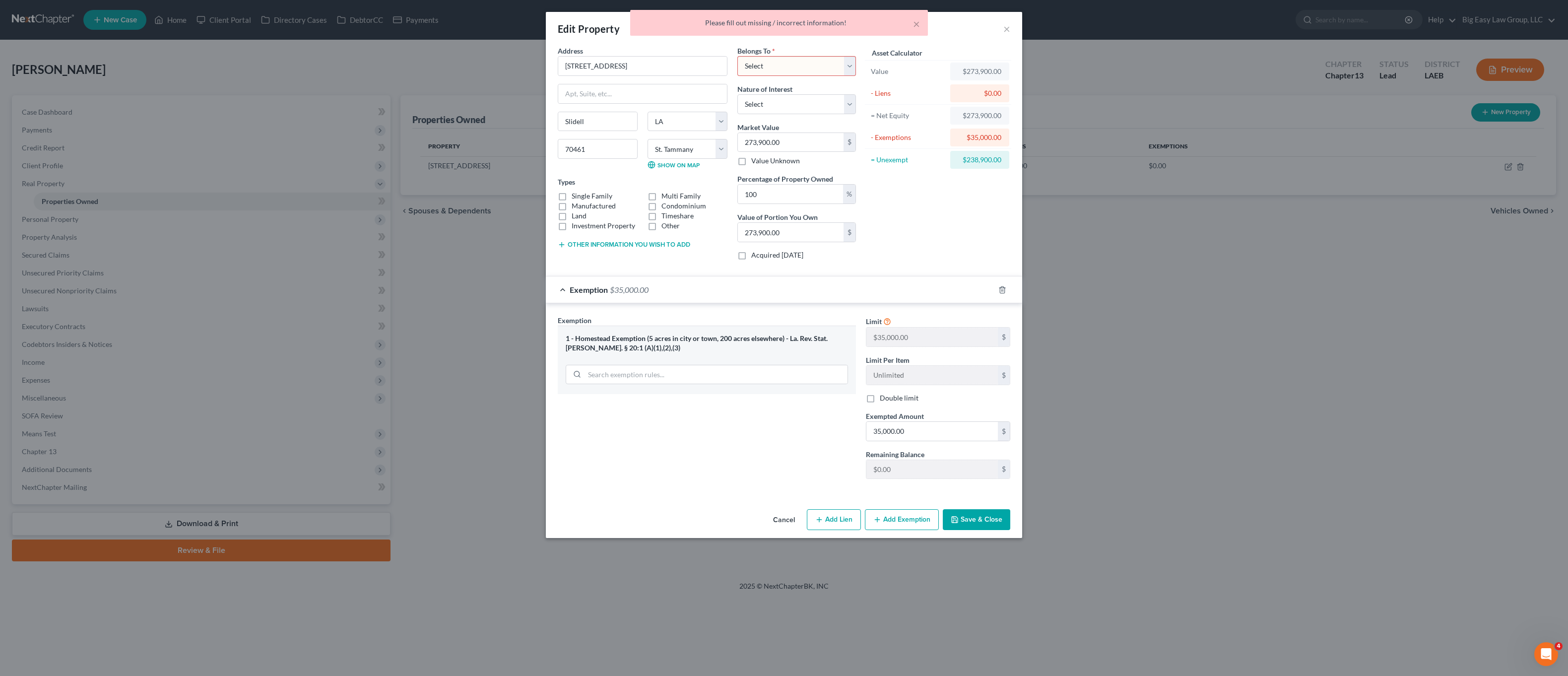
click at [767, 64] on select "Select Debtor 1 Only Debtor 2 Only Debtor 1 And Debtor 2 Only At Least One Of T…" at bounding box center [797, 66] width 119 height 20
select select "0"
click at [737, 56] on select "Select Debtor 1 Only Debtor 2 Only Debtor 1 And Debtor 2 Only At Least One Of T…" at bounding box center [797, 66] width 119 height 20
click at [979, 514] on button "Save & Close" at bounding box center [976, 520] width 67 height 21
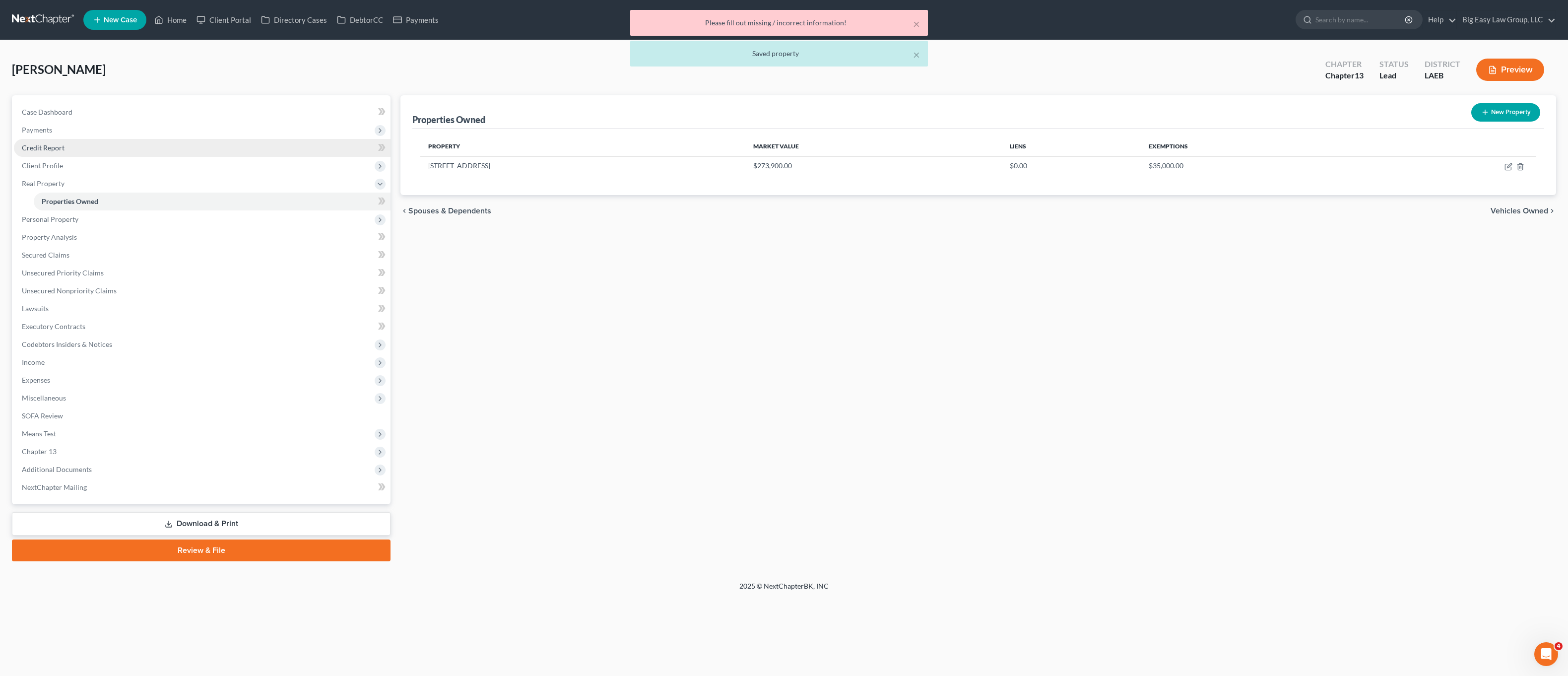
click at [73, 151] on link "Credit Report" at bounding box center [202, 148] width 377 height 18
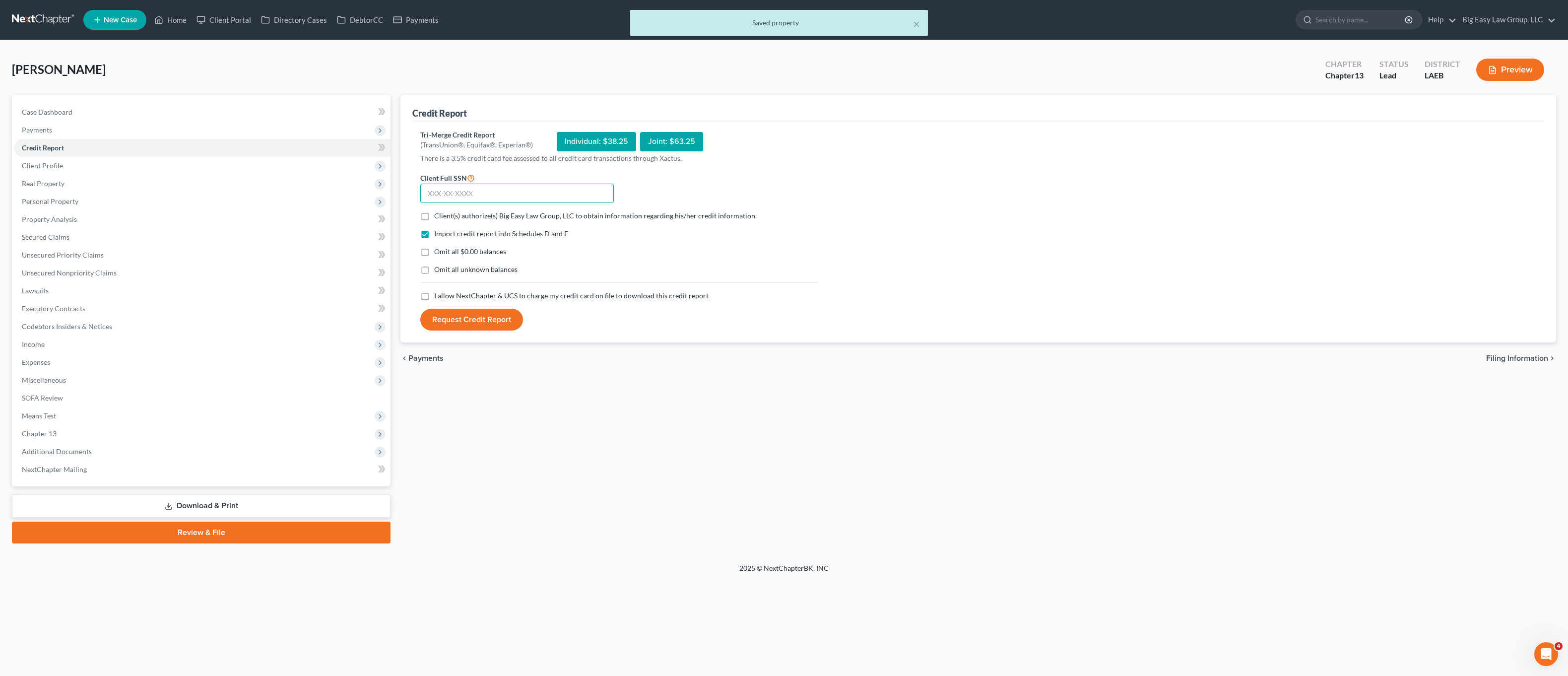
click at [458, 187] on input "text" at bounding box center [517, 193] width 194 height 20
click at [465, 195] on input "text" at bounding box center [517, 193] width 194 height 20
type input "435-59-0281"
drag, startPoint x: 428, startPoint y: 290, endPoint x: 424, endPoint y: 257, distance: 33.2
click at [434, 291] on label "I allow NextChapter & UCS to charge my credit card on file to download this cre…" at bounding box center [571, 295] width 275 height 10
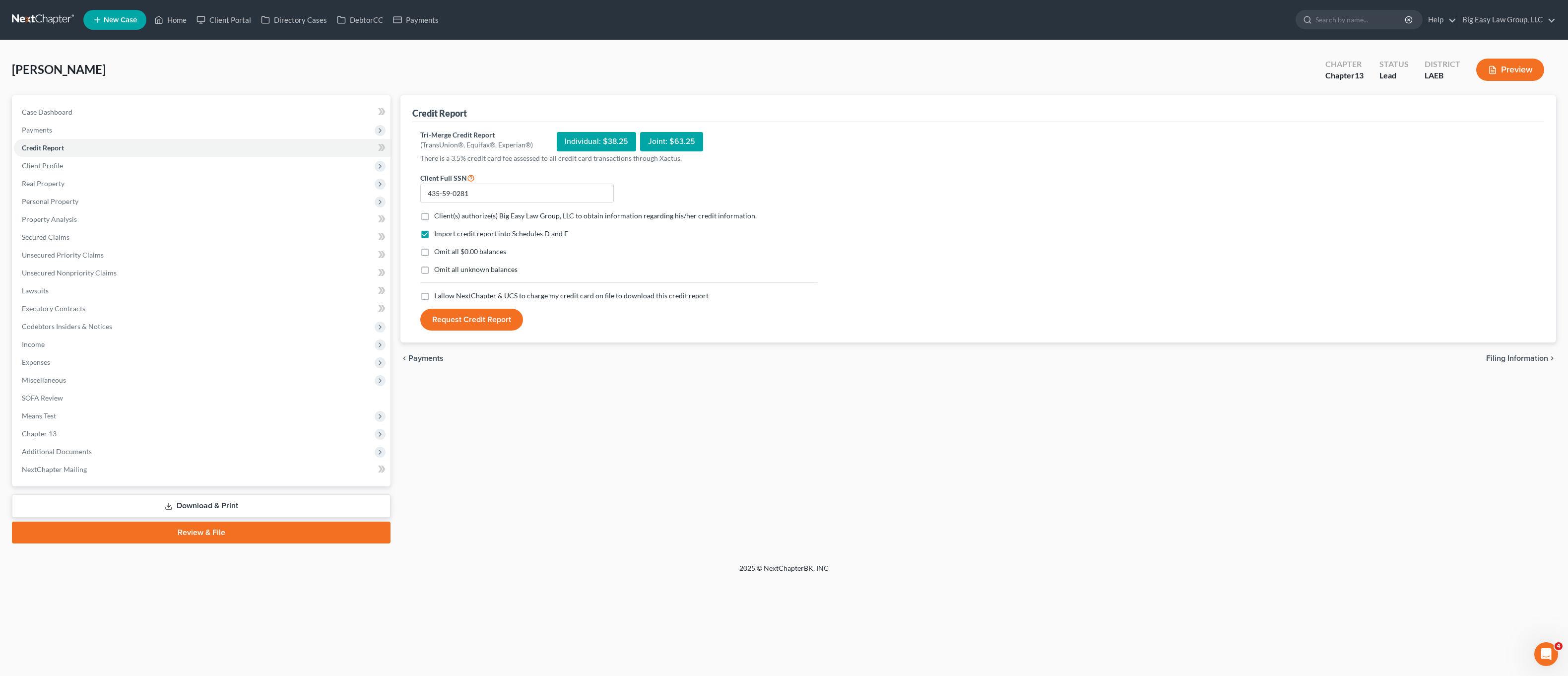
click at [438, 291] on input "I allow NextChapter & UCS to charge my credit card on file to download this cre…" at bounding box center [441, 294] width 6 height 6
checkbox input "true"
click at [434, 253] on label "Omit all $0.00 balances" at bounding box center [470, 251] width 72 height 10
click at [438, 253] on input "Omit all $0.00 balances" at bounding box center [441, 250] width 6 height 6
checkbox input "true"
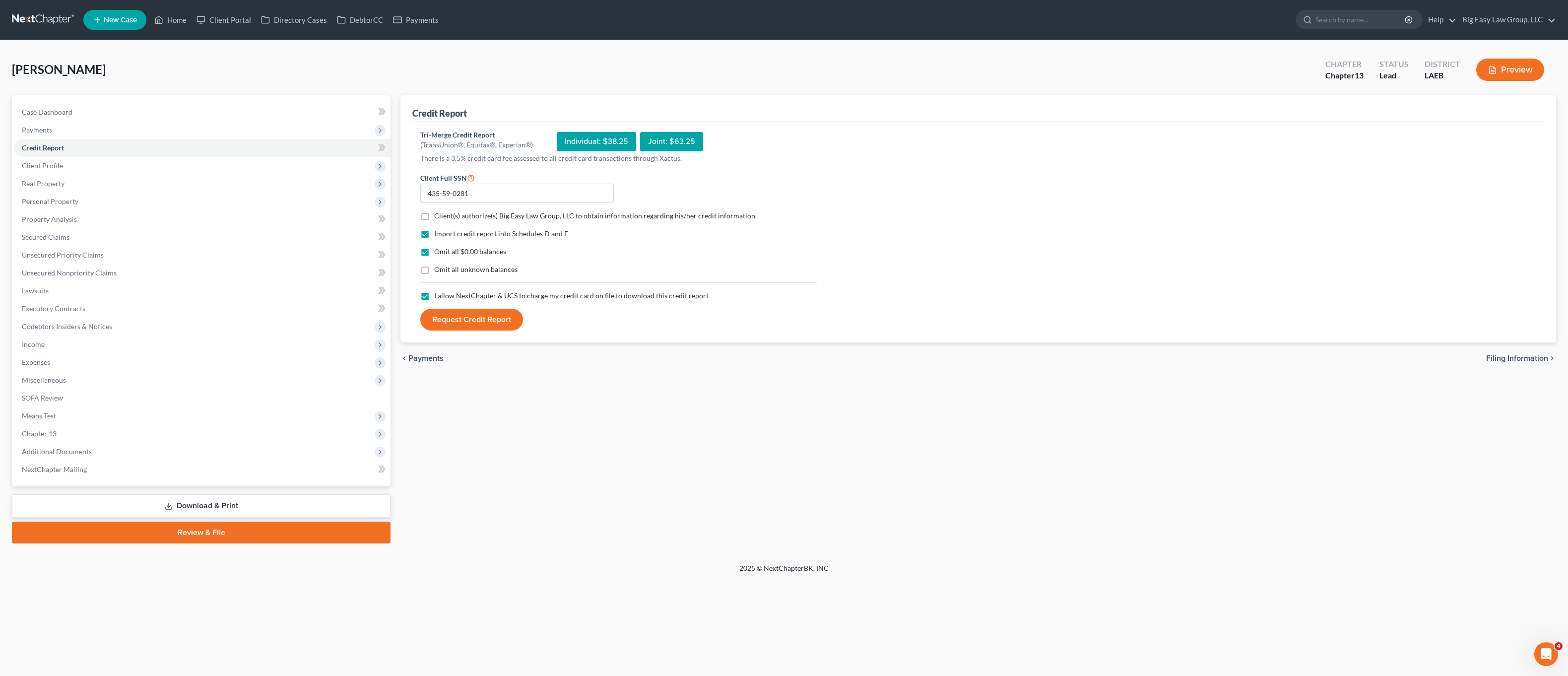
click at [434, 219] on label "Client(s) authorize(s) Big Easy Law Group, LLC to obtain information regarding …" at bounding box center [595, 215] width 322 height 10
click at [438, 217] on input "Client(s) authorize(s) Big Easy Law Group, LLC to obtain information regarding …" at bounding box center [441, 214] width 6 height 6
checkbox input "true"
click at [456, 324] on button "Request Credit Report" at bounding box center [472, 320] width 103 height 22
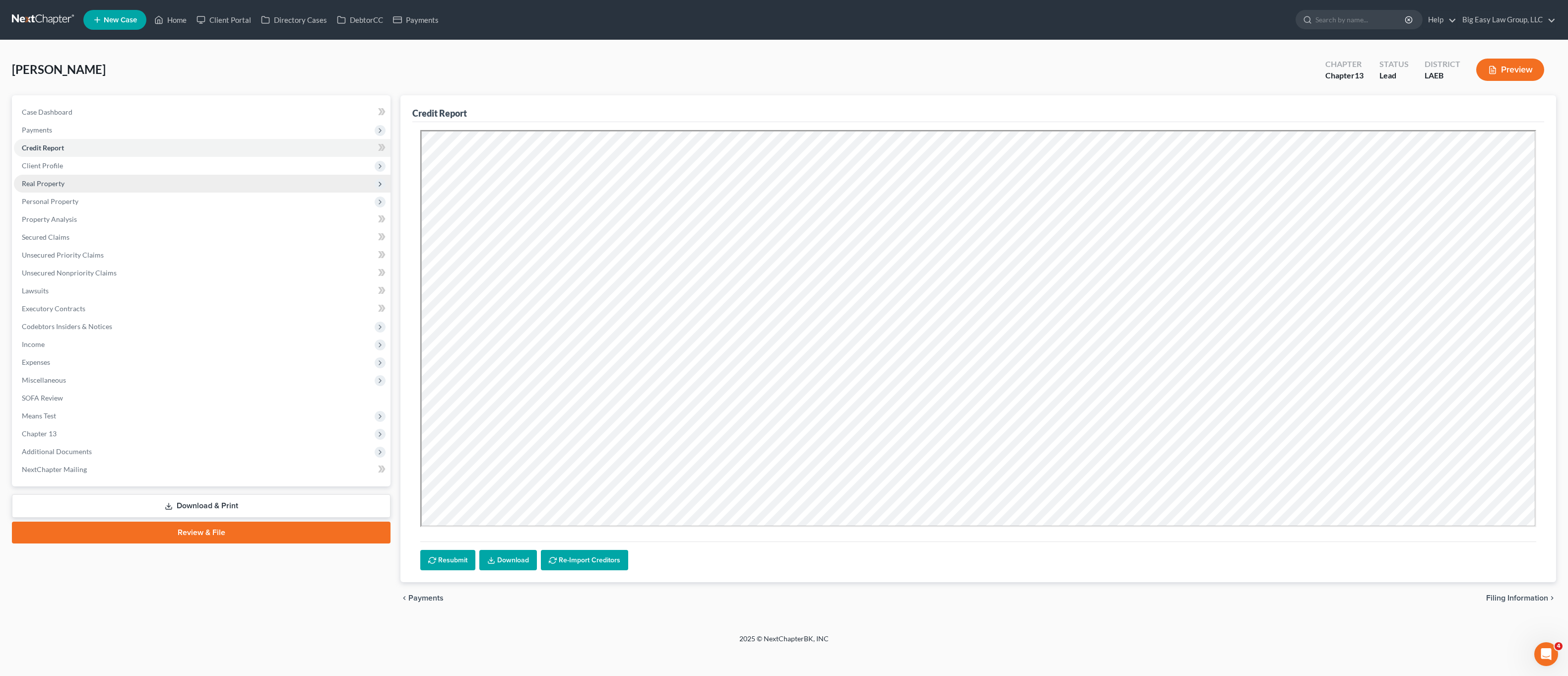
click at [89, 185] on span "Real Property" at bounding box center [202, 184] width 377 height 18
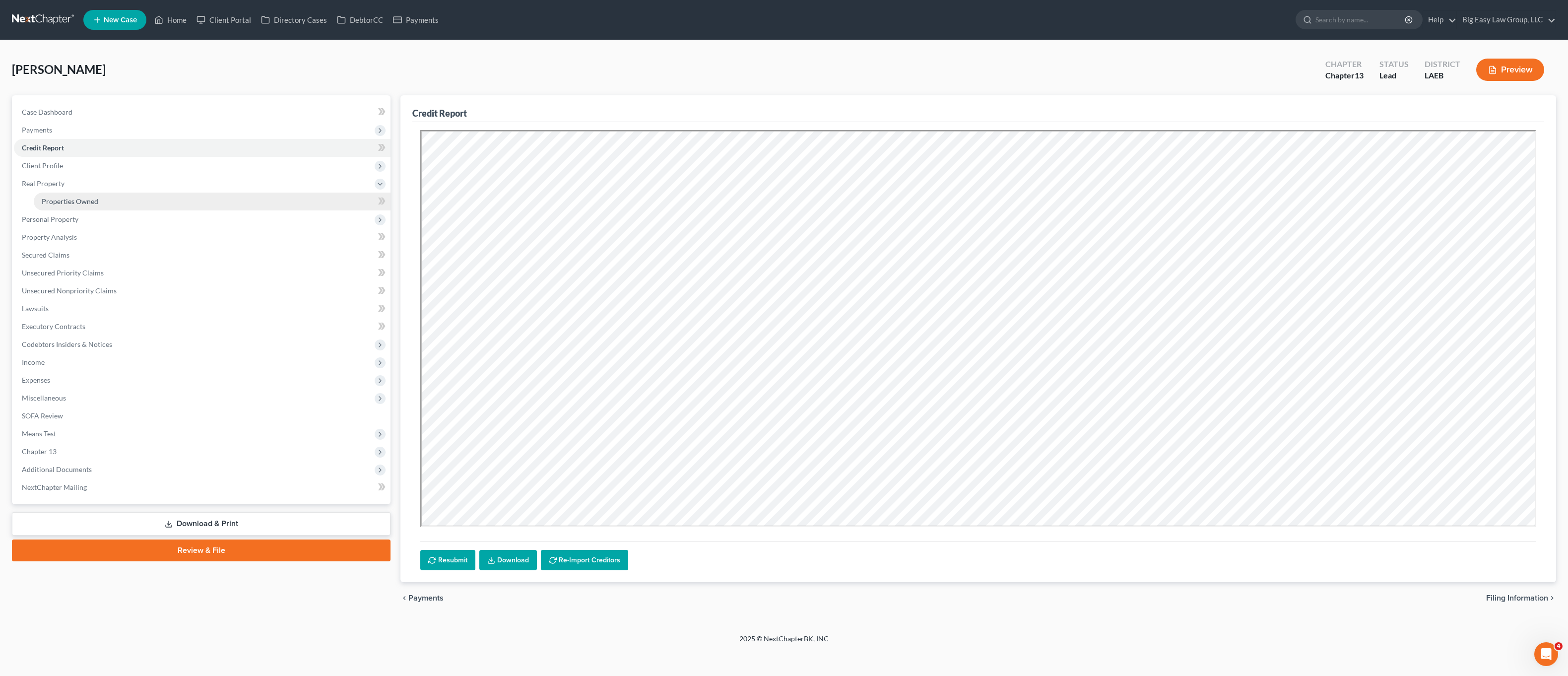
click at [149, 200] on link "Properties Owned" at bounding box center [212, 202] width 357 height 18
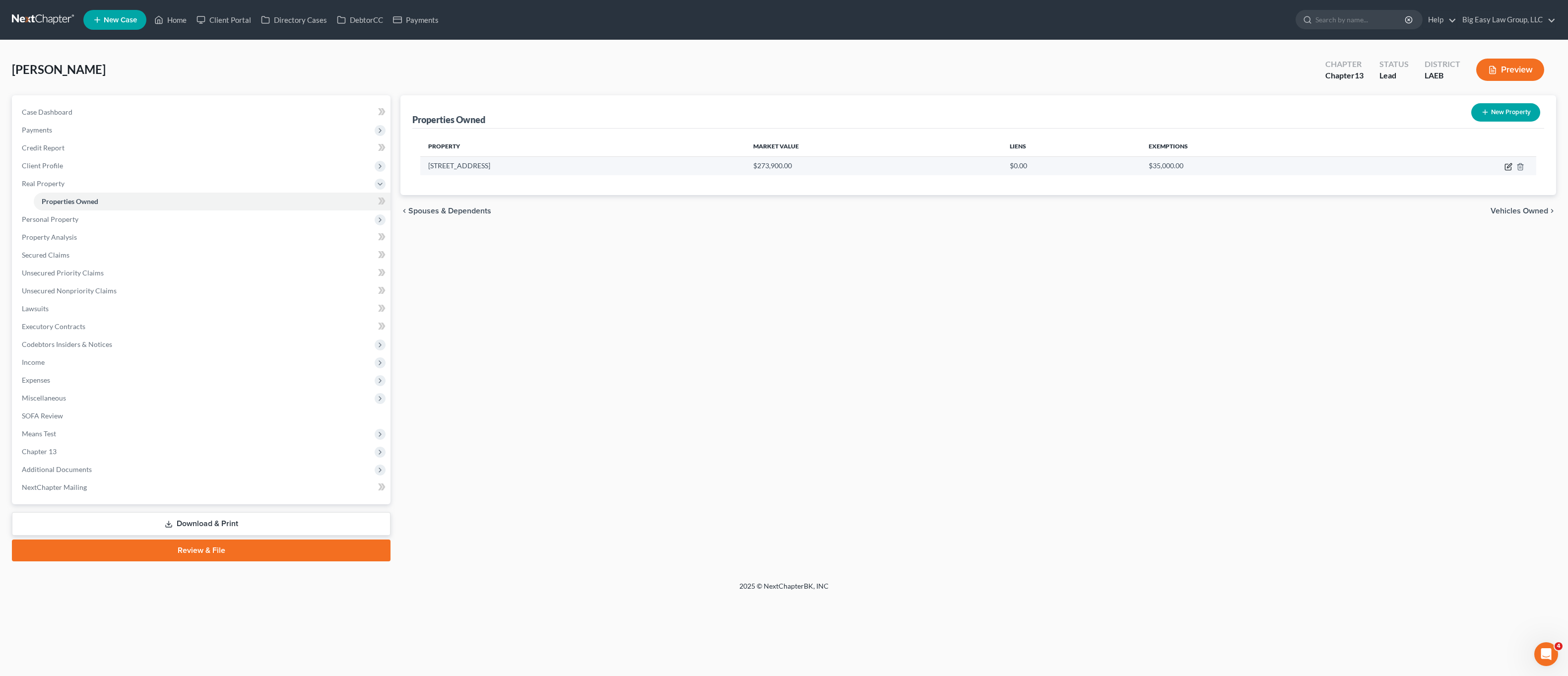
click at [1510, 166] on icon "button" at bounding box center [1509, 167] width 8 height 8
select select "19"
select select "51"
select select "0"
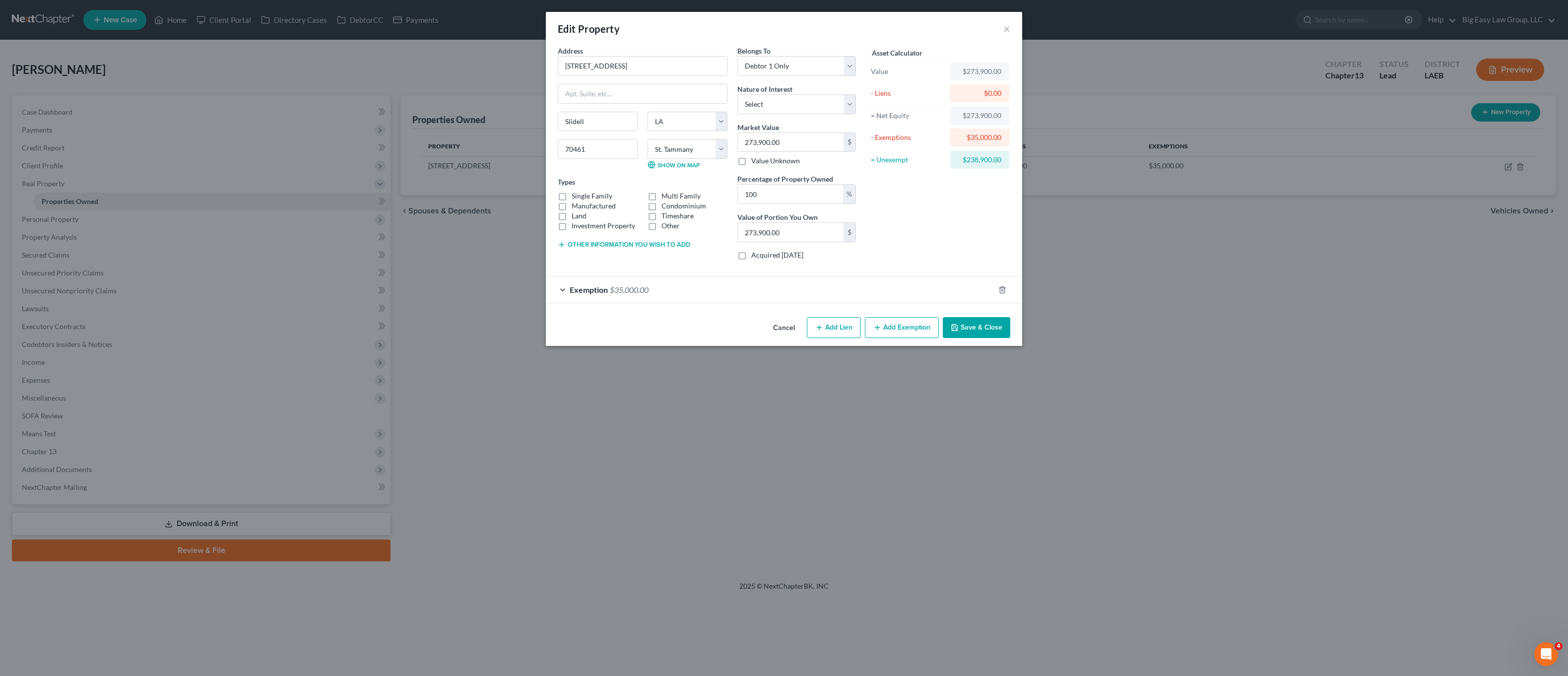
click at [715, 278] on div "Exemption $35,000.00" at bounding box center [770, 290] width 448 height 26
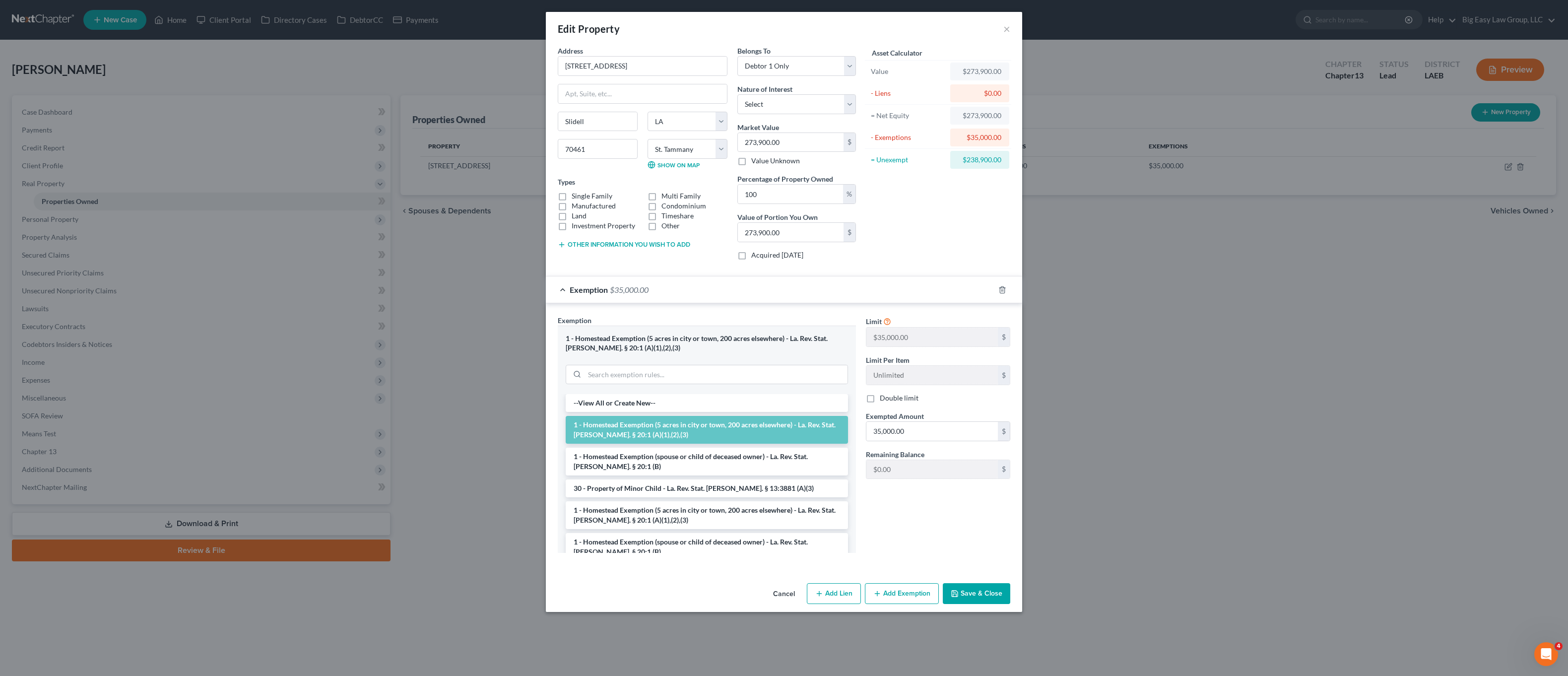
click at [921, 204] on div "Asset Calculator Value $273,900.00 - Liens $0.00 = Net Equity $273,900.00 - Exe…" at bounding box center [938, 157] width 154 height 222
click at [966, 600] on button "Save & Close" at bounding box center [976, 593] width 67 height 21
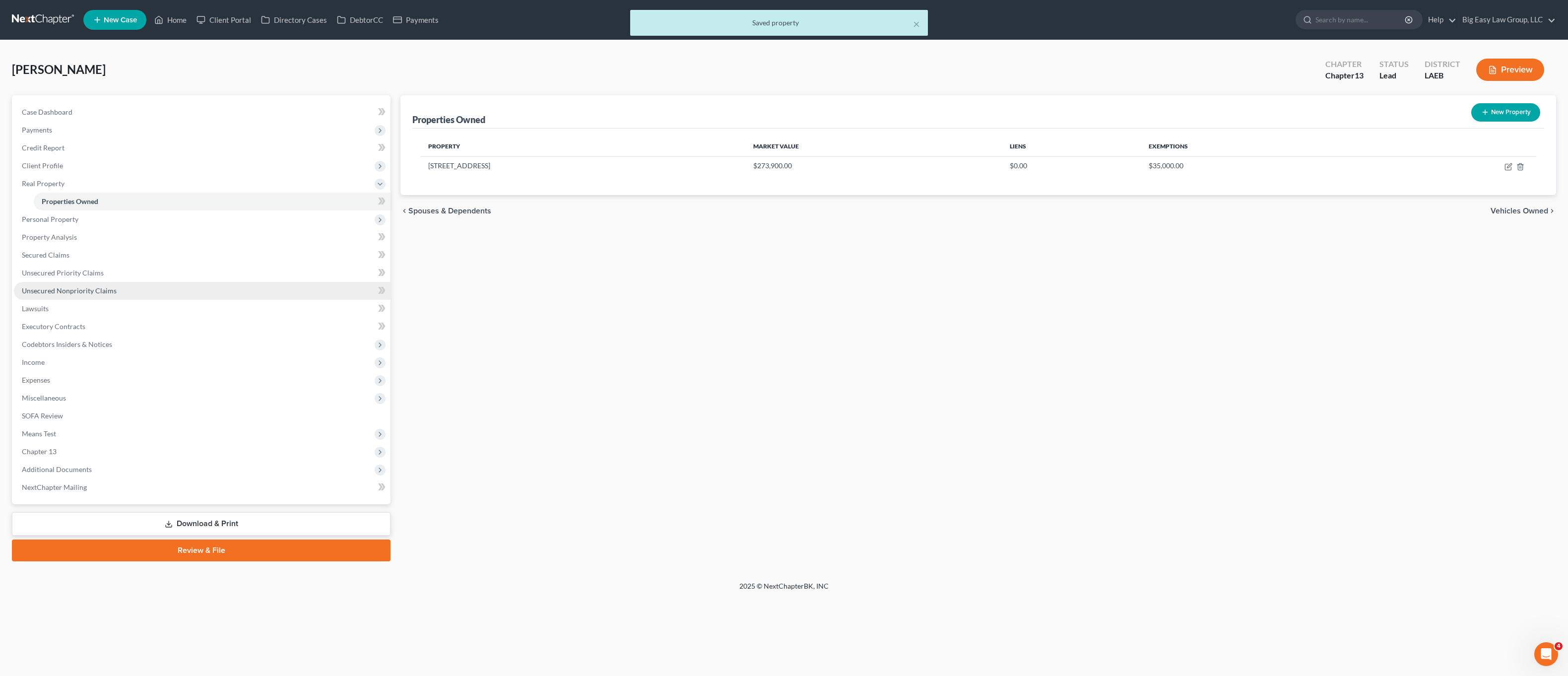
click at [90, 293] on span "Unsecured Nonpriority Claims" at bounding box center [69, 290] width 95 height 8
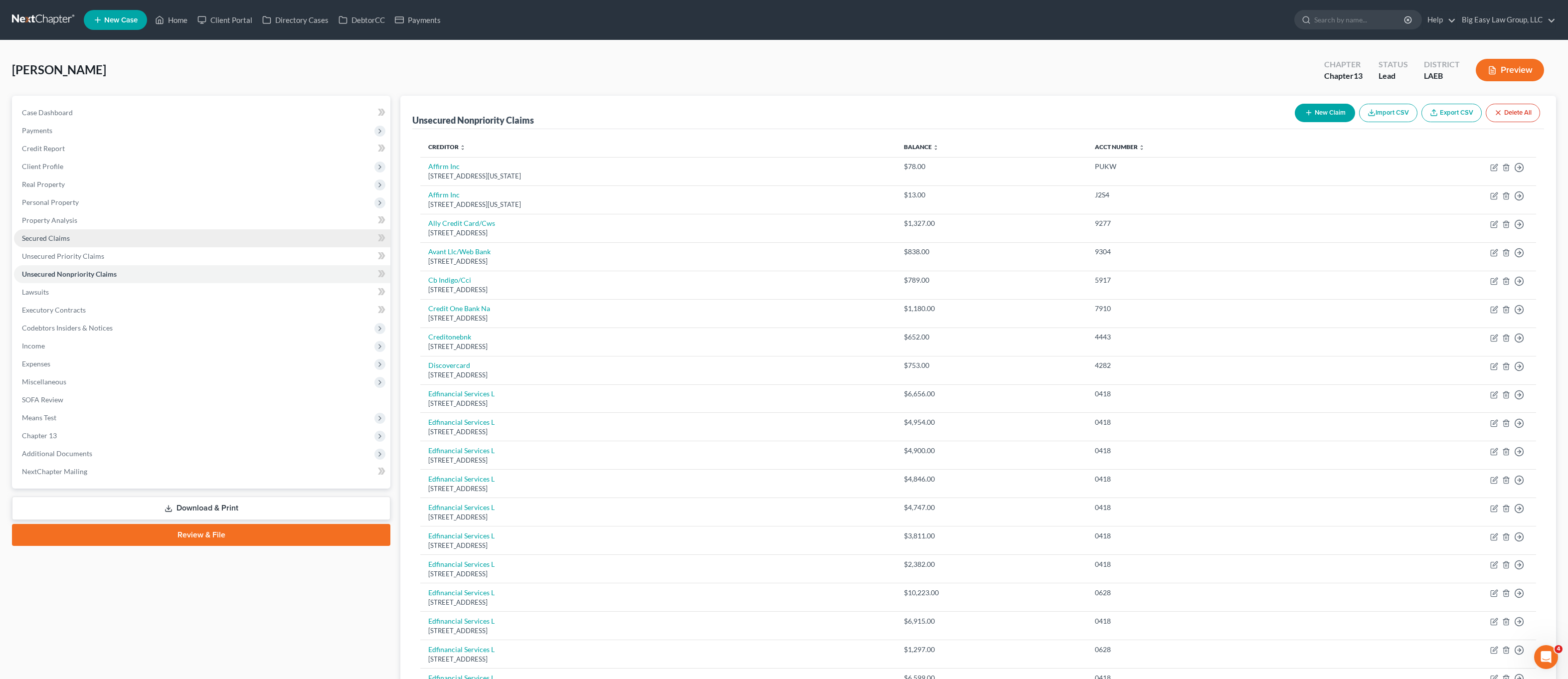
click at [79, 235] on link "Secured Claims" at bounding box center [203, 238] width 377 height 18
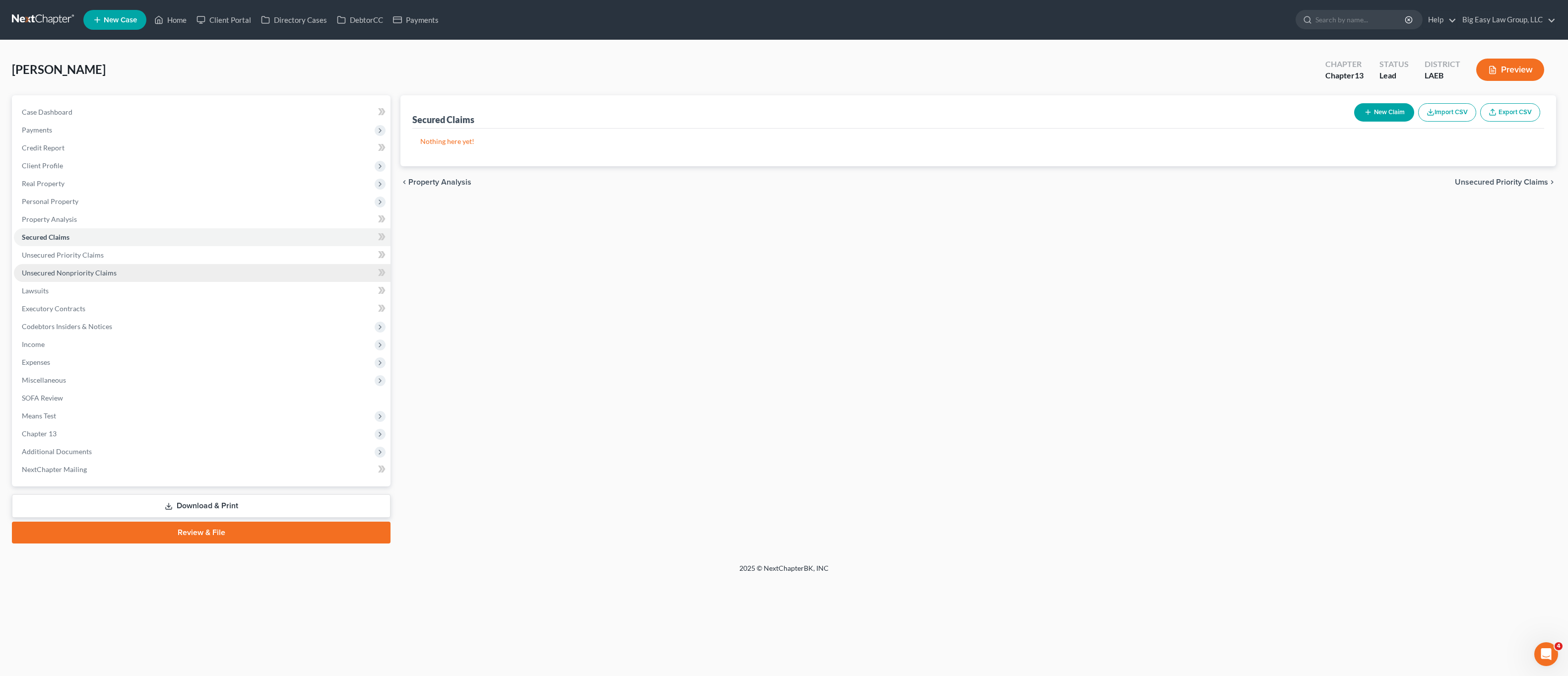
click at [95, 275] on span "Unsecured Nonpriority Claims" at bounding box center [69, 273] width 95 height 8
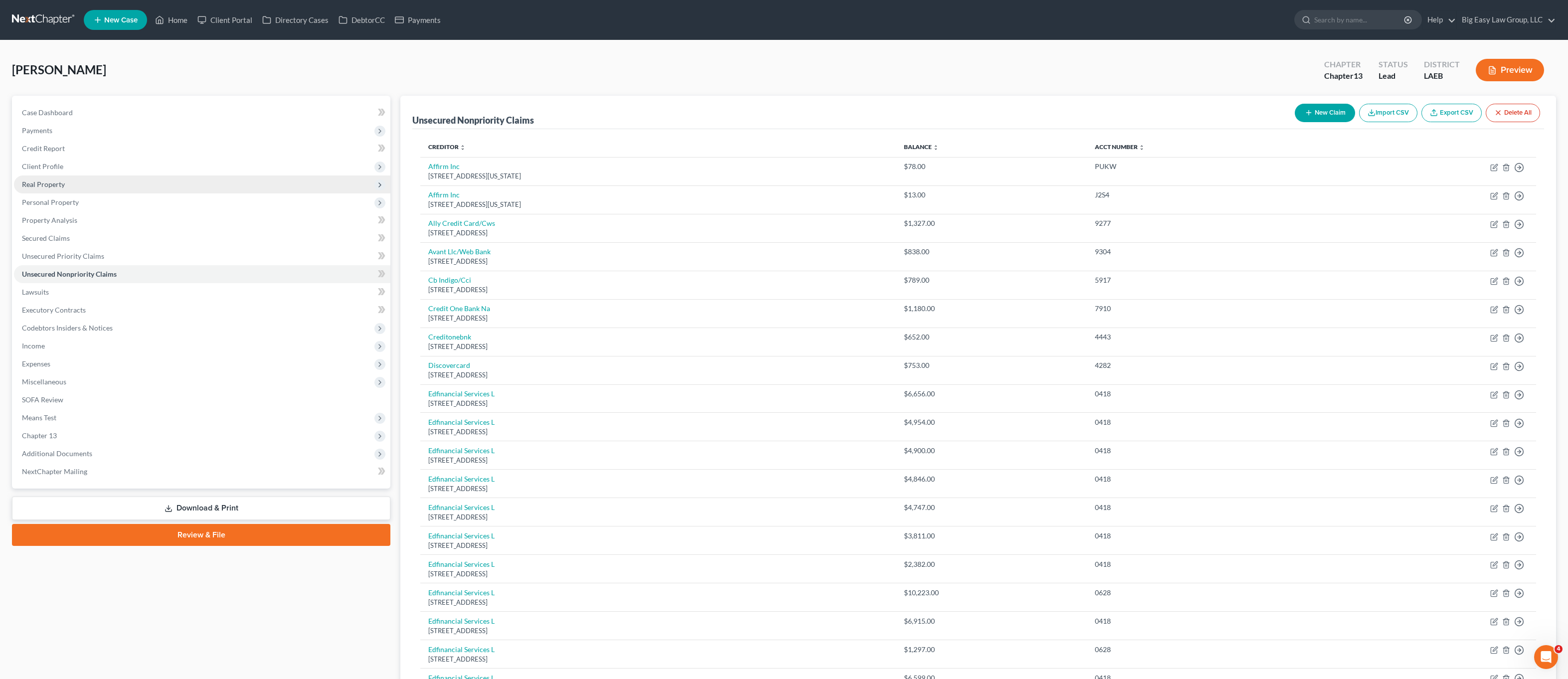
click at [96, 190] on span "Real Property" at bounding box center [203, 184] width 377 height 18
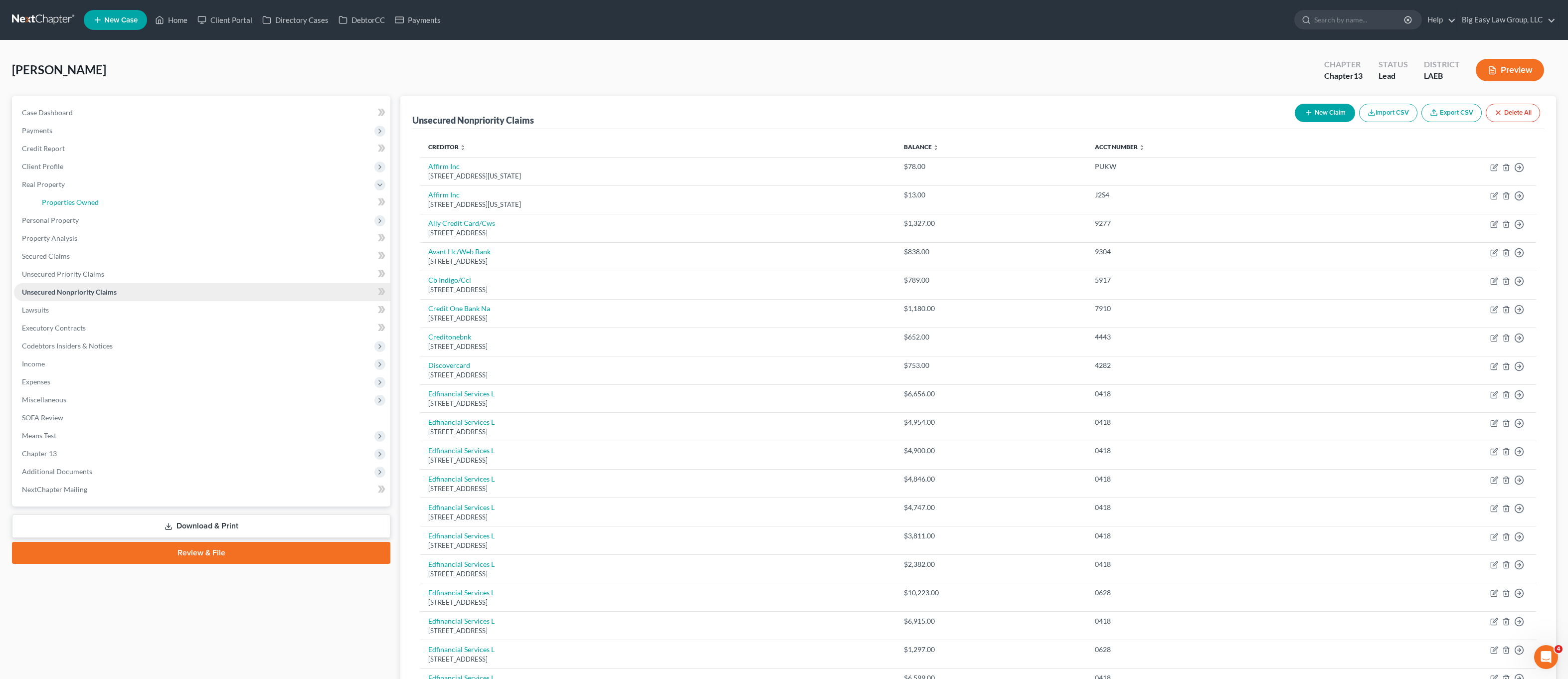
drag, startPoint x: 100, startPoint y: 198, endPoint x: 299, endPoint y: 288, distance: 218.4
click at [100, 198] on link "Properties Owned" at bounding box center [212, 203] width 356 height 18
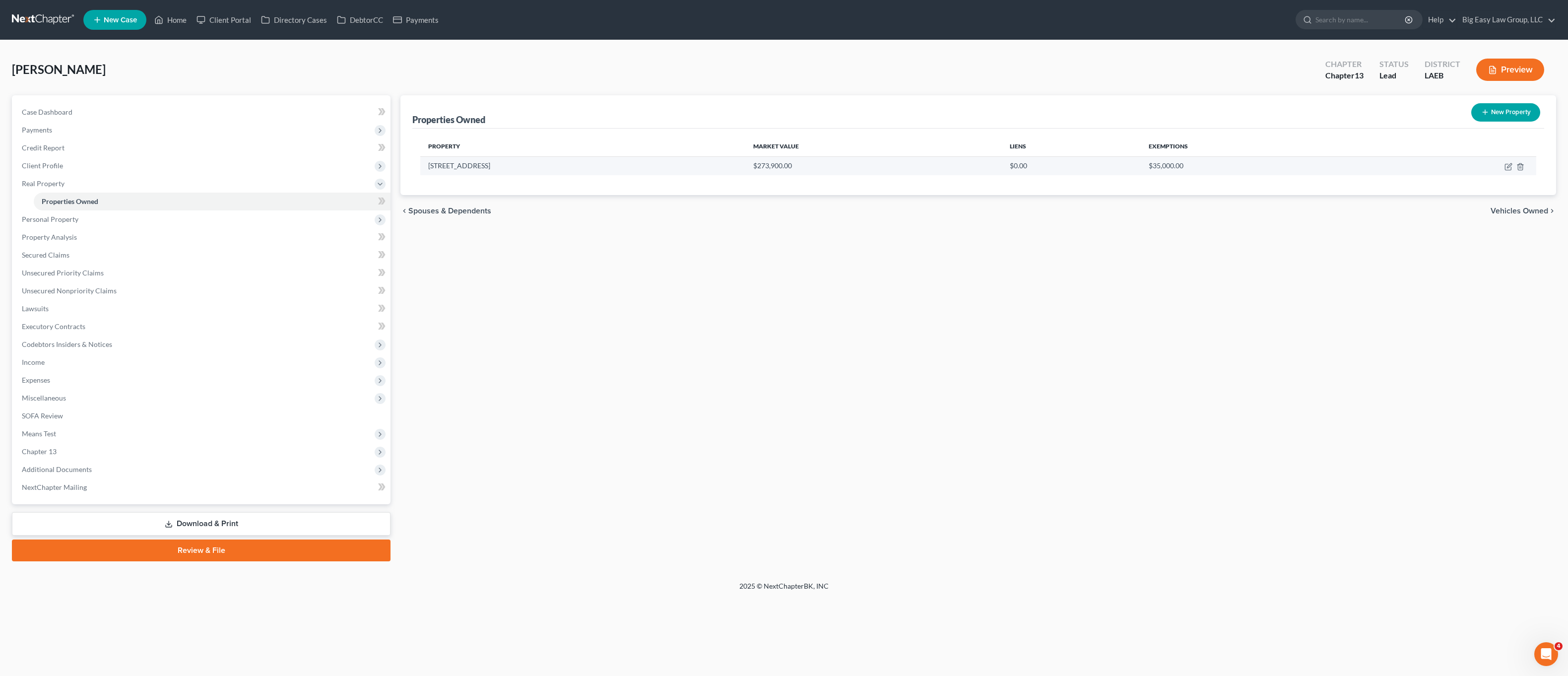
click at [1511, 171] on td at bounding box center [1453, 165] width 166 height 19
click at [1507, 169] on icon "button" at bounding box center [1509, 167] width 8 height 8
select select "19"
select select "51"
select select "0"
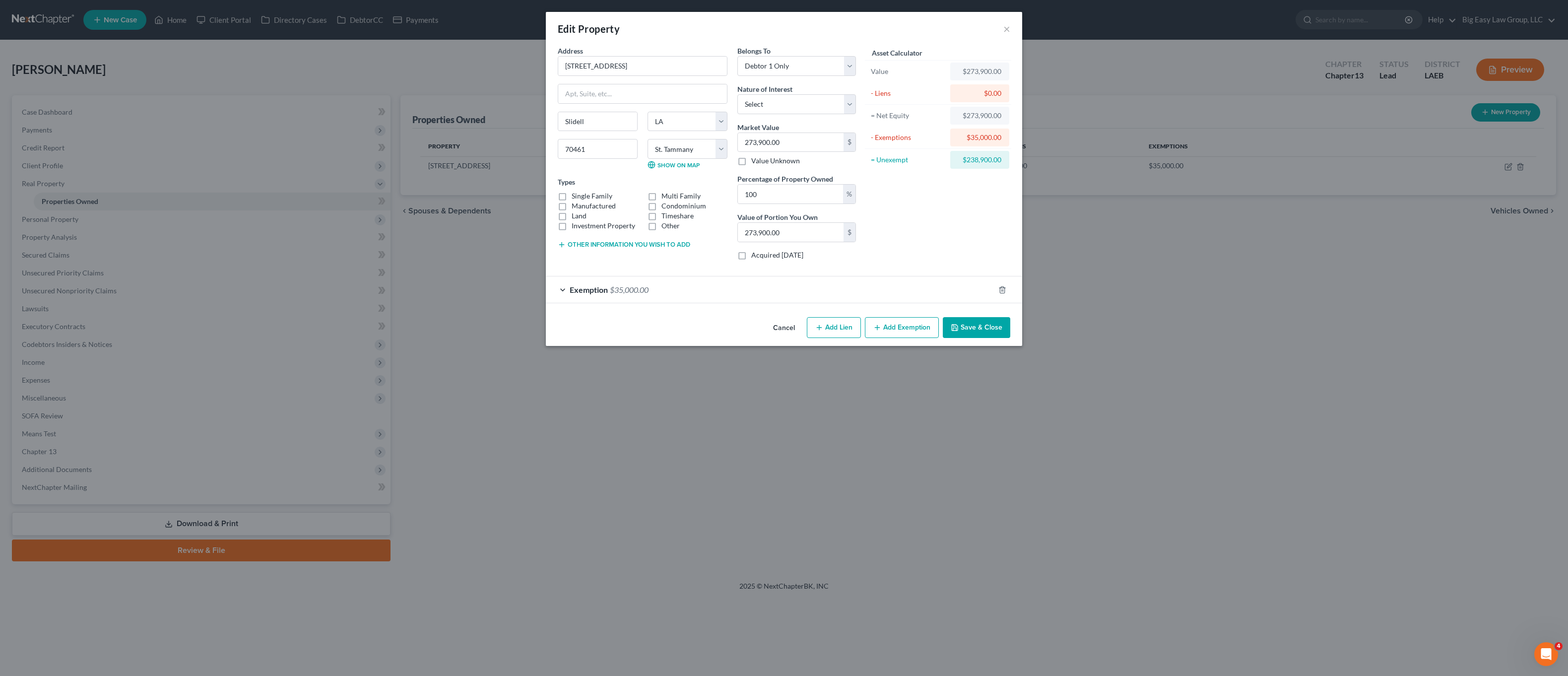
click at [806, 277] on div "Exemption $35,000.00" at bounding box center [770, 290] width 448 height 26
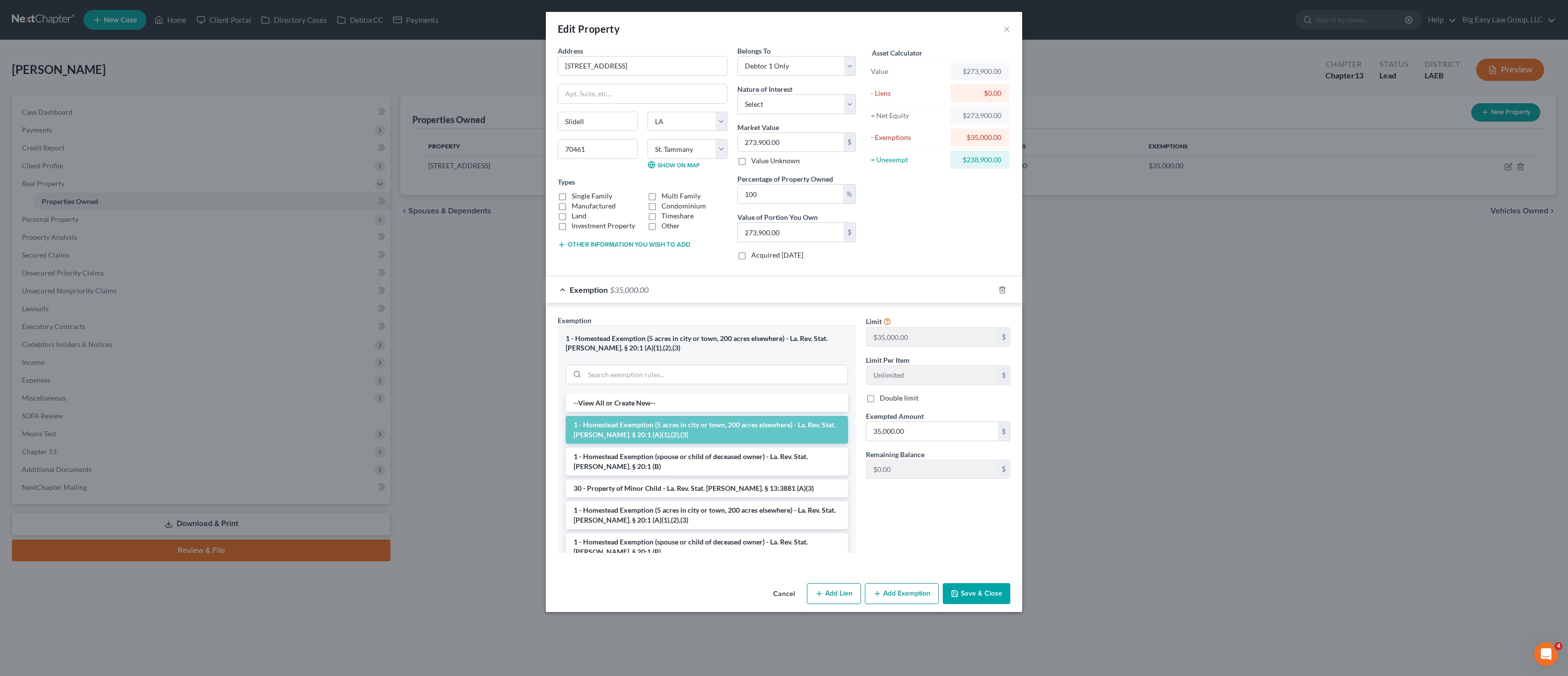
click at [808, 285] on div "Exemption $35,000.00" at bounding box center [770, 290] width 448 height 26
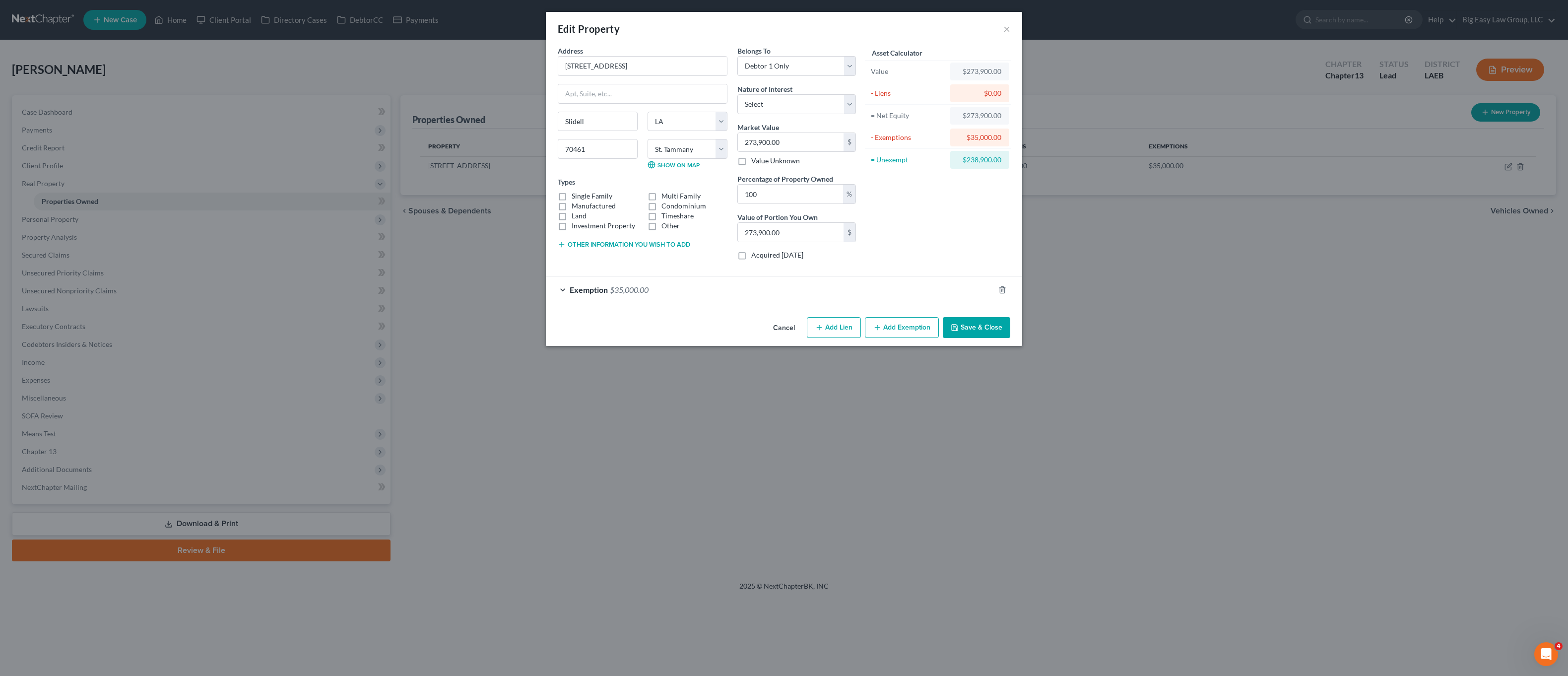
click at [967, 331] on button "Save & Close" at bounding box center [976, 328] width 67 height 21
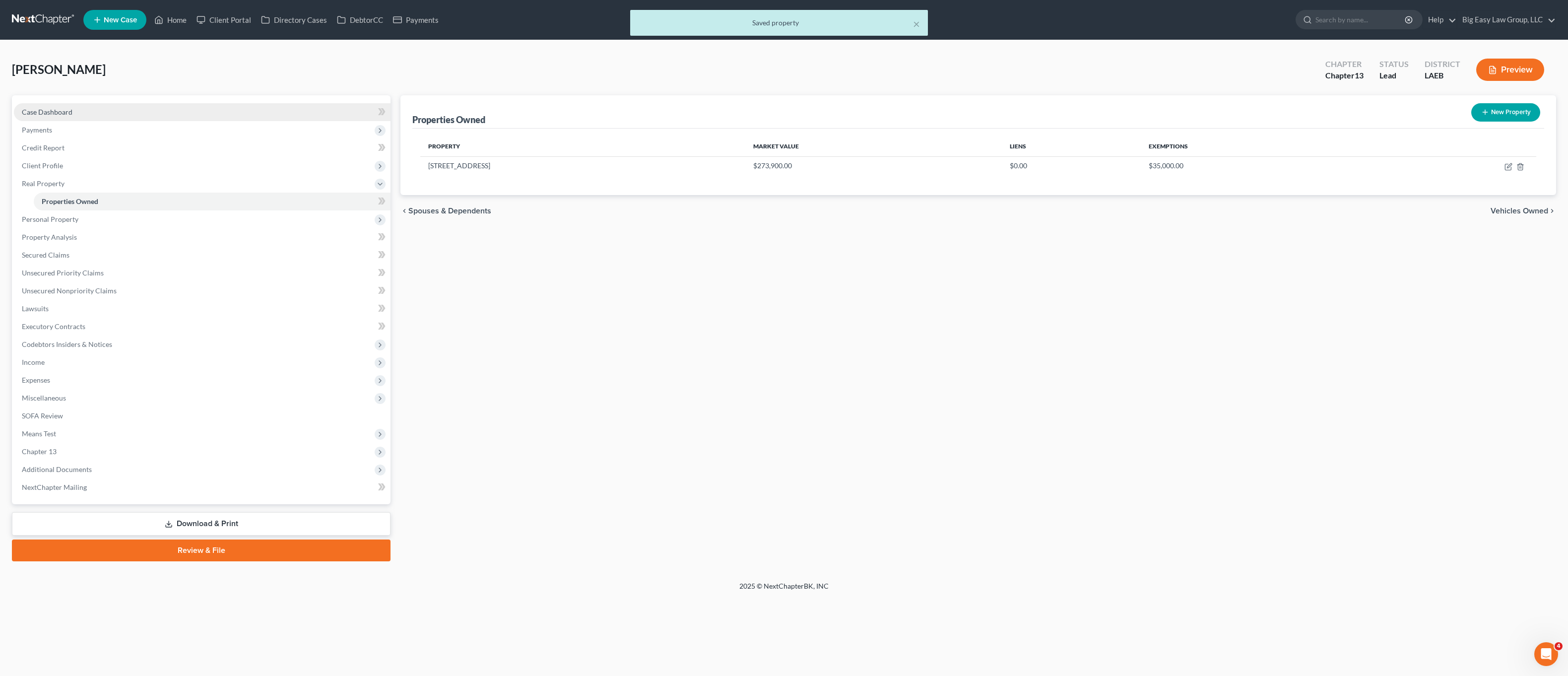
click at [37, 112] on span "Case Dashboard" at bounding box center [47, 112] width 50 height 8
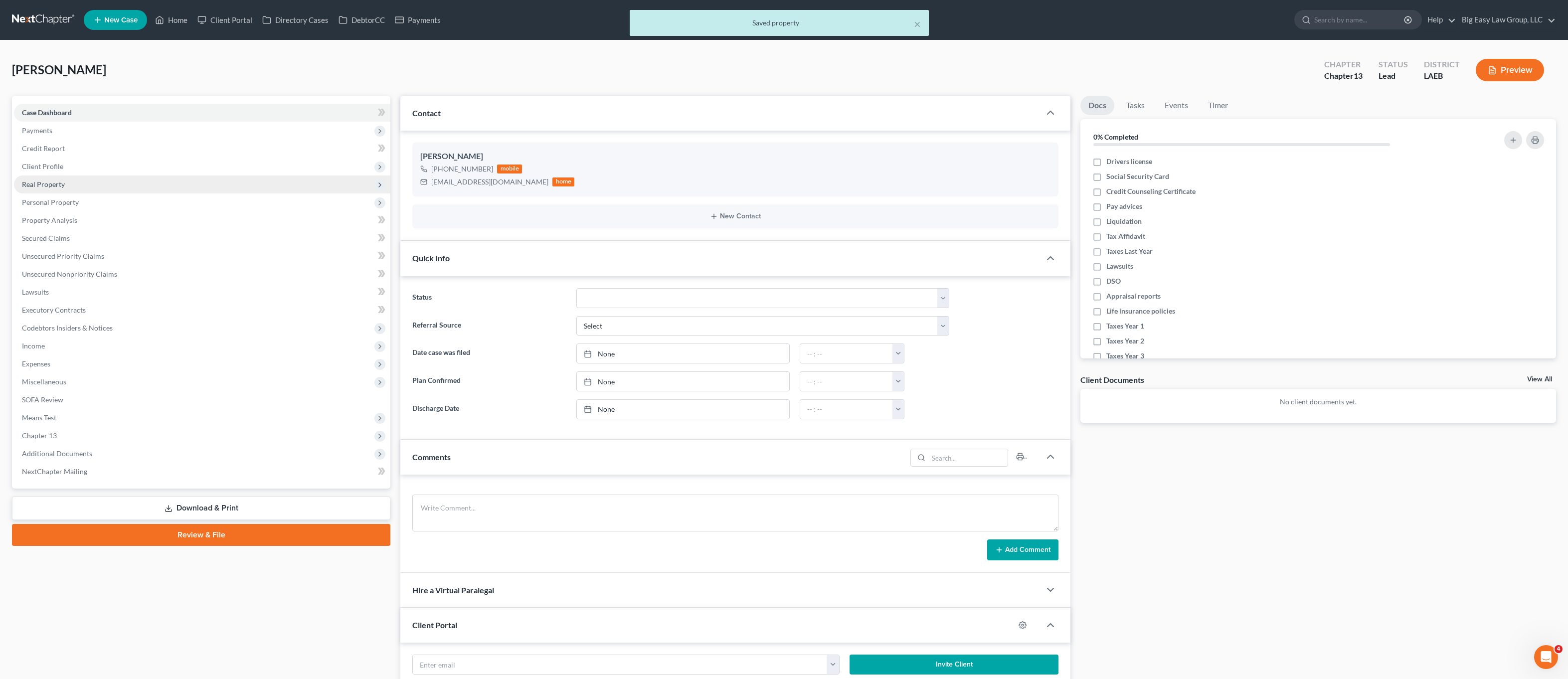
click at [93, 175] on span "Real Property" at bounding box center [203, 184] width 377 height 18
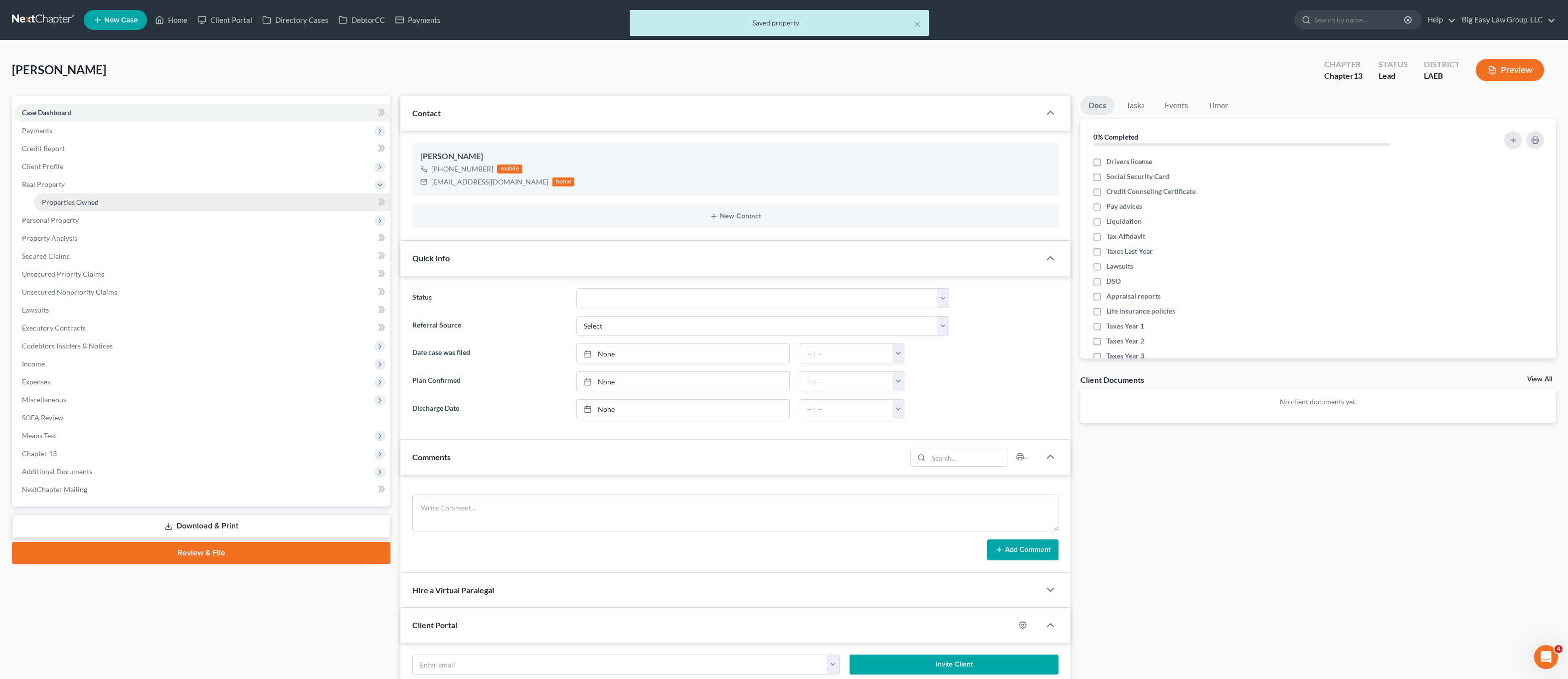
click at [99, 200] on link "Properties Owned" at bounding box center [212, 203] width 356 height 18
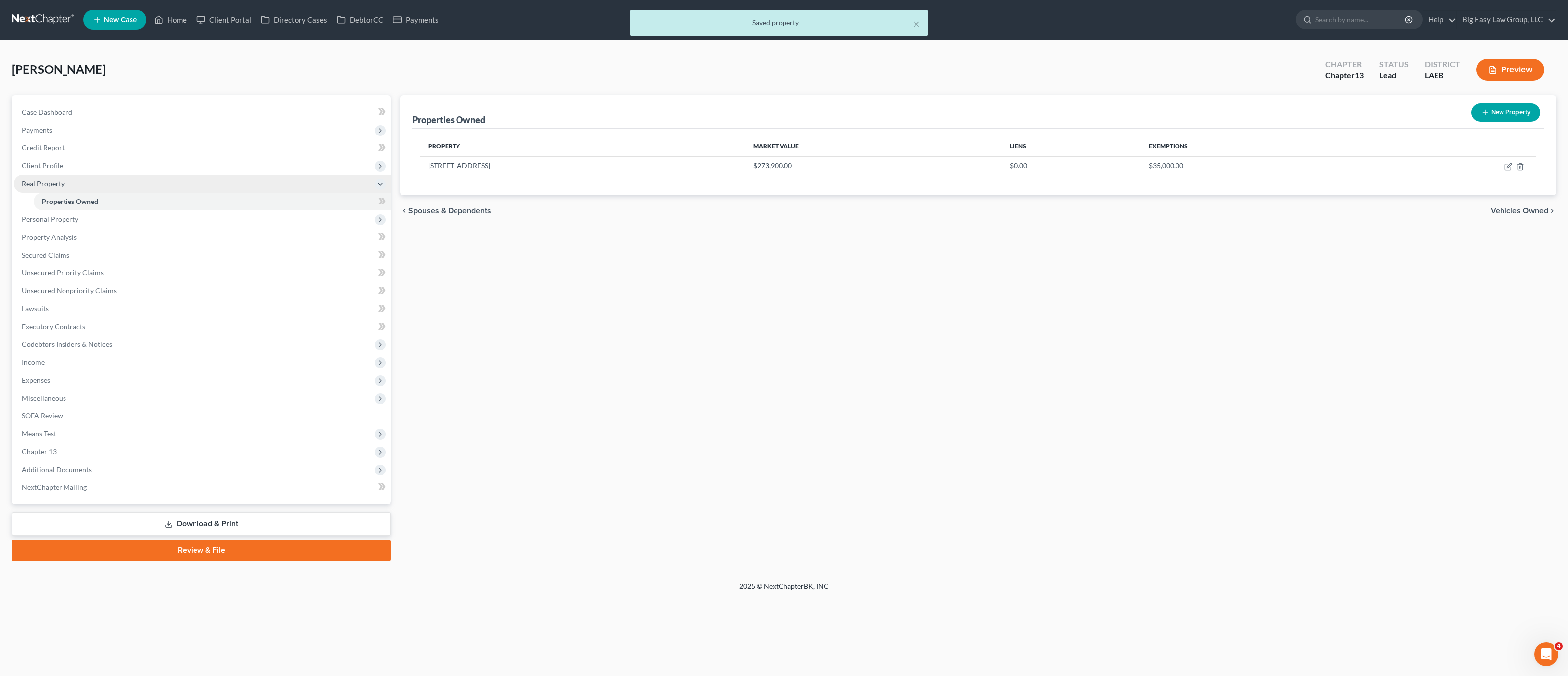
drag, startPoint x: 46, startPoint y: 189, endPoint x: 47, endPoint y: 178, distance: 11.0
click at [46, 189] on span "Real Property" at bounding box center [202, 184] width 377 height 18
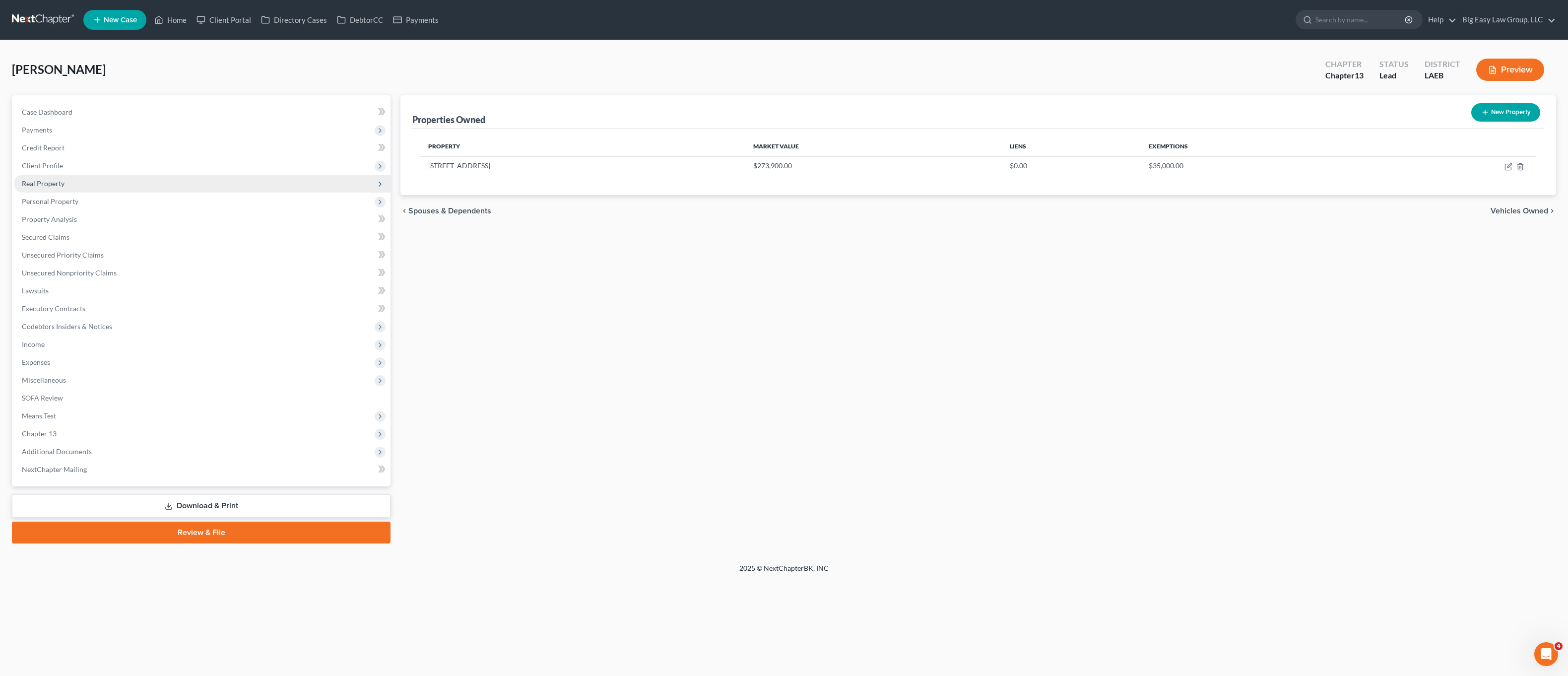
drag, startPoint x: 50, startPoint y: 171, endPoint x: 52, endPoint y: 178, distance: 7.3
click at [50, 171] on span "Client Profile" at bounding box center [202, 166] width 377 height 18
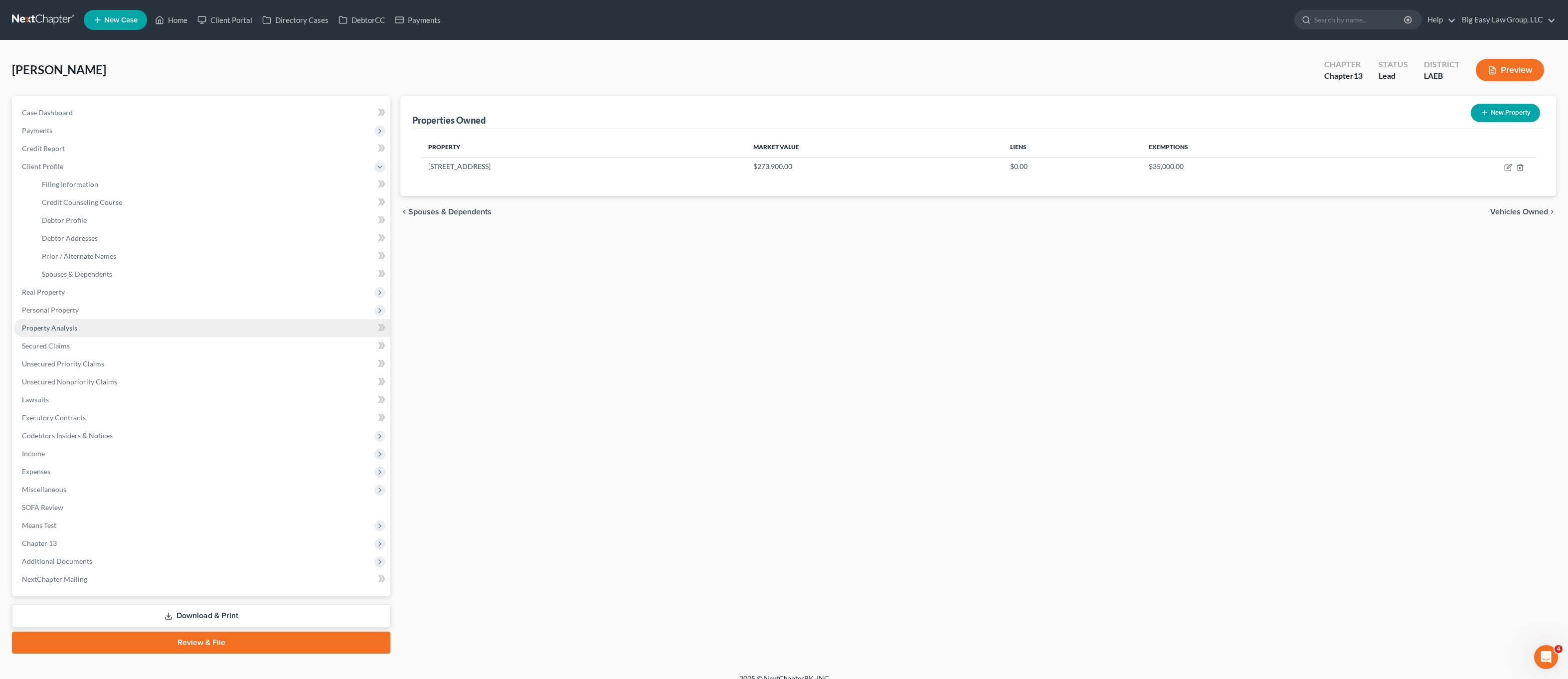
click at [74, 327] on span "Property Analysis" at bounding box center [49, 327] width 55 height 8
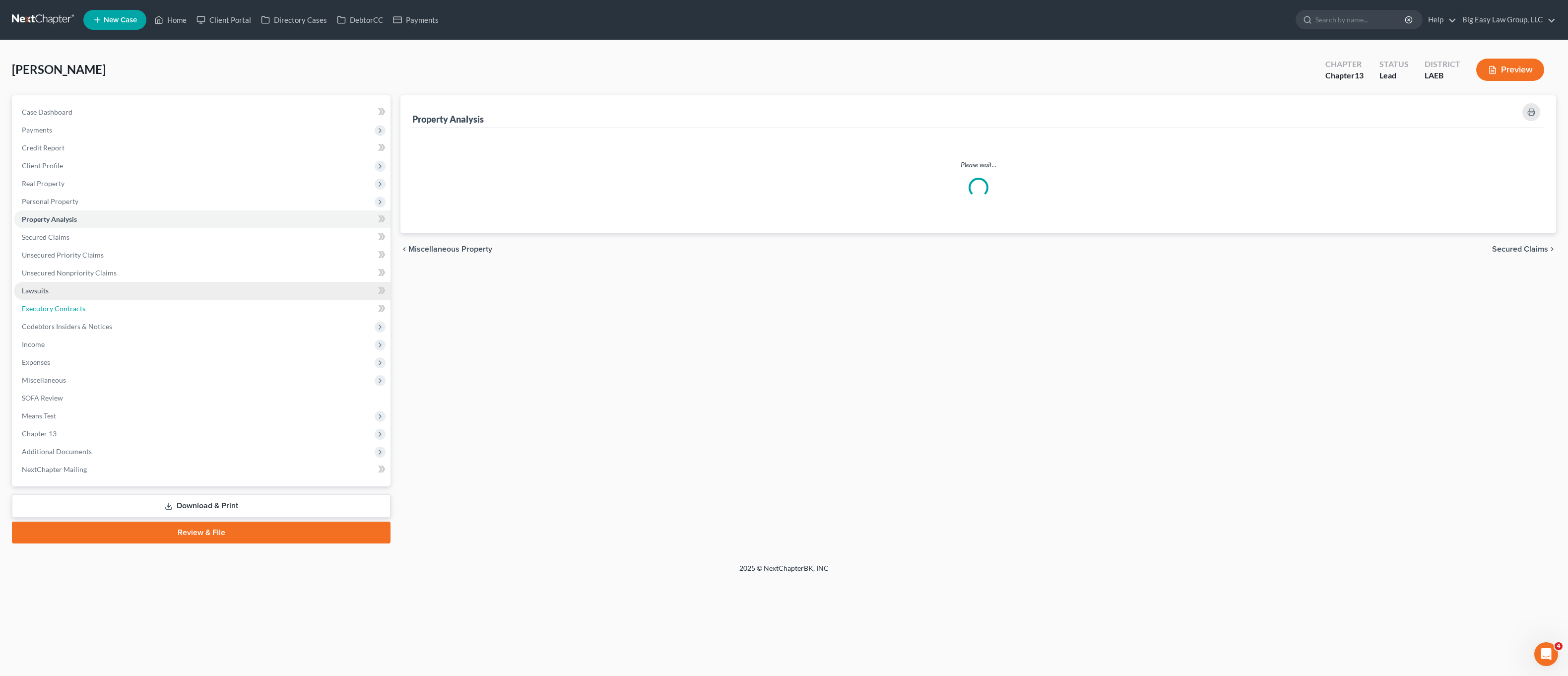
click at [79, 303] on link "Executory Contracts" at bounding box center [202, 309] width 377 height 18
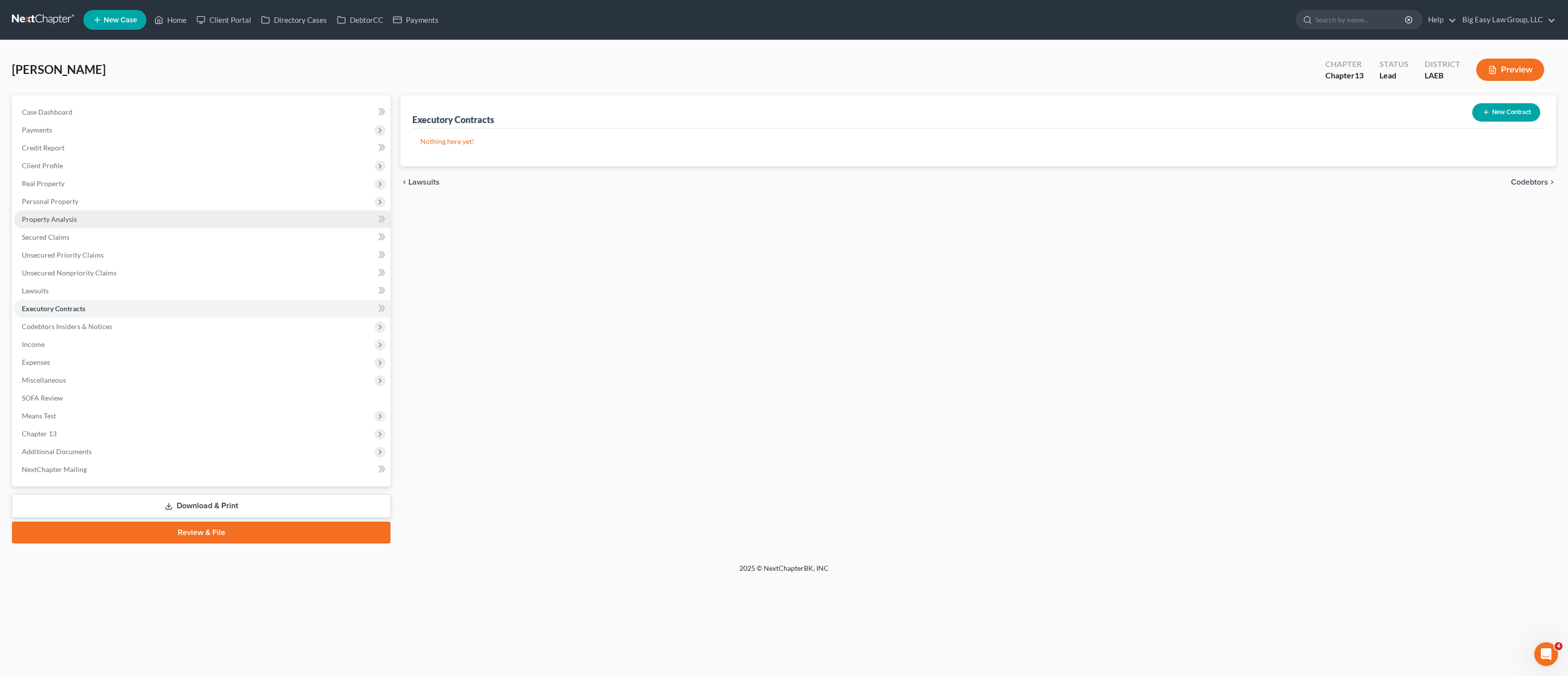
click at [101, 211] on link "Property Analysis" at bounding box center [202, 220] width 377 height 18
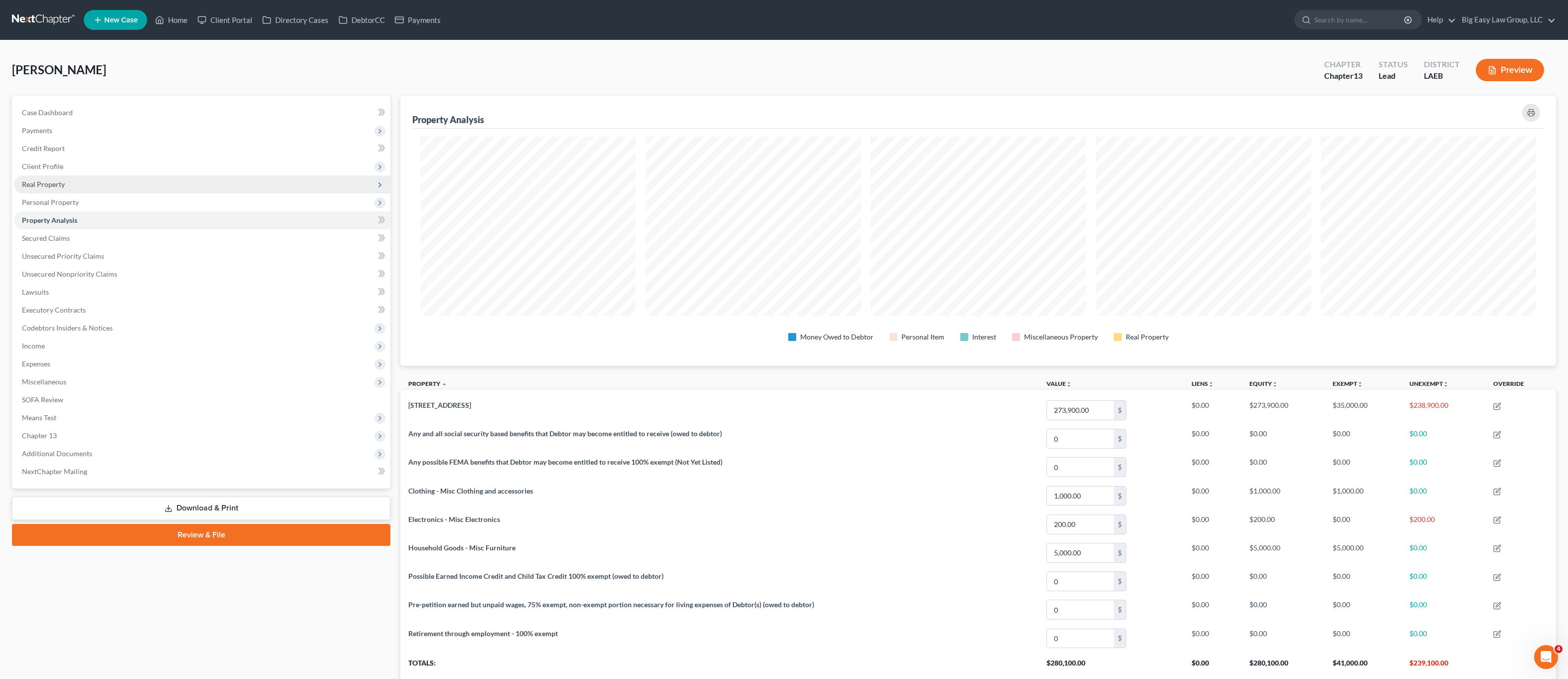
scroll to position [270, 1156]
click at [97, 191] on span "Real Property" at bounding box center [203, 184] width 377 height 18
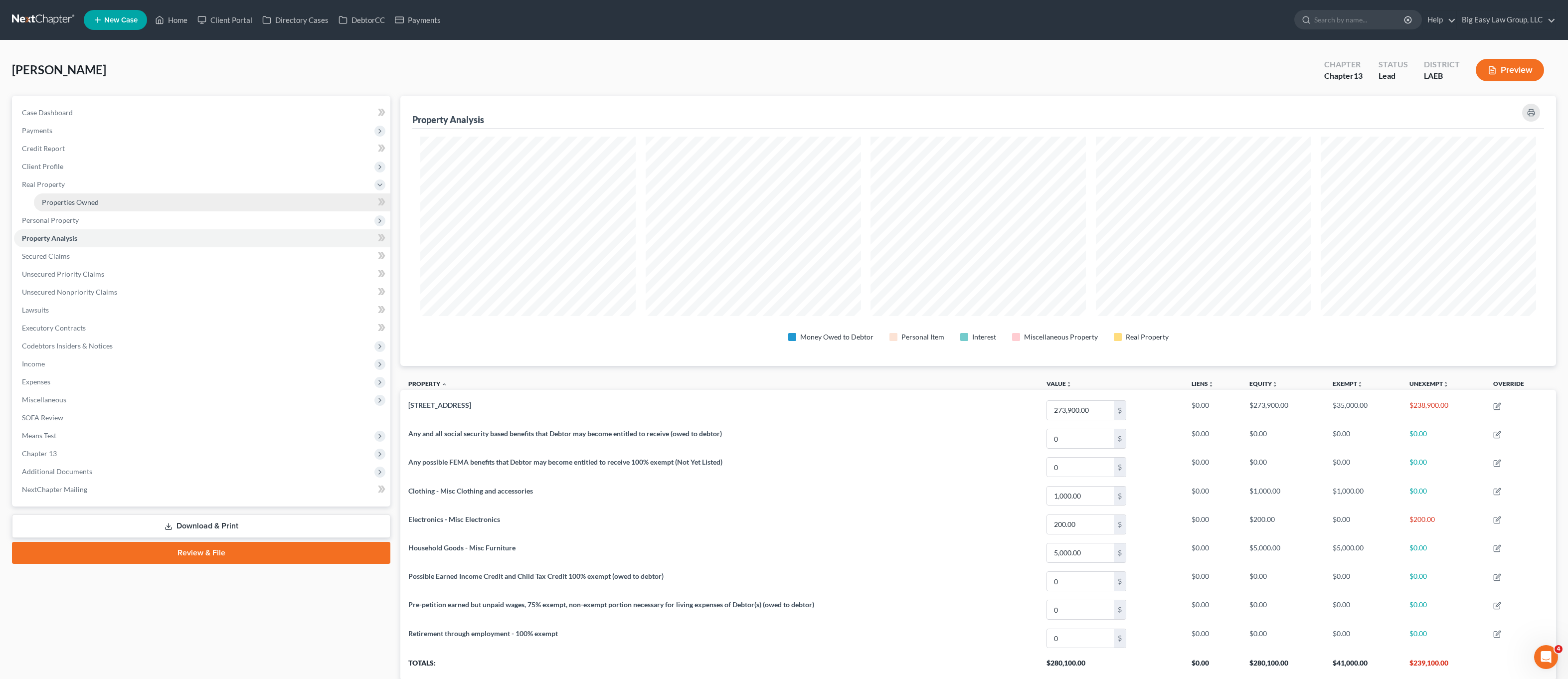
click at [114, 204] on link "Properties Owned" at bounding box center [212, 203] width 356 height 18
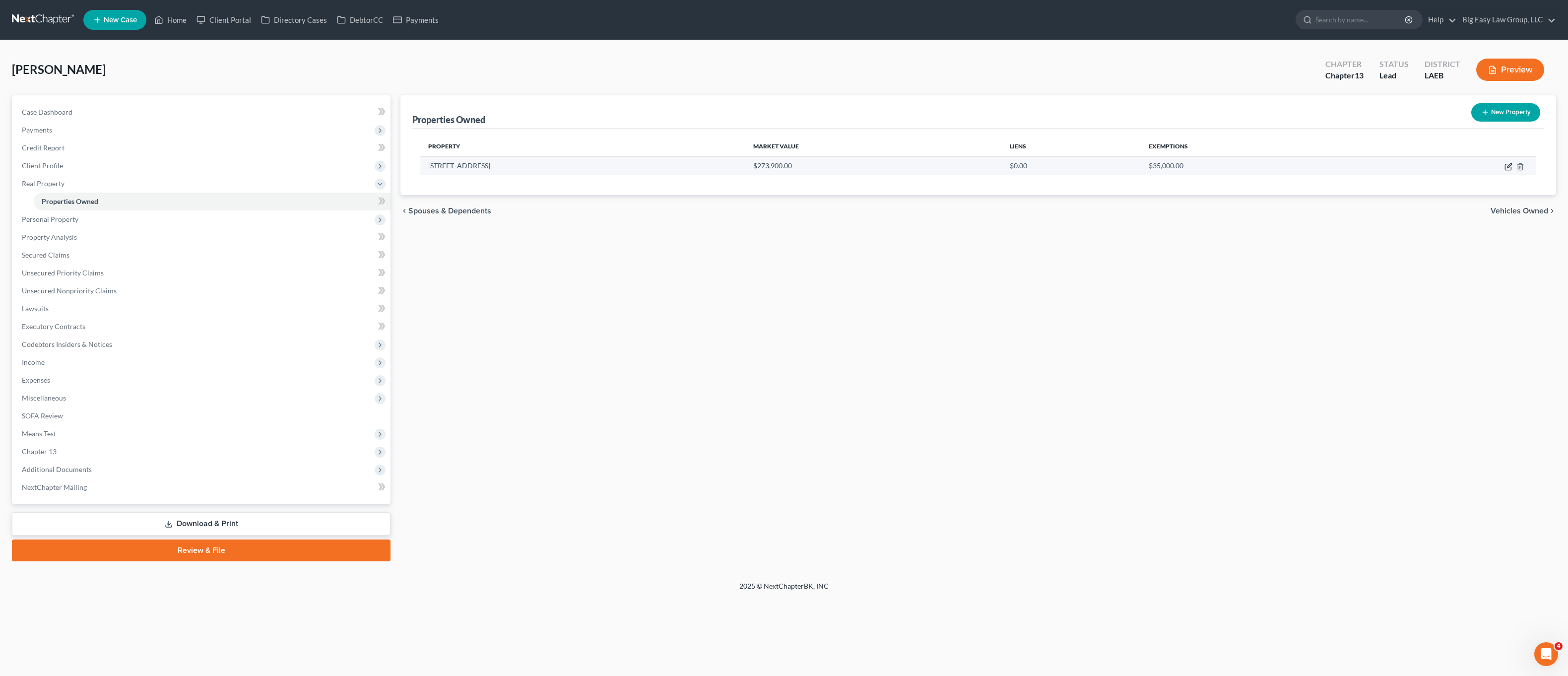
click at [1506, 167] on icon "button" at bounding box center [1509, 167] width 8 height 8
select select "19"
select select "51"
select select "0"
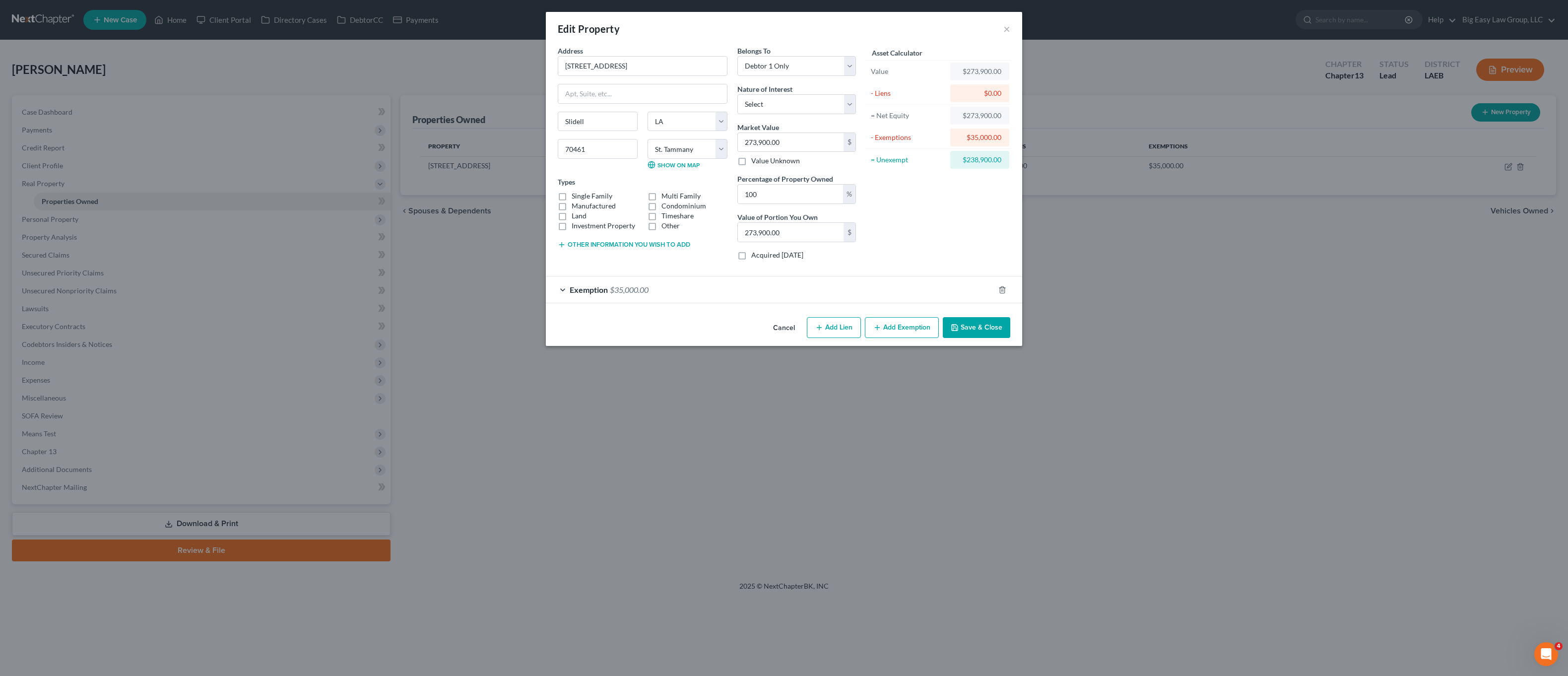
click at [828, 322] on button "Add Lien" at bounding box center [834, 328] width 54 height 21
select select "0"
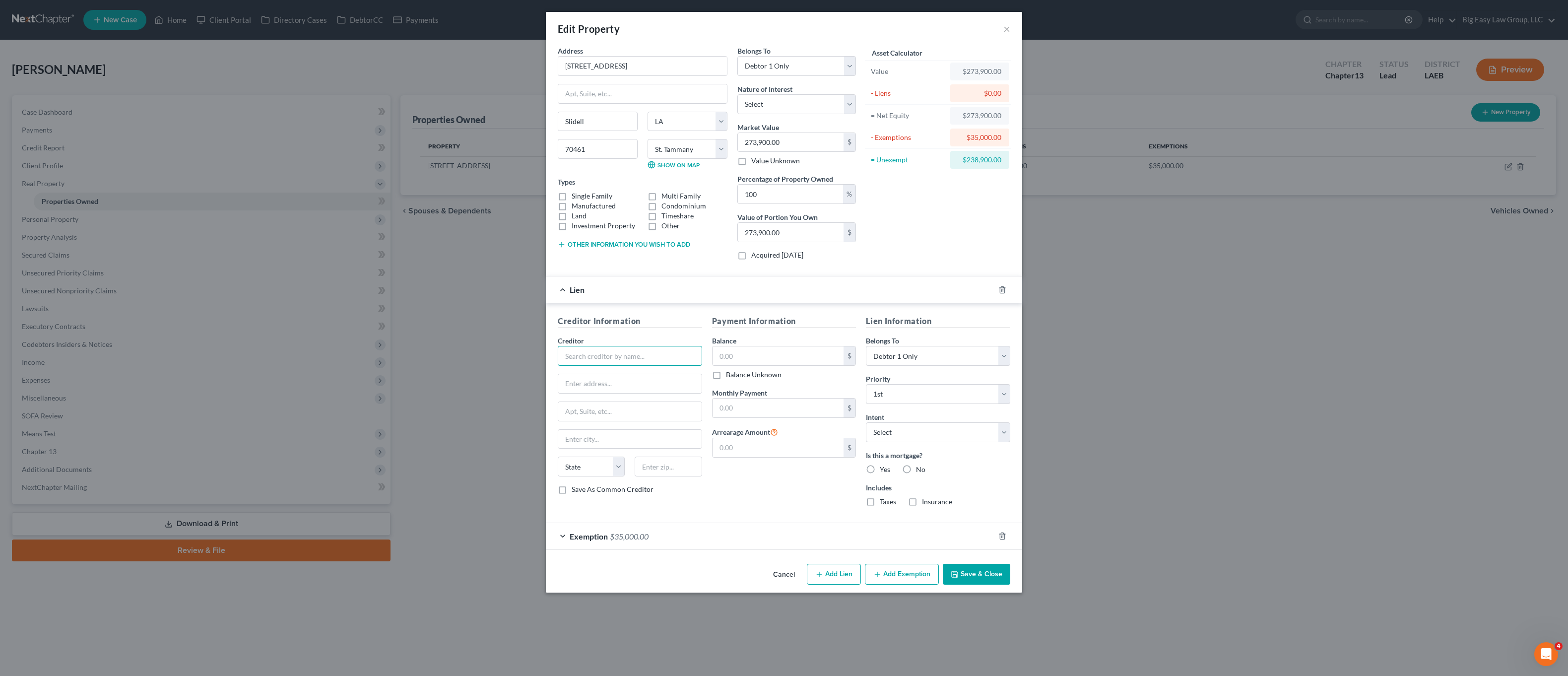
click at [654, 361] on input "text" at bounding box center [629, 355] width 144 height 20
type input "S"
click at [624, 371] on div "Shellpoint Mortgage Servicing" at bounding box center [618, 373] width 103 height 10
type input "Shellpoint Mortgage Servicing"
type input "PO Box 10826"
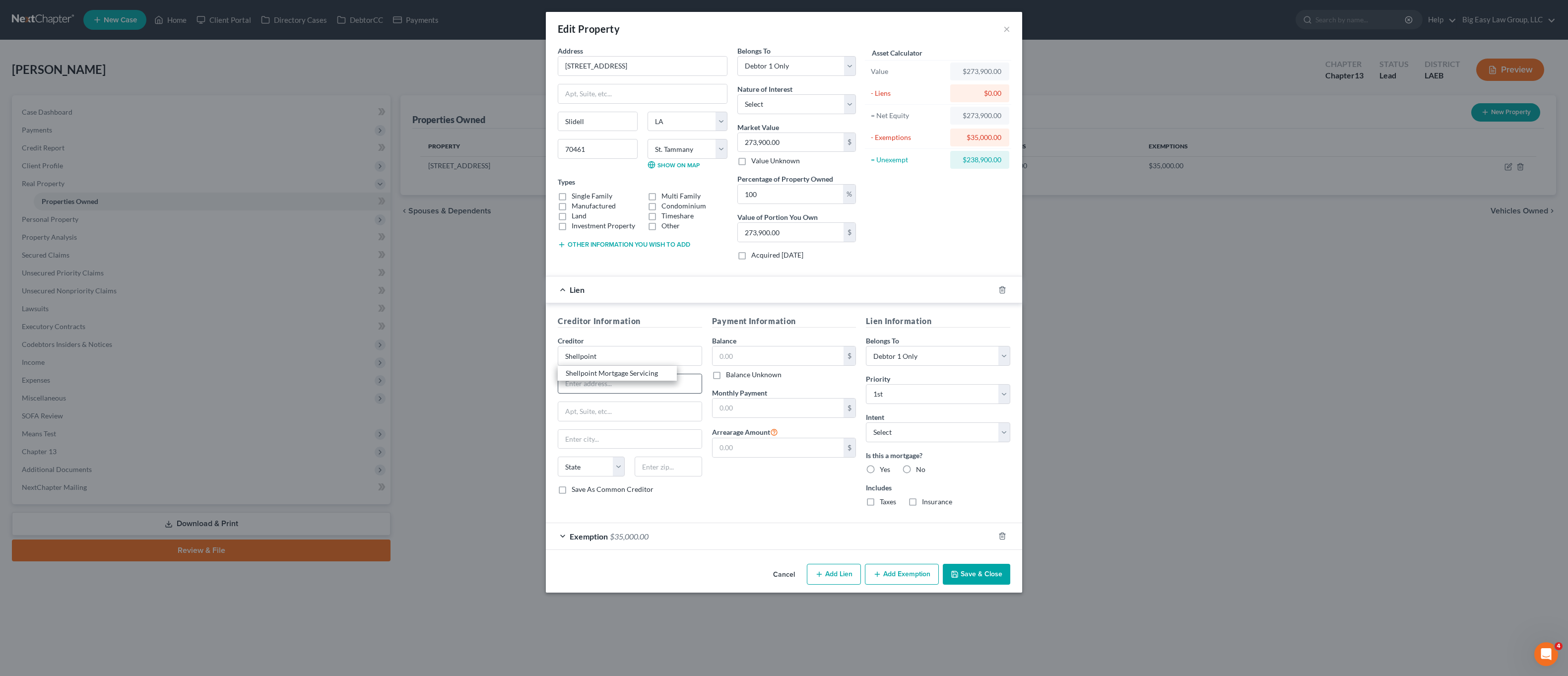
type input "Attn Bankruptcy"
type input "Greenville"
select select "42"
type input "29603"
click at [747, 355] on input "text" at bounding box center [779, 355] width 132 height 19
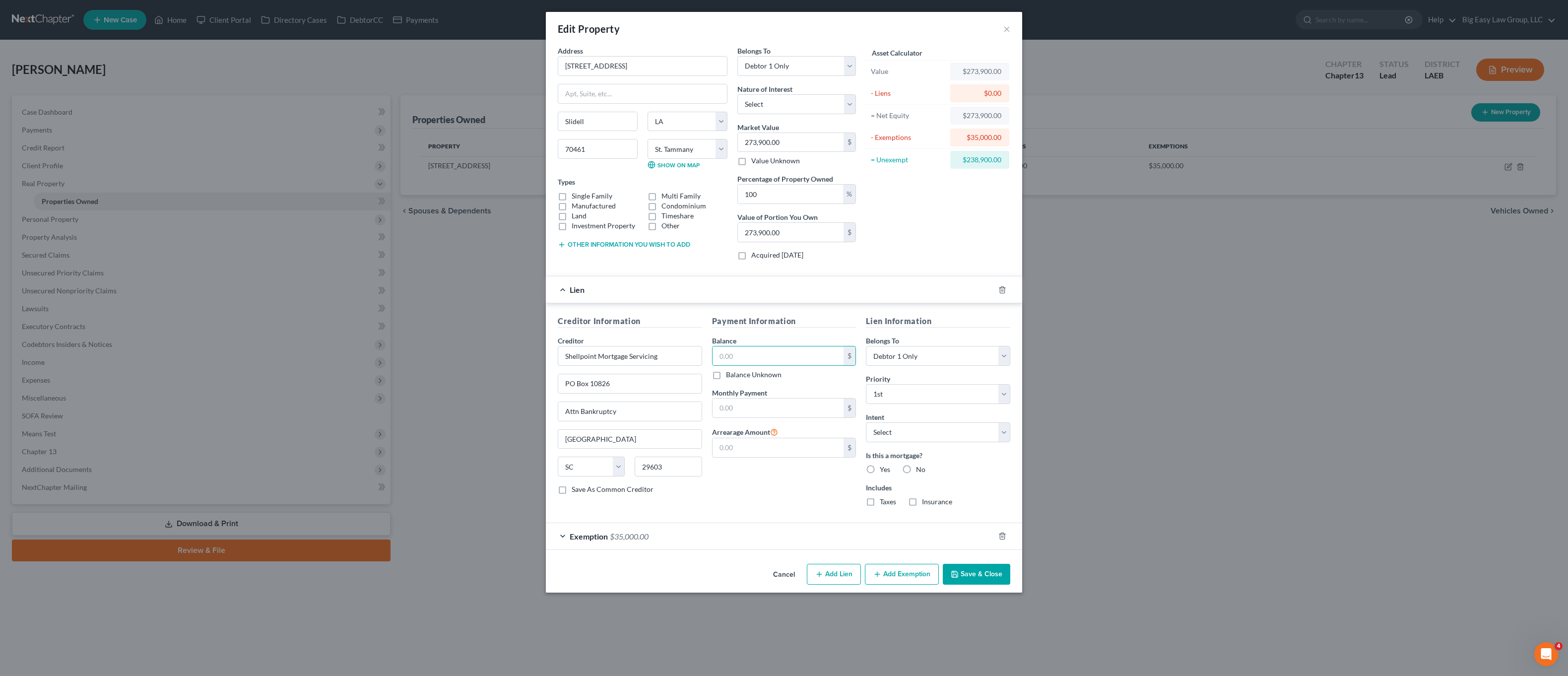
click at [963, 578] on button "Save & Close" at bounding box center [976, 574] width 67 height 21
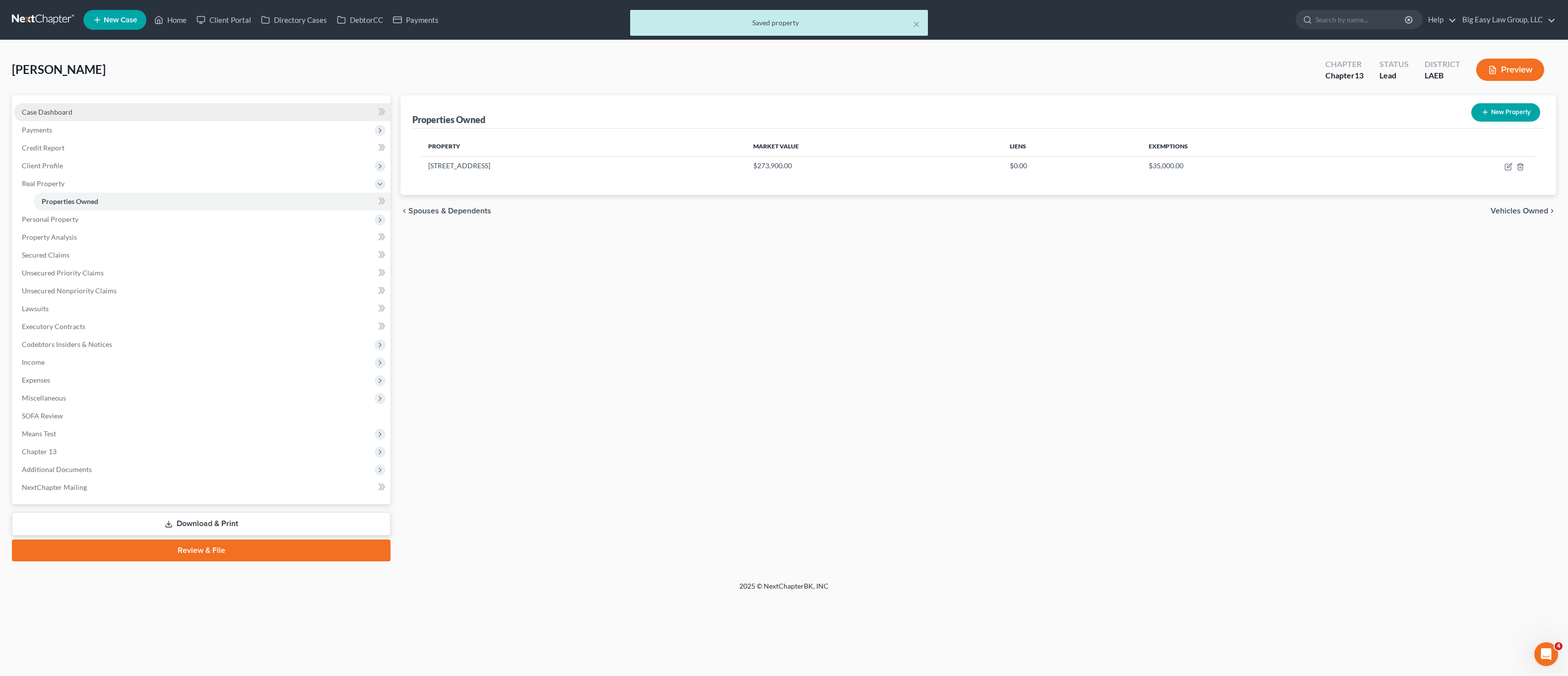
click at [38, 114] on span "Case Dashboard" at bounding box center [47, 112] width 50 height 8
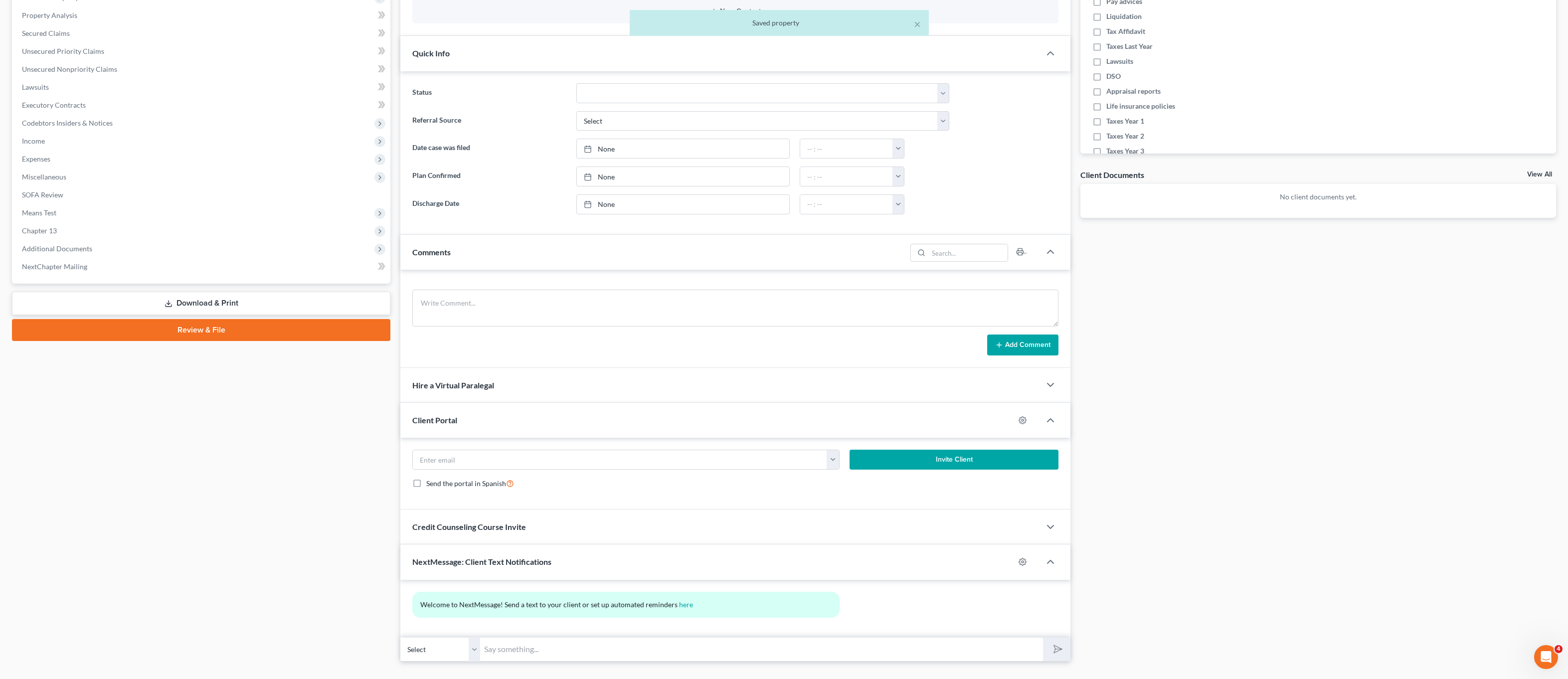
scroll to position [225, 0]
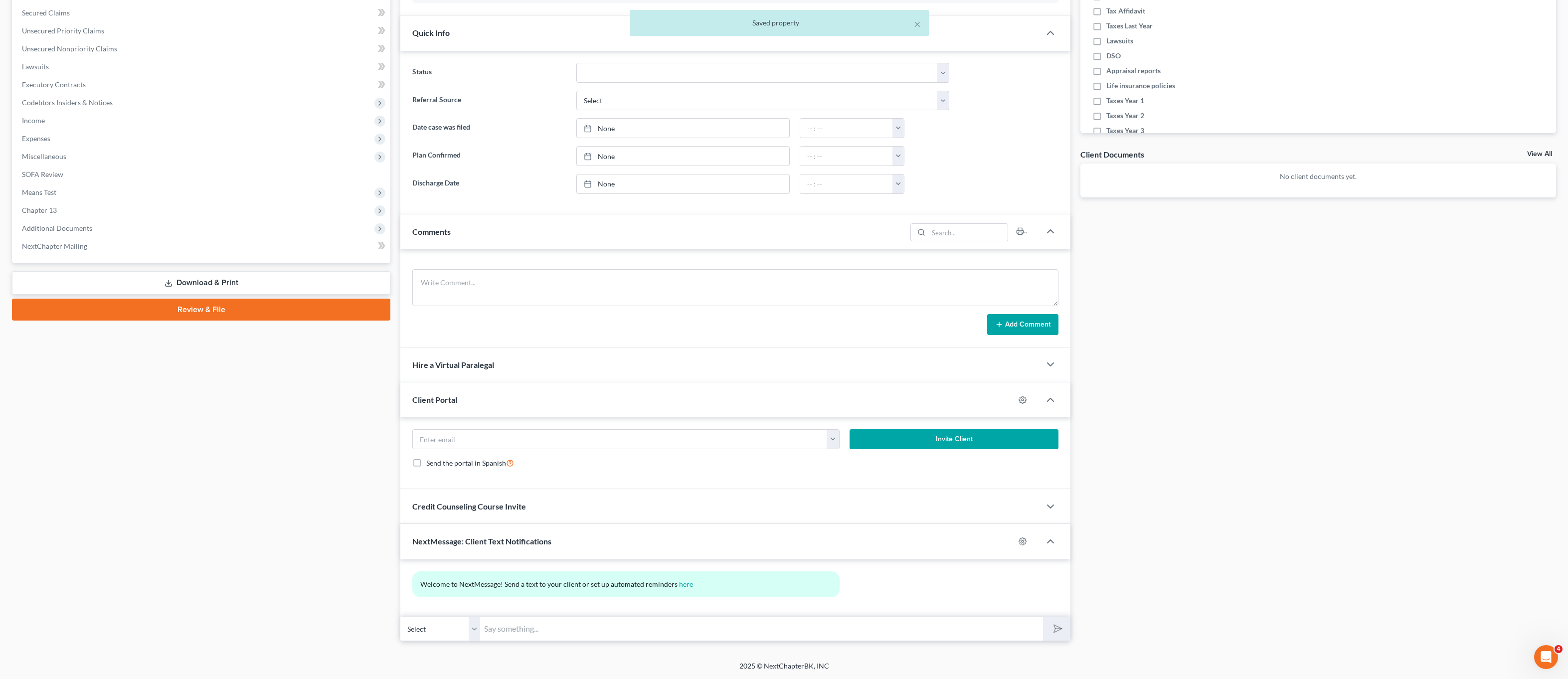
click at [762, 629] on input "text" at bounding box center [762, 629] width 563 height 25
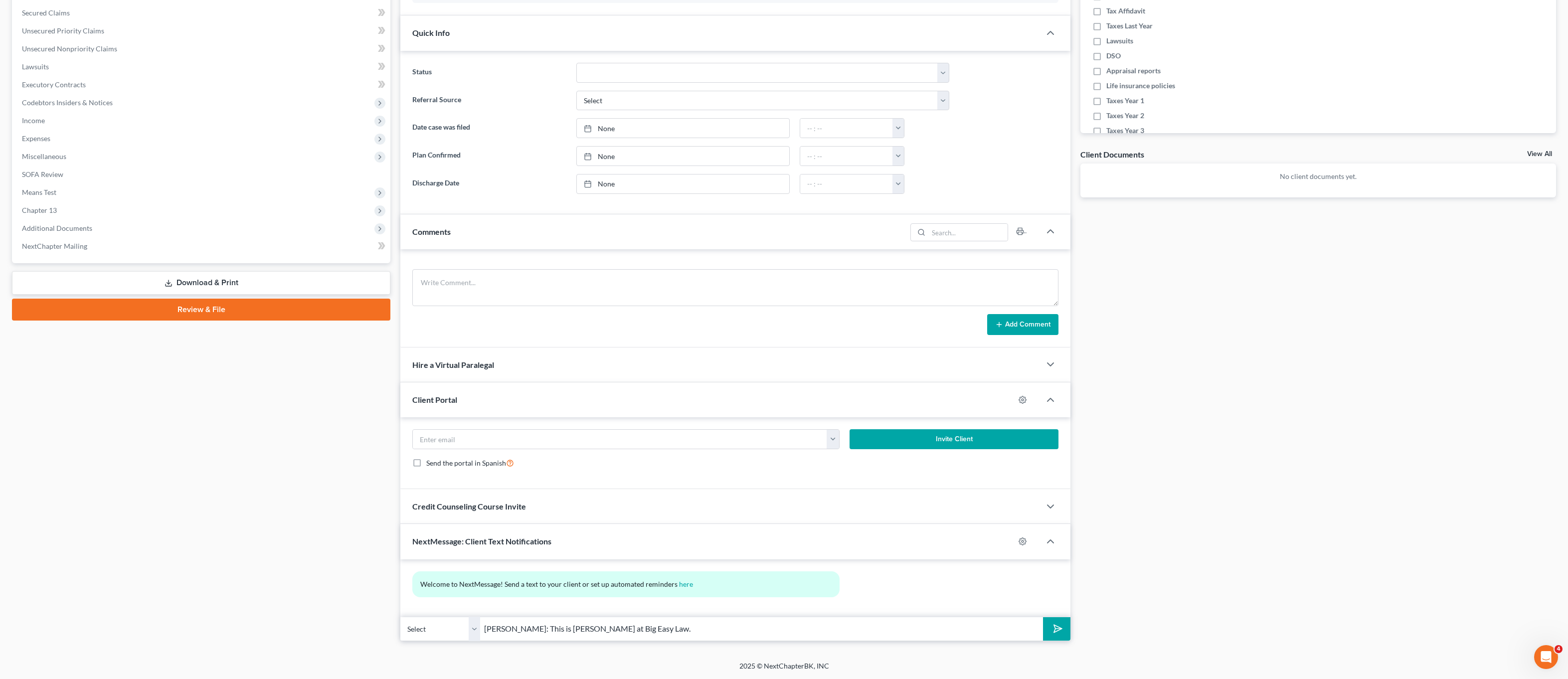
type input "mrs. Morris: This is Lauren at Big Easy Law."
click at [1043, 617] on button "submit" at bounding box center [1057, 629] width 27 height 23
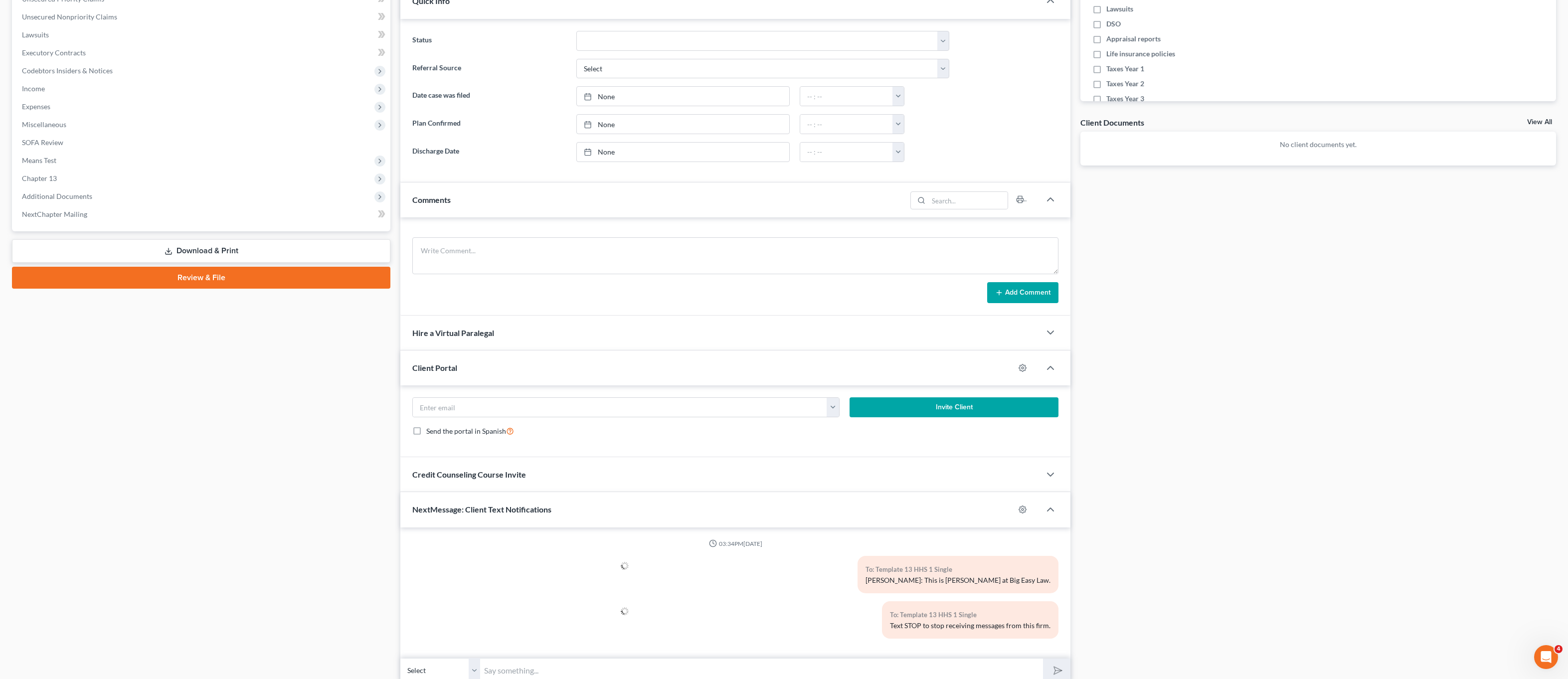
scroll to position [299, 0]
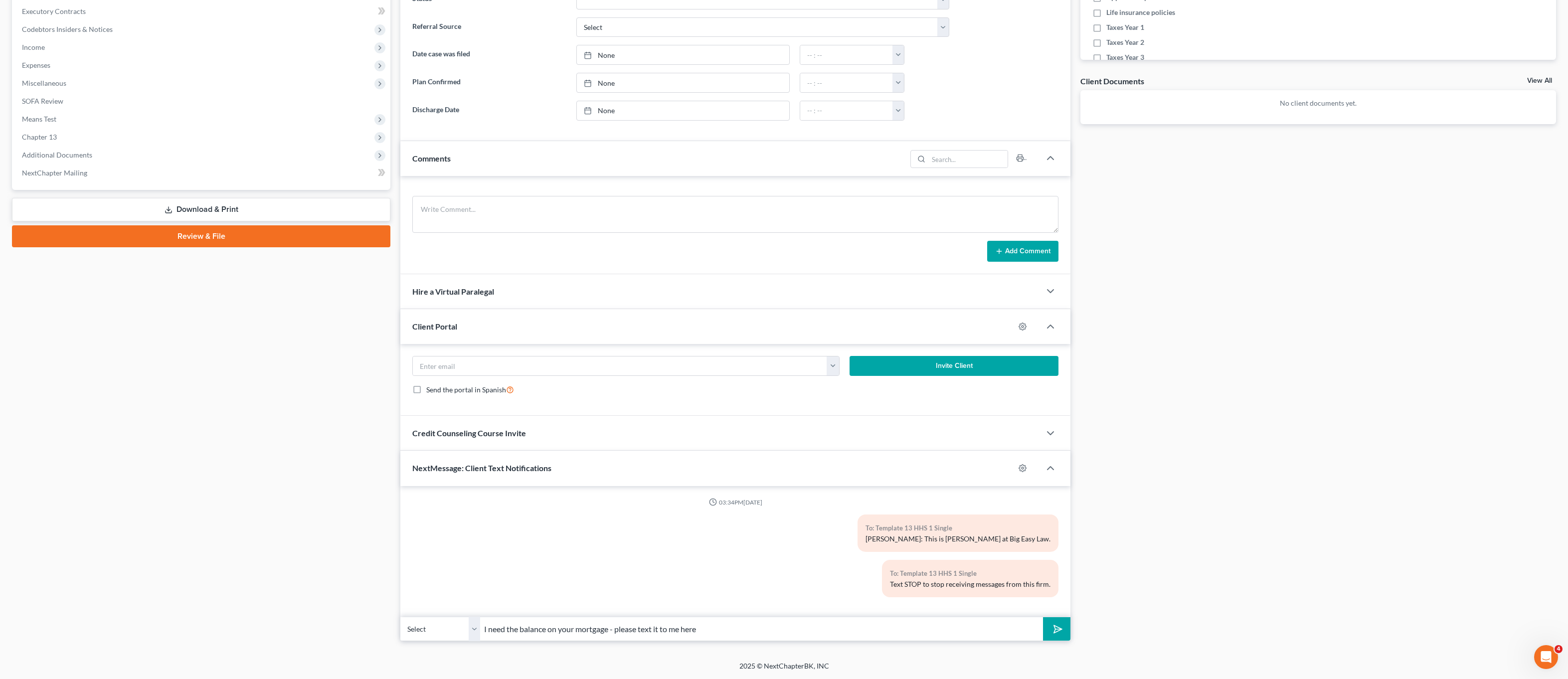
type input "I need the balance on your mortgage - please text it to me here"
click at [1043, 617] on button "submit" at bounding box center [1057, 629] width 27 height 23
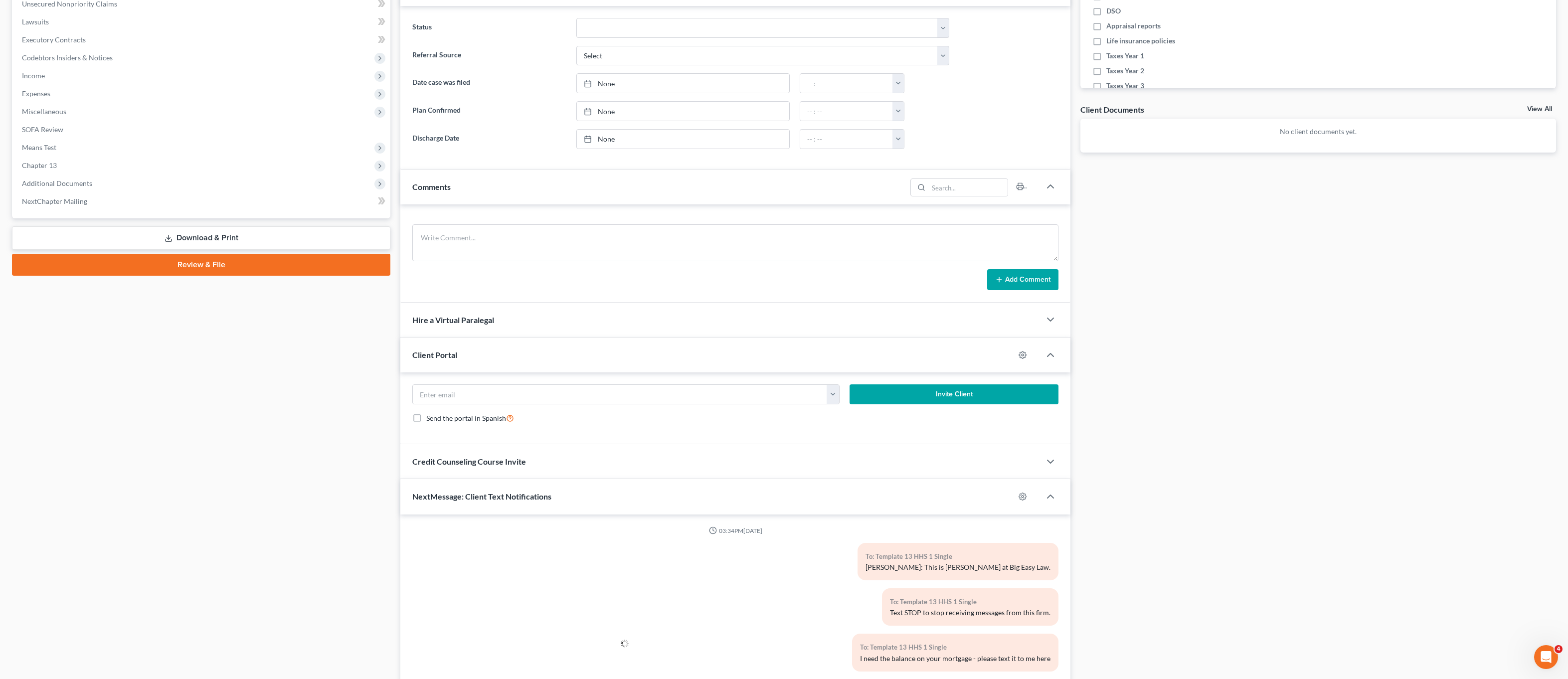
scroll to position [345, 0]
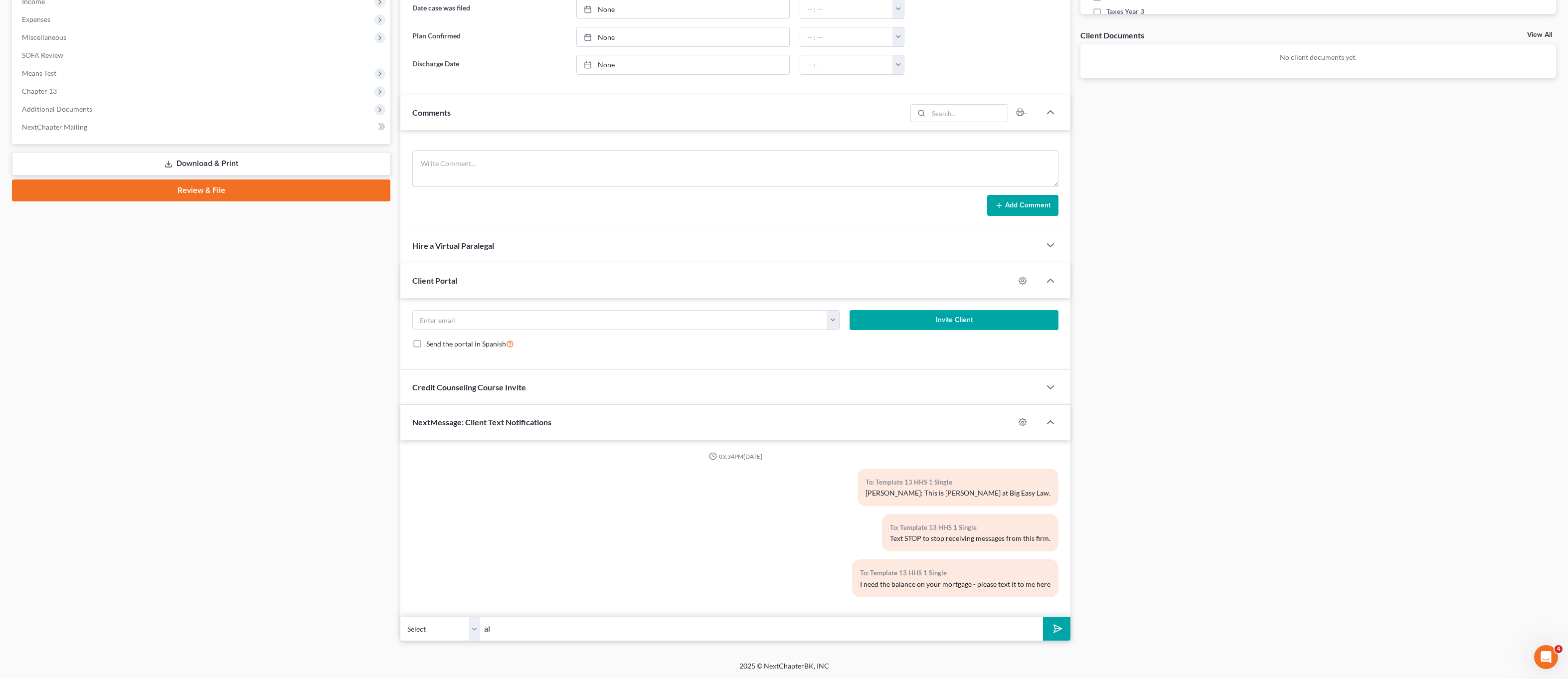
type input "a"
drag, startPoint x: 490, startPoint y: 636, endPoint x: 504, endPoint y: 587, distance: 51.0
click at [474, 635] on div "Select +1 (504) 373-0084 - Template 13 HHS 1 Single also- do a" at bounding box center [736, 629] width 670 height 23
type input "a"
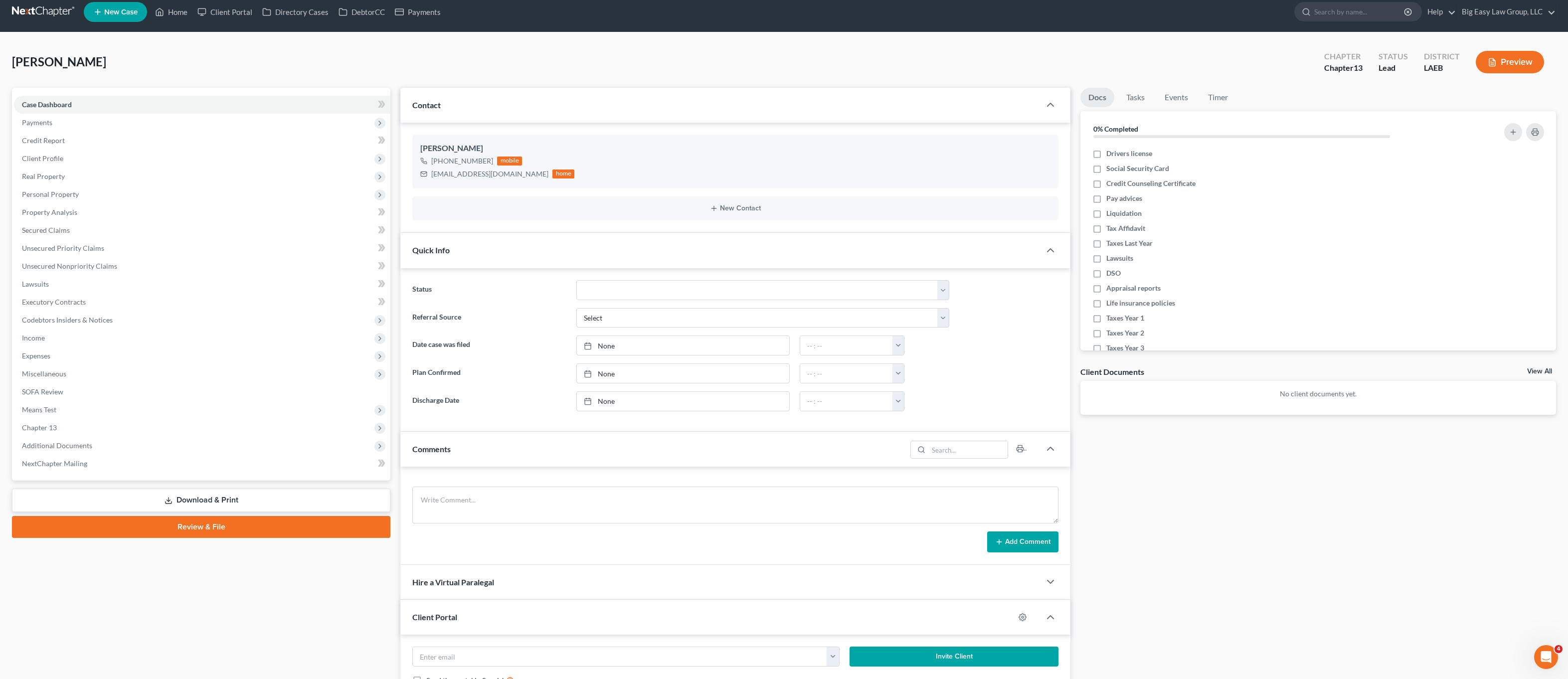
scroll to position [0, 0]
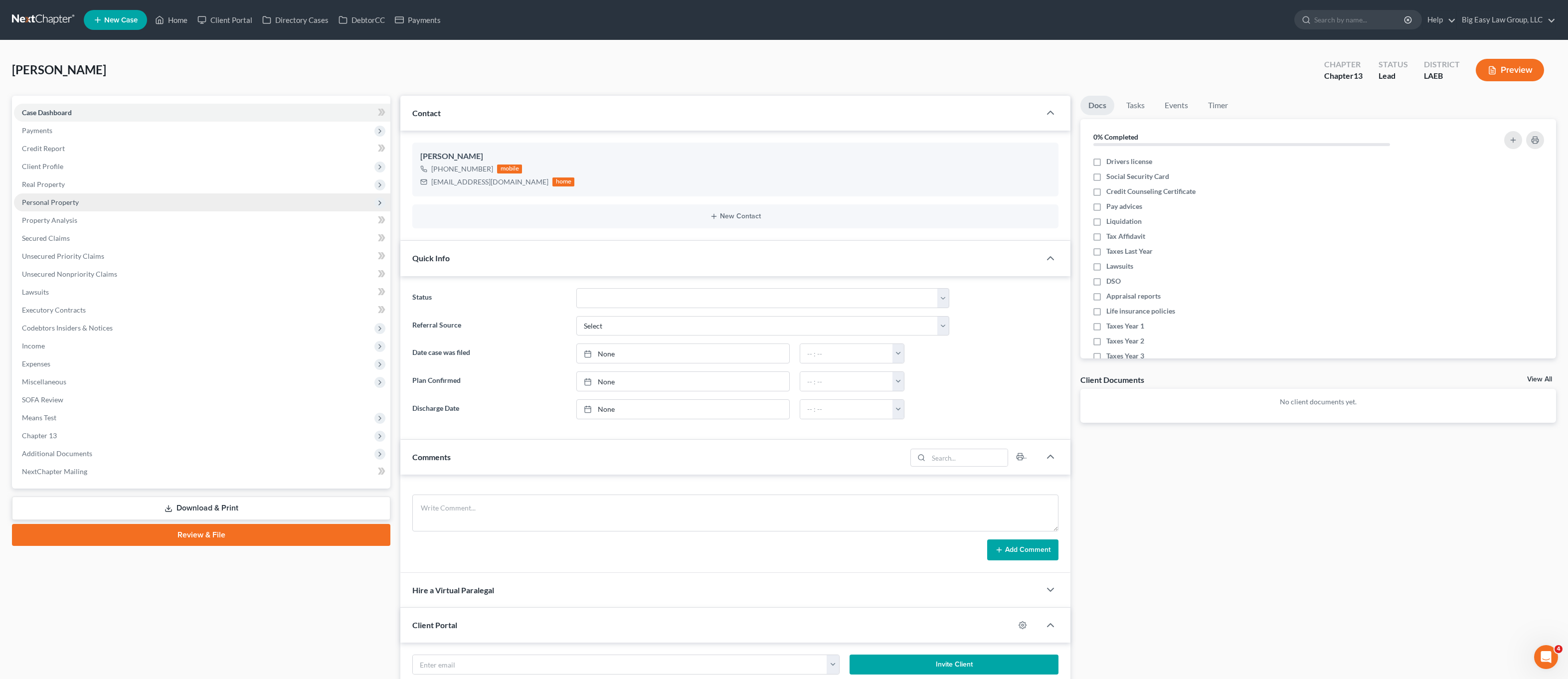
click at [124, 204] on span "Personal Property" at bounding box center [203, 203] width 377 height 18
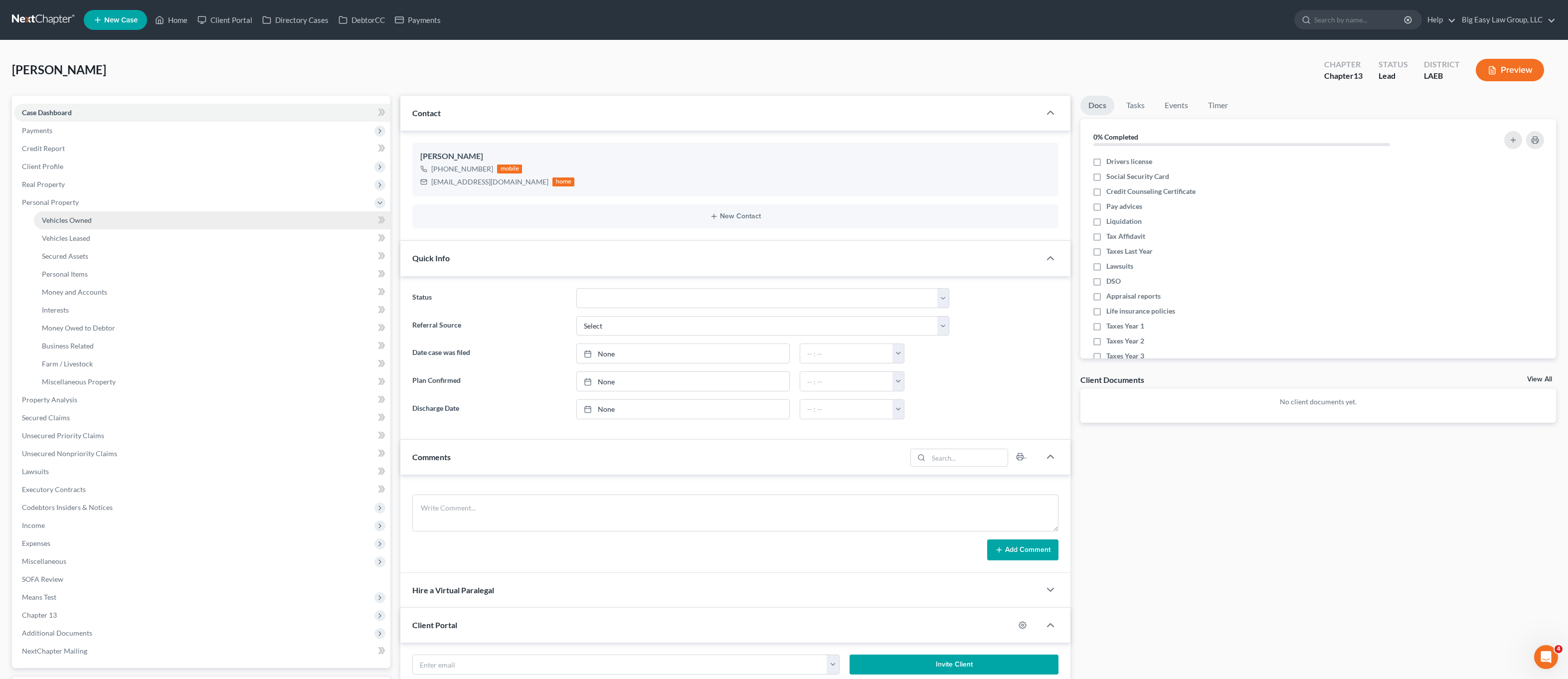
click at [135, 212] on link "Vehicles Owned" at bounding box center [212, 221] width 356 height 18
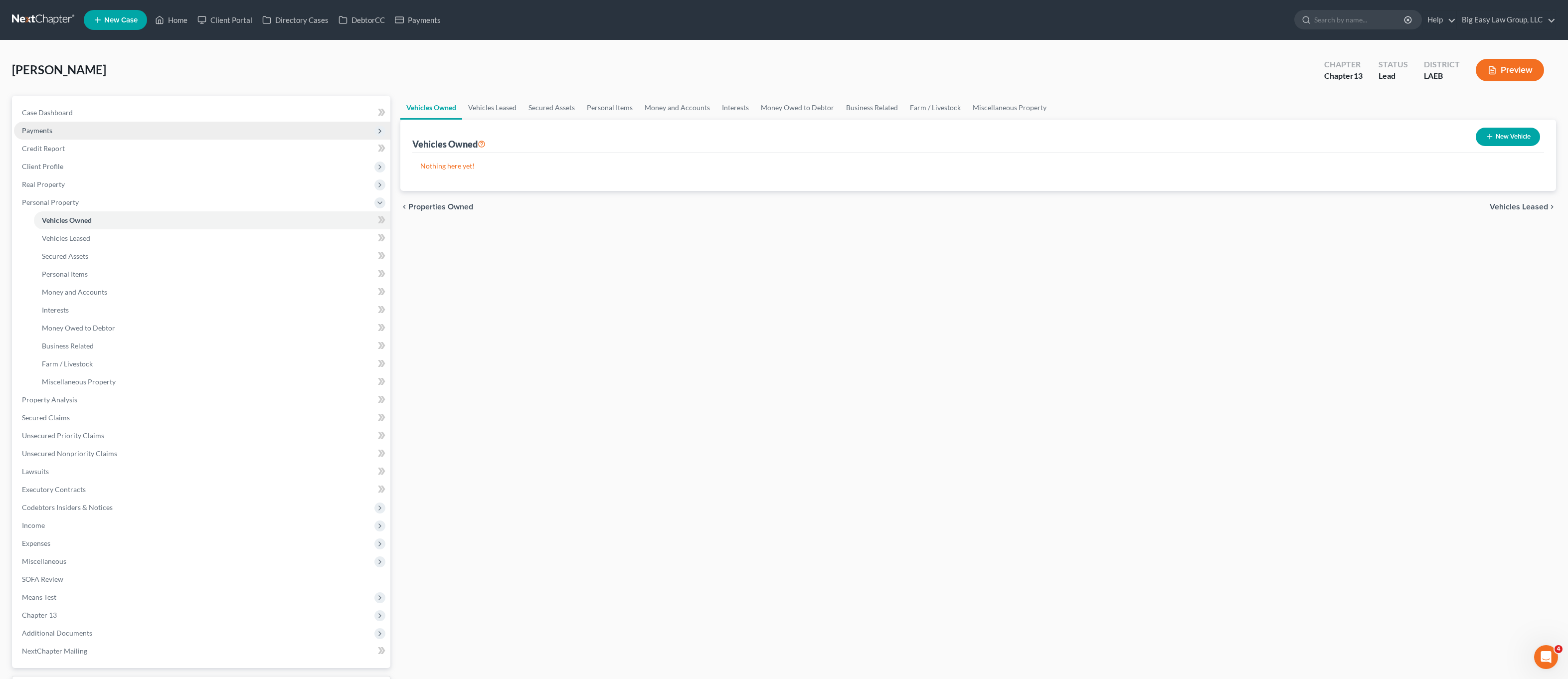
click at [95, 121] on span "Payments" at bounding box center [203, 130] width 377 height 18
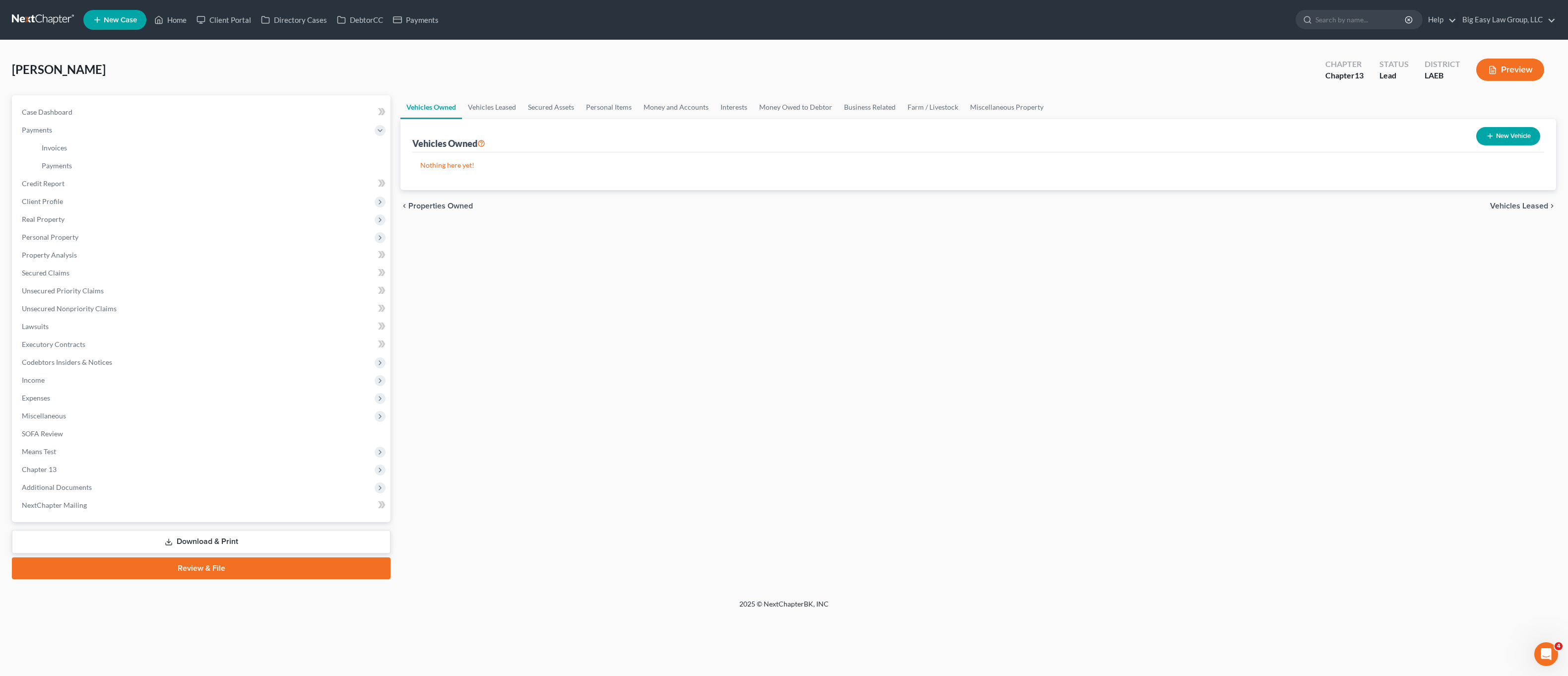
click at [108, 99] on div "Case Dashboard Payments Invoices Payments Payments Credit Report Client Profile…" at bounding box center [201, 308] width 379 height 427
click at [110, 109] on link "Case Dashboard" at bounding box center [202, 112] width 377 height 18
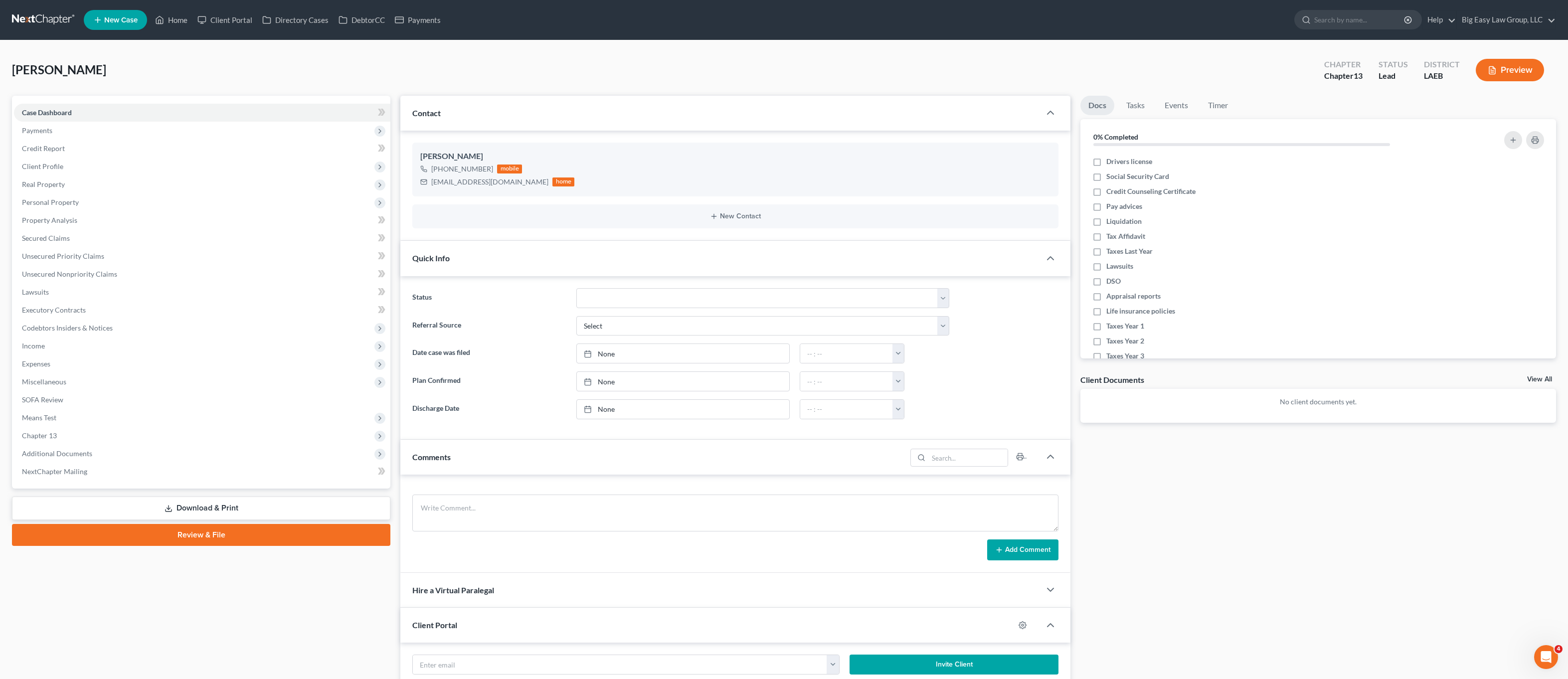
click at [472, 252] on div "Quick Info" at bounding box center [721, 258] width 640 height 34
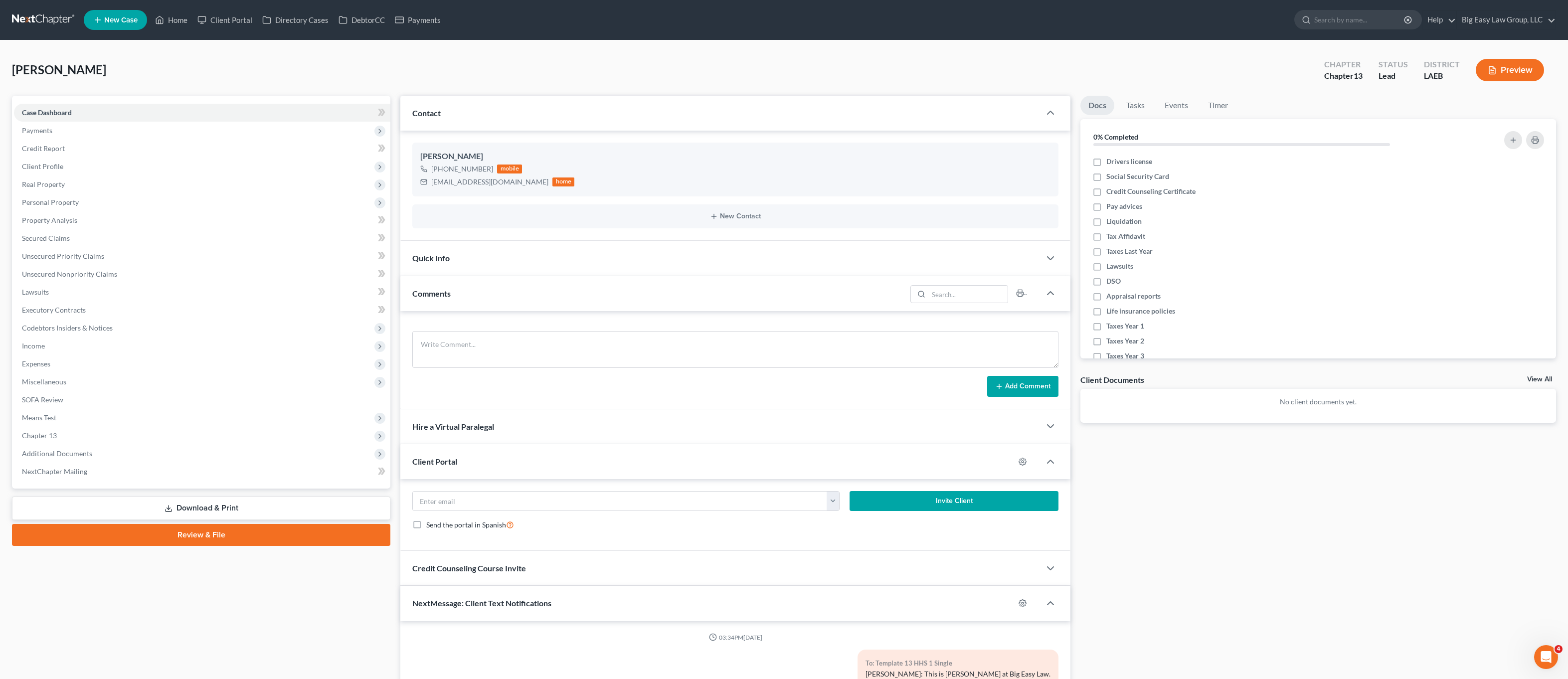
click at [493, 295] on div "Comments" at bounding box center [654, 293] width 506 height 34
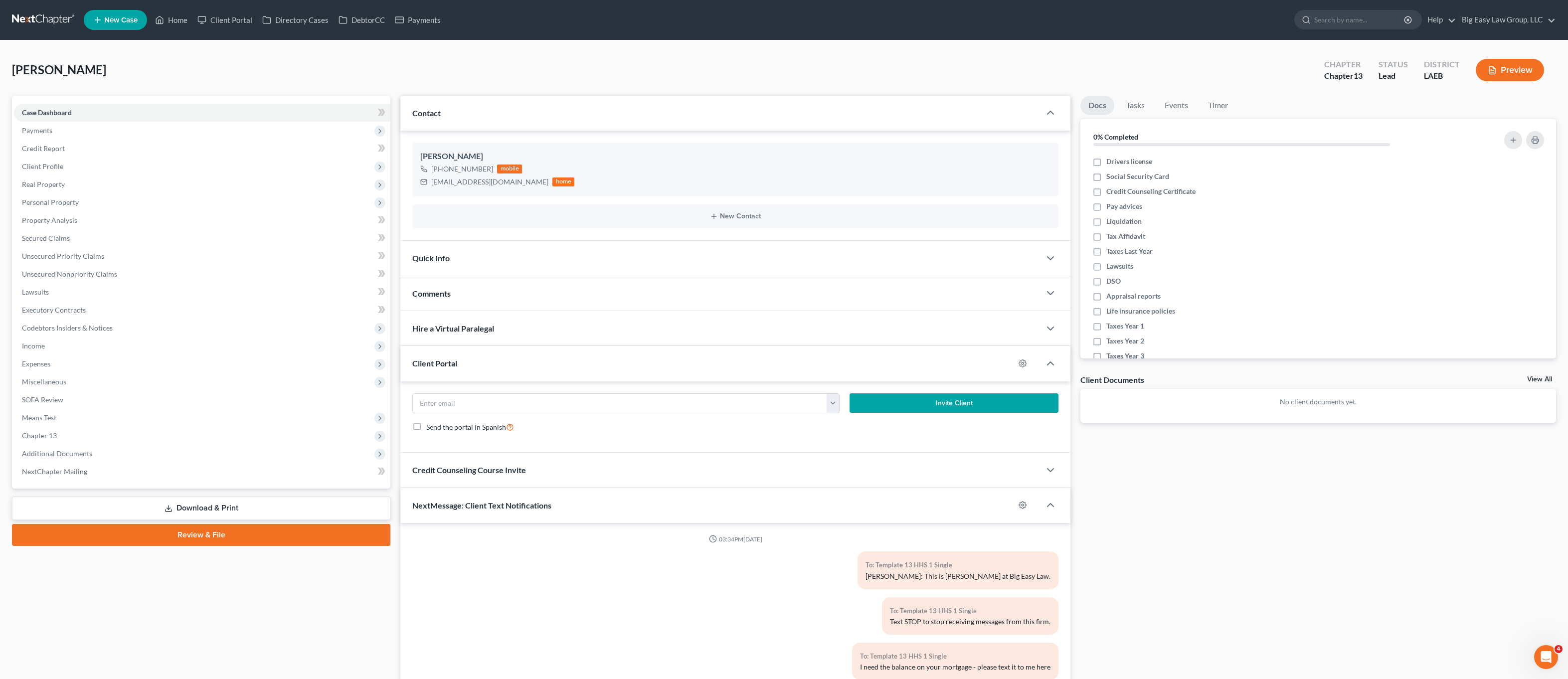
click at [569, 502] on div "NextMessage: Client Text Notifications" at bounding box center [708, 505] width 614 height 34
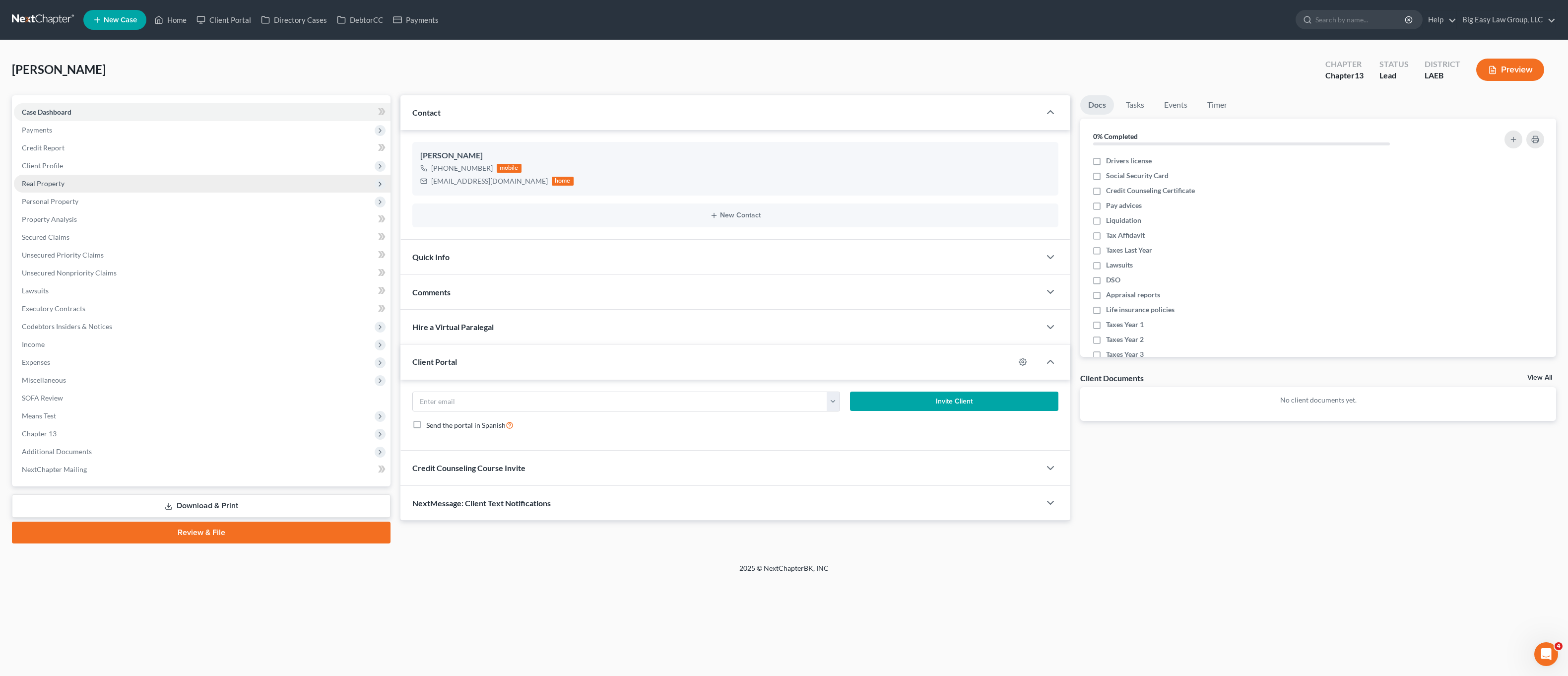
click at [88, 189] on span "Real Property" at bounding box center [202, 184] width 377 height 18
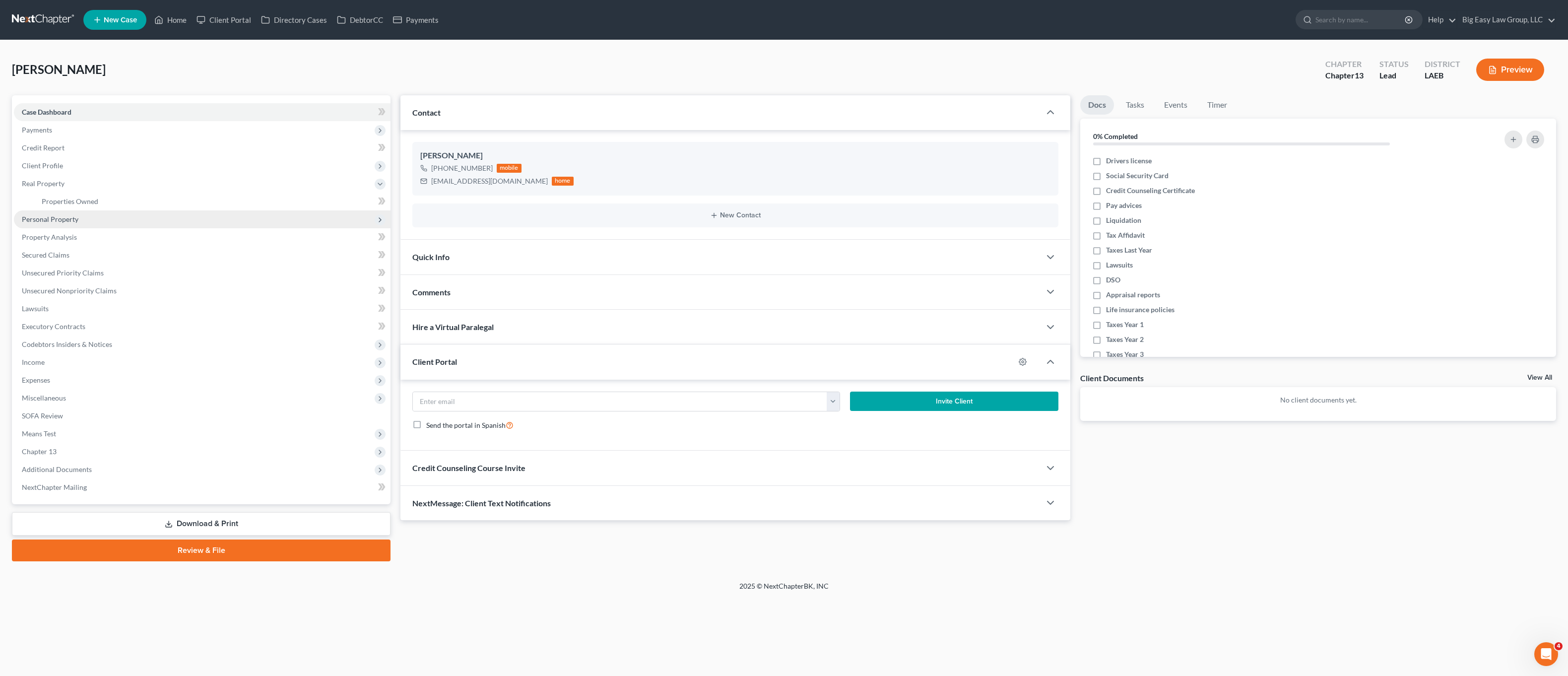
click at [96, 213] on span "Personal Property" at bounding box center [202, 220] width 377 height 18
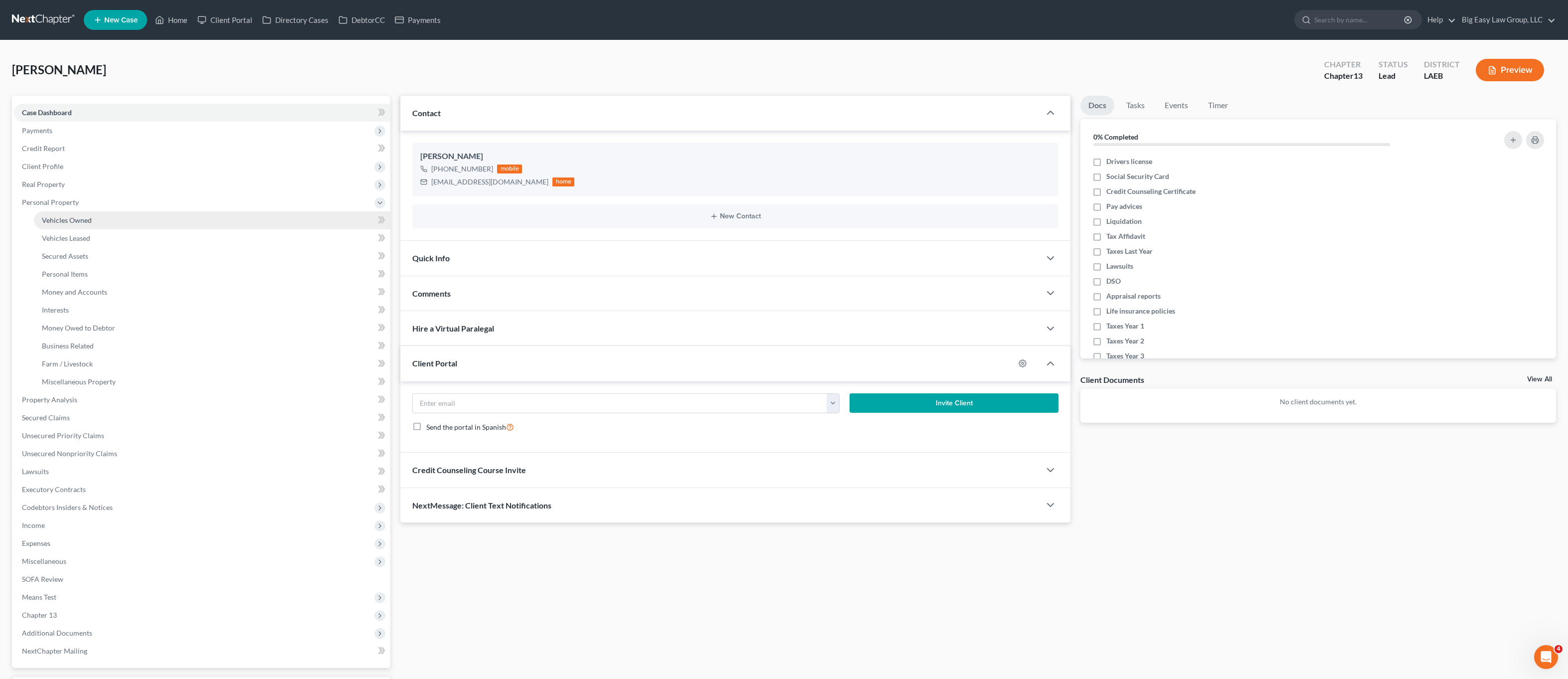
click at [103, 219] on link "Vehicles Owned" at bounding box center [212, 221] width 356 height 18
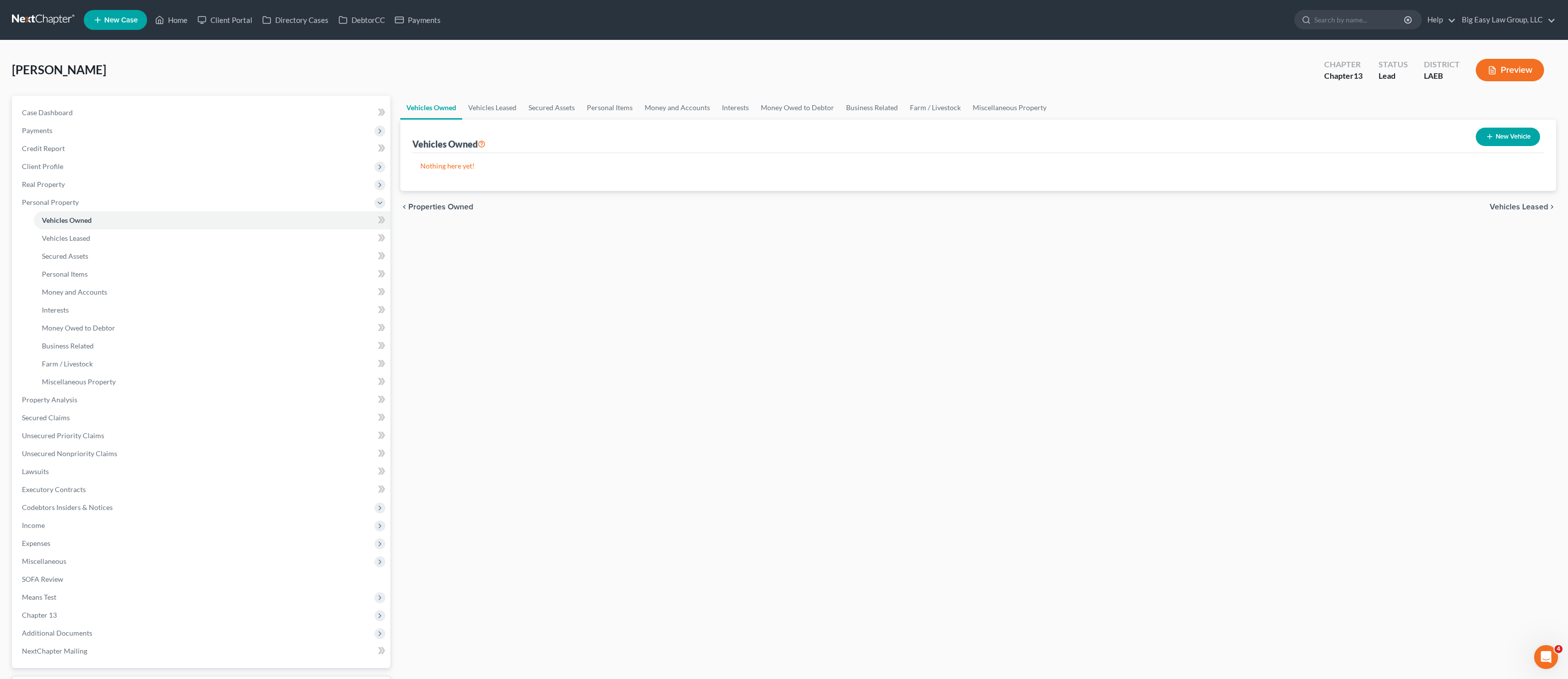
click at [1524, 138] on button "New Vehicle" at bounding box center [1508, 137] width 64 height 18
select select "0"
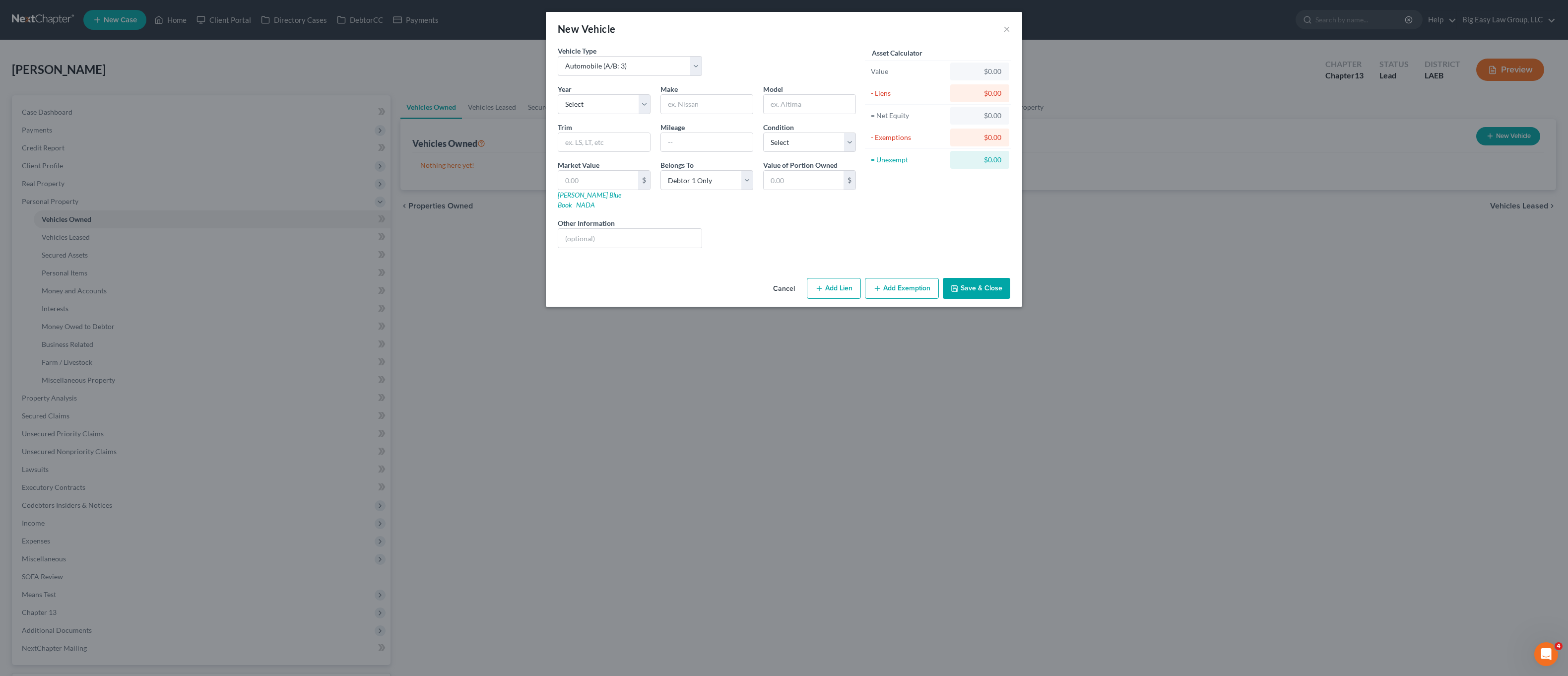
drag, startPoint x: 1366, startPoint y: 1, endPoint x: 1341, endPoint y: 19, distance: 30.8
click at [1366, 1] on div "New Vehicle × Vehicle Type Select Automobile (A/B: 3) Truck (A/B: 3) Trailer (A…" at bounding box center [784, 338] width 1568 height 676
drag, startPoint x: 1008, startPoint y: 26, endPoint x: 521, endPoint y: 88, distance: 490.9
click at [1008, 26] on button "×" at bounding box center [1007, 28] width 7 height 12
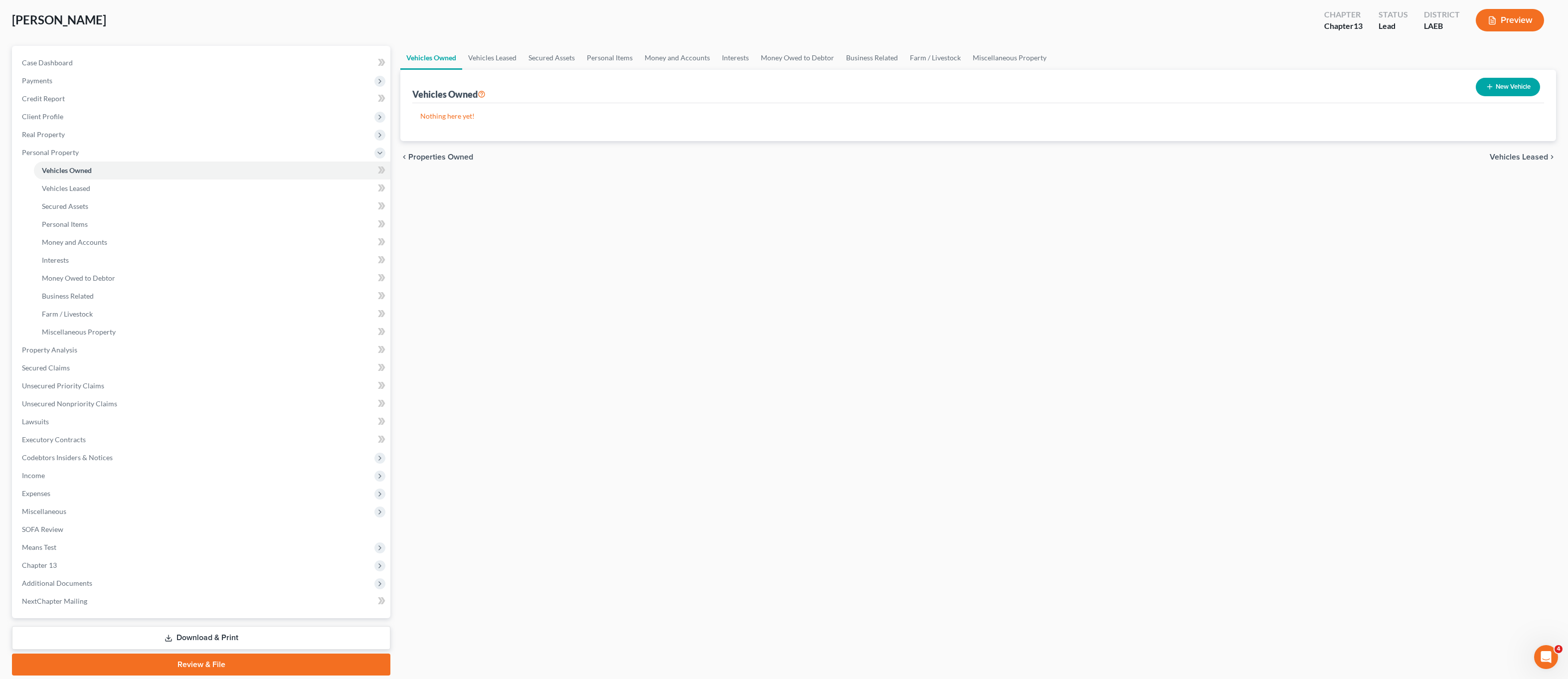
scroll to position [84, 0]
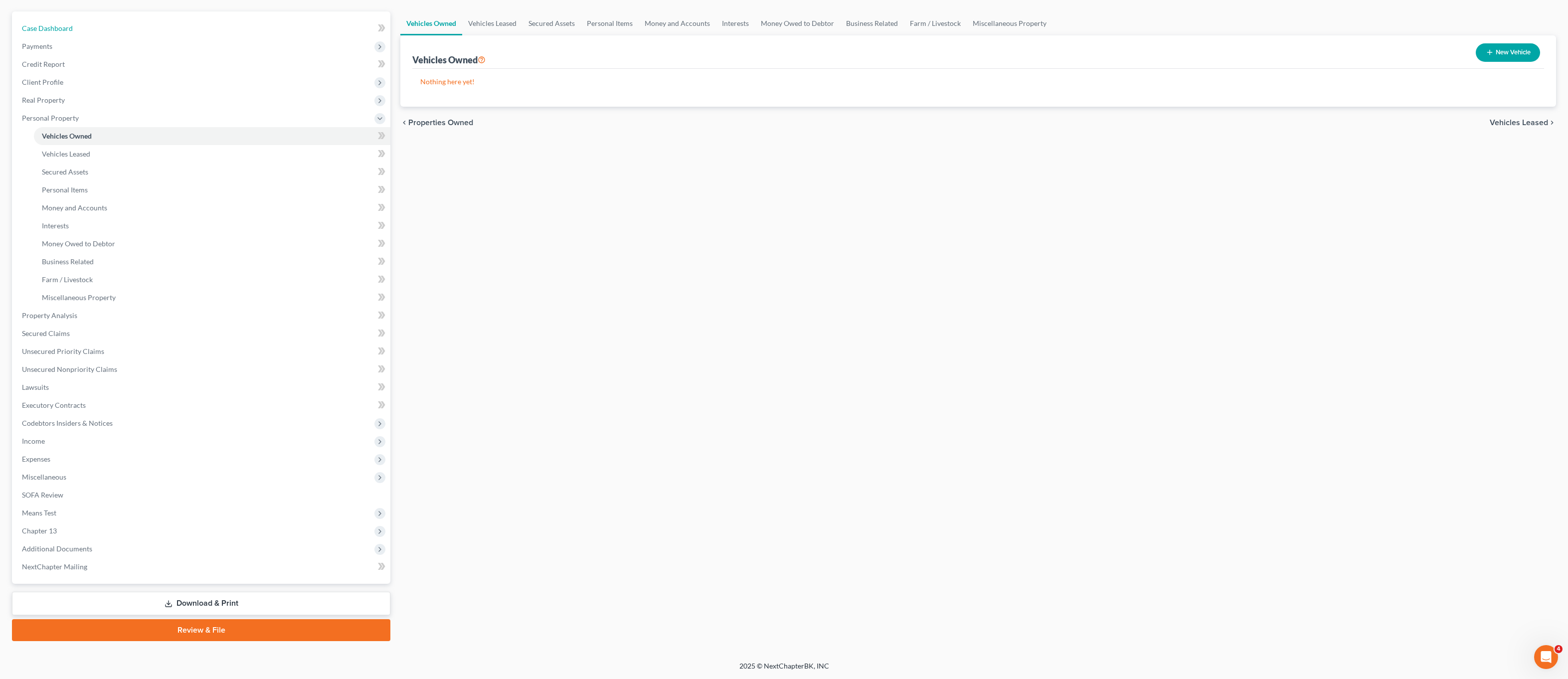
click at [37, 29] on span "Case Dashboard" at bounding box center [47, 28] width 51 height 8
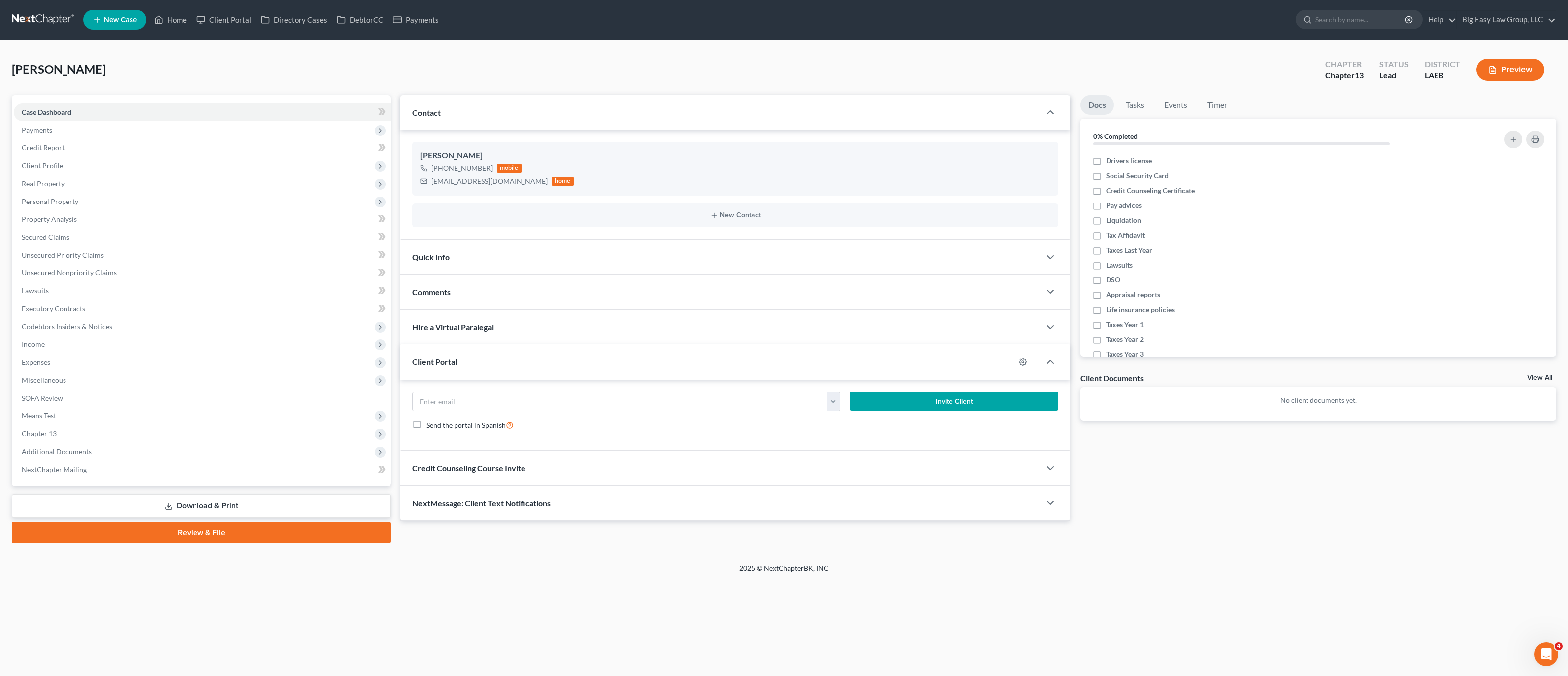
click at [606, 507] on div "NextMessage: Client Text Notifications" at bounding box center [720, 503] width 640 height 34
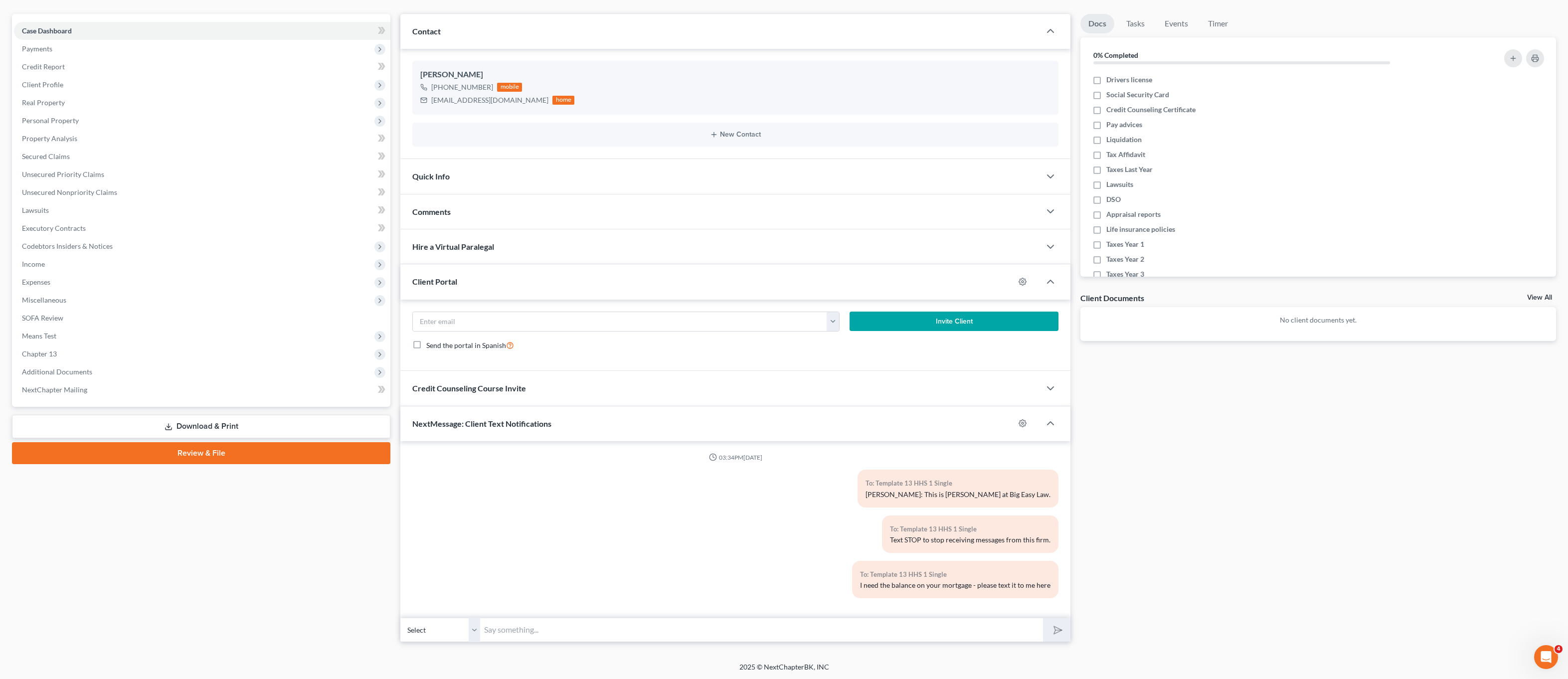
scroll to position [82, 0]
drag, startPoint x: 605, startPoint y: 665, endPoint x: 619, endPoint y: 632, distance: 35.8
click at [605, 665] on div "2025 © NextChapterBK, INC" at bounding box center [784, 670] width 569 height 18
click at [619, 632] on input "text" at bounding box center [762, 629] width 563 height 25
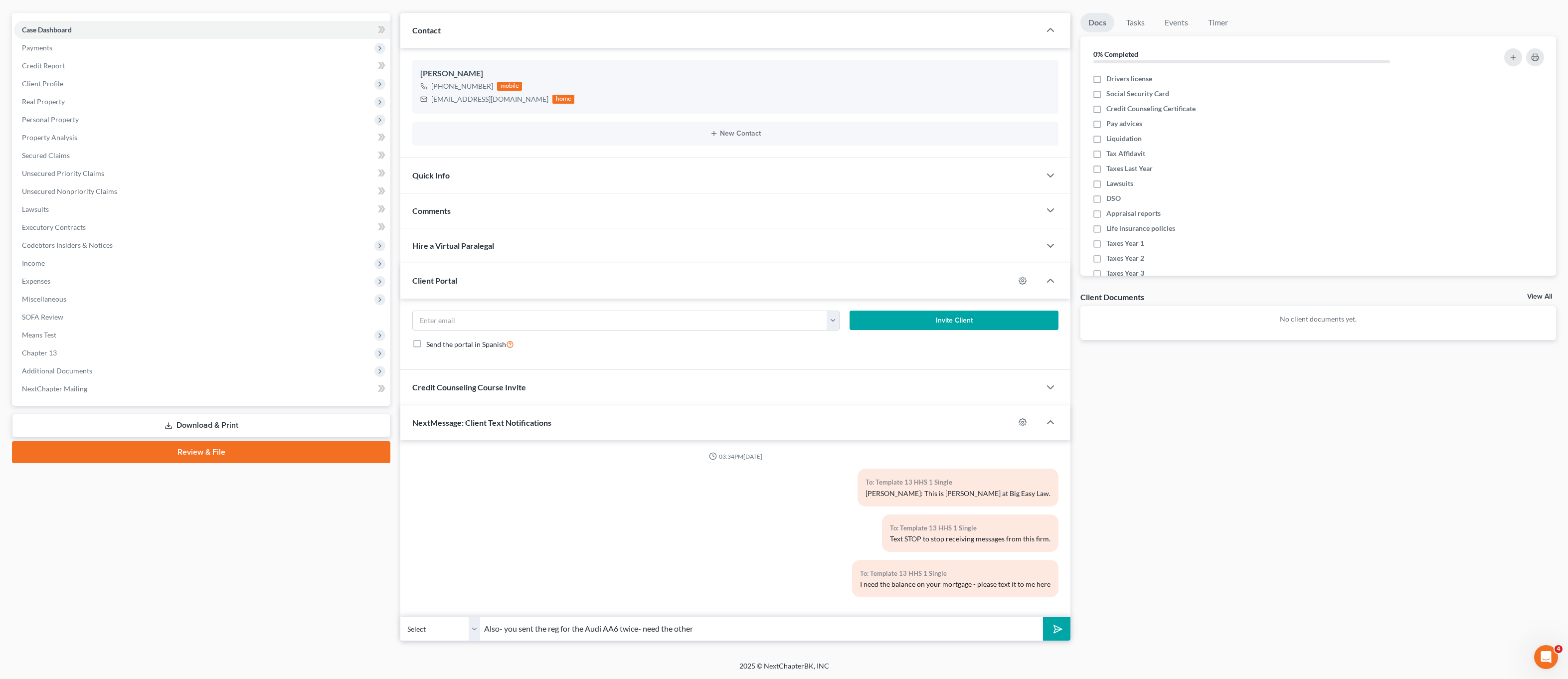
type input "Also- you sent the reg for the Audi AA6 twice- need the other"
click at [1043, 617] on button "submit" at bounding box center [1057, 629] width 27 height 23
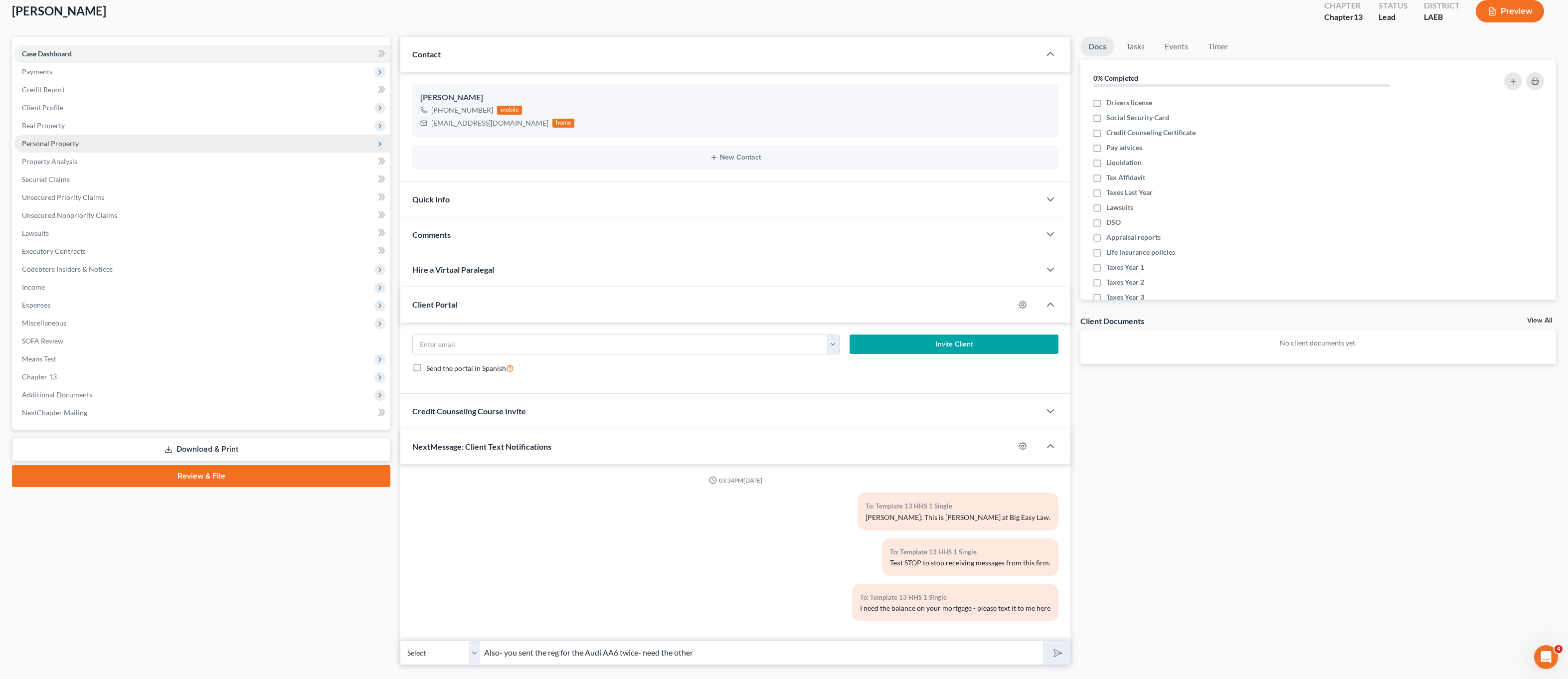
scroll to position [0, 0]
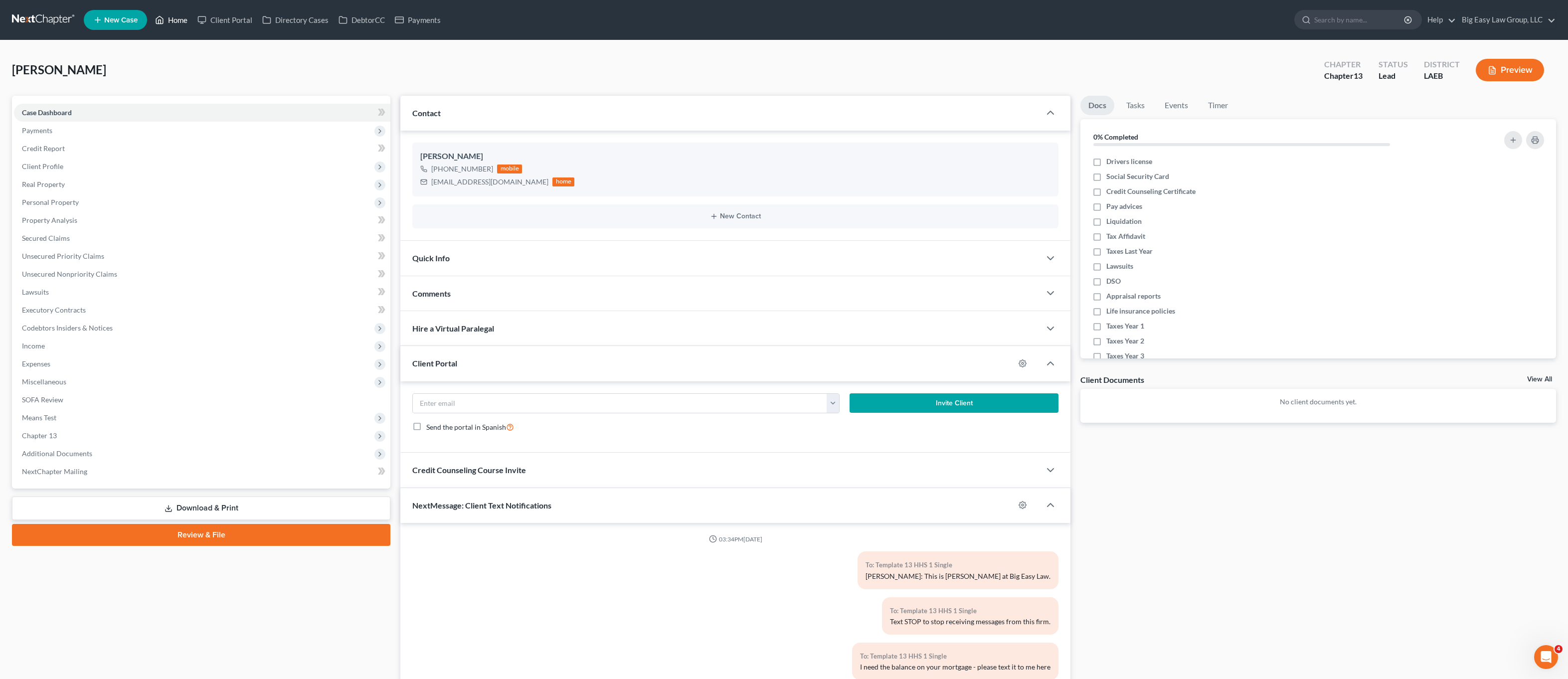
click at [173, 19] on link "Home" at bounding box center [171, 20] width 42 height 18
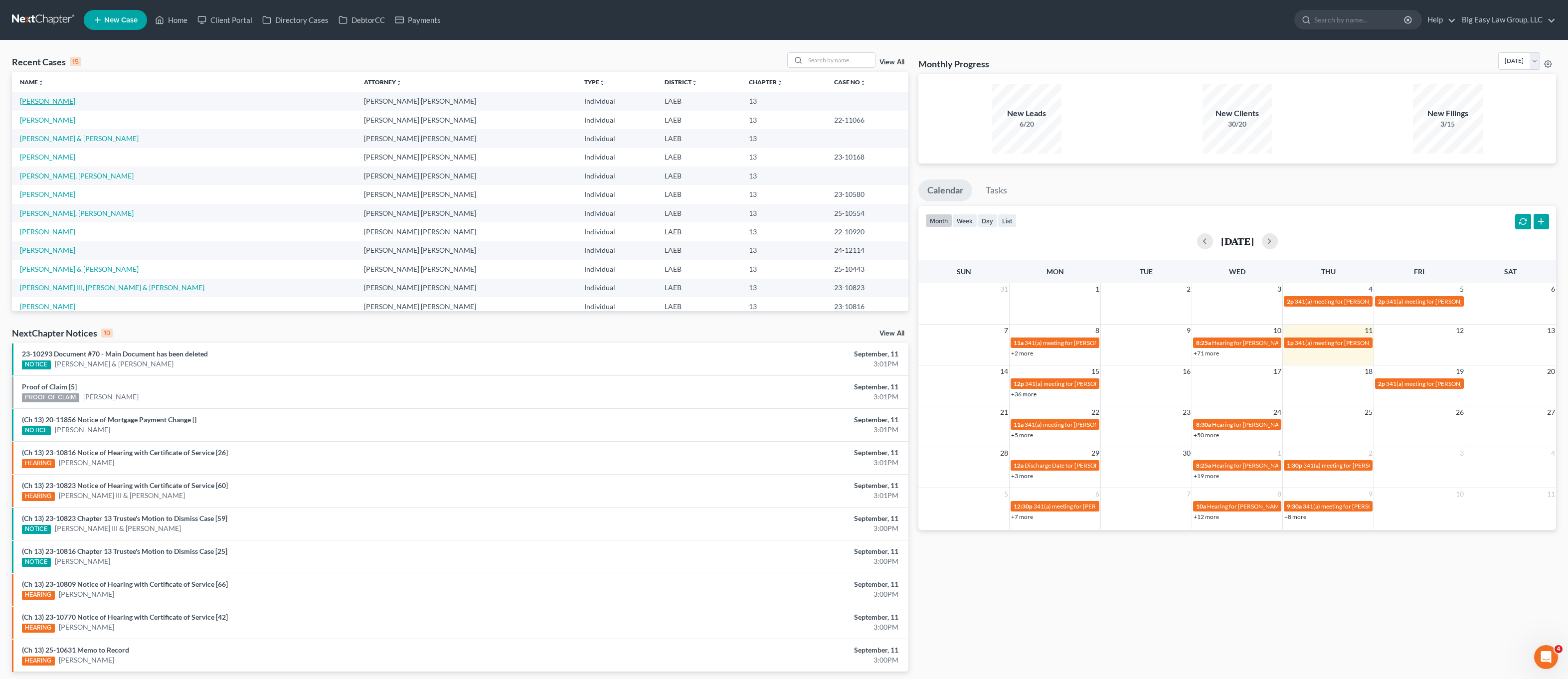
click at [56, 101] on link "[PERSON_NAME]" at bounding box center [47, 101] width 55 height 8
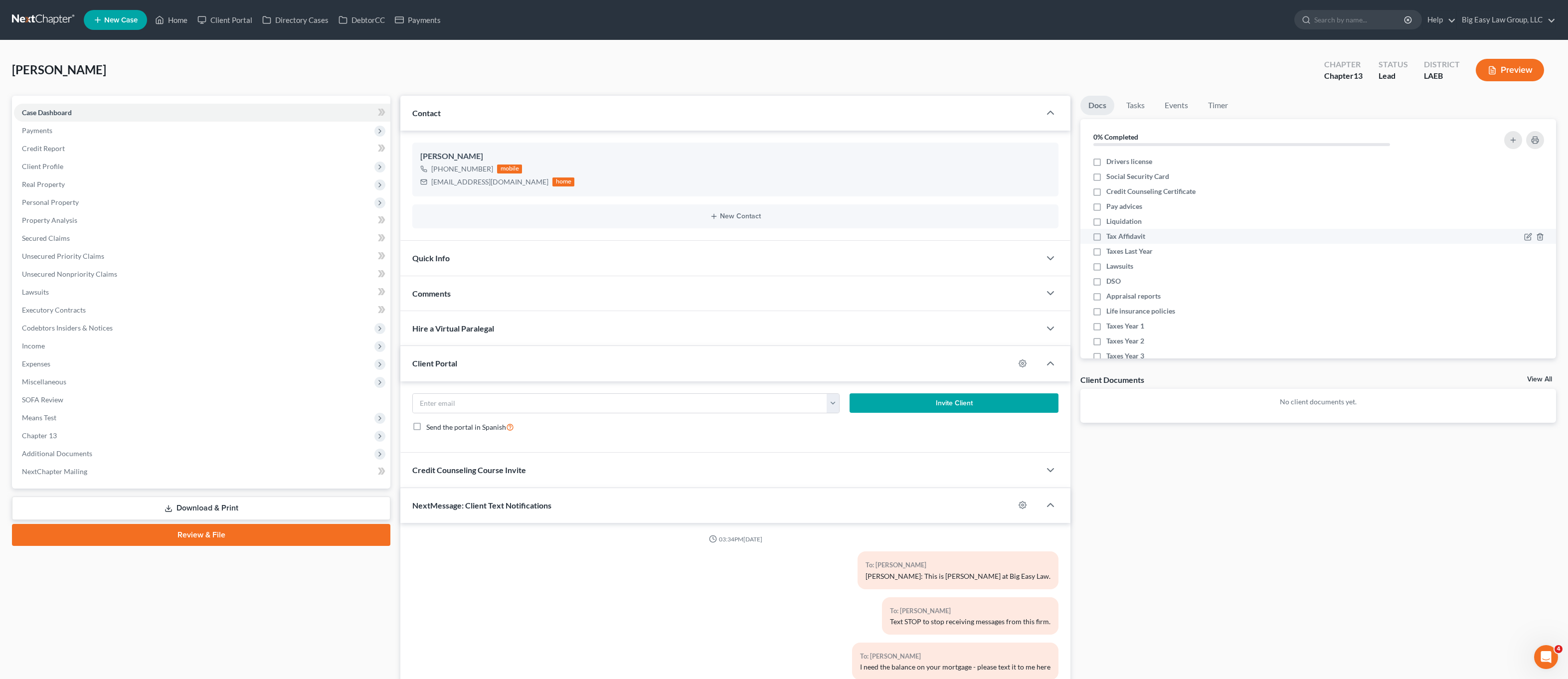
scroll to position [23, 0]
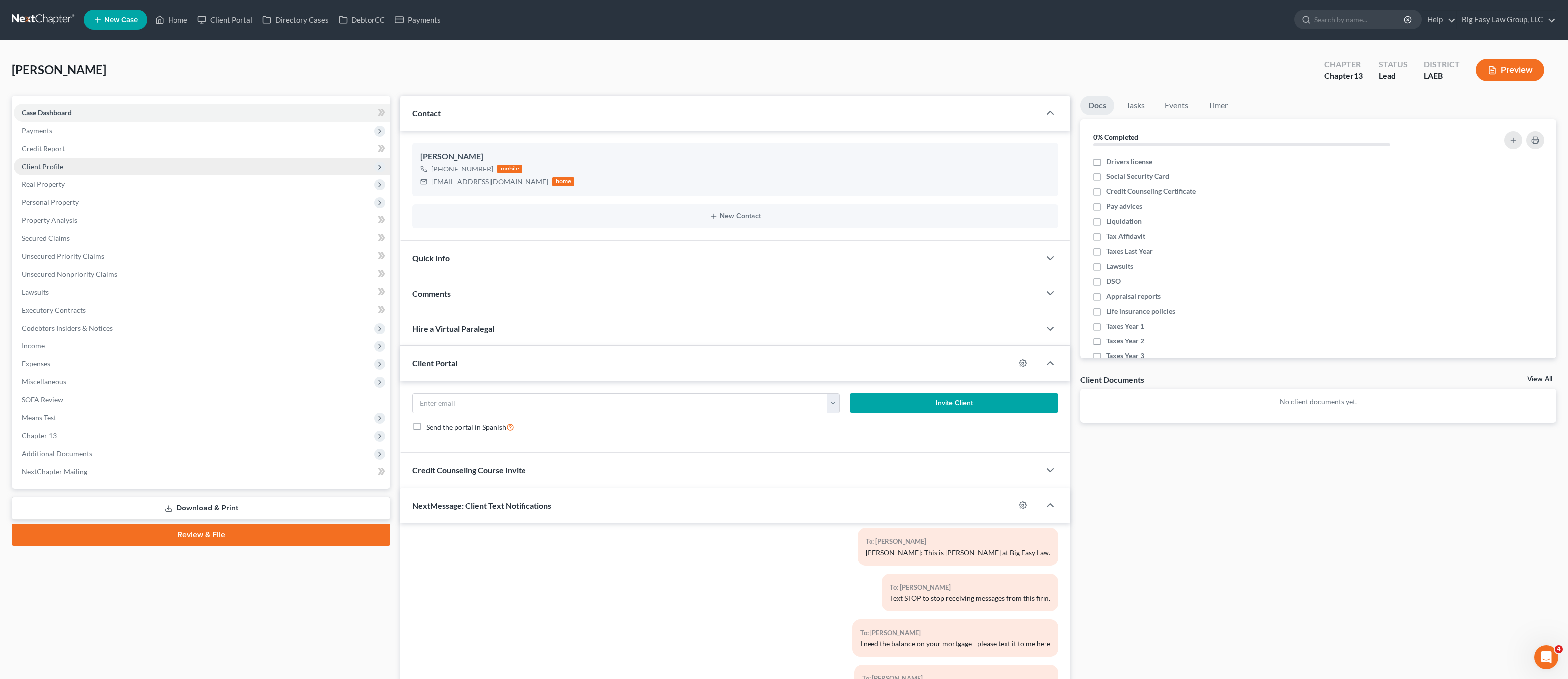
click at [47, 166] on span "Client Profile" at bounding box center [43, 166] width 42 height 8
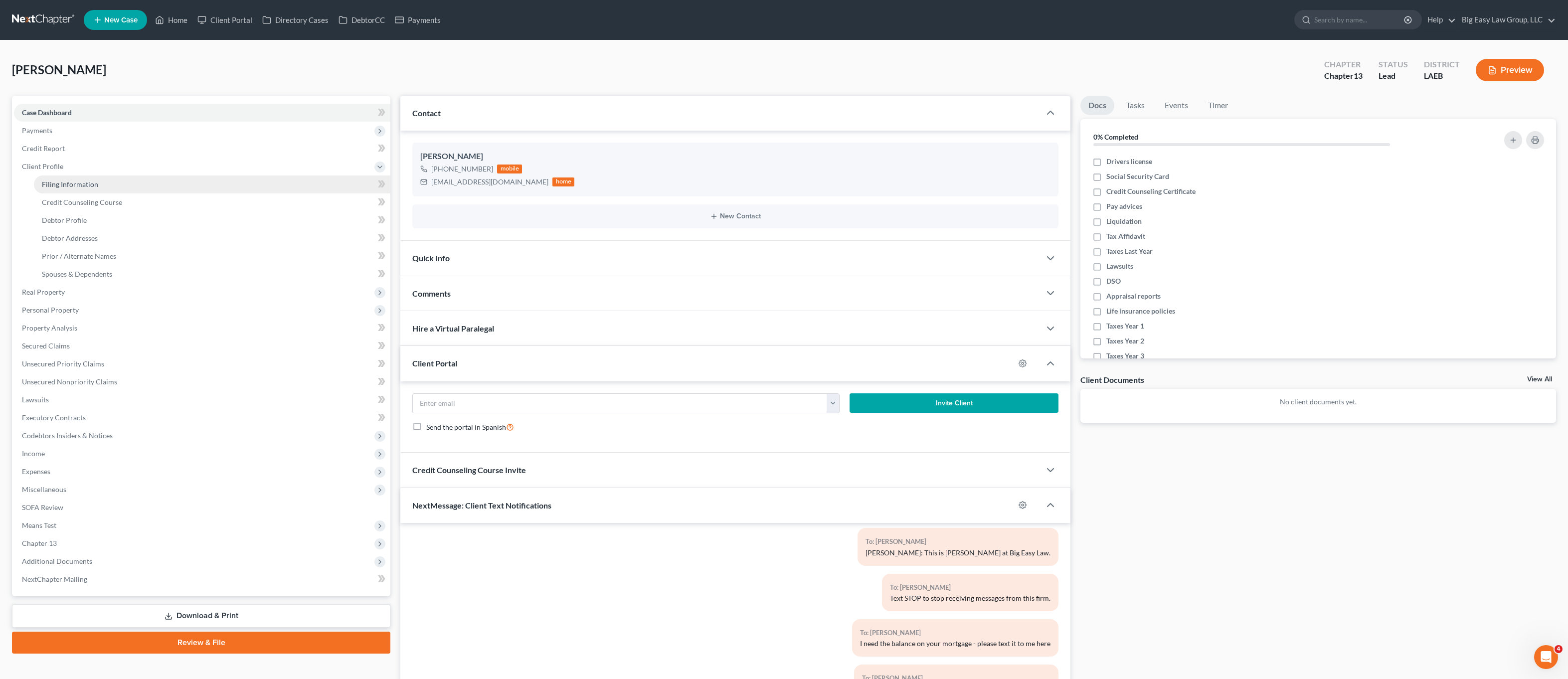
click at [111, 184] on link "Filing Information" at bounding box center [212, 184] width 356 height 18
select select "1"
select select "0"
select select "3"
select select "19"
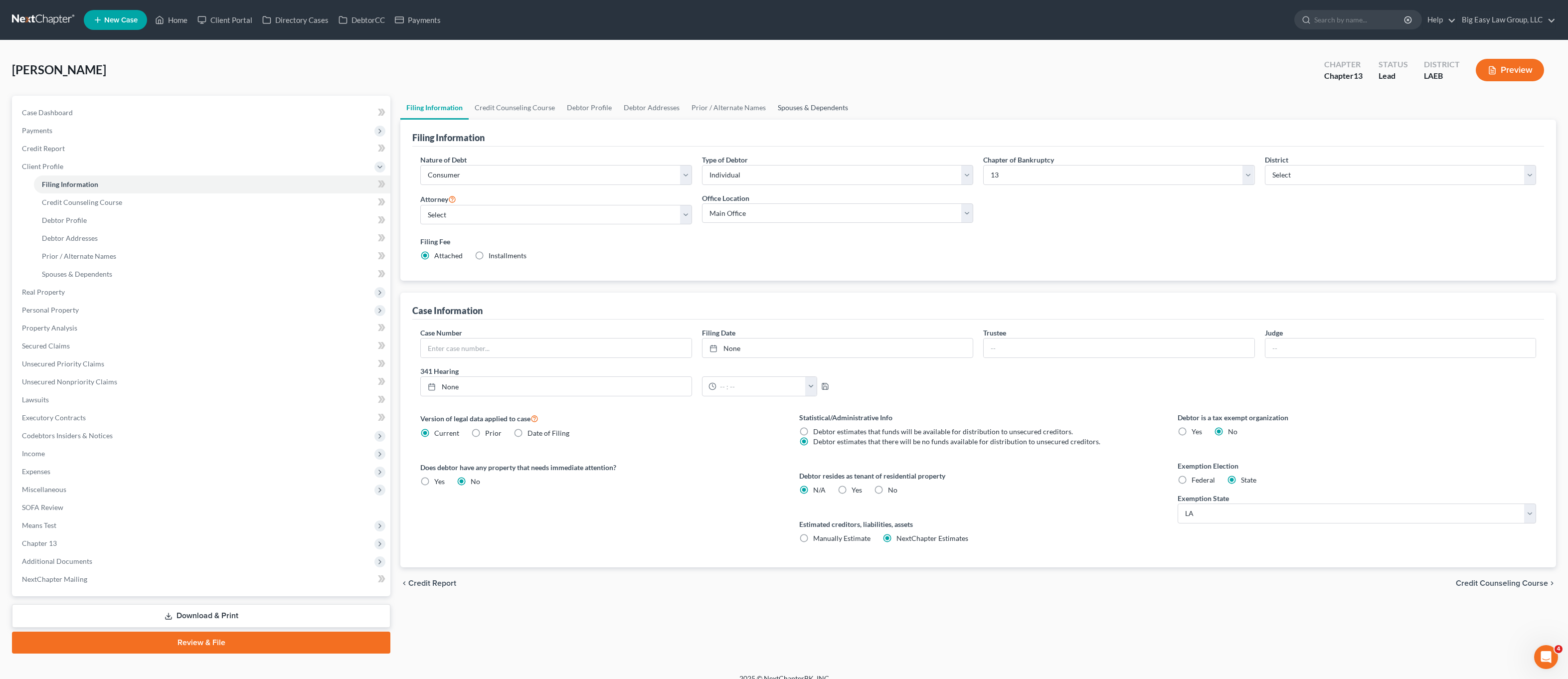
click at [814, 105] on link "Spouses & Dependents" at bounding box center [813, 107] width 82 height 24
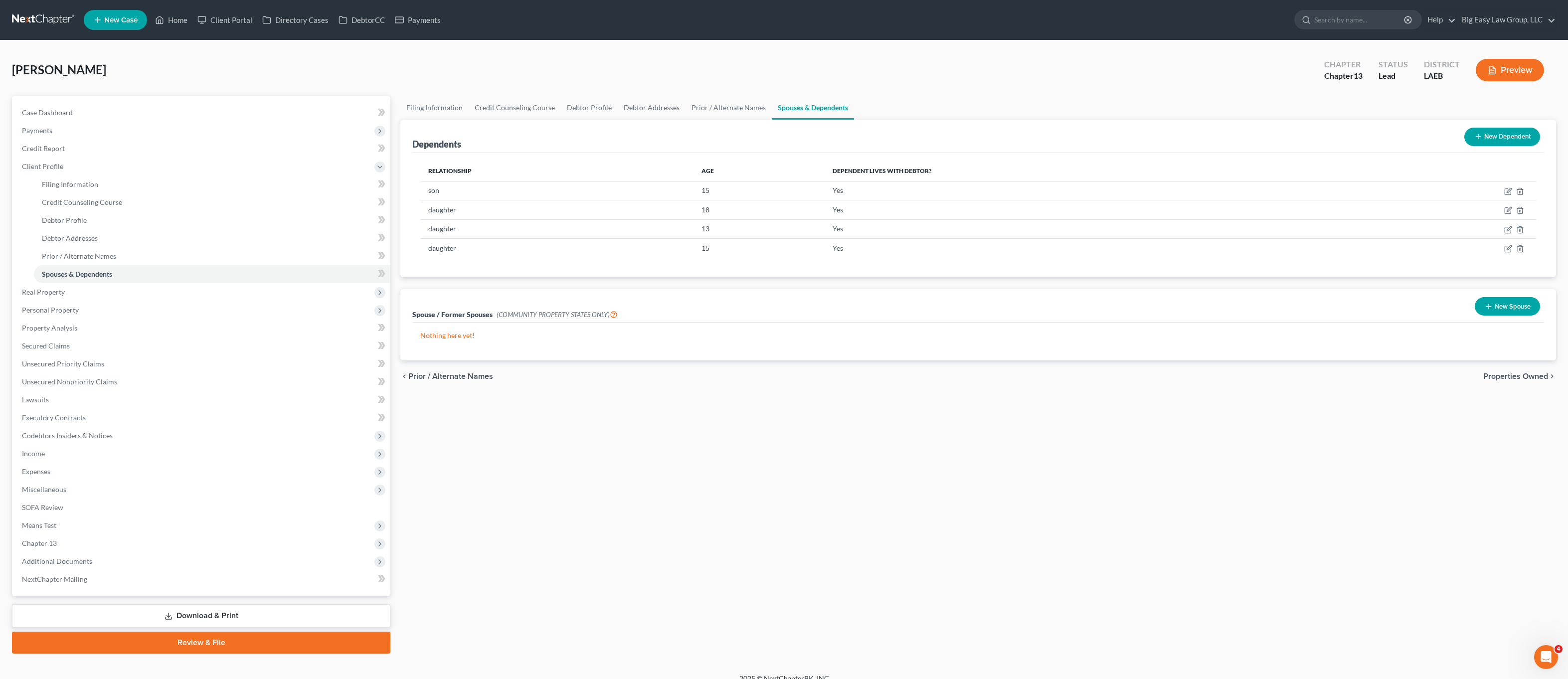
click at [1519, 314] on button "New Spouse" at bounding box center [1508, 306] width 66 height 18
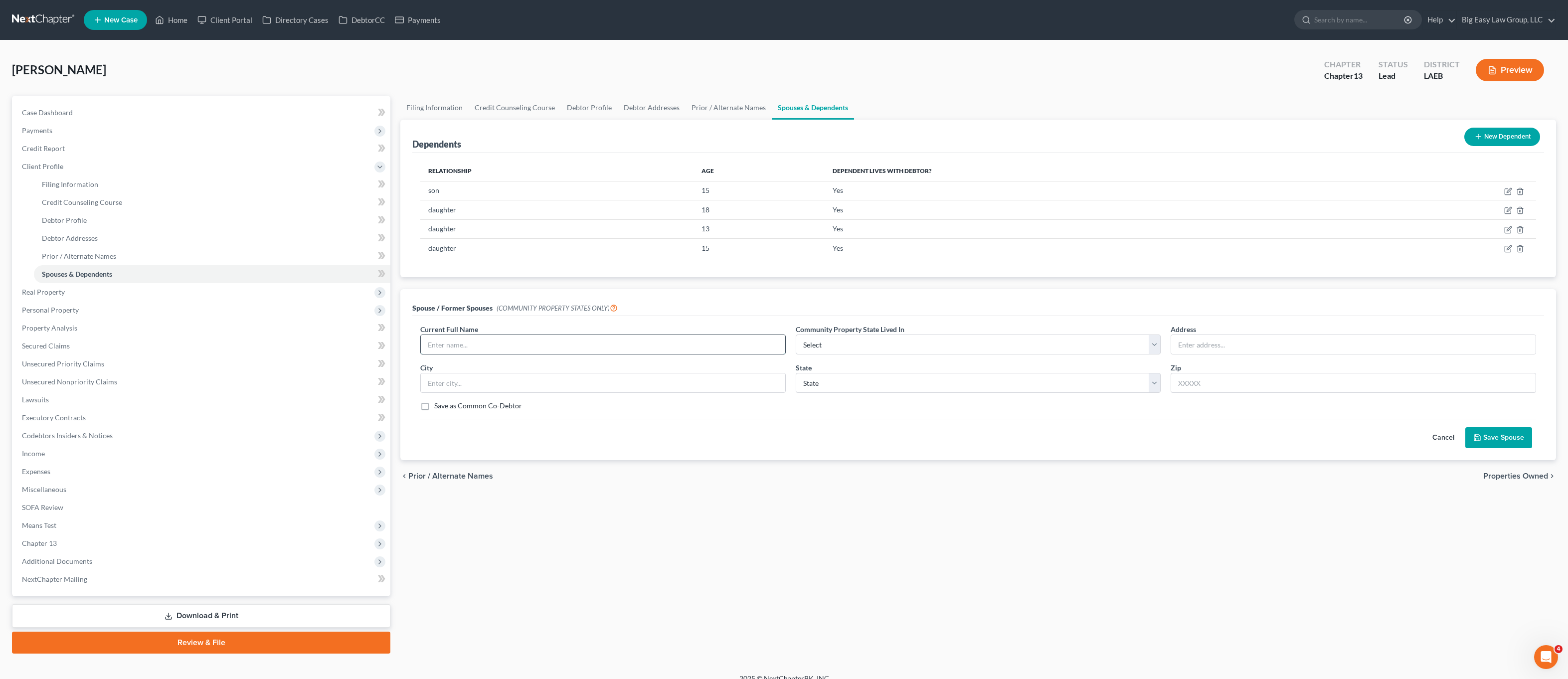
click at [541, 345] on input "text" at bounding box center [603, 344] width 364 height 19
type input "[PERSON_NAME]"
select select "4"
drag, startPoint x: 1461, startPoint y: 438, endPoint x: 1473, endPoint y: 435, distance: 12.4
click at [1461, 438] on button "Cancel" at bounding box center [1444, 438] width 44 height 20
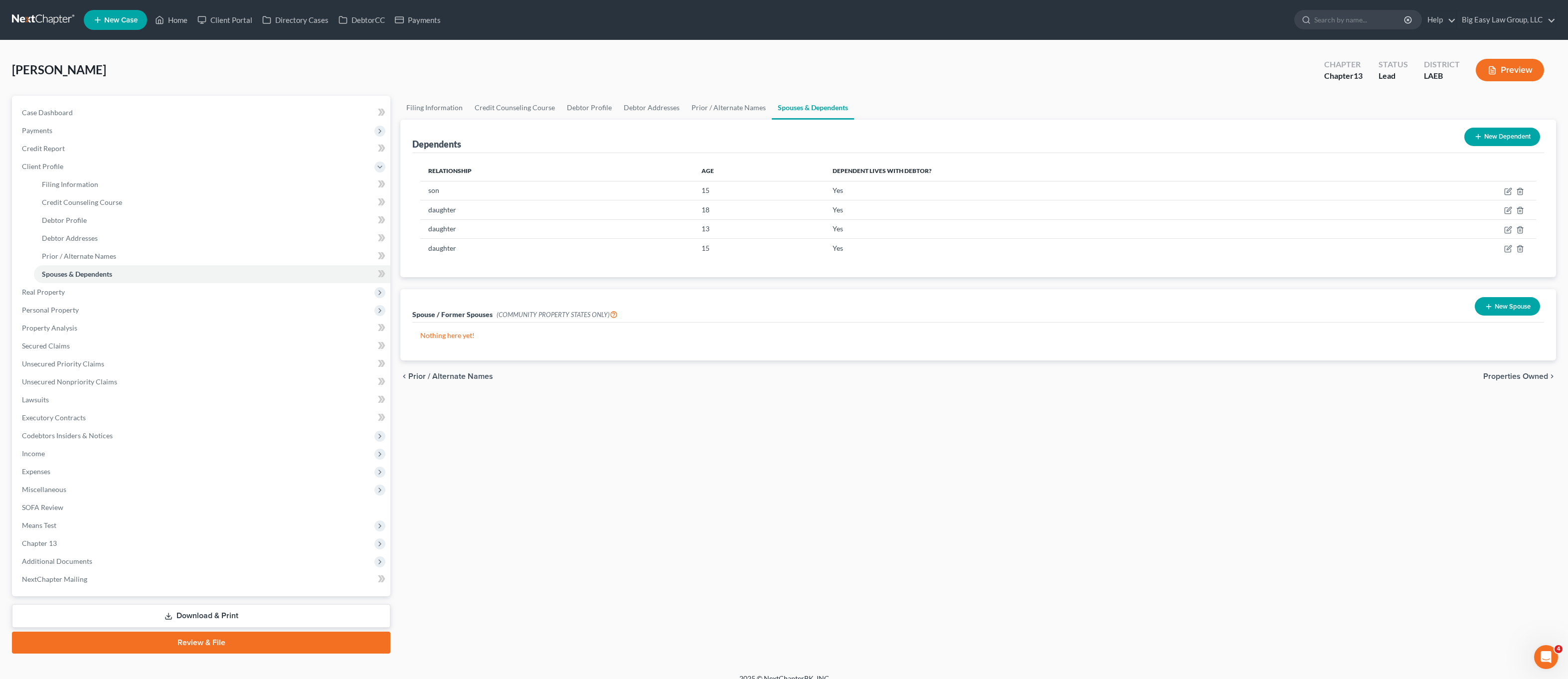
click at [1473, 435] on div "Filing Information Credit Counseling Course Debtor Profile Debtor Addresses Pri…" at bounding box center [978, 374] width 1166 height 558
drag, startPoint x: 1513, startPoint y: 309, endPoint x: 1508, endPoint y: 308, distance: 5.1
click at [1513, 309] on button "New Spouse" at bounding box center [1508, 306] width 66 height 18
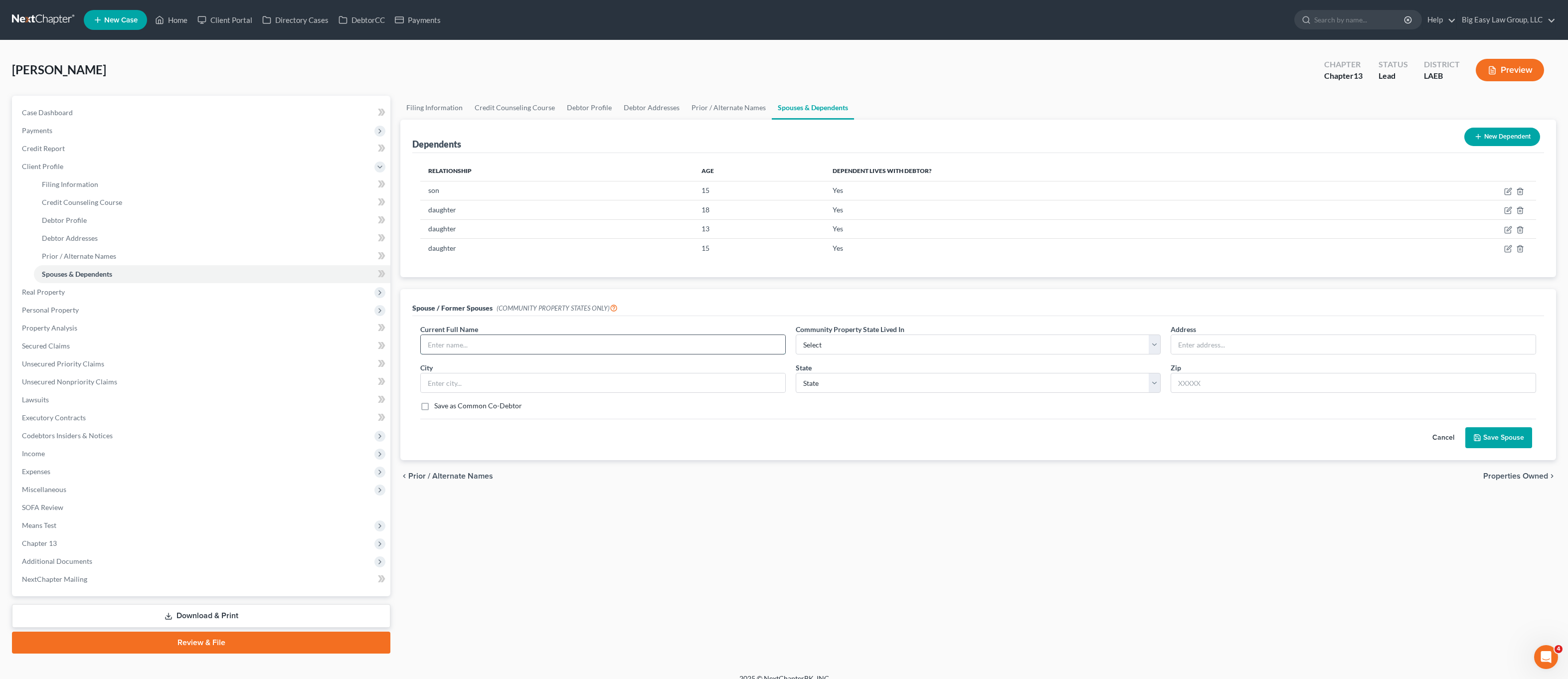
click at [551, 338] on input "text" at bounding box center [603, 344] width 364 height 19
type input "[PERSON_NAME]"
select select "4"
click at [1498, 434] on button "Save Spouse" at bounding box center [1499, 438] width 67 height 21
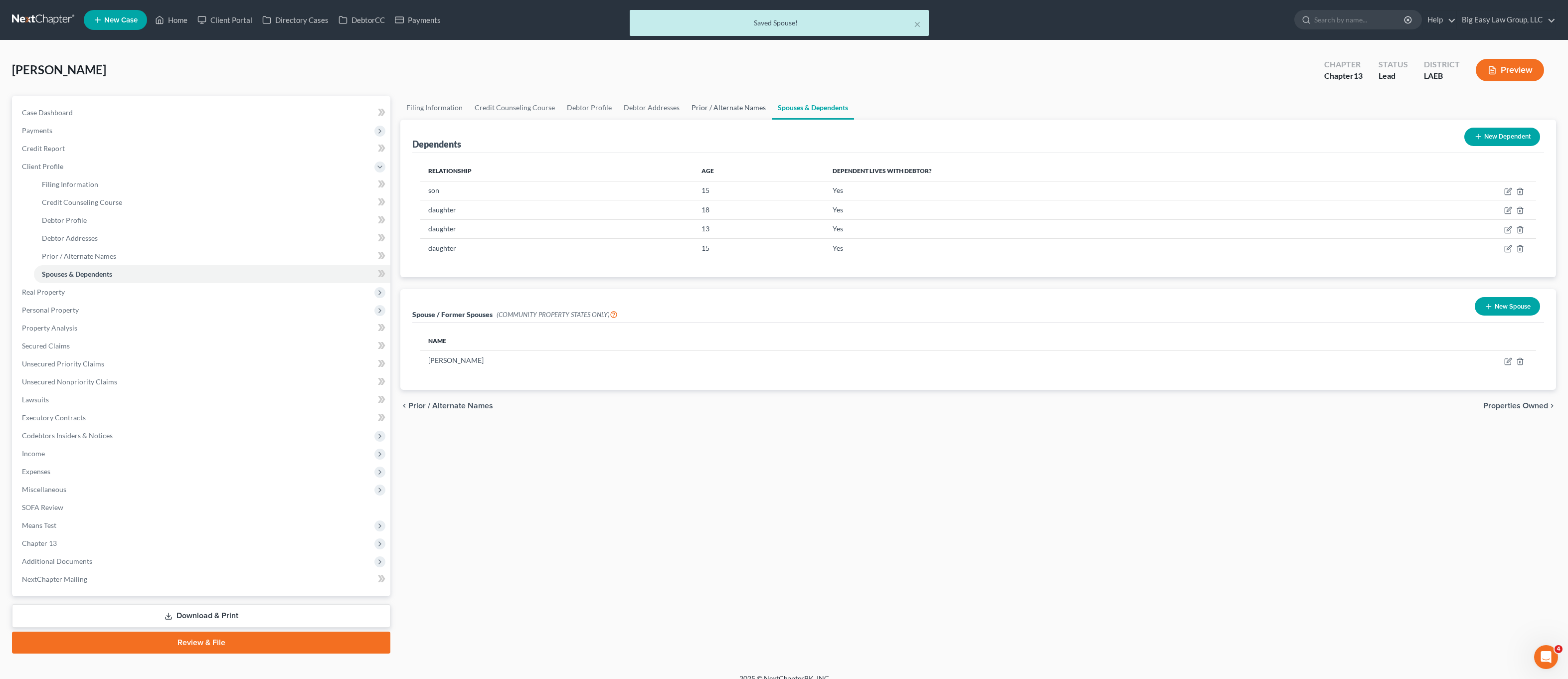
click at [733, 113] on link "Prior / Alternate Names" at bounding box center [728, 107] width 86 height 24
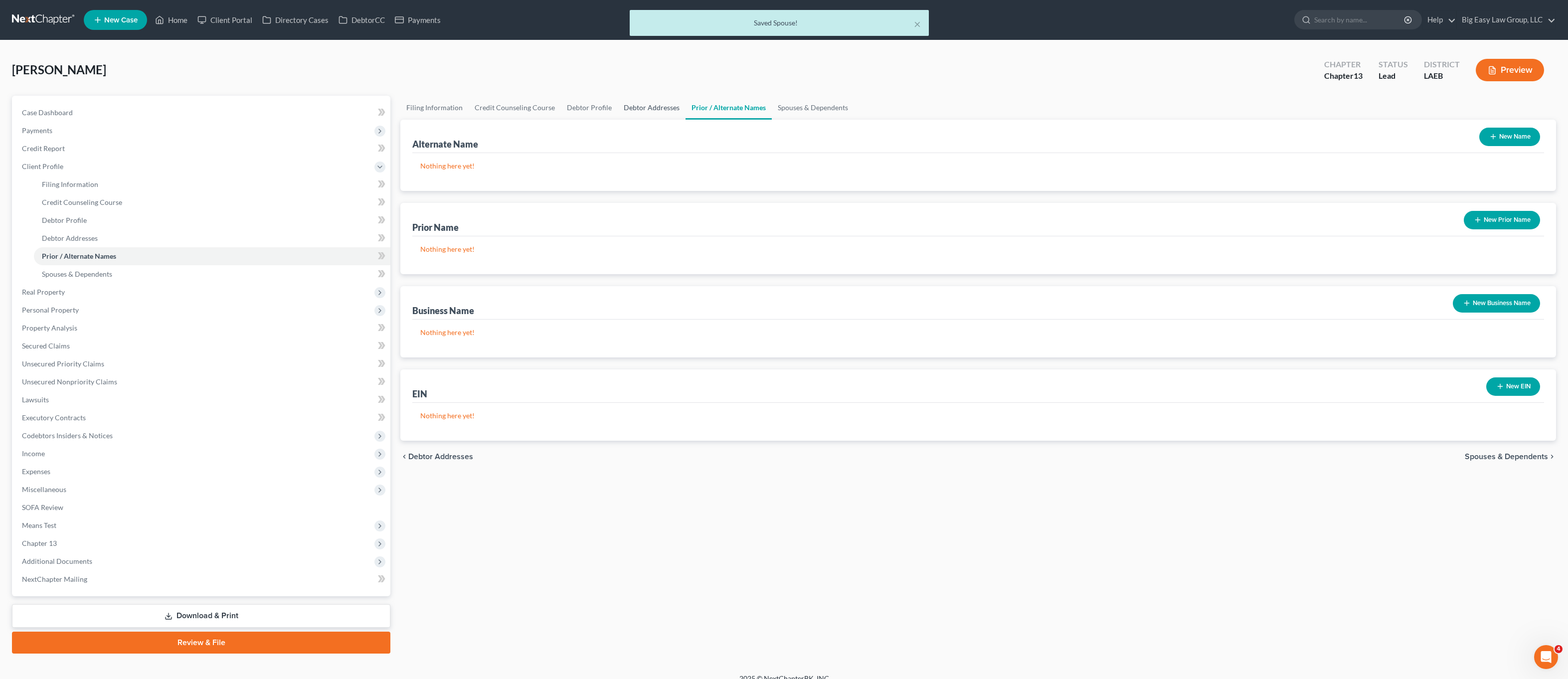
click at [648, 108] on link "Debtor Addresses" at bounding box center [652, 107] width 68 height 24
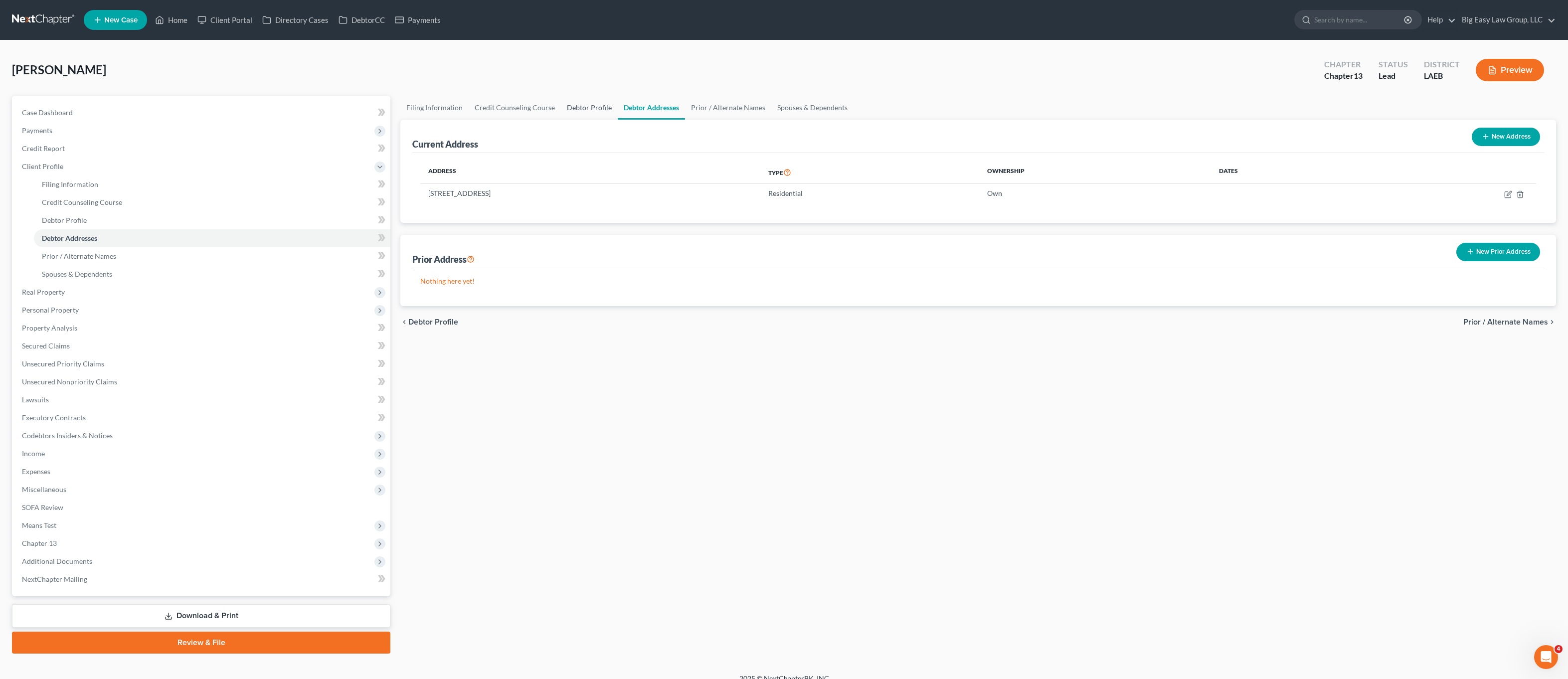
click at [589, 113] on link "Debtor Profile" at bounding box center [590, 107] width 57 height 24
select select "1"
select select "4"
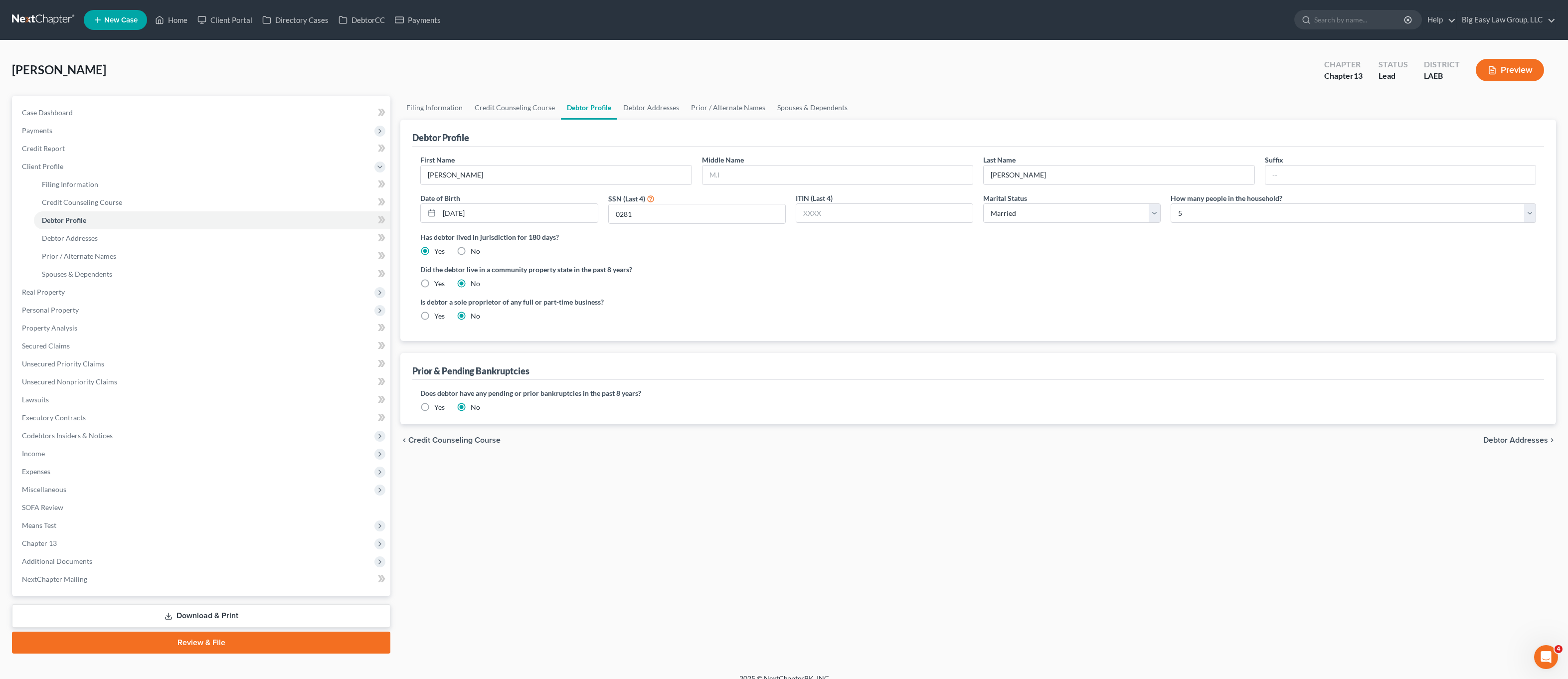
click at [434, 407] on label "Yes" at bounding box center [440, 407] width 10 height 10
click at [438, 407] on input "Yes" at bounding box center [442, 406] width 6 height 6
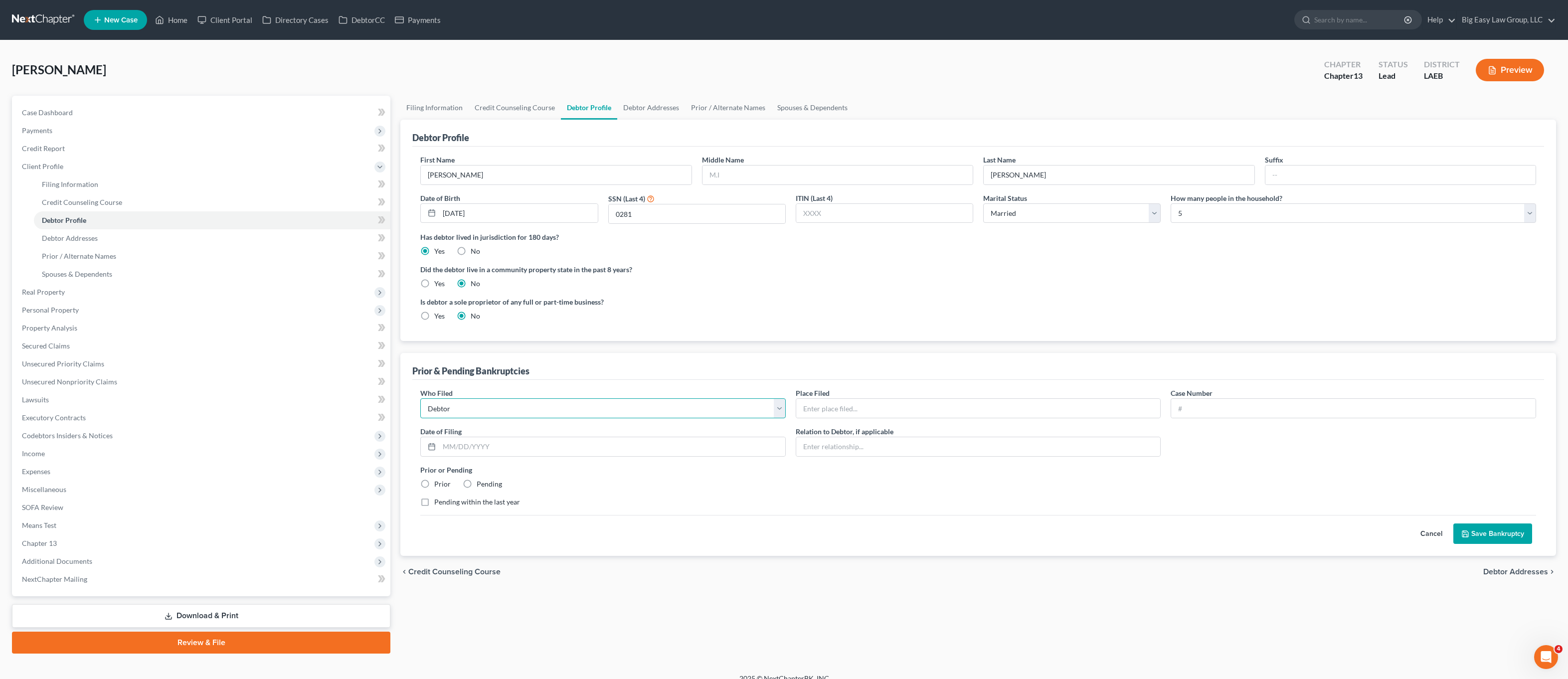
click at [477, 416] on select "Debtor Other" at bounding box center [603, 408] width 366 height 20
click at [827, 412] on input "text" at bounding box center [978, 408] width 364 height 19
type input "Eastern LA"
drag, startPoint x: 1215, startPoint y: 406, endPoint x: 1209, endPoint y: 406, distance: 6.0
click at [1215, 406] on input "text" at bounding box center [1353, 408] width 364 height 19
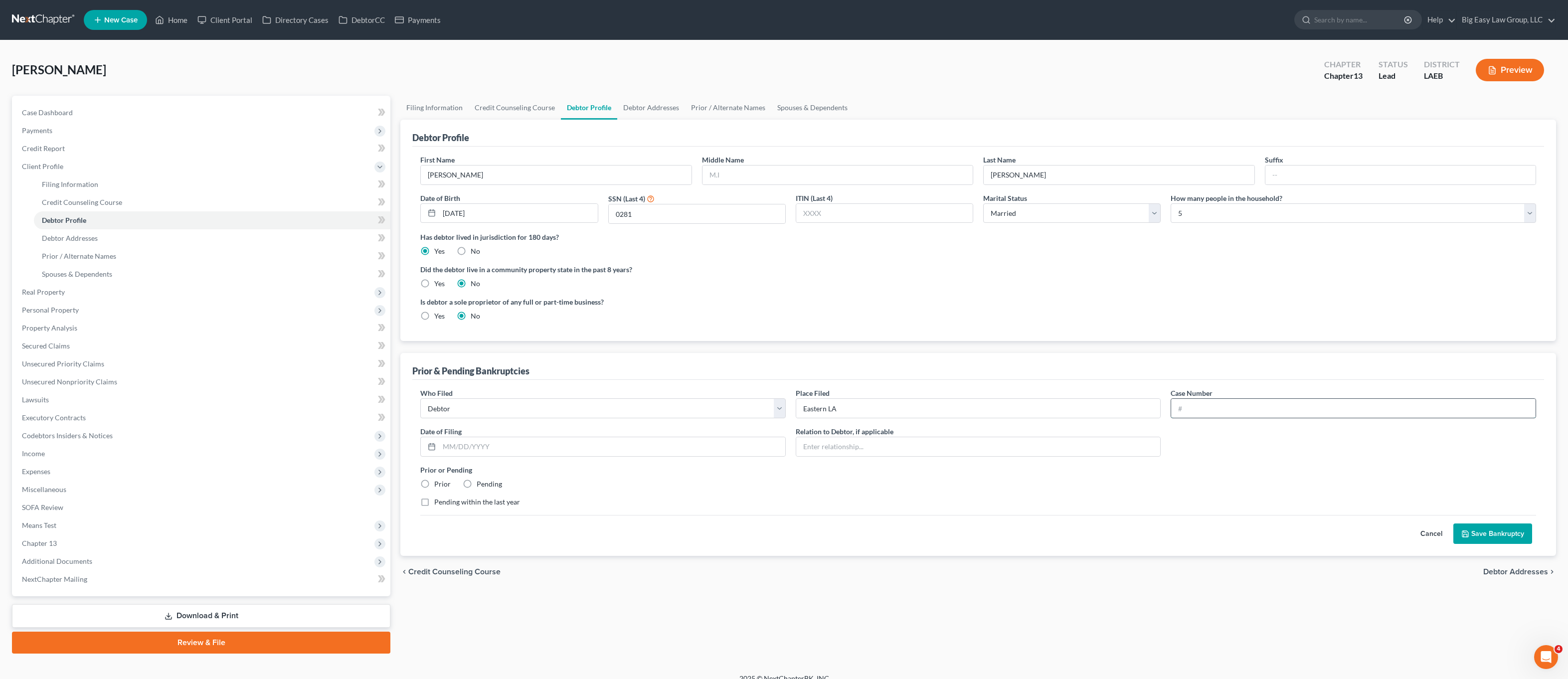
click at [1222, 413] on input "text" at bounding box center [1353, 408] width 364 height 19
type input "2110359"
click at [434, 485] on label "Prior" at bounding box center [442, 484] width 16 height 10
click at [434, 484] on label "Prior" at bounding box center [442, 484] width 16 height 10
click at [438, 484] on input "Prior" at bounding box center [442, 482] width 6 height 6
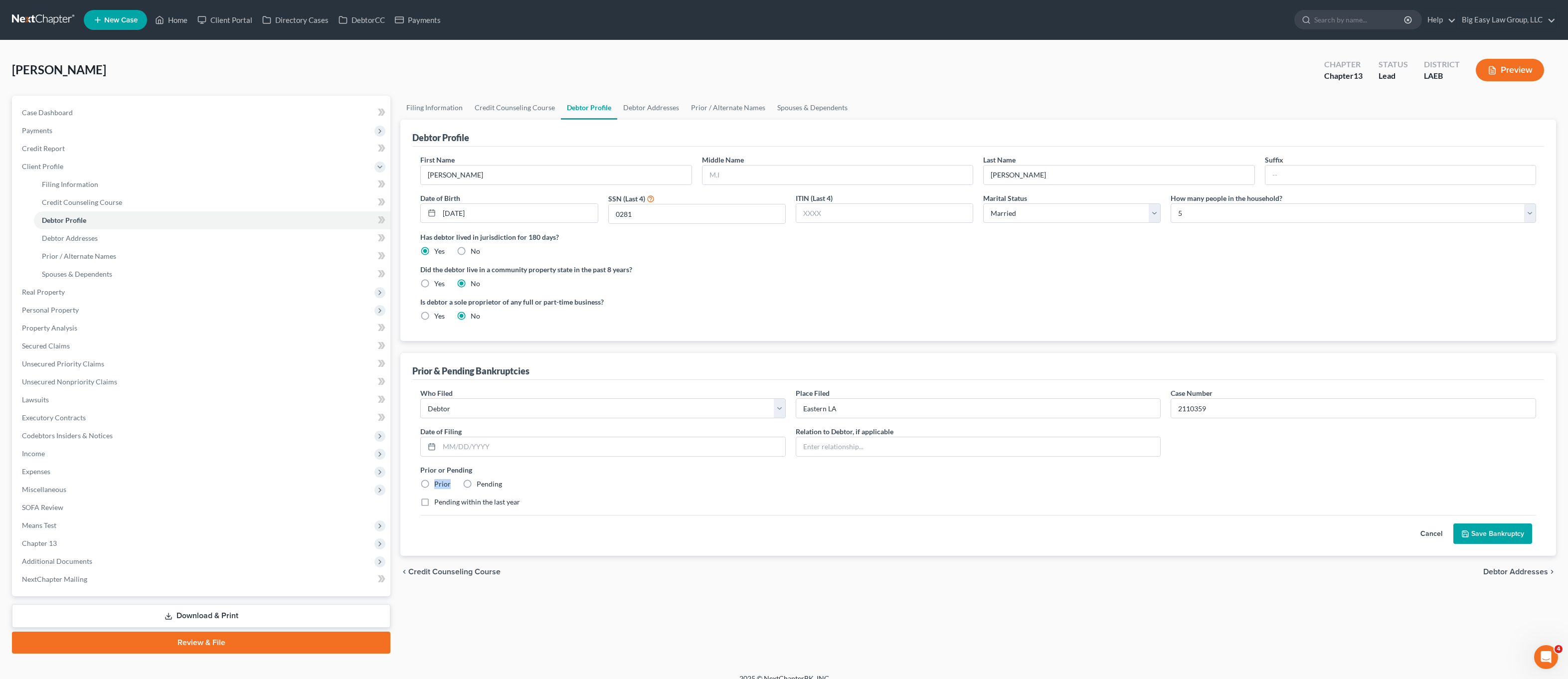
radio input "true"
click at [458, 445] on input "text" at bounding box center [612, 447] width 346 height 19
type input "[DATE]"
click at [1501, 520] on div "Cancel Save Bankruptcy" at bounding box center [978, 529] width 1116 height 29
click at [1498, 531] on button "Save Bankruptcy" at bounding box center [1493, 534] width 79 height 21
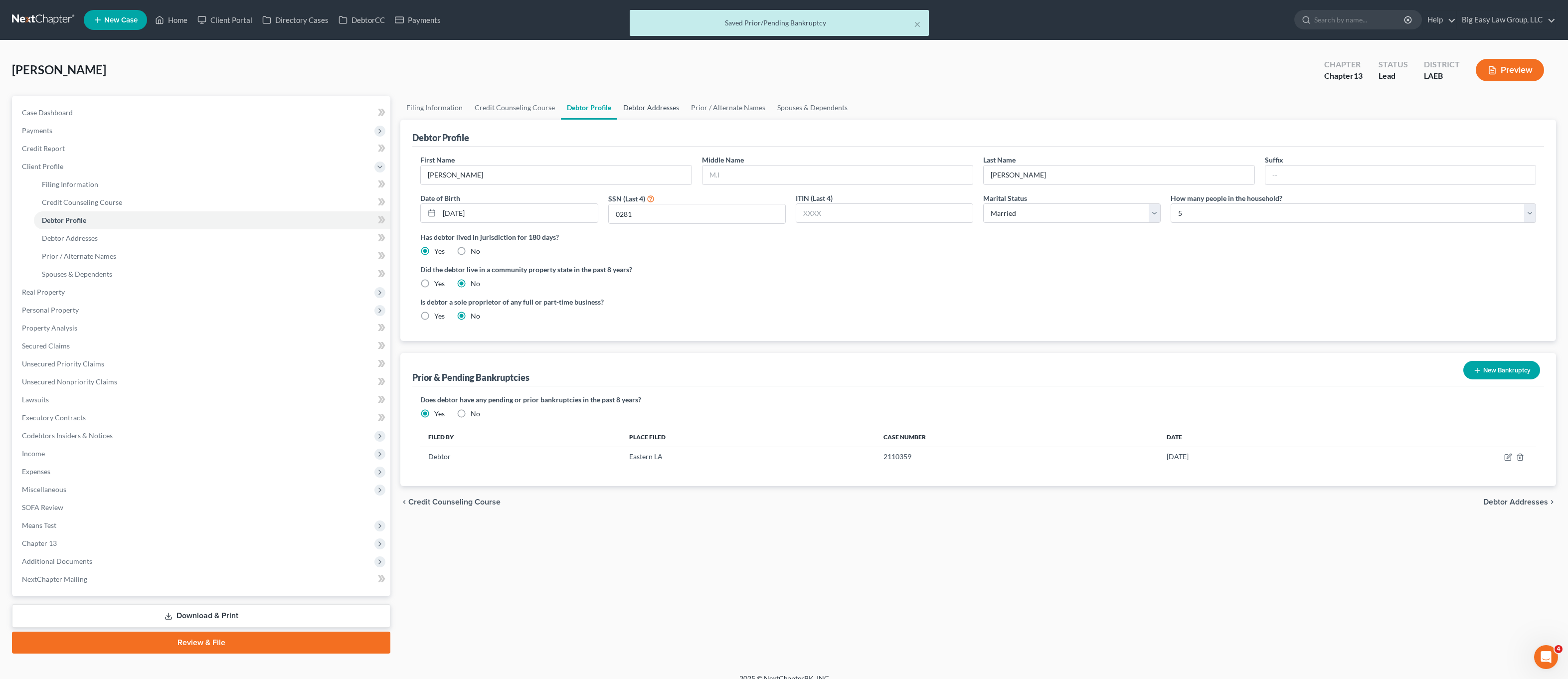
click at [633, 112] on link "Debtor Addresses" at bounding box center [651, 107] width 68 height 24
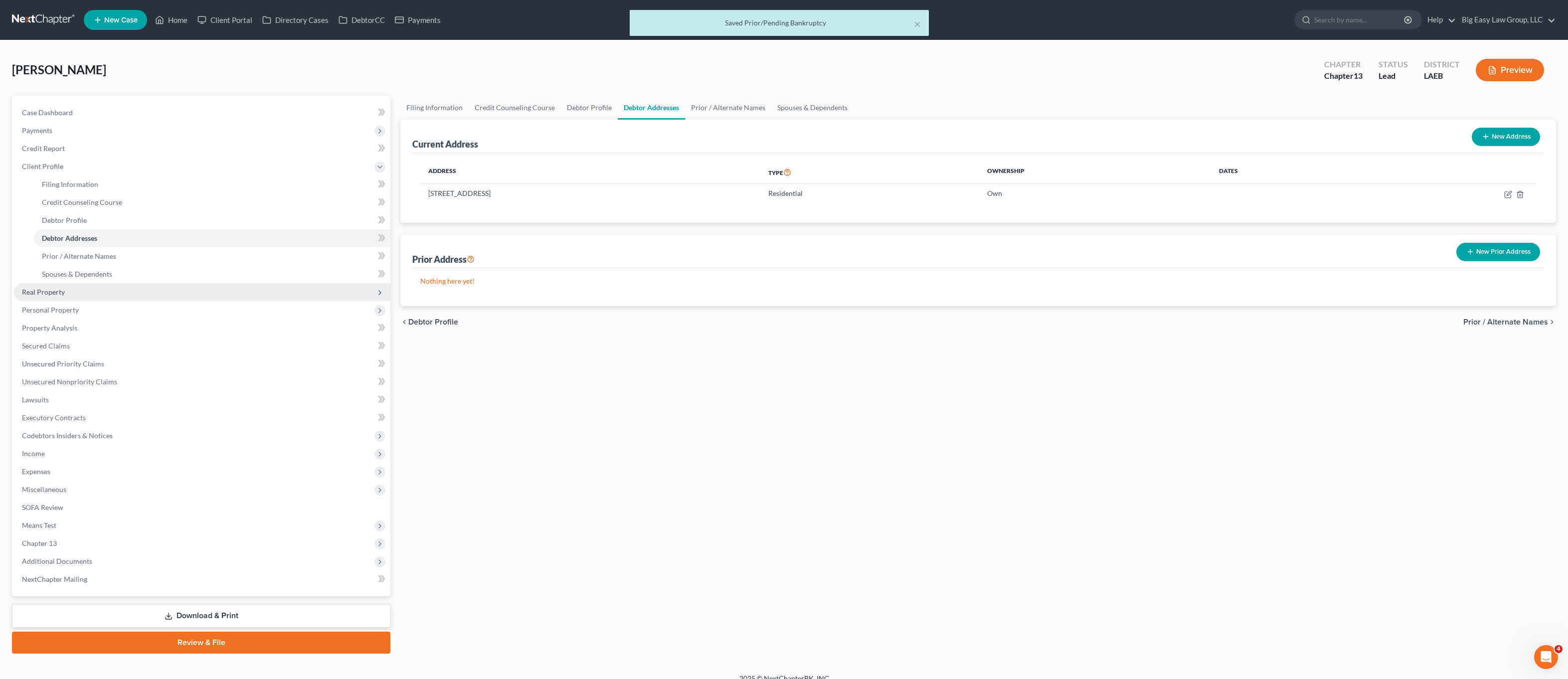
click at [64, 291] on span "Real Property" at bounding box center [44, 291] width 43 height 8
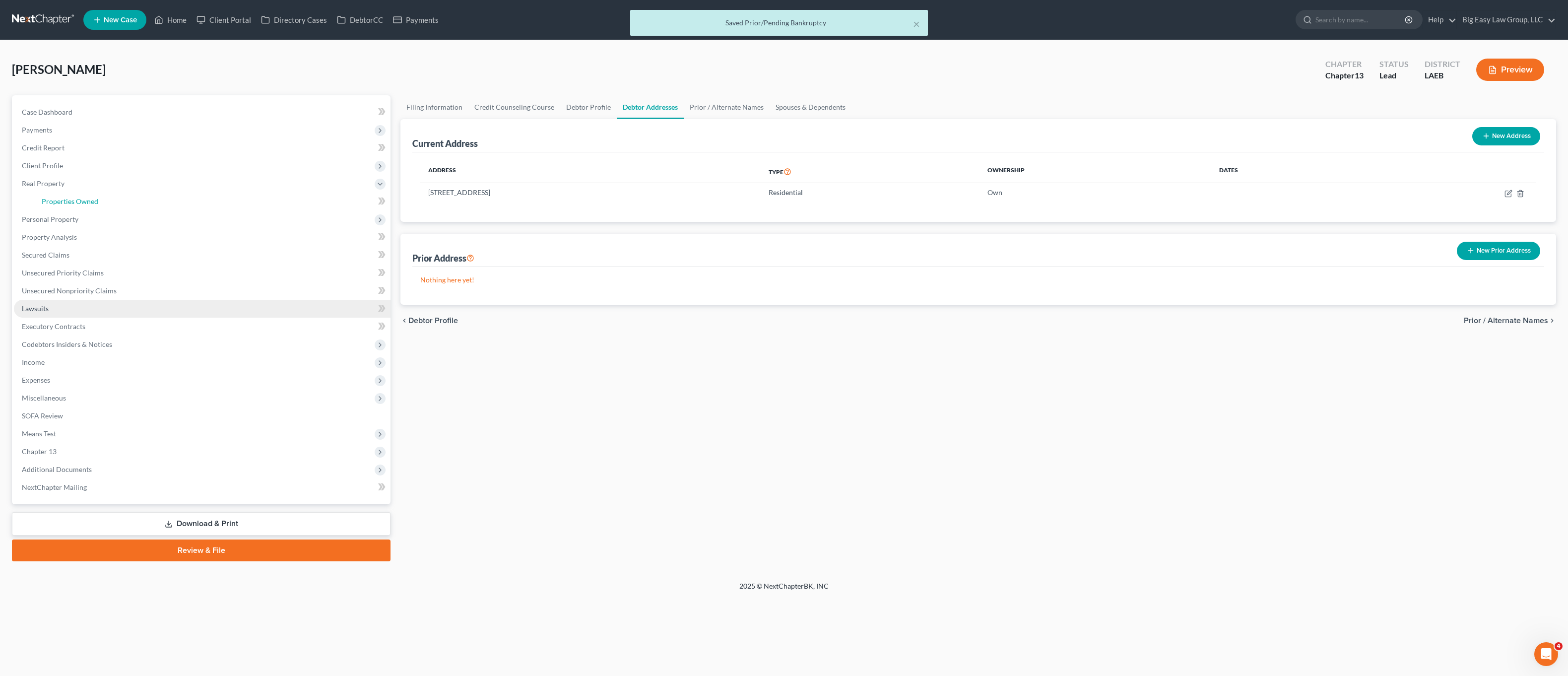
drag, startPoint x: 65, startPoint y: 307, endPoint x: 68, endPoint y: 317, distance: 10.4
click at [65, 306] on ul "Case Dashboard Payments Invoices Payments Payments Credit Report Client Profile" at bounding box center [202, 300] width 377 height 393
click at [72, 227] on ul "Case Dashboard Payments Invoices Payments Payments Credit Report Client Profile" at bounding box center [202, 300] width 377 height 393
click at [80, 217] on span "Personal Property" at bounding box center [202, 220] width 377 height 18
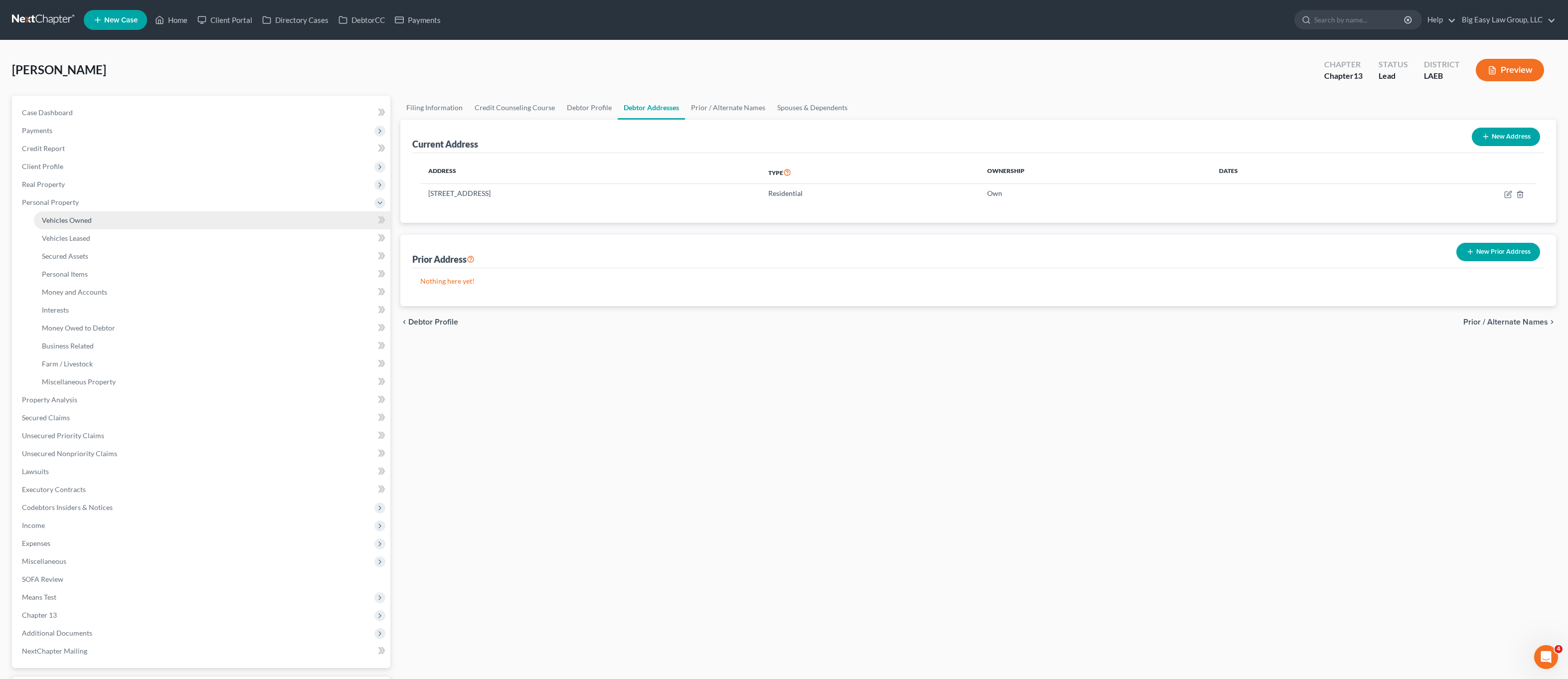
click at [119, 212] on link "Vehicles Owned" at bounding box center [212, 221] width 356 height 18
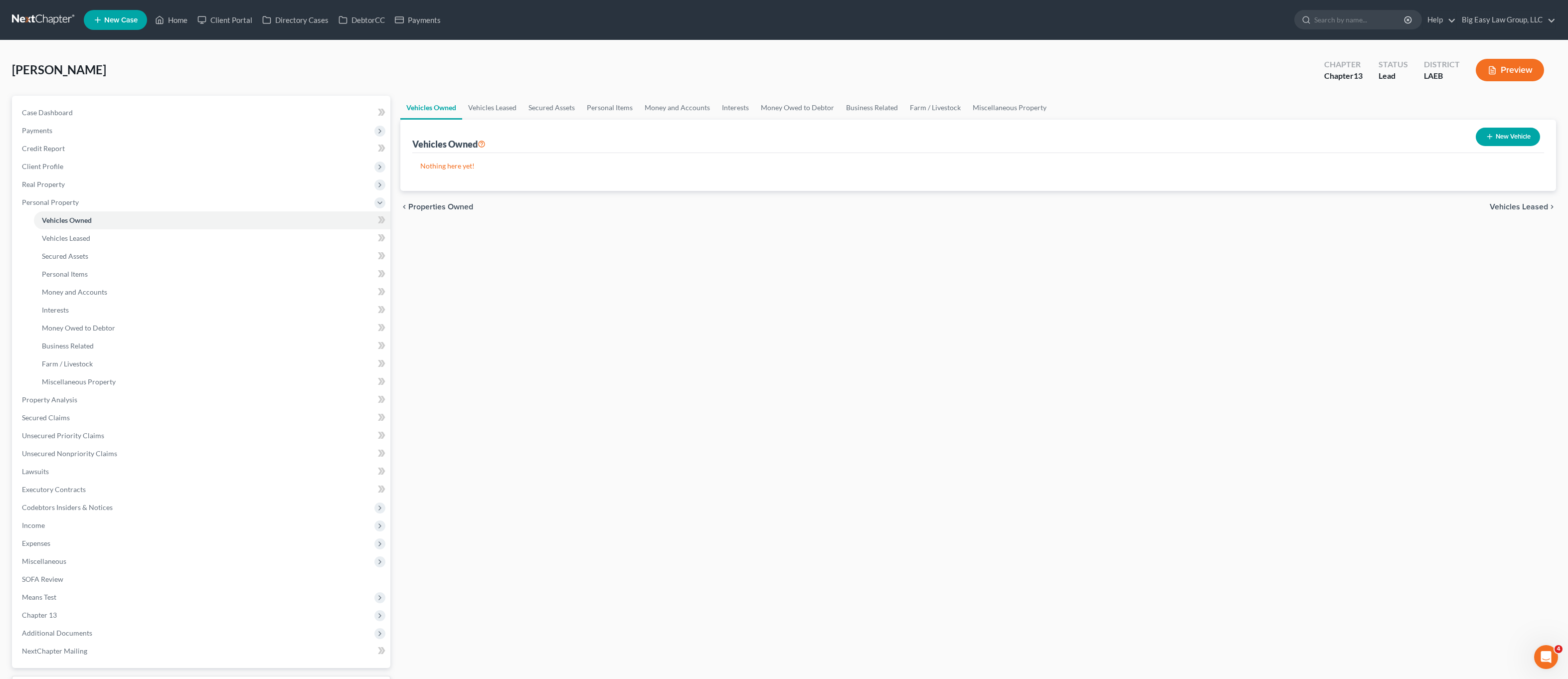
click at [1499, 142] on button "New Vehicle" at bounding box center [1508, 137] width 64 height 18
select select "0"
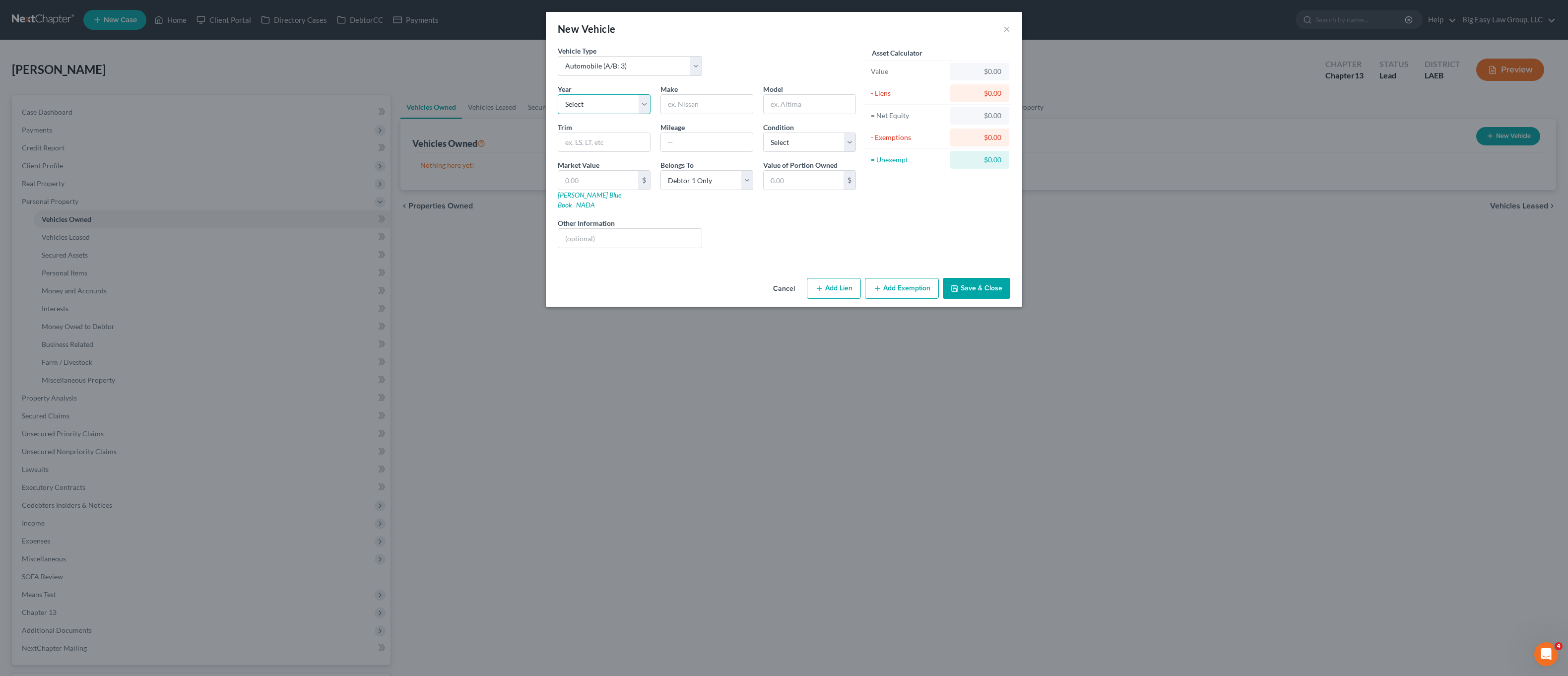
click at [622, 103] on select "Select 2026 2025 2024 2023 2022 2021 2020 2019 2018 2017 2016 2015 2014 2013 20…" at bounding box center [604, 104] width 93 height 20
select select "2"
click at [558, 94] on select "Select 2026 2025 2024 2023 2022 2021 2020 2019 2018 2017 2016 2015 2014 2013 20…" at bounding box center [604, 104] width 93 height 20
click at [688, 84] on div "Make *" at bounding box center [707, 99] width 103 height 30
click at [682, 101] on input "text" at bounding box center [707, 104] width 92 height 19
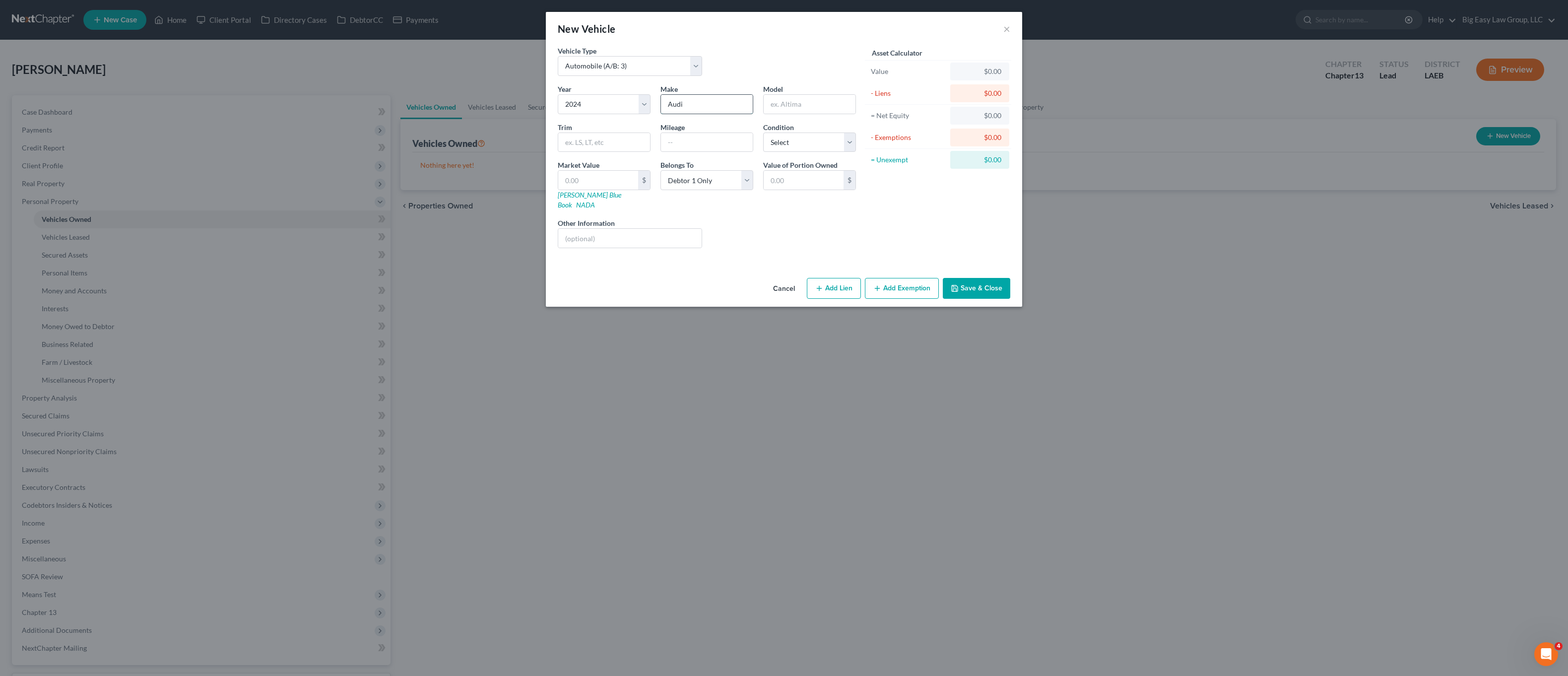
type input "Audi"
type input "AA6"
click at [684, 148] on input "text" at bounding box center [707, 142] width 92 height 19
click at [970, 286] on button "Save & Close" at bounding box center [976, 288] width 67 height 21
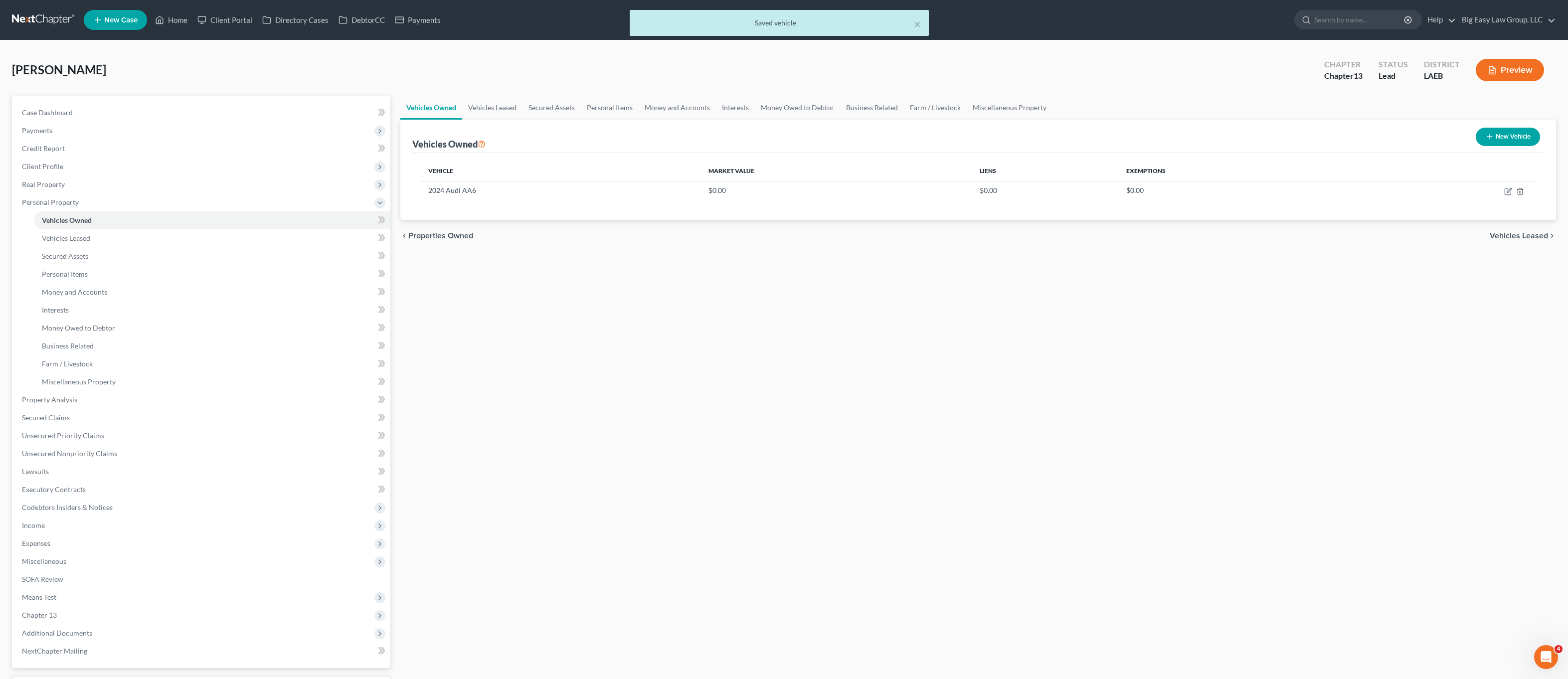
click at [1497, 140] on button "New Vehicle" at bounding box center [1508, 137] width 64 height 18
select select "0"
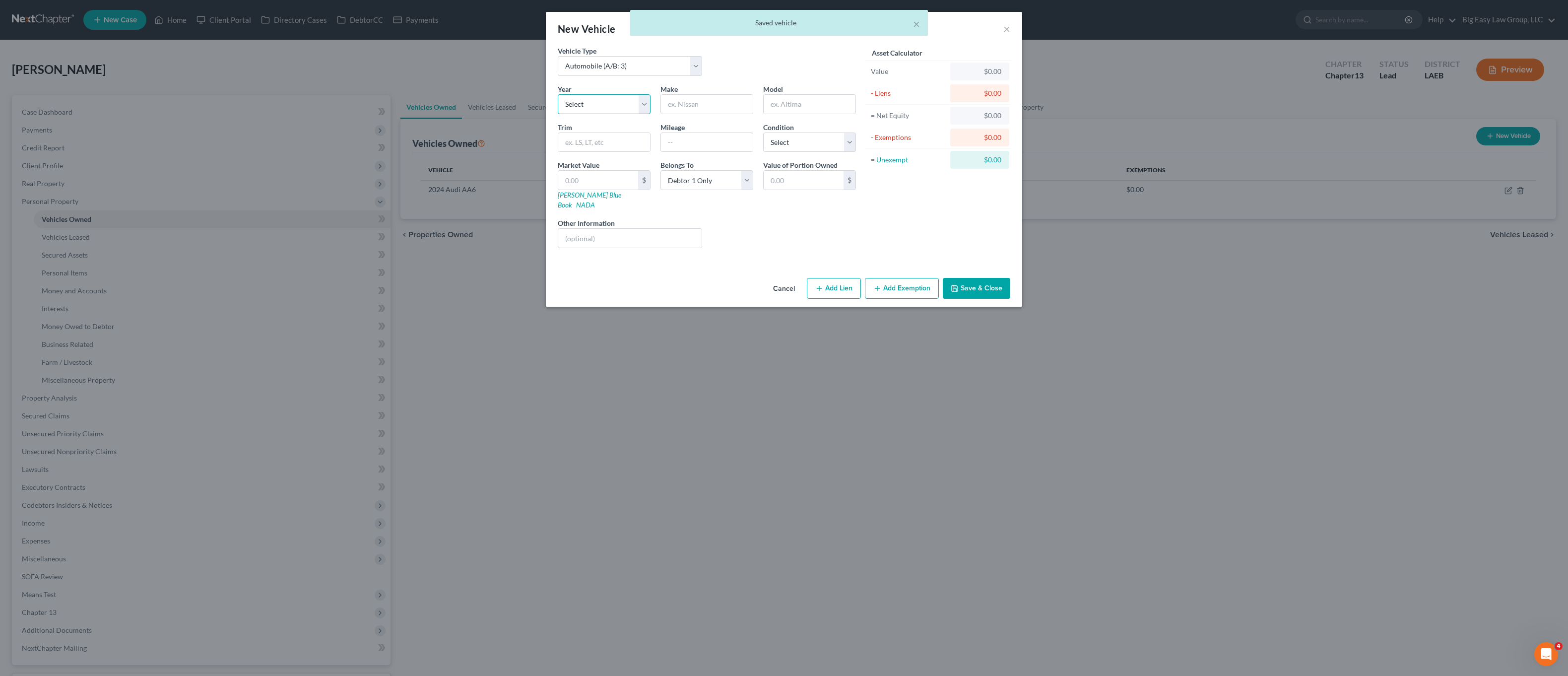
click at [607, 103] on select "Select 2026 2025 2024 2023 2022 2021 2020 2019 2018 2017 2016 2015 2014 2013 20…" at bounding box center [604, 104] width 93 height 20
drag, startPoint x: 637, startPoint y: 116, endPoint x: 628, endPoint y: 98, distance: 20.1
click at [637, 116] on div "Year Select 2026 2025 2024 2023 2022 2021 2020 2019 2018 2017 2016 2015 2014 20…" at bounding box center [707, 170] width 308 height 173
click at [628, 97] on select "Select 2026 2025 2024 2023 2022 2021 2020 2019 2018 2017 2016 2015 2014 2013 20…" at bounding box center [604, 104] width 93 height 20
select select "5"
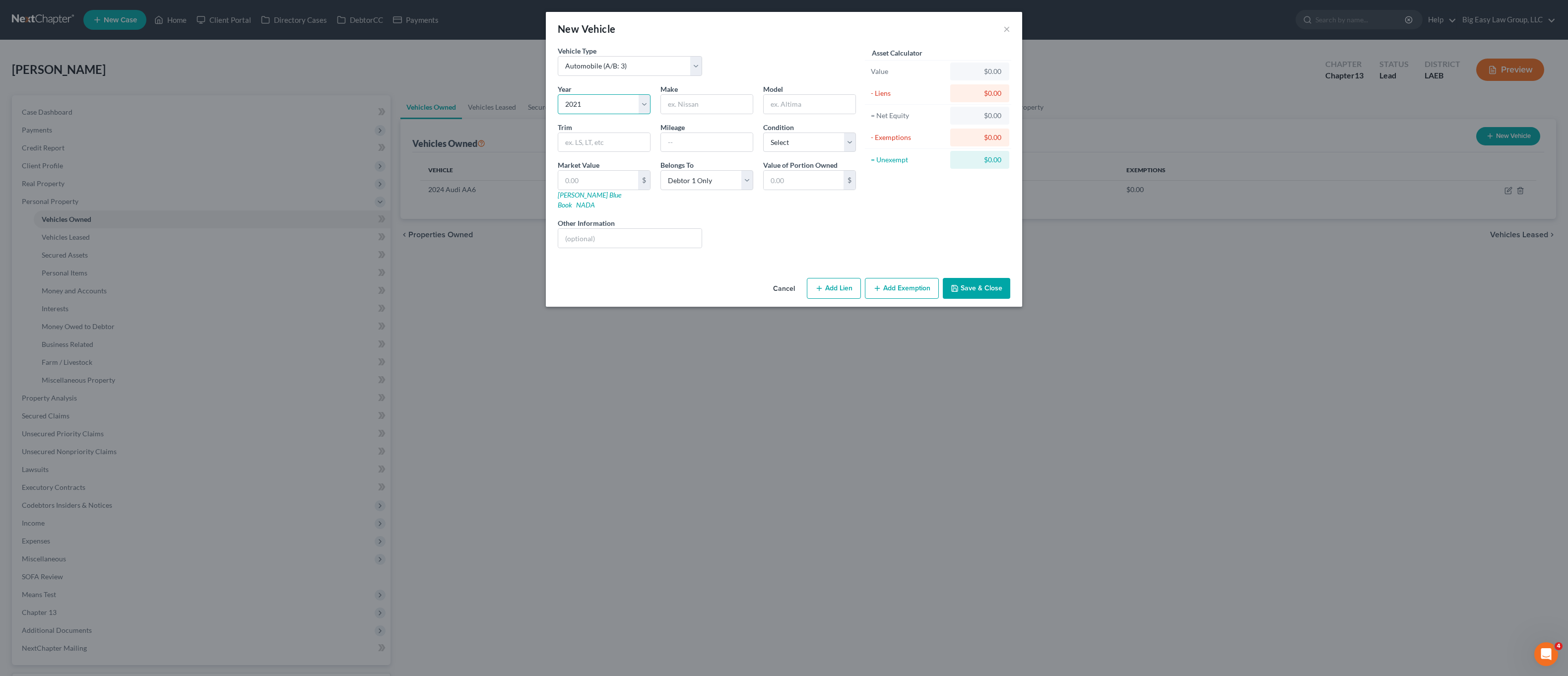
click at [558, 94] on select "Select 2026 2025 2024 2023 2022 2021 2020 2019 2018 2017 2016 2015 2014 2013 20…" at bounding box center [604, 104] width 93 height 20
click at [690, 109] on input "text" at bounding box center [707, 104] width 92 height 19
type input "Chevrolet"
type input "10000"
click at [624, 127] on div "Trim" at bounding box center [604, 137] width 103 height 30
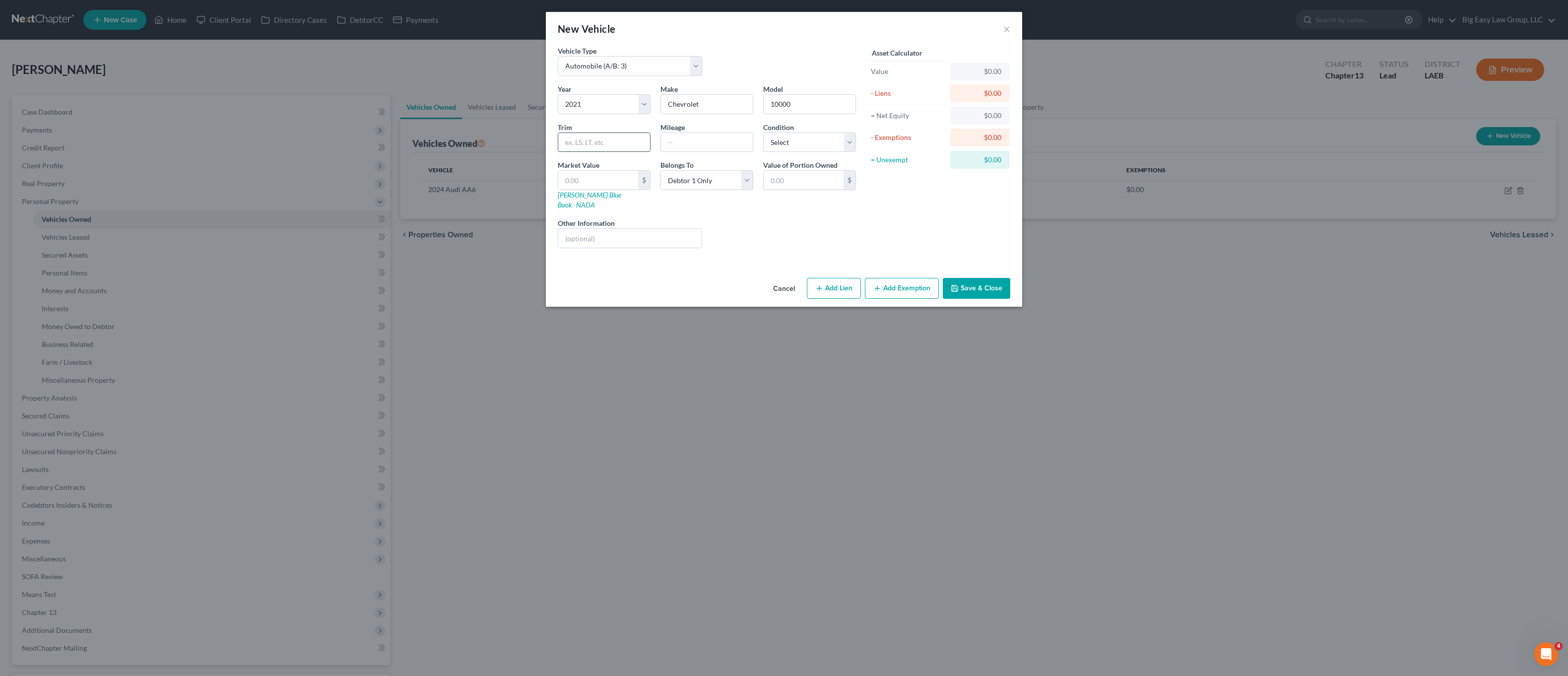
click at [615, 140] on input "text" at bounding box center [604, 142] width 92 height 19
click at [751, 81] on div "Vehicle Type Select Automobile (A/B: 3) Truck (A/B: 3) Trailer (A/B: 4) Watercr…" at bounding box center [707, 65] width 308 height 38
click at [725, 139] on input "text" at bounding box center [707, 142] width 92 height 19
click at [892, 205] on div "Asset Calculator Value $0.00 - Liens $0.00 = Net Equity $0.00 - Exemptions $0.0…" at bounding box center [938, 151] width 154 height 211
drag, startPoint x: 728, startPoint y: 260, endPoint x: 716, endPoint y: 259, distance: 12.0
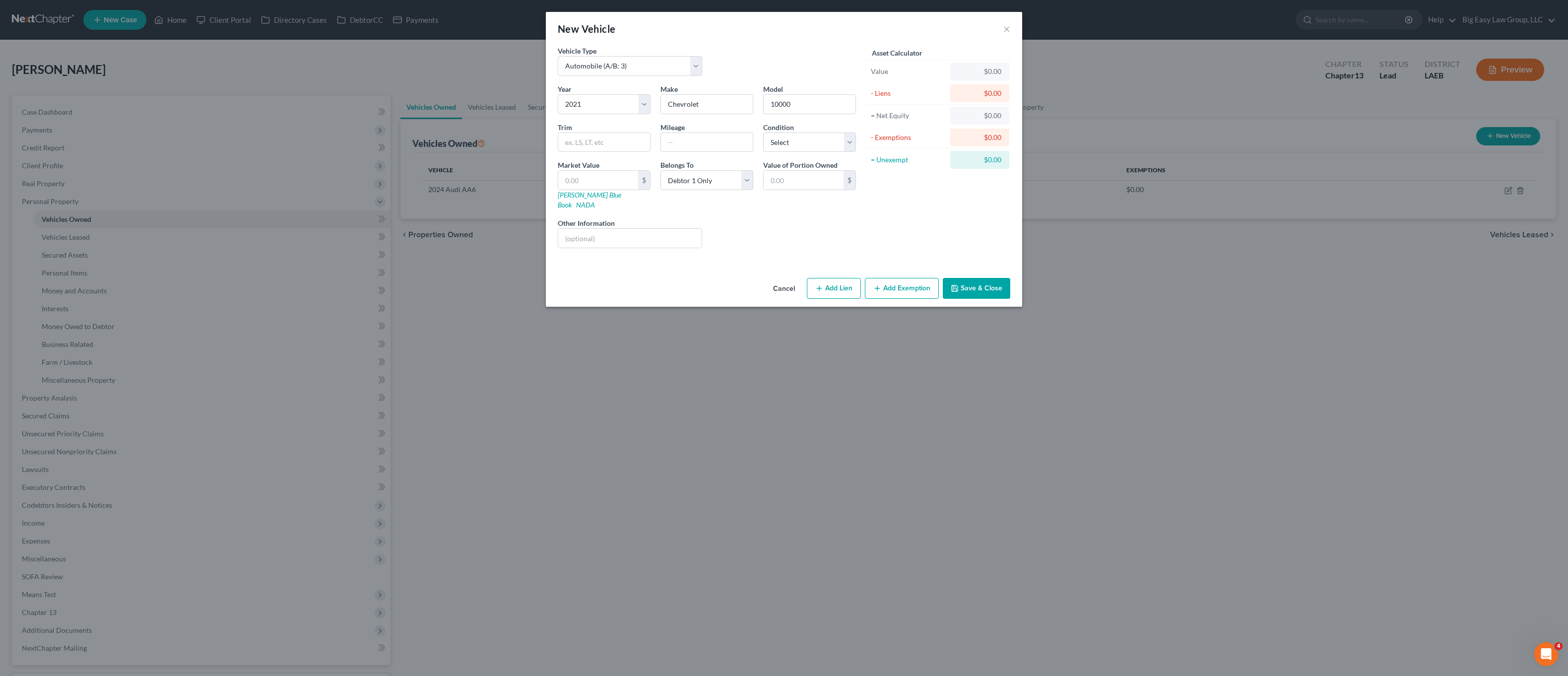
click at [728, 260] on div "Vehicle Type Select Automobile (A/B: 3) Truck (A/B: 3) Trailer (A/B: 4) Watercr…" at bounding box center [784, 160] width 476 height 228
click at [959, 274] on div "Cancel Add Lien Add Lease Add Exemption Save & Close" at bounding box center [784, 290] width 476 height 33
click at [974, 281] on button "Save & Close" at bounding box center [976, 288] width 67 height 21
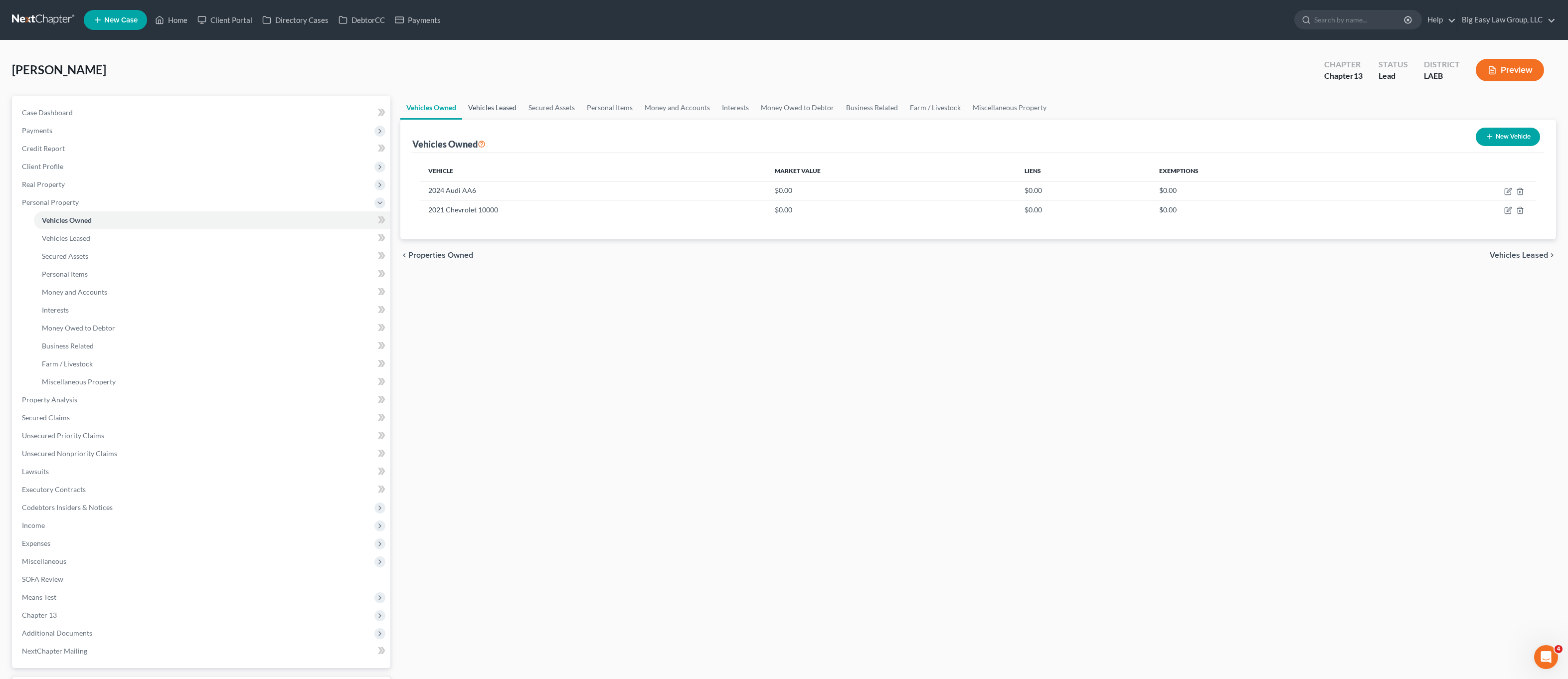
click at [483, 106] on link "Vehicles Leased" at bounding box center [492, 107] width 60 height 24
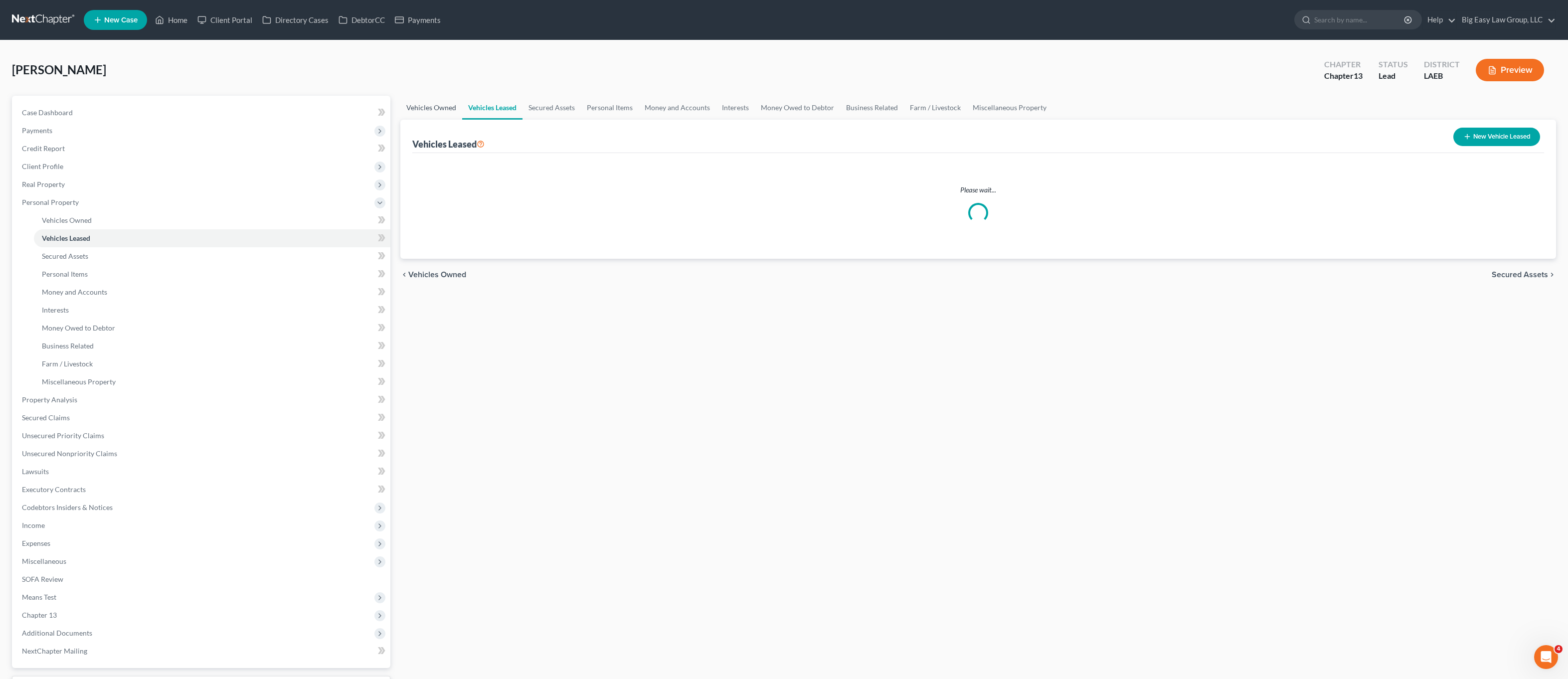
click at [434, 110] on link "Vehicles Owned" at bounding box center [431, 107] width 62 height 24
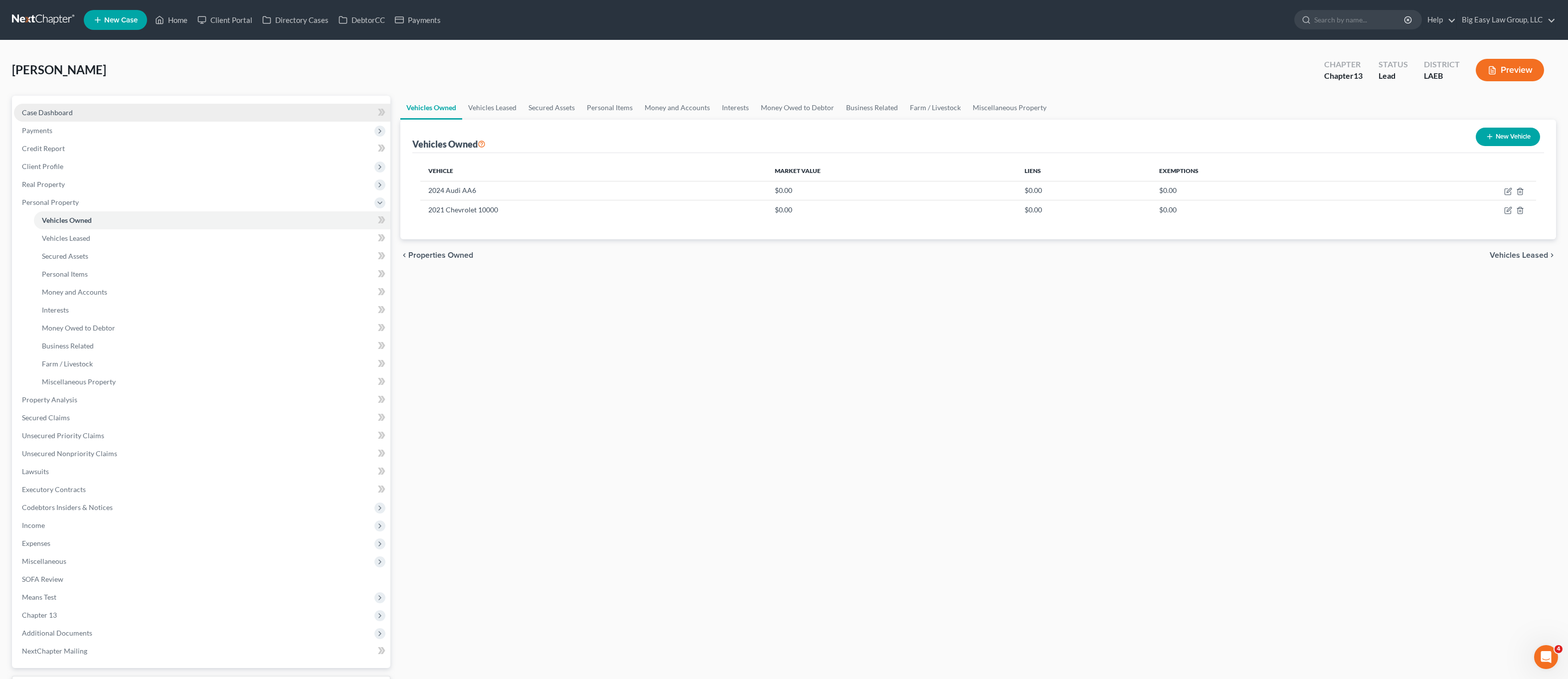
click at [55, 114] on span "Case Dashboard" at bounding box center [47, 112] width 51 height 8
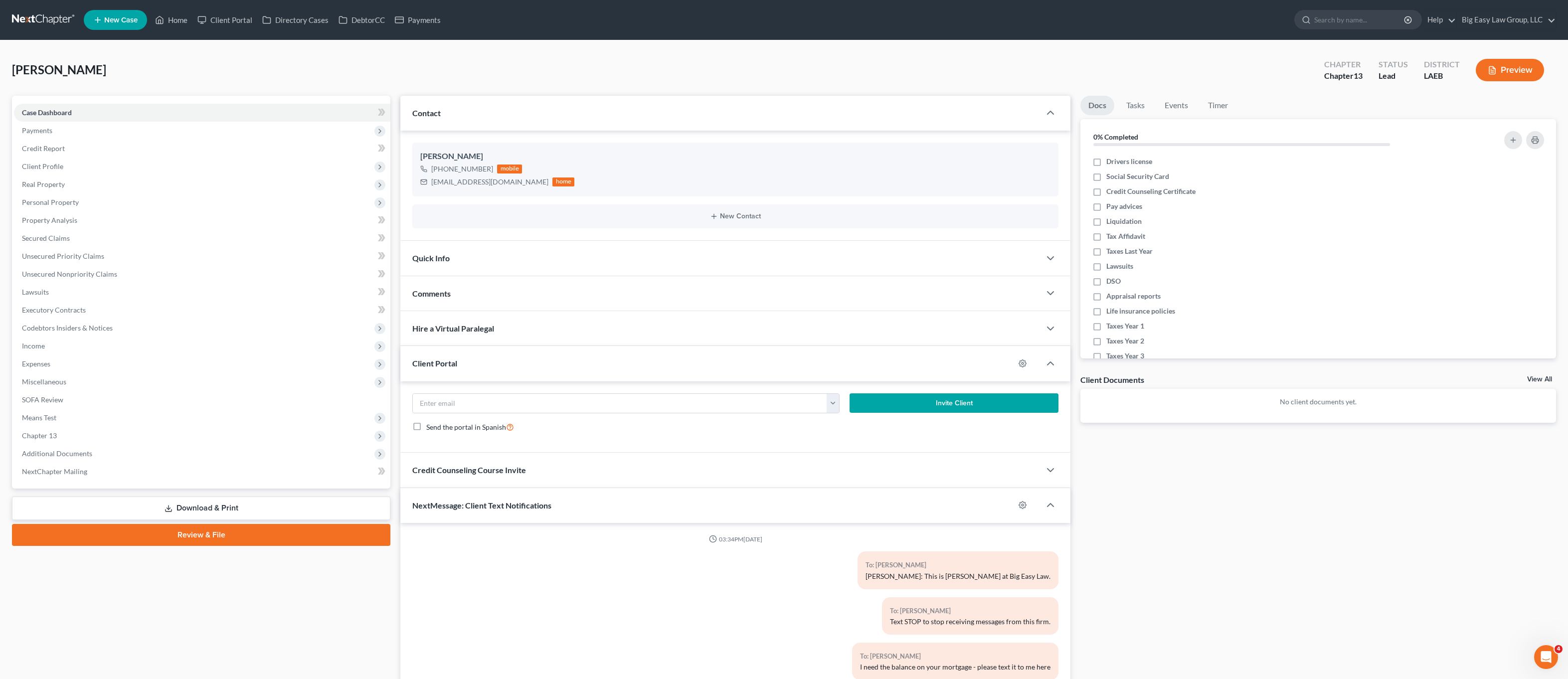
scroll to position [23, 0]
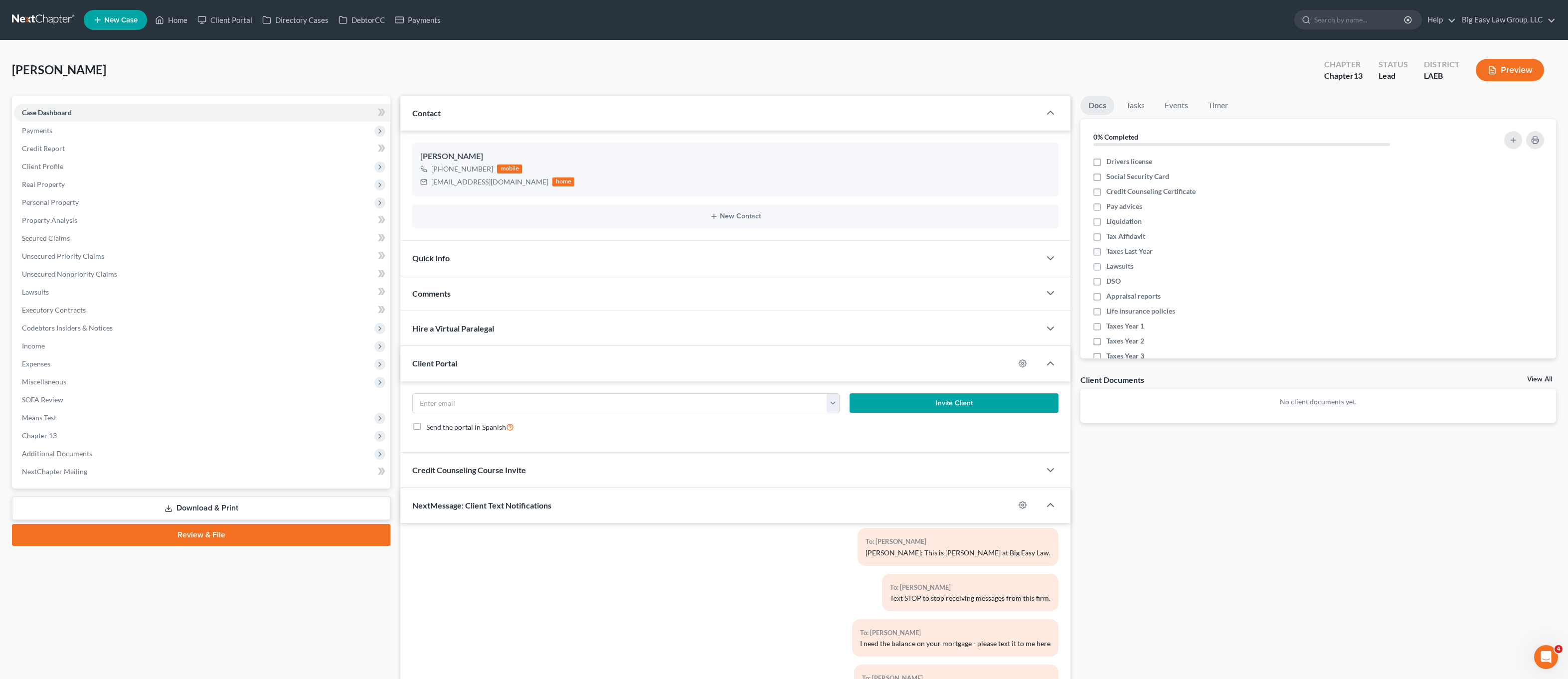
click at [467, 371] on div "Client Portal" at bounding box center [708, 363] width 614 height 34
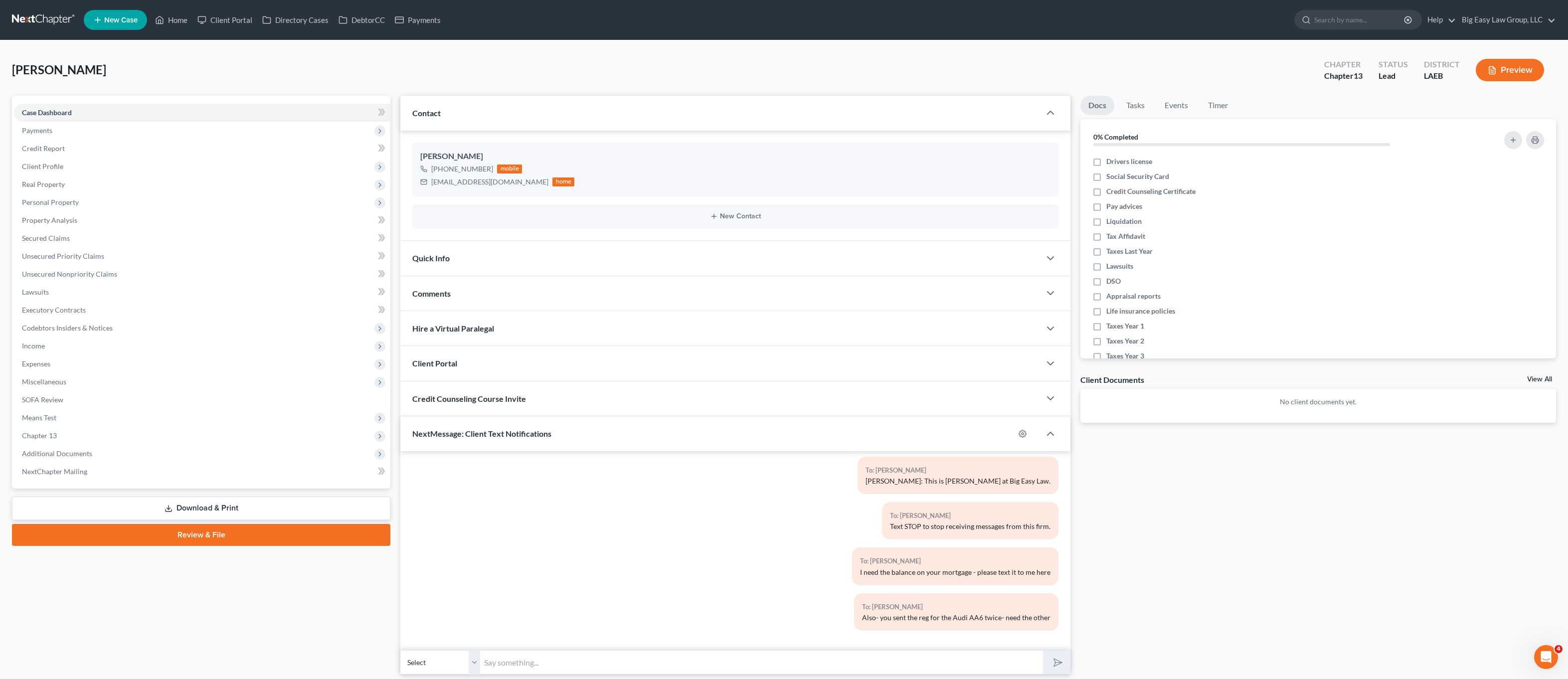
click at [538, 448] on div "NextMessage: Client Text Notifications" at bounding box center [708, 433] width 614 height 34
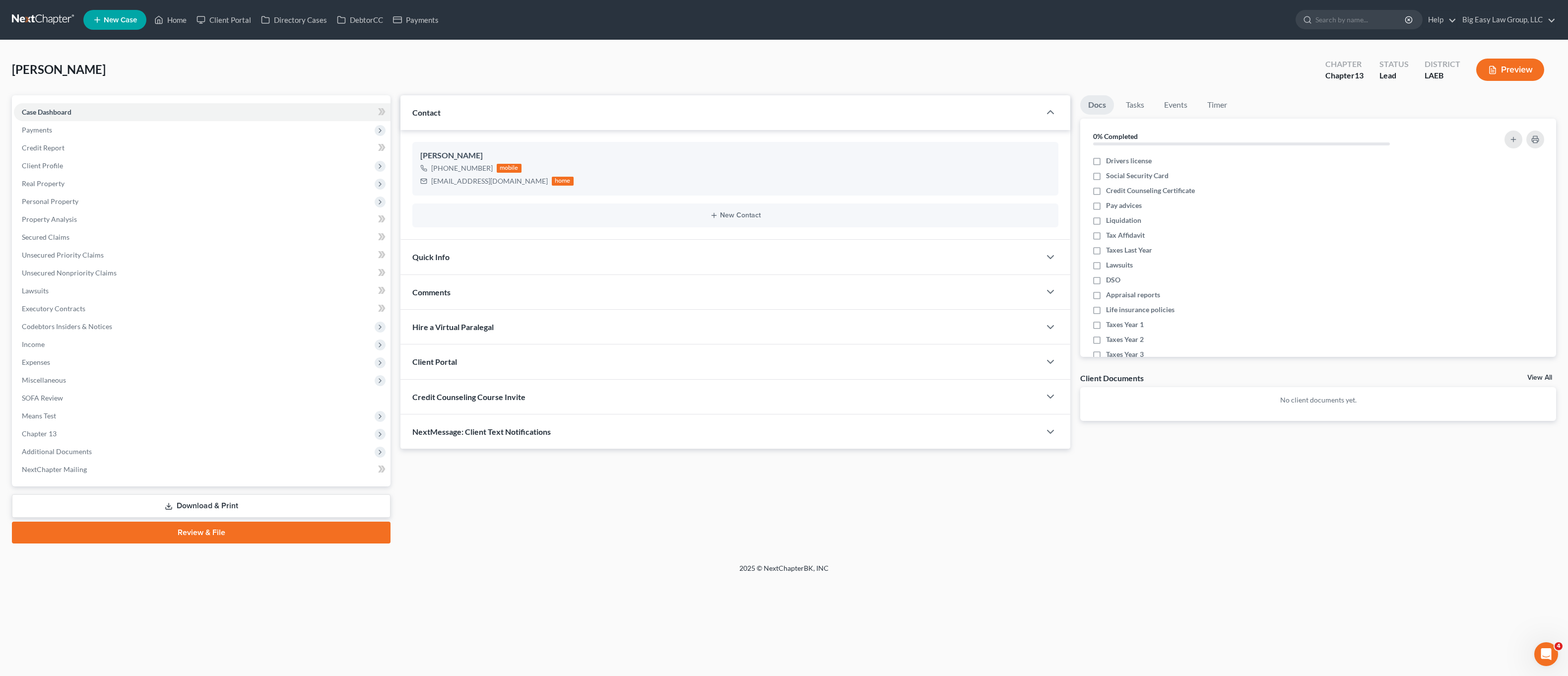
click at [553, 429] on div "NextMessage: Client Text Notifications" at bounding box center [720, 431] width 640 height 34
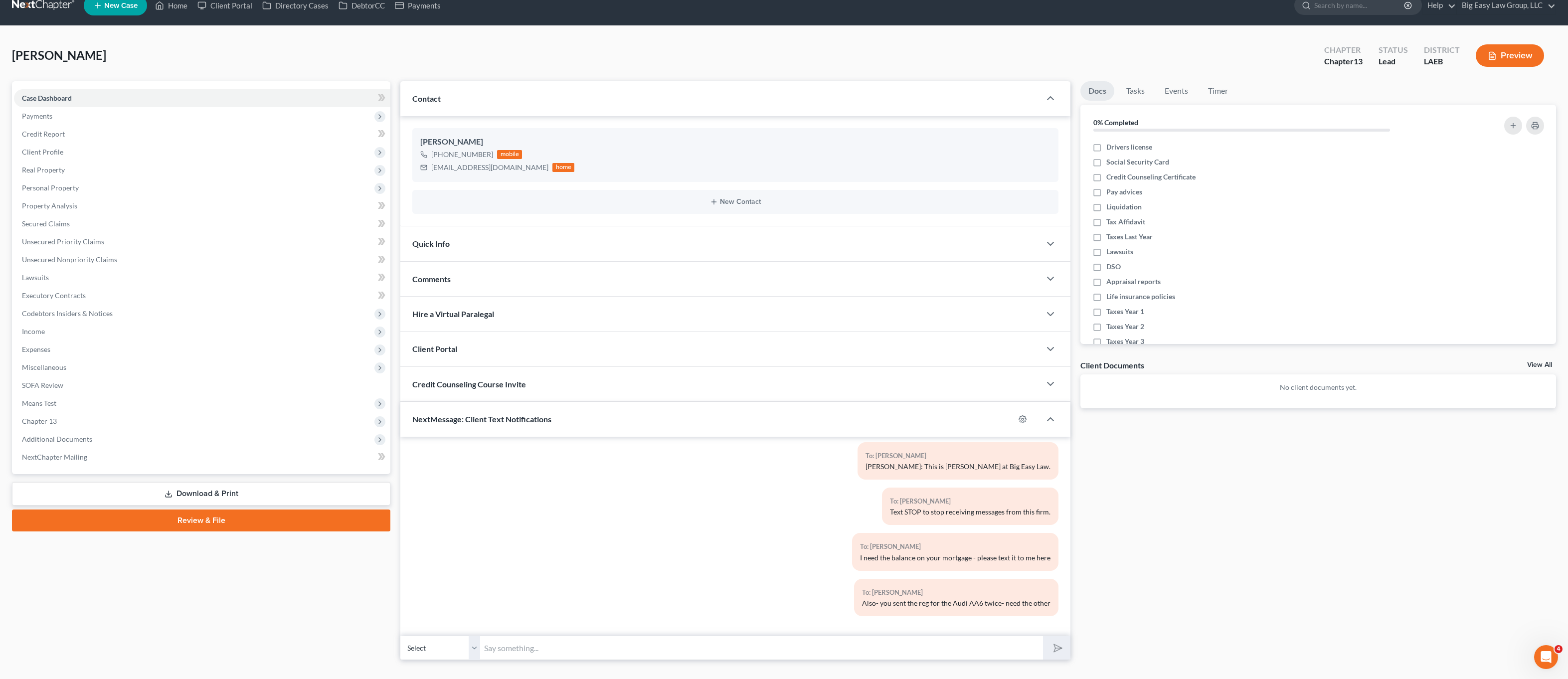
scroll to position [33, 0]
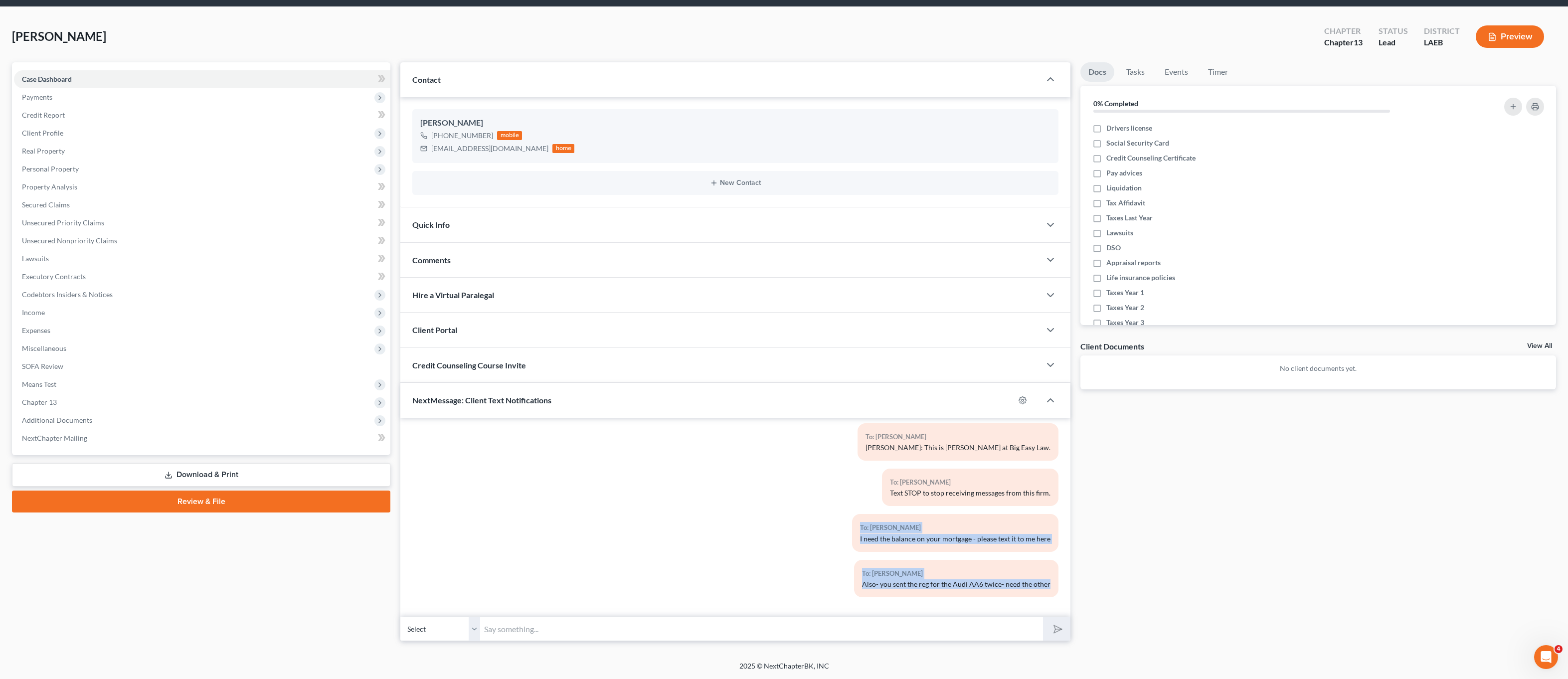
drag, startPoint x: 805, startPoint y: 528, endPoint x: 992, endPoint y: 619, distance: 208.0
click at [988, 638] on div "03:34PM[DATE] To: [PERSON_NAME] [PERSON_NAME]: This is [PERSON_NAME] at Big Eas…" at bounding box center [736, 529] width 670 height 223
click at [986, 558] on div "To: [PERSON_NAME] I need the balance on your mortgage - please text it to me he…" at bounding box center [845, 537] width 438 height 45
click at [915, 463] on div "To: [PERSON_NAME] [PERSON_NAME]: This is [PERSON_NAME] at Big Easy Law." at bounding box center [845, 446] width 438 height 45
drag, startPoint x: 949, startPoint y: 552, endPoint x: 979, endPoint y: 571, distance: 35.5
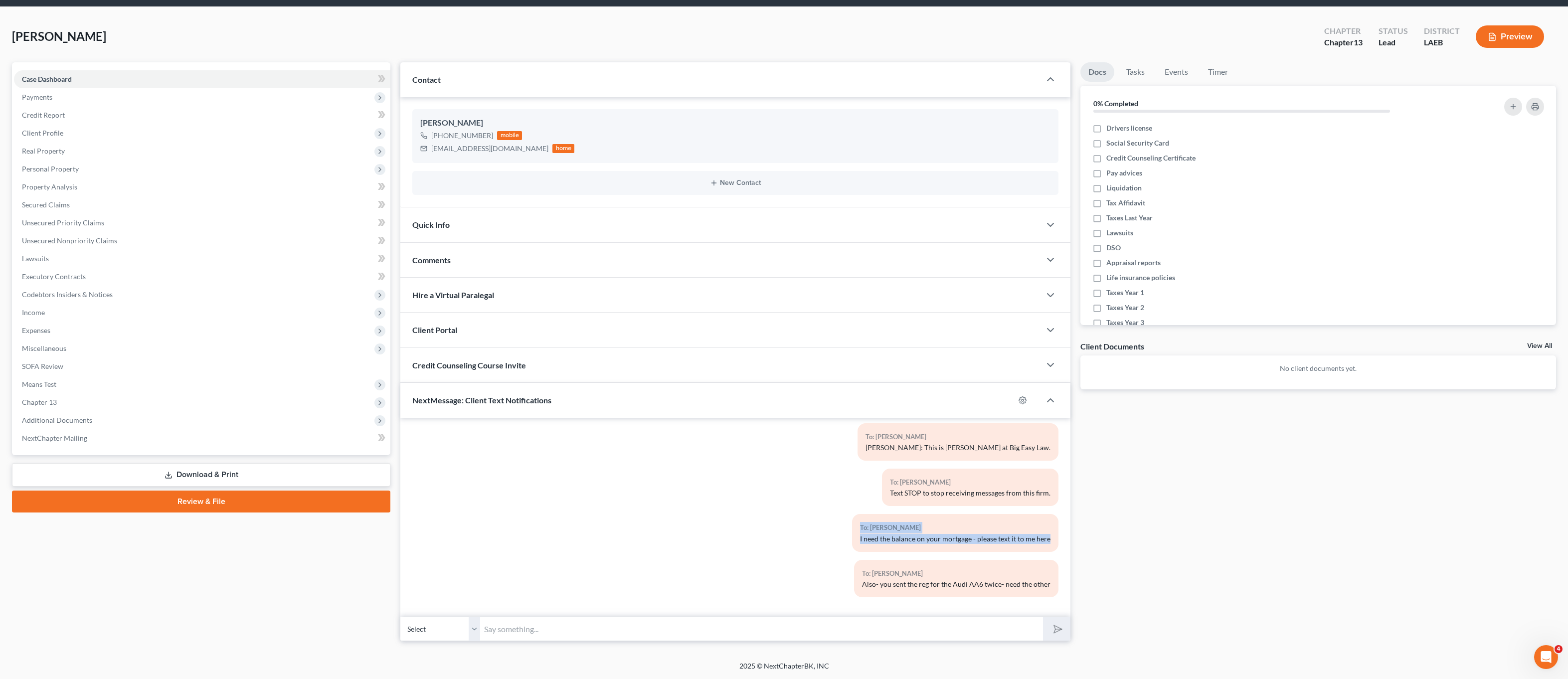
click at [979, 583] on div "03:34PM[DATE] To: [PERSON_NAME] [PERSON_NAME]: This is [PERSON_NAME] at Big Eas…" at bounding box center [735, 506] width 646 height 199
click at [980, 568] on div "To: [PERSON_NAME]" at bounding box center [956, 574] width 188 height 12
drag, startPoint x: 993, startPoint y: 602, endPoint x: 757, endPoint y: 441, distance: 285.7
click at [752, 447] on div "03:34PM[DATE] To: [PERSON_NAME] [PERSON_NAME]: This is [PERSON_NAME] at Big Eas…" at bounding box center [735, 506] width 646 height 199
drag, startPoint x: 588, startPoint y: 489, endPoint x: 625, endPoint y: 432, distance: 68.0
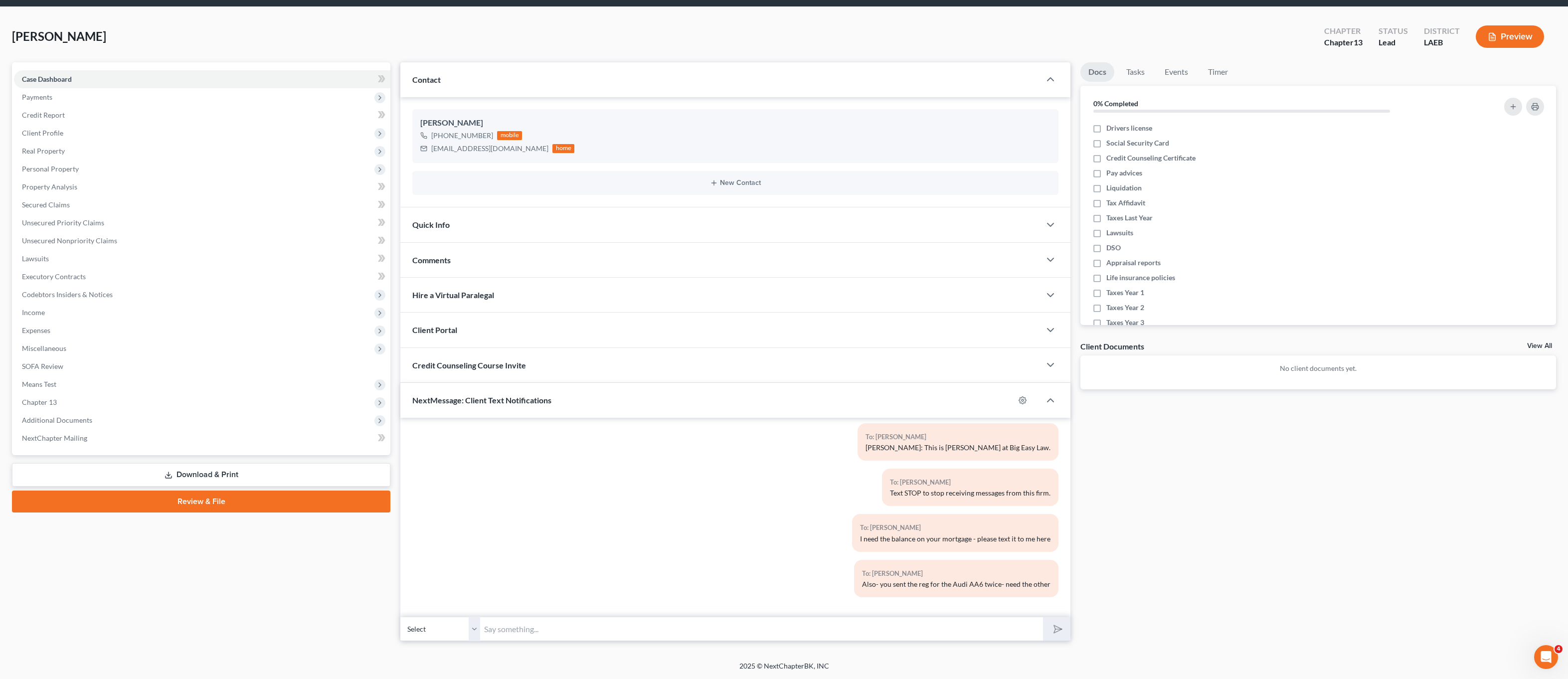
click at [589, 489] on div "To: [PERSON_NAME] Text STOP to stop receiving messages from this firm." at bounding box center [735, 491] width 656 height 45
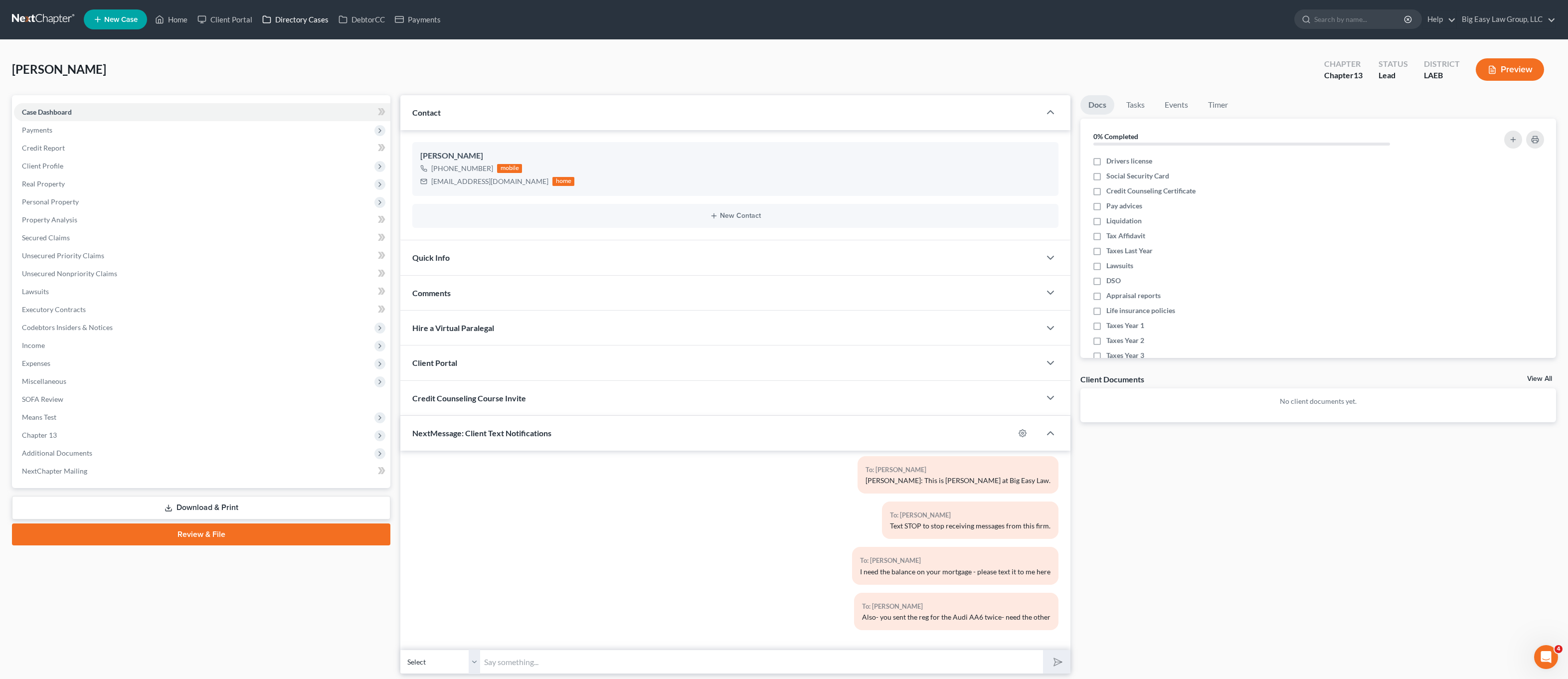
scroll to position [0, 0]
click at [160, 17] on icon at bounding box center [160, 20] width 9 height 12
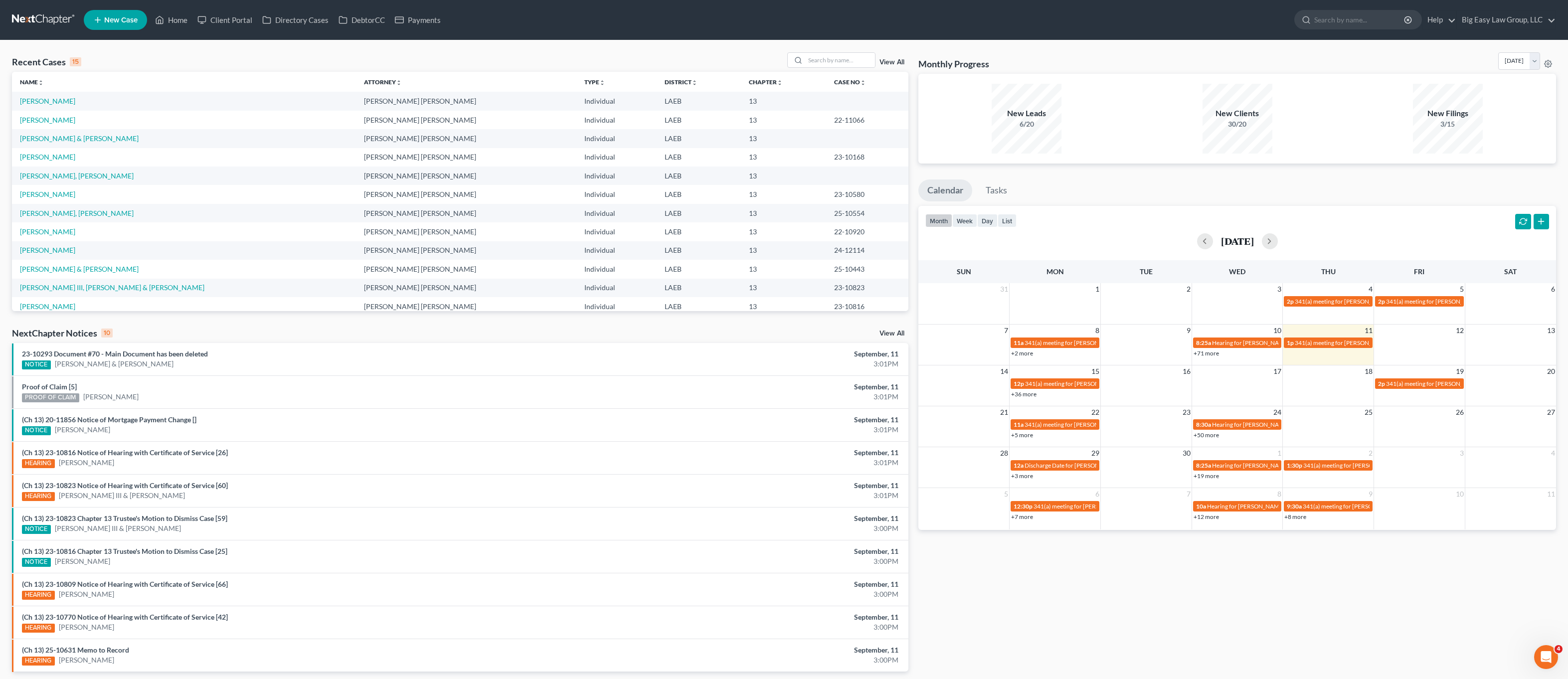
click at [190, 31] on ul "New Case Home Client Portal Directory Cases DebtorCC Payments - No Result - See…" at bounding box center [820, 20] width 1473 height 26
drag, startPoint x: 177, startPoint y: 20, endPoint x: 179, endPoint y: 16, distance: 4.5
click at [177, 20] on link "Home" at bounding box center [171, 20] width 42 height 18
click at [169, 29] on ul "New Case Home Client Portal Directory Cases DebtorCC Payments - No Result - See…" at bounding box center [820, 20] width 1473 height 26
click at [46, 95] on td "[PERSON_NAME]" at bounding box center [184, 101] width 344 height 18
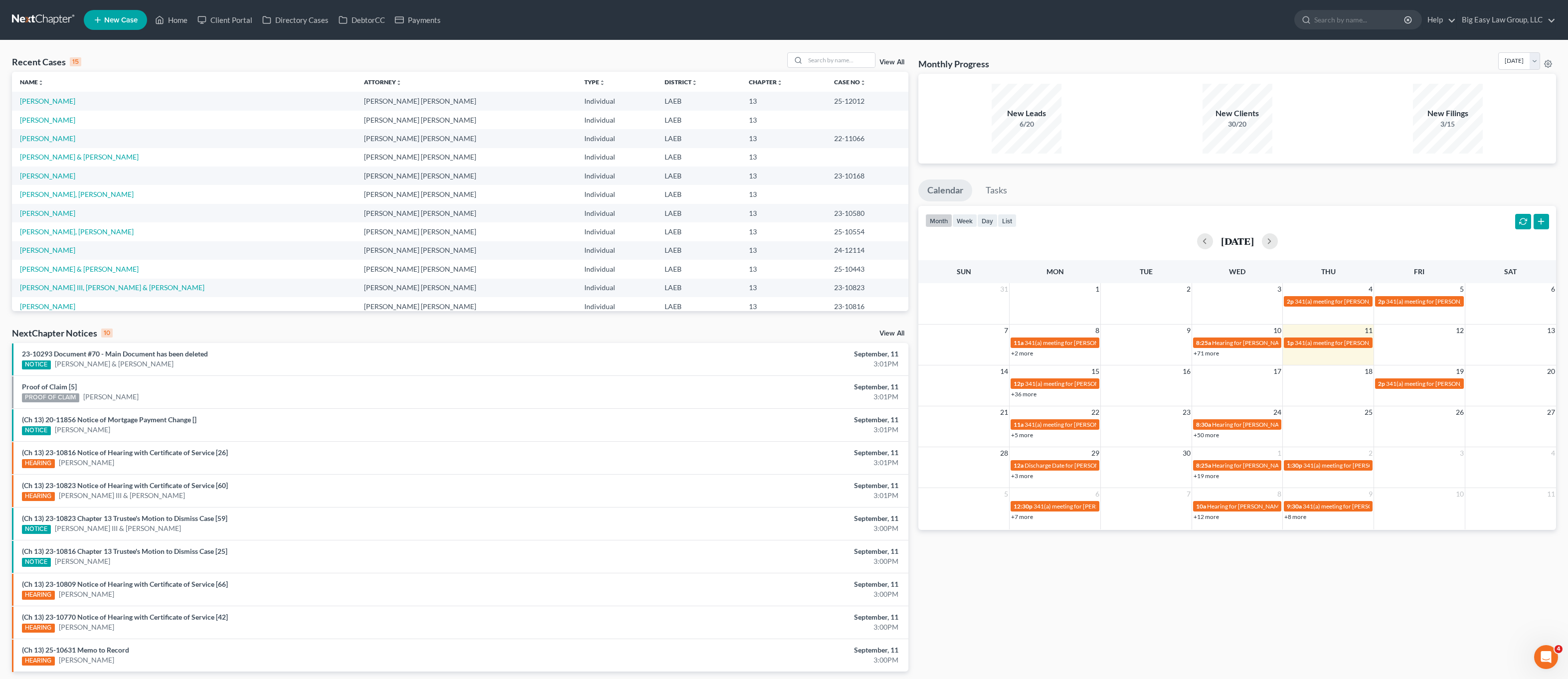
click at [149, 27] on li "New Case" at bounding box center [117, 19] width 66 height 23
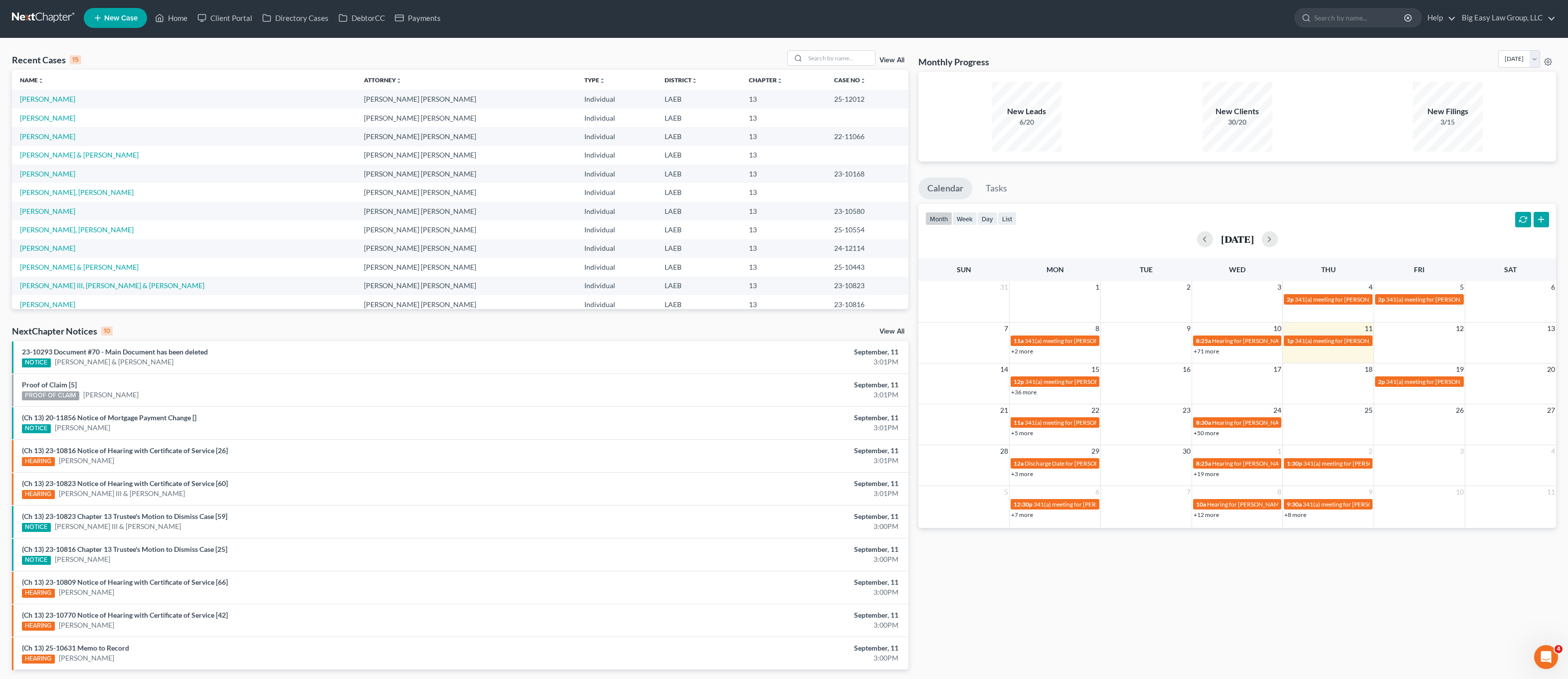
click at [891, 61] on link "View All" at bounding box center [892, 60] width 25 height 7
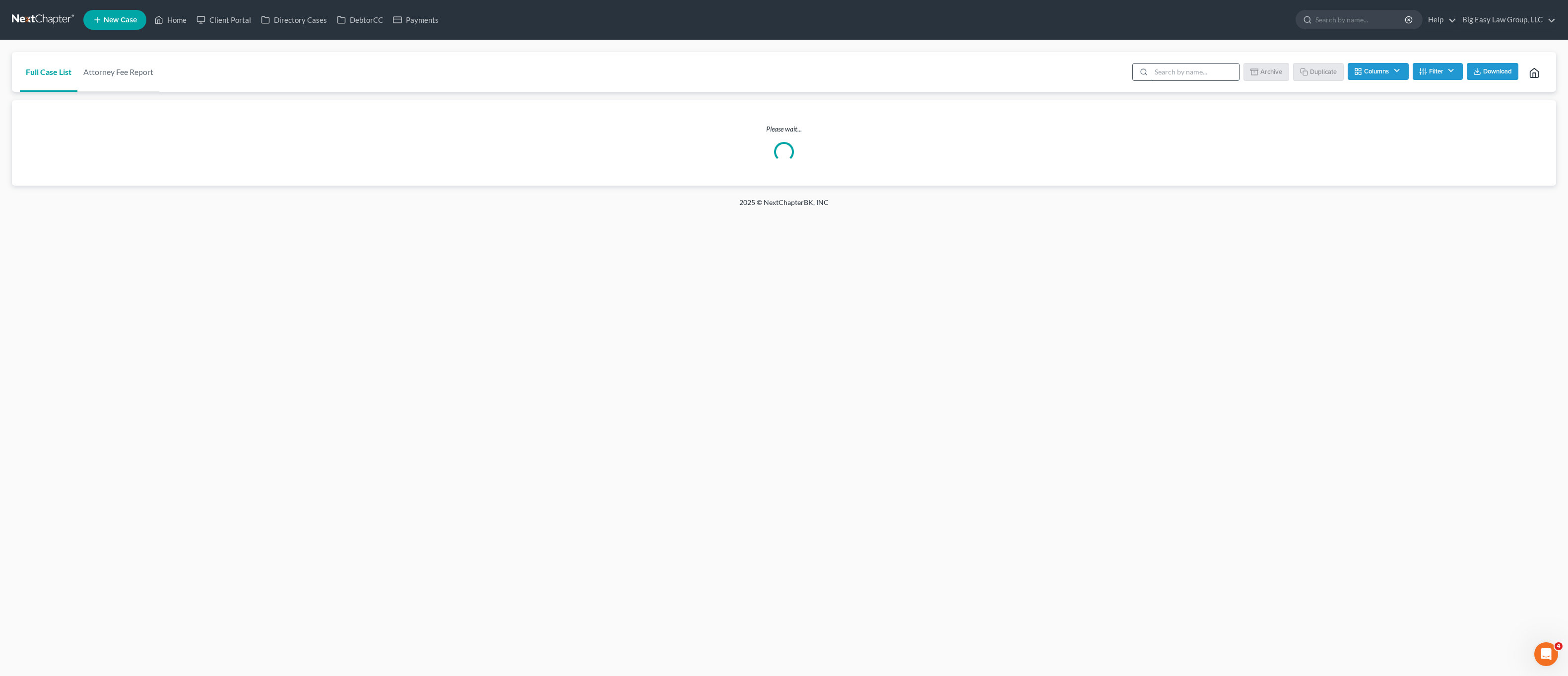
click at [1166, 73] on input "search" at bounding box center [1195, 72] width 88 height 17
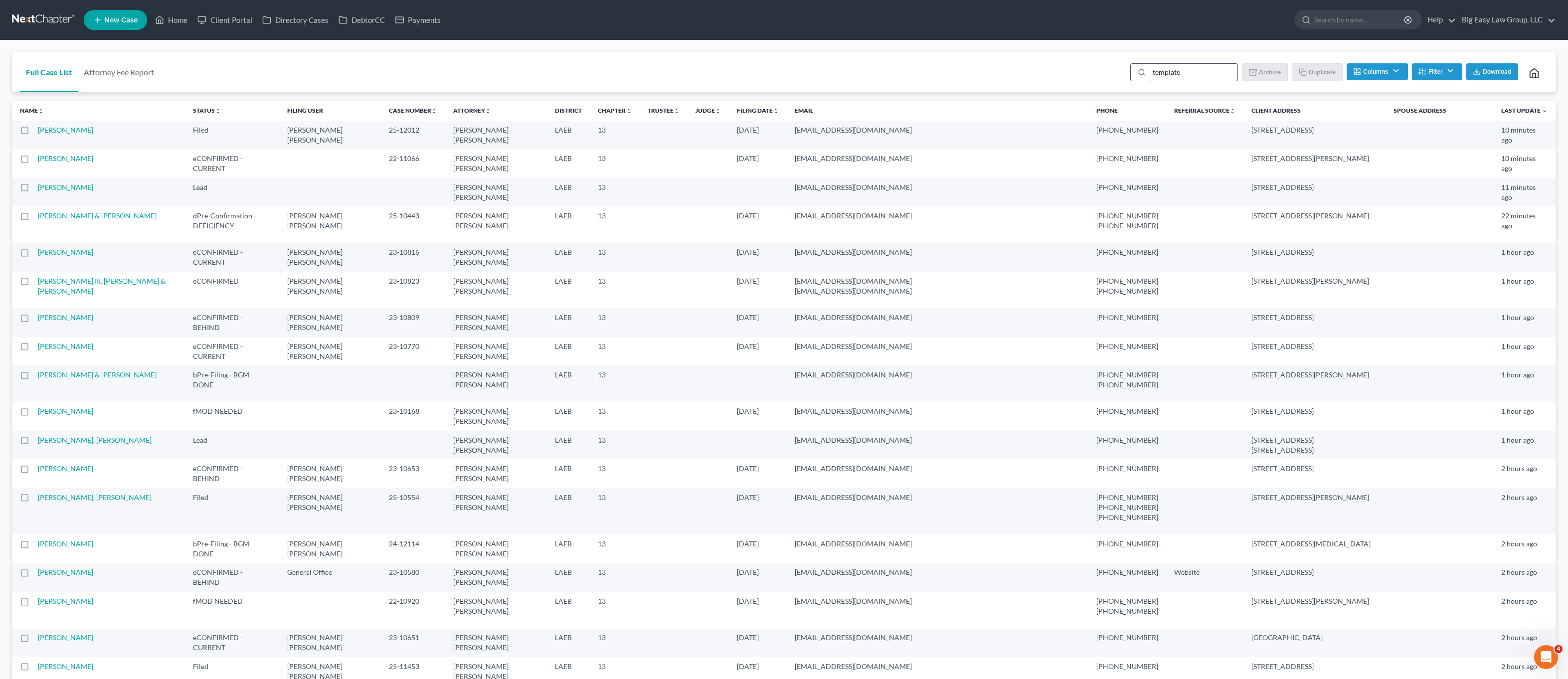
type input "template"
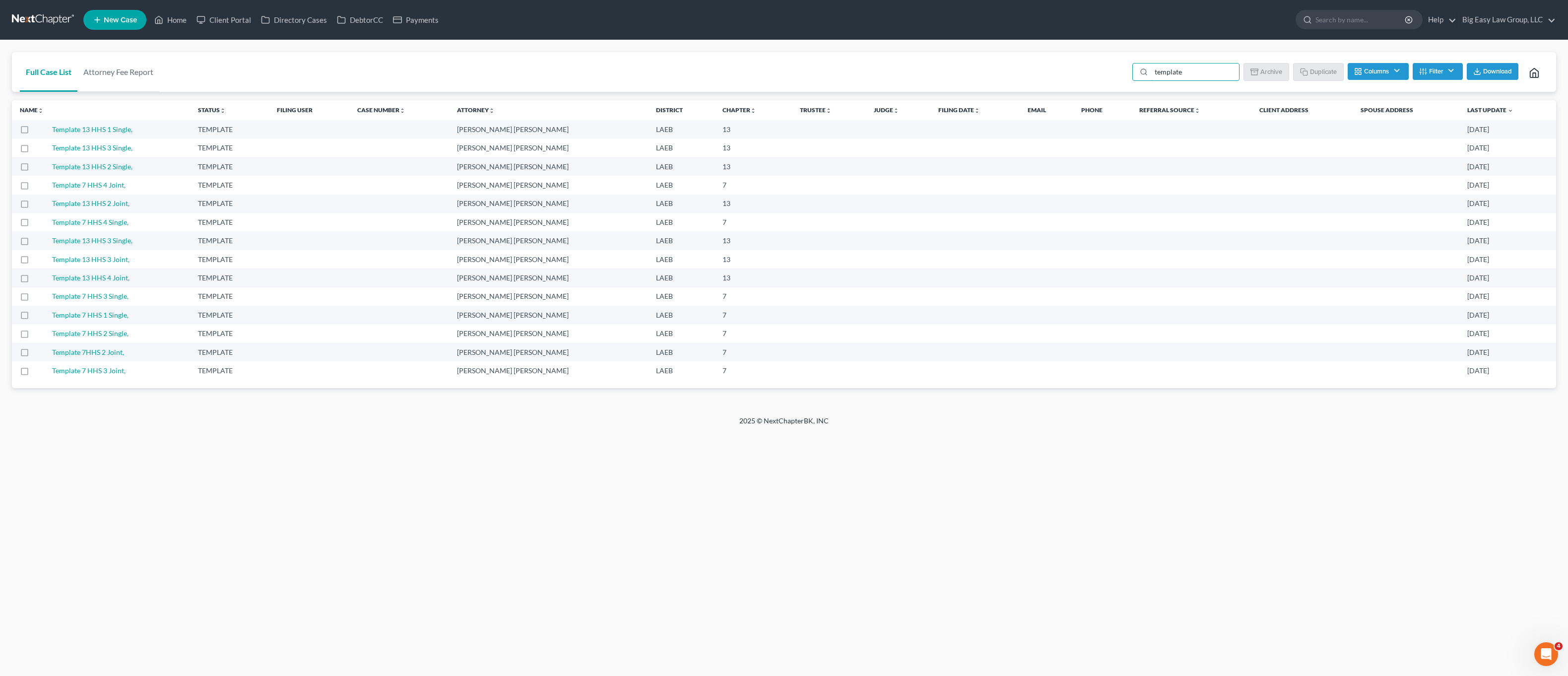
click at [34, 132] on label at bounding box center [34, 132] width 0 height 0
click at [37, 131] on input "checkbox" at bounding box center [41, 128] width 6 height 6
drag, startPoint x: 1328, startPoint y: 80, endPoint x: 1321, endPoint y: 66, distance: 15.7
click at [1328, 80] on li "Duplicate" at bounding box center [1319, 73] width 50 height 20
click at [1312, 70] on button "Duplicate" at bounding box center [1319, 72] width 50 height 17
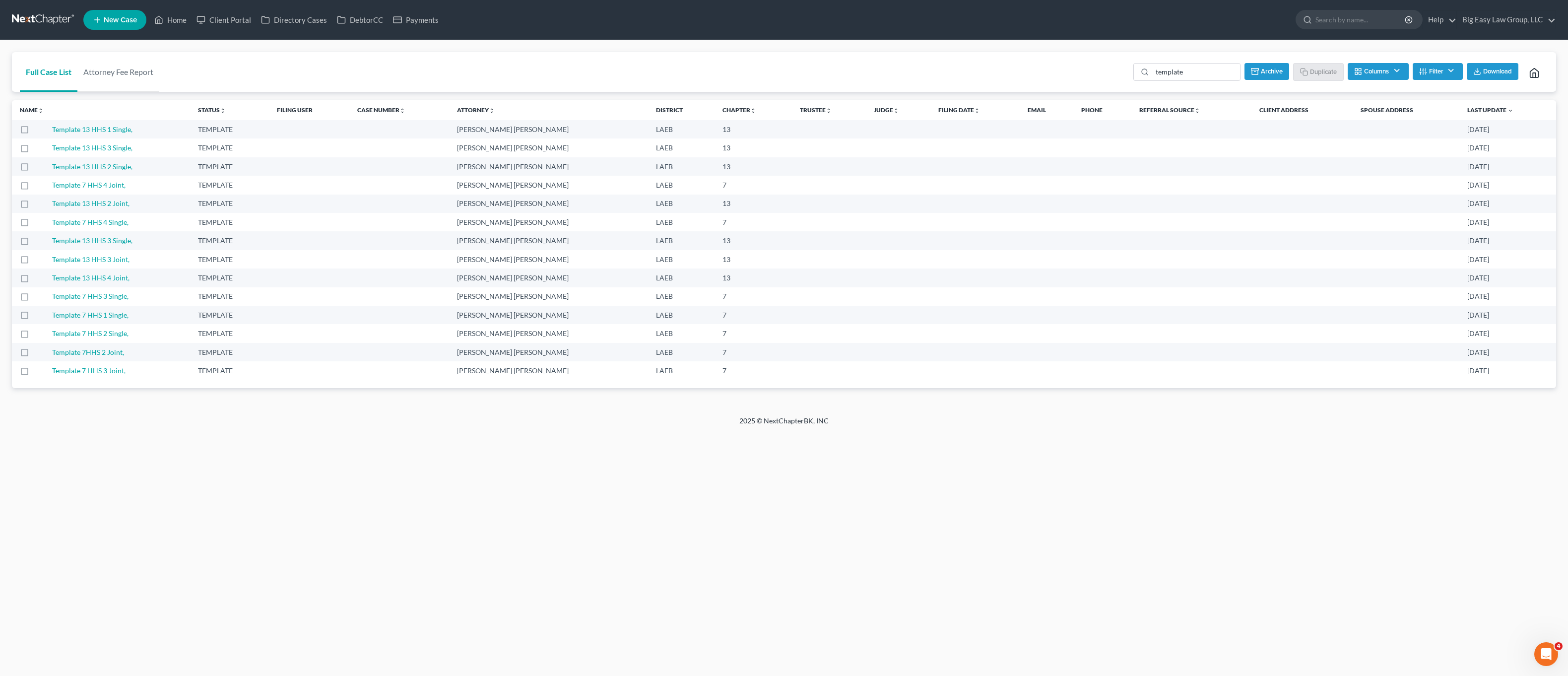
checkbox input "false"
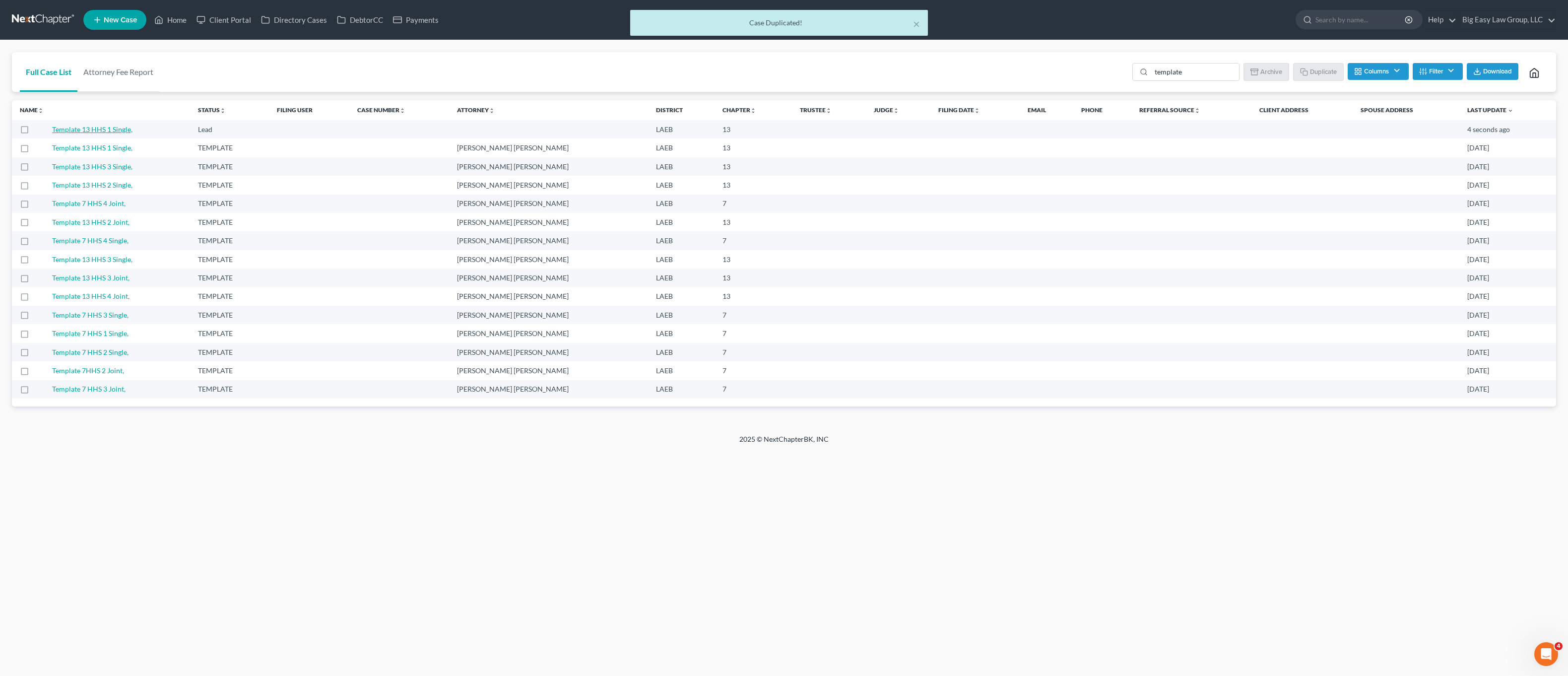
click at [120, 129] on link "Template 13 HHS 1 Single," at bounding box center [92, 129] width 80 height 8
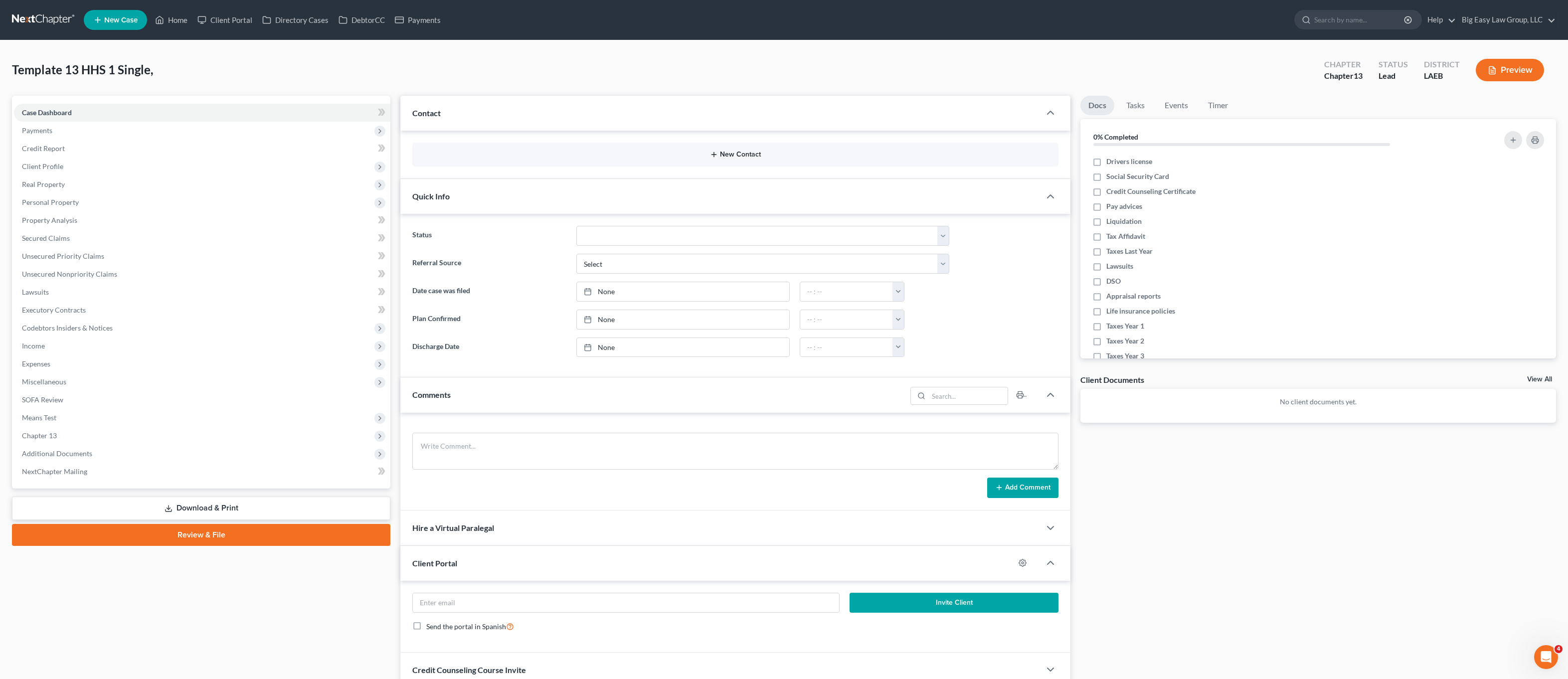
click at [749, 155] on button "New Contact" at bounding box center [735, 154] width 630 height 8
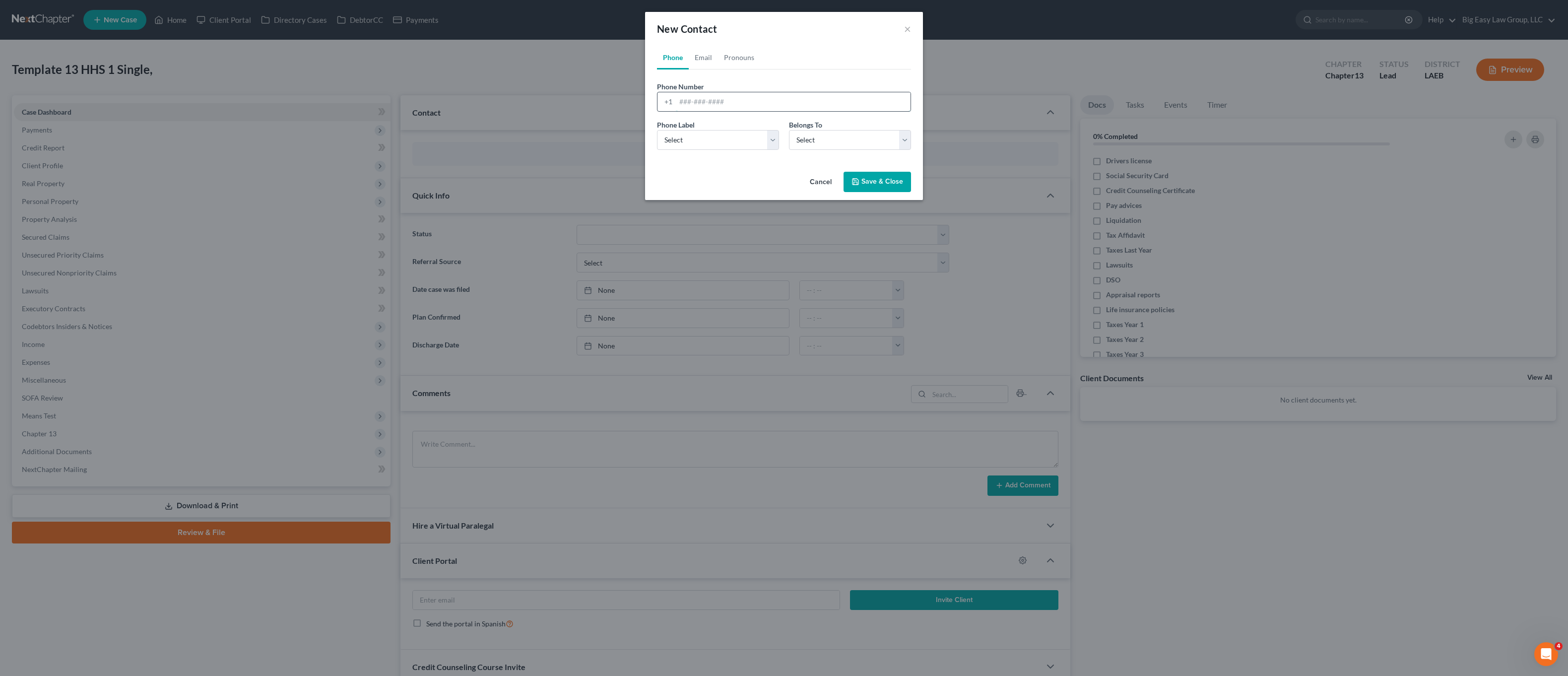
click at [719, 95] on input "tel" at bounding box center [793, 101] width 235 height 19
type input "9851474288"
click at [740, 155] on div "Phone Label * Select Mobile Home Work Other Belongs To * Select Client Other" at bounding box center [784, 138] width 264 height 38
click at [746, 144] on select "Select Mobile Home Work Other" at bounding box center [718, 140] width 122 height 20
select select "0"
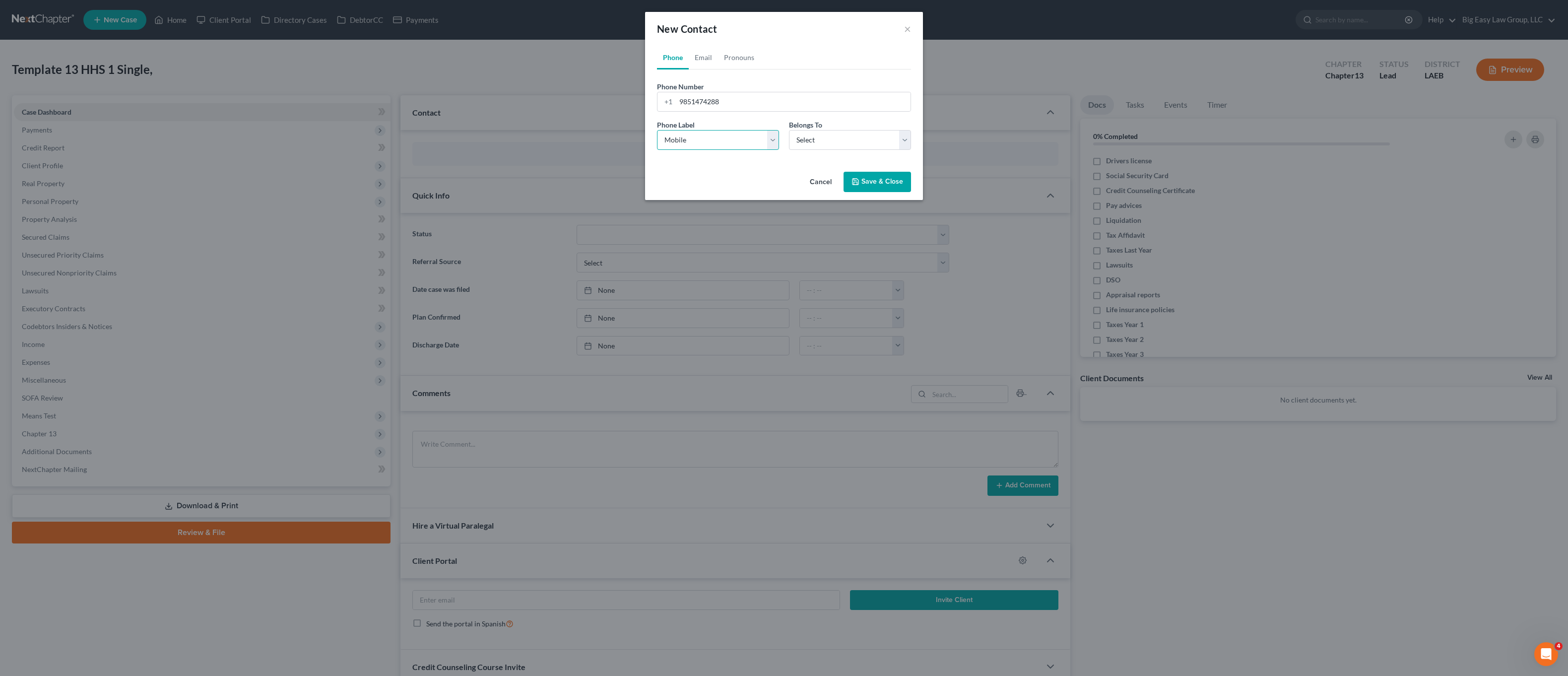
click at [657, 130] on select "Select Mobile Home Work Other" at bounding box center [718, 140] width 122 height 20
click at [809, 134] on select "Select Client Other" at bounding box center [850, 140] width 122 height 20
select select "0"
click at [789, 130] on select "Select Client Other" at bounding box center [850, 140] width 122 height 20
select select "0"
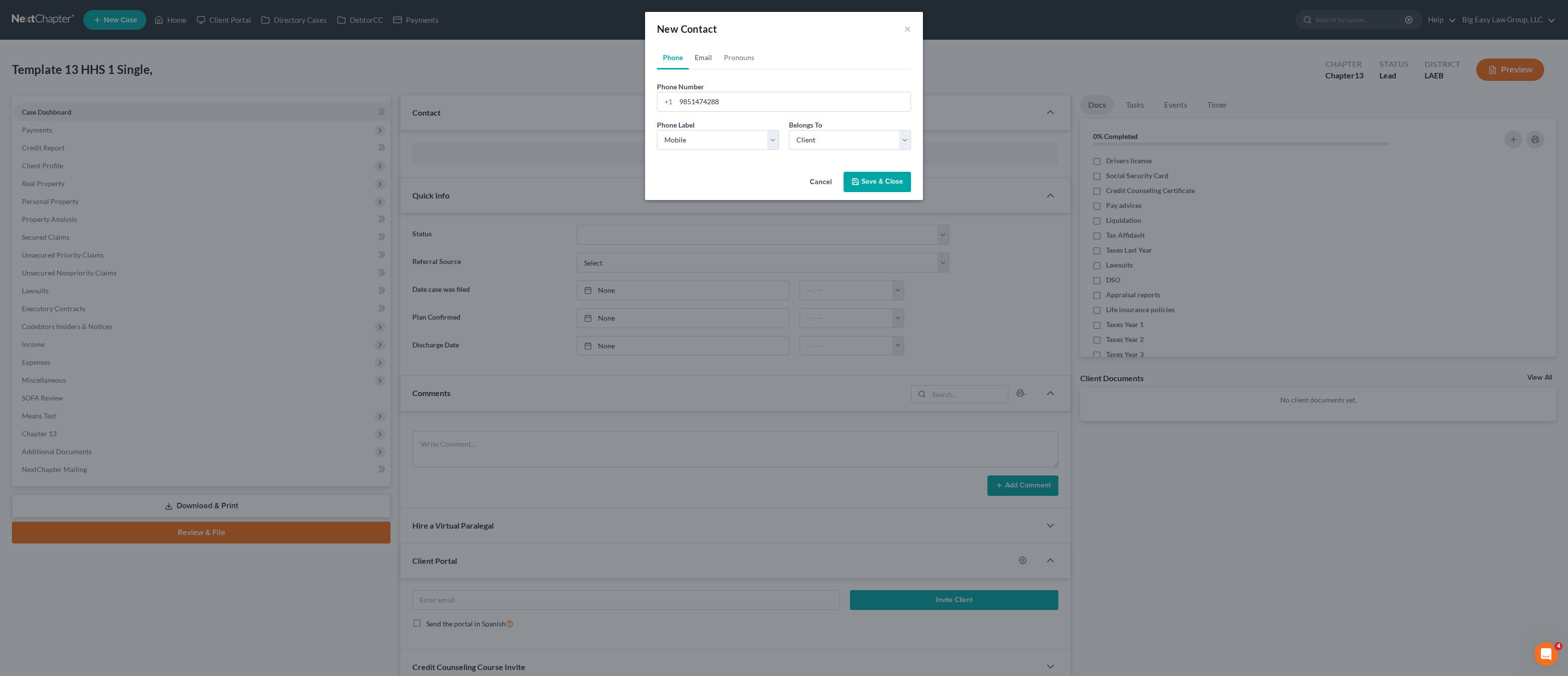
click at [707, 59] on link "Email" at bounding box center [703, 58] width 29 height 24
click at [702, 102] on input "email" at bounding box center [793, 101] width 235 height 19
type input "[EMAIL_ADDRESS][DOMAIN_NAME]"
click at [726, 138] on select "Select Home Work Other" at bounding box center [718, 140] width 122 height 20
select select "0"
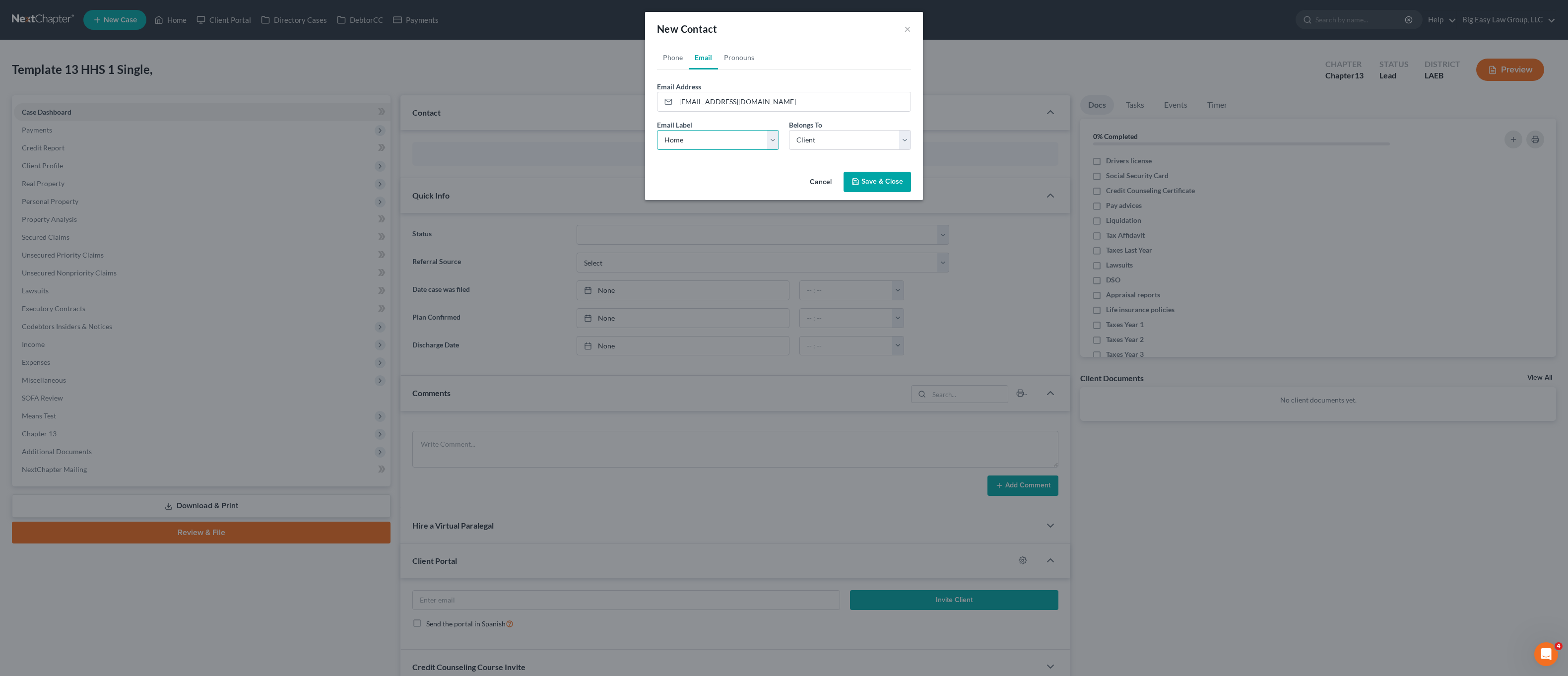
click at [657, 130] on select "Select Home Work Other" at bounding box center [718, 140] width 122 height 20
click at [889, 185] on button "Save & Close" at bounding box center [877, 182] width 67 height 21
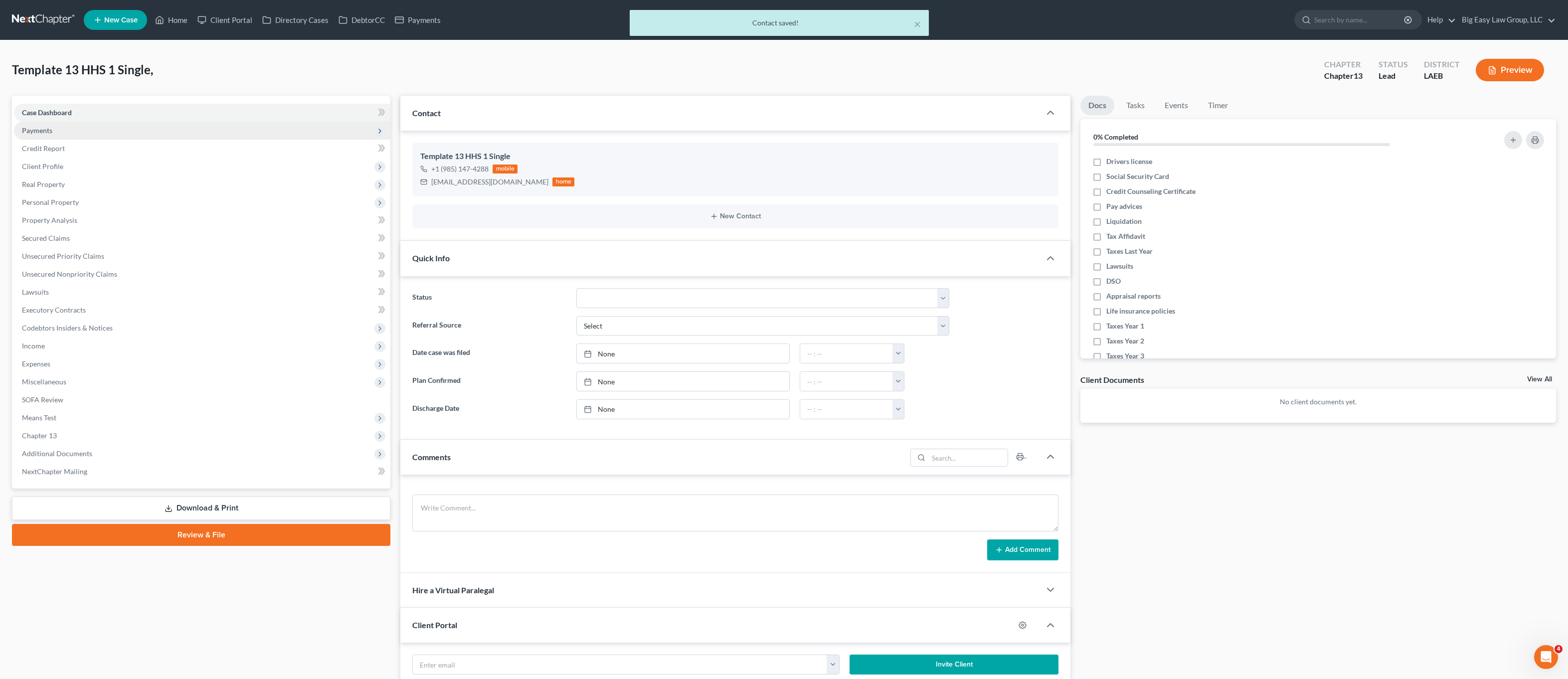
click at [82, 135] on span "Payments" at bounding box center [203, 130] width 377 height 18
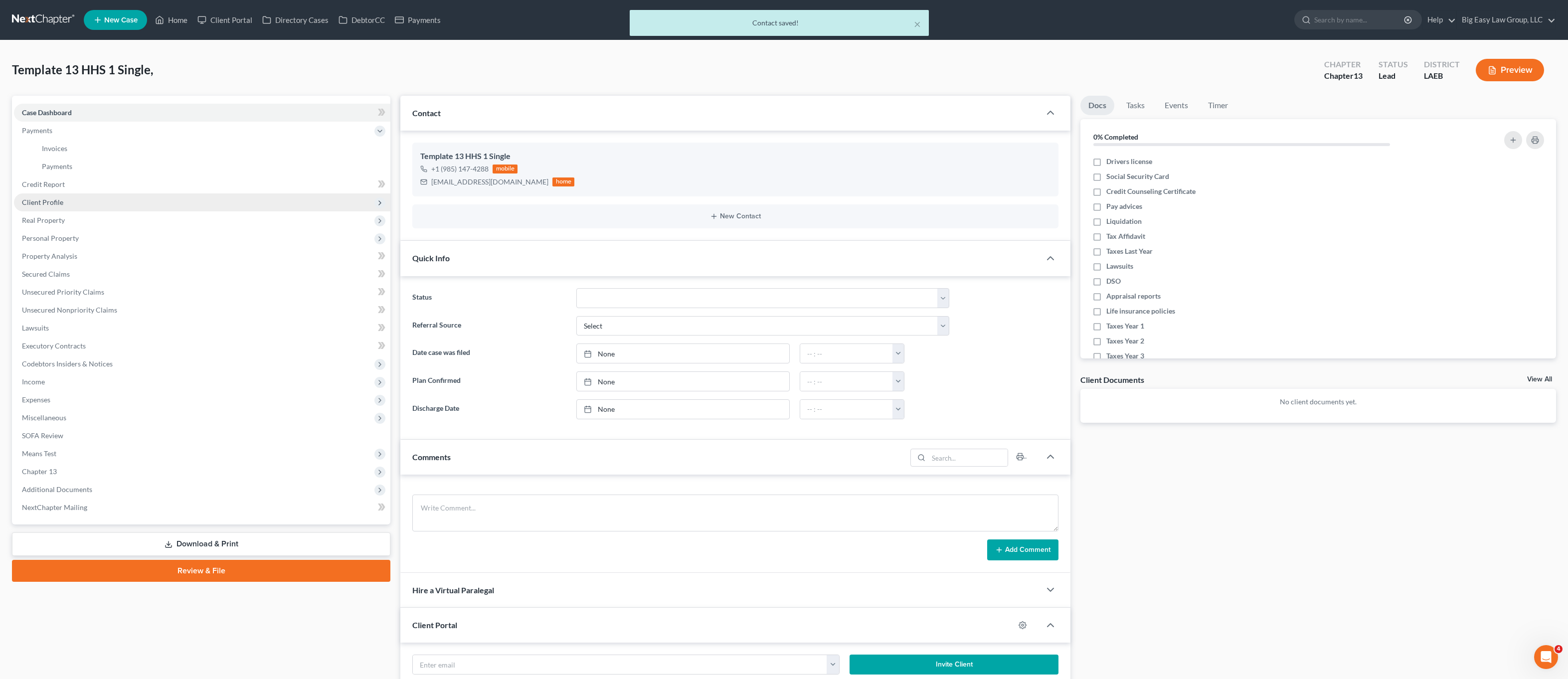
click at [83, 205] on span "Client Profile" at bounding box center [203, 203] width 377 height 18
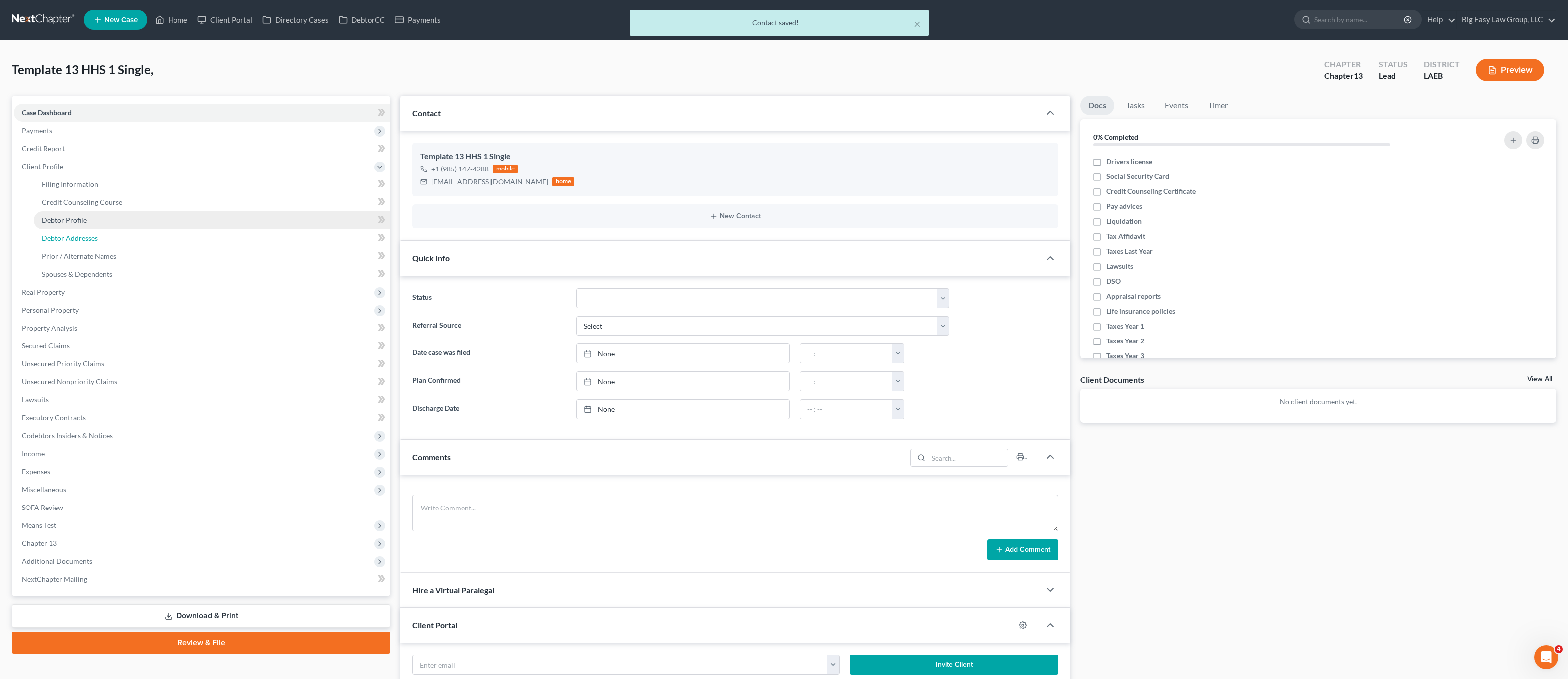
drag, startPoint x: 86, startPoint y: 229, endPoint x: 115, endPoint y: 213, distance: 33.1
click at [86, 229] on link "Debtor Addresses" at bounding box center [212, 238] width 356 height 18
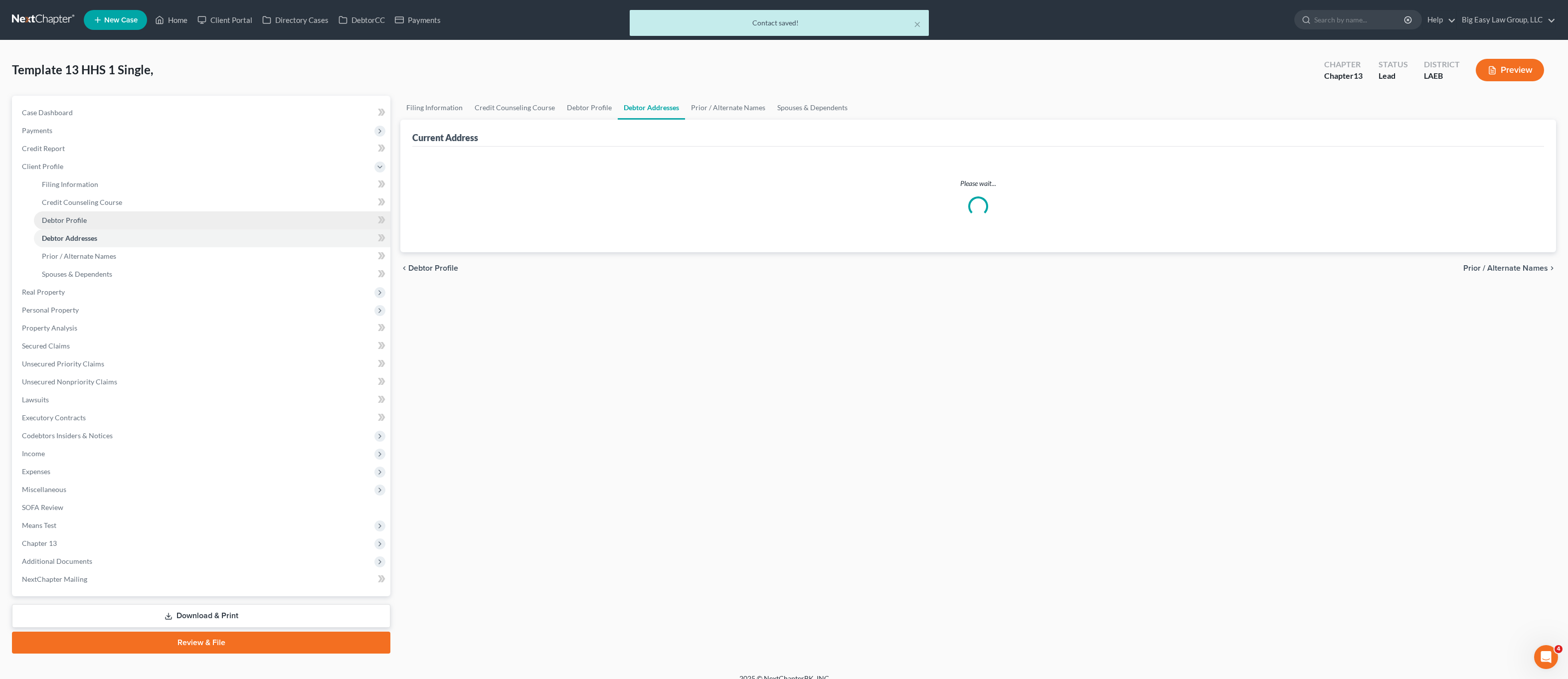
select select "0"
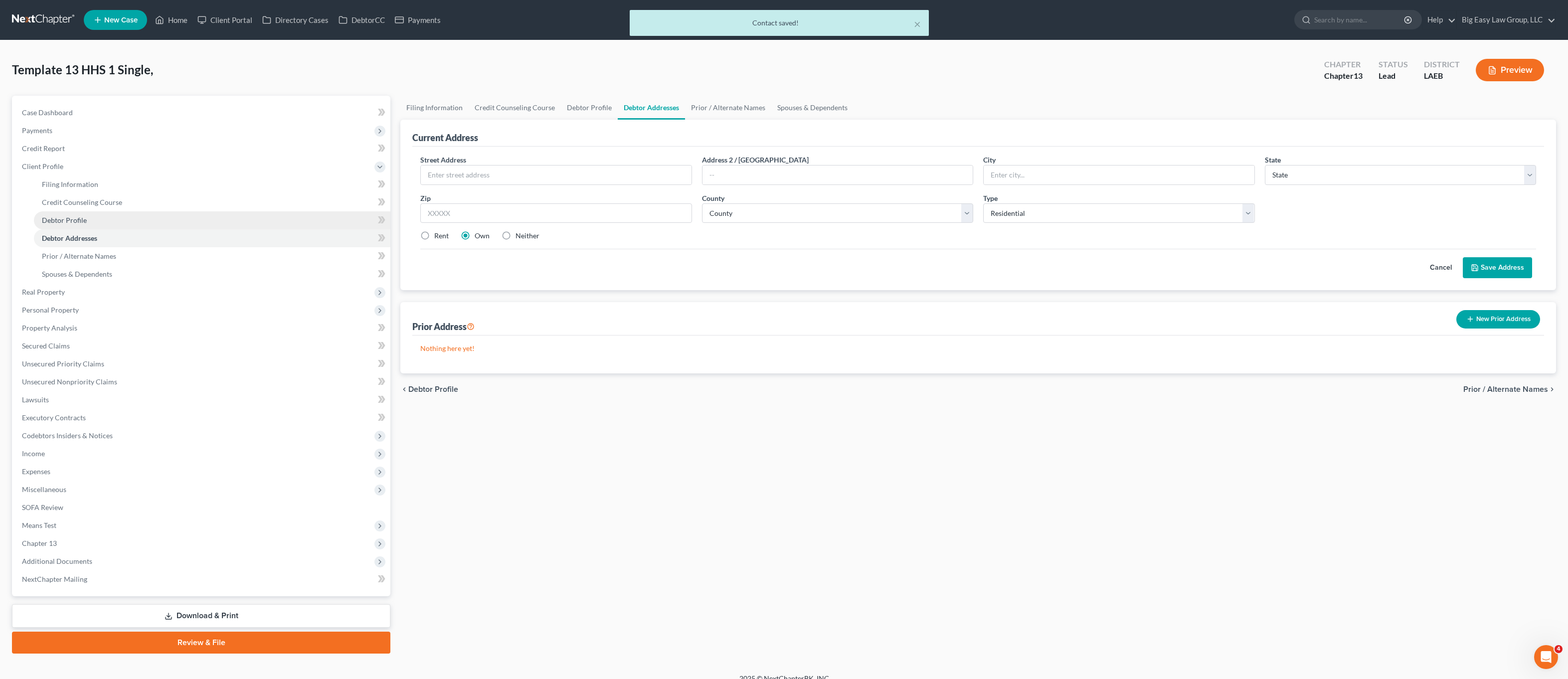
click at [119, 212] on link "Debtor Profile" at bounding box center [212, 221] width 356 height 18
select select "0"
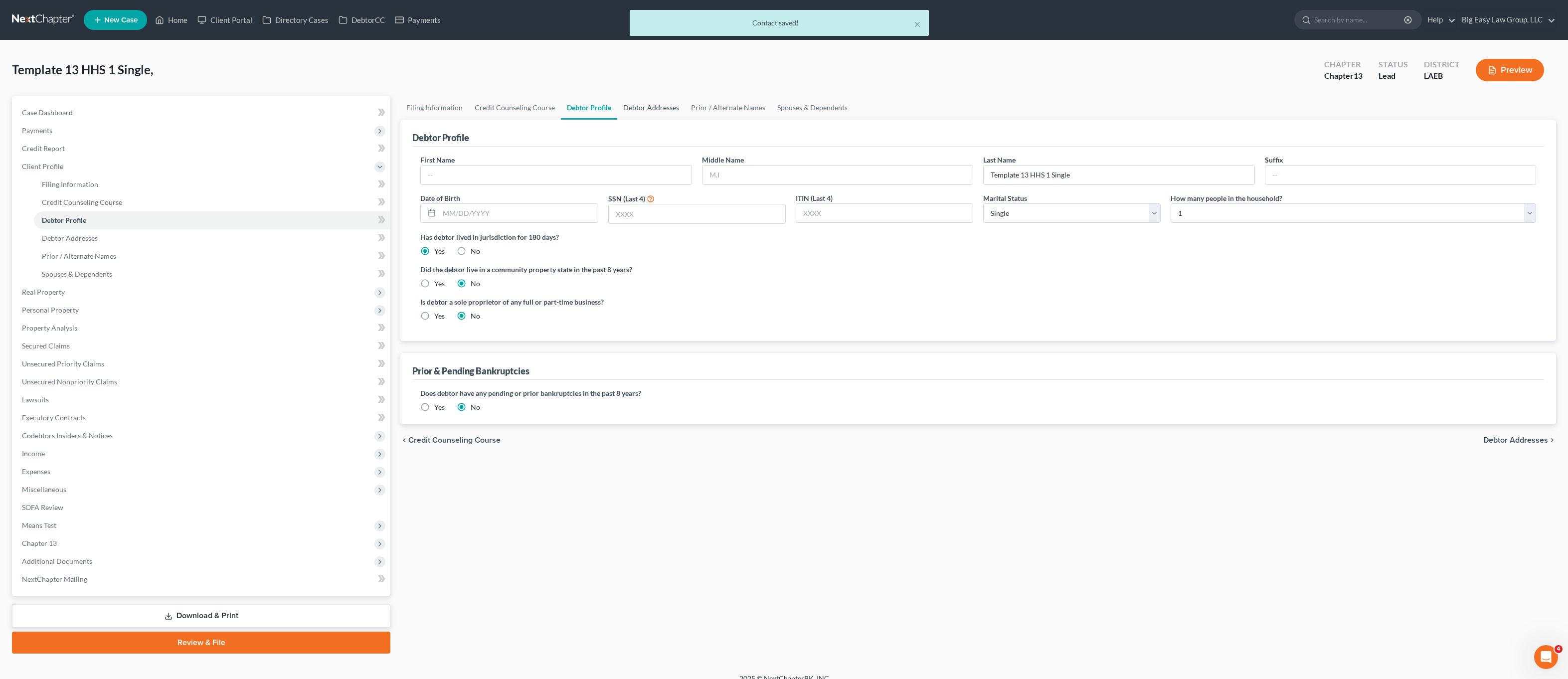
click at [653, 105] on link "Debtor Addresses" at bounding box center [651, 107] width 68 height 24
select select "0"
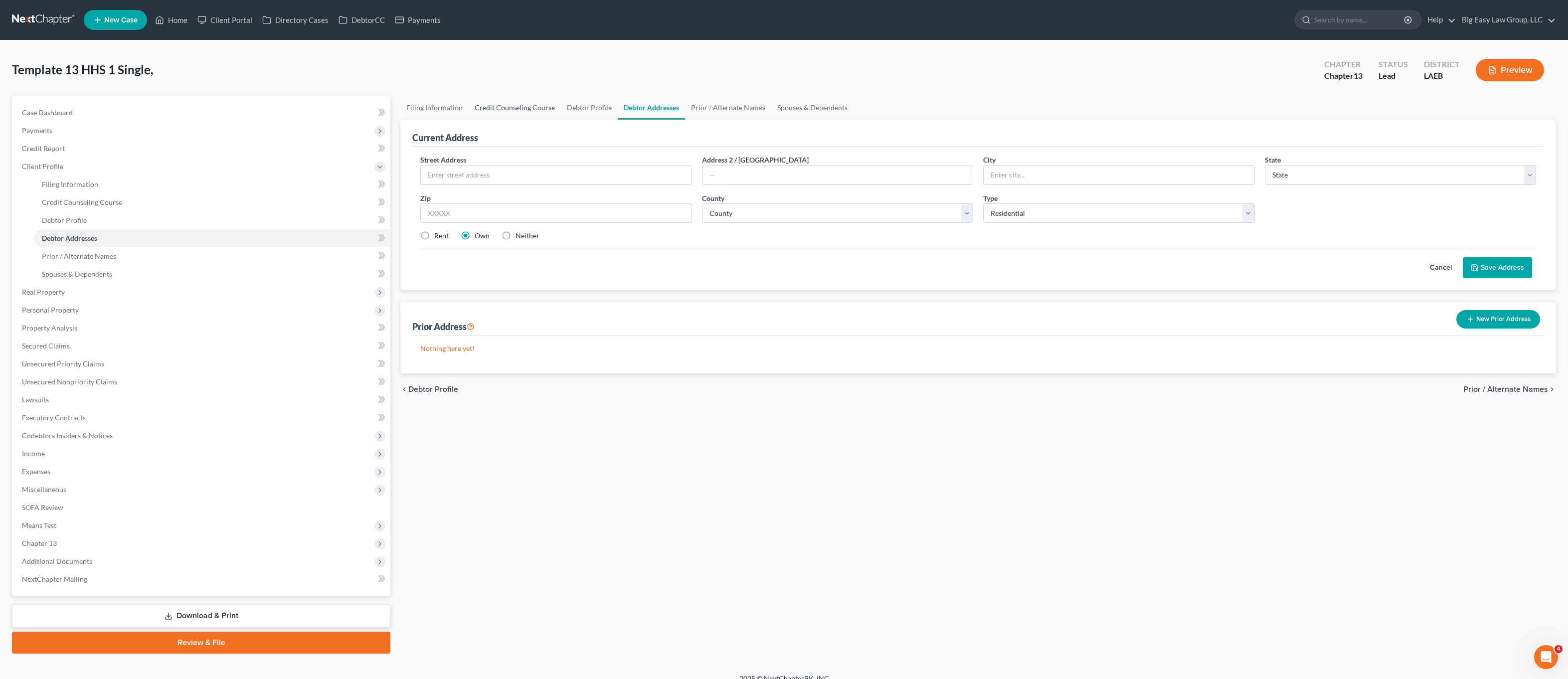
click at [517, 115] on link "Credit Counseling Course" at bounding box center [515, 107] width 92 height 24
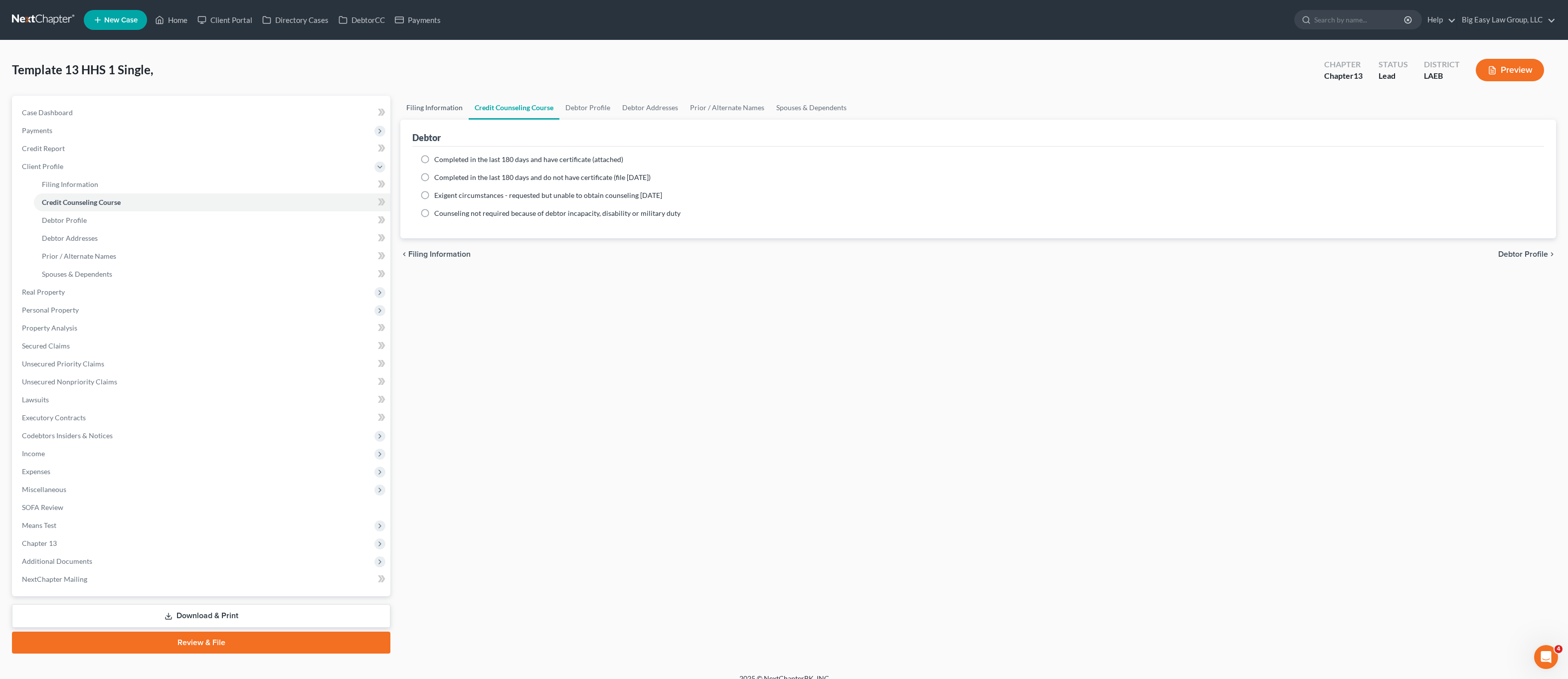
click at [443, 110] on link "Filing Information" at bounding box center [434, 107] width 68 height 24
select select "1"
select select "0"
select select "3"
select select "34"
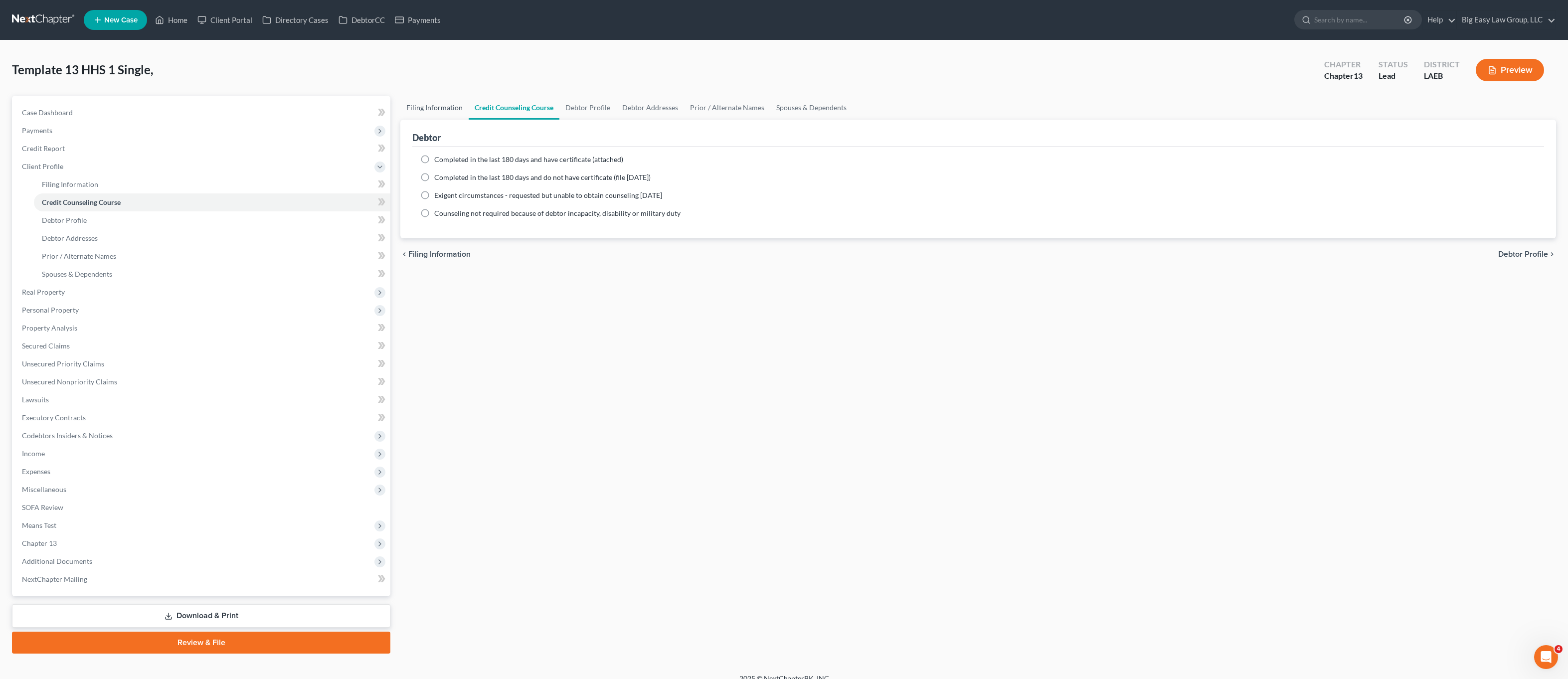
select select "0"
select select "19"
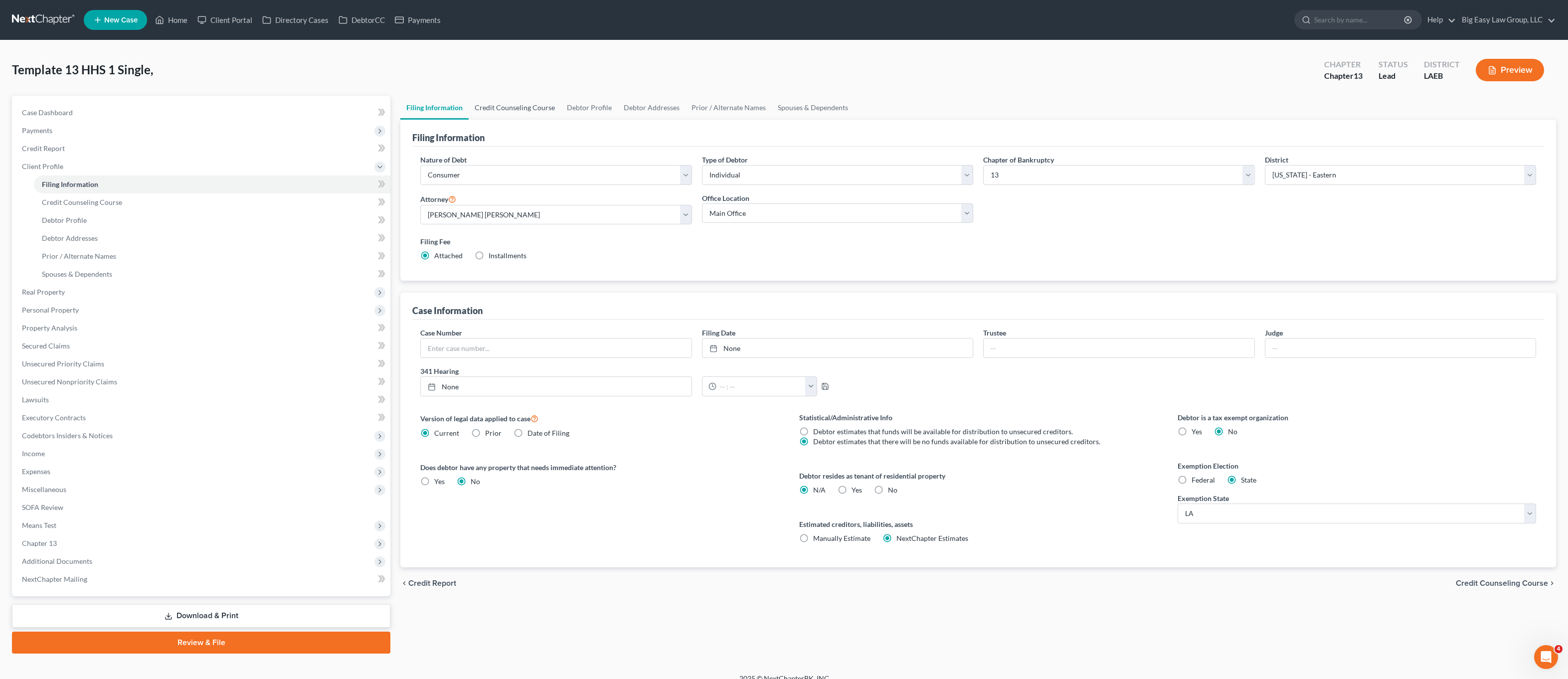
click at [499, 112] on link "Credit Counseling Course" at bounding box center [515, 107] width 92 height 24
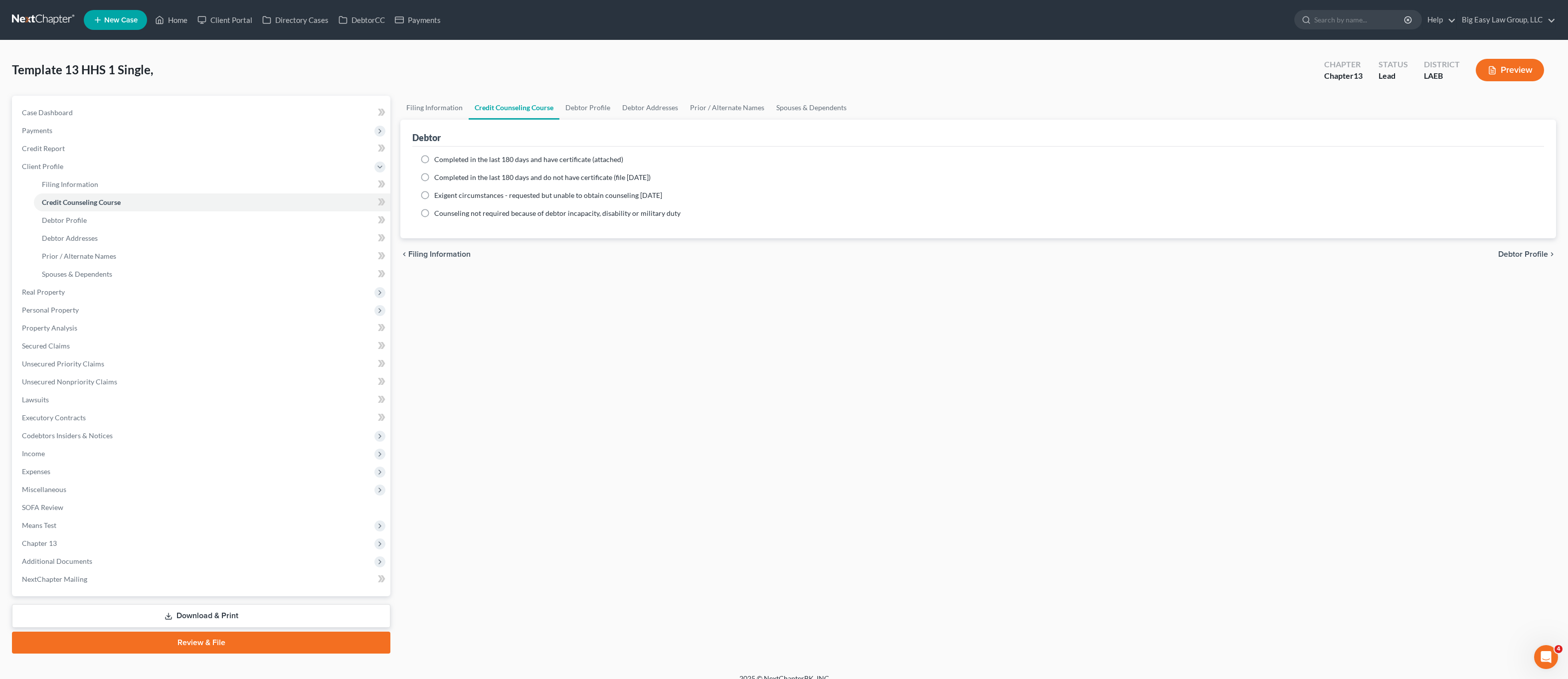
click at [467, 177] on span "Completed in the last 180 days and do not have certificate (file [DATE])" at bounding box center [542, 177] width 216 height 8
click at [445, 177] on input "Completed in the last 180 days and do not have certificate (file [DATE])" at bounding box center [442, 176] width 6 height 6
radio input "true"
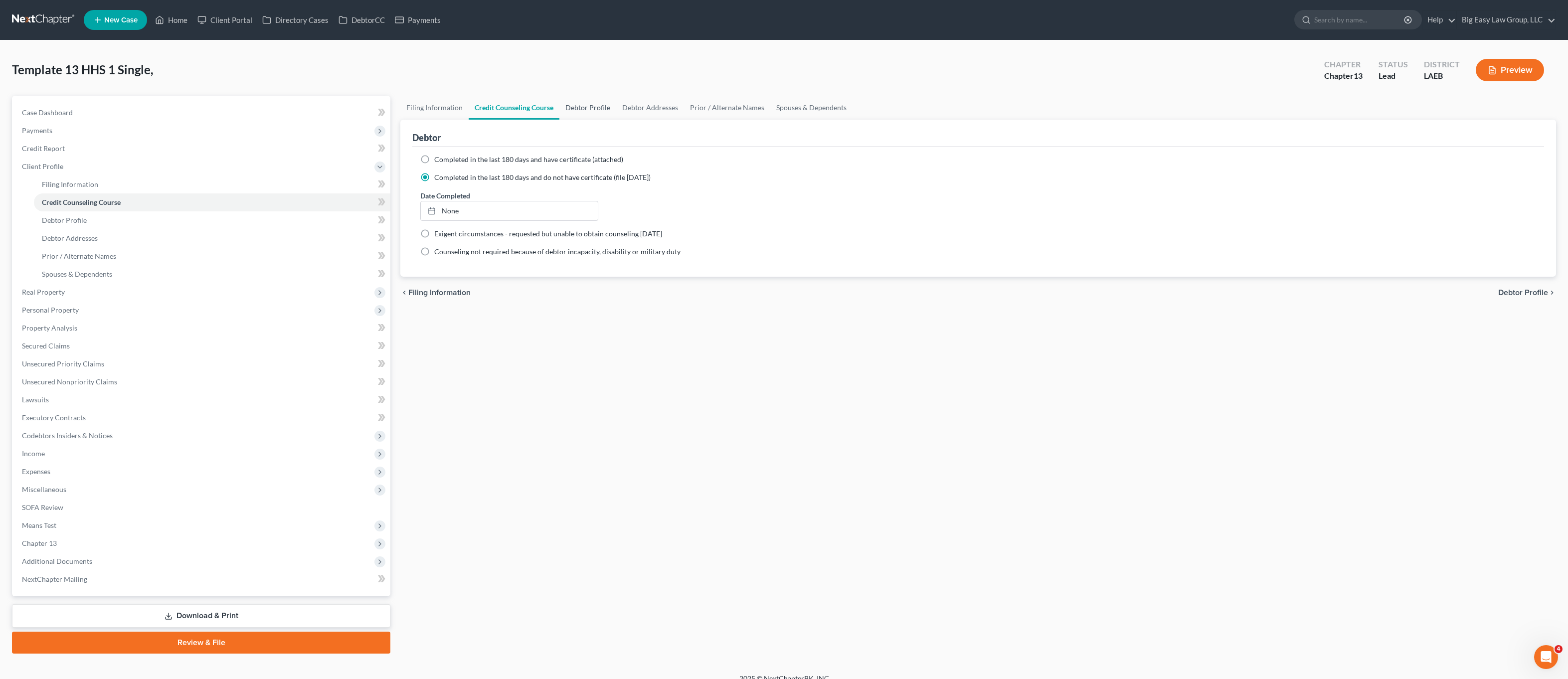
click at [577, 112] on link "Debtor Profile" at bounding box center [588, 107] width 57 height 24
select select "0"
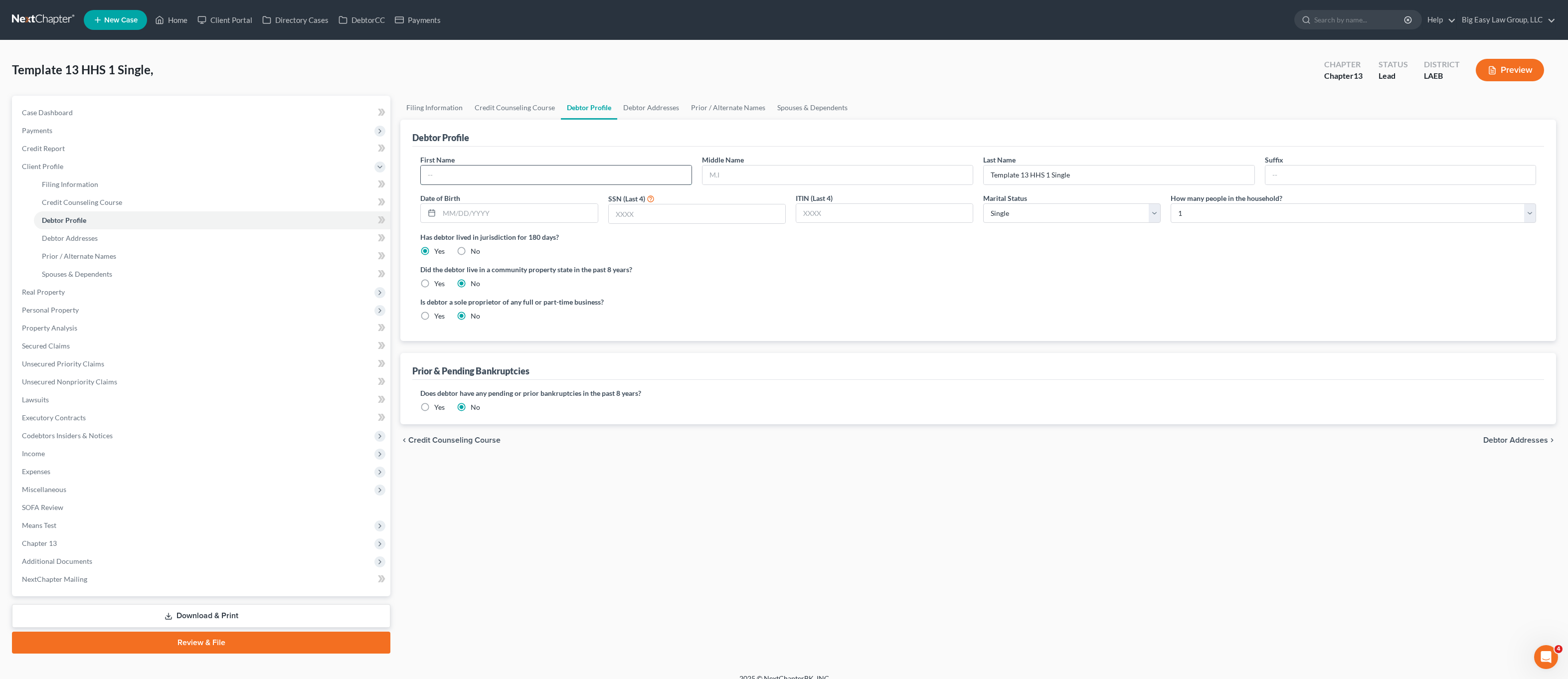
click at [510, 180] on input "text" at bounding box center [556, 175] width 270 height 19
type input "[PERSON_NAME]"
click at [448, 208] on input "text" at bounding box center [518, 213] width 158 height 19
type input "[DATE]"
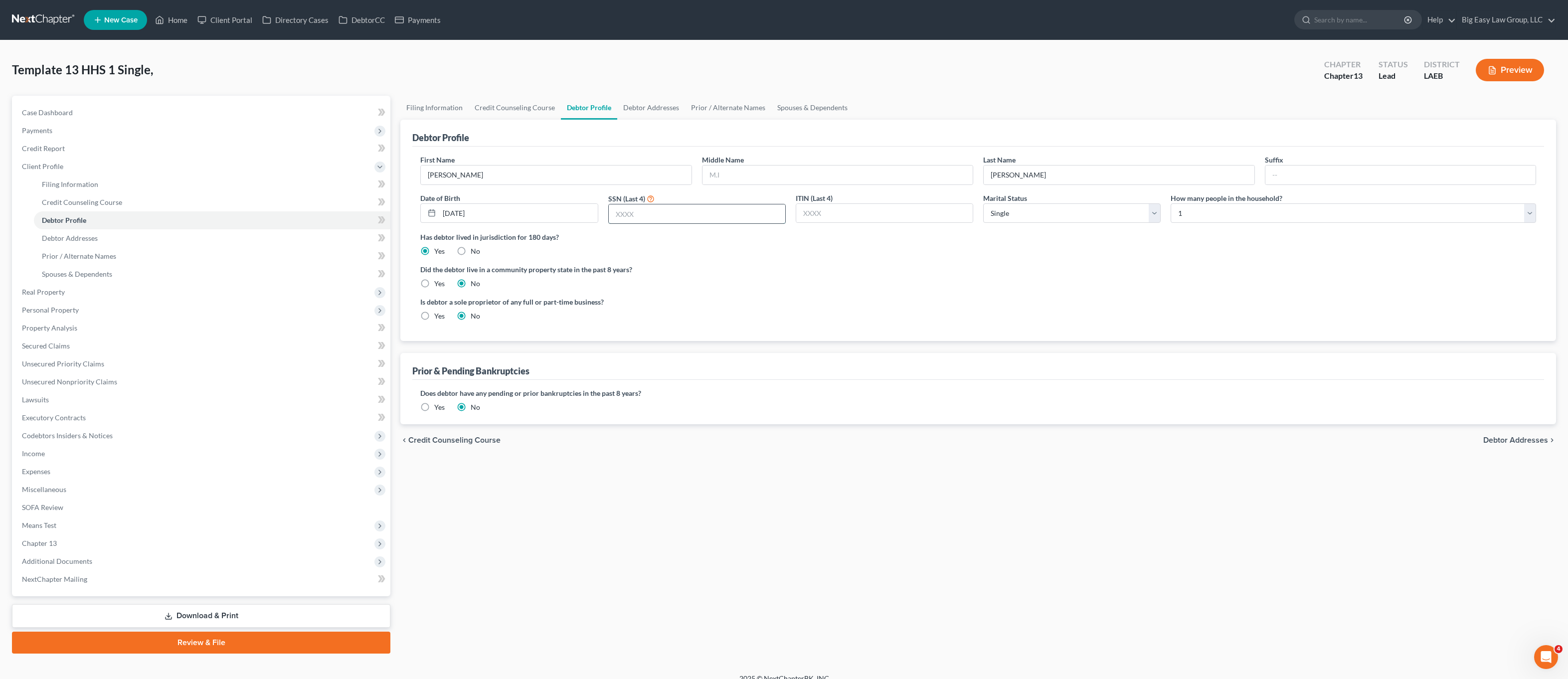
click at [648, 217] on input "text" at bounding box center [697, 214] width 177 height 19
type input "9127"
click at [1029, 214] on select "Select Single Married Separated Divorced Widowed" at bounding box center [1072, 213] width 177 height 20
click at [984, 203] on select "Select Single Married Separated Divorced Widowed" at bounding box center [1072, 213] width 177 height 20
click at [653, 93] on div "Template 13 HHS 1 Single, Upgraded Chapter Chapter 13 Status Lead District LAEB…" at bounding box center [784, 74] width 1545 height 43
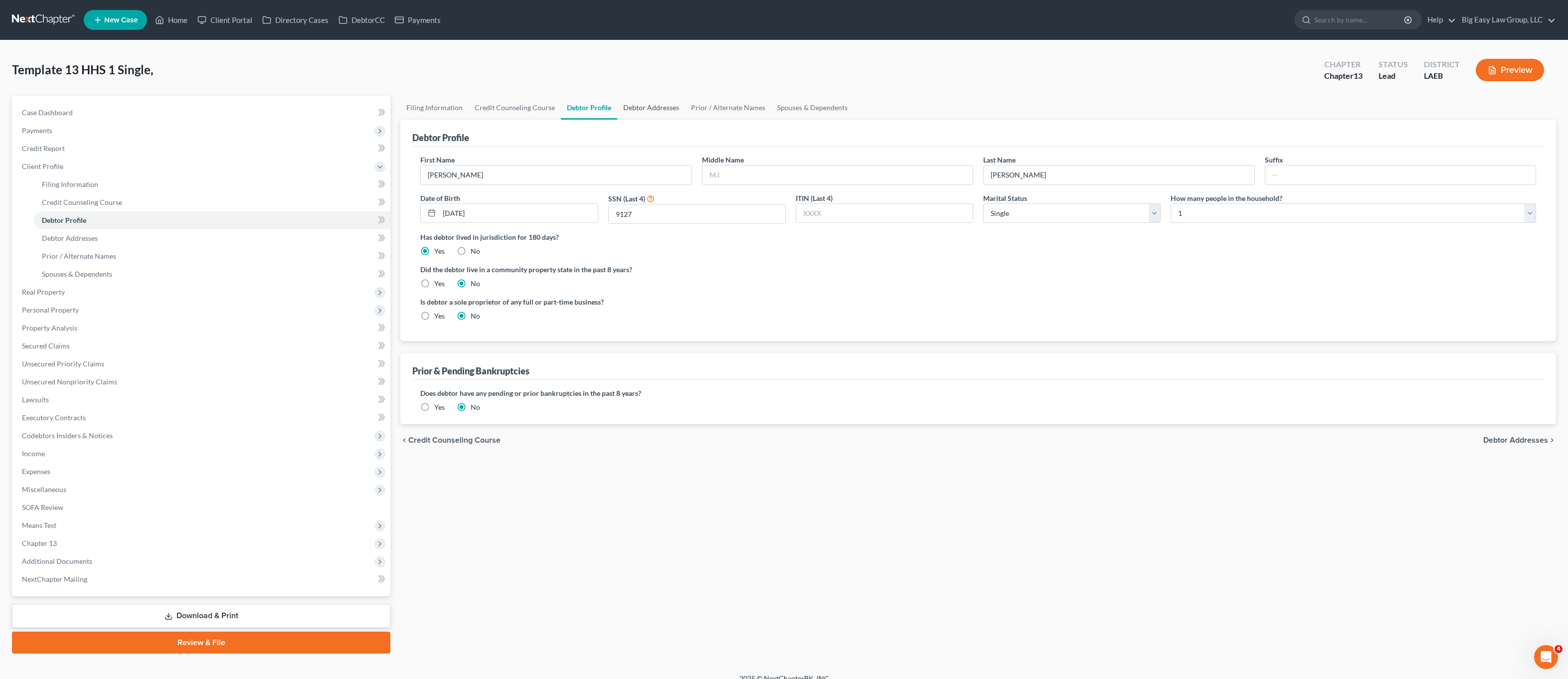
click at [648, 108] on link "Debtor Addresses" at bounding box center [651, 107] width 68 height 24
select select "0"
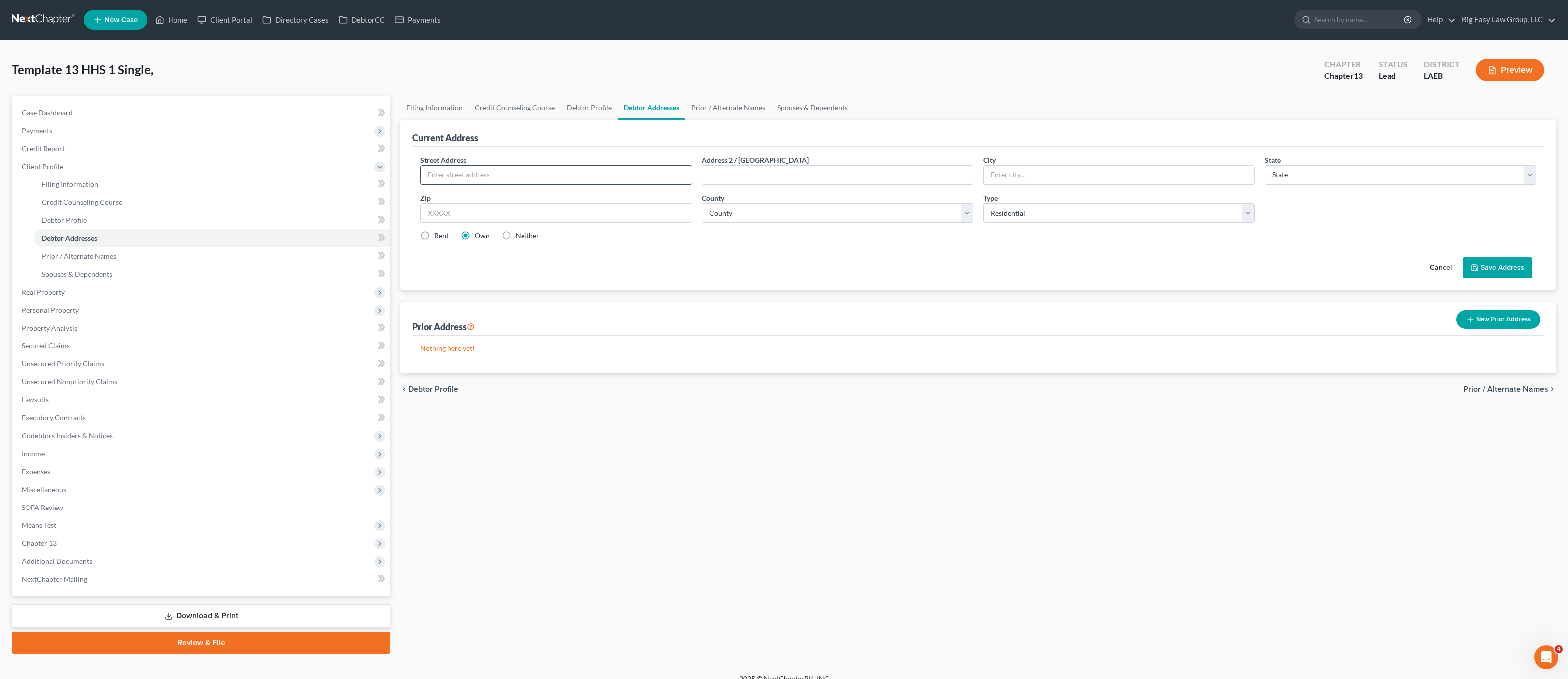
click at [597, 169] on input "text" at bounding box center [556, 175] width 270 height 19
type input "[STREET_ADDRESS]"
type input "Houma"
select select "19"
type input "70364"
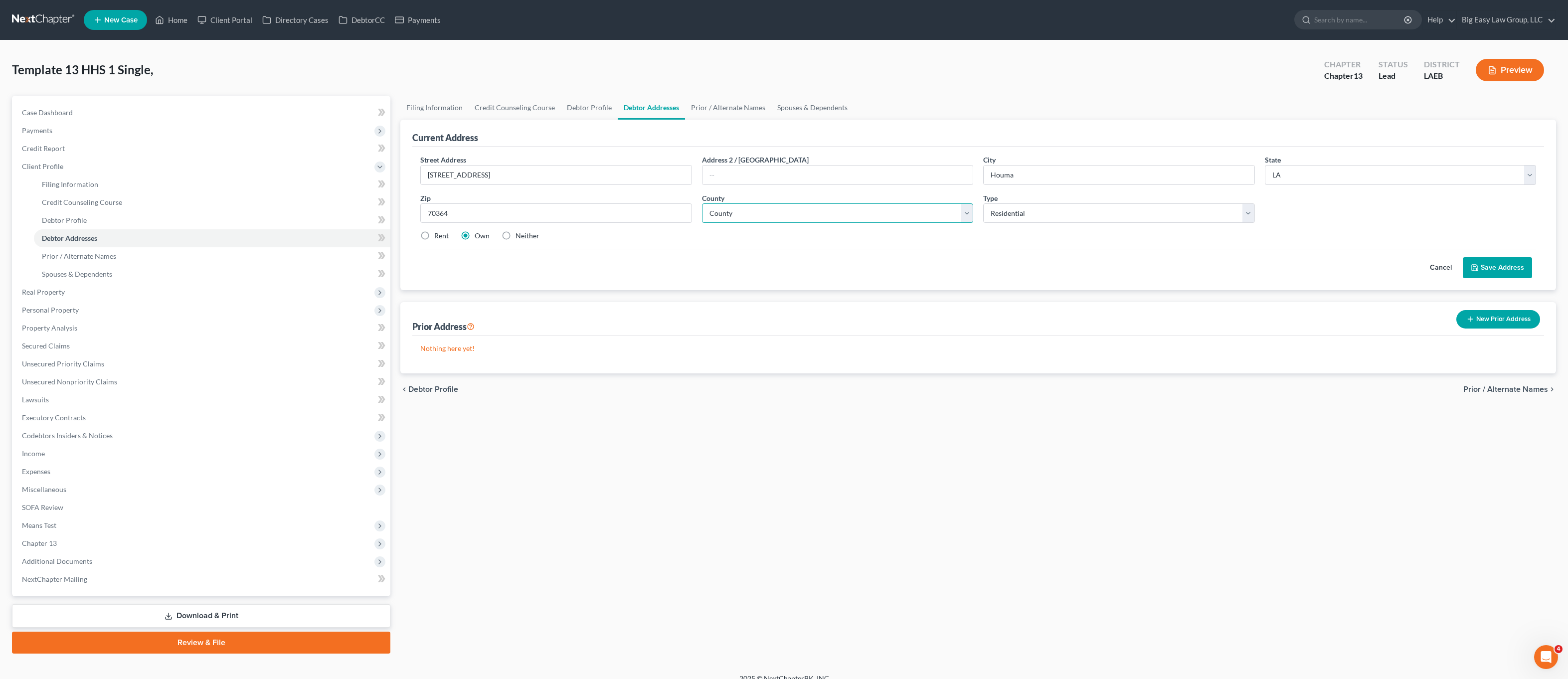
click at [834, 219] on select "County Acadia [PERSON_NAME] [DATE] Assumption Avoyelles [GEOGRAPHIC_DATA] Bienv…" at bounding box center [838, 213] width 271 height 20
select select "54"
click at [702, 203] on select "County Acadia [PERSON_NAME] [DATE] Assumption Avoyelles [GEOGRAPHIC_DATA] Bienv…" at bounding box center [838, 213] width 271 height 20
click at [1496, 267] on button "Save Address" at bounding box center [1497, 267] width 69 height 21
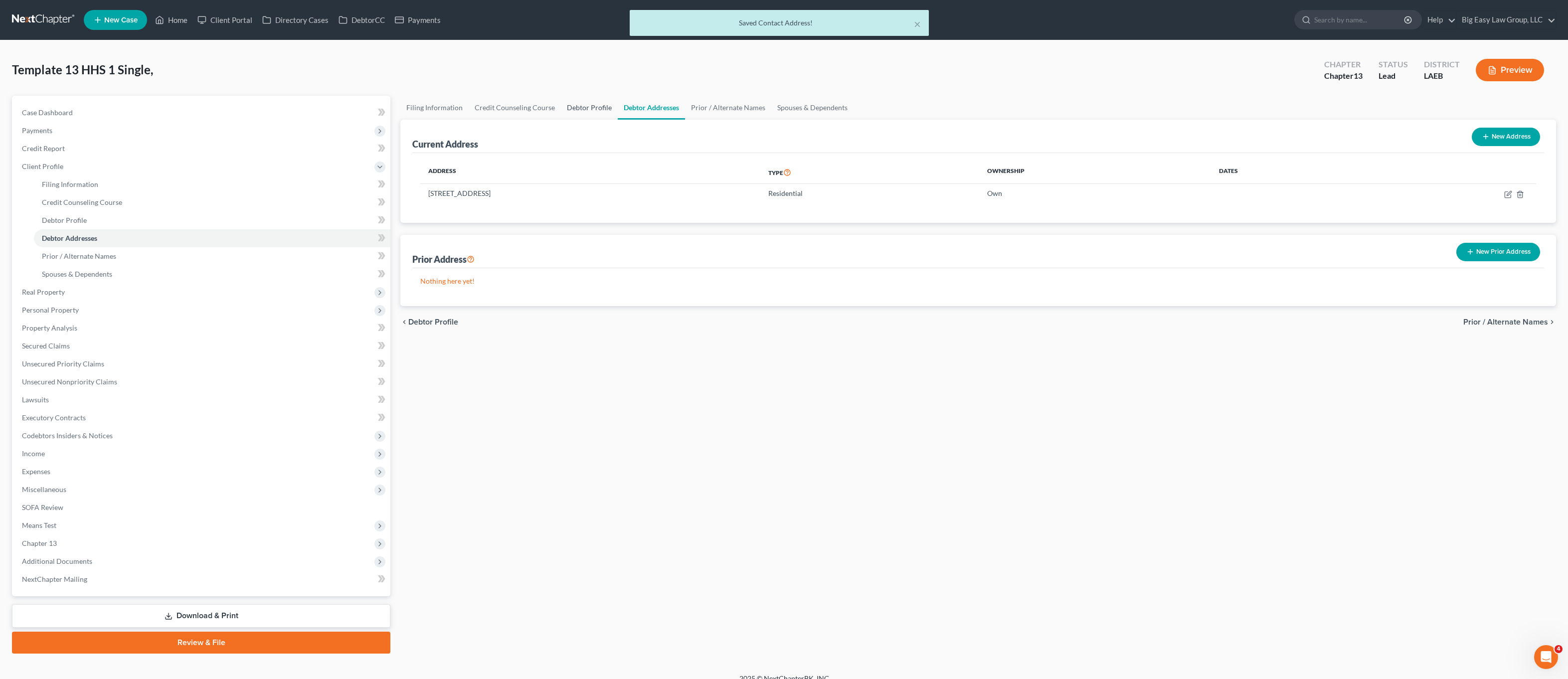
click at [589, 103] on link "Debtor Profile" at bounding box center [590, 107] width 57 height 24
select select "0"
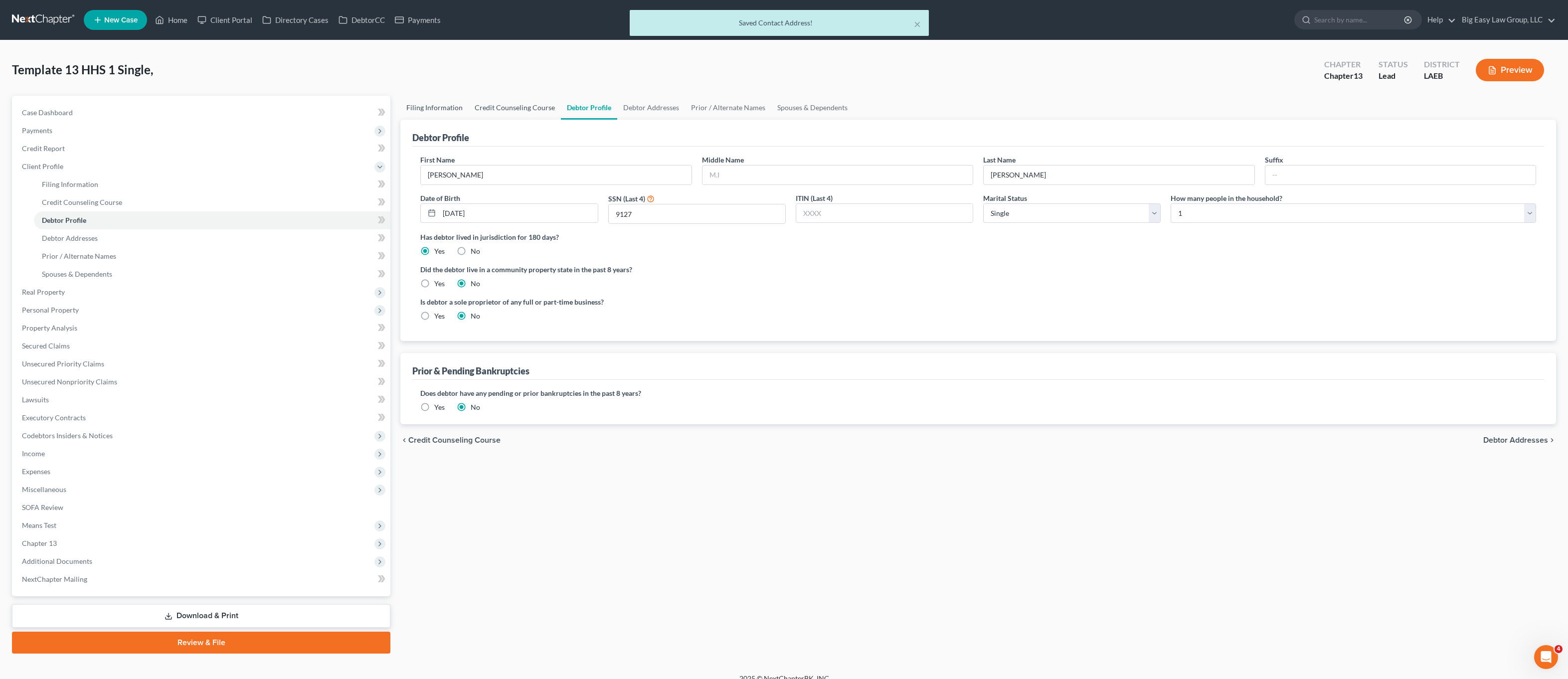
click at [482, 109] on link "Credit Counseling Course" at bounding box center [515, 107] width 92 height 24
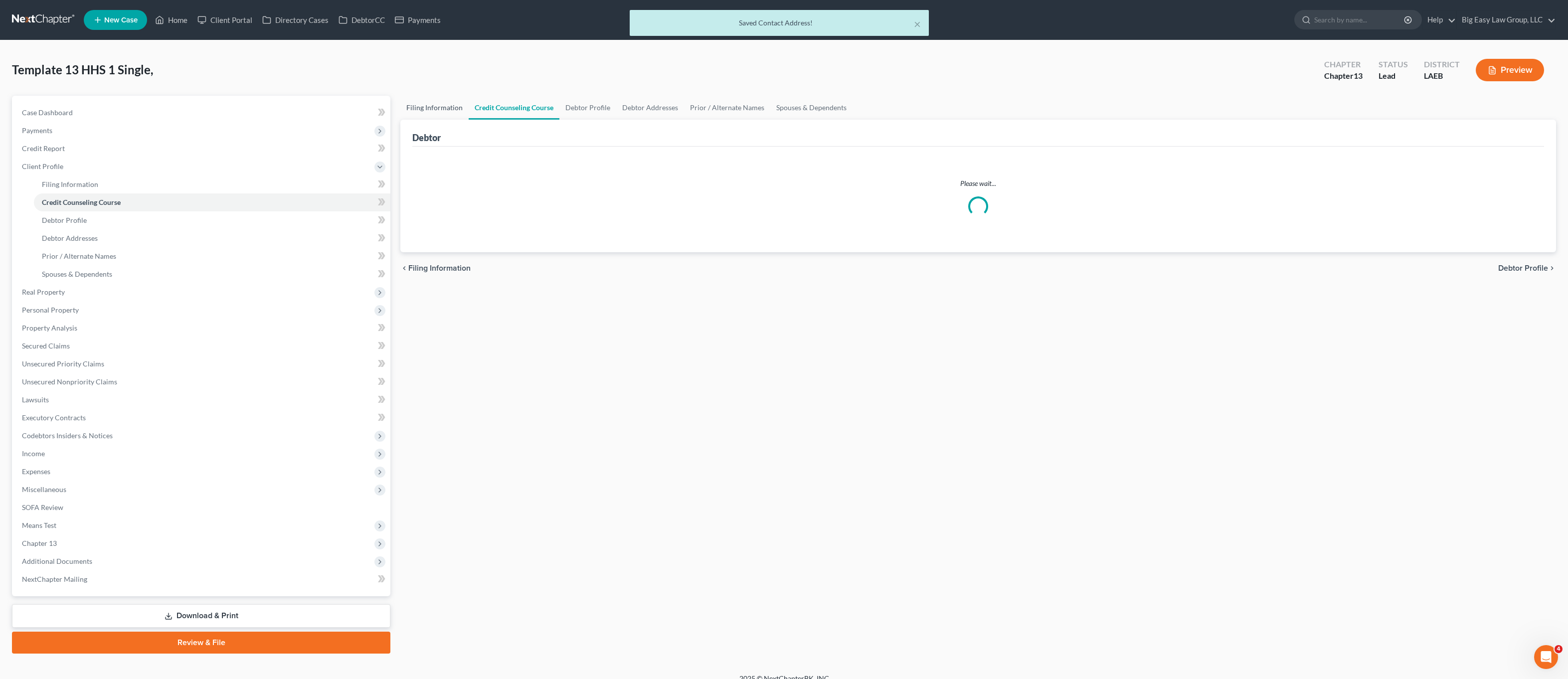
click at [416, 110] on link "Filing Information" at bounding box center [434, 107] width 68 height 24
select select "1"
select select "0"
select select "3"
select select "34"
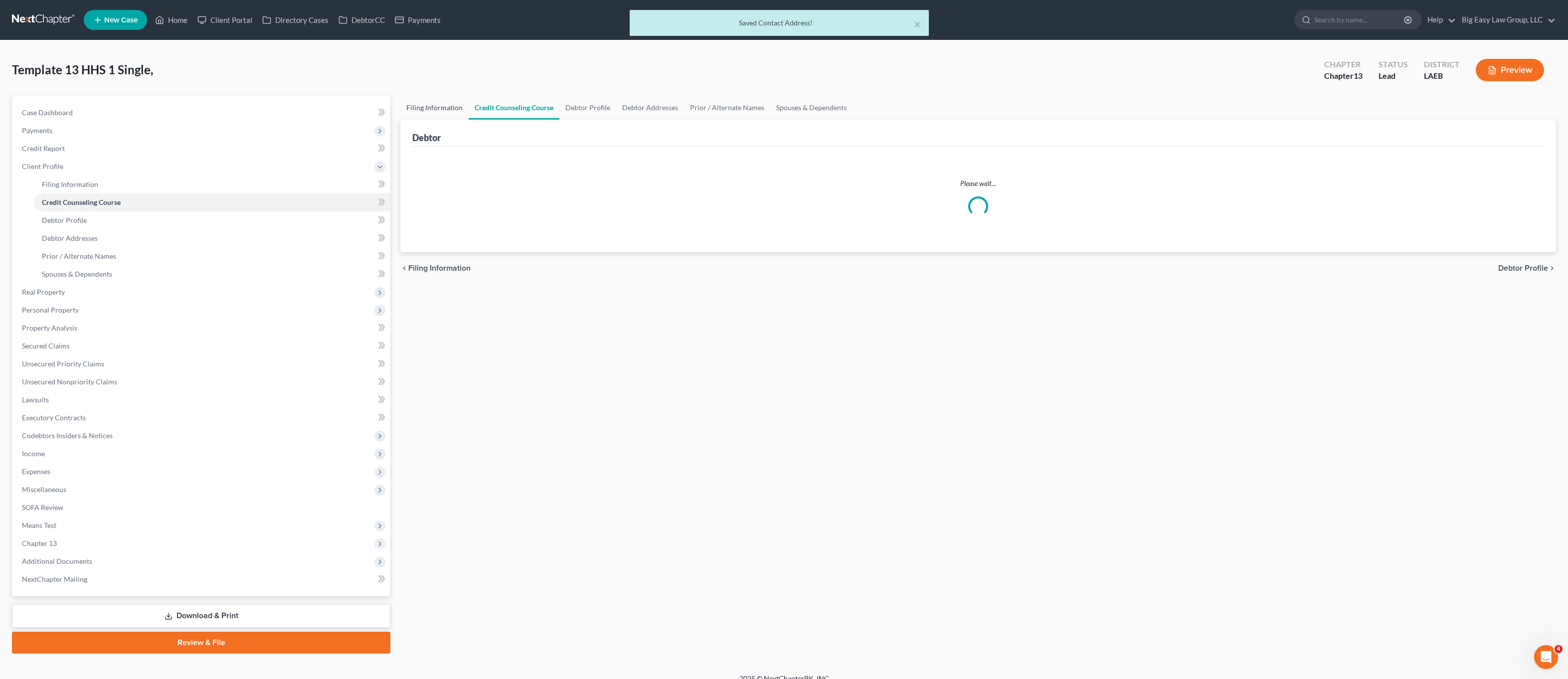
select select "0"
select select "19"
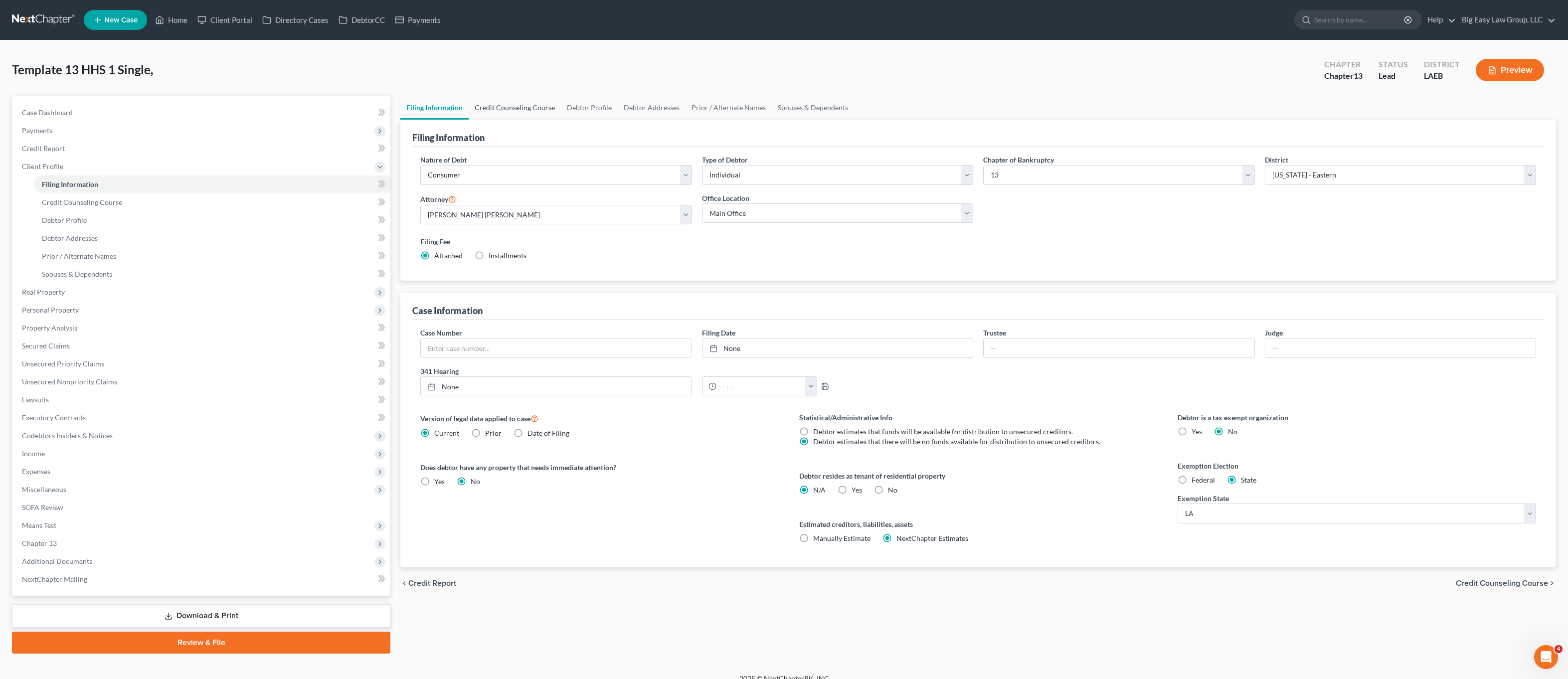
click at [519, 108] on link "Credit Counseling Course" at bounding box center [515, 107] width 92 height 24
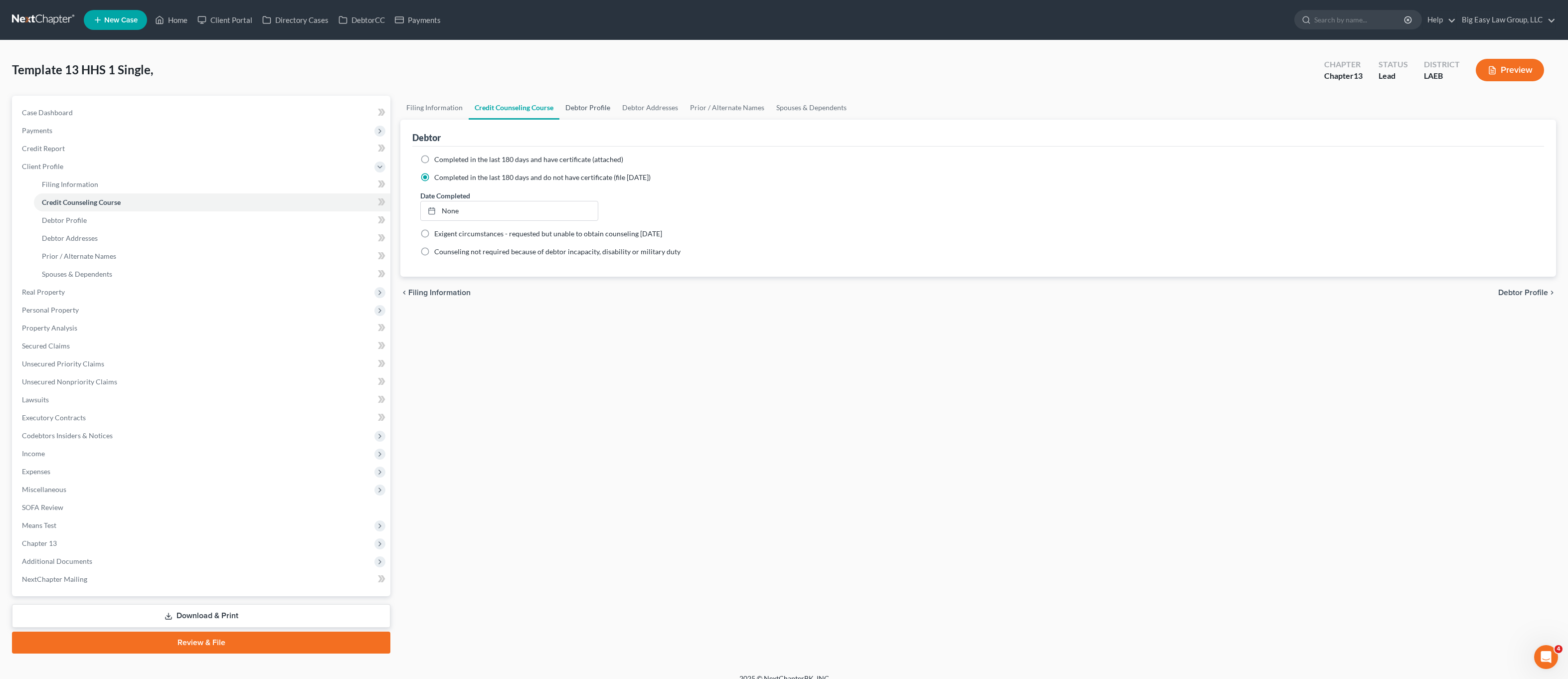
click at [579, 119] on div "Debtor" at bounding box center [978, 132] width 1132 height 27
click at [584, 106] on link "Debtor Profile" at bounding box center [588, 107] width 57 height 24
select select "0"
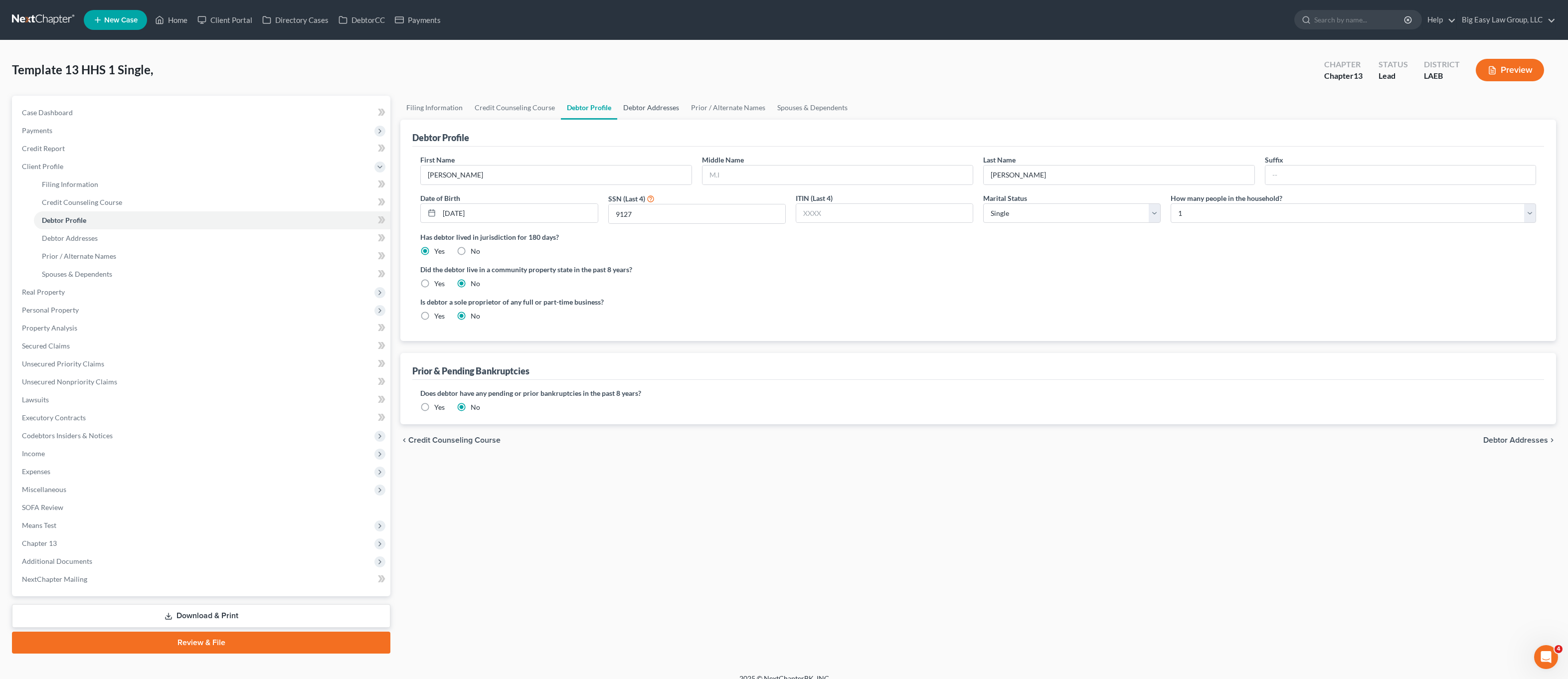
click at [626, 113] on link "Debtor Addresses" at bounding box center [651, 107] width 68 height 24
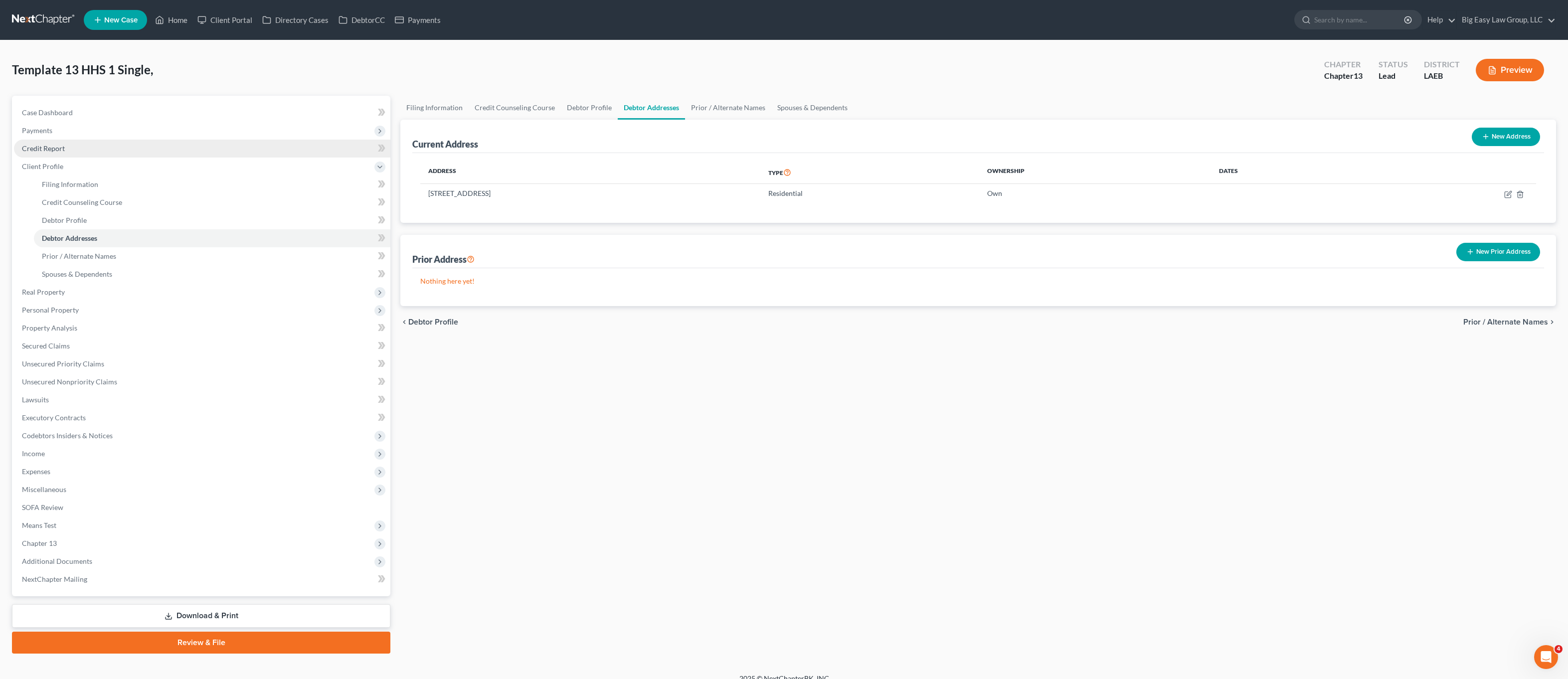
click at [78, 144] on link "Credit Report" at bounding box center [203, 149] width 377 height 18
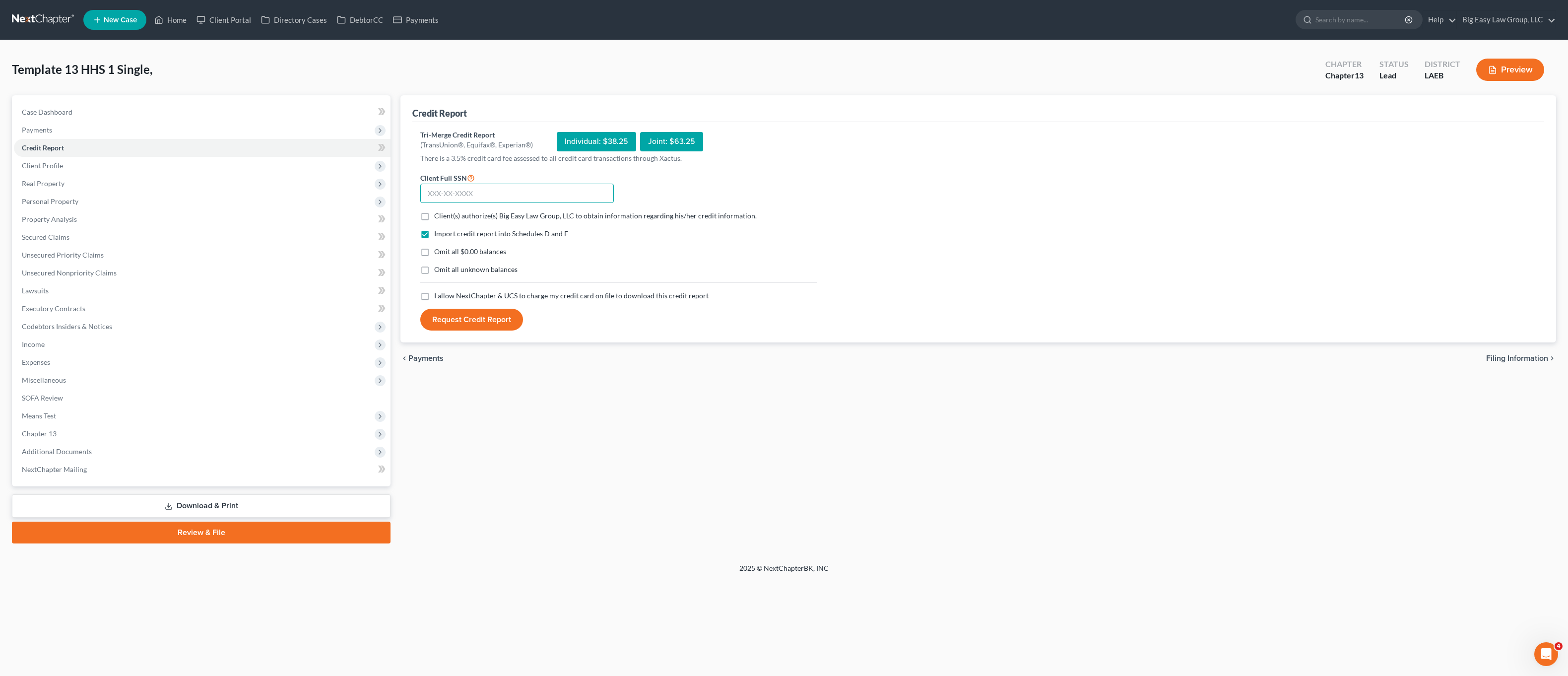
click at [473, 202] on input "text" at bounding box center [517, 193] width 194 height 20
type input "263-95-9127"
click at [421, 301] on form "Client Full SSN * 263-95-9127 Client(s) authorize(s) Big Easy Law Group, LLC to…" at bounding box center [619, 251] width 407 height 160
click at [434, 253] on label "Omit all $0.00 balances" at bounding box center [470, 251] width 72 height 10
click at [438, 253] on input "Omit all $0.00 balances" at bounding box center [441, 250] width 6 height 6
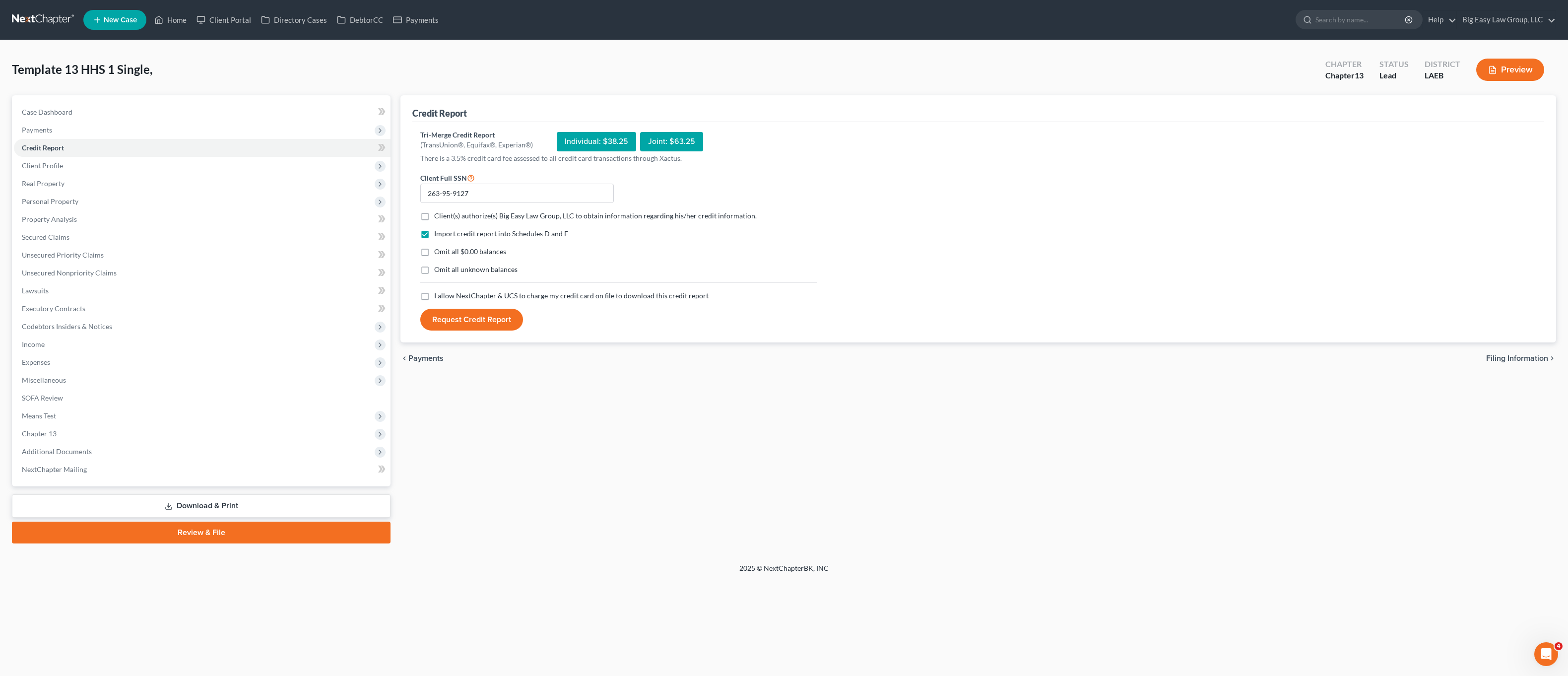
checkbox input "true"
click at [434, 295] on label "I allow NextChapter & UCS to charge my credit card on file to download this cre…" at bounding box center [571, 295] width 275 height 10
click at [438, 295] on input "I allow NextChapter & UCS to charge my credit card on file to download this cre…" at bounding box center [441, 294] width 6 height 6
checkbox input "true"
click at [434, 217] on label "Client(s) authorize(s) Big Easy Law Group, LLC to obtain information regarding …" at bounding box center [595, 215] width 322 height 10
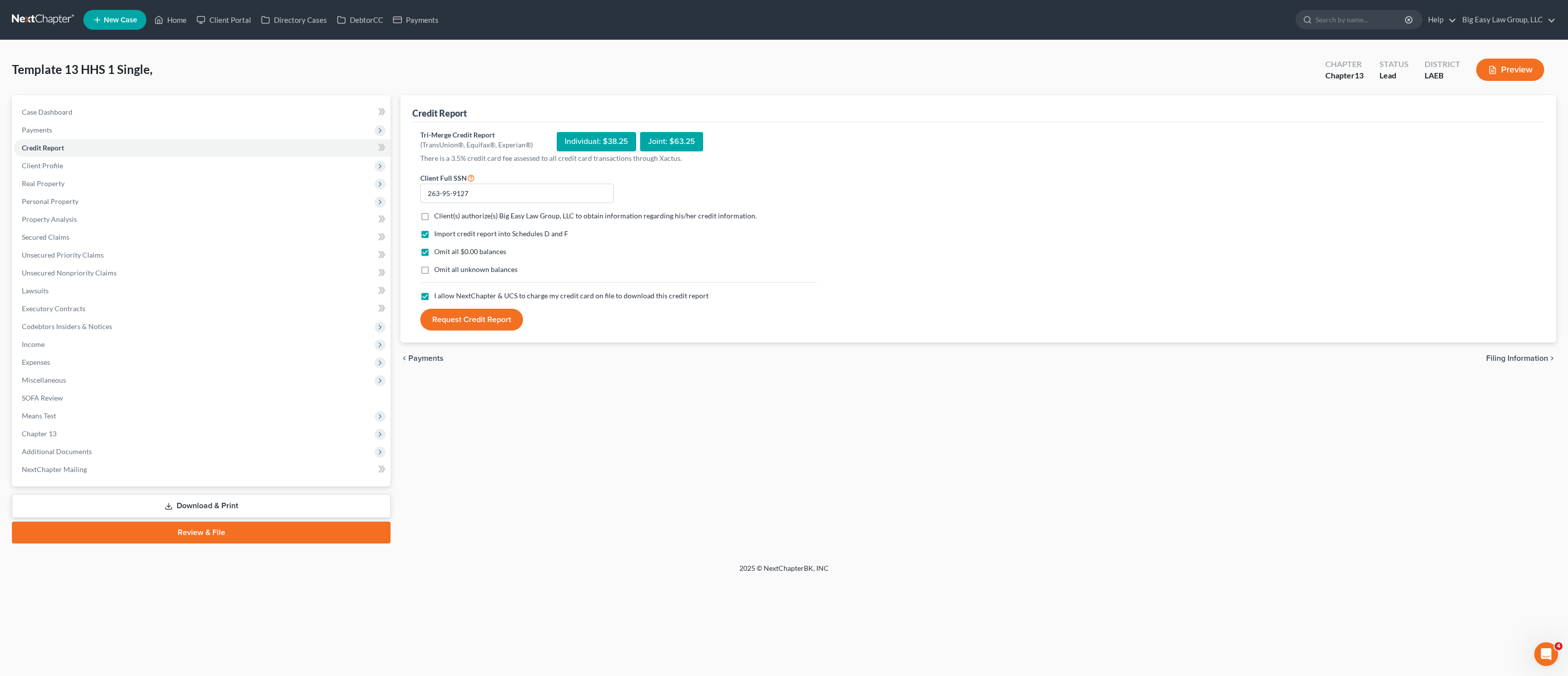
click at [438, 217] on input "Client(s) authorize(s) Big Easy Law Group, LLC to obtain information regarding …" at bounding box center [441, 214] width 6 height 6
checkbox input "true"
click at [477, 325] on button "Request Credit Report" at bounding box center [472, 320] width 103 height 22
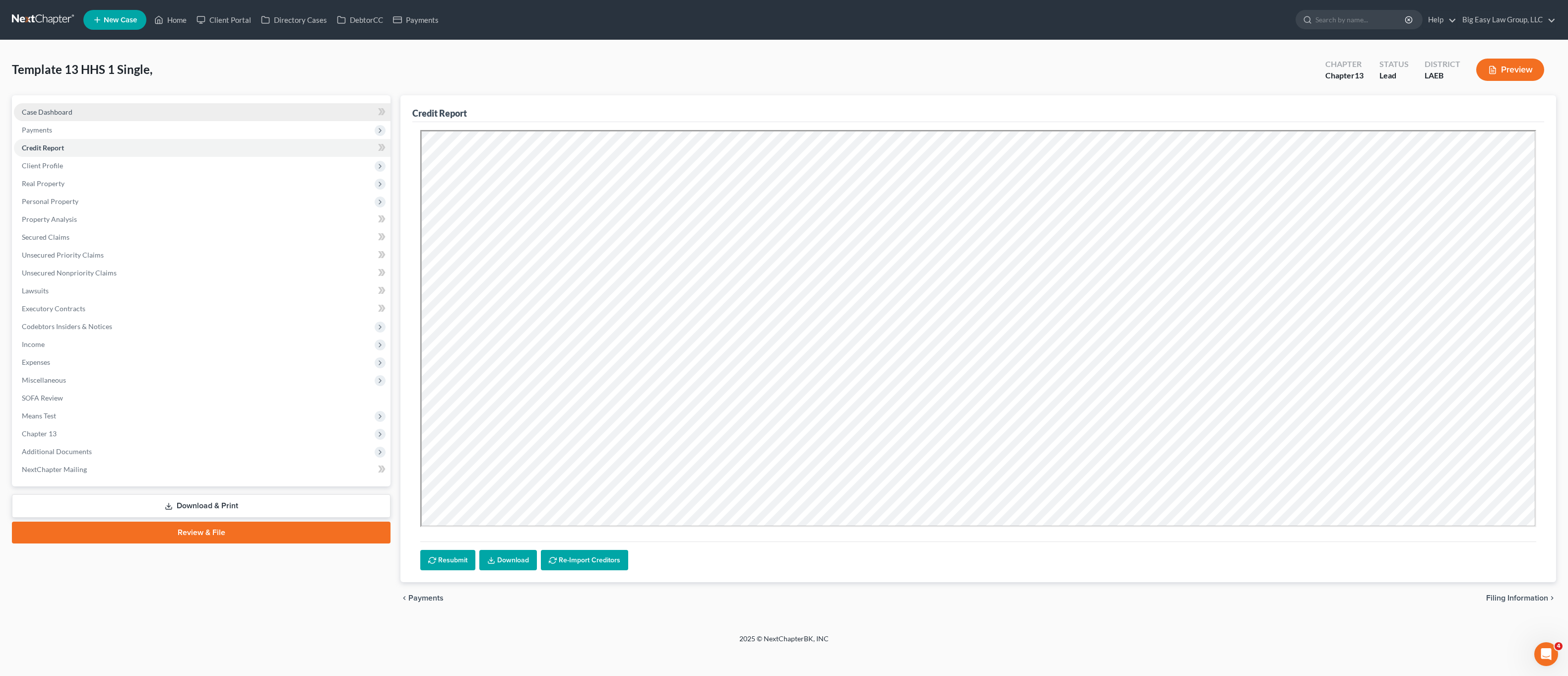
click at [78, 120] on link "Case Dashboard" at bounding box center [202, 112] width 377 height 18
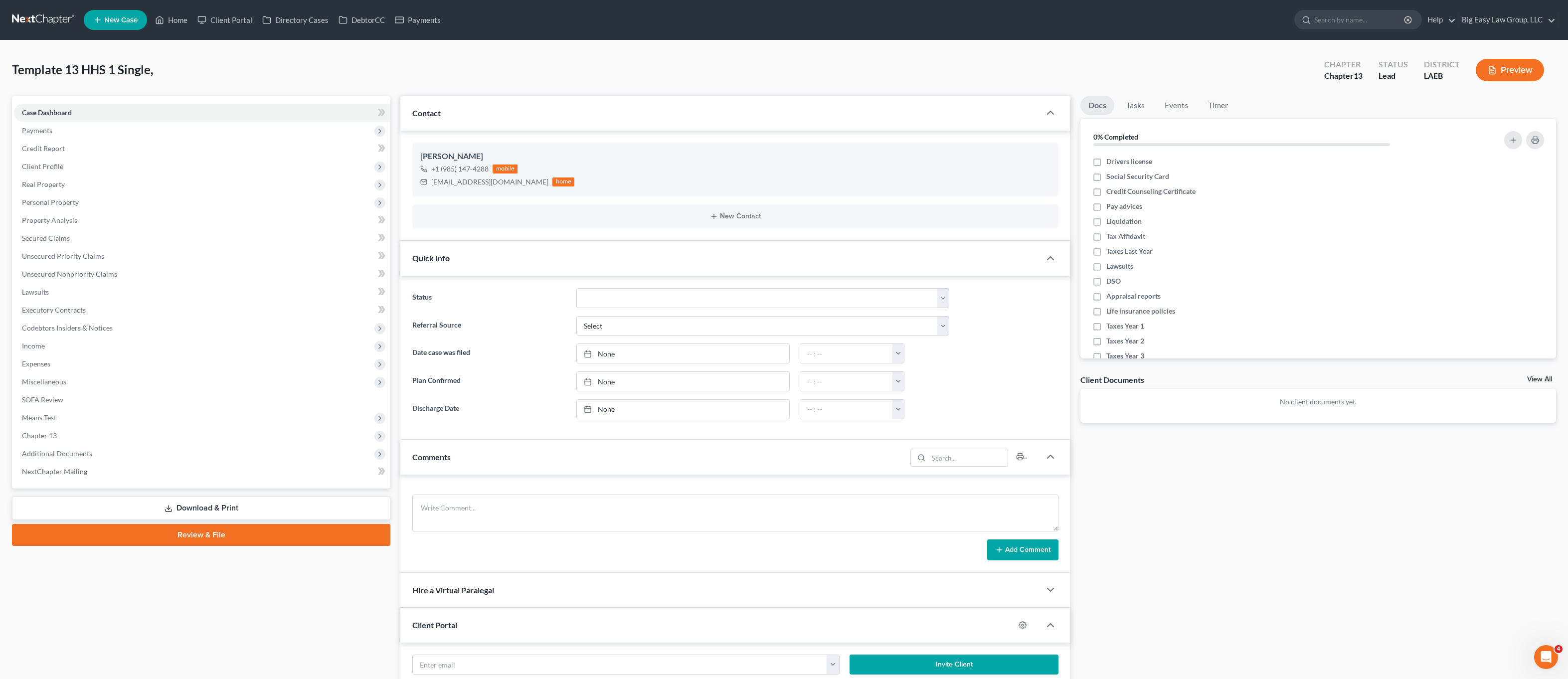
drag, startPoint x: 53, startPoint y: 128, endPoint x: 53, endPoint y: 148, distance: 20.0
click at [53, 128] on span "Payments" at bounding box center [203, 130] width 377 height 18
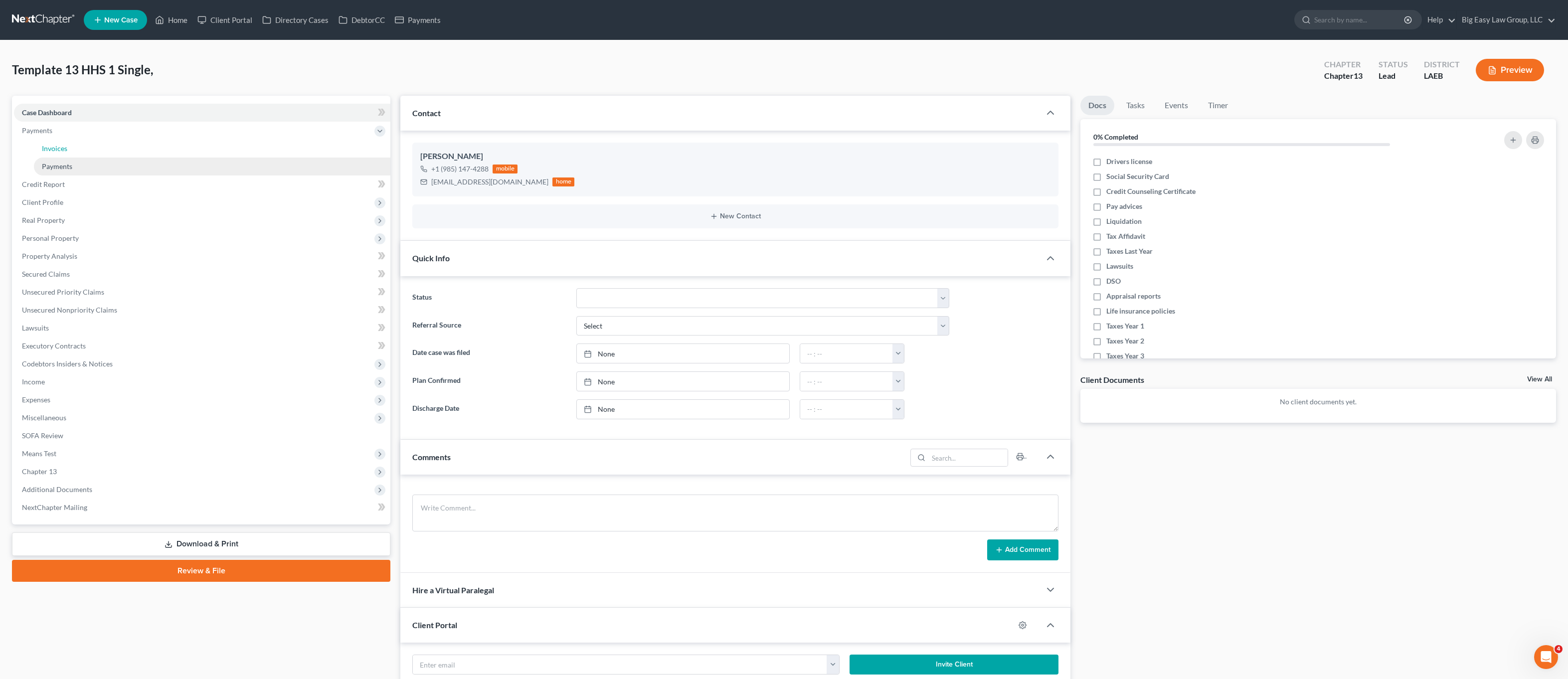
drag, startPoint x: 53, startPoint y: 148, endPoint x: 58, endPoint y: 159, distance: 12.1
click at [53, 148] on span "Invoices" at bounding box center [55, 148] width 25 height 8
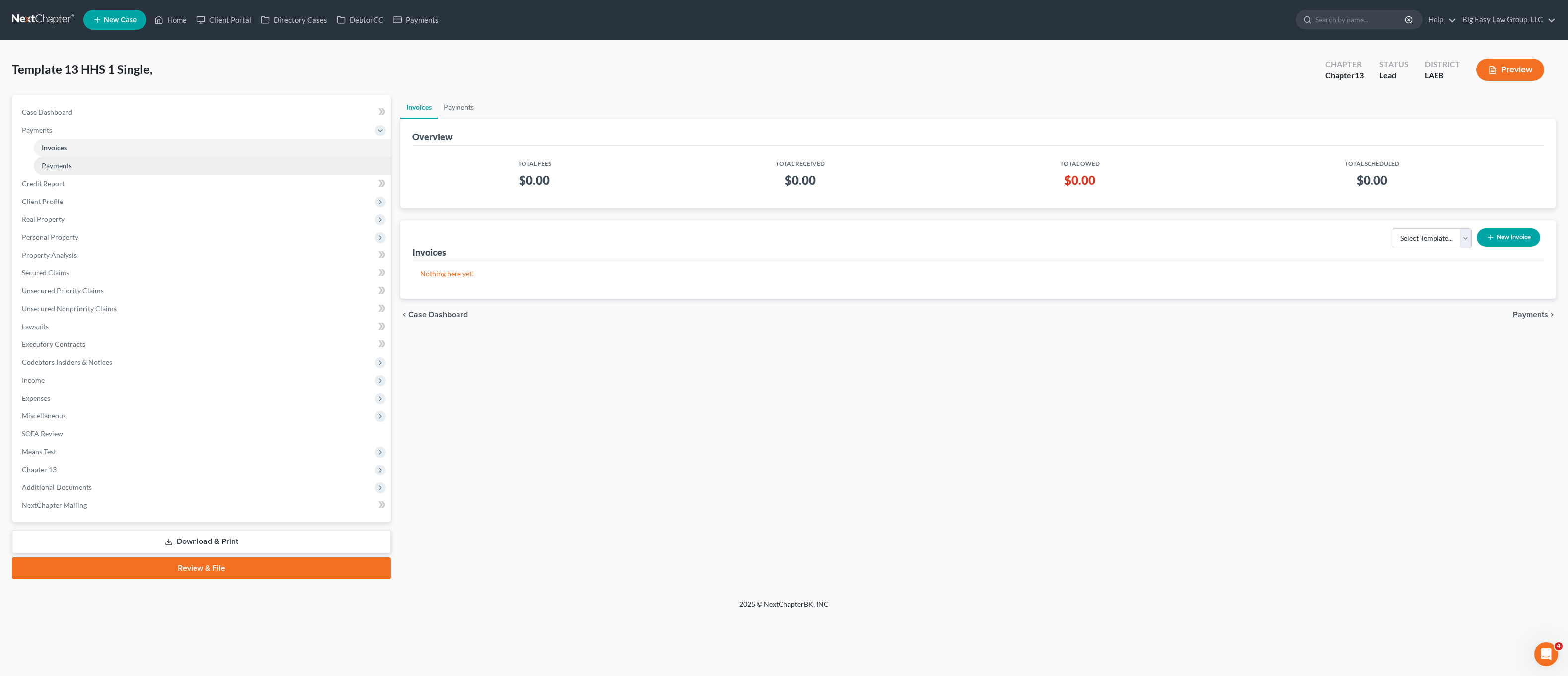
click at [57, 162] on span "Payments" at bounding box center [57, 165] width 30 height 8
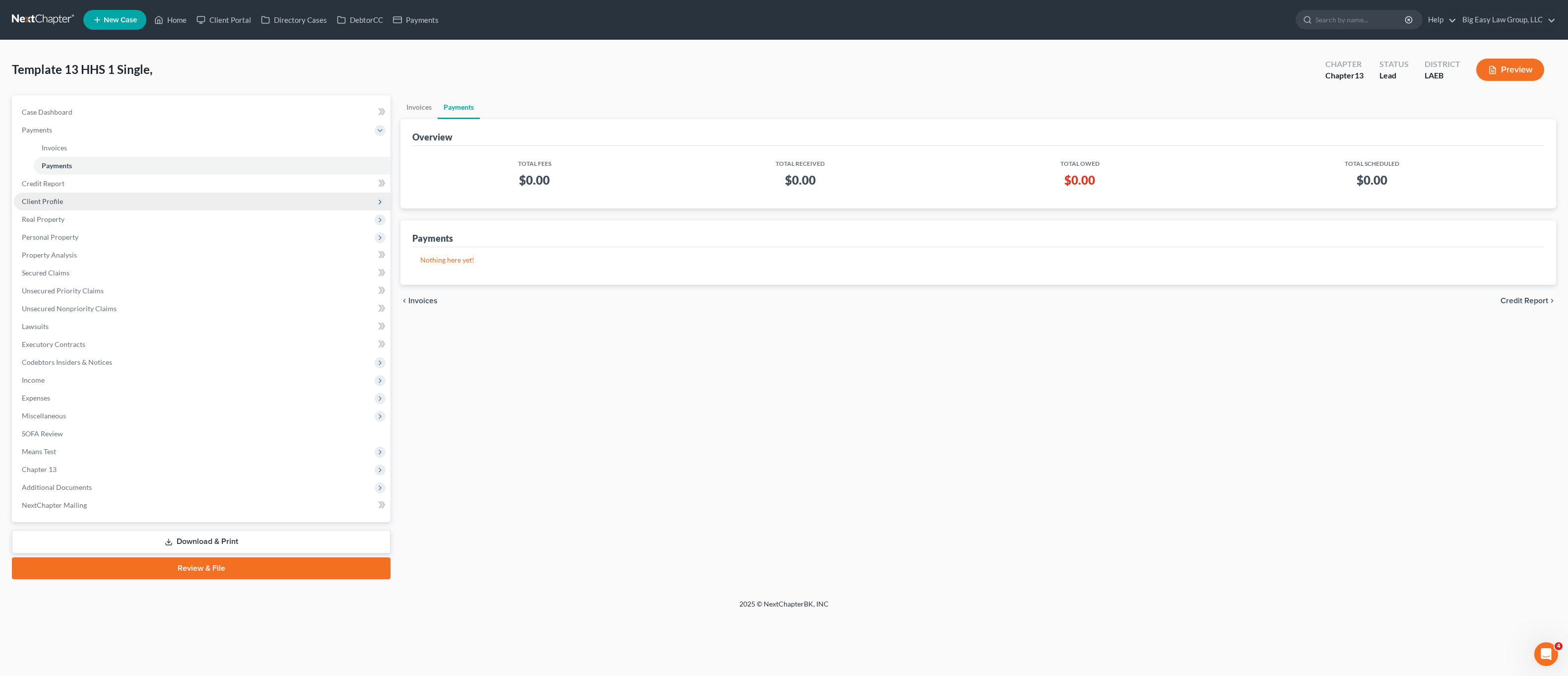
click at [48, 194] on span "Client Profile" at bounding box center [202, 202] width 377 height 18
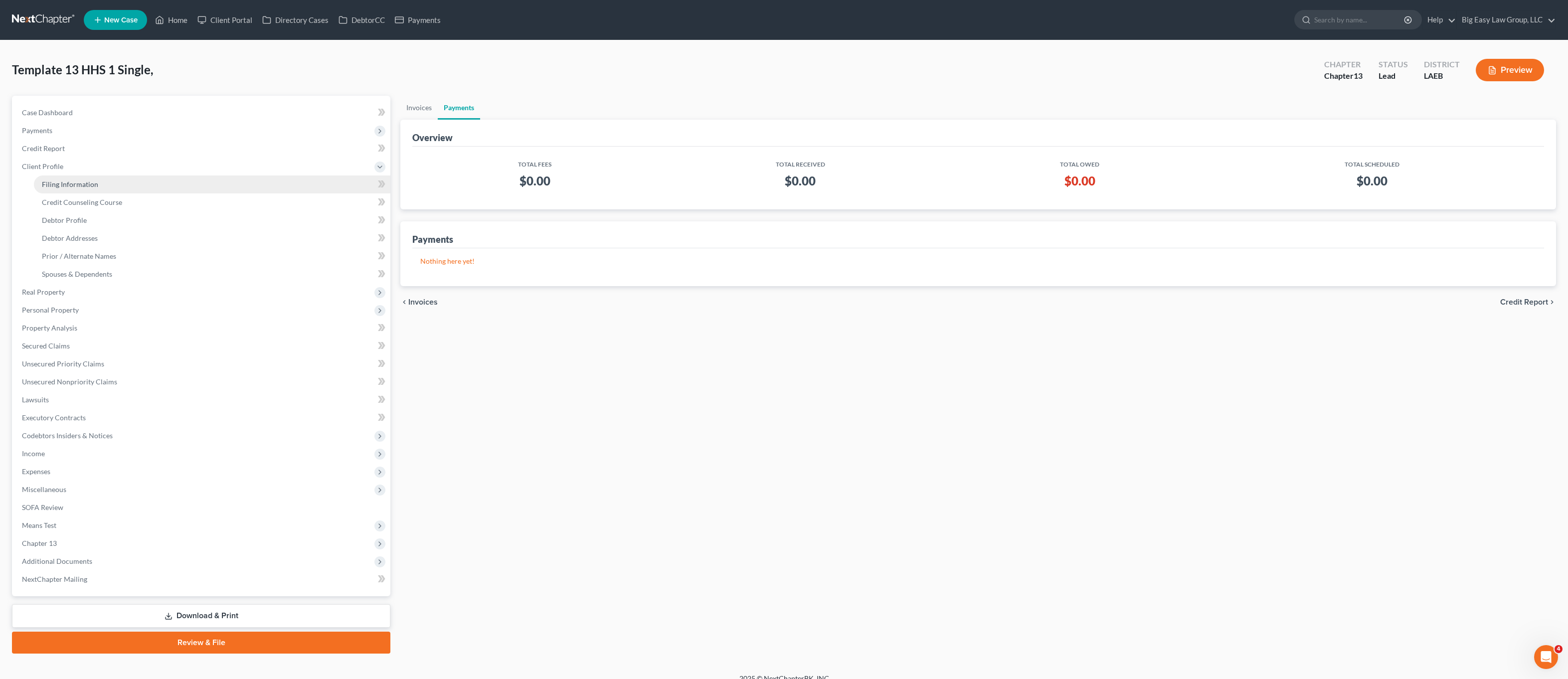
click at [44, 214] on ul "Filing Information Credit Counseling Course Debtor Profile Debtor Addresses" at bounding box center [203, 229] width 377 height 108
click at [40, 282] on link "Spouses & Dependents" at bounding box center [212, 275] width 356 height 18
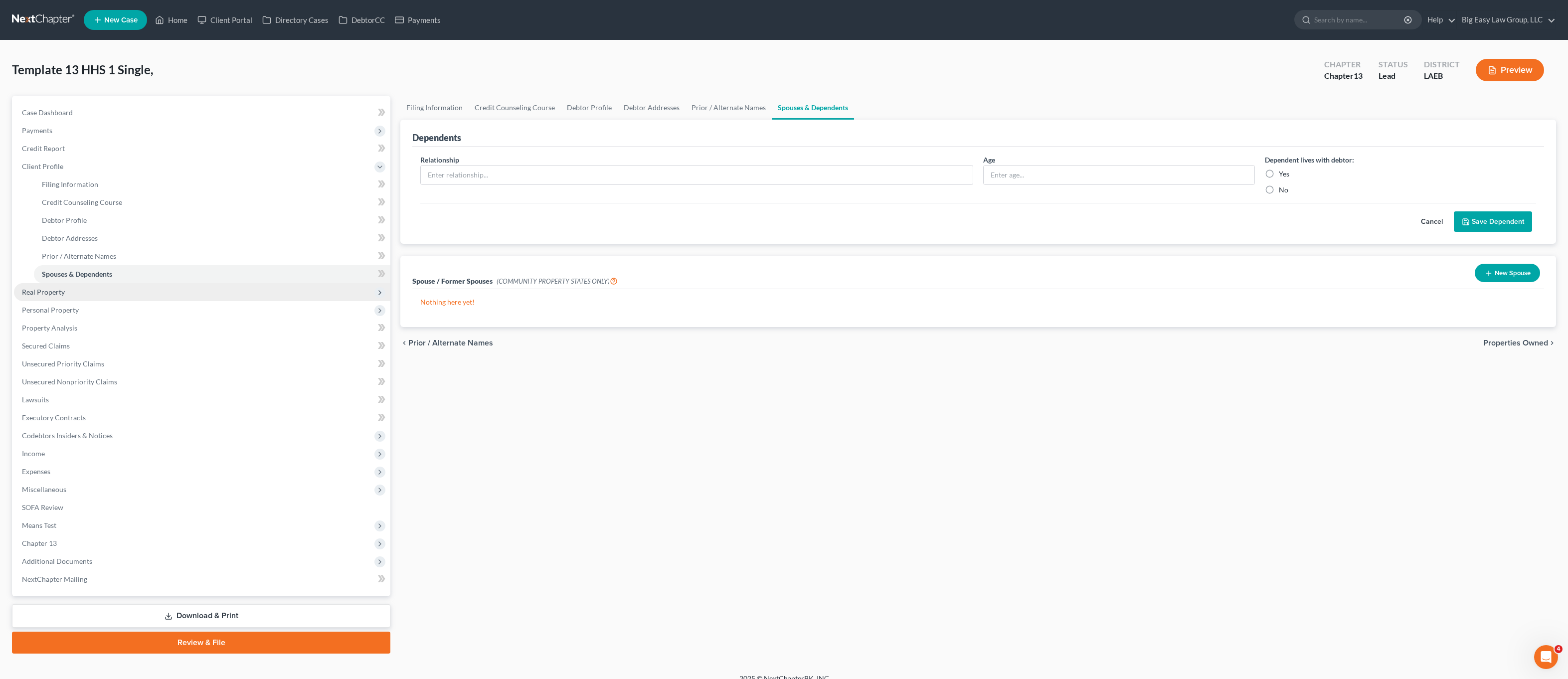
click at [40, 290] on span "Real Property" at bounding box center [44, 291] width 43 height 8
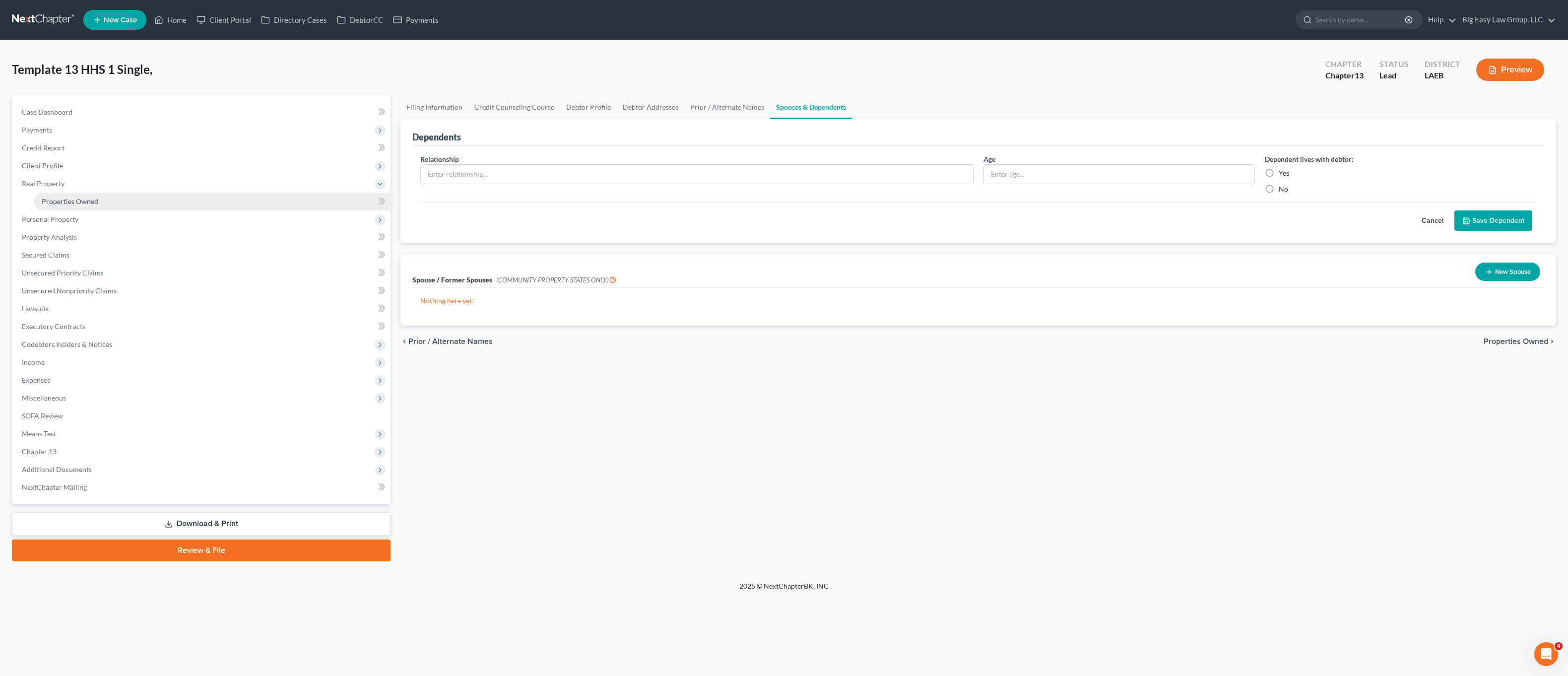
click at [116, 202] on link "Properties Owned" at bounding box center [212, 202] width 357 height 18
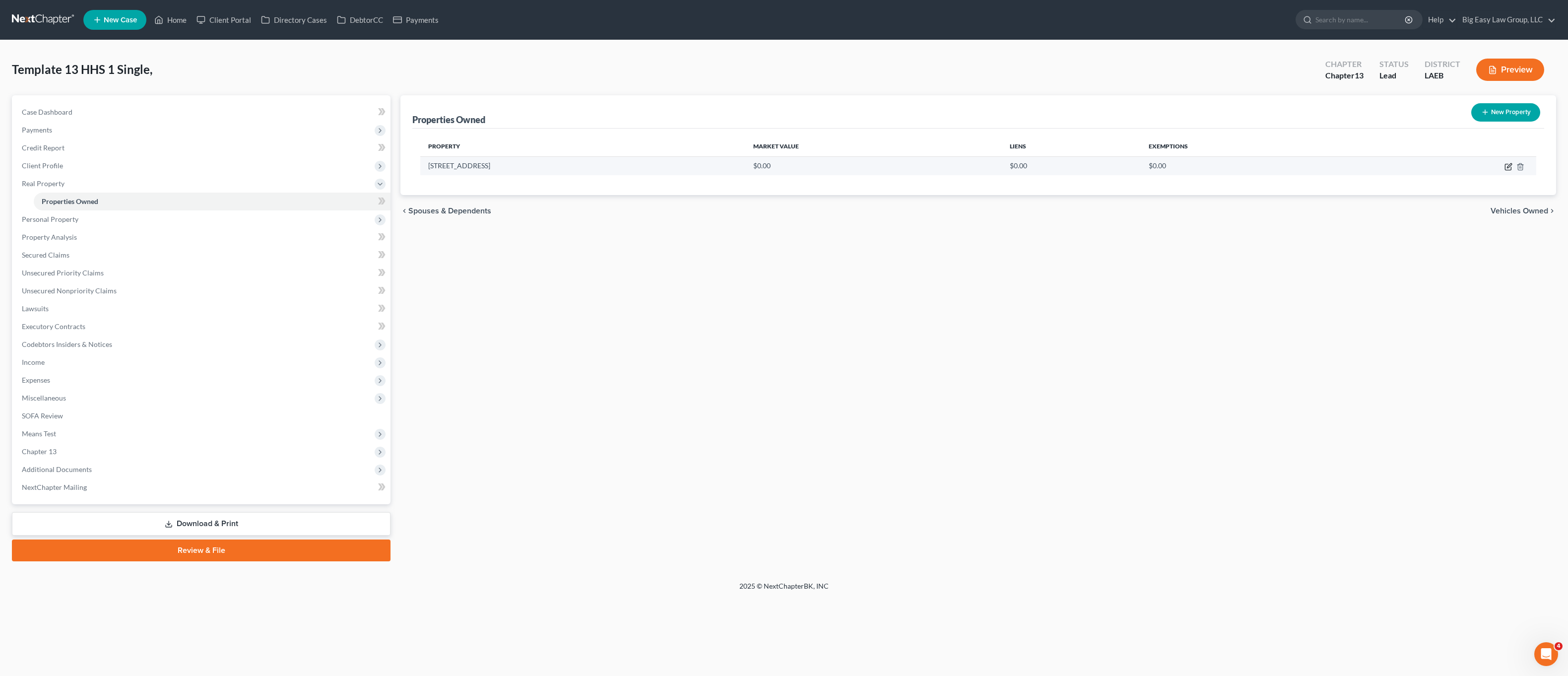
click at [1509, 167] on icon "button" at bounding box center [1509, 167] width 8 height 8
select select "19"
select select "54"
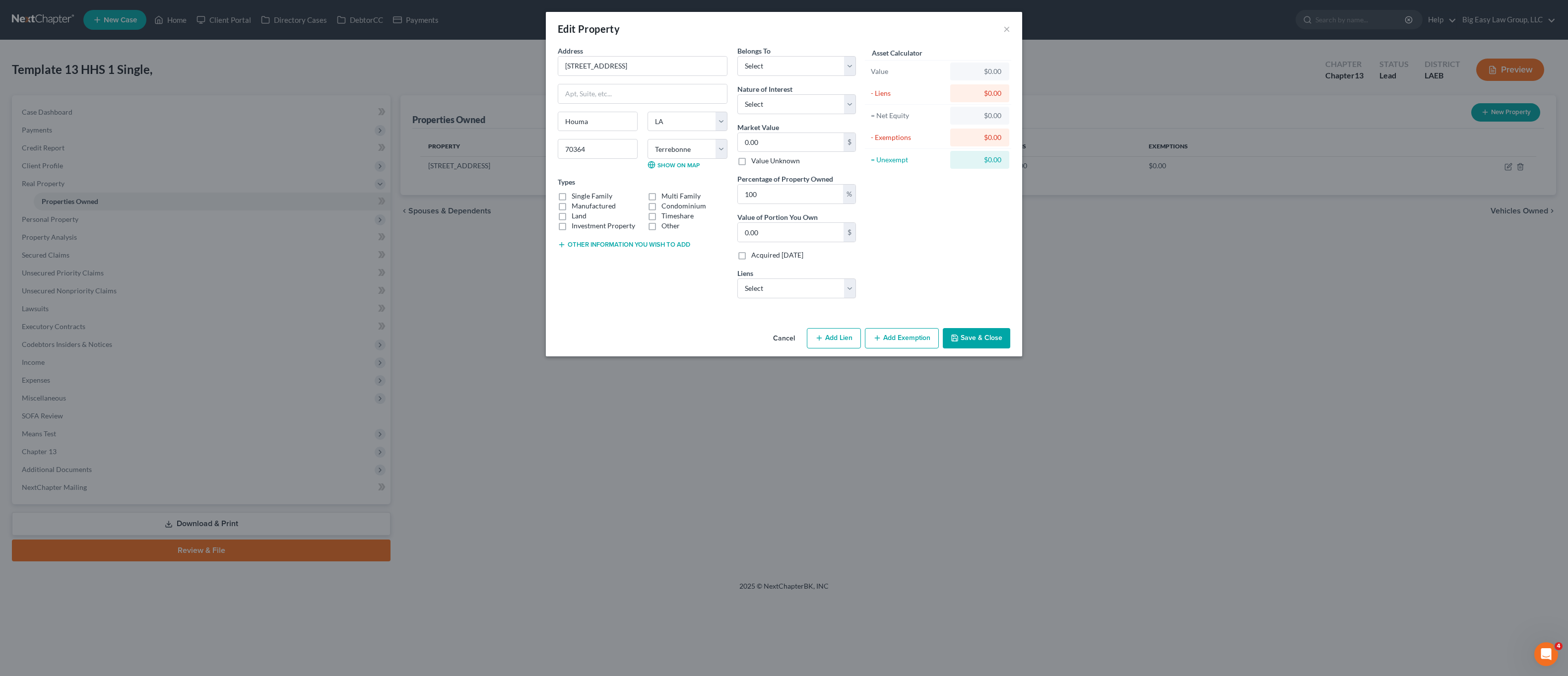
click at [815, 54] on div "Belongs To * Select Debtor 1 Only Debtor 2 Only Debtor 1 And Debtor 2 Only At L…" at bounding box center [797, 61] width 119 height 30
click at [777, 153] on div "Market Value 0.00 $ Value Unknown" at bounding box center [797, 144] width 119 height 44
drag, startPoint x: 784, startPoint y: 142, endPoint x: 706, endPoint y: 138, distance: 78.1
click at [722, 143] on div "Address * [STREET_ADDRESS] [GEOGRAPHIC_DATA] [US_STATE][GEOGRAPHIC_DATA] [GEOGR…" at bounding box center [707, 176] width 308 height 260
type input ".00"
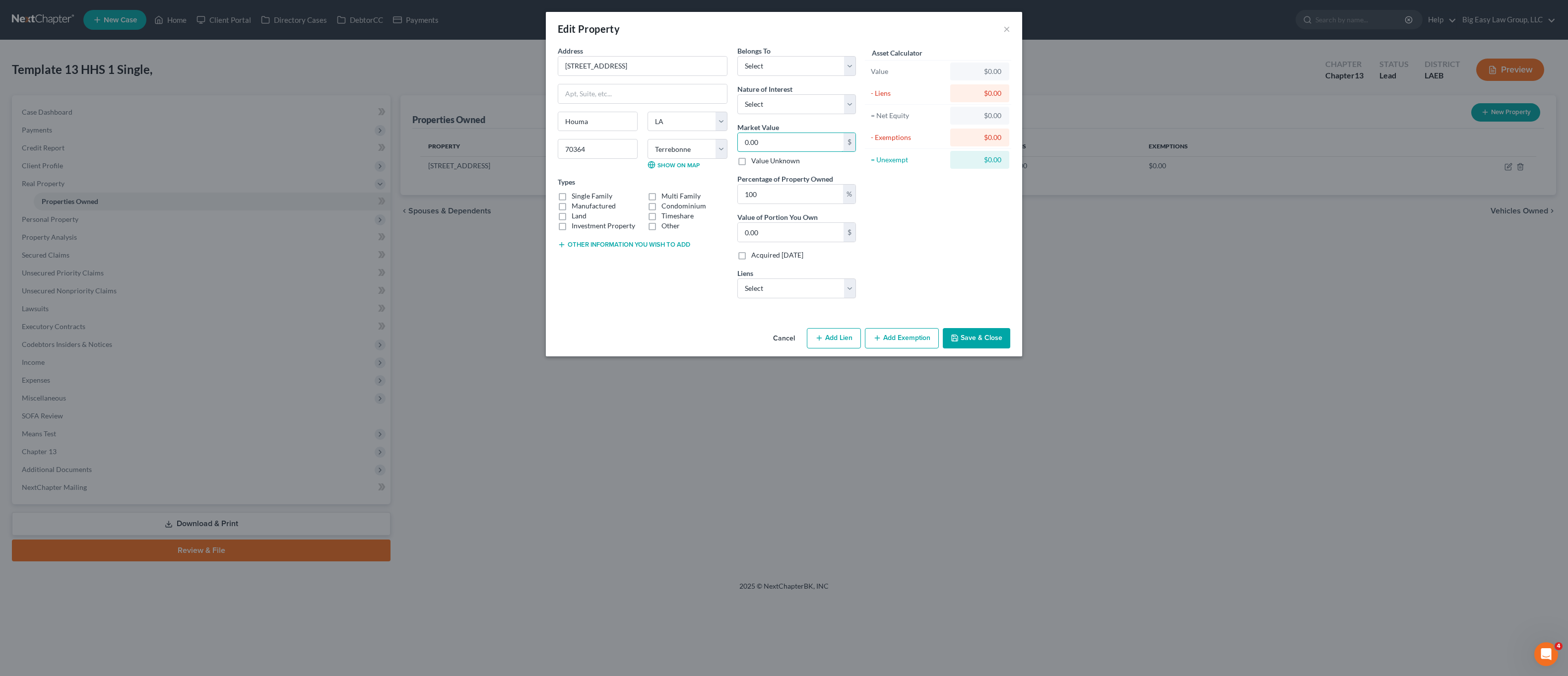
type input "0"
type input "1"
type input "1.00"
type input "15"
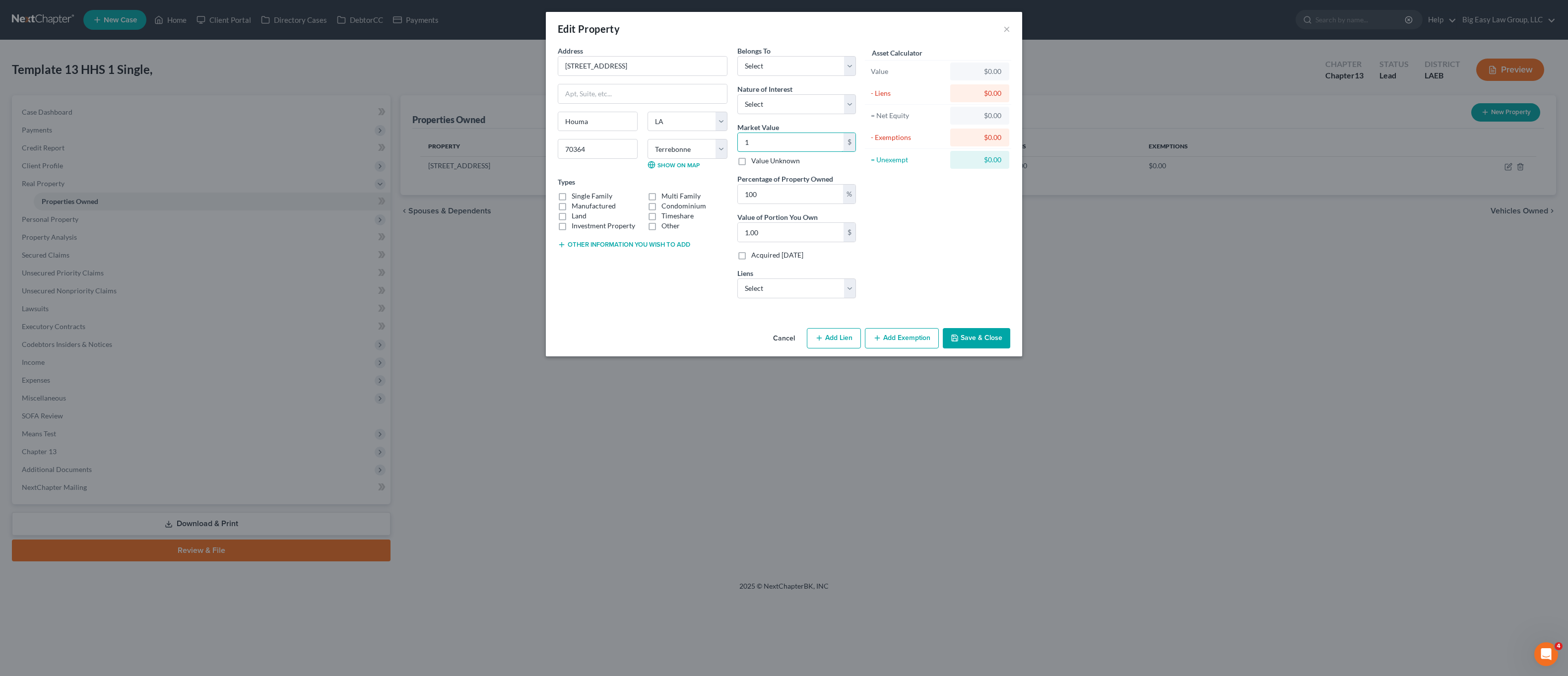
type input "15.00"
type input "157"
type input "157.00"
type input "1570"
type input "1,570.00"
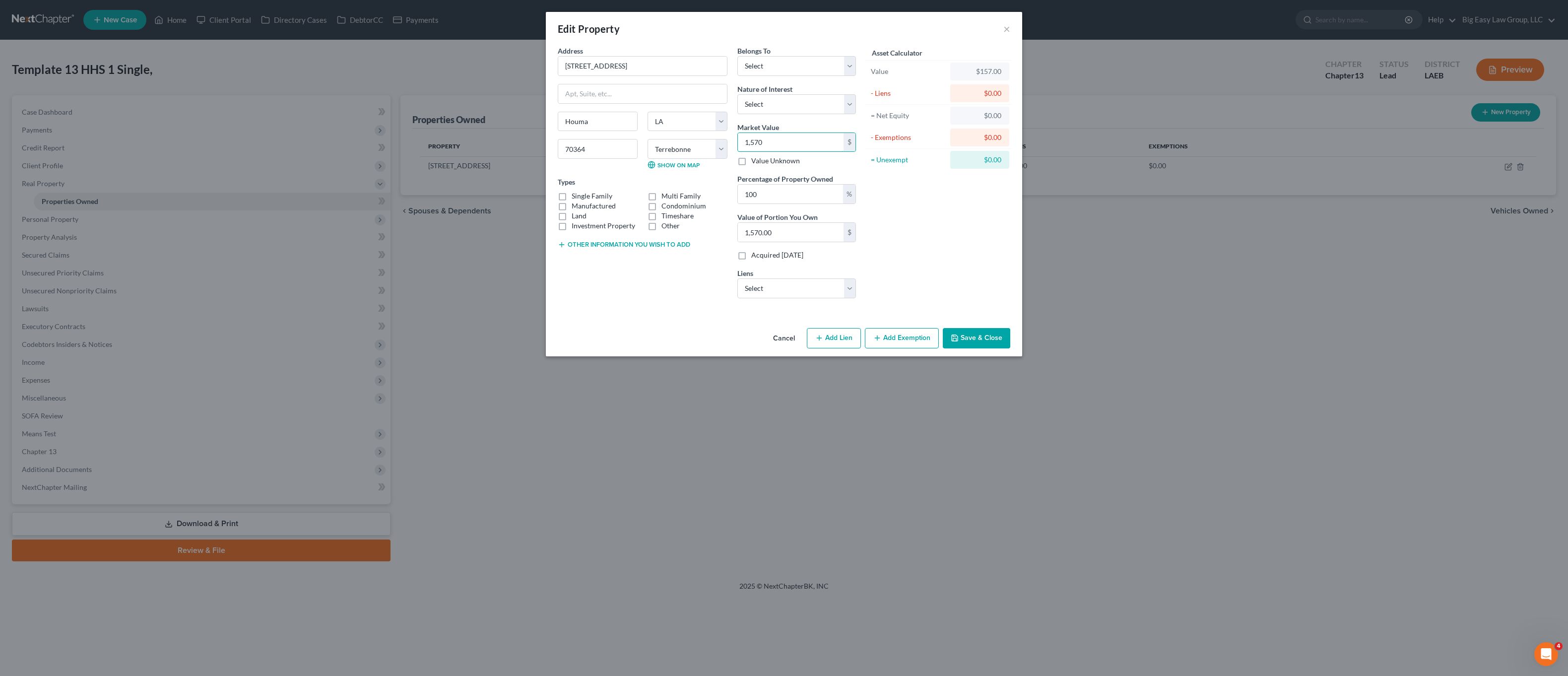
type input "1,5700"
type input "15,700.00"
type input "15,7000"
type input "157,000.00"
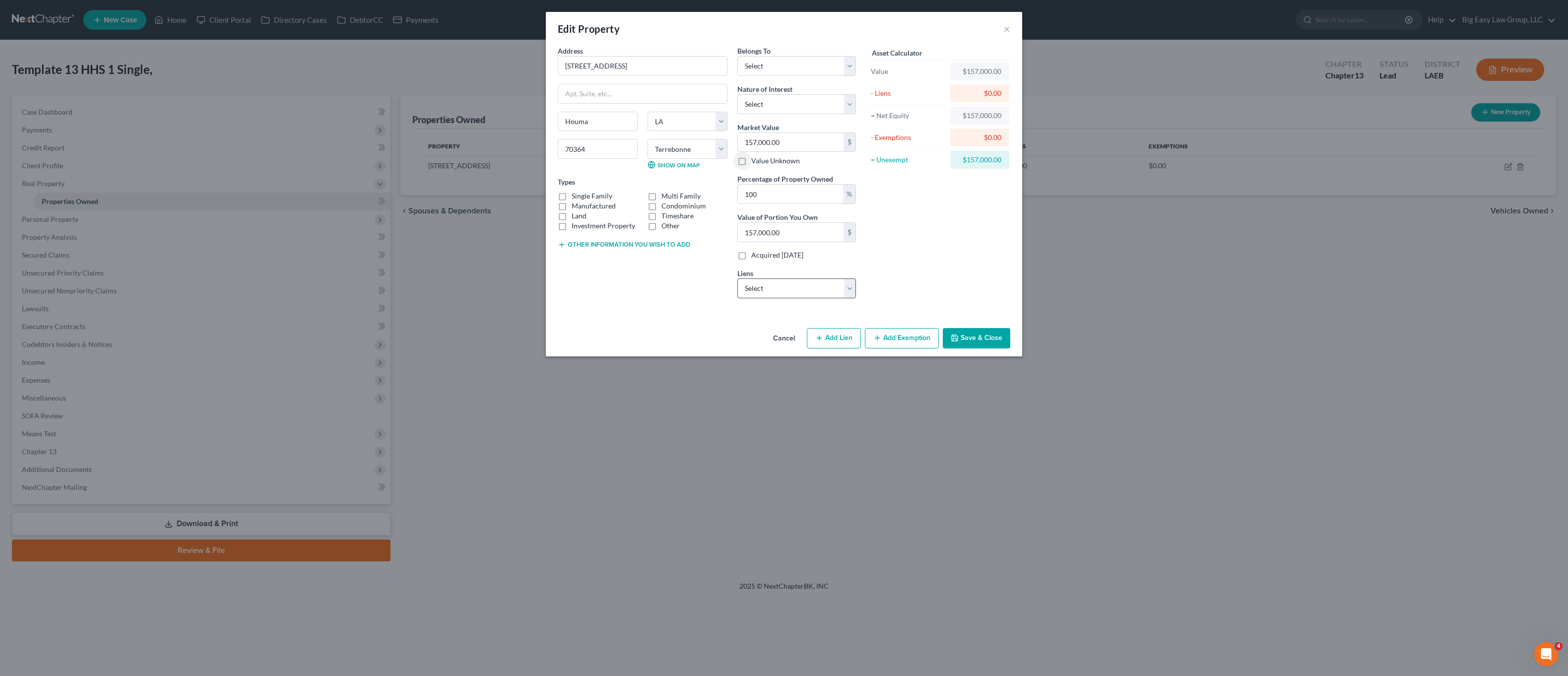
drag, startPoint x: 810, startPoint y: 269, endPoint x: 801, endPoint y: 290, distance: 22.8
click at [810, 269] on div "Liens Select Rocket Mortgage - $131,874.00 Frsthrznbk - $223.00" at bounding box center [797, 283] width 119 height 30
click at [801, 290] on select "Select Rocket Mortgage - $131,874.00 Frsthrznbk - $223.00" at bounding box center [797, 288] width 119 height 20
select select "0"
click at [737, 279] on select "Select Rocket Mortgage - $131,874.00 Frsthrznbk - $223.00" at bounding box center [797, 288] width 119 height 20
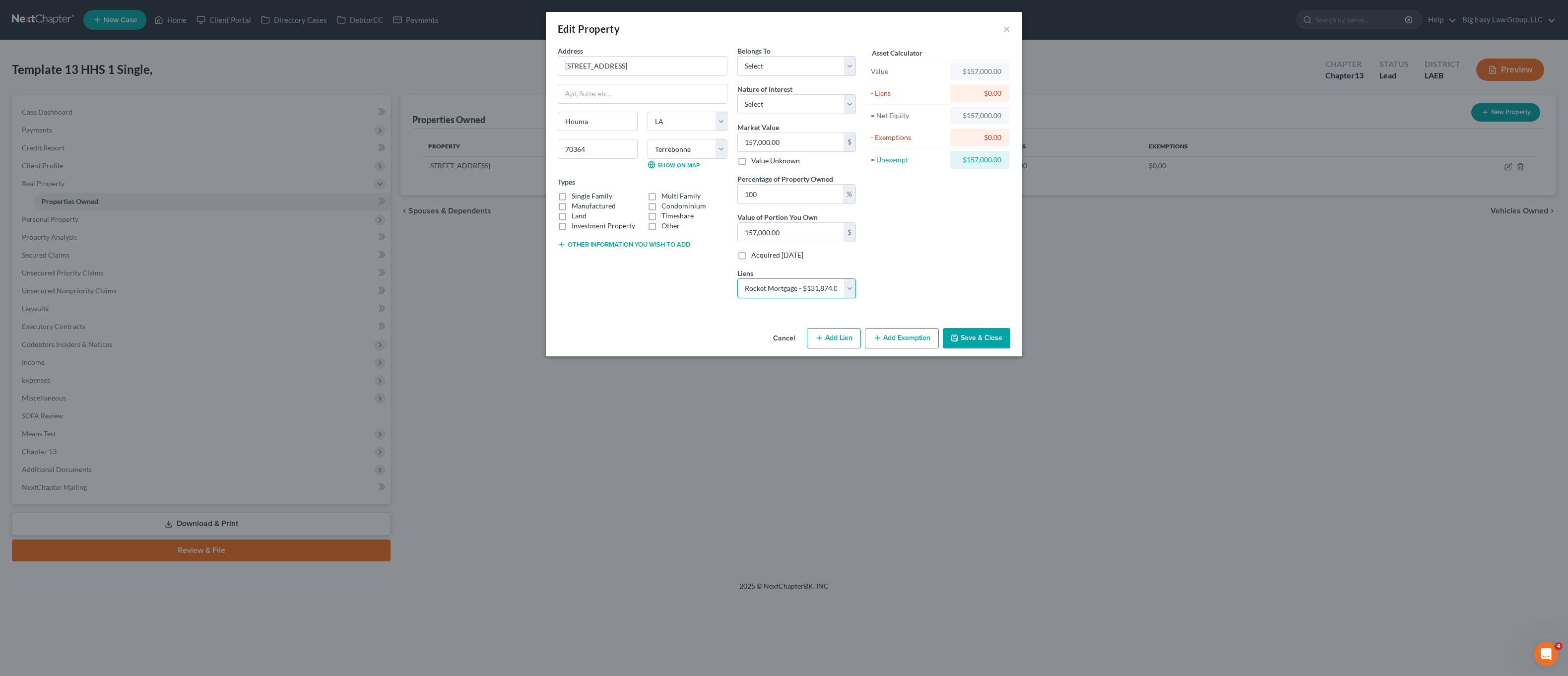
select select
select select "23"
select select "0"
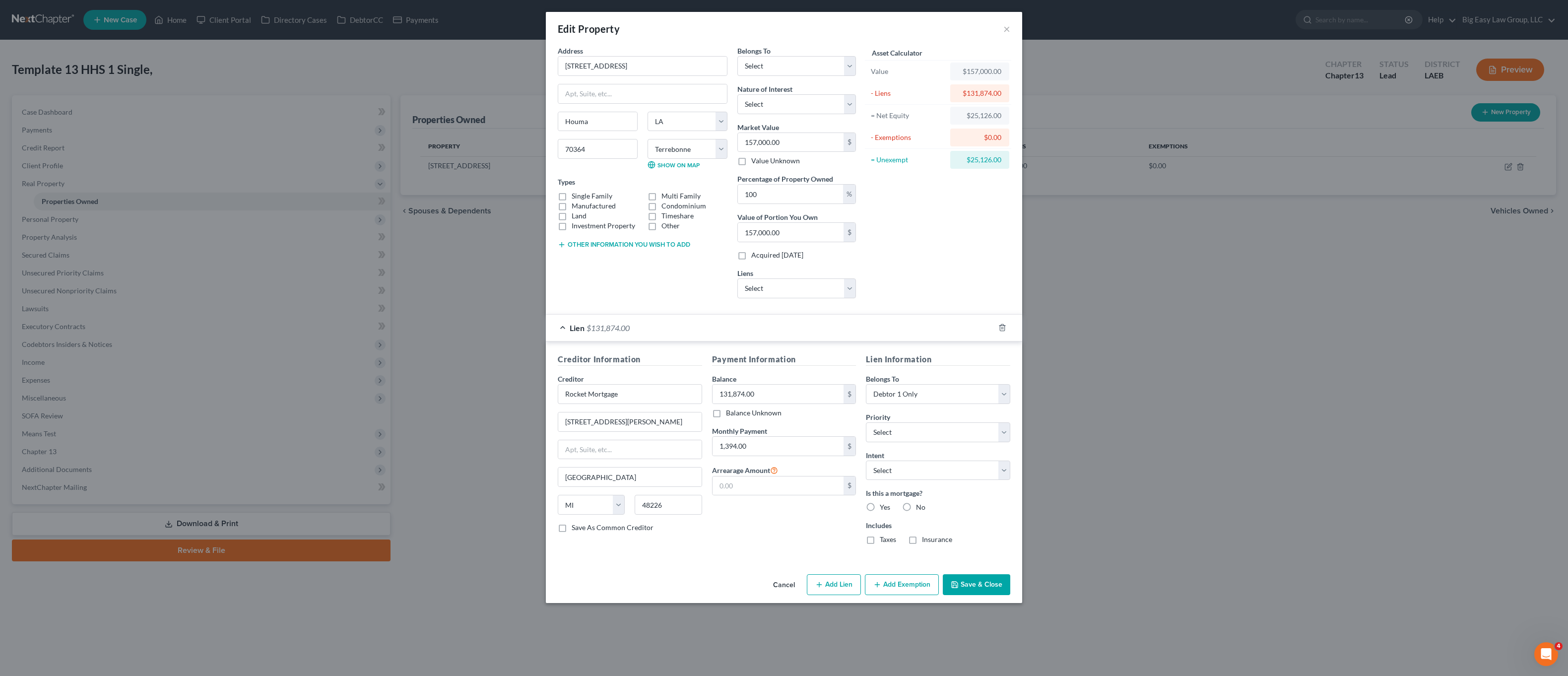
click at [908, 580] on button "Add Exemption" at bounding box center [902, 585] width 74 height 21
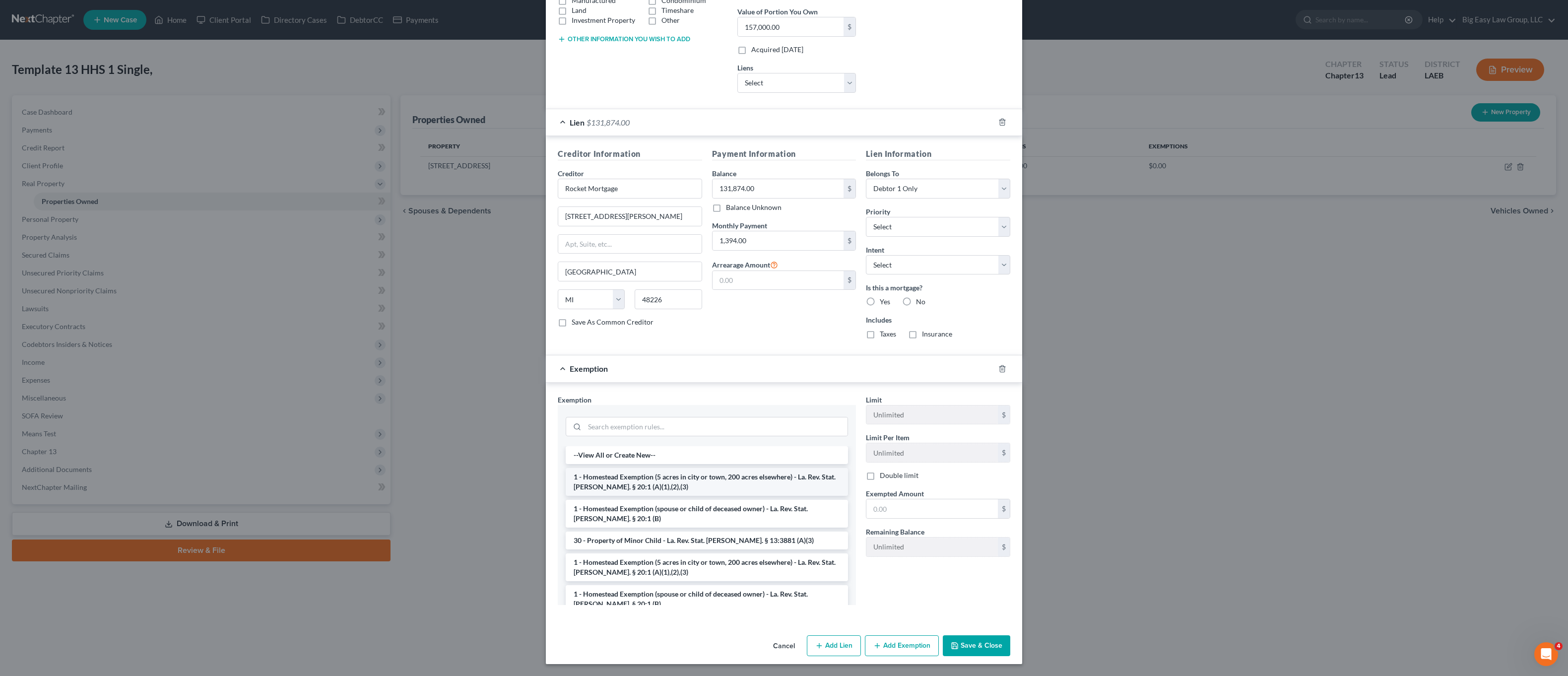
click at [636, 479] on li "1 - Homestead Exemption (5 acres in city or town, 200 acres elsewhere) - La. Re…" at bounding box center [707, 481] width 282 height 28
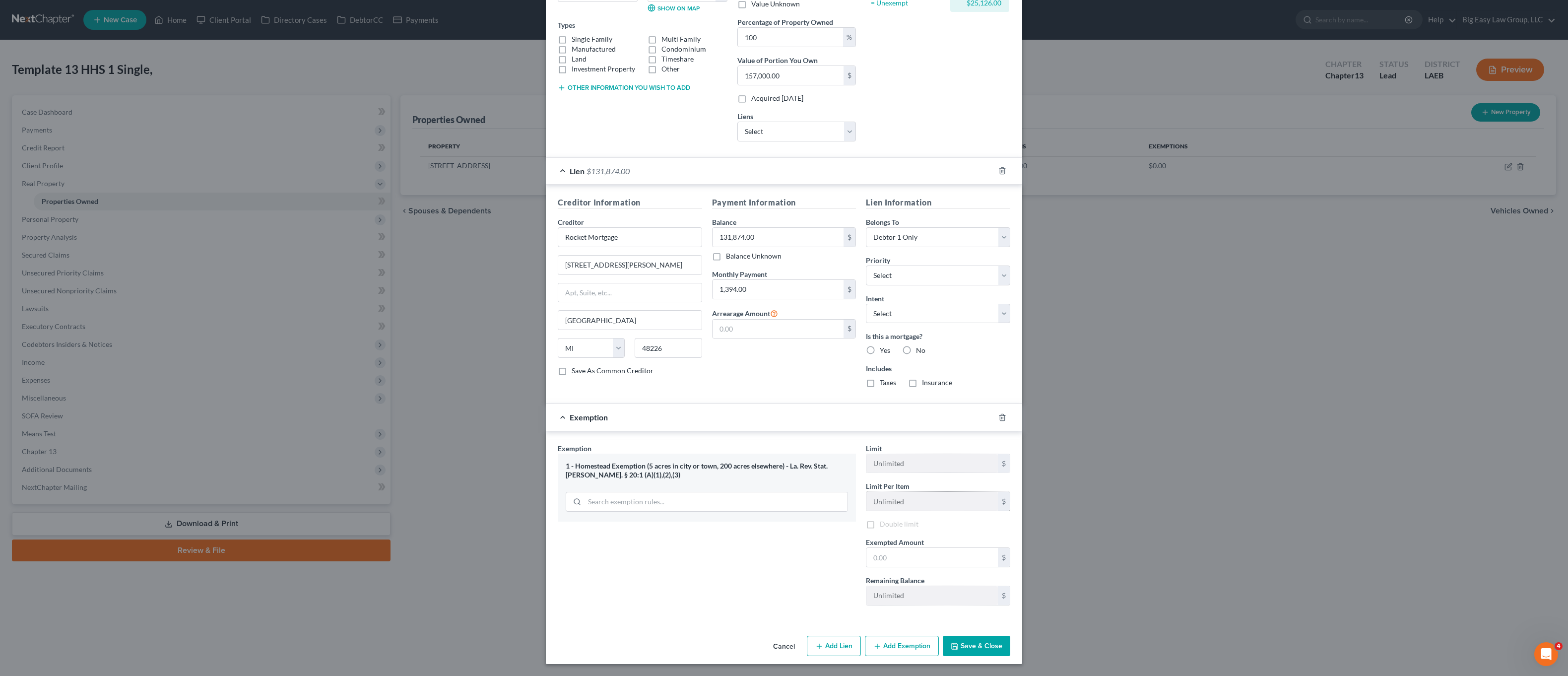
scroll to position [158, 0]
click at [961, 493] on div "Limit Per Item Unlimited $" at bounding box center [938, 496] width 154 height 30
click at [937, 567] on div "Limit $35,000.00 $ Limit Per Item Unlimited $ Double limit Exempted Amount * $ …" at bounding box center [938, 528] width 154 height 172
click at [938, 564] on input "text" at bounding box center [932, 557] width 132 height 19
type input "35,000.00"
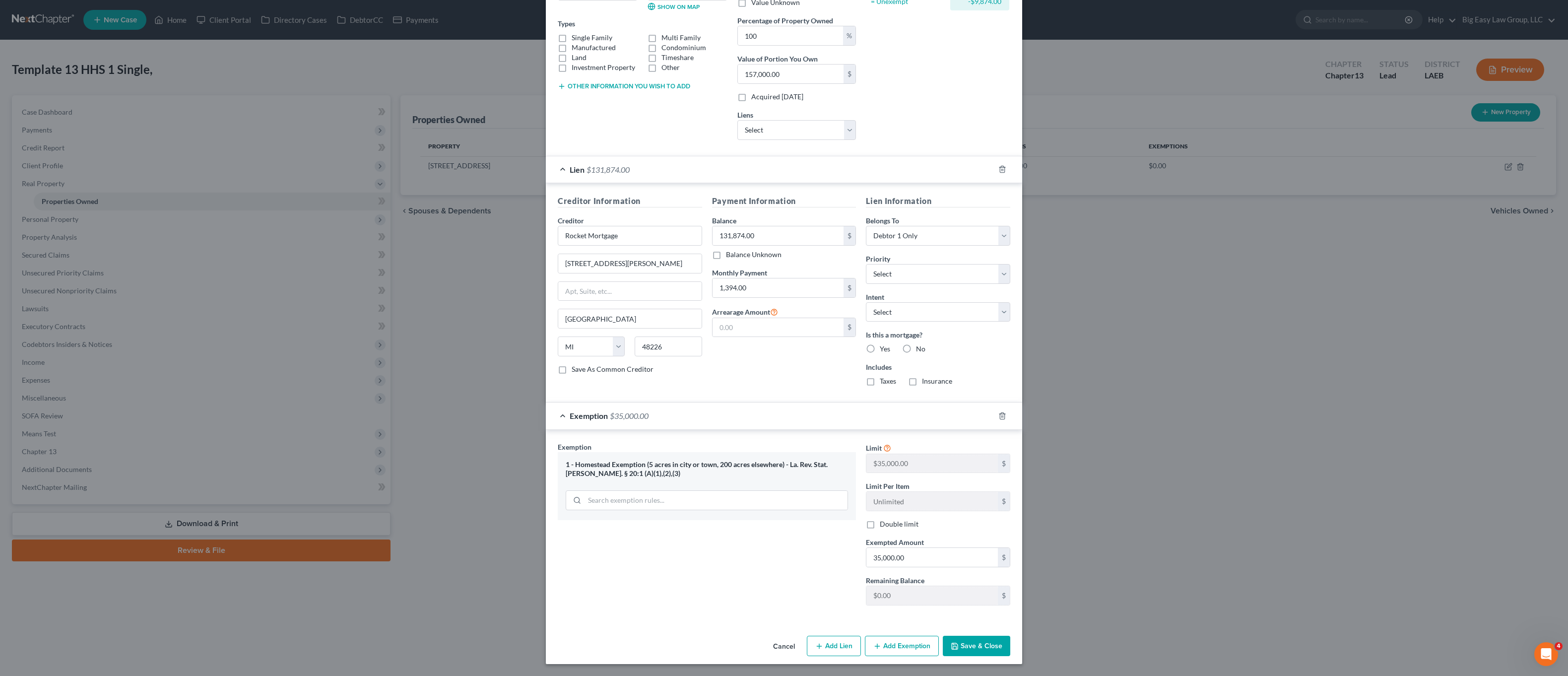
click at [983, 639] on button "Save & Close" at bounding box center [976, 646] width 67 height 21
click at [813, 340] on div "Payment Information Balance 131,874.00 $ Balance Unknown Balance Undetermined 1…" at bounding box center [784, 297] width 154 height 199
click at [810, 332] on input "text" at bounding box center [779, 329] width 132 height 19
type input "26,000.00"
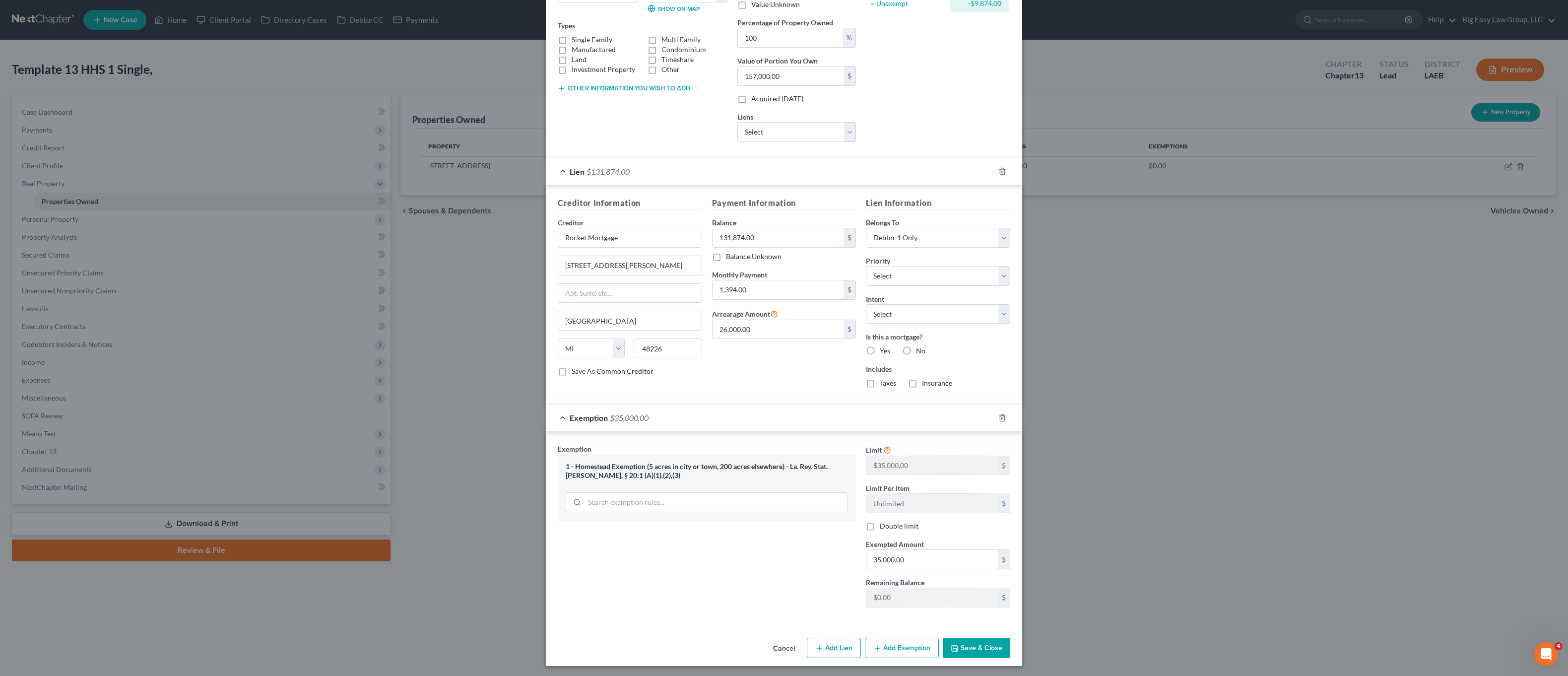
click at [880, 354] on label "Yes" at bounding box center [885, 350] width 10 height 10
click at [884, 352] on input "Yes" at bounding box center [887, 349] width 6 height 6
radio input "true"
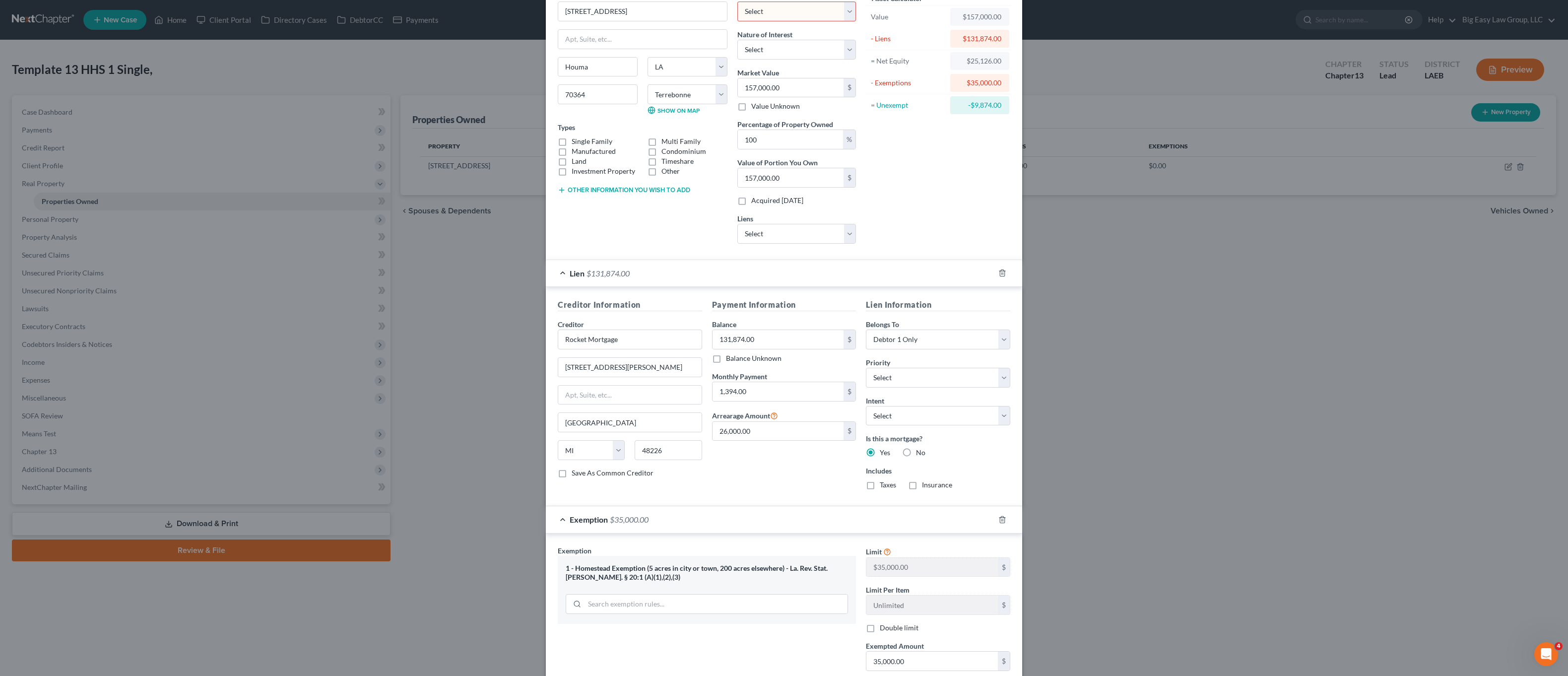
scroll to position [0, 0]
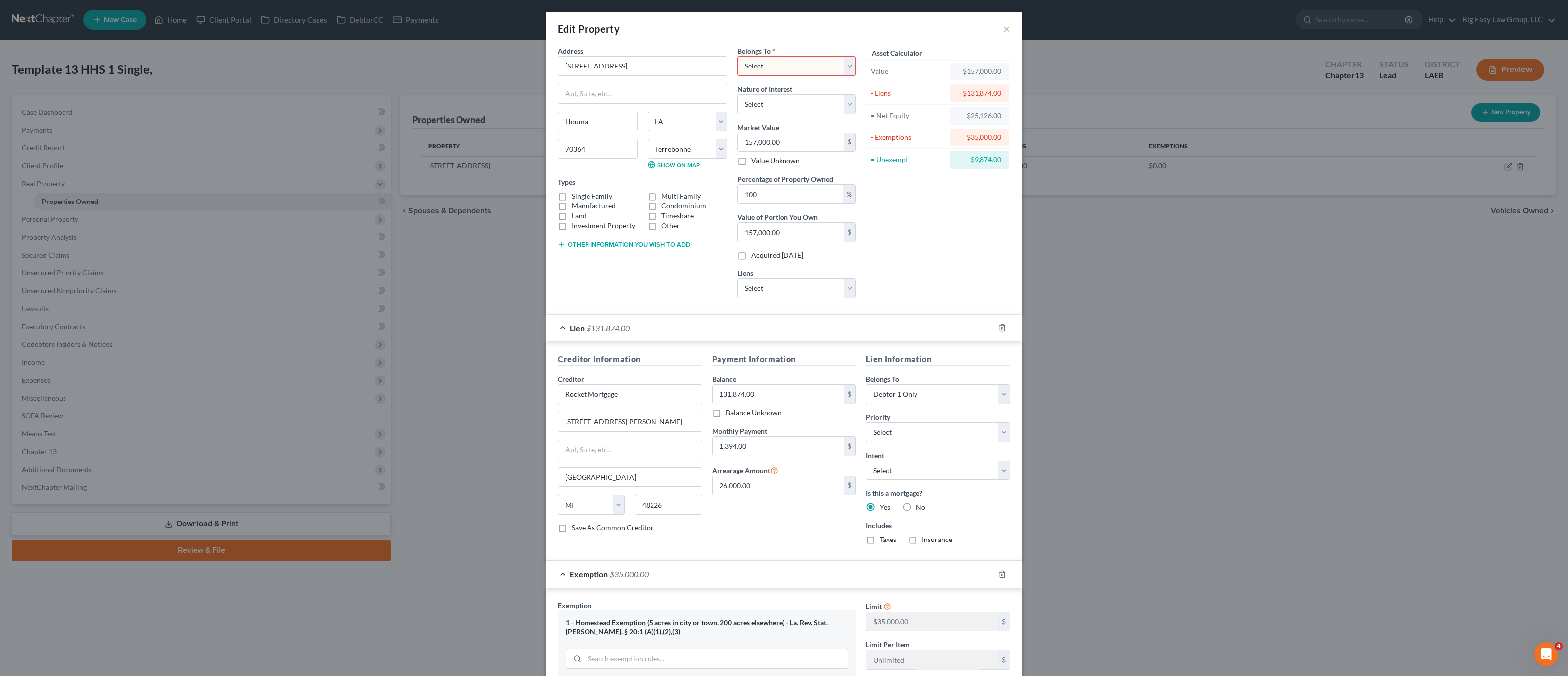
click at [760, 59] on select "Select Debtor 1 Only Debtor 2 Only Debtor 1 And Debtor 2 Only At Least One Of T…" at bounding box center [797, 66] width 119 height 20
select select "0"
click at [737, 56] on select "Select Debtor 1 Only Debtor 2 Only Debtor 1 And Debtor 2 Only At Least One Of T…" at bounding box center [797, 66] width 119 height 20
click at [572, 195] on label "Single Family" at bounding box center [592, 196] width 41 height 10
click at [576, 195] on input "Single Family" at bounding box center [579, 195] width 6 height 6
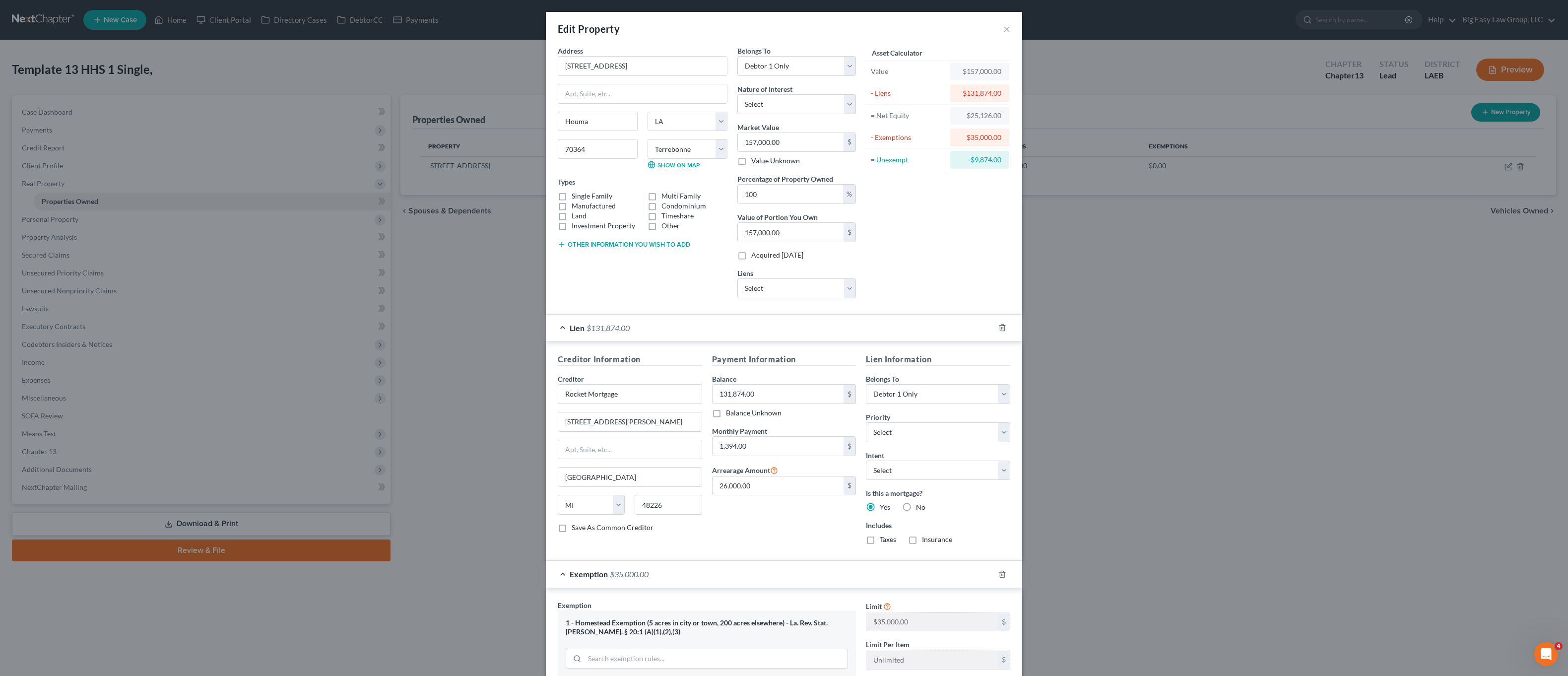
checkbox input "true"
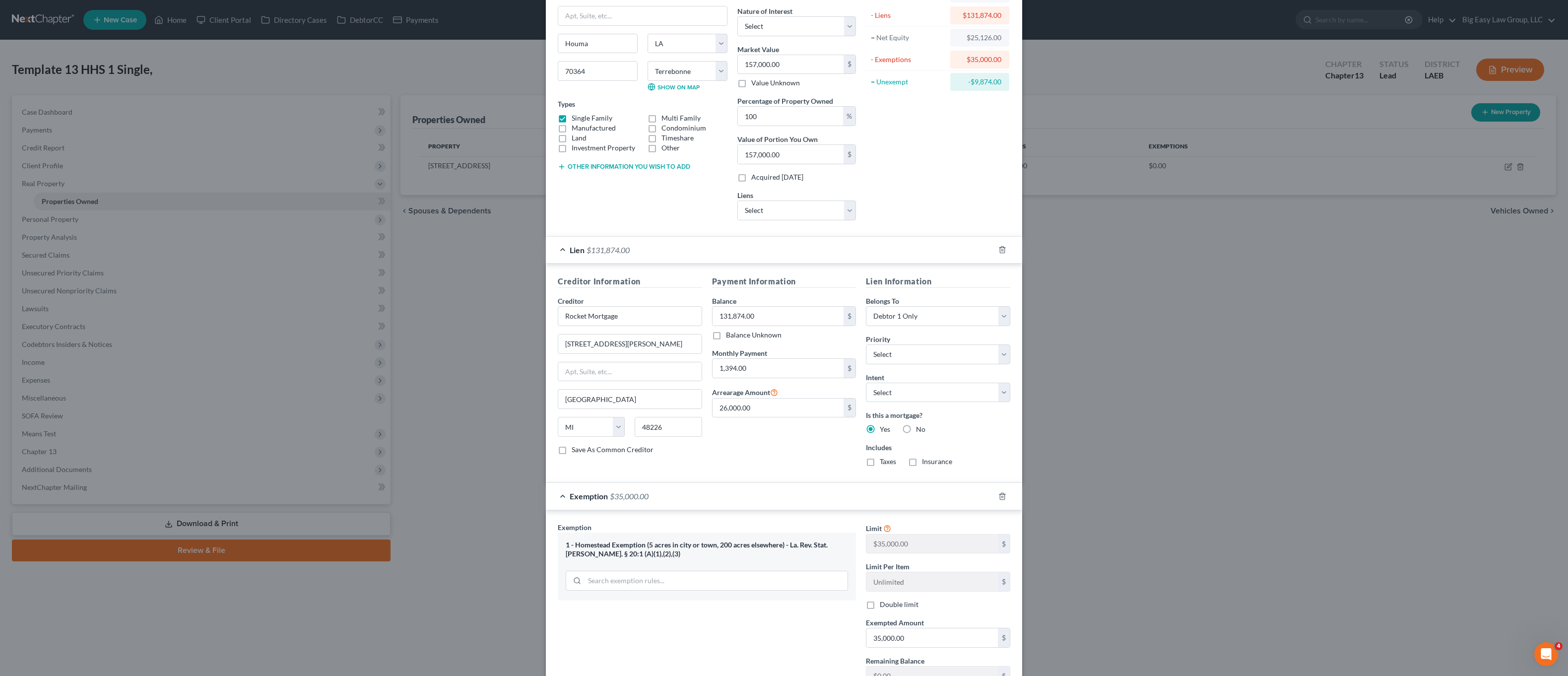
scroll to position [158, 0]
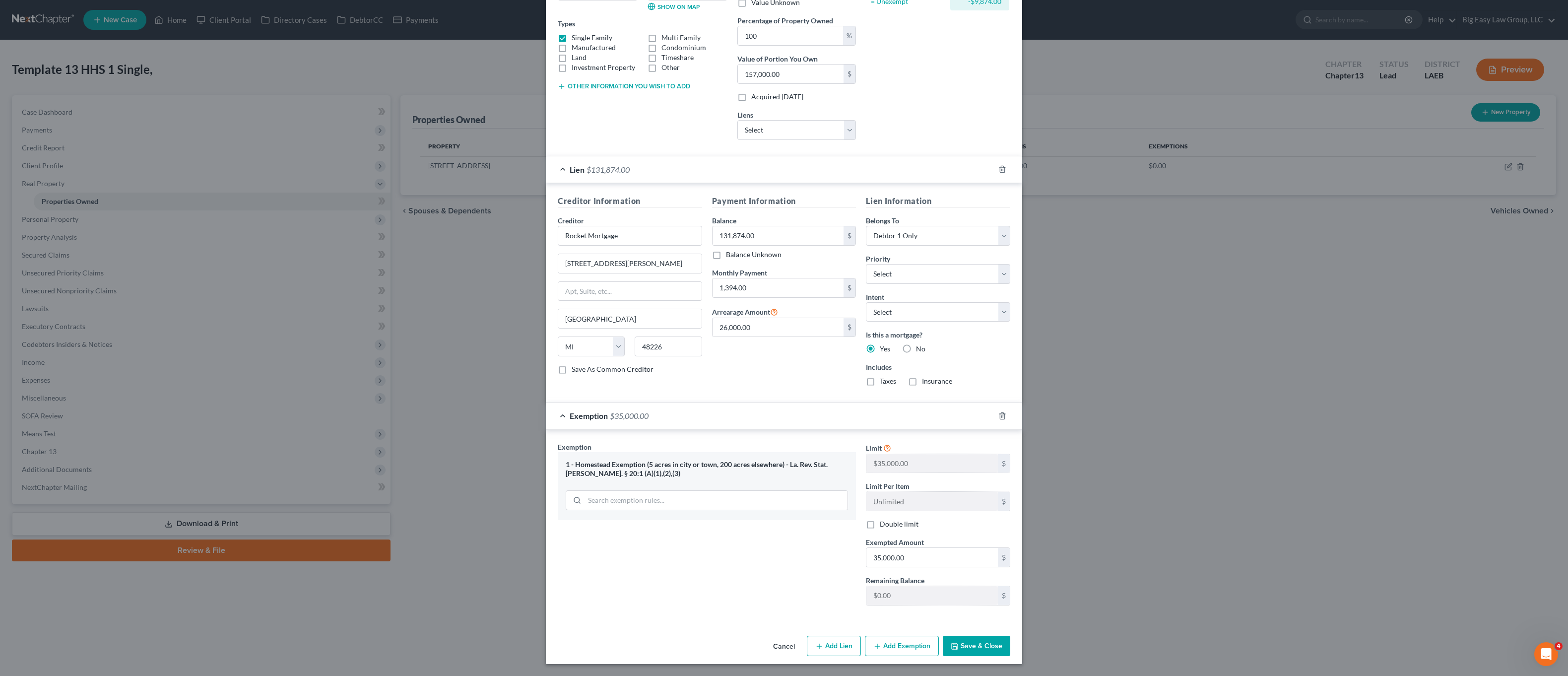
drag, startPoint x: 977, startPoint y: 648, endPoint x: 981, endPoint y: 644, distance: 5.7
click at [977, 648] on button "Save & Close" at bounding box center [976, 646] width 67 height 21
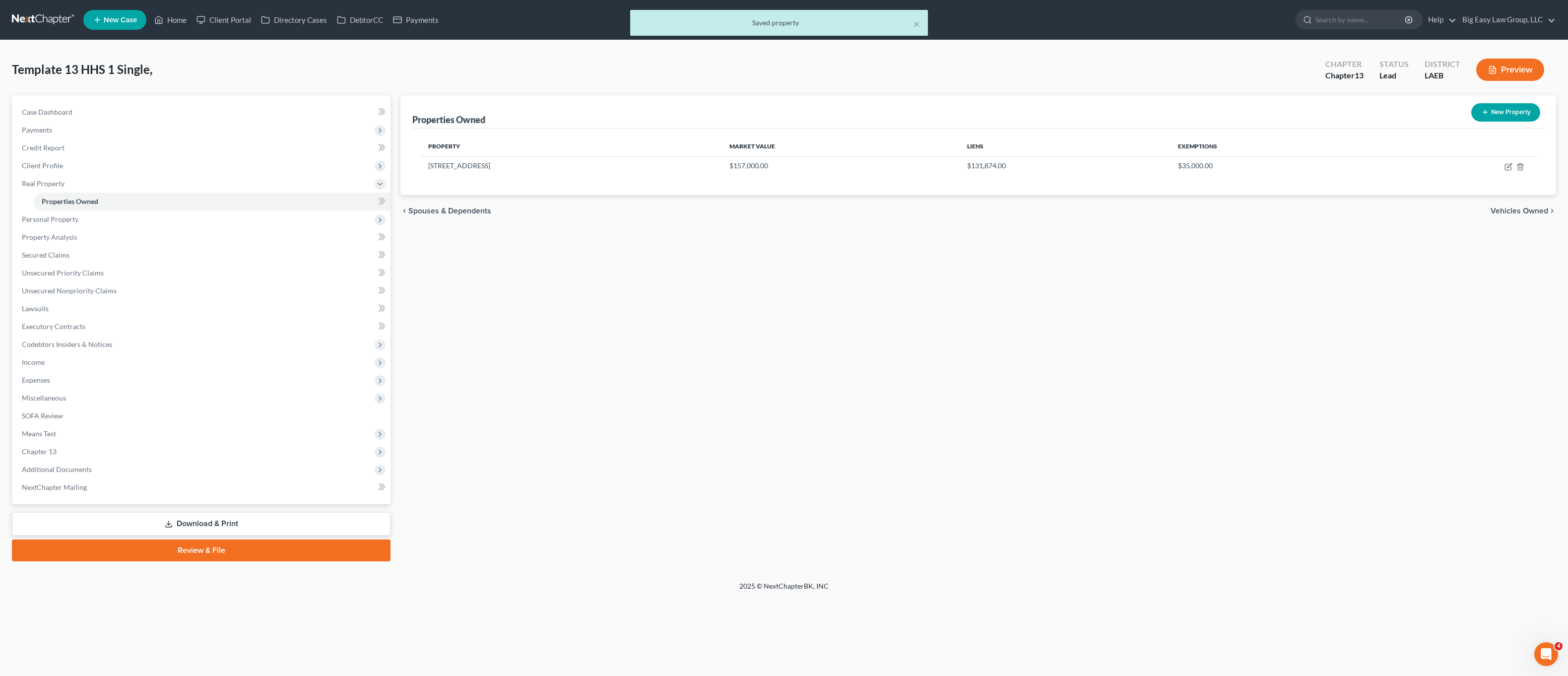
click at [1131, 434] on div "Properties Owned New Property Property Market Value Liens Exemptions 216 Brookl…" at bounding box center [978, 328] width 1166 height 466
click at [50, 367] on span "Income" at bounding box center [202, 363] width 377 height 18
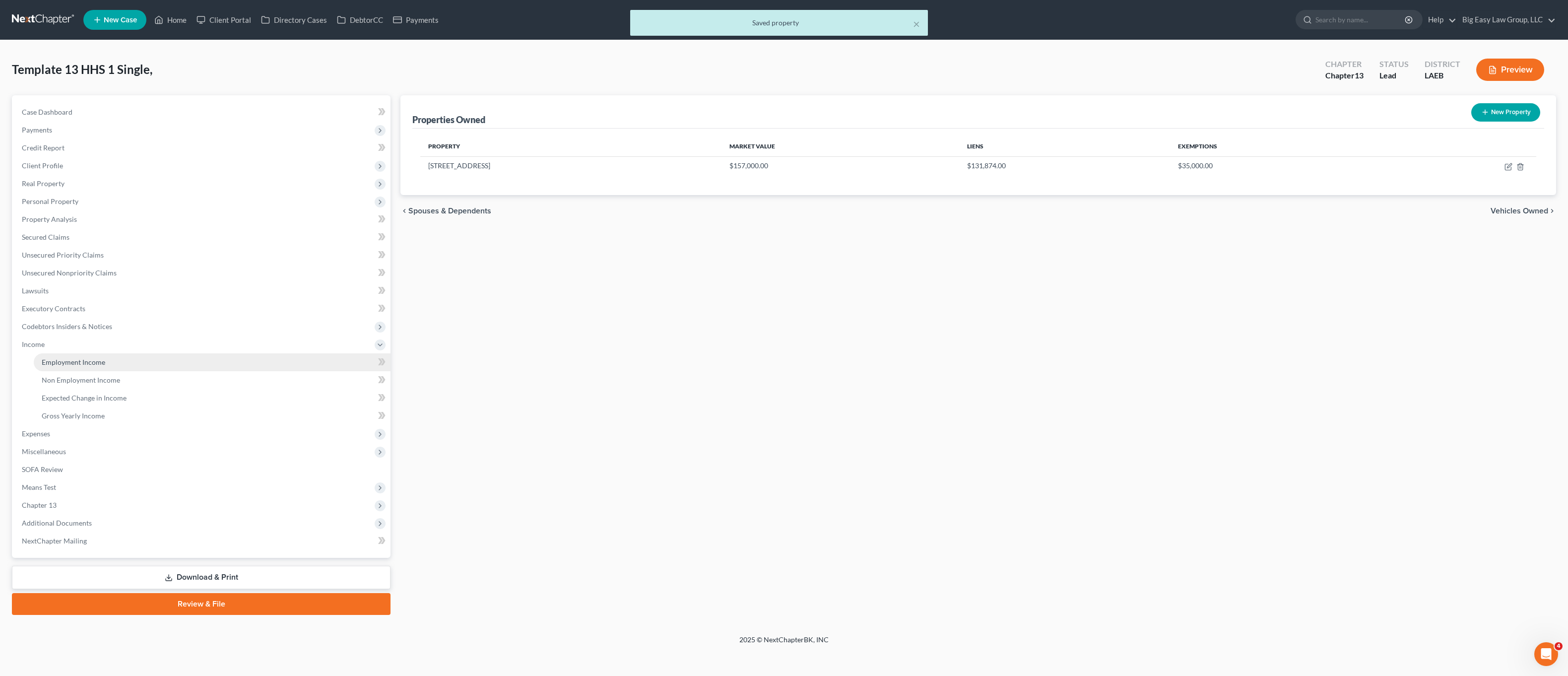
click at [101, 362] on span "Employment Income" at bounding box center [74, 362] width 63 height 8
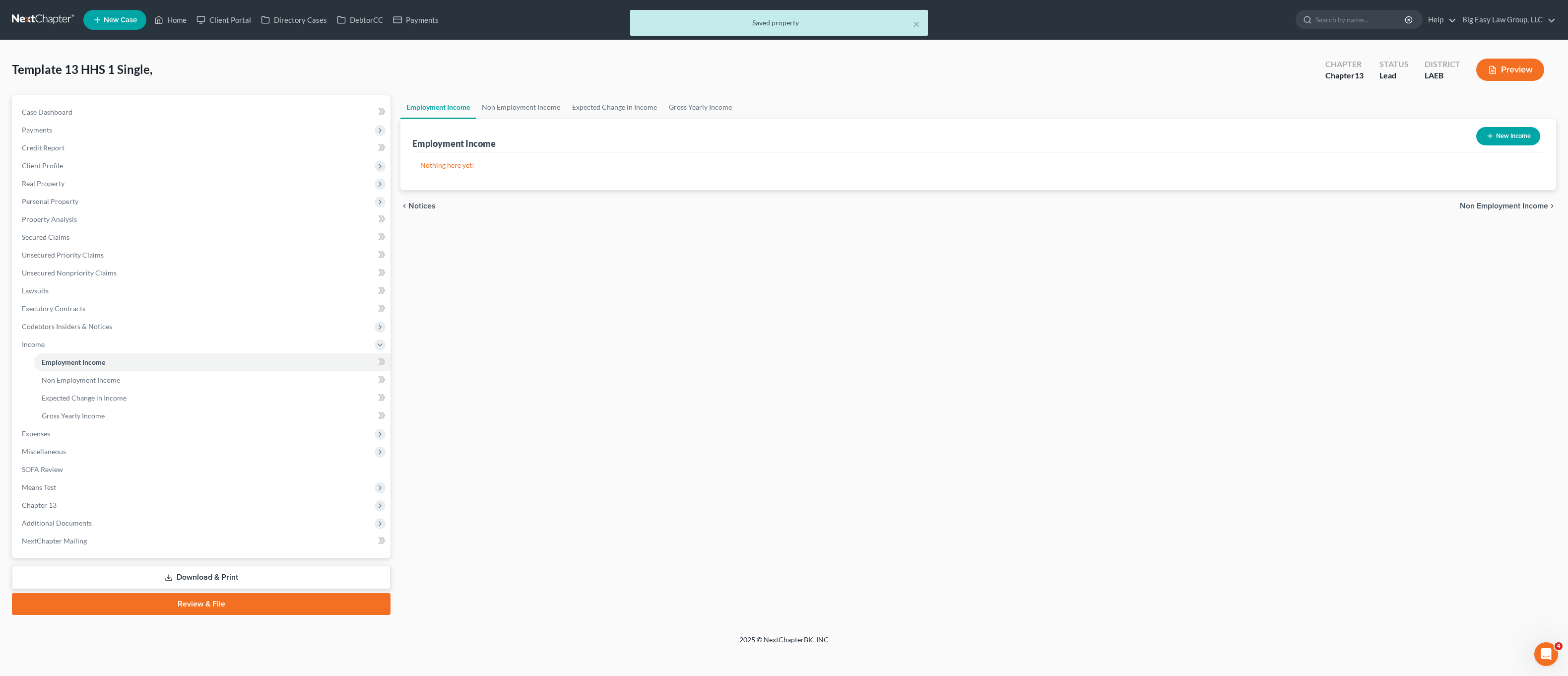
click at [1505, 139] on button "New Income" at bounding box center [1508, 136] width 64 height 18
select select "0"
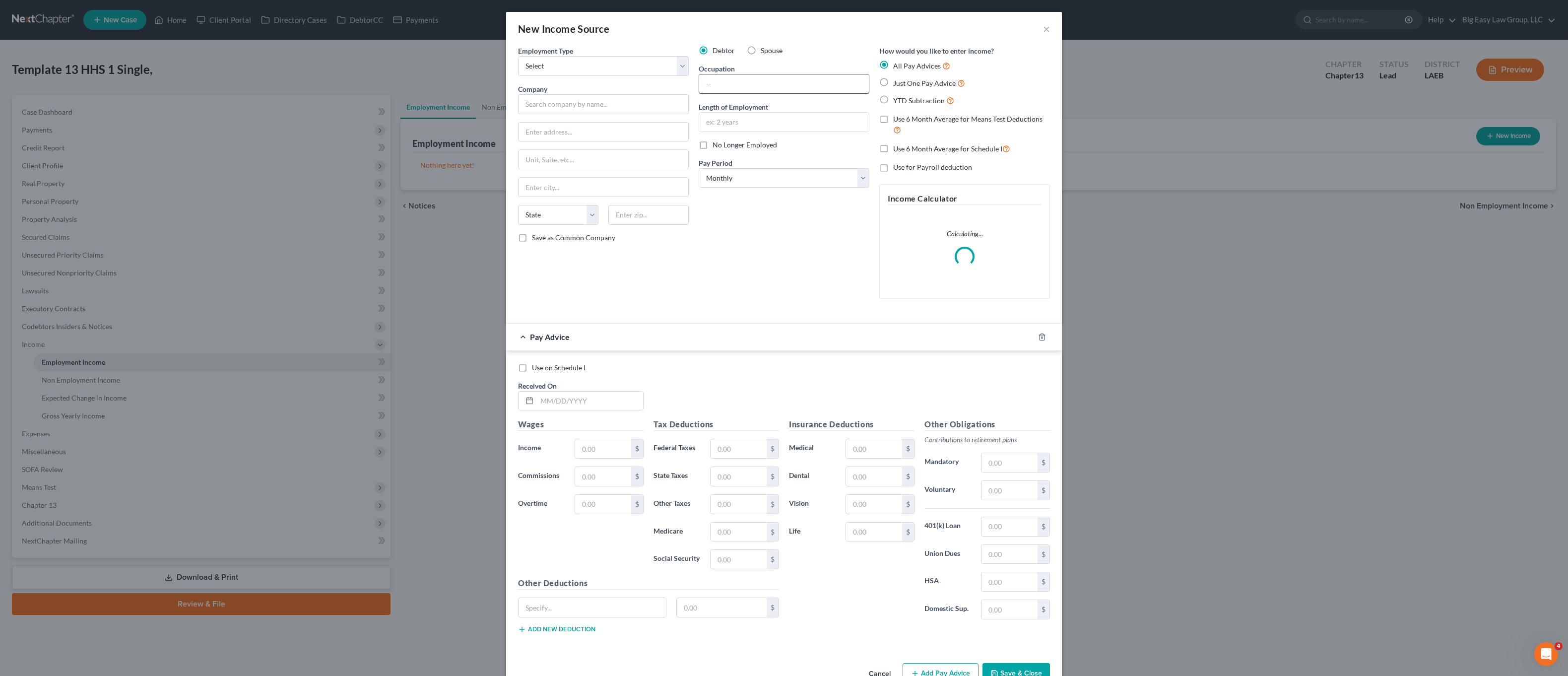
click at [757, 84] on input "text" at bounding box center [784, 83] width 170 height 19
type input "production operator"
click at [771, 126] on input "text" at bounding box center [784, 121] width 170 height 19
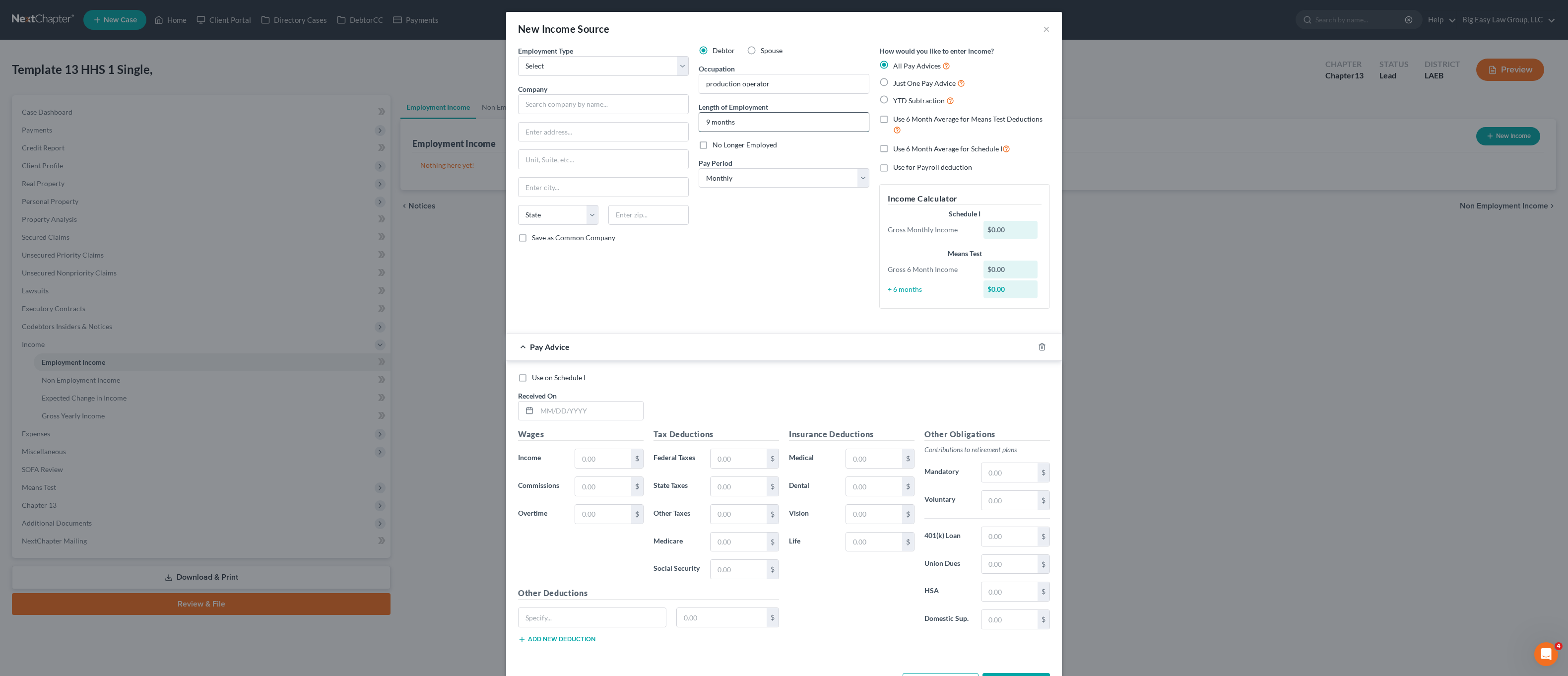
type input "9 months"
click at [766, 182] on select "Select Monthly Twice Monthly Every Other Week Weekly" at bounding box center [784, 178] width 171 height 20
select select "2"
click at [698, 168] on select "Select Monthly Twice Monthly Every Other Week Weekly" at bounding box center [784, 178] width 171 height 20
click at [589, 118] on div "Employment Type * Select Full or Part Time Employment Self Employment Company *…" at bounding box center [603, 181] width 181 height 271
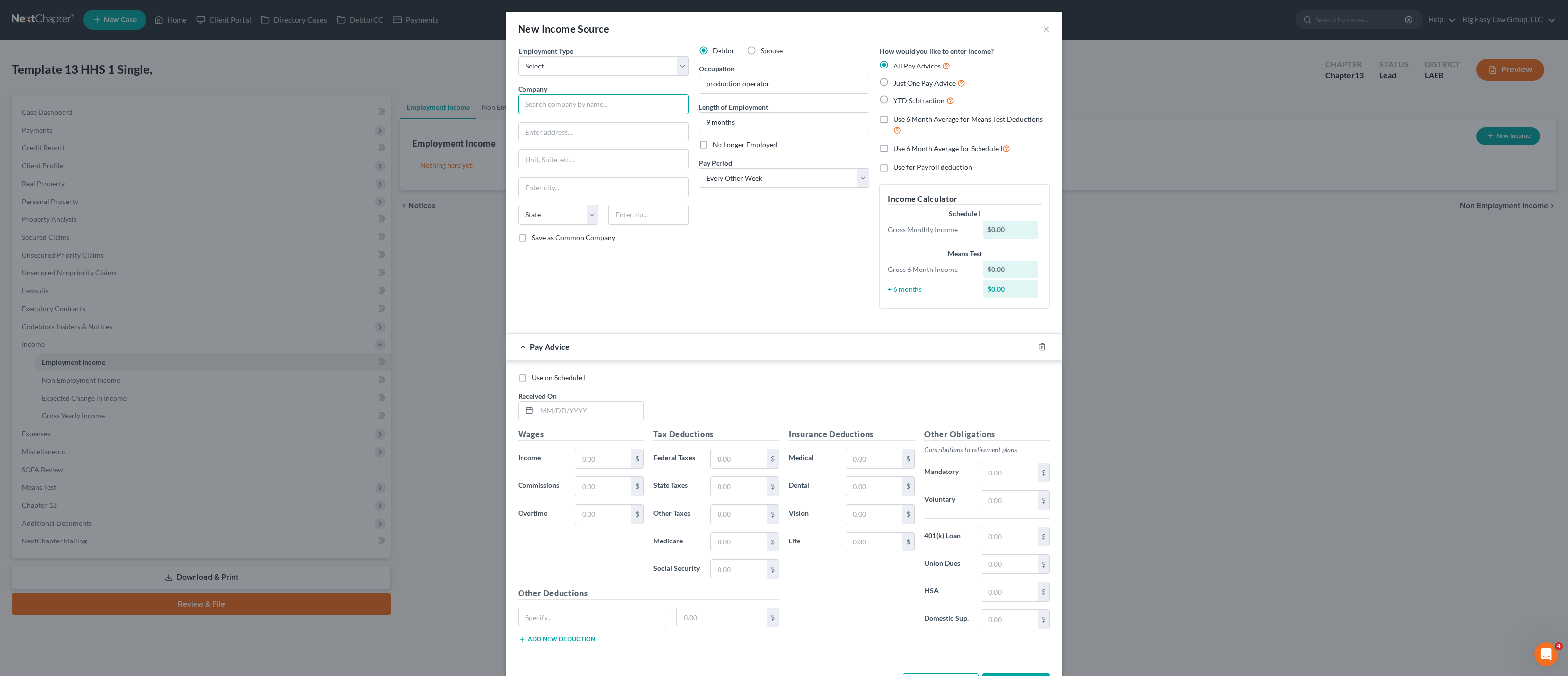
click at [604, 98] on input "text" at bounding box center [603, 104] width 171 height 20
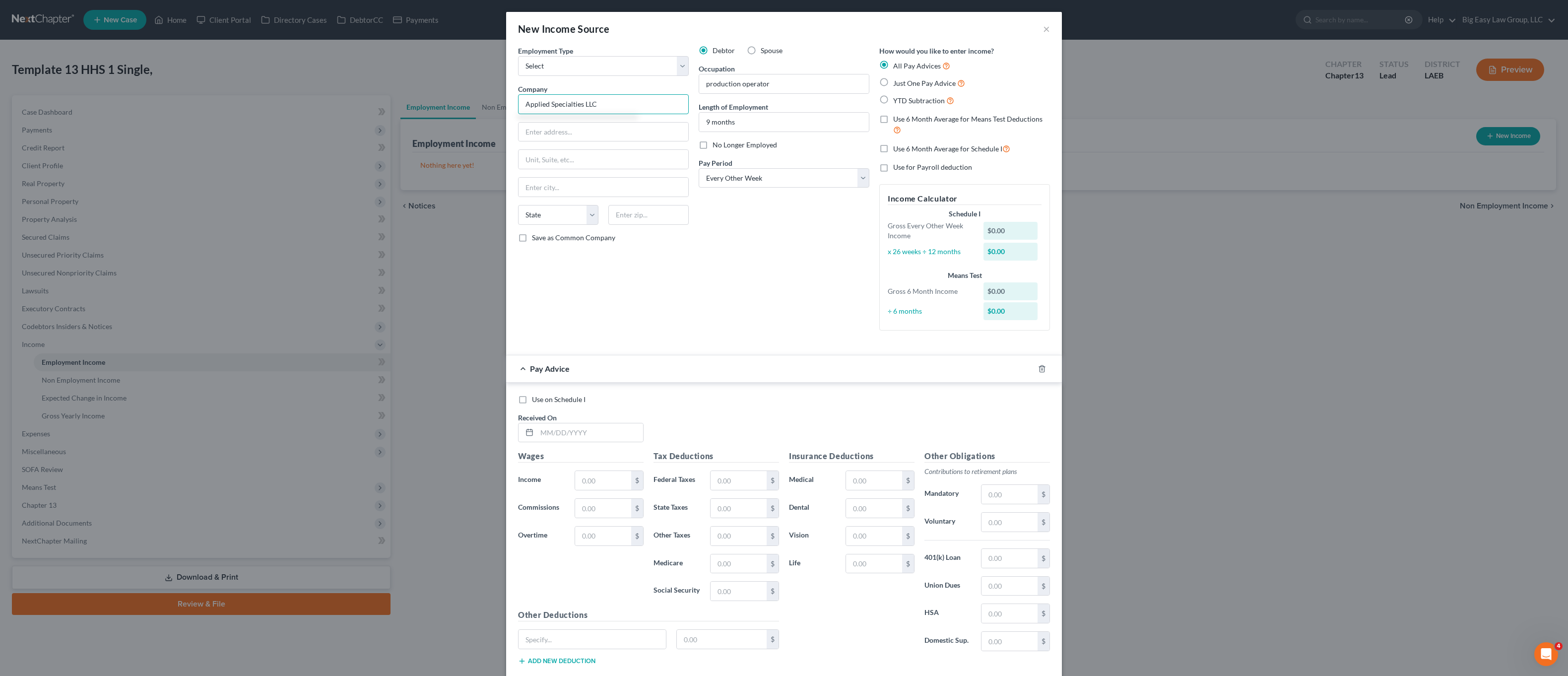
type input "Applied Specialties LLC"
type input "2"
click at [581, 140] on input "text" at bounding box center [603, 132] width 170 height 19
type input "3"
click at [553, 133] on input "33555 Pibn Oak Pkwy." at bounding box center [603, 132] width 170 height 19
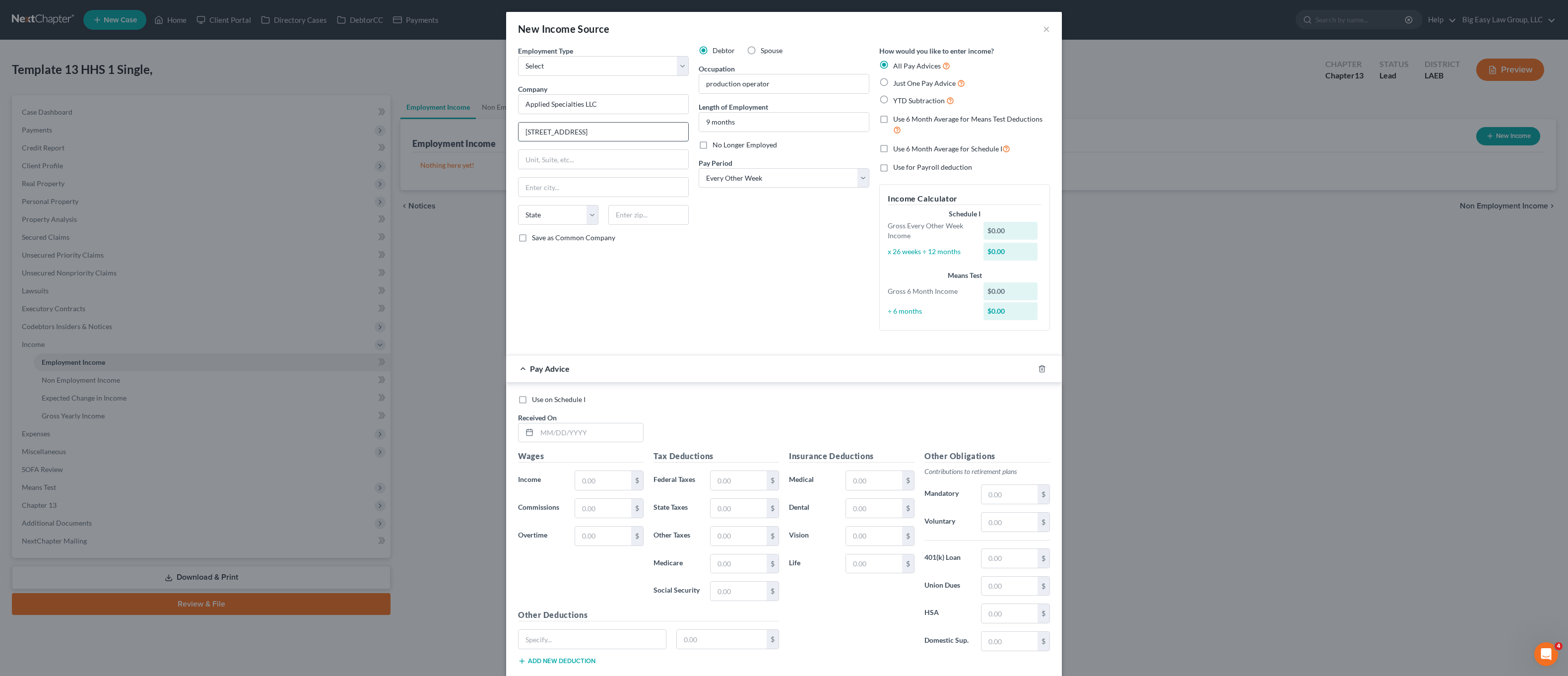
type input "33555 Pin Oak Pkwy."
type input "70360"
type input "Houma"
select select "19"
click at [893, 100] on label "YTD Subtraction" at bounding box center [923, 101] width 61 height 12
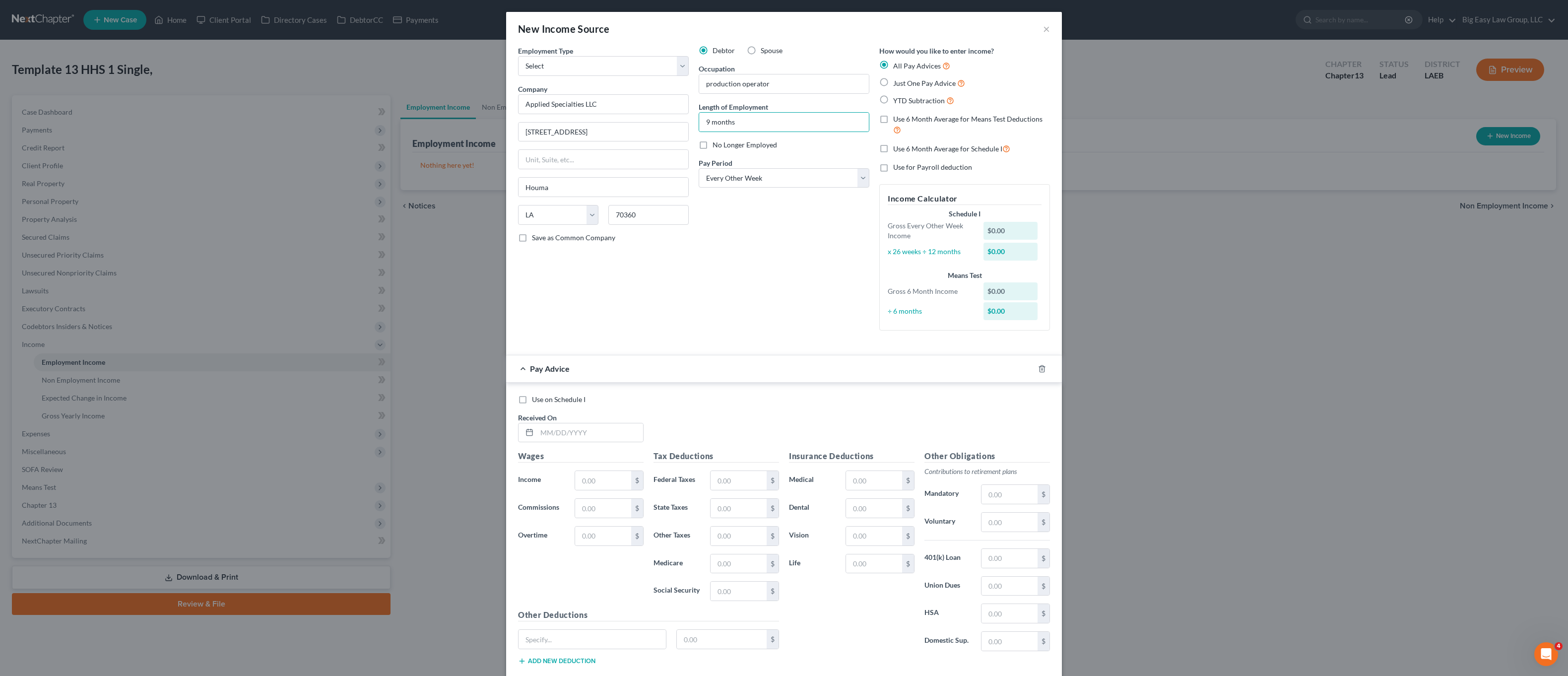
click at [897, 100] on input "YTD Subtraction" at bounding box center [901, 98] width 6 height 6
radio input "true"
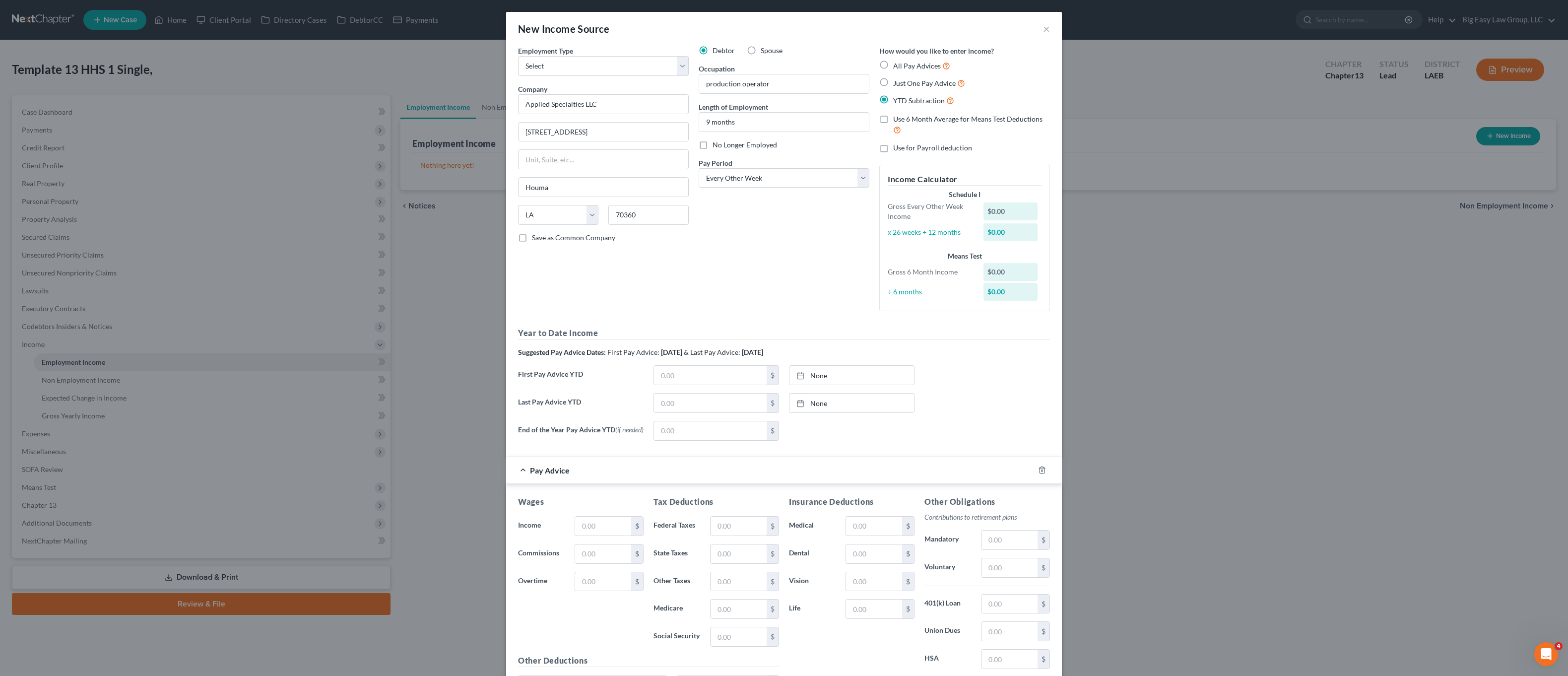
click at [893, 122] on label "Use 6 Month Average for Means Test Deductions" at bounding box center [971, 125] width 157 height 21
click at [897, 121] on input "Use 6 Month Average for Means Test Deductions" at bounding box center [901, 118] width 6 height 6
checkbox input "true"
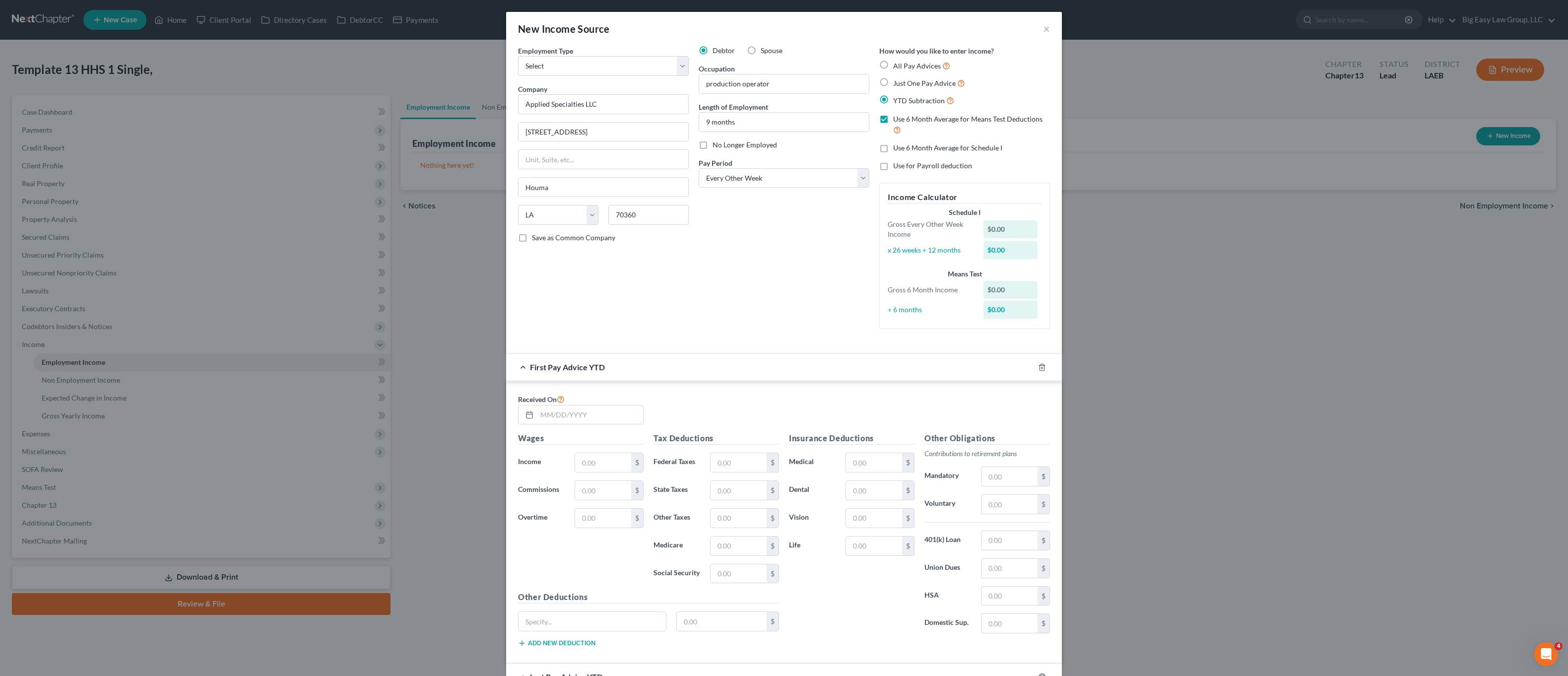
click at [893, 152] on label "Use 6 Month Average for Schedule I" at bounding box center [947, 147] width 109 height 10
click at [897, 149] on input "Use 6 Month Average for Schedule I" at bounding box center [901, 146] width 6 height 6
checkbox input "true"
click at [558, 423] on input "text" at bounding box center [590, 414] width 106 height 19
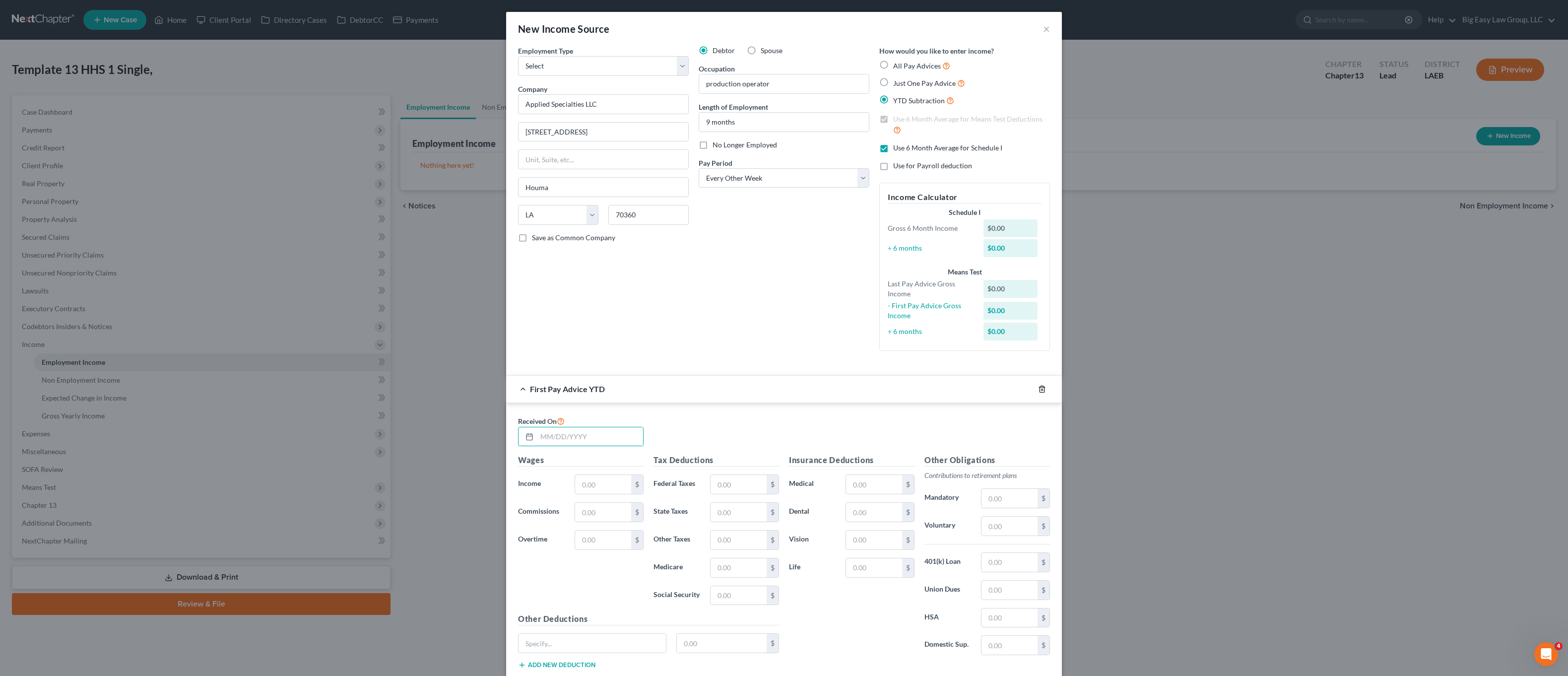
click at [1038, 388] on icon "button" at bounding box center [1042, 389] width 8 height 8
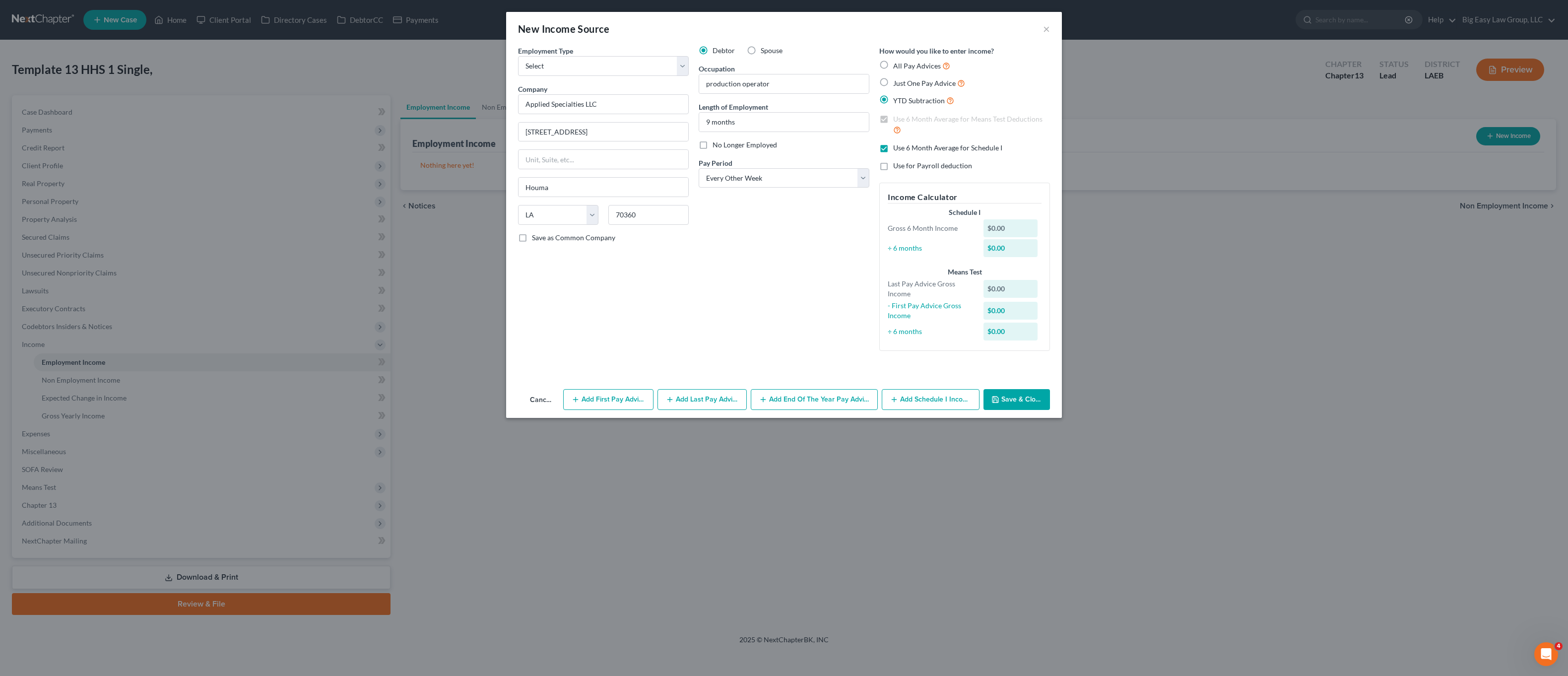
click at [1035, 392] on button "Save & Close" at bounding box center [1016, 399] width 67 height 21
click at [600, 71] on select "Select Full or Part Time Employment Self Employment" at bounding box center [603, 66] width 171 height 20
select select "0"
click at [518, 56] on select "Select Full or Part Time Employment Self Employment" at bounding box center [603, 66] width 171 height 20
click at [1010, 398] on button "Save & Close" at bounding box center [1016, 399] width 67 height 21
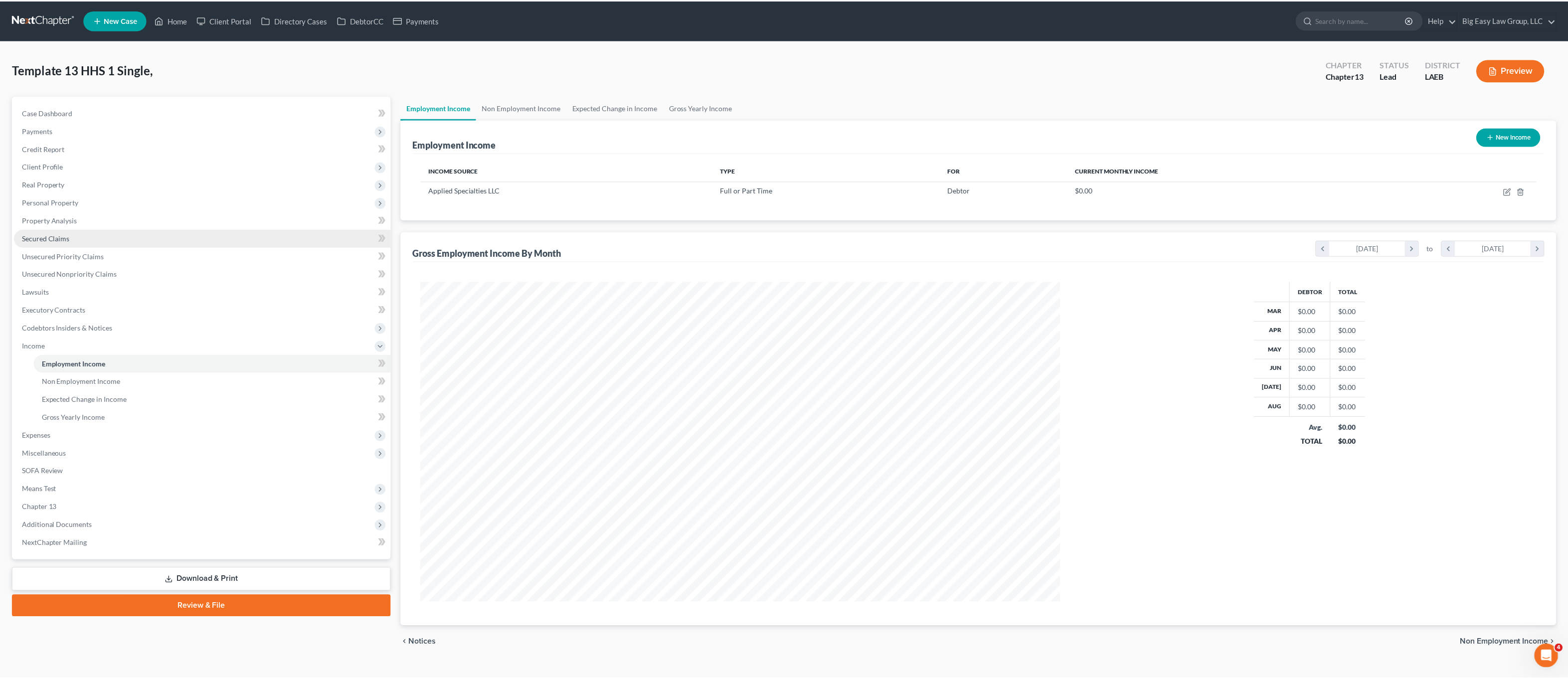
scroll to position [498243, 498005]
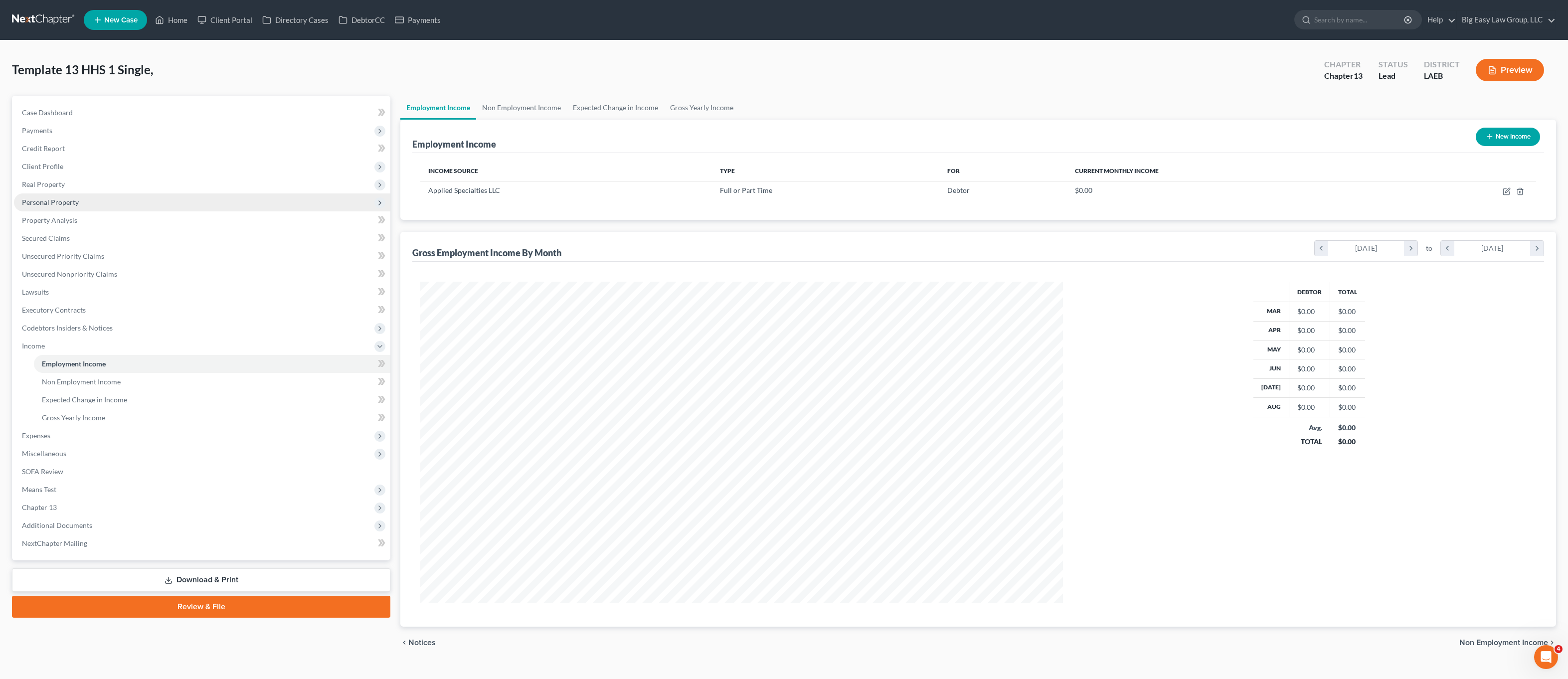
click at [76, 195] on span "Personal Property" at bounding box center [203, 203] width 377 height 18
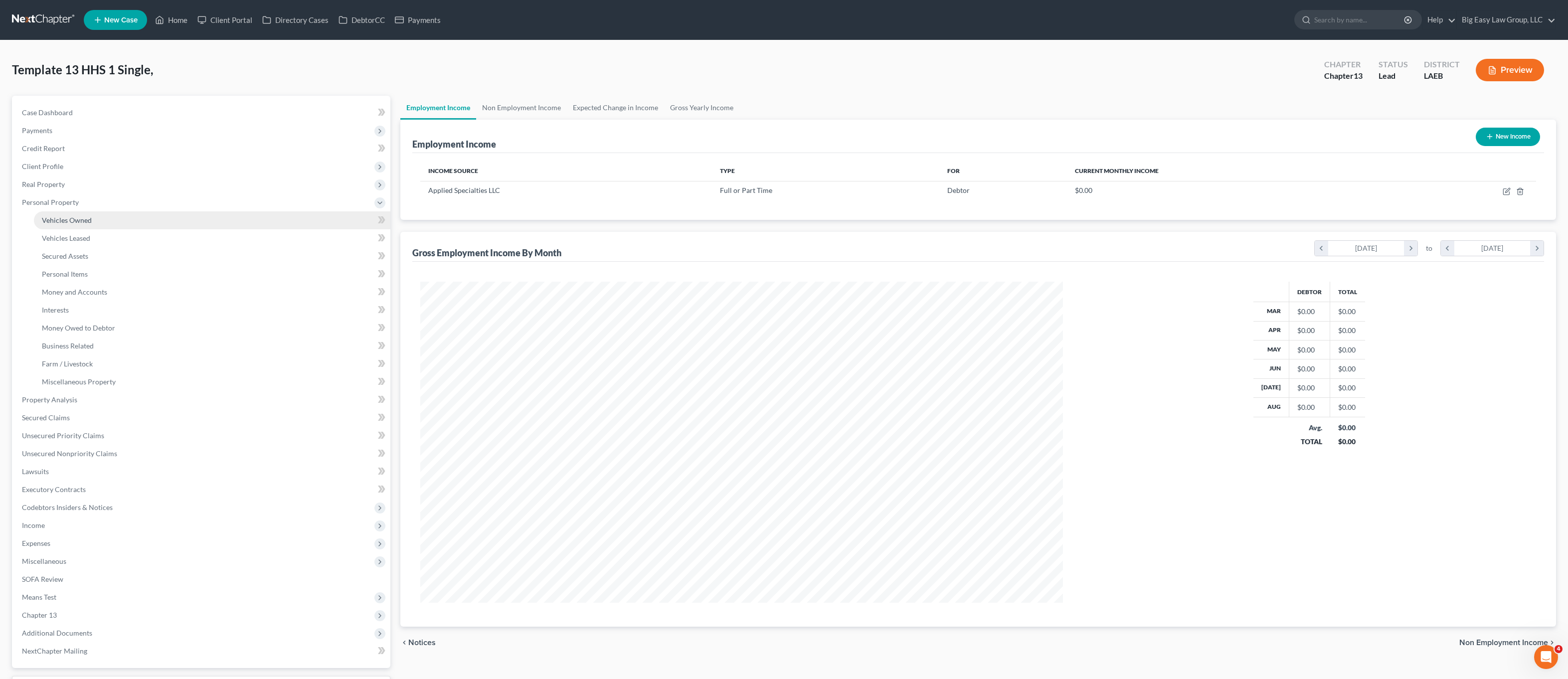
click at [89, 218] on span "Vehicles Owned" at bounding box center [67, 220] width 50 height 8
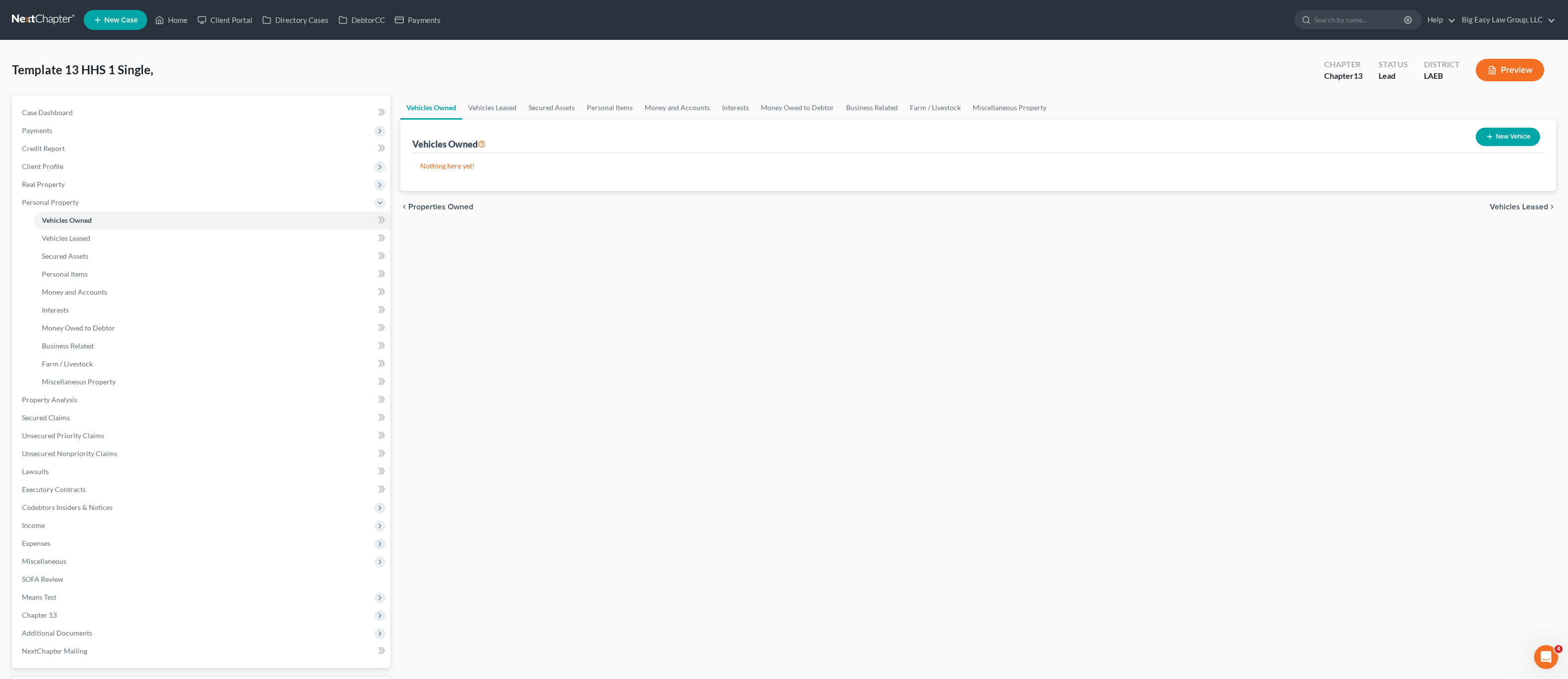
click at [1493, 136] on button "New Vehicle" at bounding box center [1508, 137] width 64 height 18
select select "0"
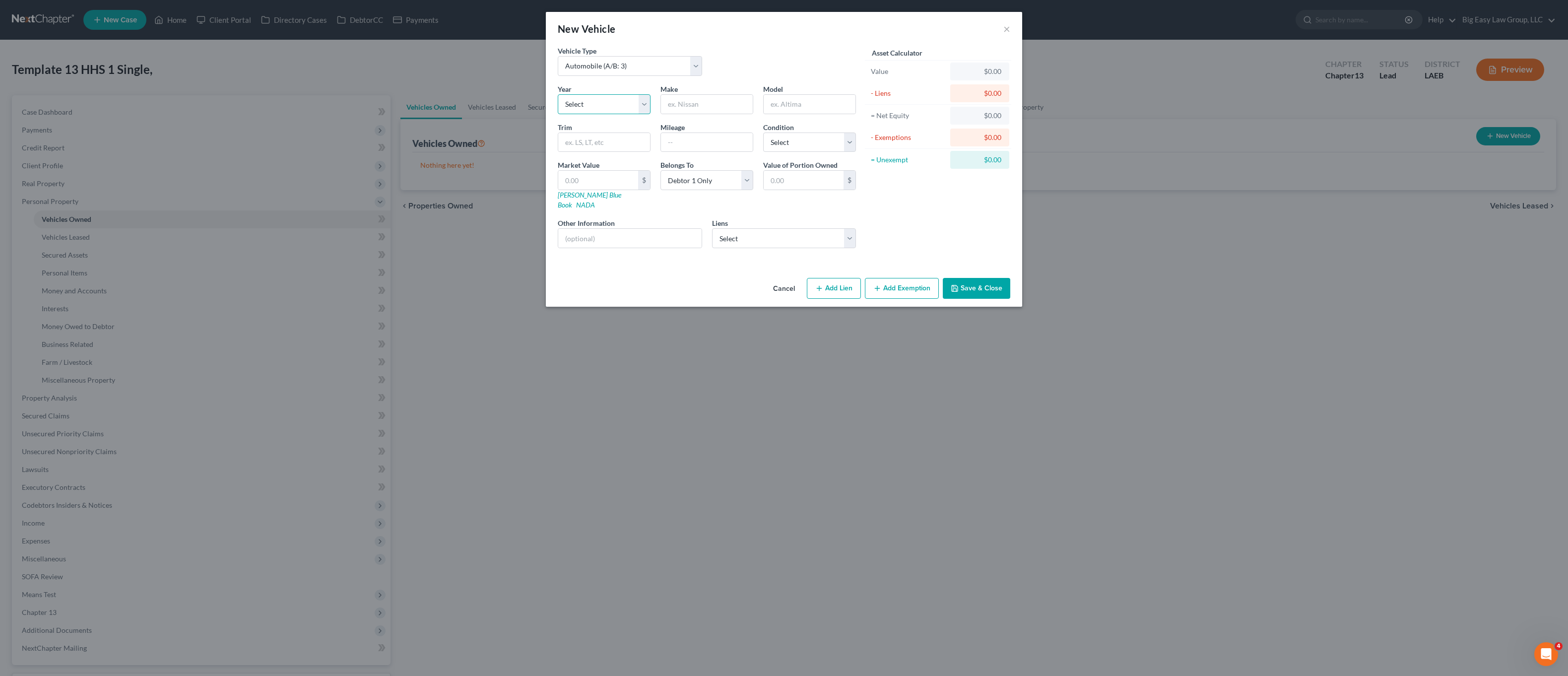
click at [597, 105] on select "Select 2026 2025 2024 2023 2022 2021 2020 2019 2018 2017 2016 2015 2014 2013 20…" at bounding box center [604, 104] width 93 height 20
drag, startPoint x: 948, startPoint y: 262, endPoint x: 979, endPoint y: 286, distance: 39.2
click at [952, 264] on div "New Vehicle × Vehicle Type Select Automobile (A/B: 3) Truck (A/B: 3) Trailer (A…" at bounding box center [784, 159] width 476 height 295
click at [979, 286] on button "Save & Close" at bounding box center [976, 288] width 67 height 21
click at [719, 105] on input "text" at bounding box center [707, 104] width 92 height 19
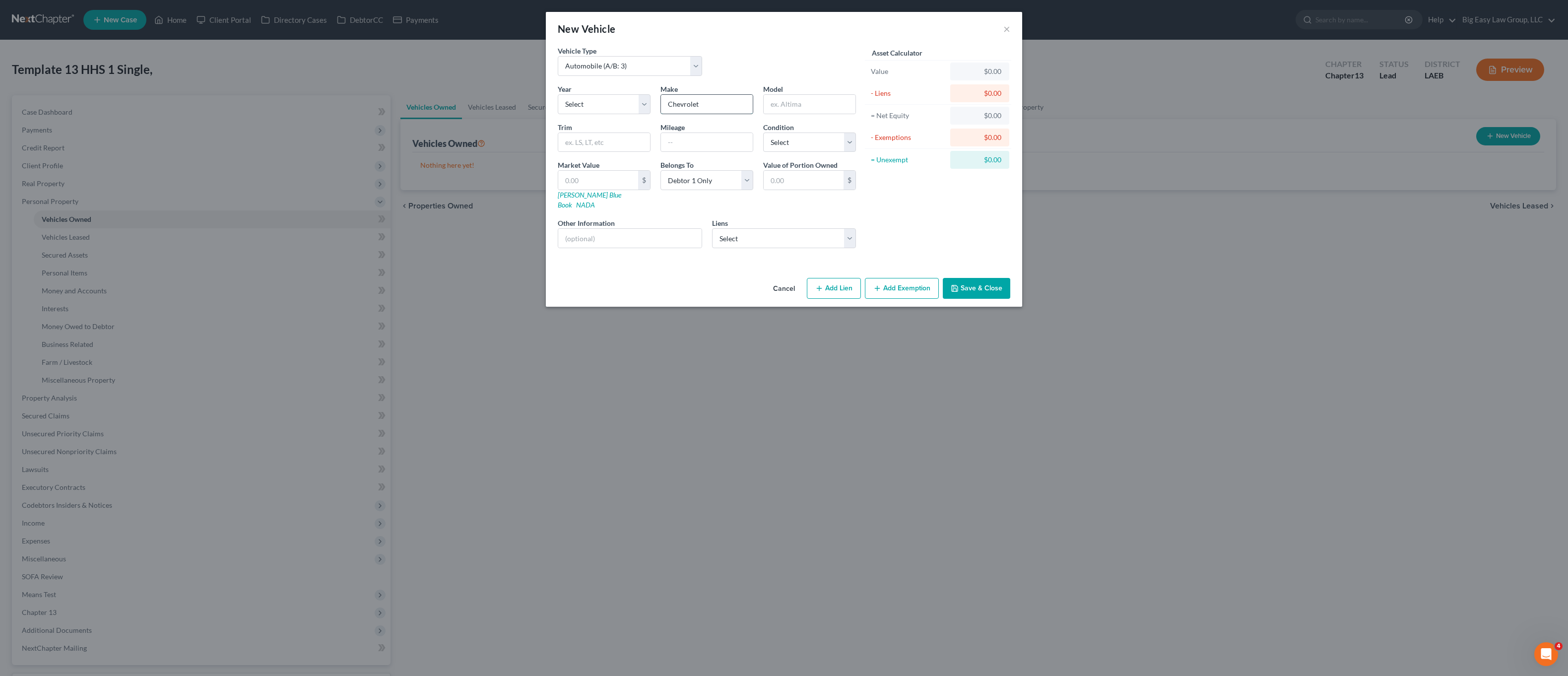
type input "Chevrolet"
type input "Camaro"
click at [786, 228] on select "Select Frsthrznbk - $223.00" at bounding box center [784, 238] width 144 height 20
click at [979, 281] on button "Save & Close" at bounding box center [976, 288] width 67 height 21
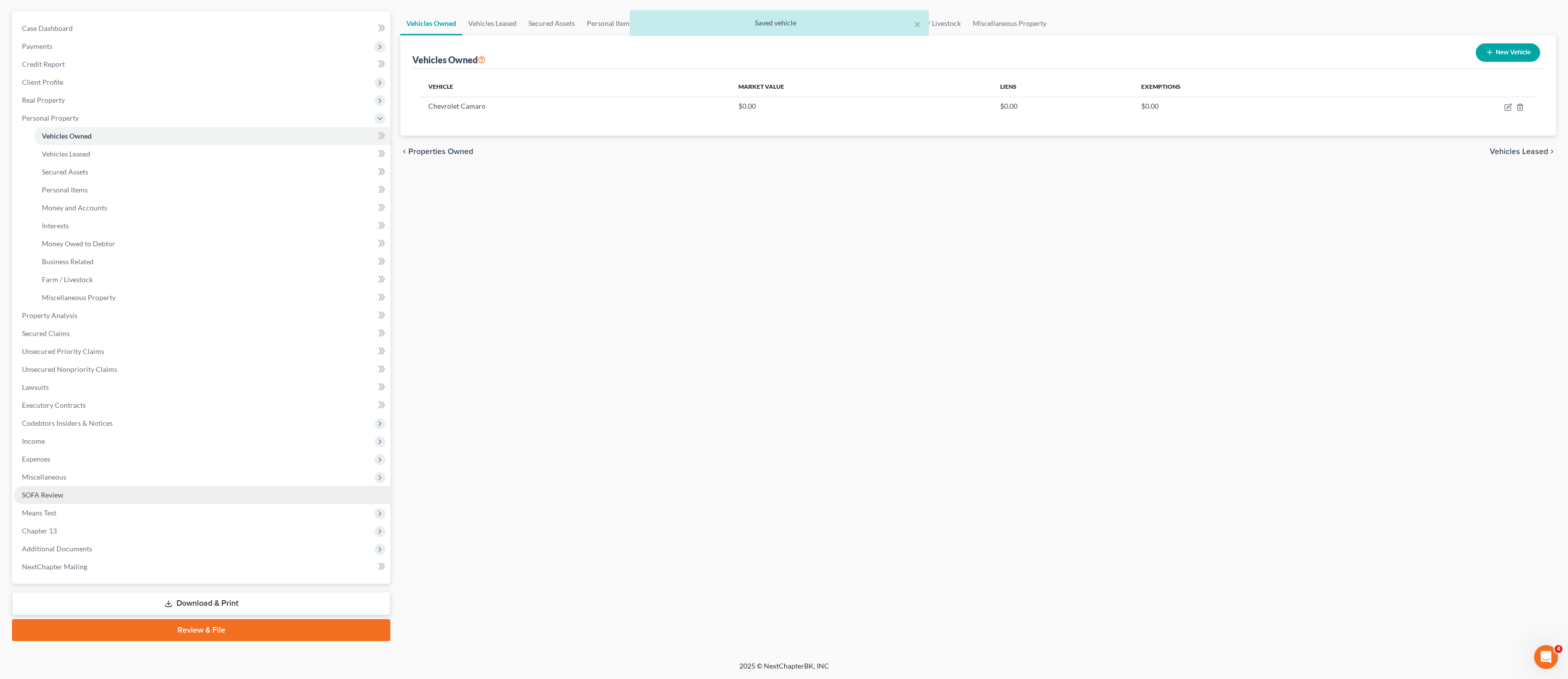
click at [54, 495] on span "SOFA Review" at bounding box center [43, 495] width 42 height 8
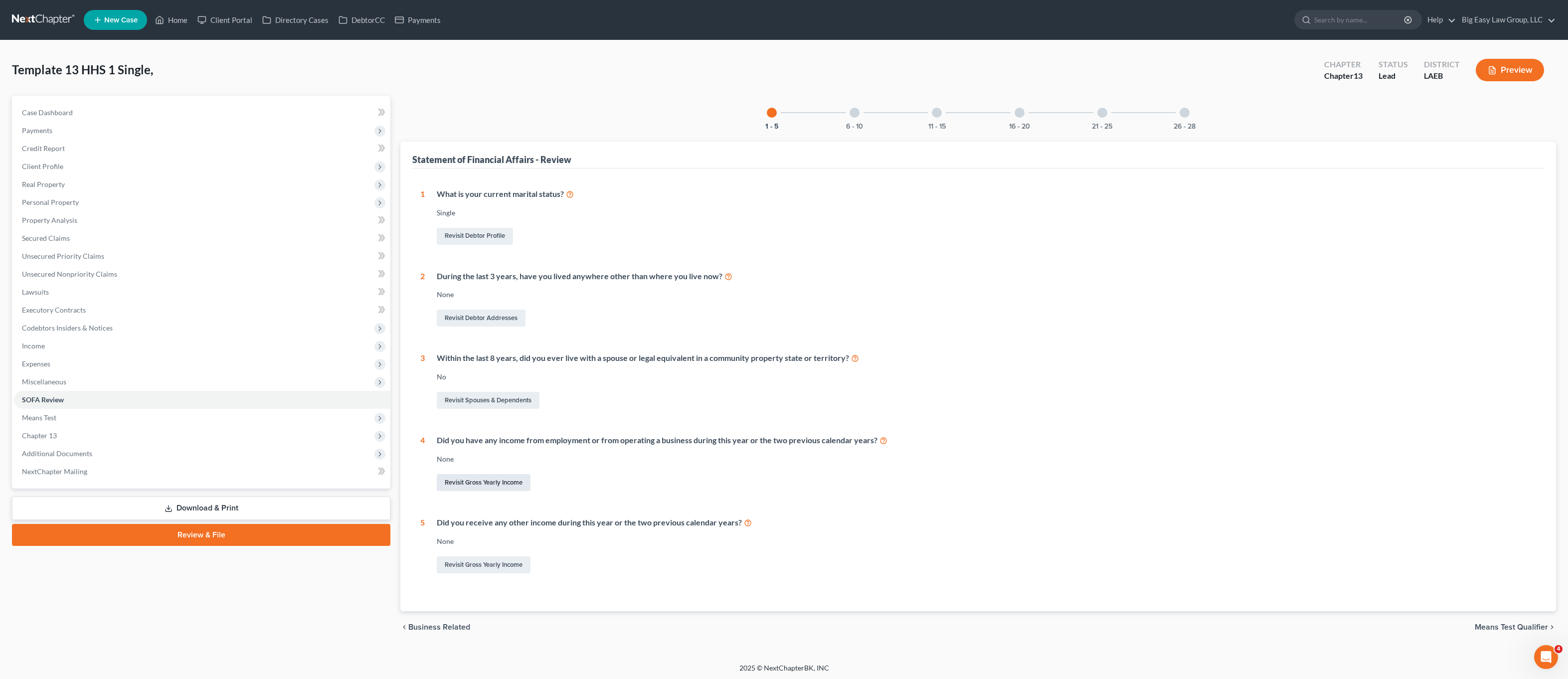
click at [509, 482] on link "Revisit Gross Yearly Income" at bounding box center [484, 482] width 93 height 17
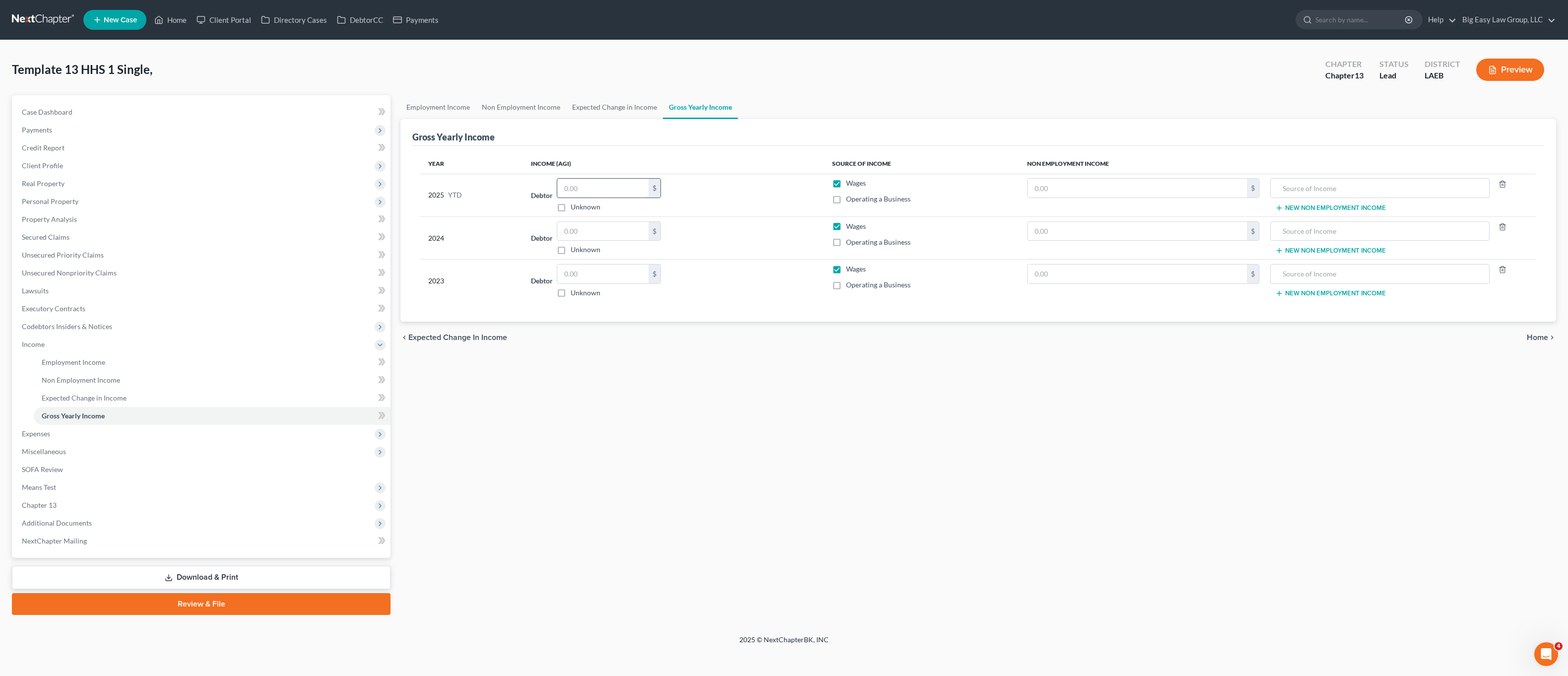
click at [596, 185] on input "text" at bounding box center [603, 187] width 91 height 19
click at [612, 228] on input "text" at bounding box center [603, 231] width 91 height 19
click at [614, 228] on input "35" at bounding box center [603, 231] width 91 height 19
type input "35,405.00"
click at [605, 269] on input "text" at bounding box center [603, 273] width 91 height 19
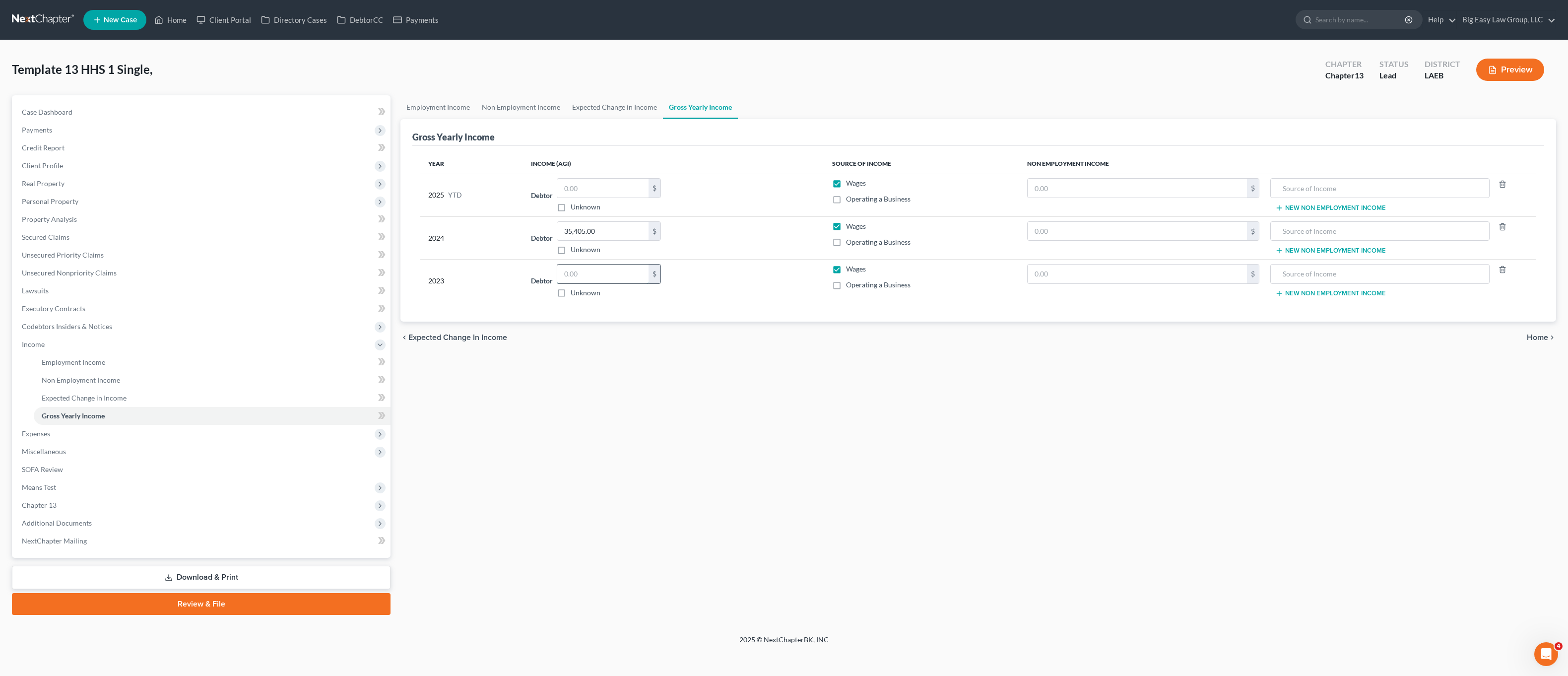
click at [576, 268] on input "text" at bounding box center [603, 273] width 91 height 19
type input "2"
type input "67,614.00"
click at [576, 184] on input "text" at bounding box center [603, 187] width 91 height 19
click at [600, 193] on input "text" at bounding box center [603, 187] width 91 height 19
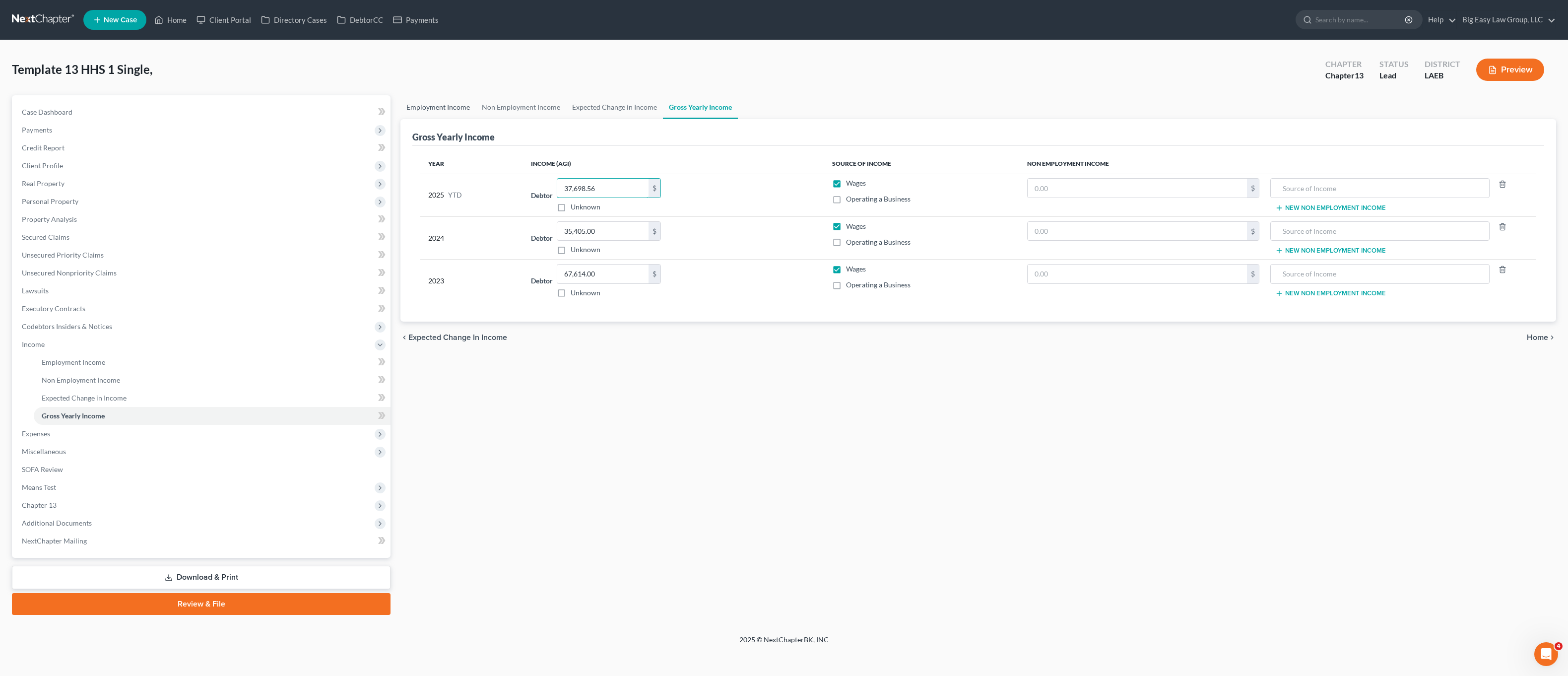
type input "37,698.56"
click at [450, 101] on link "Employment Income" at bounding box center [438, 107] width 76 height 24
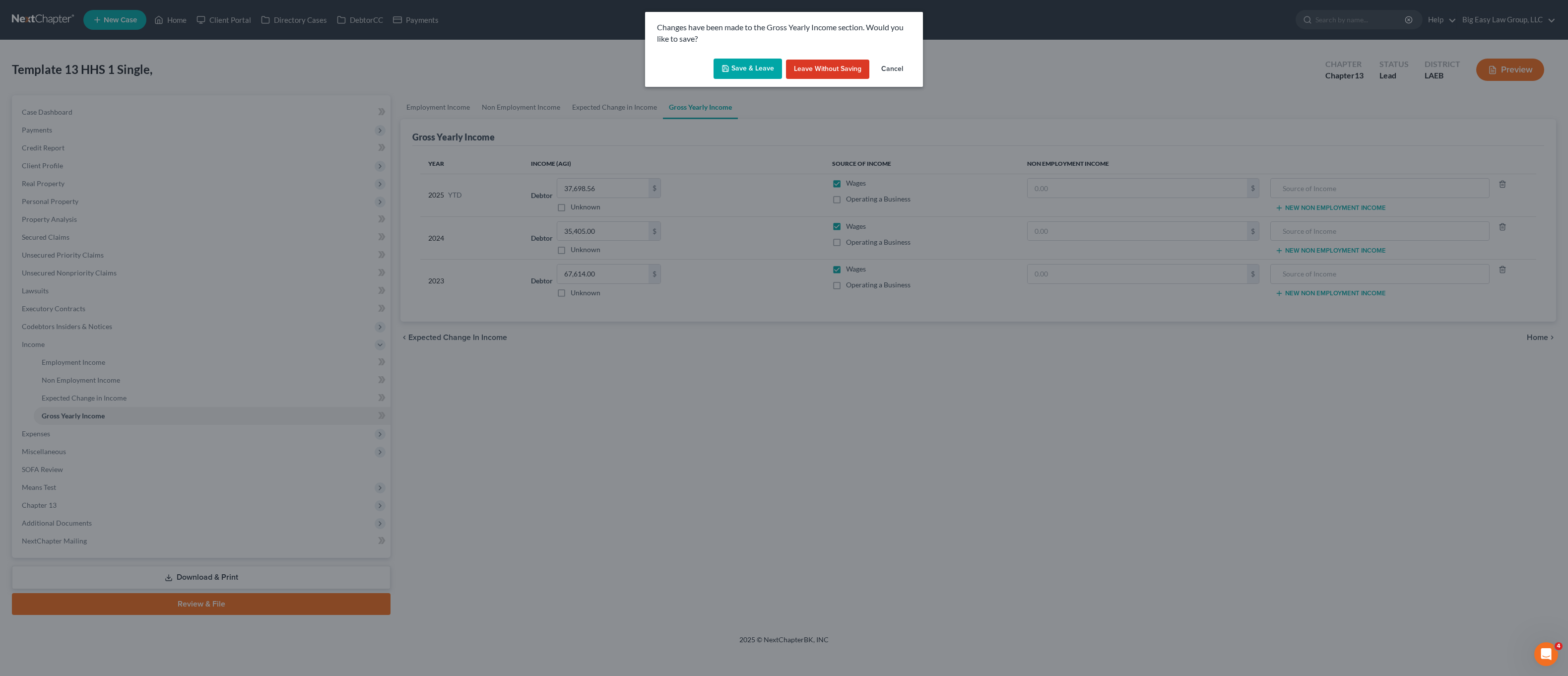
click at [728, 67] on icon "button" at bounding box center [726, 69] width 8 height 8
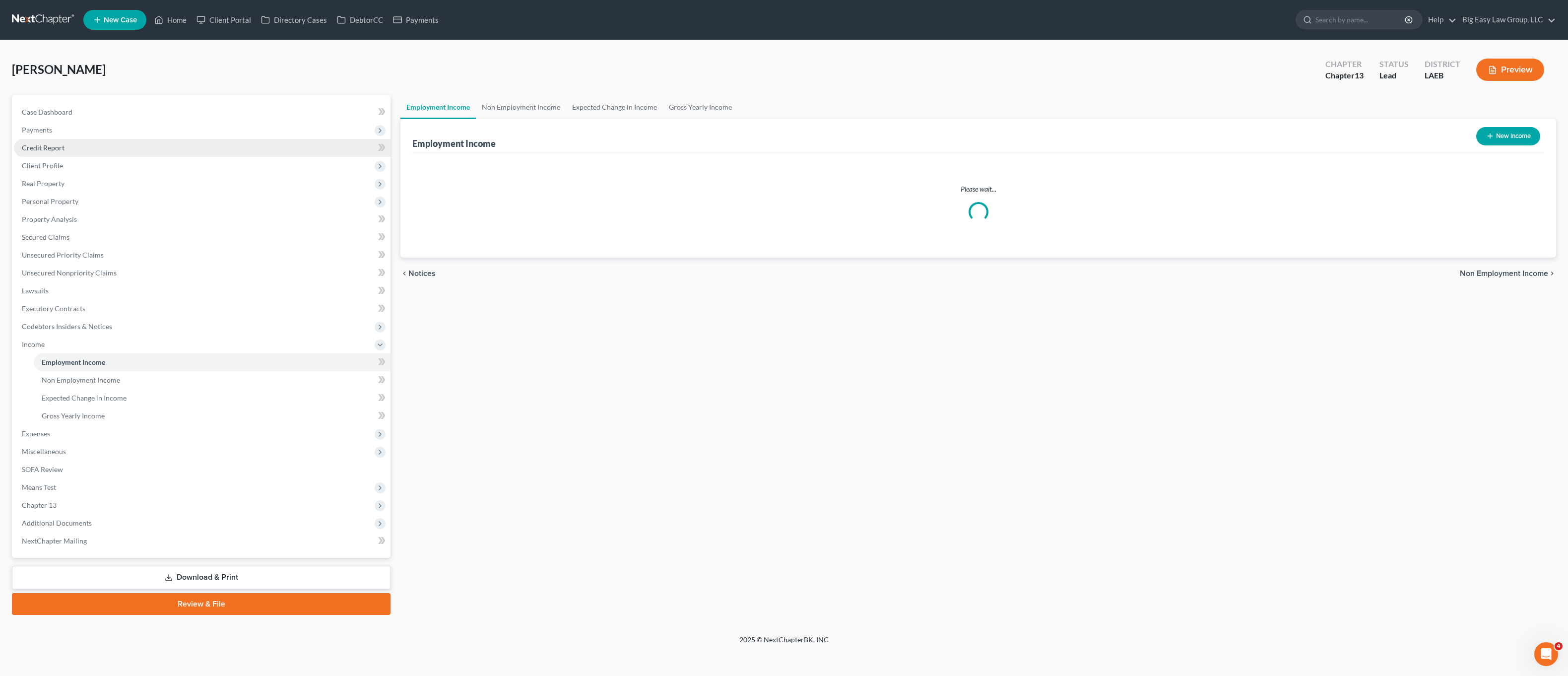
click at [76, 140] on link "Credit Report" at bounding box center [202, 148] width 377 height 18
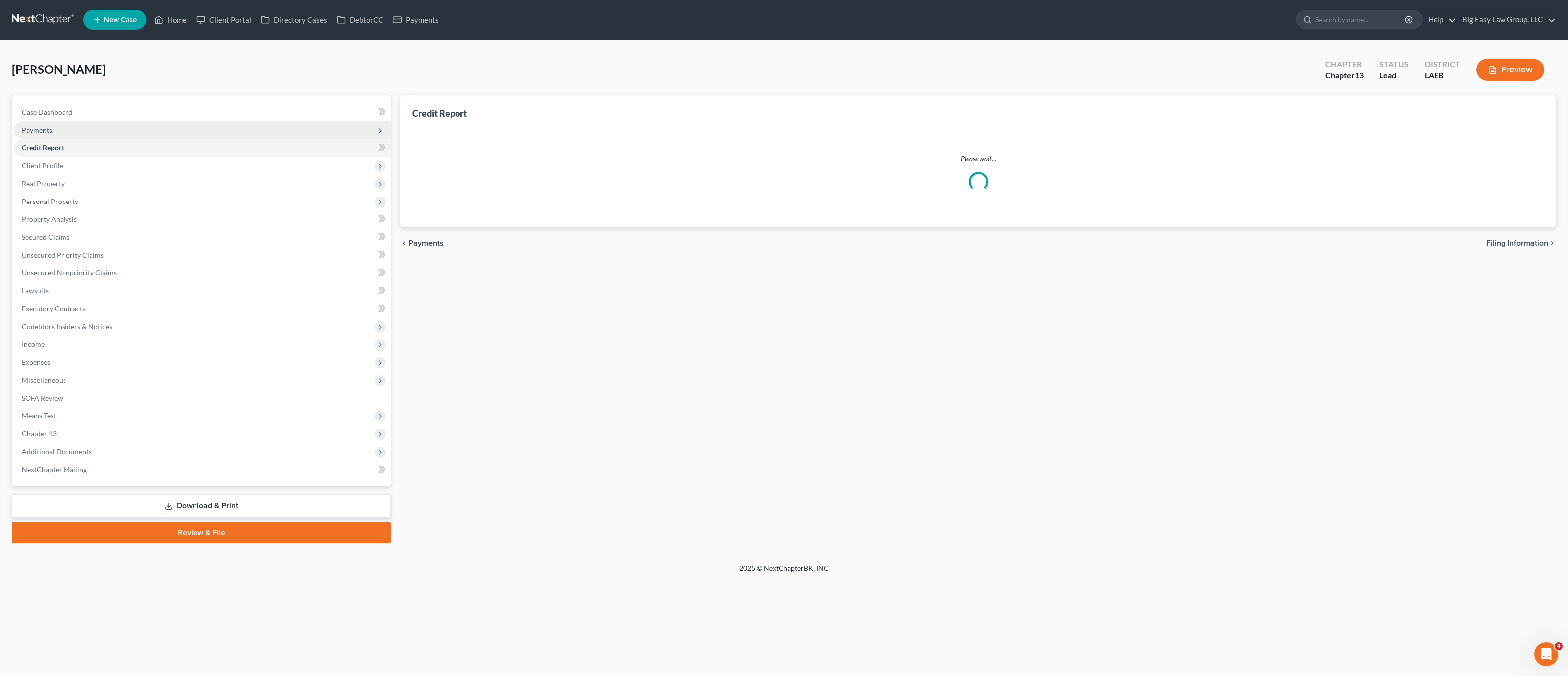
click at [78, 127] on span "Payments" at bounding box center [202, 130] width 377 height 18
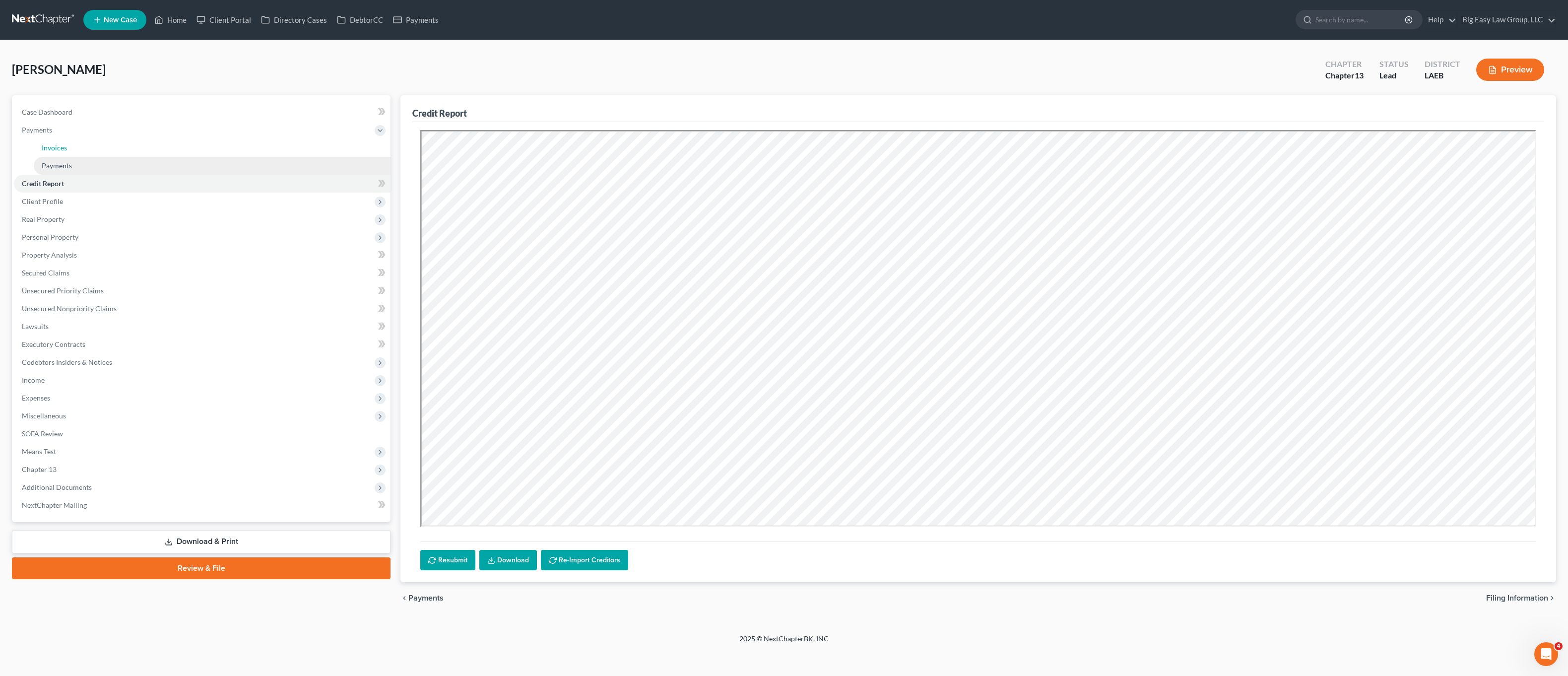
click at [113, 147] on link "Invoices" at bounding box center [212, 148] width 357 height 18
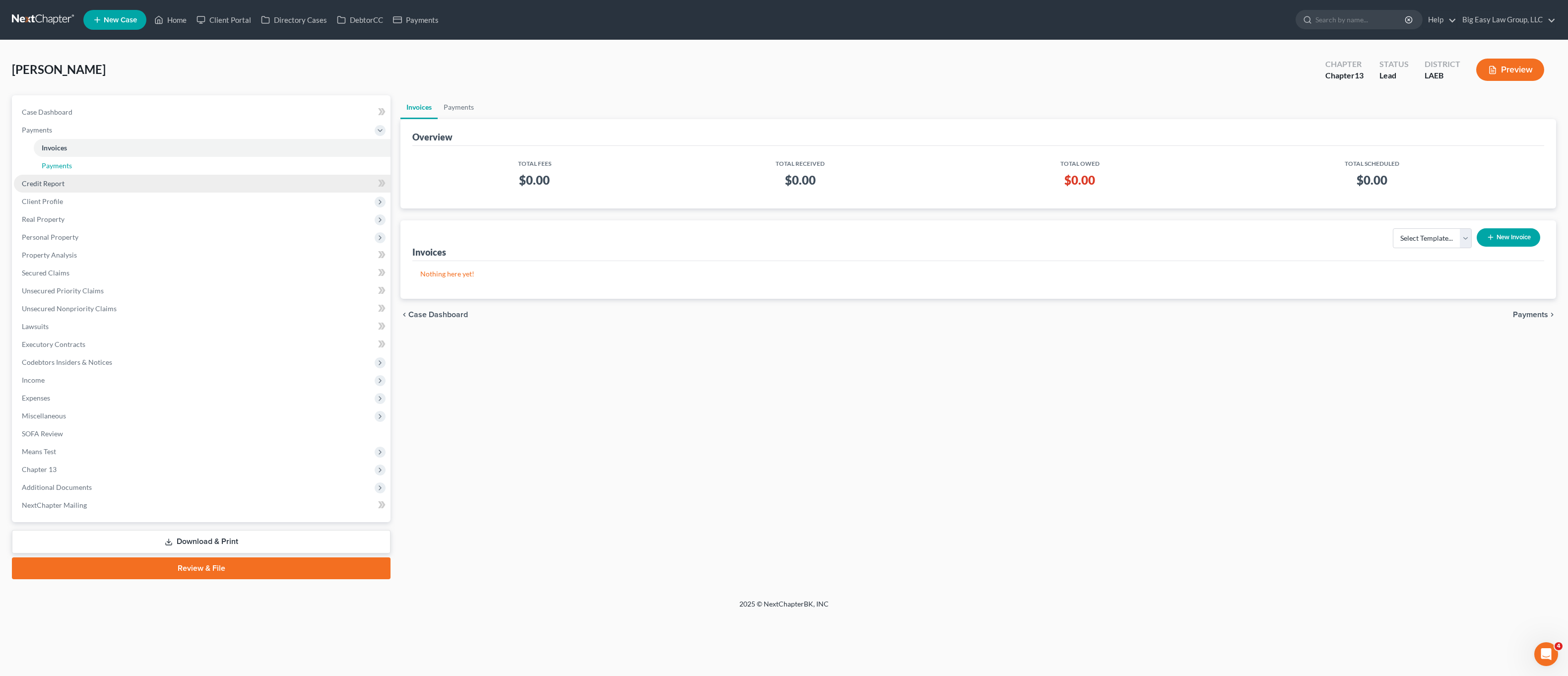
click at [111, 173] on link "Payments" at bounding box center [212, 166] width 357 height 18
click at [107, 181] on link "Credit Report" at bounding box center [202, 184] width 377 height 18
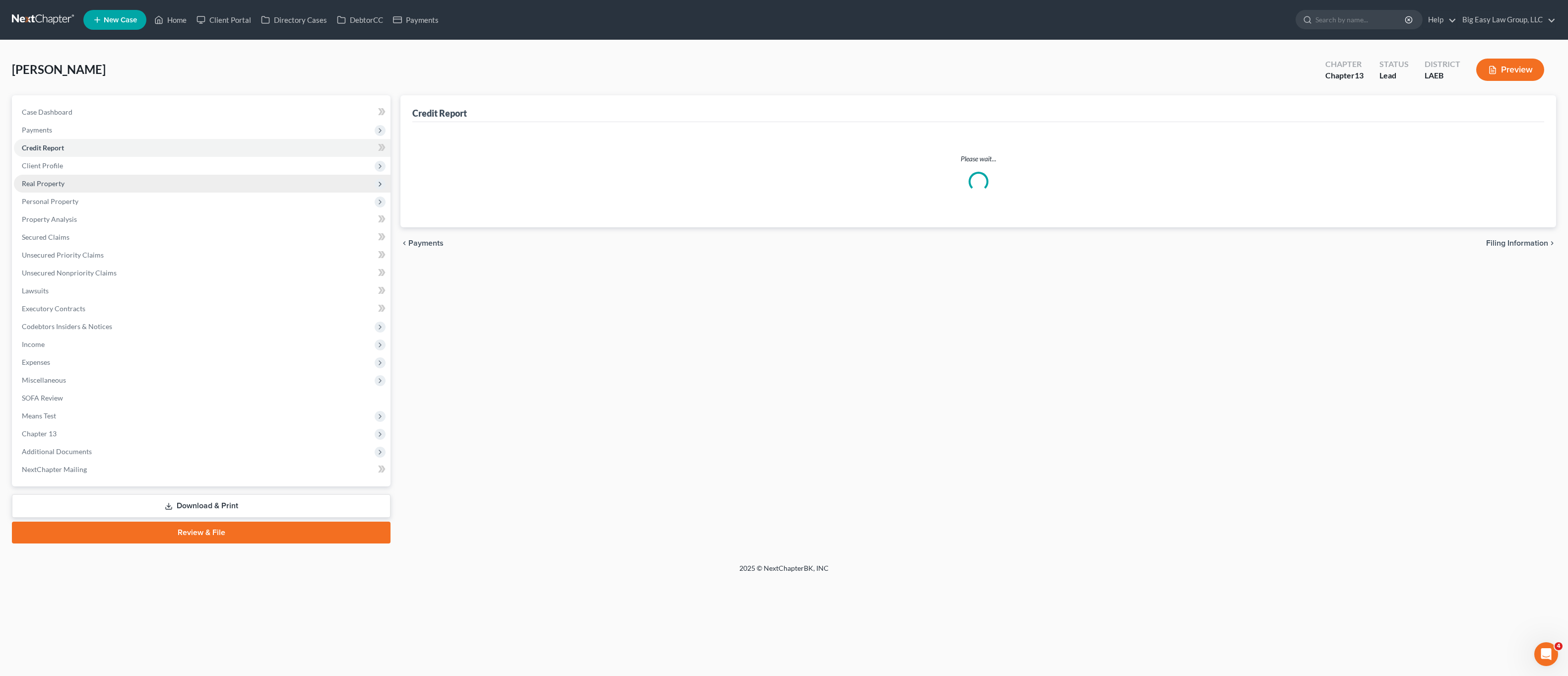
drag, startPoint x: 114, startPoint y: 203, endPoint x: 120, endPoint y: 218, distance: 16.2
click at [114, 174] on span "Client Profile" at bounding box center [202, 166] width 377 height 18
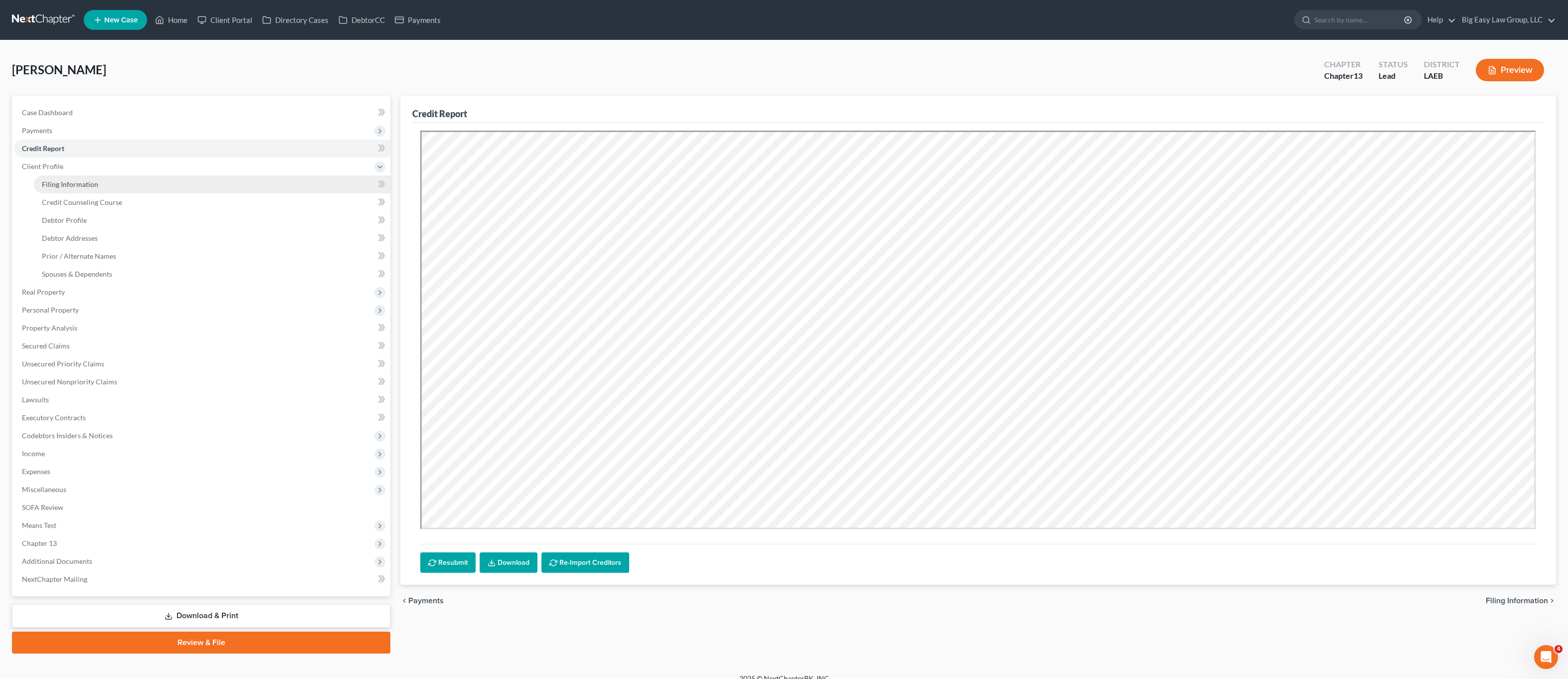
click at [120, 182] on link "Filing Information" at bounding box center [212, 184] width 356 height 18
select select "1"
select select "0"
select select "3"
select select "34"
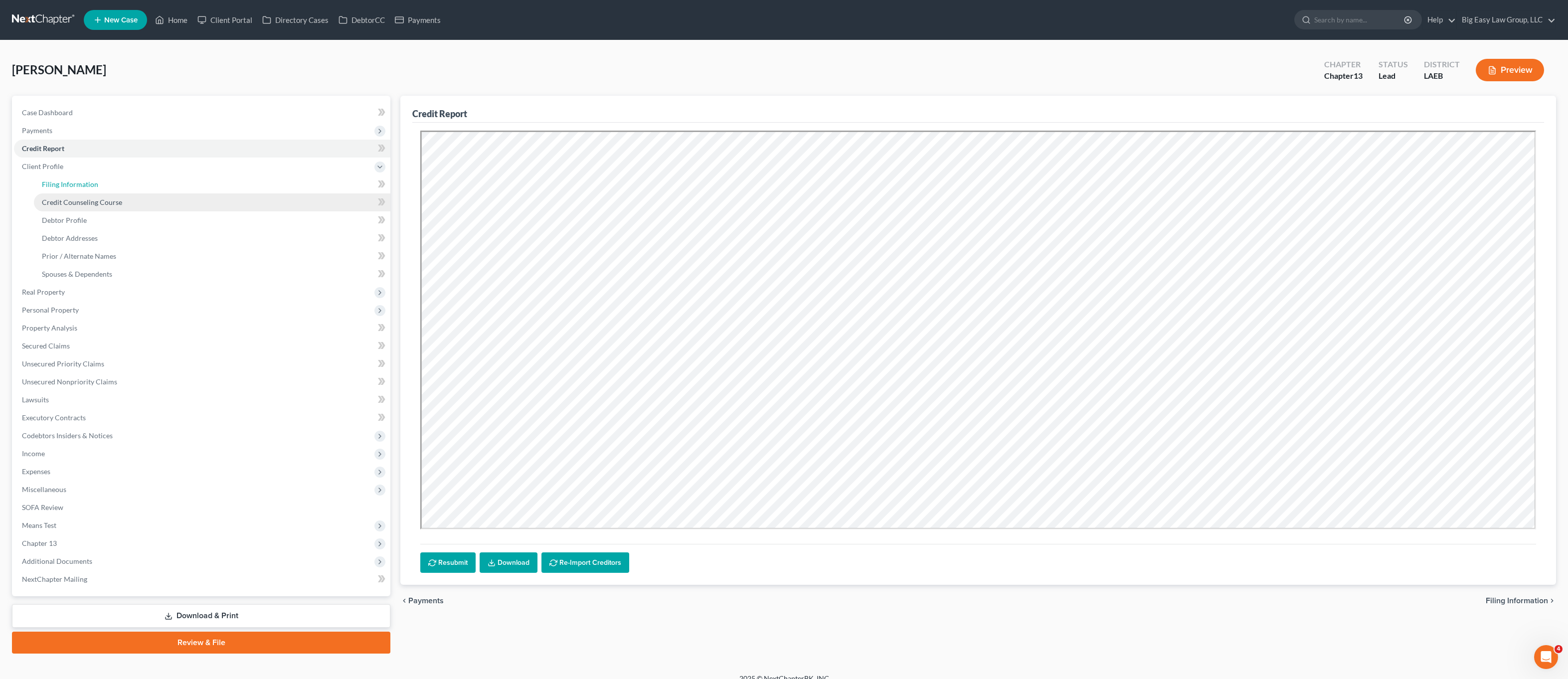
select select "0"
select select "19"
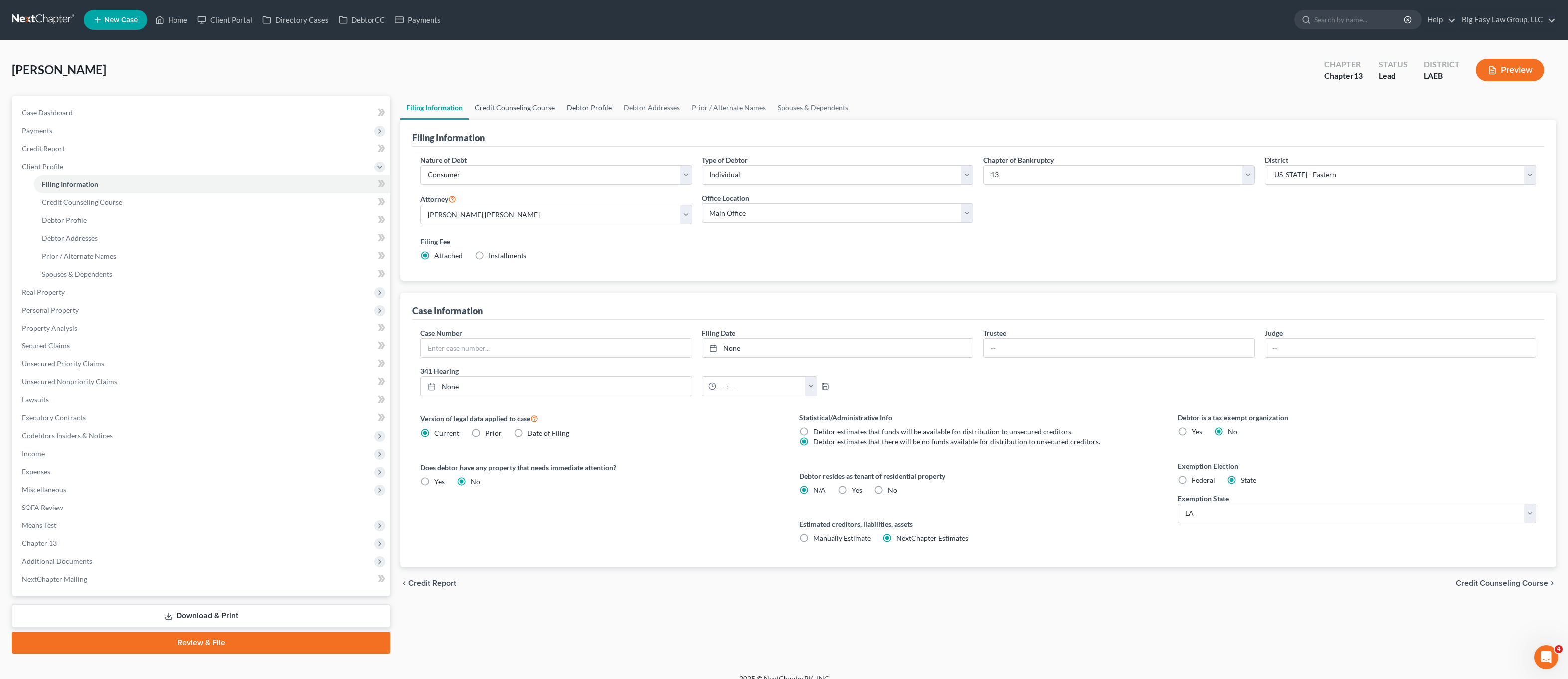
click at [498, 106] on link "Credit Counseling Course" at bounding box center [515, 107] width 92 height 24
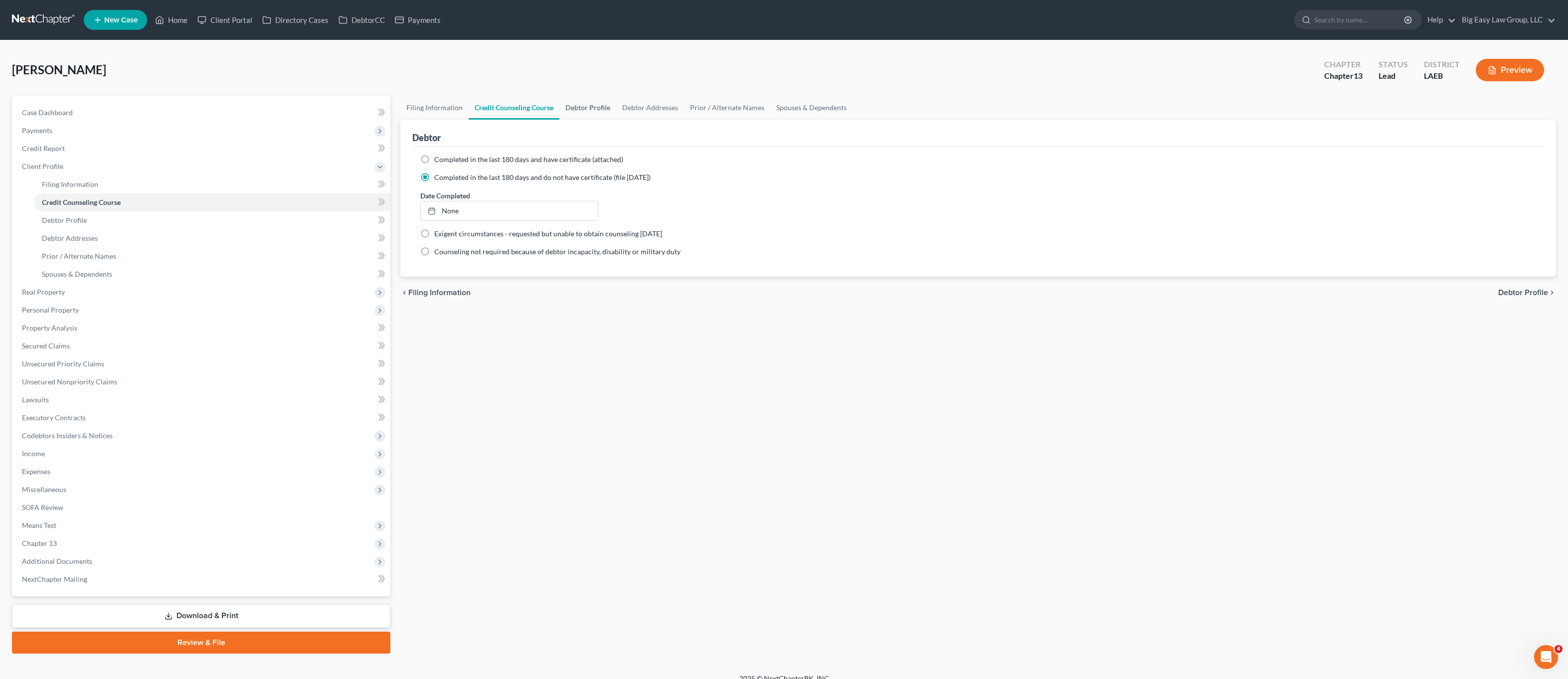
click at [564, 106] on link "Debtor Profile" at bounding box center [588, 107] width 57 height 24
select select "0"
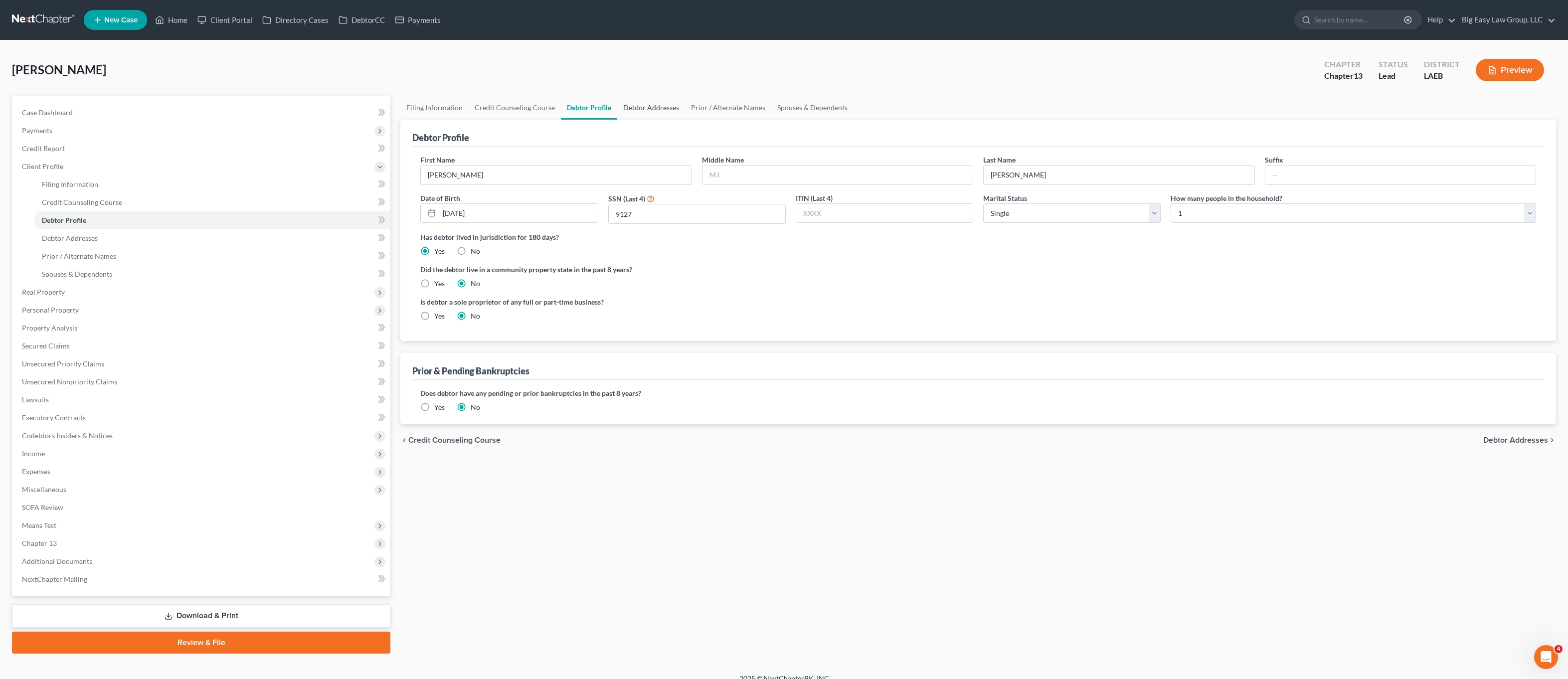
click at [647, 119] on link "Debtor Addresses" at bounding box center [651, 107] width 68 height 24
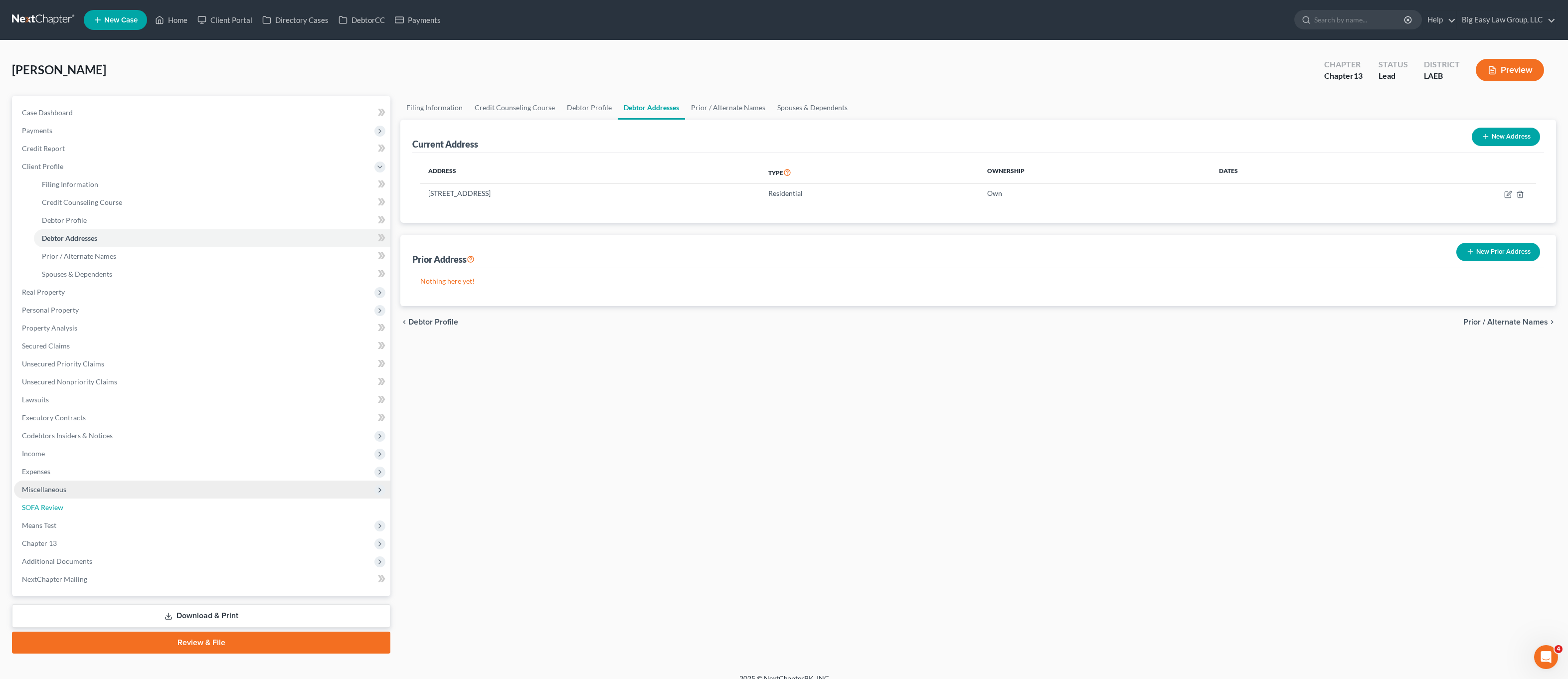
click at [115, 504] on link "SOFA Review" at bounding box center [203, 508] width 377 height 18
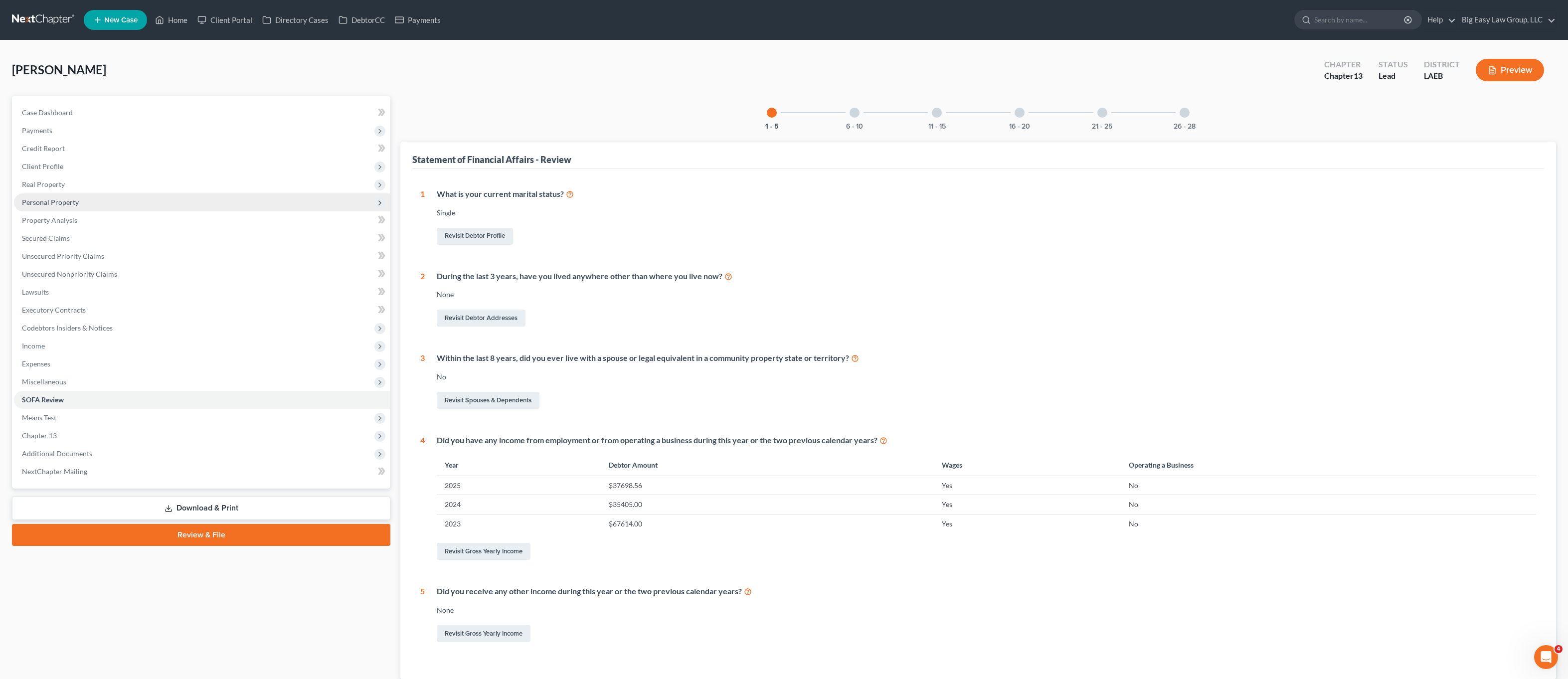
click at [81, 206] on span "Personal Property" at bounding box center [203, 203] width 377 height 18
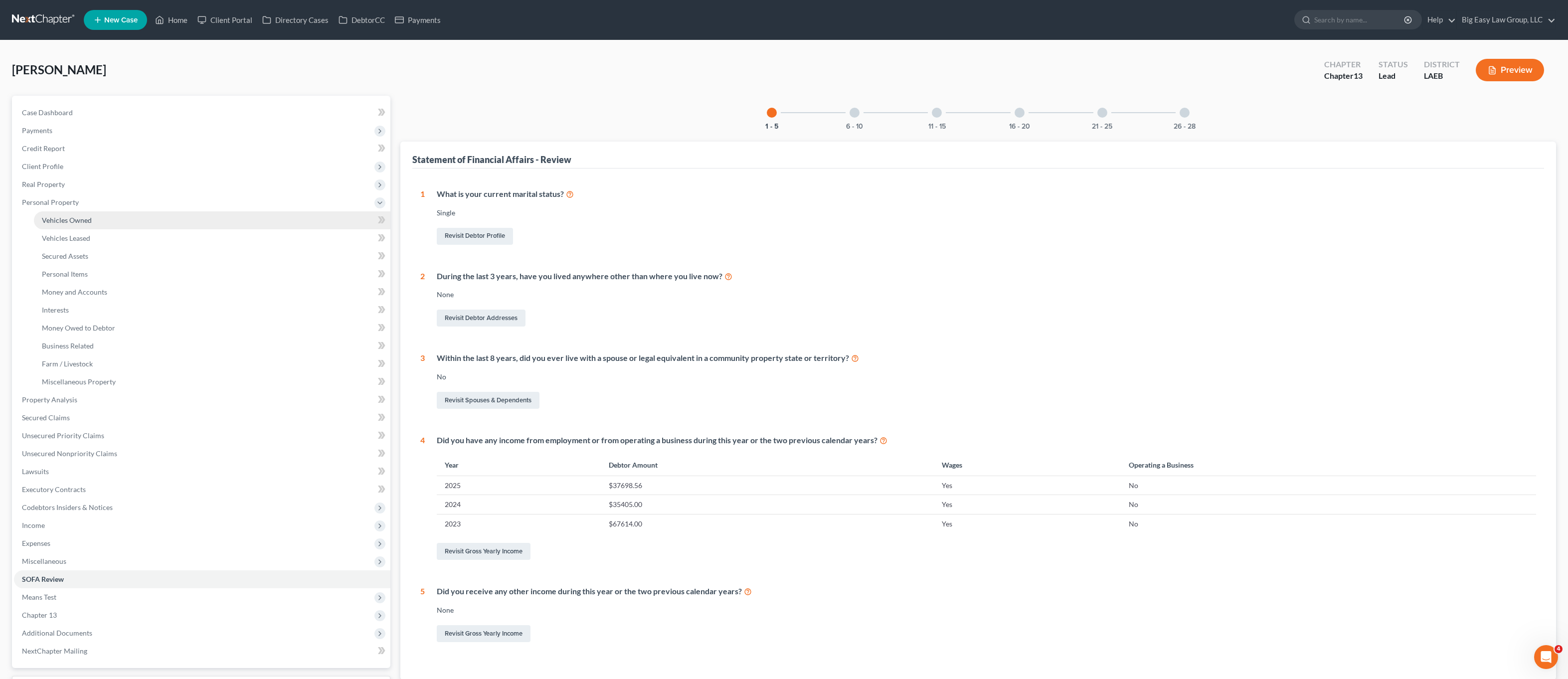
click at [111, 218] on link "Vehicles Owned" at bounding box center [212, 221] width 356 height 18
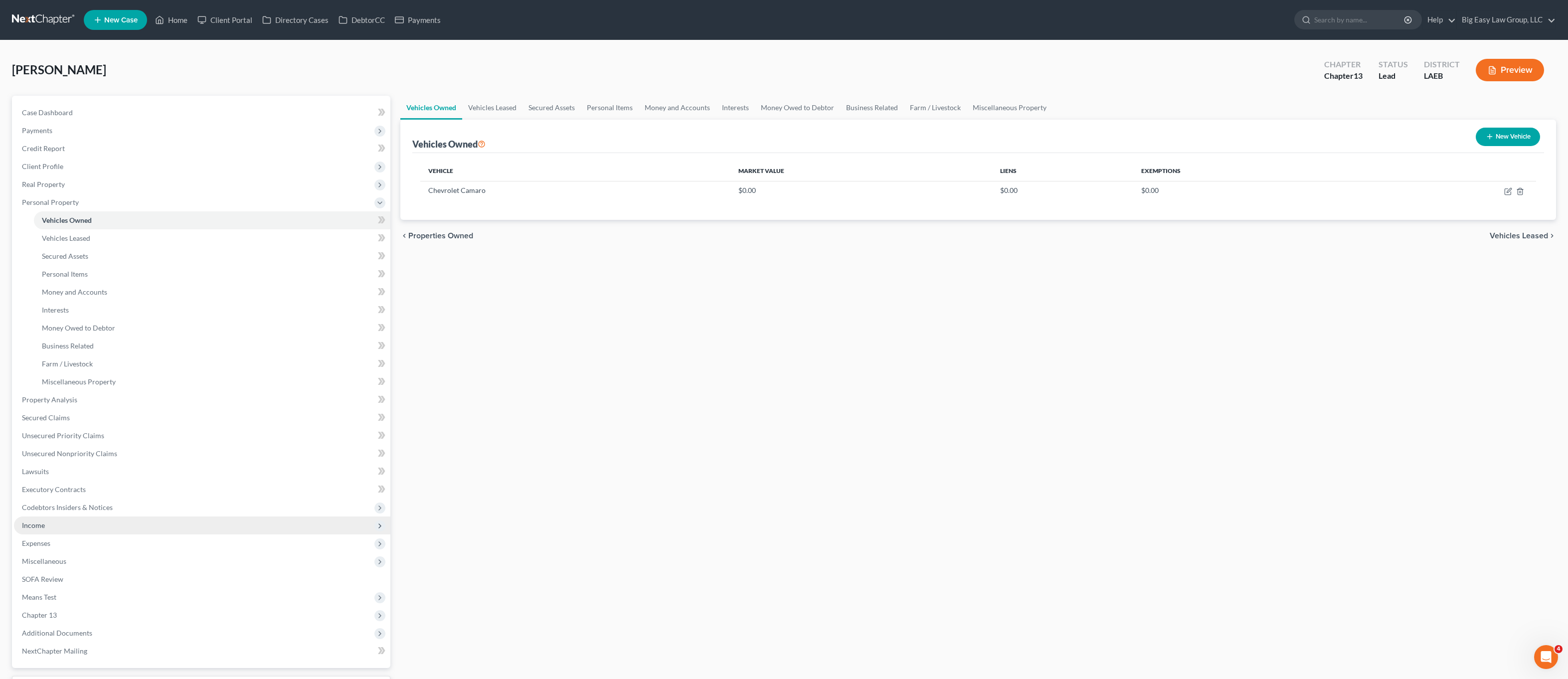
click at [92, 523] on span "Income" at bounding box center [203, 526] width 377 height 18
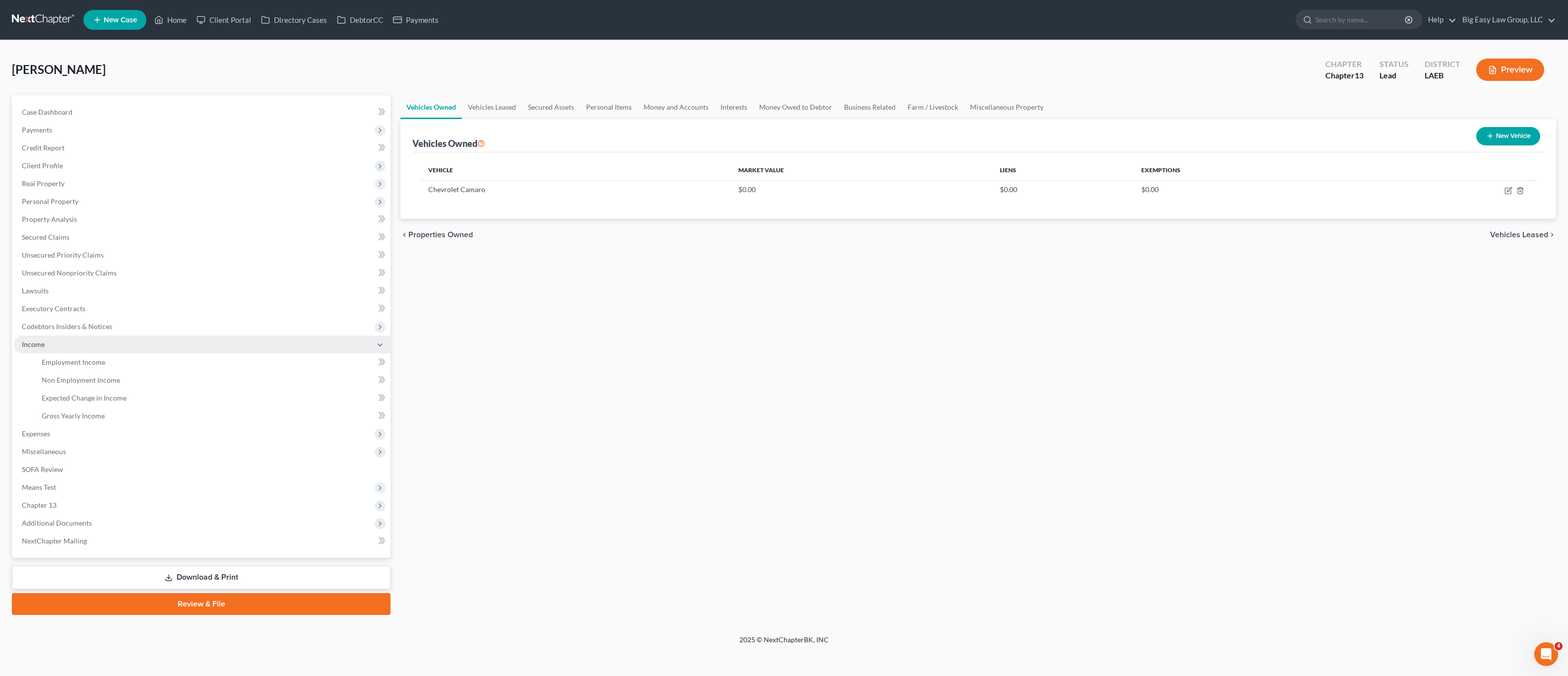
click at [102, 351] on span "Income" at bounding box center [202, 344] width 377 height 18
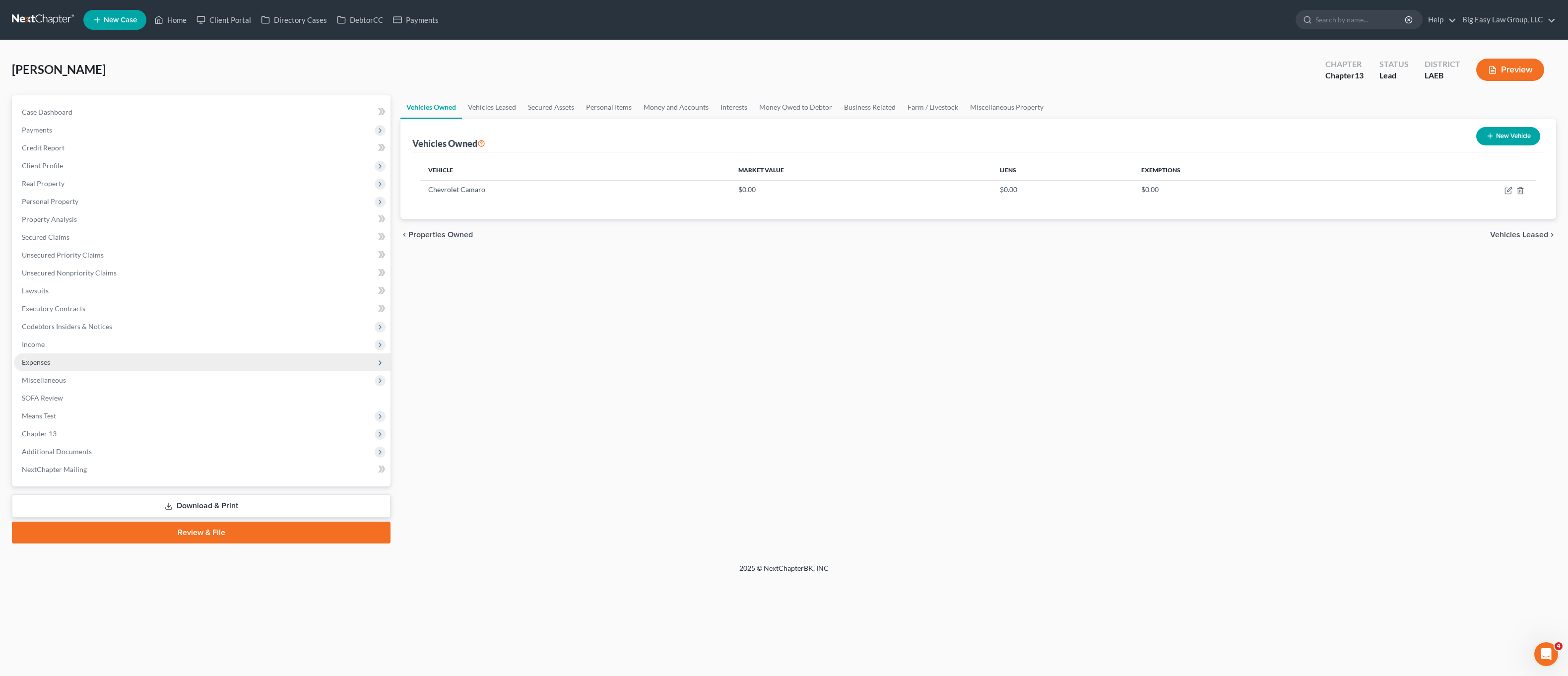
click at [133, 362] on span "Expenses" at bounding box center [202, 363] width 377 height 18
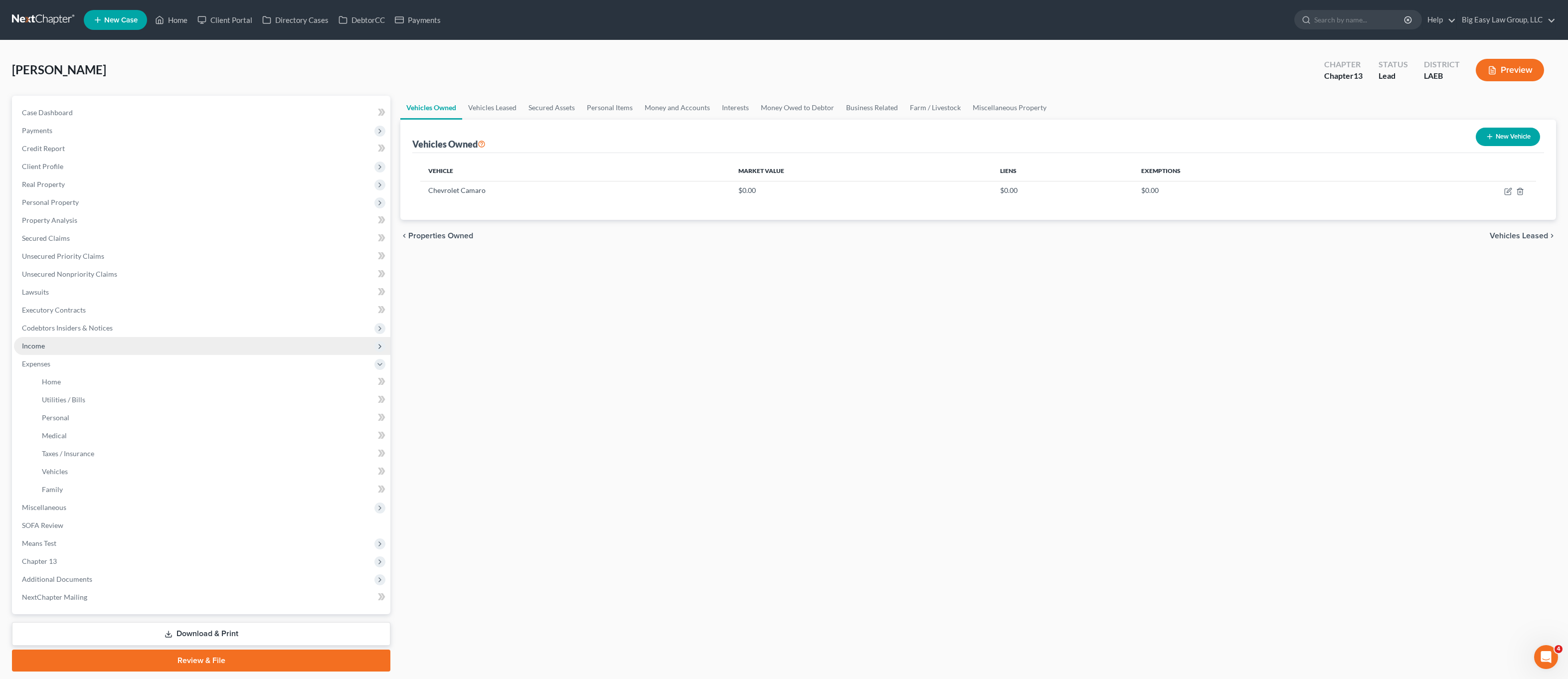
click at [126, 345] on span "Income" at bounding box center [203, 346] width 377 height 18
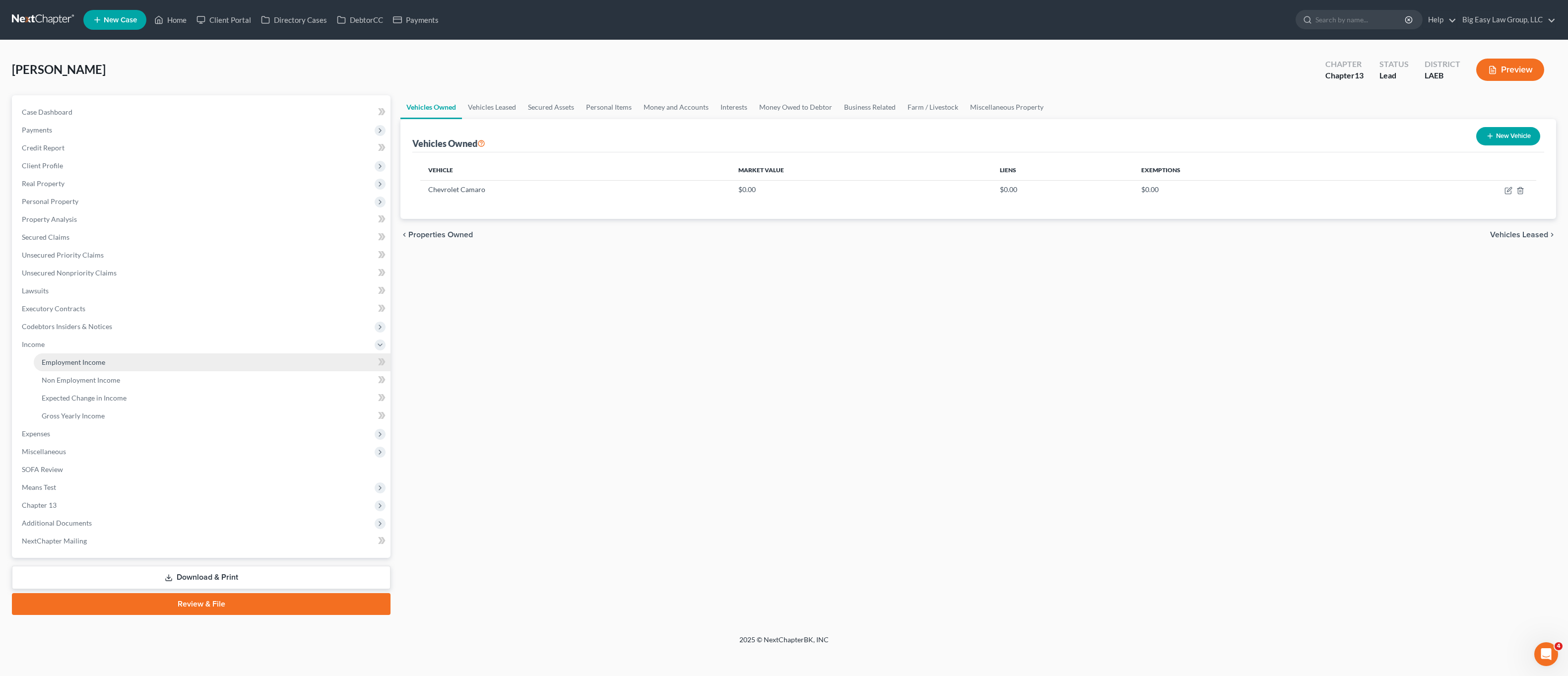
click at [132, 361] on link "Employment Income" at bounding box center [212, 363] width 357 height 18
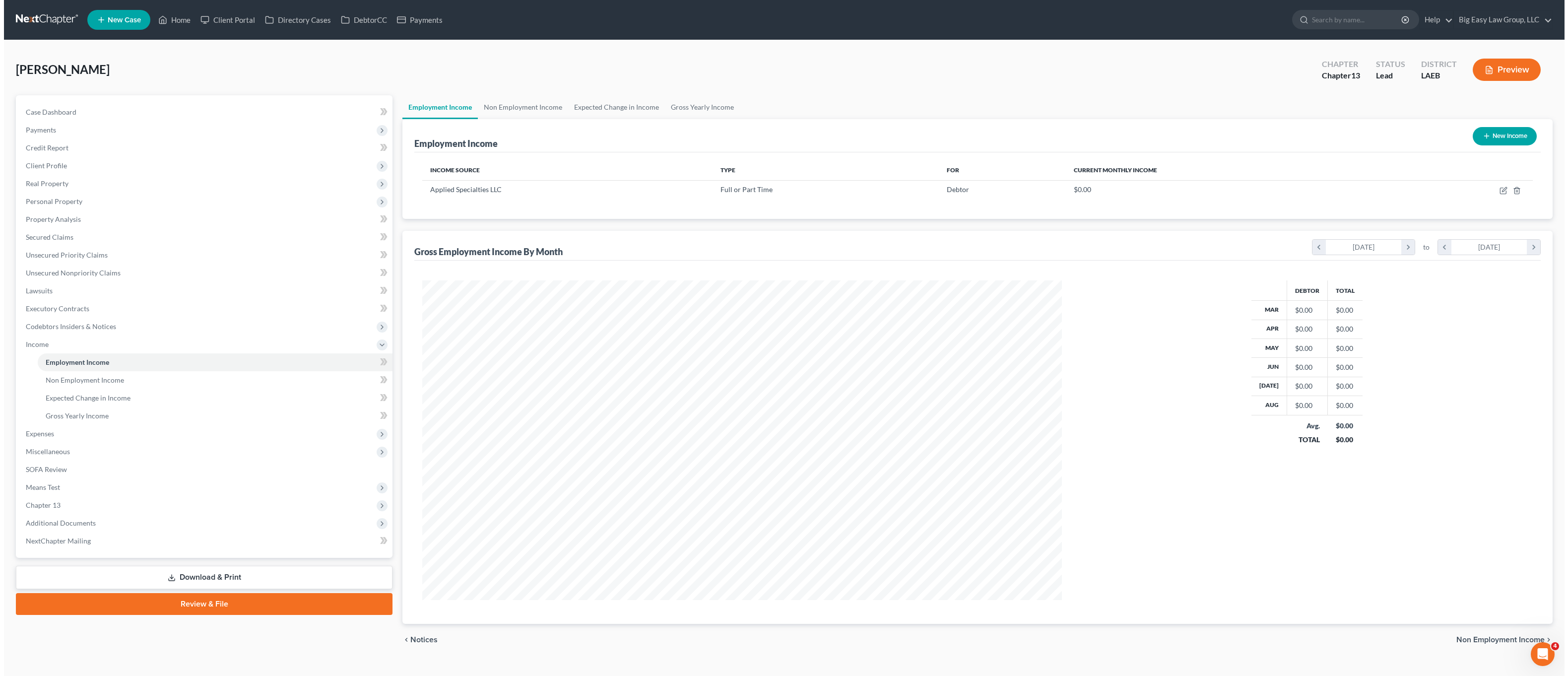
scroll to position [320, 659]
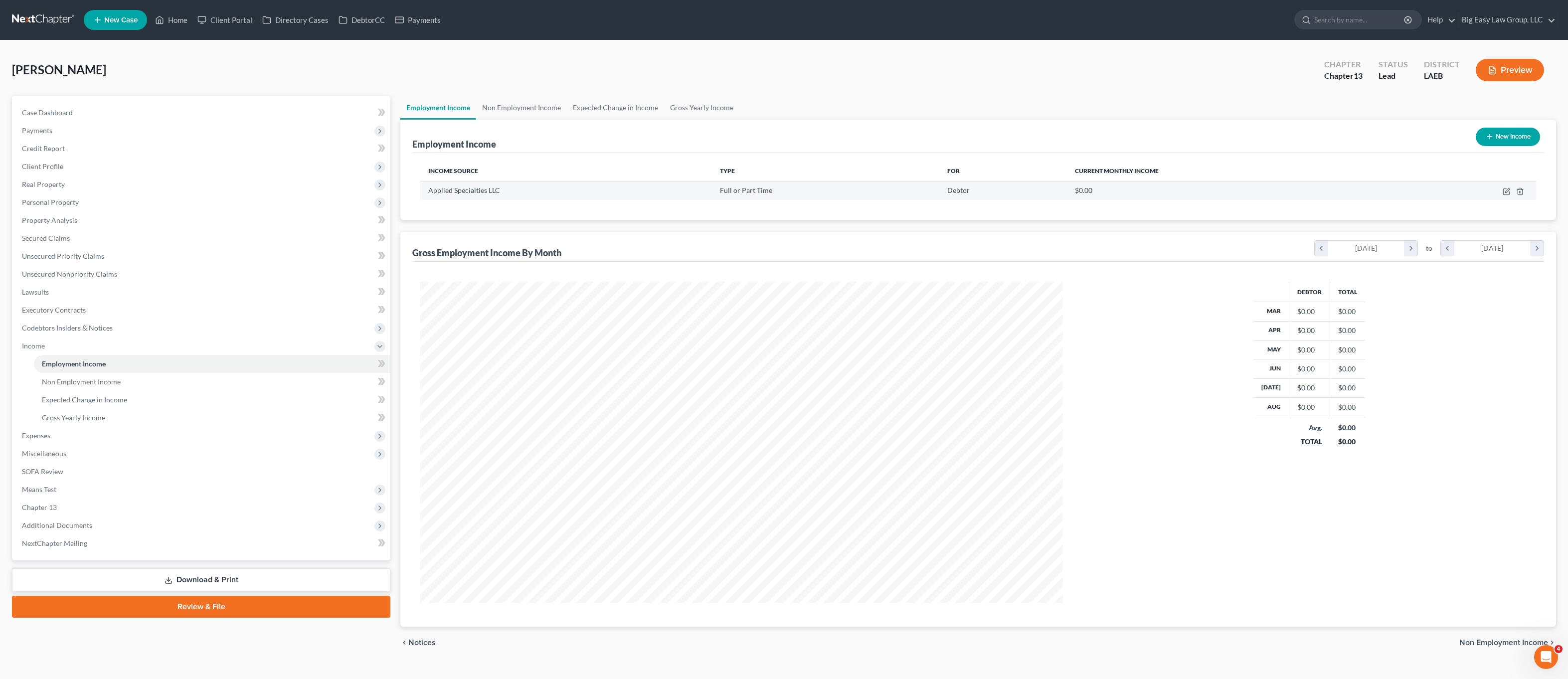
click at [1500, 192] on td at bounding box center [1467, 190] width 138 height 19
click at [1508, 190] on icon "button" at bounding box center [1508, 190] width 5 height 5
select select "0"
select select "19"
select select "2"
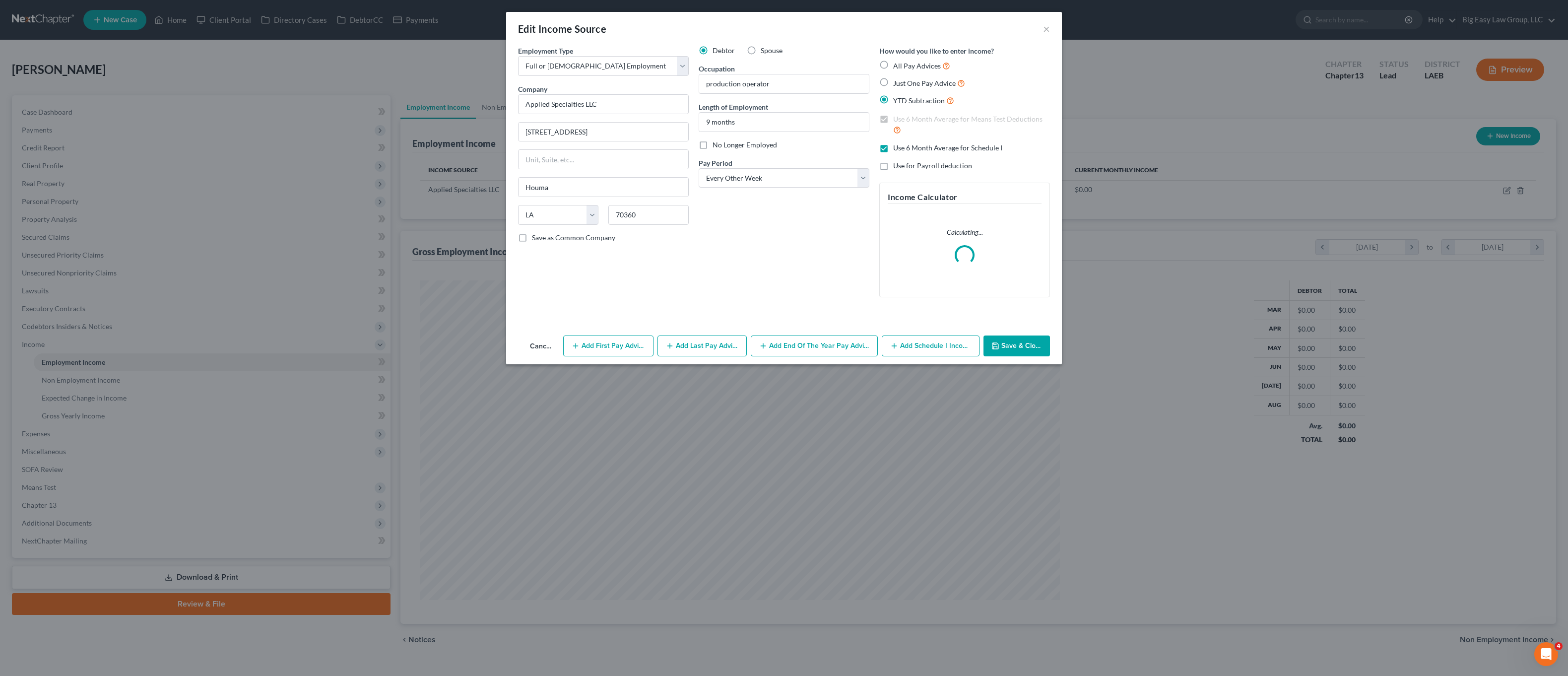
scroll to position [321, 663]
click at [775, 290] on div "Debtor Spouse Occupation production operator Length of Employment 9 months No L…" at bounding box center [784, 176] width 181 height 260
click at [613, 337] on button "Add First Pay Advice" at bounding box center [608, 346] width 90 height 21
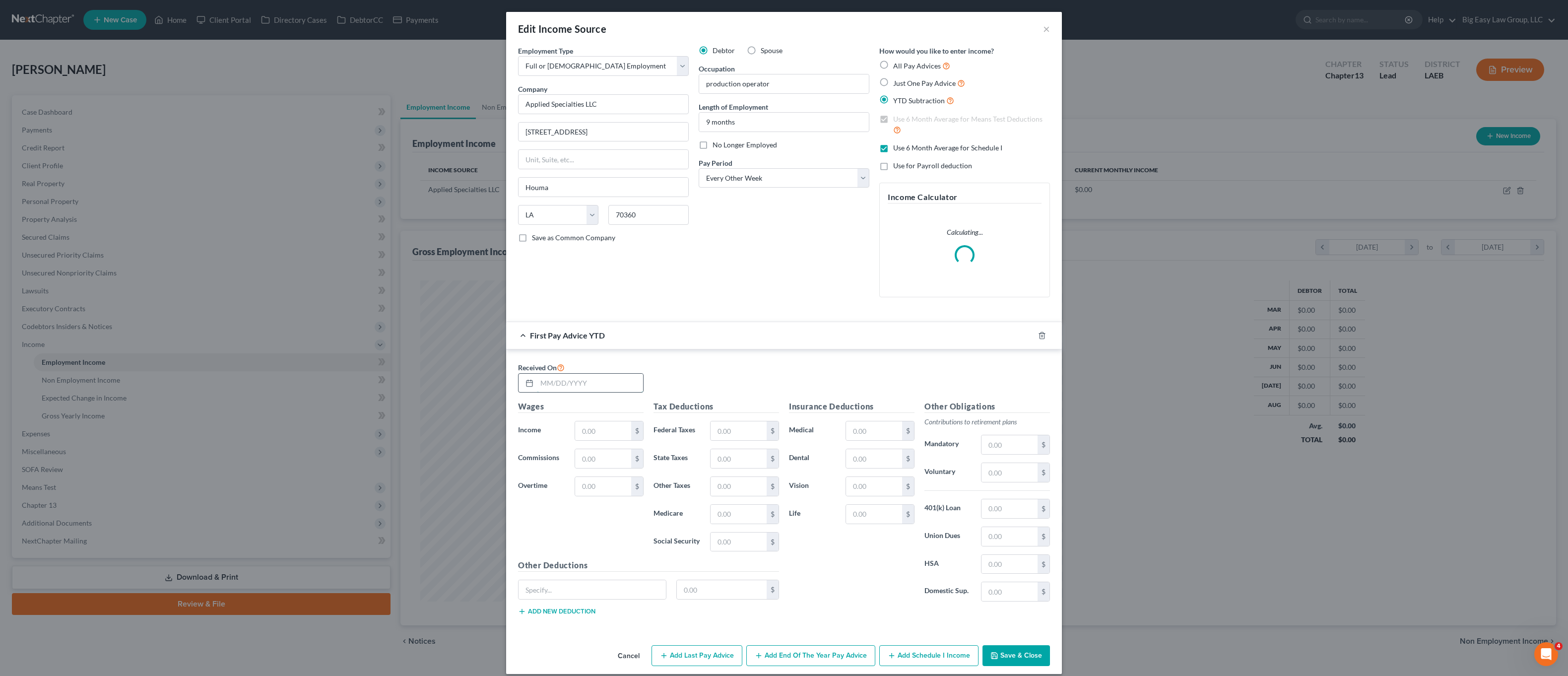
click at [563, 390] on input "text" at bounding box center [590, 383] width 106 height 19
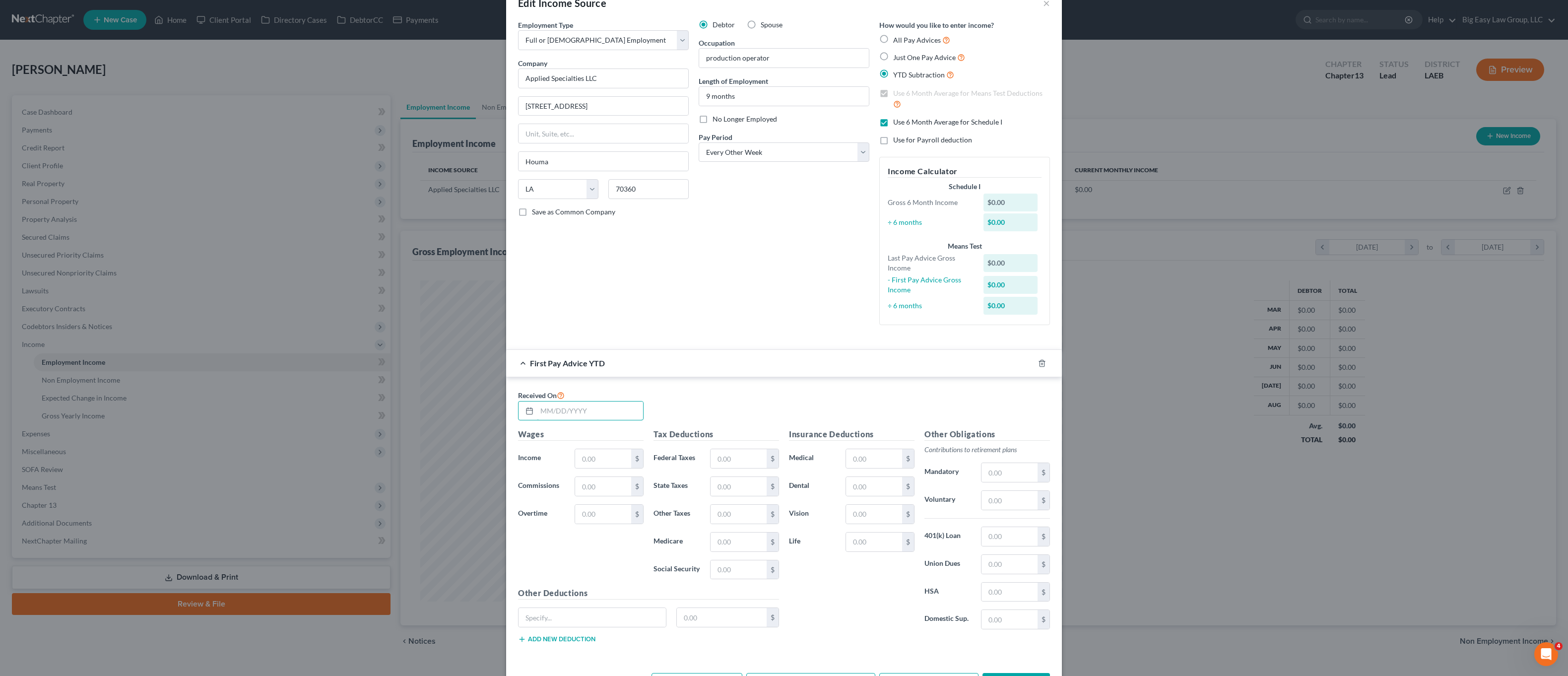
scroll to position [63, 0]
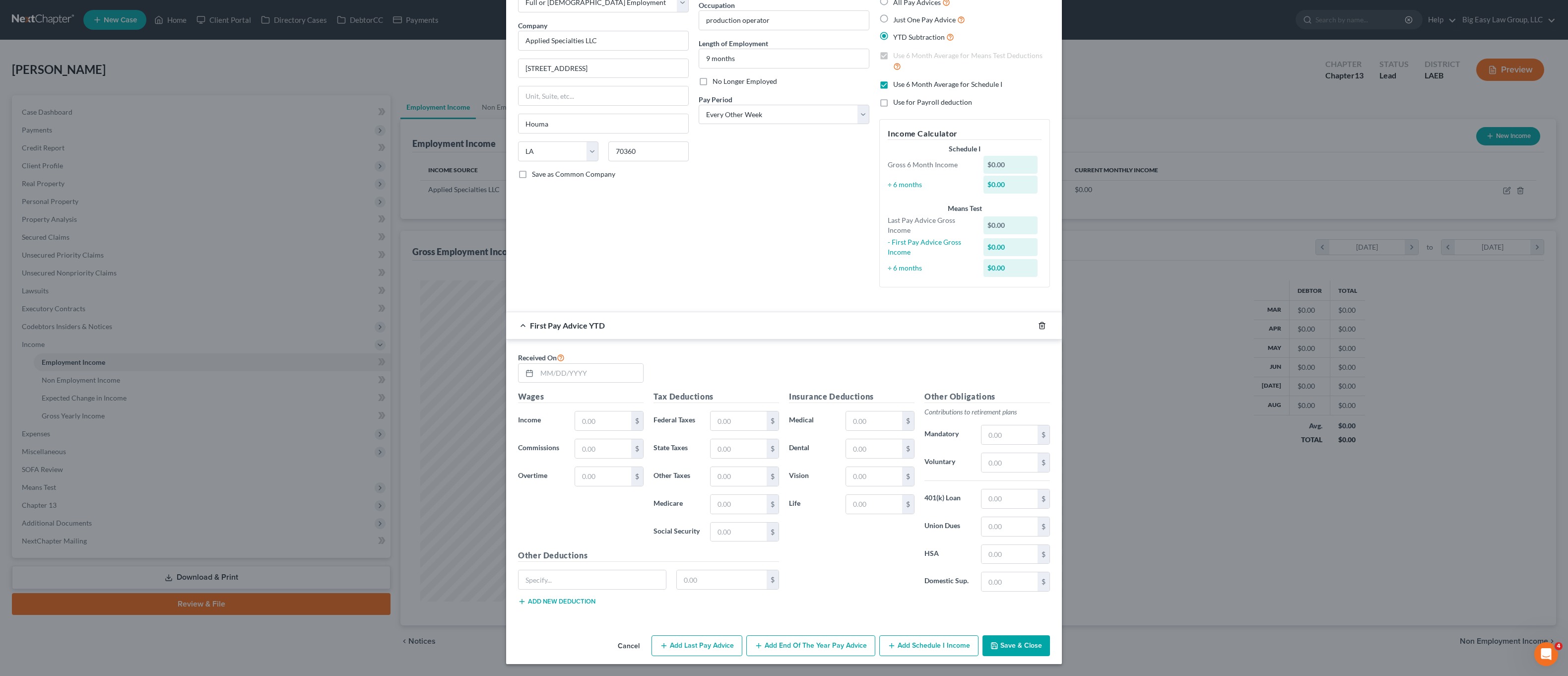
click at [1034, 328] on div at bounding box center [1048, 326] width 28 height 16
click at [1038, 328] on icon "button" at bounding box center [1042, 326] width 8 height 8
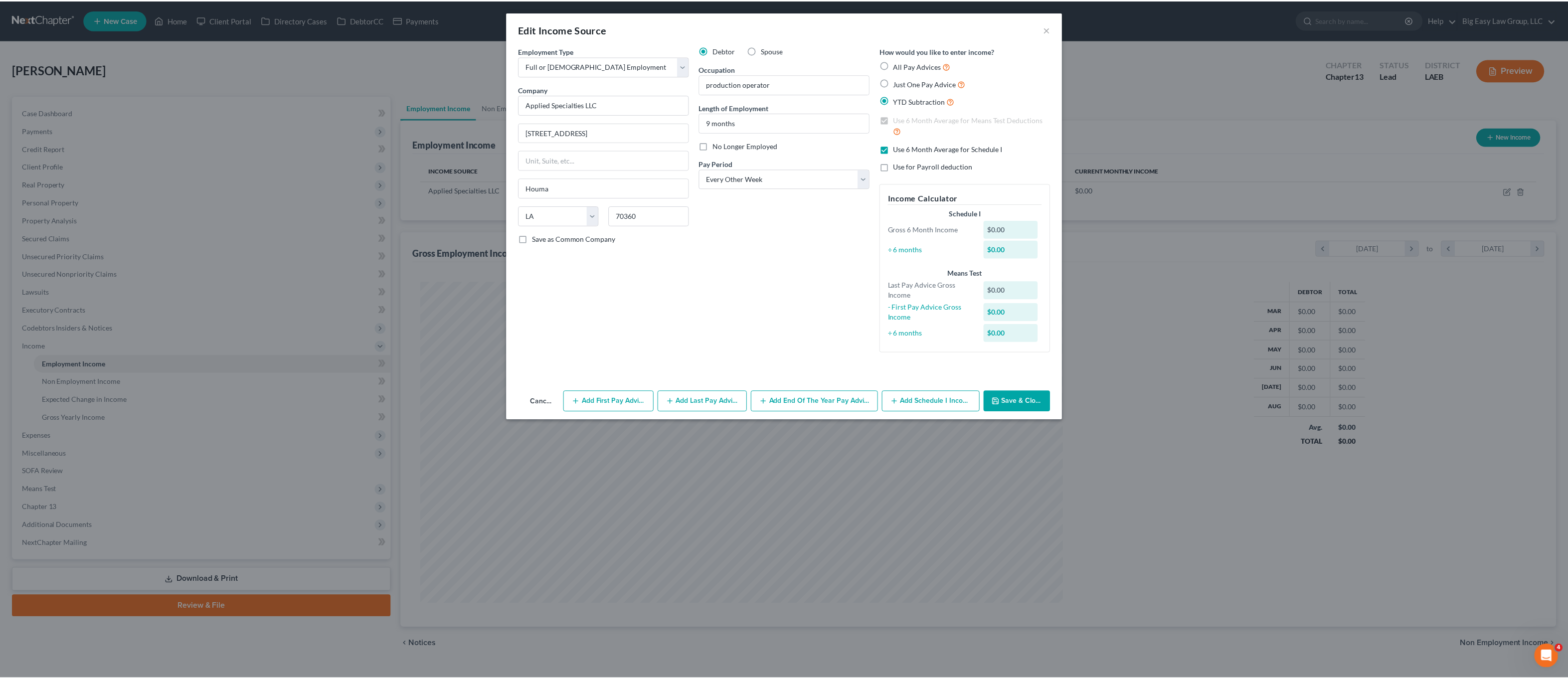
scroll to position [0, 0]
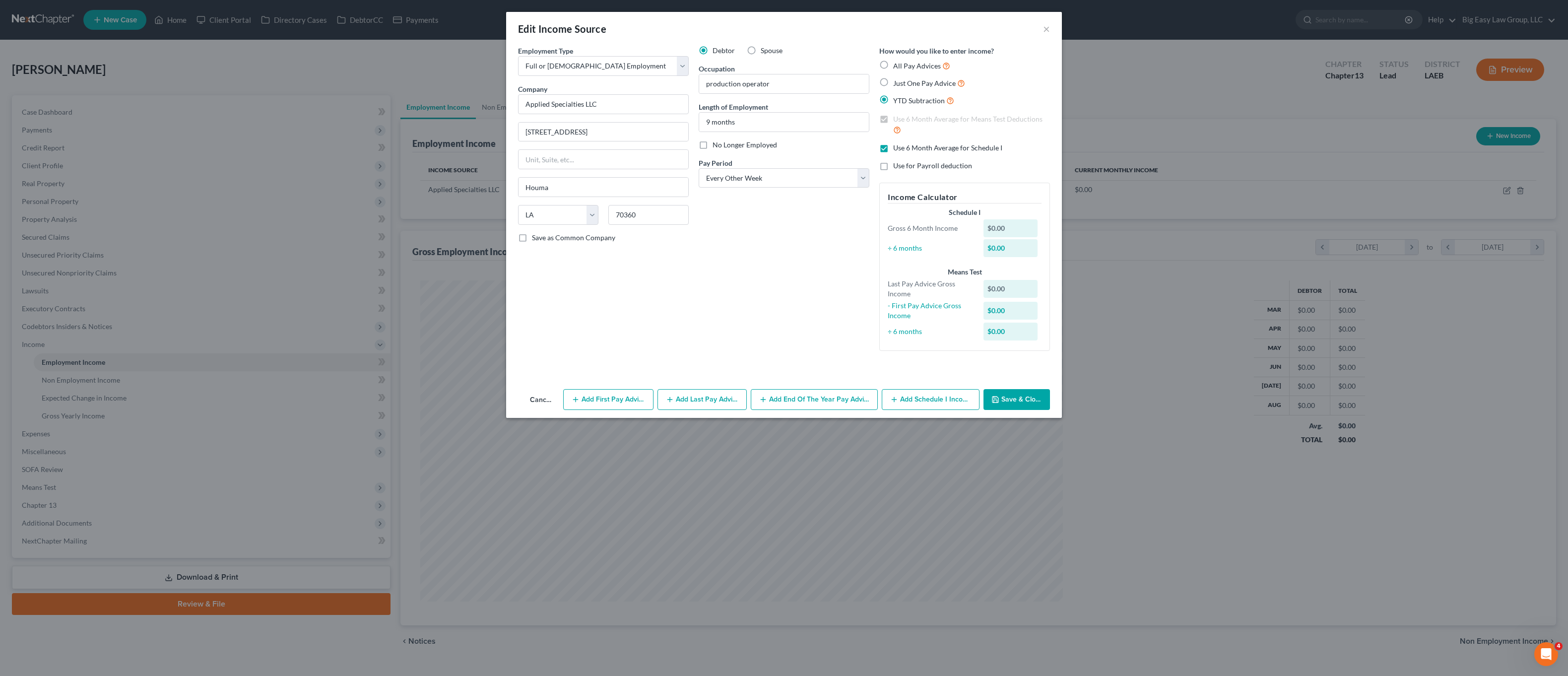
click at [1027, 403] on button "Save & Close" at bounding box center [1016, 399] width 67 height 21
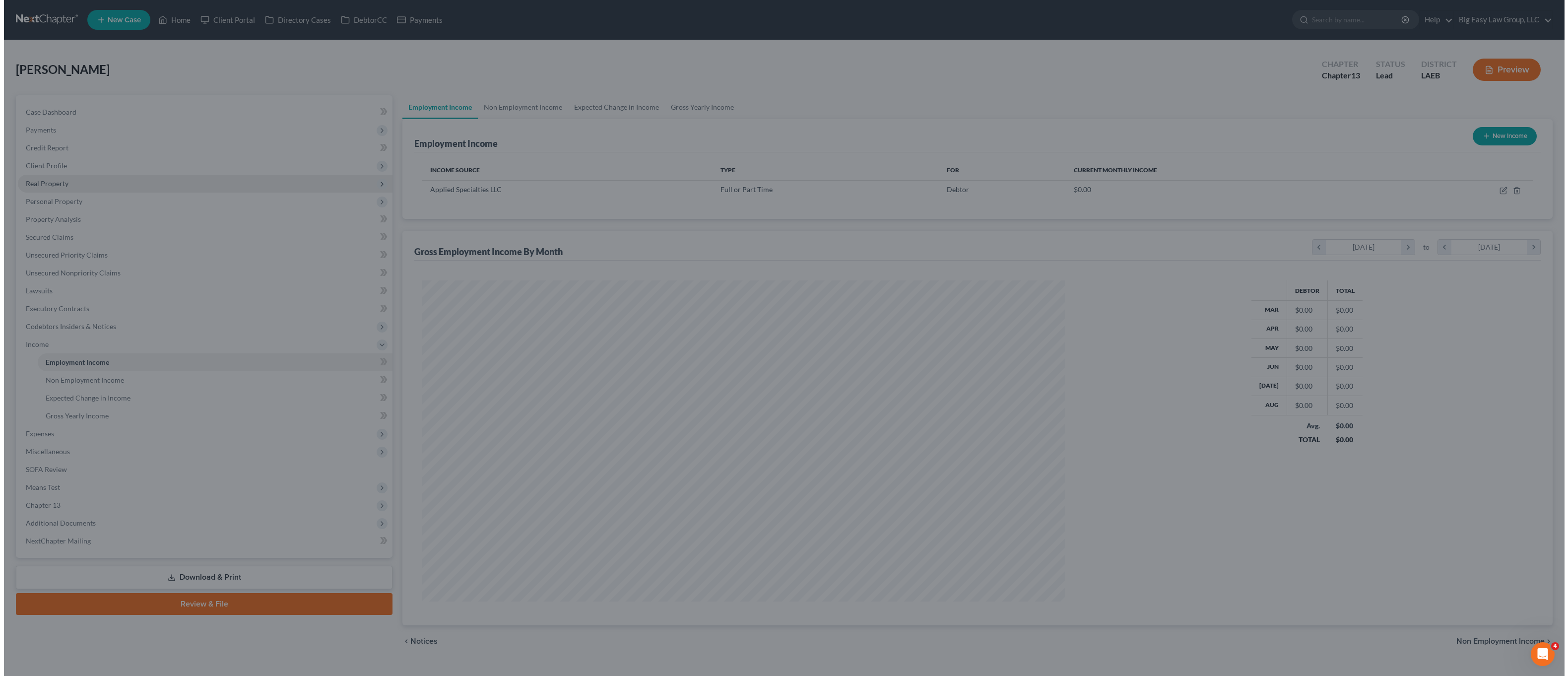
scroll to position [496042, 495543]
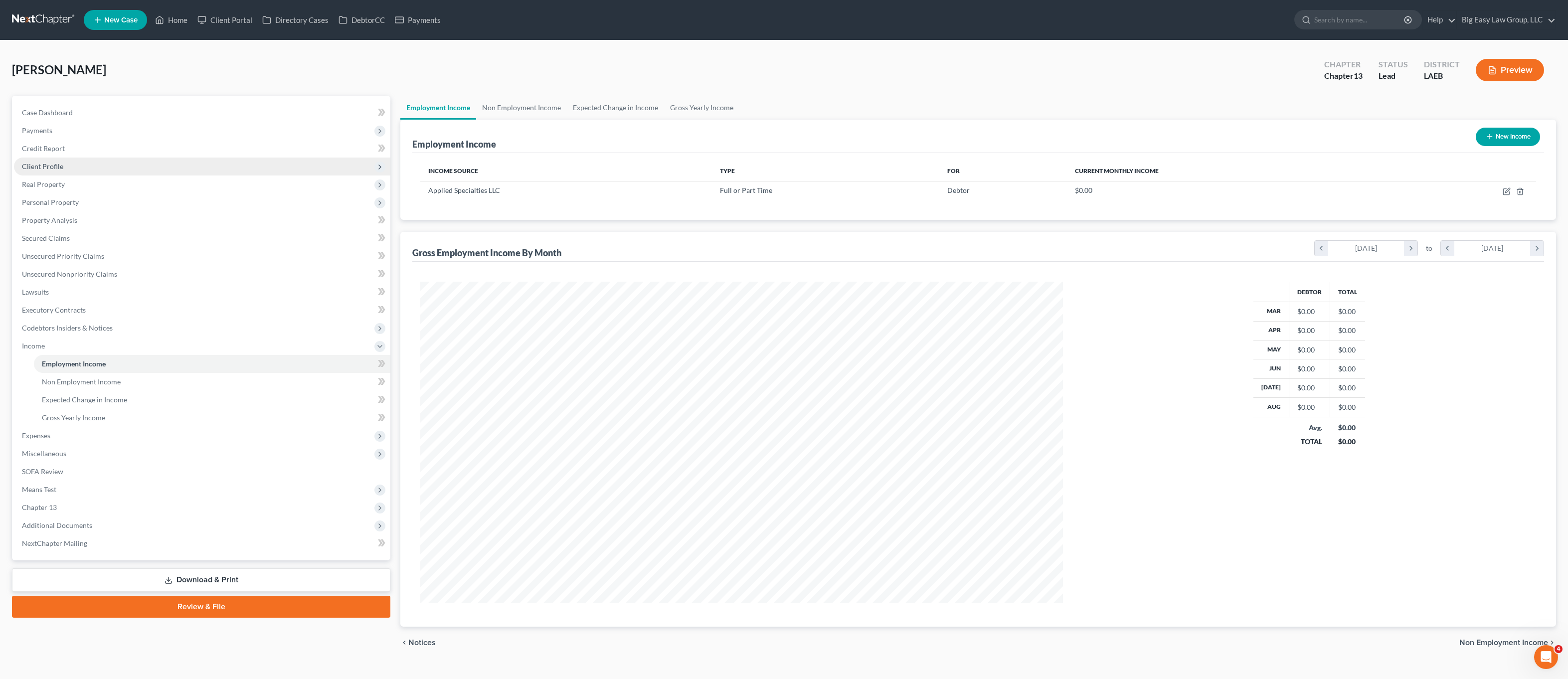
click at [66, 171] on span "Client Profile" at bounding box center [203, 167] width 377 height 18
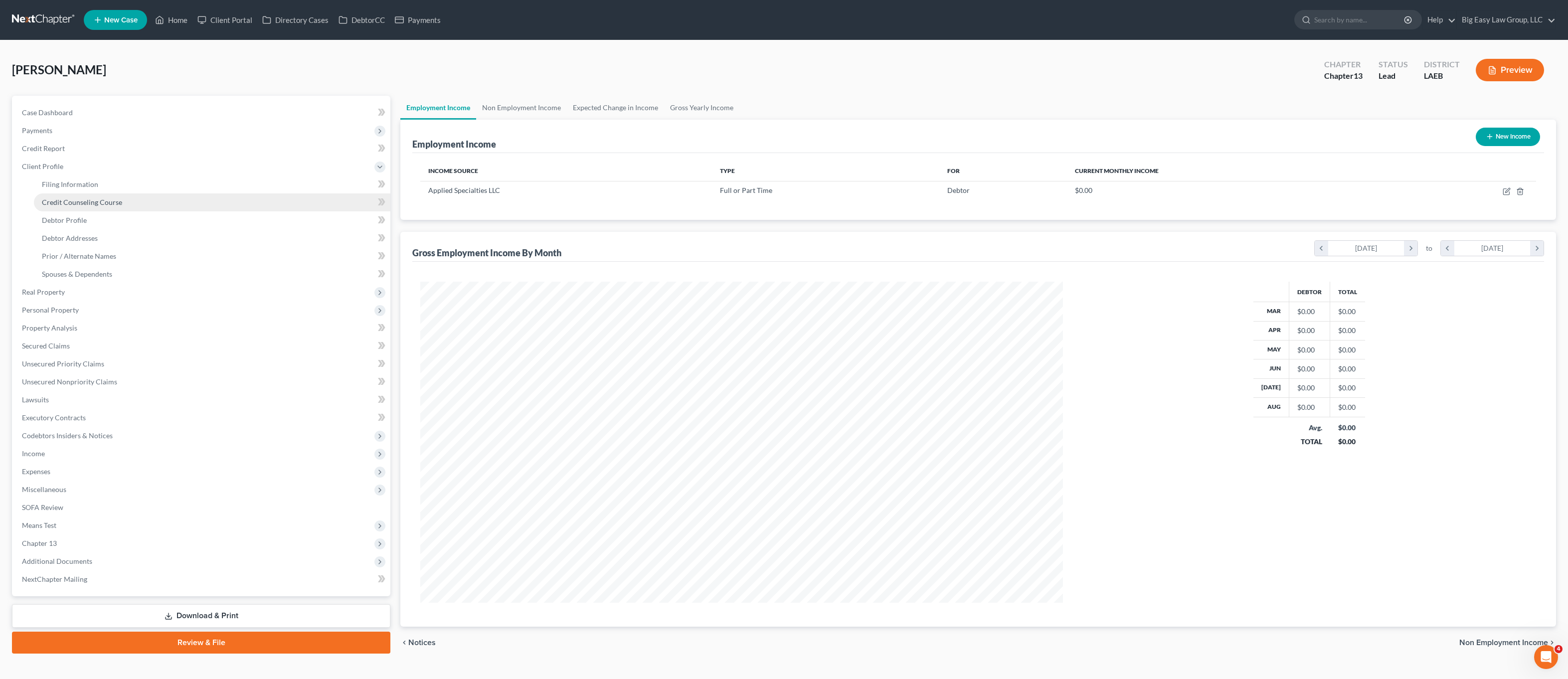
click at [72, 194] on link "Credit Counseling Course" at bounding box center [212, 203] width 356 height 18
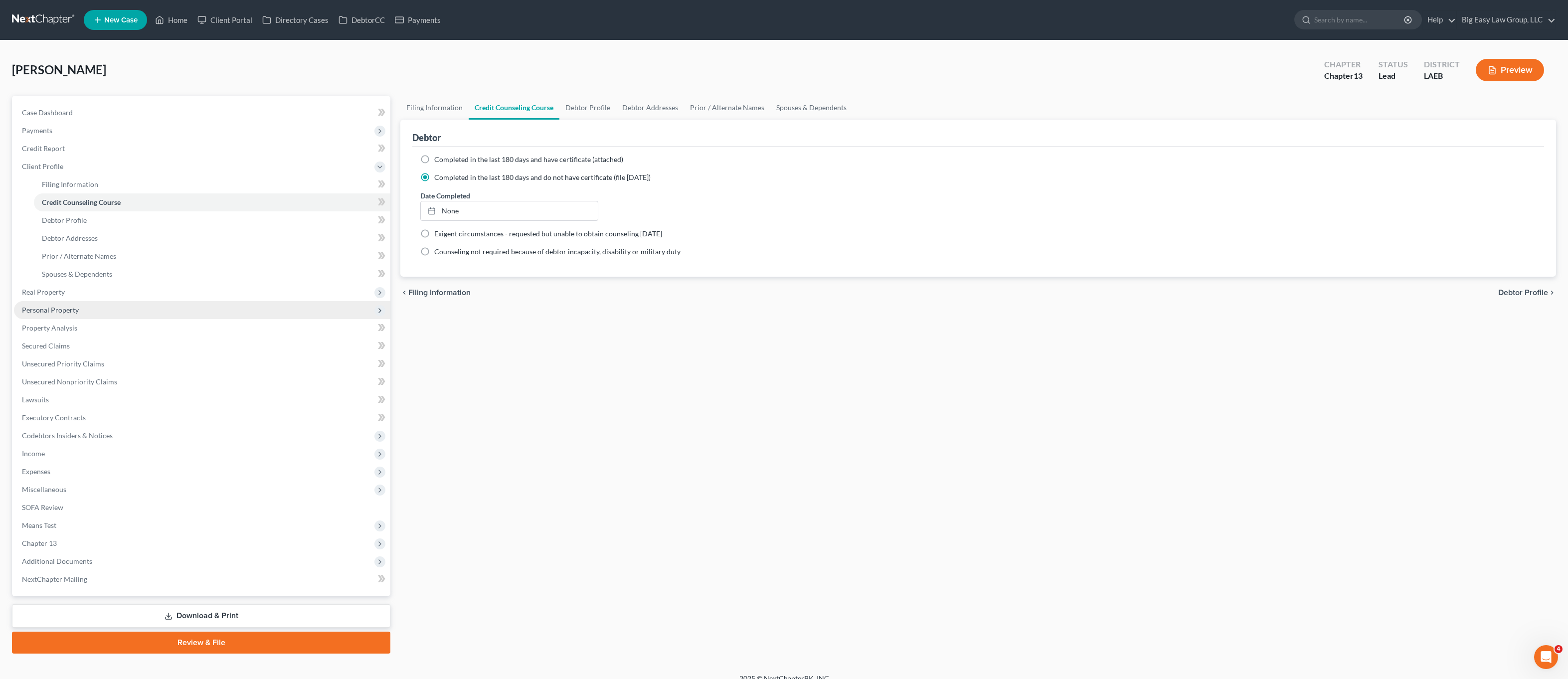
click at [78, 304] on span "Personal Property" at bounding box center [203, 310] width 377 height 18
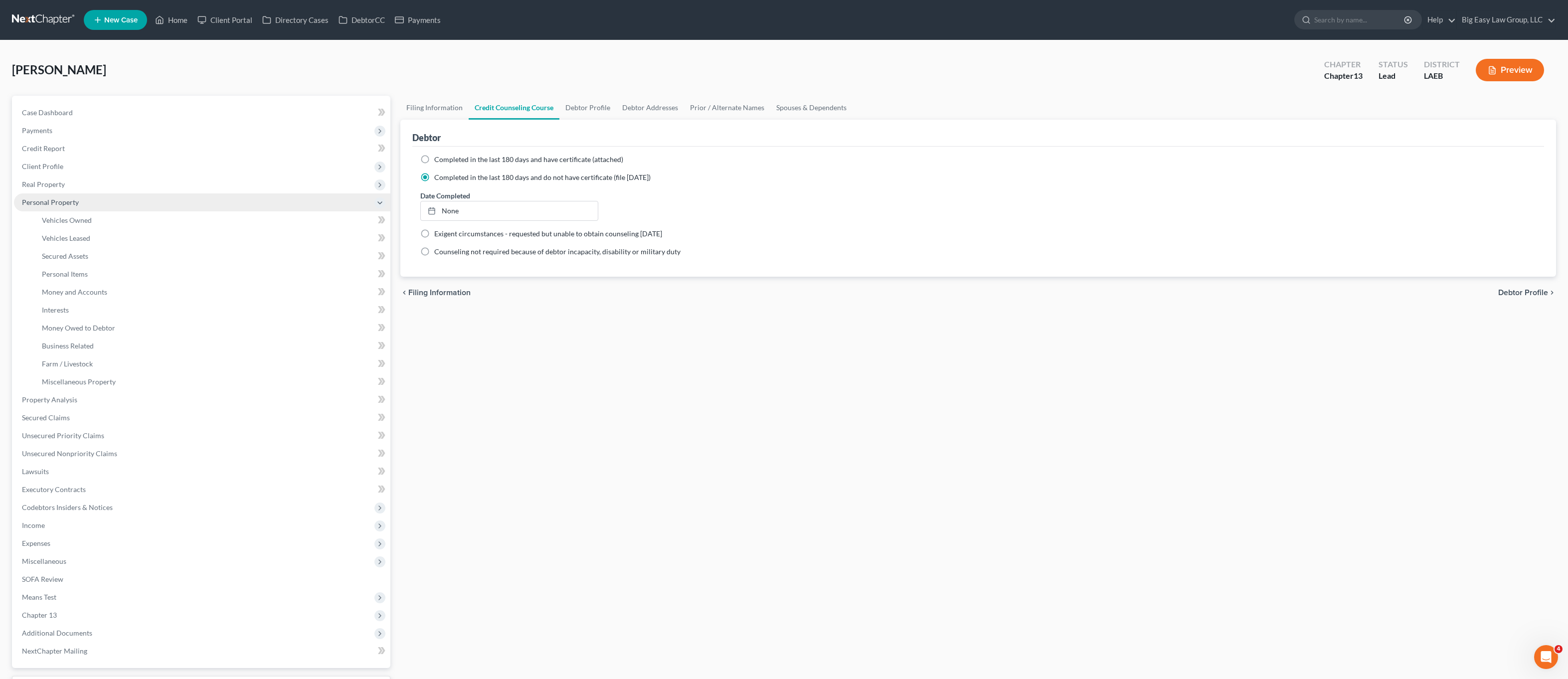
click at [123, 206] on span "Personal Property" at bounding box center [203, 203] width 377 height 18
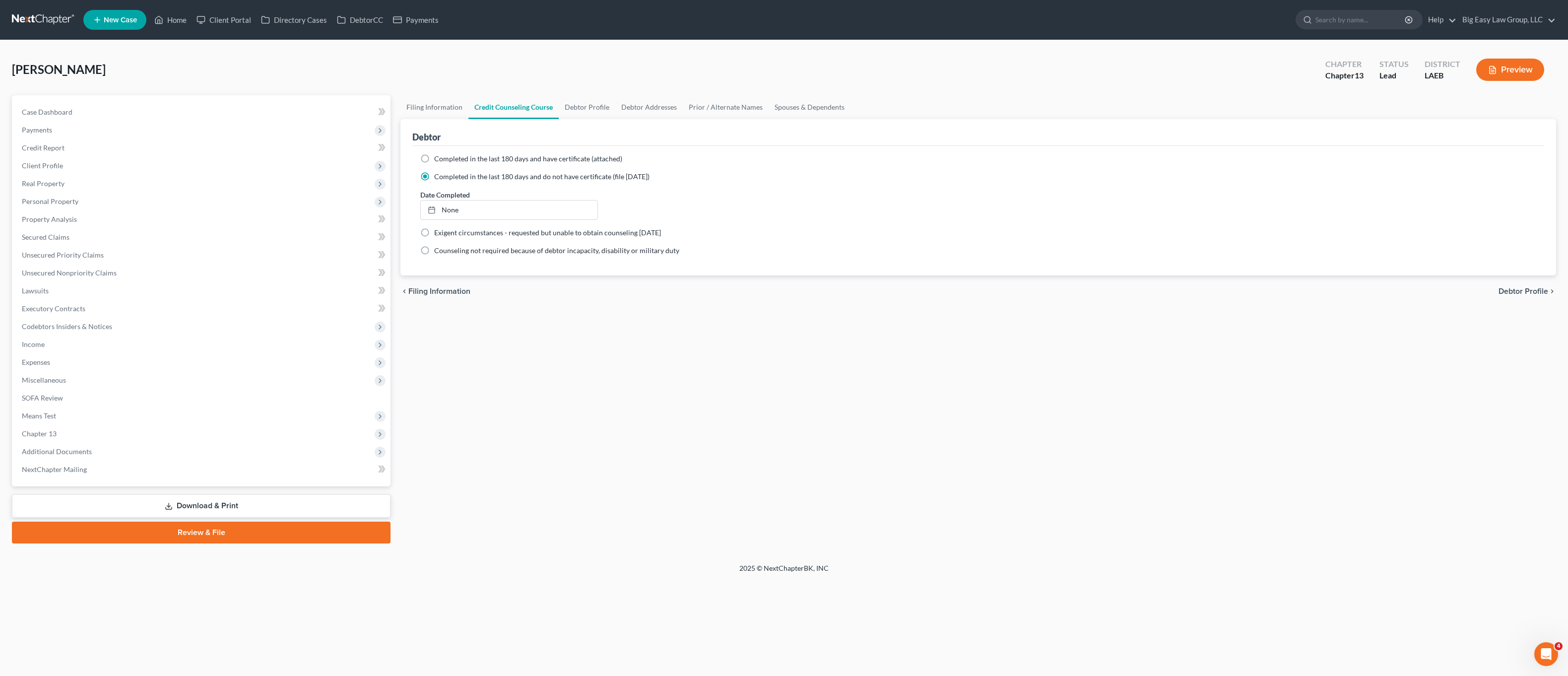
click at [119, 218] on ul "Case Dashboard Payments Invoices Payments Payments Credit Report Client Profile" at bounding box center [202, 291] width 377 height 375
click at [180, 19] on link "Home" at bounding box center [170, 20] width 42 height 18
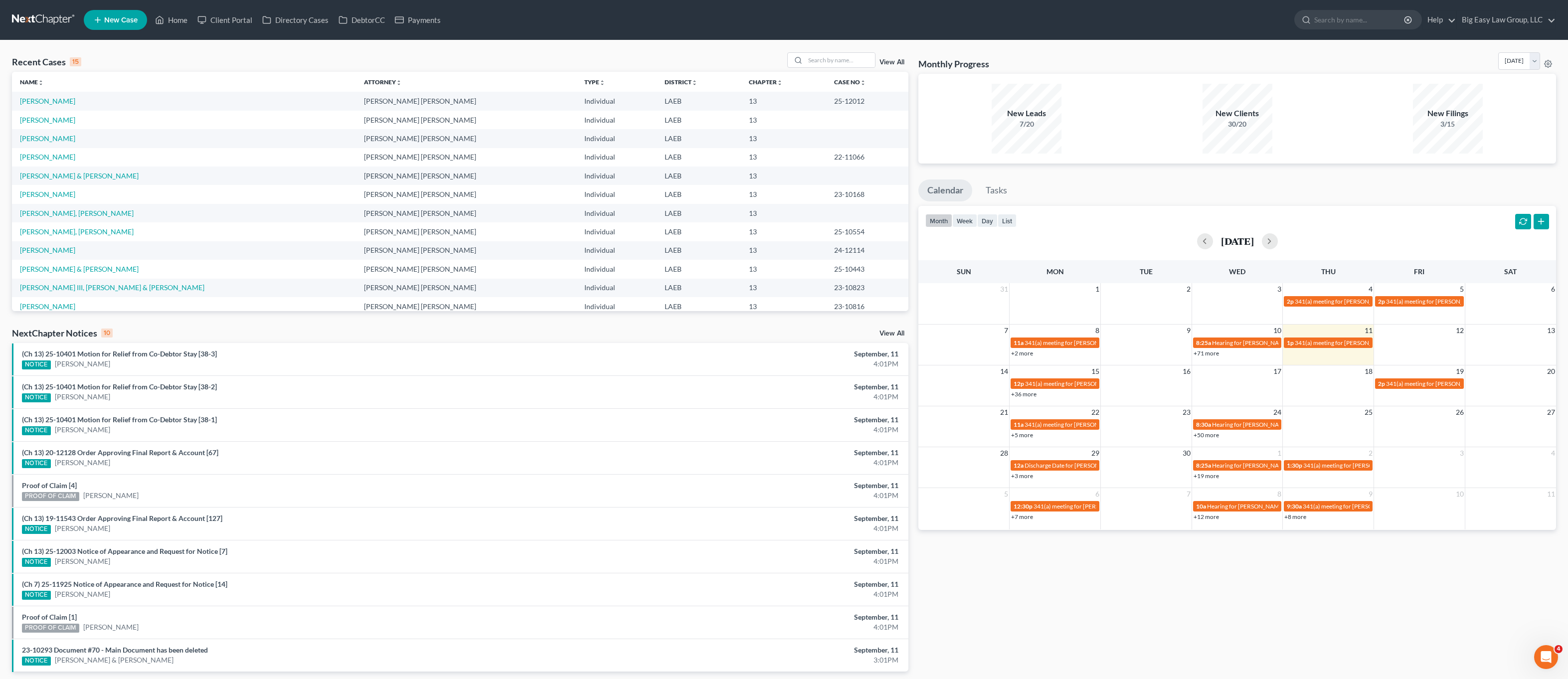
click at [38, 111] on td "[PERSON_NAME]" at bounding box center [184, 120] width 344 height 18
click at [42, 119] on link "[PERSON_NAME]" at bounding box center [47, 119] width 55 height 8
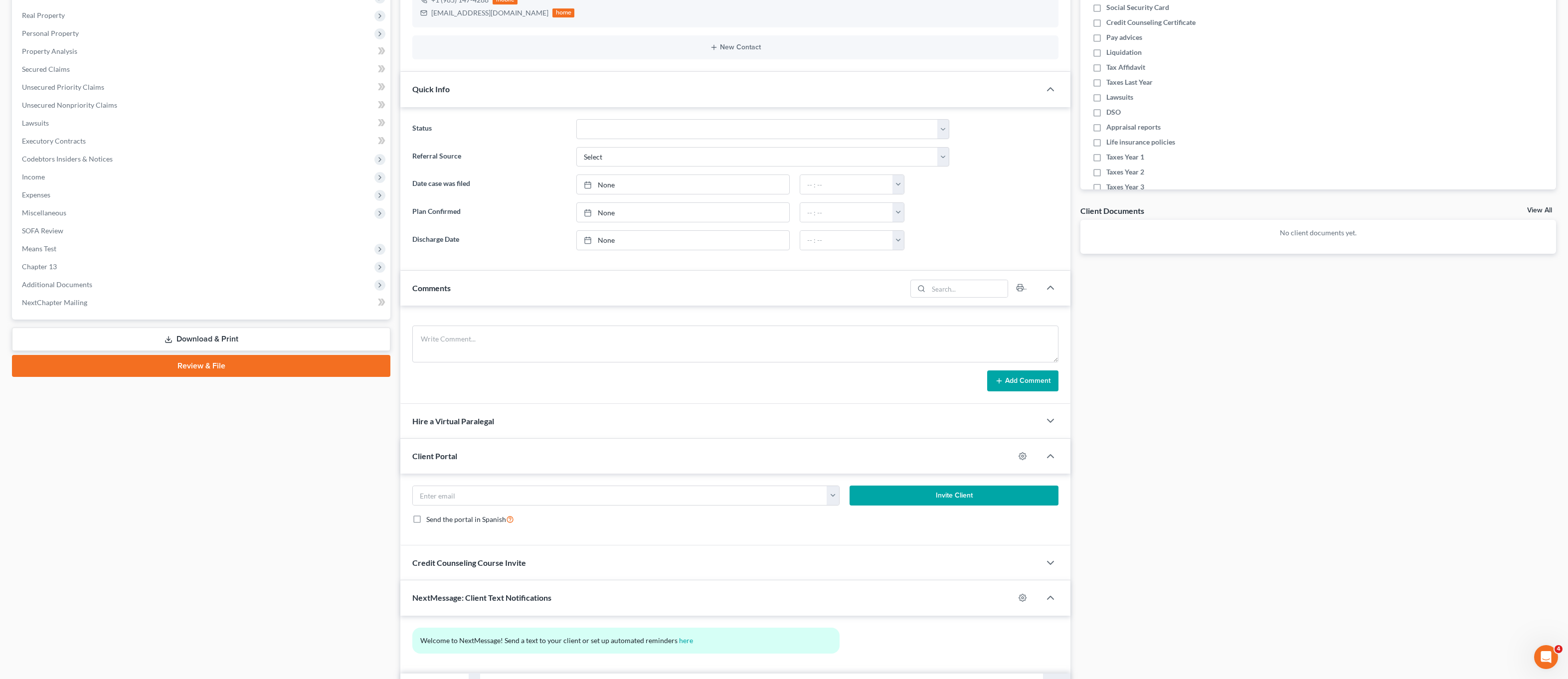
scroll to position [225, 0]
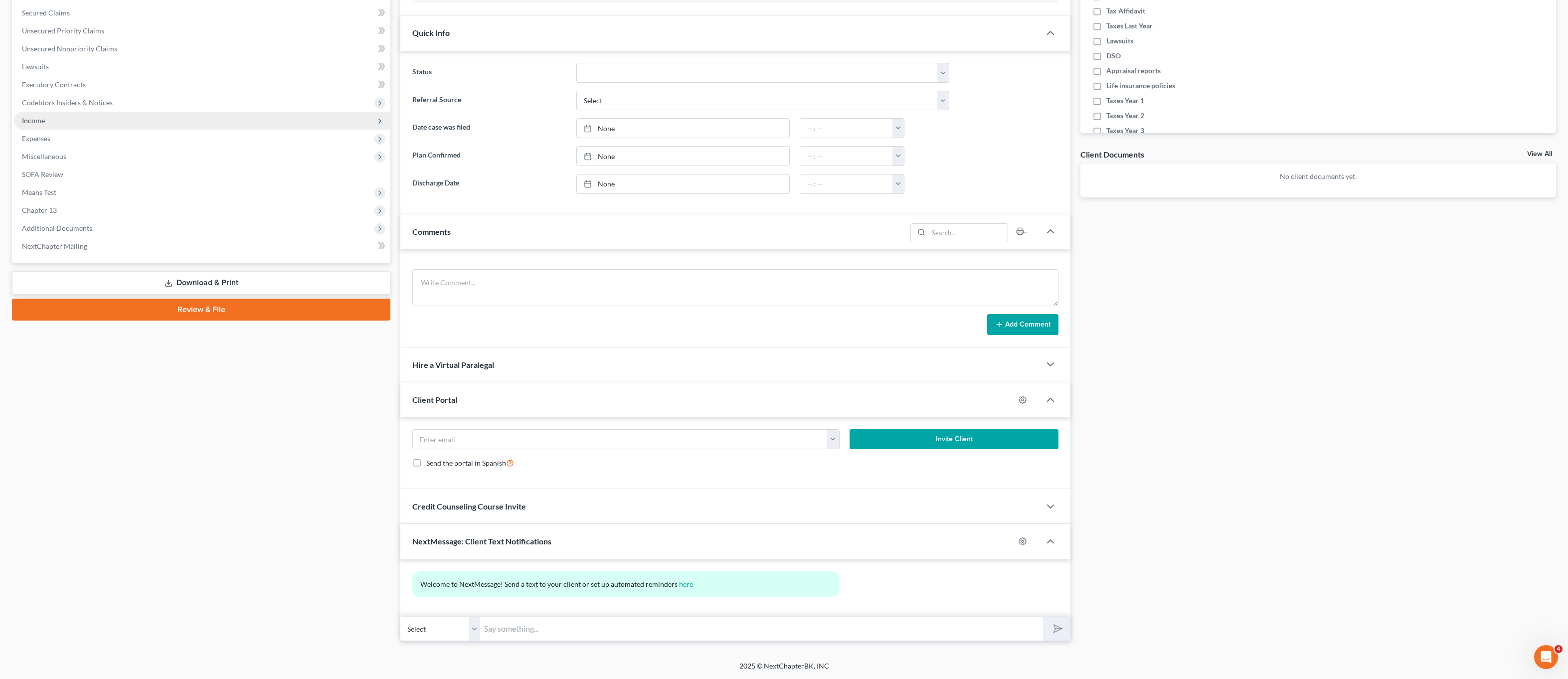
click at [40, 119] on span "Income" at bounding box center [33, 120] width 23 height 8
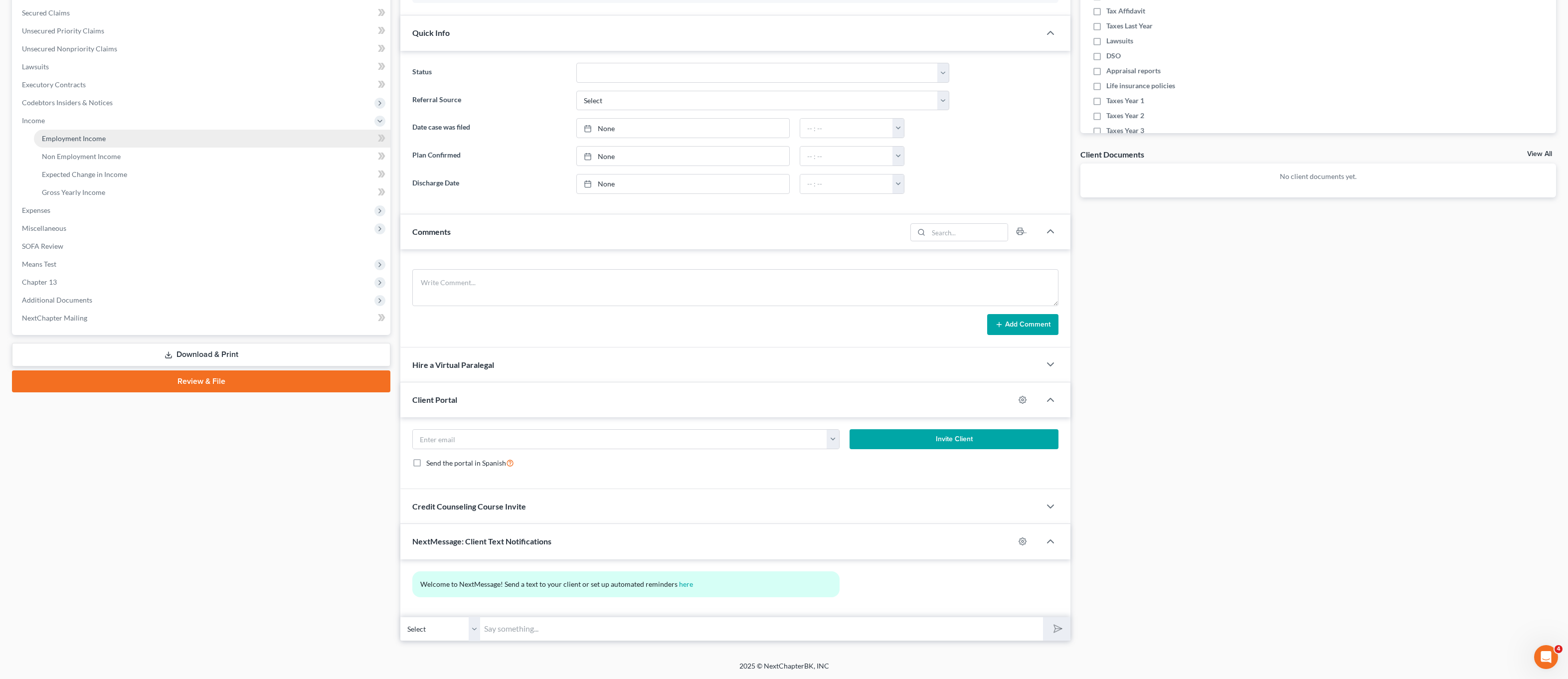
click at [123, 138] on link "Employment Income" at bounding box center [212, 139] width 356 height 18
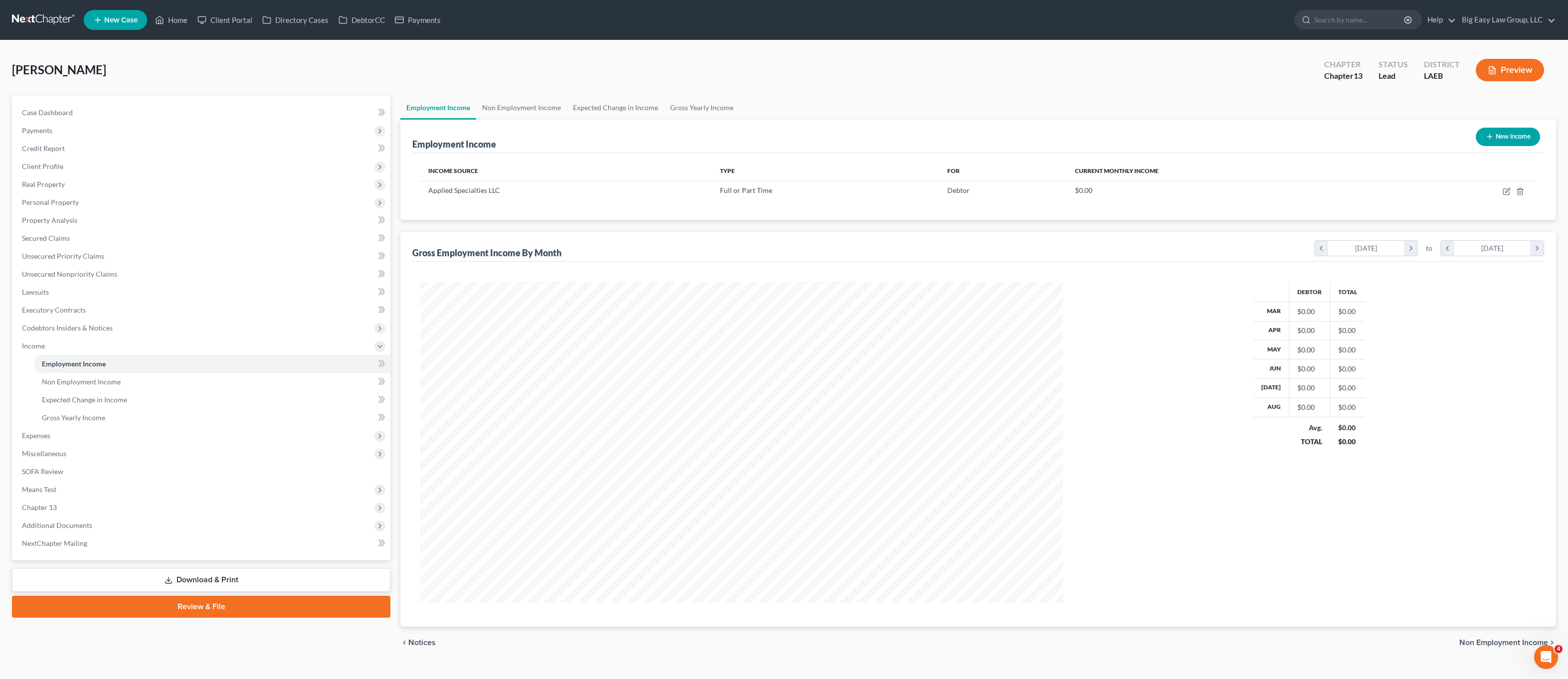
scroll to position [321, 662]
click at [1502, 191] on td at bounding box center [1467, 190] width 138 height 19
click at [1502, 190] on td at bounding box center [1467, 190] width 138 height 19
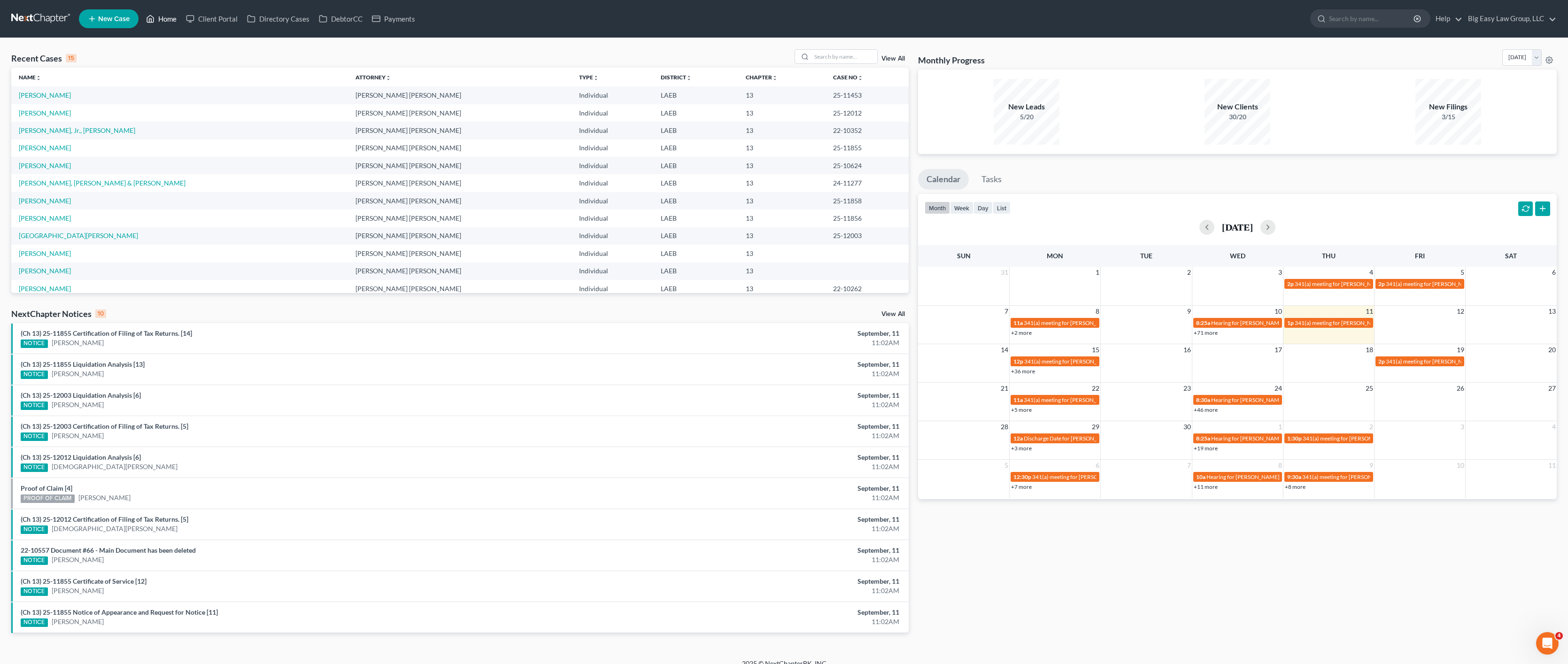
click at [178, 19] on link "Home" at bounding box center [161, 19] width 40 height 17
click at [836, 54] on input "search" at bounding box center [845, 56] width 66 height 13
type input "p"
type input "[PERSON_NAME]"
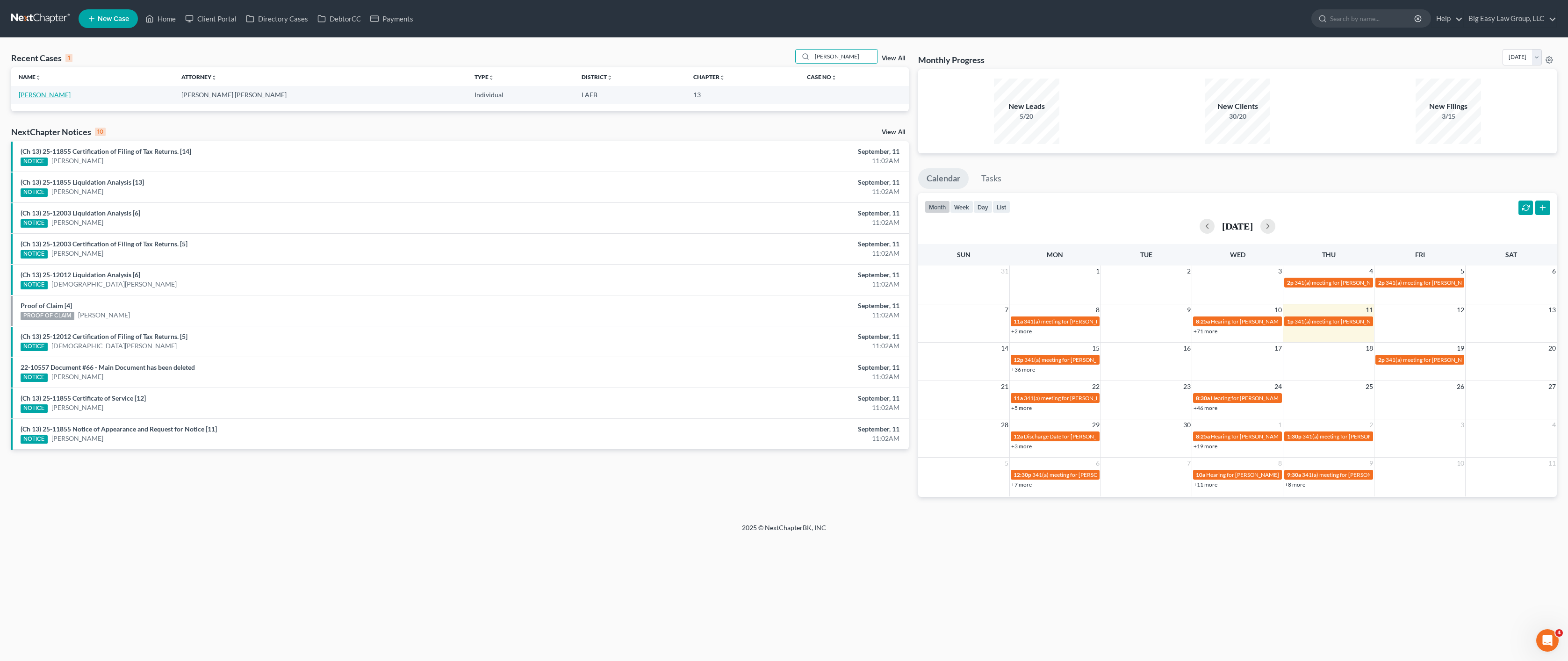
click at [48, 92] on link "[PERSON_NAME]" at bounding box center [44, 94] width 52 height 8
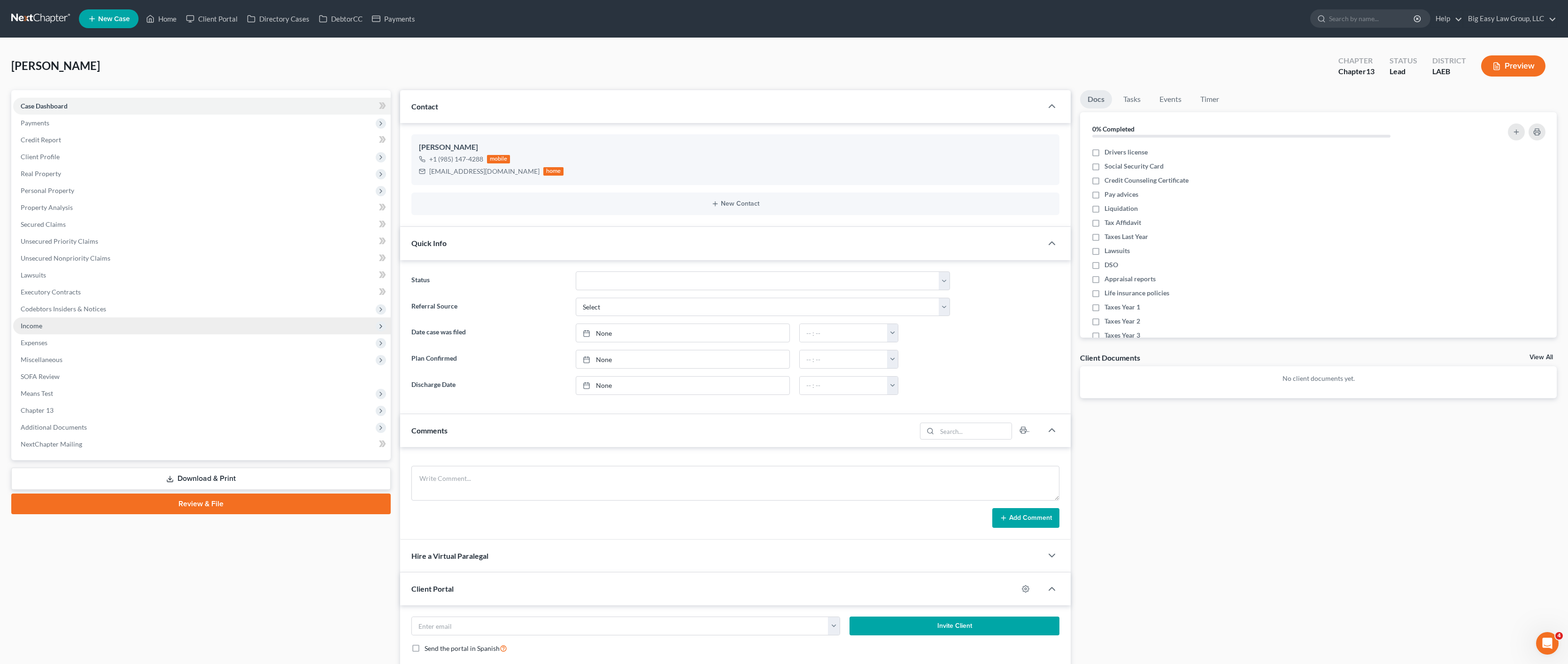
click at [59, 323] on span "Income" at bounding box center [202, 326] width 378 height 17
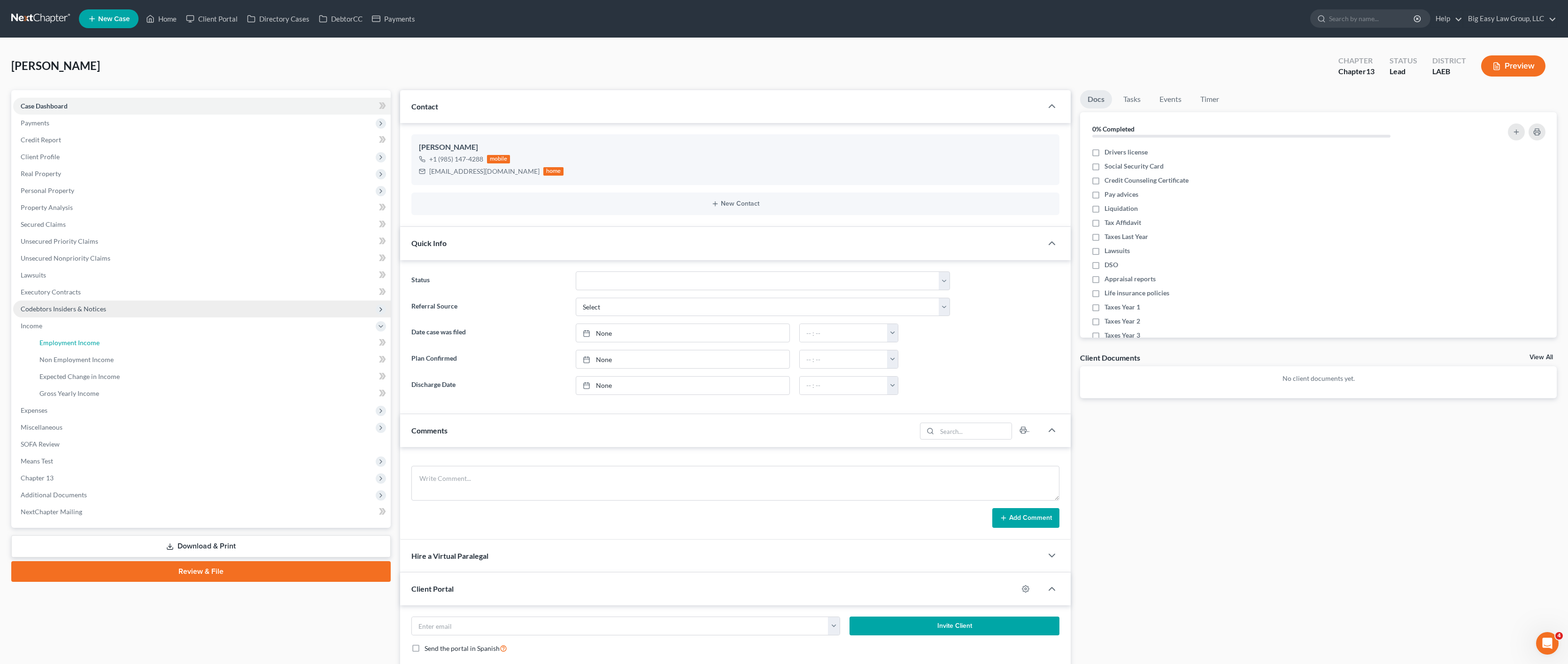
click at [66, 341] on span "Employment Income" at bounding box center [70, 342] width 60 height 8
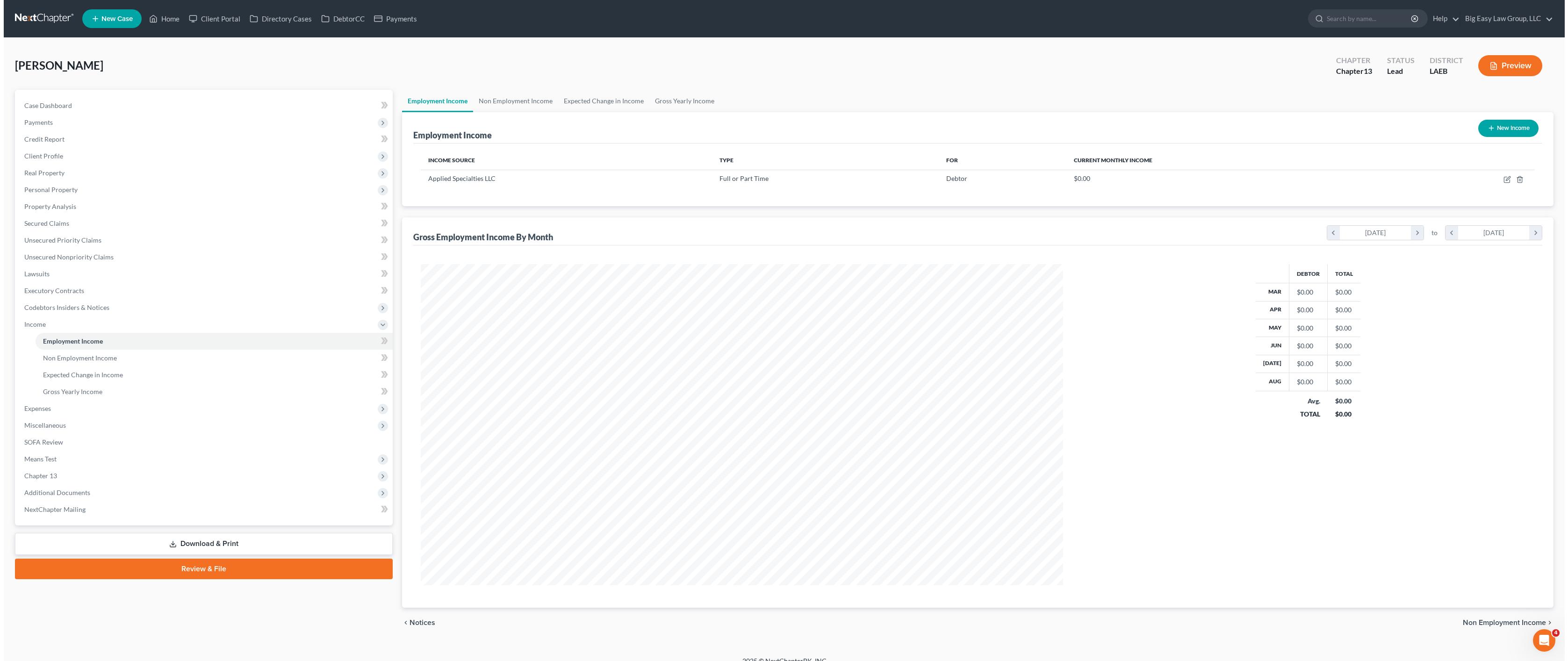
scroll to position [321, 660]
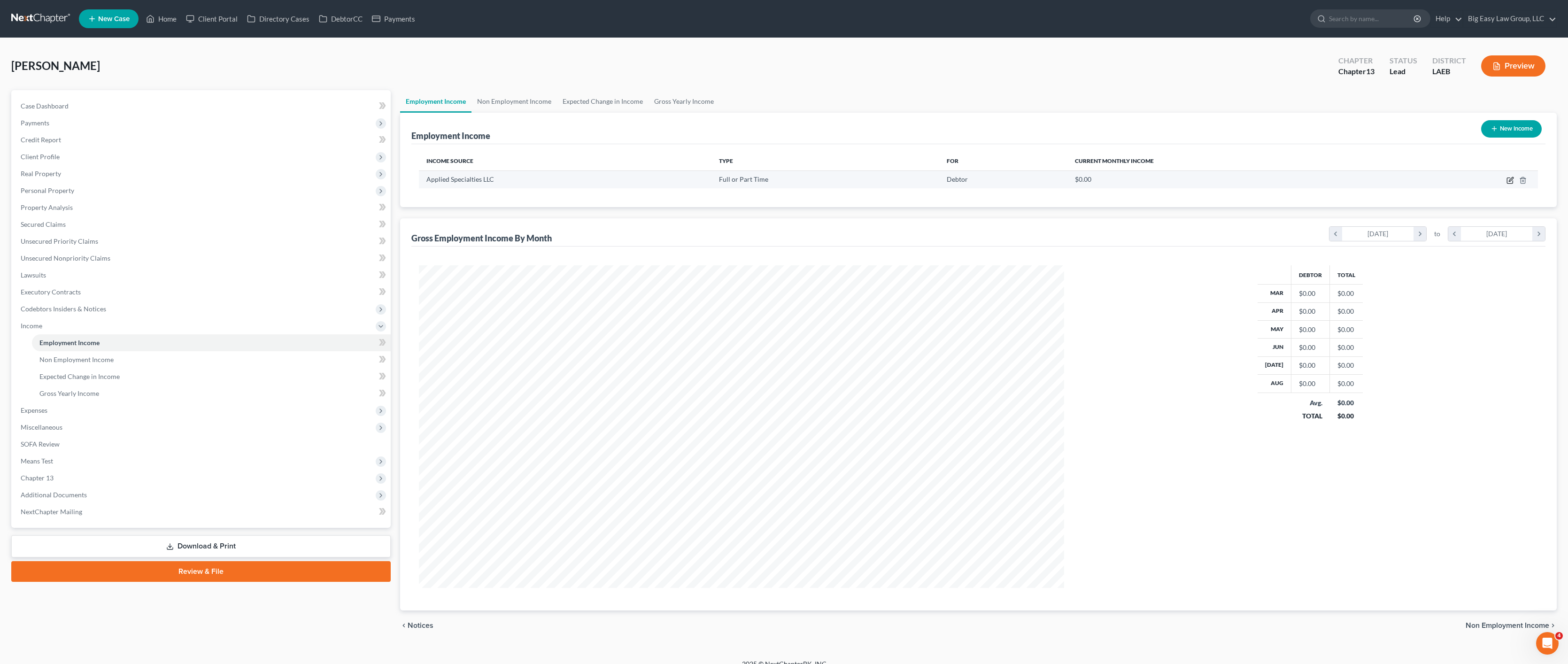
click at [1509, 178] on icon "button" at bounding box center [1510, 180] width 6 height 6
select select "0"
select select "19"
select select "2"
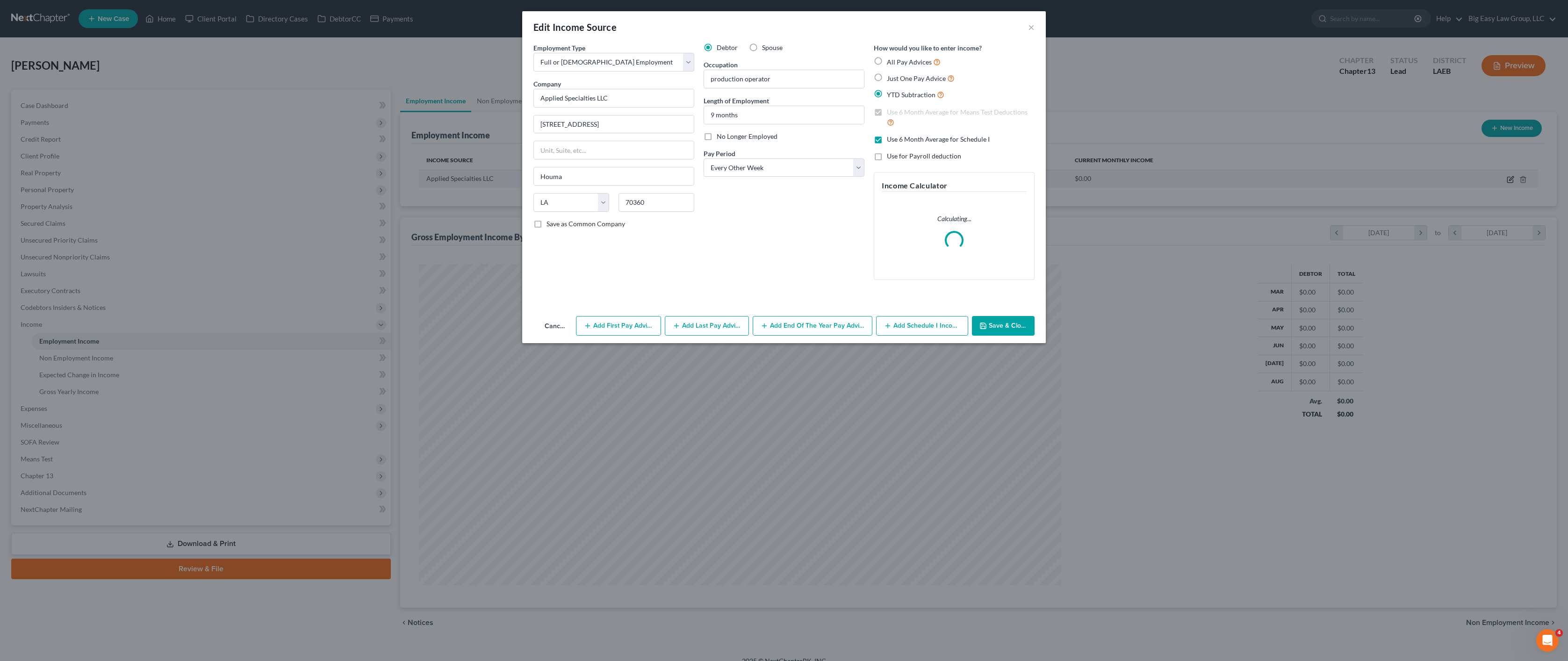
scroll to position [323, 664]
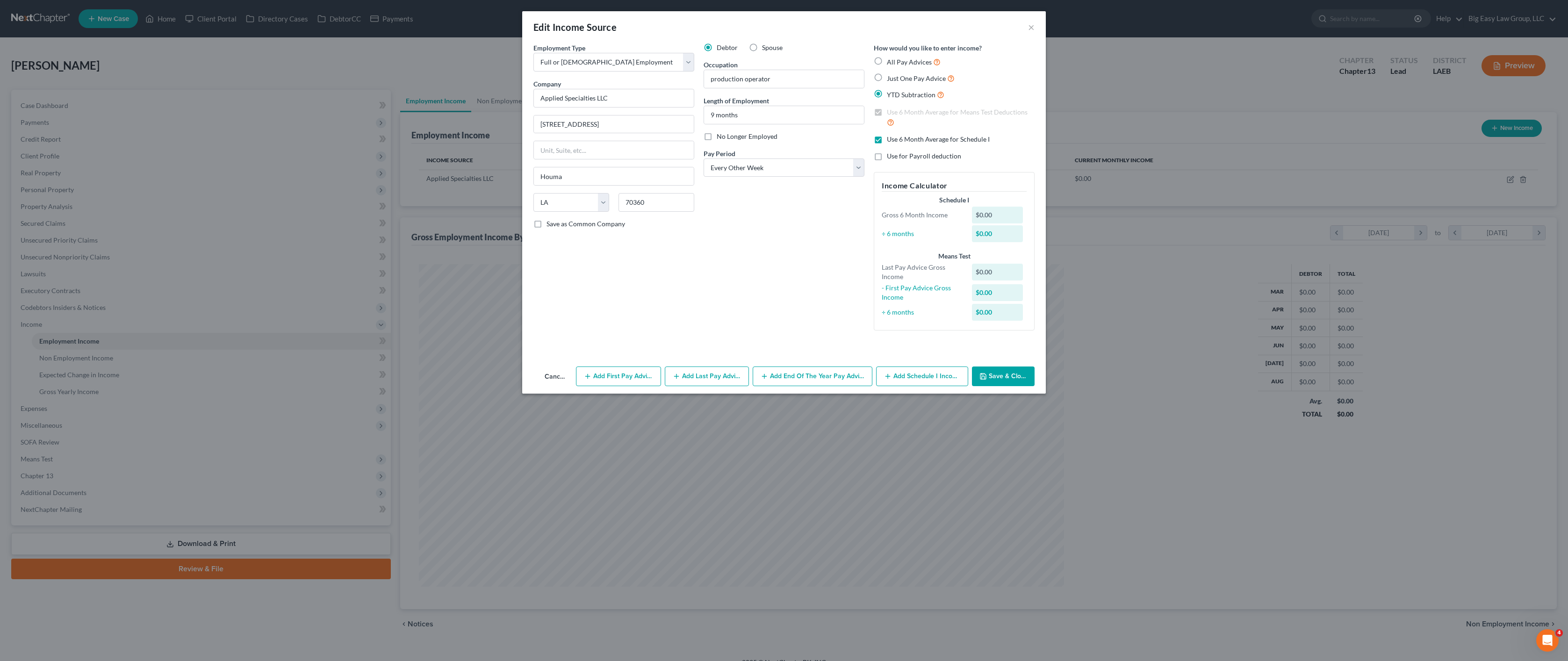
click at [624, 384] on button "Add First Pay Advice" at bounding box center [618, 376] width 85 height 19
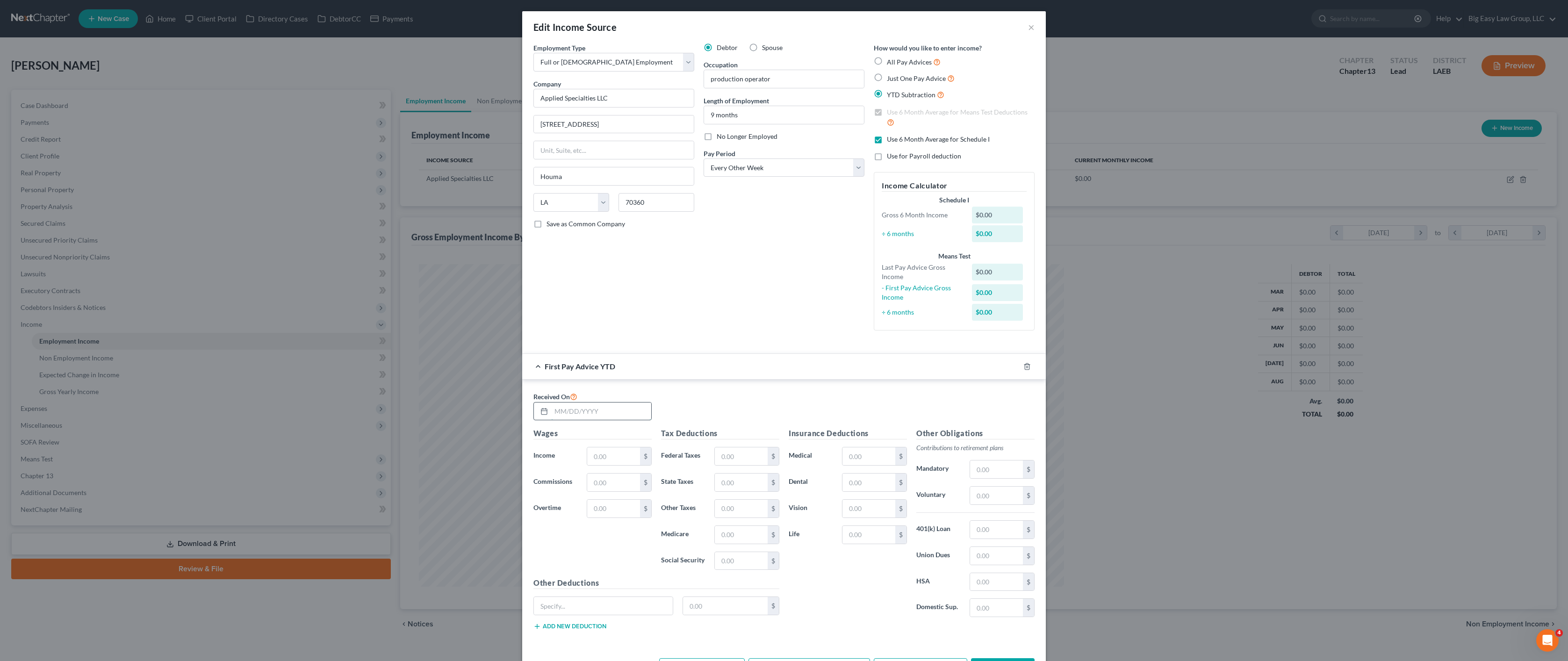
click at [595, 410] on input "text" at bounding box center [601, 411] width 100 height 18
type input "0"
type input "[DATE]"
click at [630, 458] on input "text" at bounding box center [614, 456] width 53 height 18
type input "10,824.95"
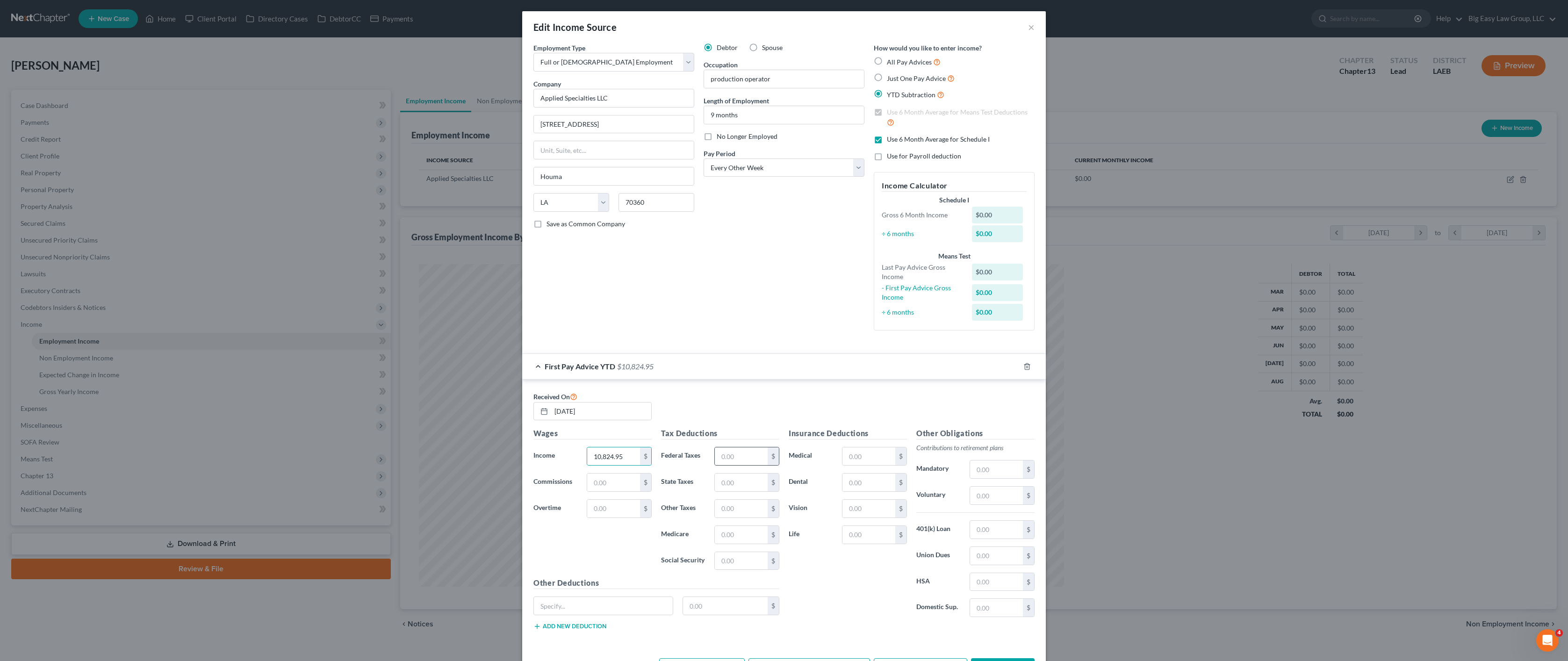
click at [774, 463] on div "$" at bounding box center [773, 456] width 11 height 18
click at [749, 461] on input "text" at bounding box center [741, 456] width 53 height 18
type input "888.48"
click at [751, 474] on input "text" at bounding box center [741, 482] width 53 height 18
type input "259.21"
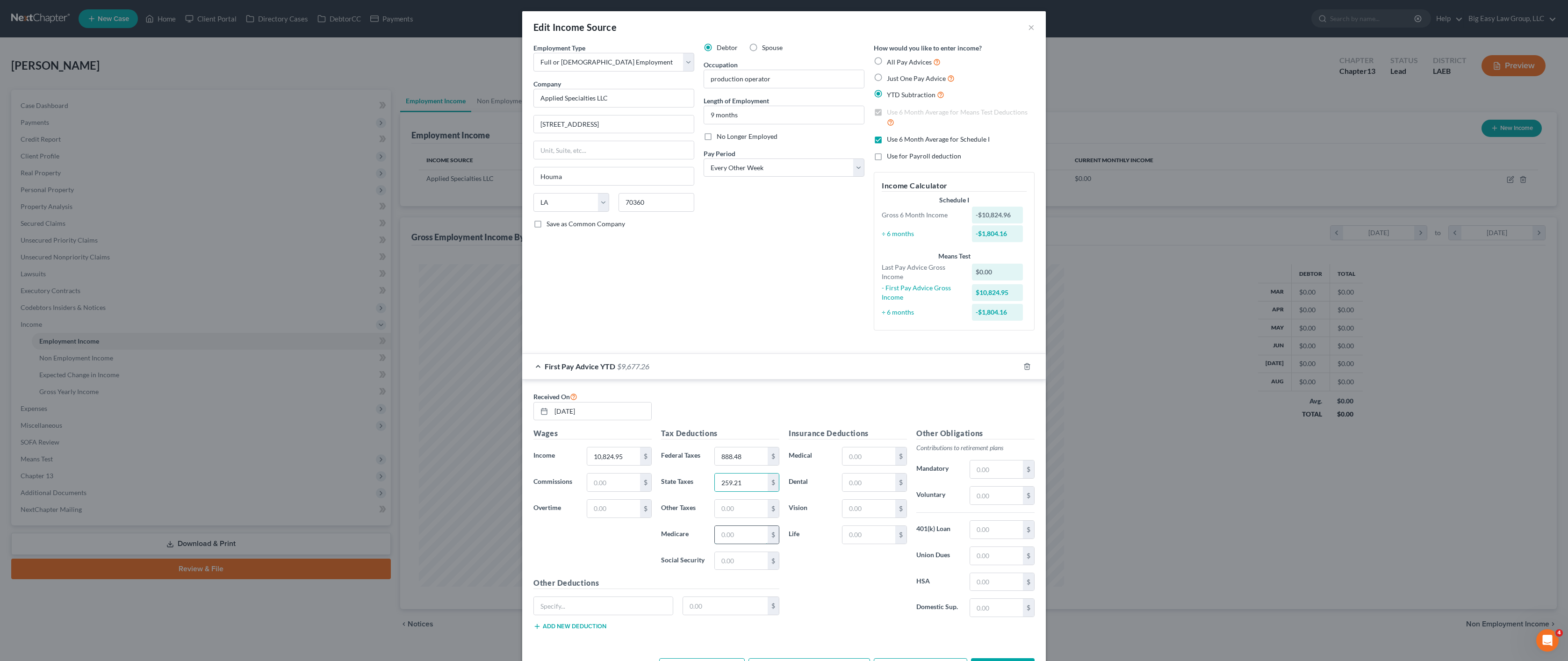
click at [751, 533] on input "text" at bounding box center [741, 534] width 53 height 18
type input "154.72"
click at [733, 561] on input "text" at bounding box center [741, 561] width 53 height 18
type input "661.59"
click at [602, 604] on input "text" at bounding box center [603, 606] width 139 height 18
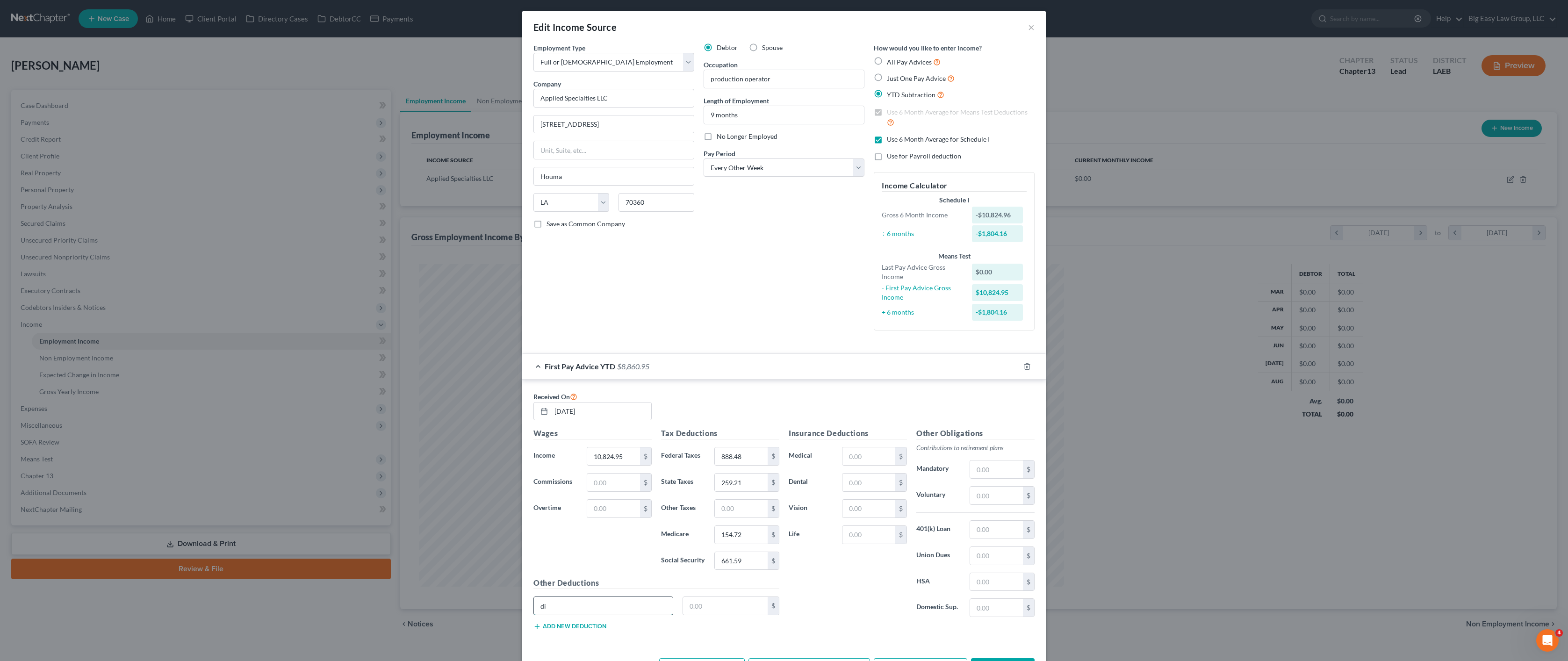
type input "d"
type input "donation"
type input "20.00"
click at [875, 488] on input "text" at bounding box center [869, 482] width 53 height 18
type input "14.74"
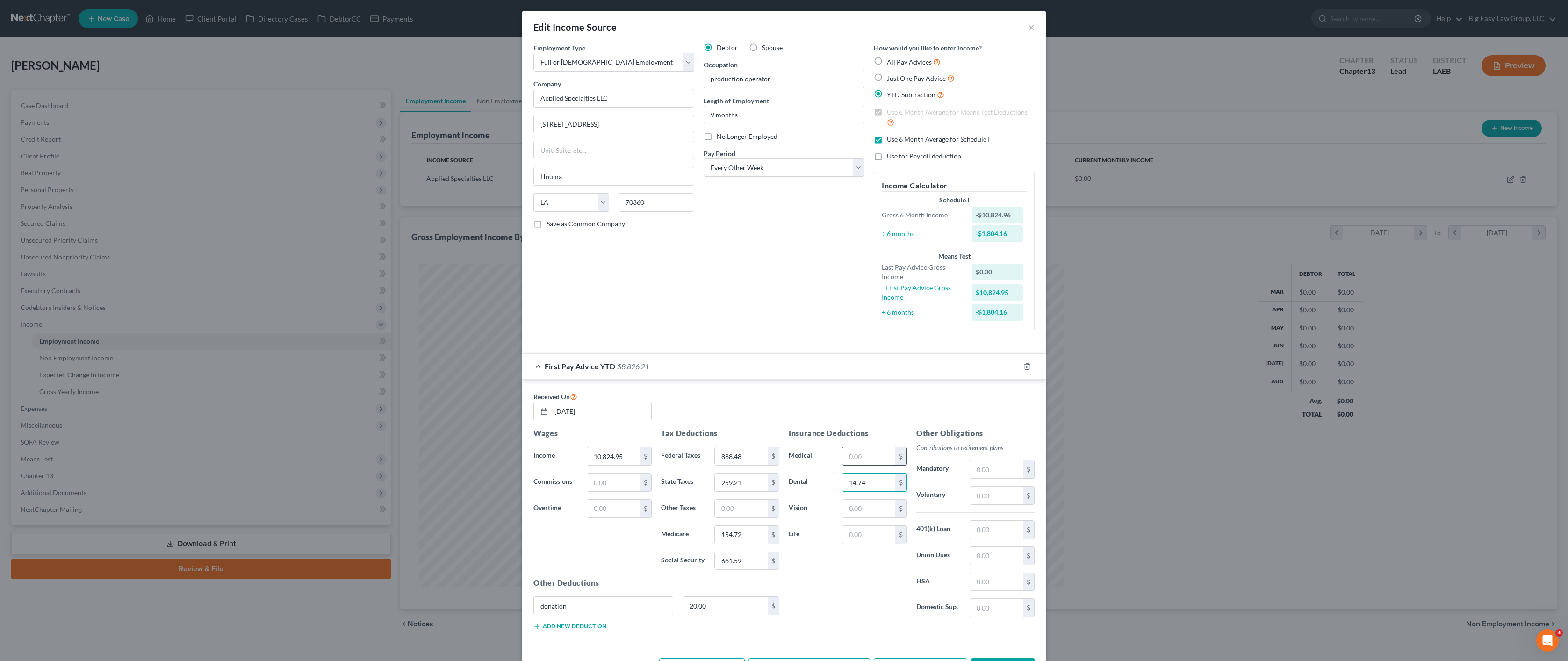
drag, startPoint x: 852, startPoint y: 467, endPoint x: 853, endPoint y: 463, distance: 4.1
click at [852, 467] on div "Insurance Deductions Medical $ Dental 14.74 $ Vision $ Life $" at bounding box center [848, 526] width 128 height 197
click at [854, 460] on input "text" at bounding box center [869, 456] width 53 height 18
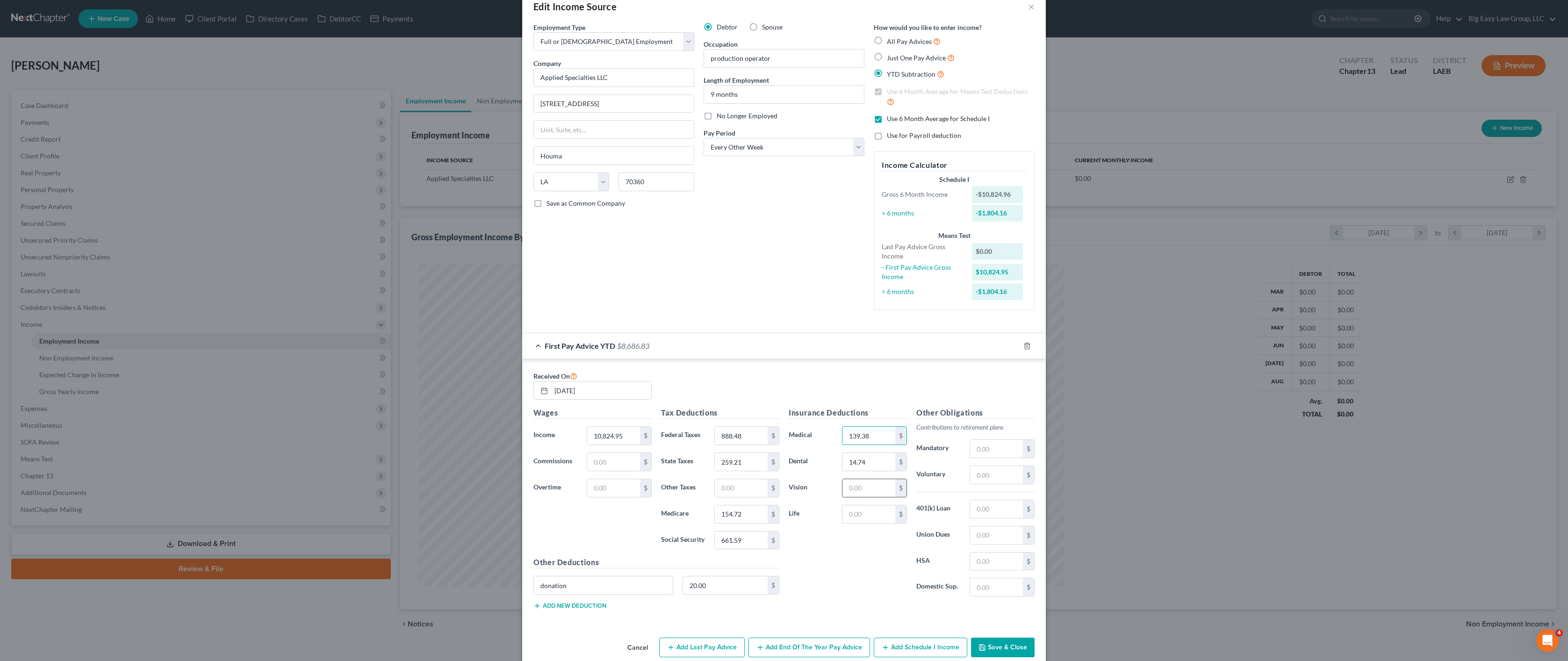
scroll to position [35, 0]
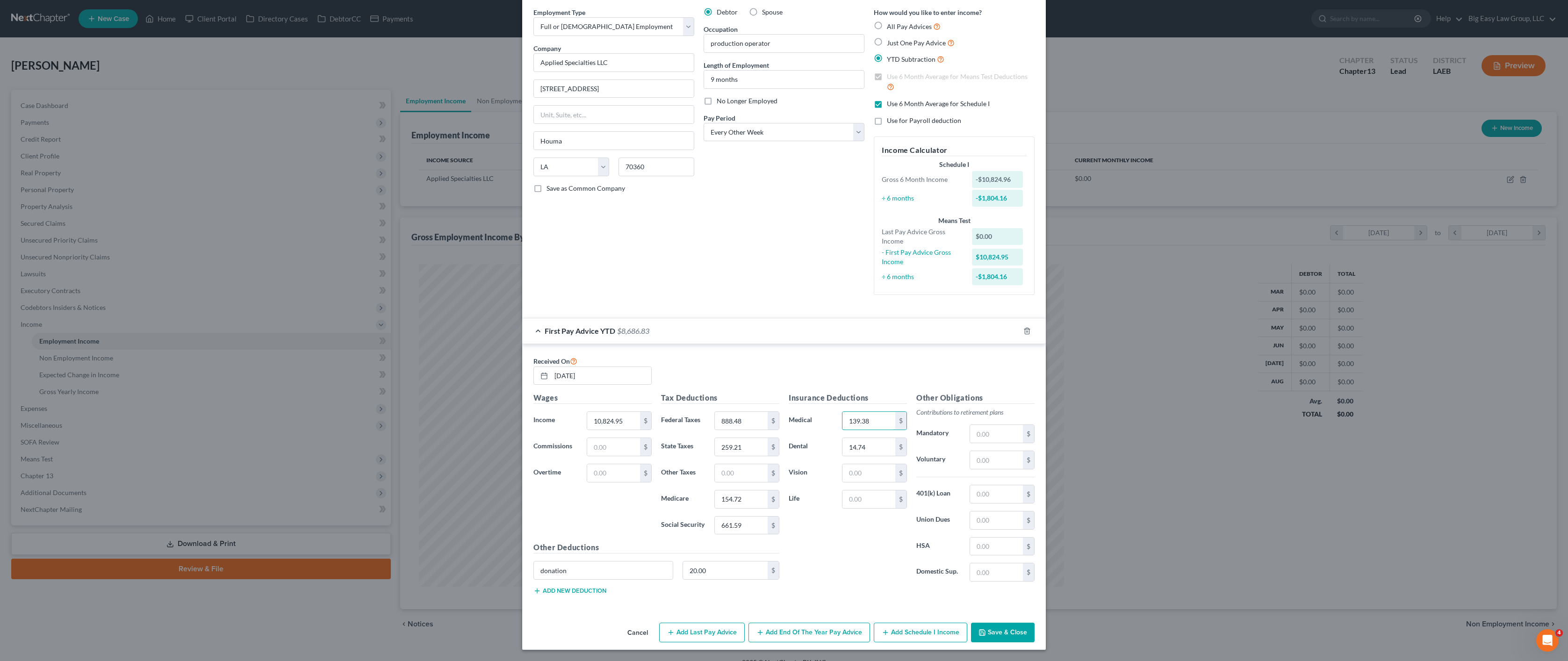
type input "139.38"
click at [704, 630] on button "Add Last Pay Advice" at bounding box center [702, 632] width 86 height 19
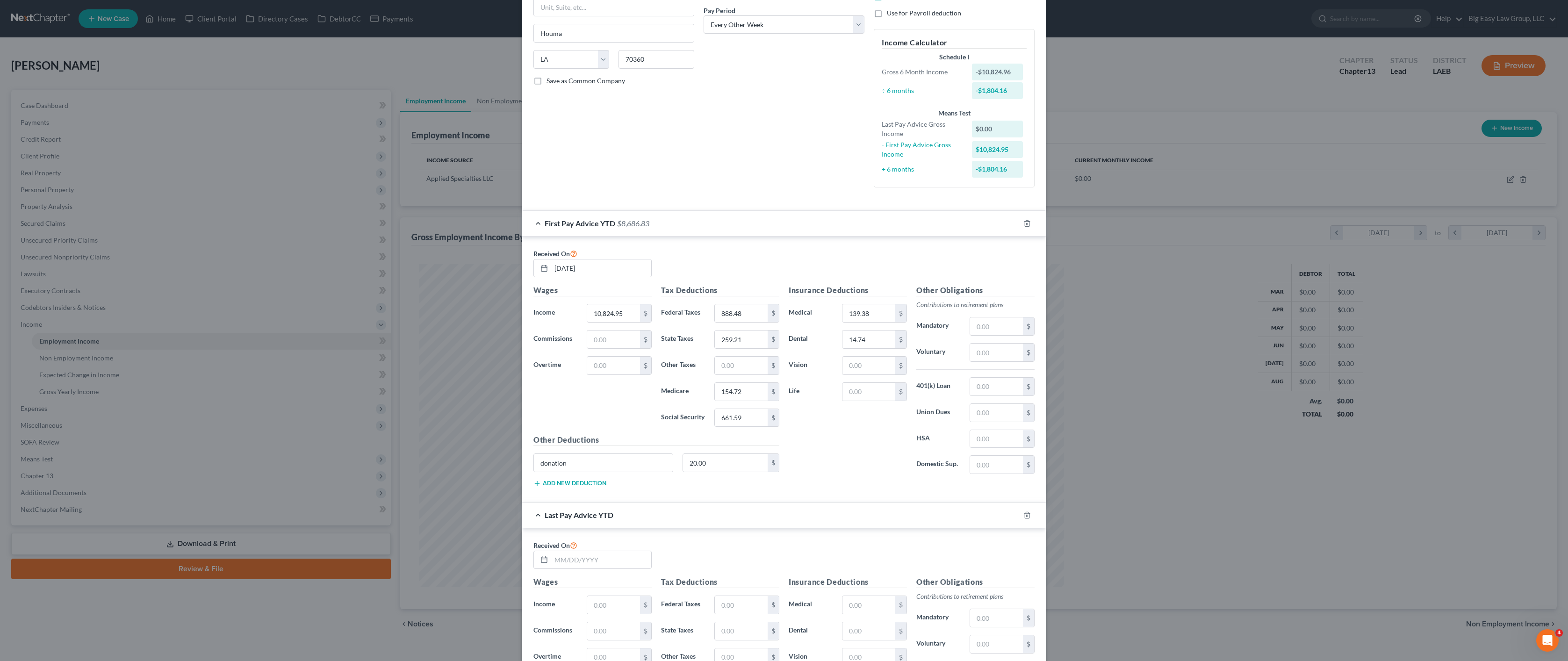
scroll to position [220, 0]
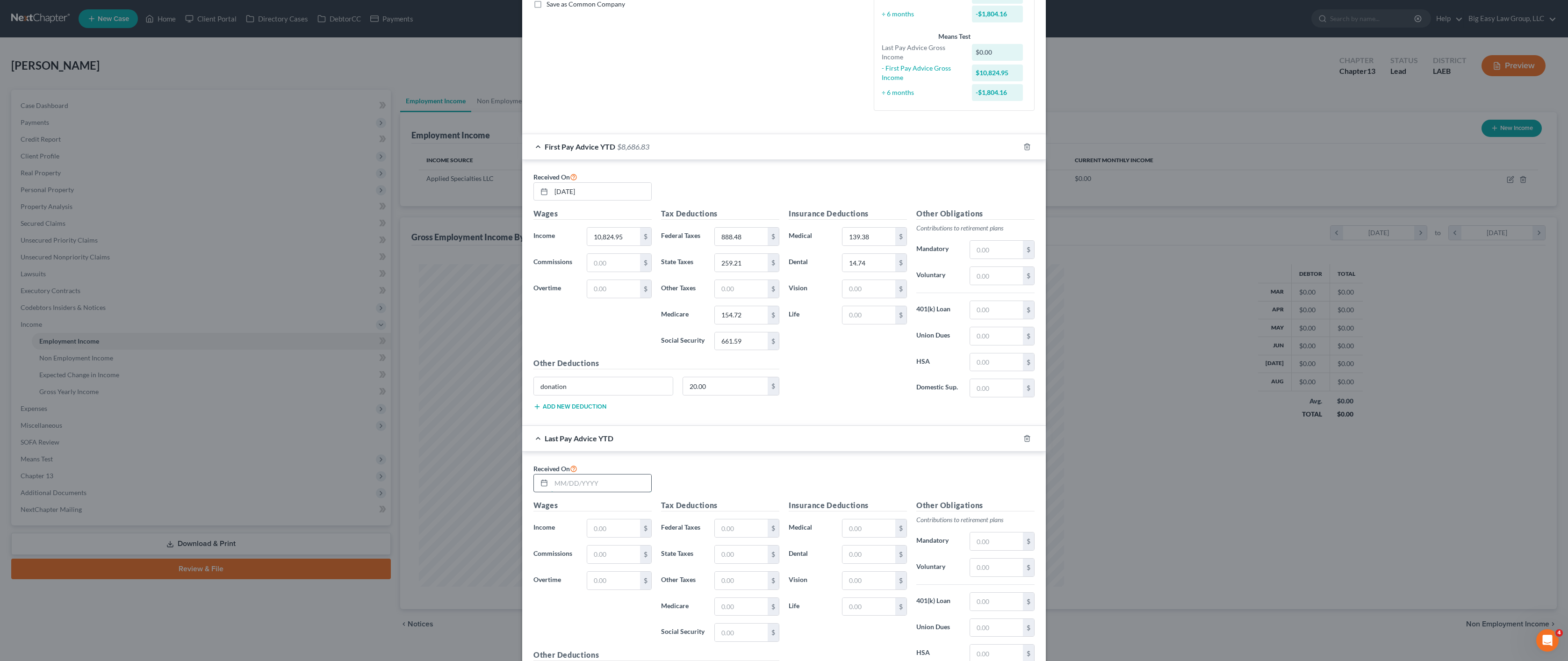
click at [563, 484] on input "text" at bounding box center [601, 483] width 100 height 18
type input "[DATE]"
click at [617, 530] on input "text" at bounding box center [614, 528] width 53 height 18
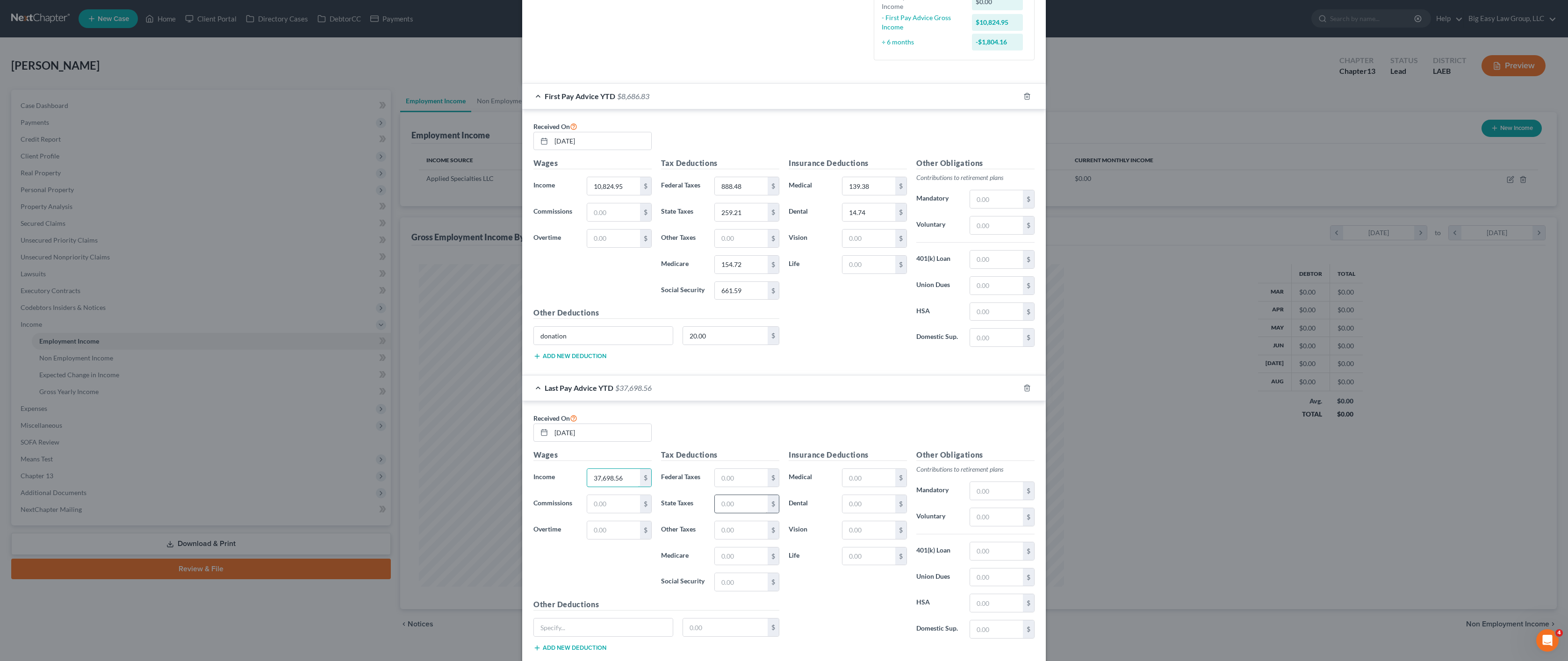
scroll to position [327, 0]
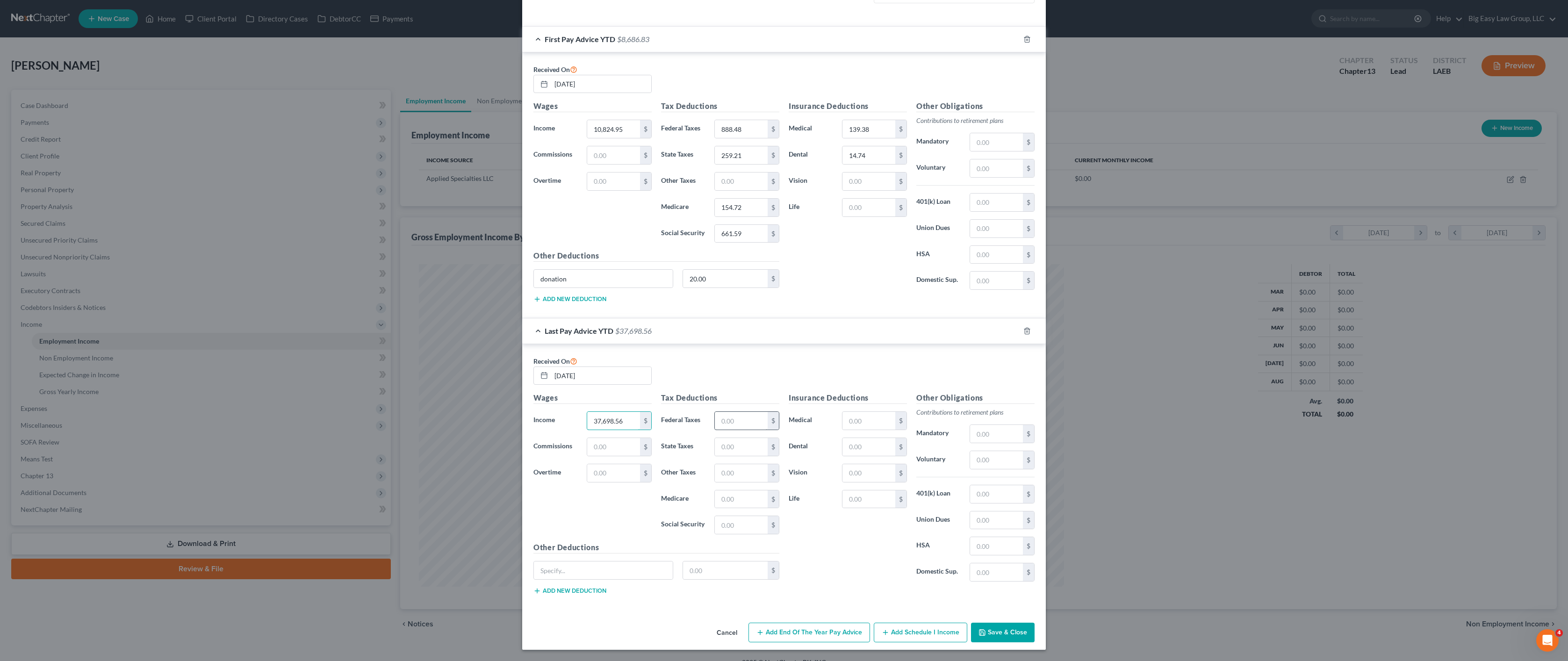
type input "37,698.56"
click at [734, 423] on input "text" at bounding box center [741, 421] width 53 height 18
type input "2,957.93"
click at [738, 440] on input "text" at bounding box center [741, 447] width 53 height 18
type input "861.42"
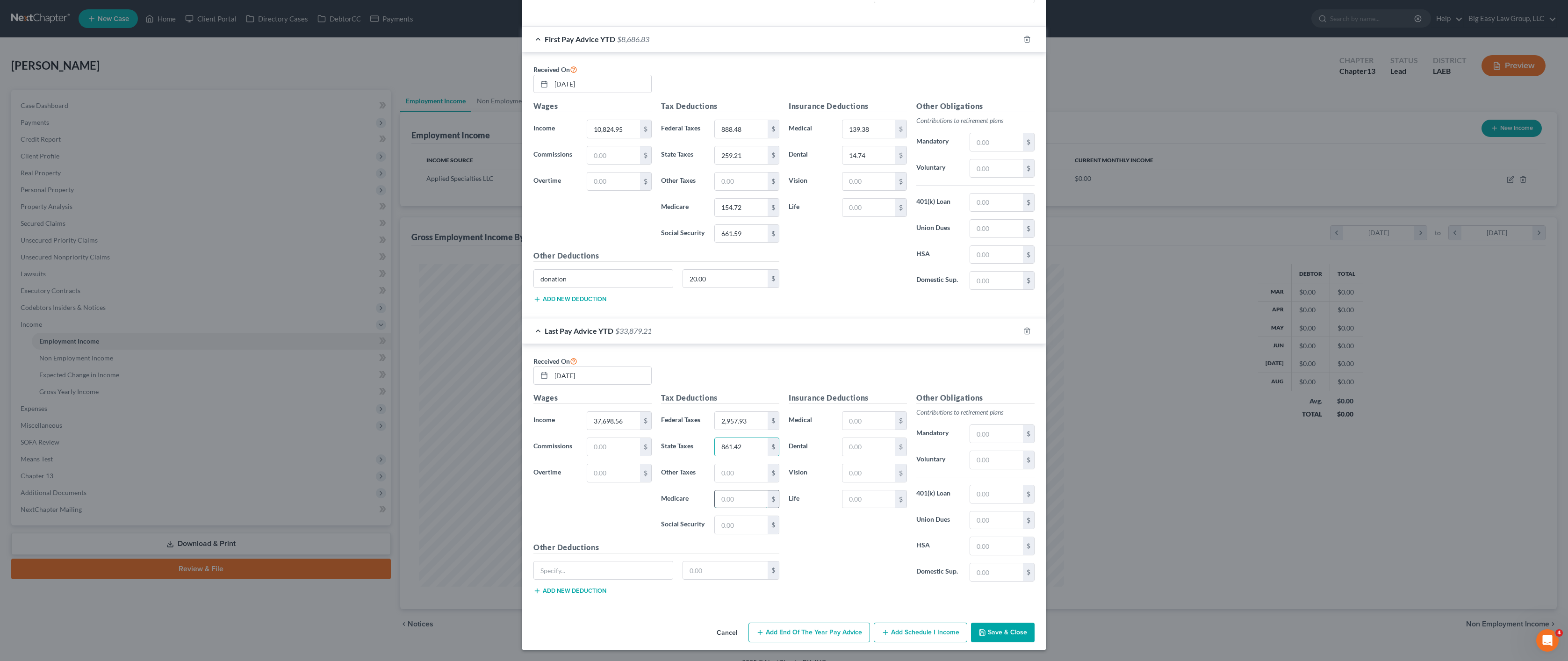
click at [727, 506] on input "text" at bounding box center [741, 499] width 53 height 18
type input "529.87"
click at [745, 527] on input "text" at bounding box center [741, 525] width 53 height 18
type input "2,265.64"
click at [895, 427] on div "$" at bounding box center [901, 421] width 11 height 18
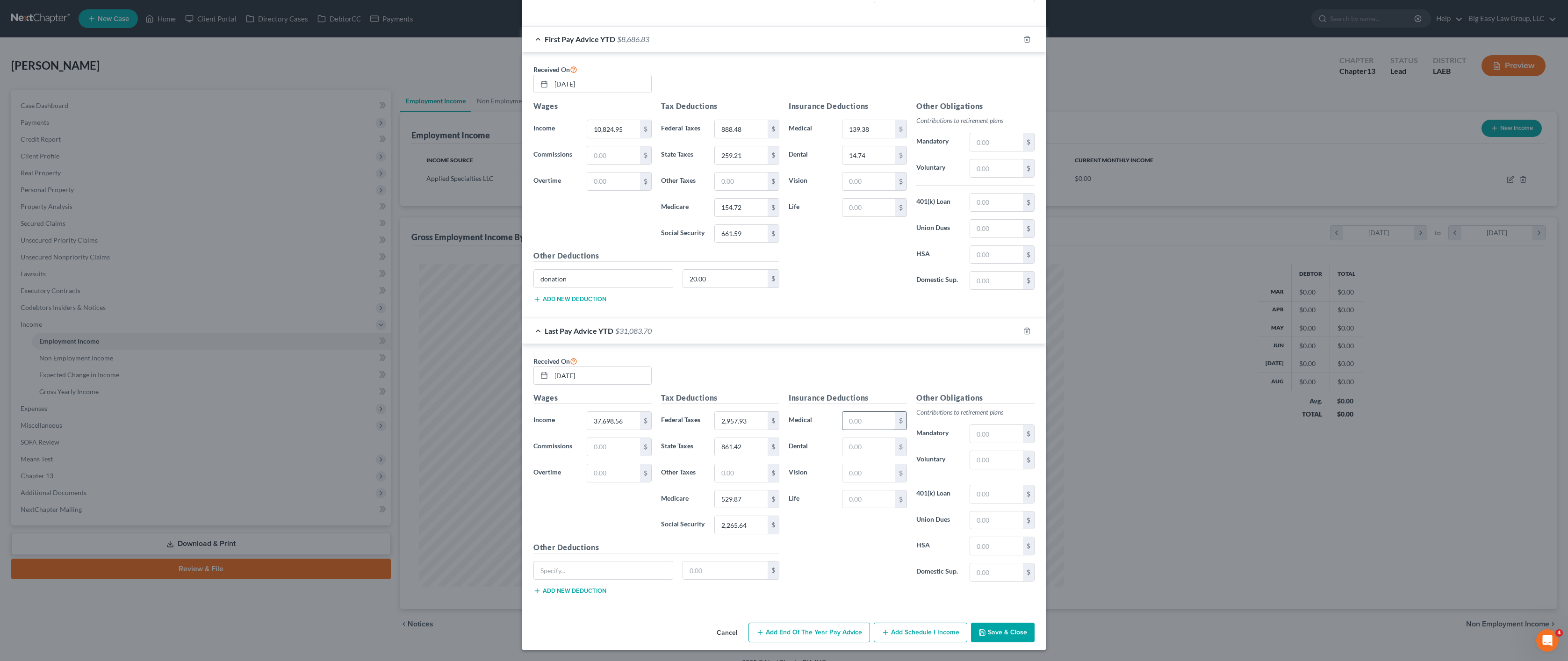
click at [878, 418] on input "text" at bounding box center [869, 421] width 53 height 18
type input "4,478.13"
click at [845, 478] on input "text" at bounding box center [869, 473] width 53 height 18
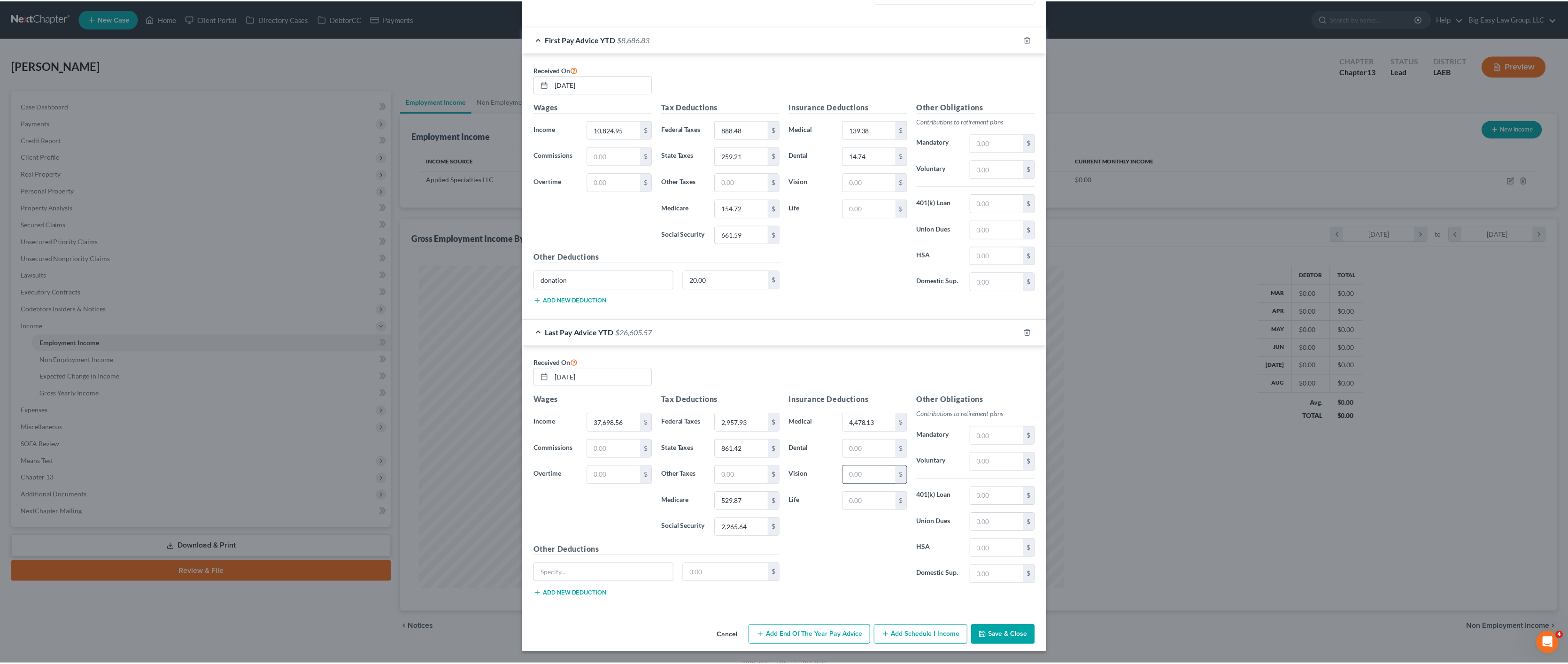
scroll to position [327, 0]
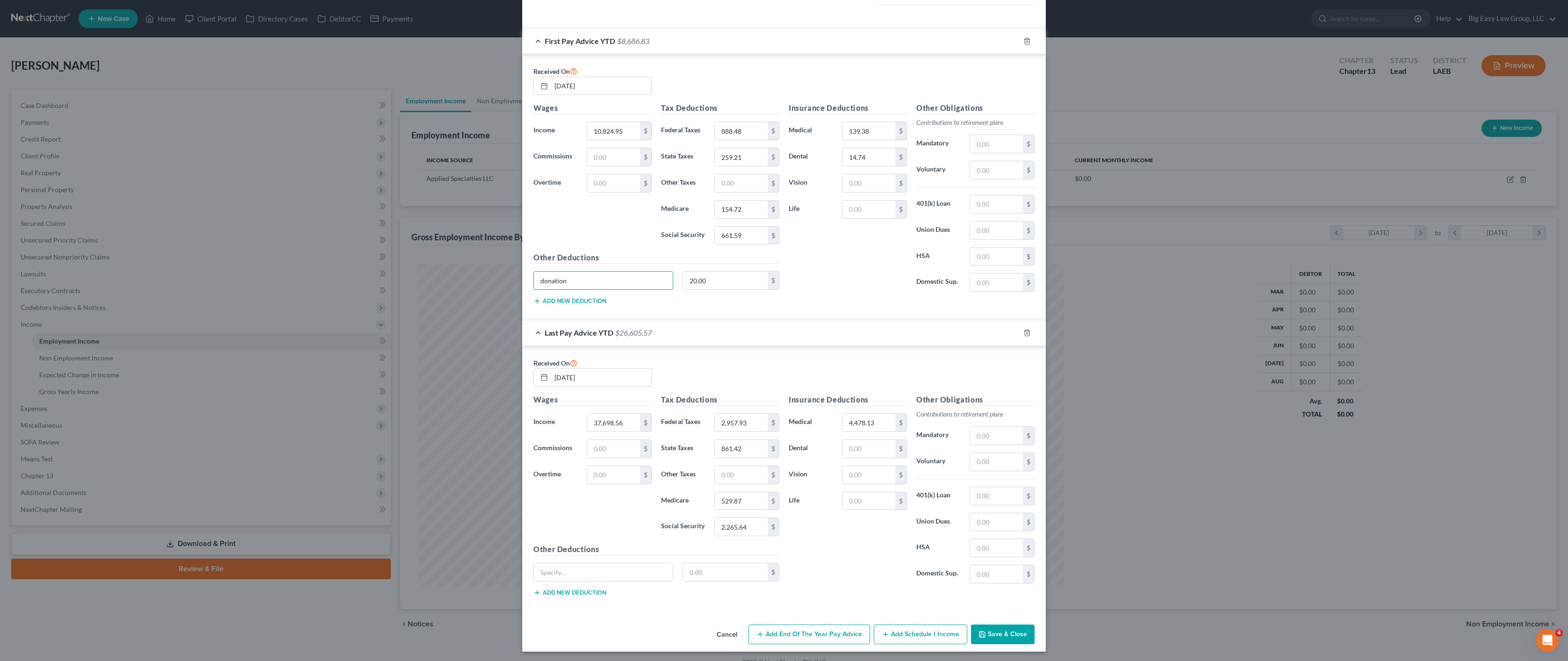
drag, startPoint x: 565, startPoint y: 279, endPoint x: 529, endPoint y: 275, distance: 36.2
click at [529, 275] on div "donation" at bounding box center [603, 280] width 149 height 19
click at [648, 579] on input "text" at bounding box center [603, 572] width 139 height 18
paste input "donation"
type input "donation"
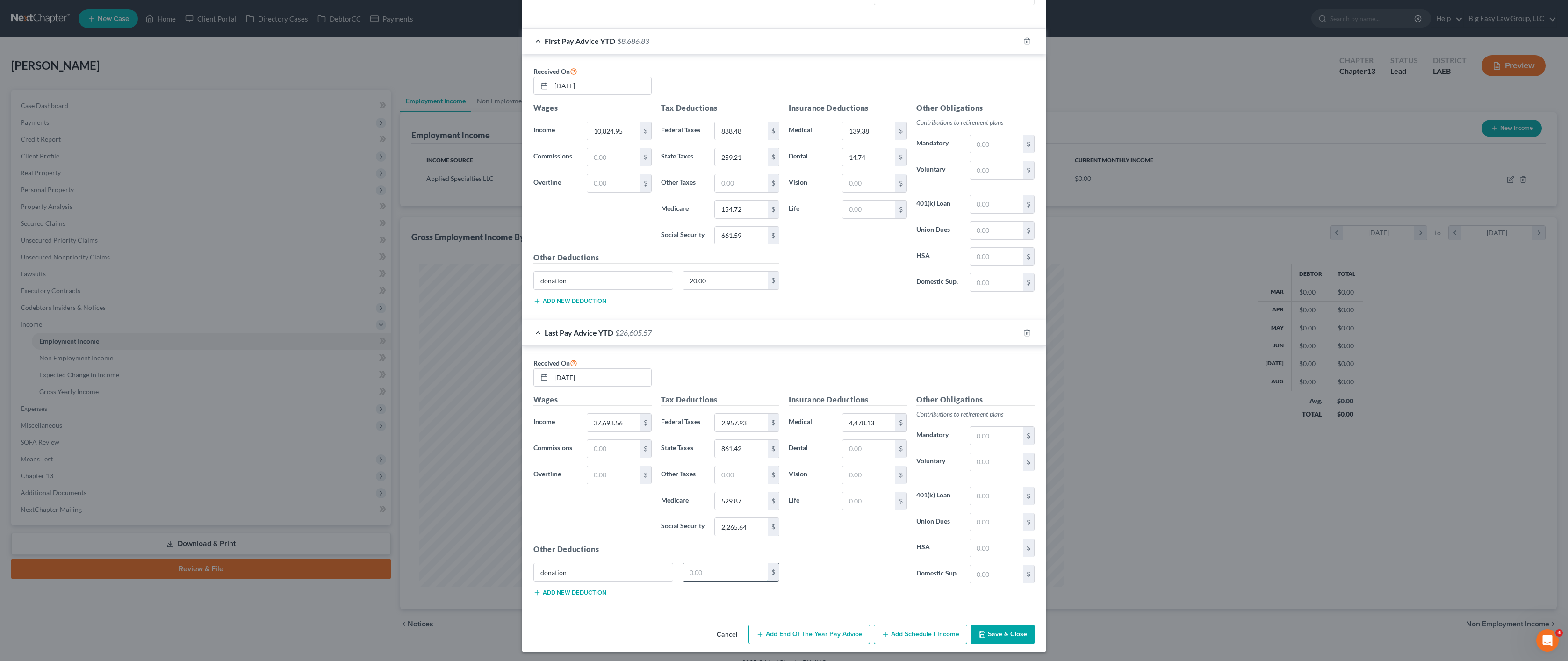
click at [729, 578] on input "text" at bounding box center [726, 572] width 85 height 18
type input "20.00"
click at [856, 470] on input "text" at bounding box center [869, 475] width 53 height 18
type input "132.62"
drag, startPoint x: 882, startPoint y: 480, endPoint x: 840, endPoint y: 476, distance: 42.2
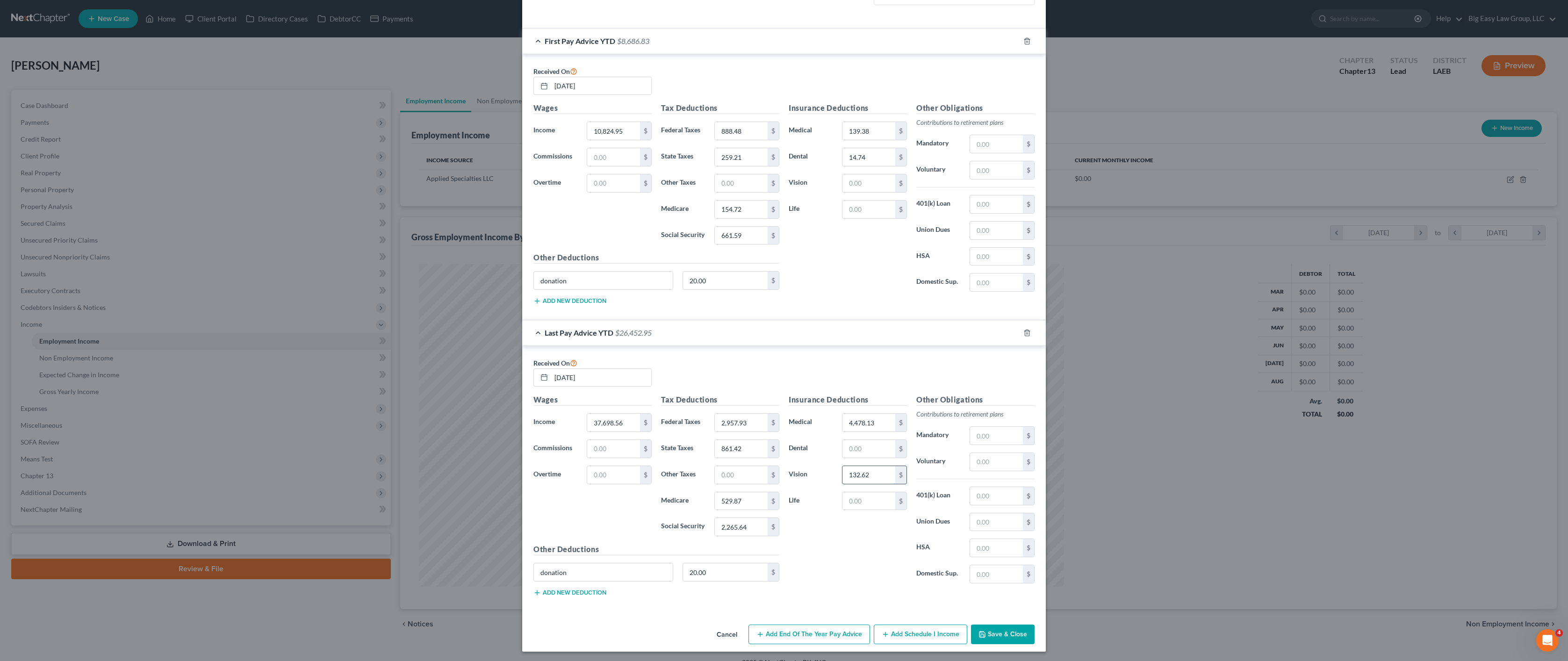
click at [842, 475] on div "132.62 $" at bounding box center [874, 475] width 65 height 19
click at [976, 461] on input "text" at bounding box center [996, 461] width 53 height 18
paste input "132.62"
type input "132.62"
click at [883, 507] on input "text" at bounding box center [869, 501] width 53 height 18
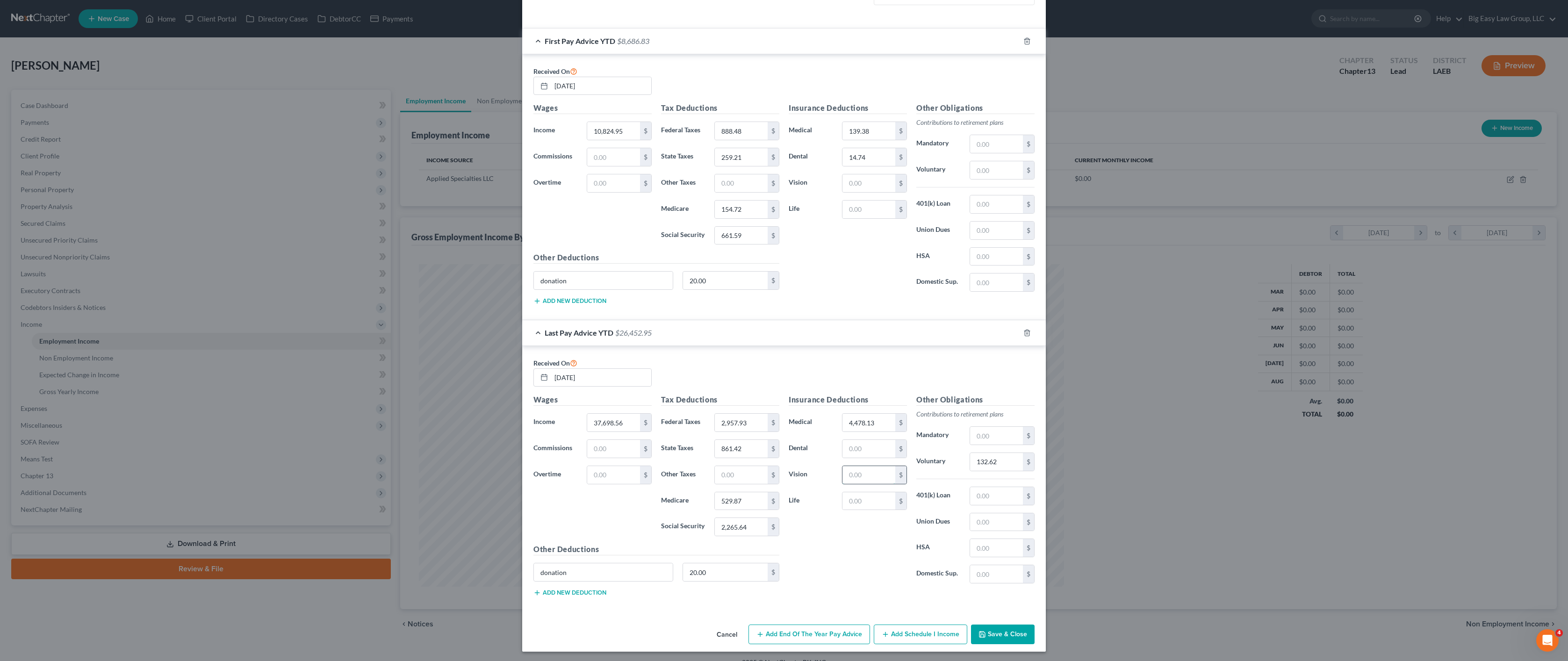
click at [876, 483] on input "text" at bounding box center [869, 475] width 53 height 18
type input "45.33"
click at [1001, 634] on button "Save & Close" at bounding box center [1003, 634] width 63 height 19
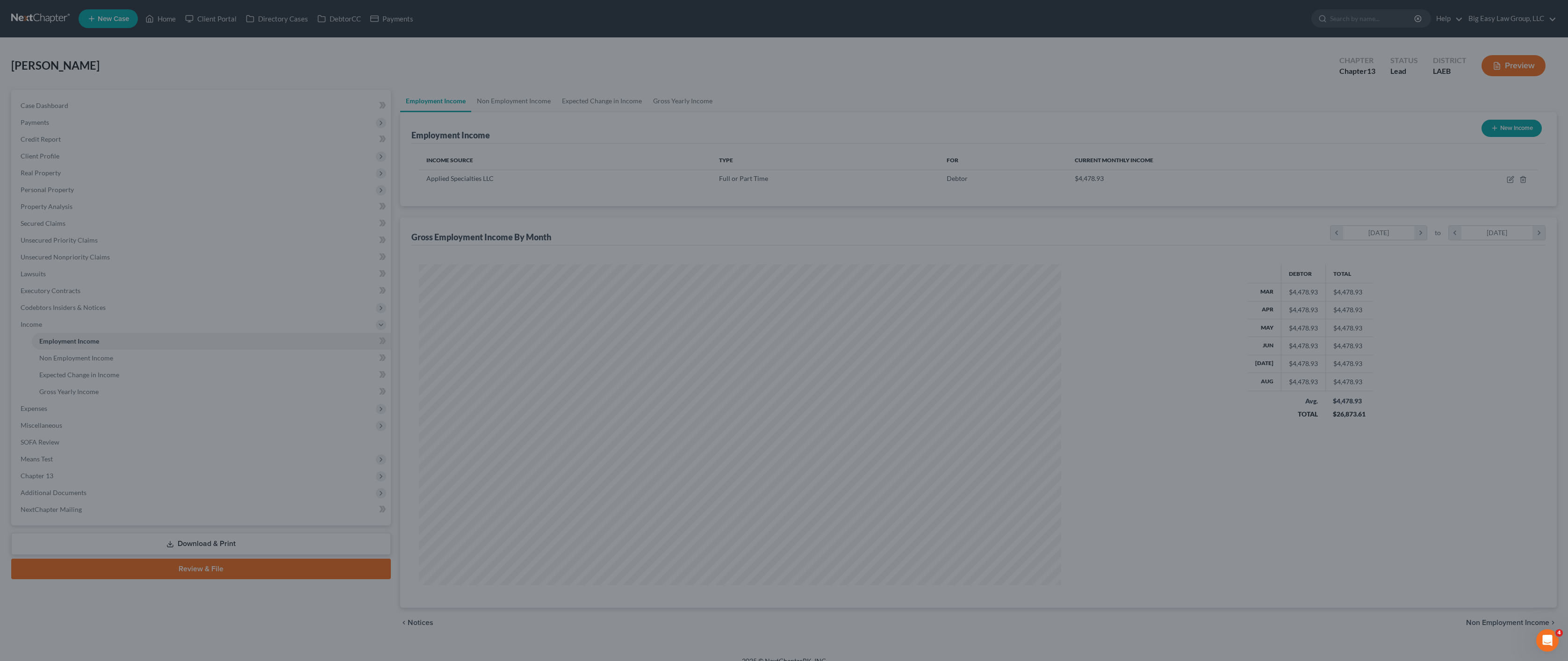
scroll to position [467150, 466840]
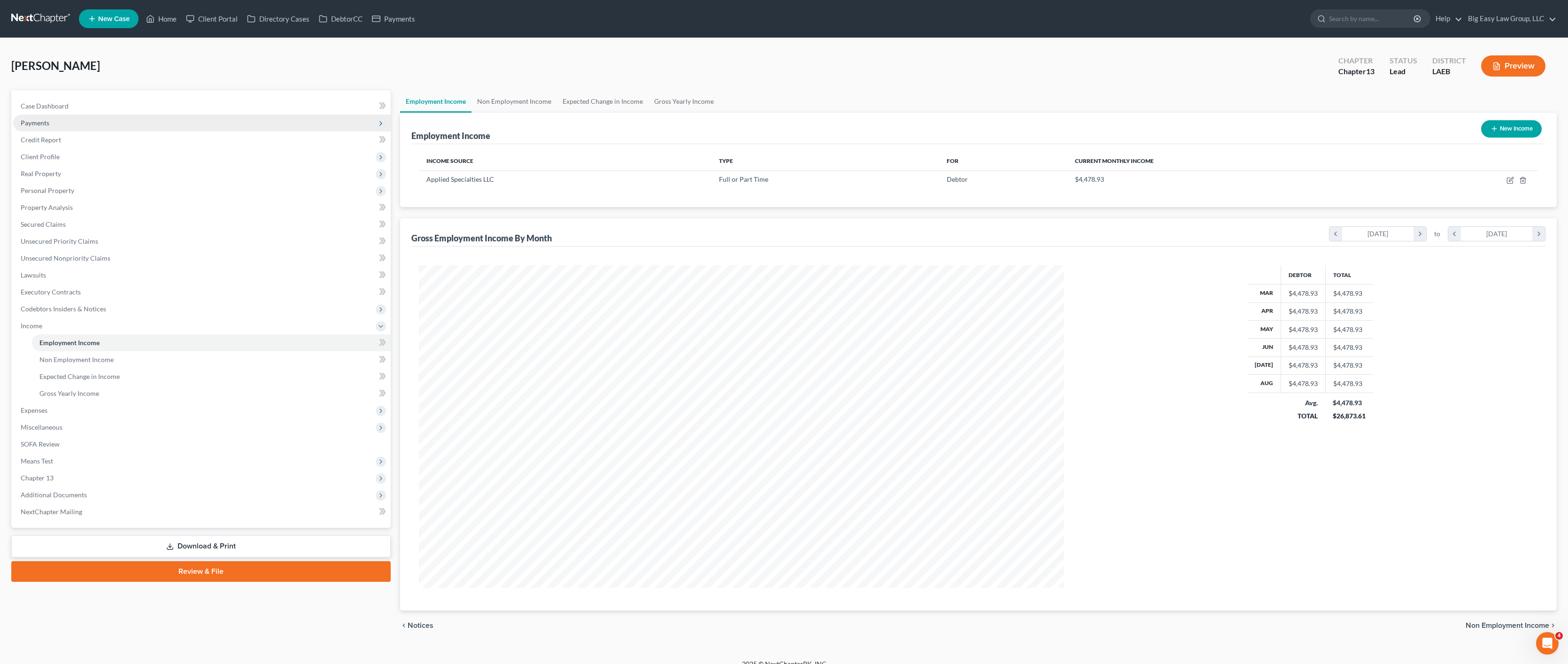
click at [54, 128] on span "Payments" at bounding box center [202, 123] width 378 height 17
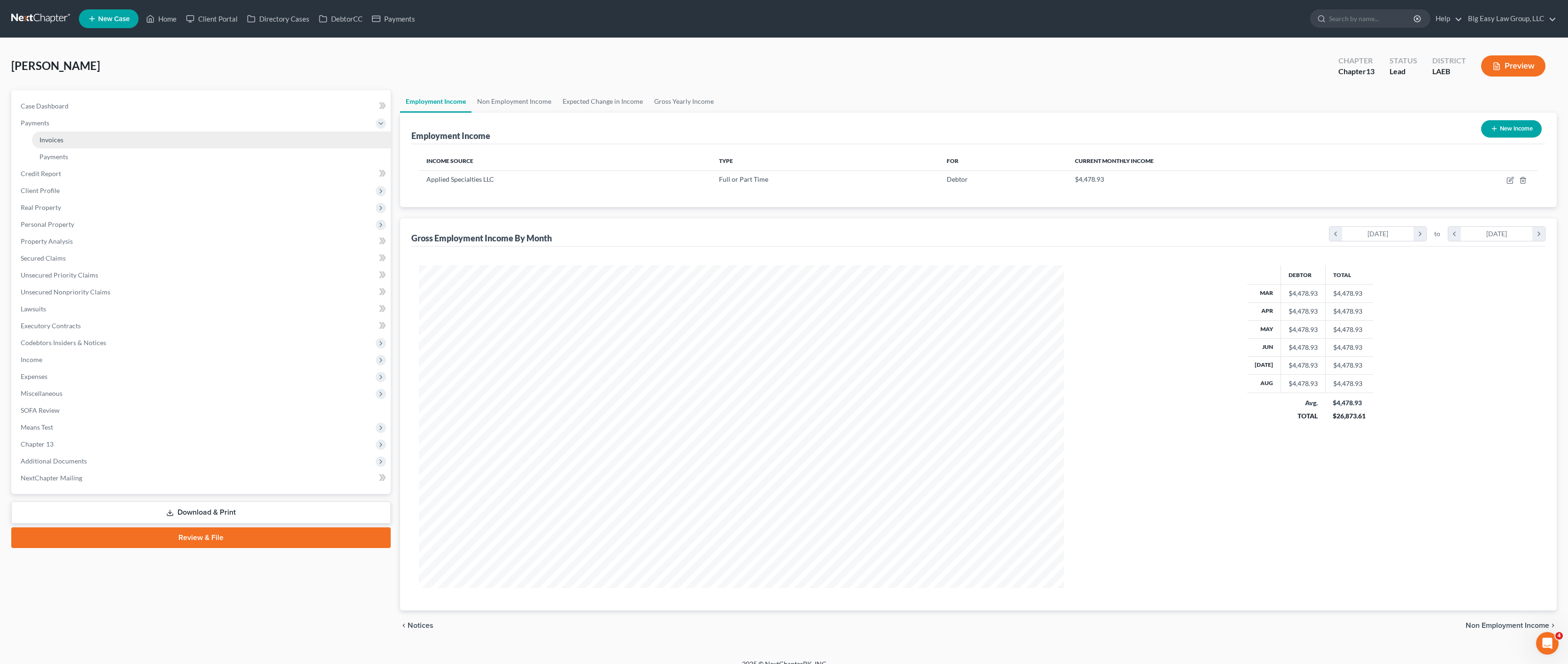
click at [77, 145] on link "Invoices" at bounding box center [211, 140] width 359 height 17
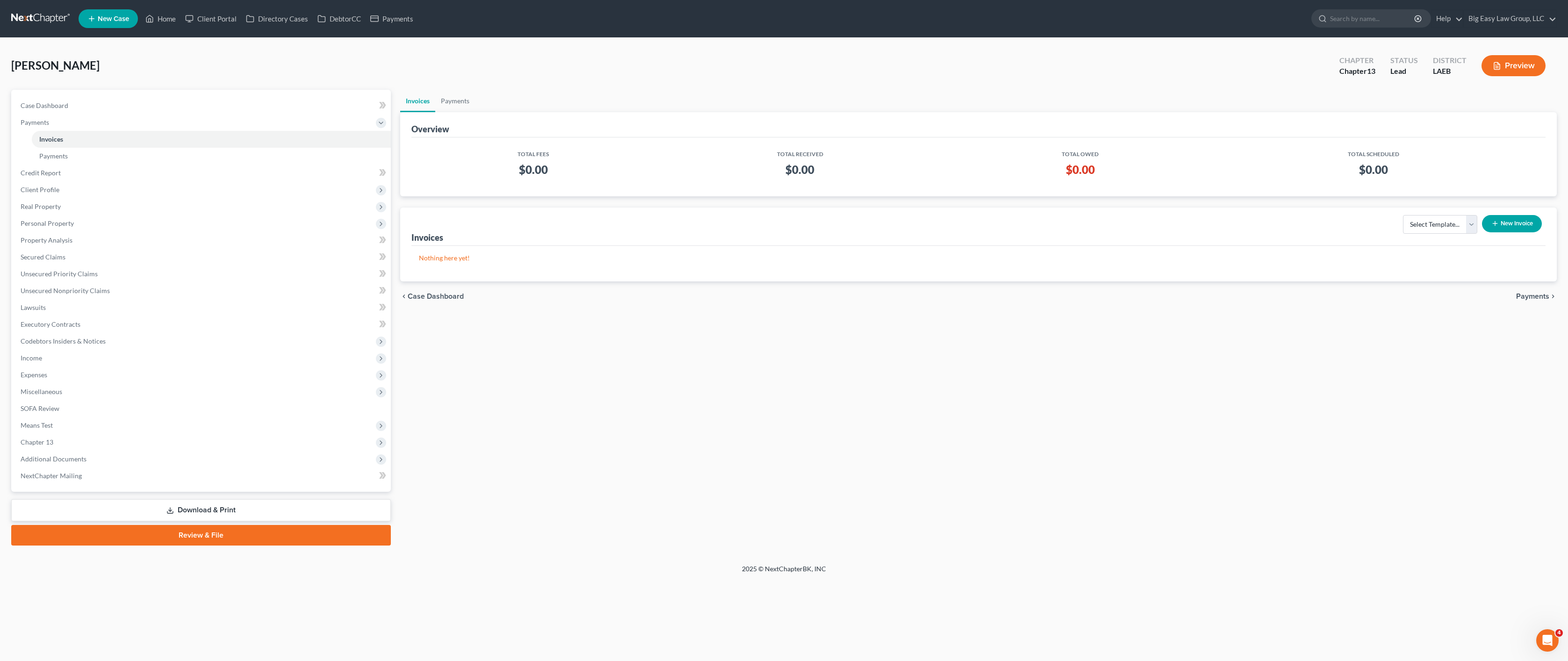
click at [1521, 228] on button "New Invoice" at bounding box center [1512, 223] width 60 height 17
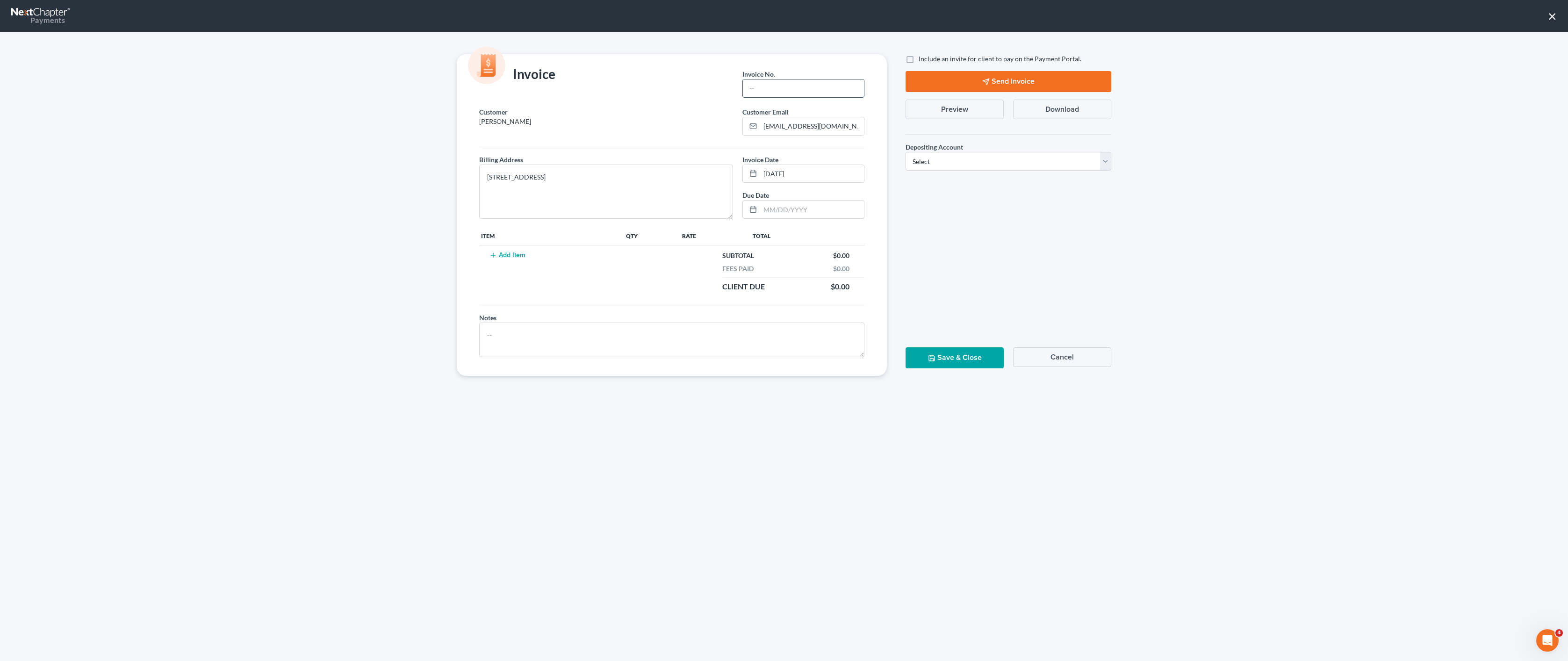
drag, startPoint x: 793, startPoint y: 89, endPoint x: 788, endPoint y: 89, distance: 5.0
click at [793, 89] on input "text" at bounding box center [803, 88] width 121 height 18
type input "01"
click at [503, 251] on button "Add Item" at bounding box center [508, 255] width 41 height 7
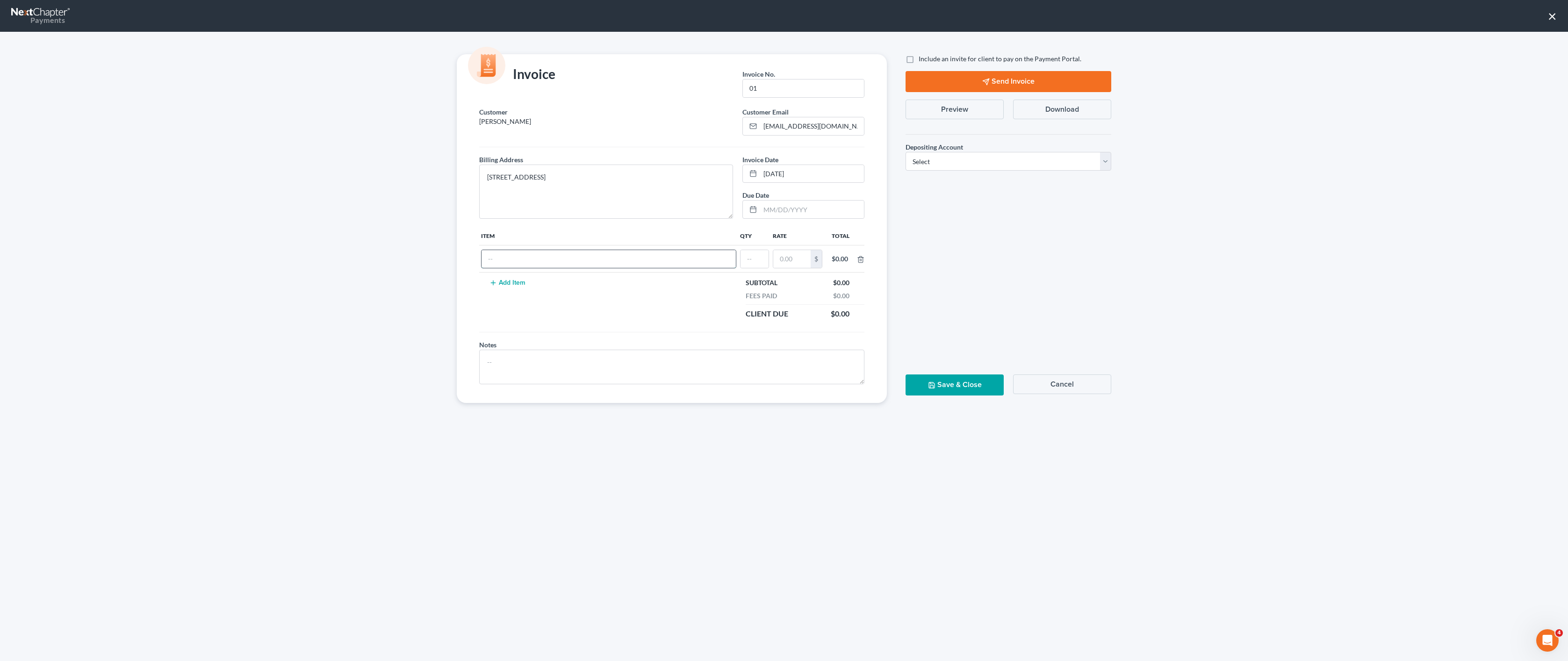
click at [538, 259] on input "text" at bounding box center [609, 259] width 254 height 18
click at [516, 261] on input "Chapter 713 filing fee" at bounding box center [609, 259] width 254 height 18
type input "Chapter 13 filing fee"
type input "01"
type input "700.00"
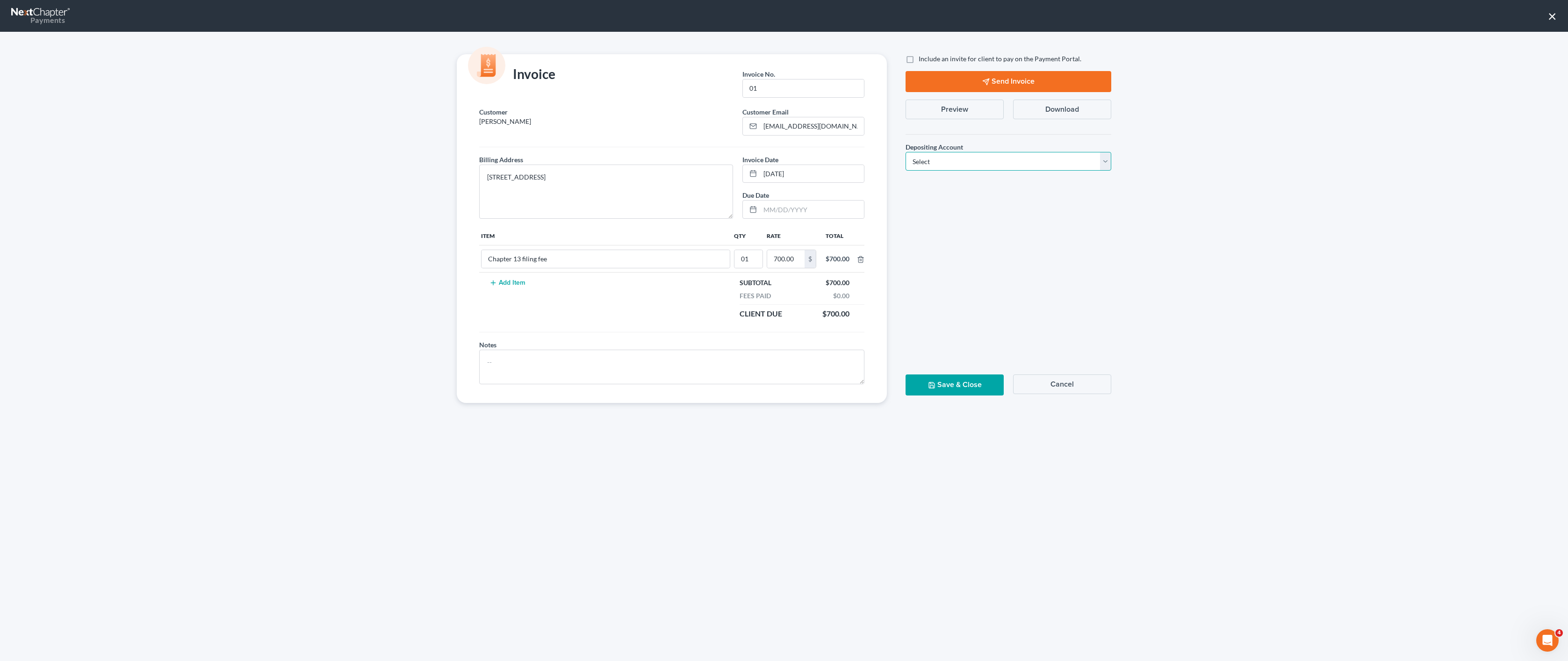
click at [965, 158] on select "Select Operation Trust" at bounding box center [1009, 161] width 206 height 19
select select "0"
click at [906, 152] on select "Select Operation Trust" at bounding box center [1009, 161] width 206 height 19
drag, startPoint x: 572, startPoint y: 190, endPoint x: 618, endPoint y: 195, distance: 46.3
click at [572, 190] on textarea "216 Brooklyn Ave., Houma, LA 70364" at bounding box center [606, 191] width 254 height 54
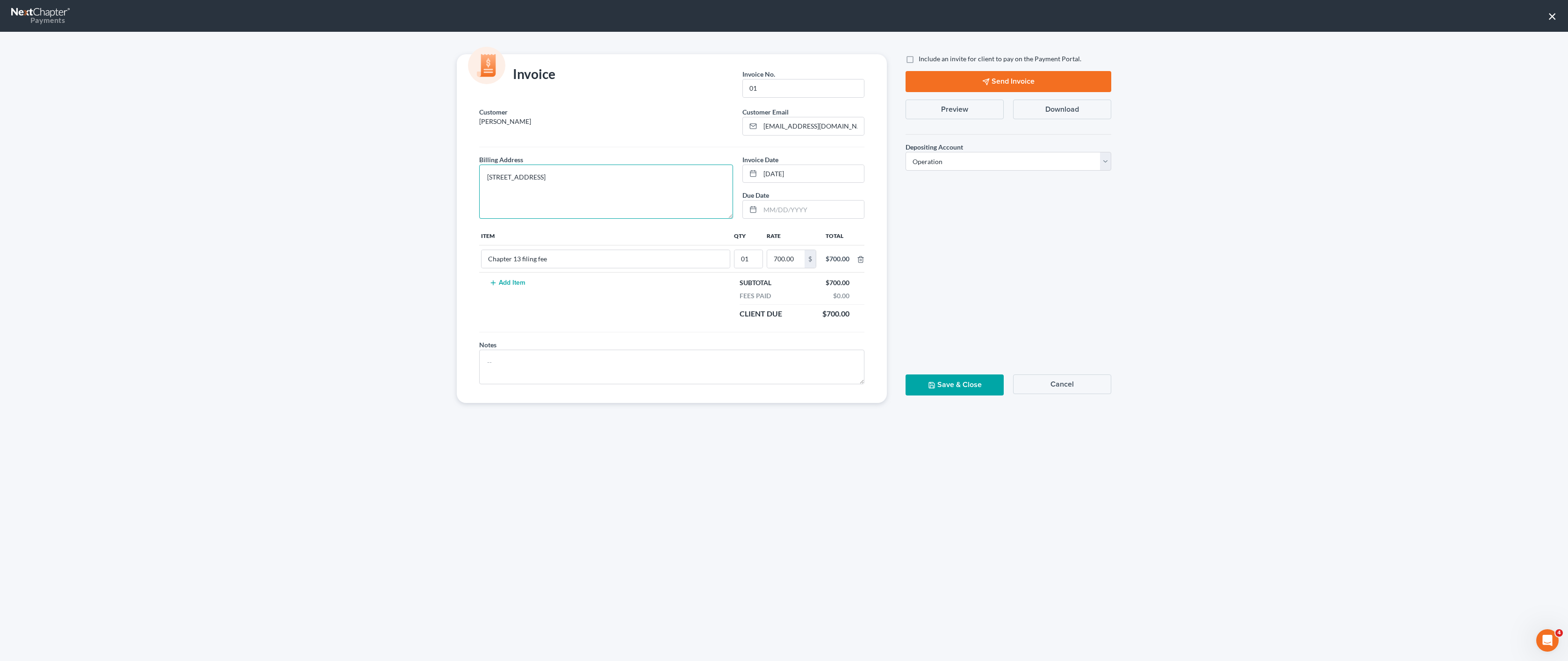
drag, startPoint x: 651, startPoint y: 181, endPoint x: 780, endPoint y: 233, distance: 139.1
click at [651, 181] on textarea "216 Brooklyn Ave., Houma, LA 70364" at bounding box center [606, 191] width 254 height 54
click at [985, 381] on button "Save & Close" at bounding box center [954, 385] width 98 height 21
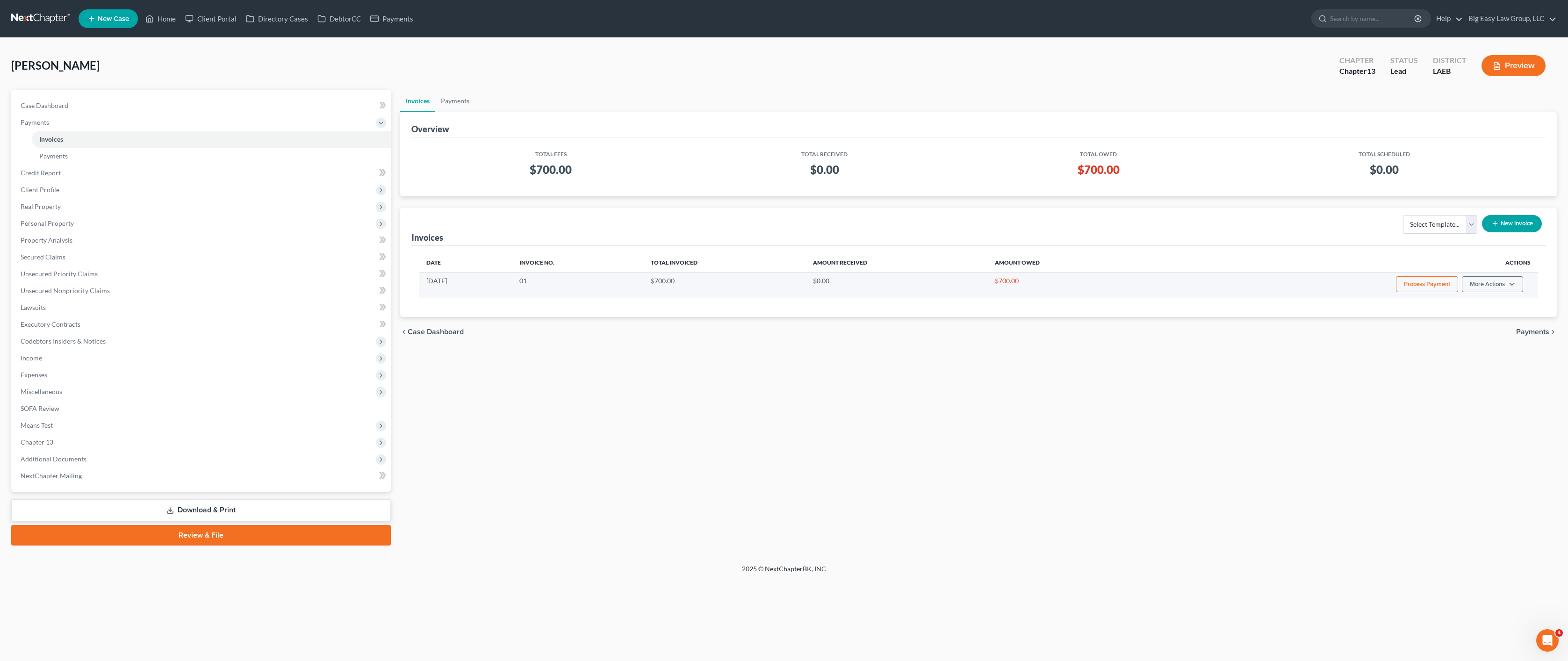
click at [1438, 279] on button "Process Payment" at bounding box center [1427, 284] width 62 height 16
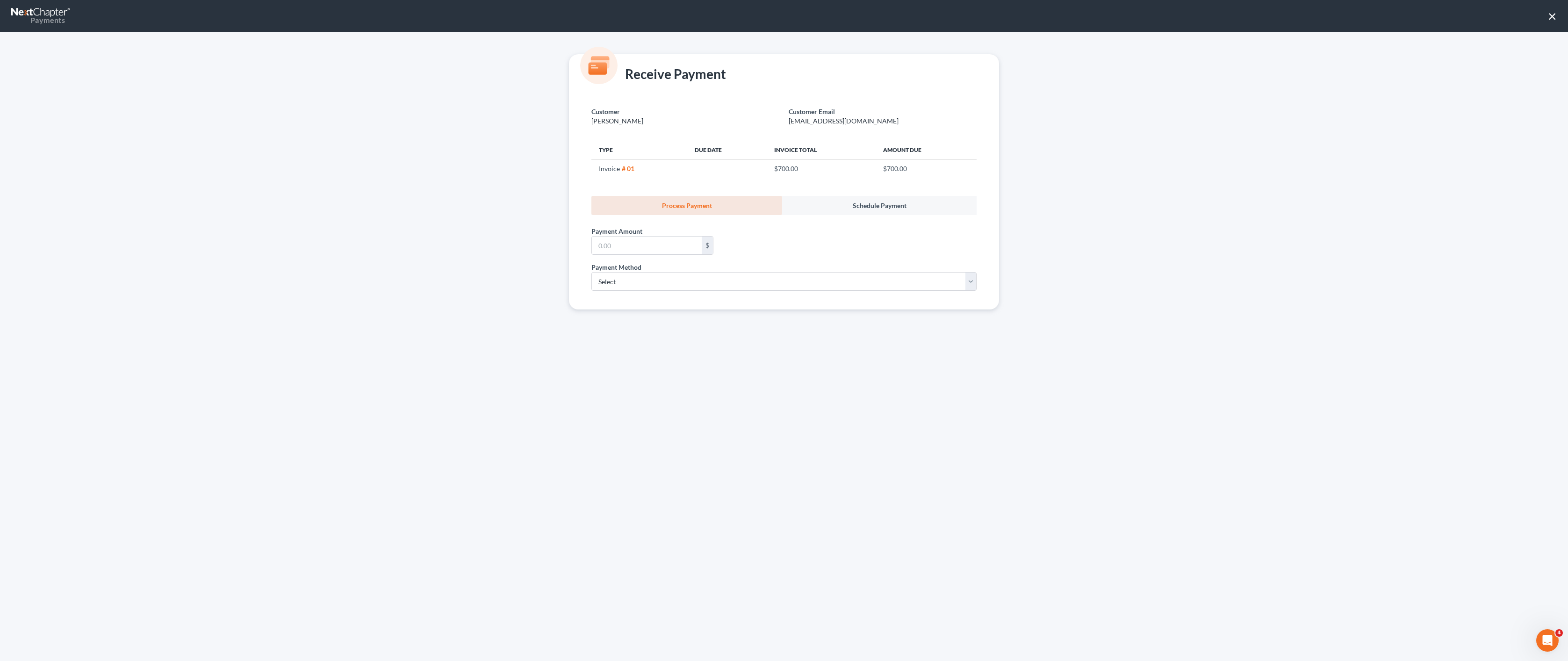
drag, startPoint x: 1550, startPoint y: 16, endPoint x: 1565, endPoint y: 34, distance: 23.4
click at [1551, 17] on button "×" at bounding box center [1552, 16] width 9 height 15
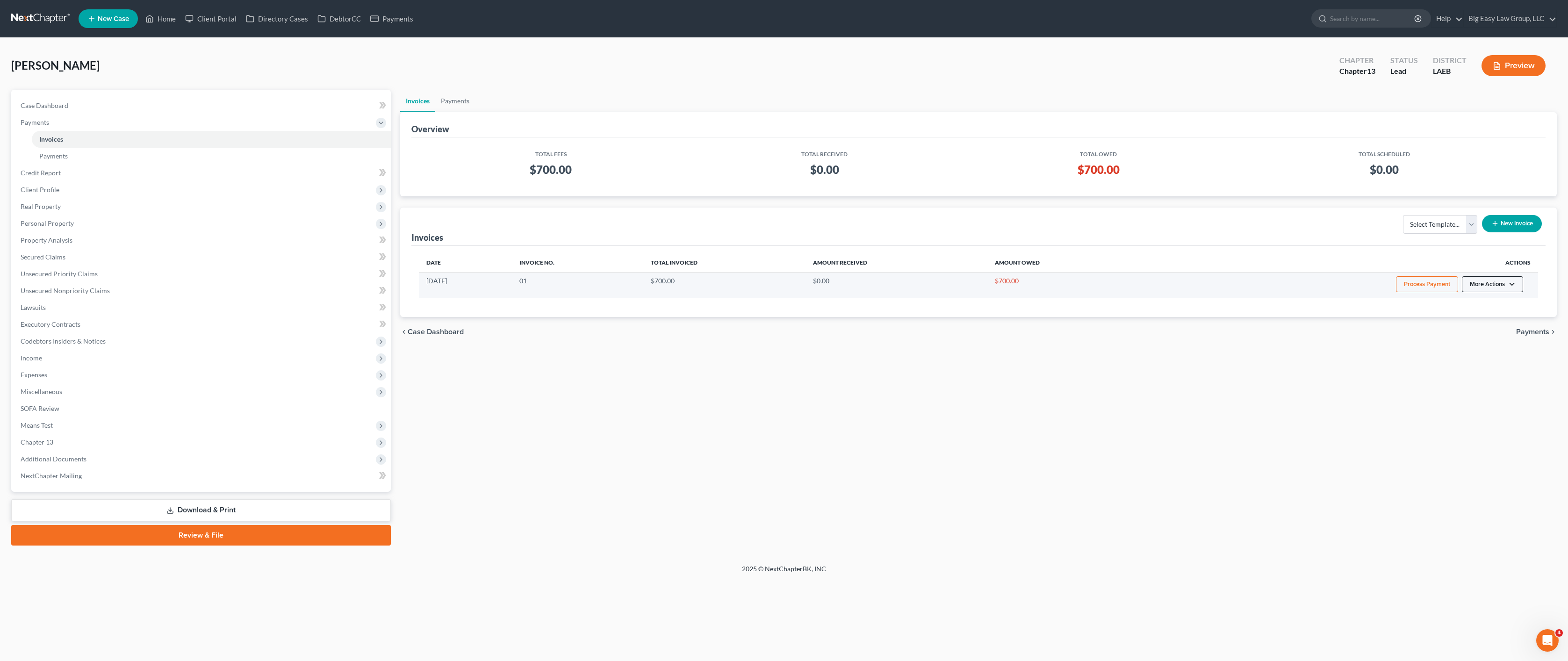
click at [1480, 290] on button "More Actions" at bounding box center [1493, 284] width 61 height 16
click at [1476, 318] on link "Record Cash or Check Payment" at bounding box center [1506, 320] width 110 height 16
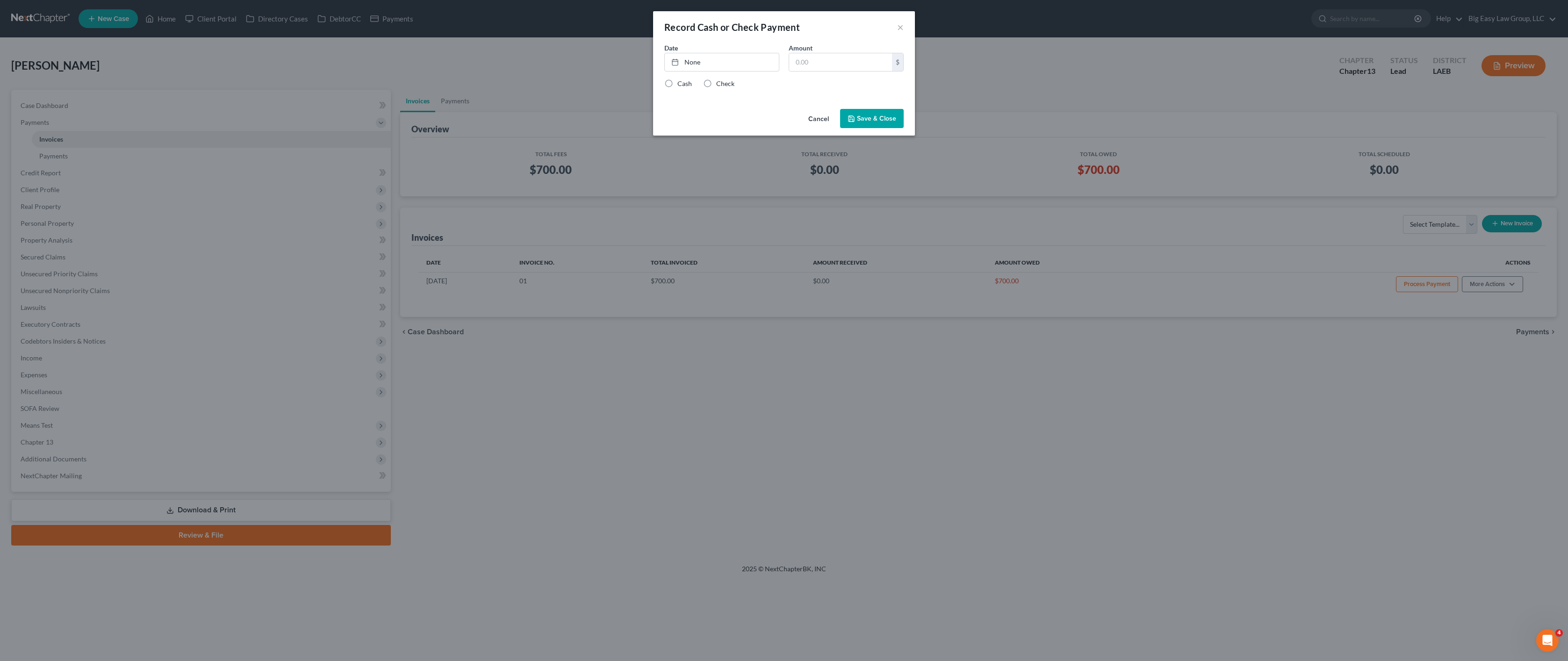
drag, startPoint x: 682, startPoint y: 82, endPoint x: 690, endPoint y: 80, distance: 8.2
click at [682, 82] on label "Cash" at bounding box center [685, 83] width 15 height 9
click at [682, 82] on input "Cash" at bounding box center [684, 82] width 6 height 6
radio input "true"
click at [798, 55] on input "text" at bounding box center [840, 62] width 103 height 18
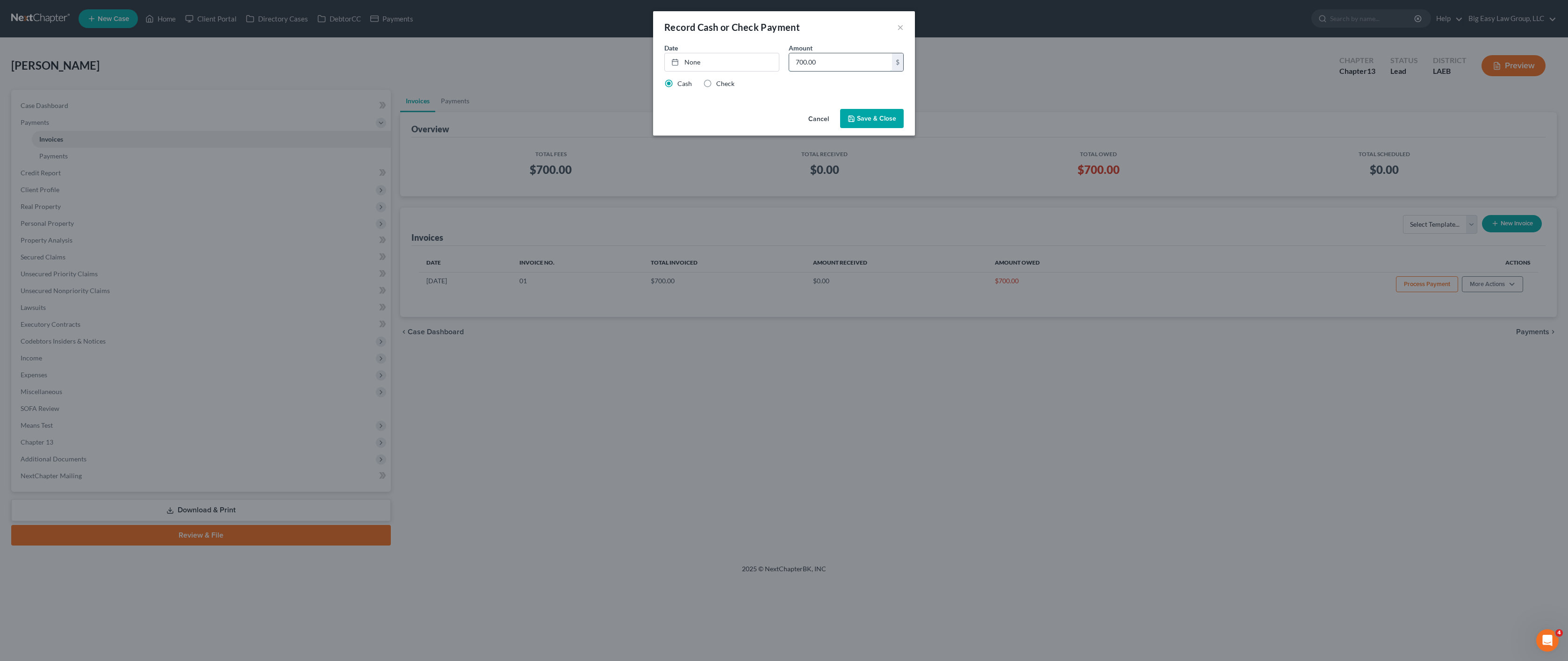
type input "700.00"
type input "9/11/2025"
click at [755, 61] on link "None" at bounding box center [721, 62] width 114 height 18
click at [869, 110] on button "Save & Close" at bounding box center [872, 119] width 63 height 19
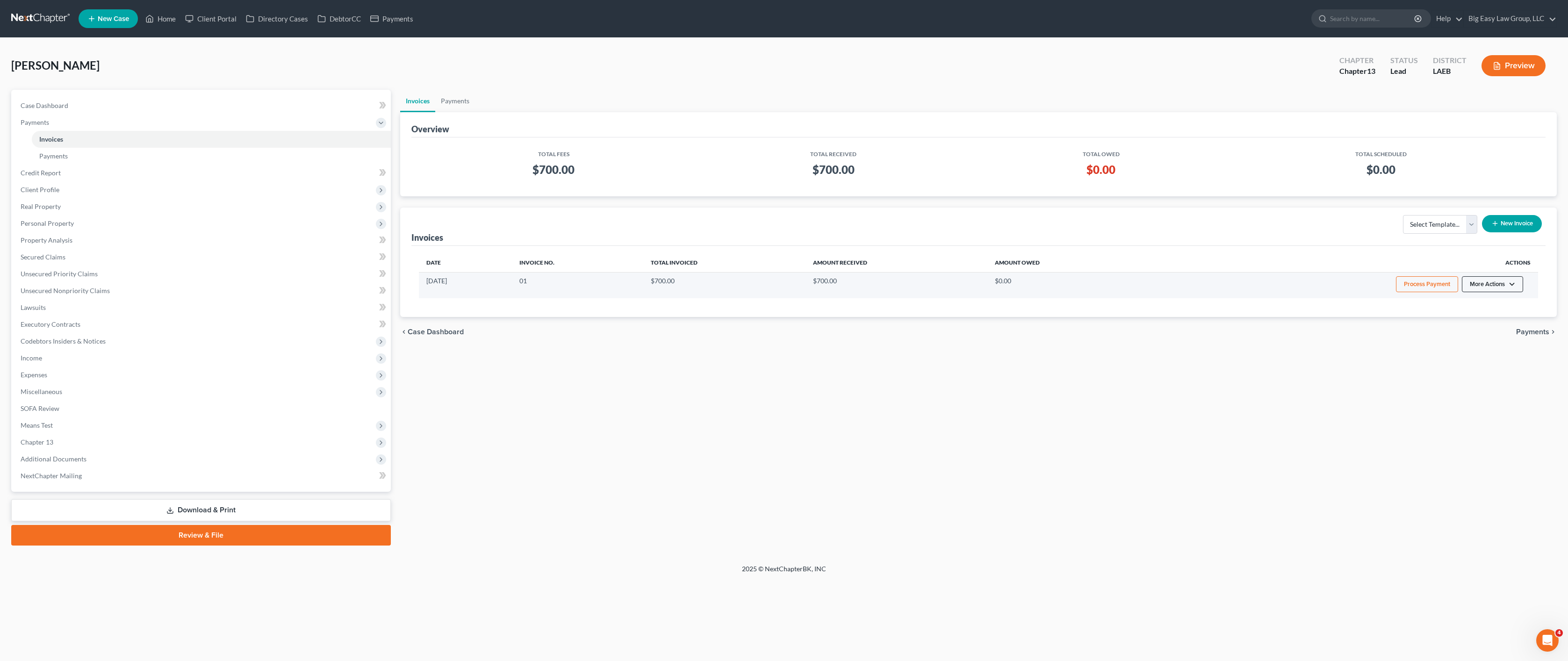
click at [1493, 285] on button "More Actions" at bounding box center [1493, 284] width 61 height 16
click at [1488, 300] on link "View/Edit" at bounding box center [1506, 304] width 110 height 16
select select "0"
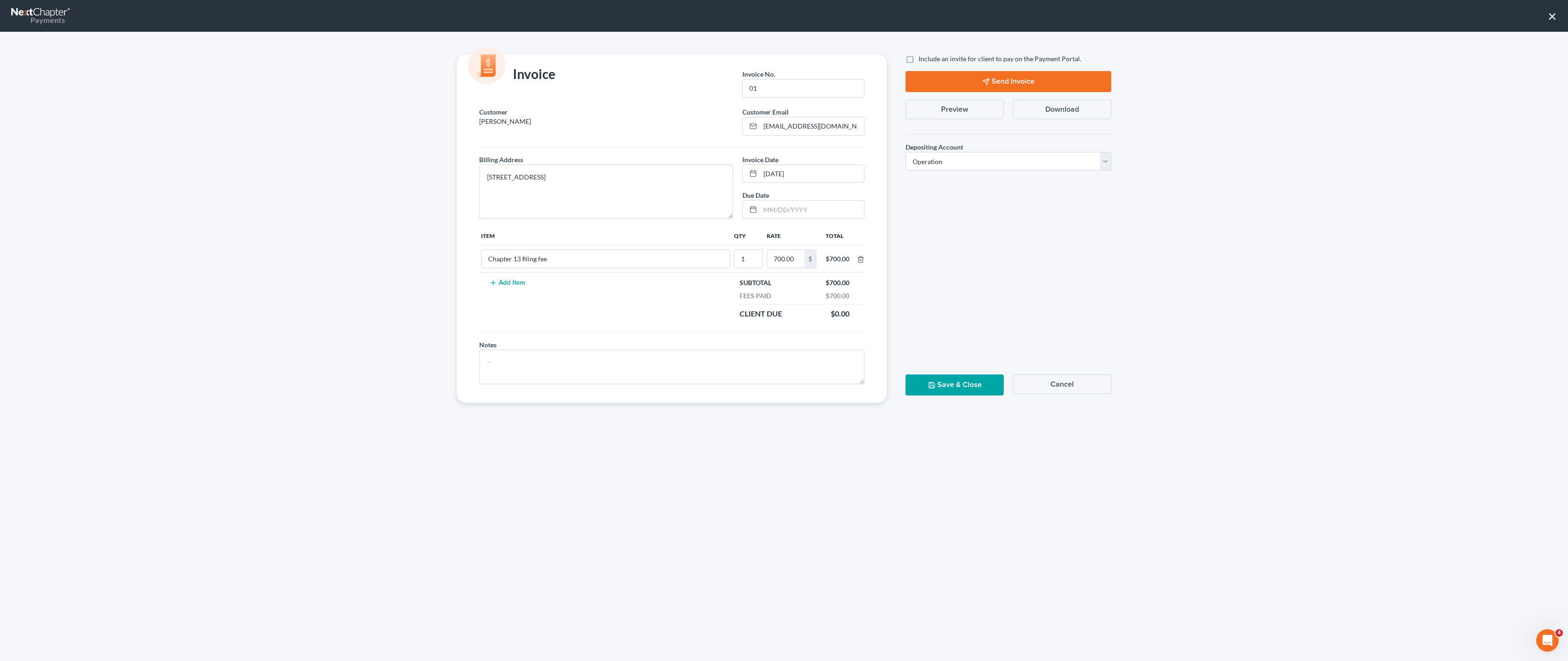
click at [954, 388] on button "Save & Close" at bounding box center [954, 385] width 98 height 21
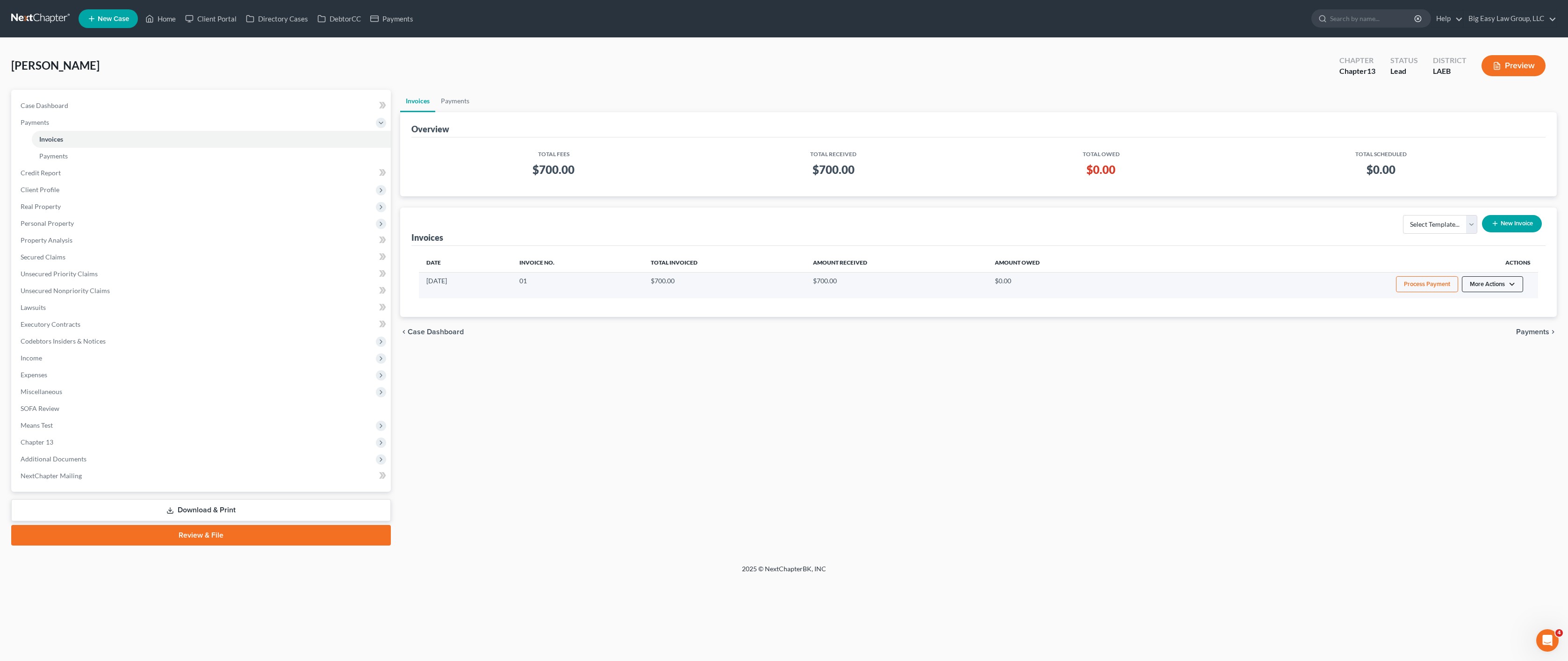
drag, startPoint x: 1499, startPoint y: 279, endPoint x: 1498, endPoint y: 284, distance: 5.1
click at [1499, 279] on button "More Actions" at bounding box center [1493, 284] width 61 height 16
click at [1480, 301] on link "View/Edit" at bounding box center [1506, 304] width 110 height 16
select select "0"
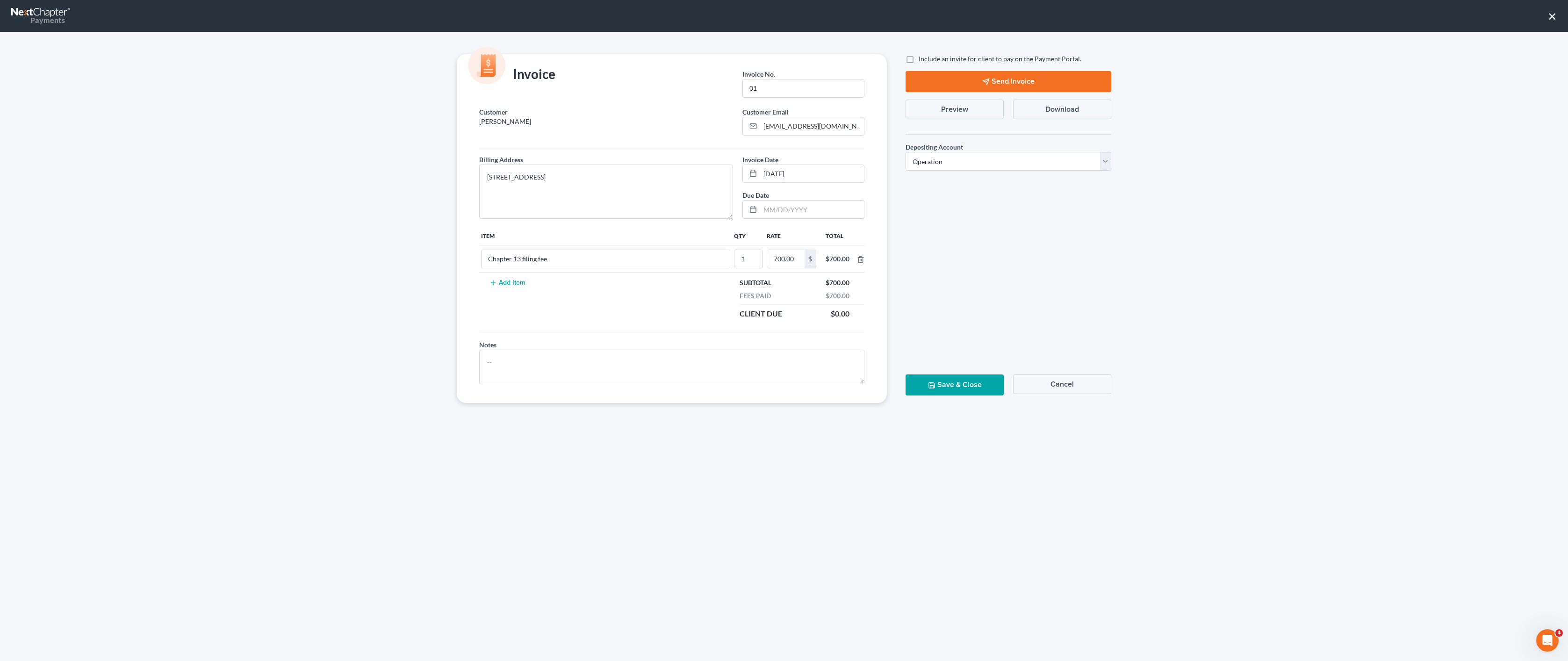
click at [1082, 117] on button "Download" at bounding box center [1062, 110] width 98 height 19
drag, startPoint x: 213, startPoint y: 117, endPoint x: 86, endPoint y: 61, distance: 138.8
click at [206, 114] on div "Invoice Invoice No. * 01 Customer Pringle, David Customer Email * dp68428@gmail…" at bounding box center [784, 346] width 1568 height 629
click at [37, 23] on div "Payments" at bounding box center [38, 20] width 54 height 10
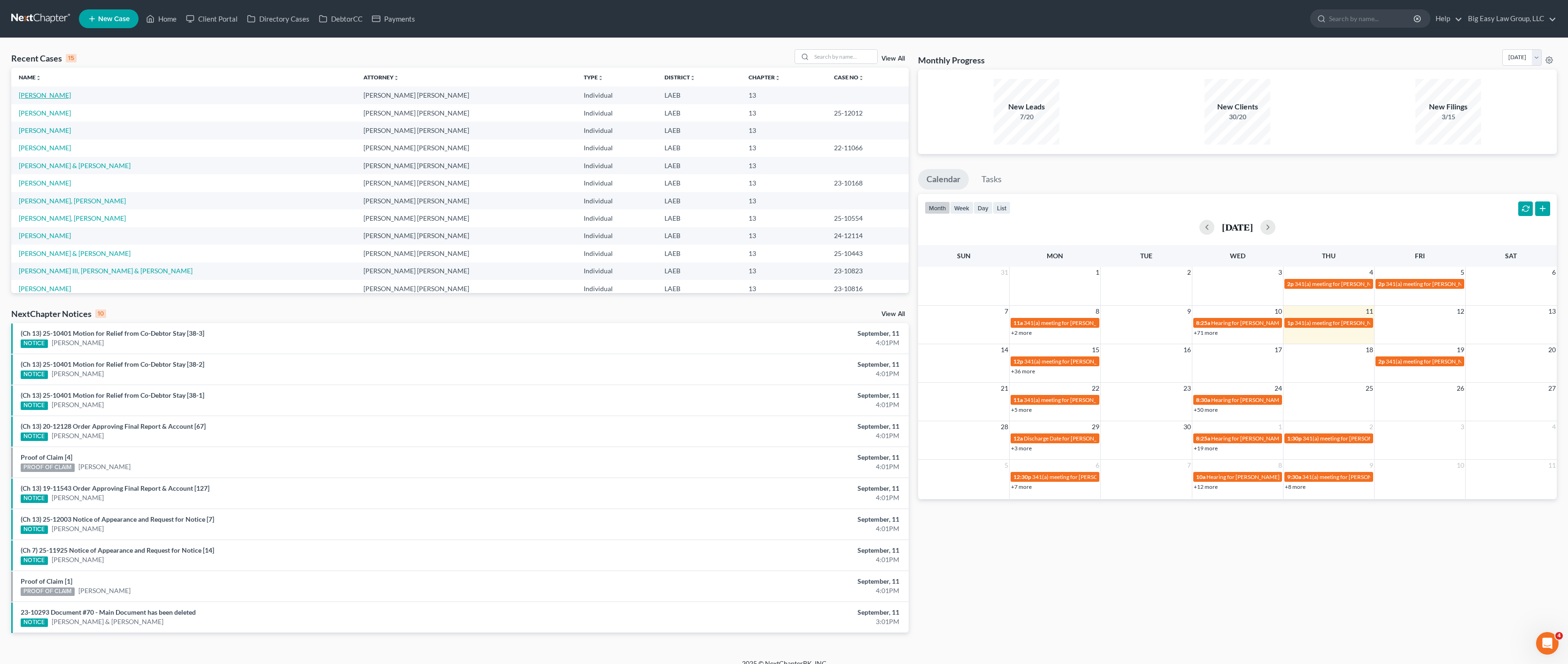
click at [42, 95] on link "[PERSON_NAME]" at bounding box center [45, 95] width 52 height 8
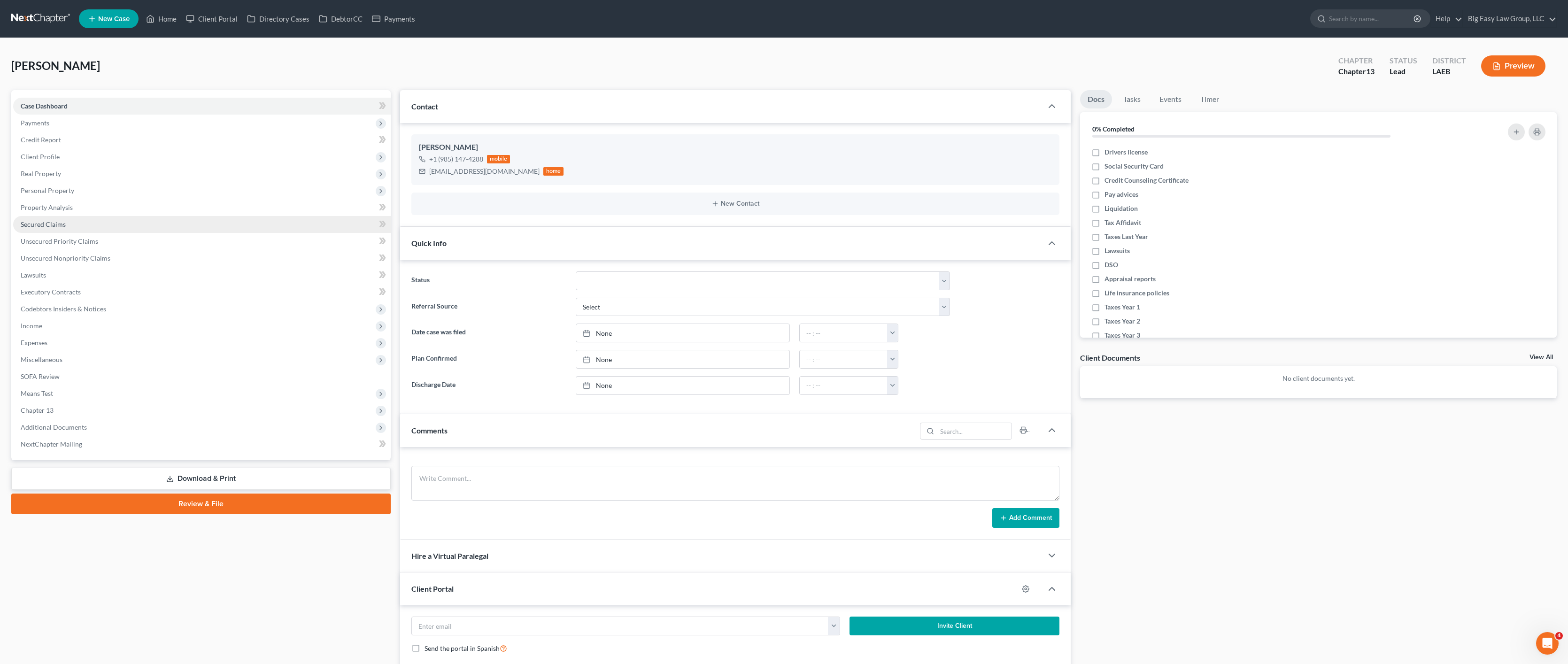
click at [42, 229] on link "Secured Claims" at bounding box center [202, 224] width 378 height 17
